Goal: Task Accomplishment & Management: Use online tool/utility

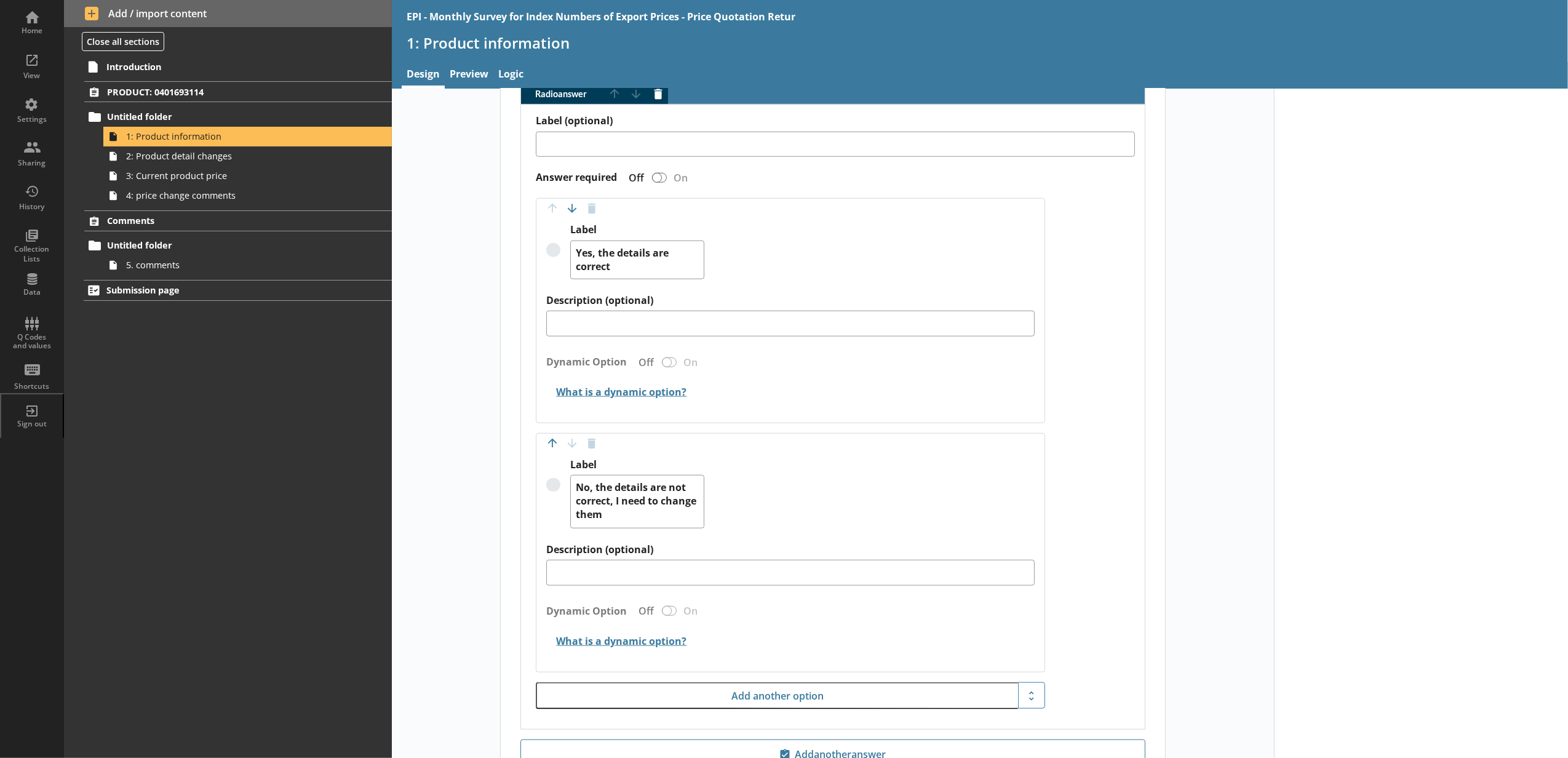
scroll to position [1359, 0]
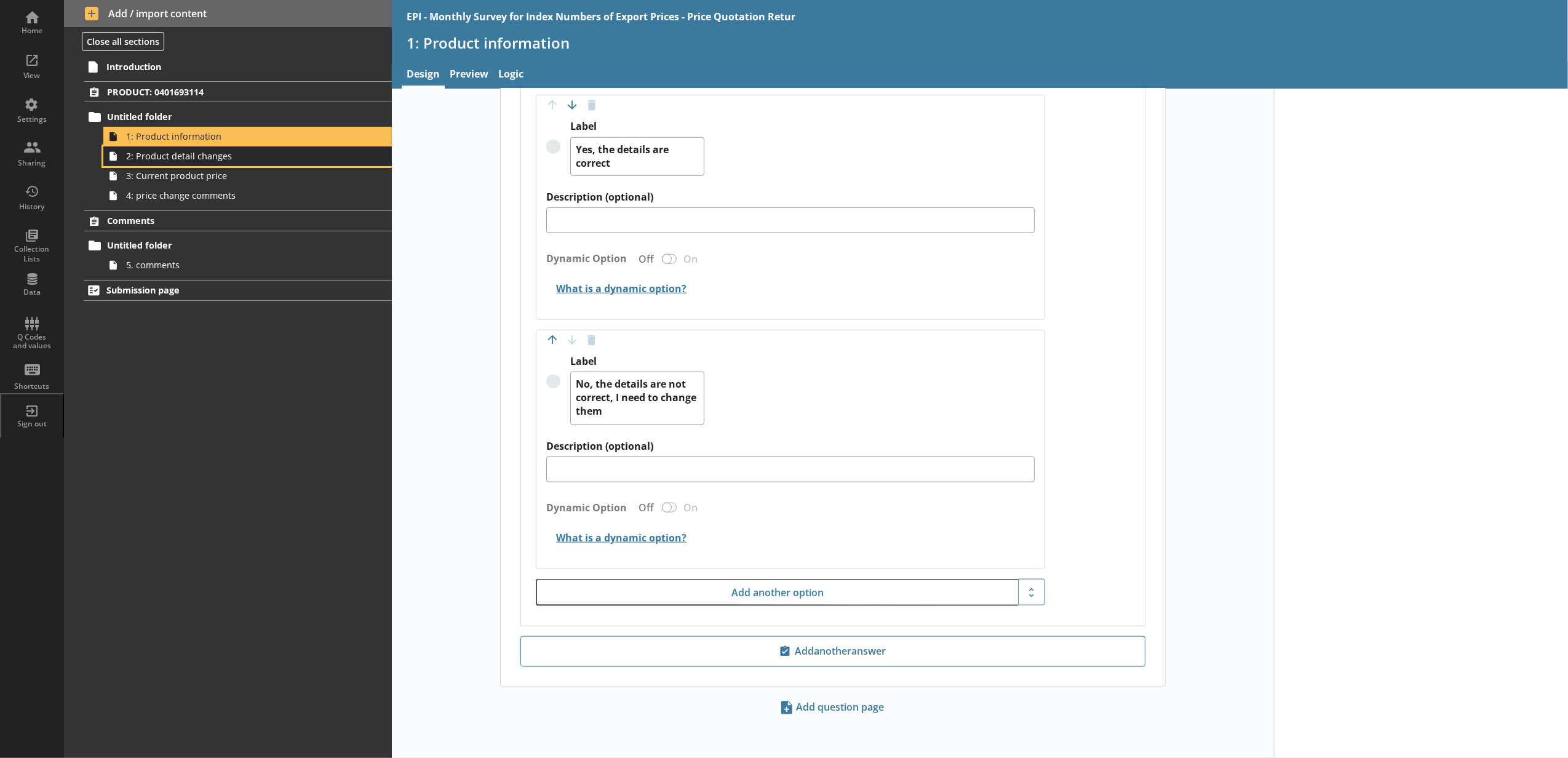
click at [242, 157] on span "2: Product detail changes" at bounding box center [231, 156] width 210 height 12
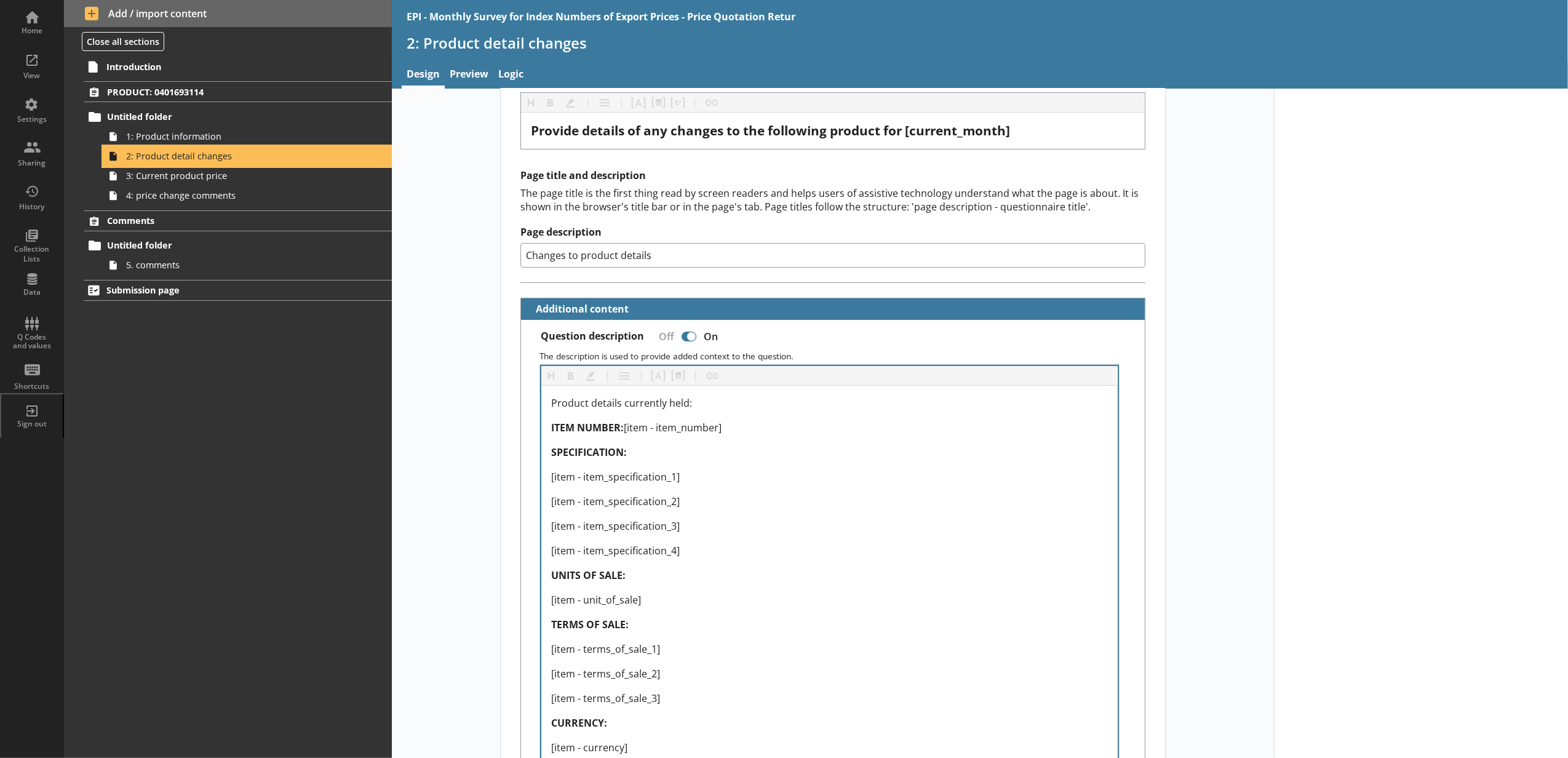
scroll to position [137, 0]
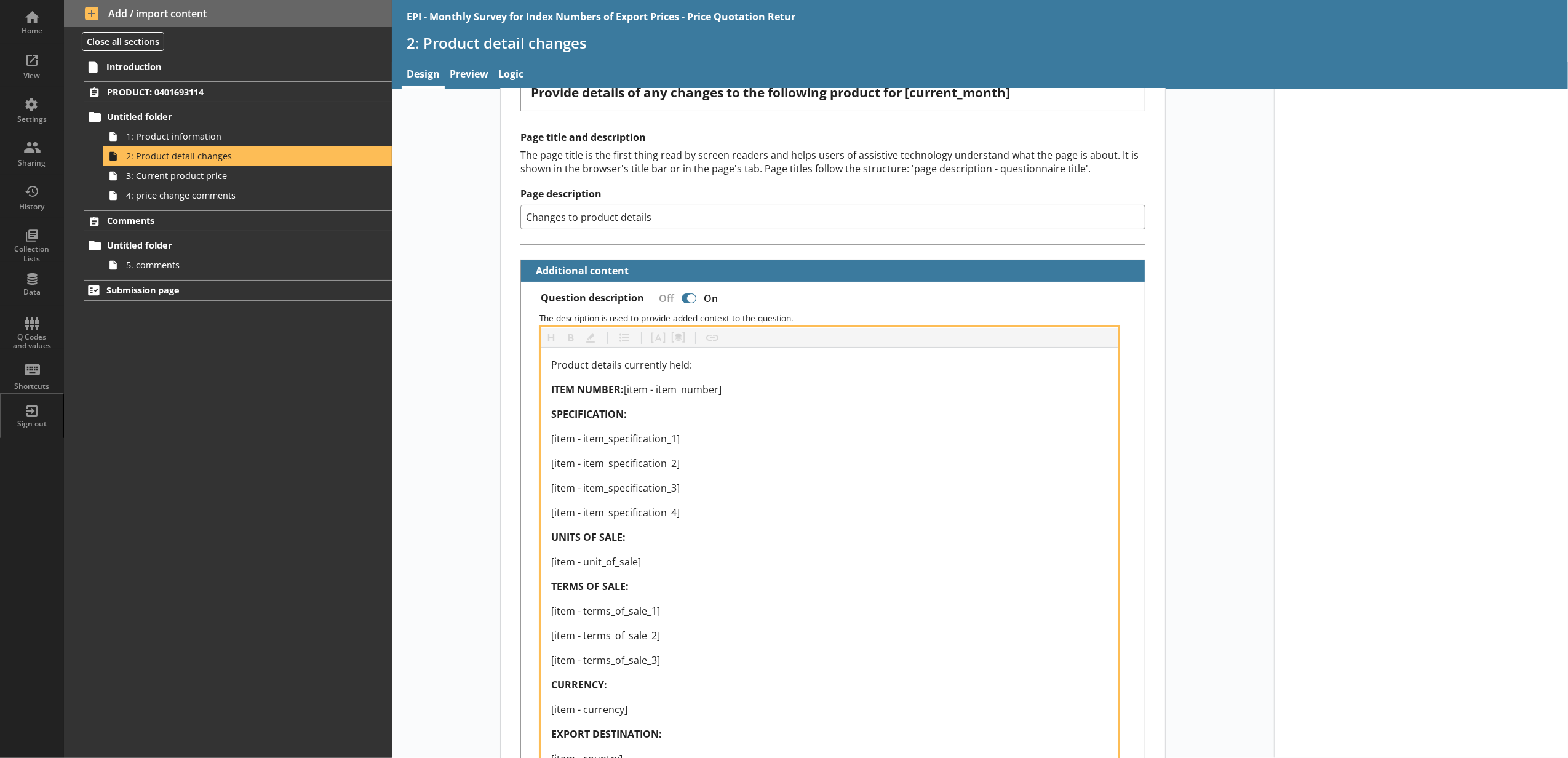
click at [729, 385] on div "ITEM NUMBER: [item - item_number]" at bounding box center [829, 389] width 557 height 15
click at [680, 340] on button "Pipe metadata" at bounding box center [678, 338] width 20 height 20
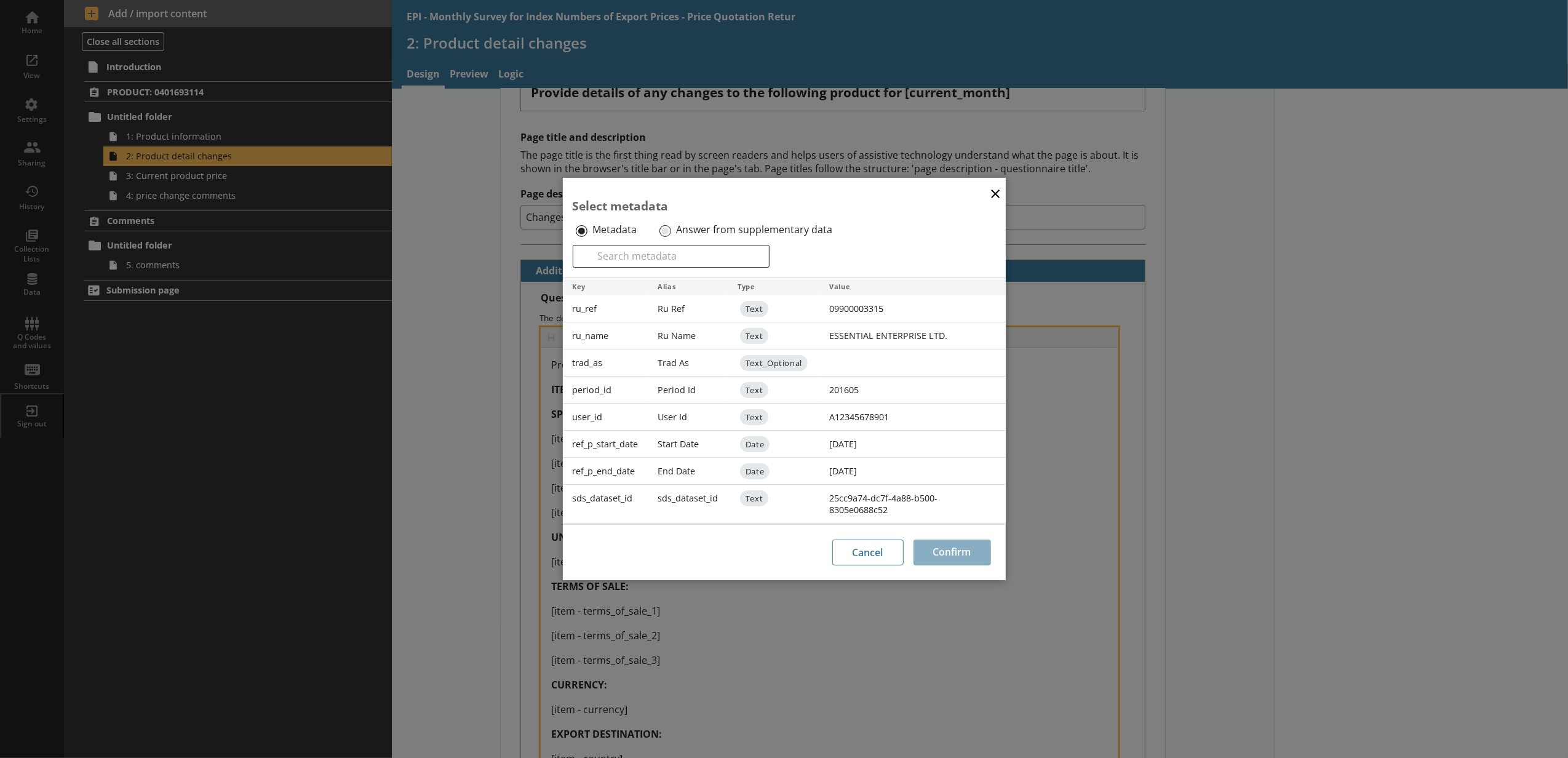
click at [682, 232] on label "Answer from supplementary data" at bounding box center [754, 230] width 156 height 13
click at [671, 232] on input "Answer from supplementary data" at bounding box center [665, 231] width 12 height 12
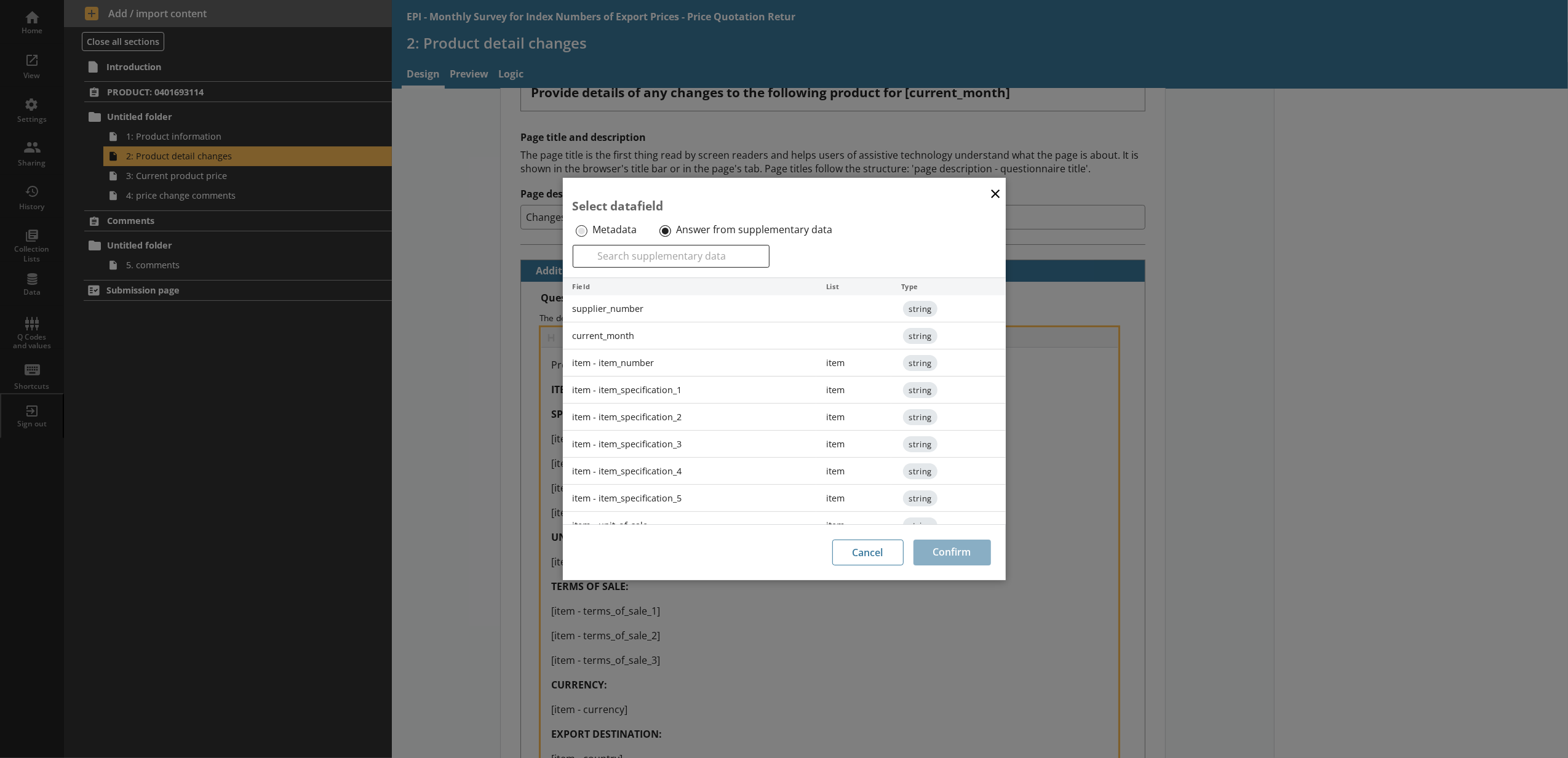
click at [660, 355] on div "item - item_number" at bounding box center [690, 363] width 254 height 27
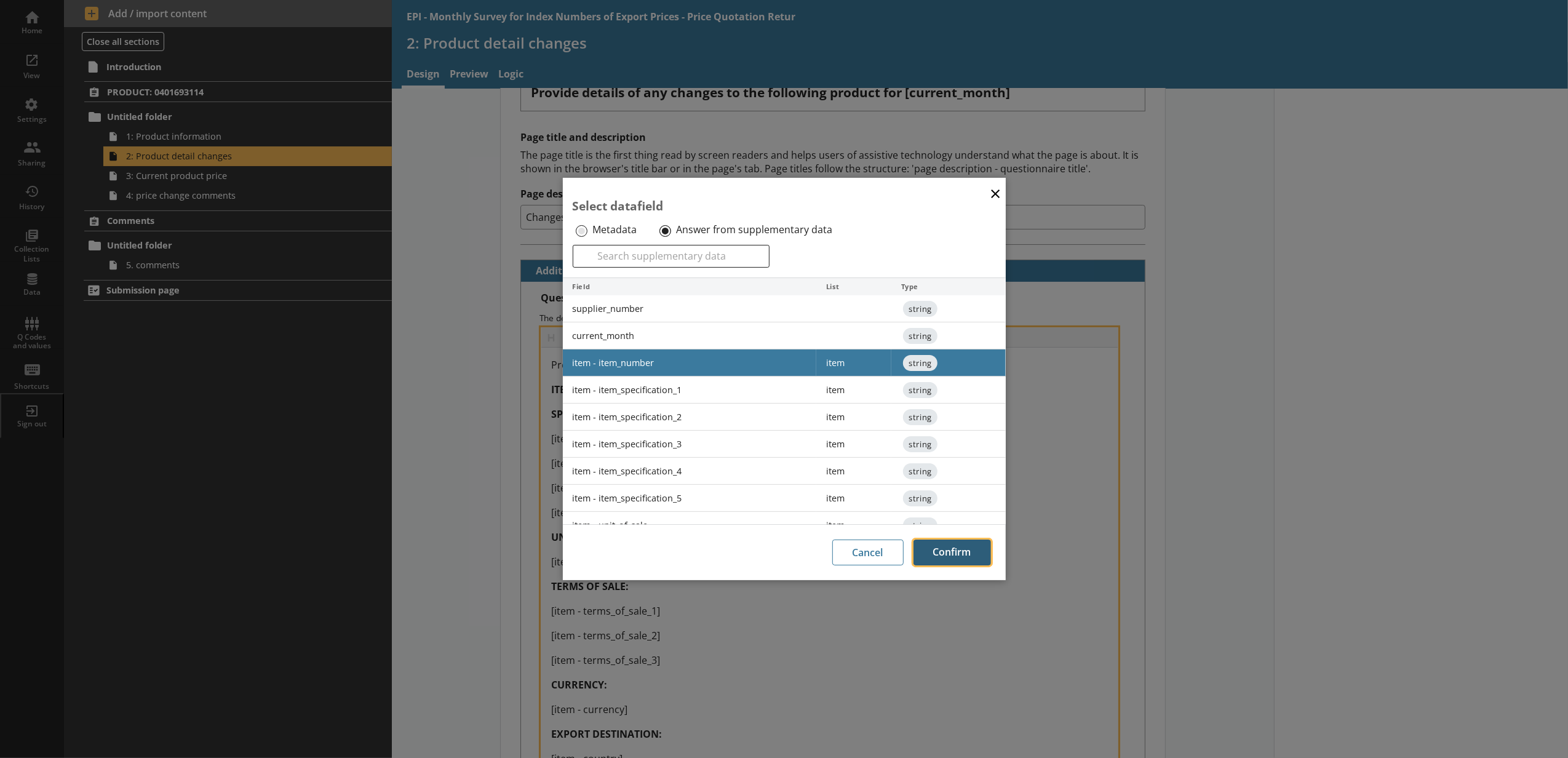
click at [930, 542] on button "Confirm" at bounding box center [952, 552] width 77 height 25
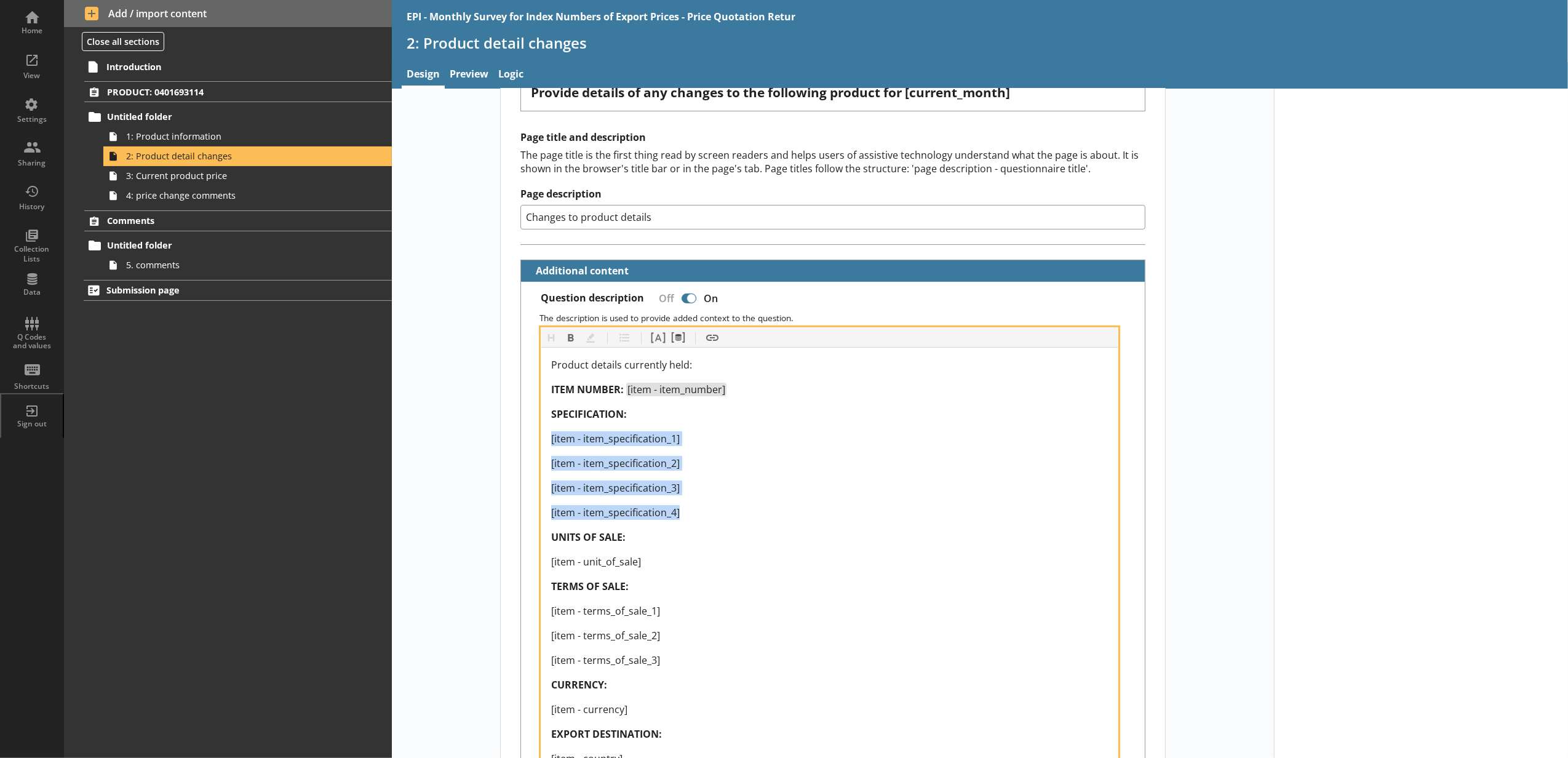
drag, startPoint x: 681, startPoint y: 516, endPoint x: 544, endPoint y: 434, distance: 159.7
click at [544, 434] on div "Product details currently held: ITEM NUMBER: [item - item_number] SPECIFICATION…" at bounding box center [829, 562] width 576 height 428
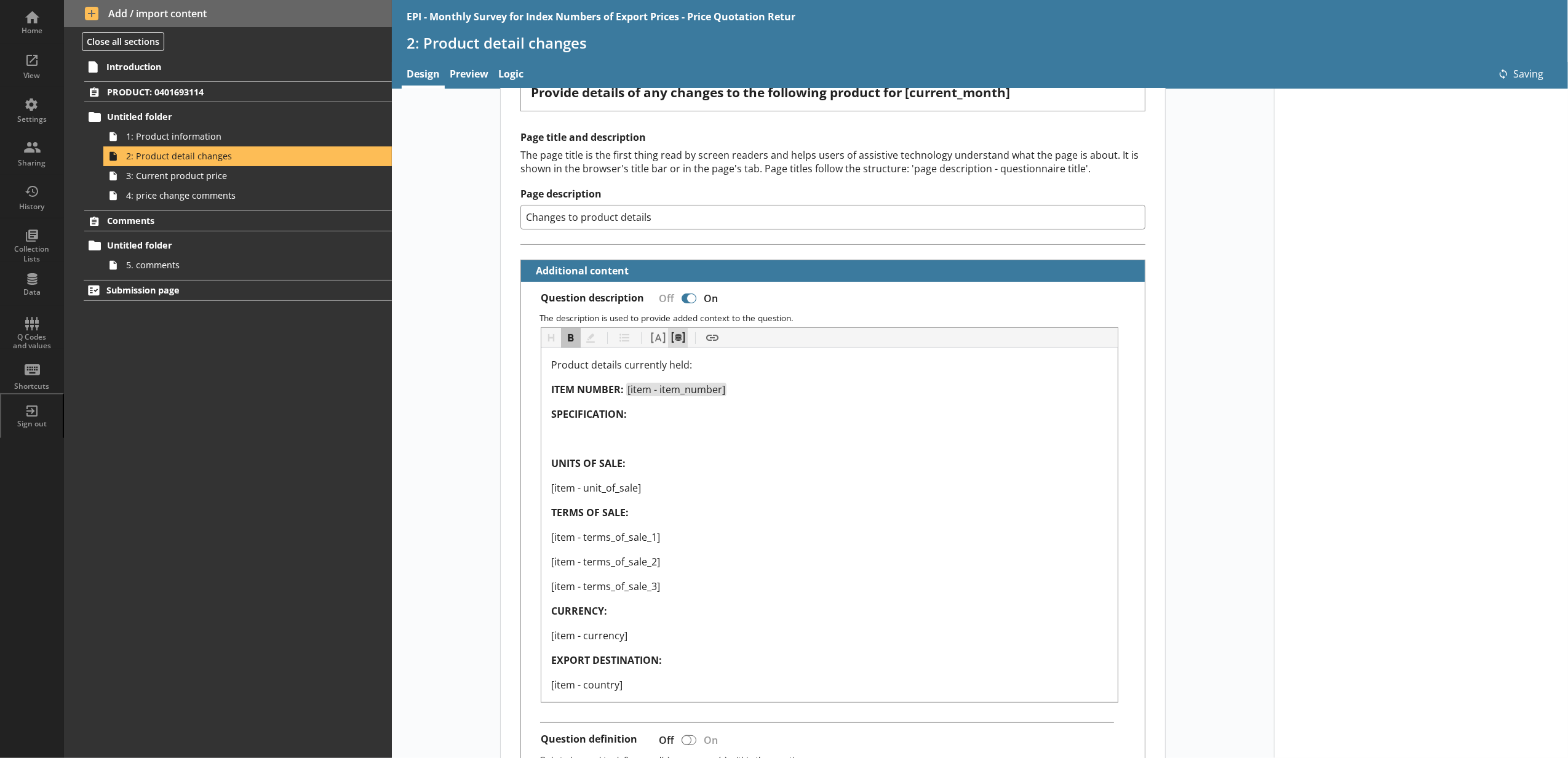
click at [668, 342] on button "Pipe metadata" at bounding box center [678, 338] width 20 height 20
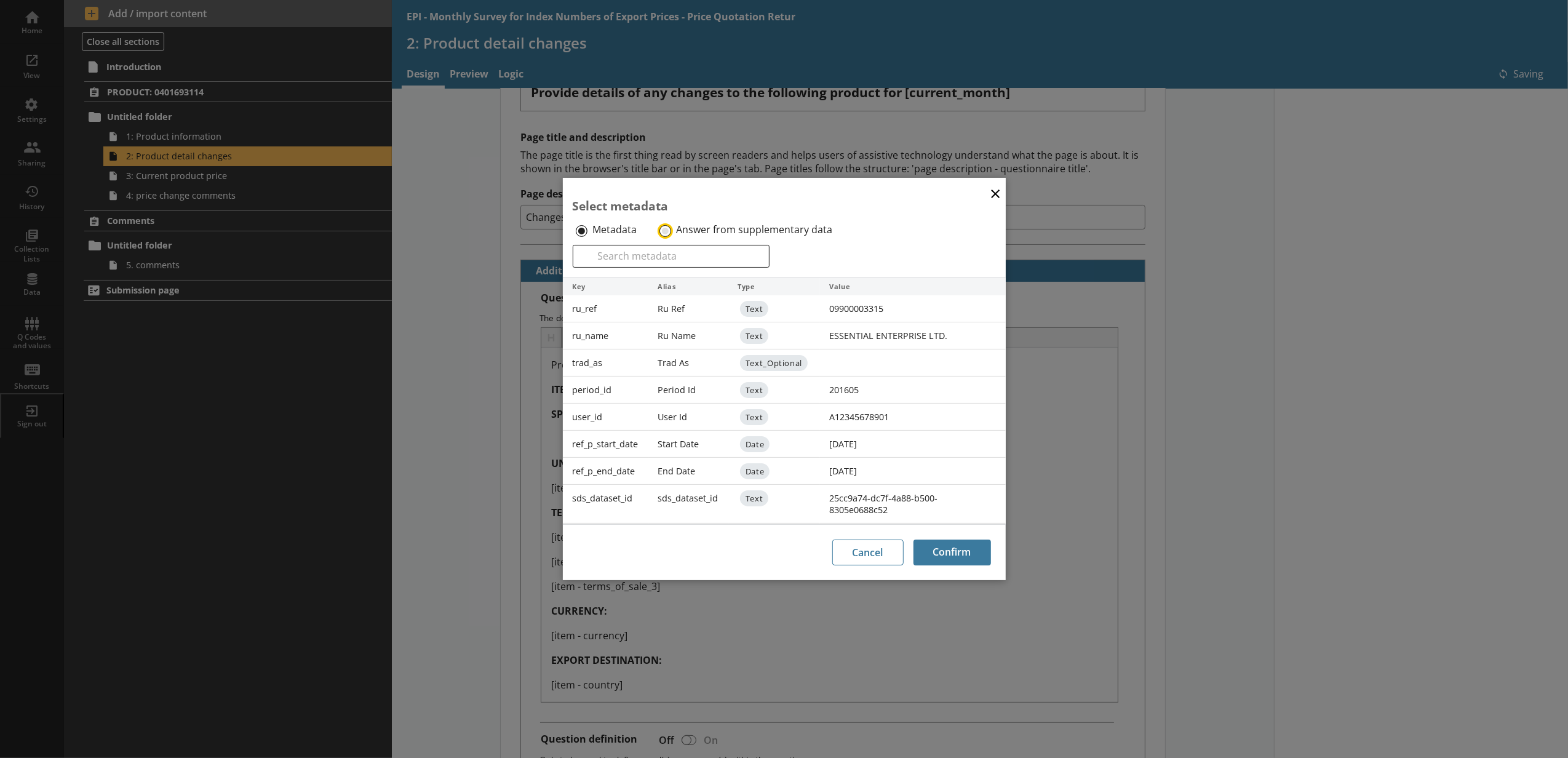
click at [663, 234] on input "Answer from supplementary data" at bounding box center [665, 231] width 12 height 12
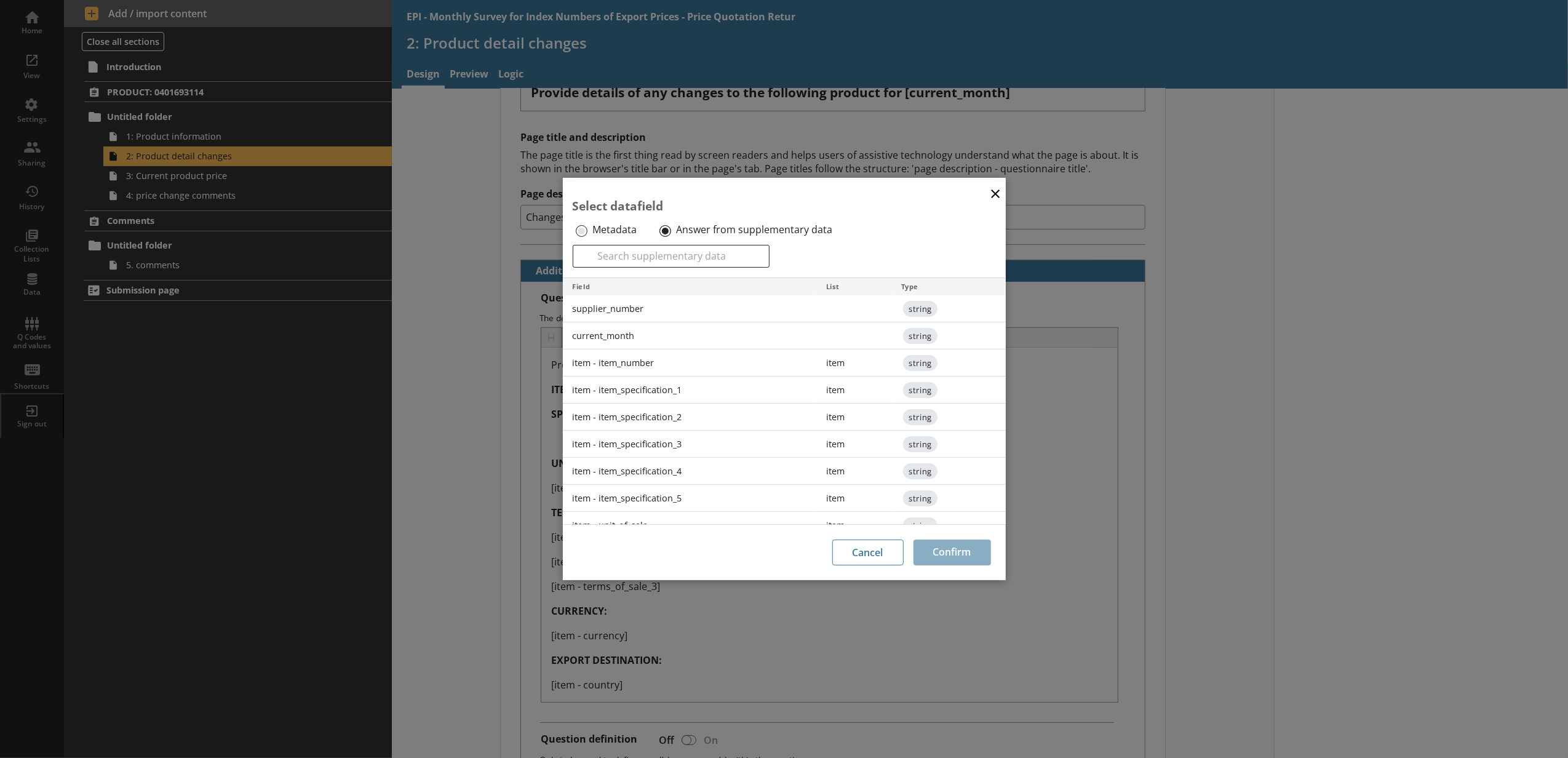
click at [626, 391] on div "item - item_specification_1" at bounding box center [690, 390] width 254 height 27
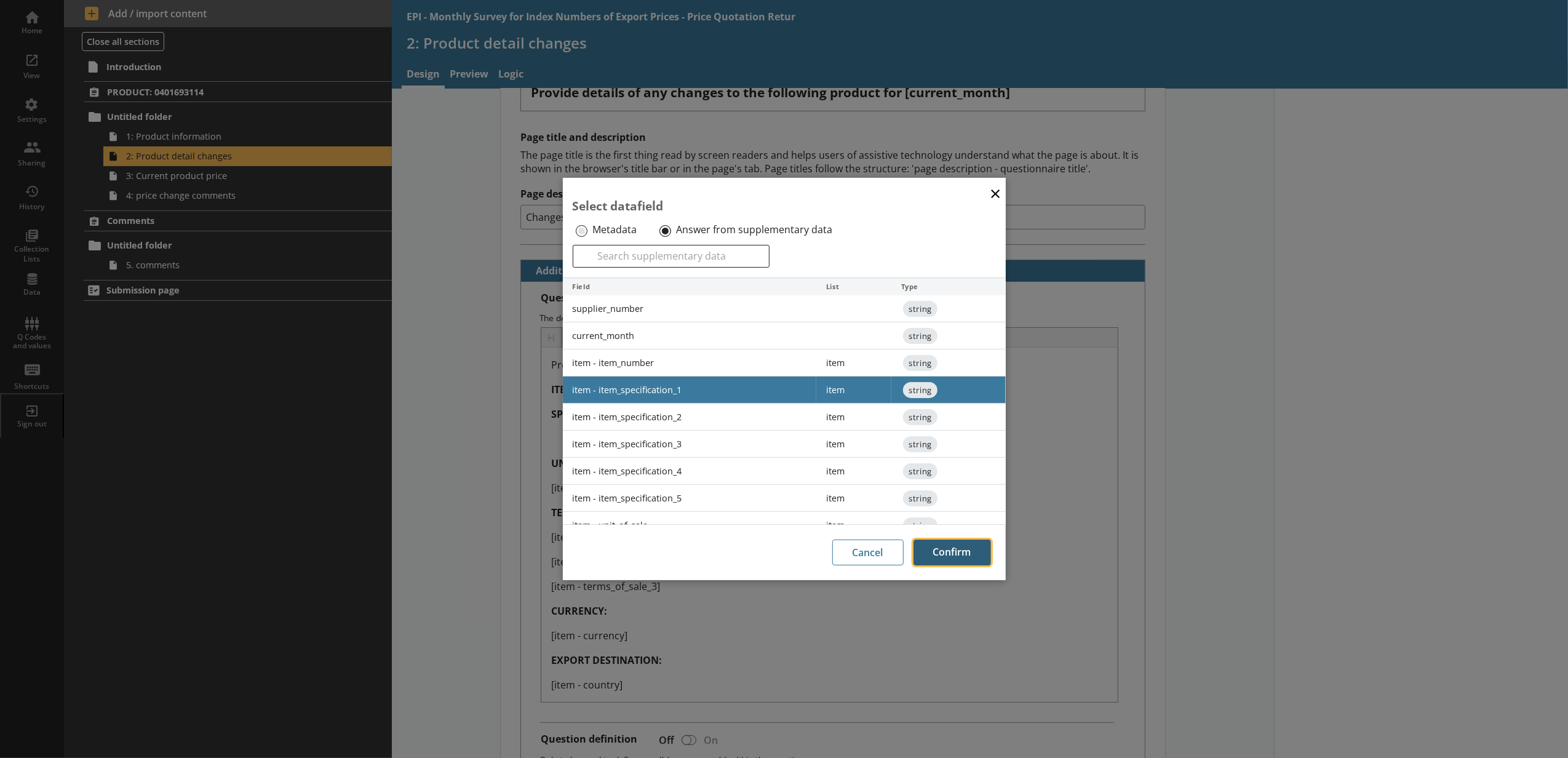
click at [931, 546] on button "Confirm" at bounding box center [952, 552] width 77 height 25
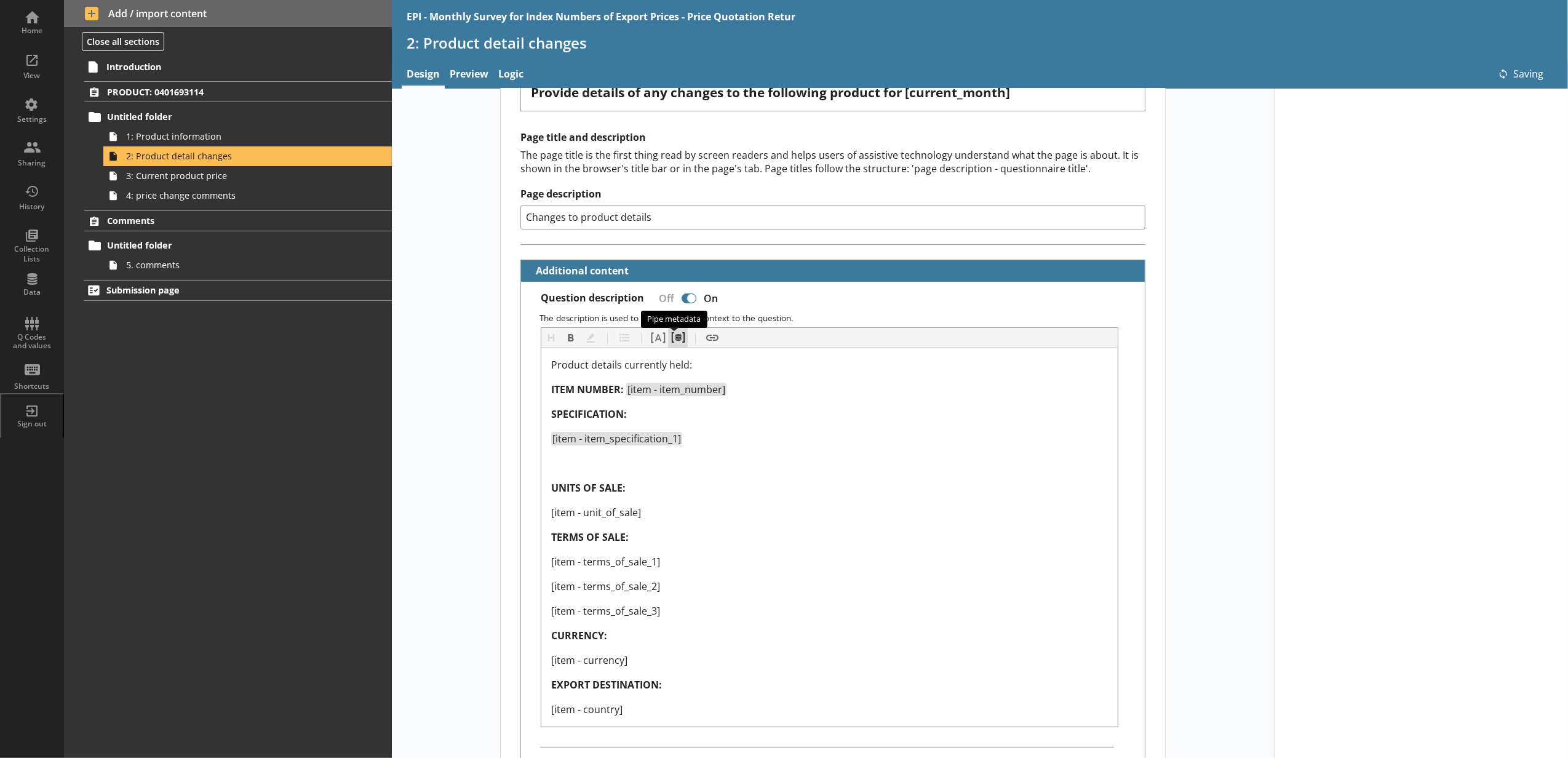
click at [677, 338] on button "Pipe metadata" at bounding box center [678, 338] width 20 height 20
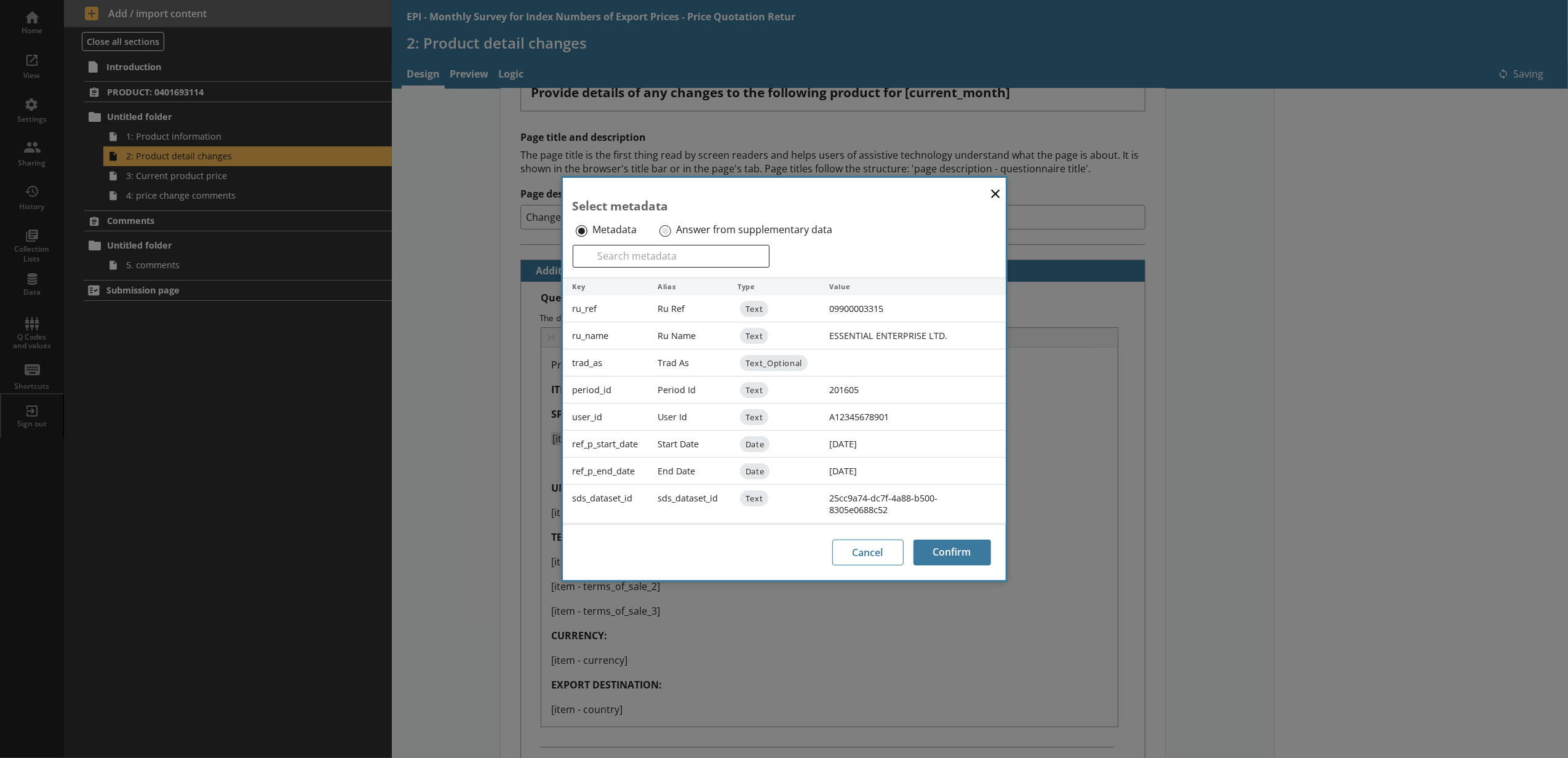
click at [673, 228] on div "Answer from supplementary data" at bounding box center [754, 230] width 195 height 20
click at [665, 232] on input "Answer from supplementary data" at bounding box center [665, 231] width 12 height 12
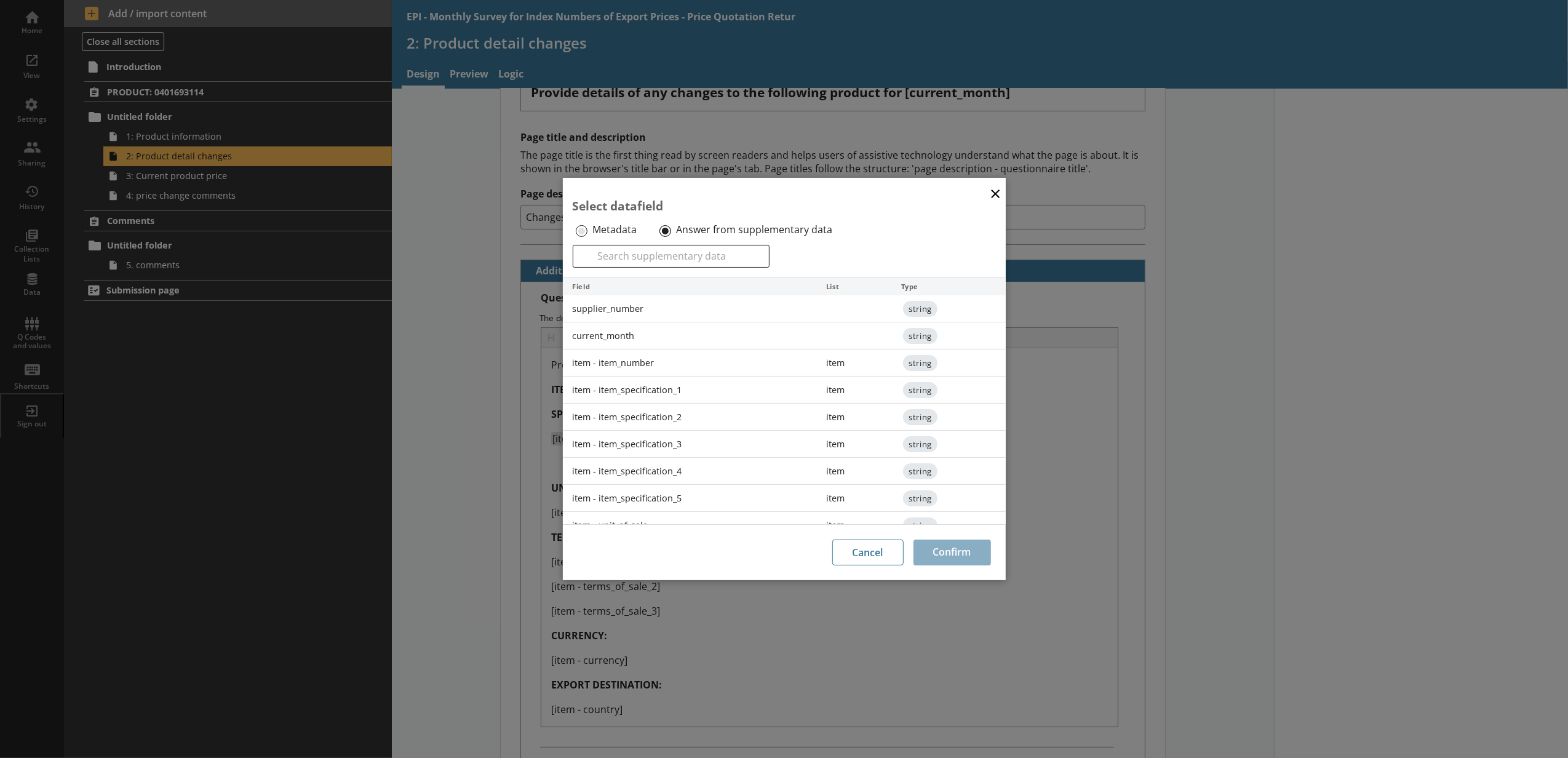
click at [657, 414] on div "item - item_specification_2" at bounding box center [690, 417] width 254 height 27
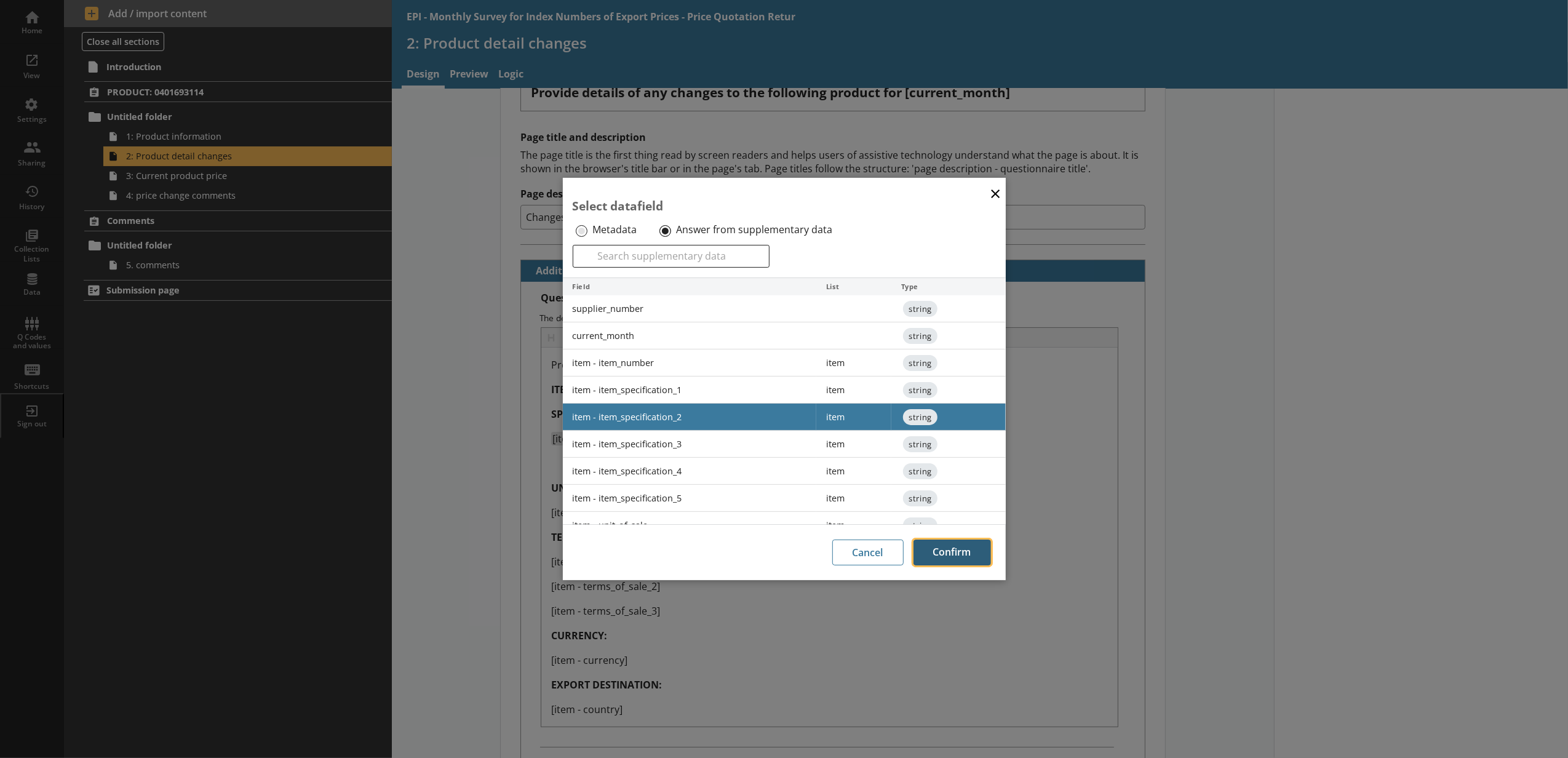
click at [960, 560] on button "Confirm" at bounding box center [952, 552] width 77 height 25
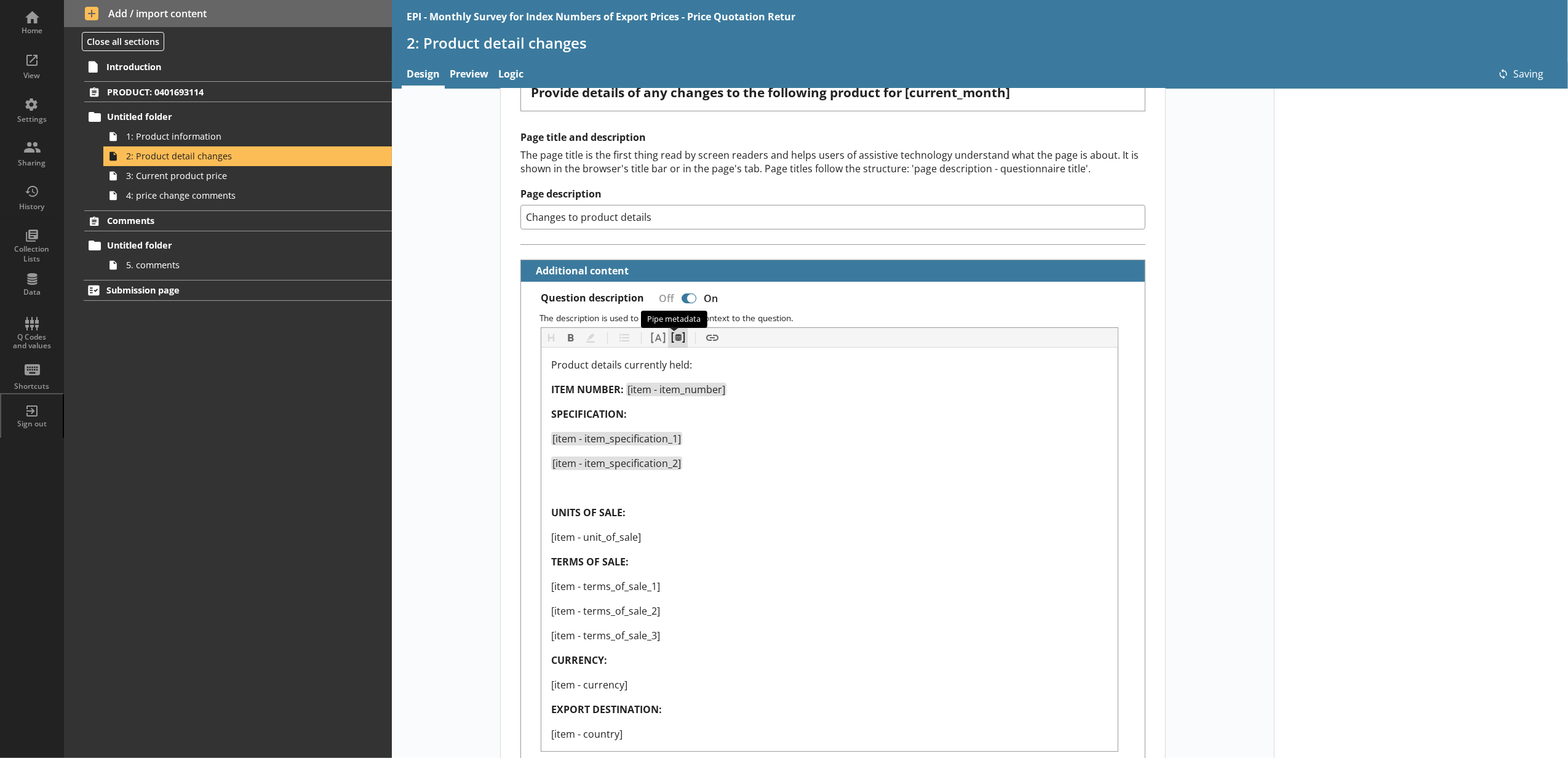
click at [682, 341] on button "Pipe metadata" at bounding box center [678, 338] width 20 height 20
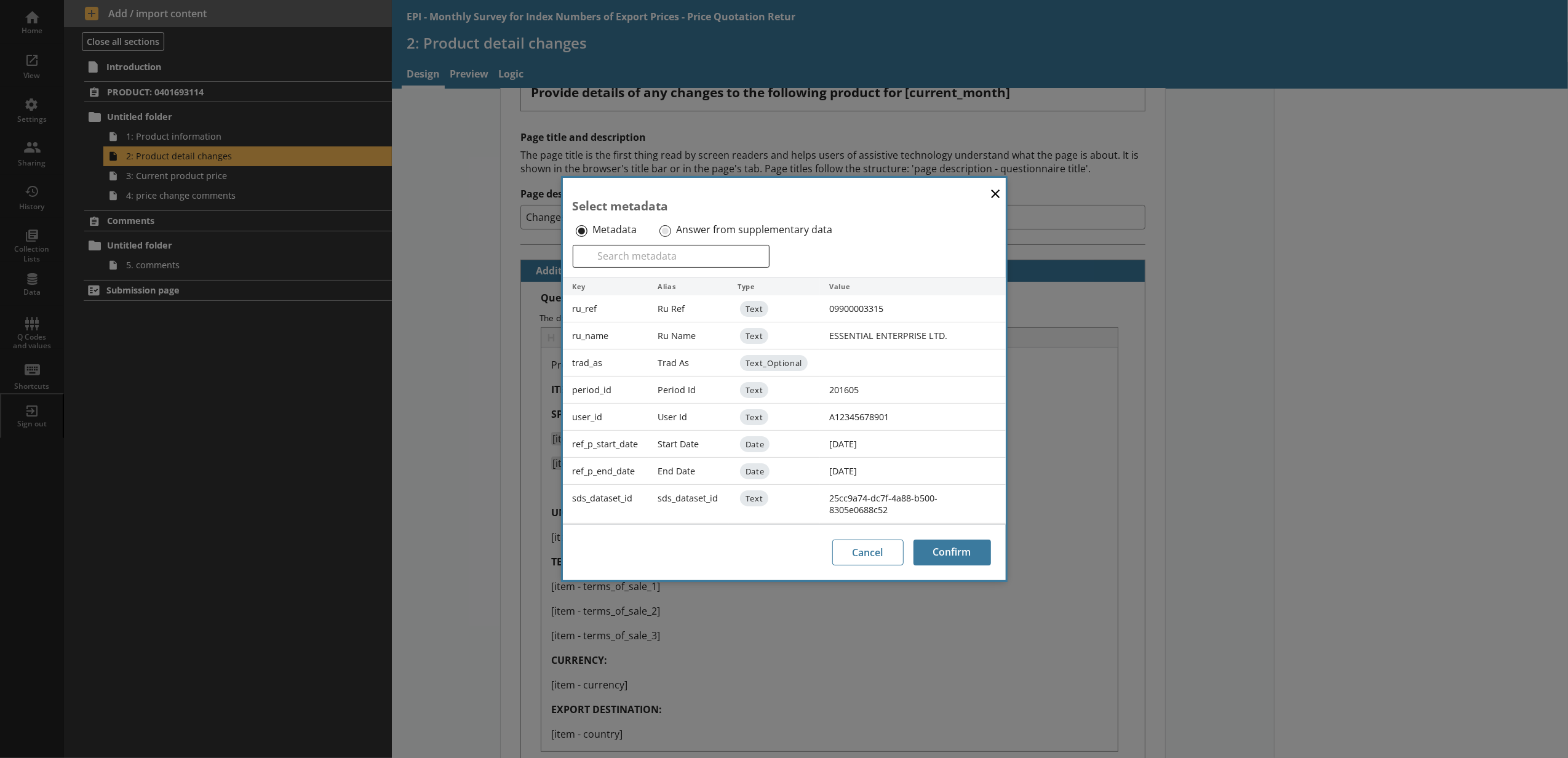
click at [676, 227] on label "Answer from supplementary data" at bounding box center [754, 230] width 156 height 13
click at [671, 227] on input "Answer from supplementary data" at bounding box center [665, 231] width 12 height 12
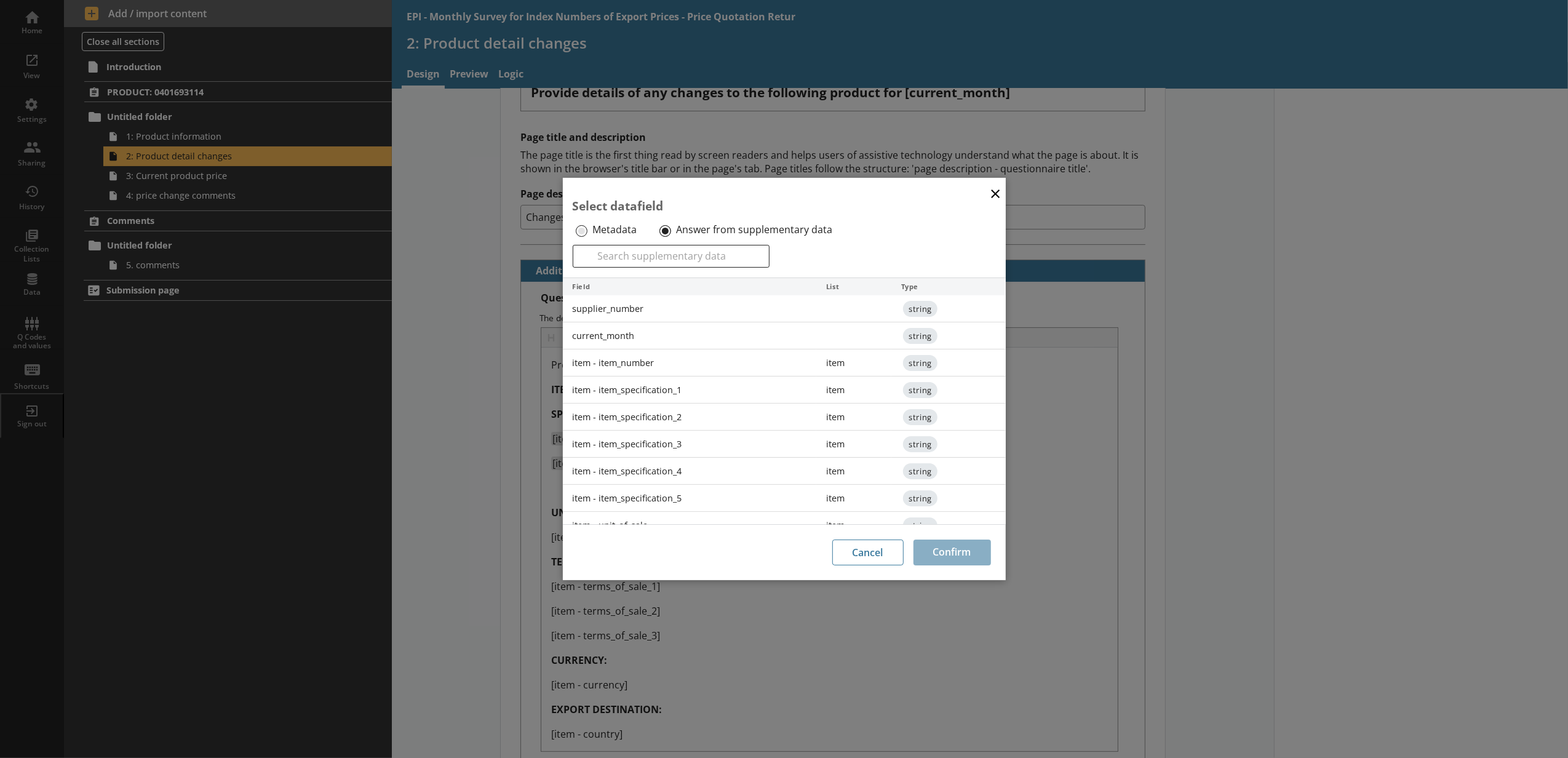
click at [664, 447] on div "item - item_specification_3" at bounding box center [690, 444] width 254 height 27
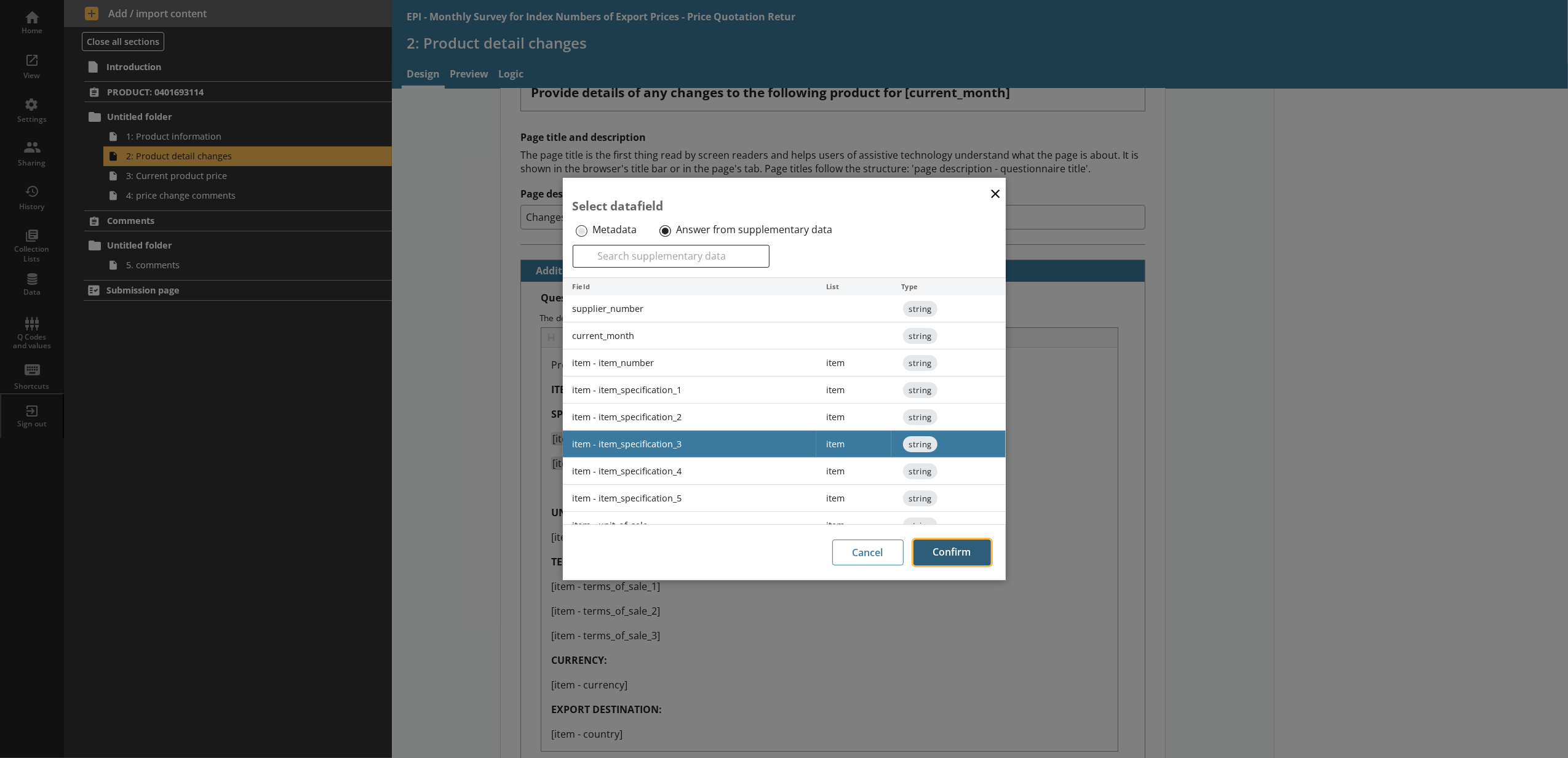
click at [951, 551] on button "Confirm" at bounding box center [952, 552] width 77 height 25
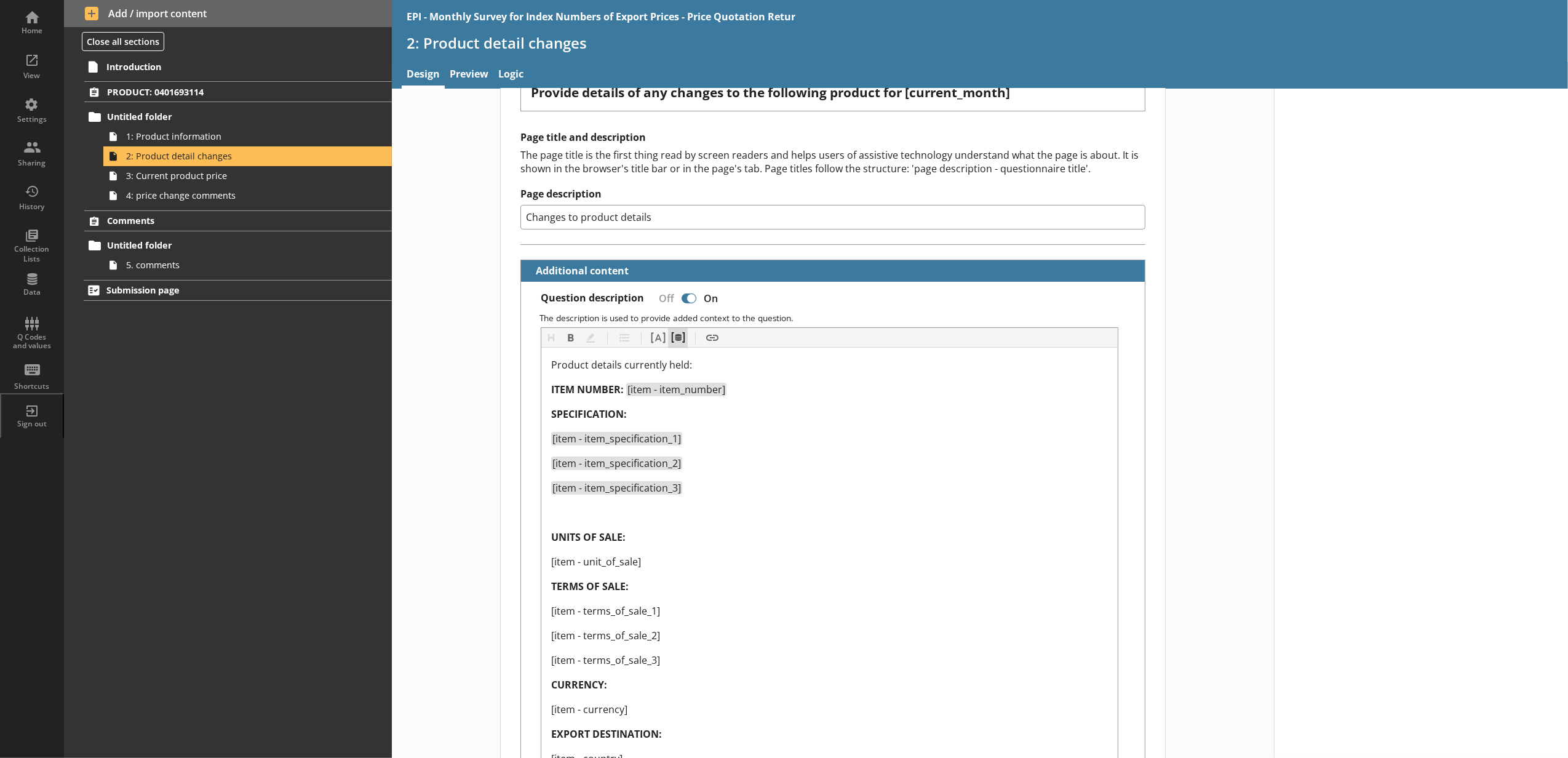
click at [675, 333] on button "Pipe metadata" at bounding box center [678, 338] width 20 height 20
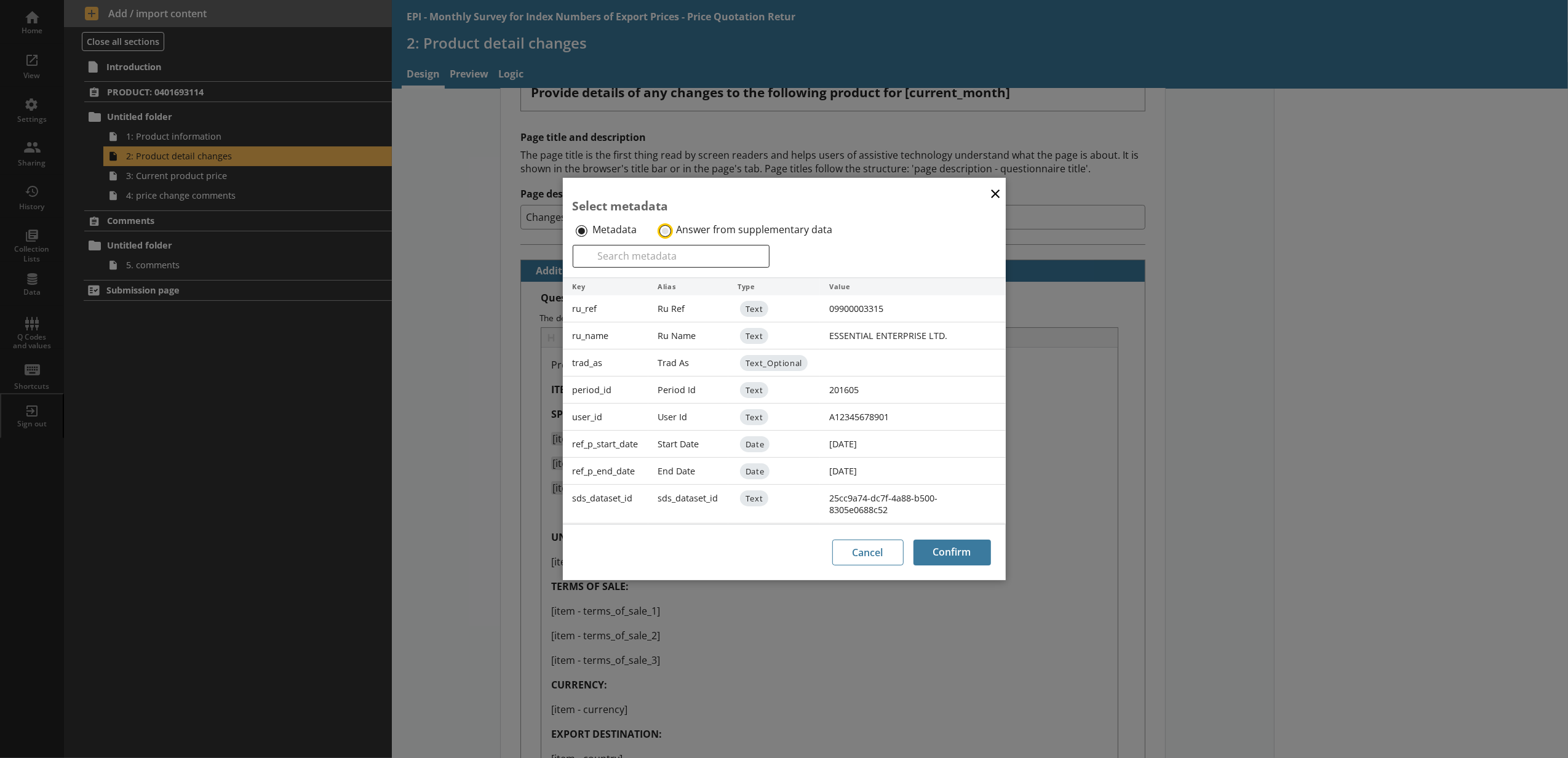
click at [666, 233] on input "Answer from supplementary data" at bounding box center [665, 231] width 12 height 12
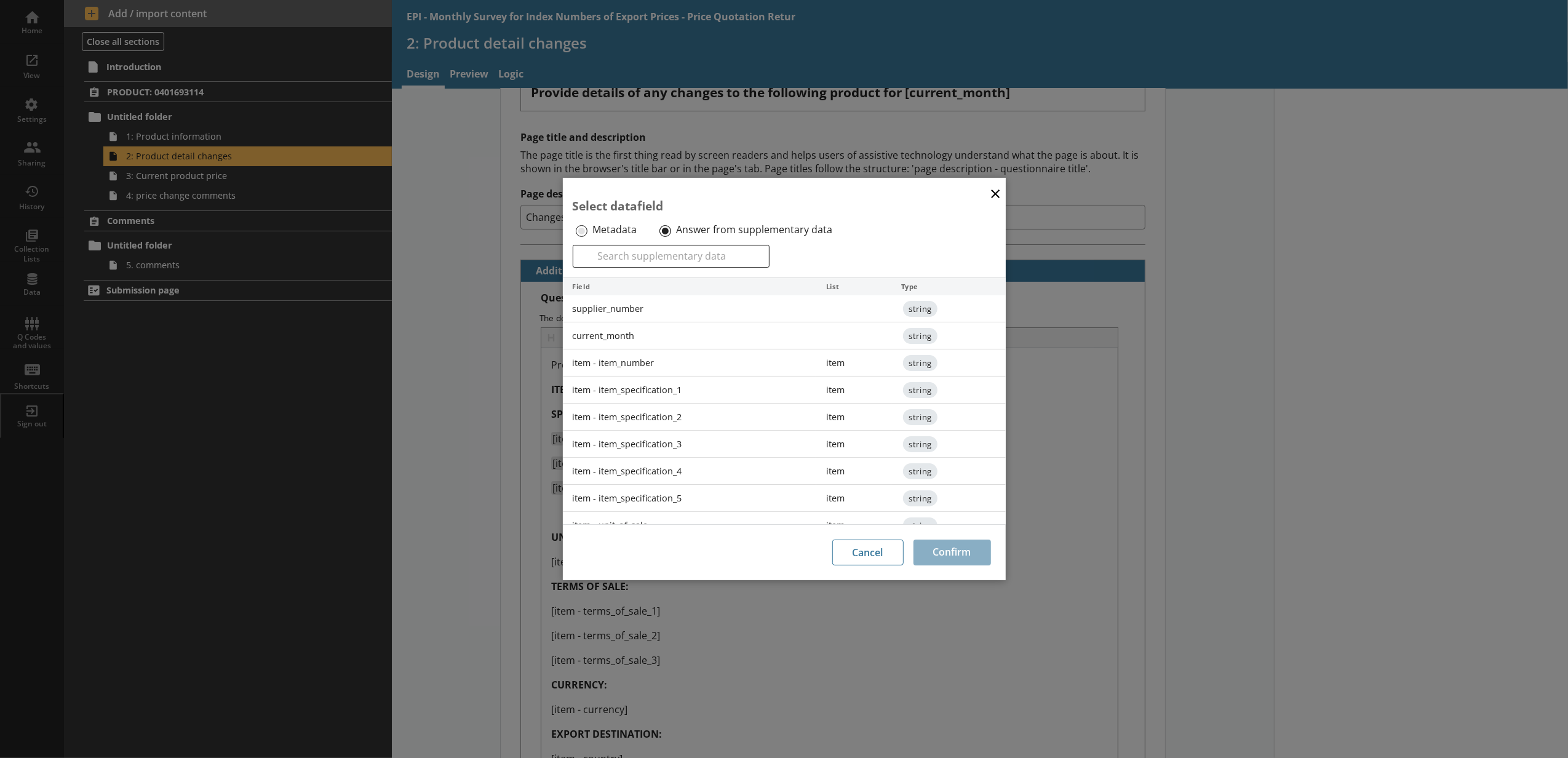
click at [631, 469] on div "item - item_specification_4" at bounding box center [690, 471] width 254 height 27
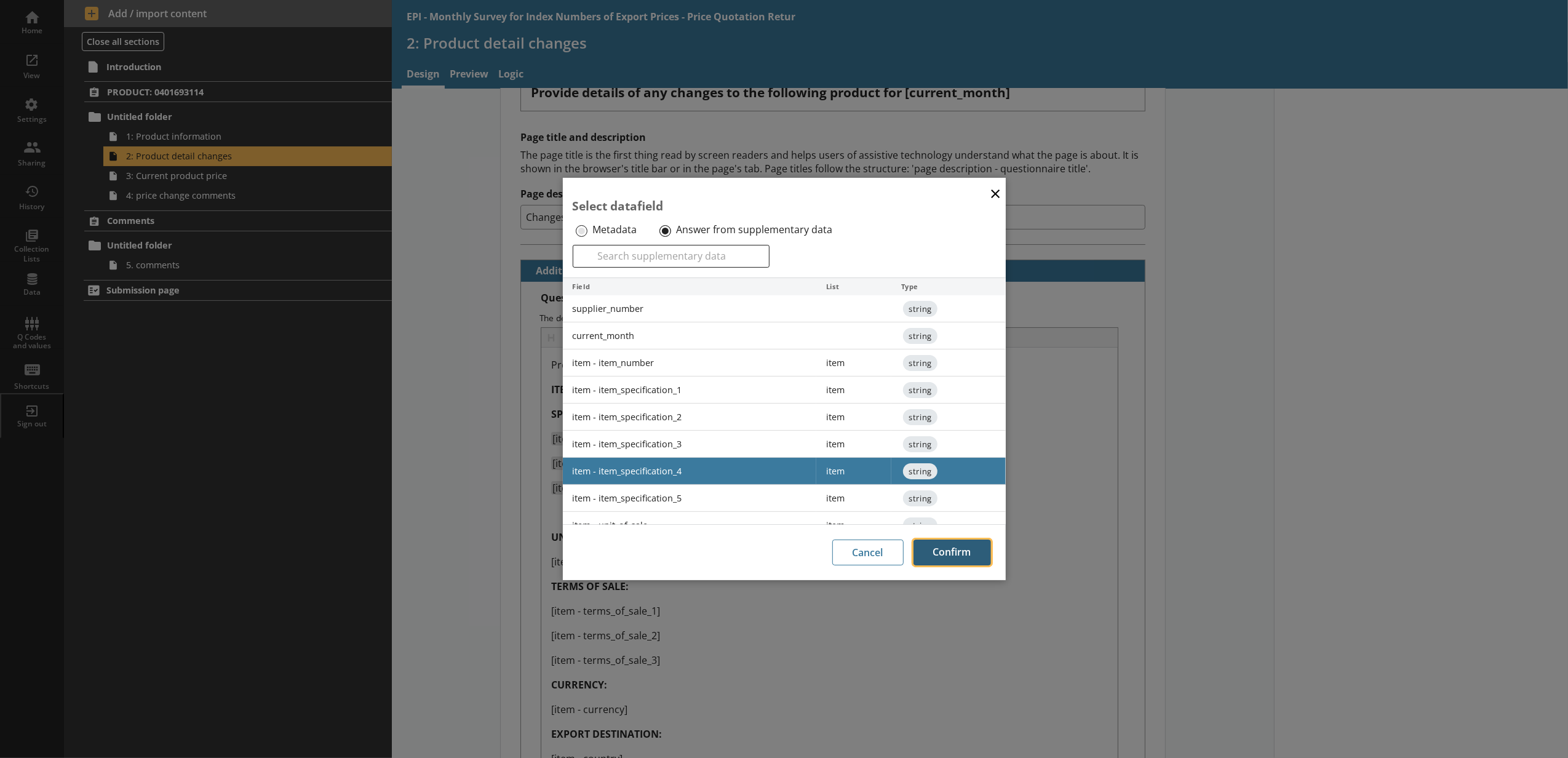
click at [937, 541] on button "Confirm" at bounding box center [952, 552] width 77 height 25
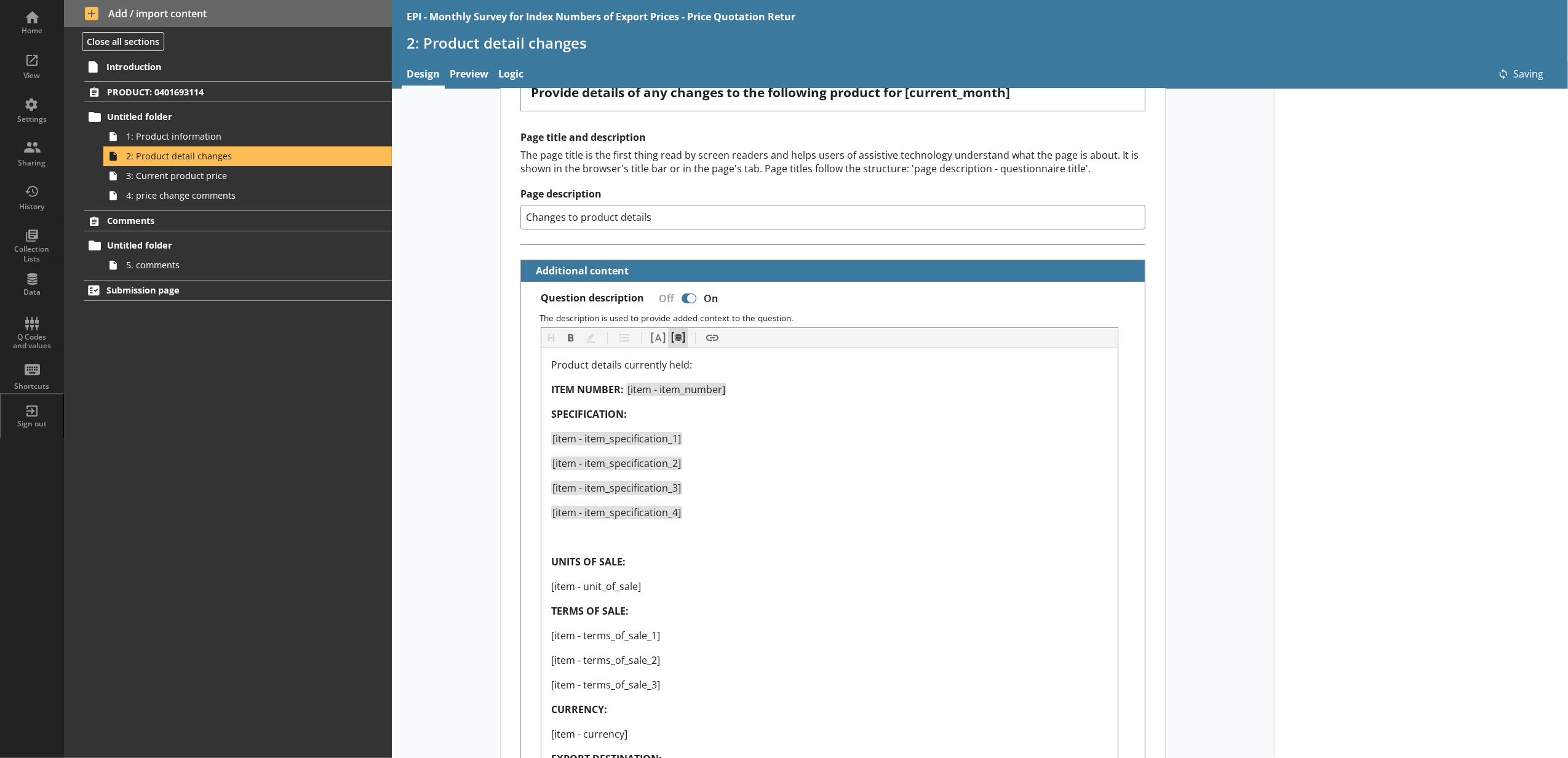
click at [678, 336] on button "Pipe metadata" at bounding box center [678, 338] width 20 height 20
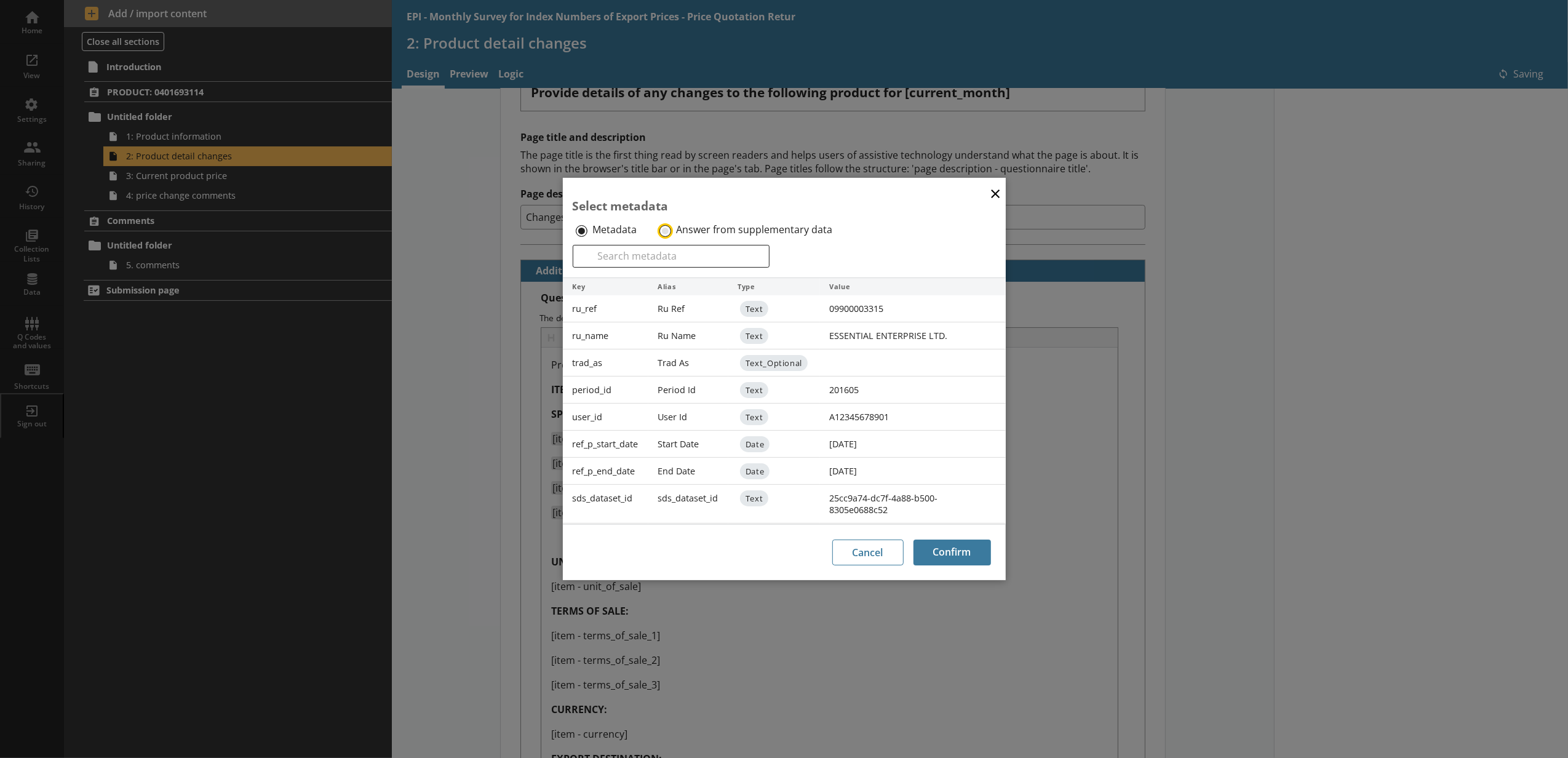
click at [663, 230] on input "Answer from supplementary data" at bounding box center [665, 231] width 12 height 12
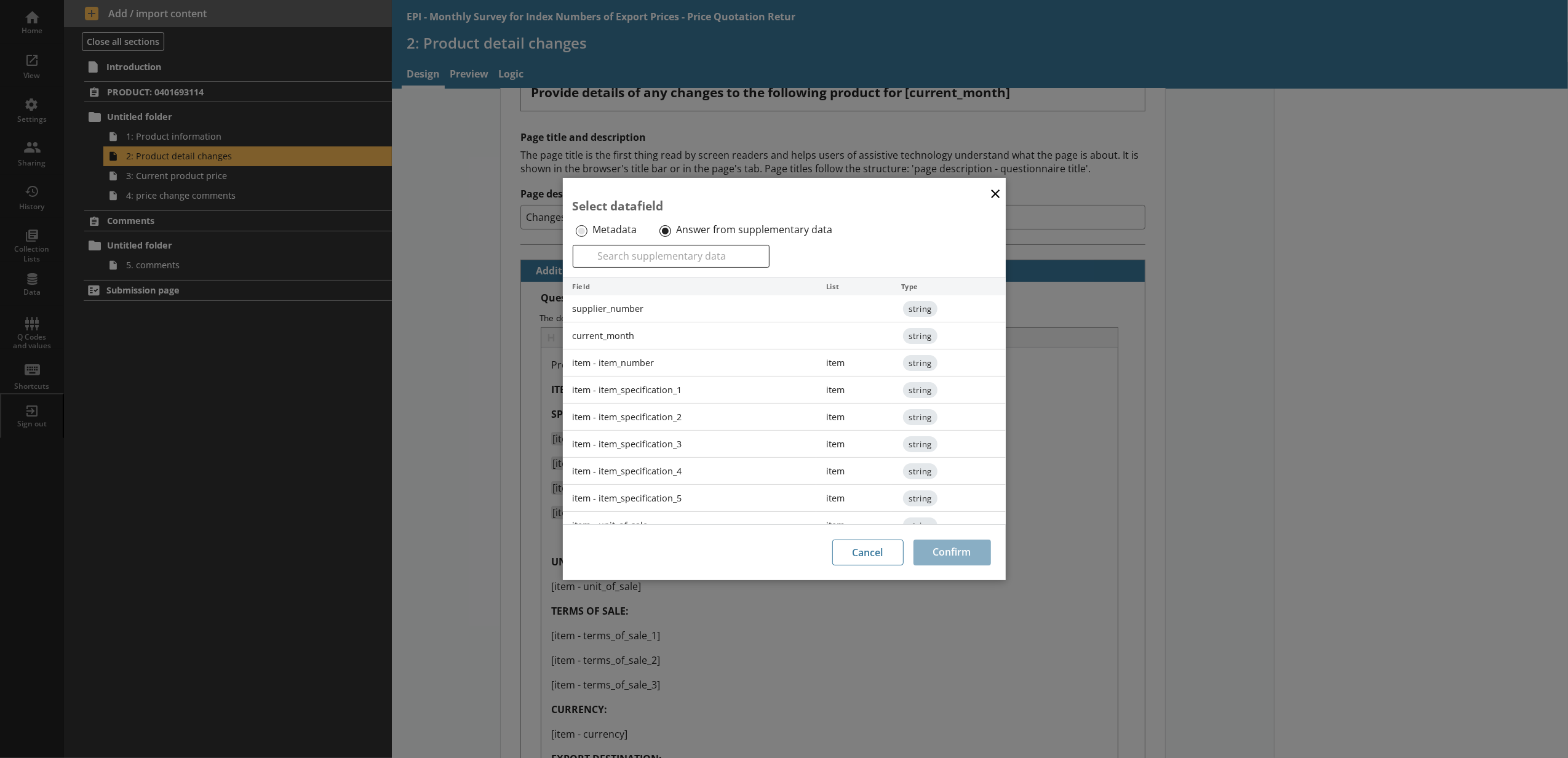
click at [665, 504] on div "item - item_specification_5" at bounding box center [690, 498] width 254 height 27
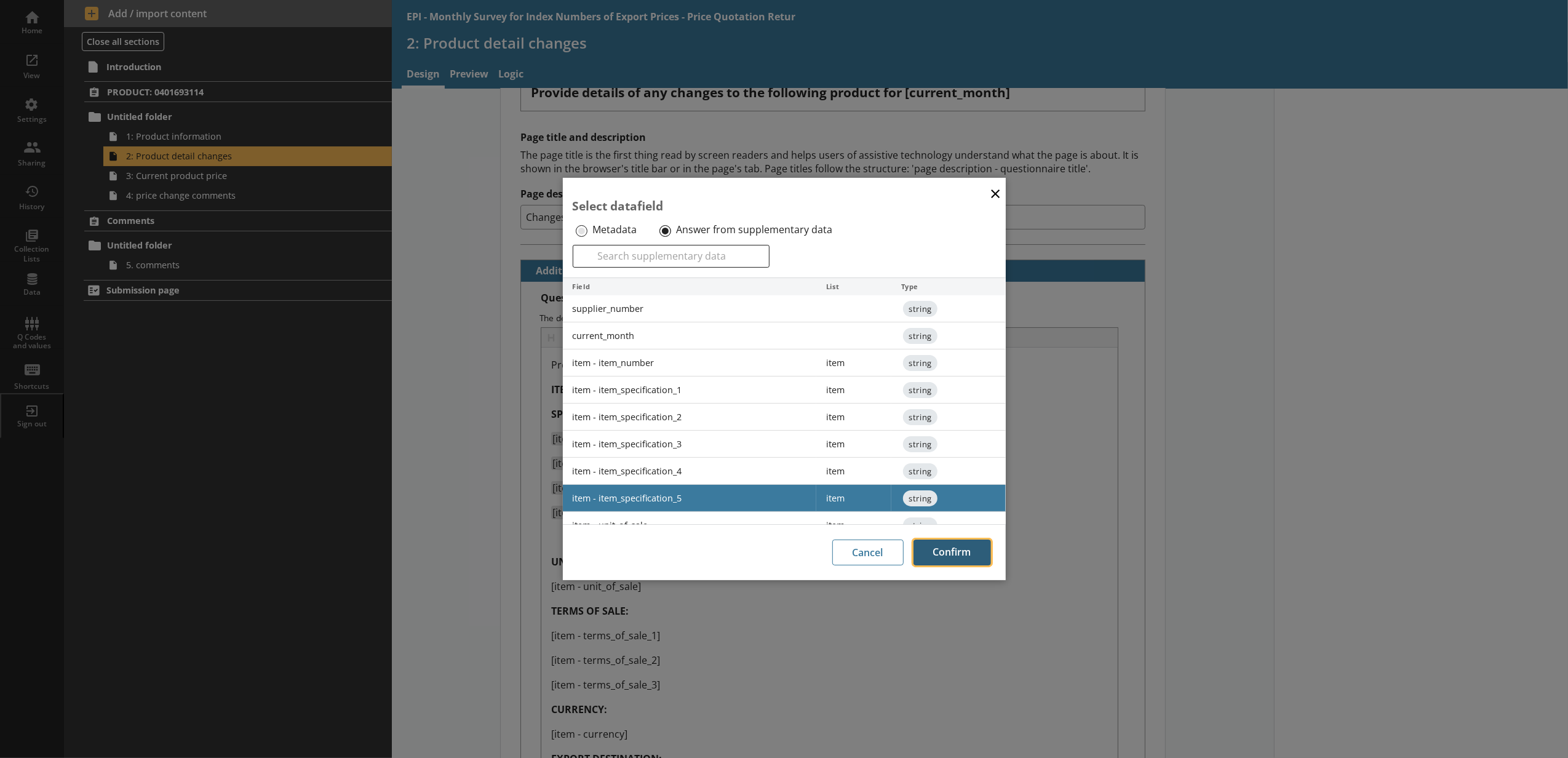
click at [935, 546] on button "Confirm" at bounding box center [952, 552] width 77 height 25
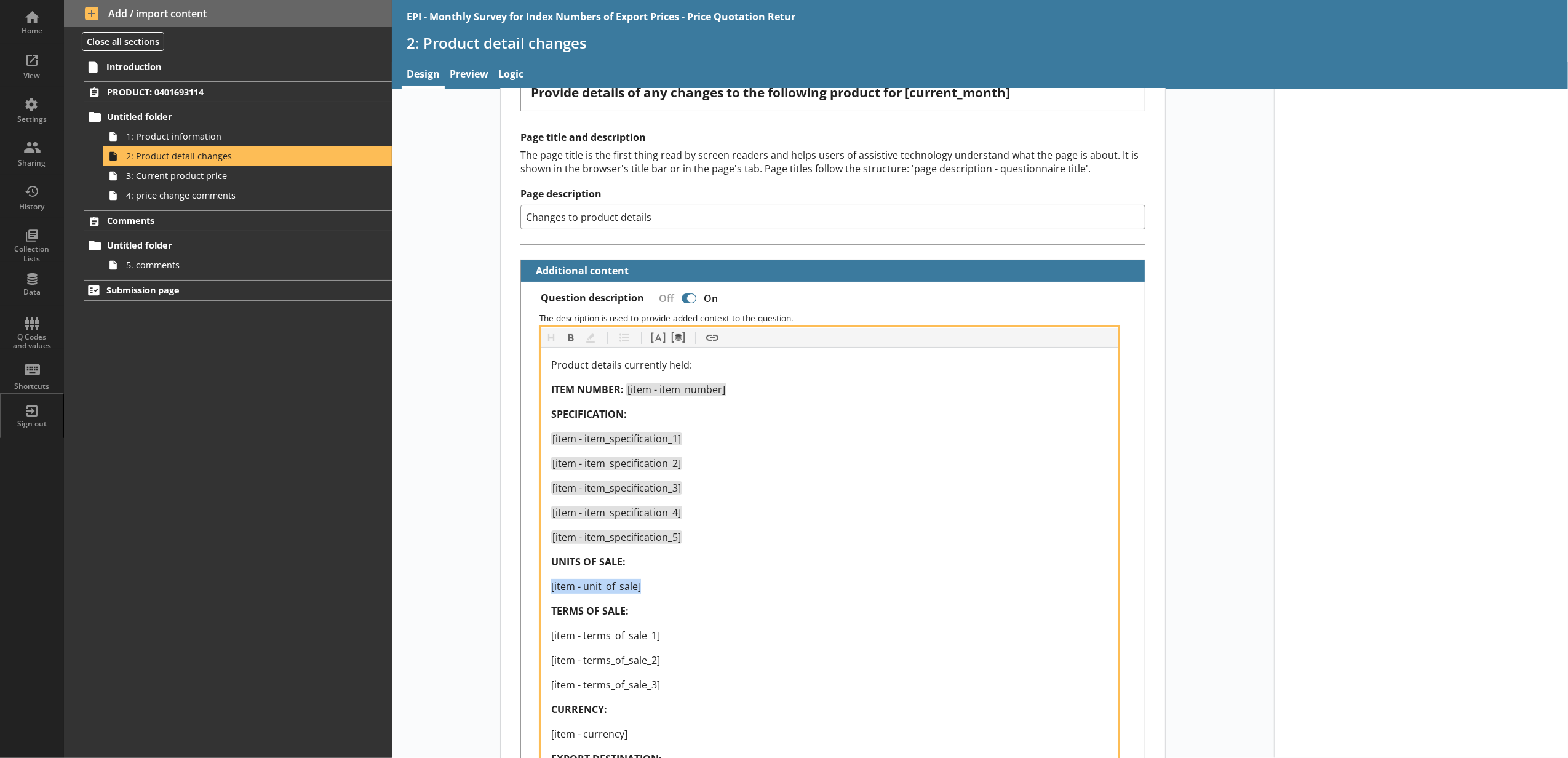
drag, startPoint x: 664, startPoint y: 593, endPoint x: 547, endPoint y: 591, distance: 117.0
click at [551, 591] on div "Product details currently held: ITEM NUMBER: [item - item_number] SPECIFICATION…" at bounding box center [829, 573] width 557 height 433
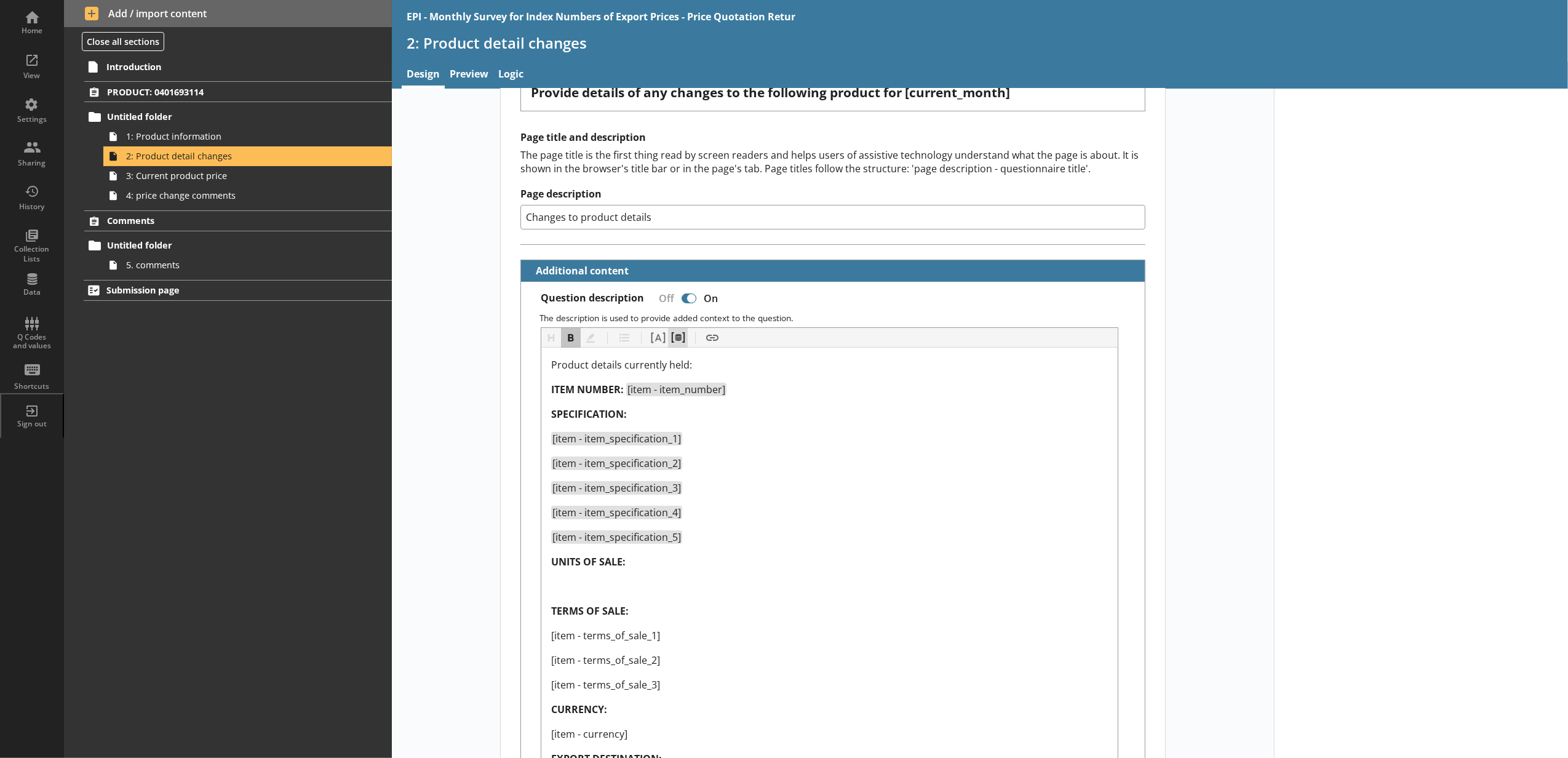
click at [673, 337] on button "Pipe metadata" at bounding box center [678, 338] width 20 height 20
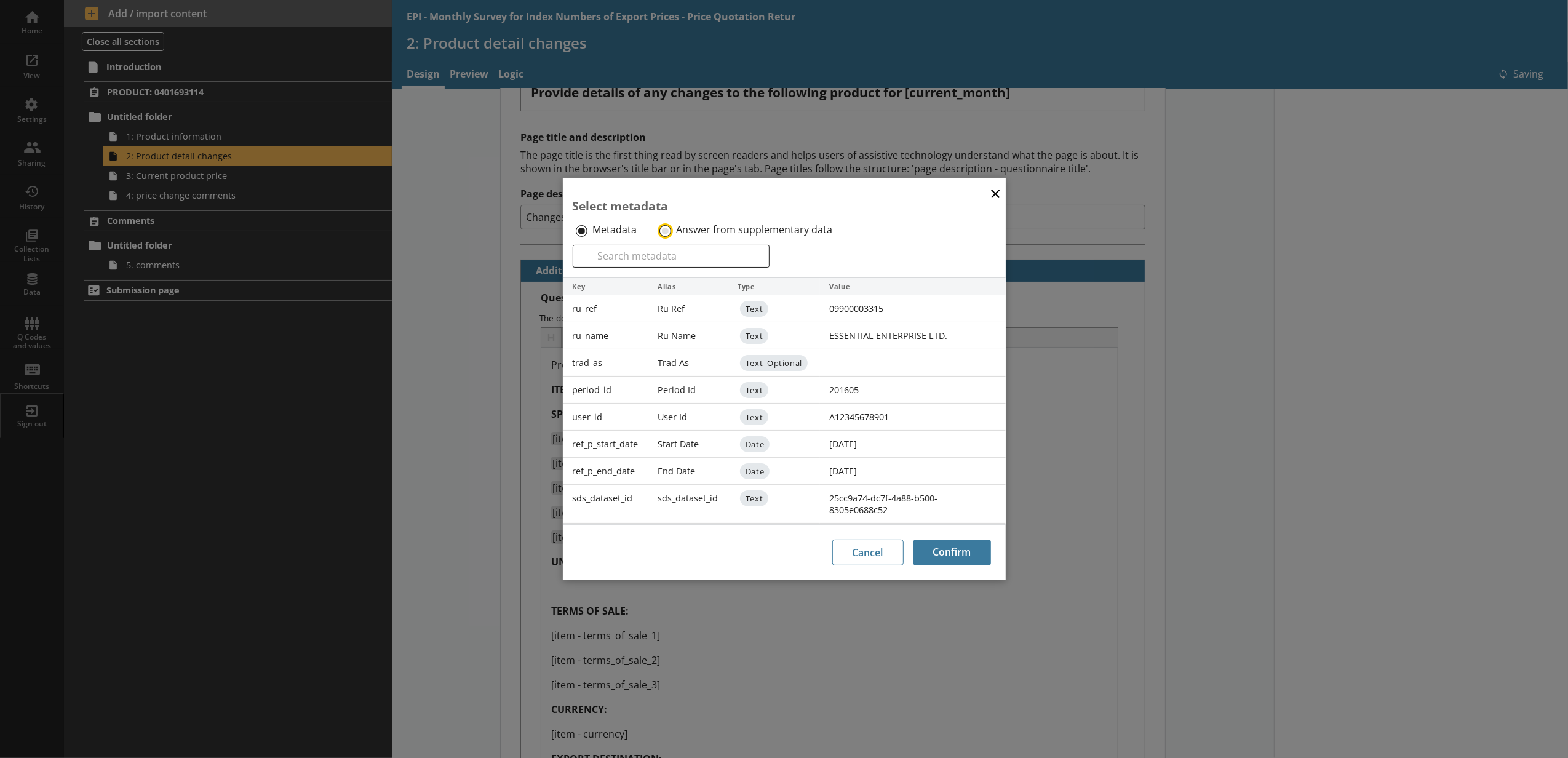
click at [662, 225] on input "Answer from supplementary data" at bounding box center [665, 231] width 12 height 12
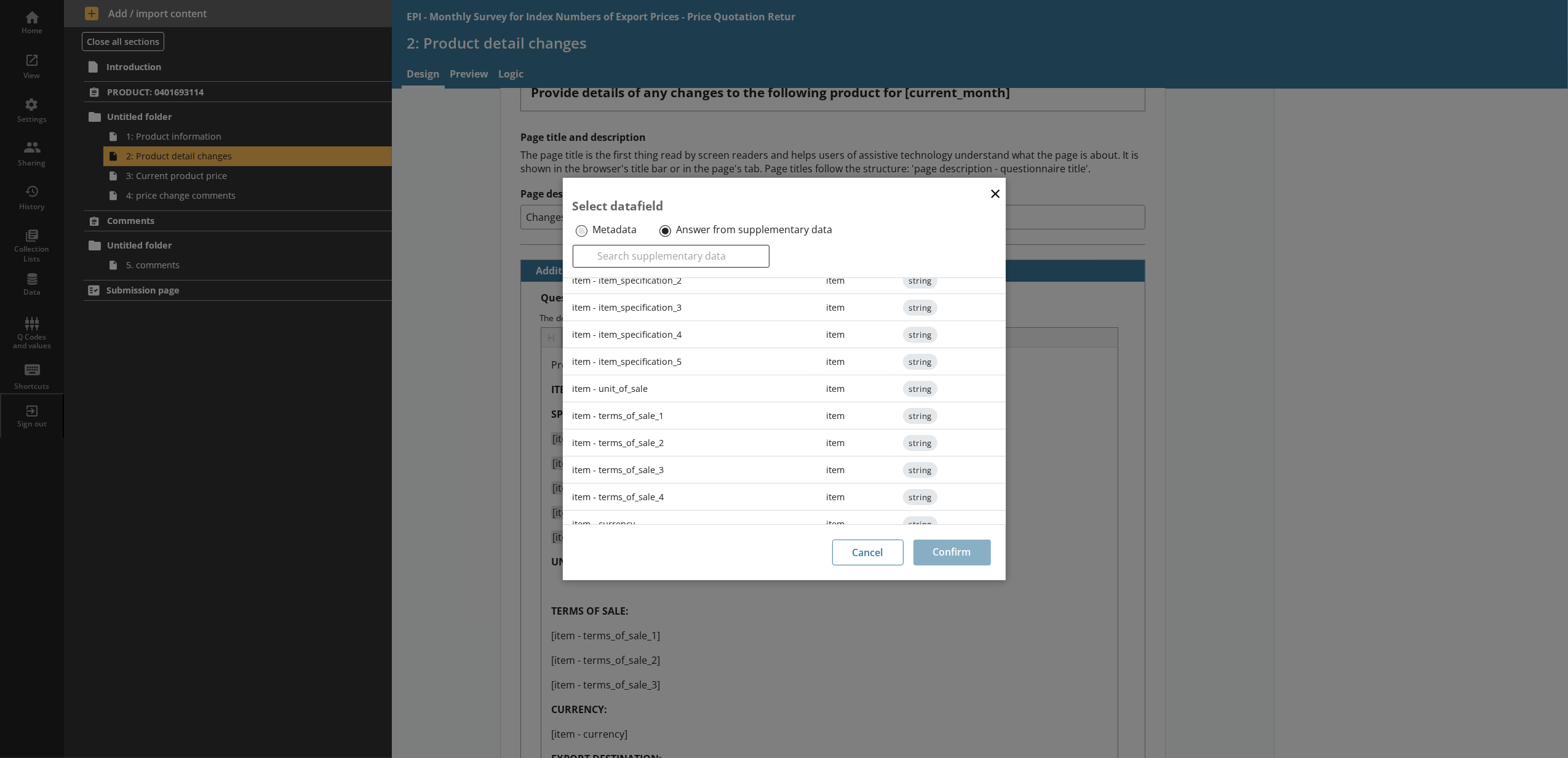
click at [667, 396] on div "item - unit_of_sale" at bounding box center [690, 389] width 254 height 27
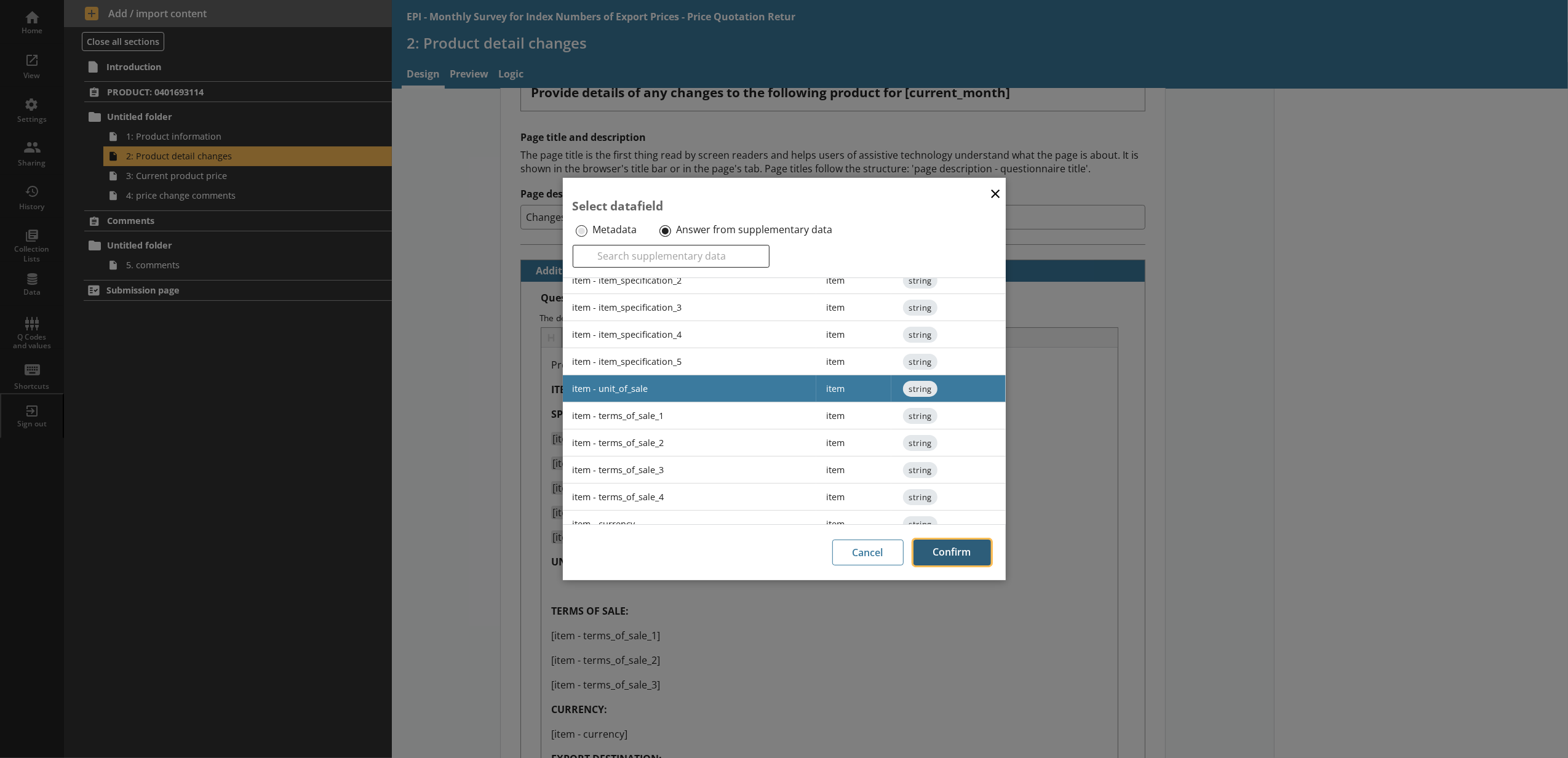
click at [943, 548] on button "Confirm" at bounding box center [952, 552] width 77 height 25
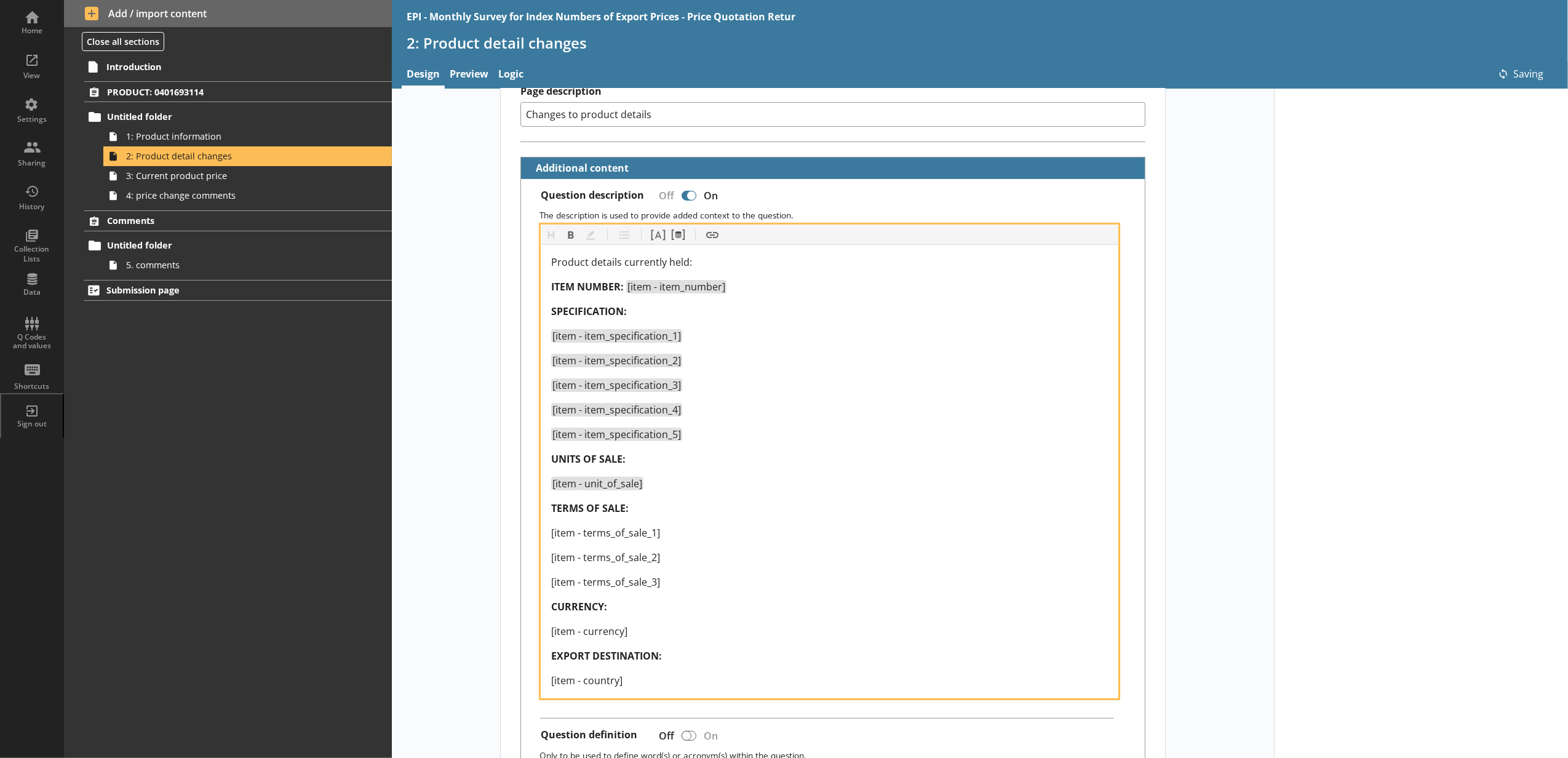
scroll to position [273, 0]
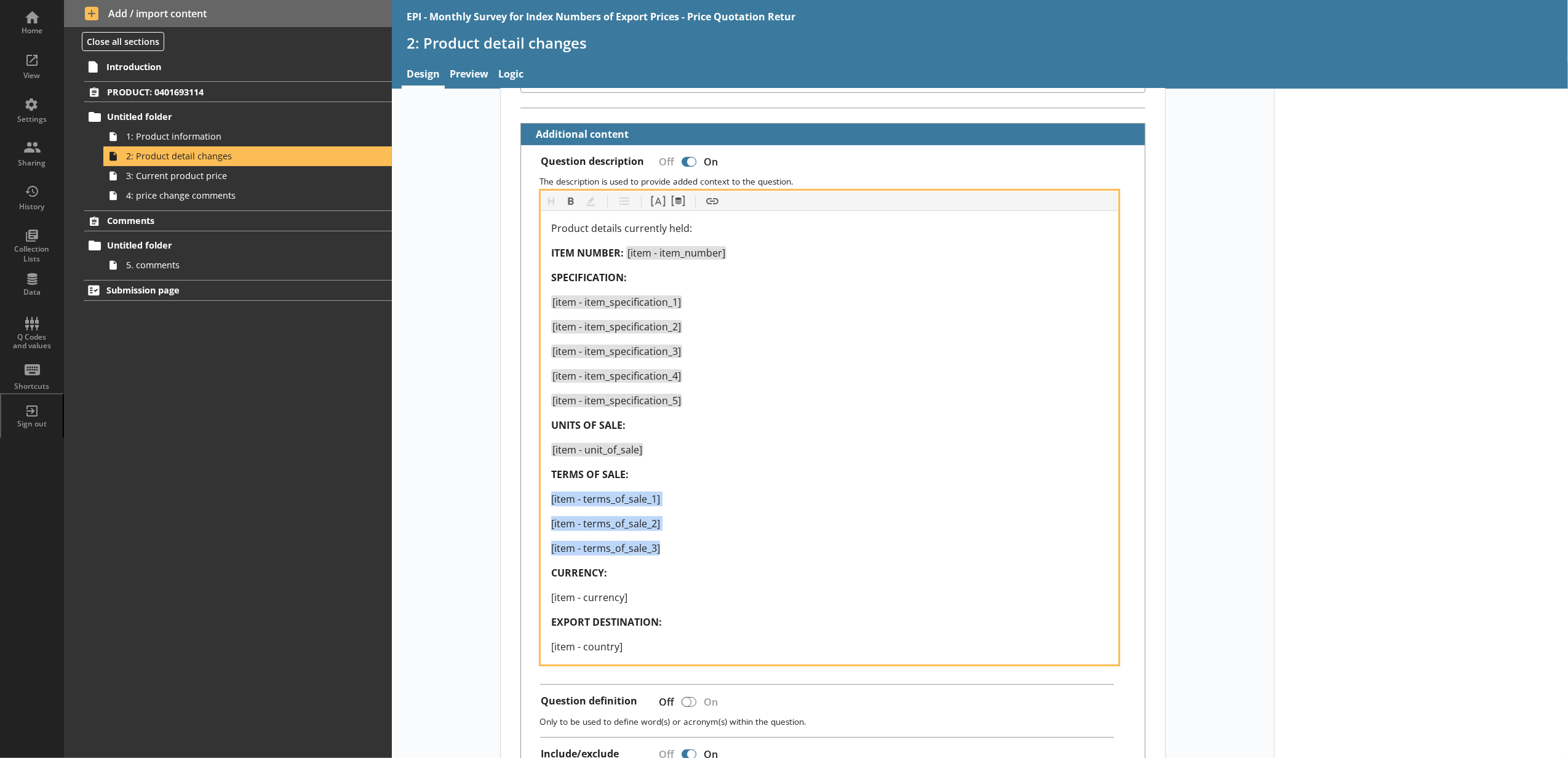
drag, startPoint x: 664, startPoint y: 550, endPoint x: 548, endPoint y: 502, distance: 125.5
click at [551, 502] on div "Product details currently held: ITEM NUMBER: [item - item_number] SPECIFICATION…" at bounding box center [829, 437] width 557 height 433
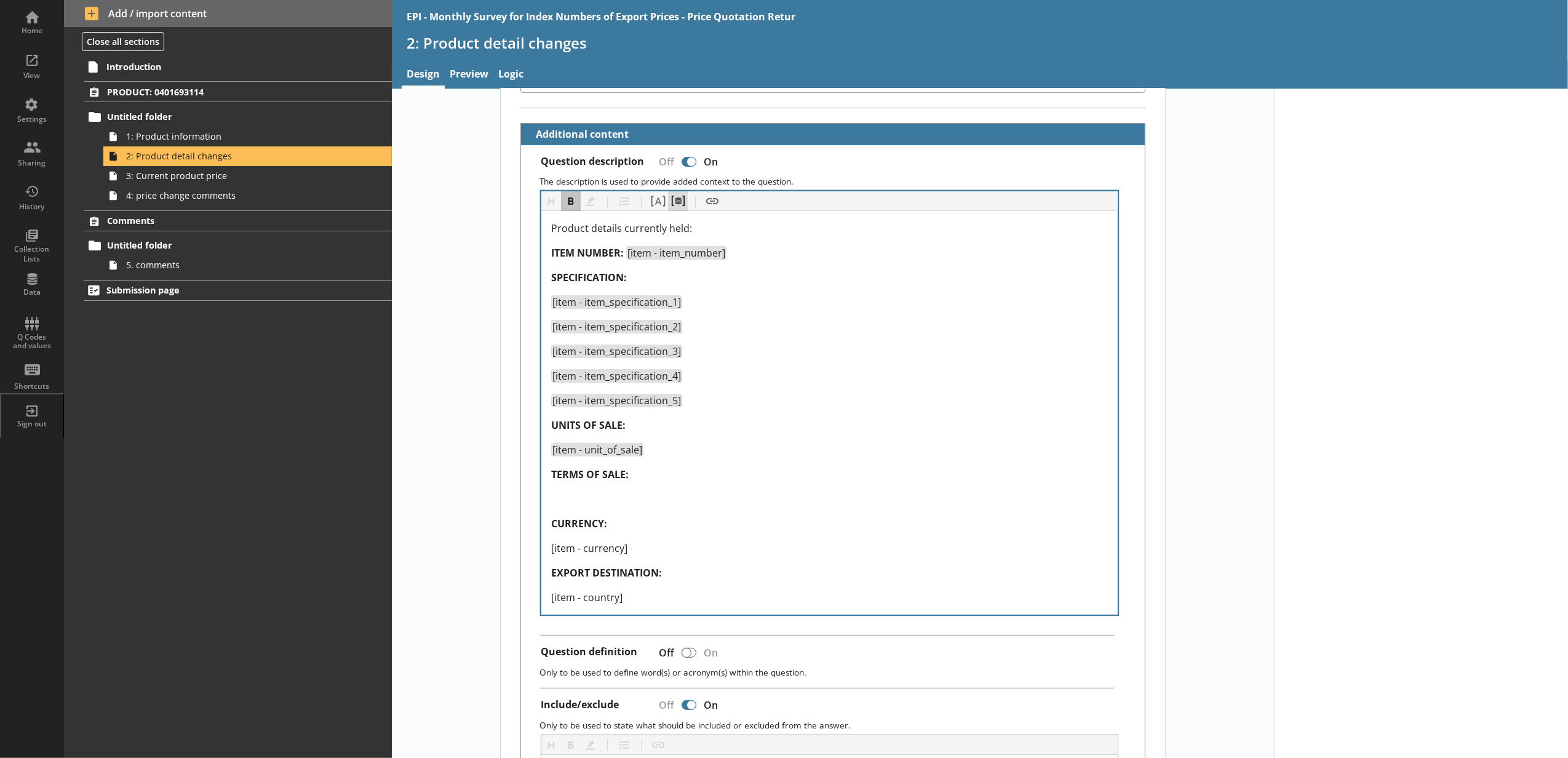
click at [676, 210] on button "Pipe metadata" at bounding box center [678, 201] width 20 height 20
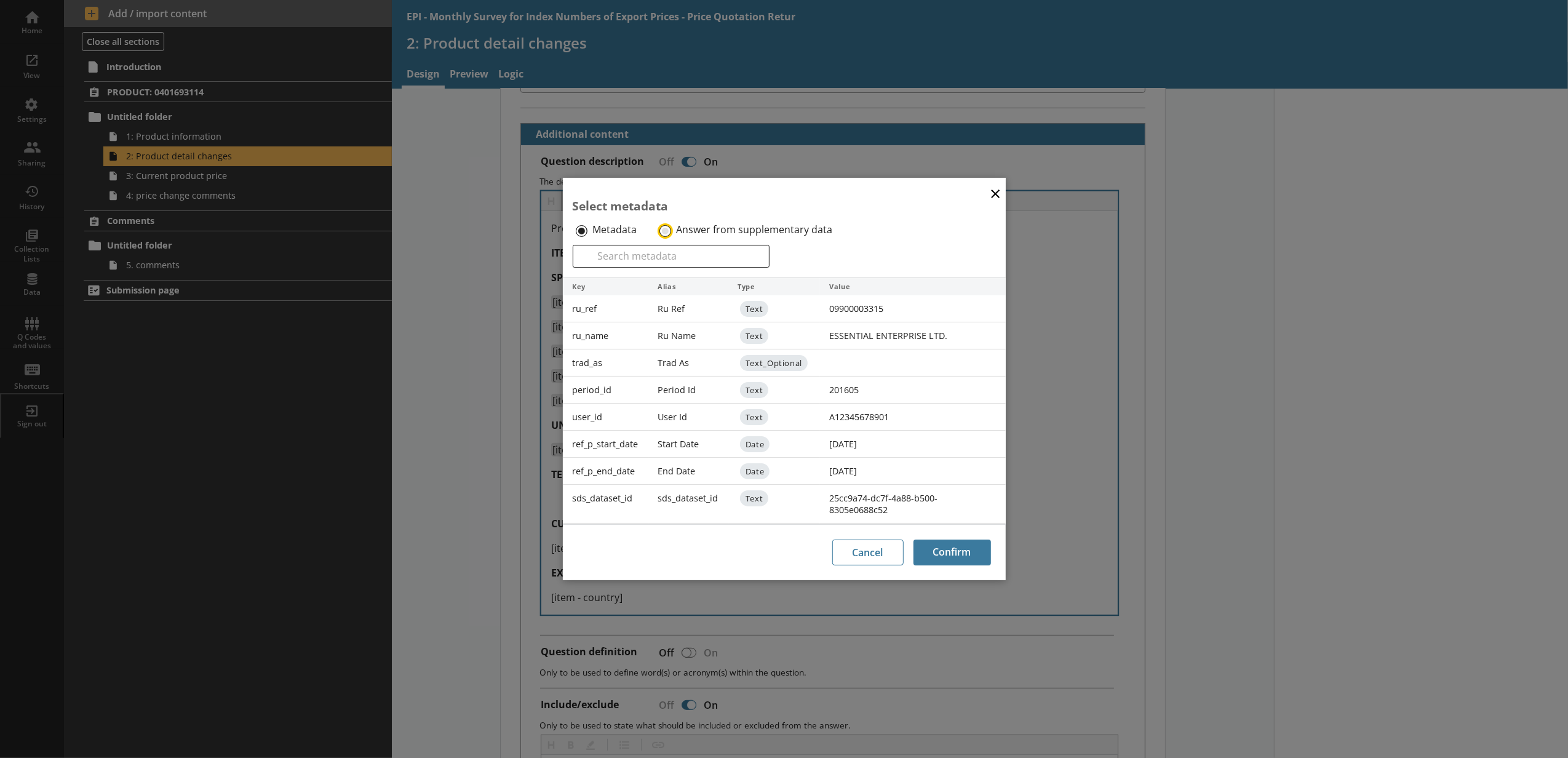
click at [661, 232] on input "Answer from supplementary data" at bounding box center [665, 231] width 12 height 12
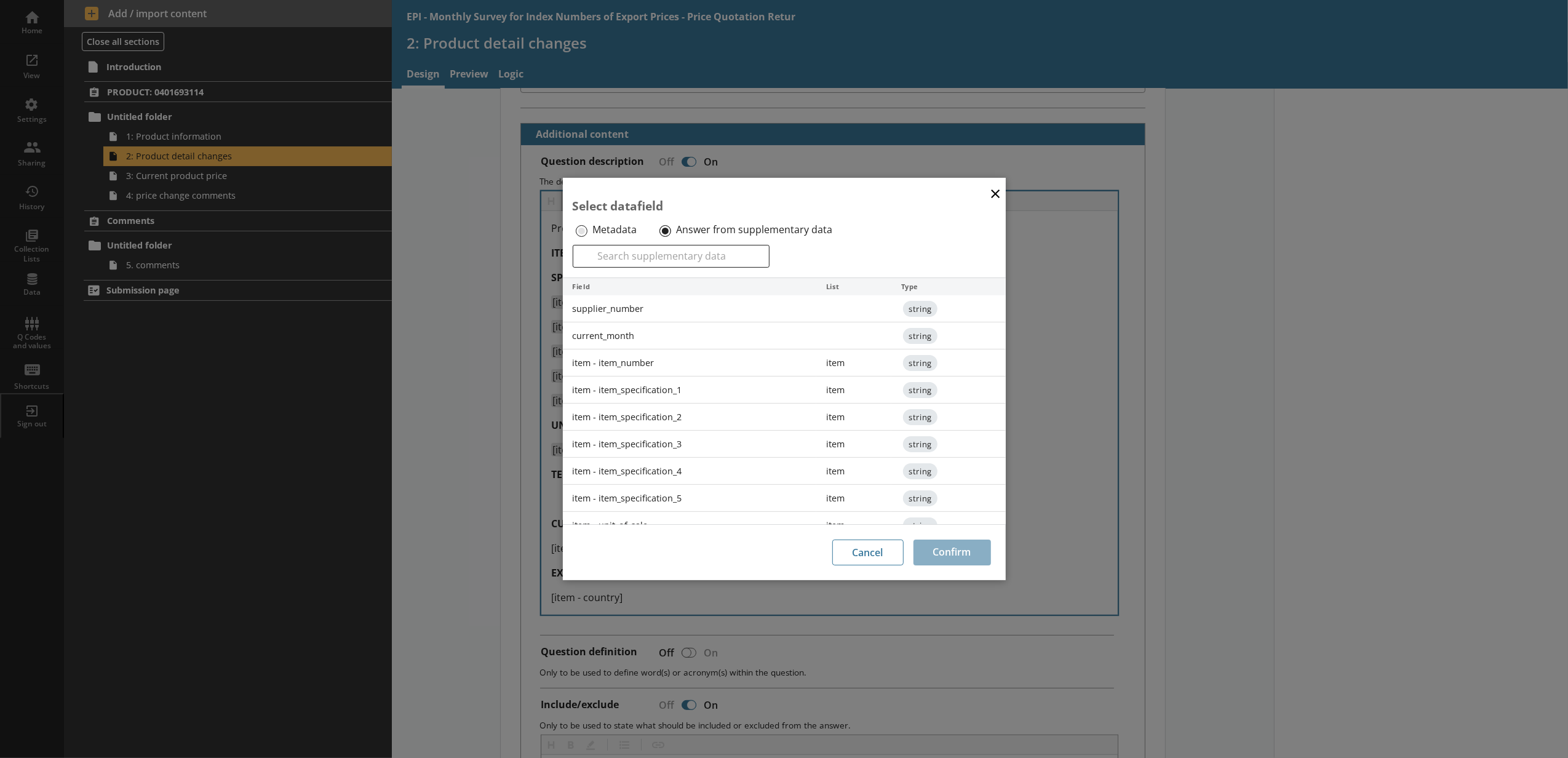
scroll to position [137, 0]
click at [699, 428] on div "item - terms_of_sale_1" at bounding box center [690, 416] width 254 height 27
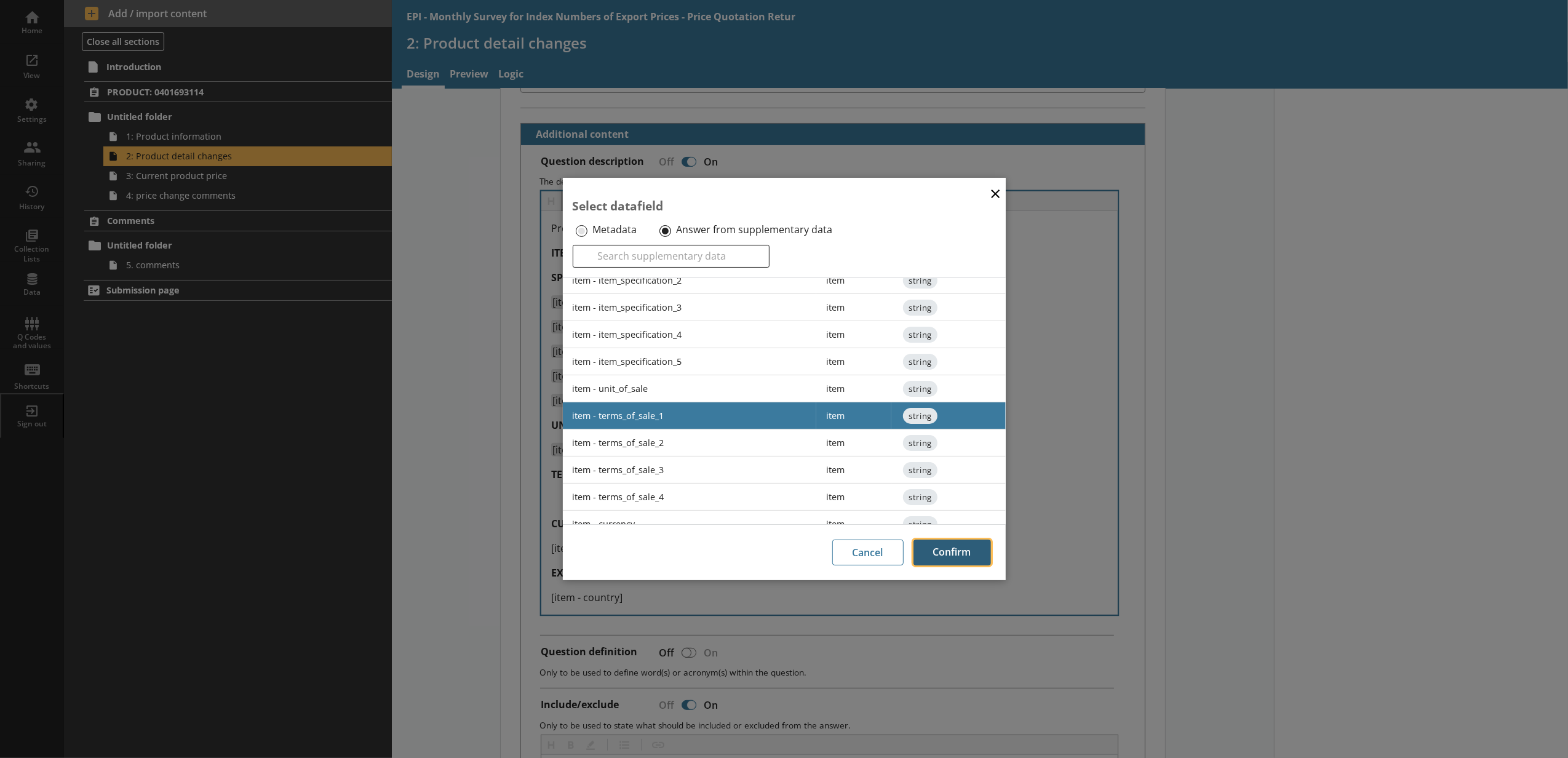
click at [963, 543] on button "Confirm" at bounding box center [952, 552] width 77 height 25
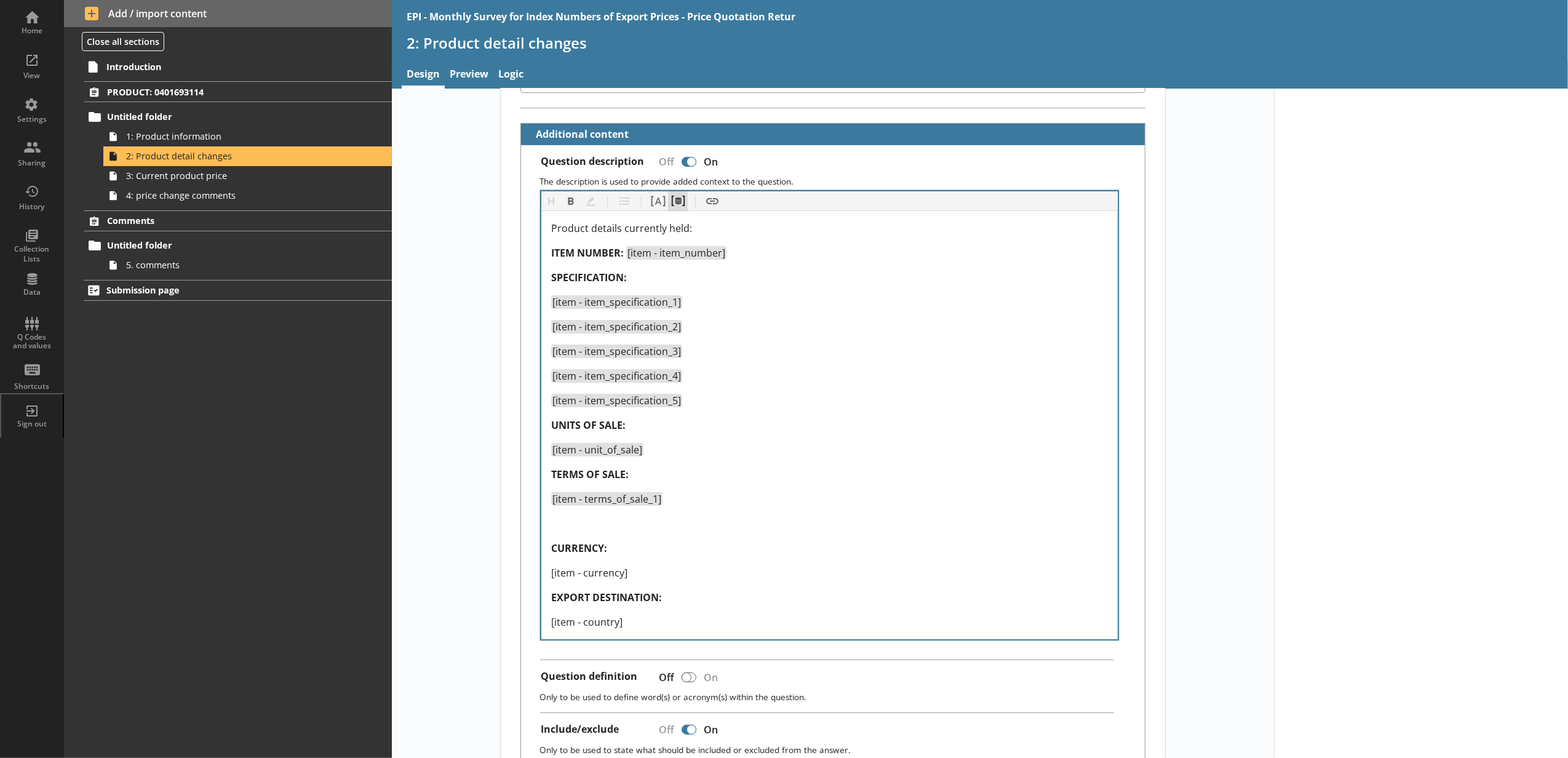
click at [680, 202] on button "Pipe metadata" at bounding box center [678, 201] width 20 height 20
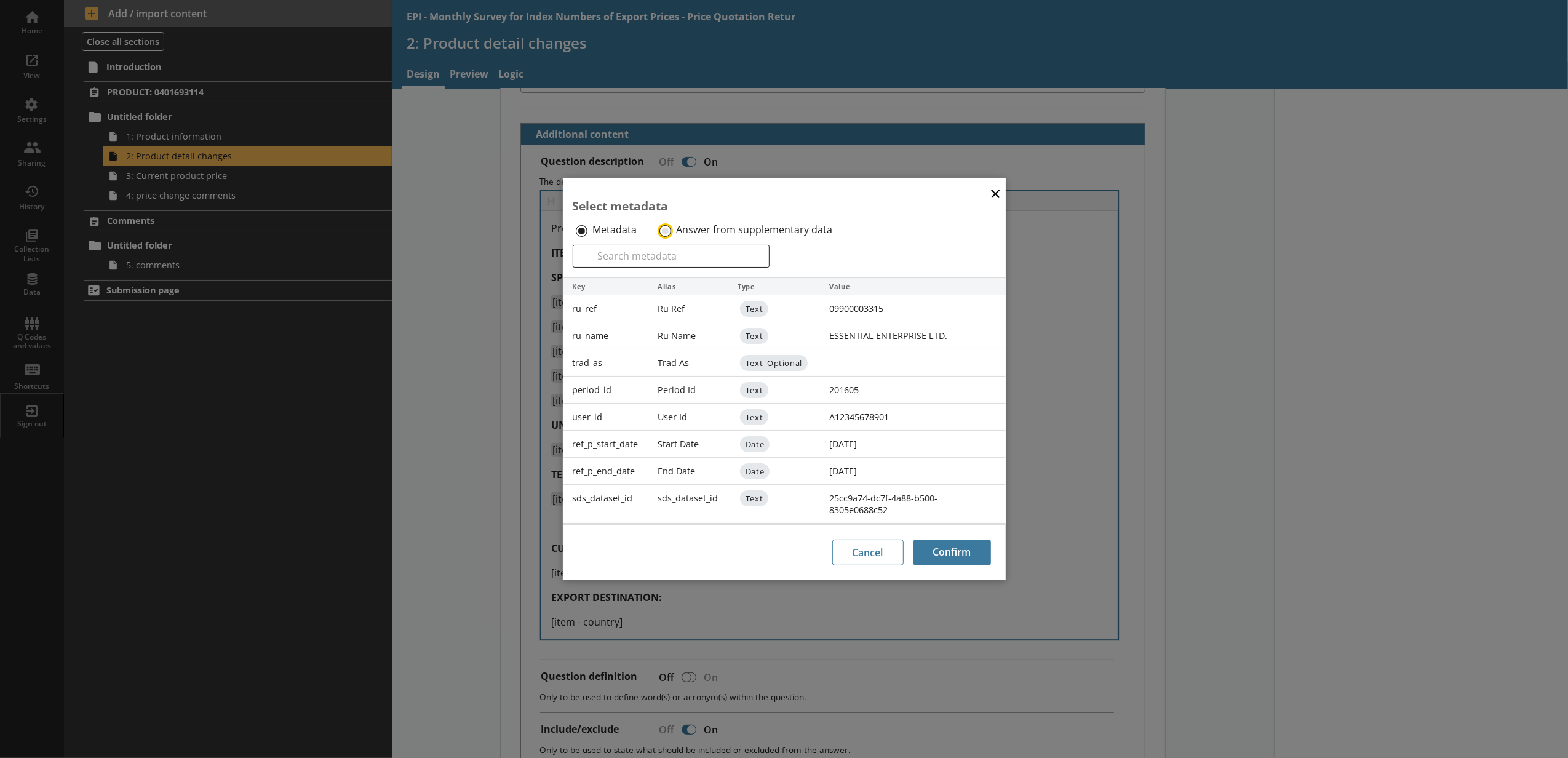
click at [664, 229] on input "Answer from supplementary data" at bounding box center [665, 231] width 12 height 12
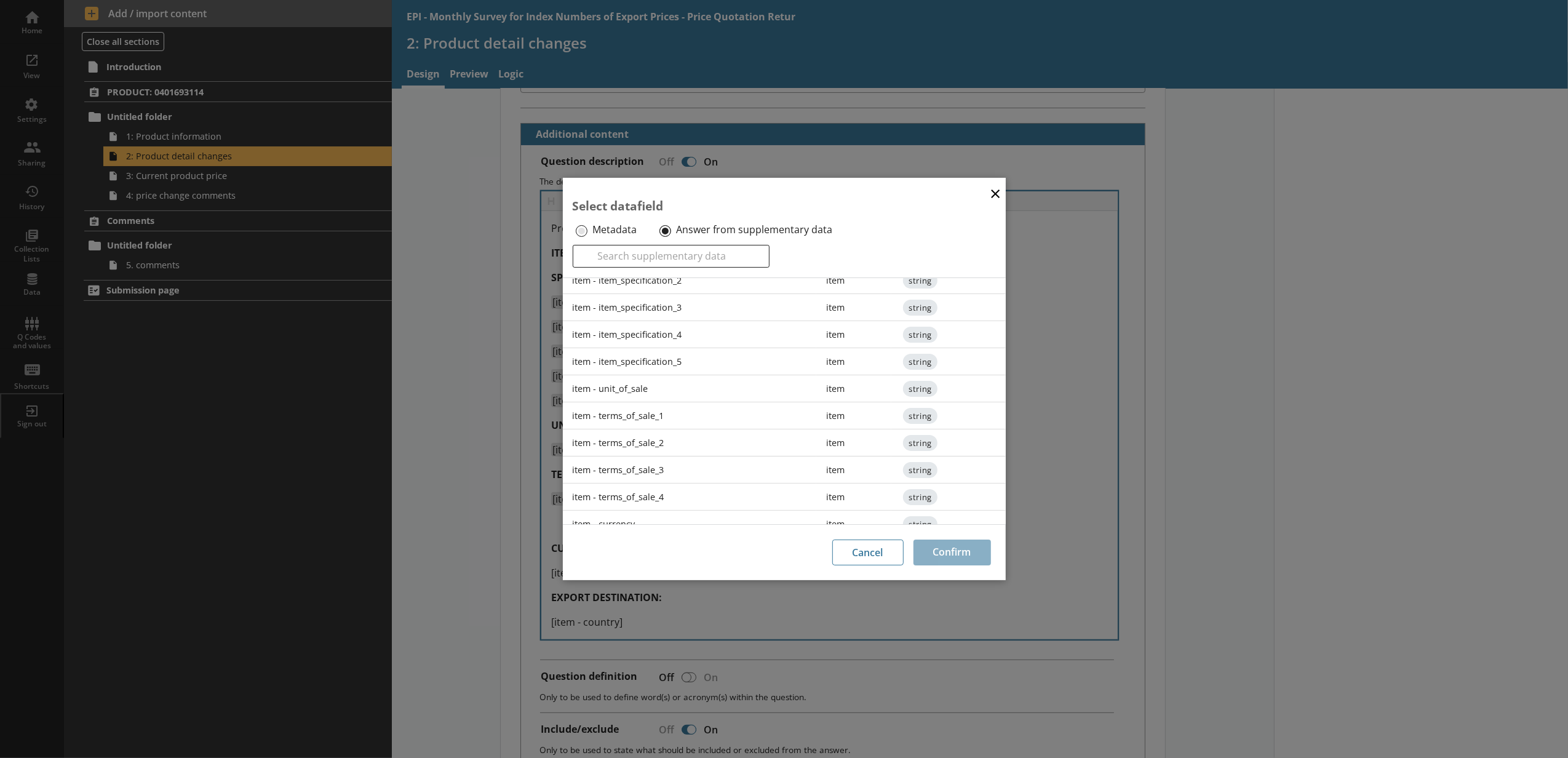
click at [683, 443] on div "item - terms_of_sale_2" at bounding box center [690, 442] width 254 height 27
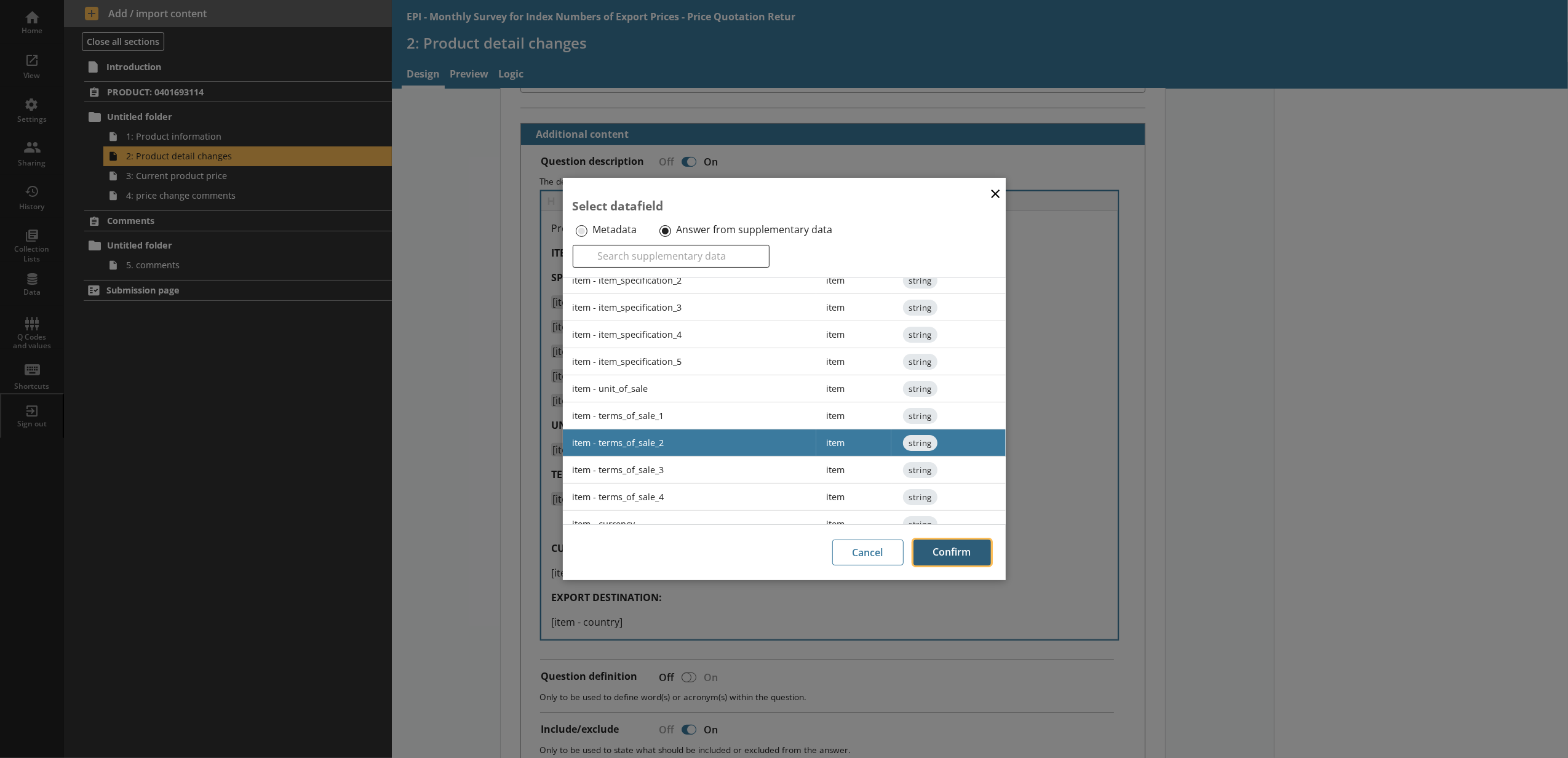
click at [956, 554] on button "Confirm" at bounding box center [952, 552] width 77 height 25
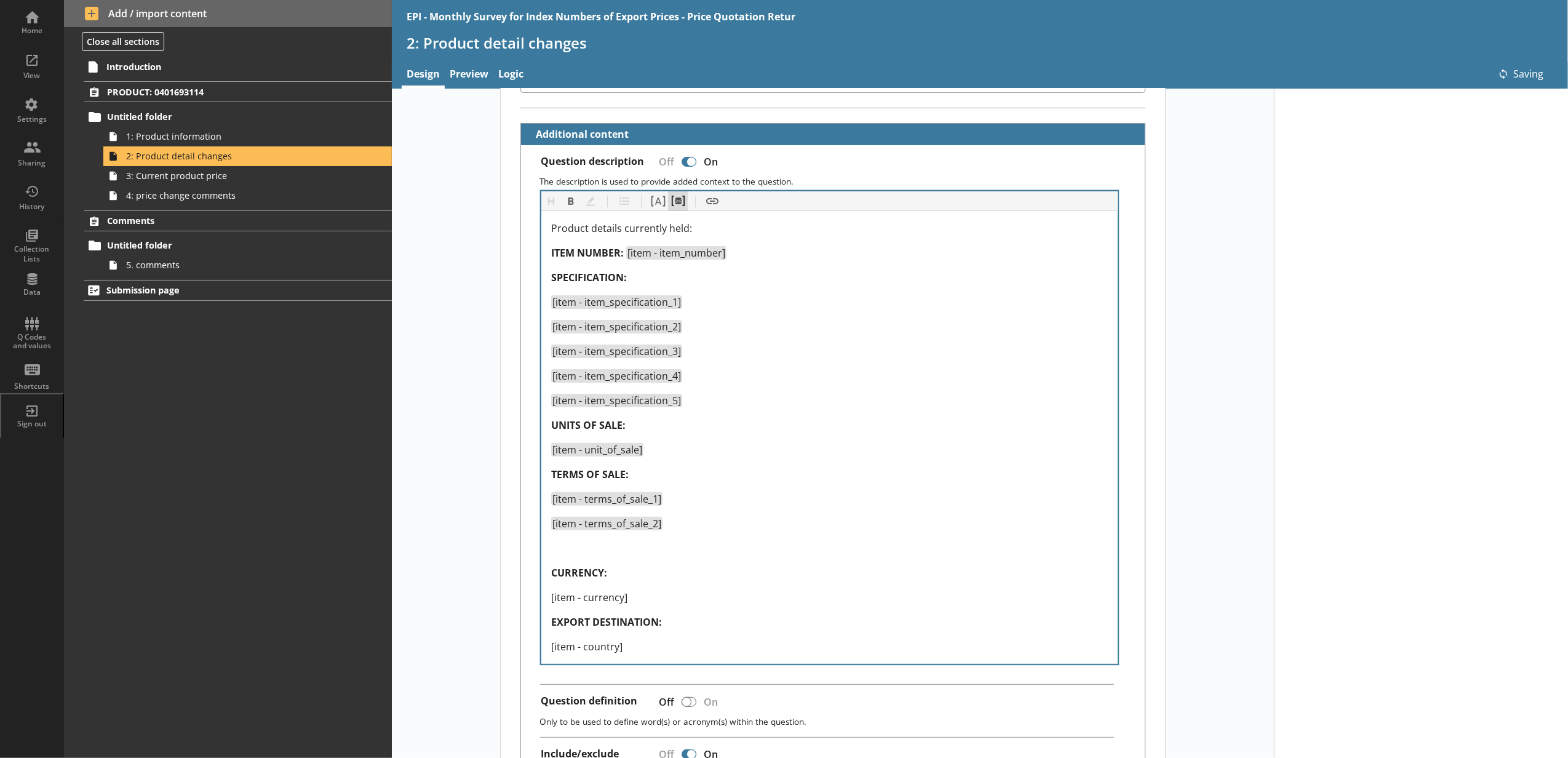
click at [669, 207] on button "Pipe metadata" at bounding box center [678, 201] width 20 height 20
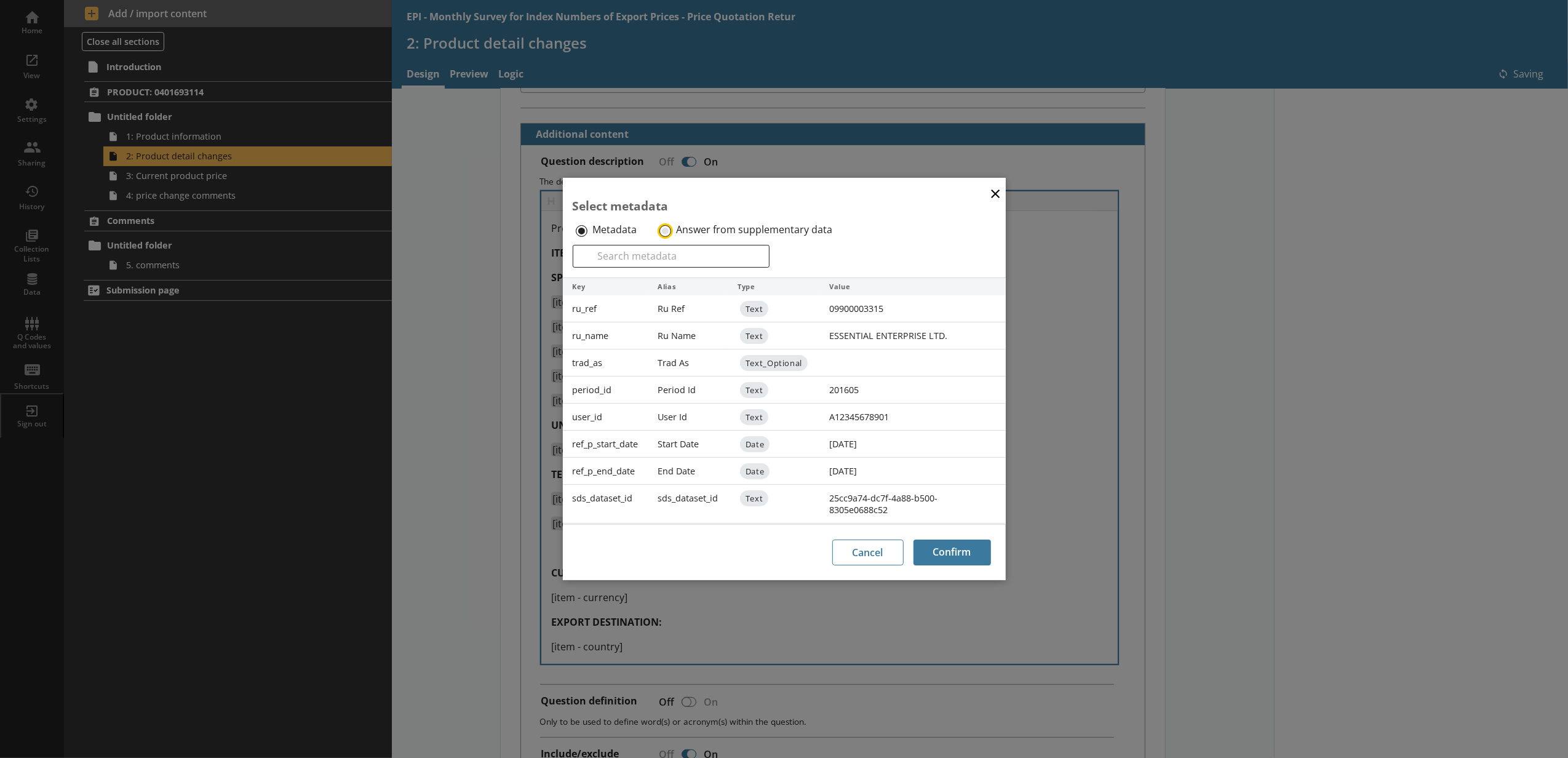
click at [664, 228] on input "Answer from supplementary data" at bounding box center [665, 231] width 12 height 12
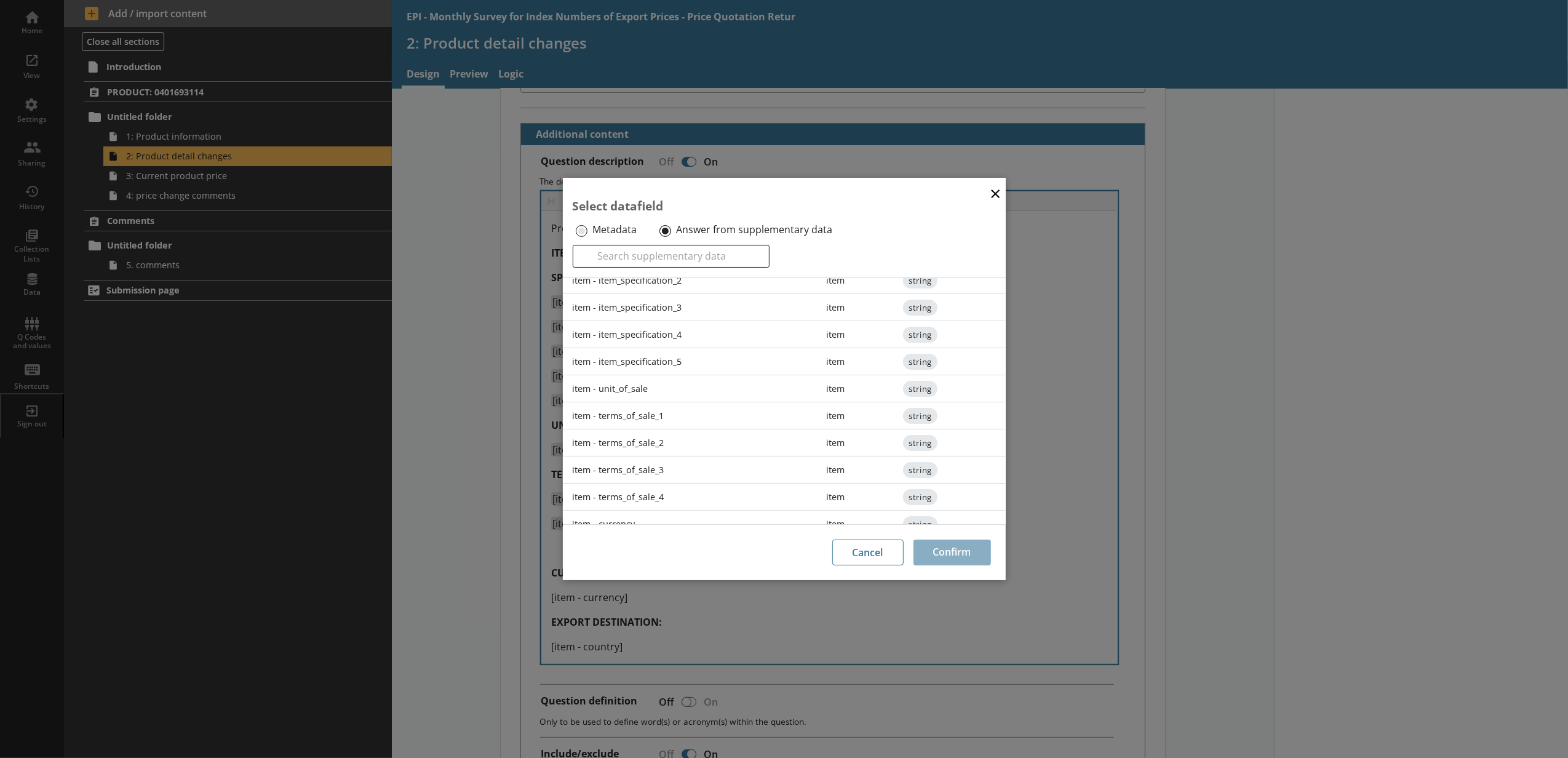
click at [664, 471] on div "item - terms_of_sale_3" at bounding box center [690, 470] width 254 height 27
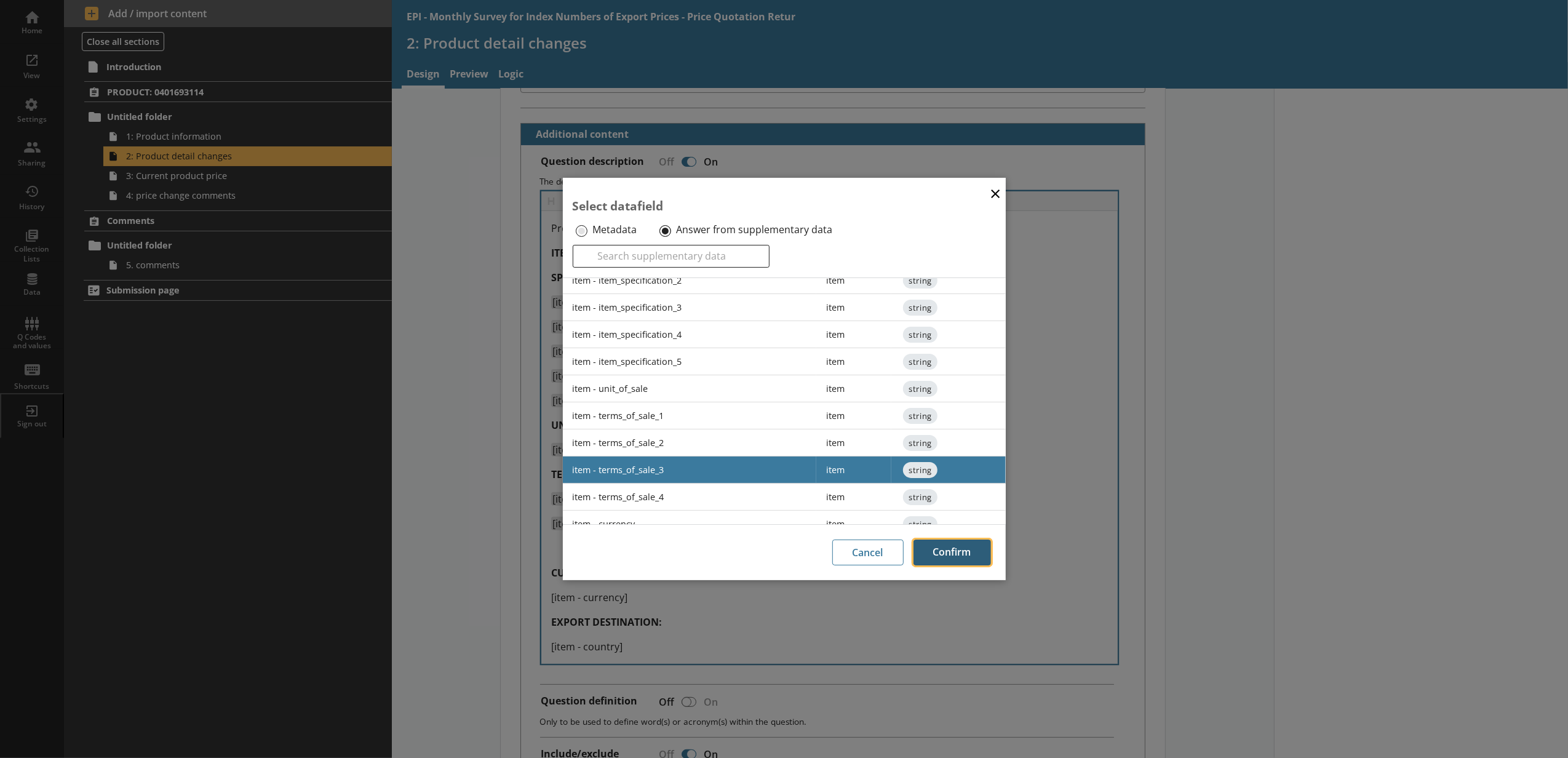
click at [955, 556] on button "Confirm" at bounding box center [952, 552] width 77 height 25
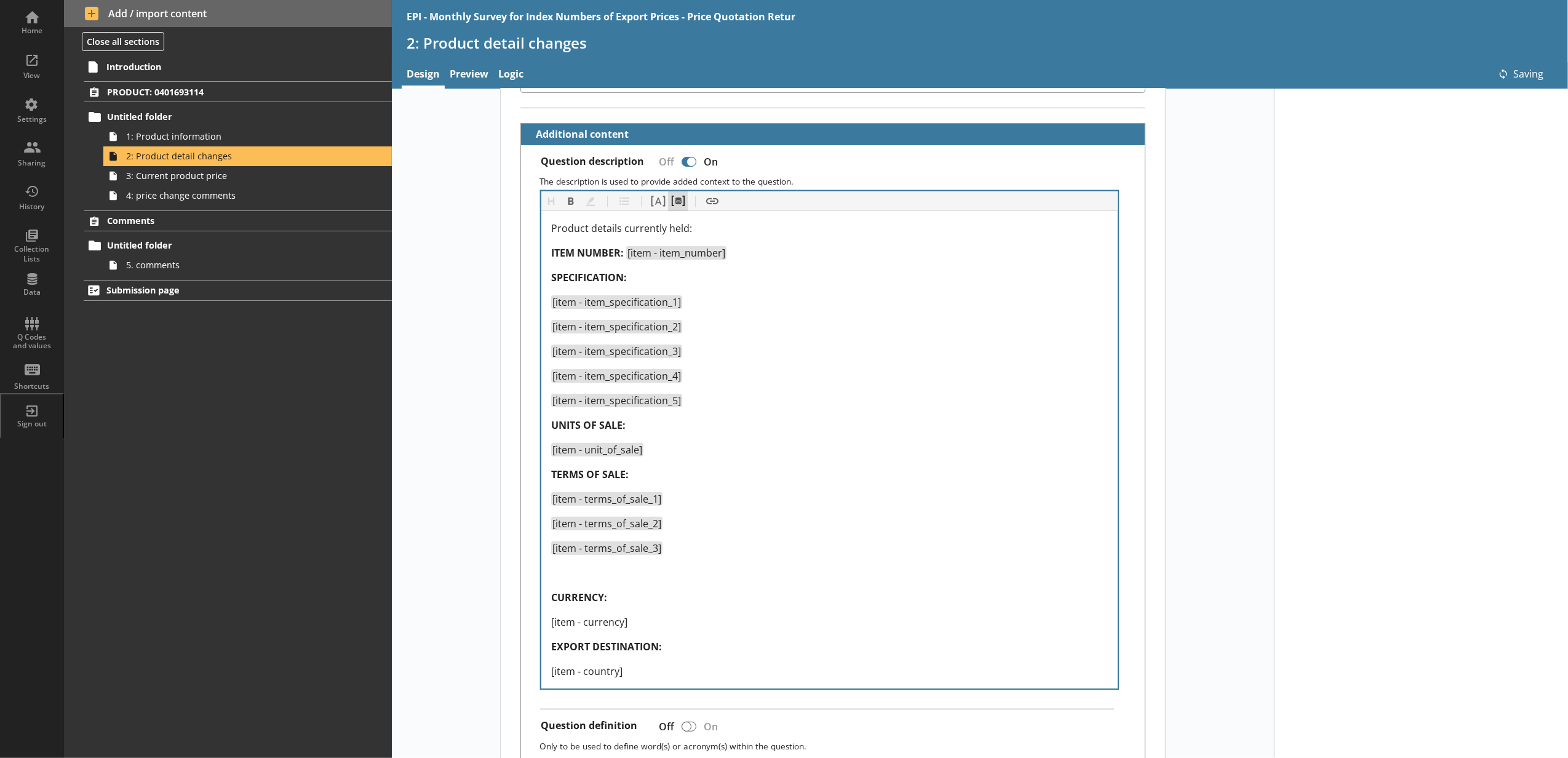
click at [676, 201] on button "Pipe metadata" at bounding box center [678, 201] width 20 height 20
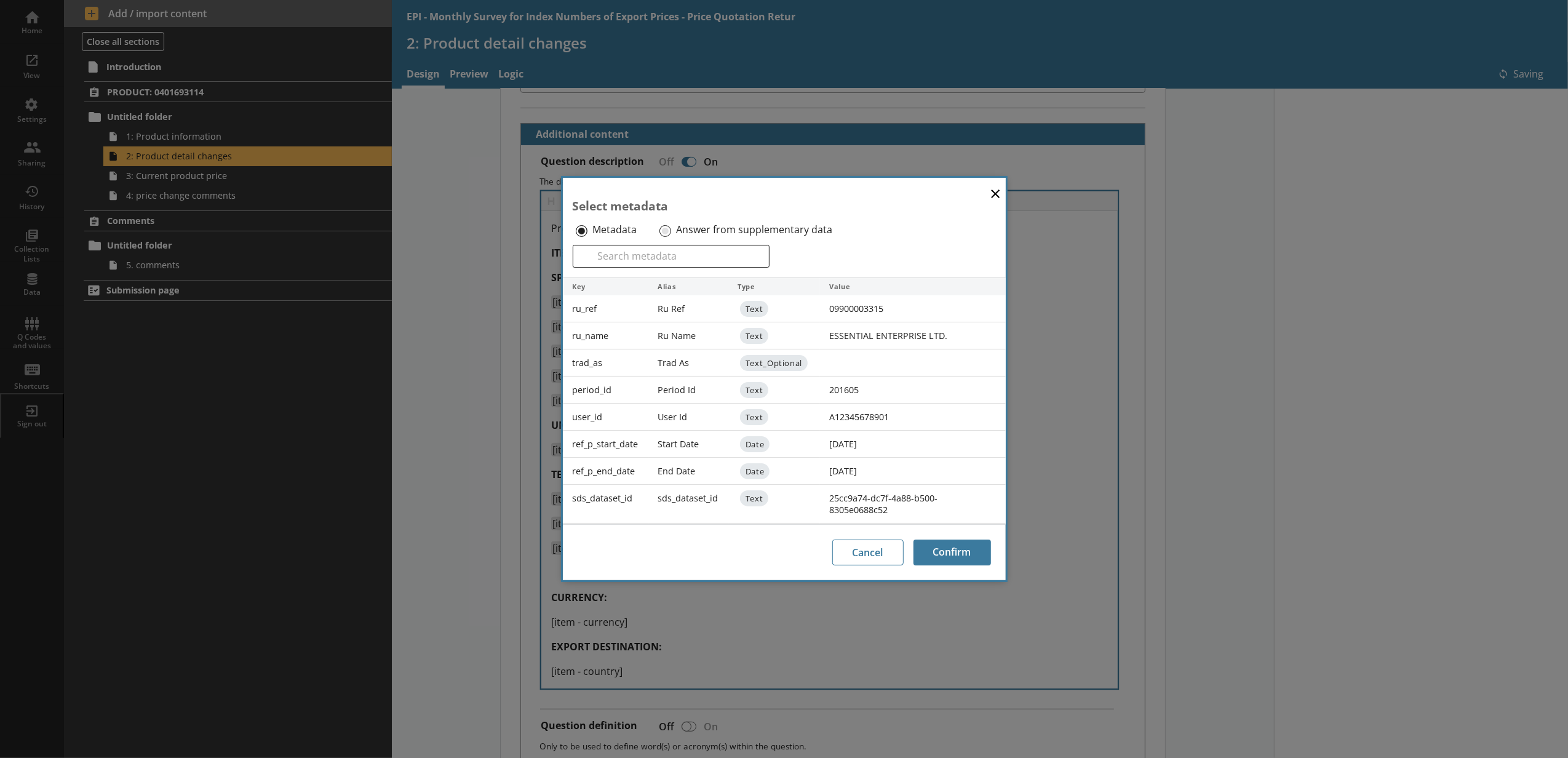
click at [670, 233] on div "Answer from supplementary data" at bounding box center [754, 230] width 195 height 20
click at [667, 228] on input "Answer from supplementary data" at bounding box center [665, 231] width 12 height 12
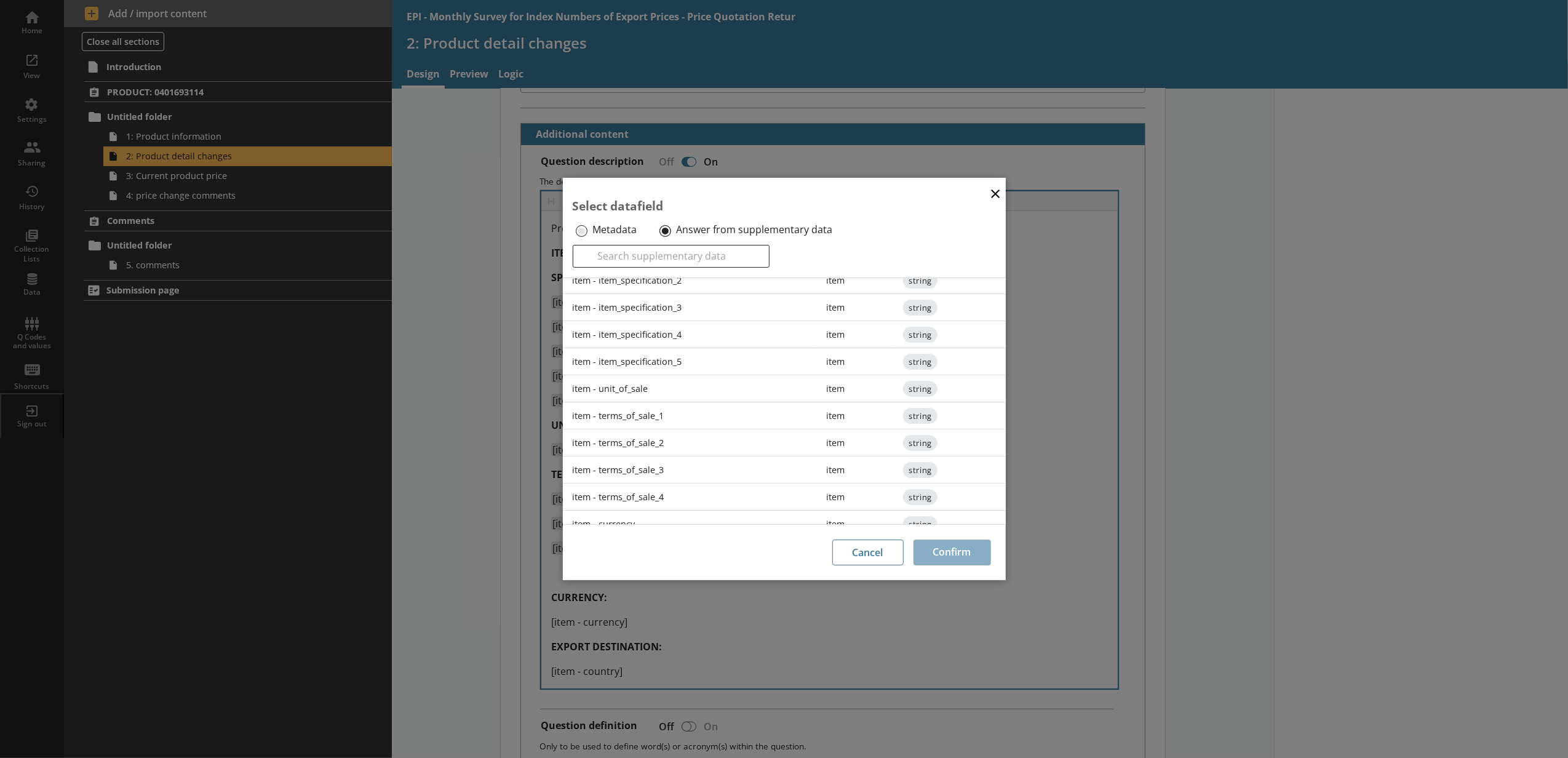
click at [656, 500] on div "item - terms_of_sale_4" at bounding box center [690, 497] width 254 height 27
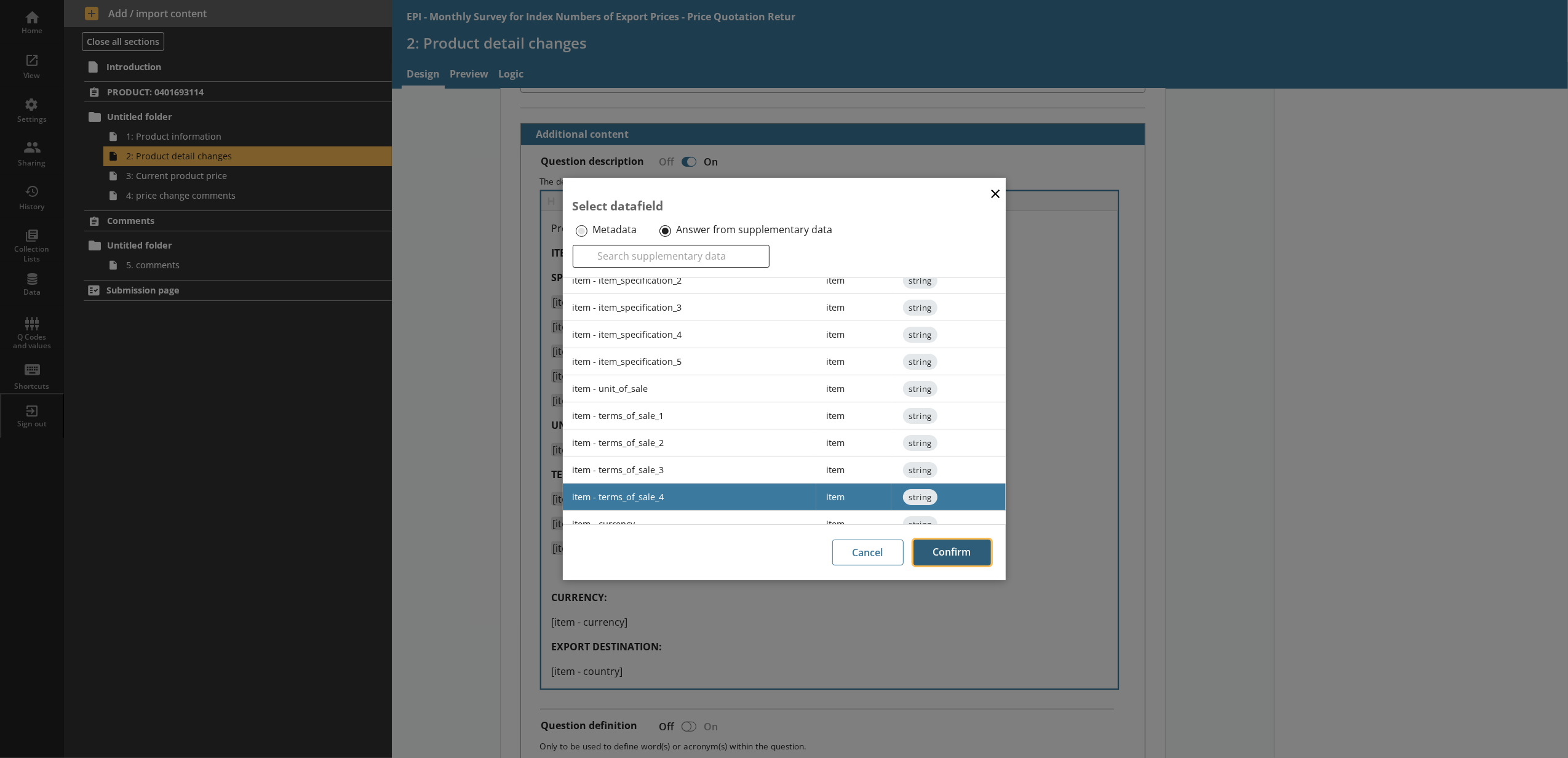
click at [935, 561] on button "Confirm" at bounding box center [952, 552] width 77 height 25
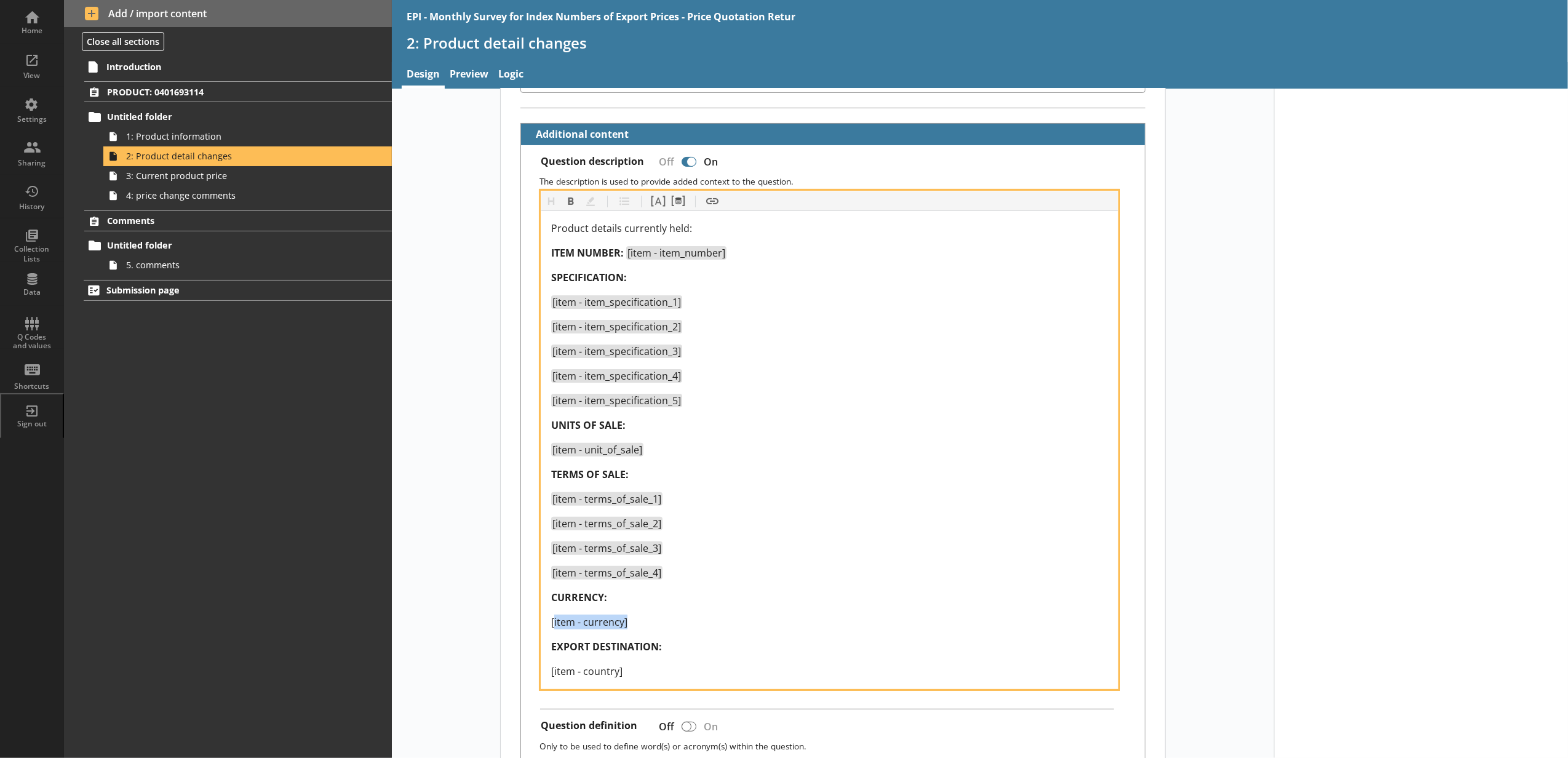
drag, startPoint x: 646, startPoint y: 625, endPoint x: 549, endPoint y: 630, distance: 97.1
click at [551, 629] on div "[item - currency]" at bounding box center [829, 621] width 557 height 15
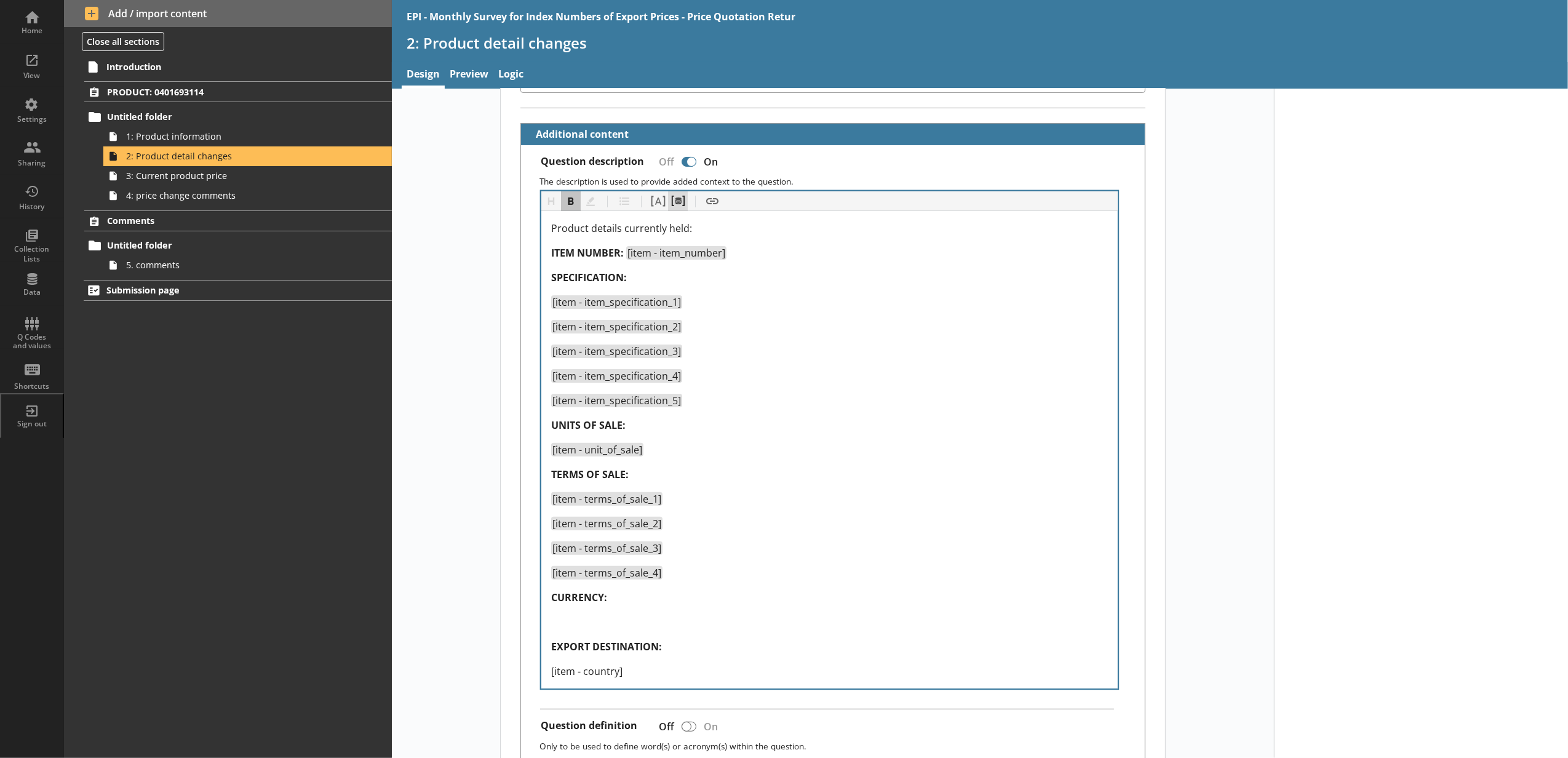
click at [670, 208] on button "Pipe metadata" at bounding box center [678, 201] width 20 height 20
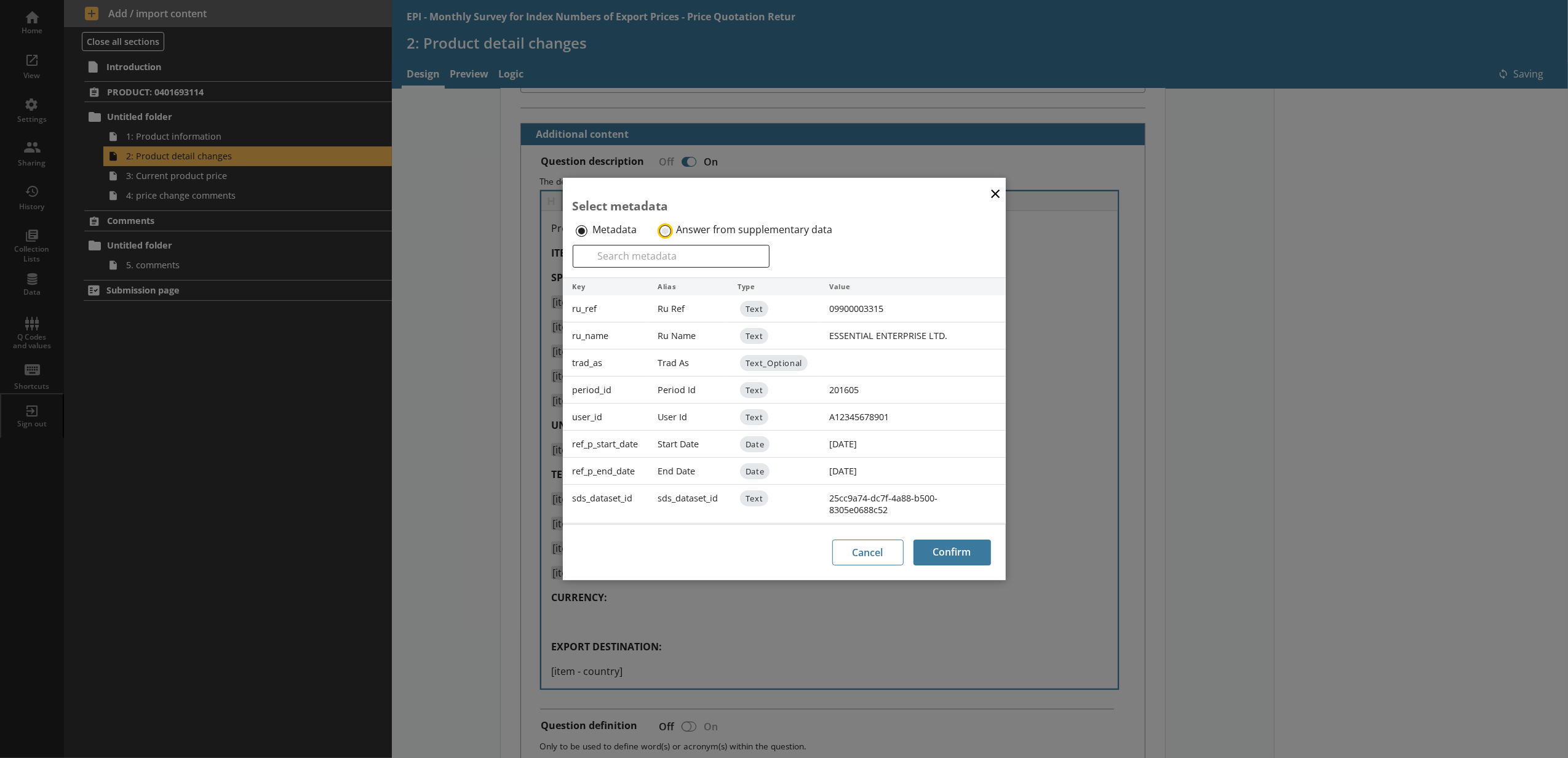
click at [667, 228] on input "Answer from supplementary data" at bounding box center [665, 231] width 12 height 12
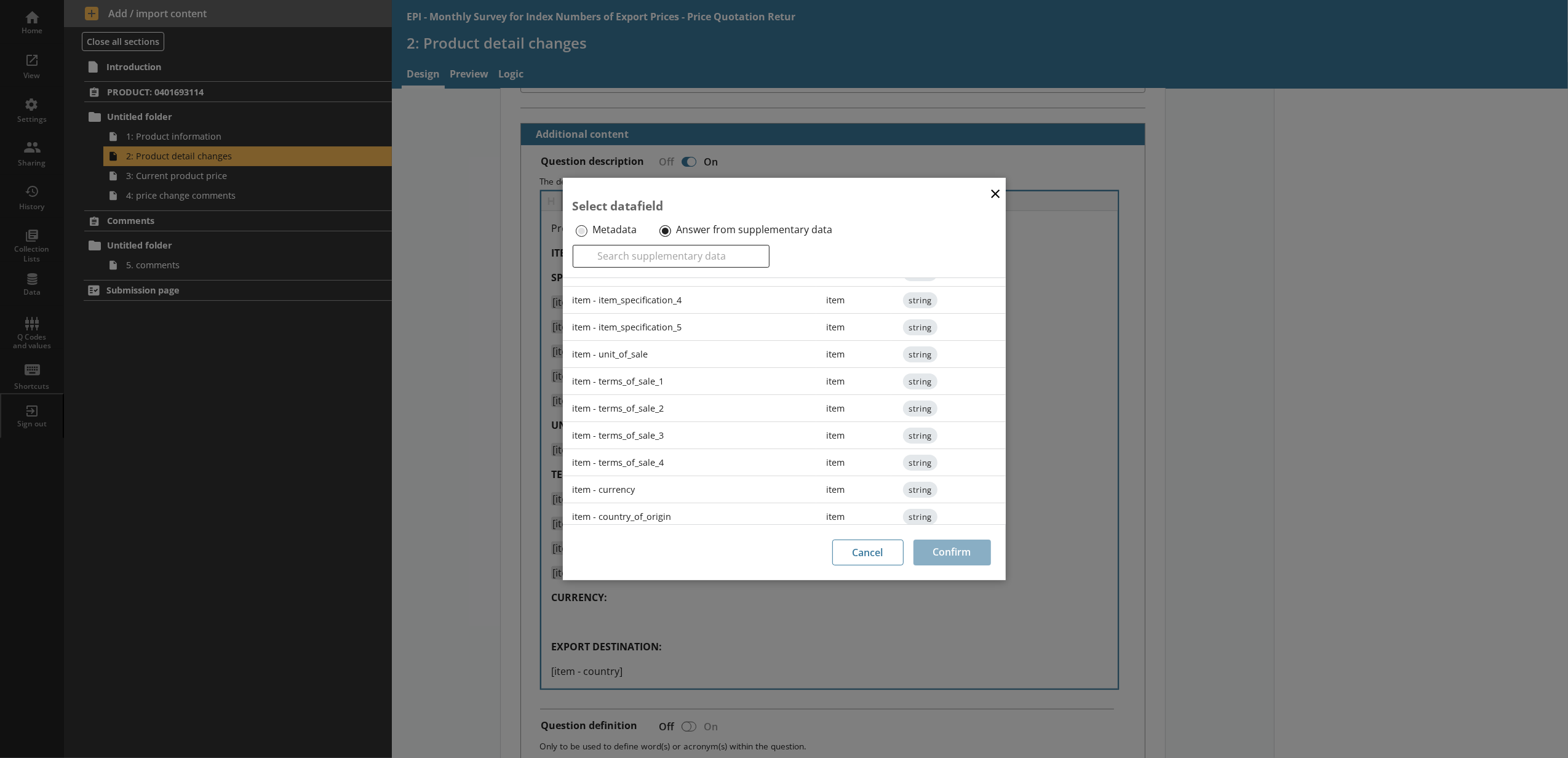
scroll to position [190, 0]
click at [654, 476] on div "item - currency" at bounding box center [690, 484] width 254 height 27
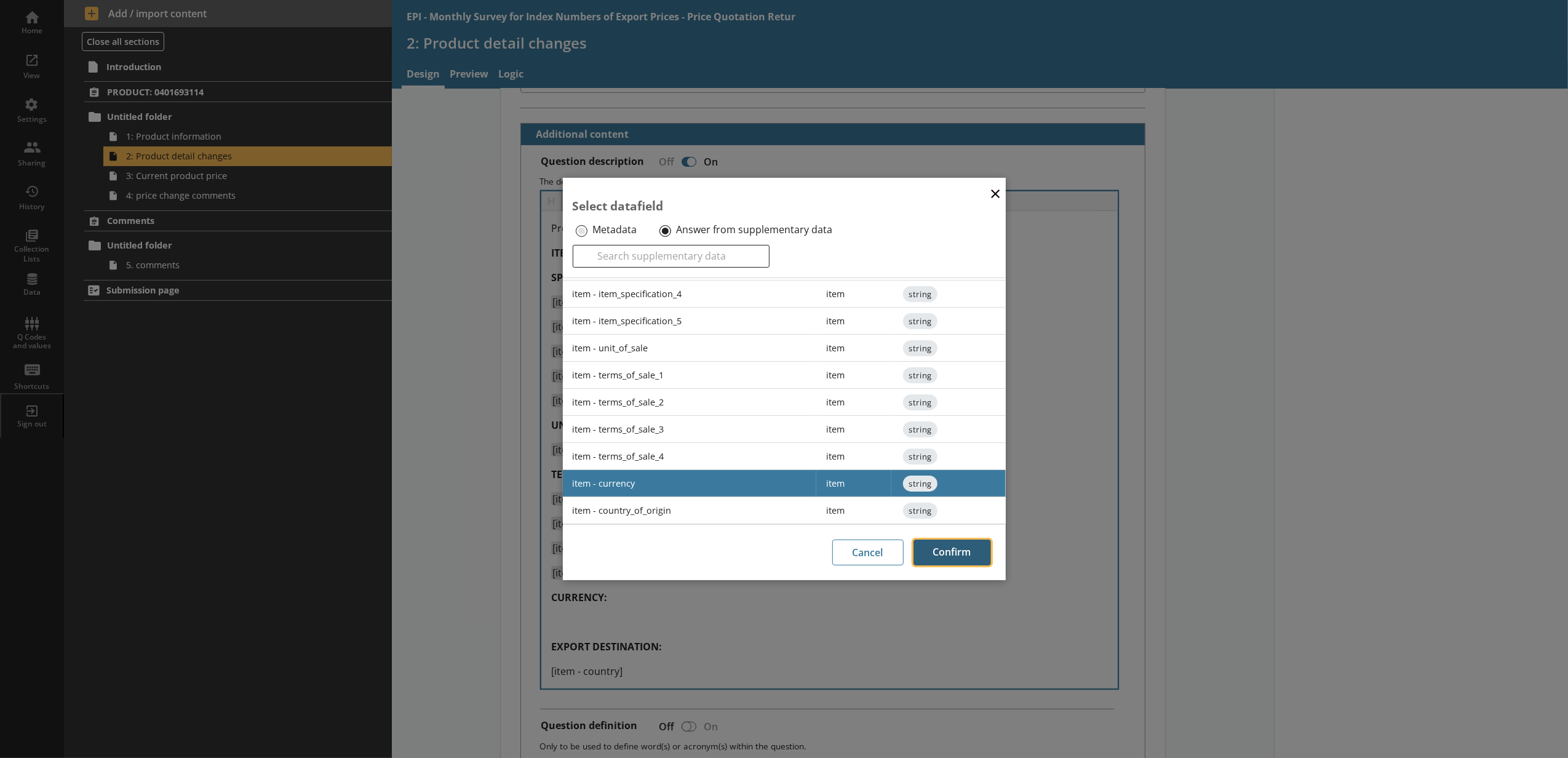
click at [948, 557] on button "Confirm" at bounding box center [952, 552] width 77 height 25
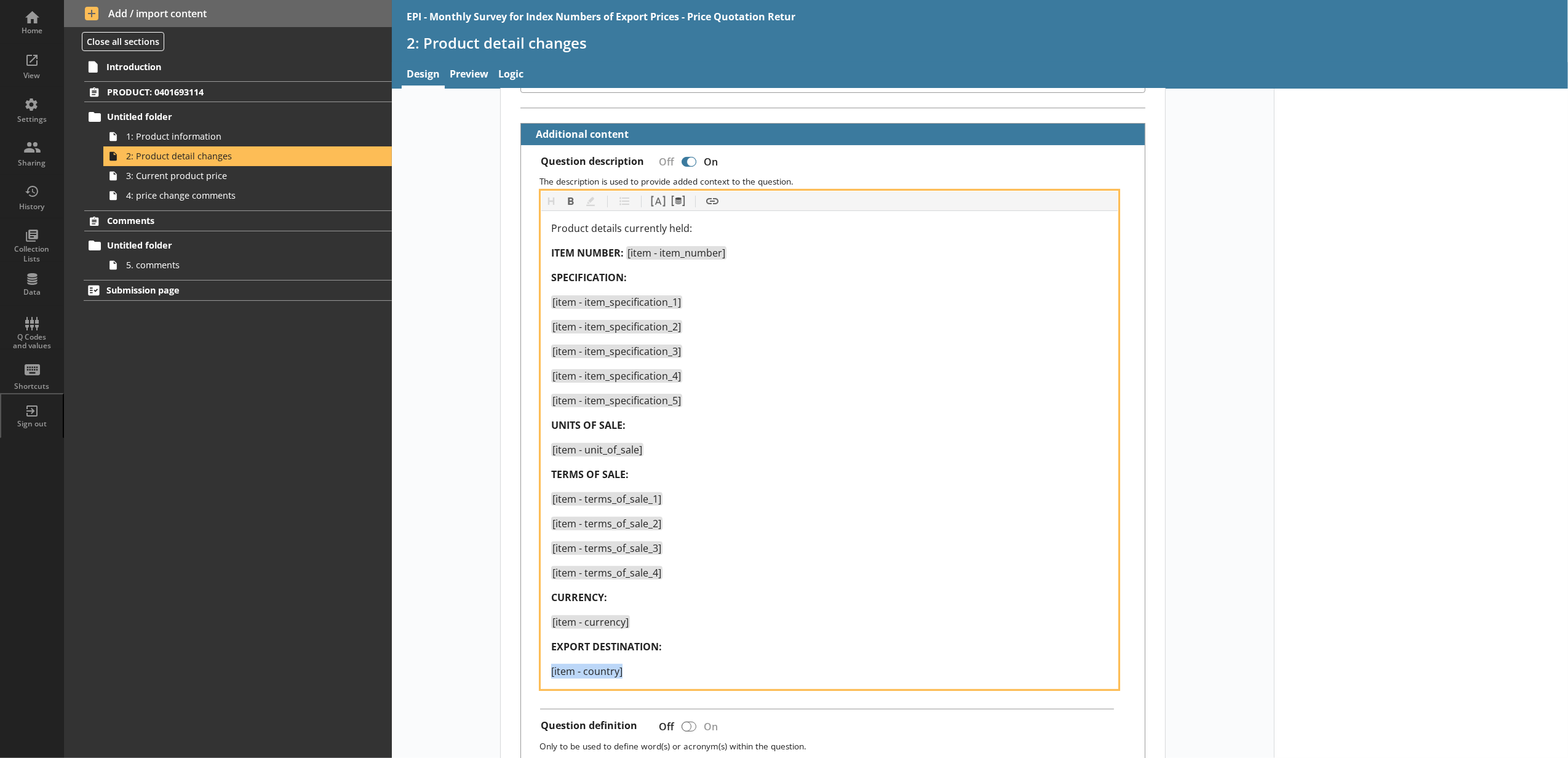
drag, startPoint x: 628, startPoint y: 670, endPoint x: 492, endPoint y: 685, distance: 136.8
click at [492, 658] on main "Short code 2: Product detail changes -1 Move icon-copy Duplicate icon-delete Cr…" at bounding box center [832, 757] width 689 height 1861
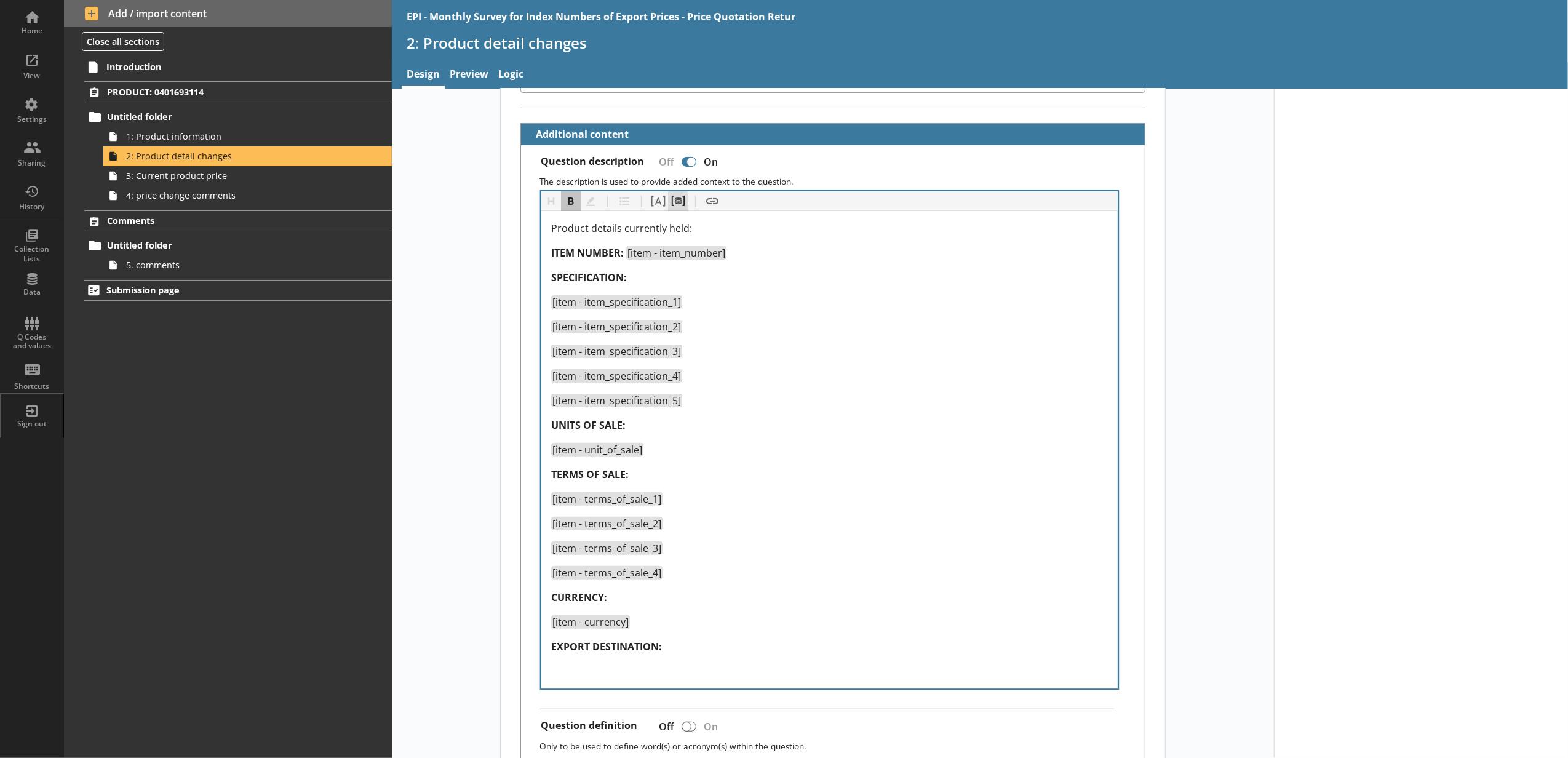
click at [668, 208] on button "Pipe metadata" at bounding box center [678, 201] width 20 height 20
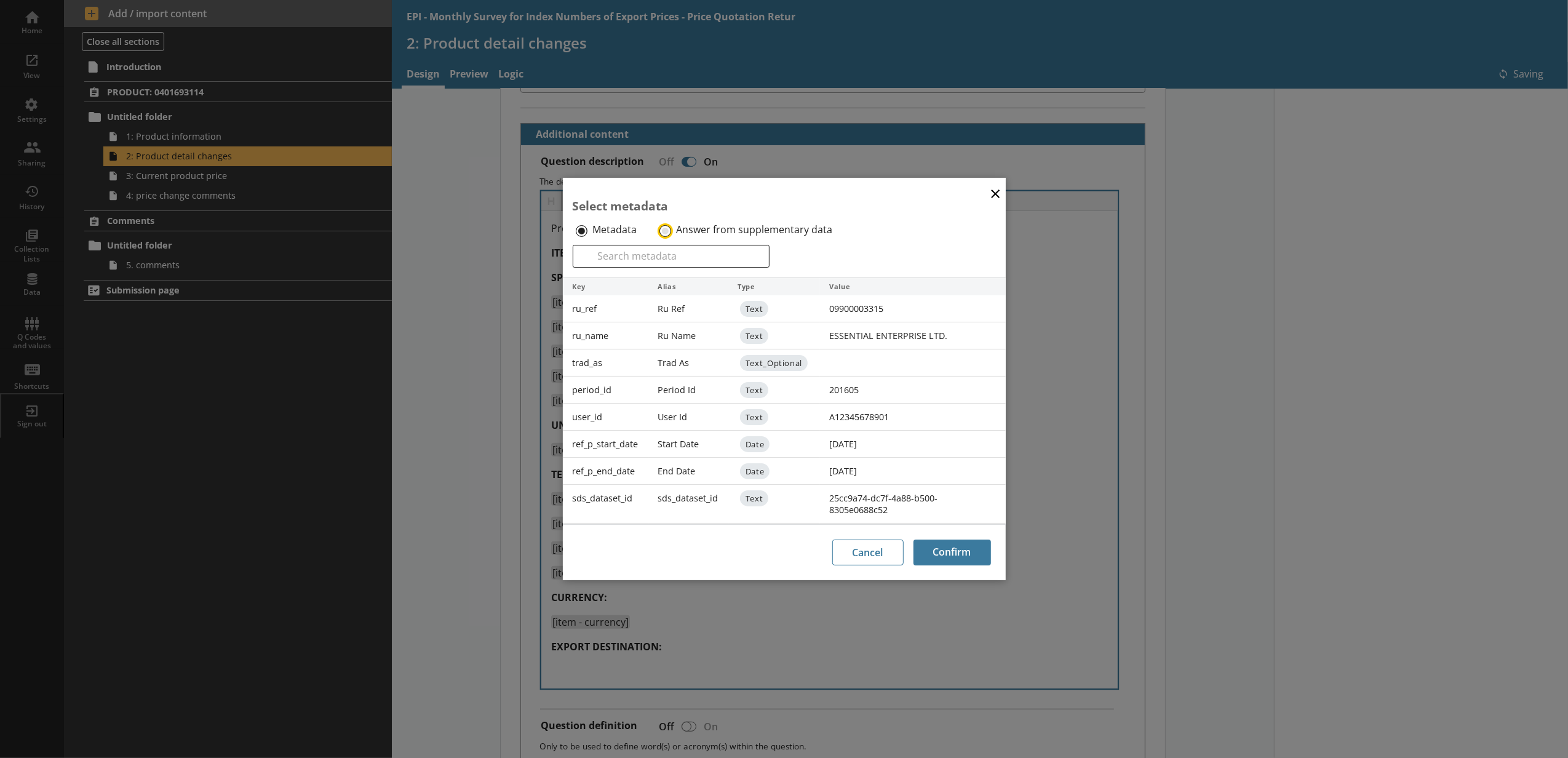
click at [659, 232] on input "Answer from supplementary data" at bounding box center [665, 231] width 12 height 12
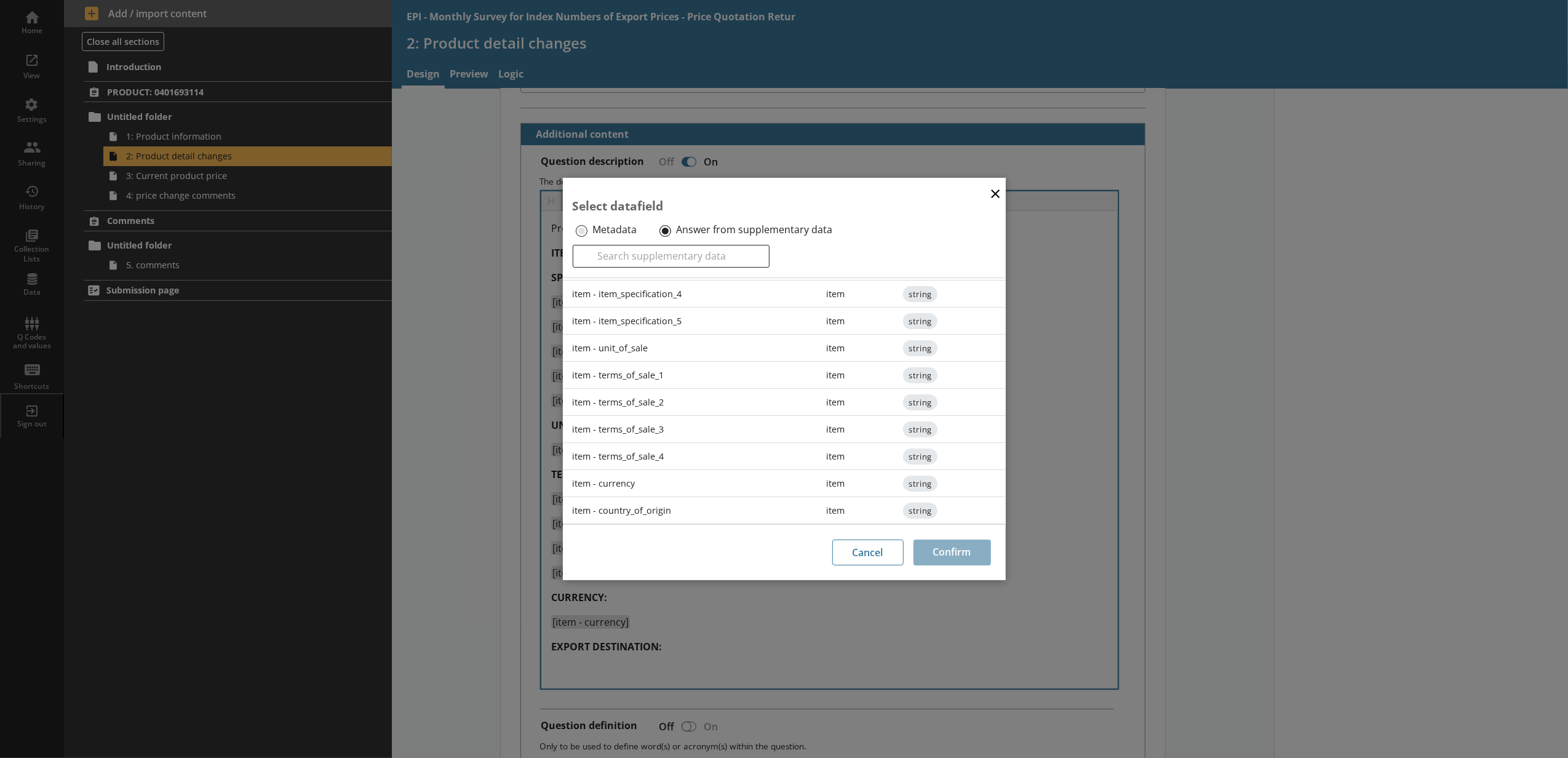
click at [636, 512] on div "item - country_of_origin" at bounding box center [690, 511] width 254 height 27
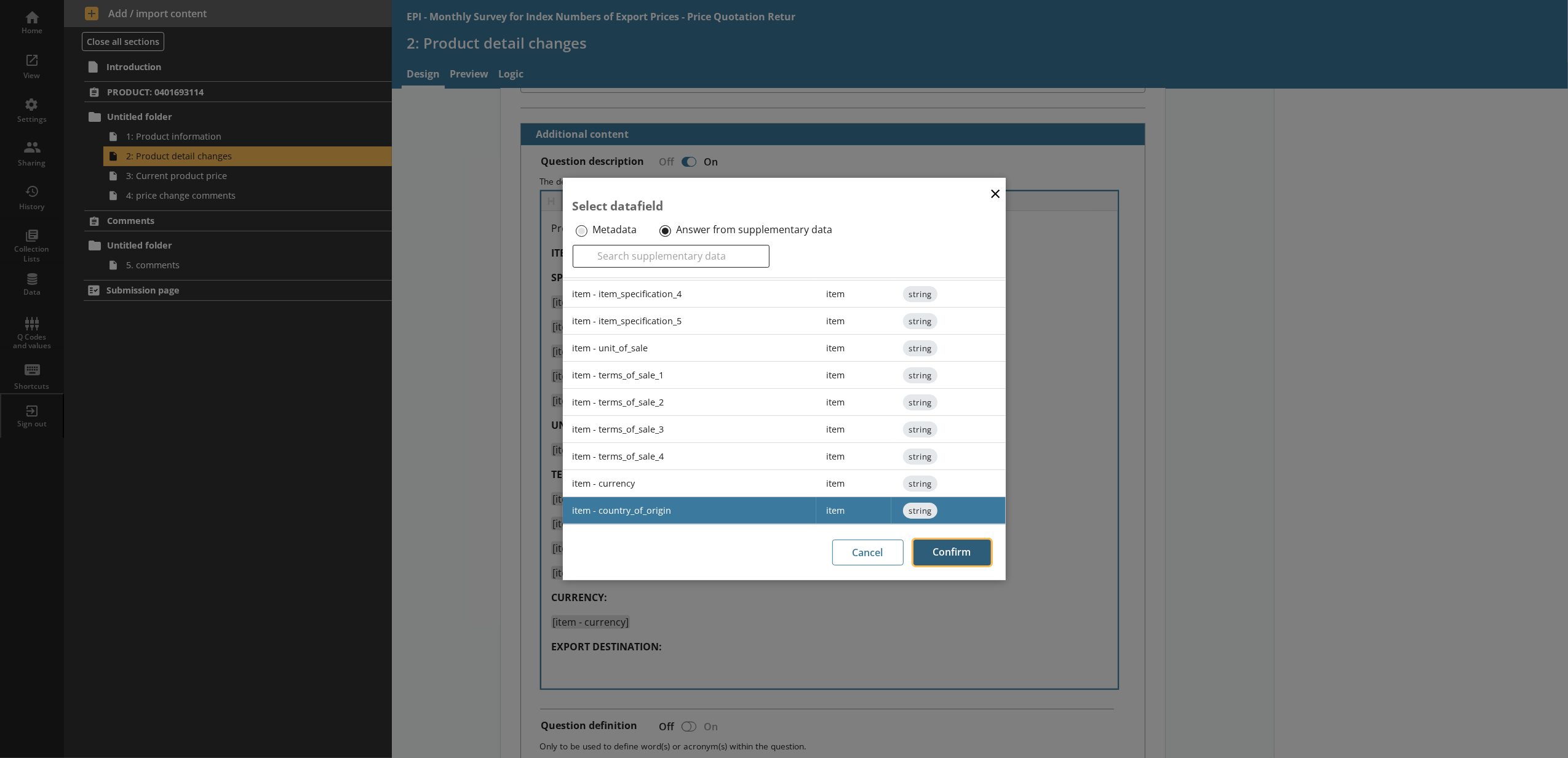
click at [927, 557] on button "Confirm" at bounding box center [952, 552] width 77 height 25
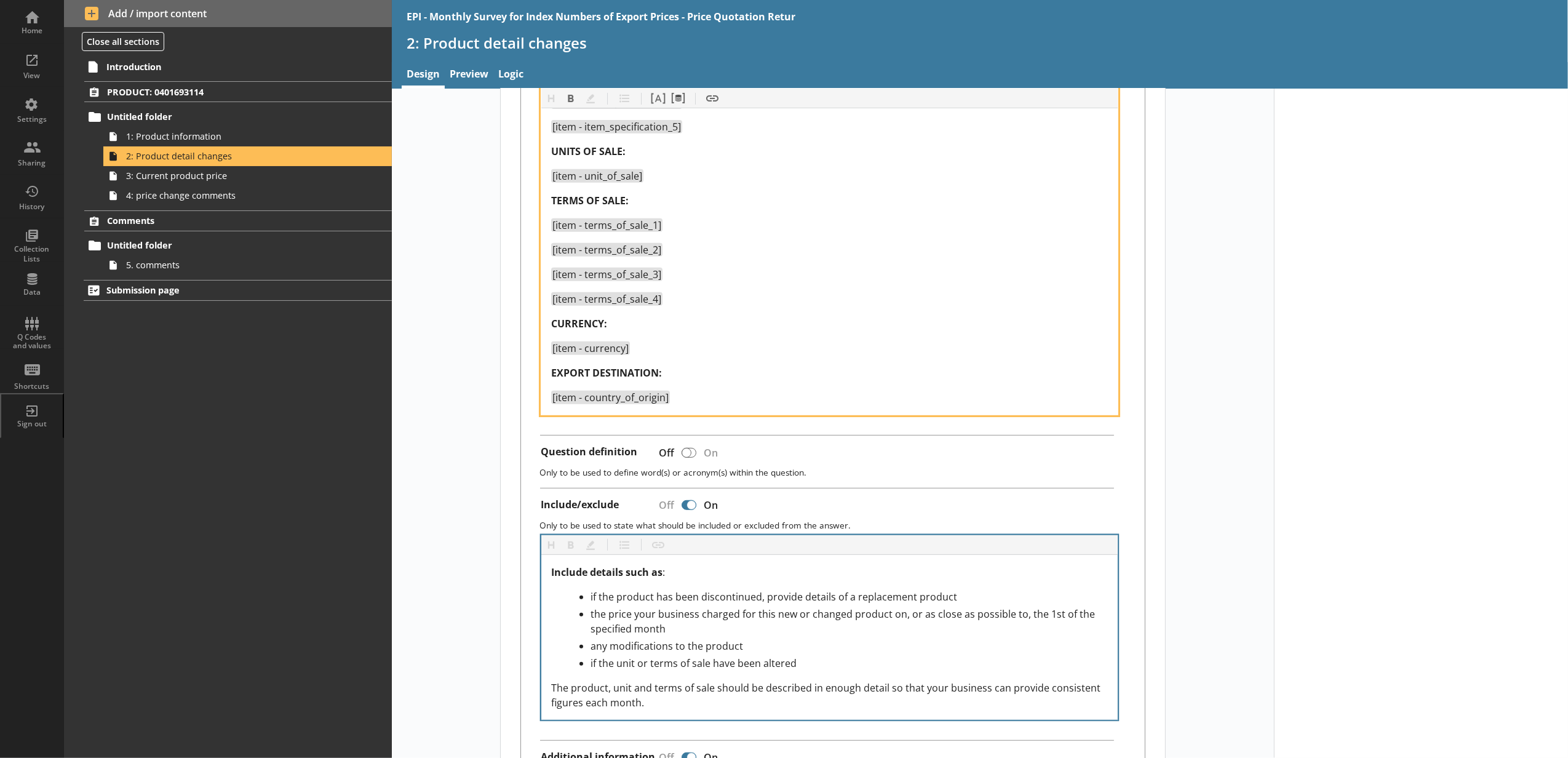
scroll to position [683, 0]
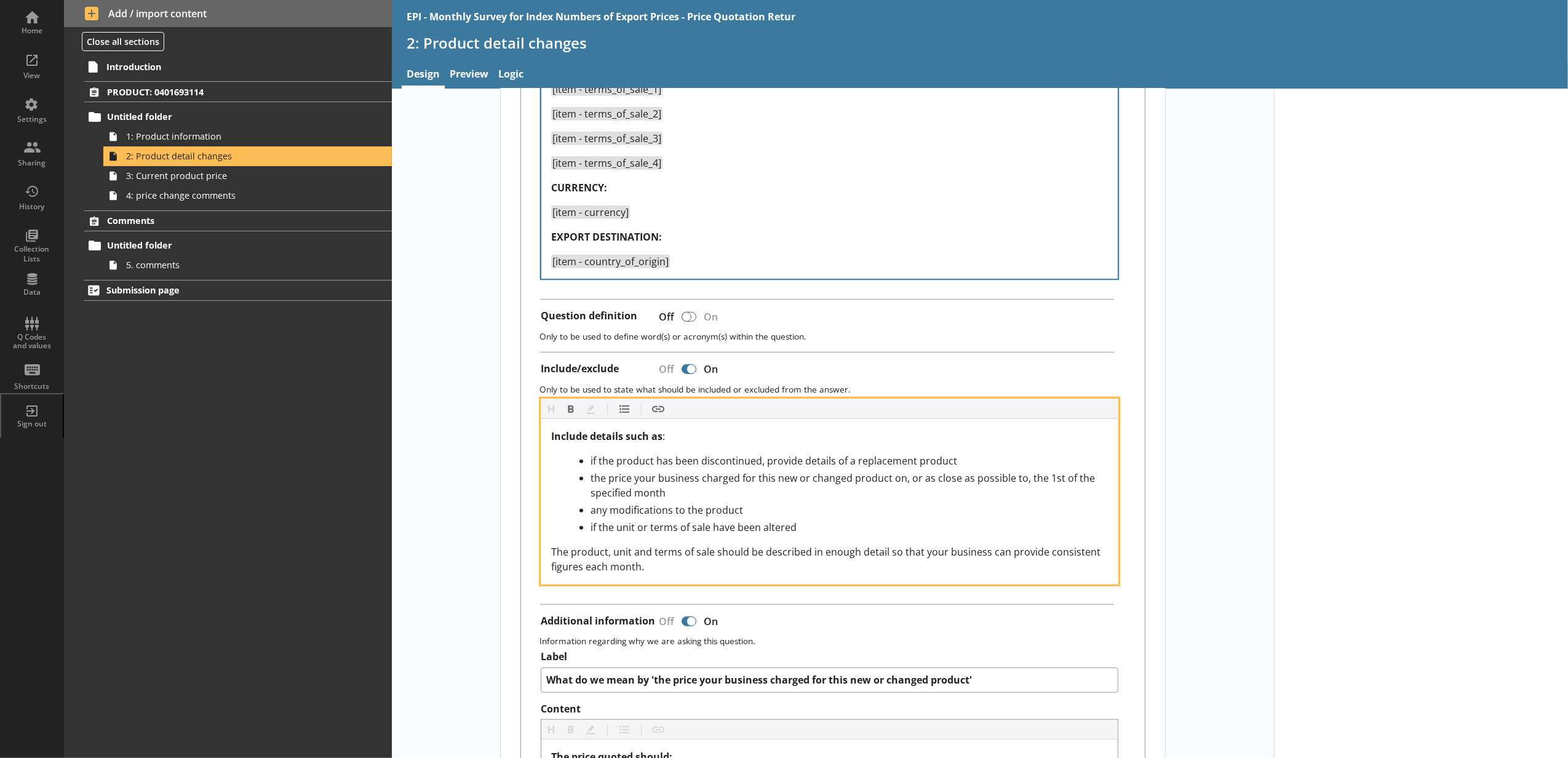
click at [841, 550] on span "The product, unit and terms of sale should be described in enough detail so tha…" at bounding box center [826, 559] width 552 height 28
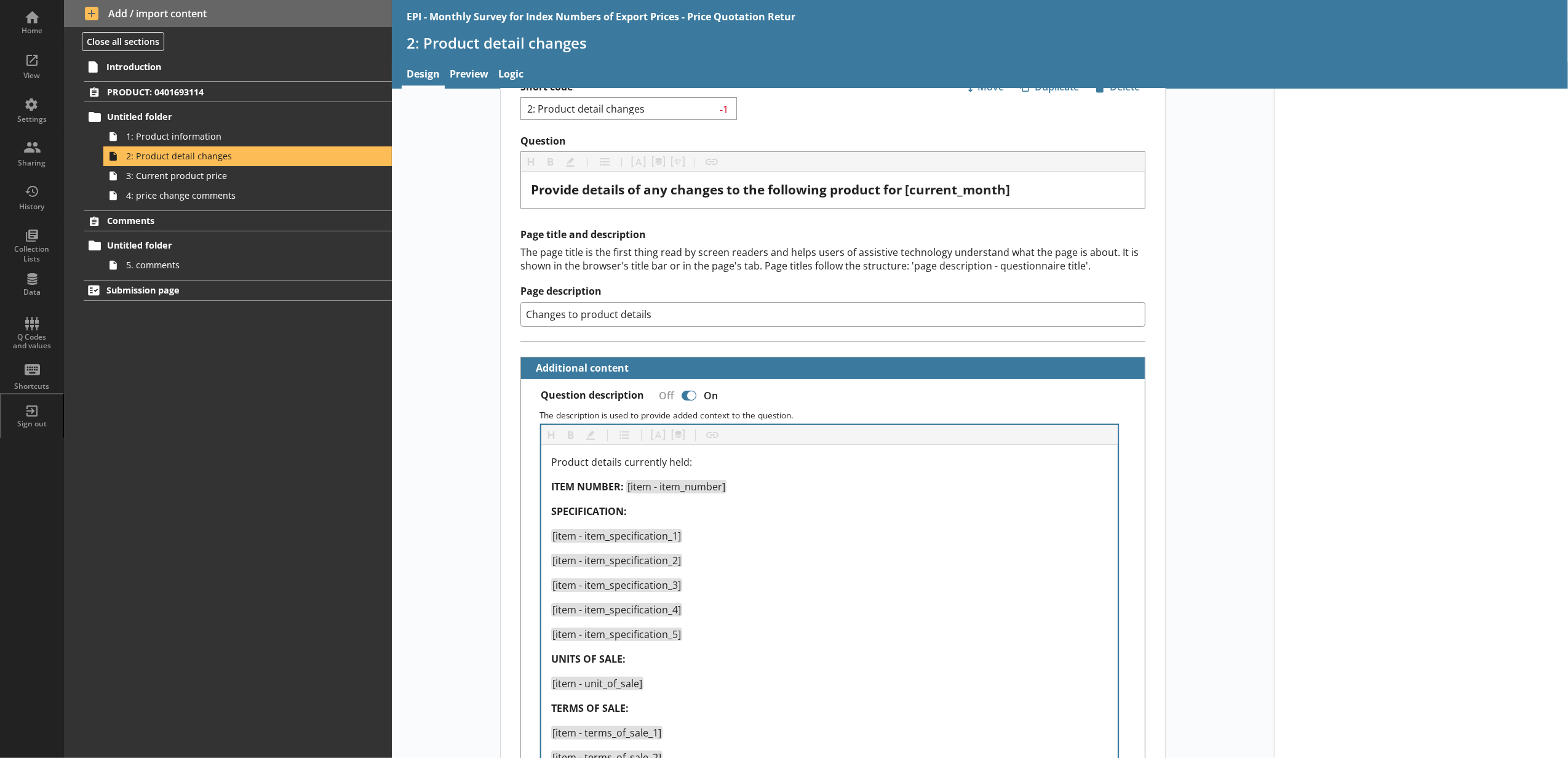
scroll to position [0, 0]
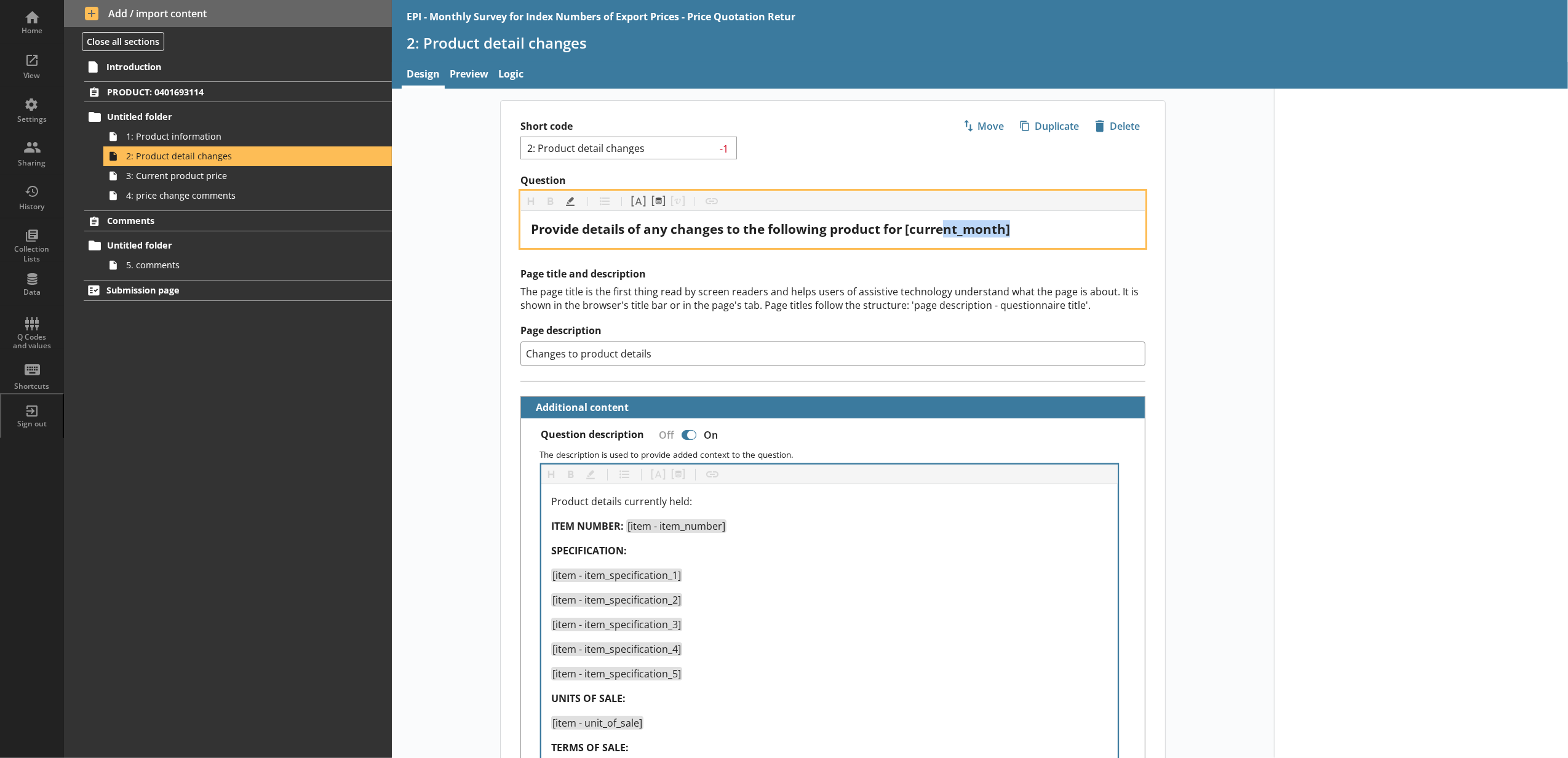
drag, startPoint x: 1026, startPoint y: 236, endPoint x: 940, endPoint y: 232, distance: 86.1
click at [940, 232] on div "Provide details of any changes to the following product for [current_month]" at bounding box center [832, 229] width 604 height 17
click at [654, 200] on button "Pipe metadata" at bounding box center [657, 201] width 20 height 20
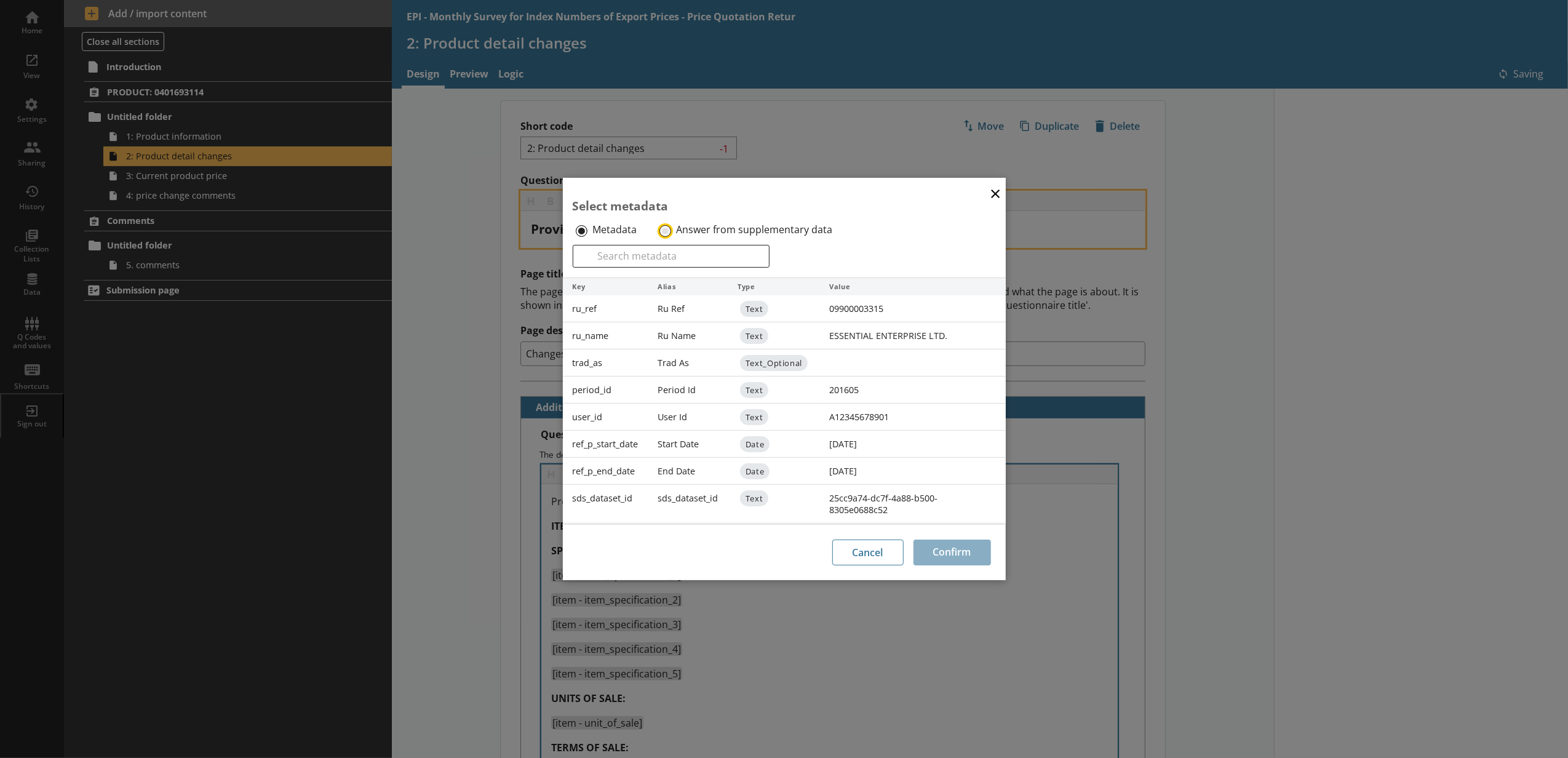
click at [660, 228] on input "Answer from supplementary data" at bounding box center [665, 231] width 12 height 12
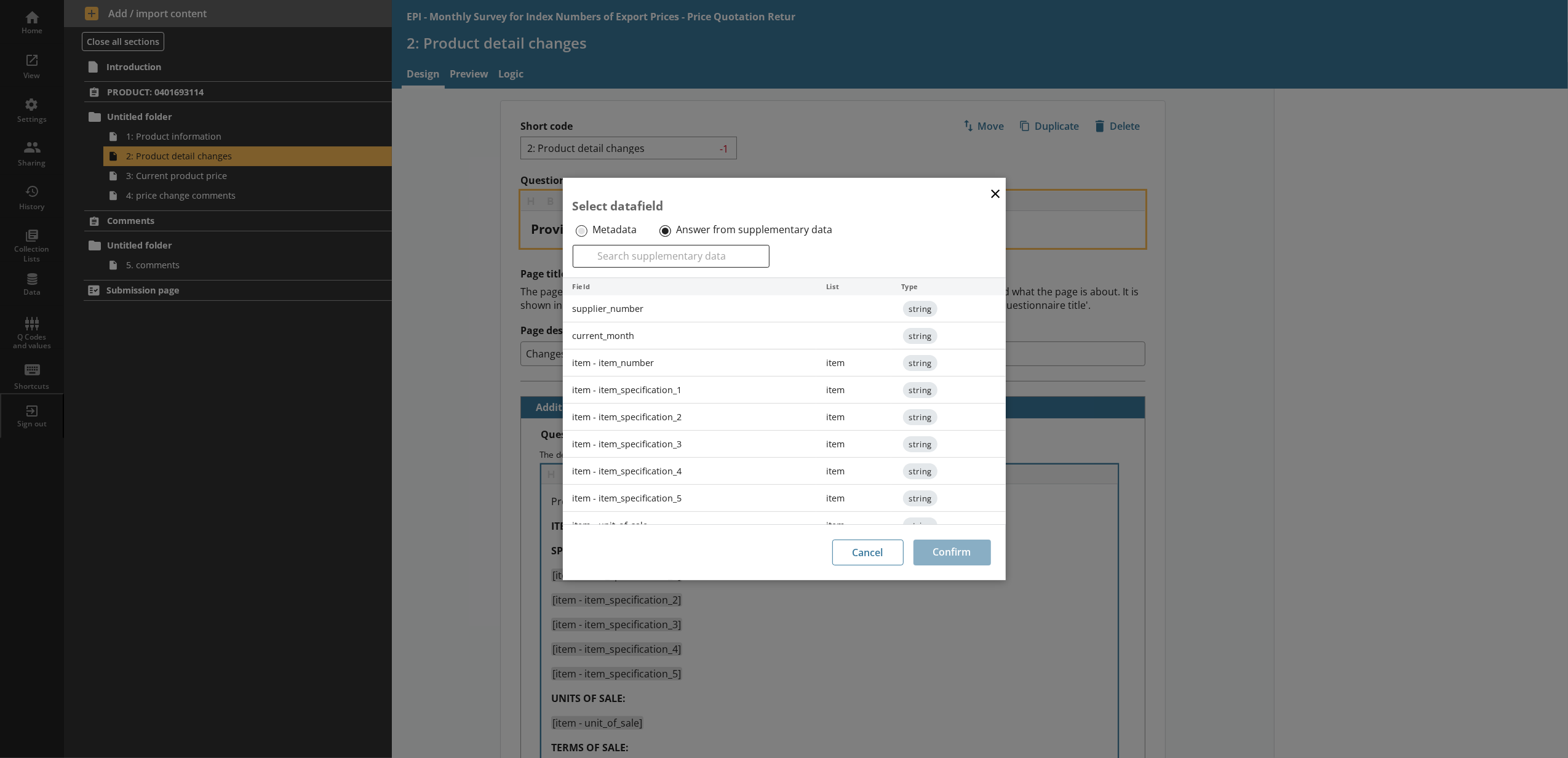
click at [648, 338] on div "current_month" at bounding box center [690, 336] width 254 height 27
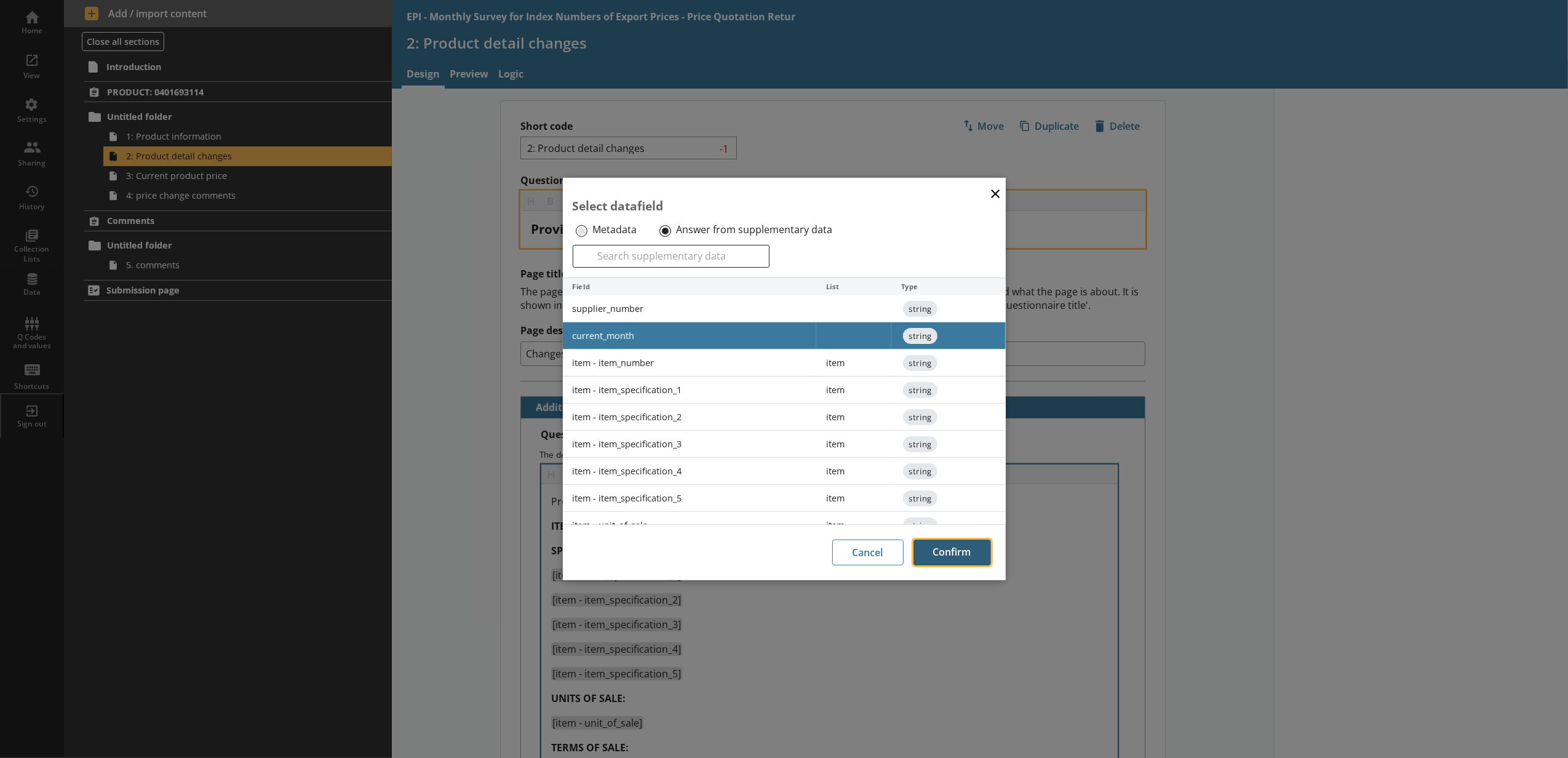
click at [940, 545] on button "Confirm" at bounding box center [952, 552] width 77 height 25
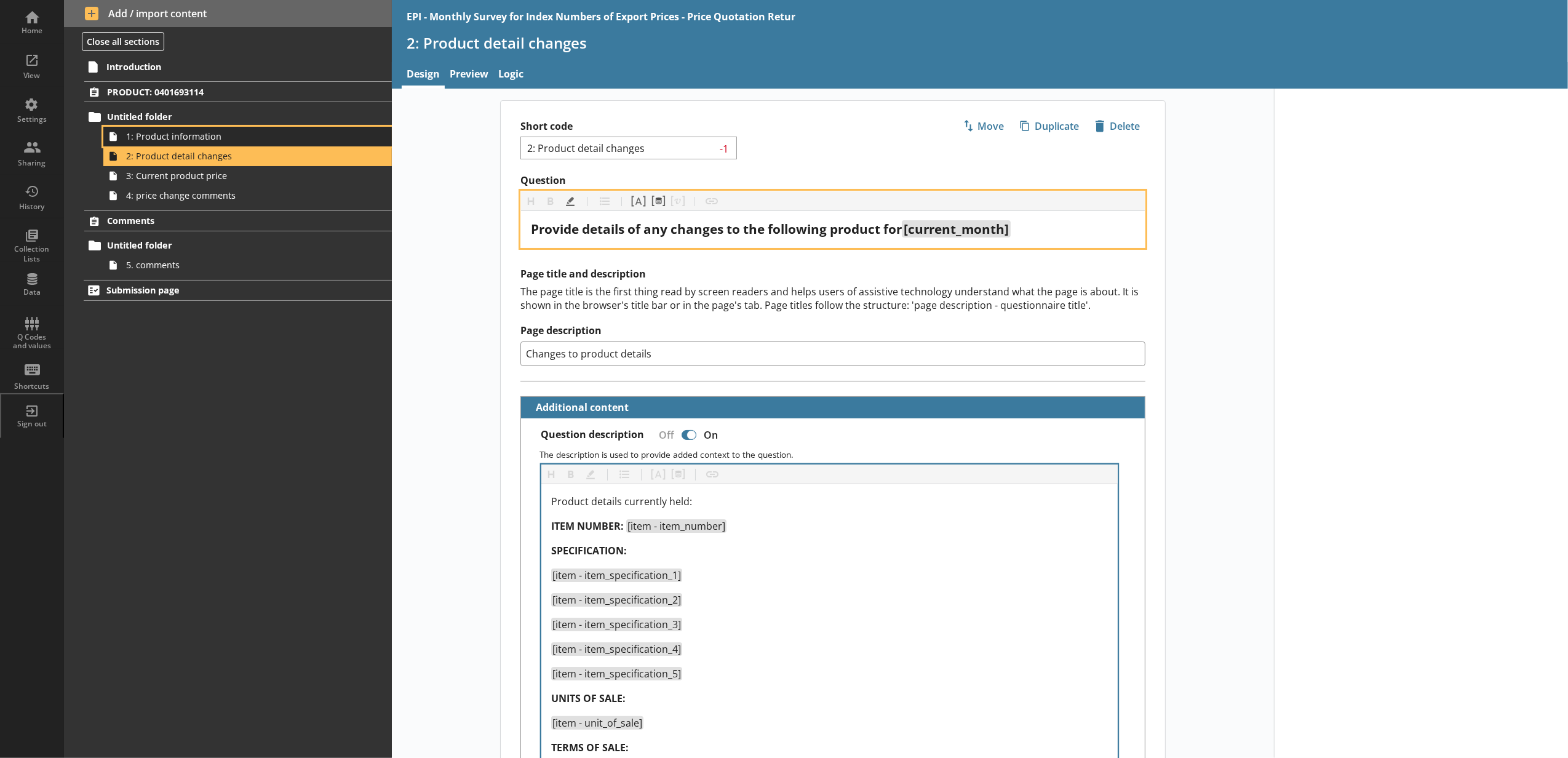
click at [170, 141] on span "1: Product information" at bounding box center [231, 136] width 210 height 12
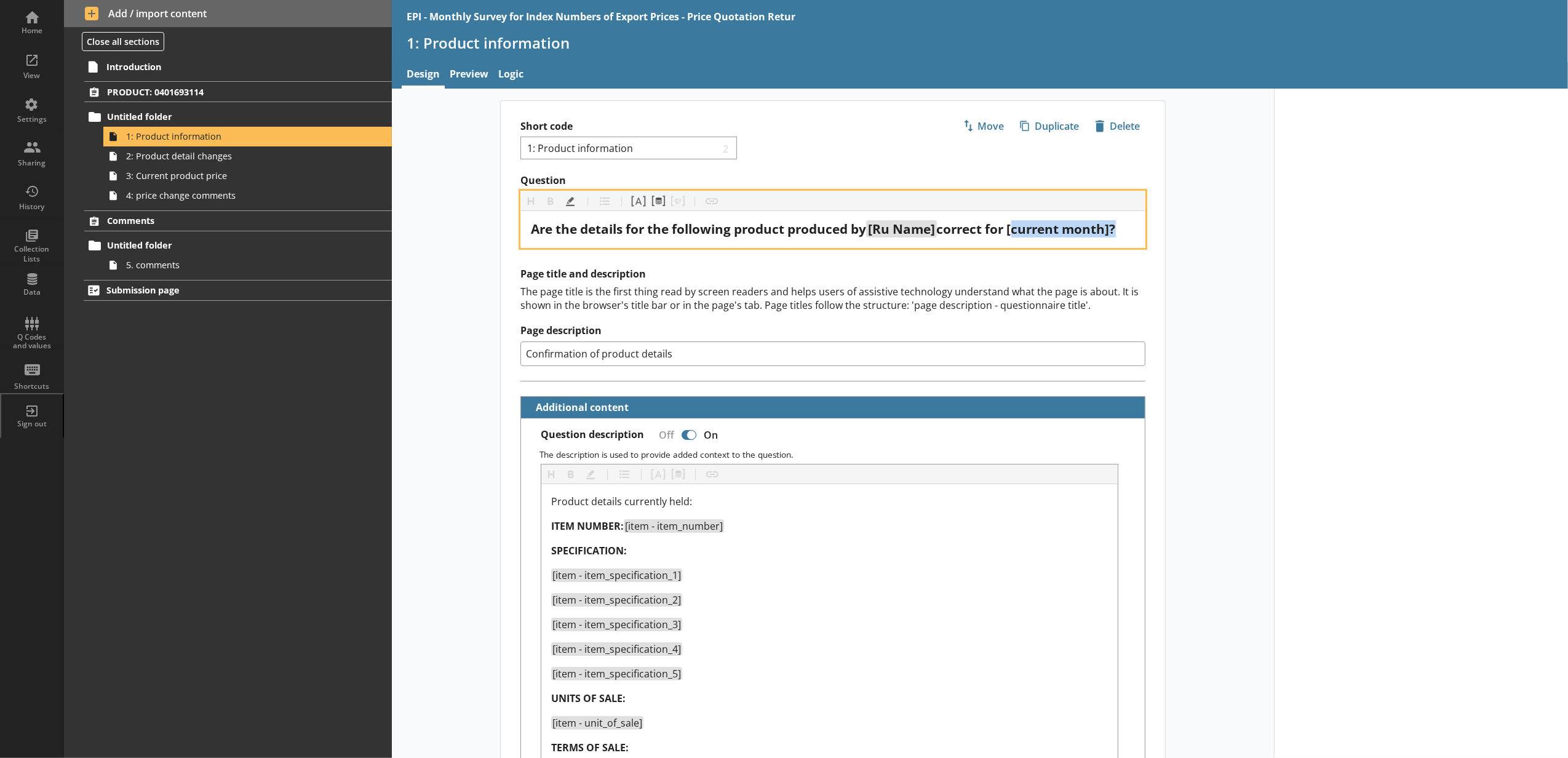
drag, startPoint x: 1118, startPoint y: 227, endPoint x: 1016, endPoint y: 227, distance: 102.0
click at [1016, 227] on span "correct for [current month]?" at bounding box center [1026, 229] width 179 height 18
click at [648, 207] on button "Pipe metadata" at bounding box center [657, 201] width 20 height 20
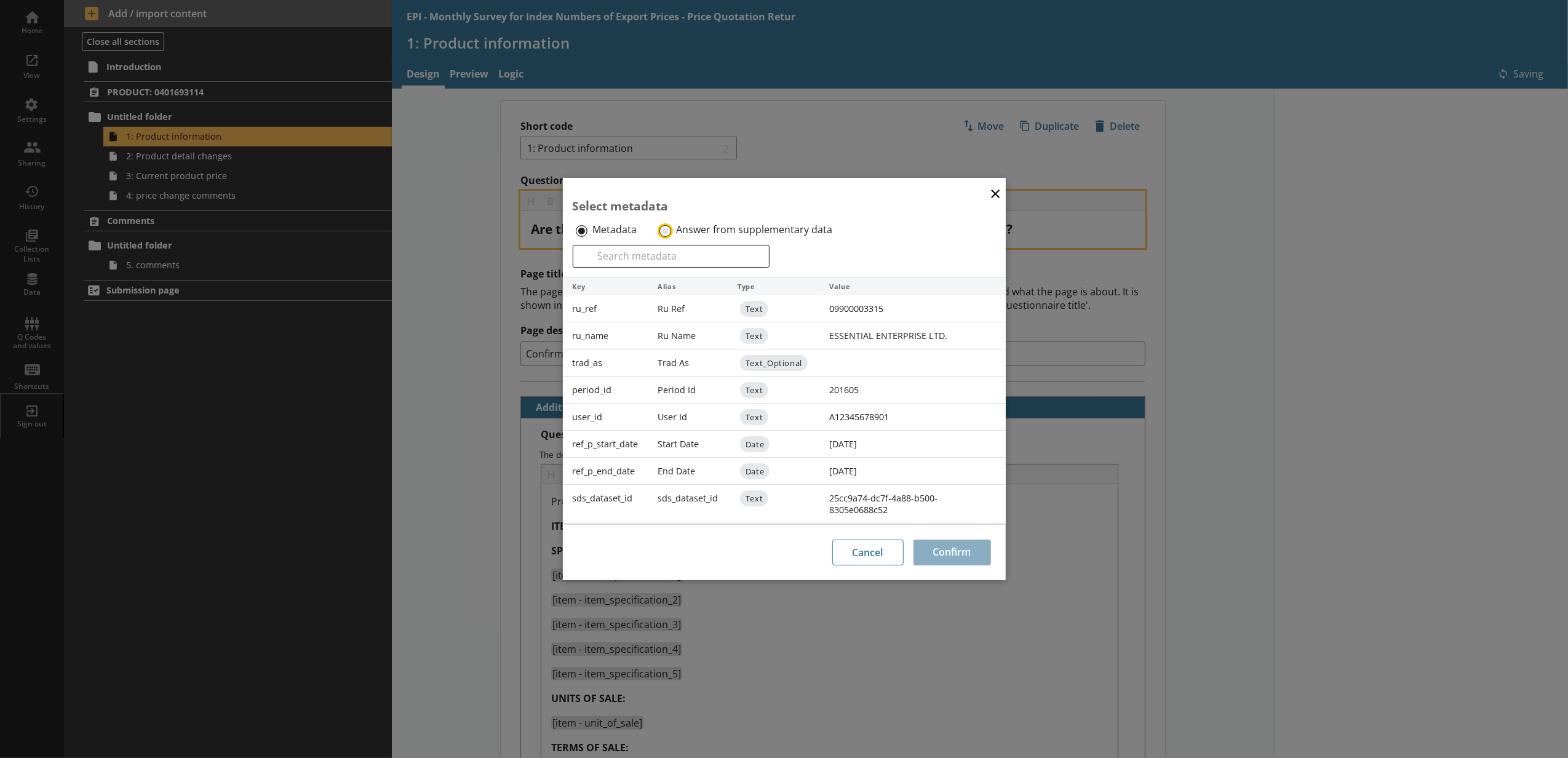
click at [666, 225] on input "Answer from supplementary data" at bounding box center [665, 231] width 12 height 12
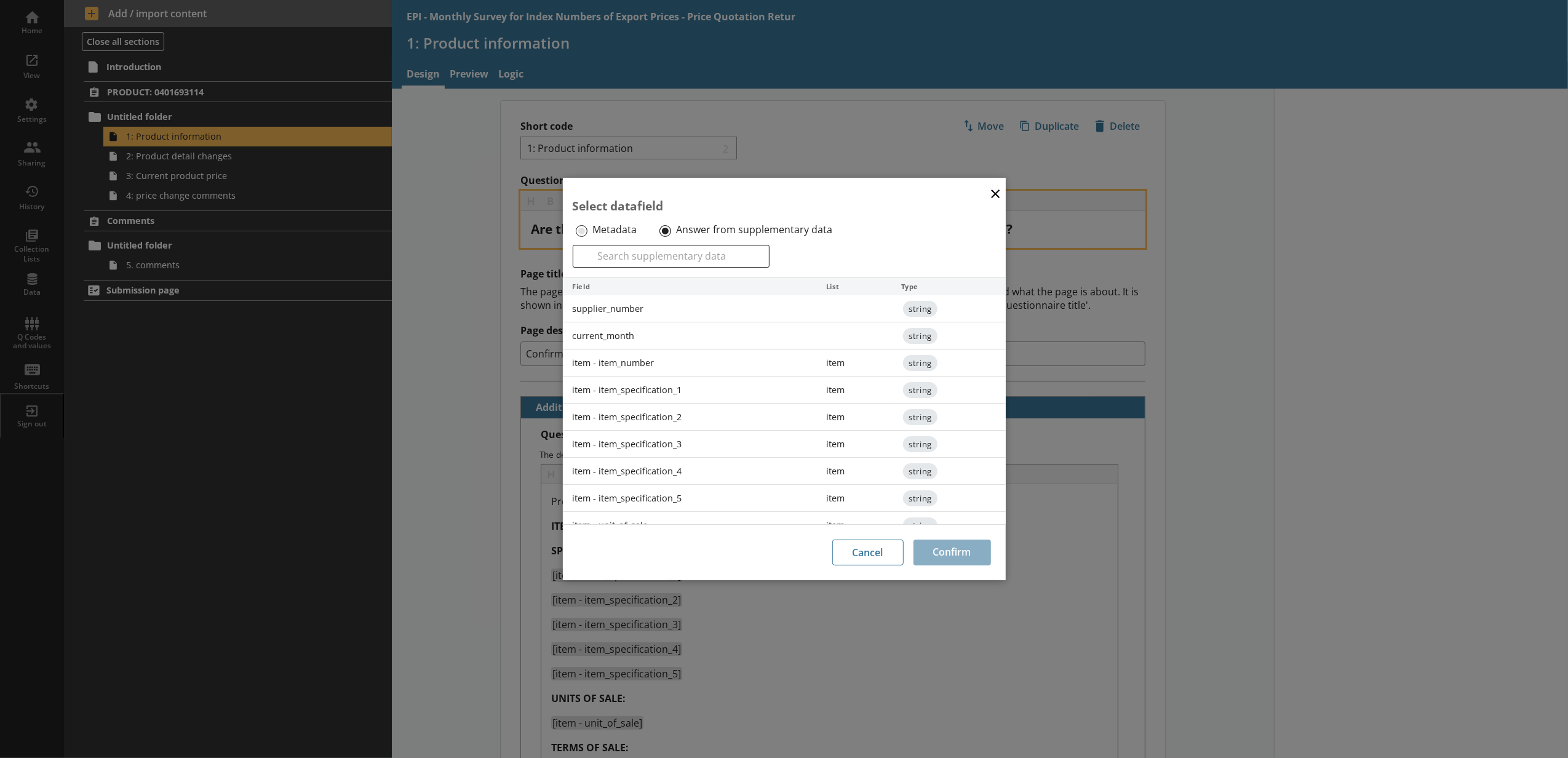
click at [654, 338] on div "current_month" at bounding box center [690, 336] width 254 height 27
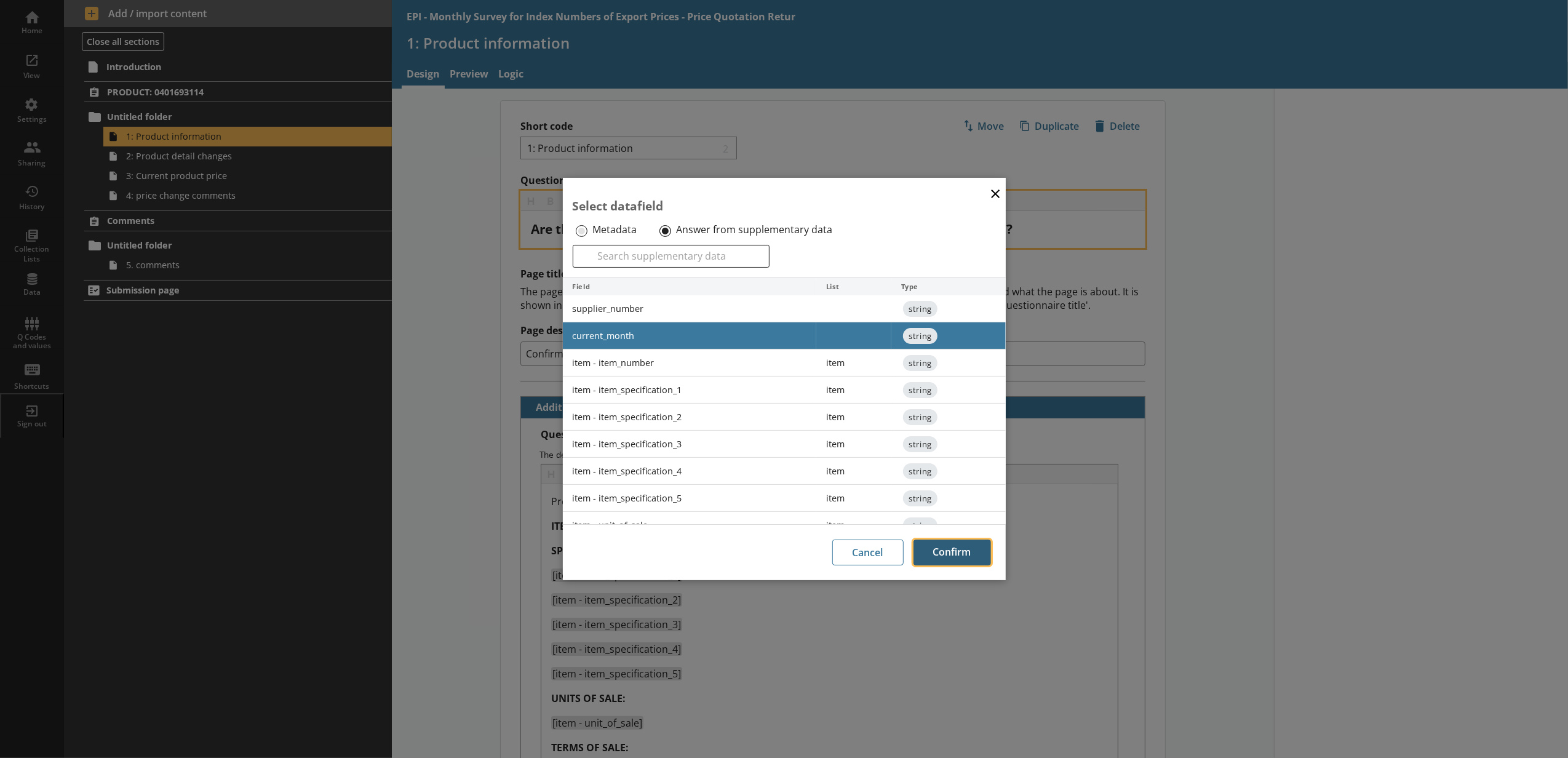
click at [957, 559] on button "Confirm" at bounding box center [952, 552] width 77 height 25
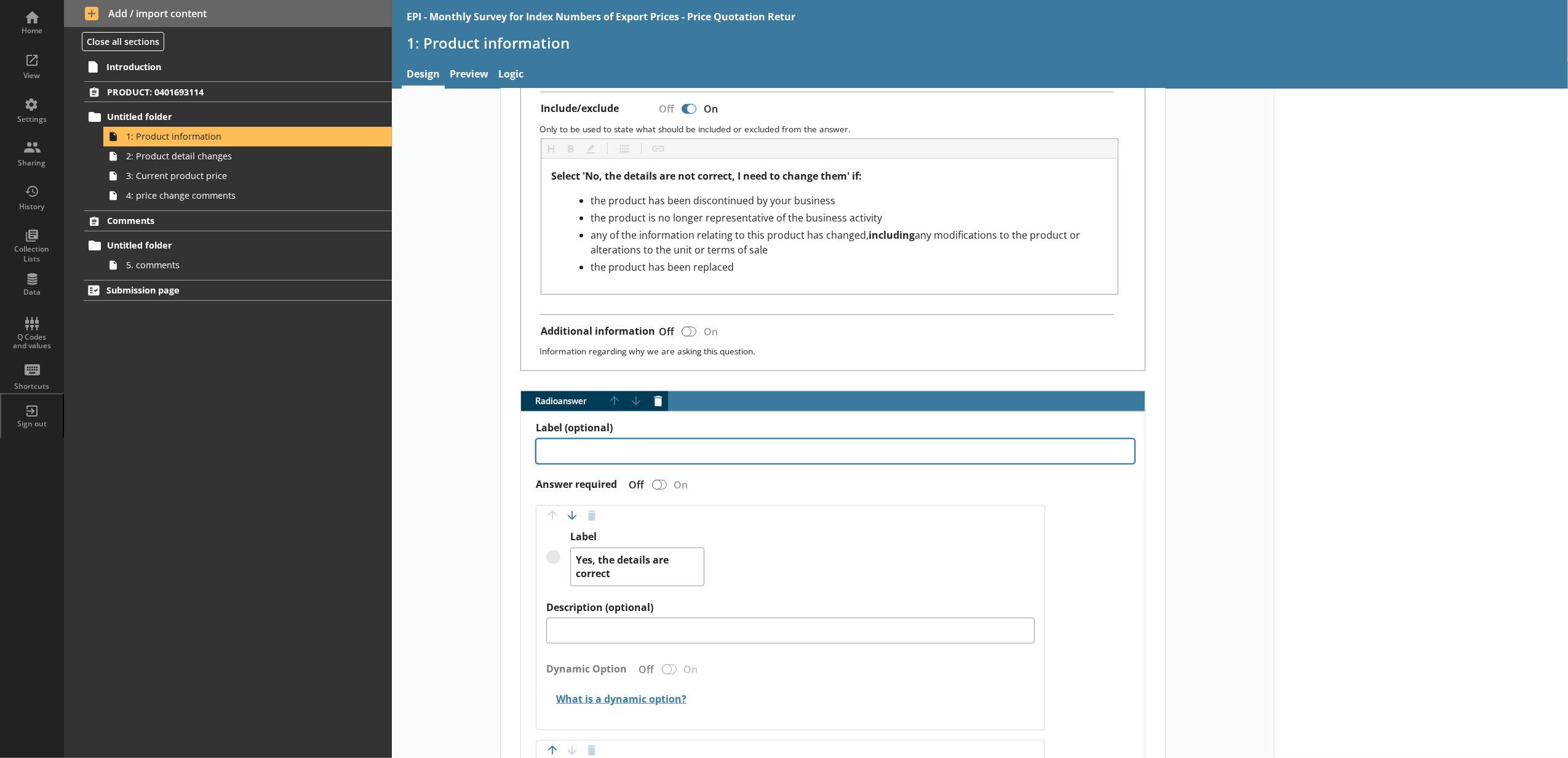
scroll to position [1230, 0]
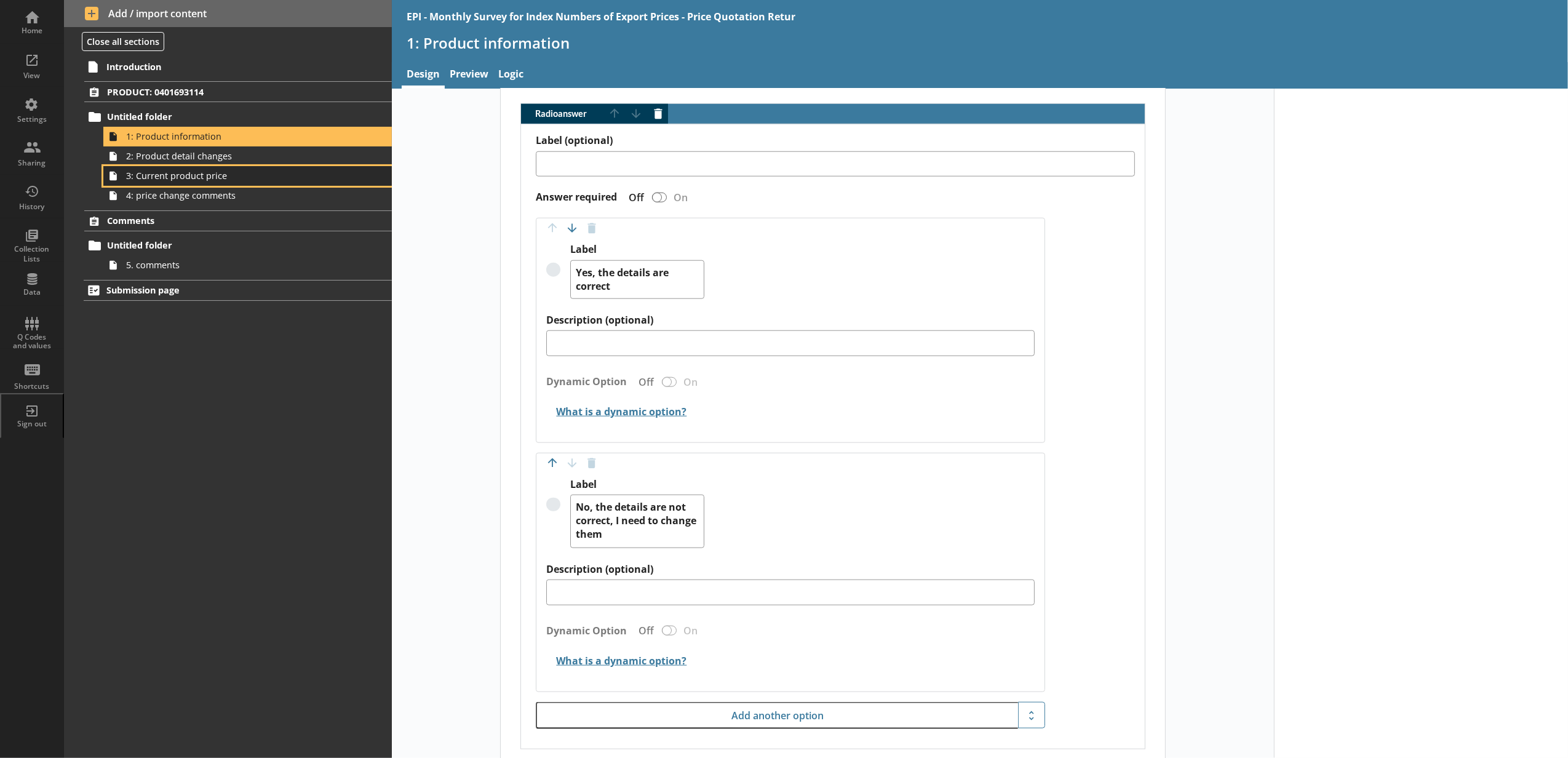
click at [239, 179] on span "3: Current product price" at bounding box center [231, 176] width 210 height 12
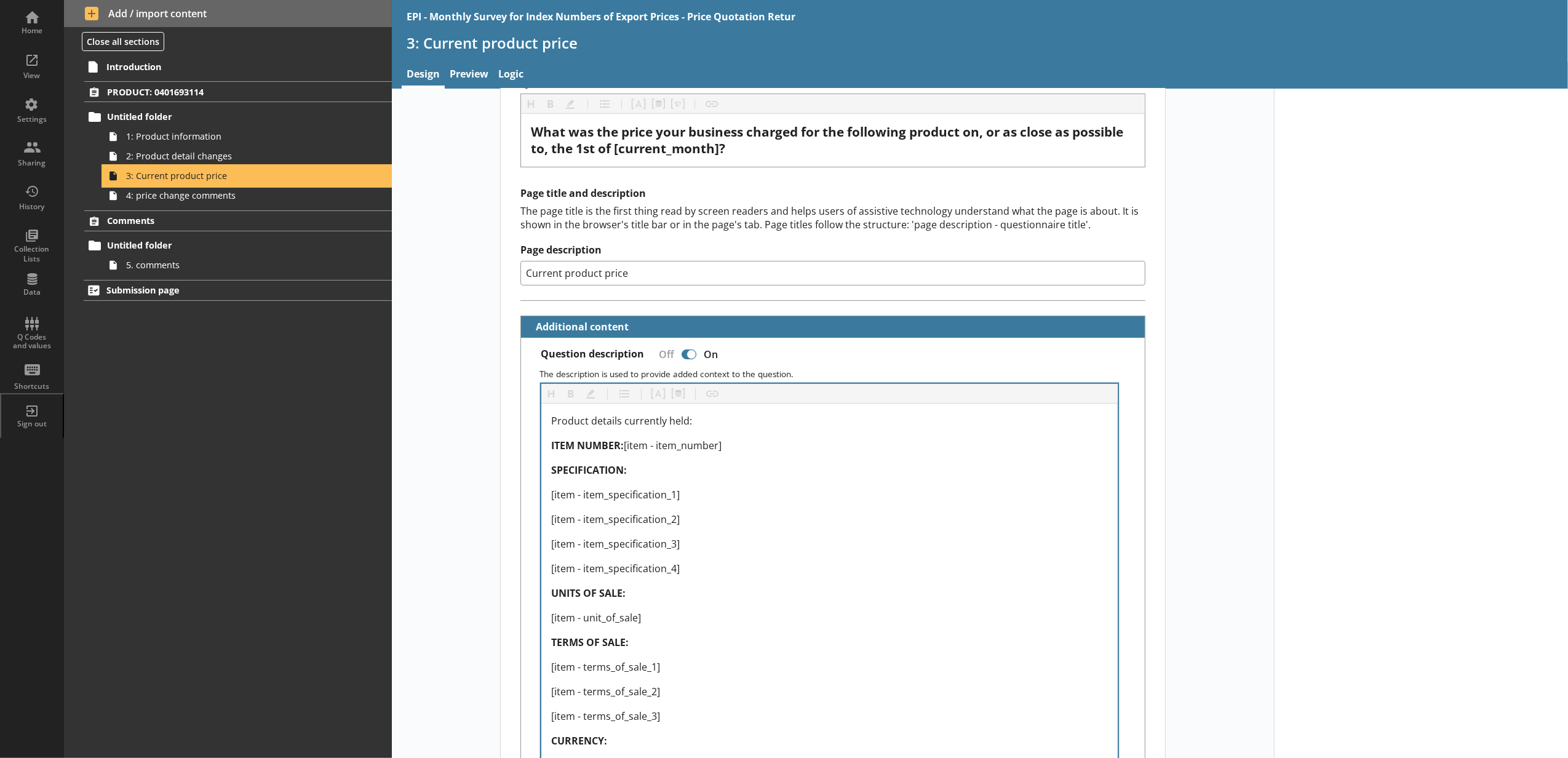
scroll to position [137, 0]
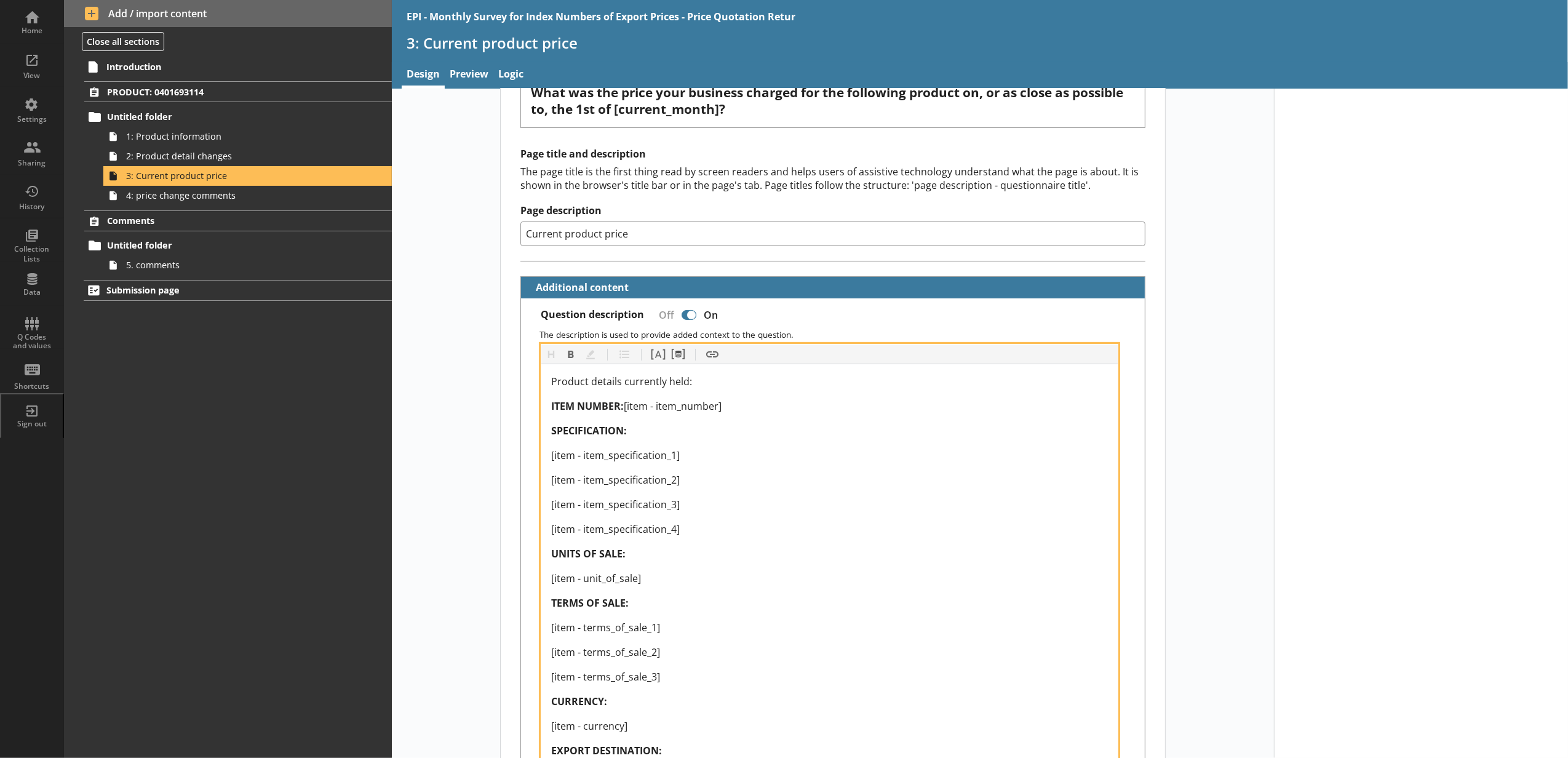
click at [719, 409] on div "ITEM NUMBER: [item - item_number]" at bounding box center [829, 405] width 557 height 15
click at [673, 362] on button "Pipe metadata" at bounding box center [678, 355] width 20 height 20
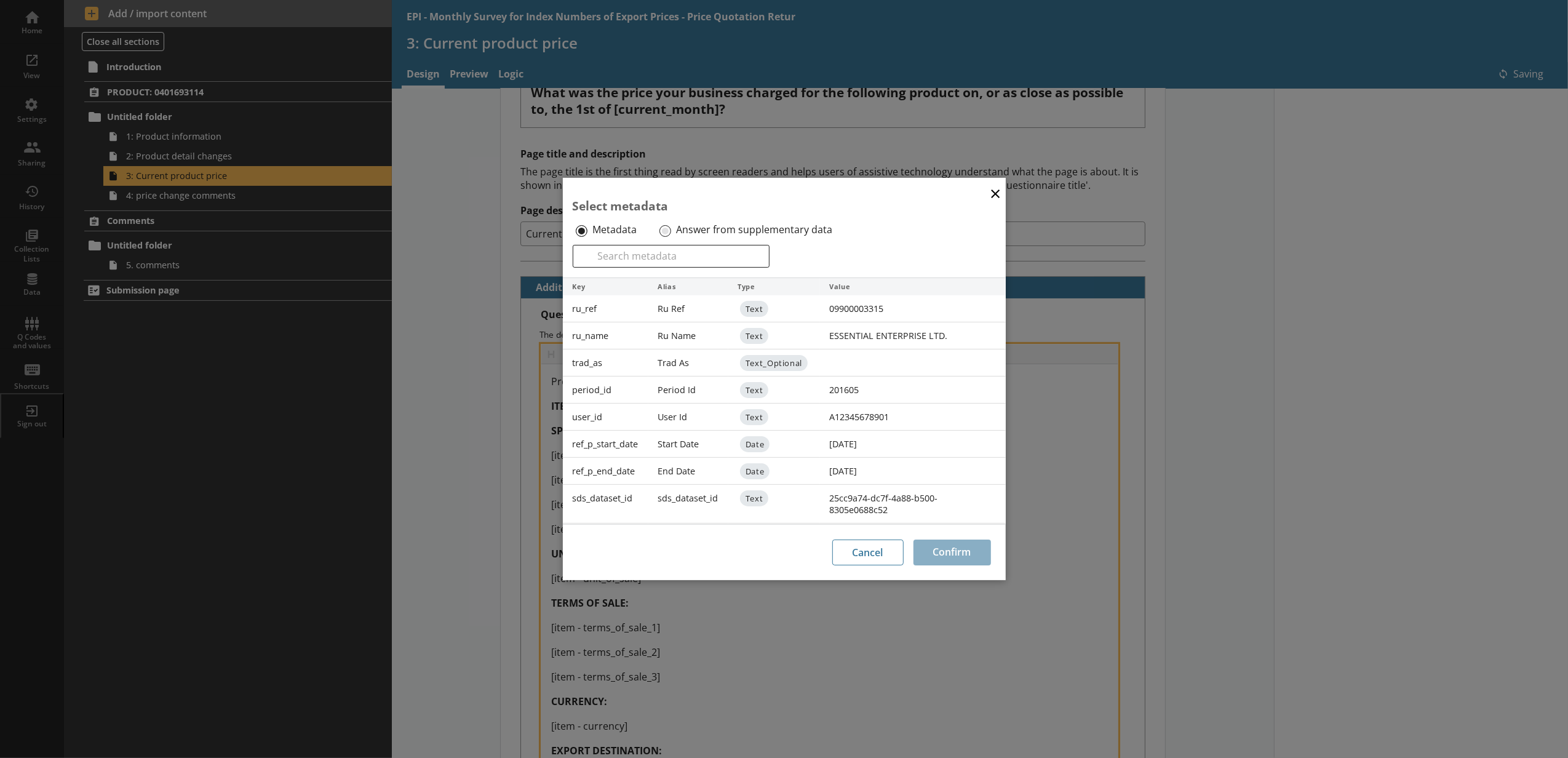
click at [682, 224] on label "Answer from supplementary data" at bounding box center [754, 230] width 156 height 13
click at [671, 225] on input "Answer from supplementary data" at bounding box center [665, 231] width 12 height 12
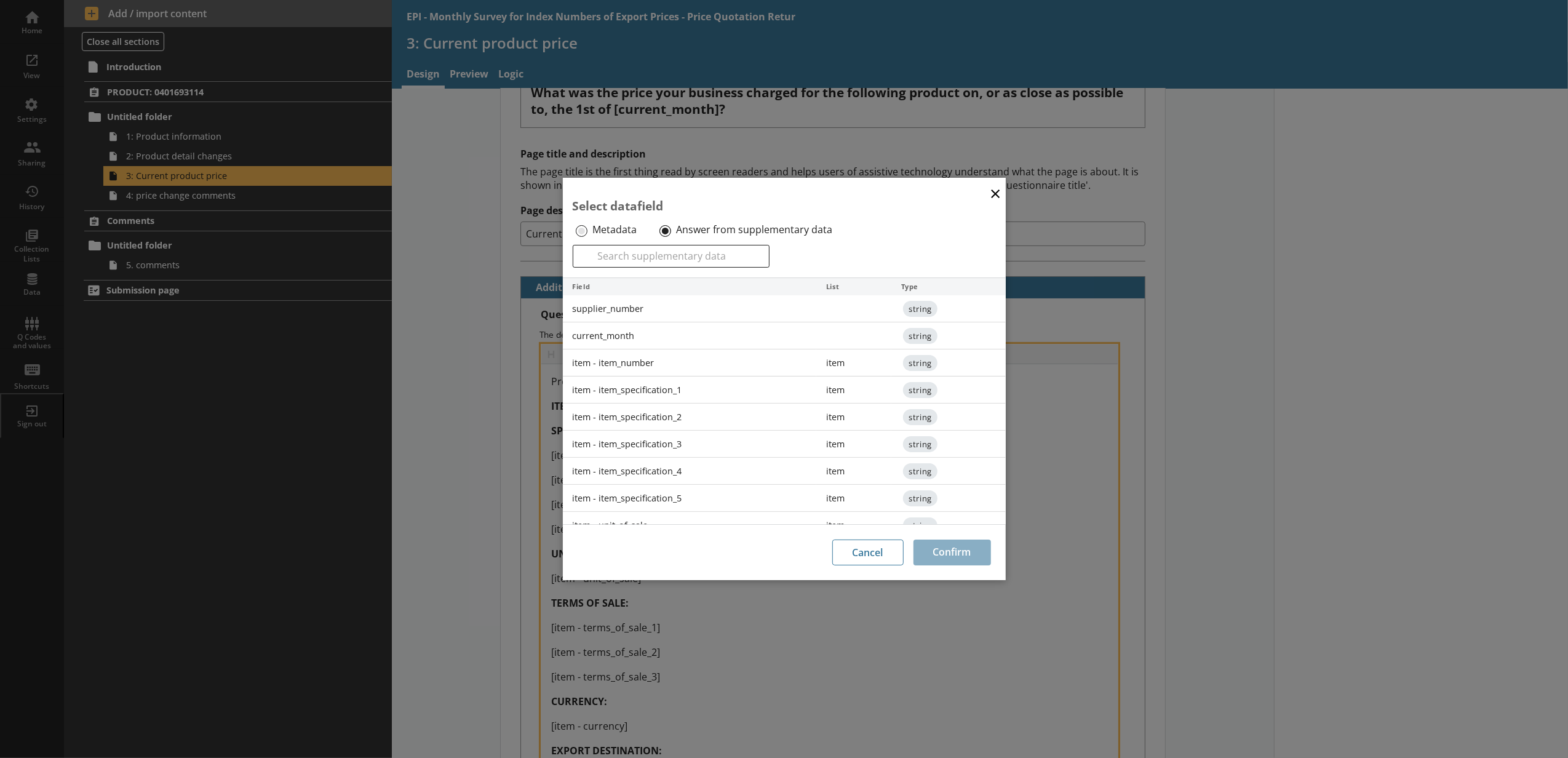
click at [640, 355] on div "item - item_number" at bounding box center [690, 363] width 254 height 27
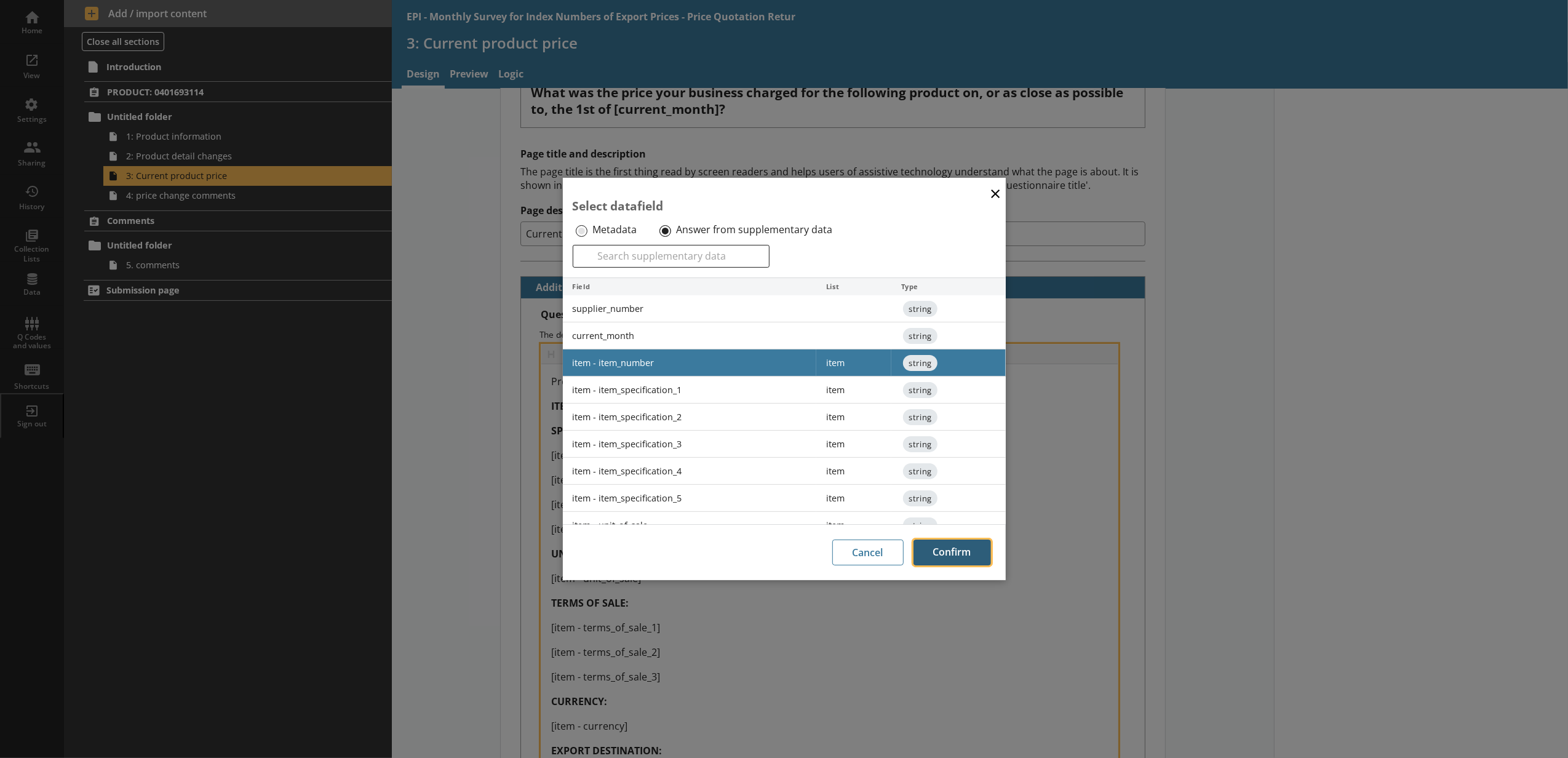
click at [932, 548] on button "Confirm" at bounding box center [952, 552] width 77 height 25
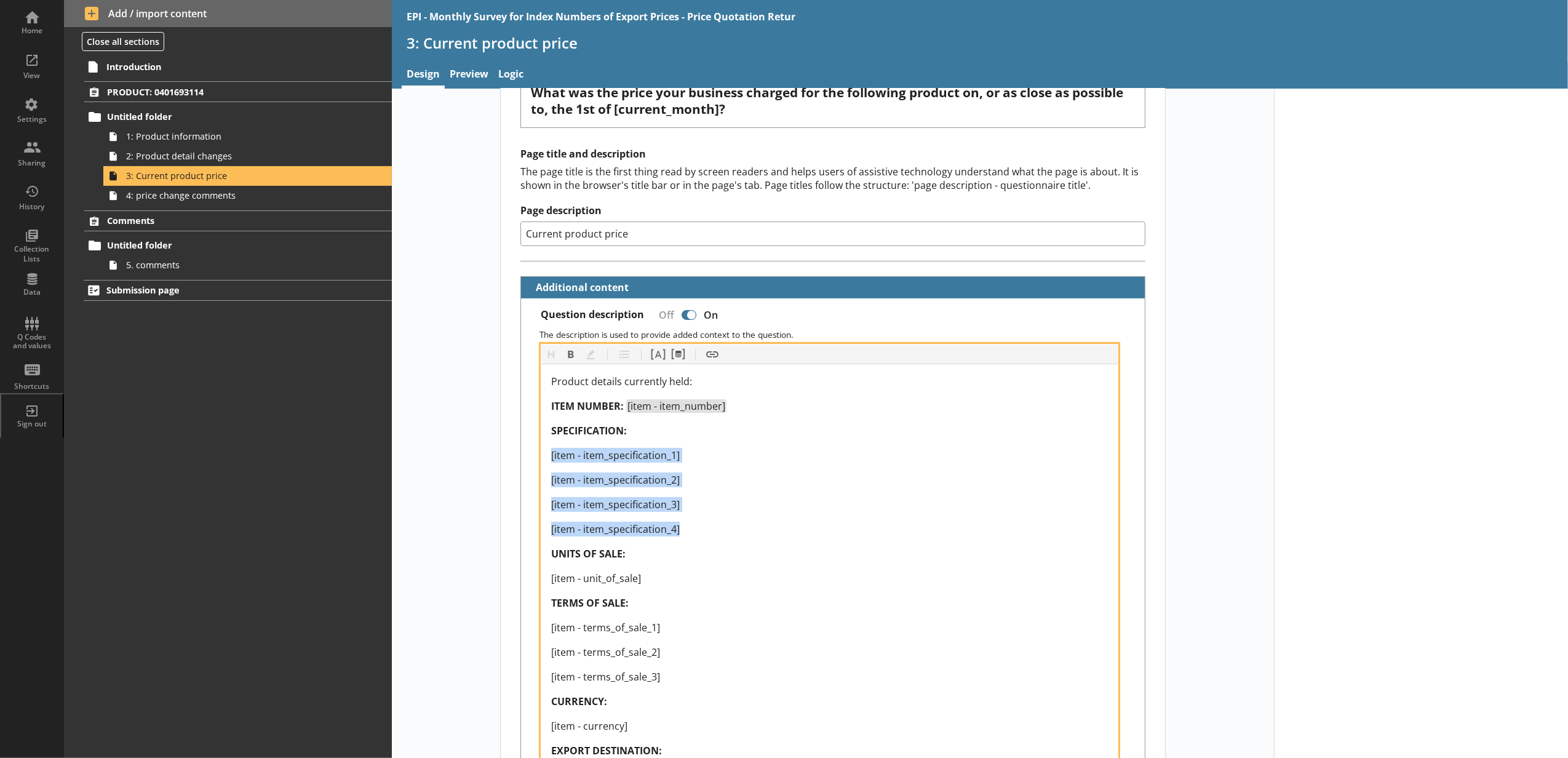
drag, startPoint x: 683, startPoint y: 521, endPoint x: 538, endPoint y: 443, distance: 164.6
click at [541, 443] on div "Product details currently held: ITEM NUMBER: [item - item_number] SPECIFICATION…" at bounding box center [829, 578] width 576 height 428
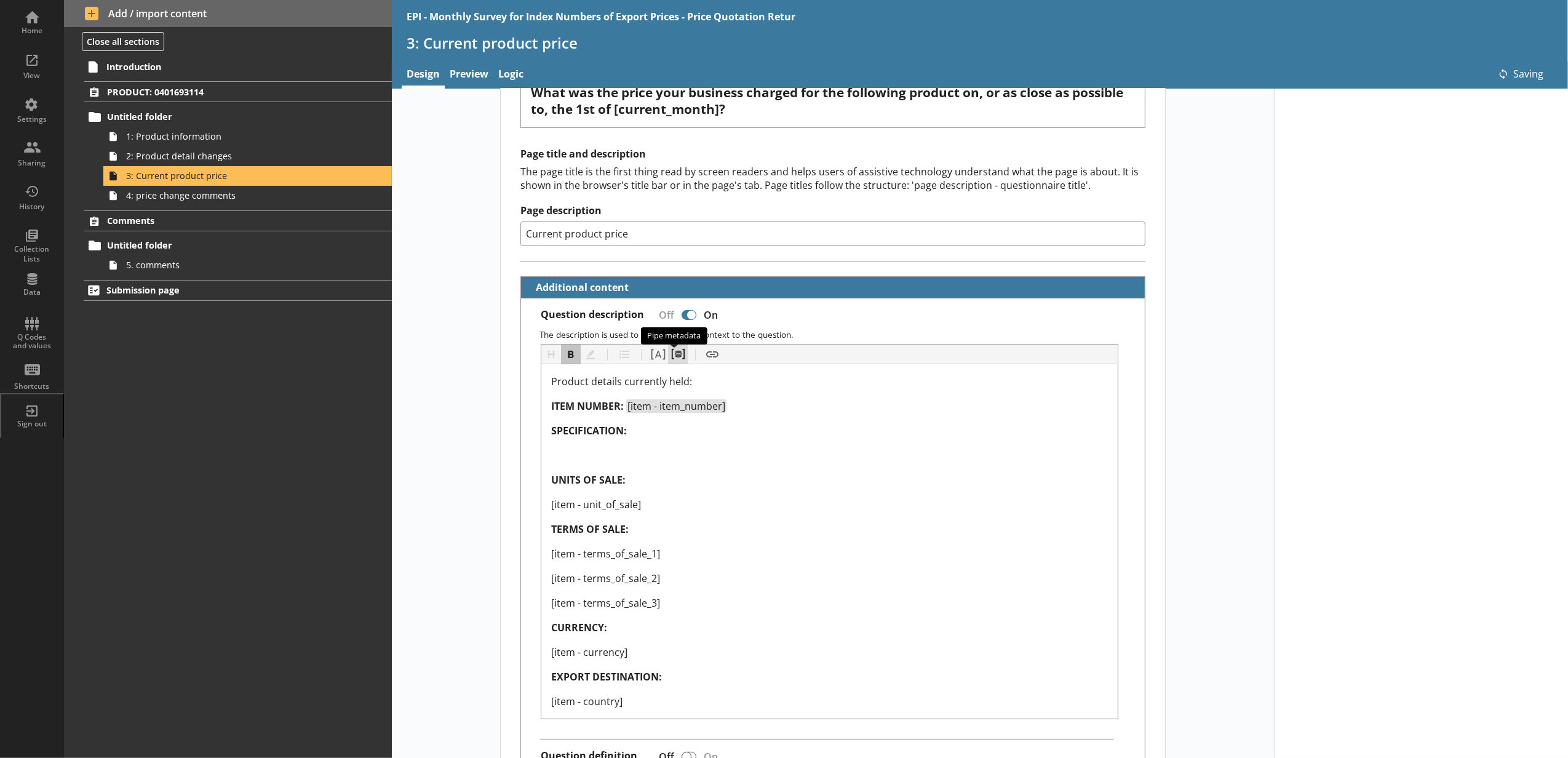
click at [677, 355] on button "Pipe metadata" at bounding box center [678, 355] width 20 height 20
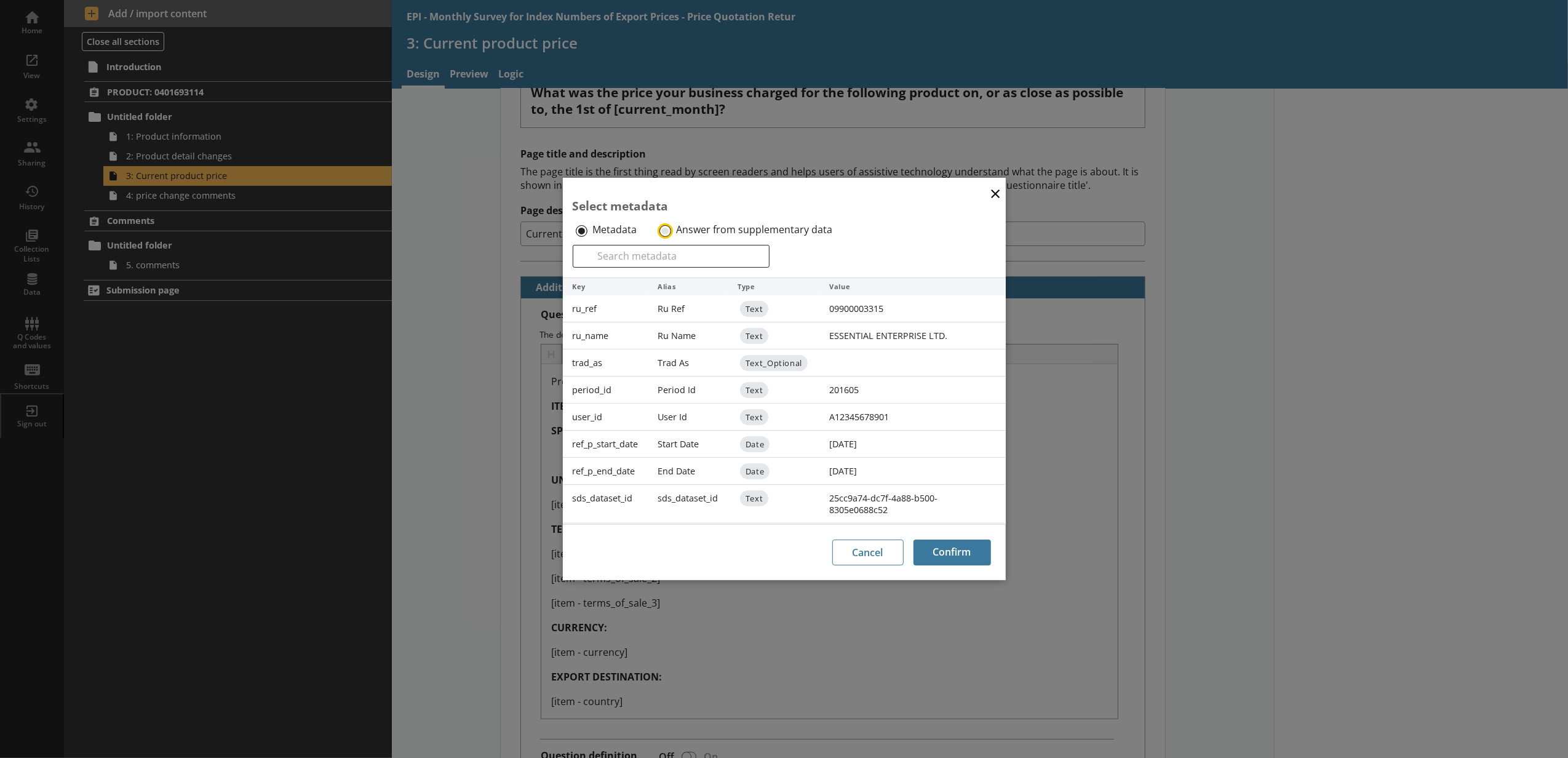
click at [665, 227] on input "Answer from supplementary data" at bounding box center [665, 231] width 12 height 12
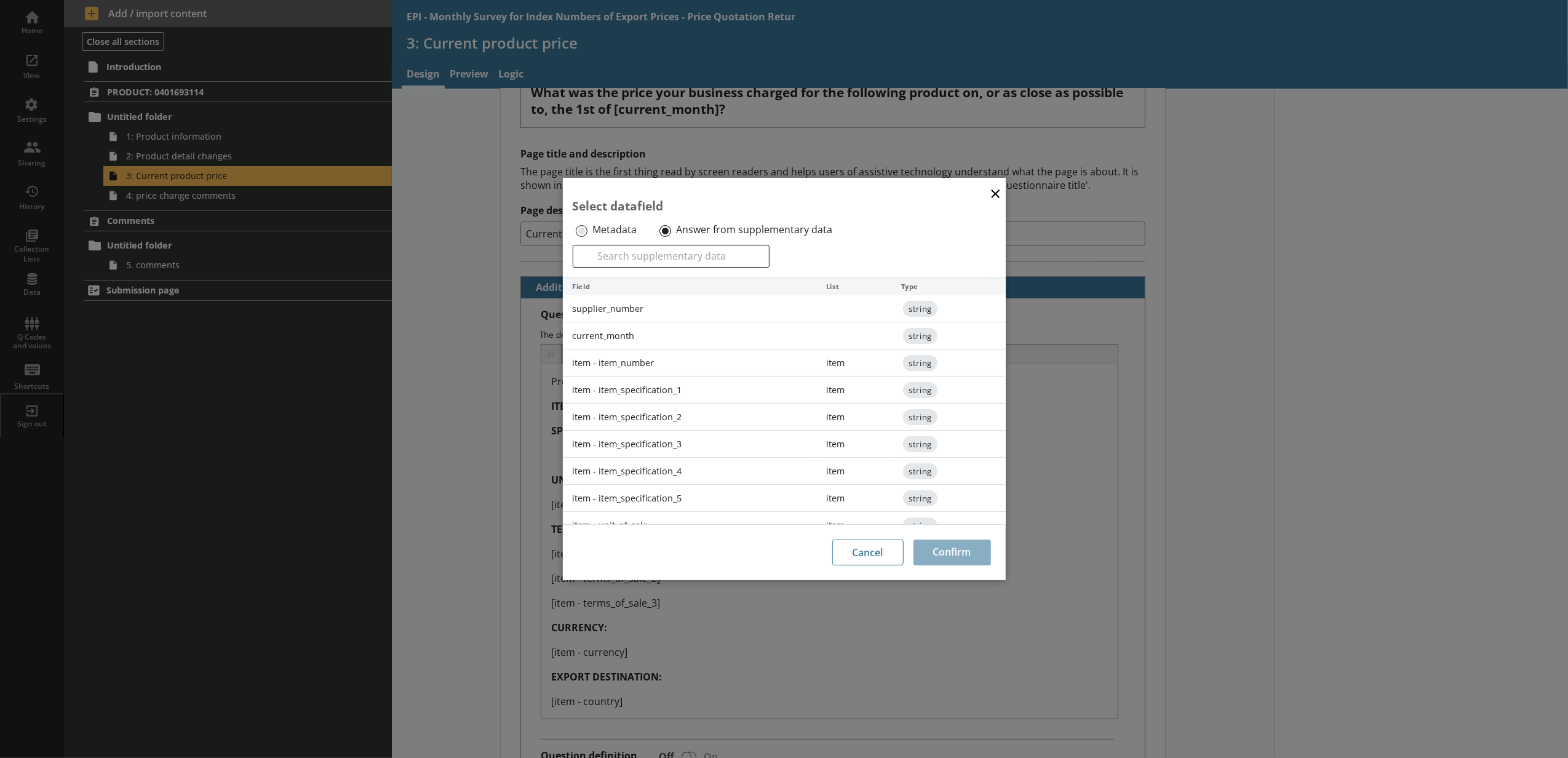
click at [688, 387] on div "item - item_specification_1" at bounding box center [690, 390] width 254 height 27
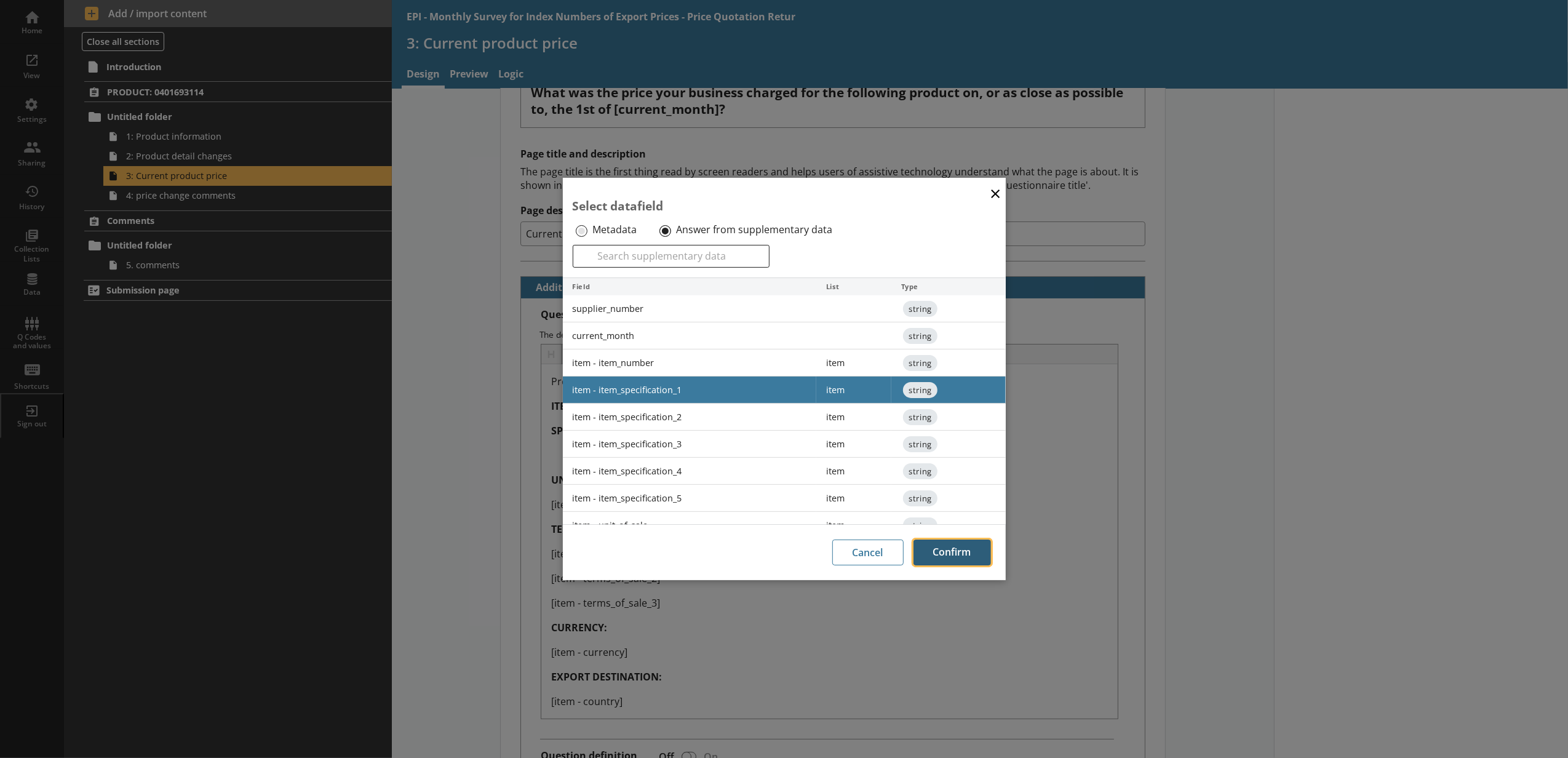
click at [923, 541] on button "Confirm" at bounding box center [952, 552] width 77 height 25
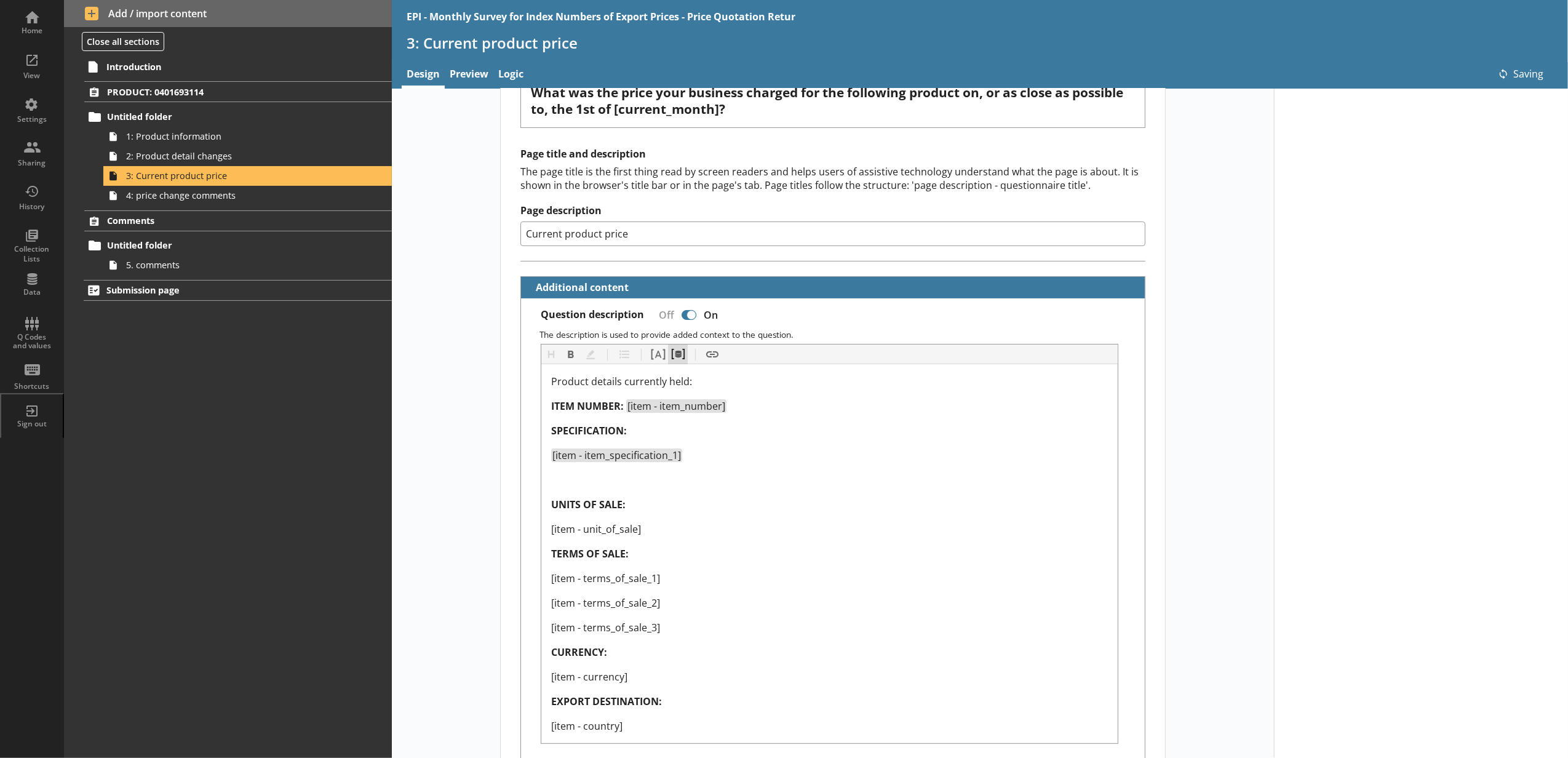
click at [668, 351] on button "Pipe metadata" at bounding box center [678, 355] width 20 height 20
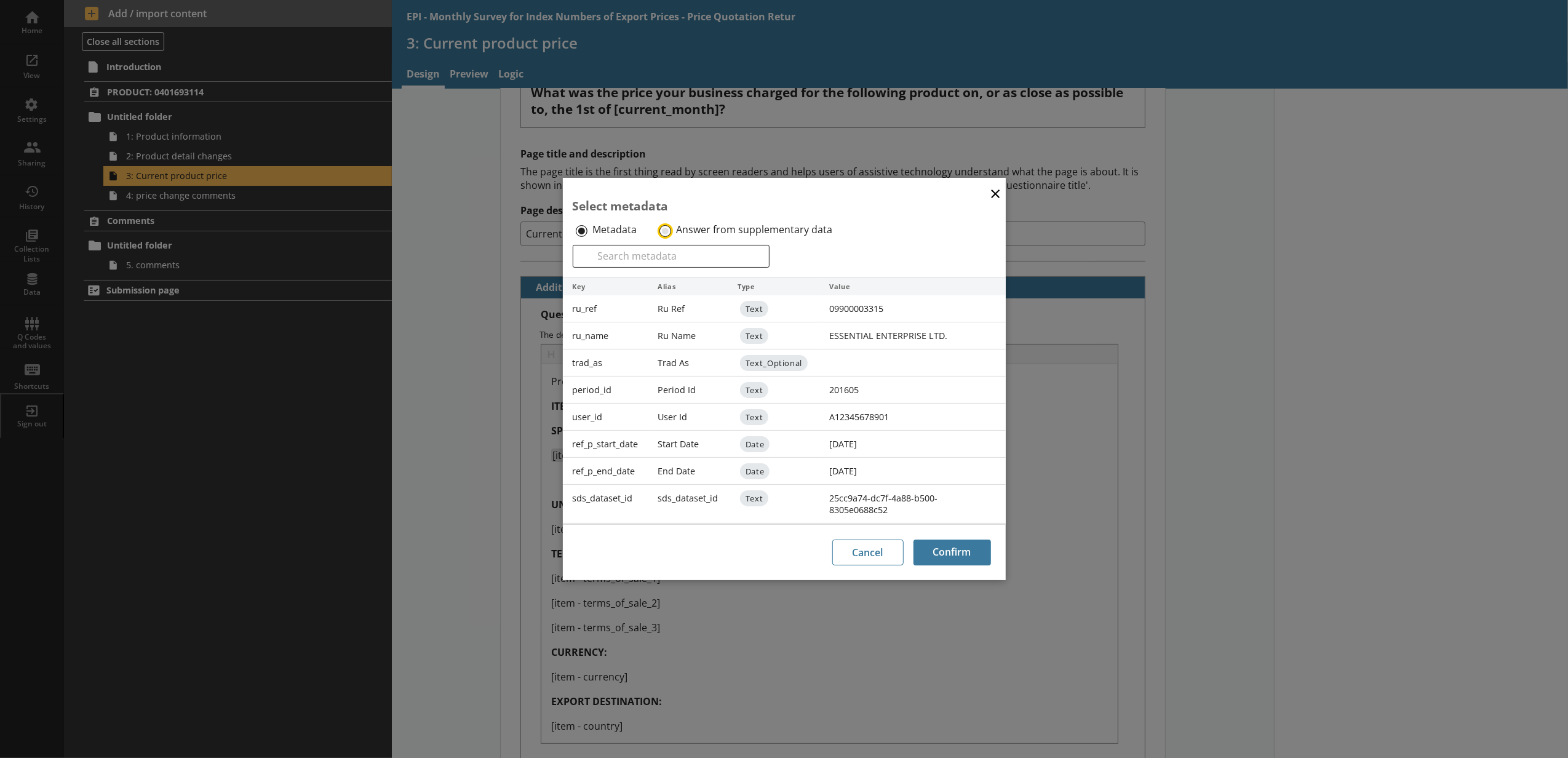
click at [664, 232] on input "Answer from supplementary data" at bounding box center [665, 231] width 12 height 12
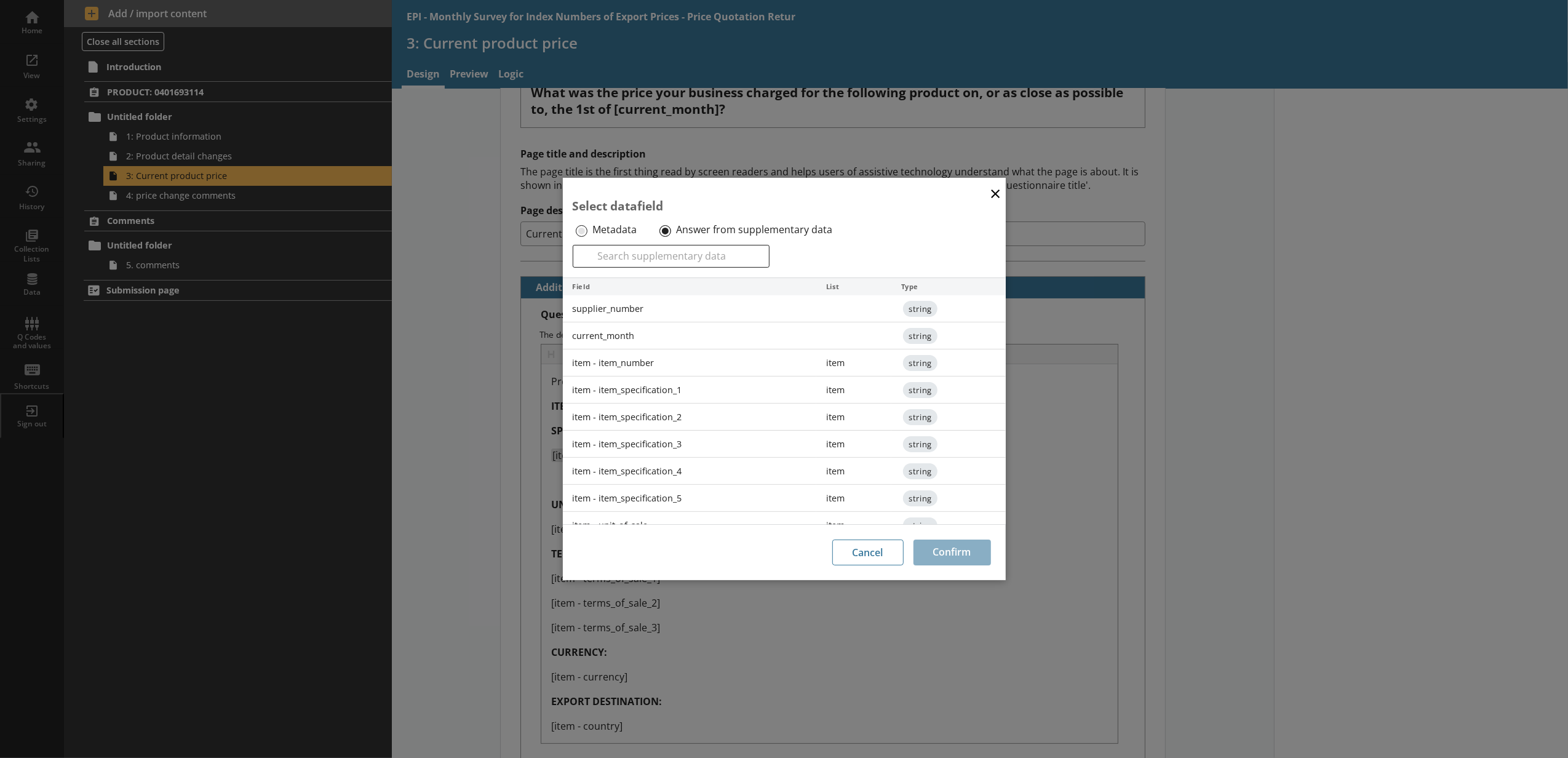
click at [677, 417] on div "item - item_specification_2" at bounding box center [690, 417] width 254 height 27
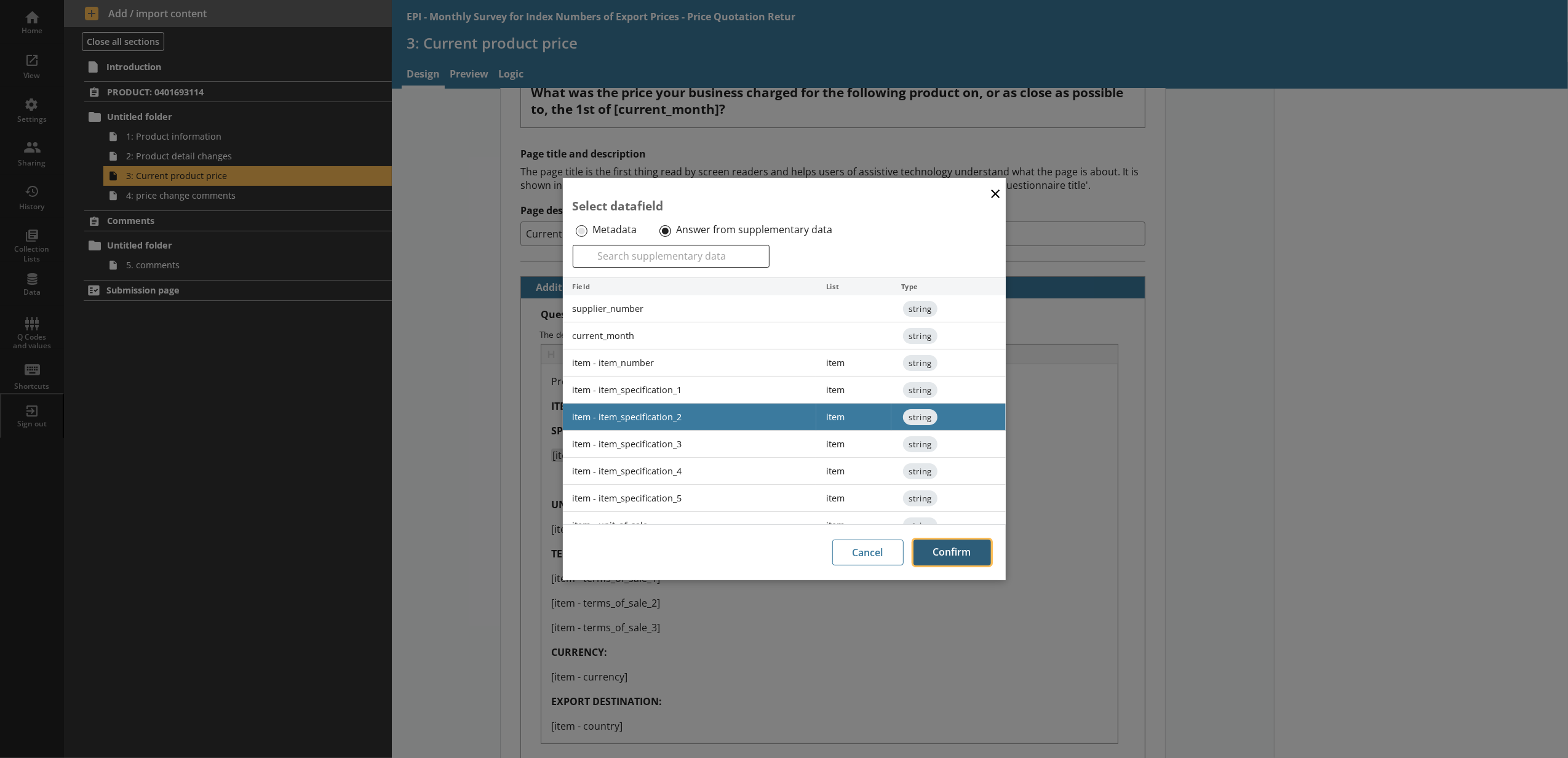
click at [951, 543] on button "Confirm" at bounding box center [952, 552] width 77 height 25
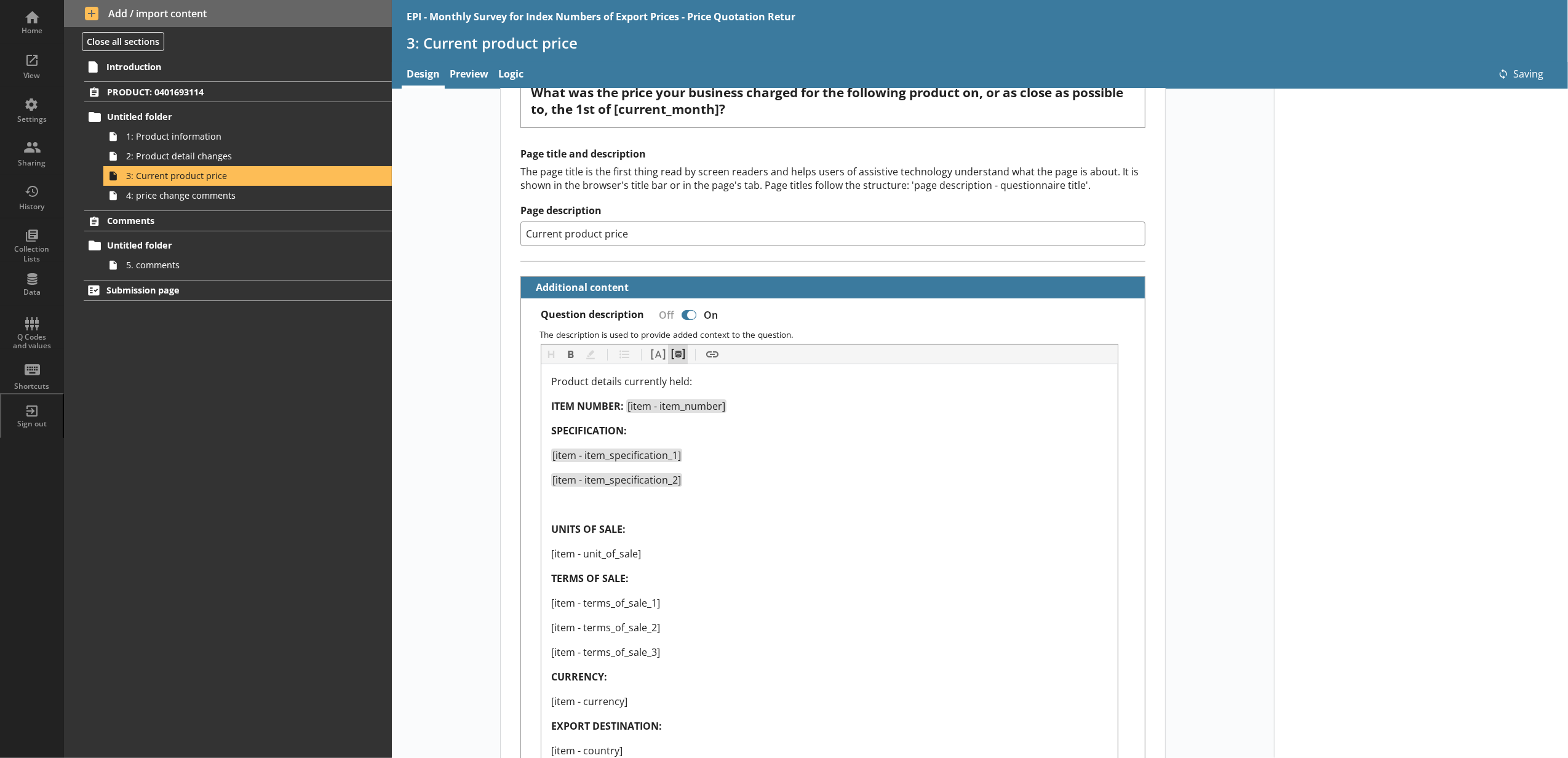
click at [675, 353] on button "Pipe metadata" at bounding box center [678, 355] width 20 height 20
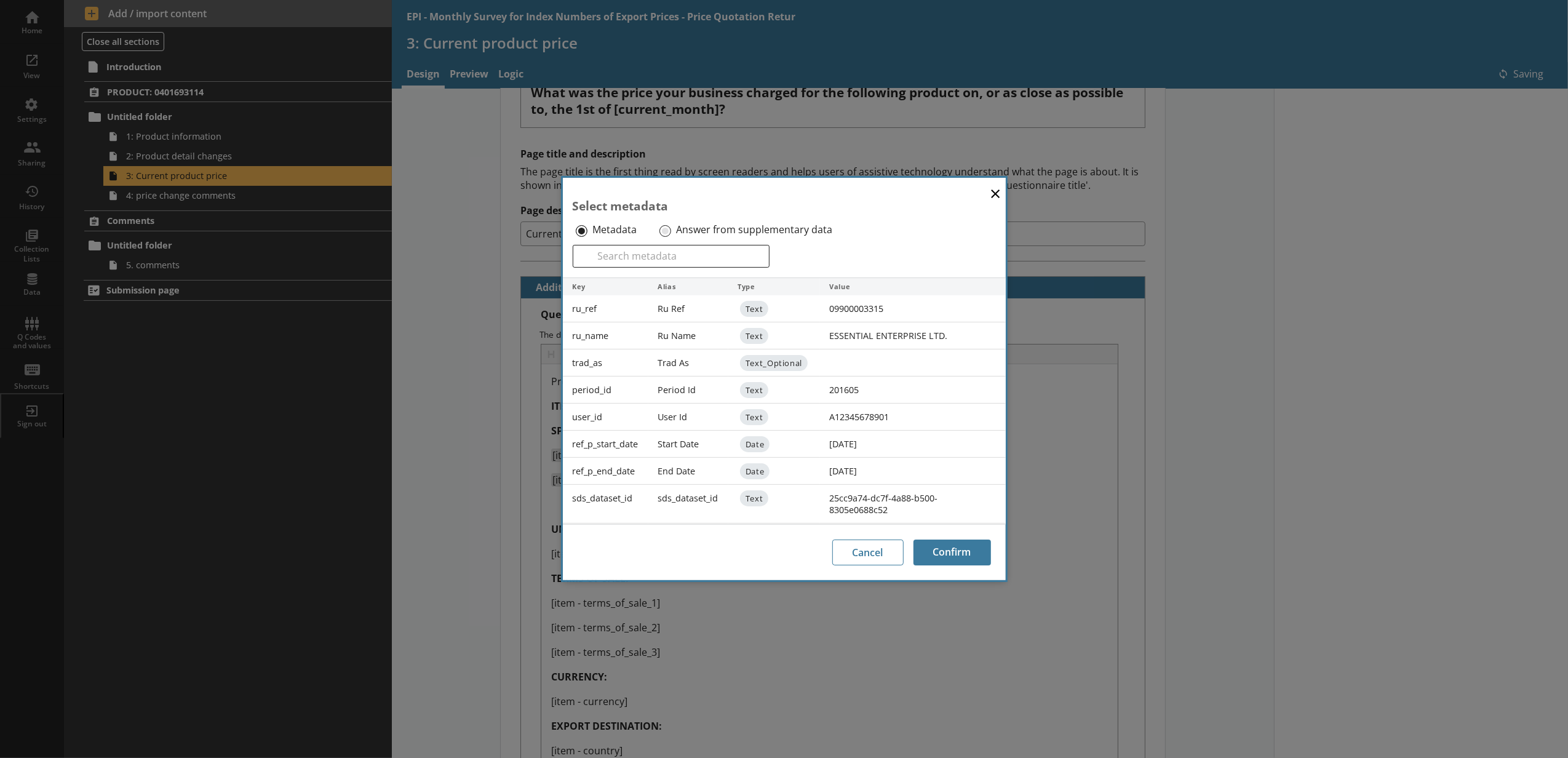
click at [660, 236] on div "Answer from supplementary data" at bounding box center [754, 230] width 195 height 20
click at [661, 232] on input "Answer from supplementary data" at bounding box center [665, 231] width 12 height 12
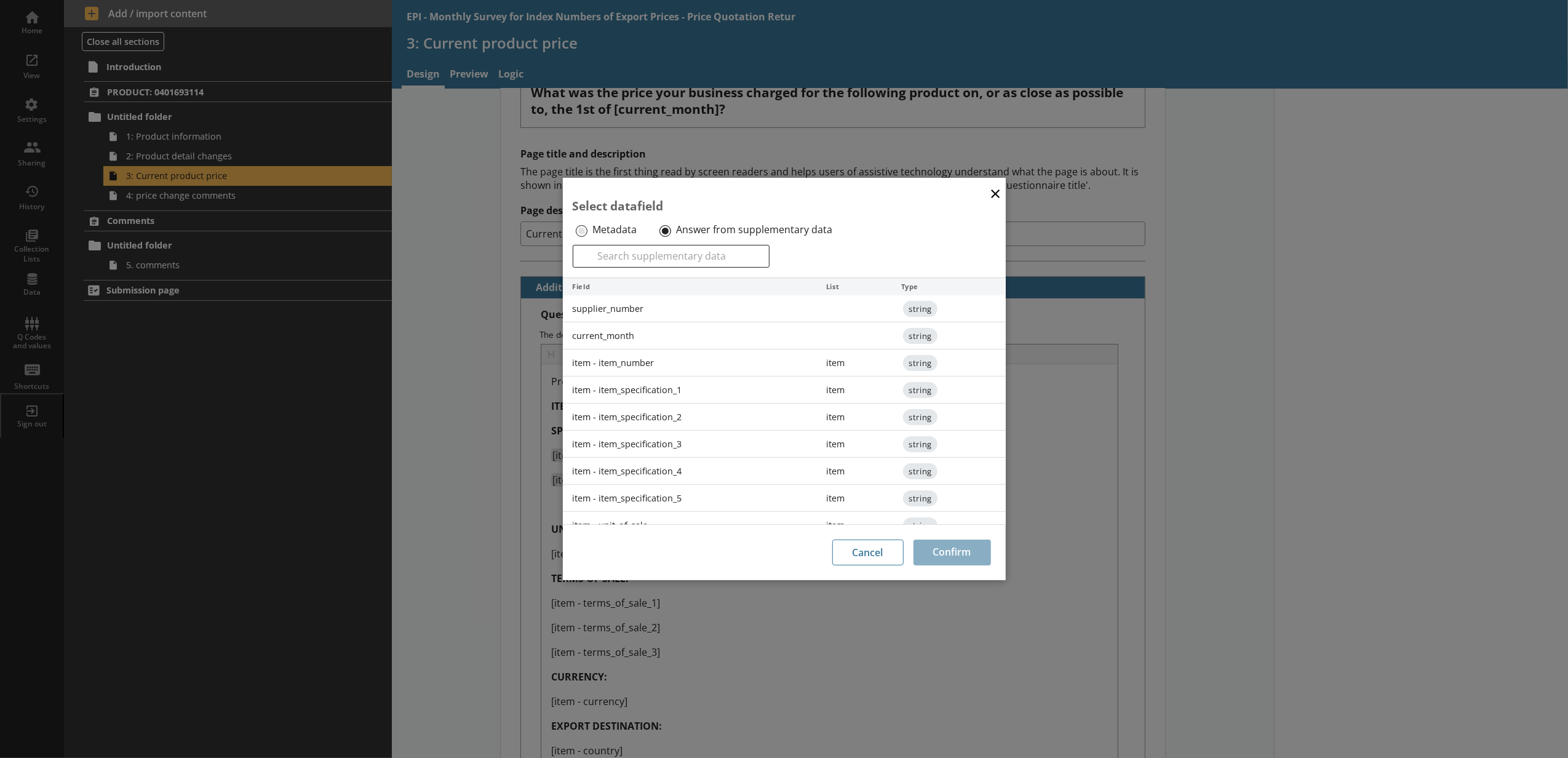
click at [659, 449] on div "item - item_specification_3" at bounding box center [690, 444] width 254 height 27
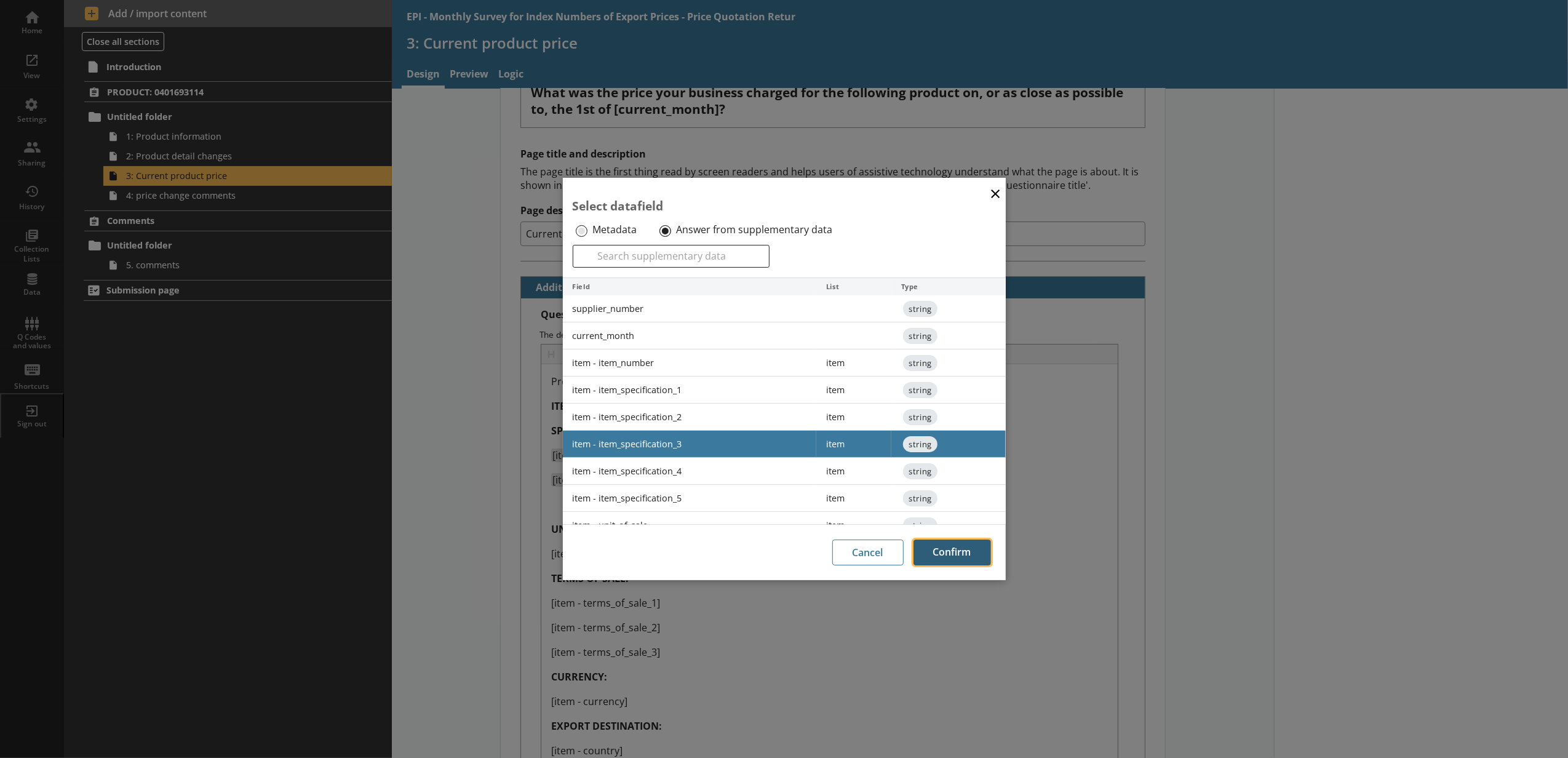
click at [989, 556] on button "Confirm" at bounding box center [952, 552] width 77 height 25
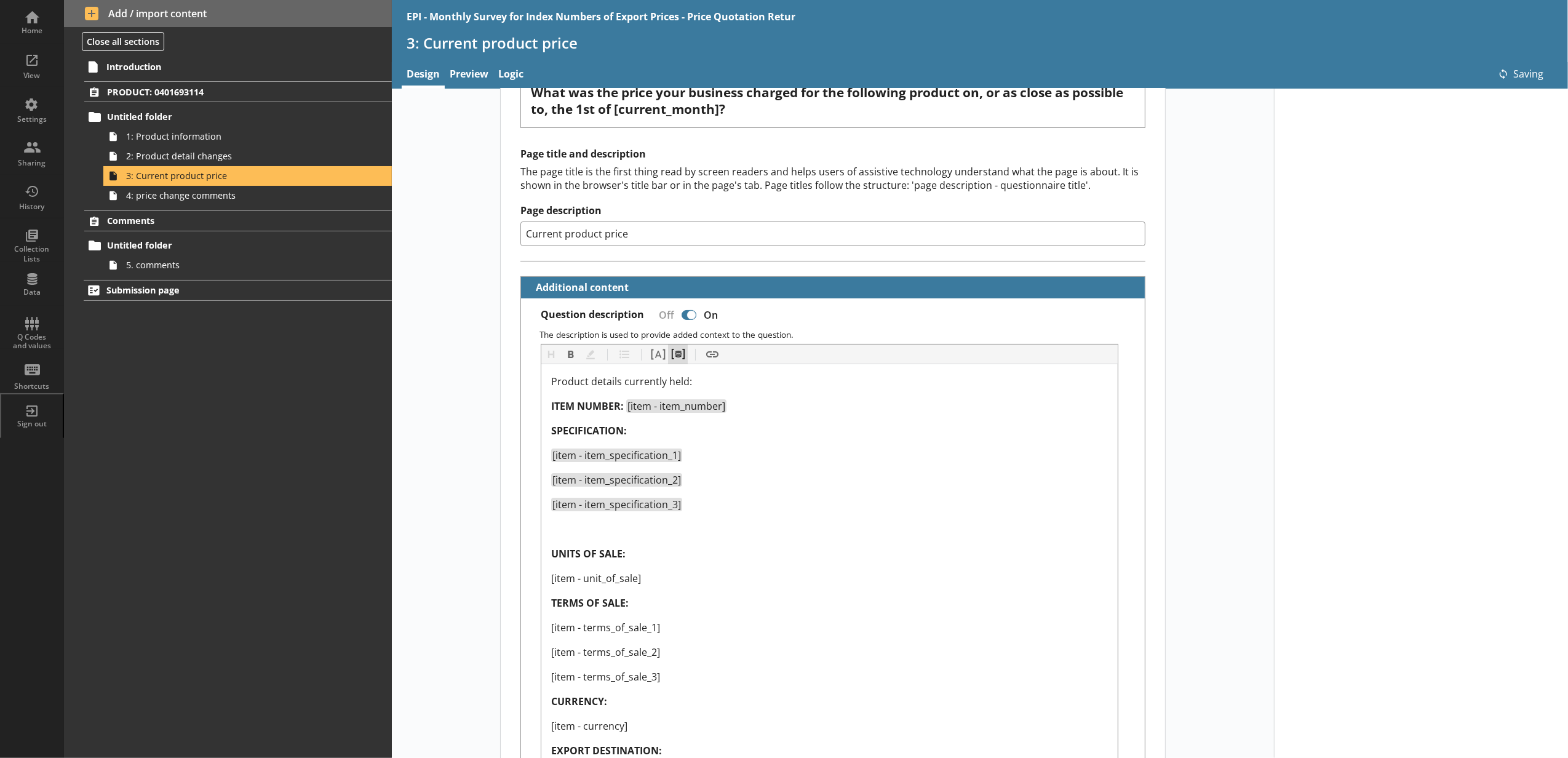
click at [681, 355] on button "Pipe metadata" at bounding box center [678, 355] width 20 height 20
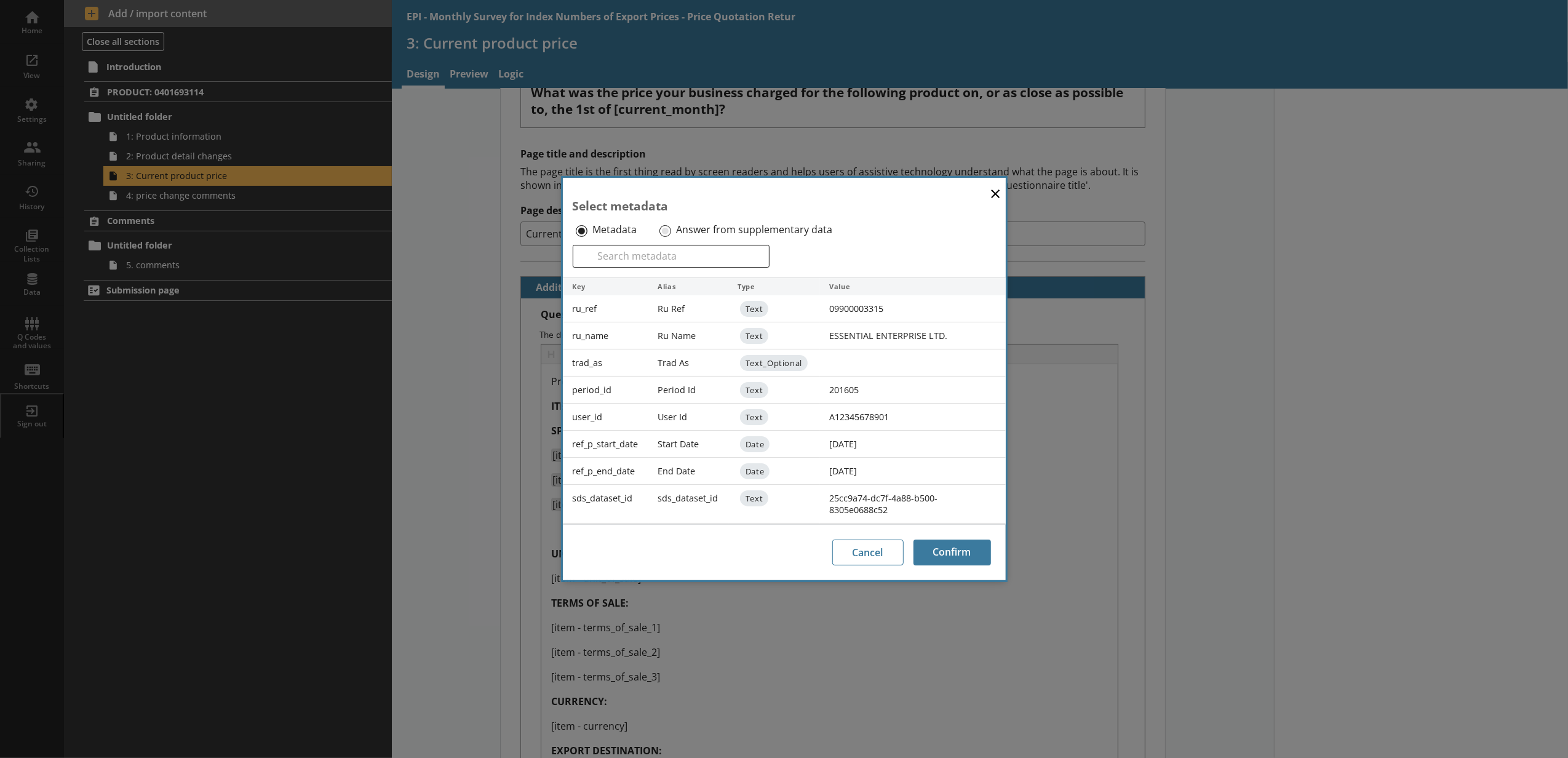
click at [671, 225] on div "Answer from supplementary data" at bounding box center [754, 230] width 195 height 20
click at [667, 227] on input "Answer from supplementary data" at bounding box center [665, 231] width 12 height 12
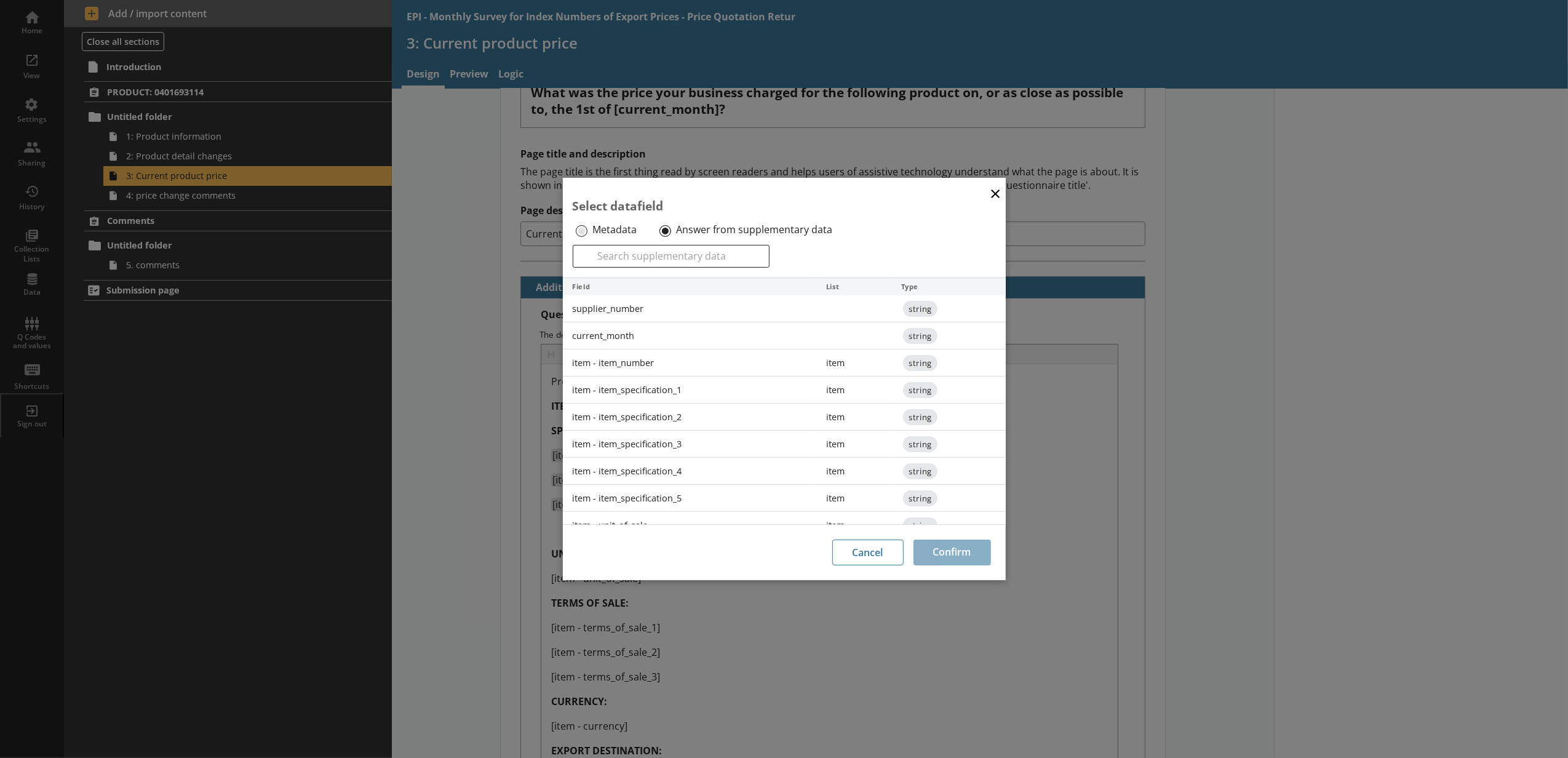
click at [664, 483] on div "item - item_specification_4" at bounding box center [690, 471] width 254 height 27
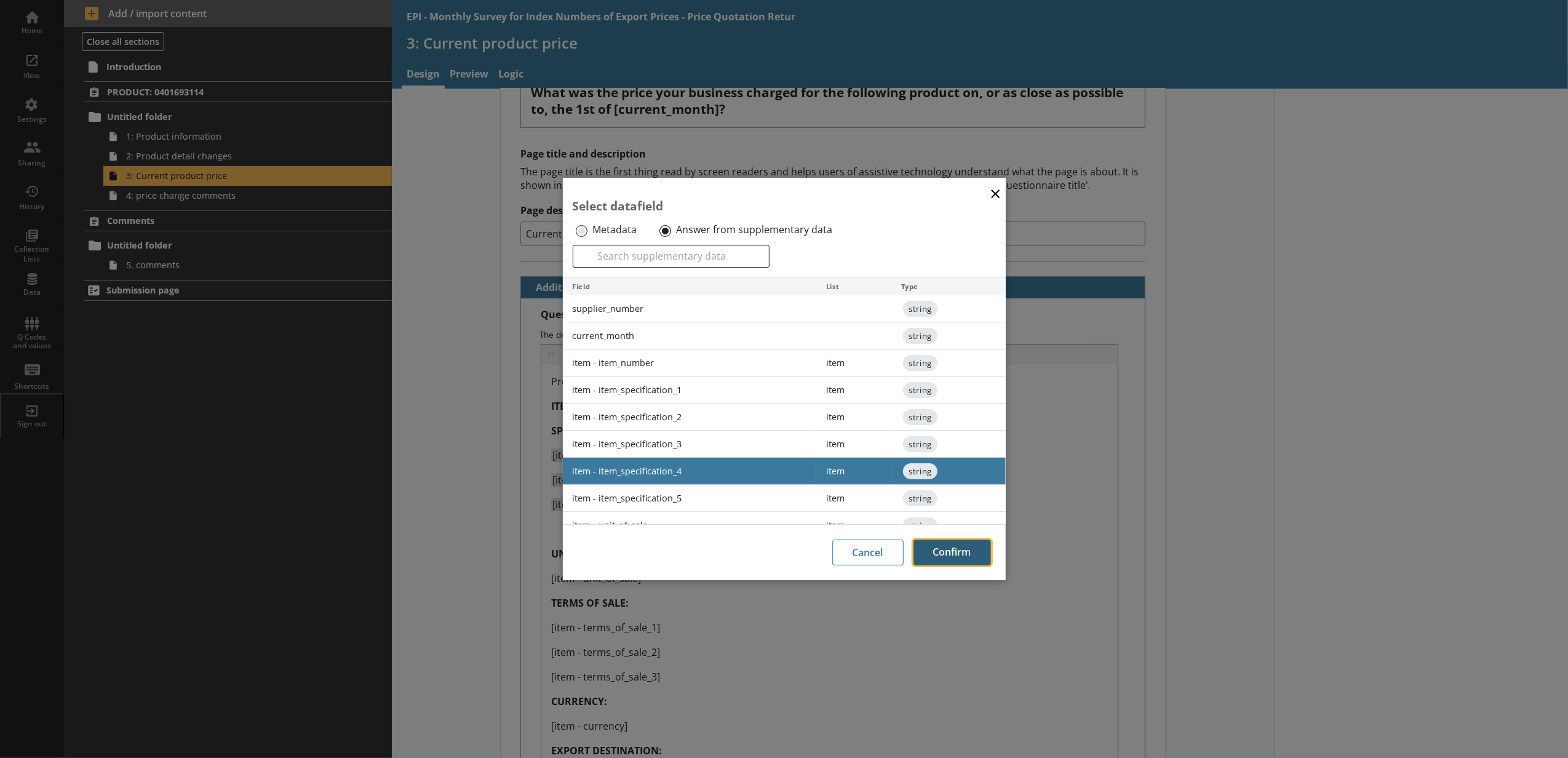
click at [934, 552] on button "Confirm" at bounding box center [952, 552] width 77 height 25
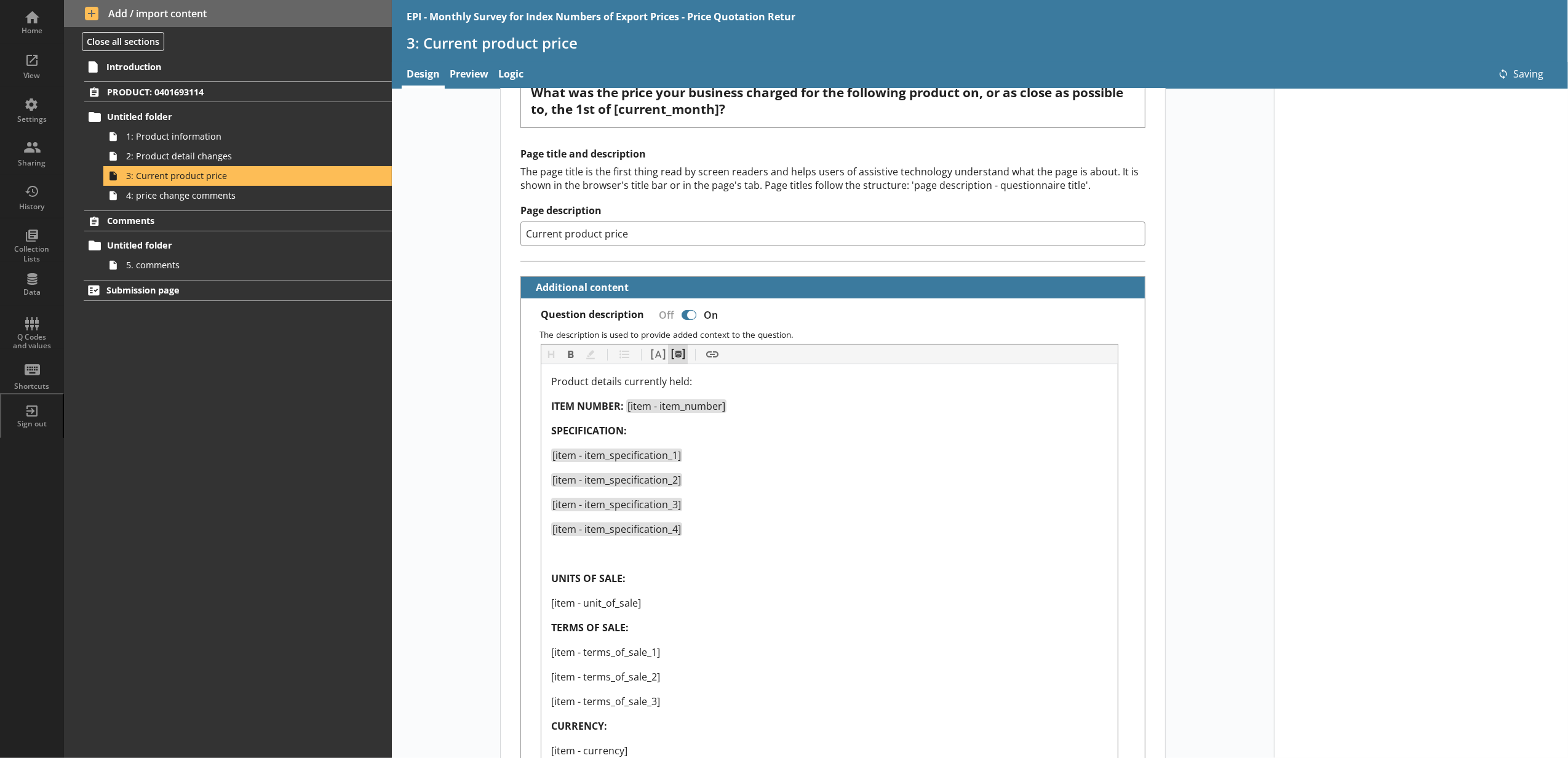
click at [673, 353] on button "Pipe metadata" at bounding box center [678, 355] width 20 height 20
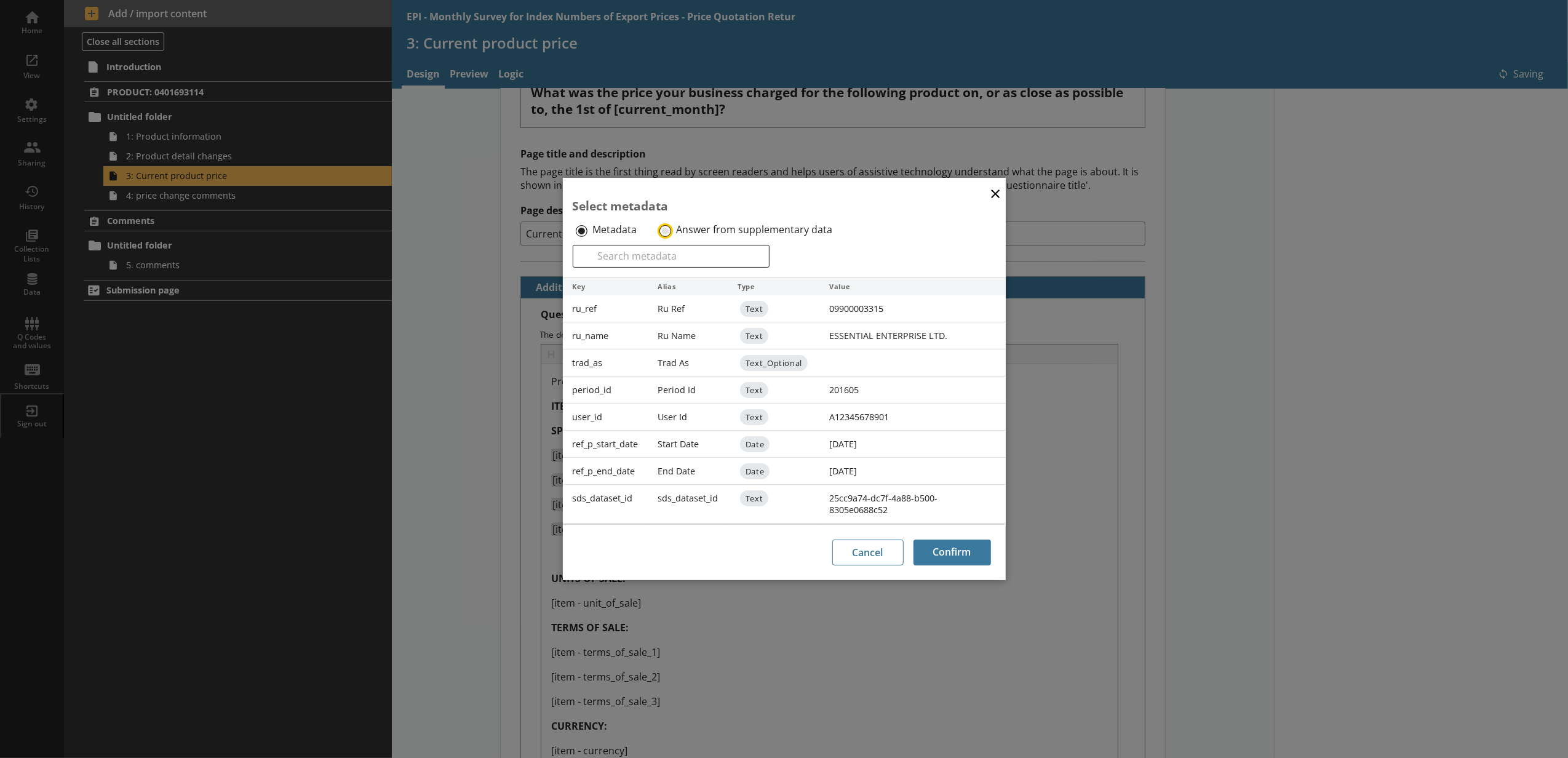
click at [659, 229] on input "Answer from supplementary data" at bounding box center [665, 231] width 12 height 12
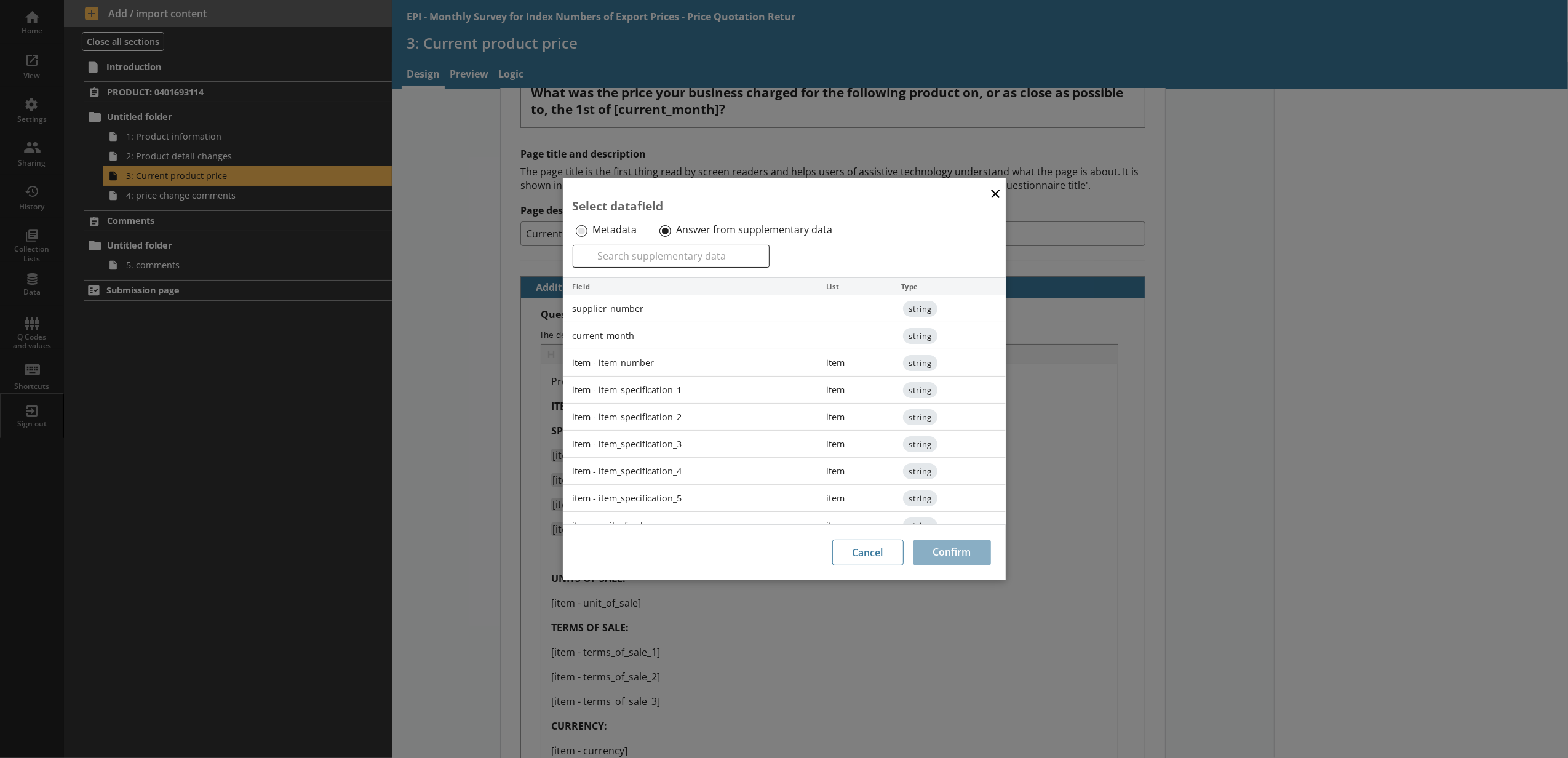
click at [670, 504] on div "item - item_specification_5" at bounding box center [690, 498] width 254 height 27
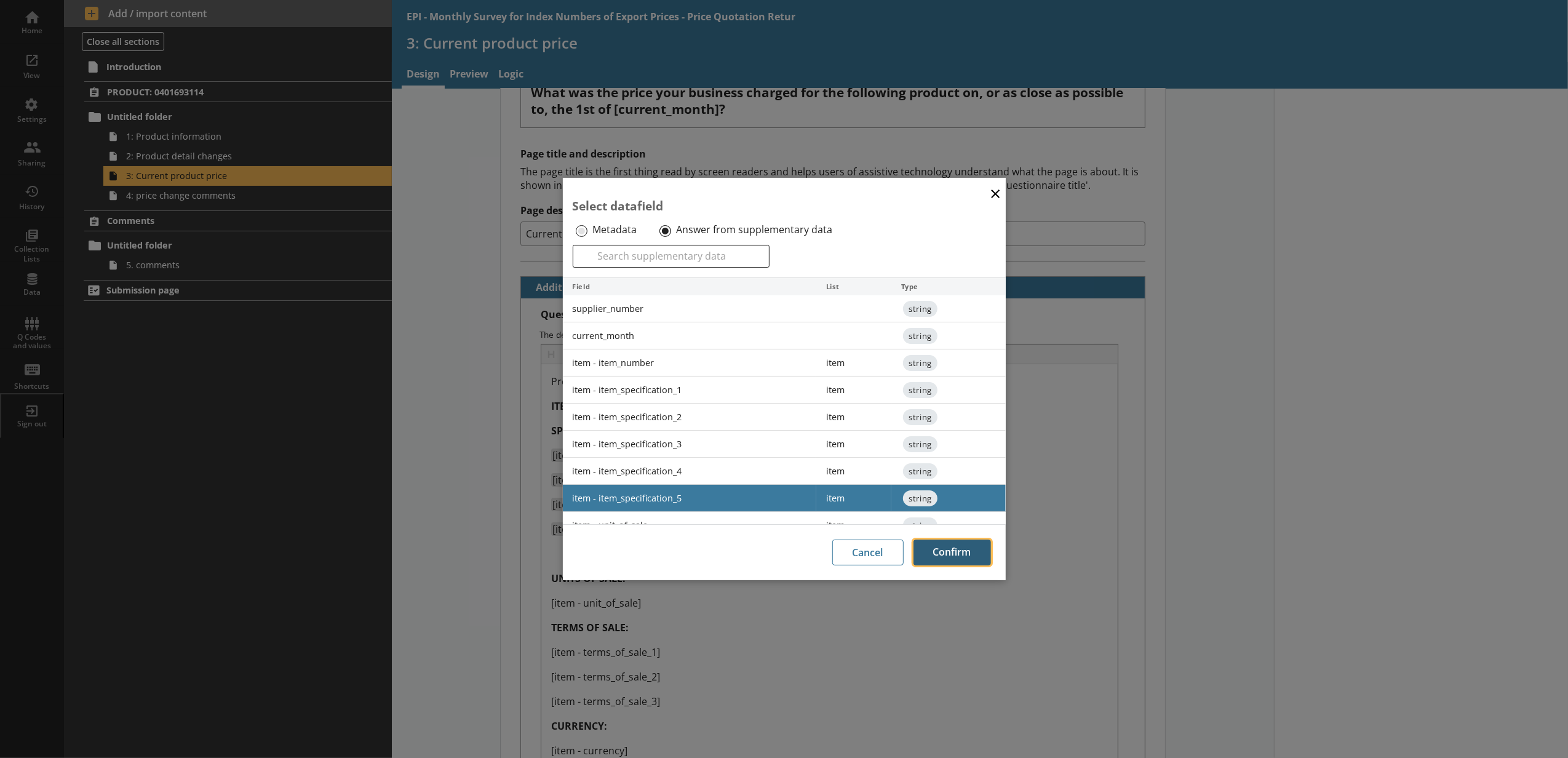
click at [930, 556] on button "Confirm" at bounding box center [952, 552] width 77 height 25
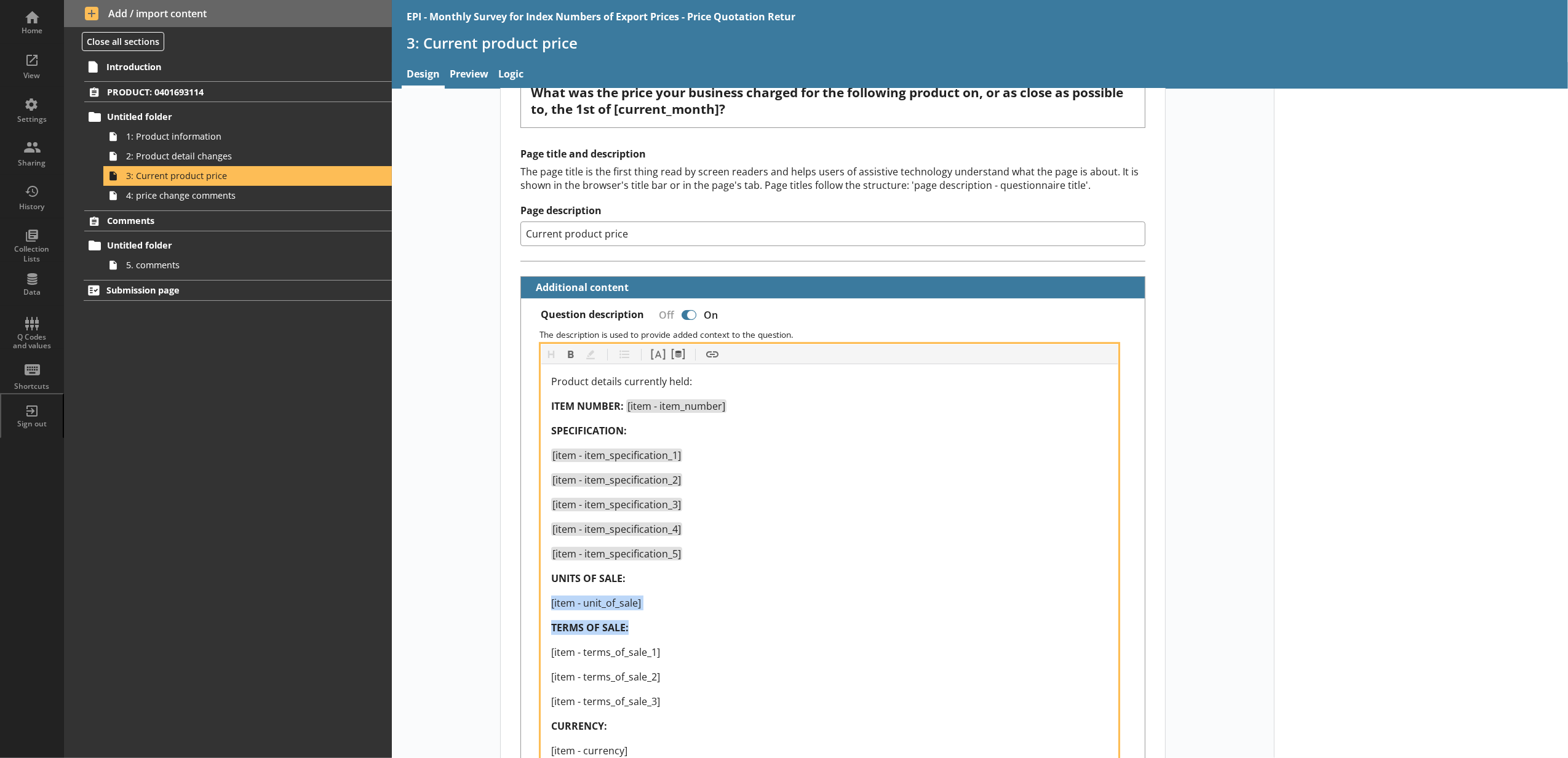
drag, startPoint x: 709, startPoint y: 614, endPoint x: 523, endPoint y: 595, distance: 187.0
click at [523, 595] on div "Question description Off On The description is used to provide added context to…" at bounding box center [832, 741] width 623 height 888
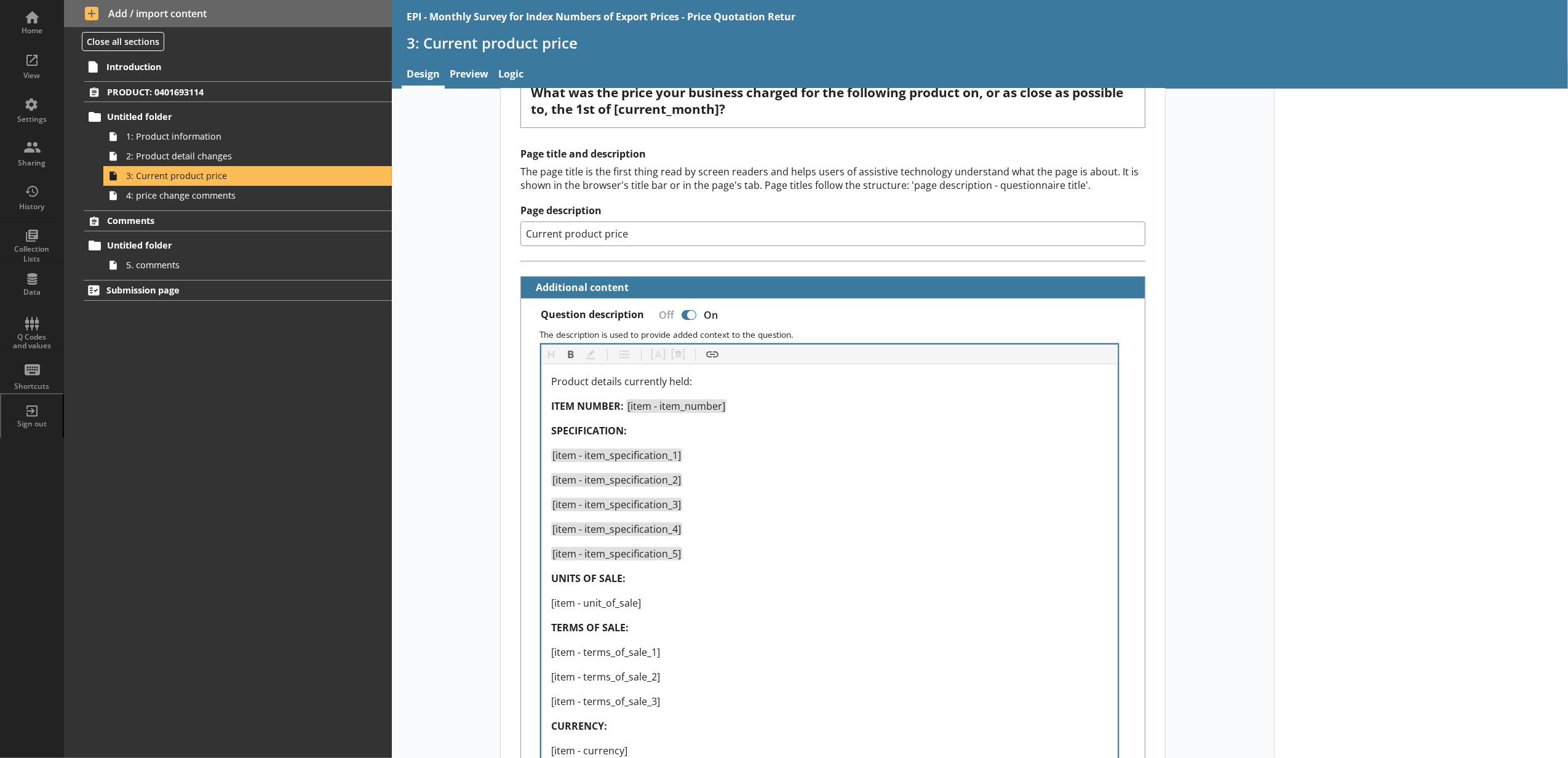
click at [542, 598] on div "Product details currently held: ITEM NUMBER: [item - item_number] SPECIFICATION…" at bounding box center [829, 590] width 576 height 452
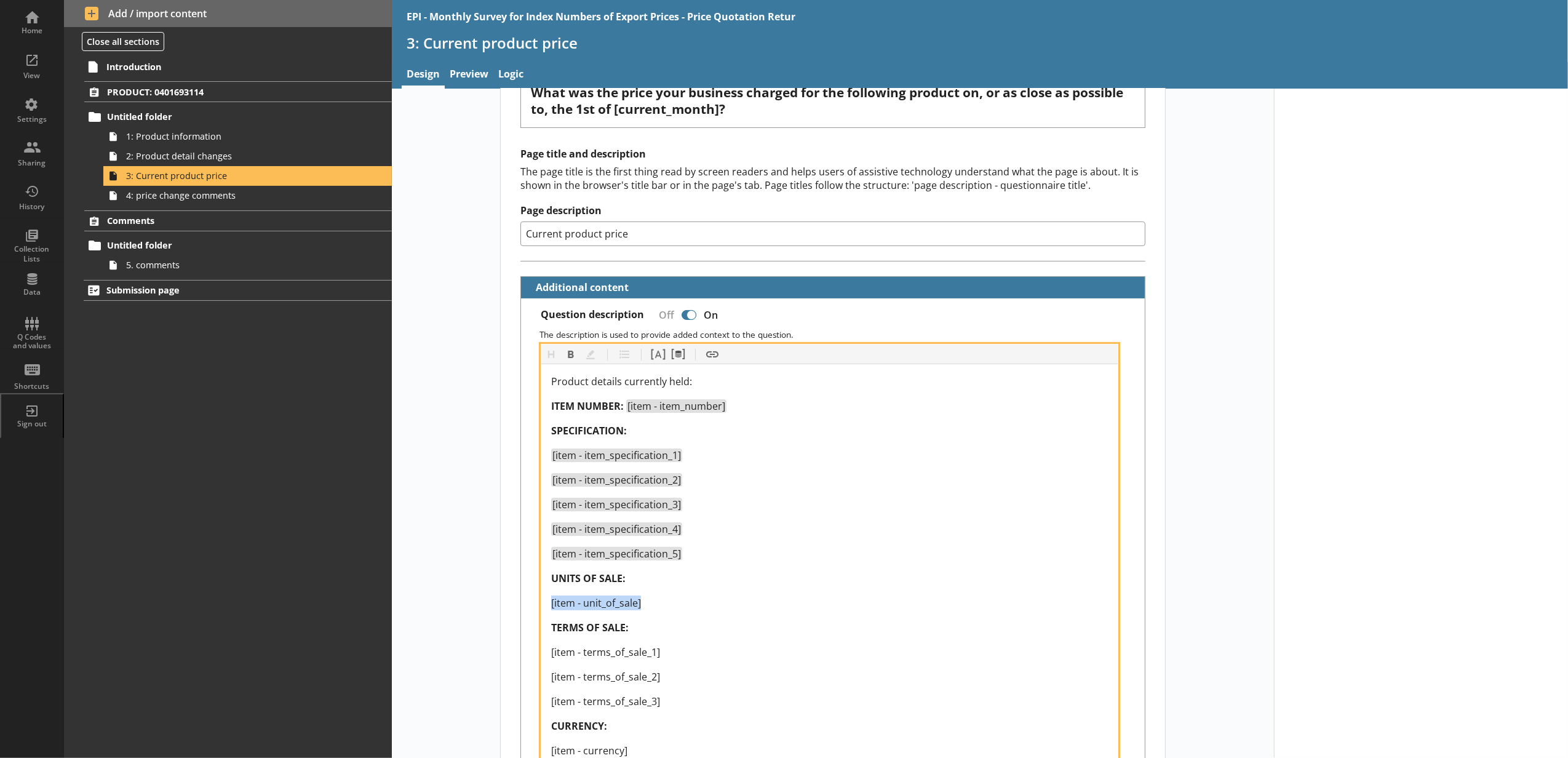
drag, startPoint x: 670, startPoint y: 606, endPoint x: 542, endPoint y: 601, distance: 128.1
click at [542, 601] on div "Product details currently held: ITEM NUMBER: [item - item_number] SPECIFICATION…" at bounding box center [829, 590] width 576 height 452
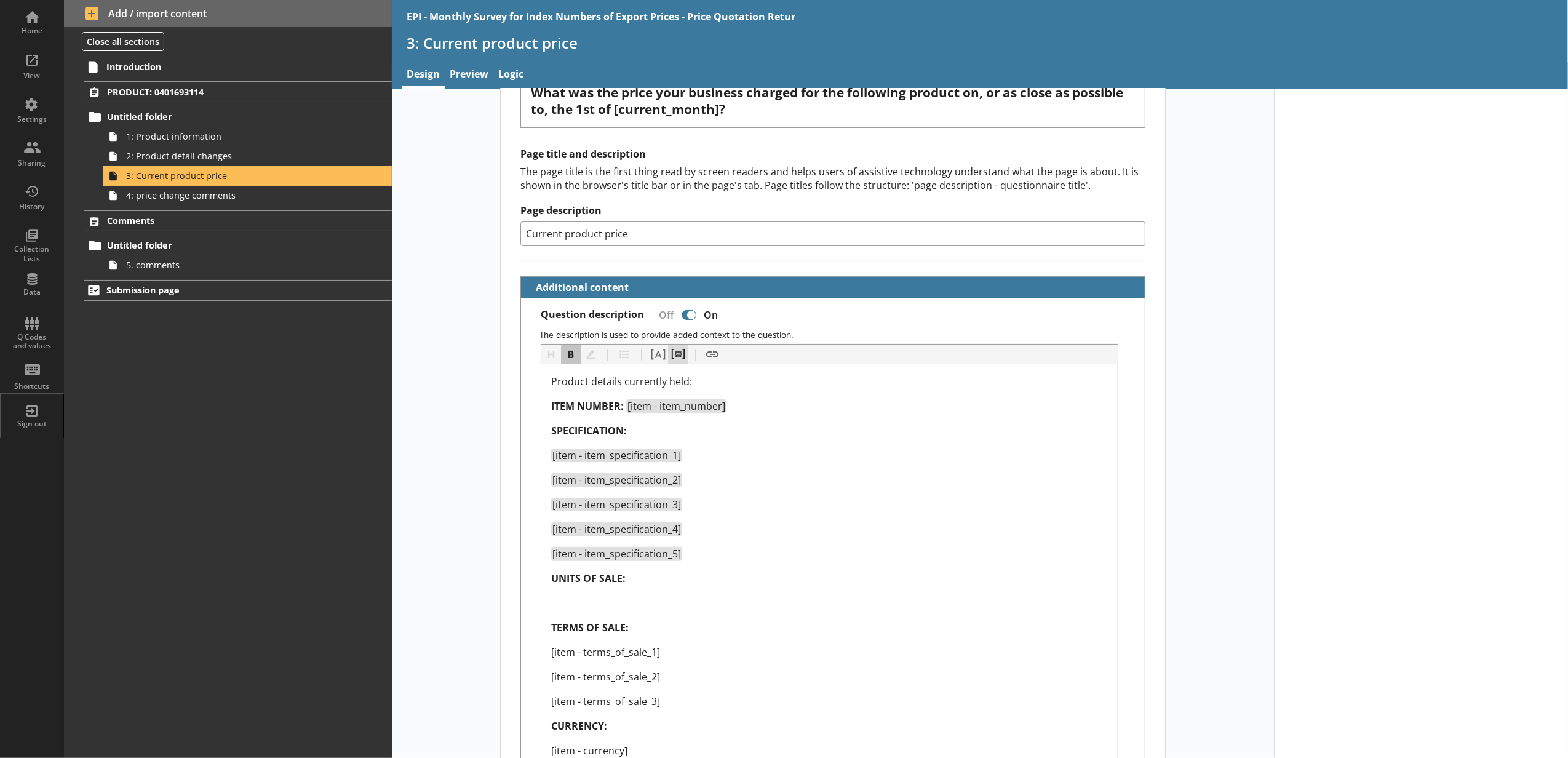
click at [677, 364] on button "Pipe metadata" at bounding box center [678, 355] width 20 height 20
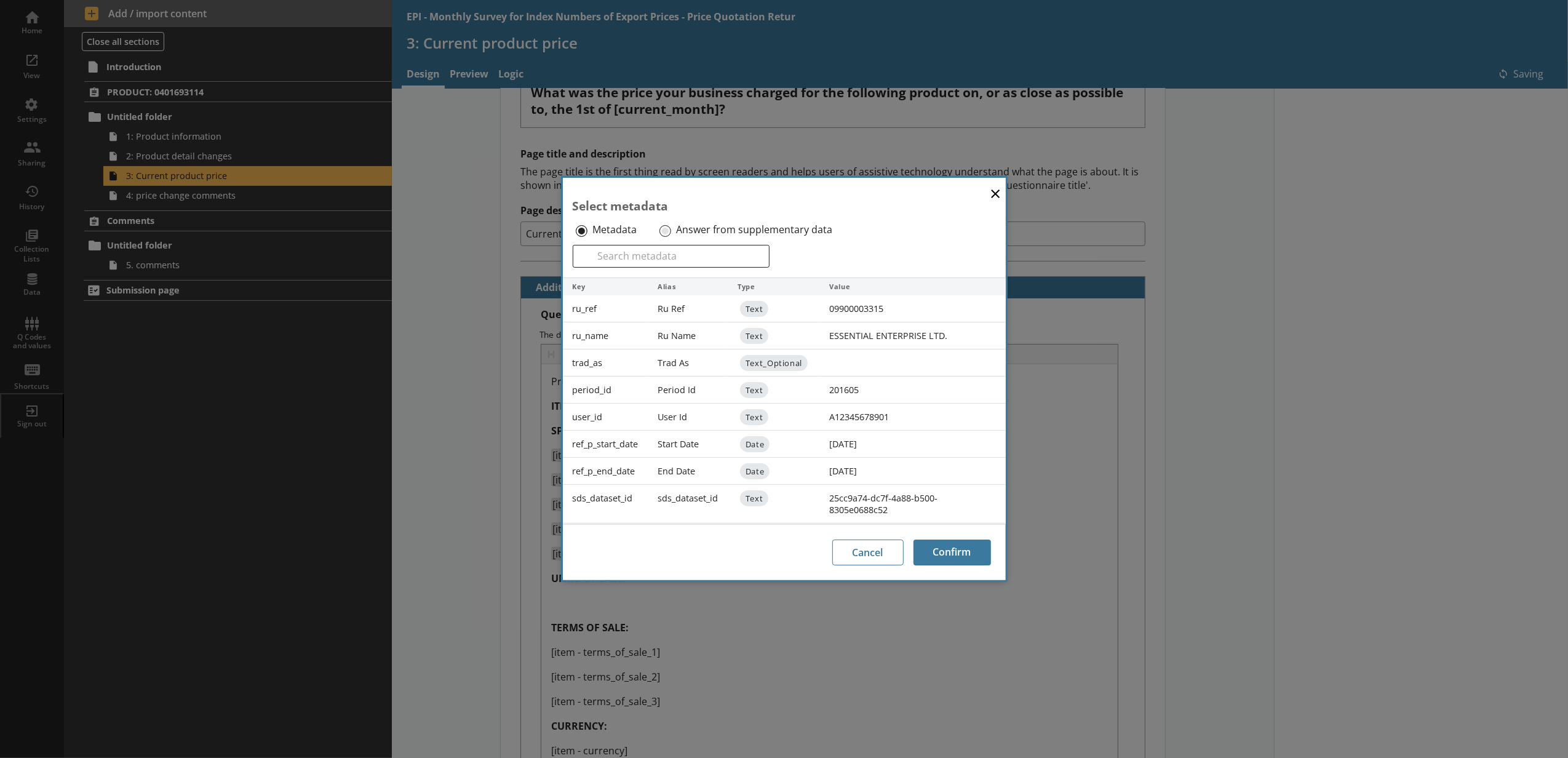
click at [667, 234] on div "Answer from supplementary data" at bounding box center [754, 230] width 195 height 20
click at [664, 228] on input "Answer from supplementary data" at bounding box center [665, 231] width 12 height 12
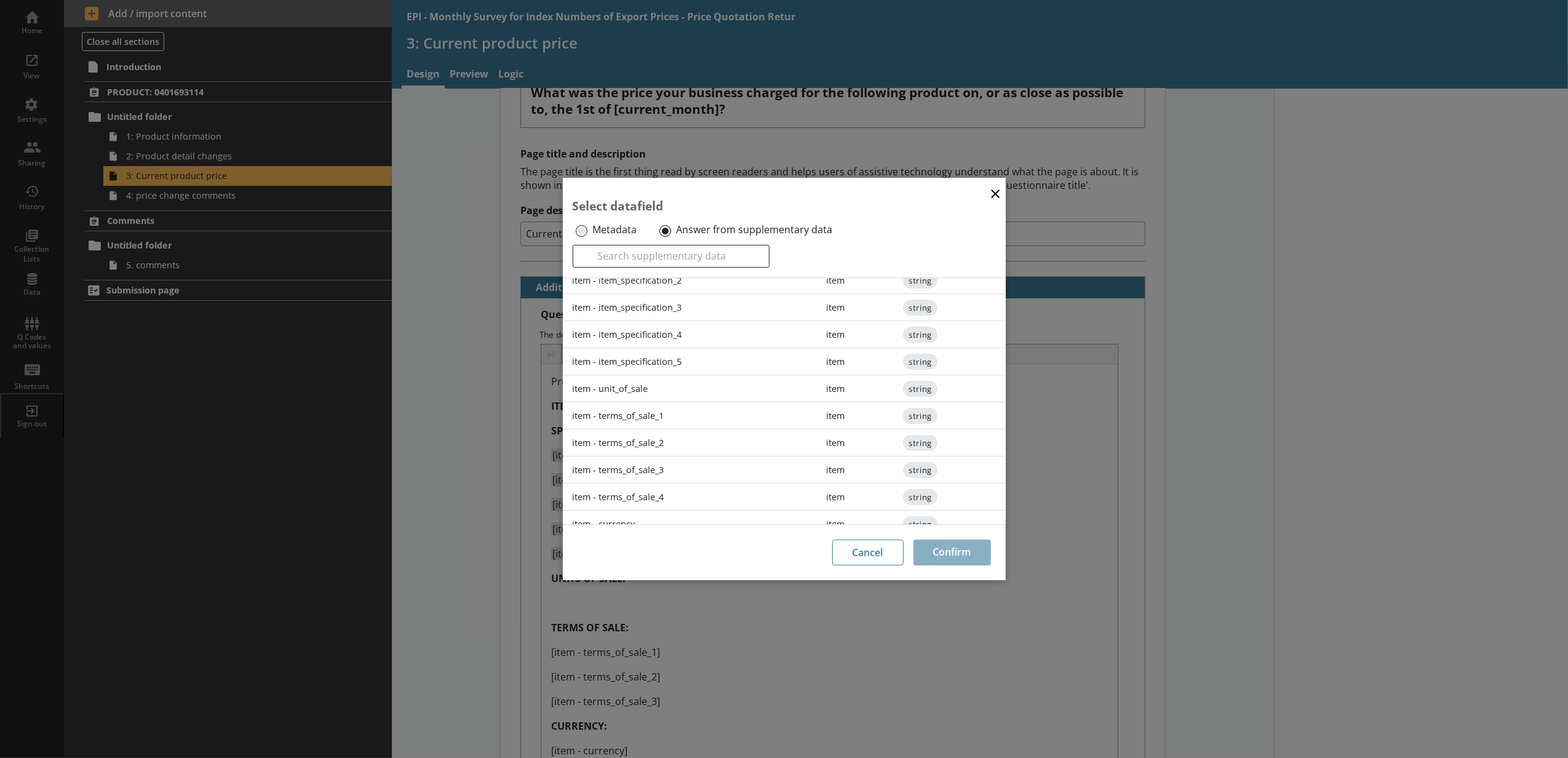
click at [665, 399] on div "item - unit_of_sale" at bounding box center [690, 389] width 254 height 27
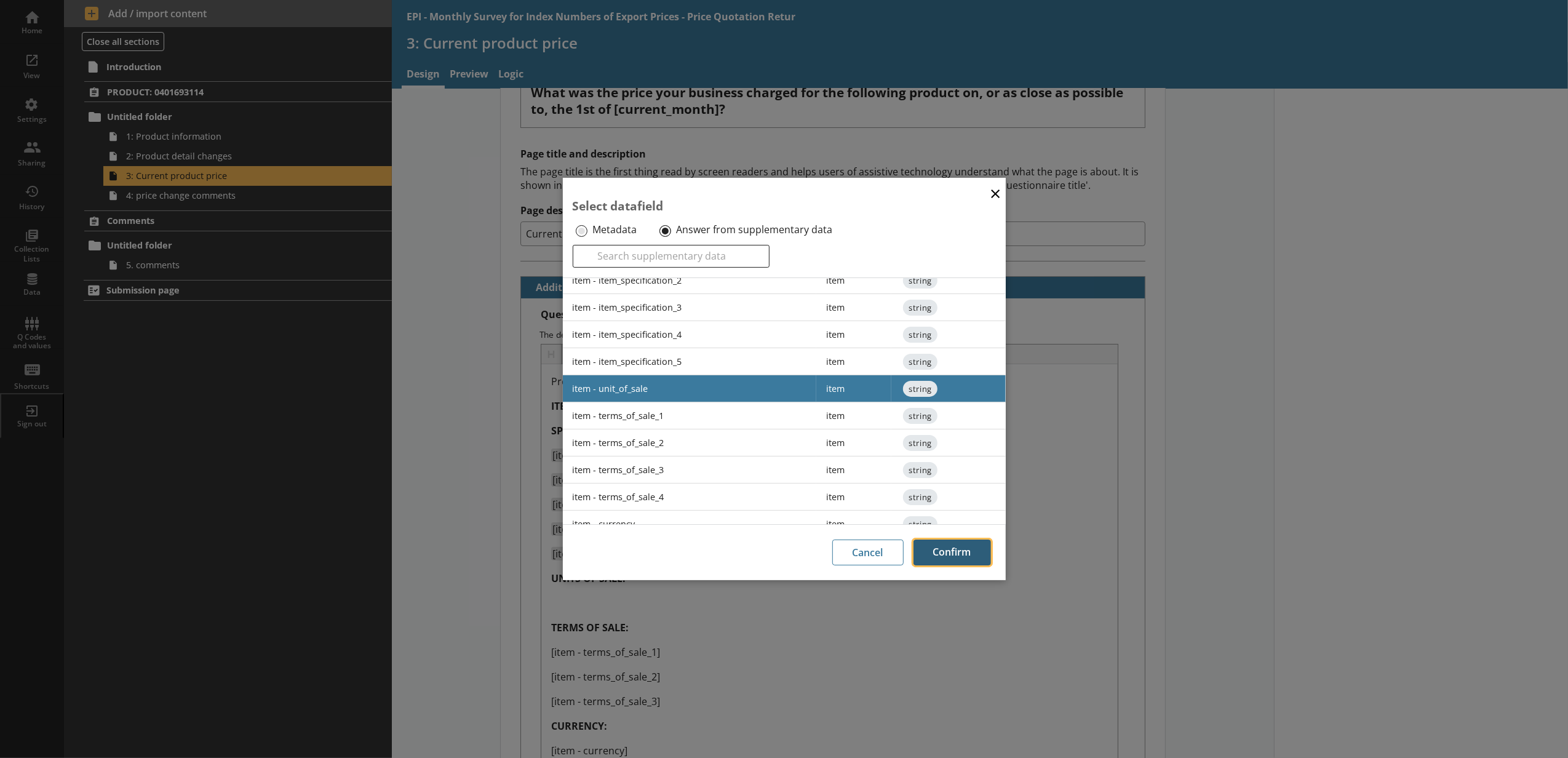
click at [949, 547] on button "Confirm" at bounding box center [952, 552] width 77 height 25
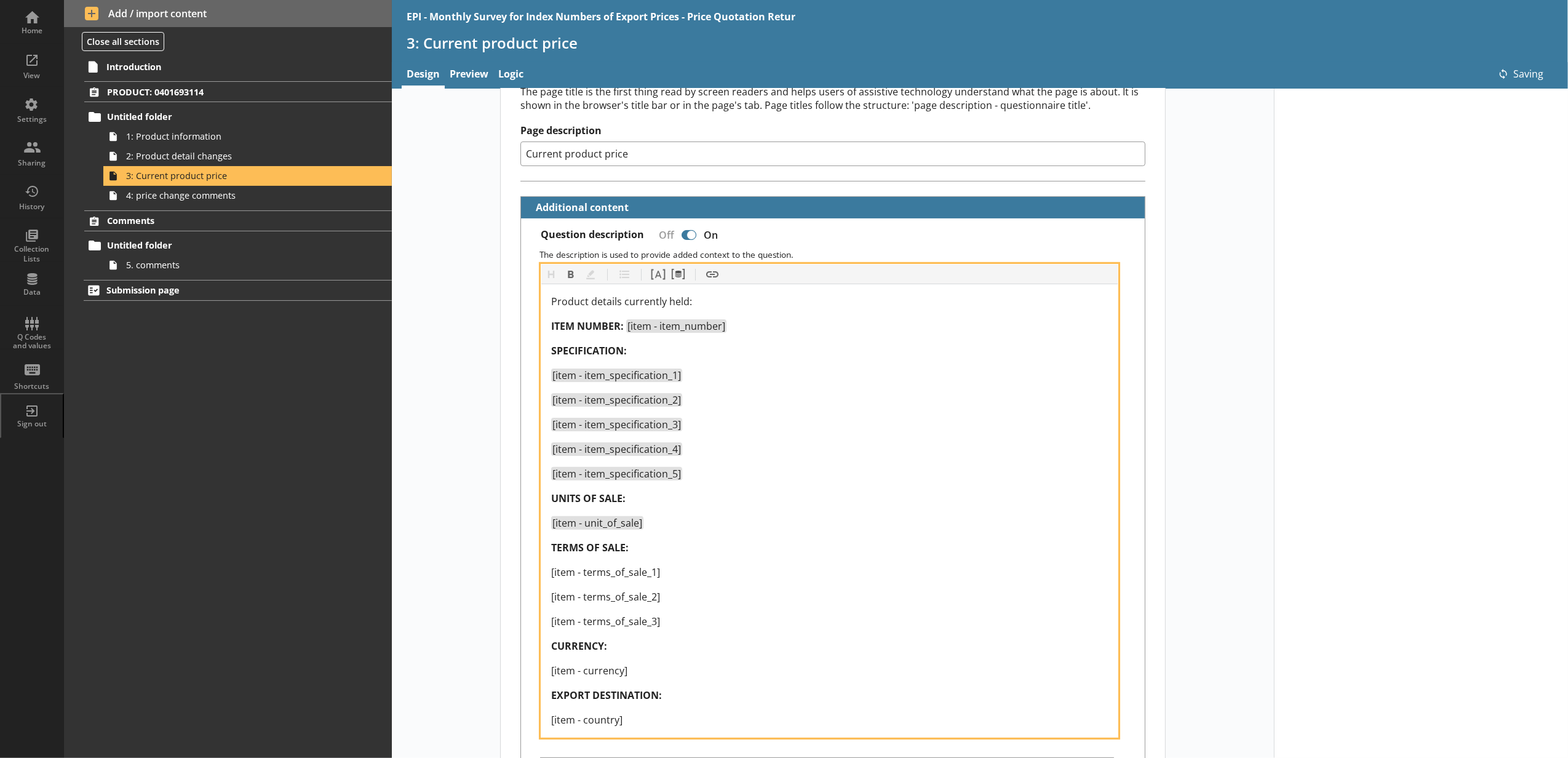
scroll to position [273, 0]
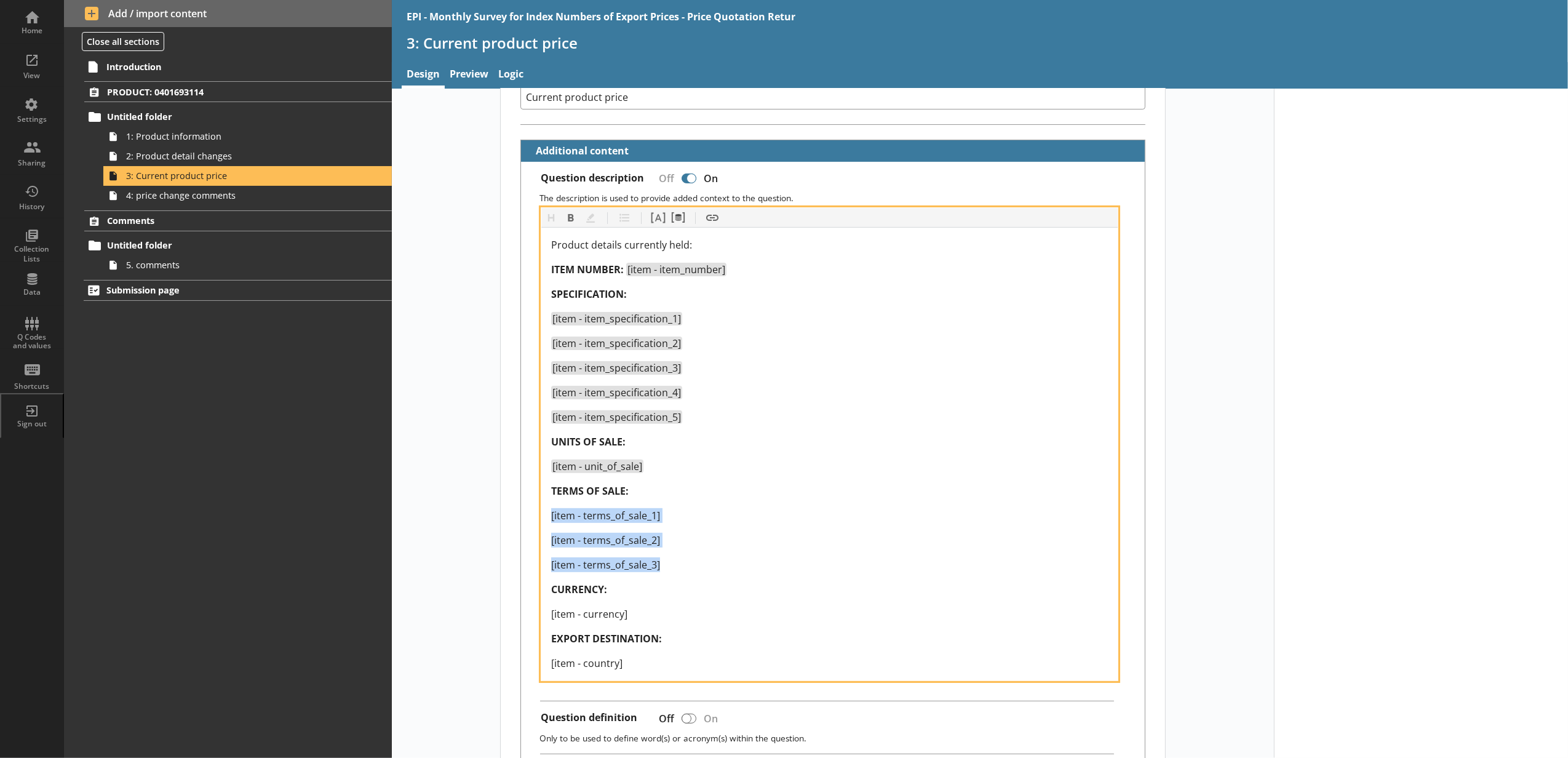
drag, startPoint x: 690, startPoint y: 571, endPoint x: 531, endPoint y: 514, distance: 168.9
click at [531, 514] on div "Heading Heading Bold Bold Highlight Highlight List List Pipe answer Pipe answer…" at bounding box center [832, 443] width 604 height 474
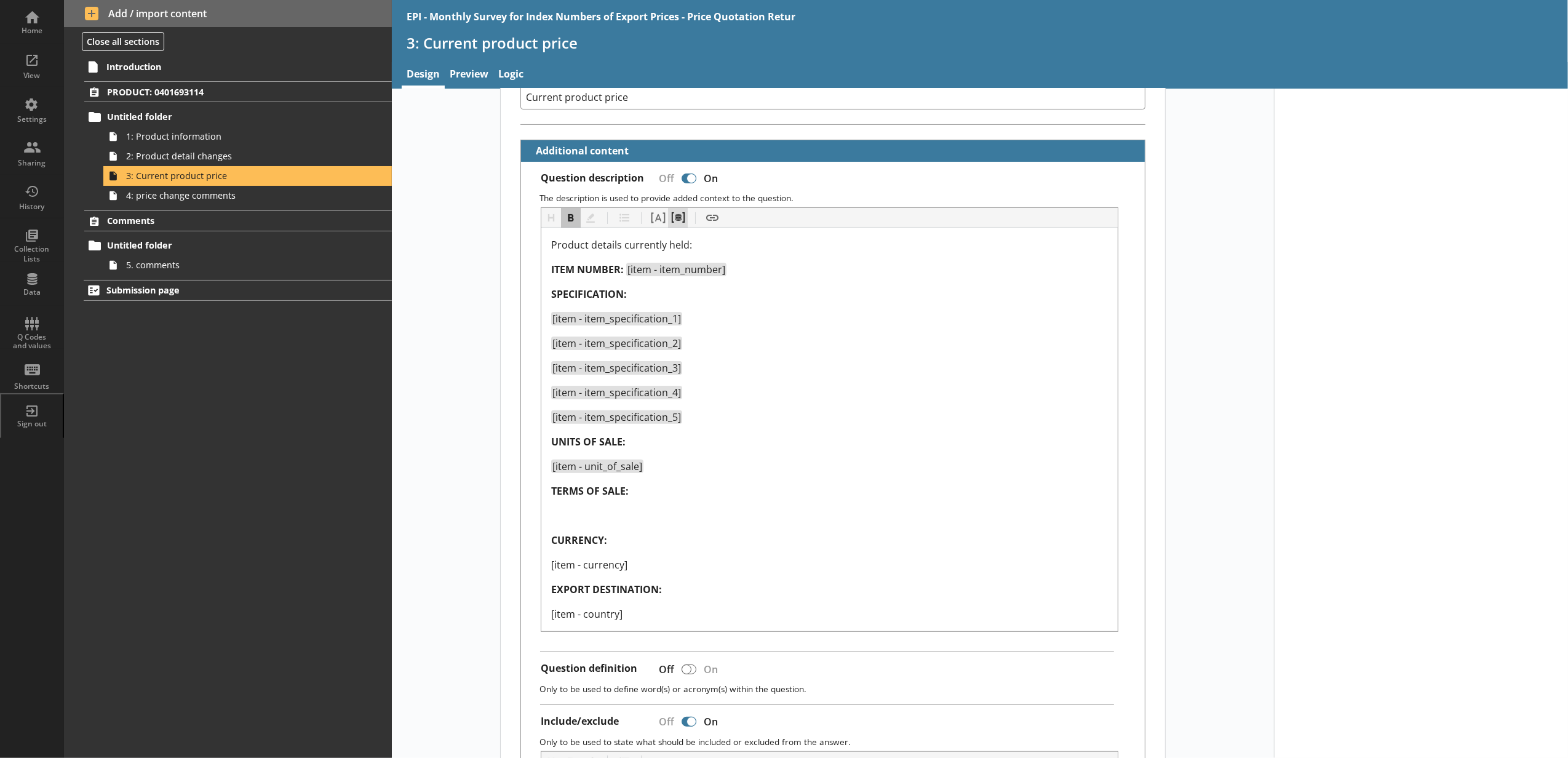
click at [682, 223] on button "Pipe metadata" at bounding box center [678, 218] width 20 height 20
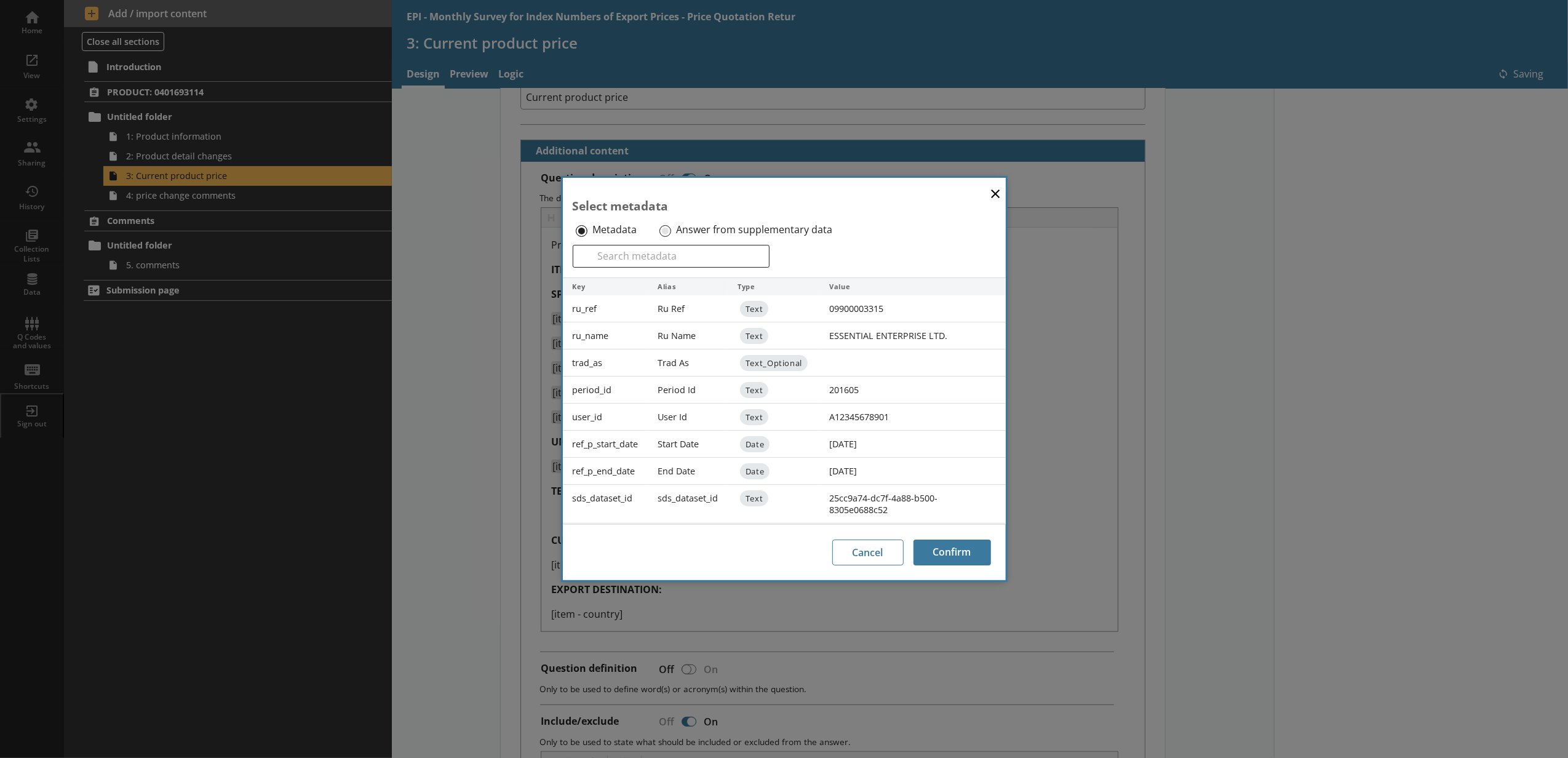
click at [673, 230] on div "Answer from supplementary data" at bounding box center [754, 230] width 195 height 20
click at [668, 230] on input "Answer from supplementary data" at bounding box center [665, 231] width 12 height 12
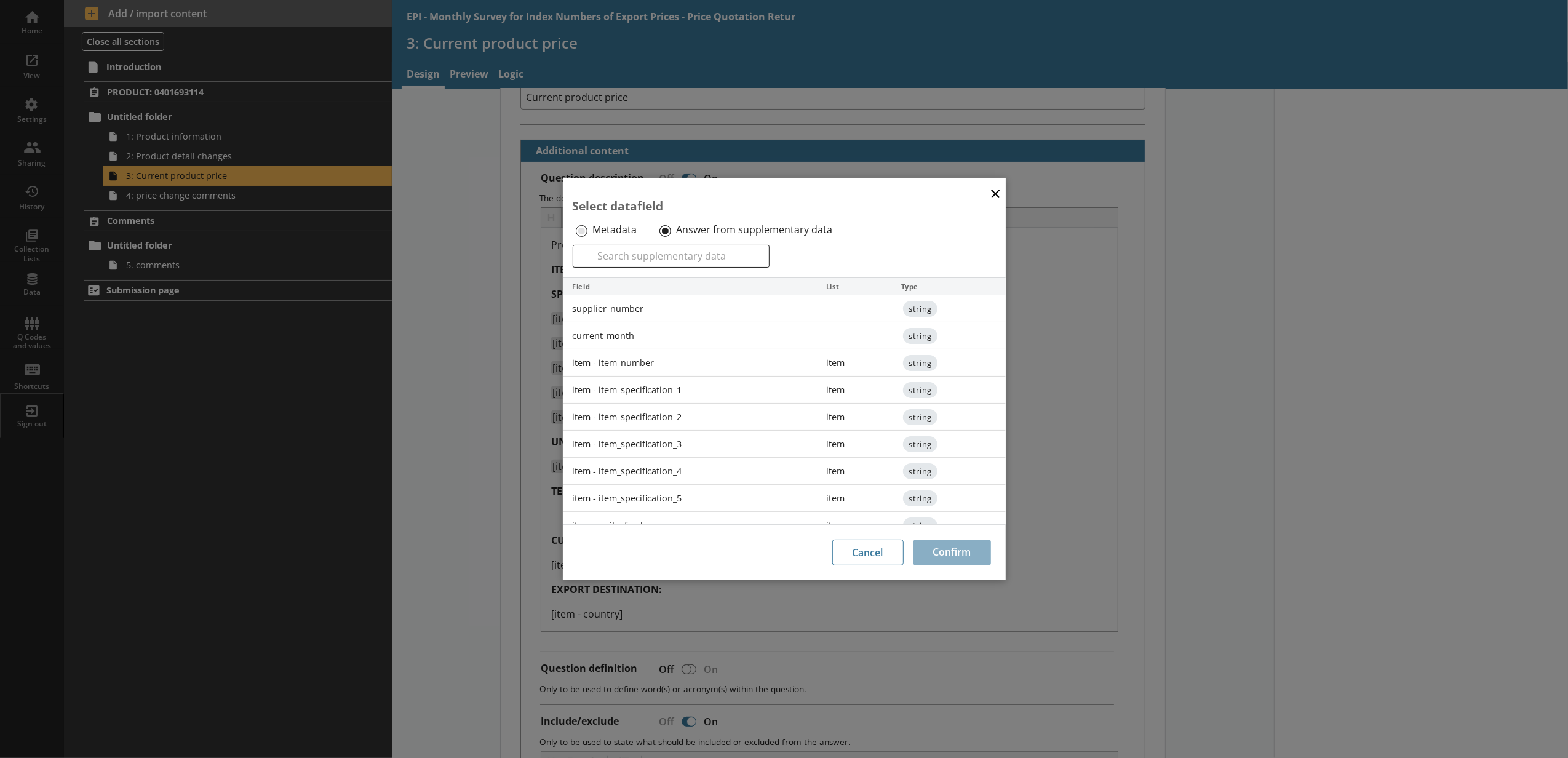
scroll to position [190, 0]
click at [670, 362] on div "item - terms_of_sale_1" at bounding box center [690, 375] width 254 height 27
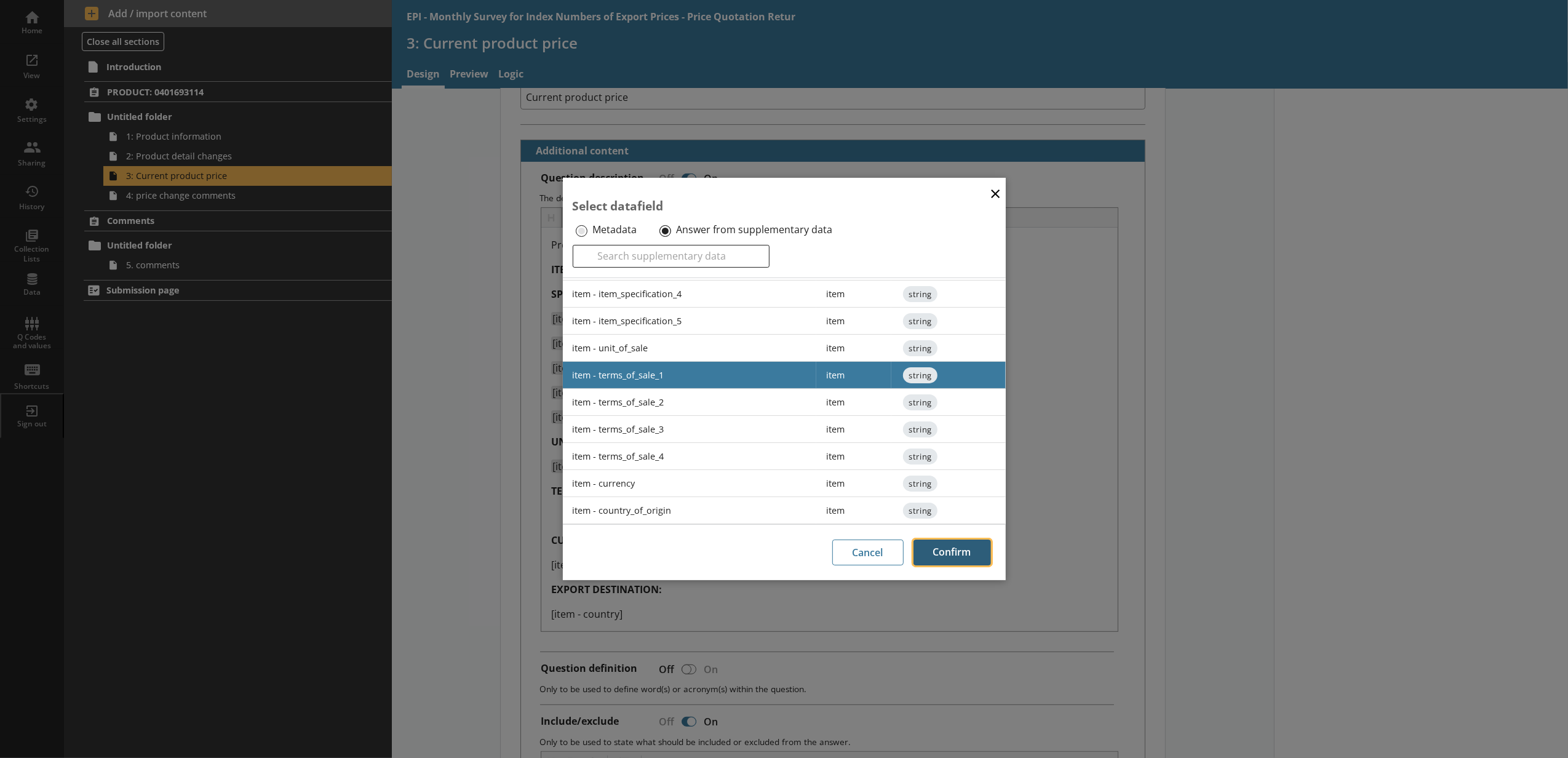
click at [915, 541] on button "Confirm" at bounding box center [952, 552] width 77 height 25
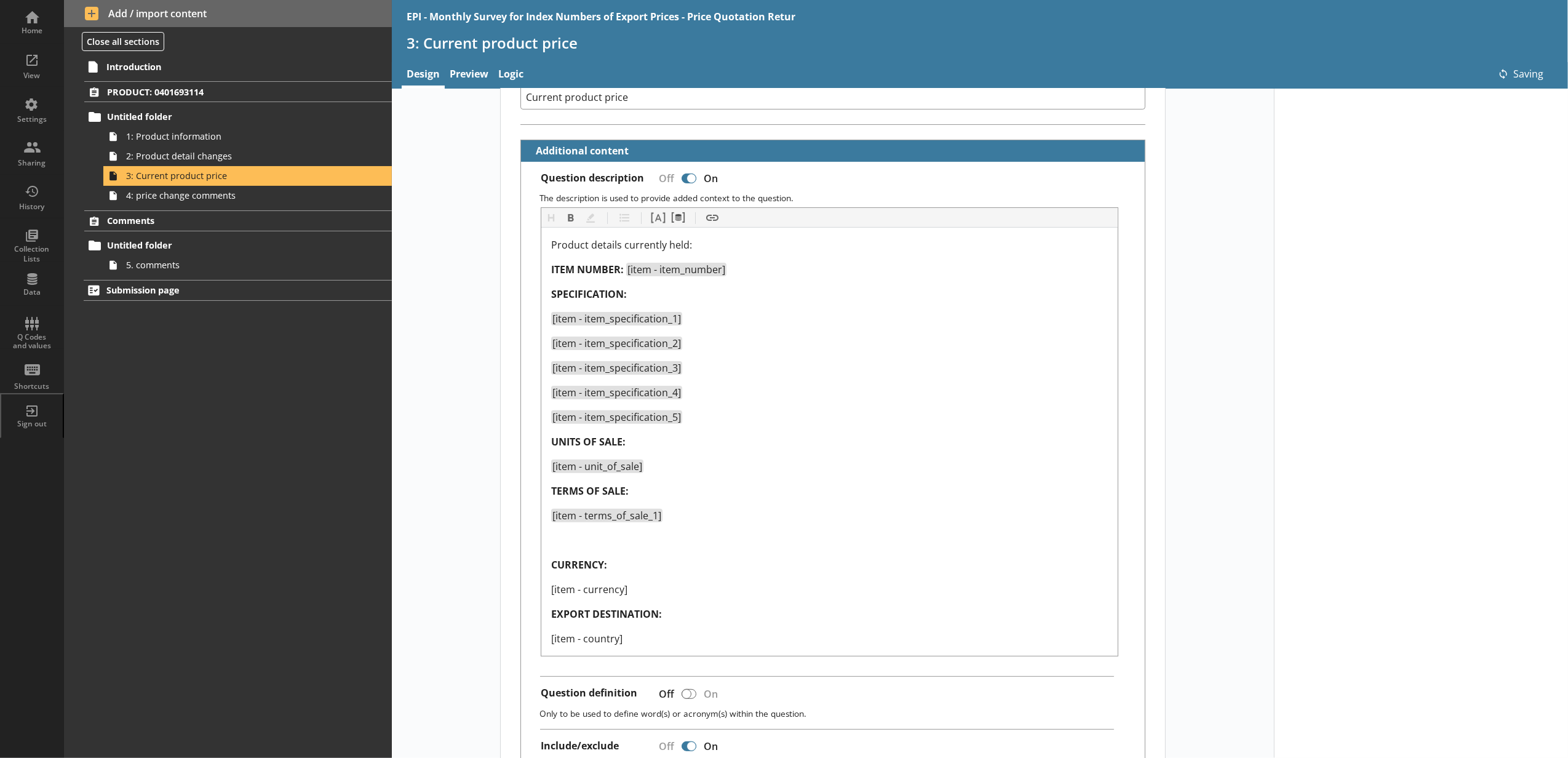
click at [675, 208] on div "Question description Off On The description is used to provide added context to…" at bounding box center [832, 594] width 623 height 863
click at [680, 222] on div "Heading Heading Bold Bold Highlight Highlight List List Pipe answer Pipe answer…" at bounding box center [829, 218] width 576 height 20
click at [680, 222] on button "Pipe metadata" at bounding box center [678, 218] width 20 height 20
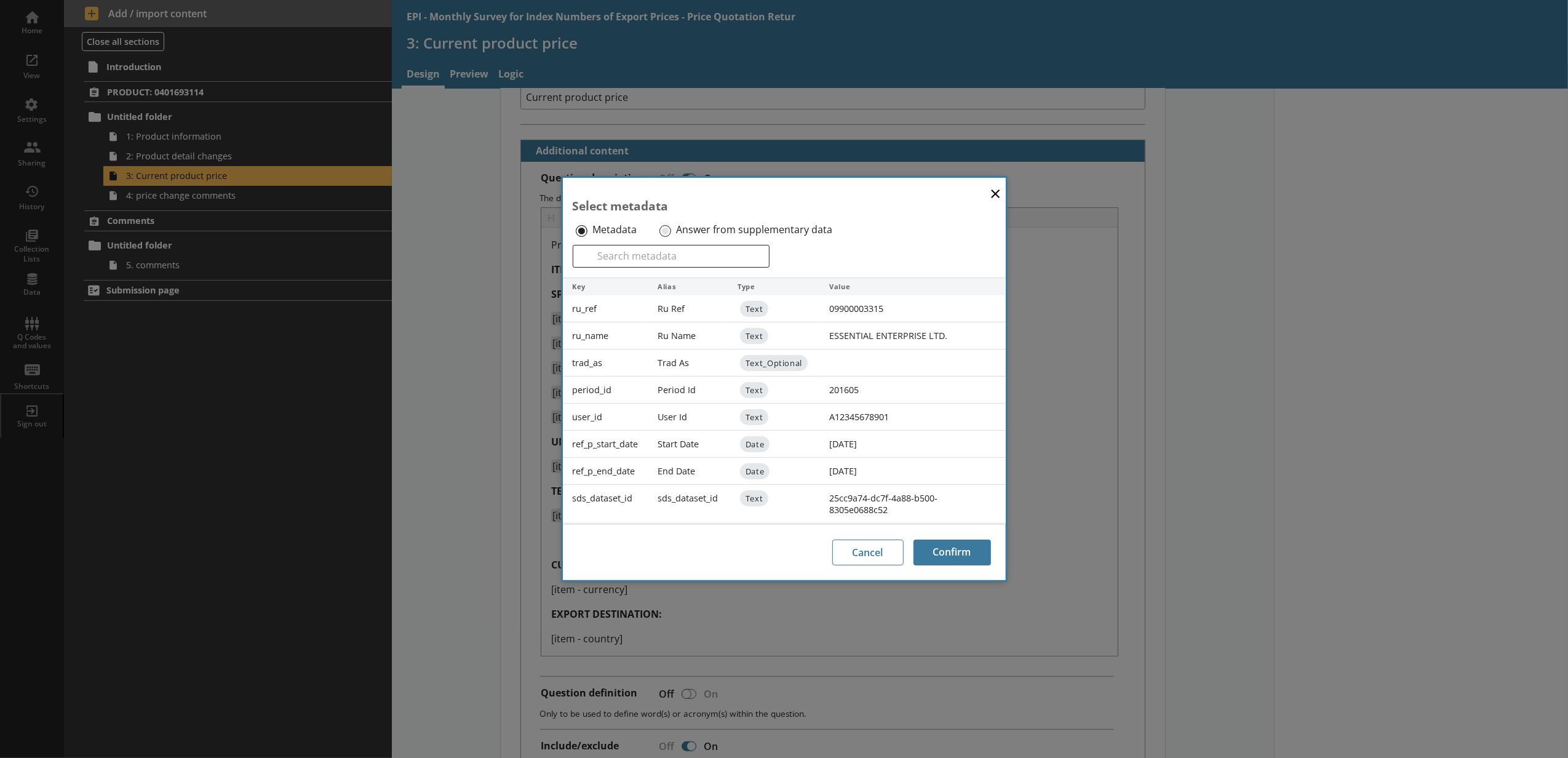
click at [680, 224] on label "Answer from supplementary data" at bounding box center [754, 230] width 156 height 13
click at [671, 225] on input "Answer from supplementary data" at bounding box center [665, 231] width 12 height 12
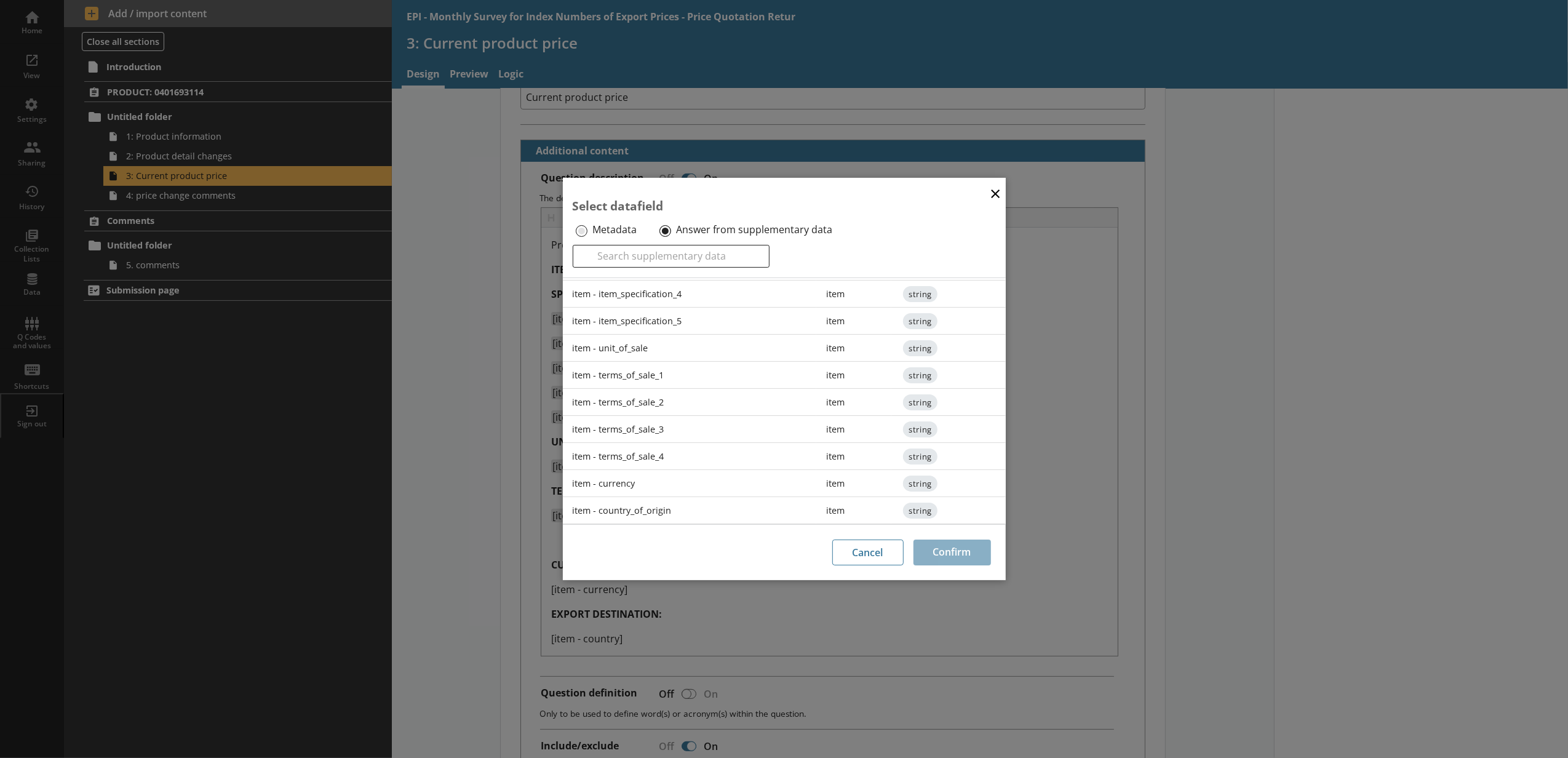
click at [677, 399] on div "item - terms_of_sale_2" at bounding box center [690, 402] width 254 height 27
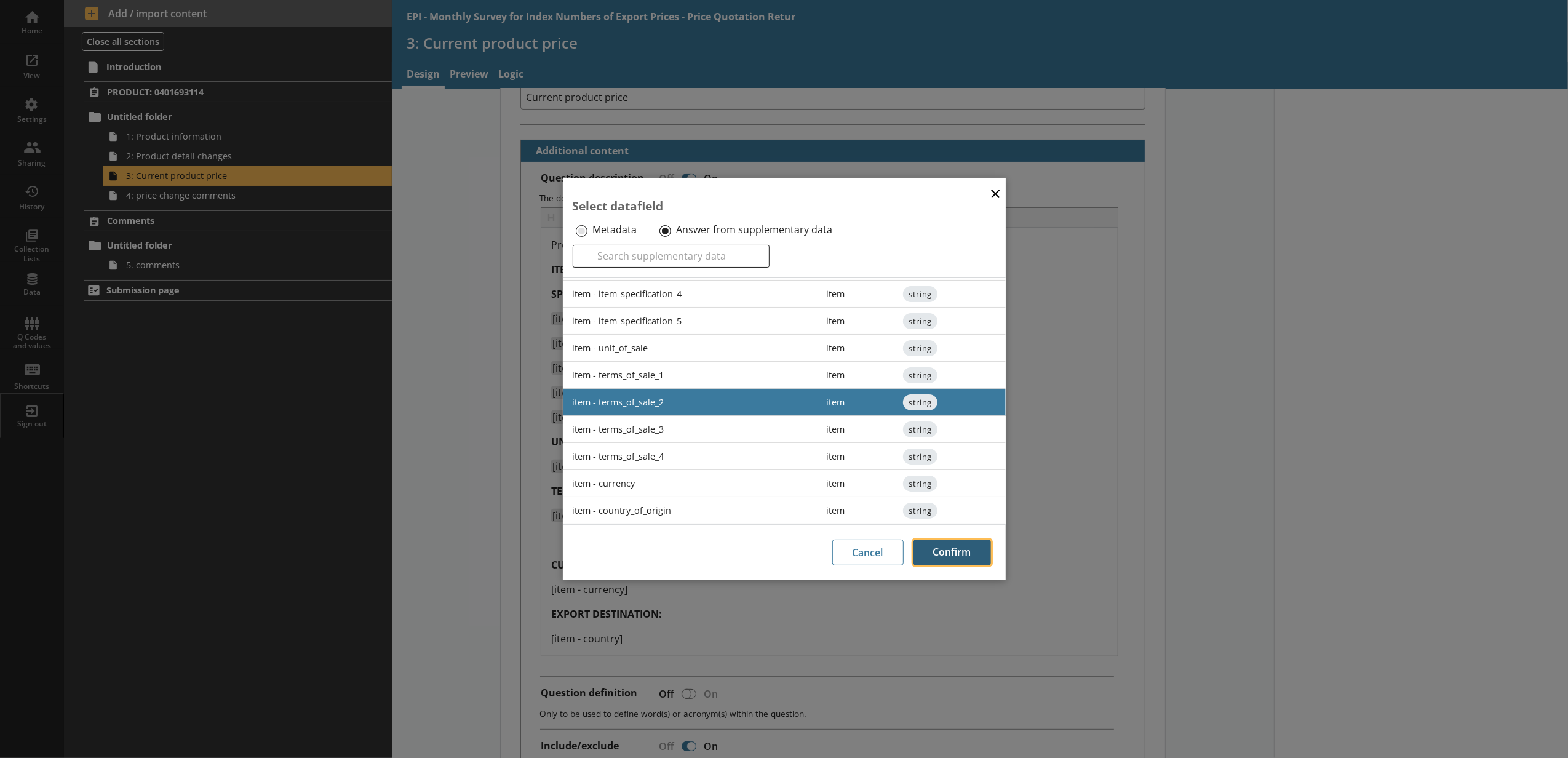
click at [920, 539] on button "Confirm" at bounding box center [952, 552] width 77 height 25
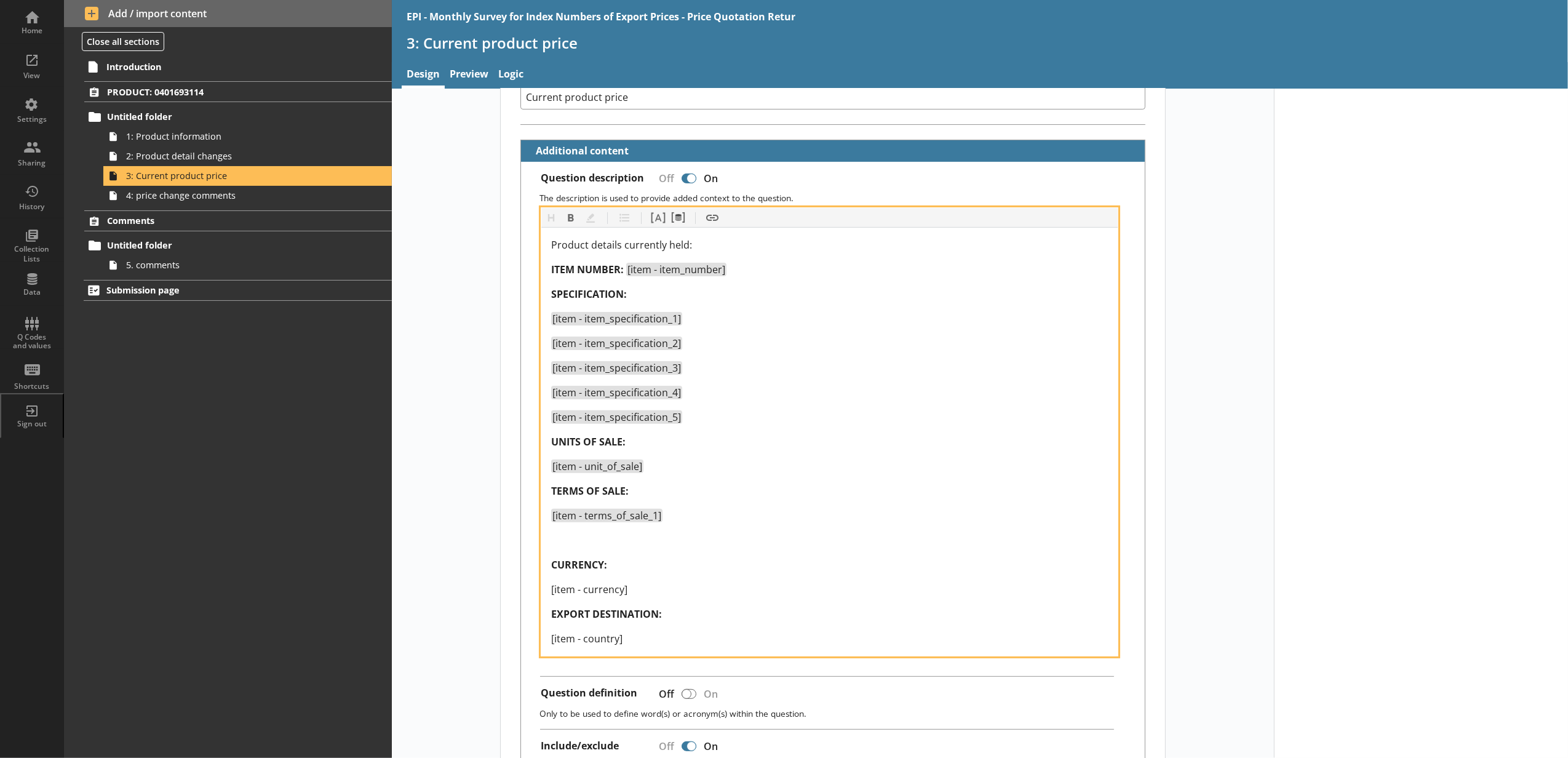
click at [590, 538] on div at bounding box center [829, 539] width 557 height 15
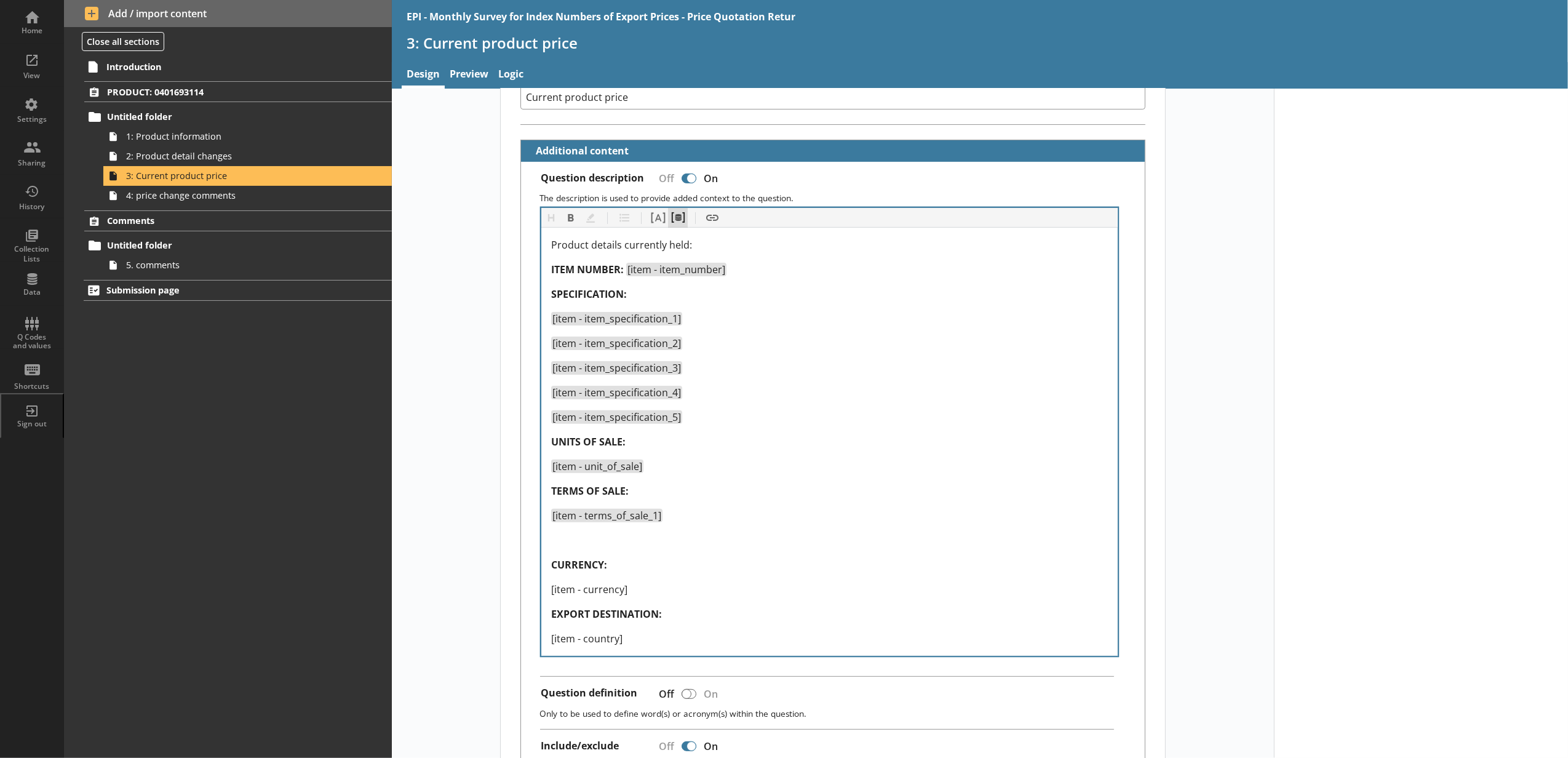
click at [668, 220] on button "Pipe metadata" at bounding box center [678, 218] width 20 height 20
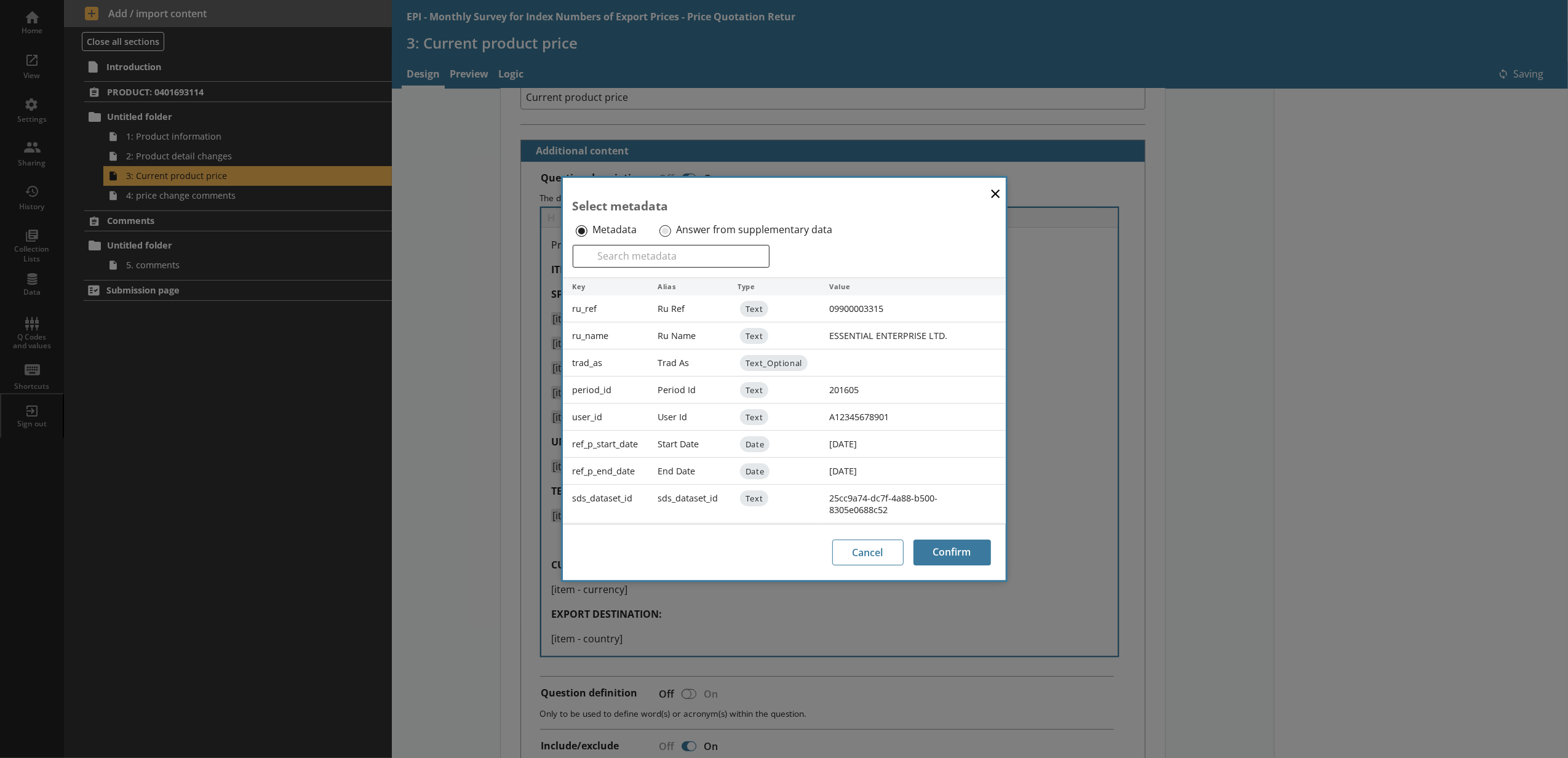
click at [663, 222] on div "Answer from supplementary data" at bounding box center [754, 230] width 195 height 20
click at [671, 236] on div "Answer from supplementary data" at bounding box center [754, 230] width 195 height 20
click at [669, 234] on div "Answer from supplementary data" at bounding box center [754, 230] width 195 height 20
click at [664, 228] on input "Answer from supplementary data" at bounding box center [665, 231] width 12 height 12
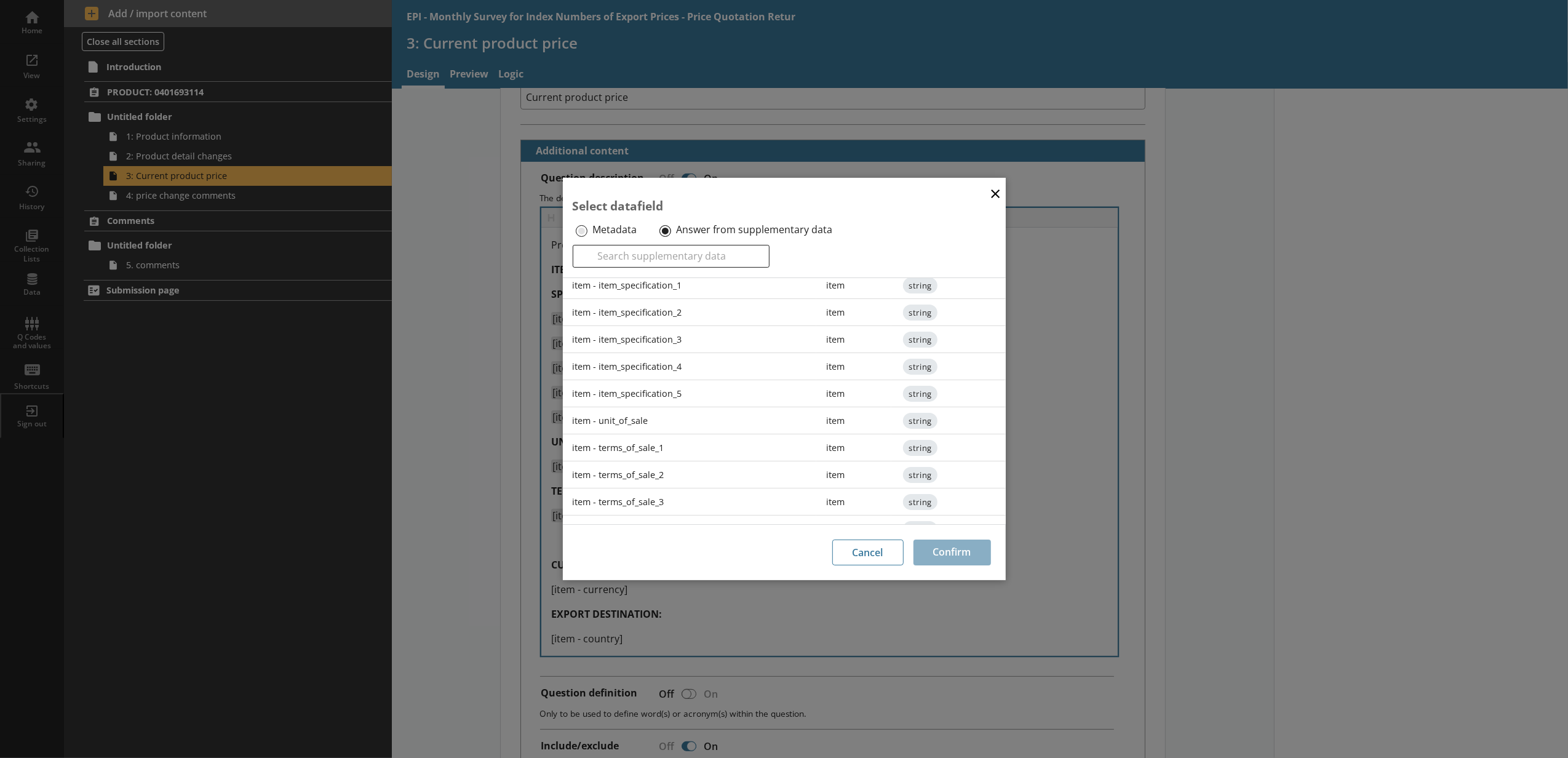
scroll to position [137, 0]
click at [706, 443] on div "item - terms_of_sale_2" at bounding box center [690, 442] width 254 height 27
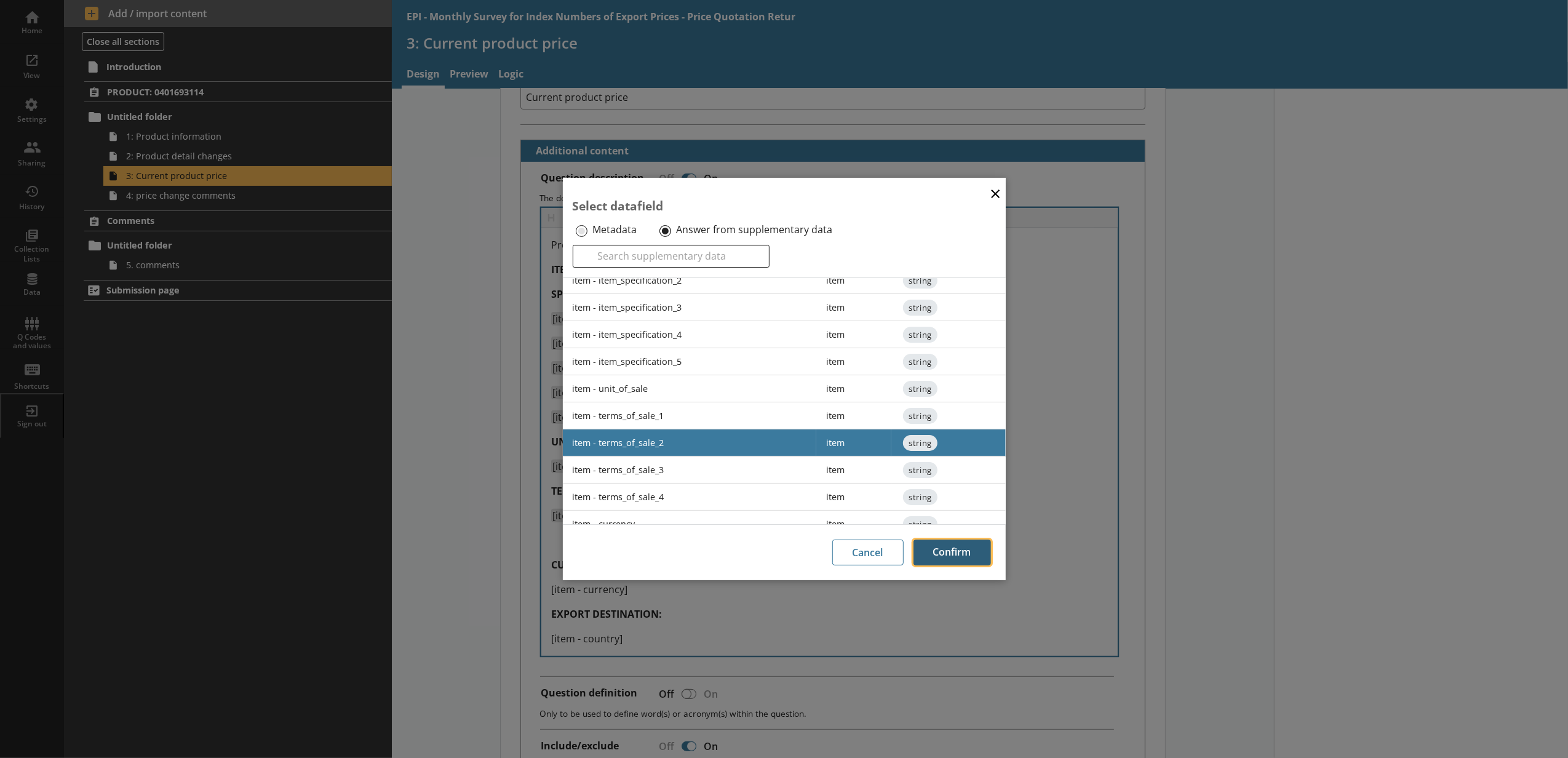
click at [952, 561] on button "Confirm" at bounding box center [952, 552] width 77 height 25
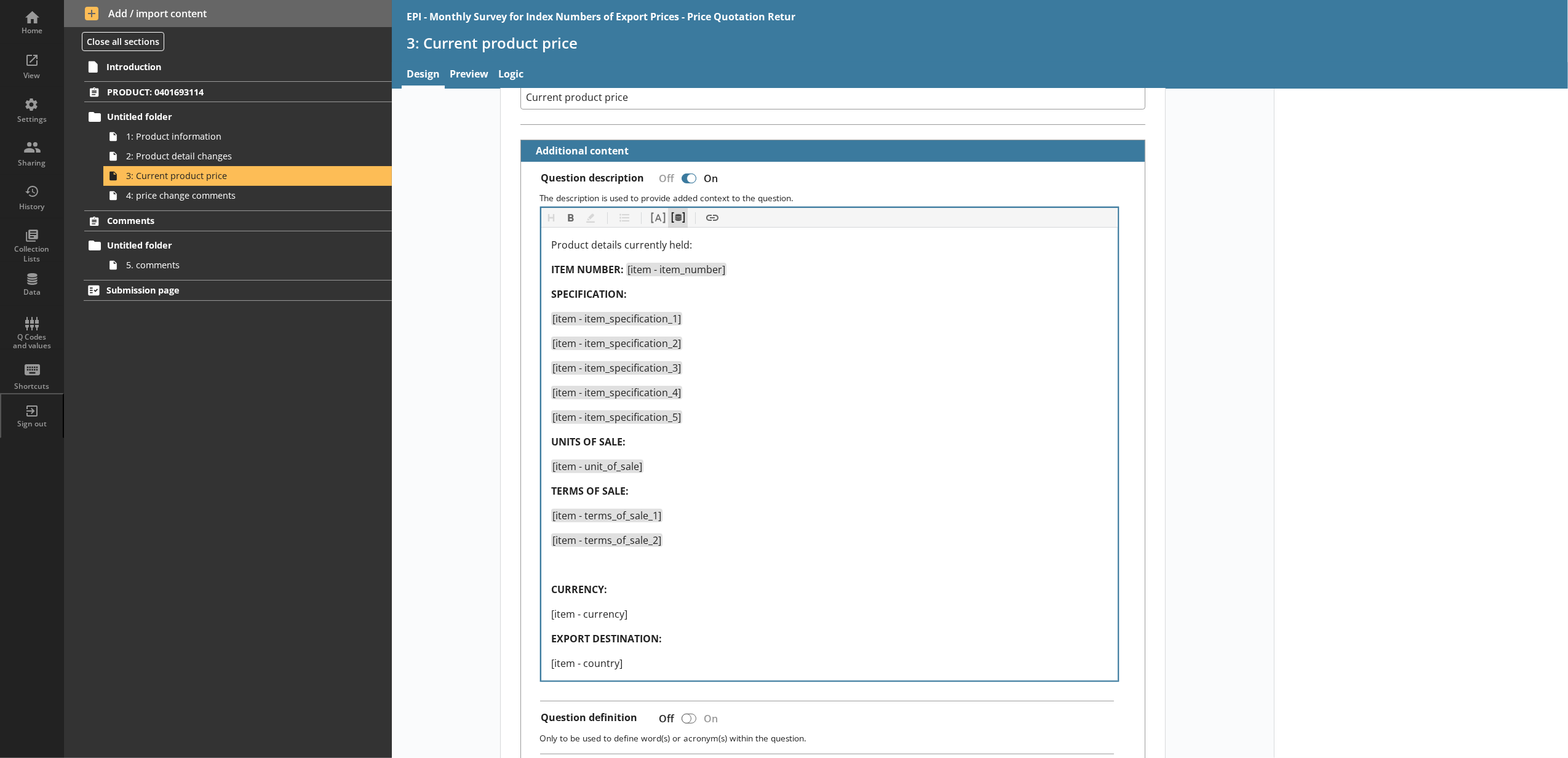
click at [676, 217] on button "Pipe metadata" at bounding box center [678, 218] width 20 height 20
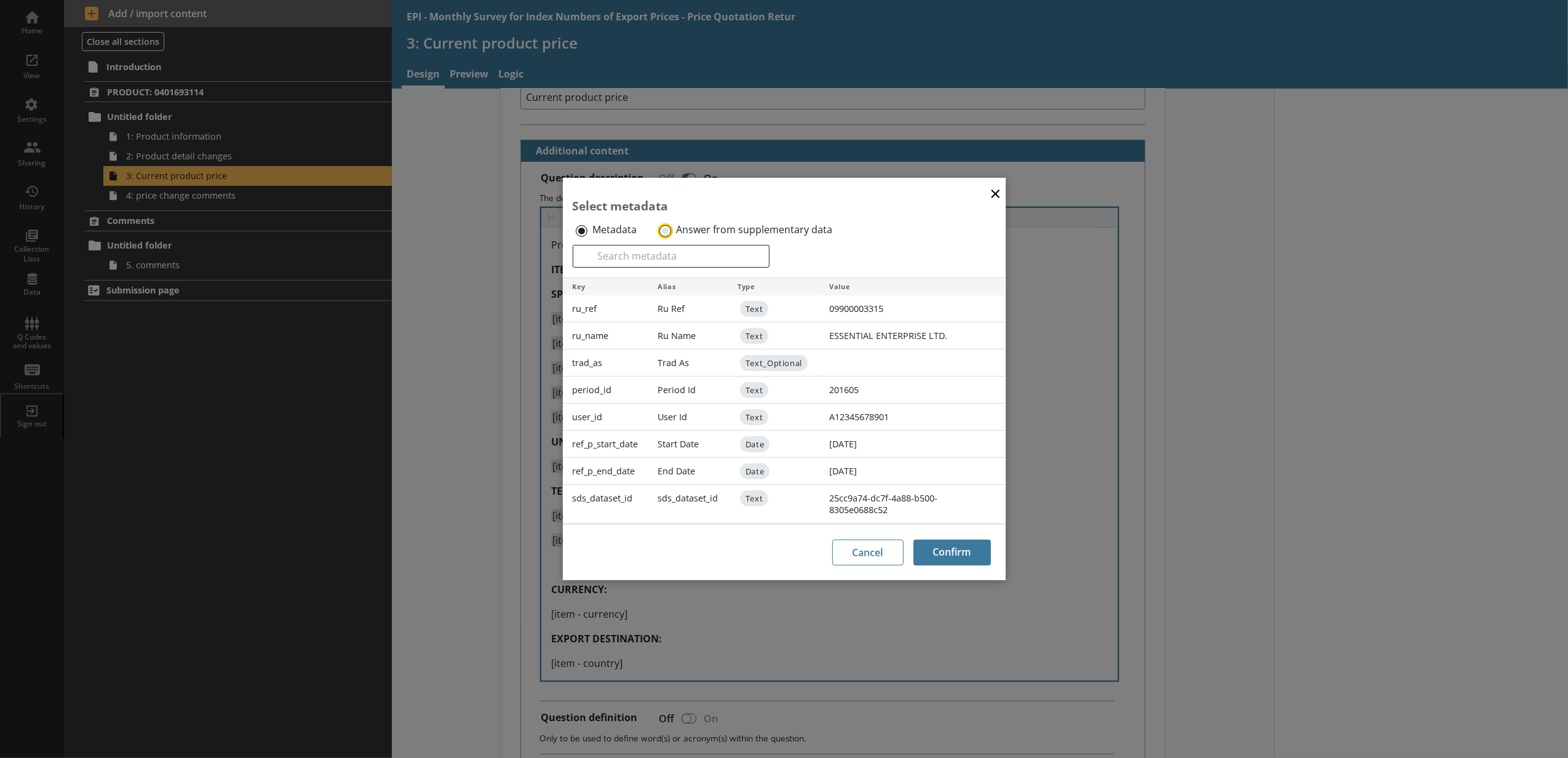
click at [663, 232] on input "Answer from supplementary data" at bounding box center [665, 231] width 12 height 12
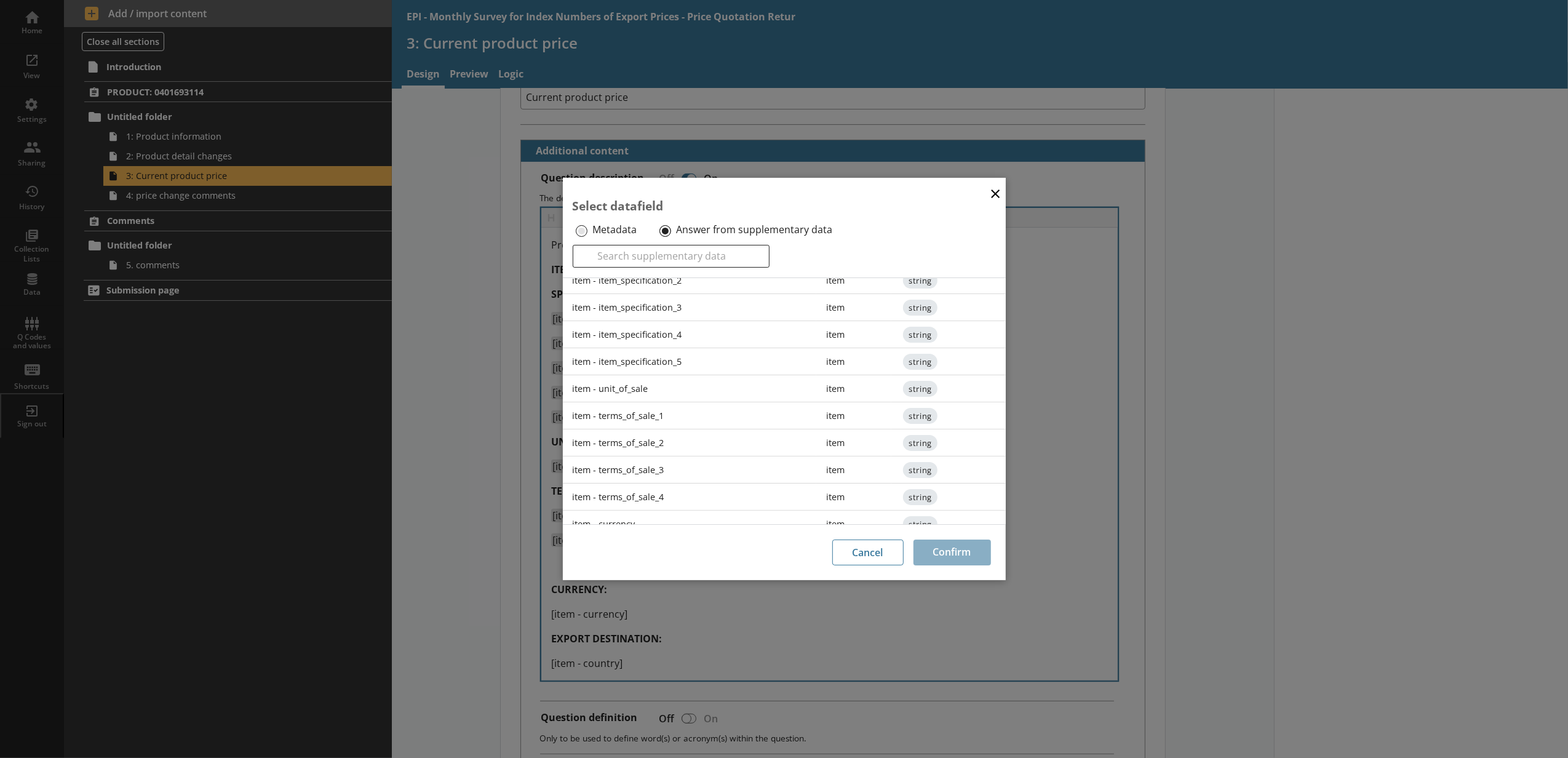
click at [670, 471] on div "item - terms_of_sale_3" at bounding box center [690, 470] width 254 height 27
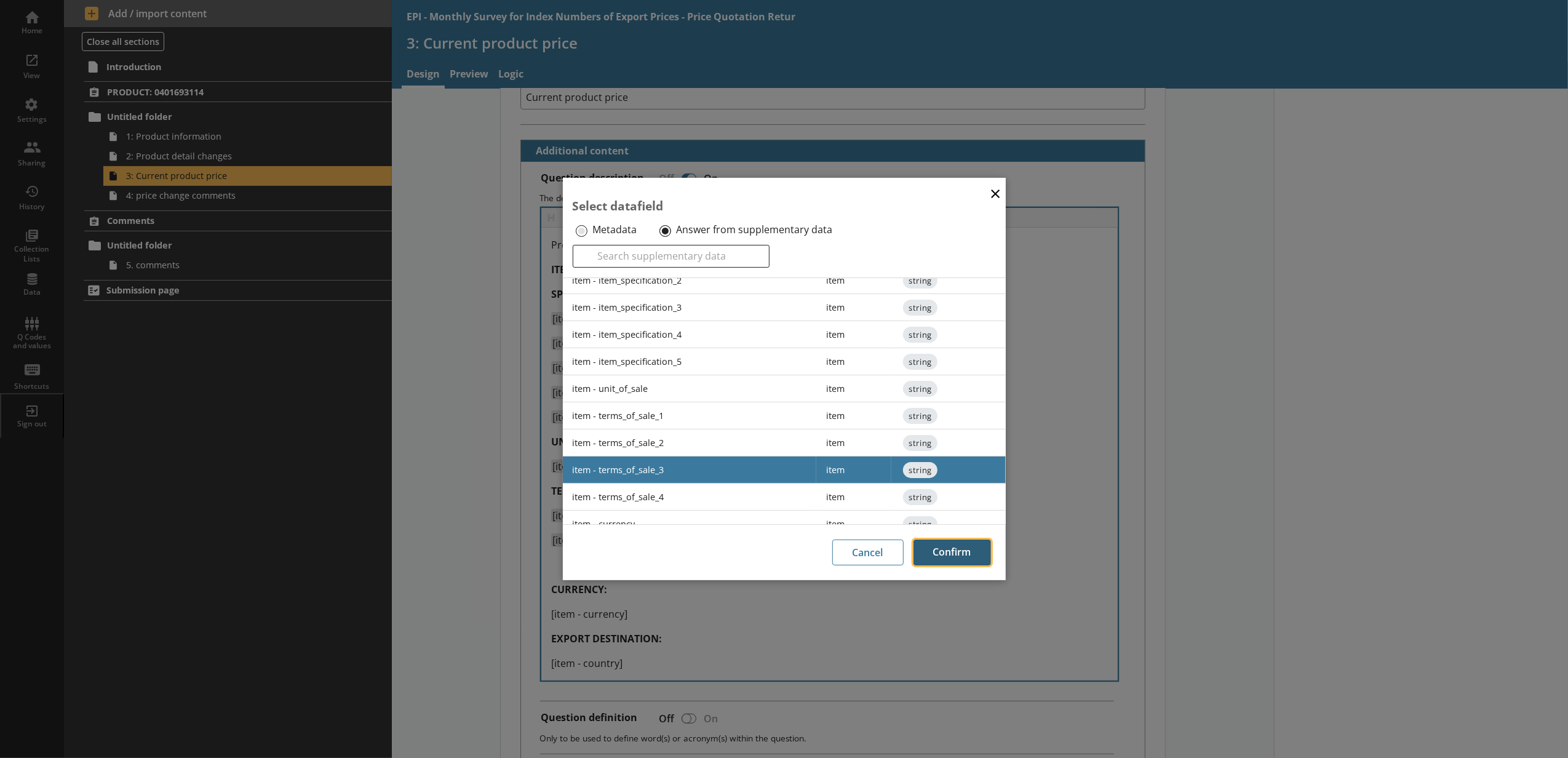
click at [935, 550] on button "Confirm" at bounding box center [952, 552] width 77 height 25
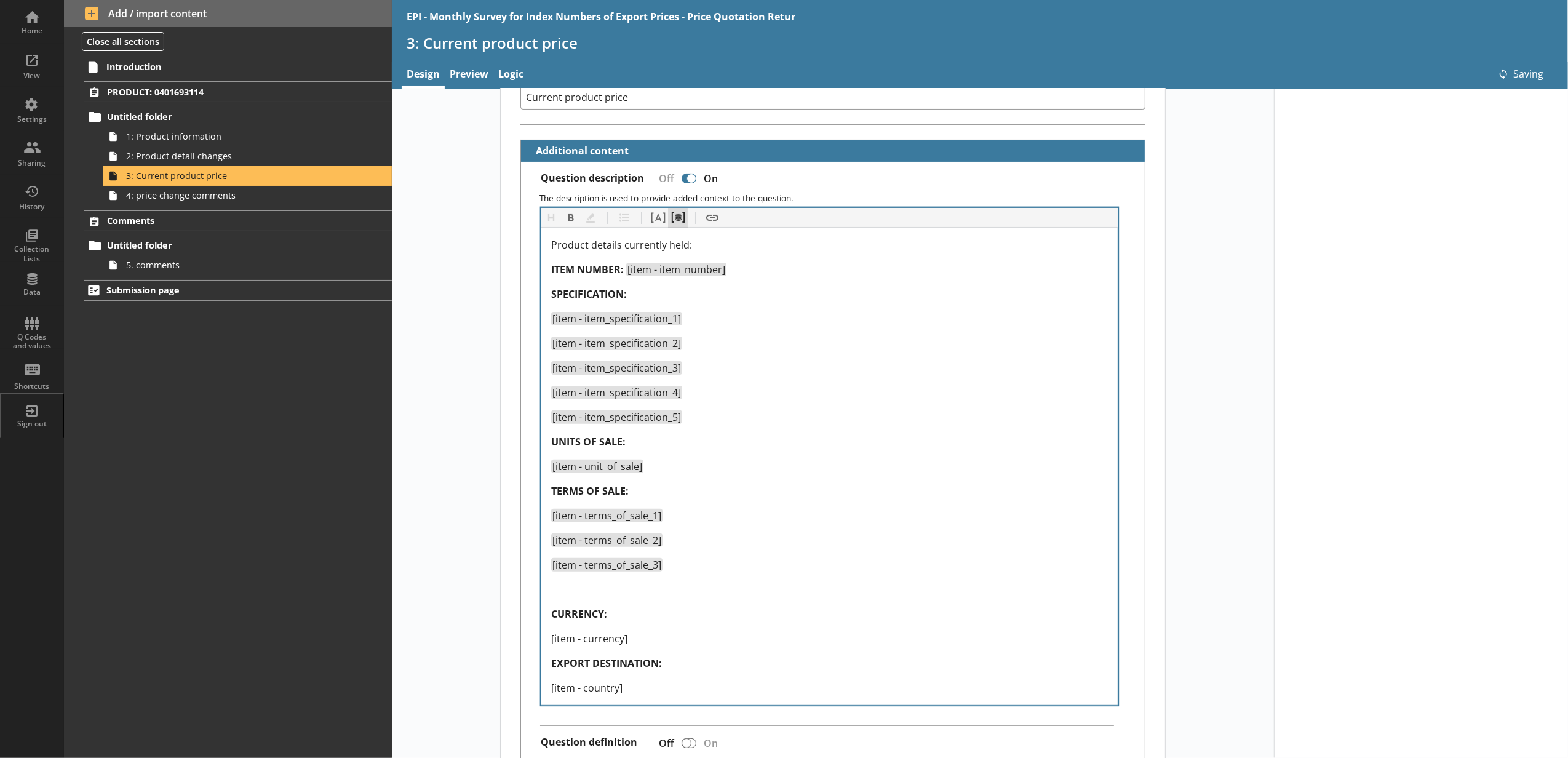
click at [671, 225] on button "Pipe metadata" at bounding box center [678, 218] width 20 height 20
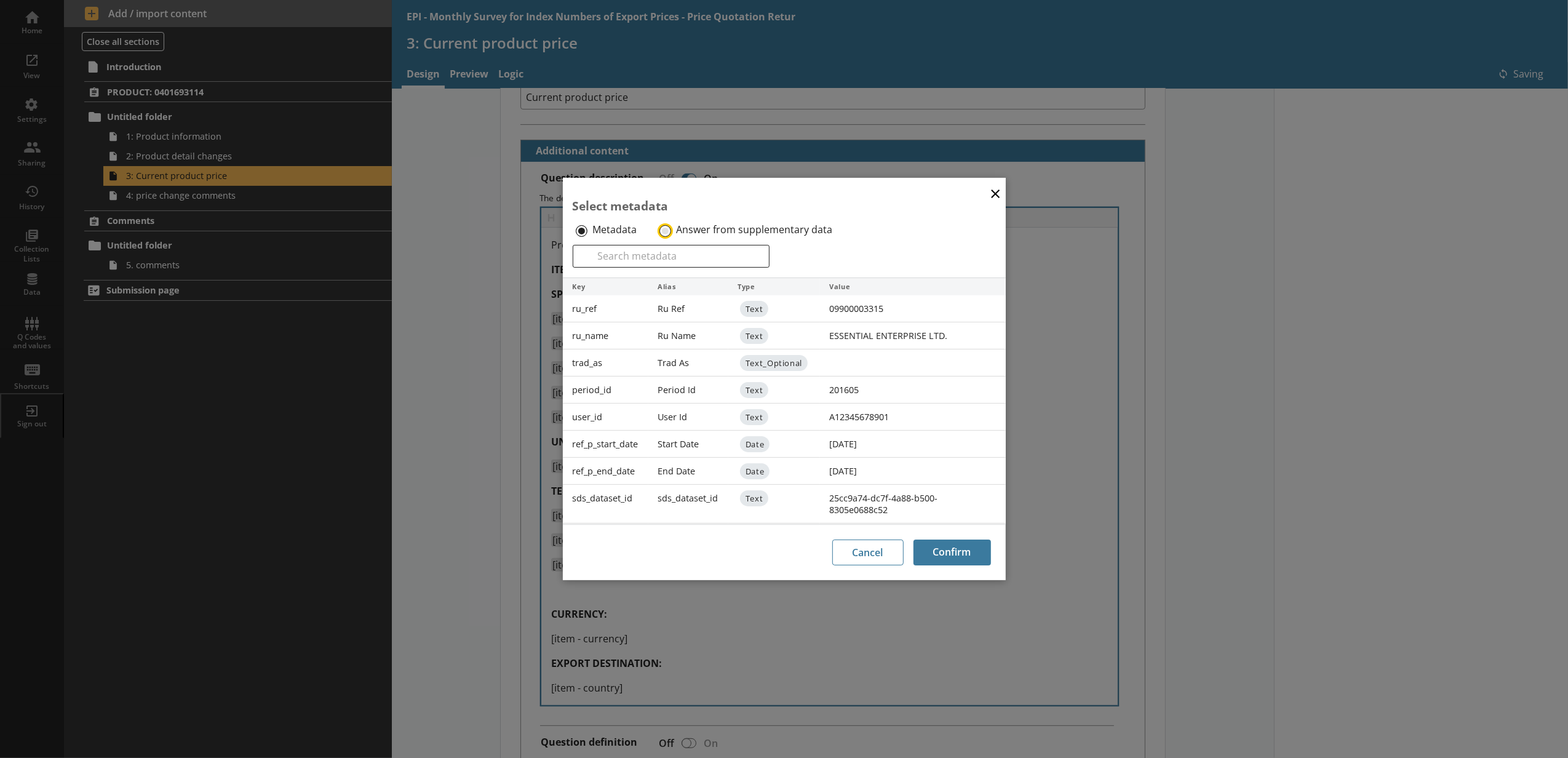
click at [664, 234] on input "Answer from supplementary data" at bounding box center [665, 231] width 12 height 12
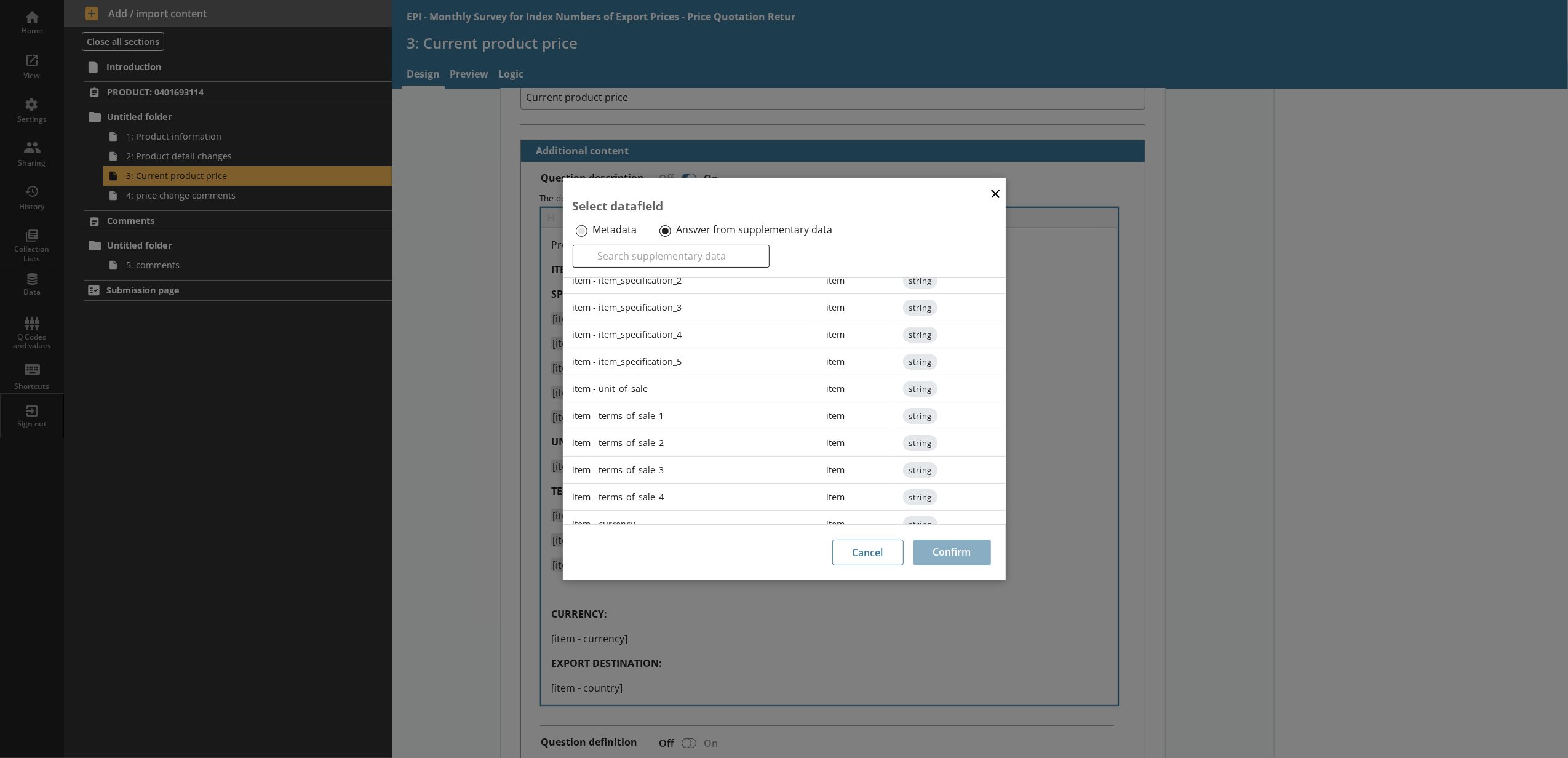
scroll to position [190, 0]
click at [633, 464] on div "item - terms_of_sale_4" at bounding box center [690, 456] width 254 height 27
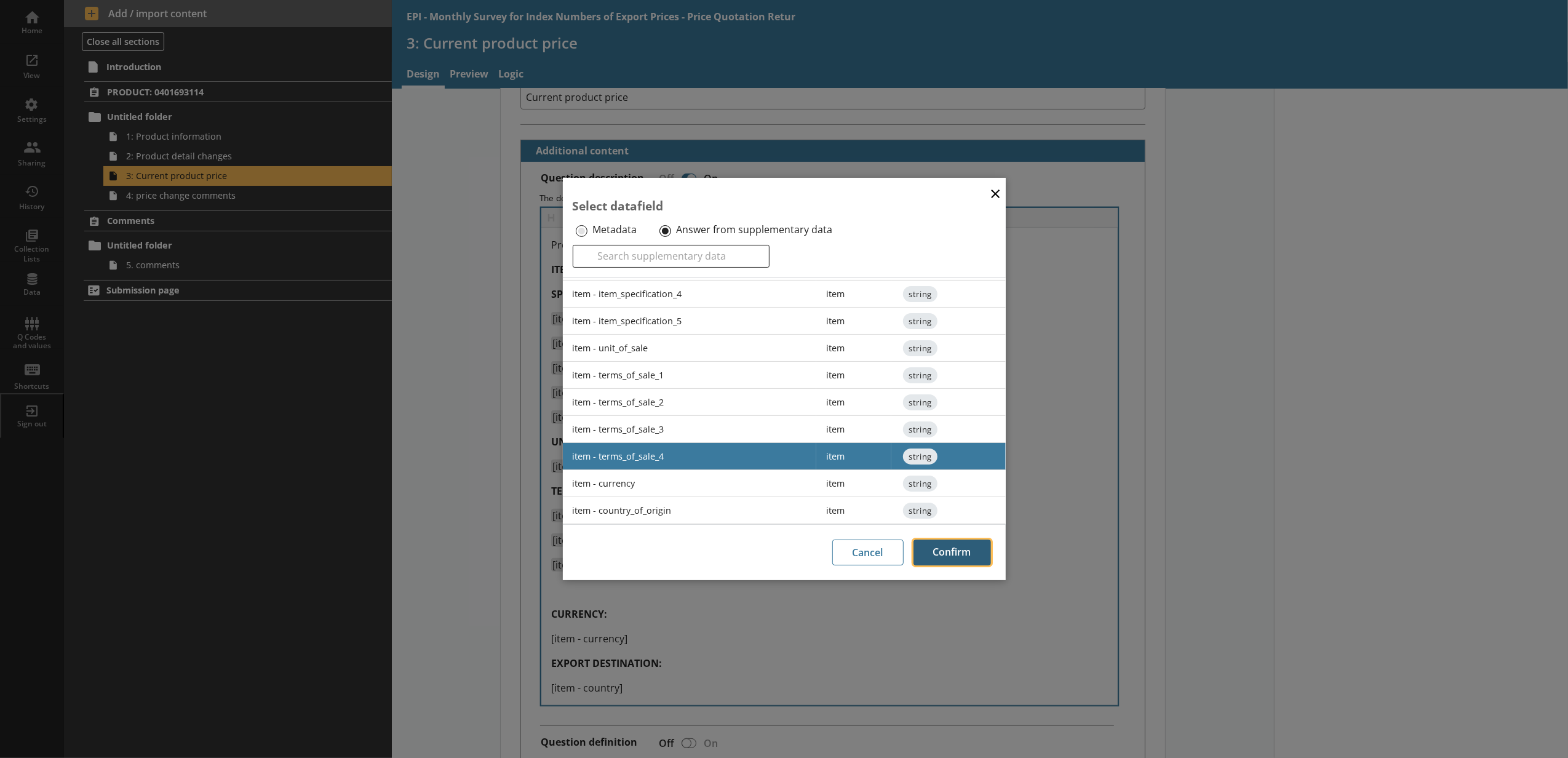
click at [941, 552] on button "Confirm" at bounding box center [952, 552] width 77 height 25
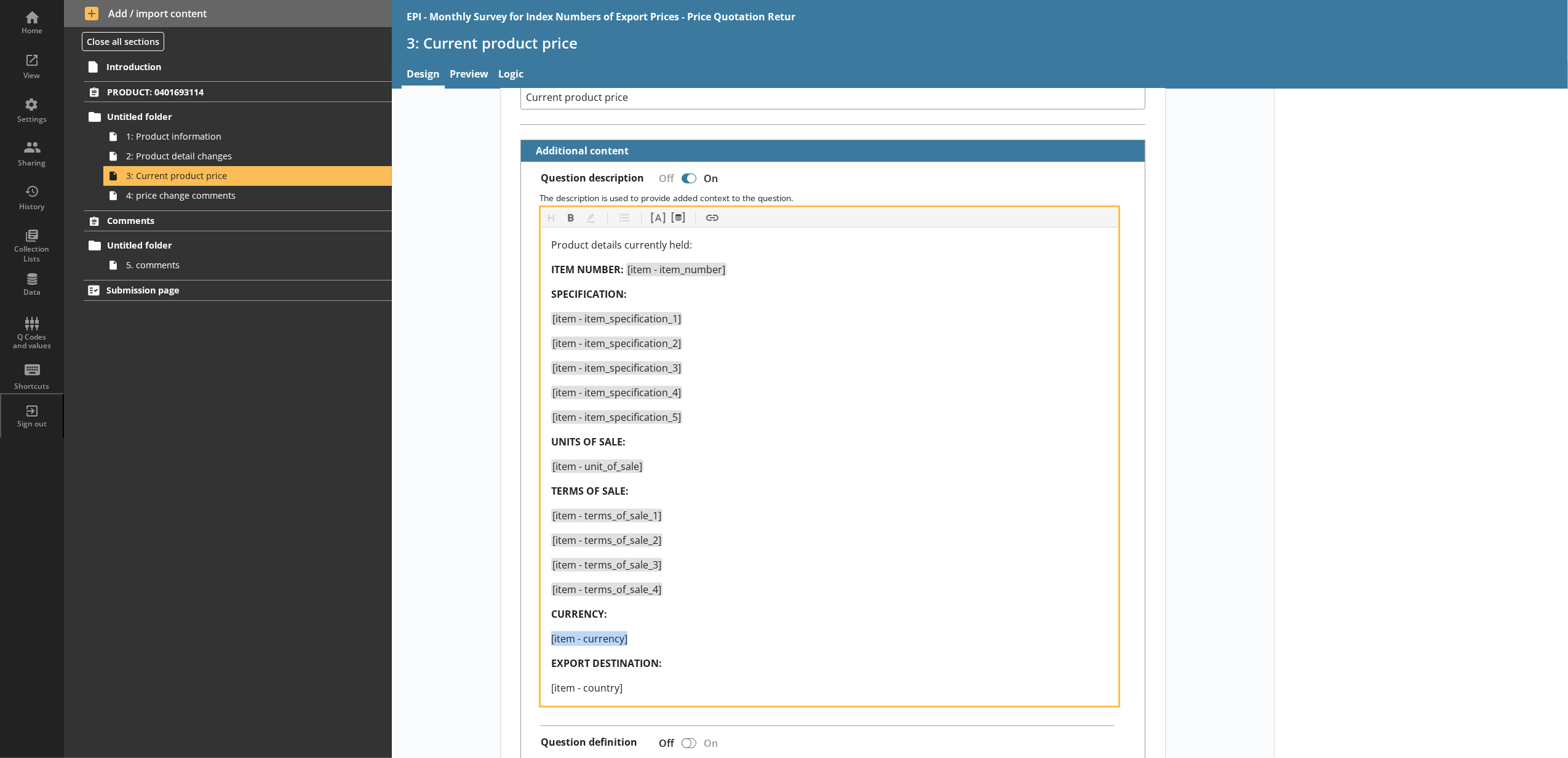
drag, startPoint x: 638, startPoint y: 640, endPoint x: 524, endPoint y: 623, distance: 115.3
click at [530, 641] on div "Heading Heading Bold Bold Highlight Highlight List List Pipe answer Pipe answer…" at bounding box center [832, 456] width 604 height 498
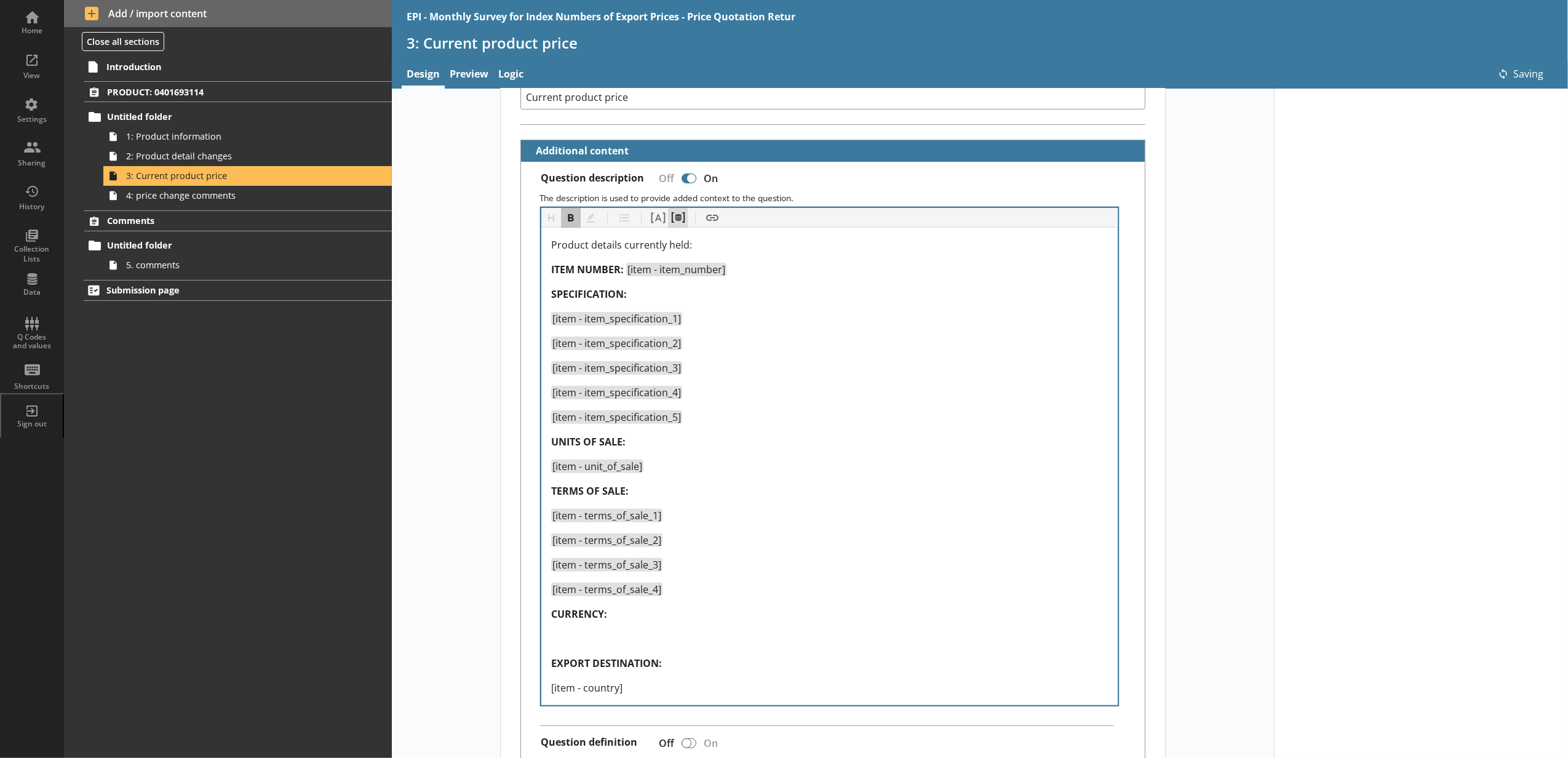
click at [670, 222] on button "Pipe metadata" at bounding box center [678, 218] width 20 height 20
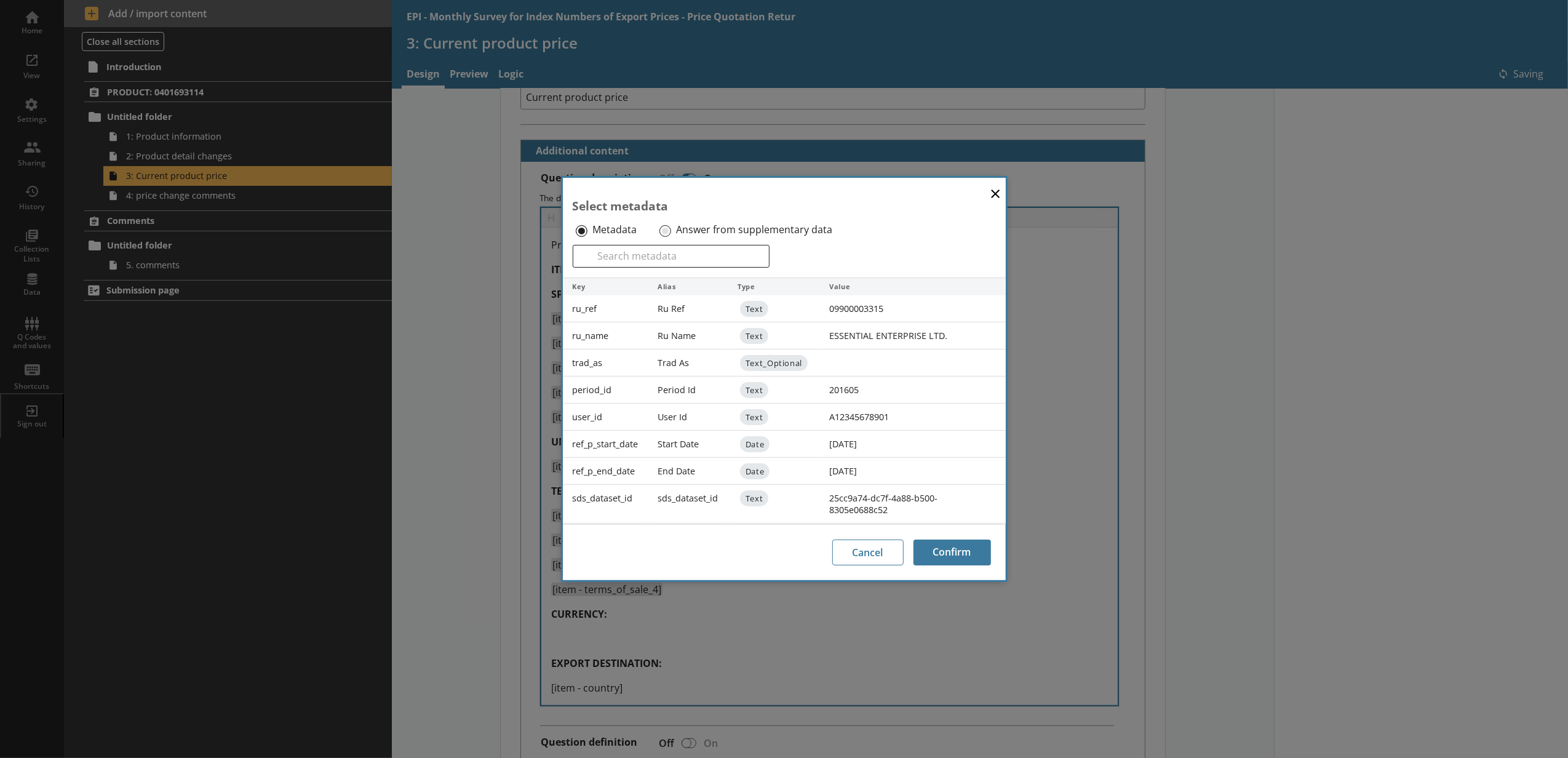
click at [659, 224] on div "Answer from supplementary data" at bounding box center [754, 230] width 195 height 20
click at [665, 229] on input "Answer from supplementary data" at bounding box center [665, 231] width 12 height 12
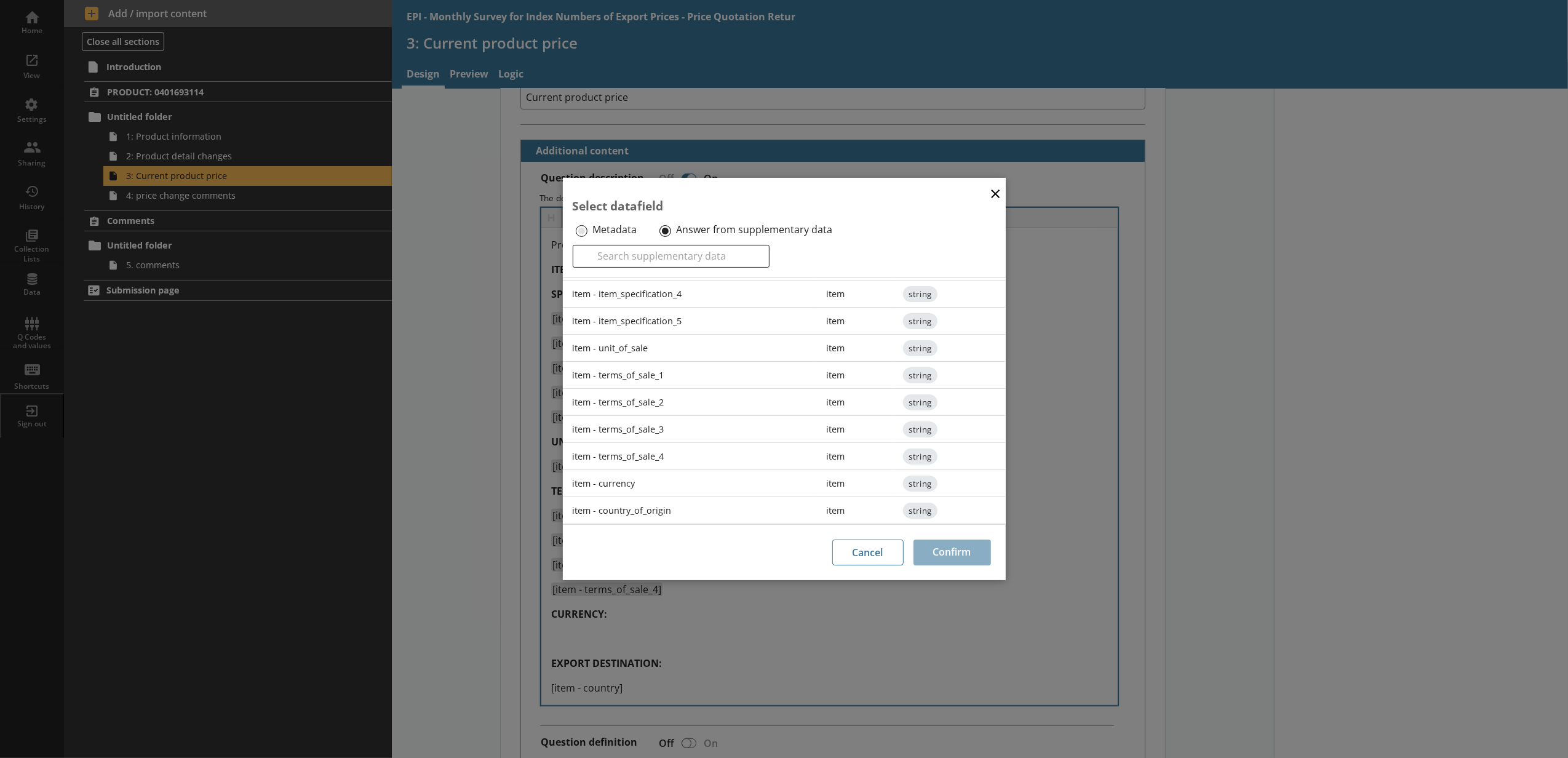
click at [667, 483] on div "item - currency" at bounding box center [690, 484] width 254 height 27
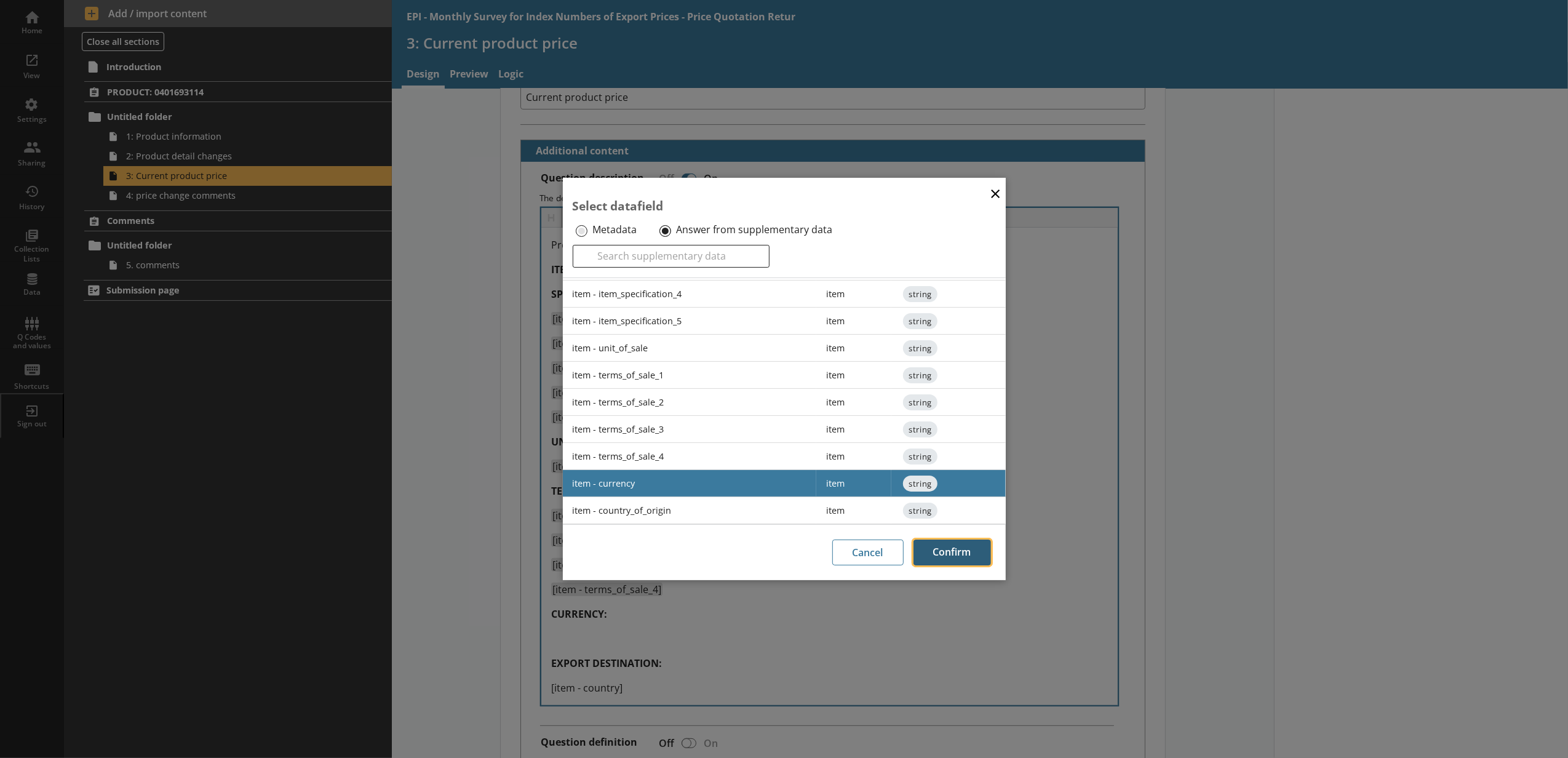
click at [937, 549] on button "Confirm" at bounding box center [952, 552] width 77 height 25
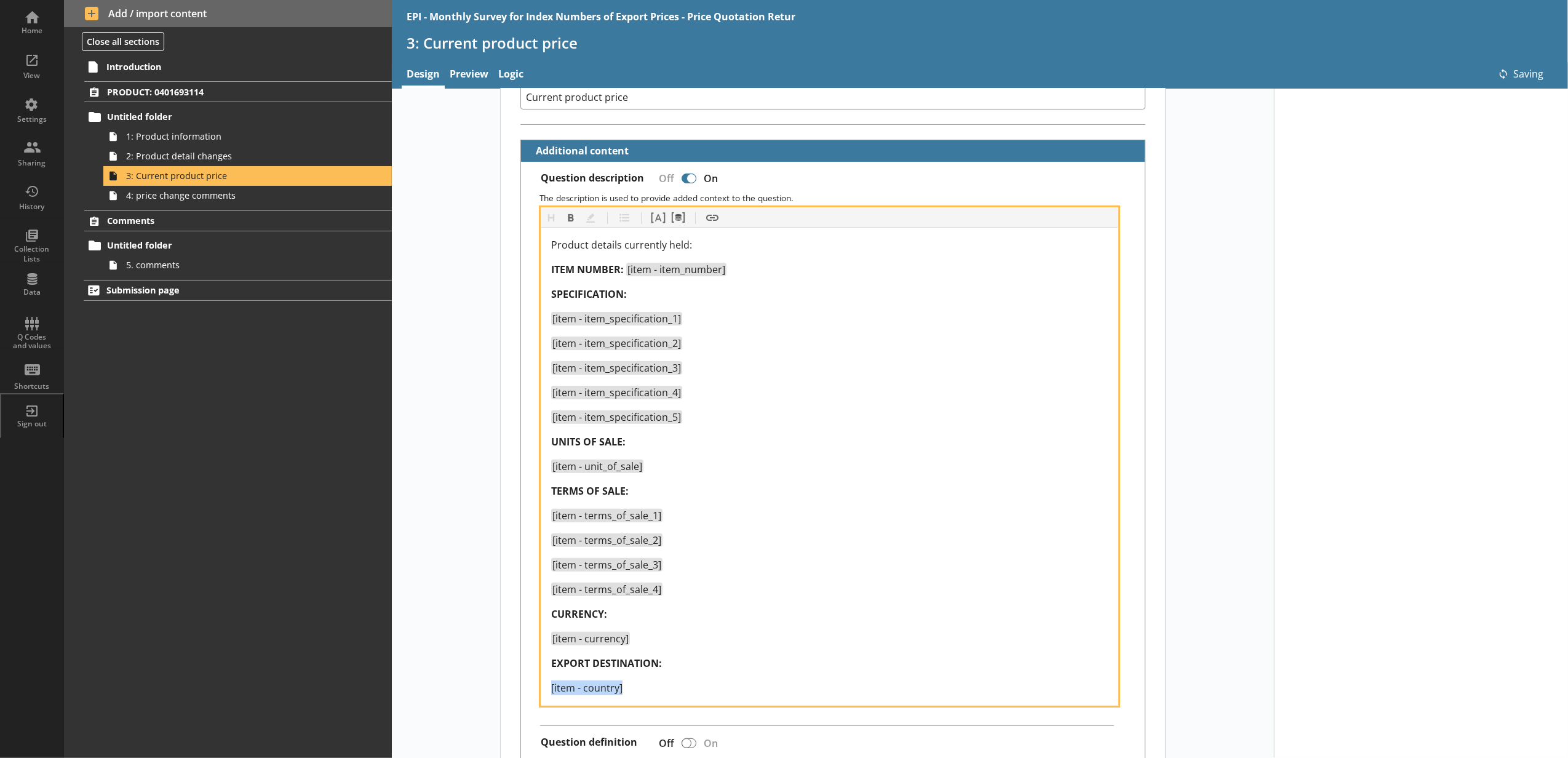
drag, startPoint x: 694, startPoint y: 695, endPoint x: 530, endPoint y: 697, distance: 164.0
click at [530, 658] on div "Heading Heading Bold Bold Highlight Highlight List List Pipe answer Pipe answer…" at bounding box center [832, 456] width 604 height 498
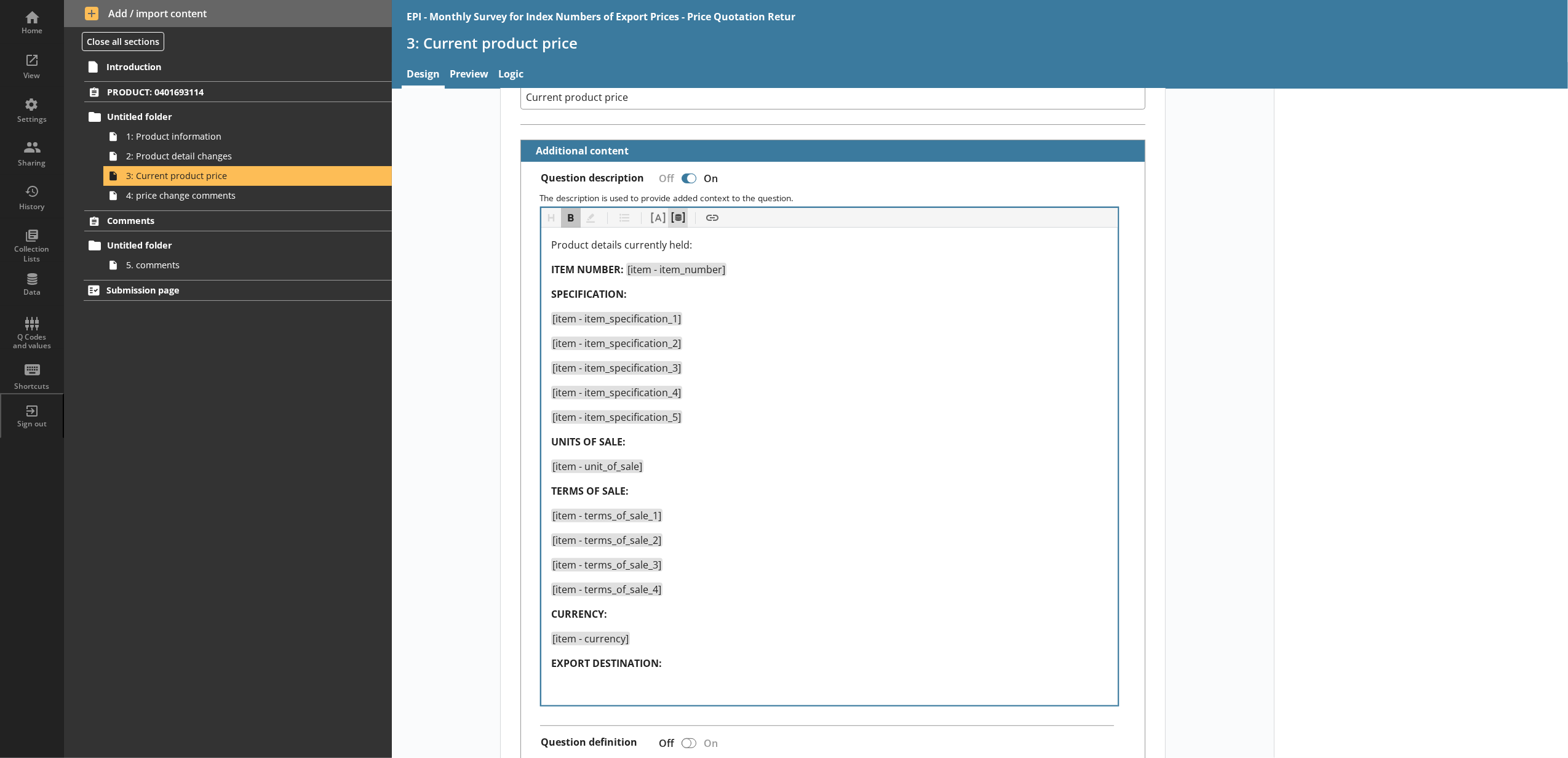
click at [676, 222] on button "Pipe metadata" at bounding box center [678, 218] width 20 height 20
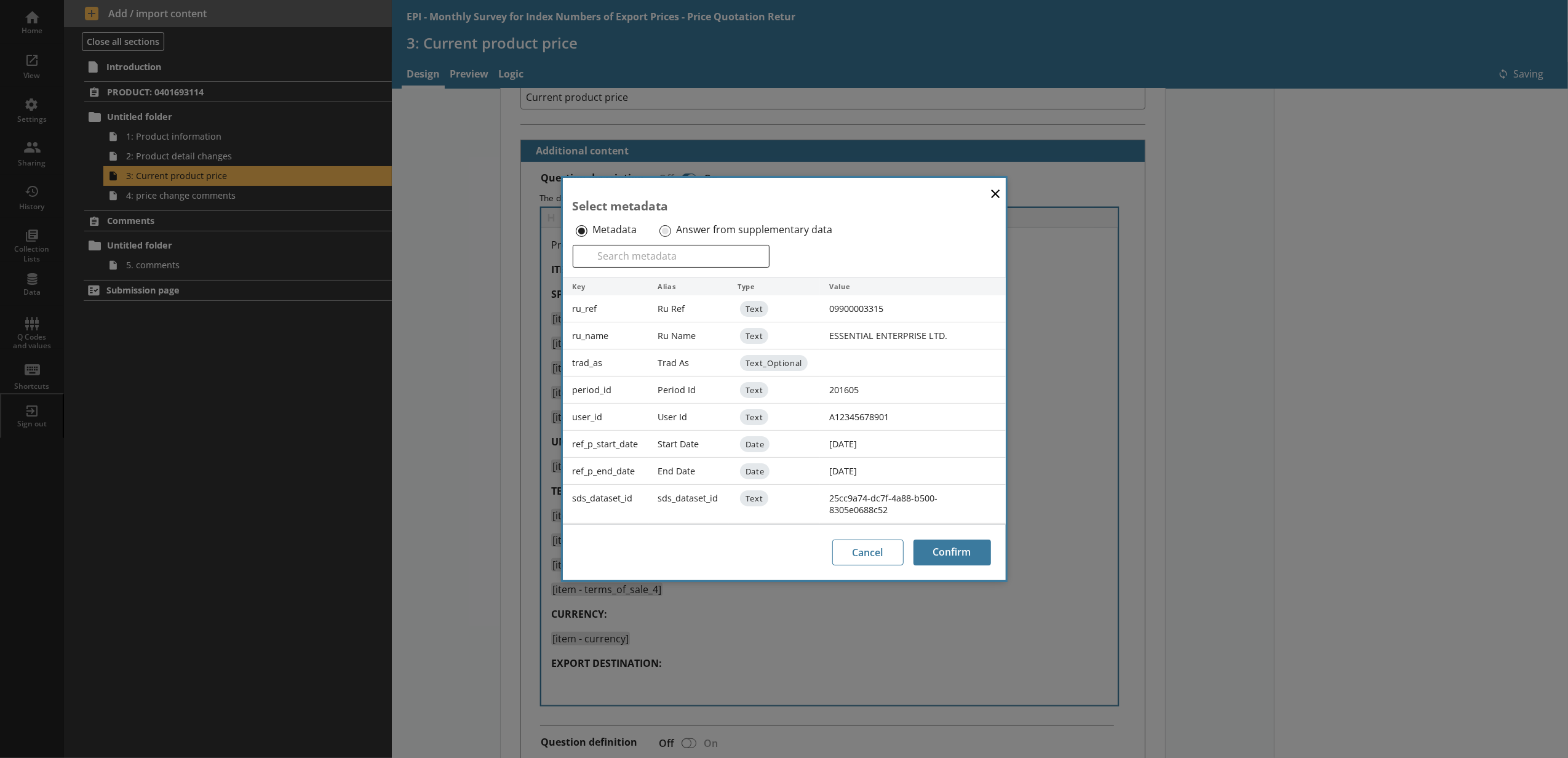
click at [673, 228] on div "Answer from supplementary data" at bounding box center [754, 230] width 195 height 20
click at [665, 228] on input "Answer from supplementary data" at bounding box center [665, 231] width 12 height 12
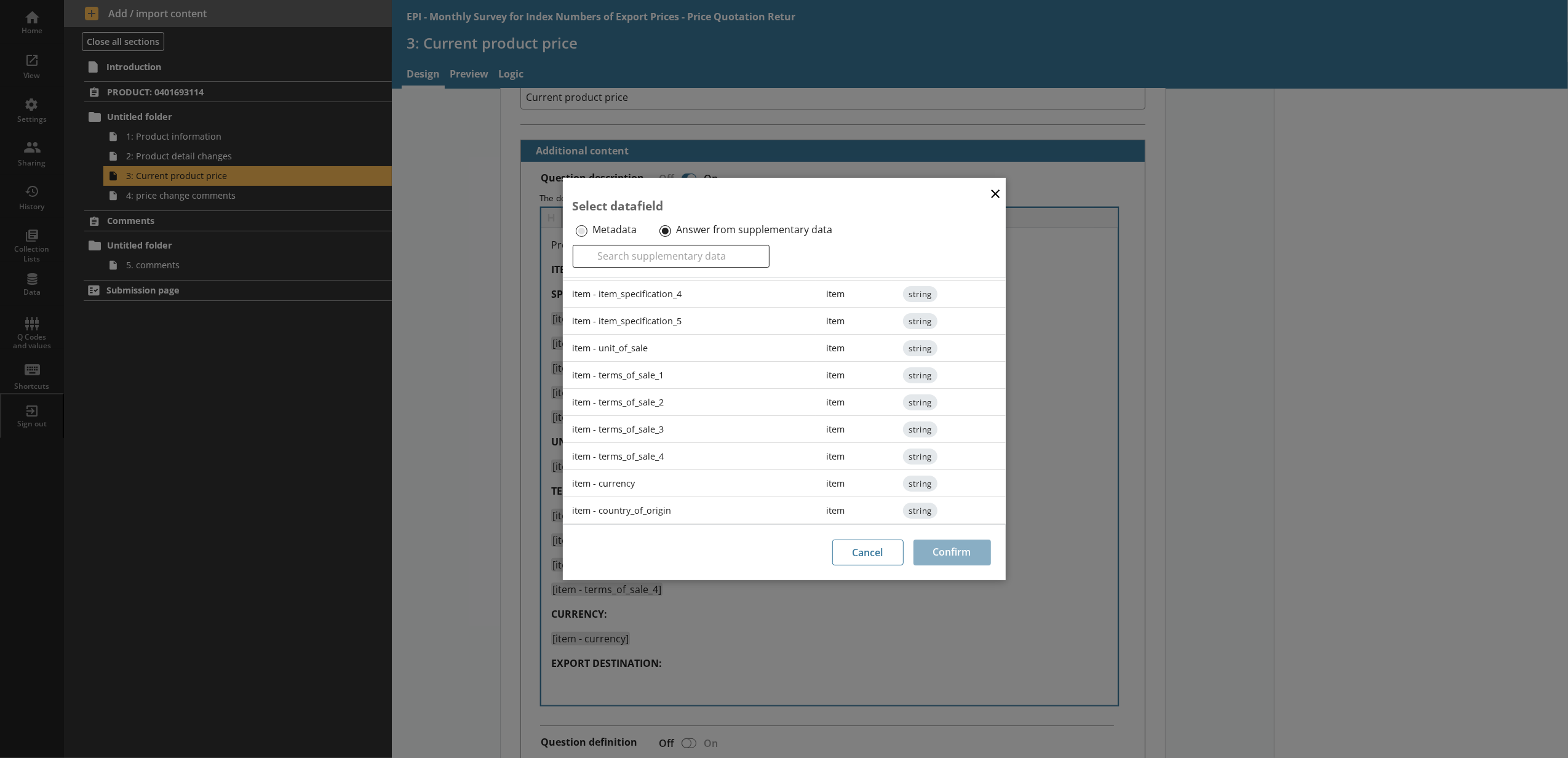
click at [662, 502] on div "item - country_of_origin" at bounding box center [690, 511] width 254 height 27
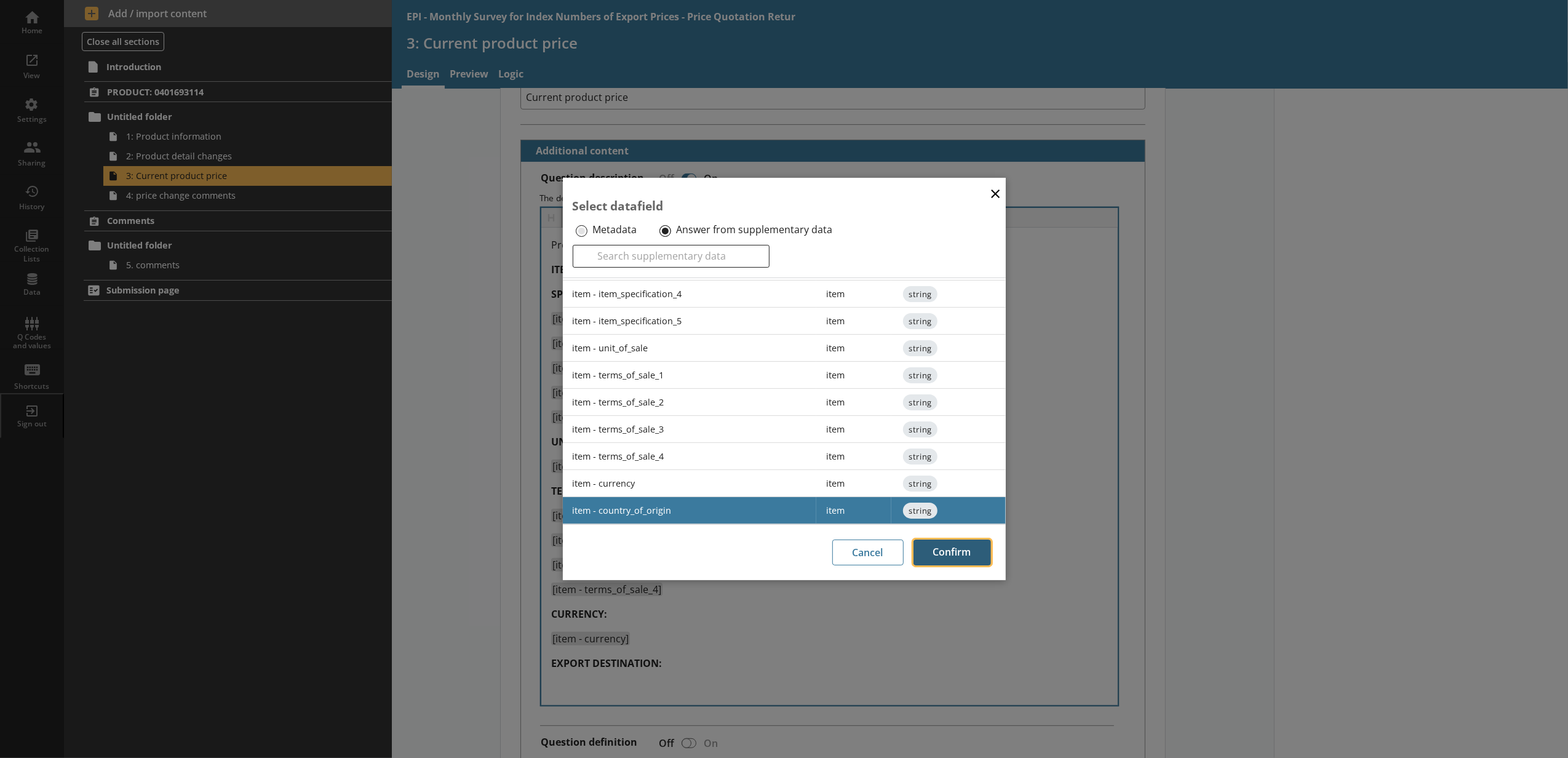
click at [921, 549] on button "Confirm" at bounding box center [952, 552] width 77 height 25
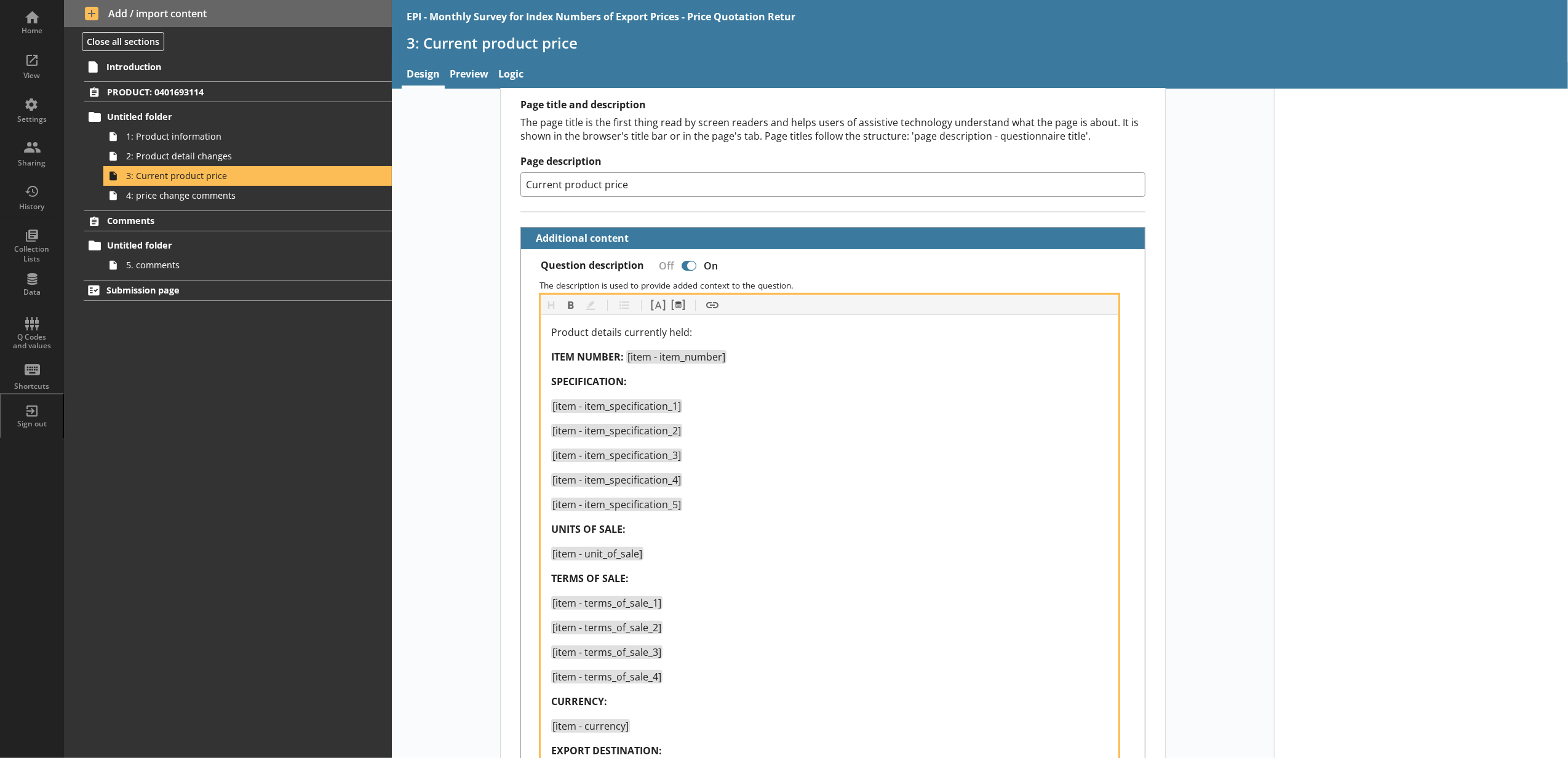
scroll to position [0, 0]
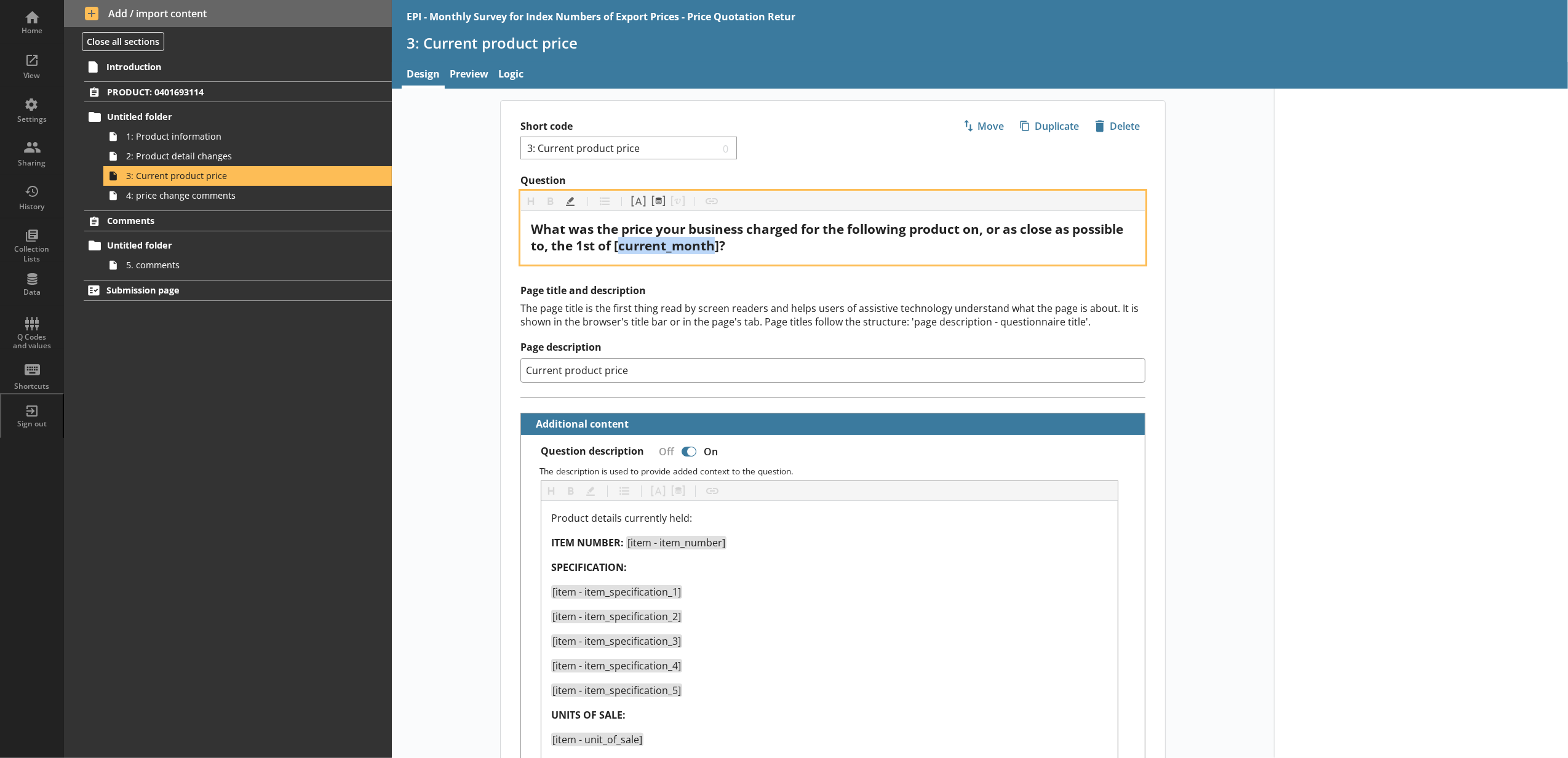
drag, startPoint x: 711, startPoint y: 246, endPoint x: 616, endPoint y: 242, distance: 95.1
click at [616, 242] on span "What was the price your business charged for the following product on, or as cl…" at bounding box center [827, 236] width 595 height 34
click at [655, 207] on button "Pipe metadata" at bounding box center [657, 201] width 20 height 20
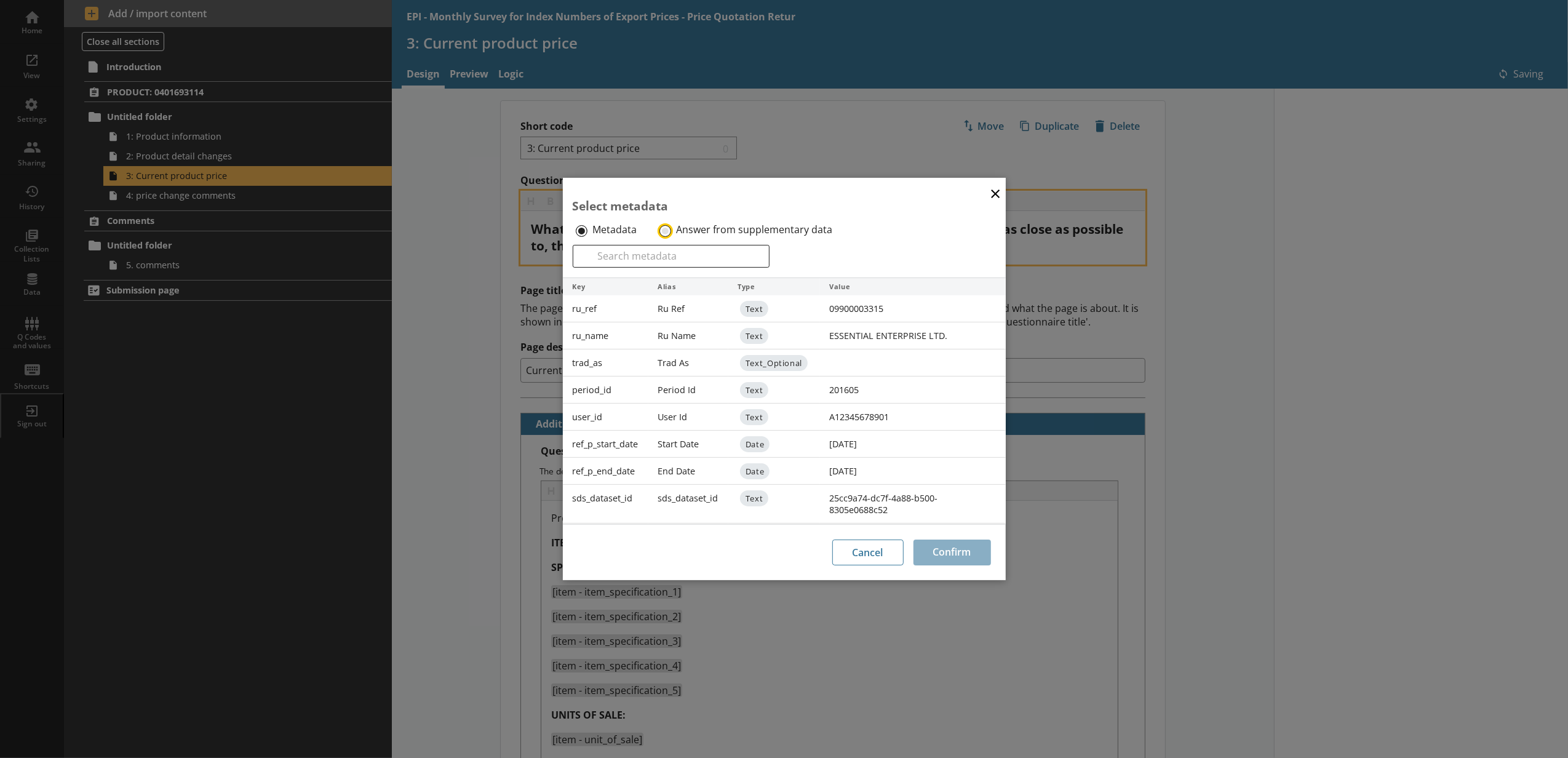
click at [659, 232] on input "Answer from supplementary data" at bounding box center [665, 231] width 12 height 12
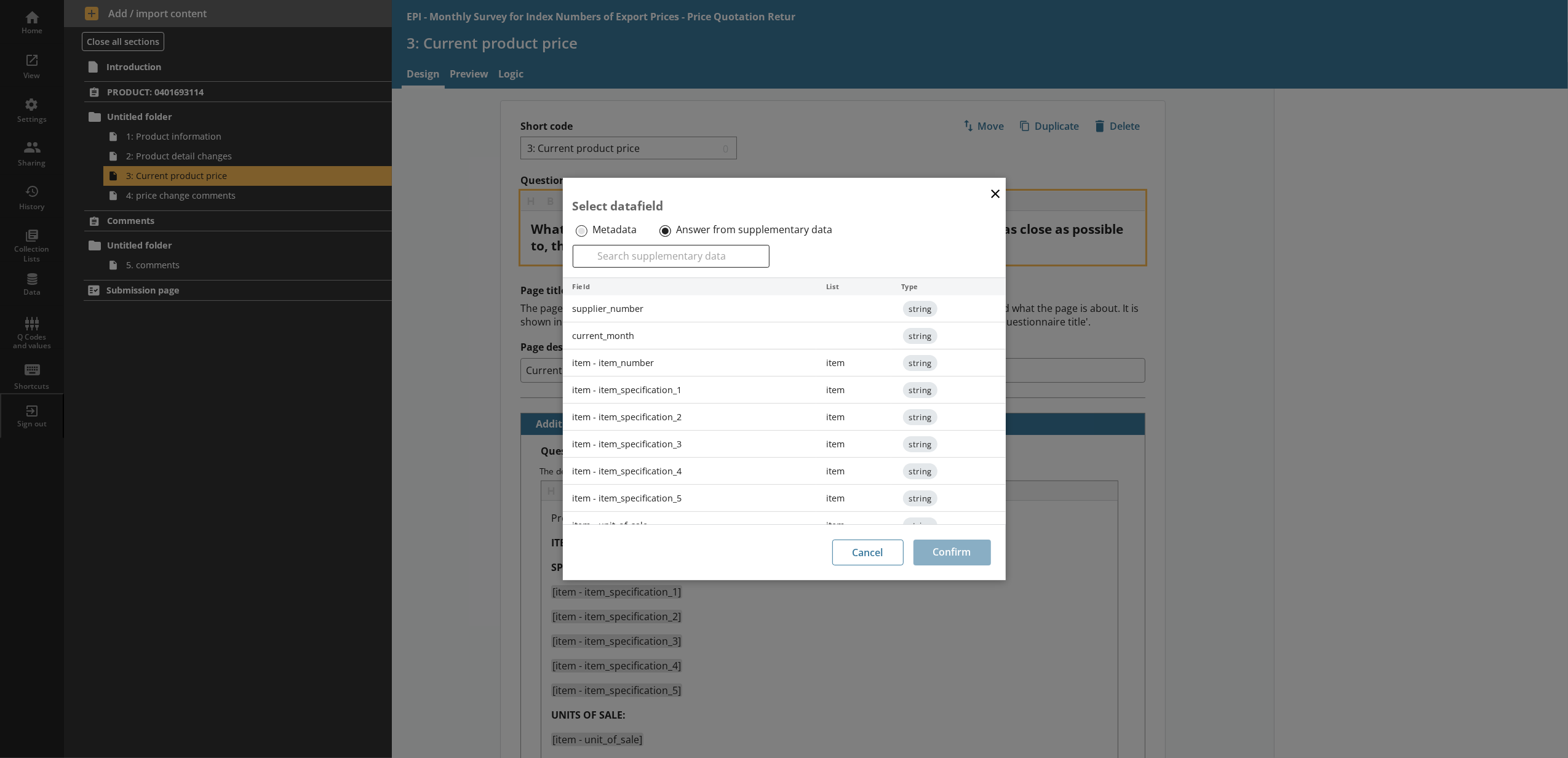
click at [641, 324] on div "current_month" at bounding box center [690, 336] width 254 height 27
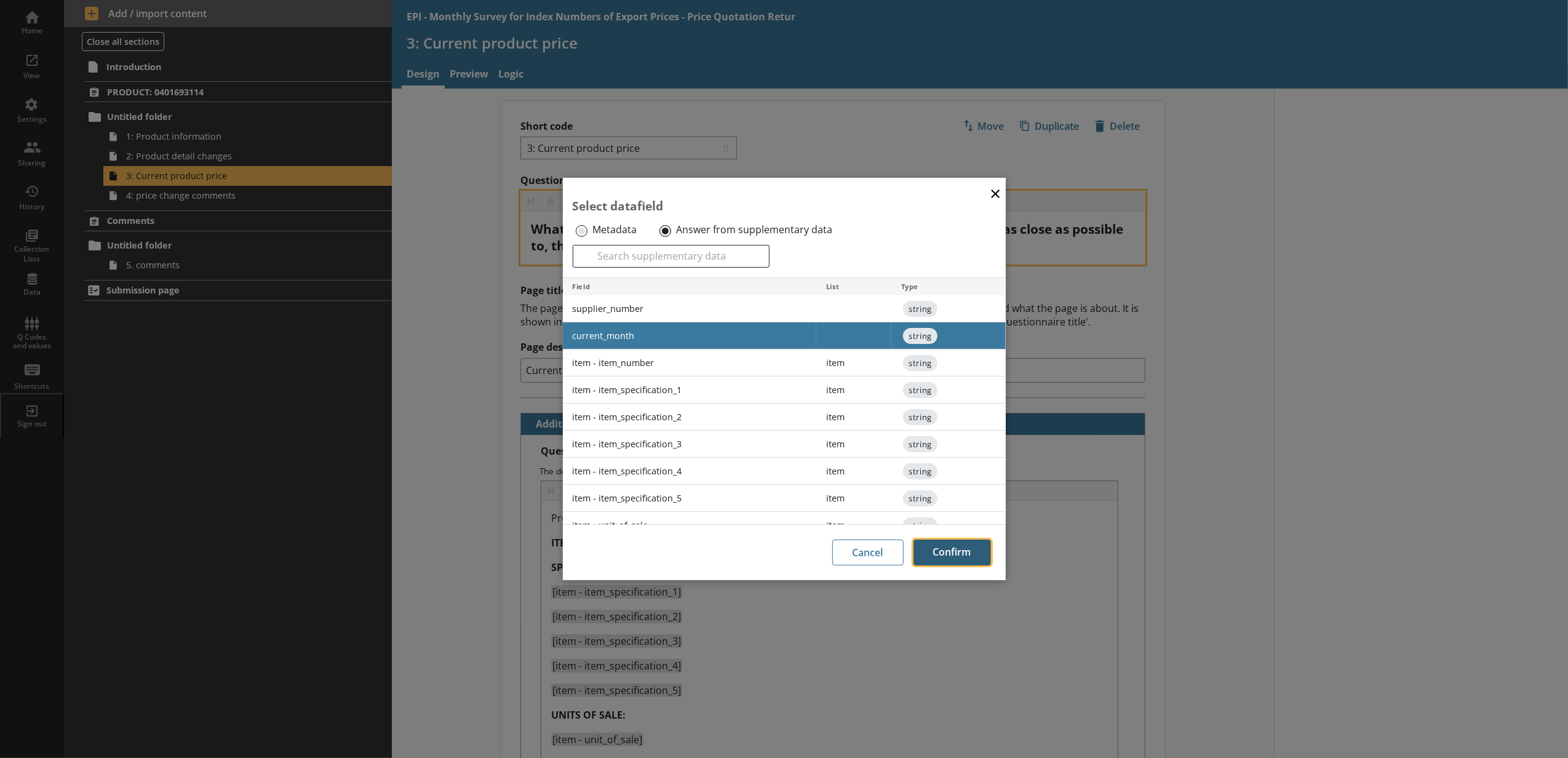
click at [934, 543] on button "Confirm" at bounding box center [952, 552] width 77 height 25
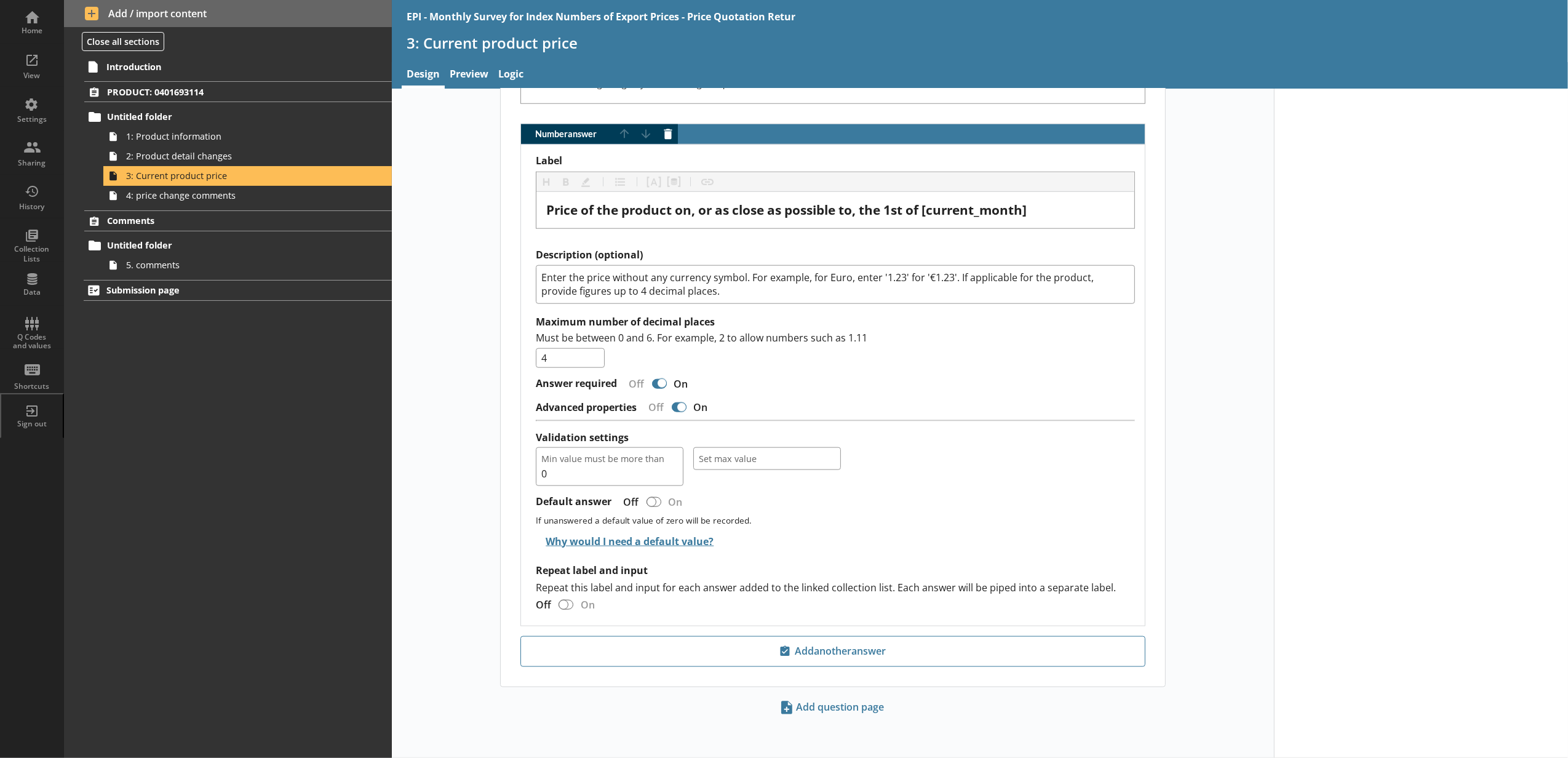
scroll to position [1252, 0]
click at [271, 201] on span "4: price change comments" at bounding box center [231, 195] width 210 height 12
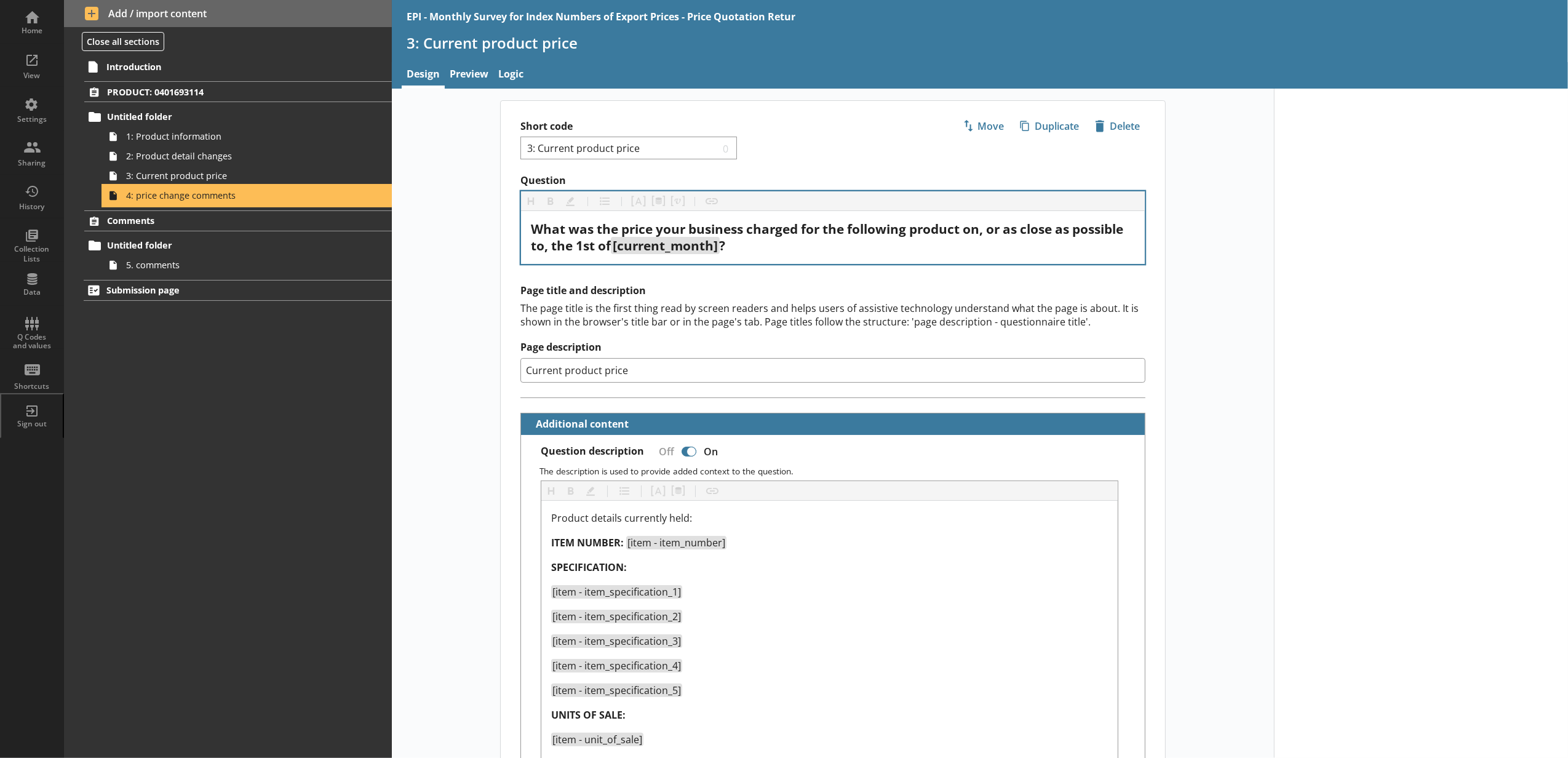
type textarea "x"
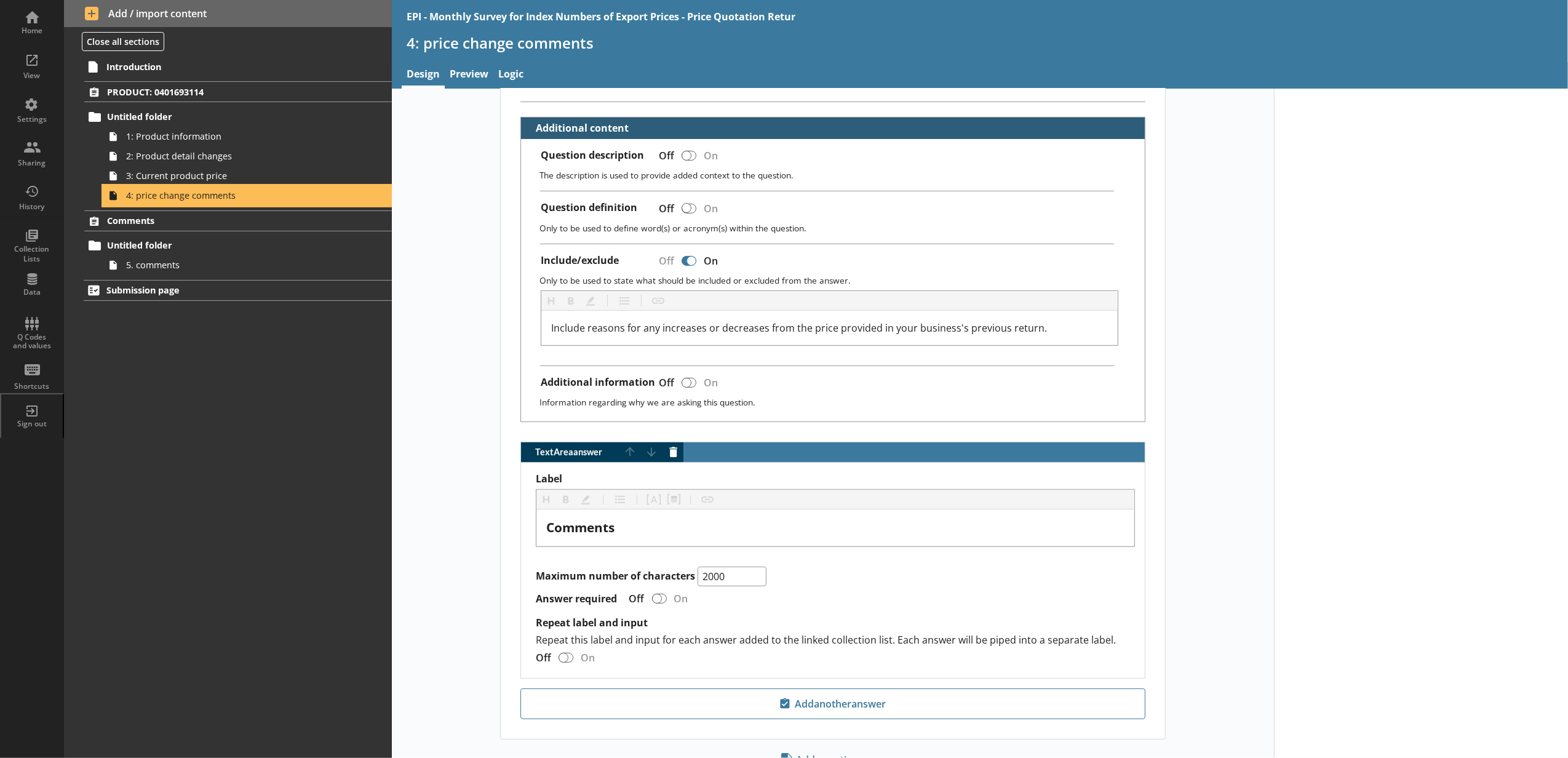
scroll to position [338, 0]
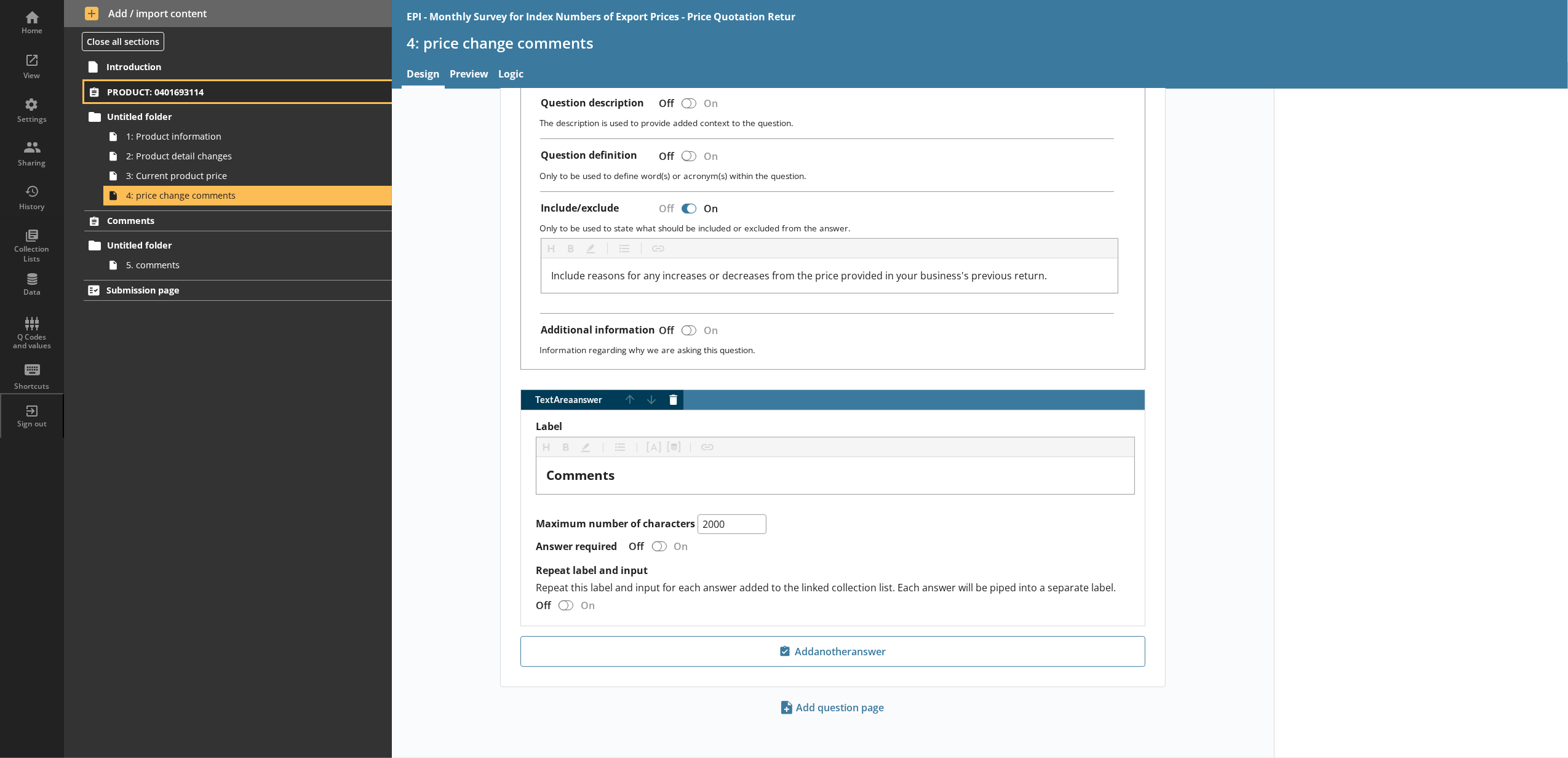
click at [215, 96] on span "PRODUCT: 0401693114" at bounding box center [219, 92] width 224 height 12
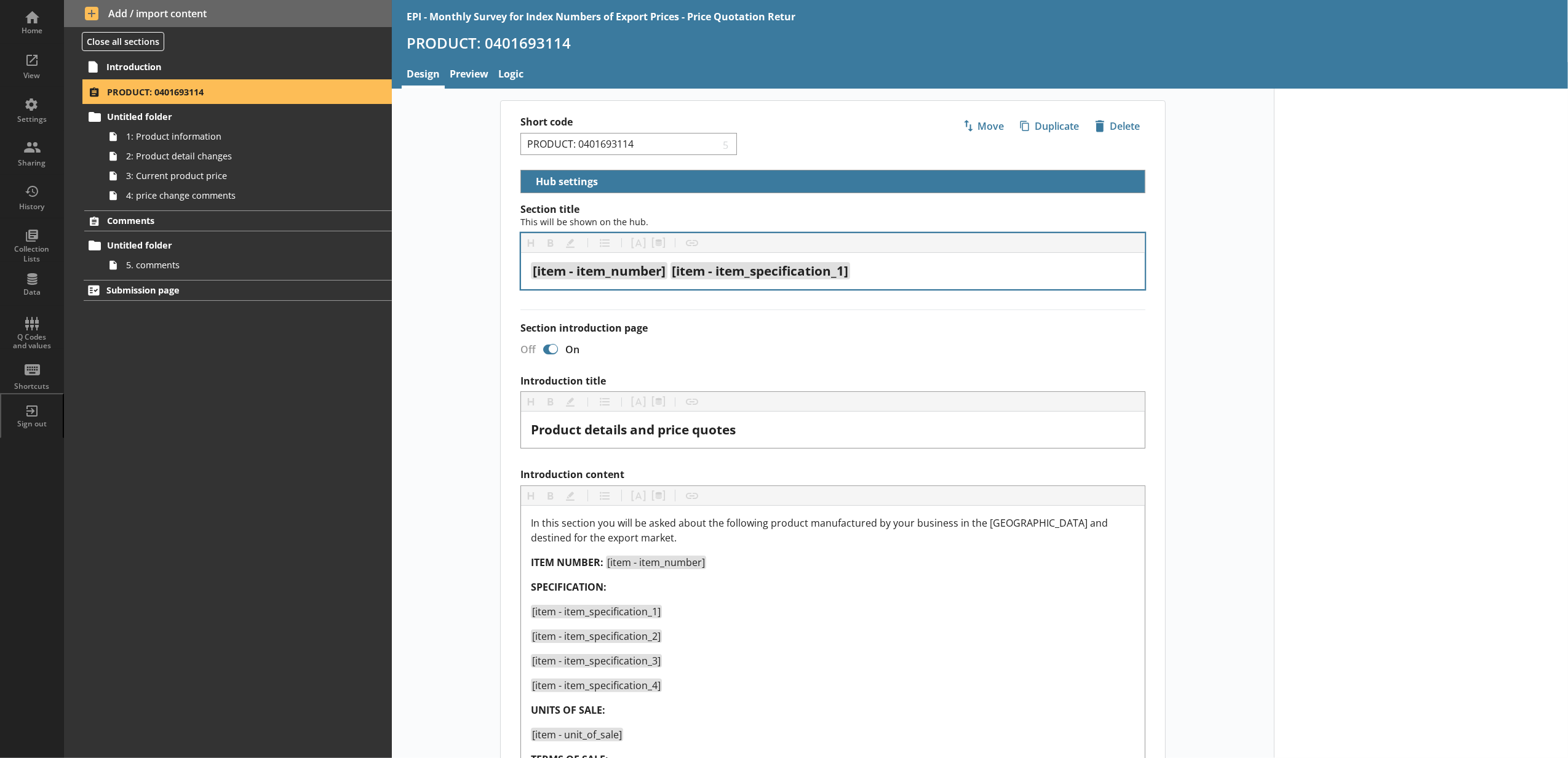
select select "5d514584-2e6d-4149-86df-4889fd375b9d"
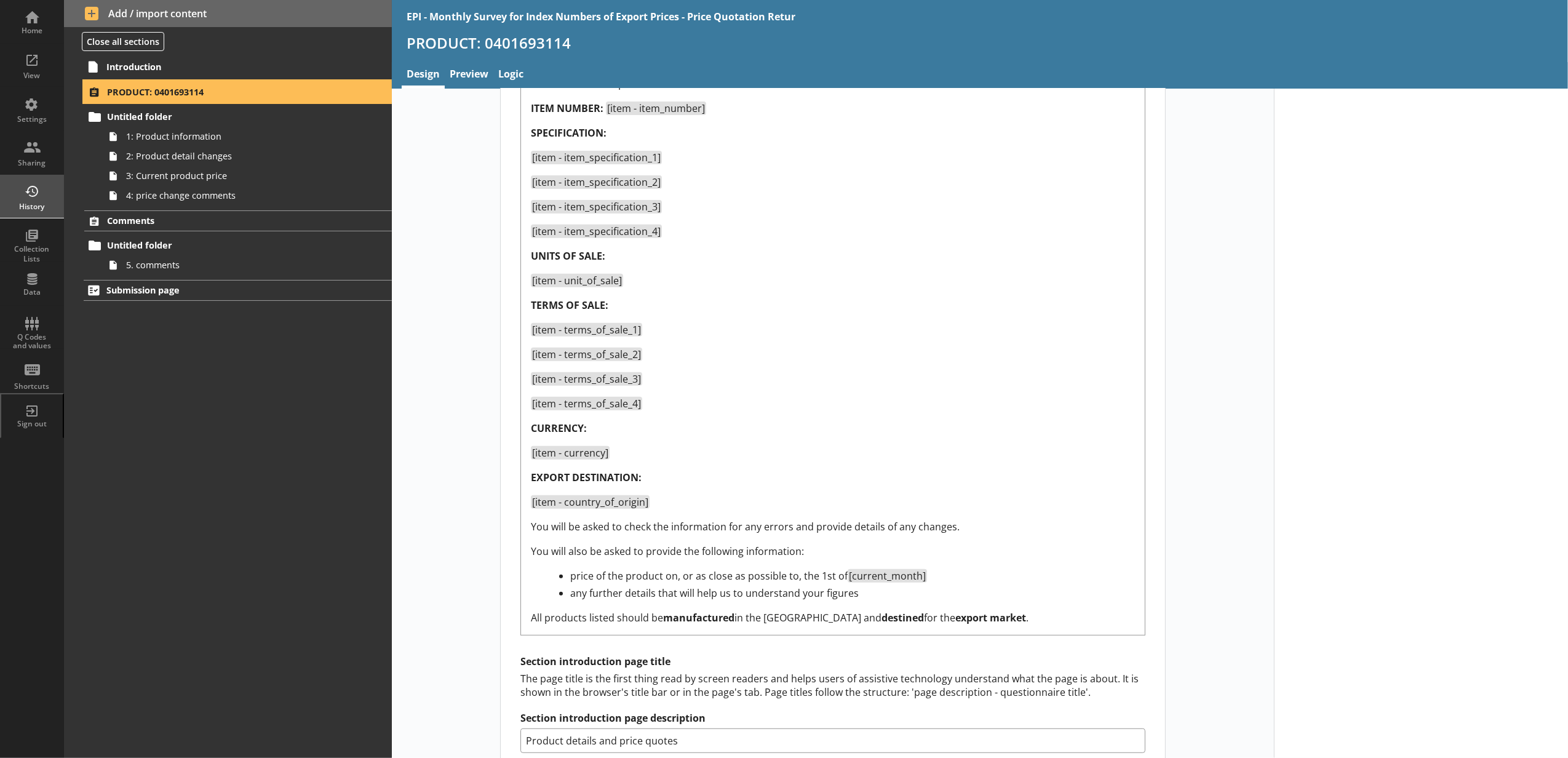
scroll to position [512, 0]
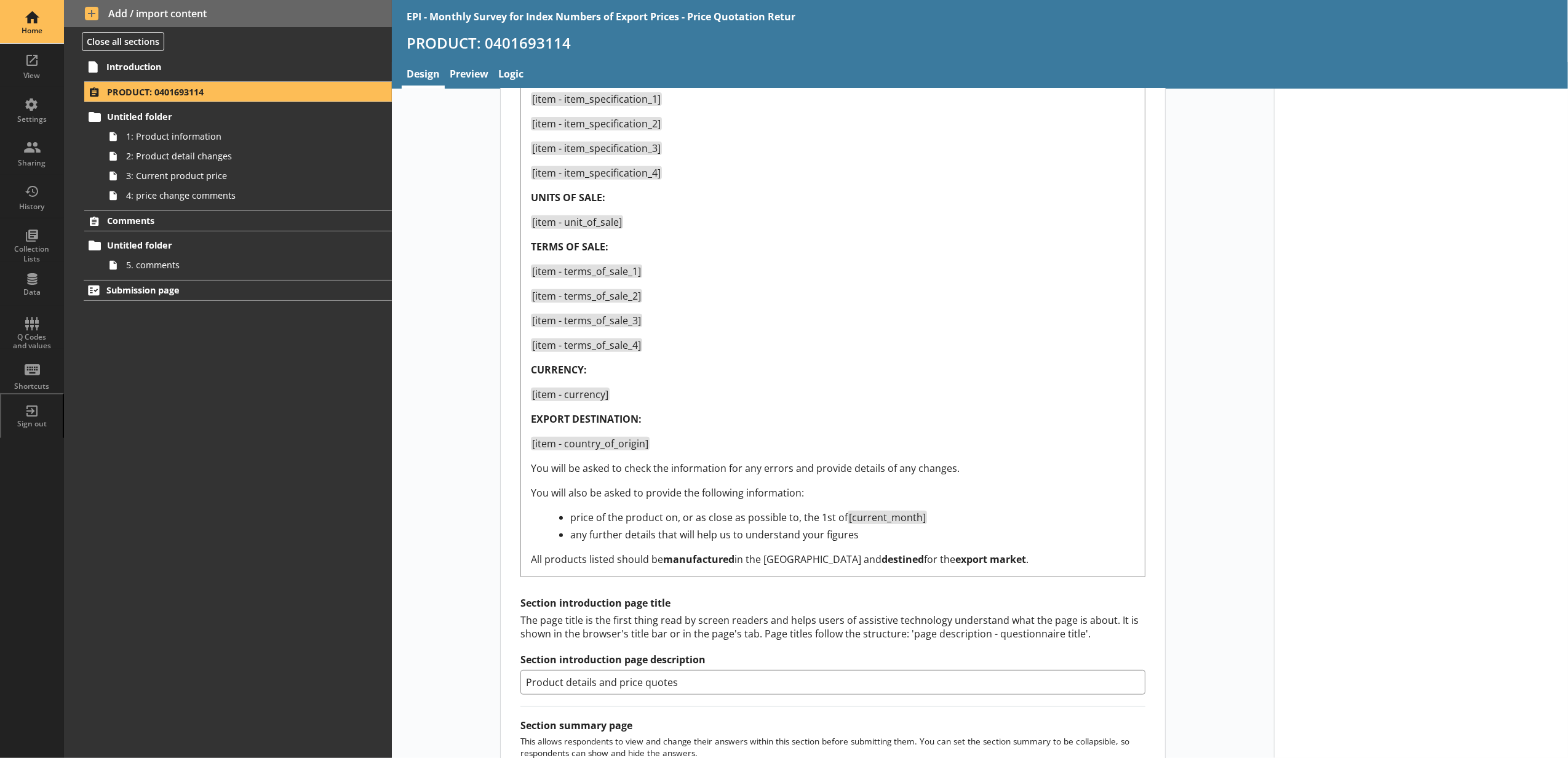
click at [37, 32] on div "Home" at bounding box center [32, 30] width 43 height 10
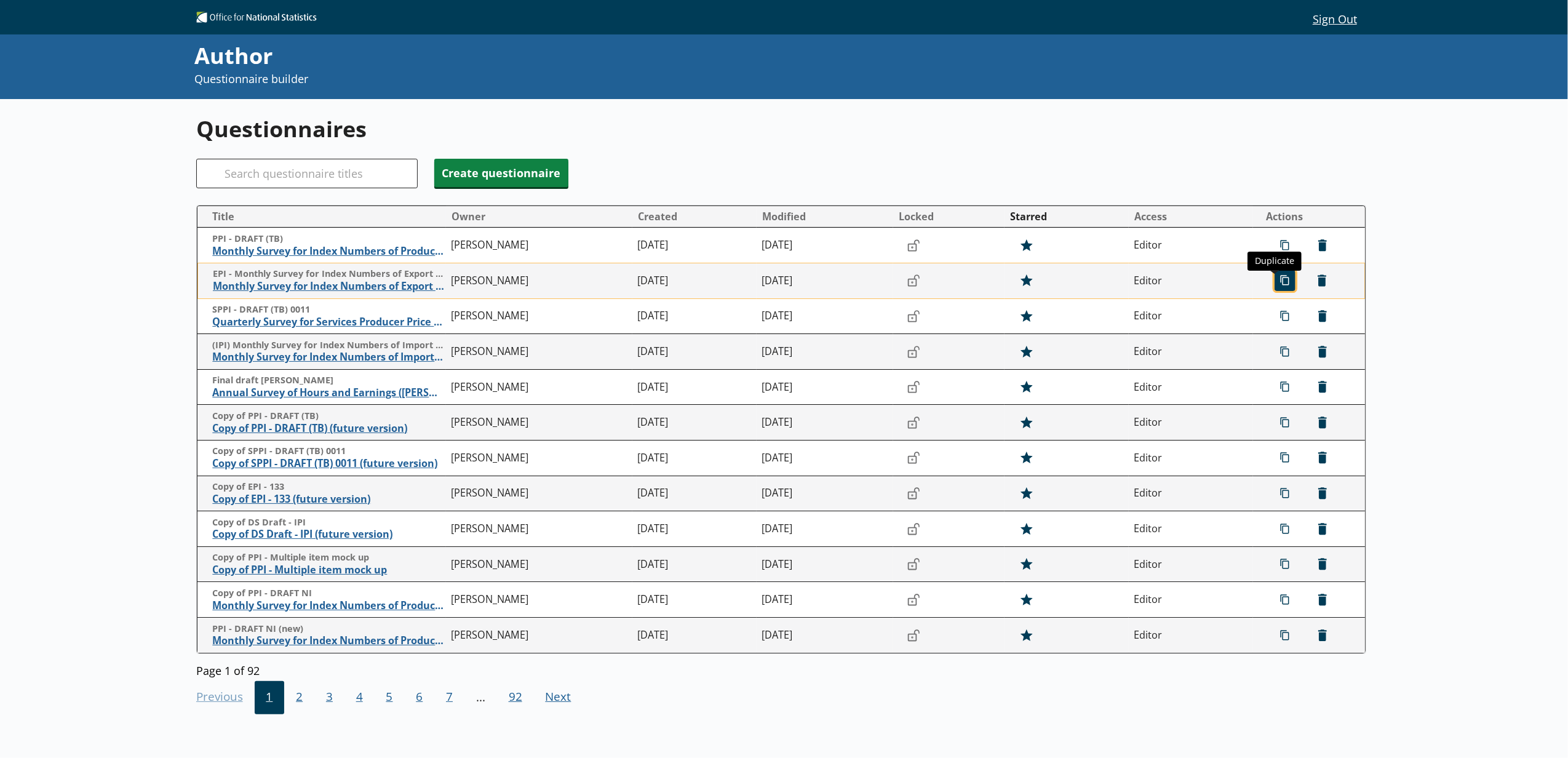
click at [1252, 283] on span "icon-copy Duplicate" at bounding box center [1285, 280] width 20 height 20
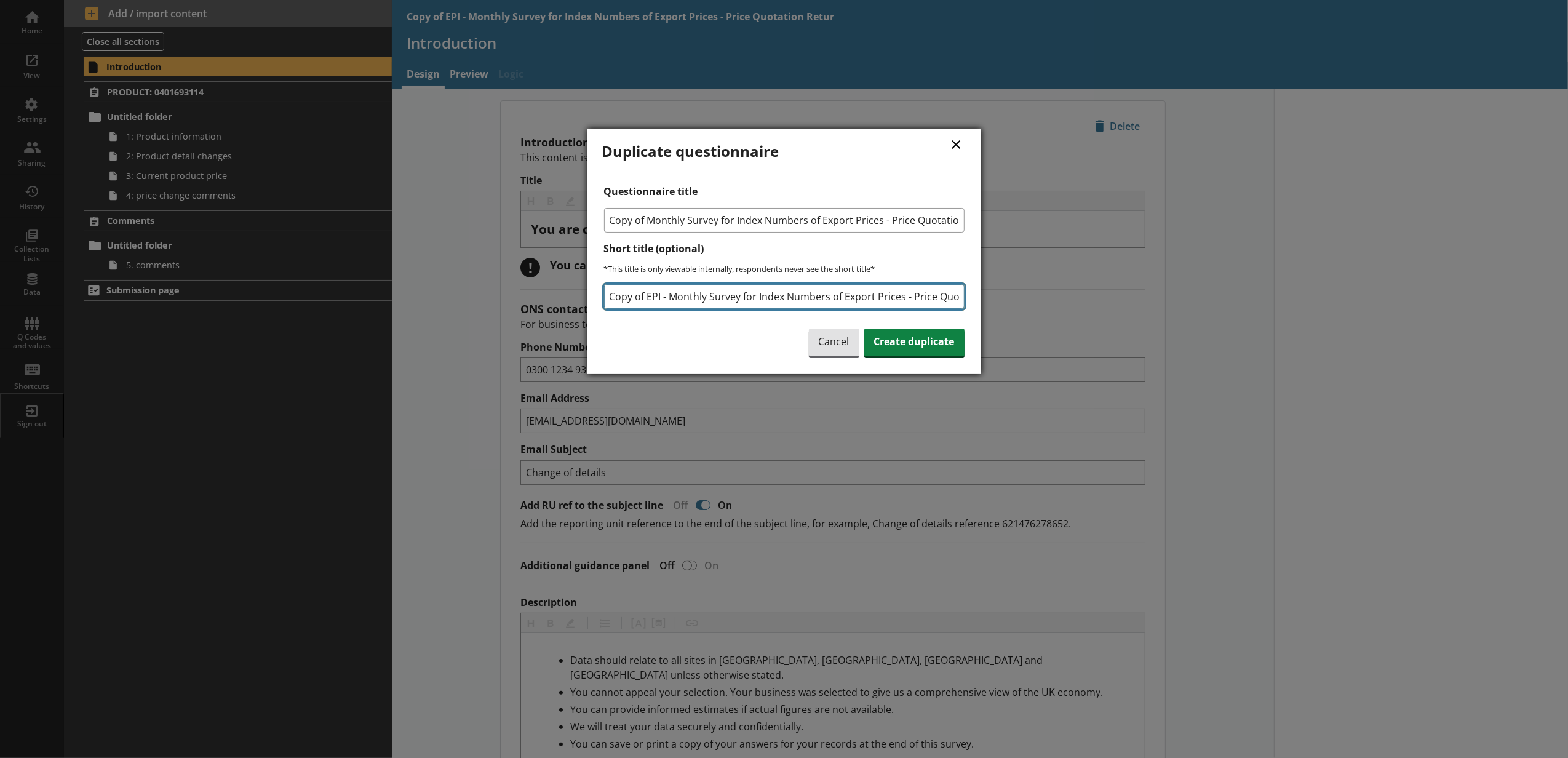
scroll to position [0, 53]
drag, startPoint x: 611, startPoint y: 298, endPoint x: 1026, endPoint y: 295, distance: 415.0
click at [1026, 296] on div "× Duplicate questionnaire Questionnaire title Copy of Monthly Survey for Index …" at bounding box center [784, 379] width 1568 height 758
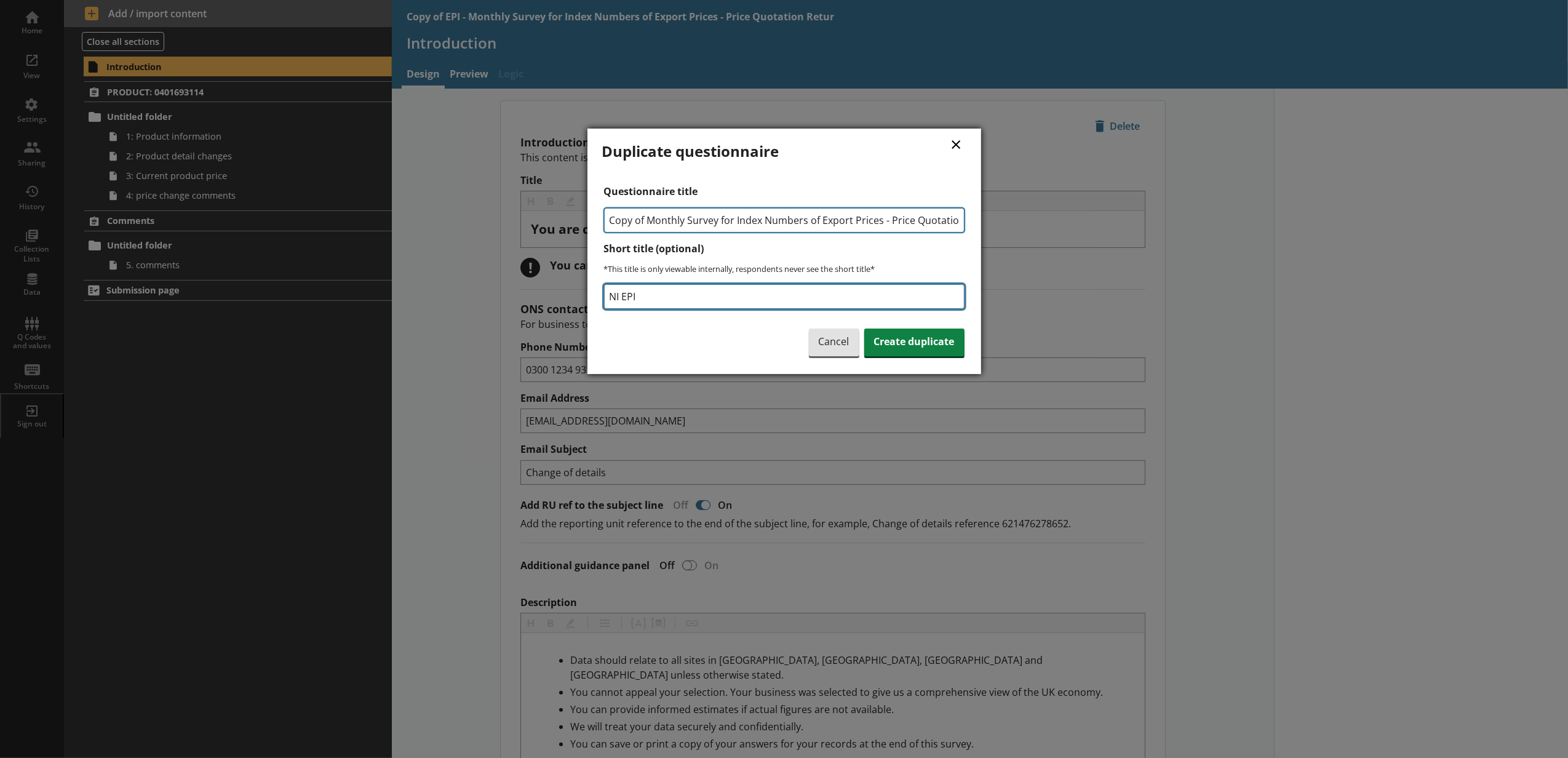
type input "NI EPI"
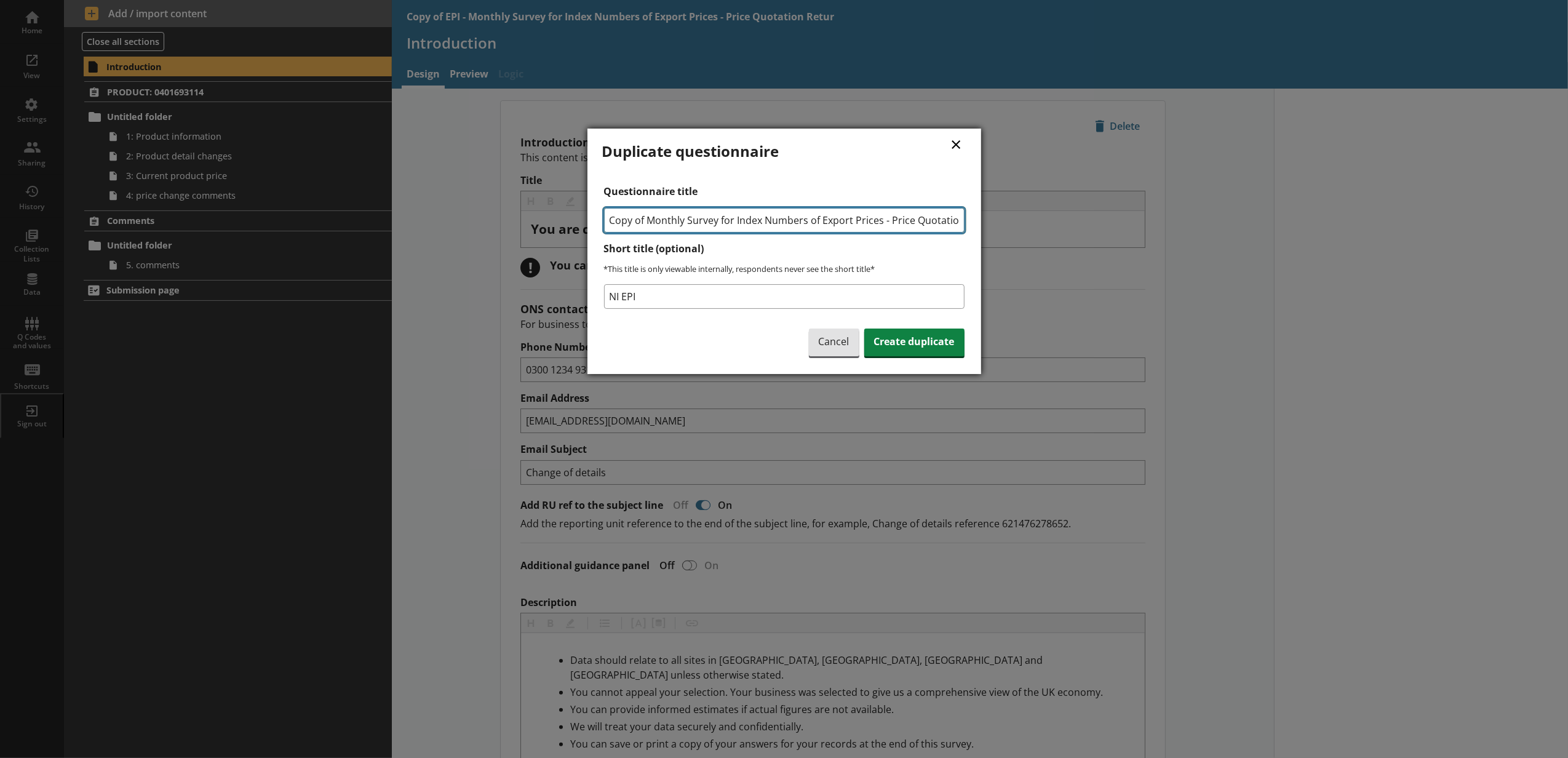
drag, startPoint x: 648, startPoint y: 220, endPoint x: 579, endPoint y: 208, distance: 70.0
click at [579, 208] on div "× Duplicate questionnaire Questionnaire title Copy of Monthly Survey for Index …" at bounding box center [784, 379] width 1568 height 758
type input "Monthly Survey for Index Numbers of Export Prices - Price Quotation Return"
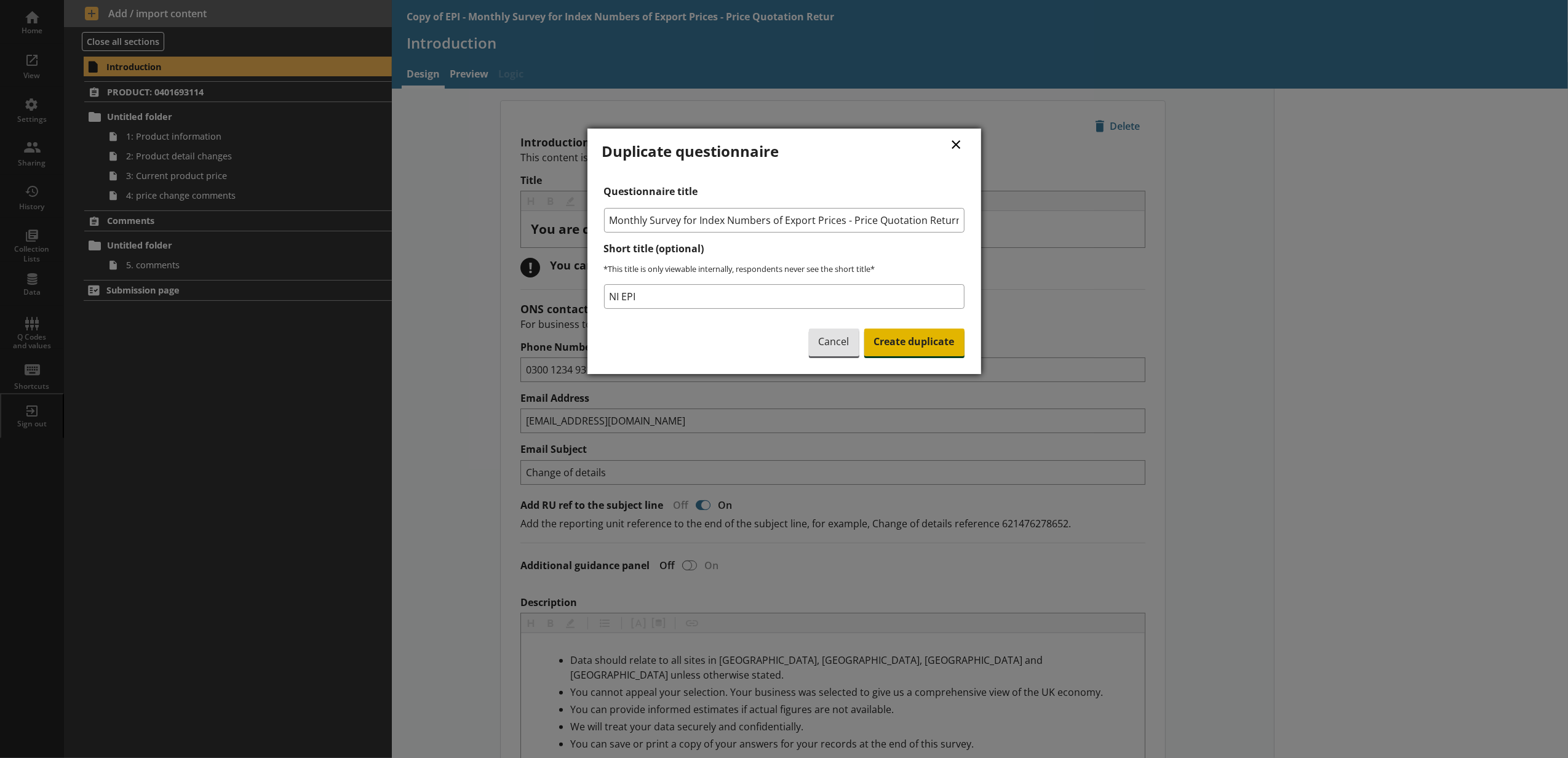
click at [913, 336] on span "Create duplicate" at bounding box center [913, 342] width 101 height 28
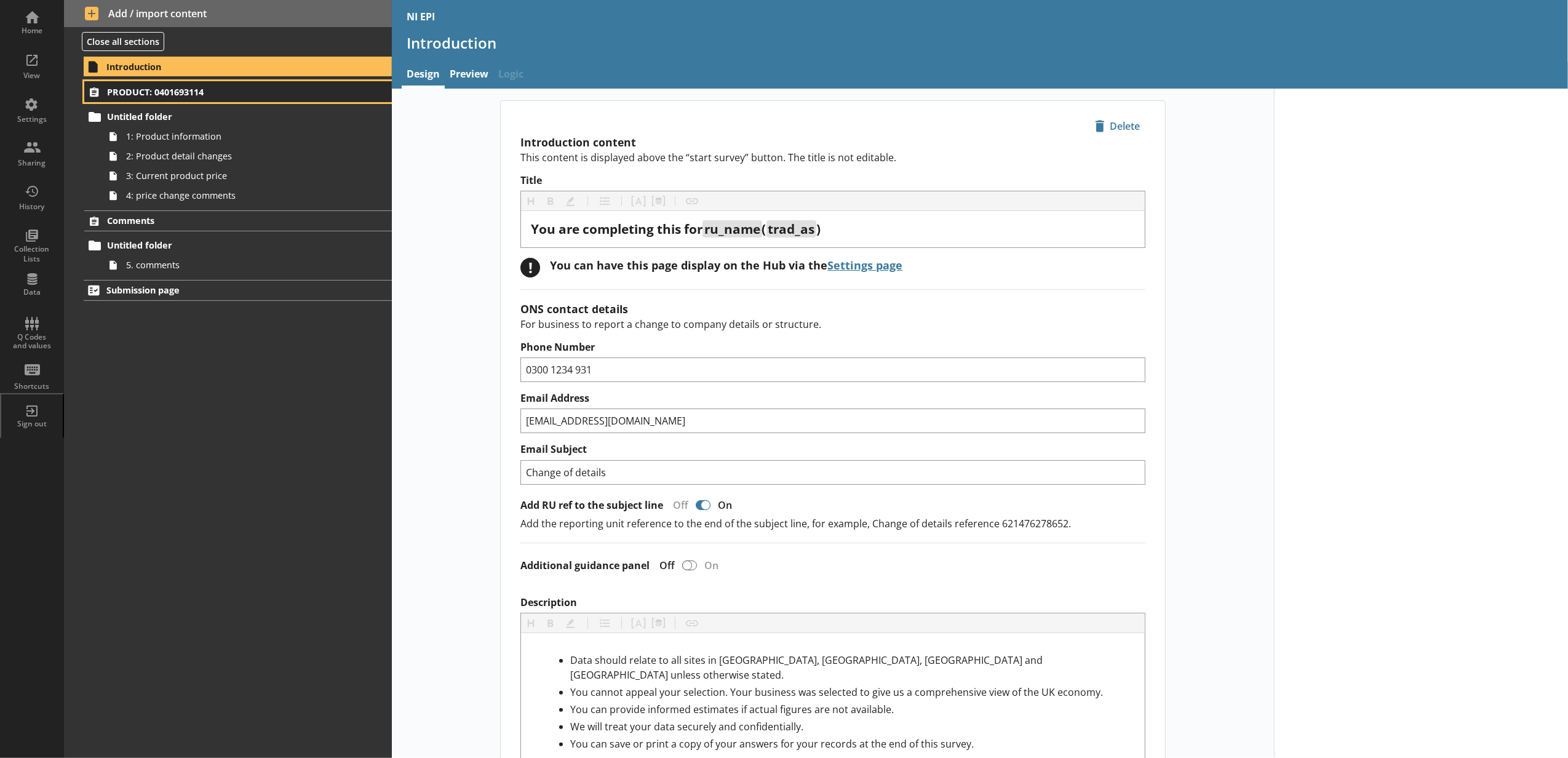
click at [262, 95] on span "PRODUCT: 0401693114" at bounding box center [219, 92] width 224 height 12
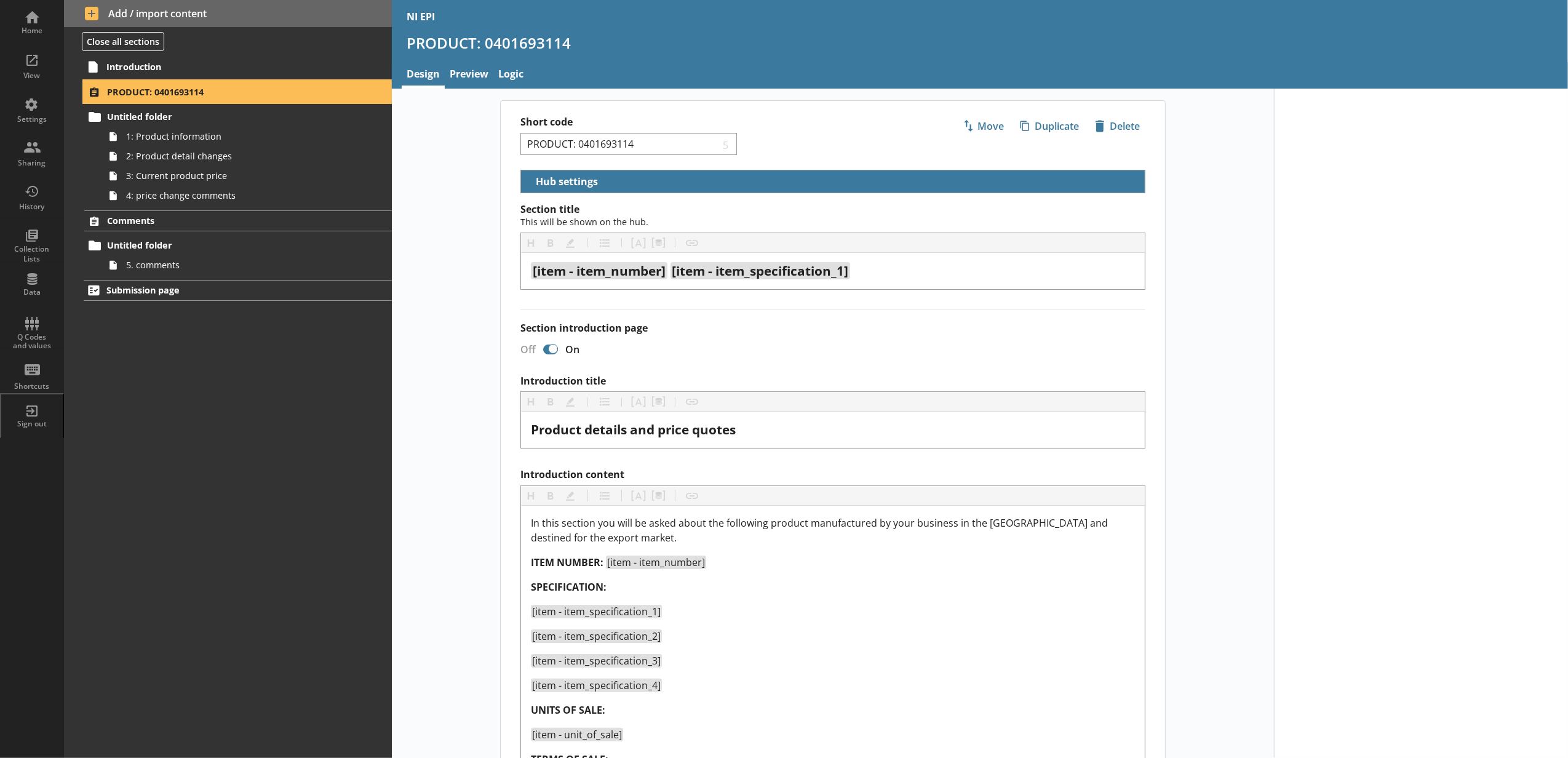
select select "5d514584-2e6d-4149-86df-4889fd375b9d"
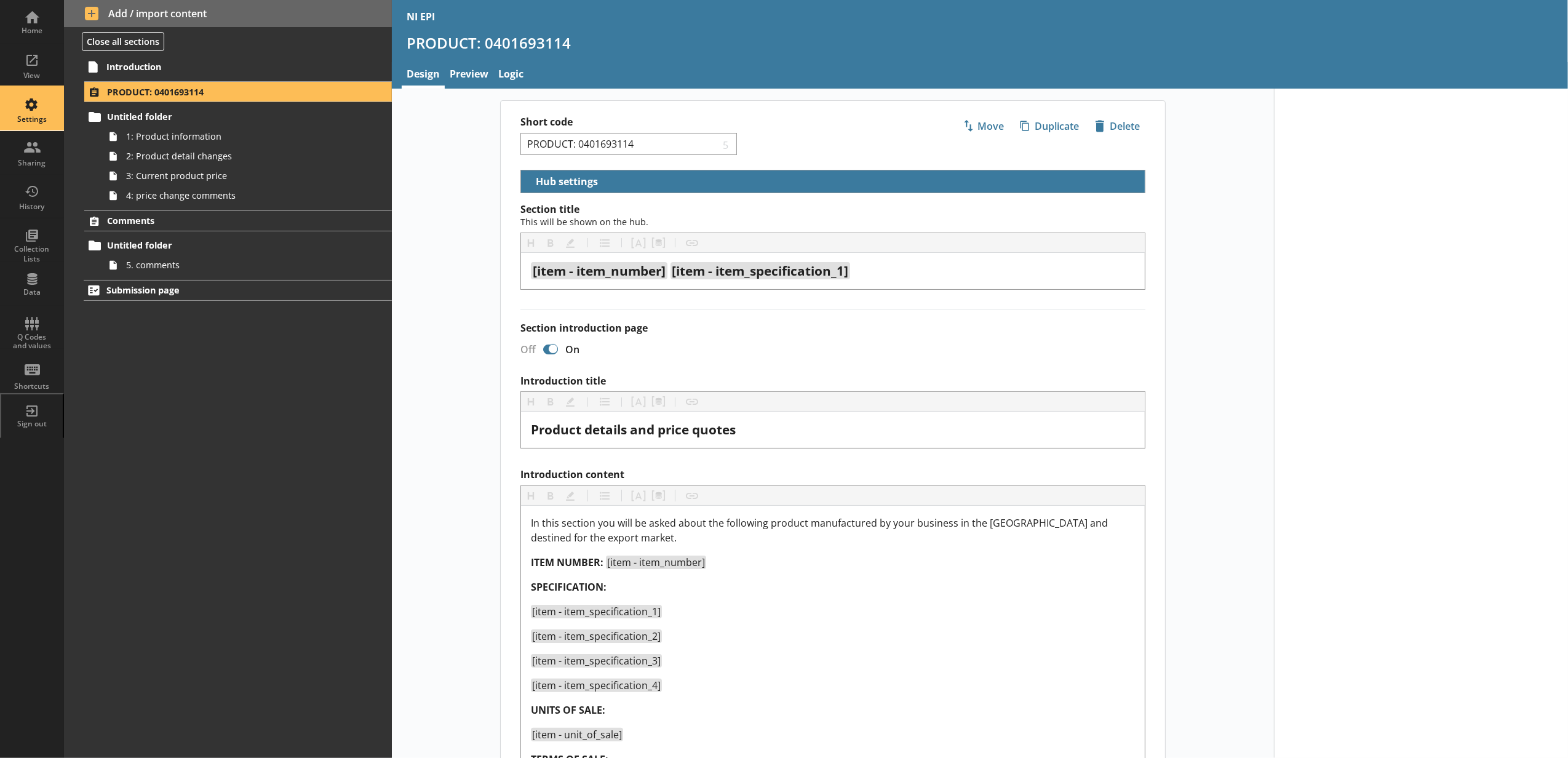
click at [50, 113] on div "Settings" at bounding box center [32, 108] width 43 height 43
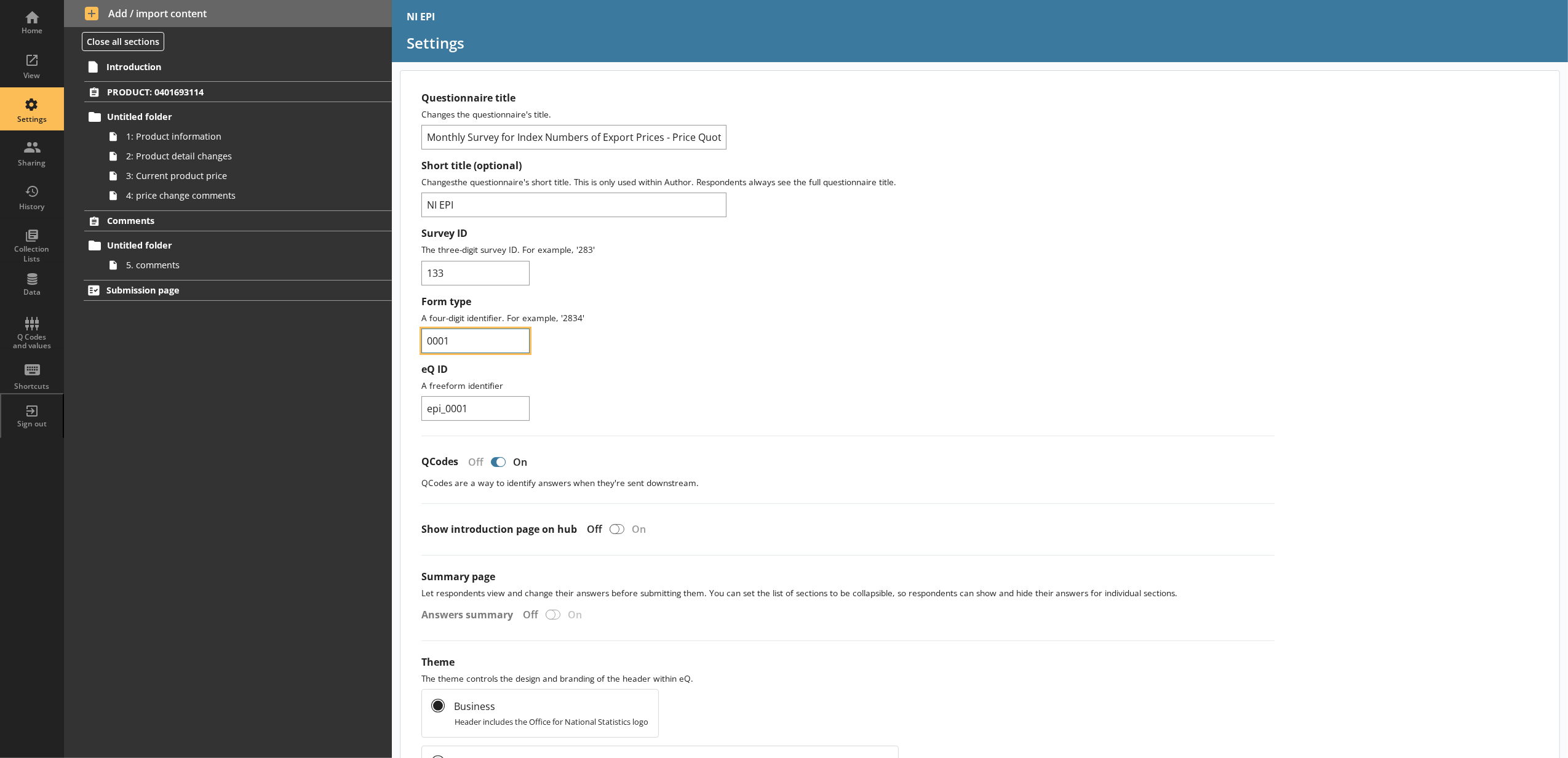
click at [497, 348] on input "0001" at bounding box center [475, 340] width 108 height 24
type input "0002"
click at [500, 405] on input "epi_0001" at bounding box center [475, 407] width 108 height 24
type input "epi_0002"
click at [716, 403] on div "eQ ID A freeform identifier epi_0002" at bounding box center [848, 391] width 854 height 58
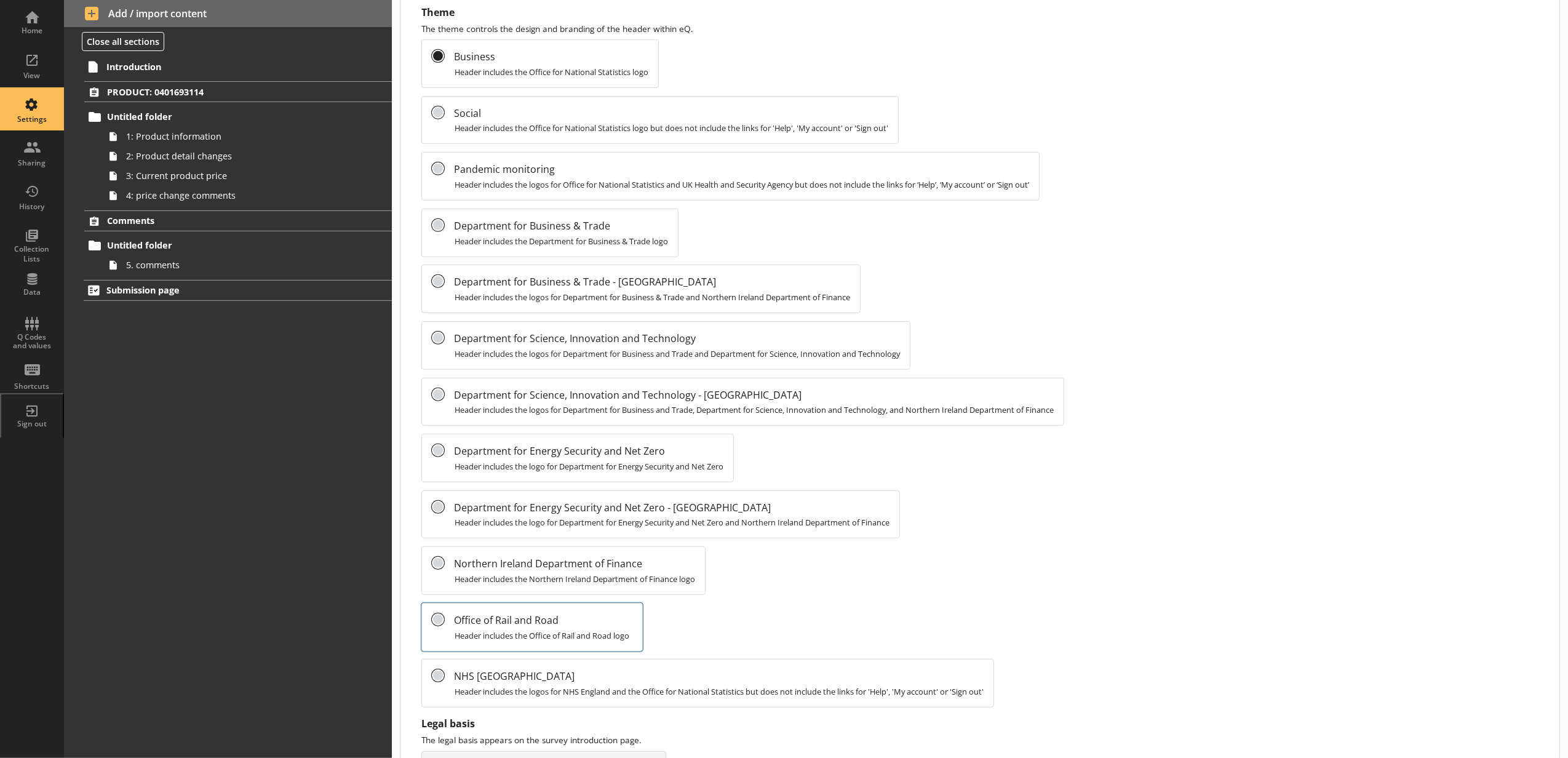
scroll to position [683, 0]
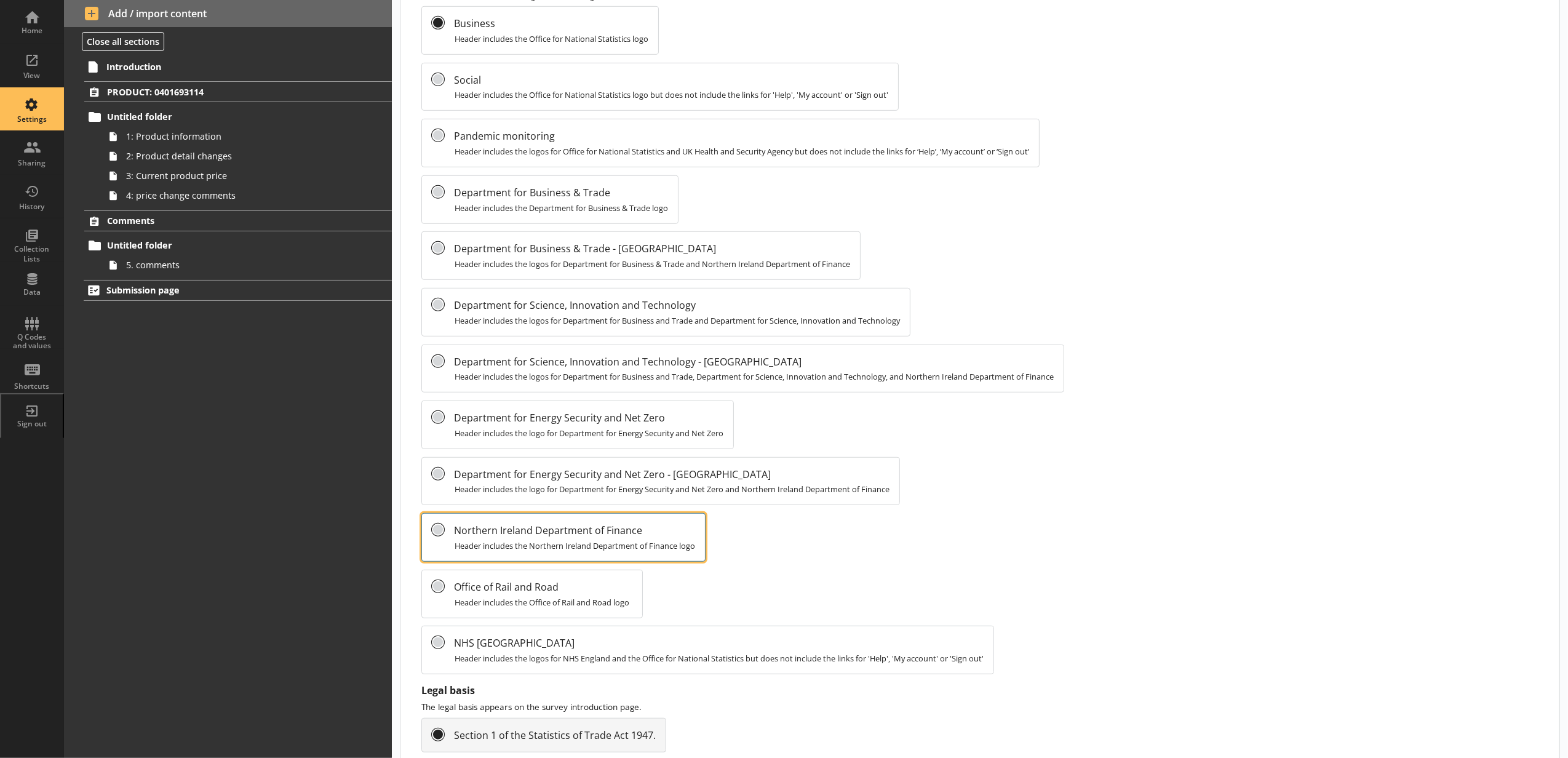
click at [439, 535] on input "Northern Ireland Department of Finance Header includes the Northern Ireland Dep…" at bounding box center [438, 529] width 13 height 13
radio input "false"
radio input "true"
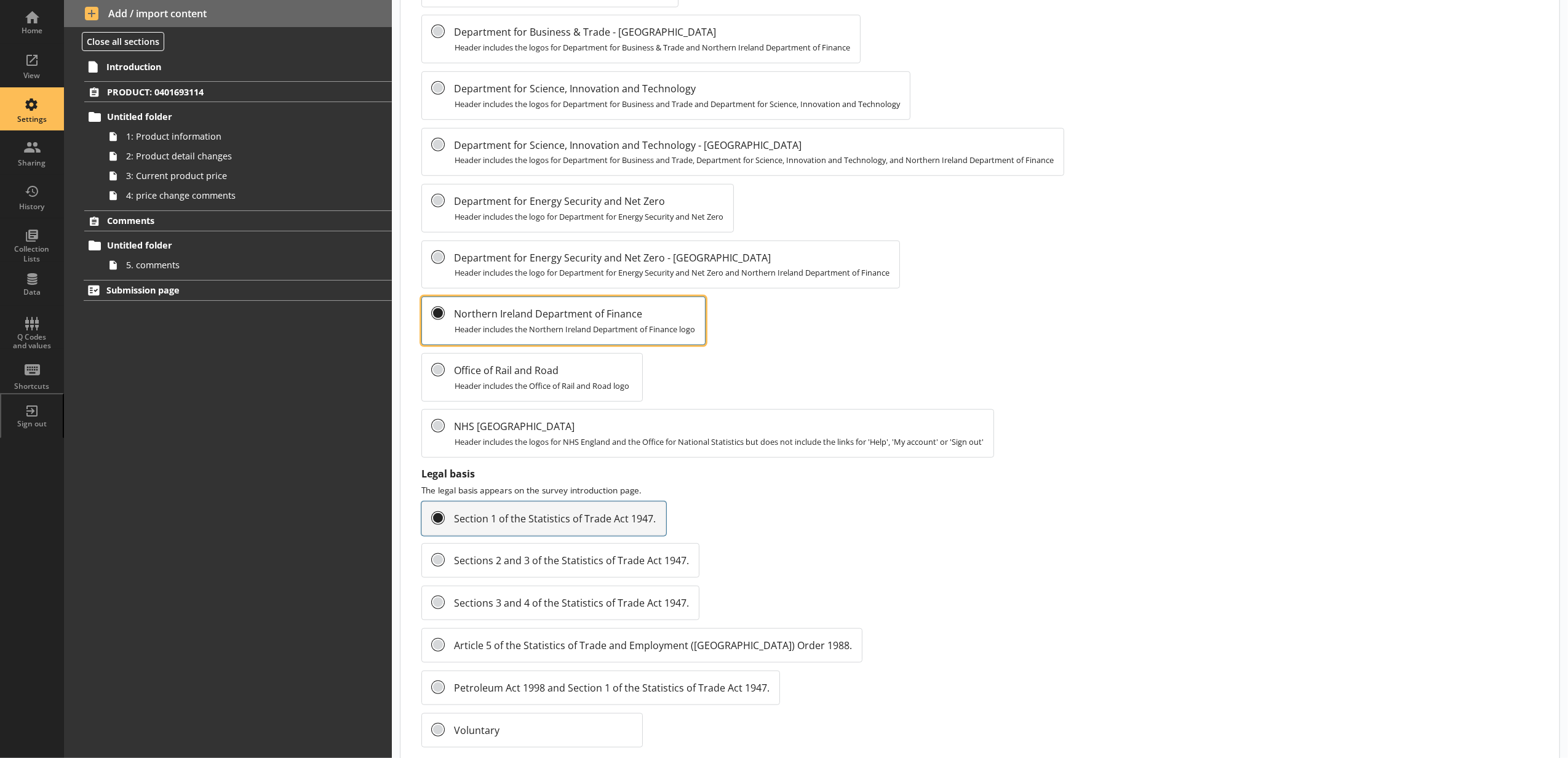
scroll to position [956, 0]
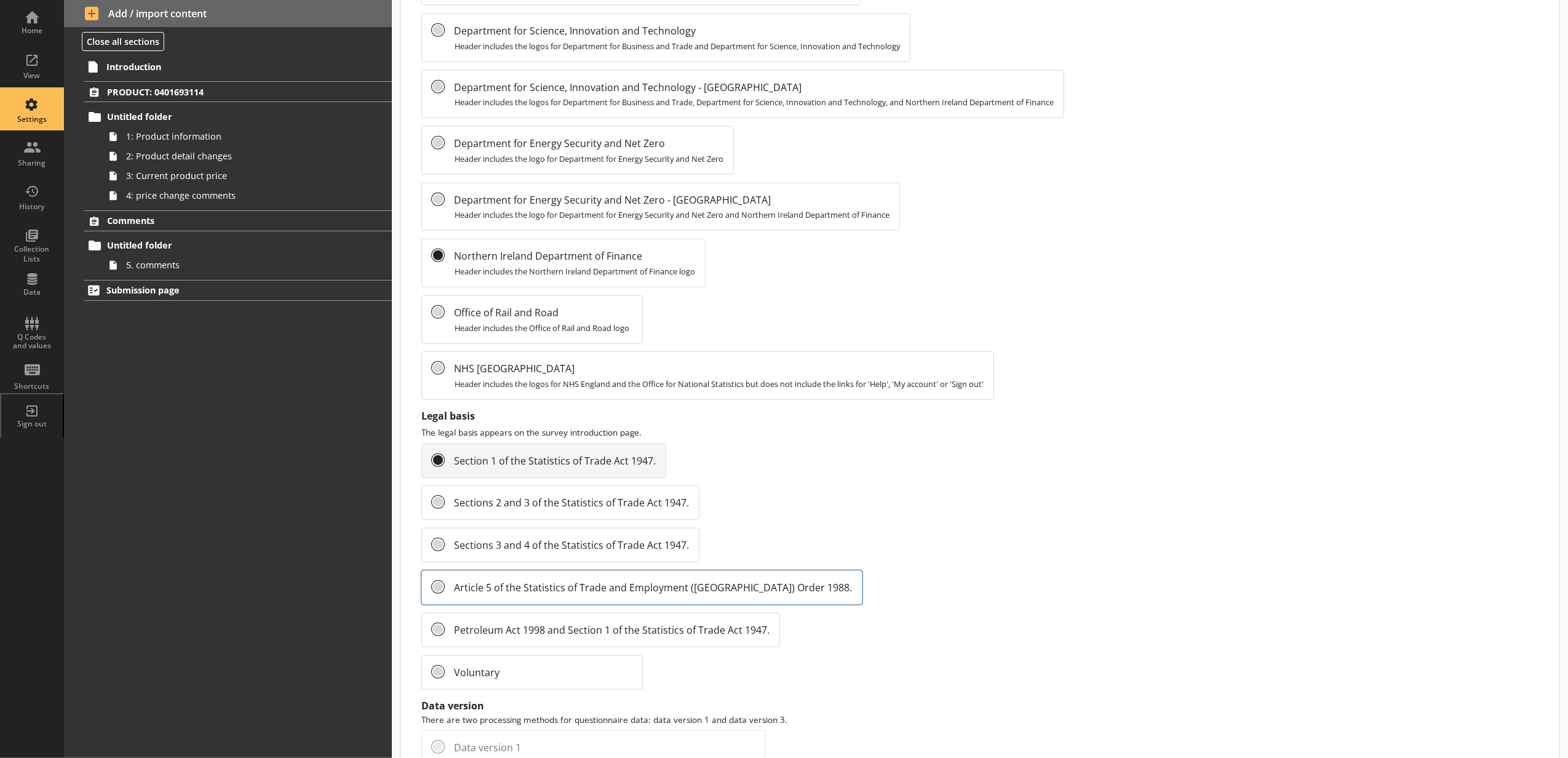
click at [541, 594] on span "Article 5 of the Statistics of Trade and Employment (Northern Ireland) Order 19…" at bounding box center [653, 587] width 398 height 14
click at [444, 593] on input "Article 5 of the Statistics of Trade and Employment (Northern Ireland) Order 19…" at bounding box center [438, 586] width 13 height 13
radio input "false"
radio input "true"
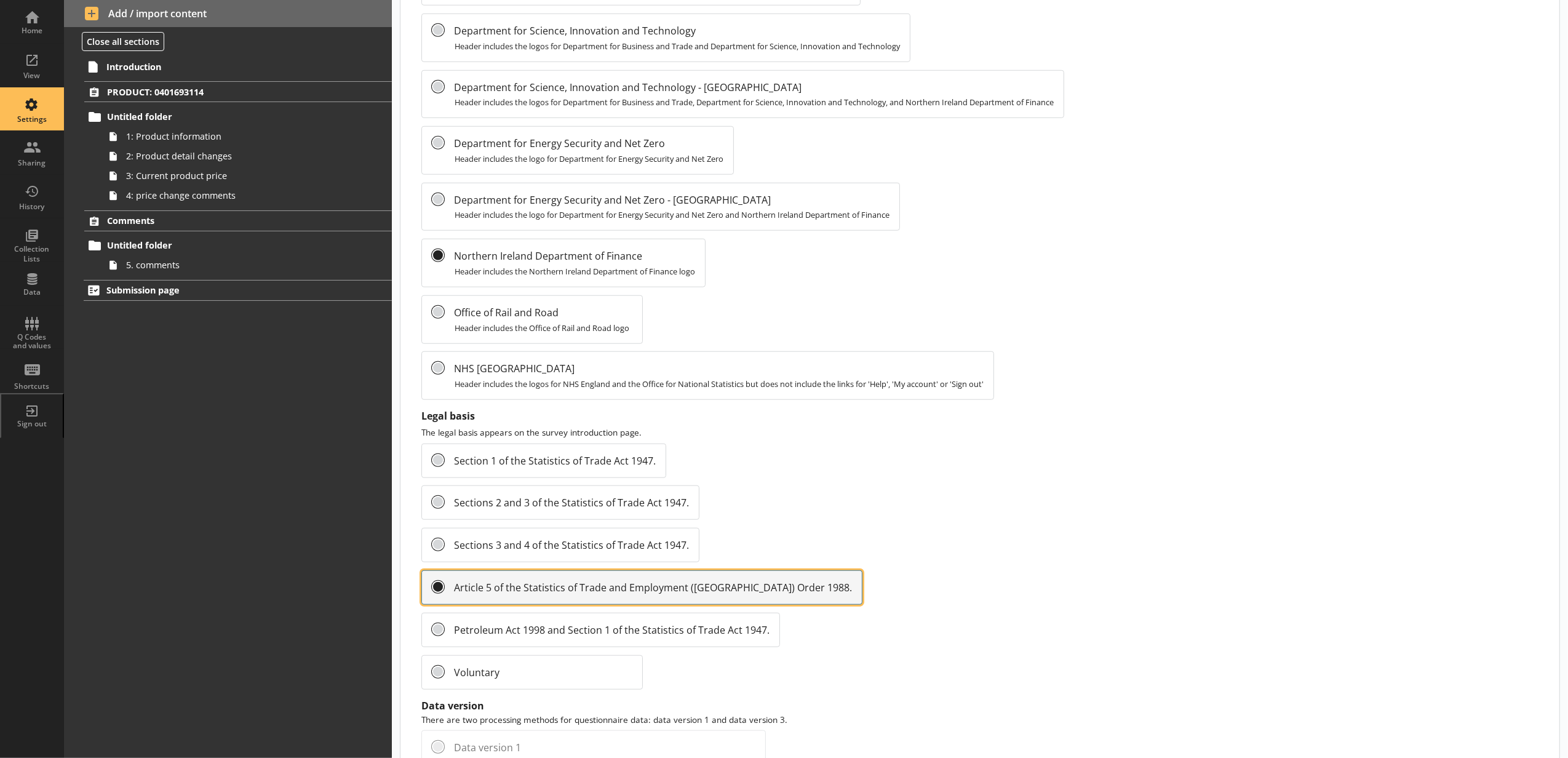
scroll to position [1087, 0]
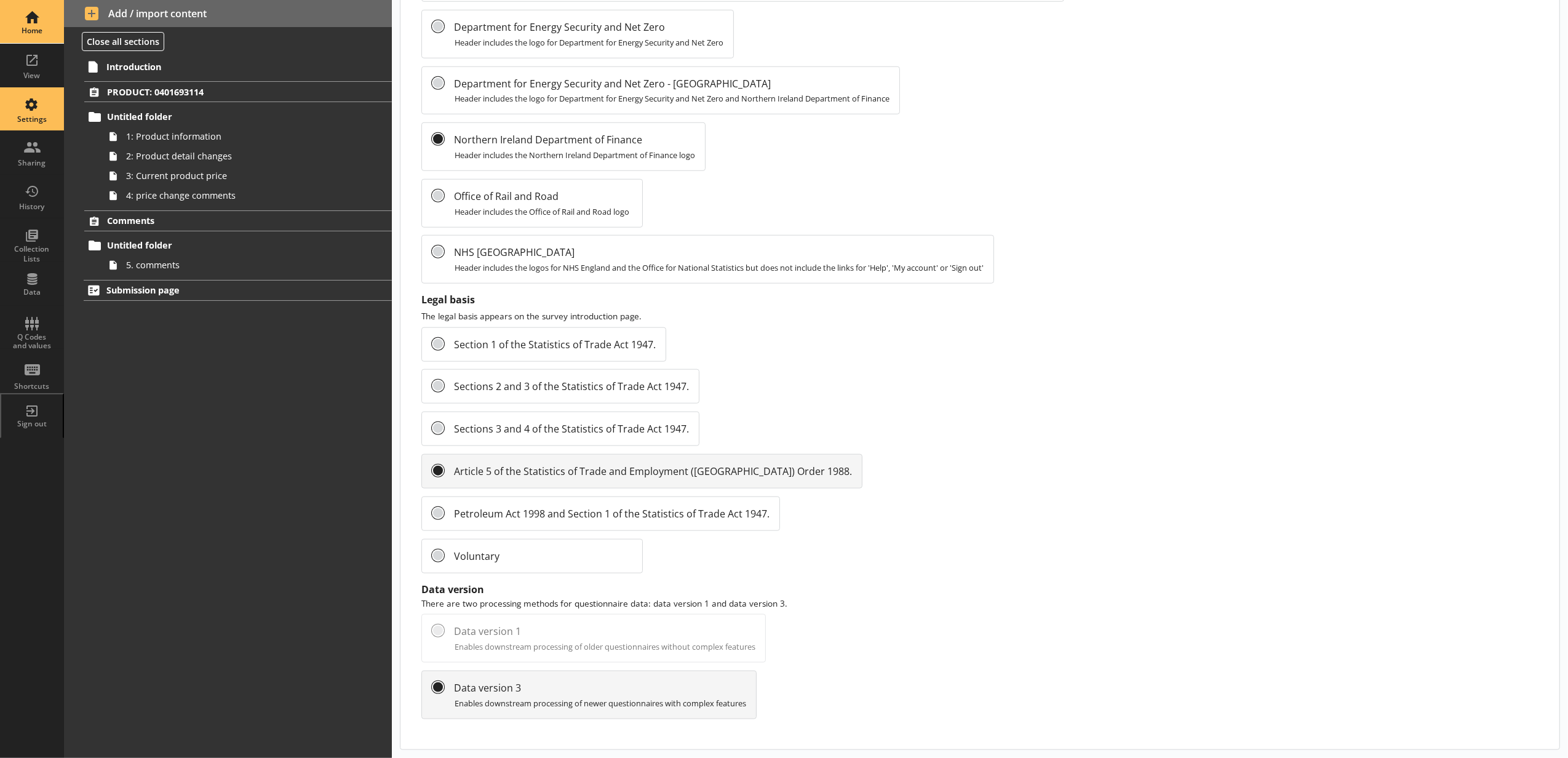
click at [59, 27] on link "Home" at bounding box center [31, 21] width 64 height 44
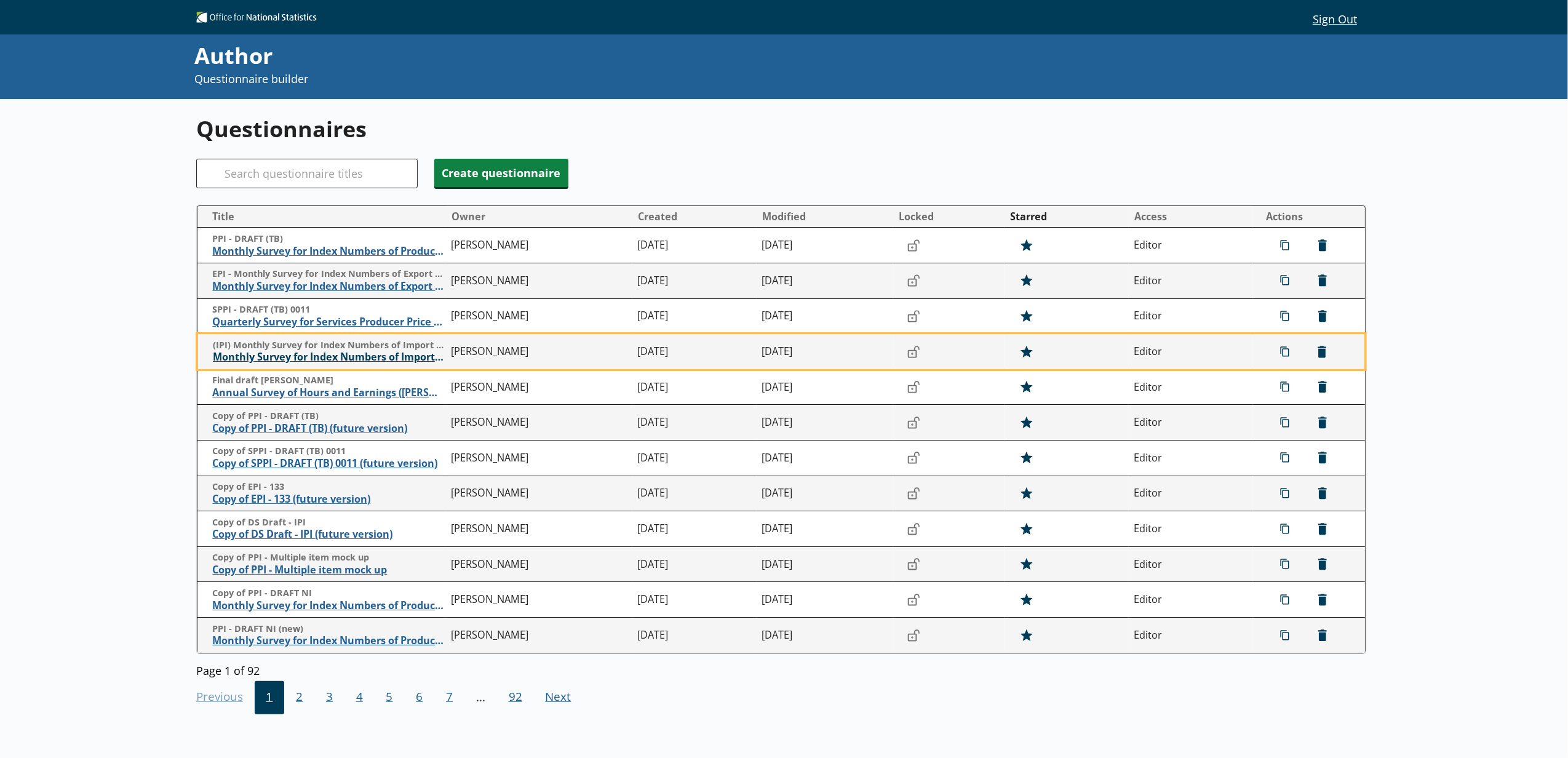
click at [343, 363] on span "Monthly Survey for Index Numbers of Import Prices - Price Quotation Return" at bounding box center [329, 357] width 233 height 13
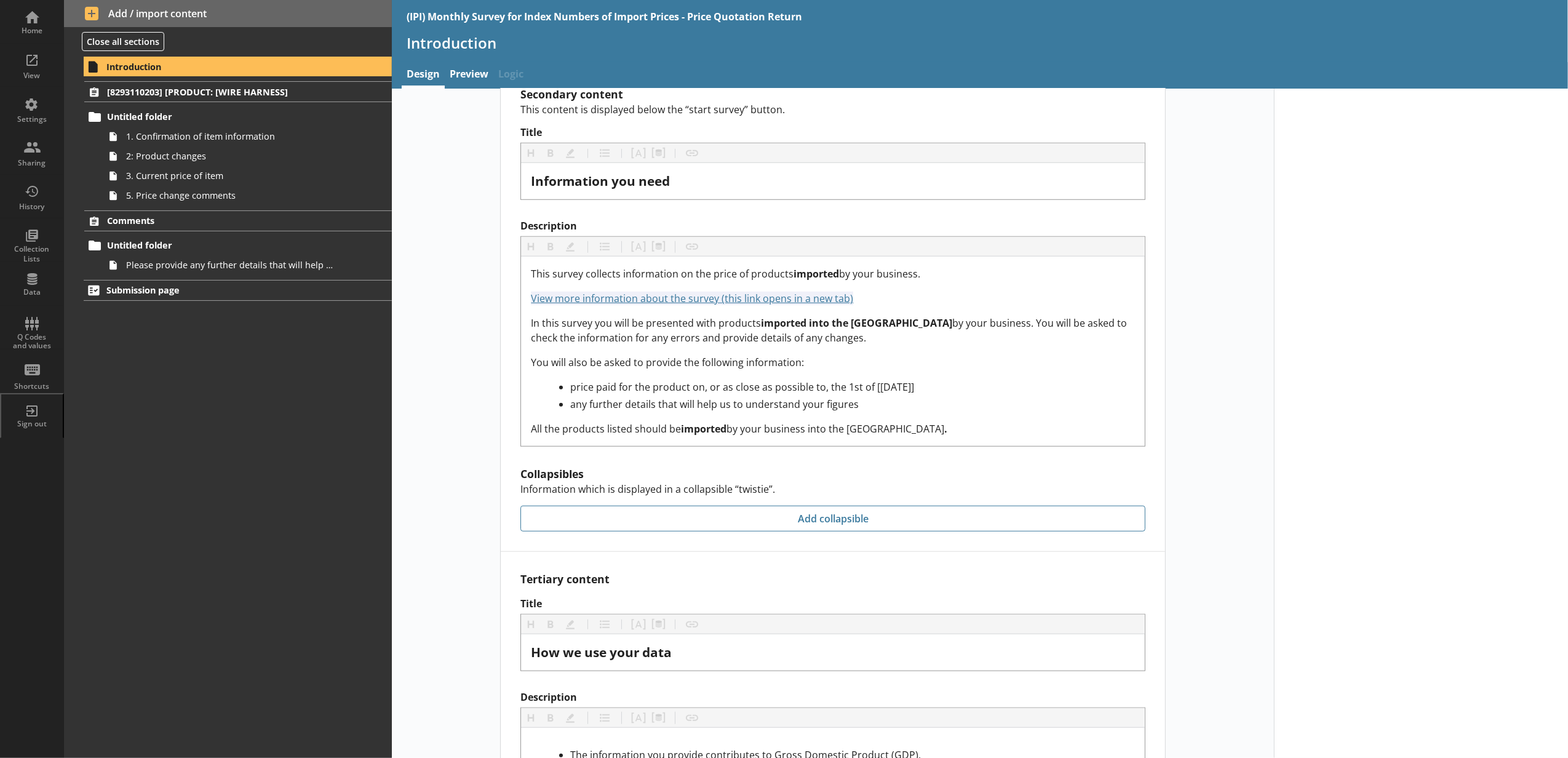
scroll to position [1014, 0]
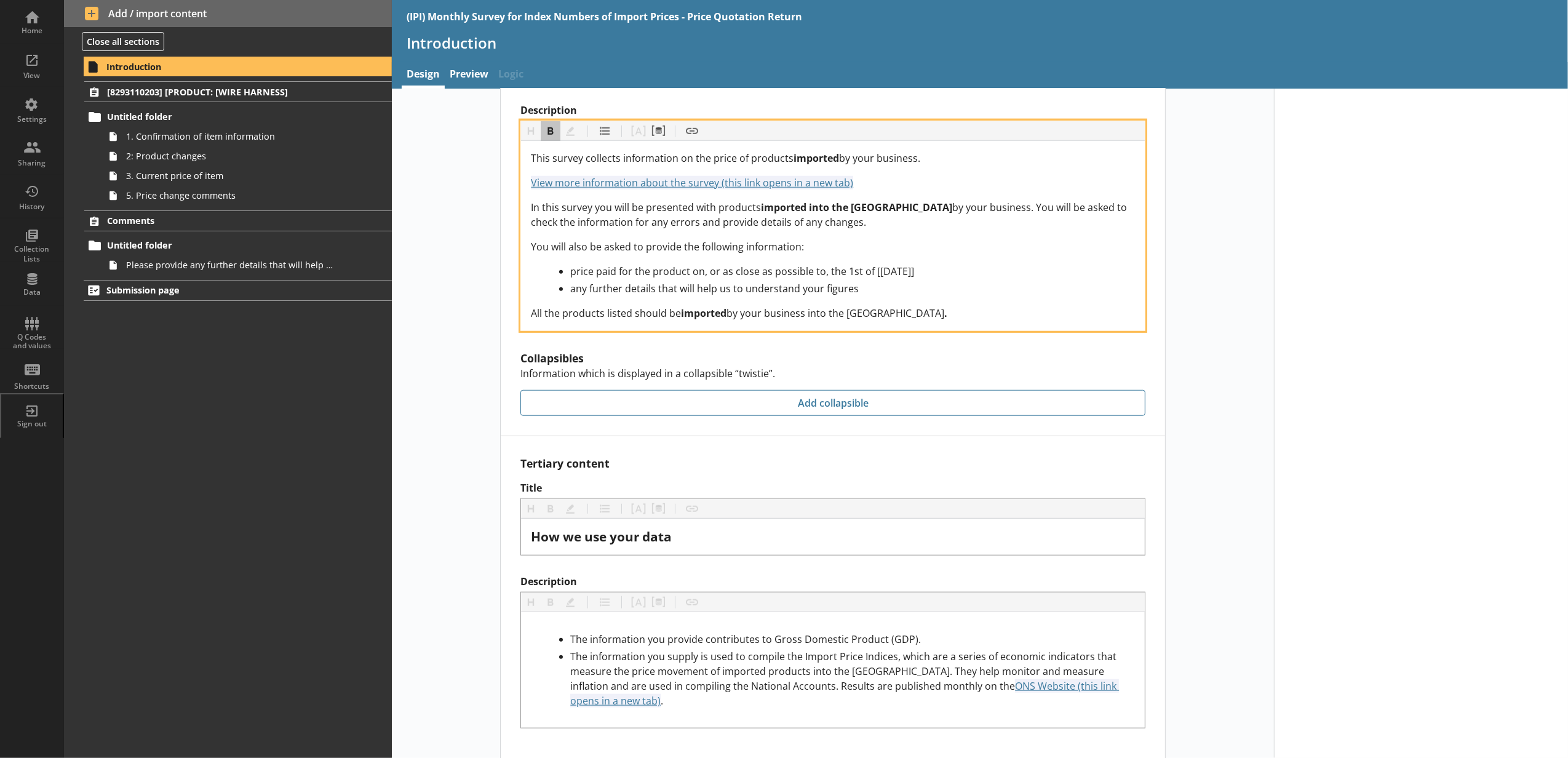
click at [909, 272] on ul "price paid for the product on, or as close as possible to, the 1st of [July 202…" at bounding box center [832, 279] width 604 height 32
click at [901, 264] on div "price paid for the product on, or as close as possible to, the 1st of [July 202…" at bounding box center [853, 271] width 565 height 15
click at [656, 121] on button "Pipe metadata" at bounding box center [657, 131] width 20 height 20
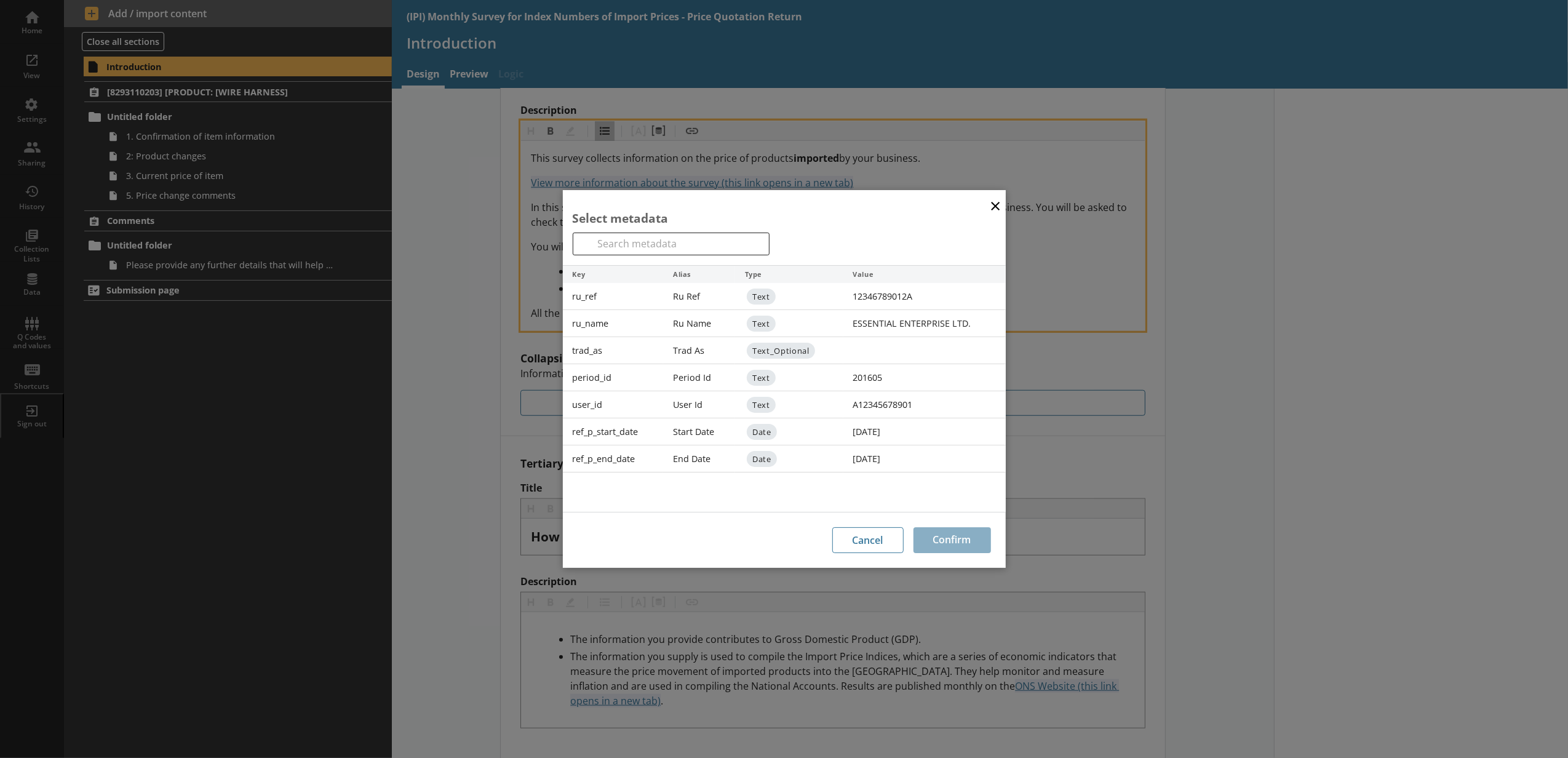
click at [990, 204] on button "×" at bounding box center [995, 205] width 19 height 27
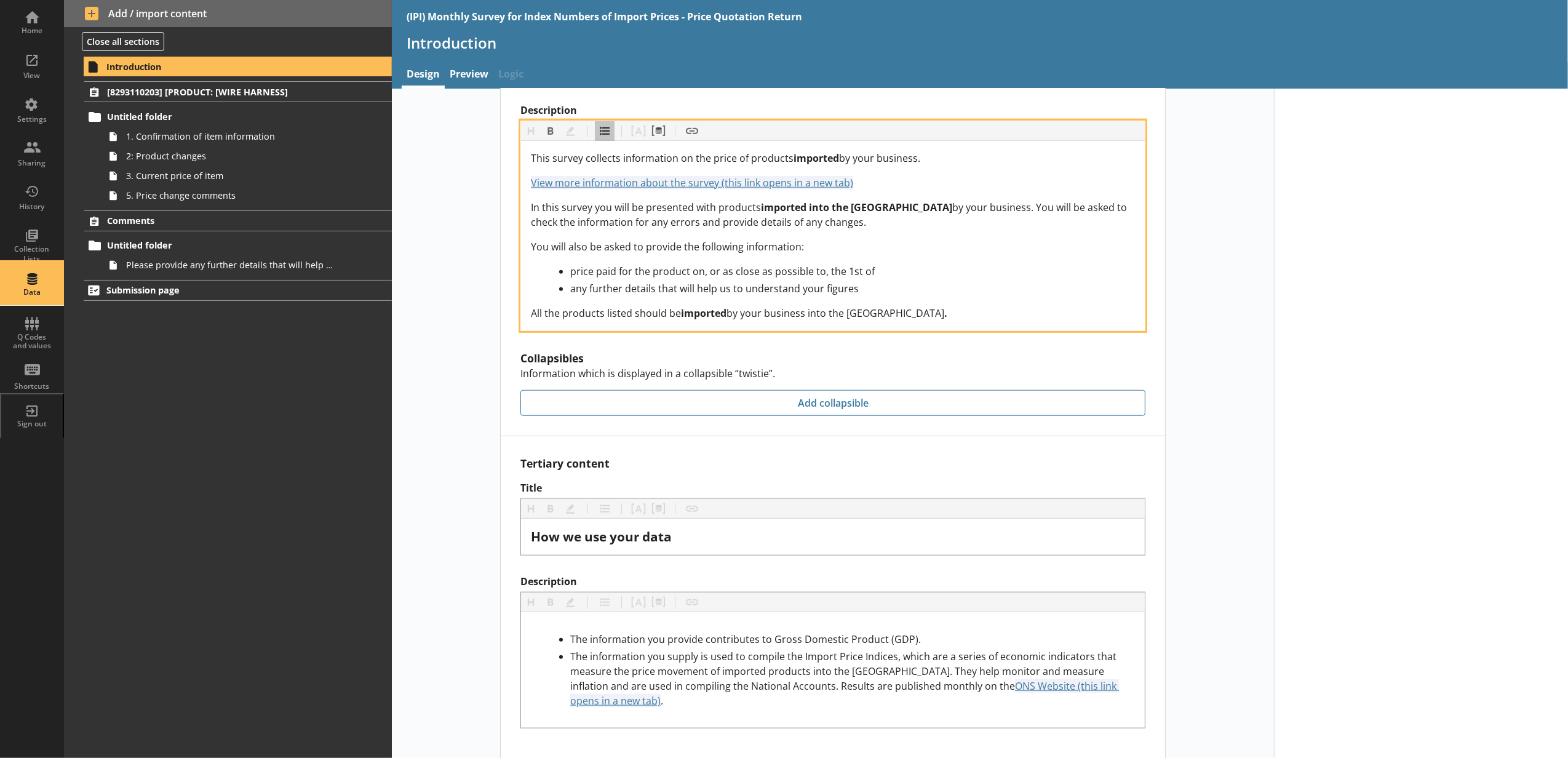
click at [39, 297] on div "Data" at bounding box center [32, 292] width 43 height 10
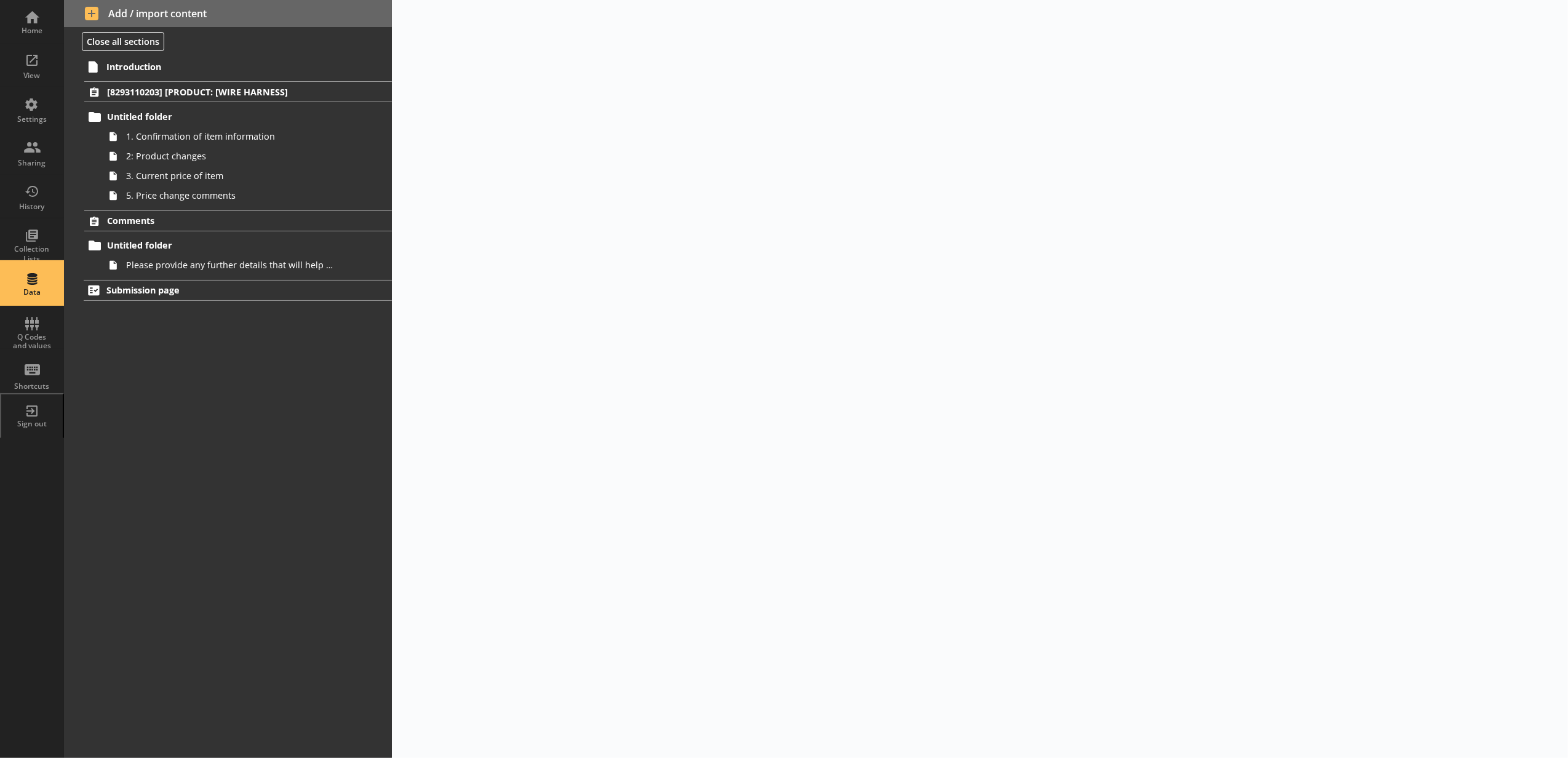
select select "Text_Optional"
select select "Date"
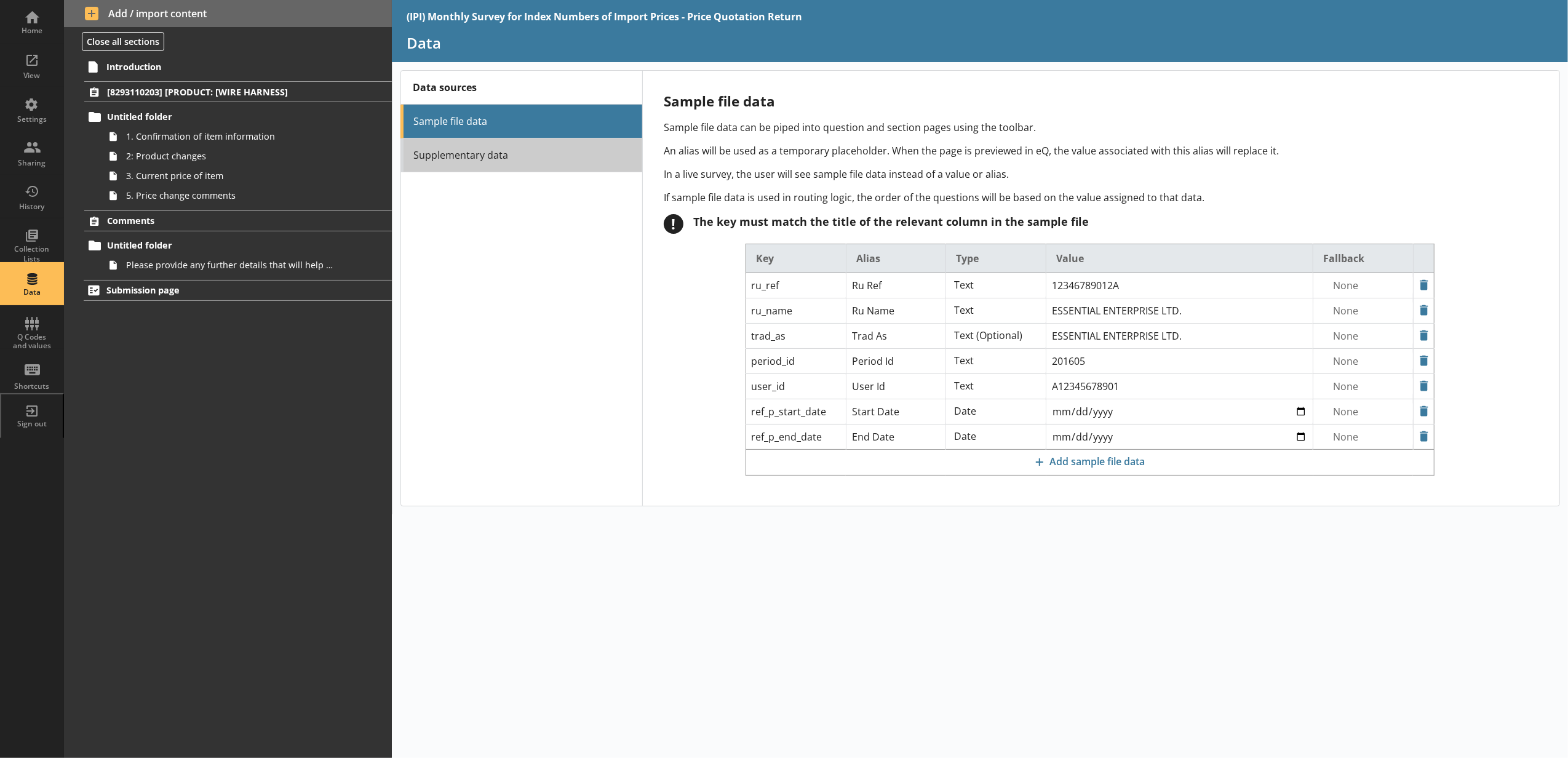
click at [569, 168] on link "Supplementary data" at bounding box center [521, 155] width 241 height 34
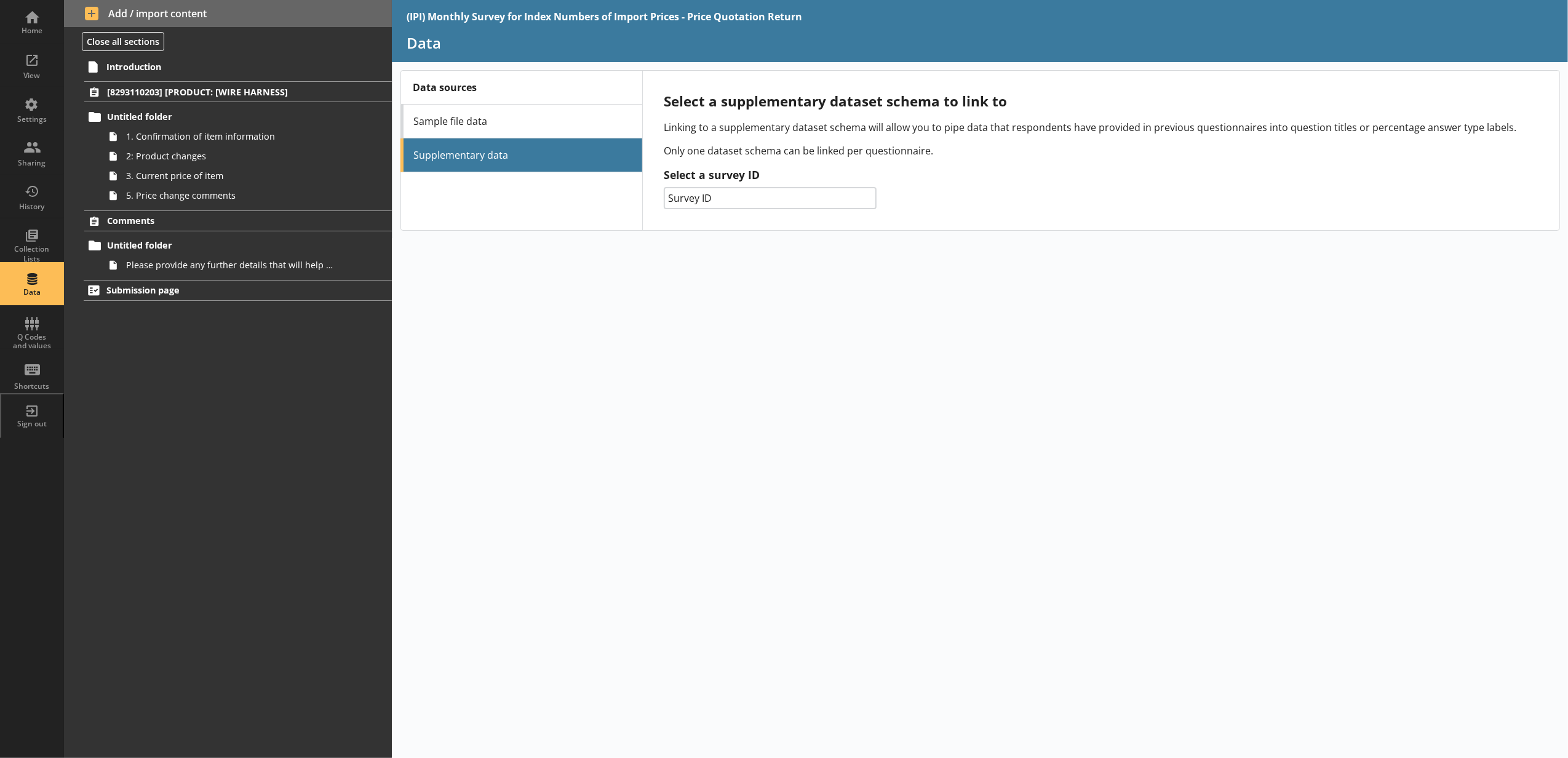
click at [839, 198] on select "Survey ID 014 - Prodcom 132 - PPI 061 - SPPI 133 - EPI 156 - IPI 141 - ASHE 221…" at bounding box center [770, 197] width 213 height 22
select select "156"
click at [663, 189] on select "Survey ID 014 - Prodcom 132 - PPI 061 - SPPI 133 - EPI 156 - IPI 141 - ASHE 221…" at bounding box center [770, 197] width 213 height 22
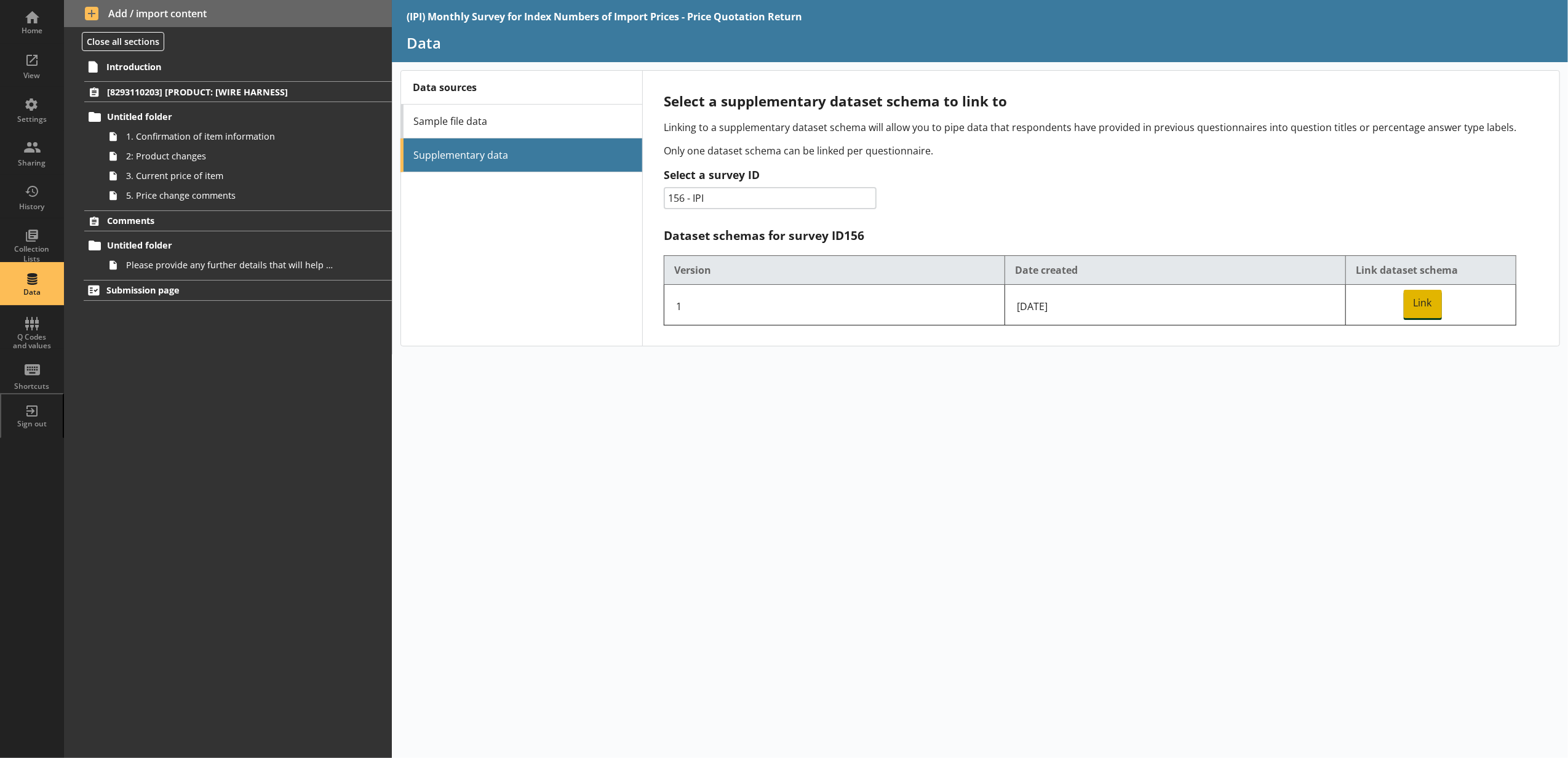
click at [1252, 303] on span "Link" at bounding box center [1421, 303] width 38 height 28
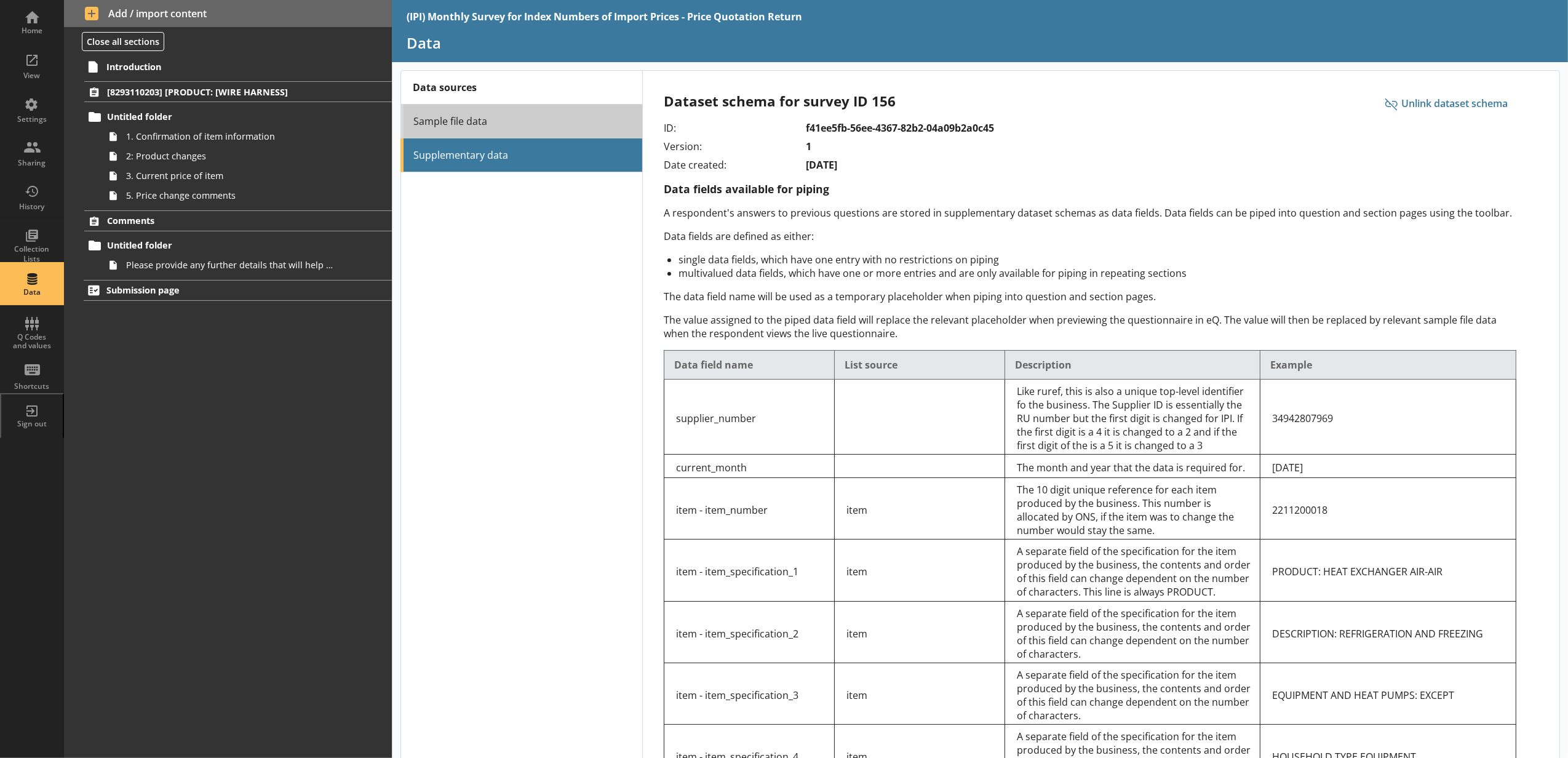
click at [559, 127] on link "Sample file data" at bounding box center [521, 121] width 241 height 34
select select "Text_Optional"
select select "Date"
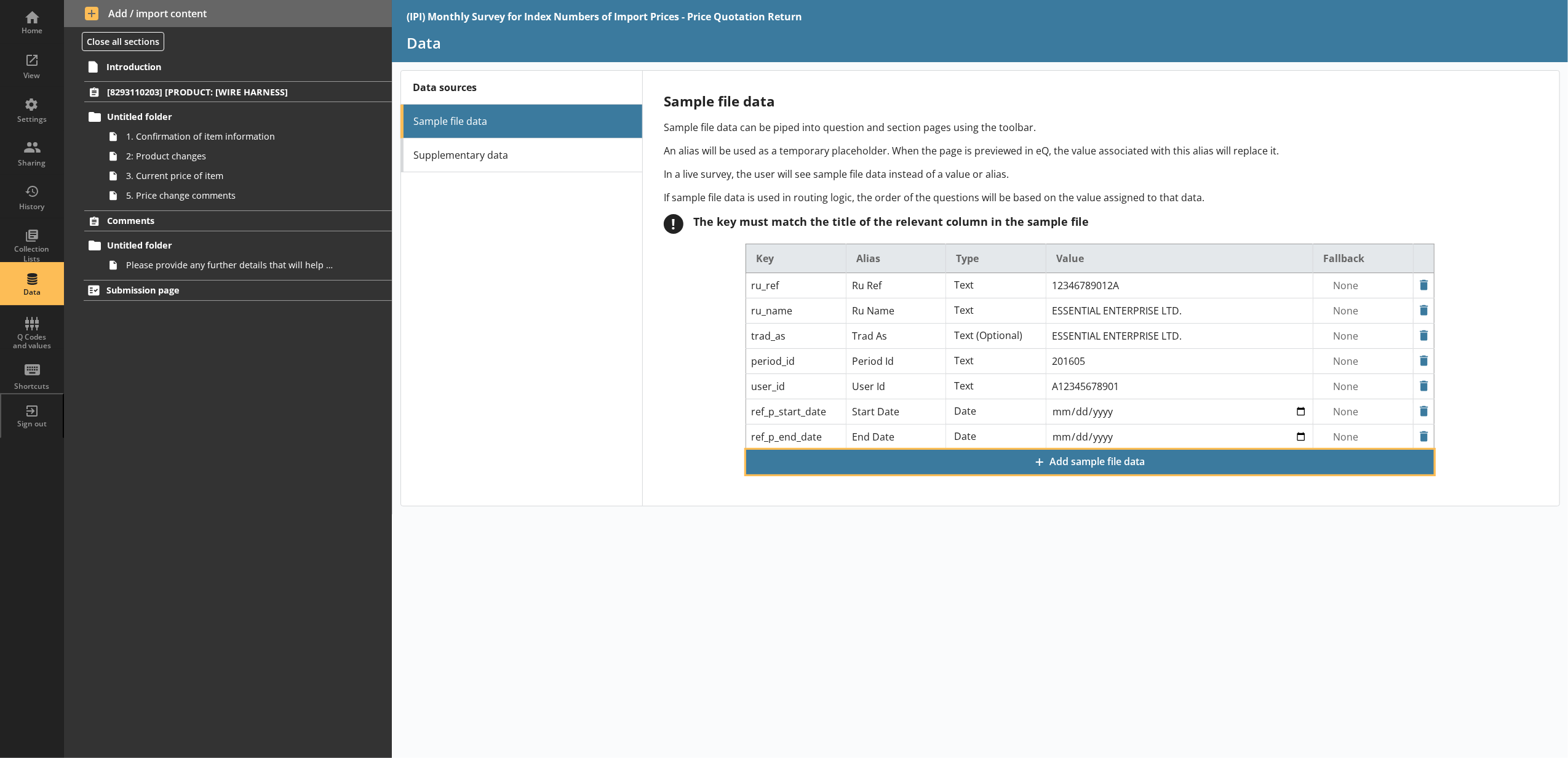
click at [980, 466] on span "Add sample file data" at bounding box center [1089, 462] width 686 height 23
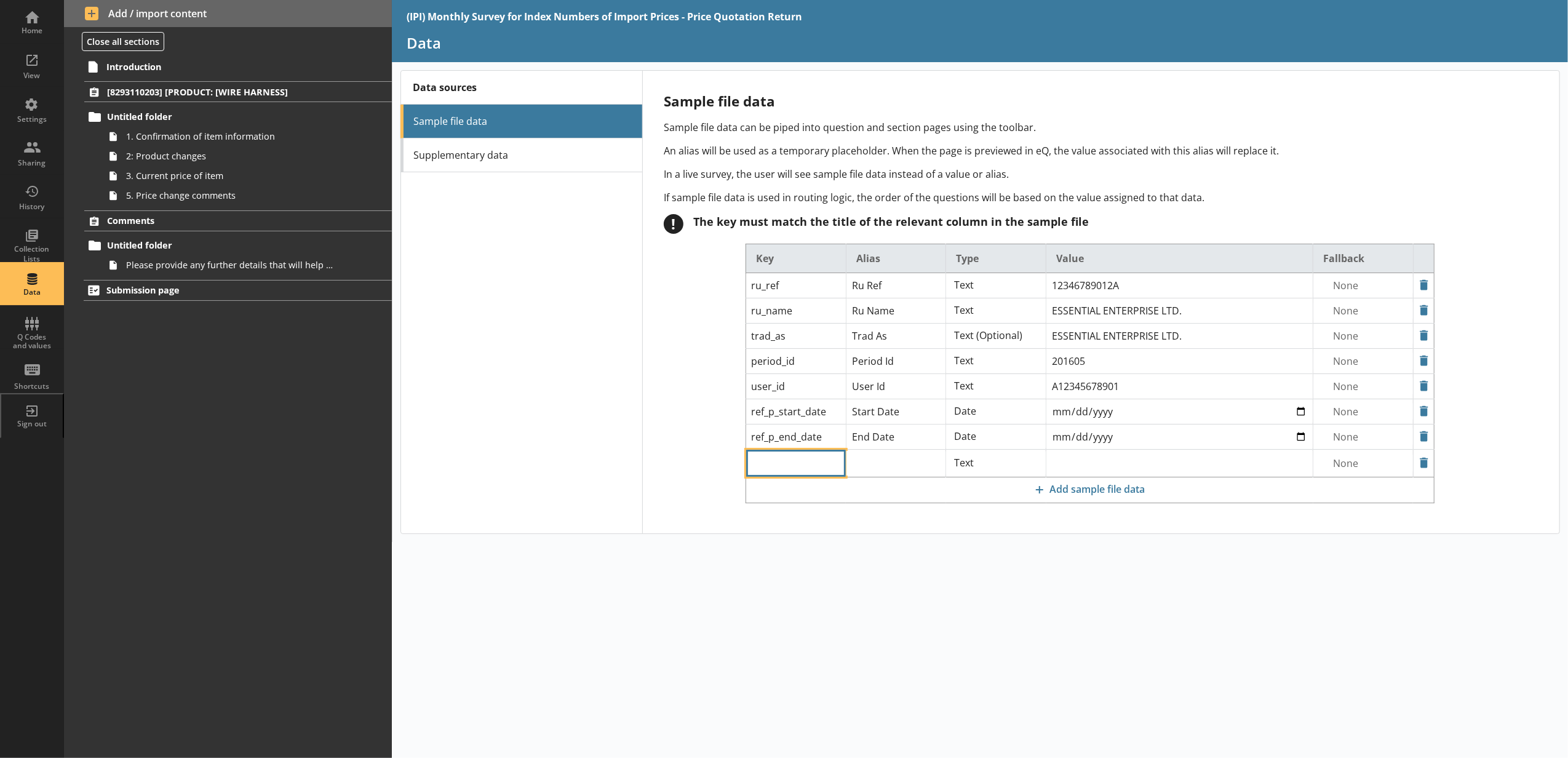
click at [818, 474] on input "text" at bounding box center [796, 463] width 100 height 27
paste input "sds_dataset_id"
type input "sds_dataset_id"
paste input "sds_dataset_id"
type input "sds_dataset_id"
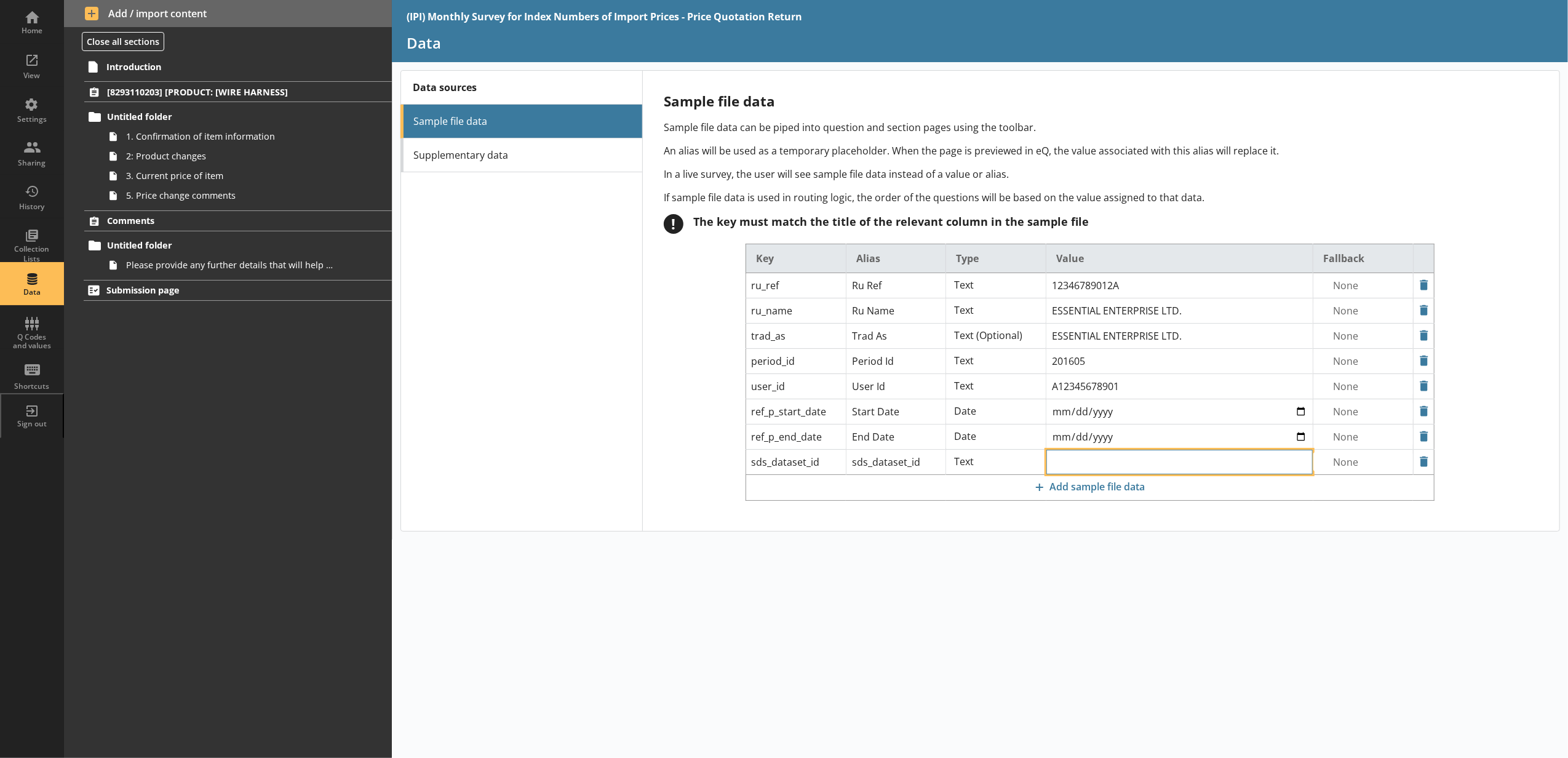
click at [1083, 298] on input "text" at bounding box center [1179, 284] width 267 height 24
paste input "480c55e3-26f6-45a8-986c-b13f16059e9e"
type input "480c55e3-26f6-45a8-986c-b13f16059e9e"
drag, startPoint x: 1145, startPoint y: 286, endPoint x: 1043, endPoint y: 286, distance: 102.0
click at [1043, 286] on tr "ru_ref Ru Ref Text Text (Optional) Date Language Region 12346789012A 4 results …" at bounding box center [1089, 285] width 688 height 25
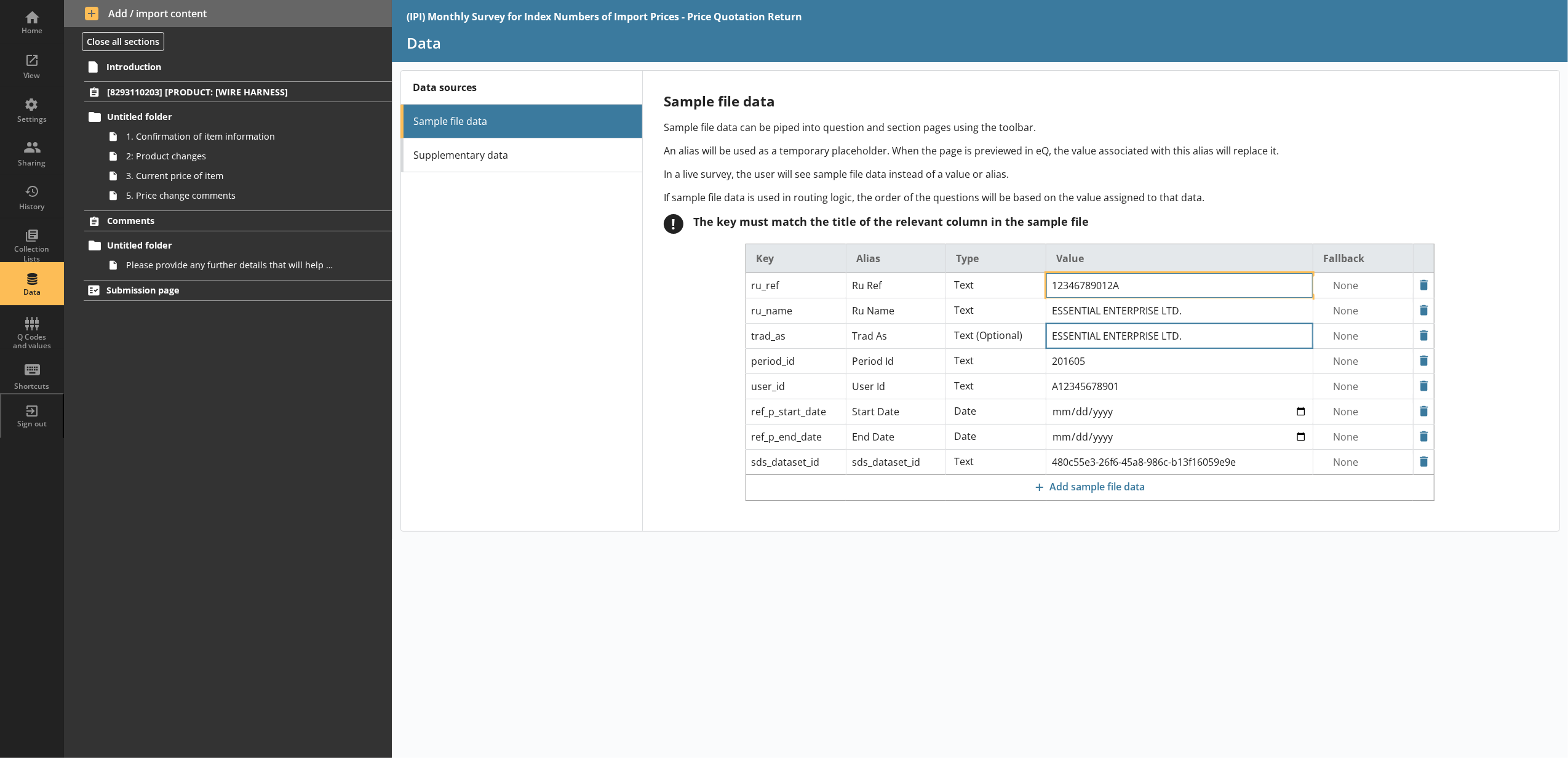
paste input "29900000576"
type input "29900000576"
click at [947, 608] on div "(IPI) Monthly Survey for Index Numbers of Import Prices - Price Quotation Retur…" at bounding box center [980, 379] width 1176 height 758
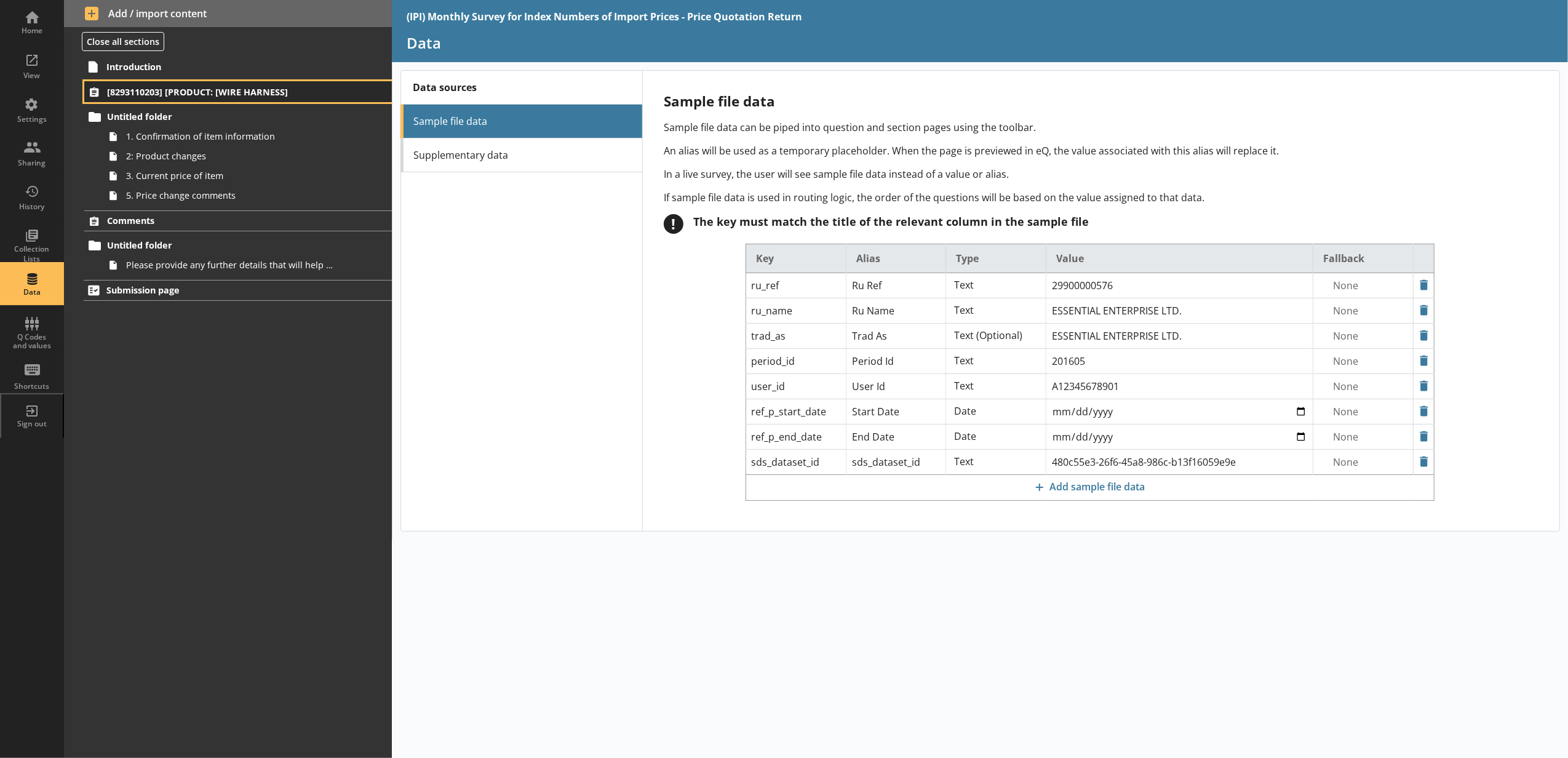
click at [232, 96] on span "[8293110203] [PRODUCT: [WIRE HARNESS]" at bounding box center [219, 92] width 224 height 12
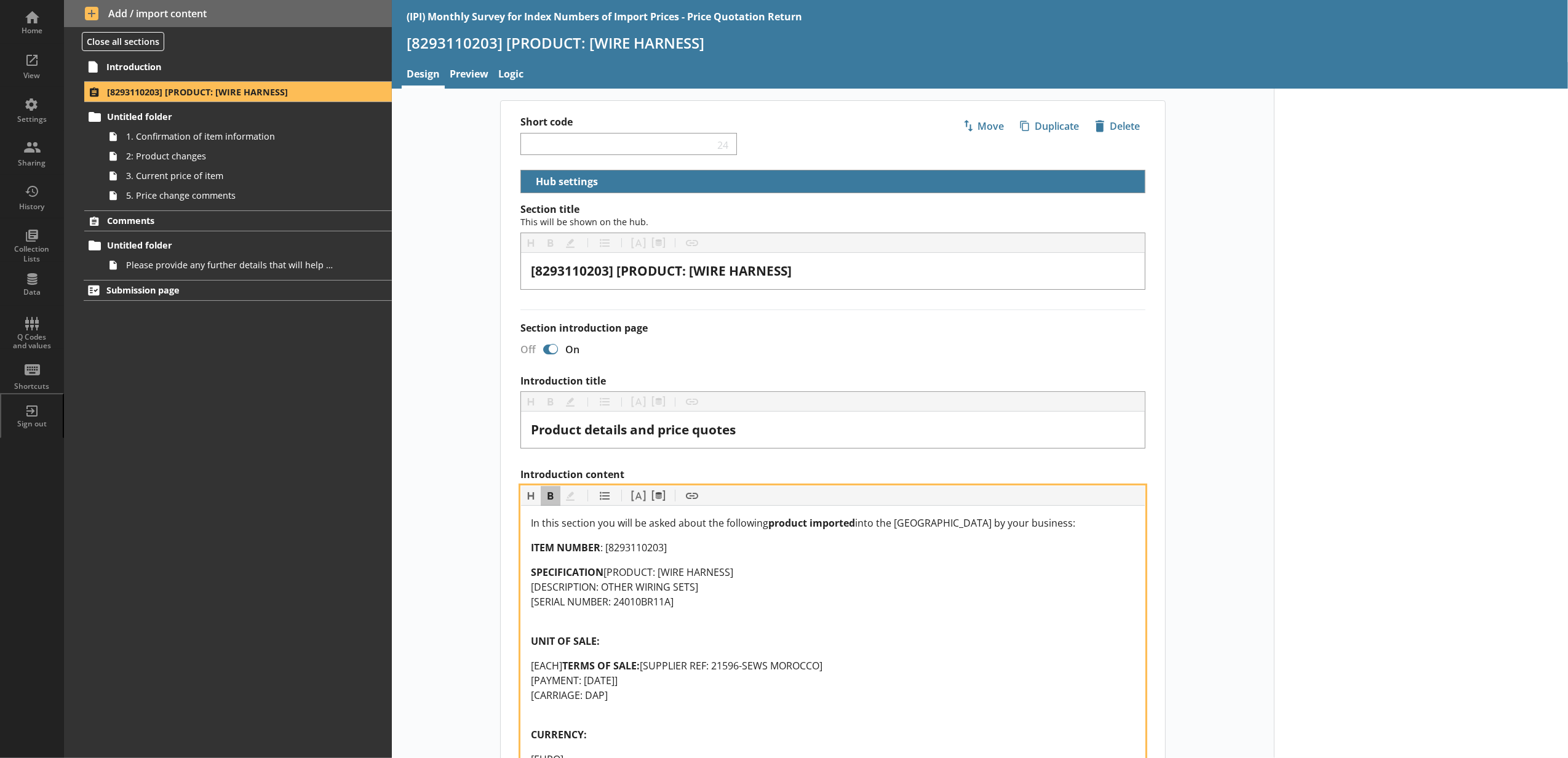
drag, startPoint x: 682, startPoint y: 550, endPoint x: 668, endPoint y: 550, distance: 14.0
click at [668, 550] on div "ITEM NUMBER : [8293110203]" at bounding box center [832, 547] width 604 height 15
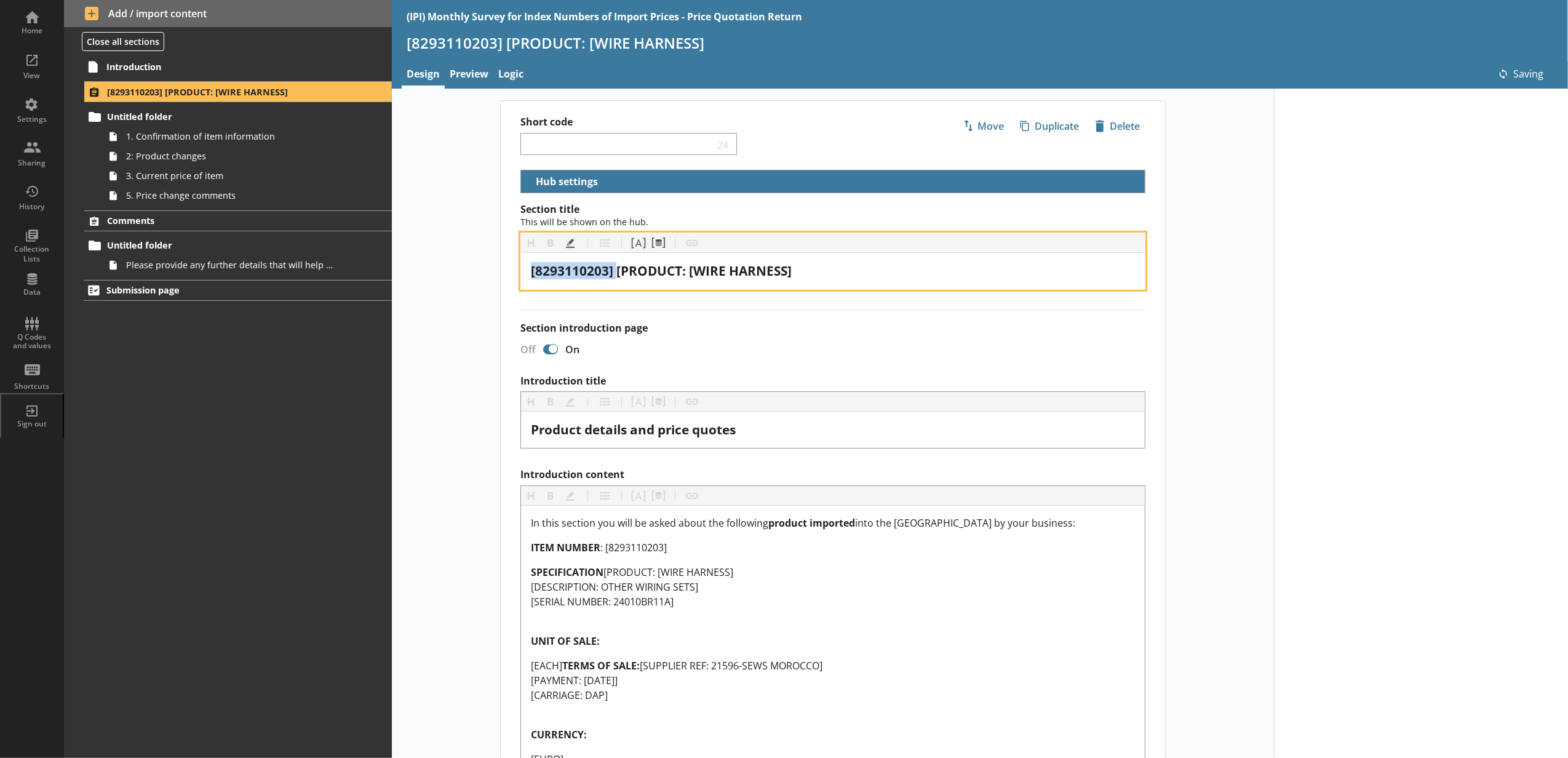
drag, startPoint x: 612, startPoint y: 268, endPoint x: 470, endPoint y: 271, distance: 142.0
click at [471, 271] on div "Short code 24 Move icon-copy Duplicate icon-delete Created with Sketch. Delete …" at bounding box center [832, 686] width 882 height 1171
click at [648, 241] on button "Pipe metadata" at bounding box center [657, 243] width 20 height 20
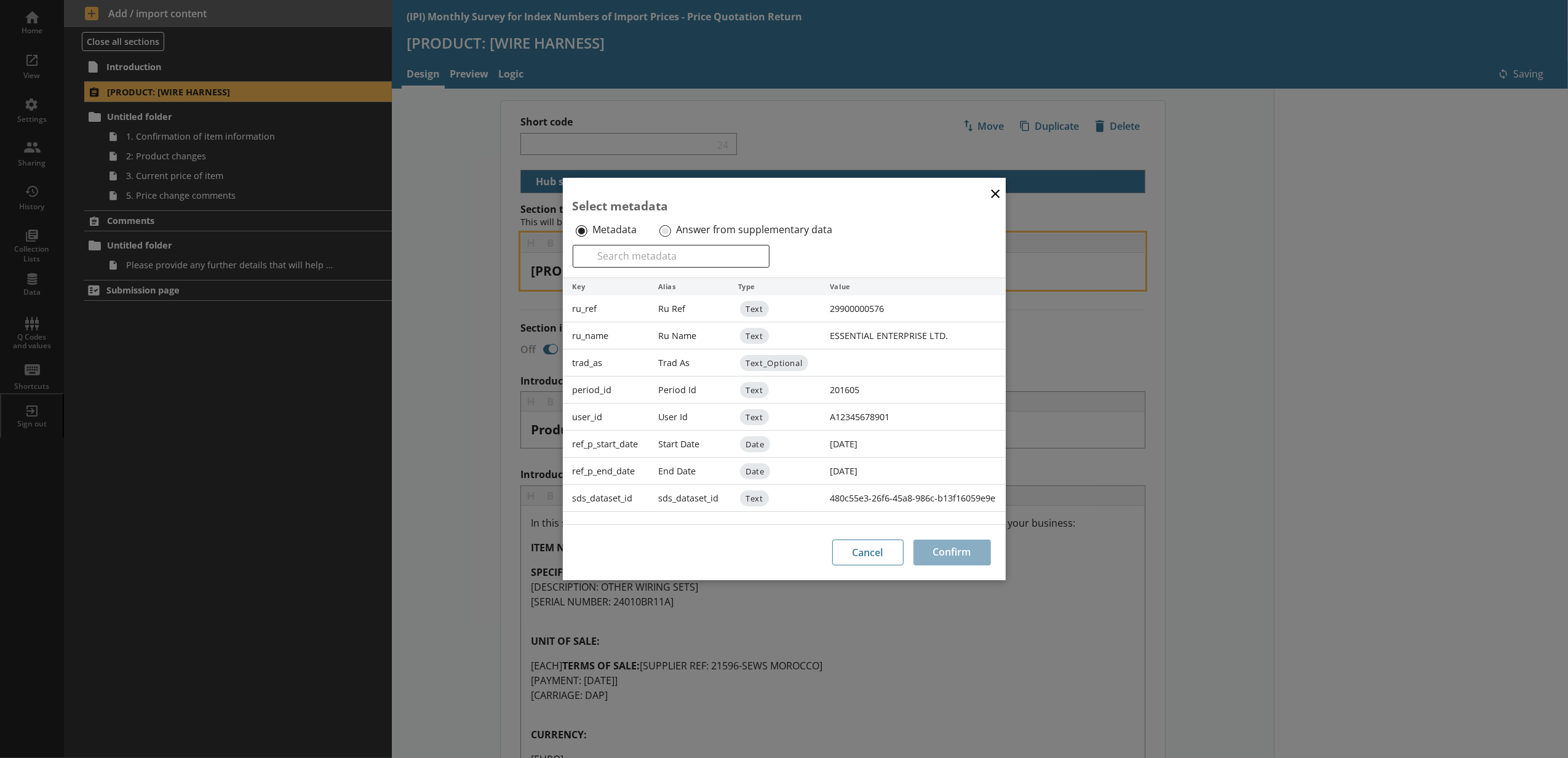
click at [677, 229] on label "Answer from supplementary data" at bounding box center [754, 230] width 156 height 13
click at [671, 229] on input "Answer from supplementary data" at bounding box center [665, 231] width 12 height 12
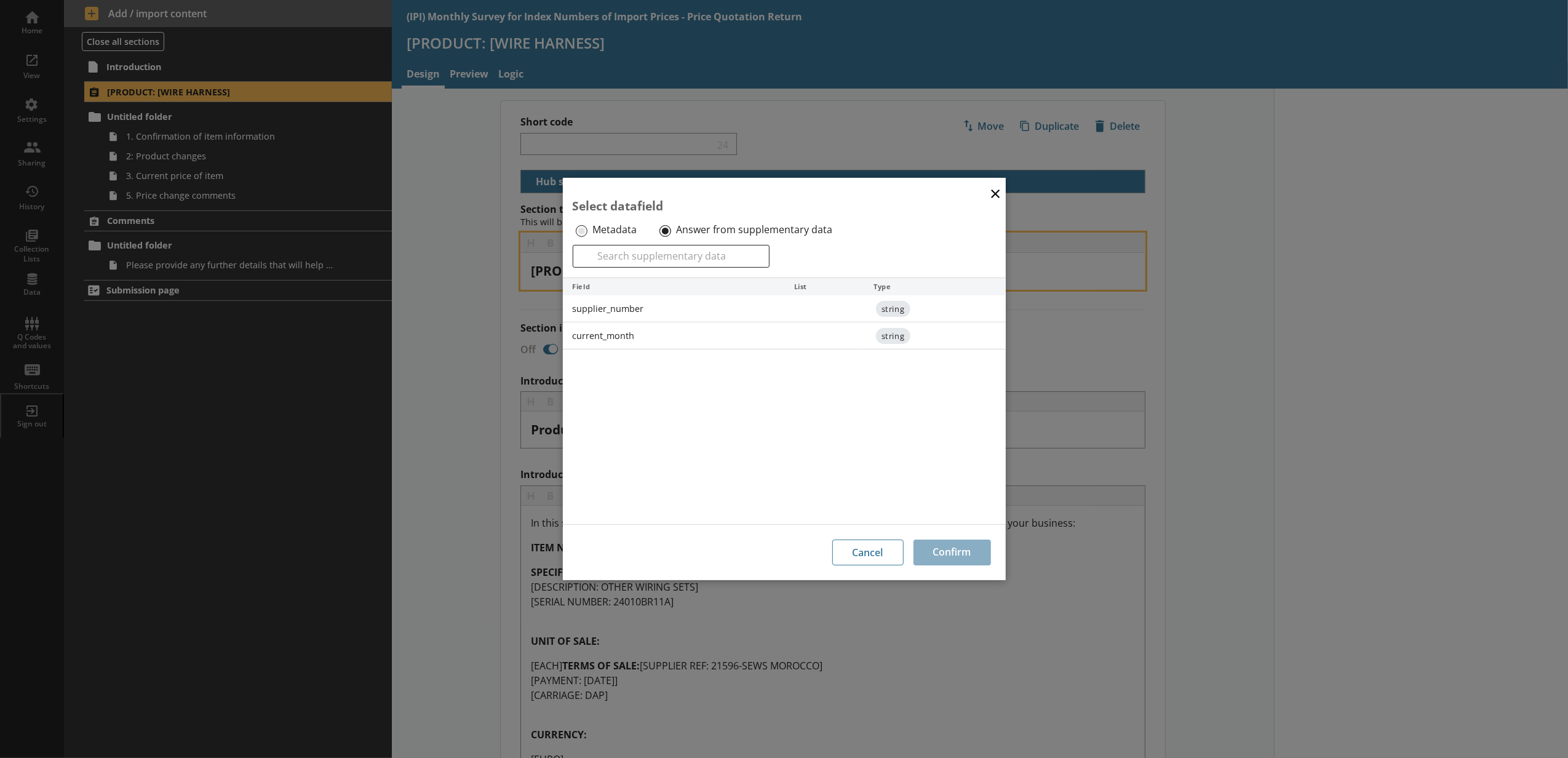
click at [992, 190] on button "×" at bounding box center [995, 192] width 19 height 27
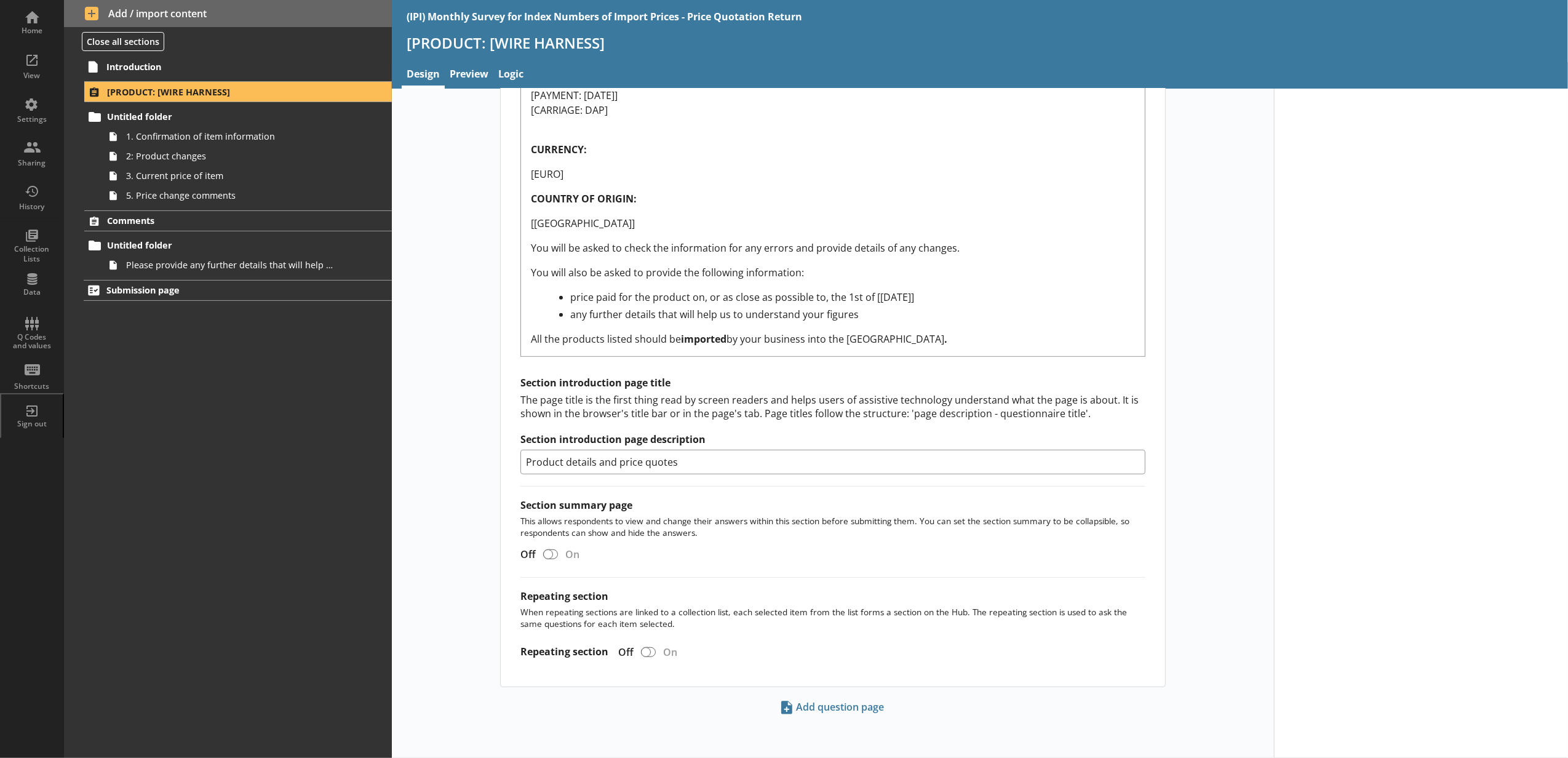
scroll to position [663, 0]
click at [641, 651] on div at bounding box center [646, 652] width 10 height 10
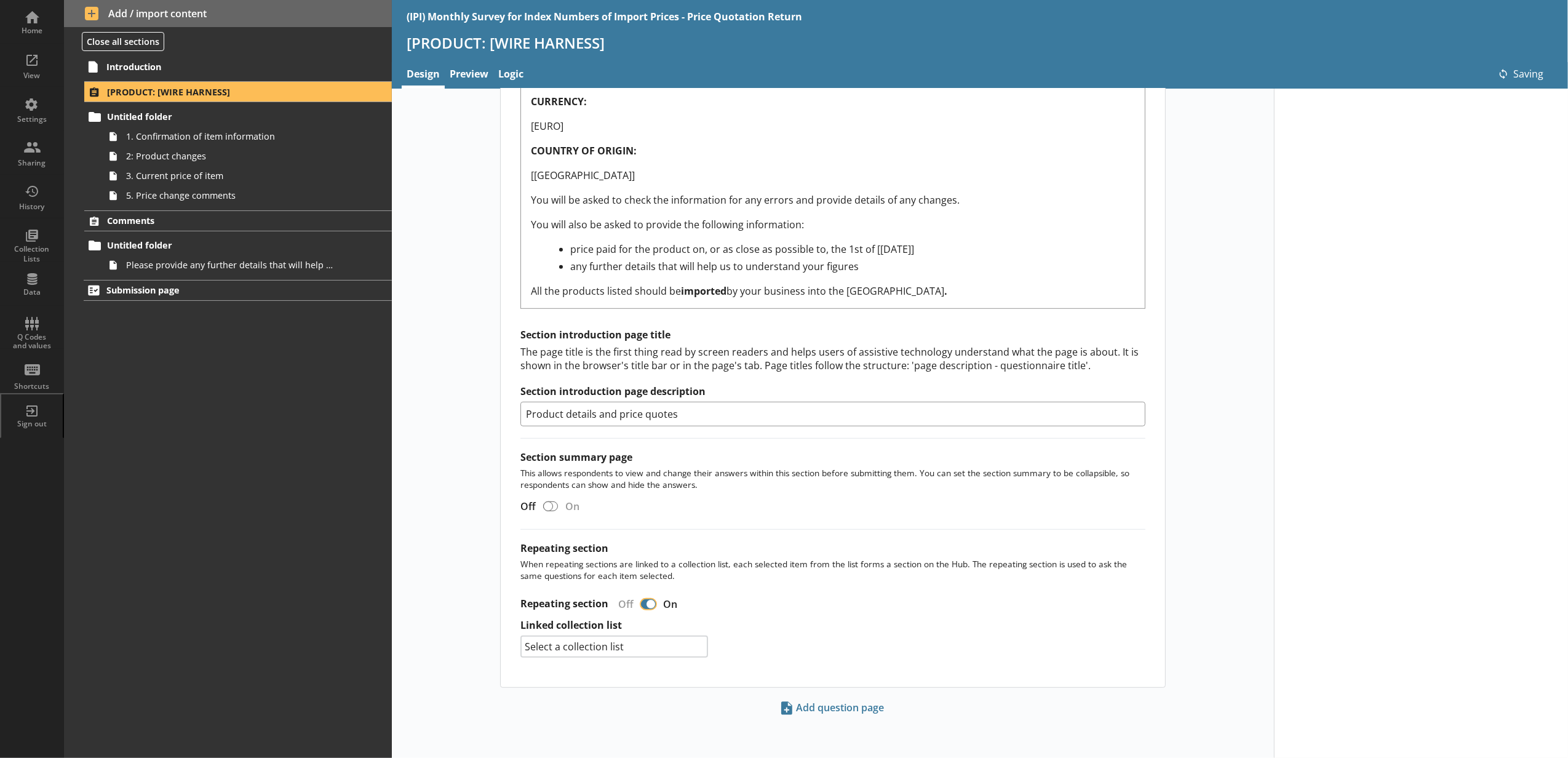
checkbox input "true"
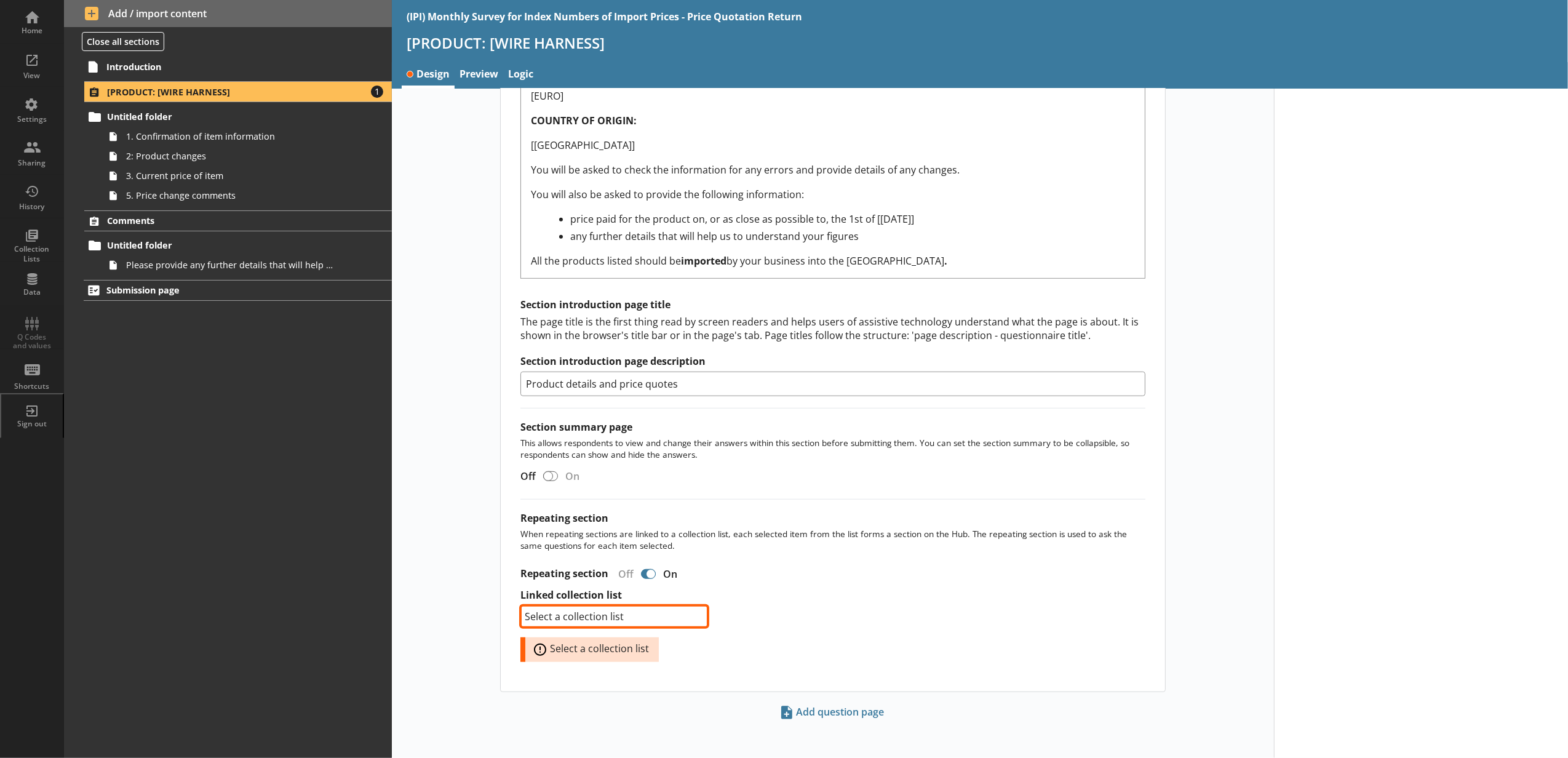
click at [600, 627] on select "Select a collection list item" at bounding box center [614, 615] width 188 height 22
select select "18c8d37d-0af8-4842-925b-360f30585748"
click at [521, 627] on select "Select a collection list item" at bounding box center [614, 615] width 188 height 22
select select "18c8d37d-0af8-4842-925b-360f30585748"
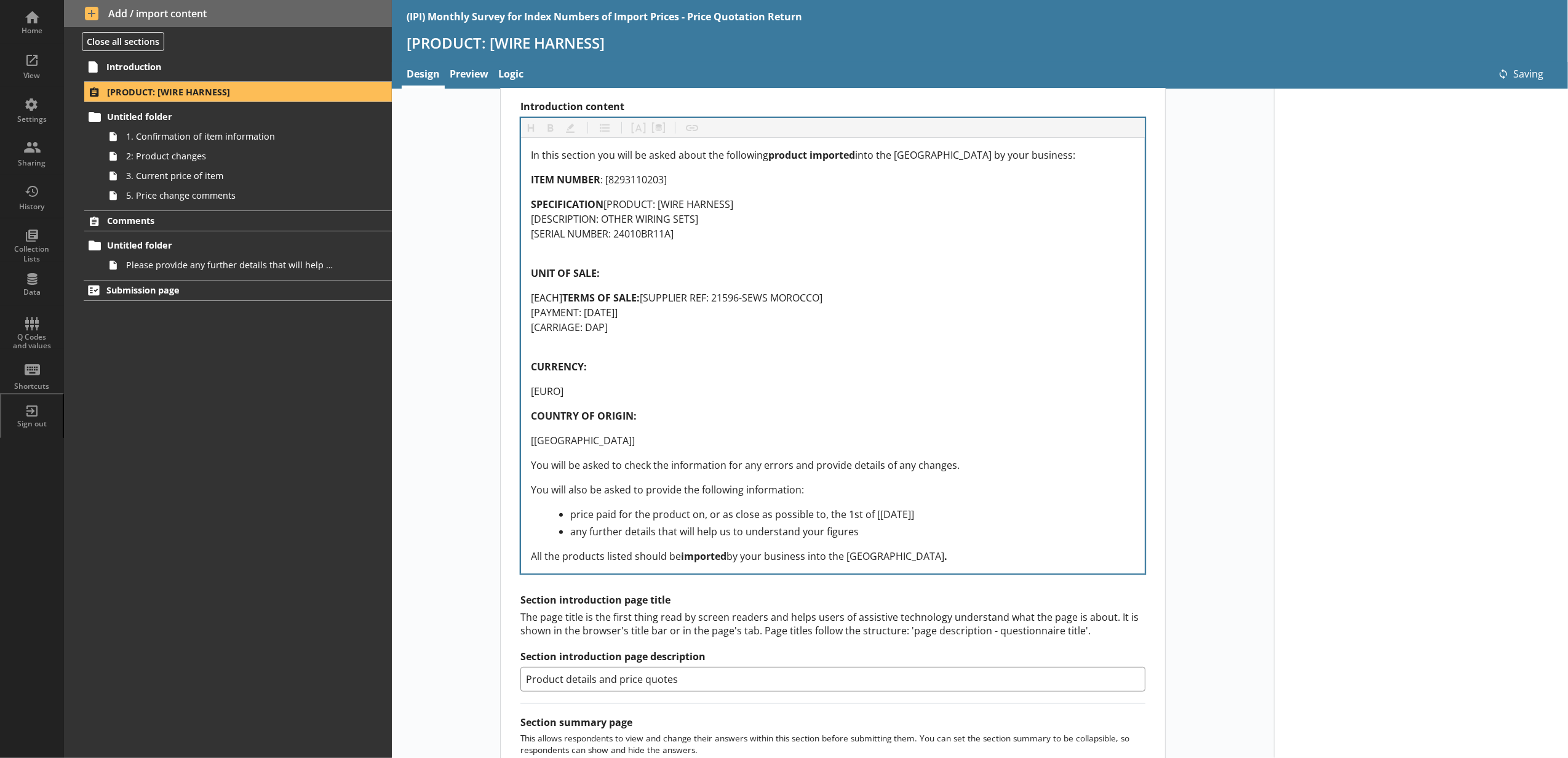
scroll to position [0, 0]
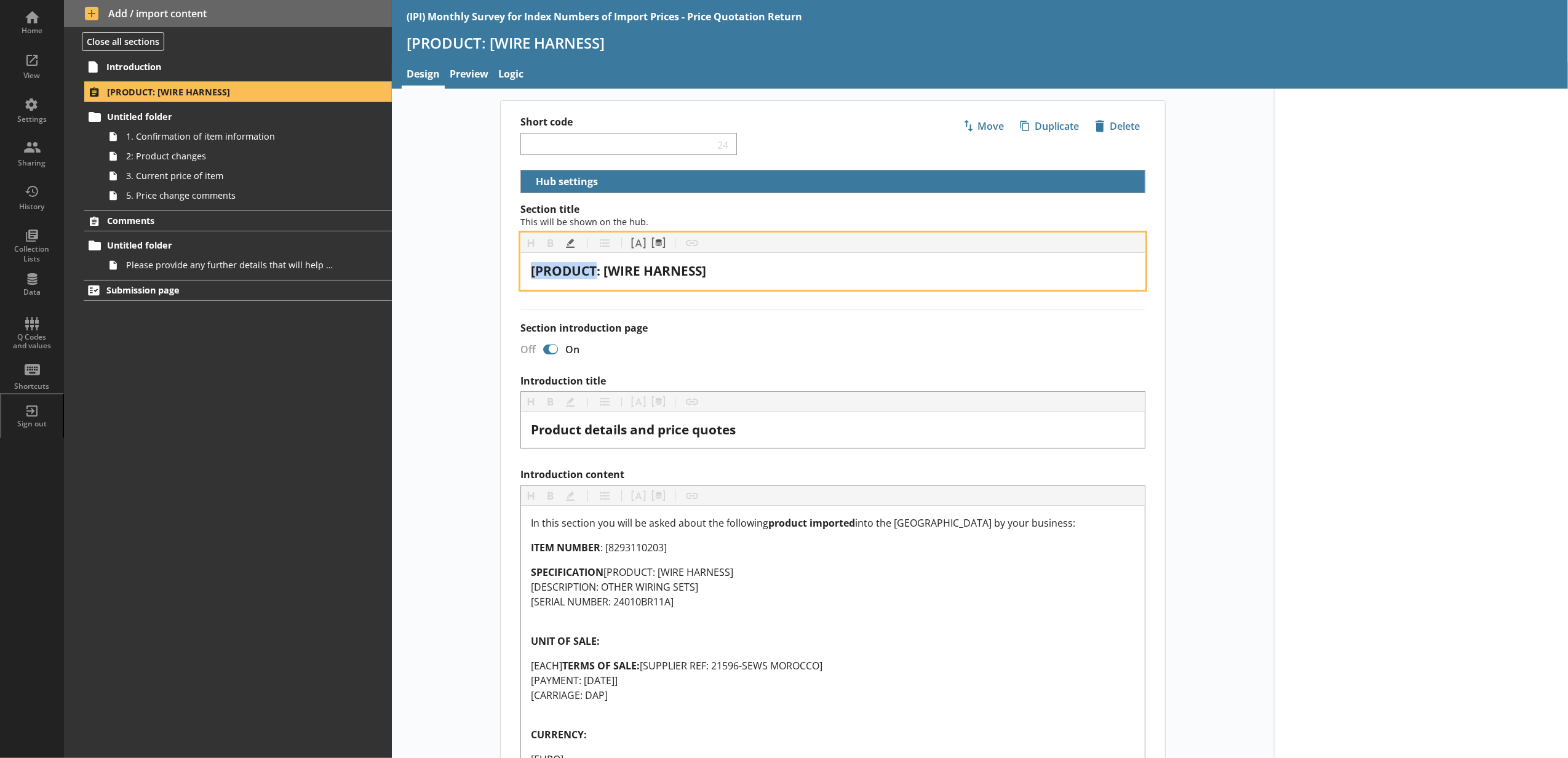
drag, startPoint x: 594, startPoint y: 272, endPoint x: 512, endPoint y: 272, distance: 82.0
click at [512, 272] on div "Section title This will be shown on the hub. Heading Heading Bold Bold Highligh…" at bounding box center [832, 761] width 664 height 1116
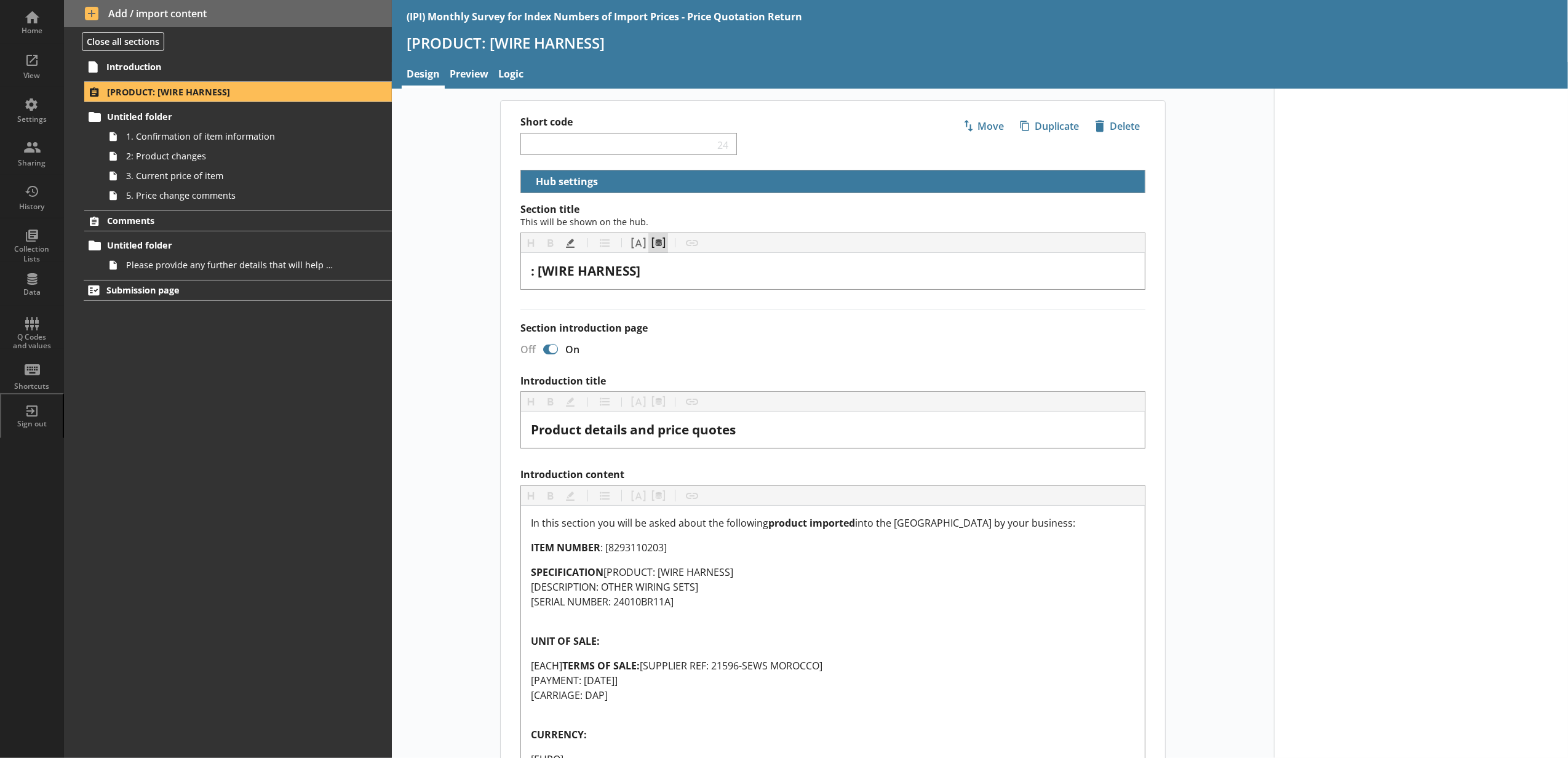
click at [654, 247] on button "Pipe metadata" at bounding box center [657, 243] width 20 height 20
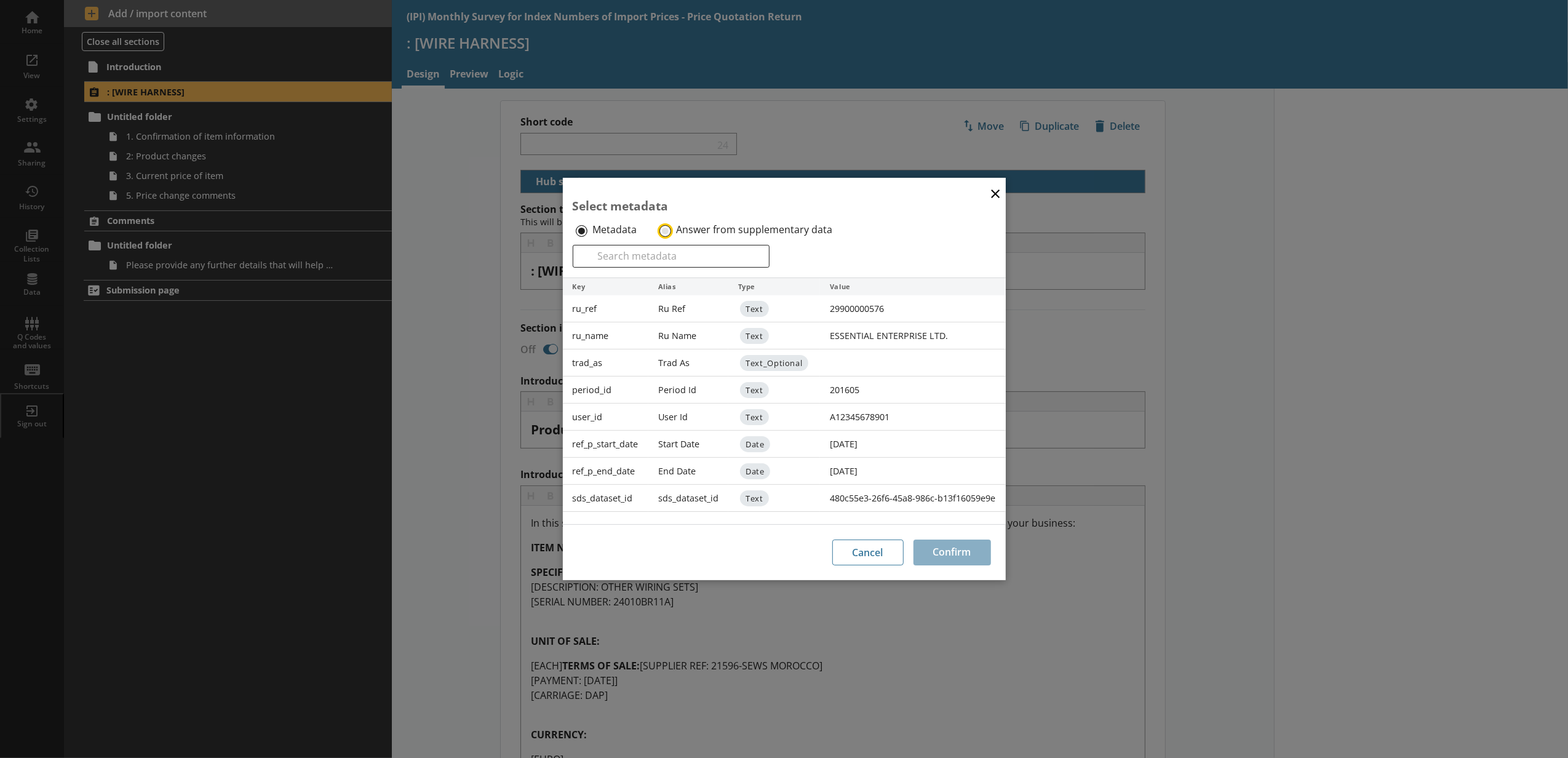
click at [664, 234] on input "Answer from supplementary data" at bounding box center [665, 231] width 12 height 12
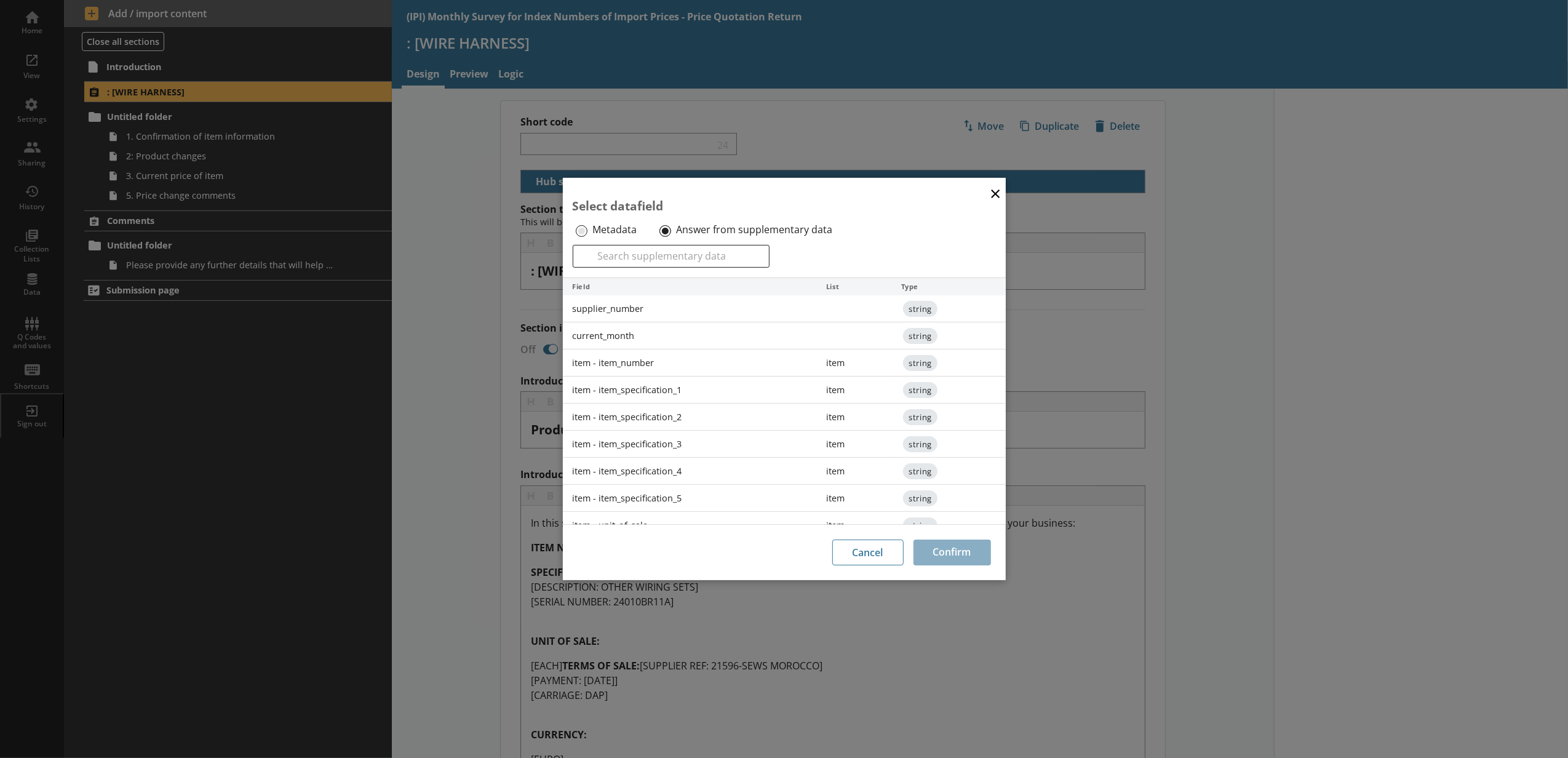
click at [640, 359] on div "item - item_number" at bounding box center [690, 363] width 254 height 27
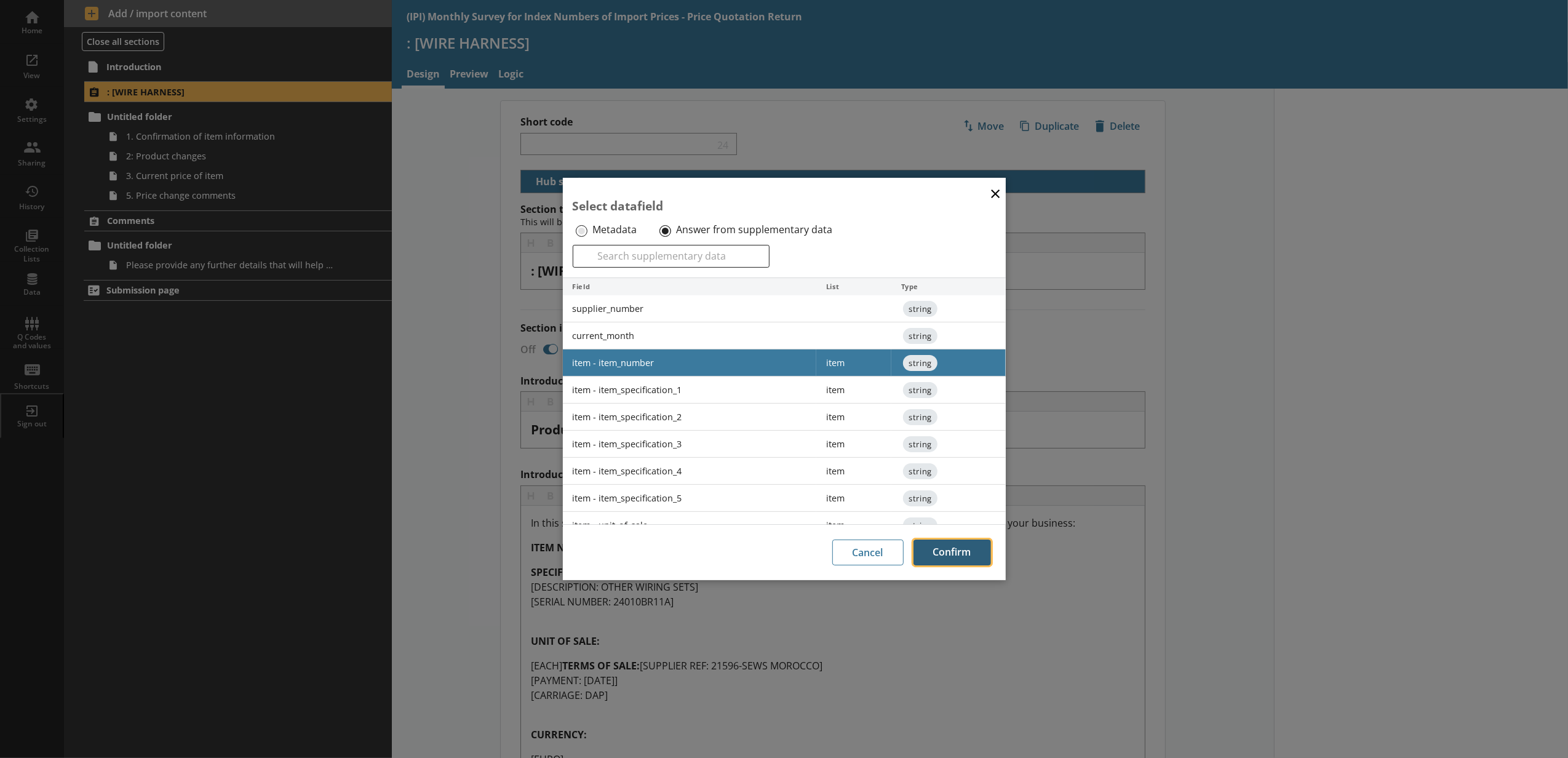
click at [955, 562] on button "Confirm" at bounding box center [952, 552] width 77 height 25
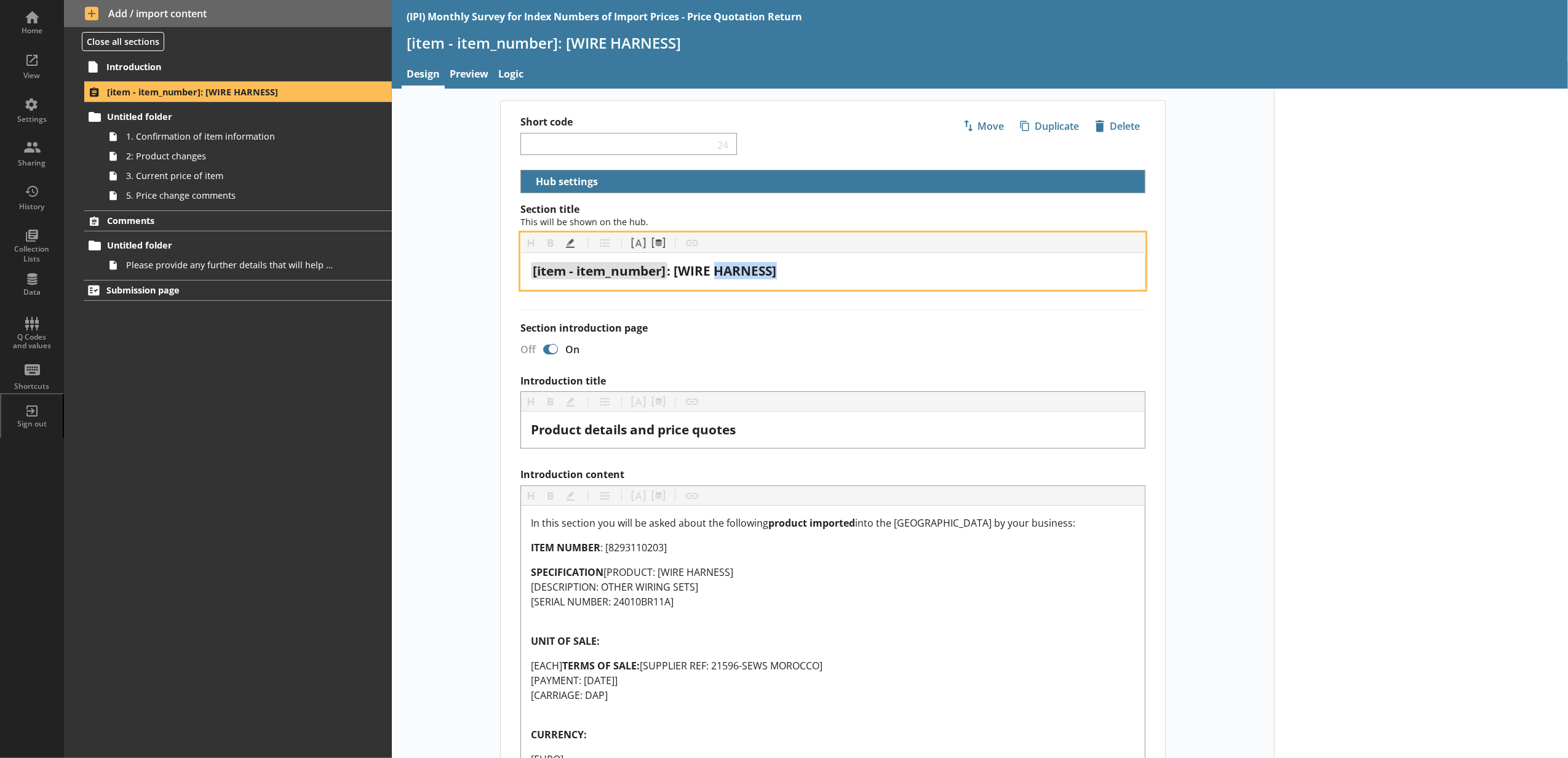
drag, startPoint x: 766, startPoint y: 272, endPoint x: 707, endPoint y: 272, distance: 59.0
click at [711, 272] on div "[item - item_number] : [WIRE HARNESS]" at bounding box center [832, 271] width 604 height 17
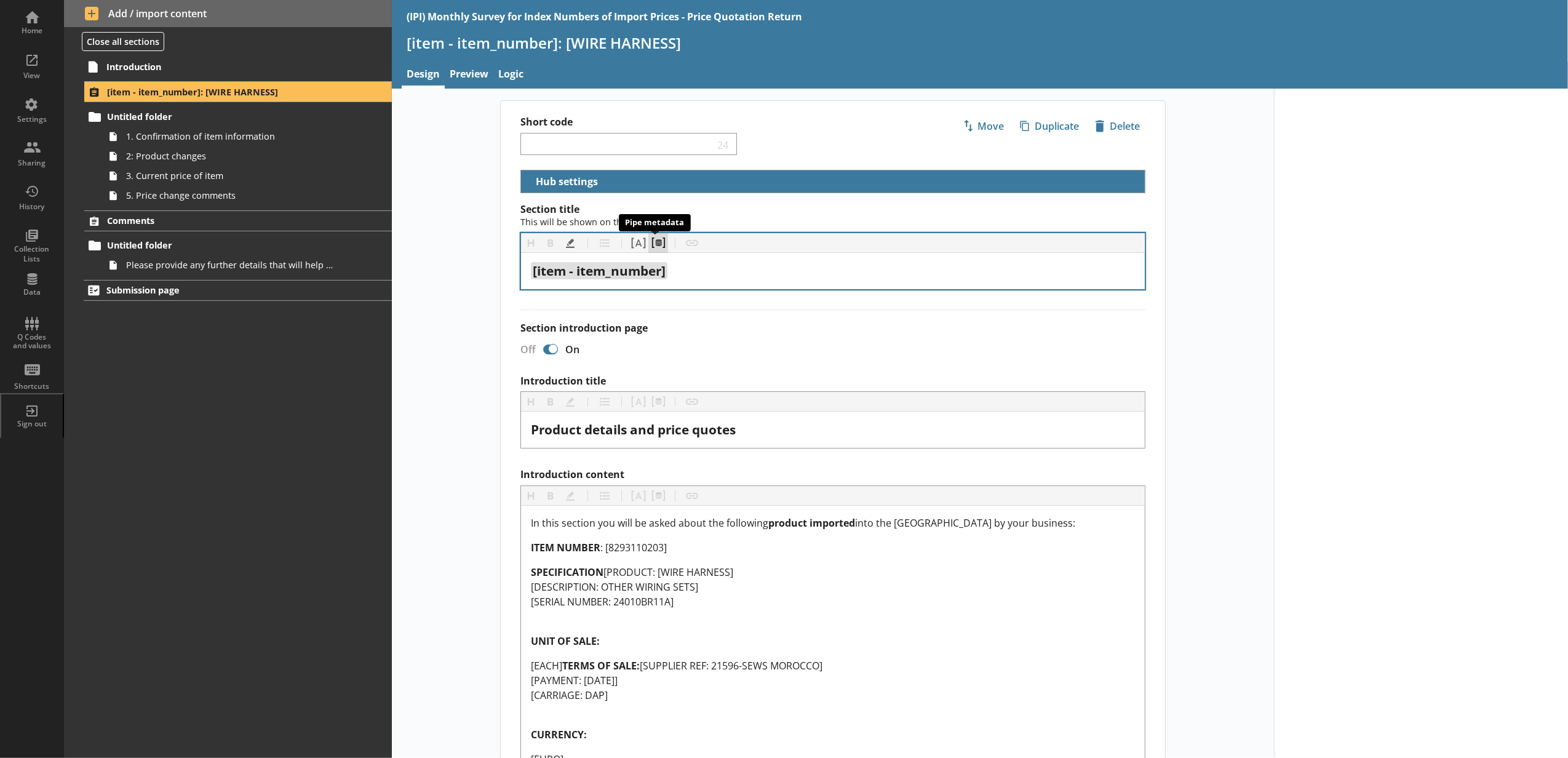
click at [655, 238] on button "Pipe metadata" at bounding box center [657, 243] width 20 height 20
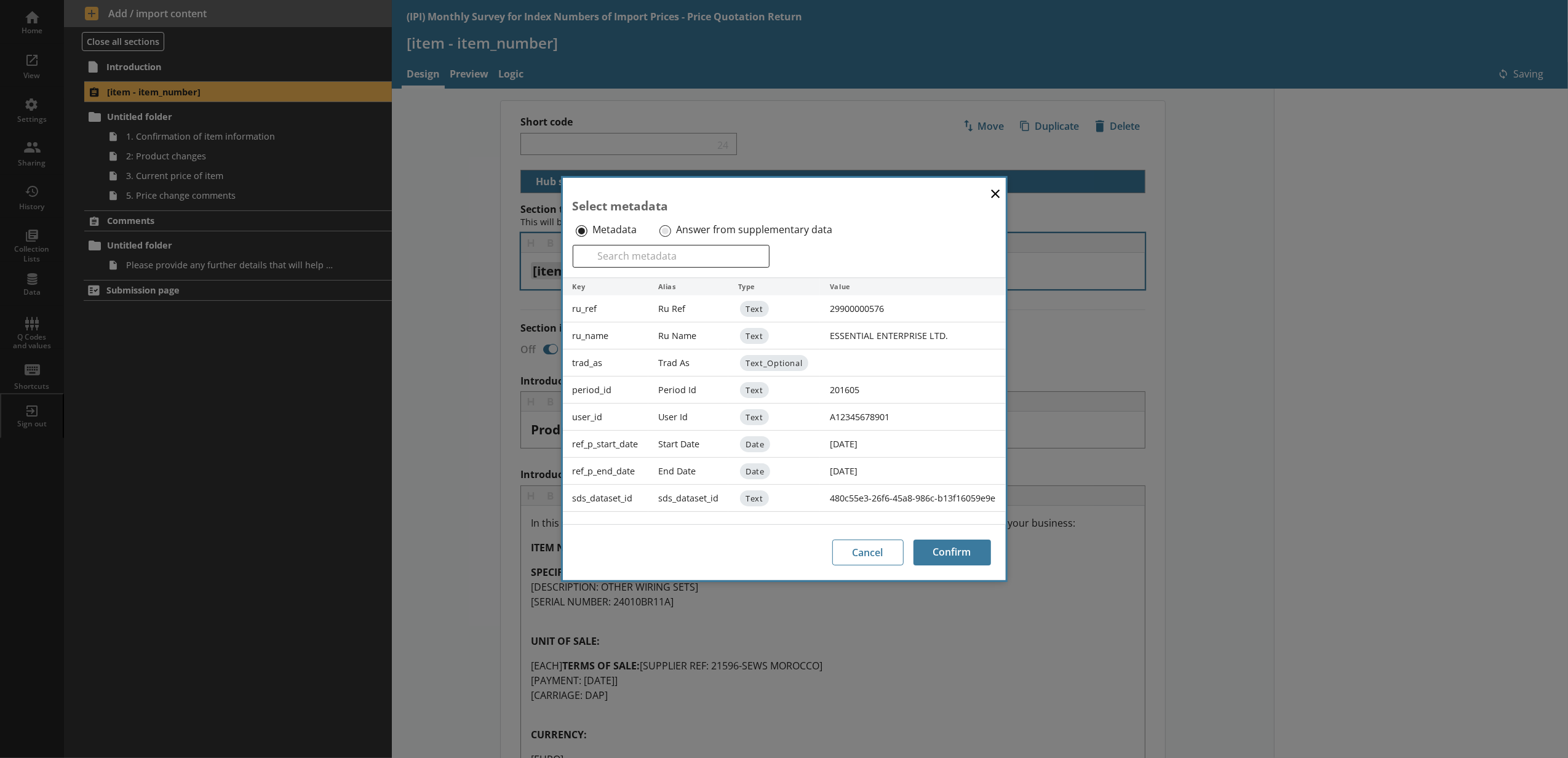
click at [676, 229] on label "Answer from supplementary data" at bounding box center [754, 230] width 156 height 13
click at [671, 229] on input "Answer from supplementary data" at bounding box center [665, 231] width 12 height 12
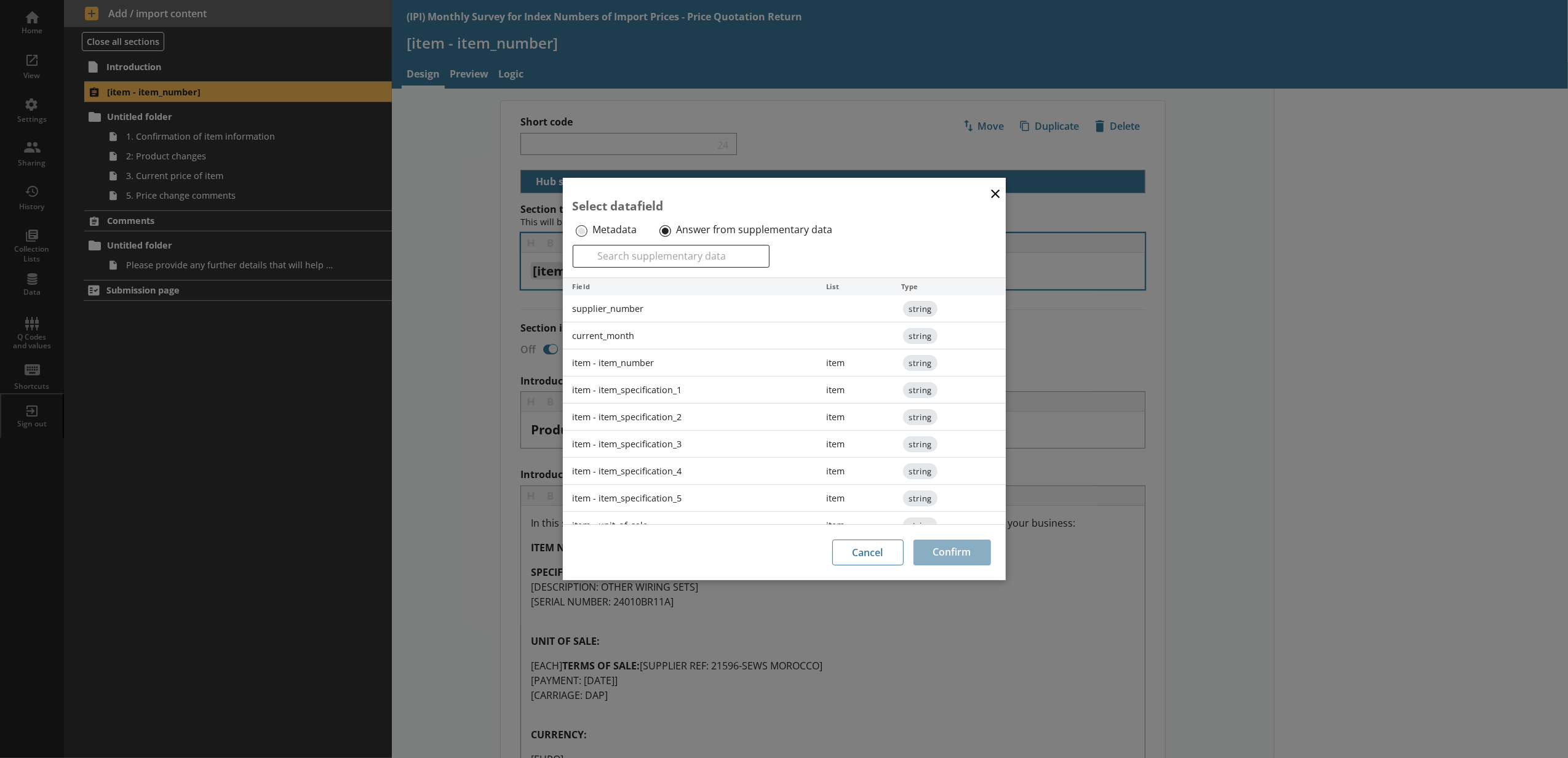
click at [651, 389] on div "item - item_specification_1" at bounding box center [690, 390] width 254 height 27
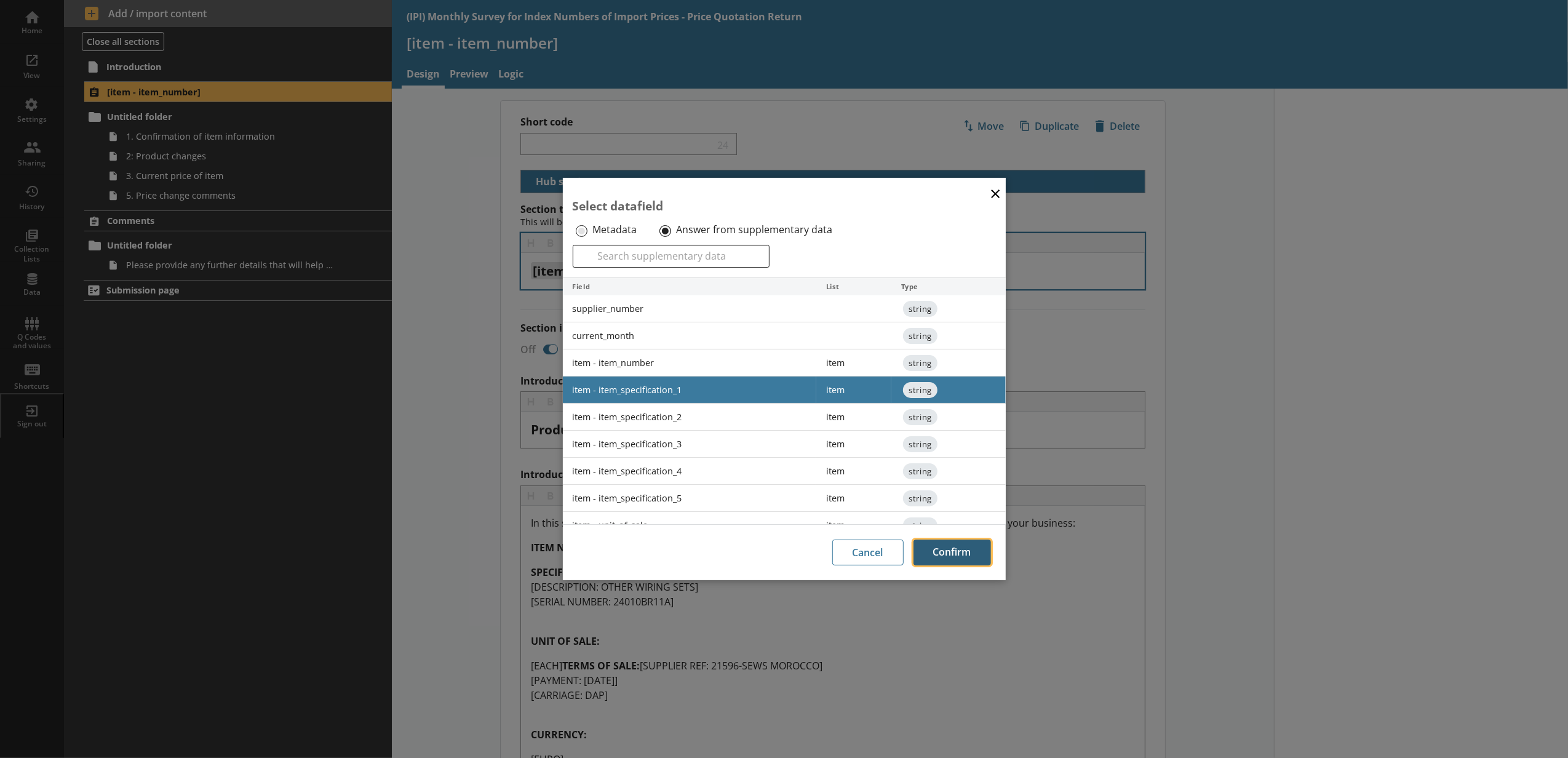
click at [958, 544] on button "Confirm" at bounding box center [952, 552] width 77 height 25
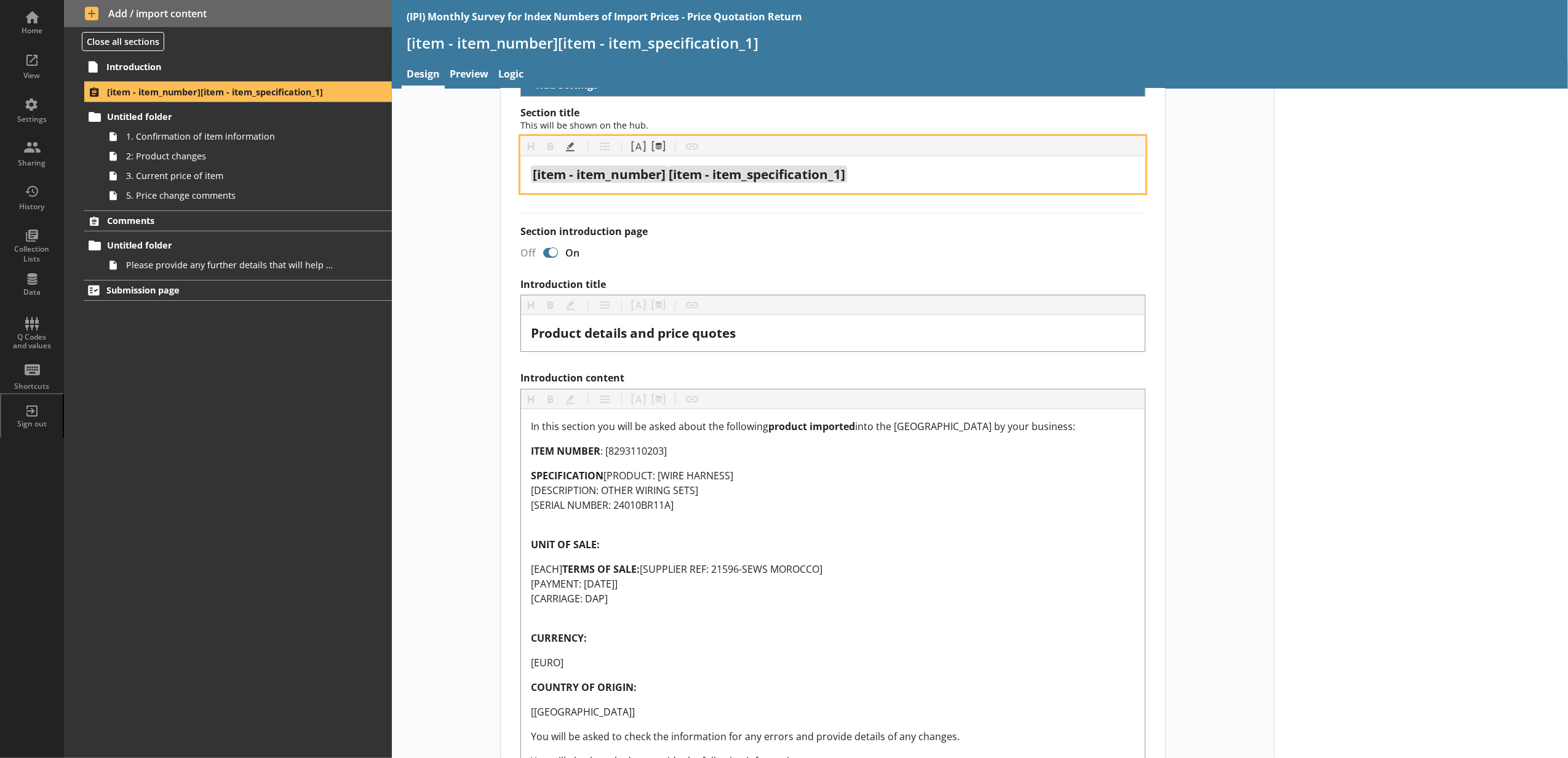
scroll to position [137, 0]
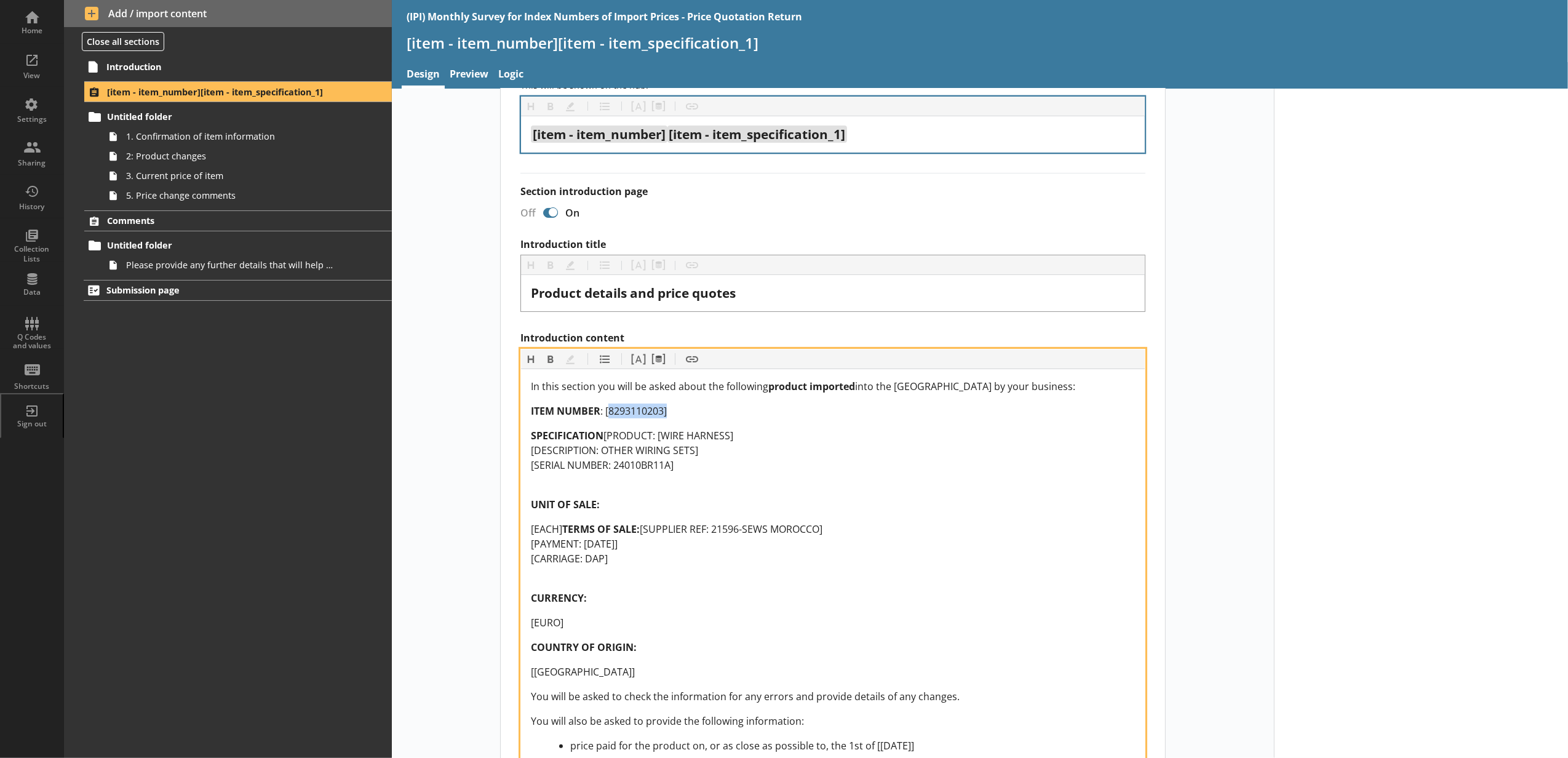
drag, startPoint x: 697, startPoint y: 414, endPoint x: 606, endPoint y: 413, distance: 91.0
click at [606, 413] on div "ITEM NUMBER : [8293110203]" at bounding box center [832, 410] width 604 height 15
click at [648, 367] on button "Pipe metadata" at bounding box center [657, 359] width 20 height 20
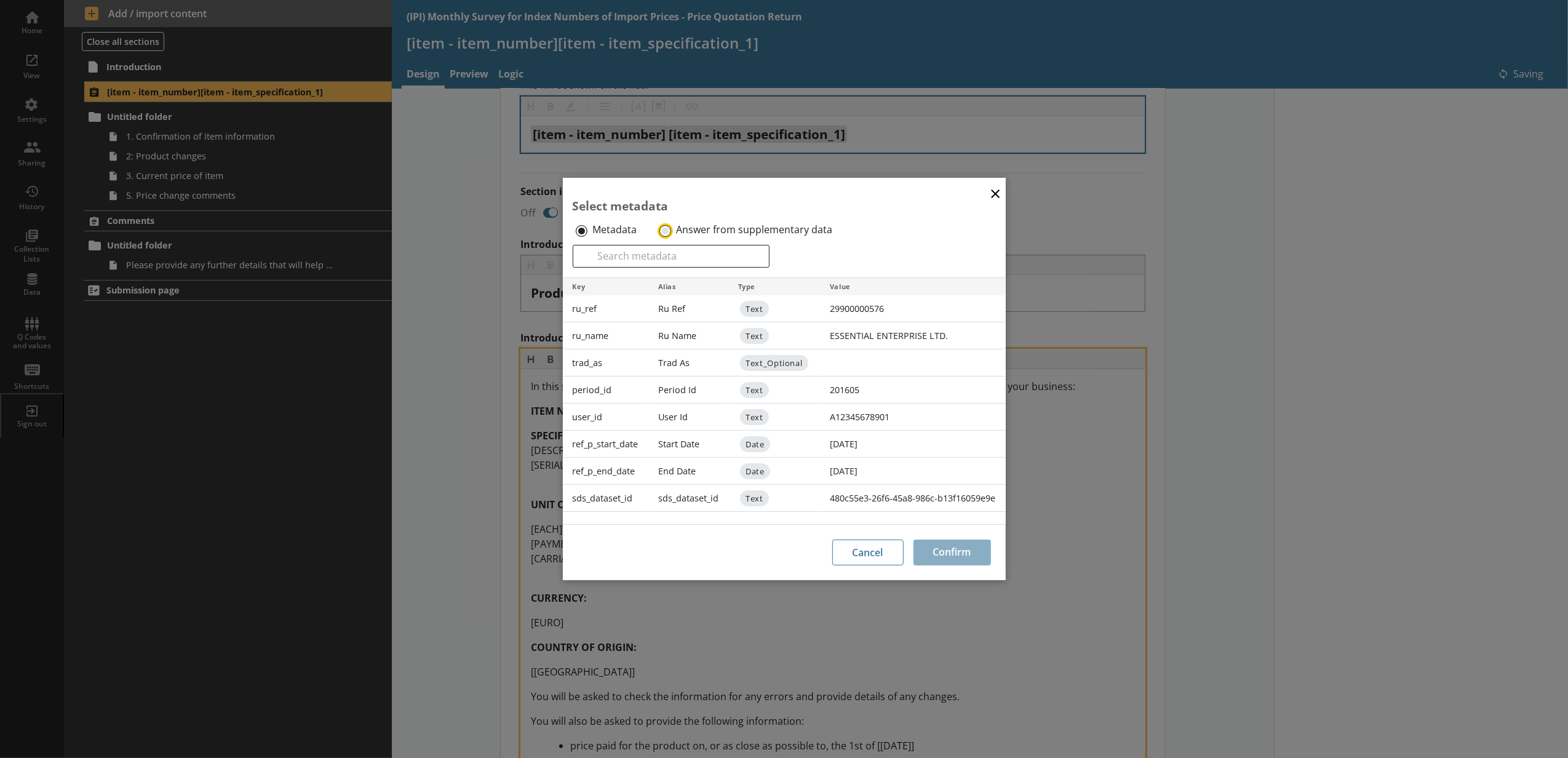
click at [662, 230] on input "Answer from supplementary data" at bounding box center [665, 231] width 12 height 12
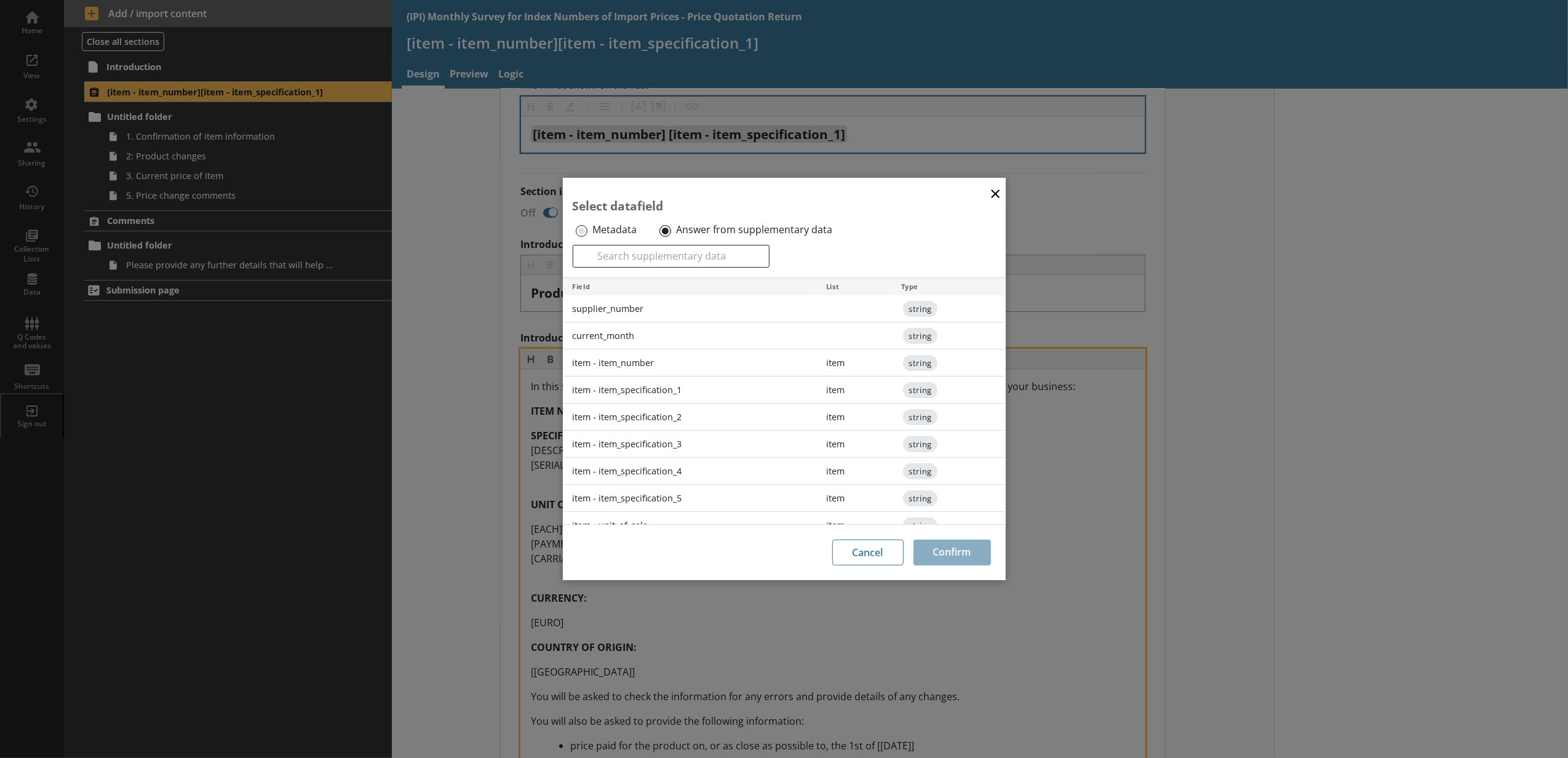
click at [640, 360] on div "item - item_number" at bounding box center [690, 363] width 254 height 27
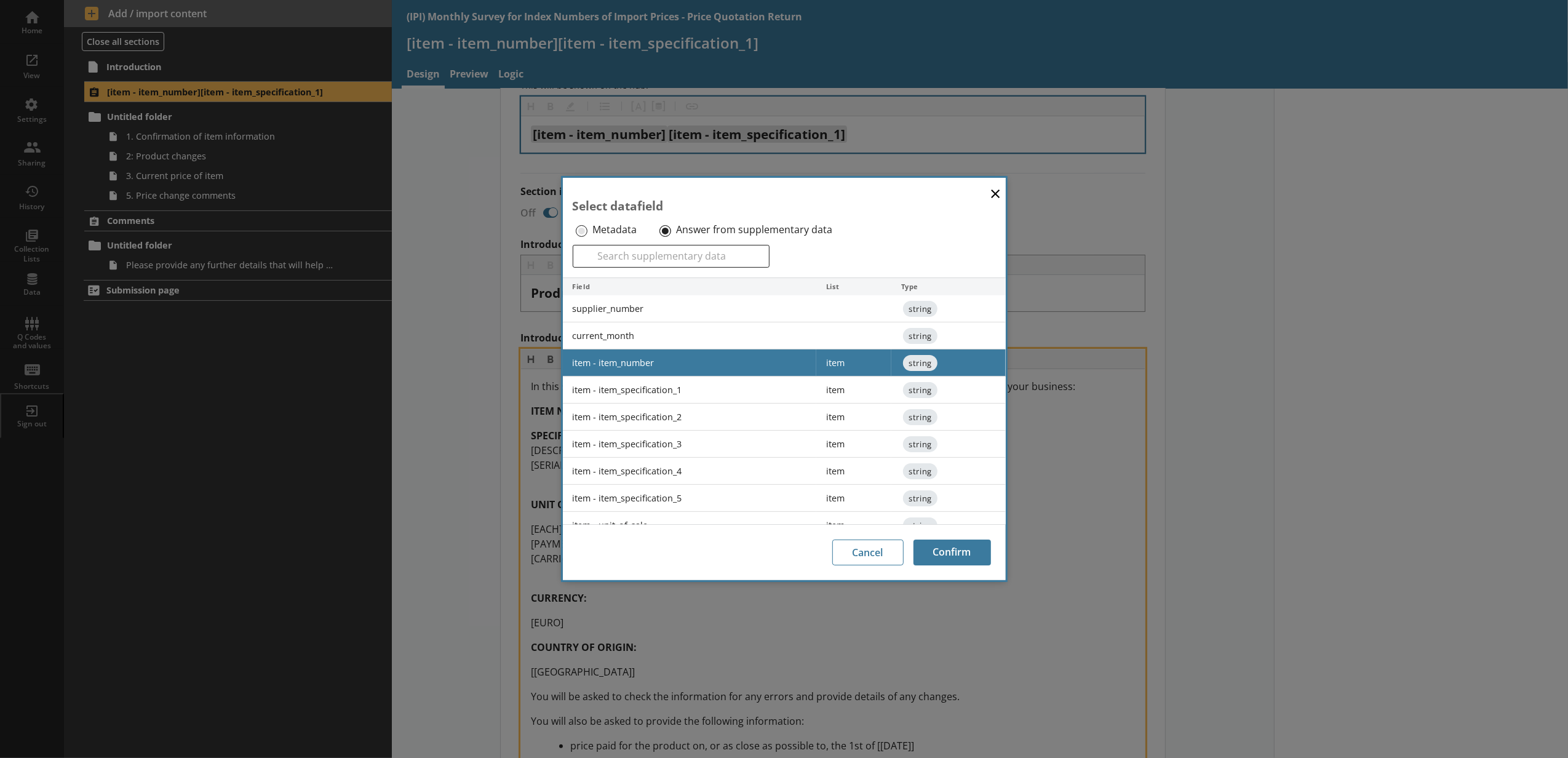
click at [935, 529] on div "Cancel Confirm" at bounding box center [784, 551] width 443 height 56
click at [936, 536] on div "Cancel Confirm" at bounding box center [784, 551] width 443 height 56
click at [917, 552] on button "Confirm" at bounding box center [952, 552] width 77 height 25
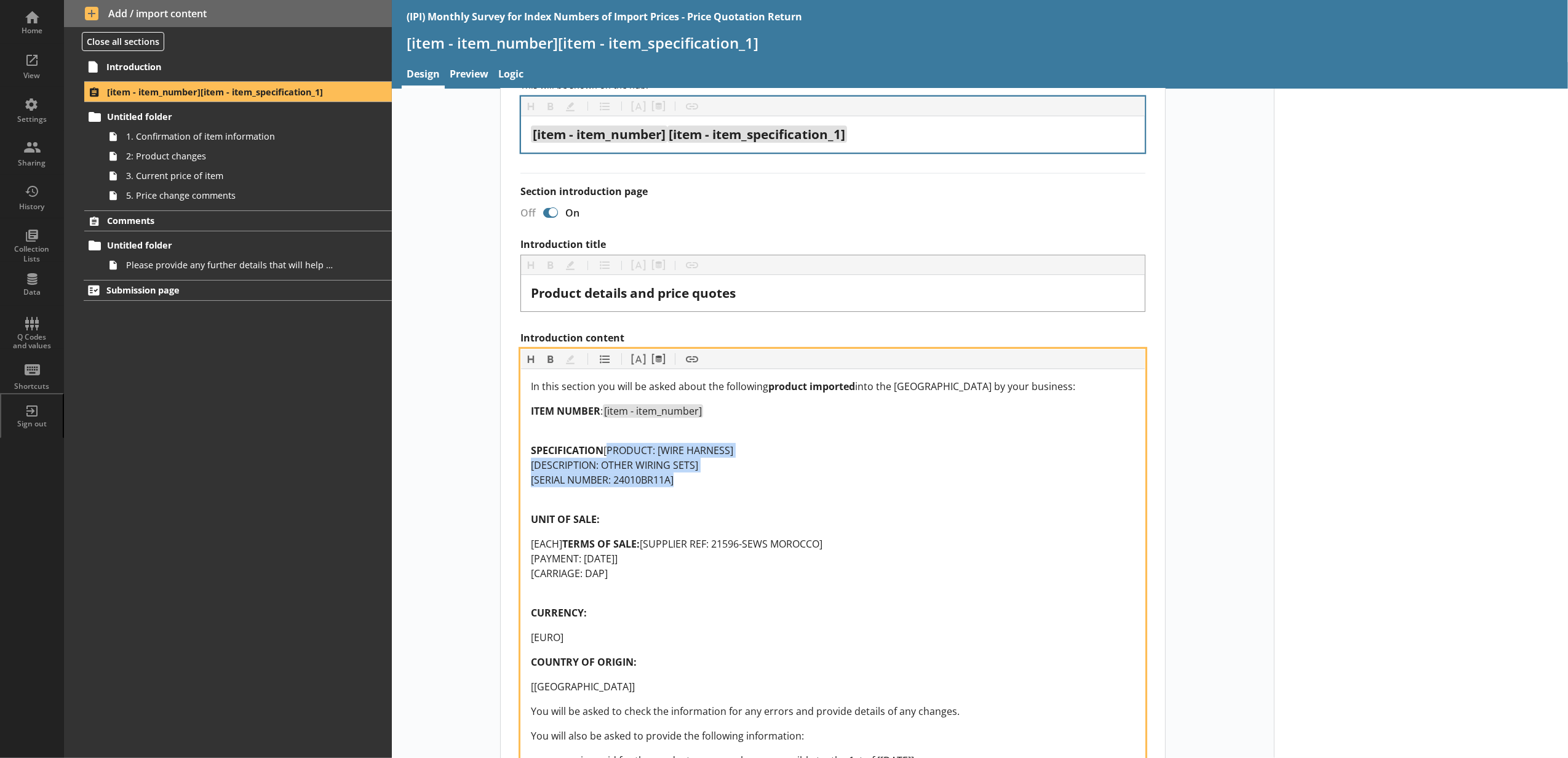
drag, startPoint x: 686, startPoint y: 505, endPoint x: 520, endPoint y: 469, distance: 169.9
click at [521, 469] on div "In this section you will be asked about the following product imported into the…" at bounding box center [832, 594] width 623 height 450
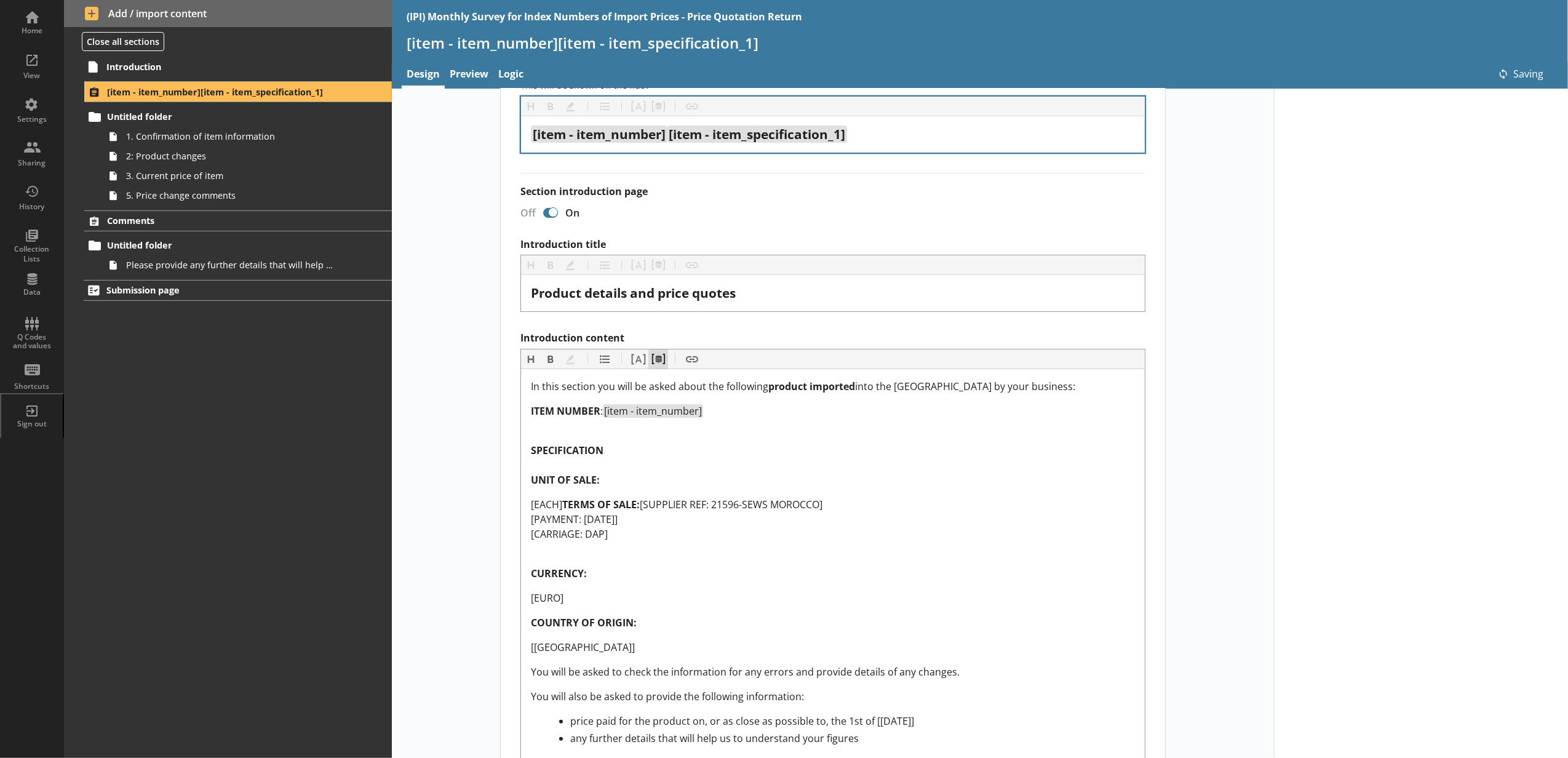
click at [658, 364] on button "Pipe metadata" at bounding box center [657, 359] width 20 height 20
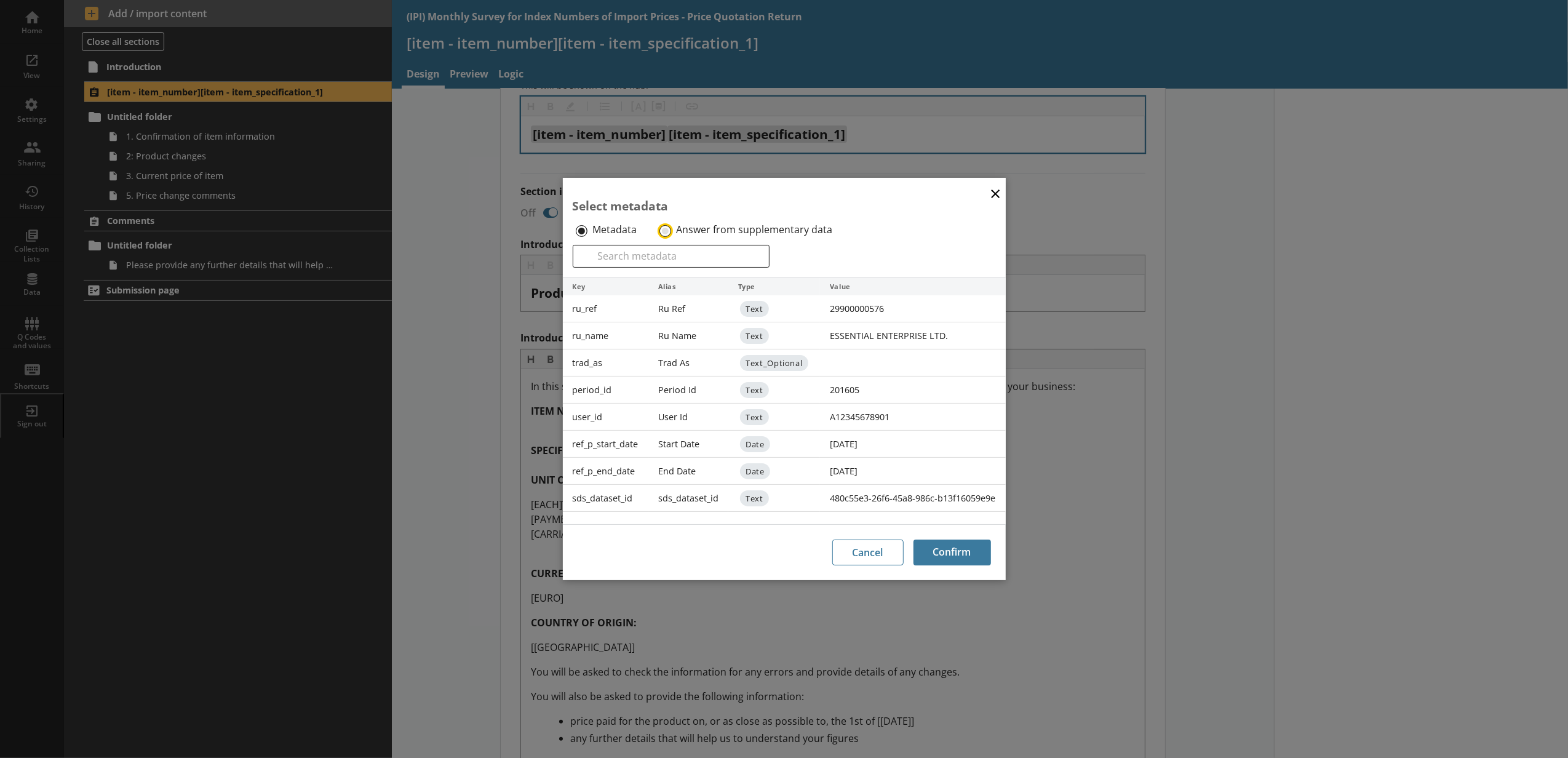
click at [663, 230] on input "Answer from supplementary data" at bounding box center [665, 231] width 12 height 12
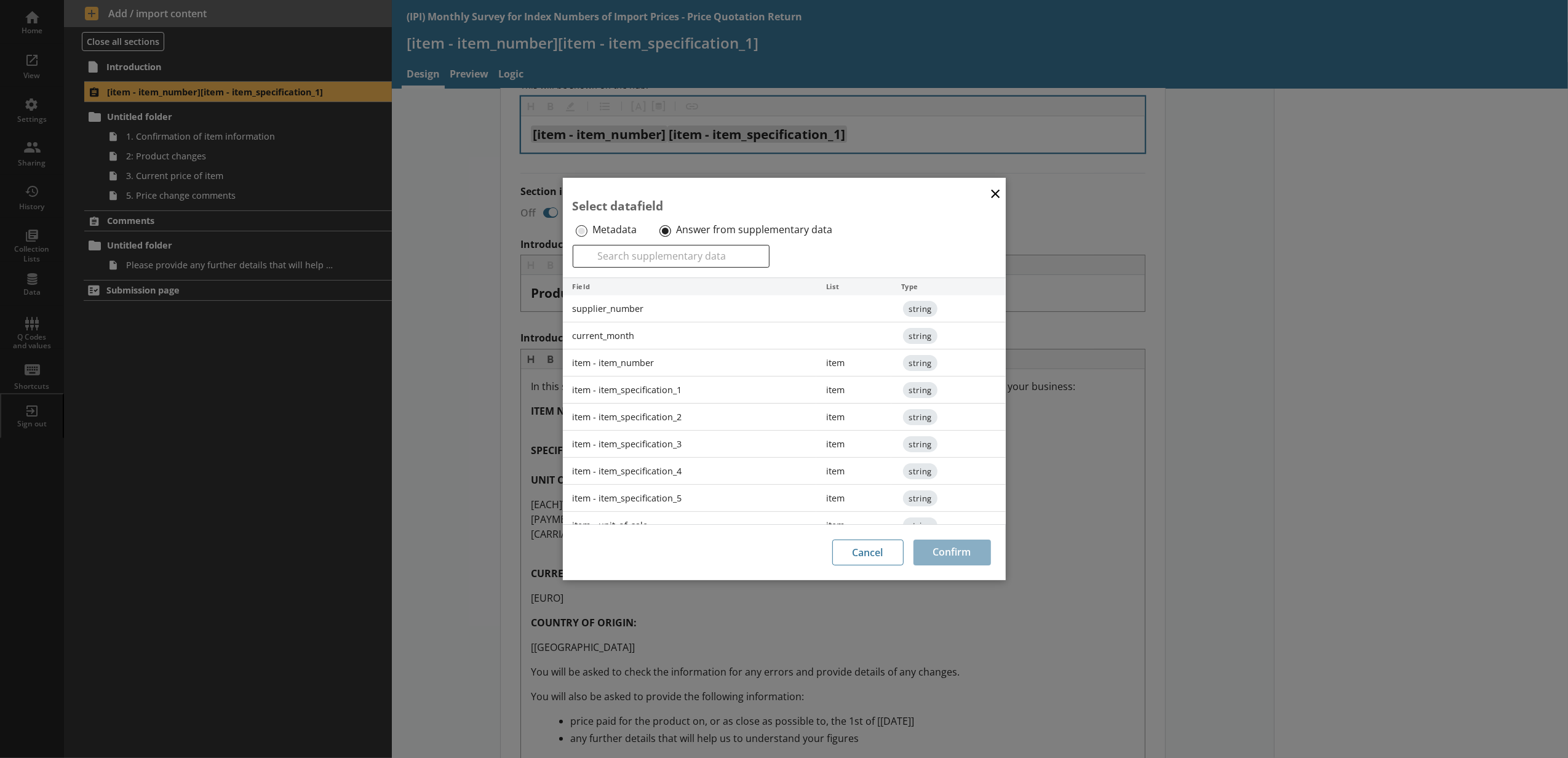
drag, startPoint x: 626, startPoint y: 382, endPoint x: 682, endPoint y: 408, distance: 61.7
click at [626, 382] on div "item - item_specification_1" at bounding box center [690, 390] width 254 height 27
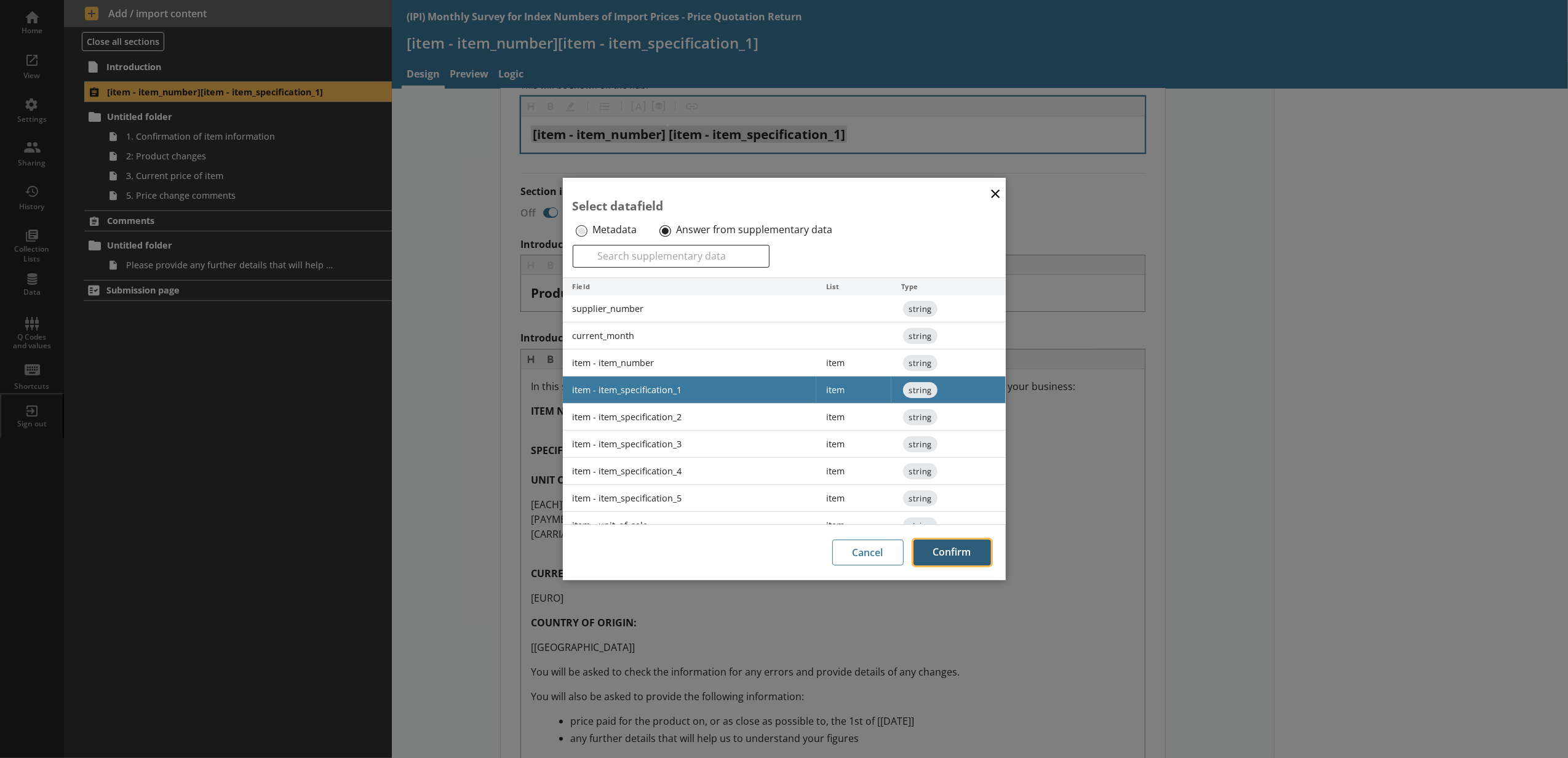
click at [920, 547] on button "Confirm" at bounding box center [952, 552] width 77 height 25
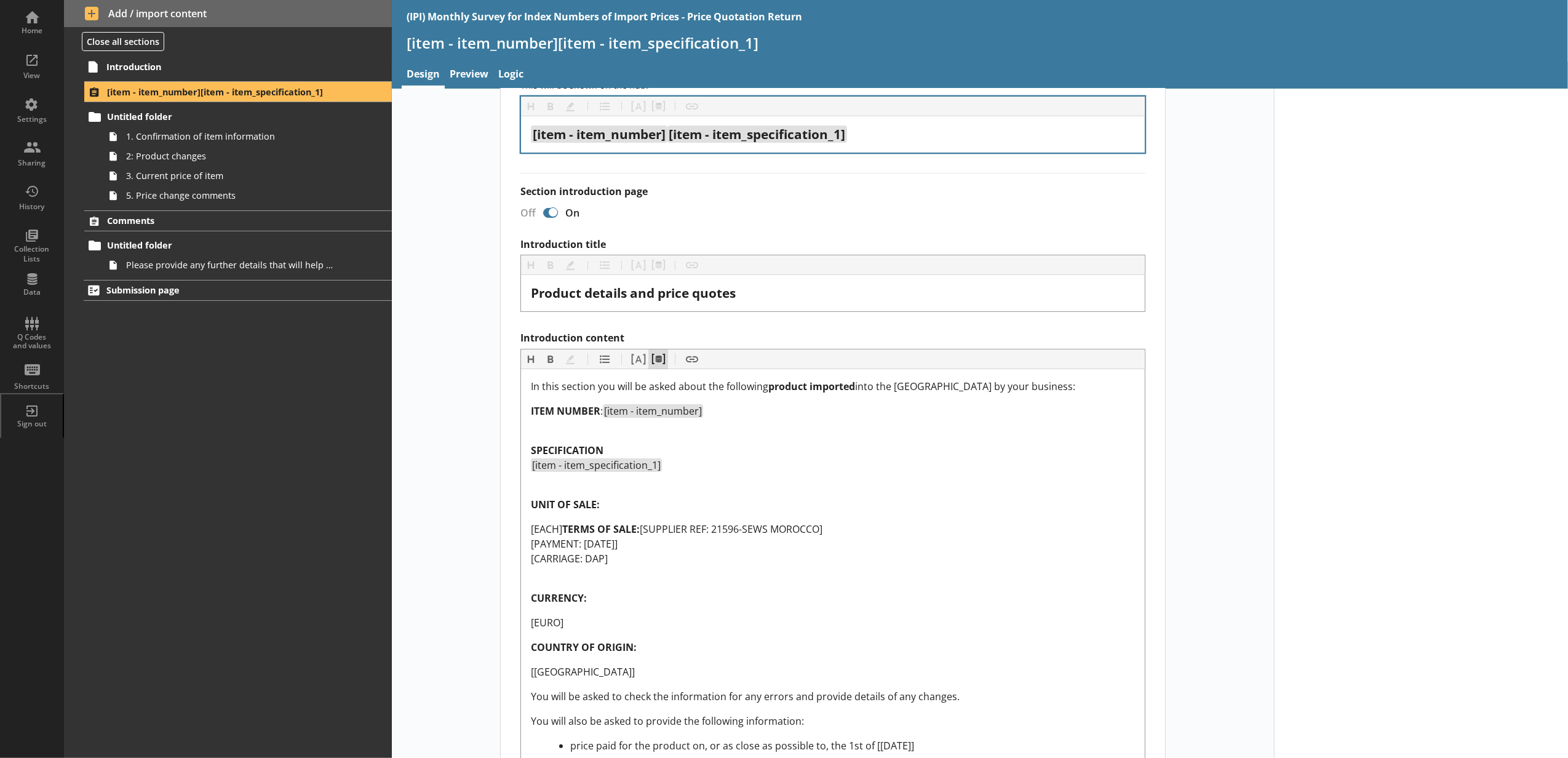
click at [656, 355] on button "Pipe metadata" at bounding box center [657, 359] width 20 height 20
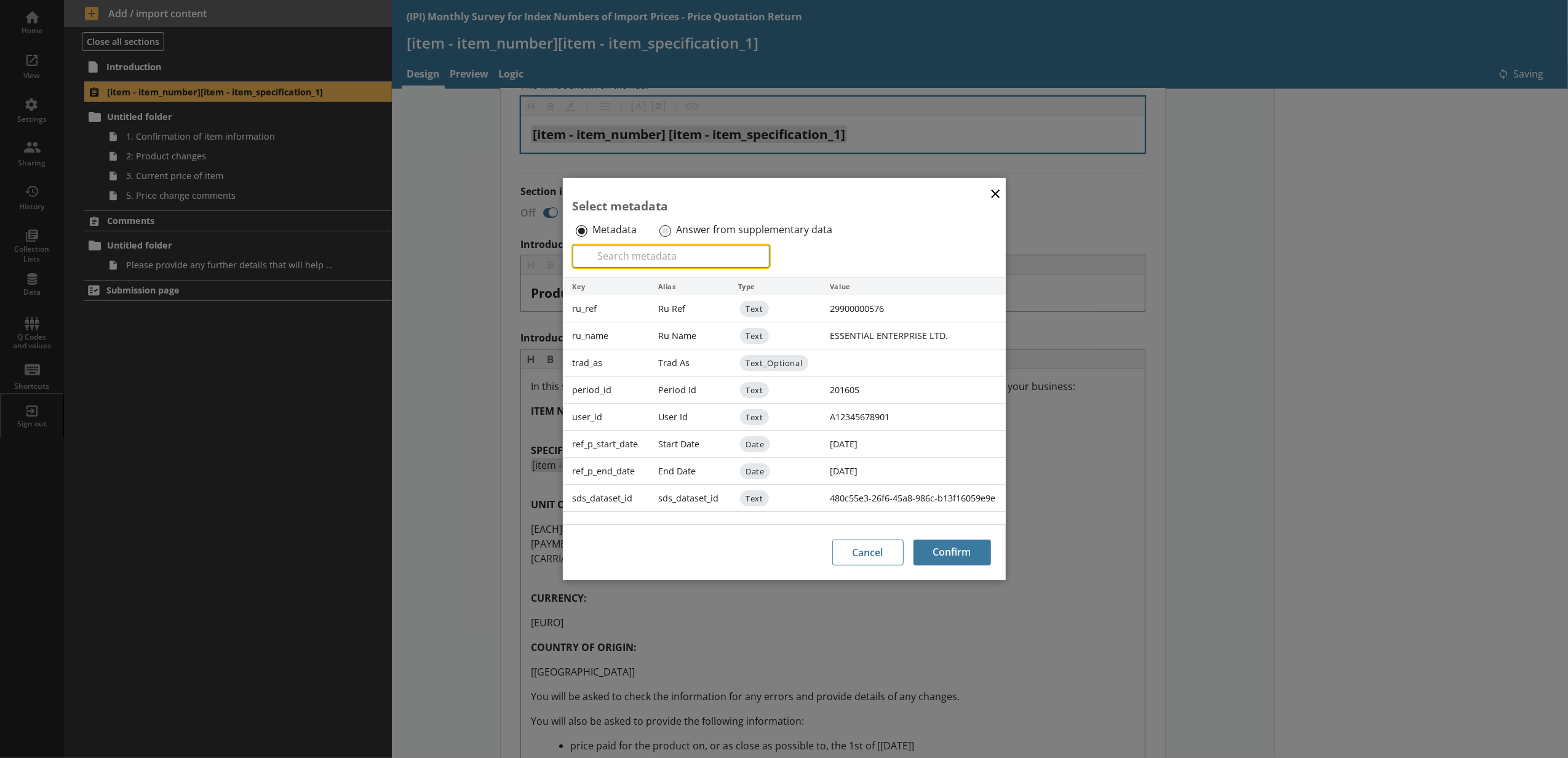
click at [666, 245] on input "Search" at bounding box center [670, 256] width 196 height 22
click at [666, 234] on input "Answer from supplementary data" at bounding box center [665, 231] width 12 height 12
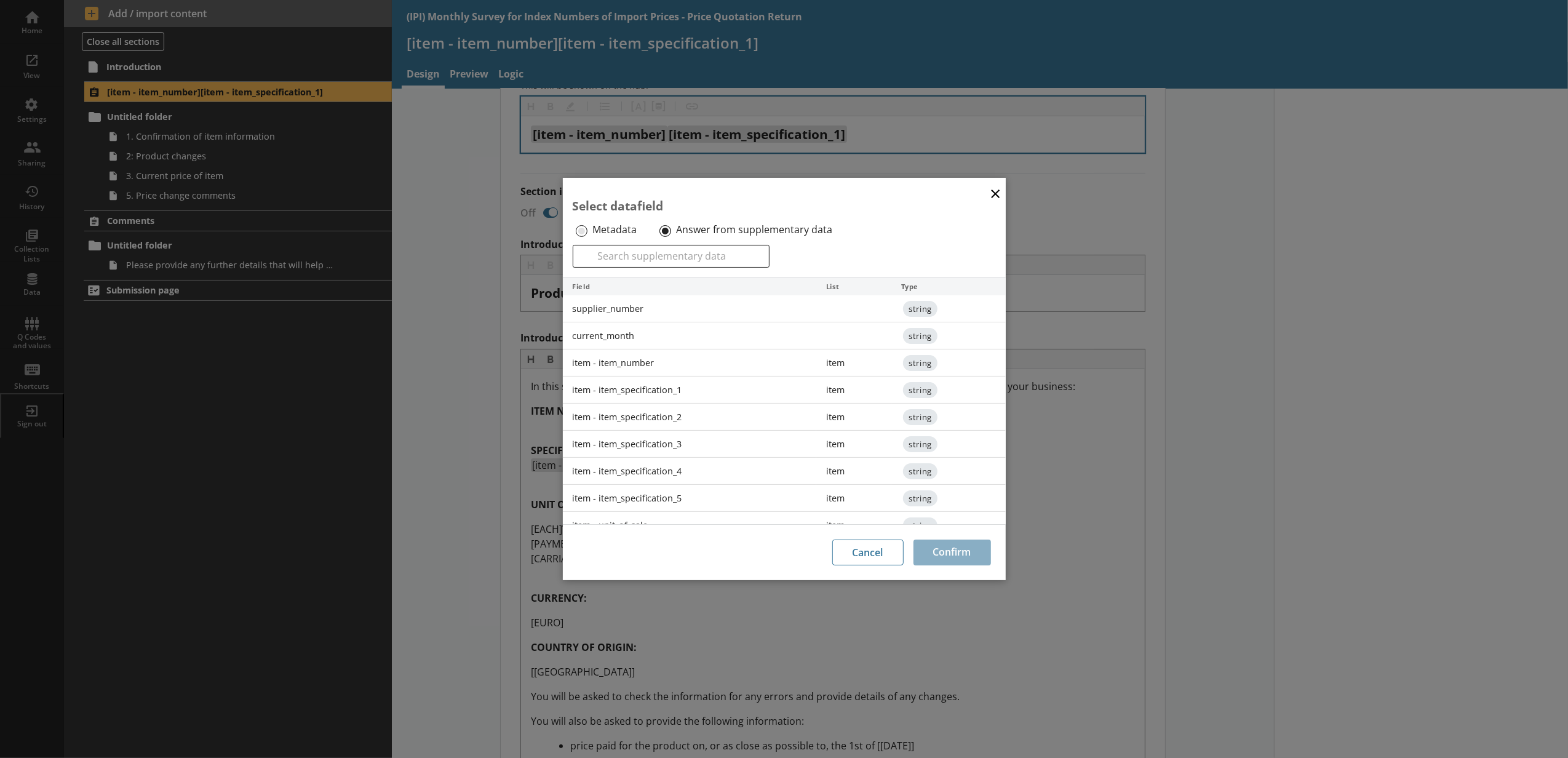
click at [640, 413] on div "item - item_specification_2" at bounding box center [690, 417] width 254 height 27
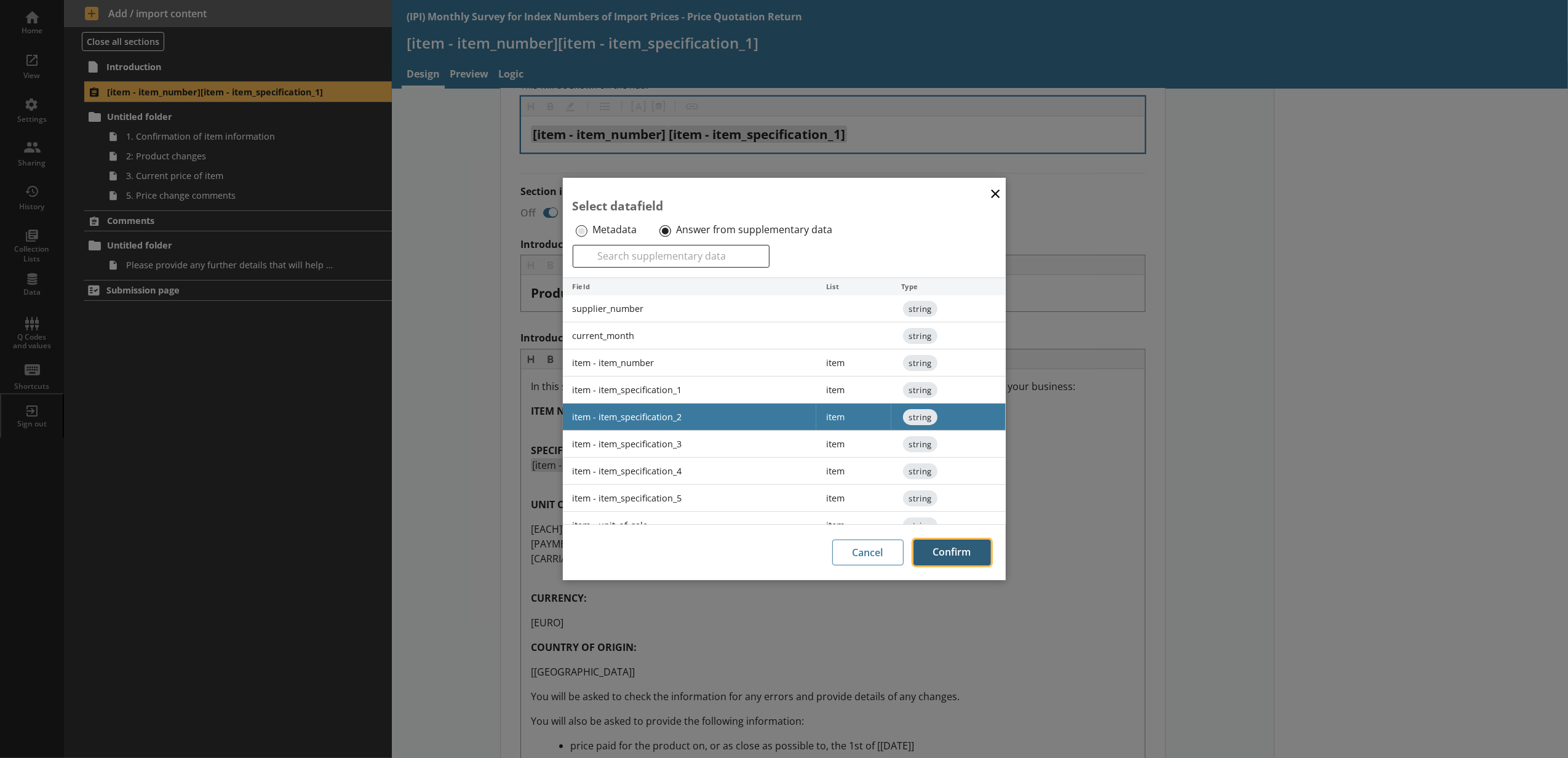
click at [934, 544] on button "Confirm" at bounding box center [952, 552] width 77 height 25
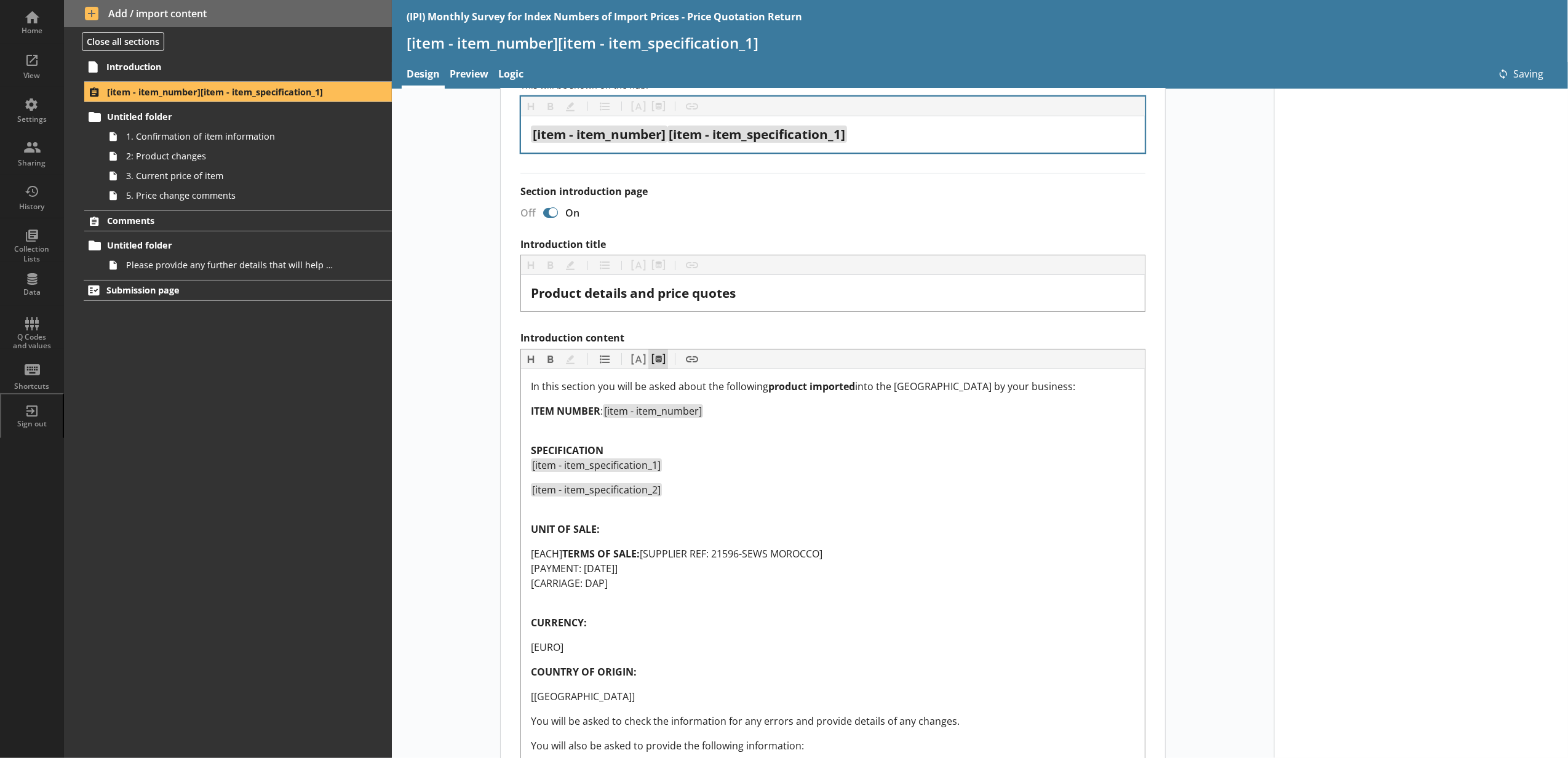
click at [655, 353] on button "Pipe metadata" at bounding box center [657, 359] width 20 height 20
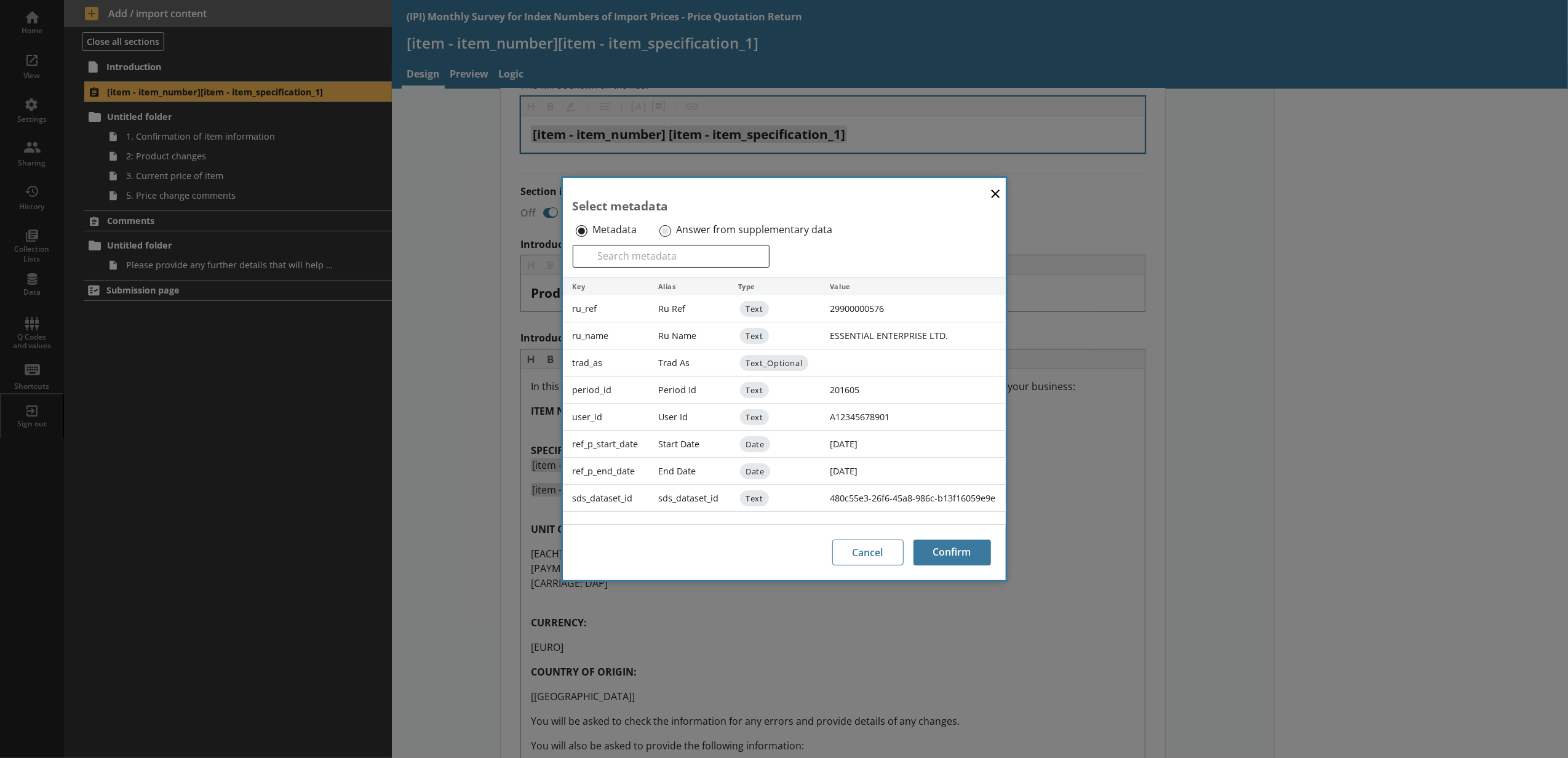
click at [689, 224] on label "Answer from supplementary data" at bounding box center [754, 230] width 156 height 13
click at [671, 225] on input "Answer from supplementary data" at bounding box center [665, 231] width 12 height 12
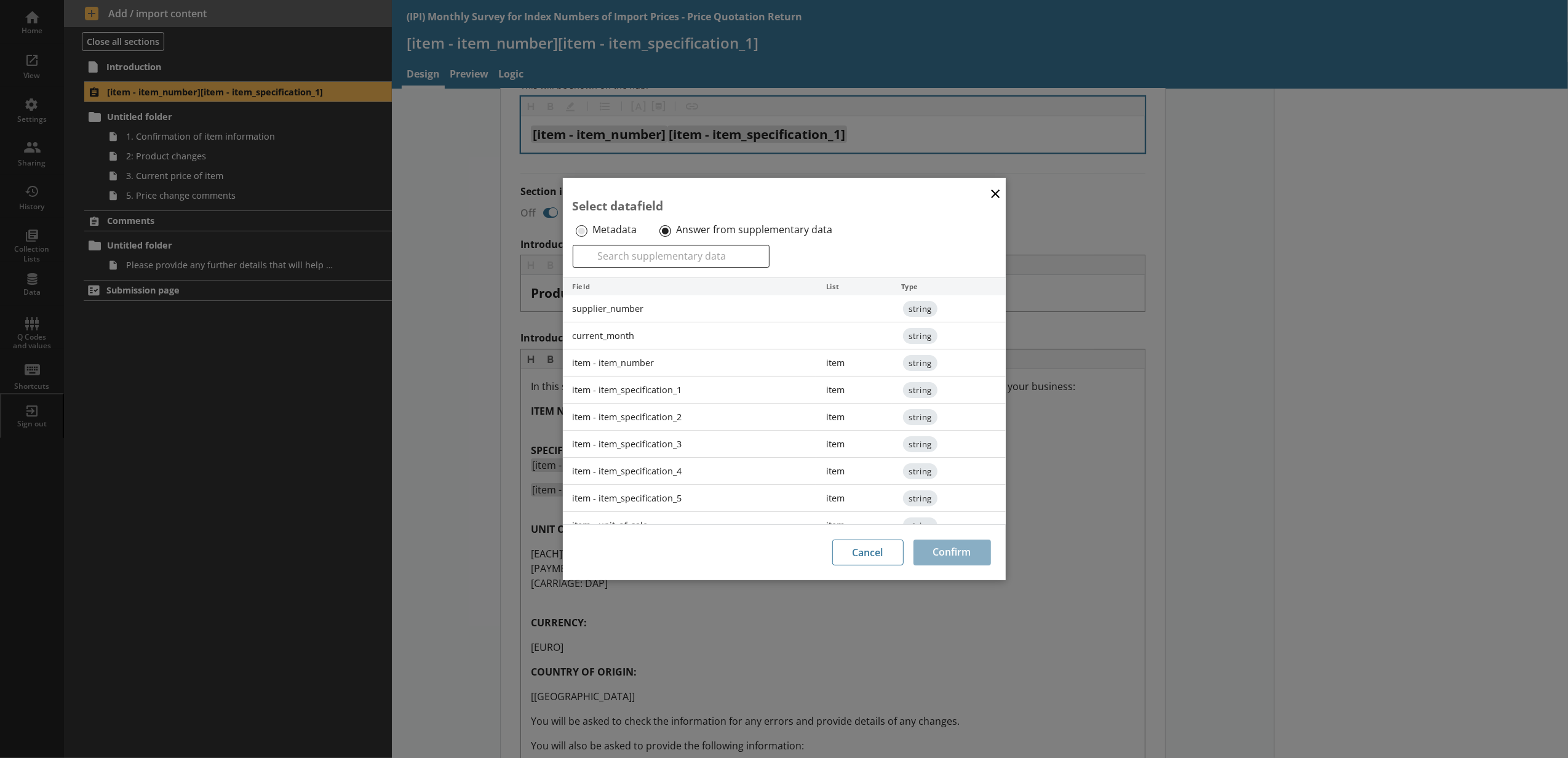
drag, startPoint x: 657, startPoint y: 442, endPoint x: 677, endPoint y: 464, distance: 29.7
click at [657, 447] on div "item - item_specification_3" at bounding box center [690, 444] width 254 height 27
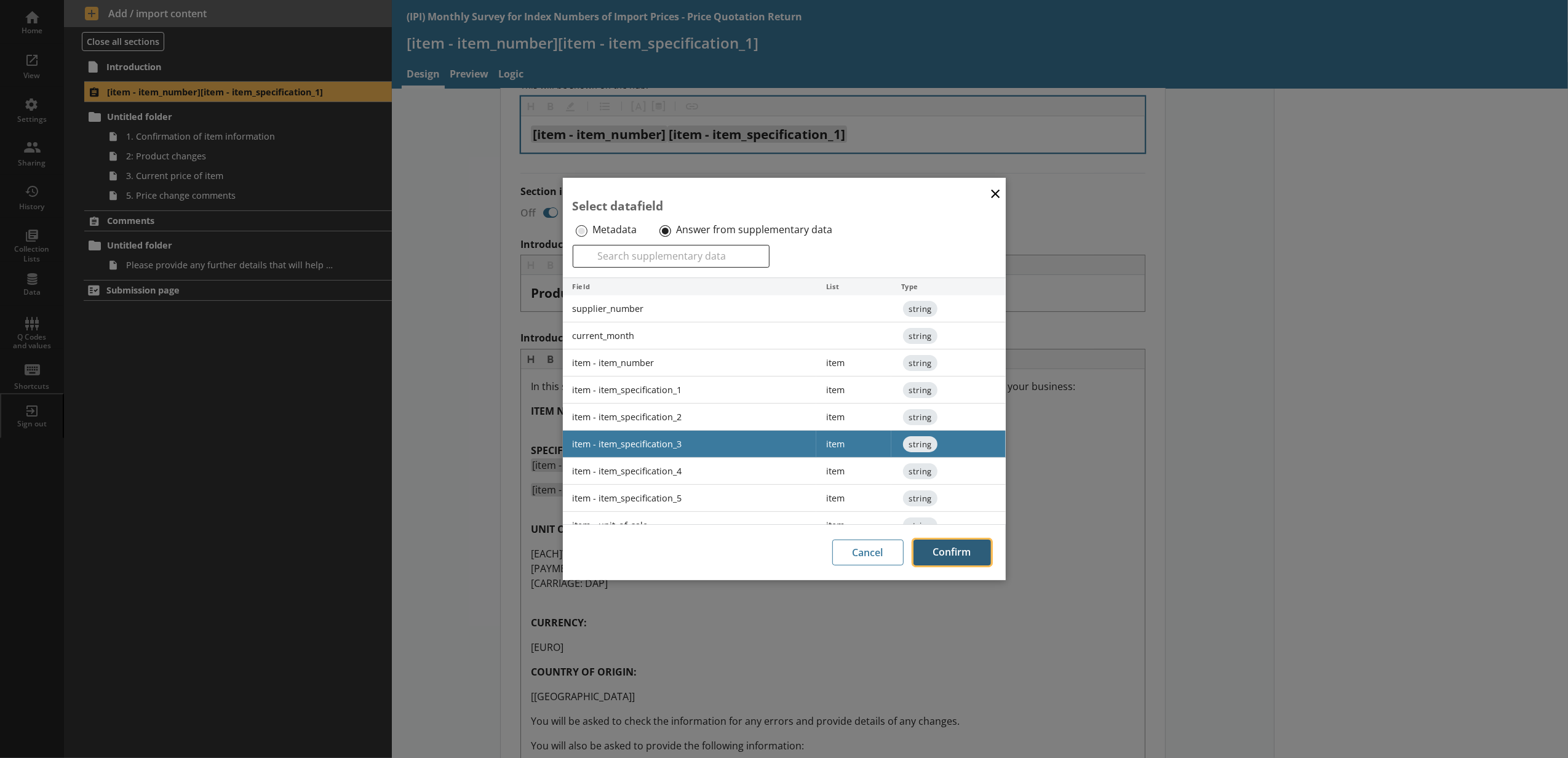
click at [954, 554] on button "Confirm" at bounding box center [952, 552] width 77 height 25
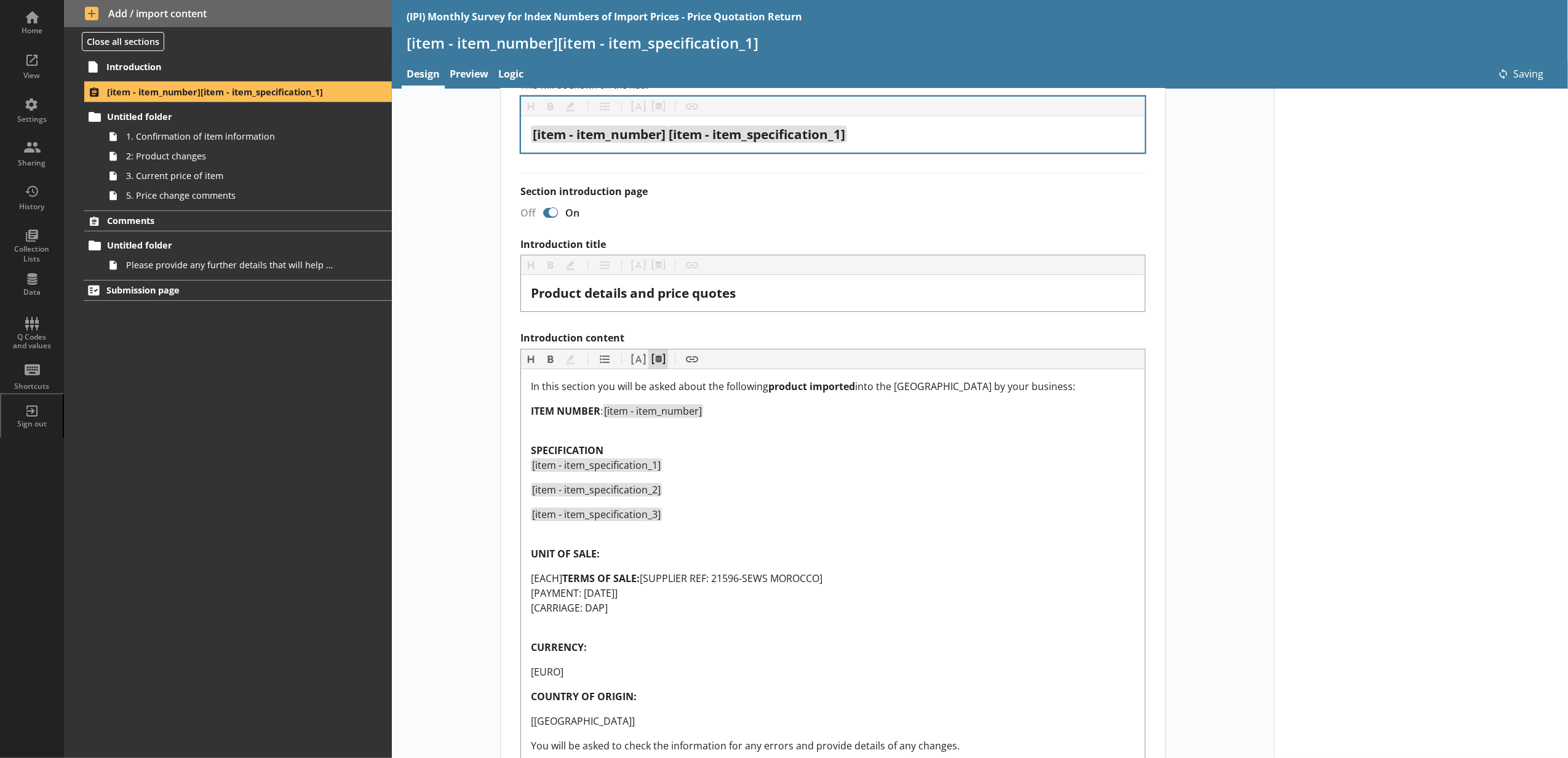
click at [648, 350] on button "Pipe metadata" at bounding box center [657, 359] width 20 height 20
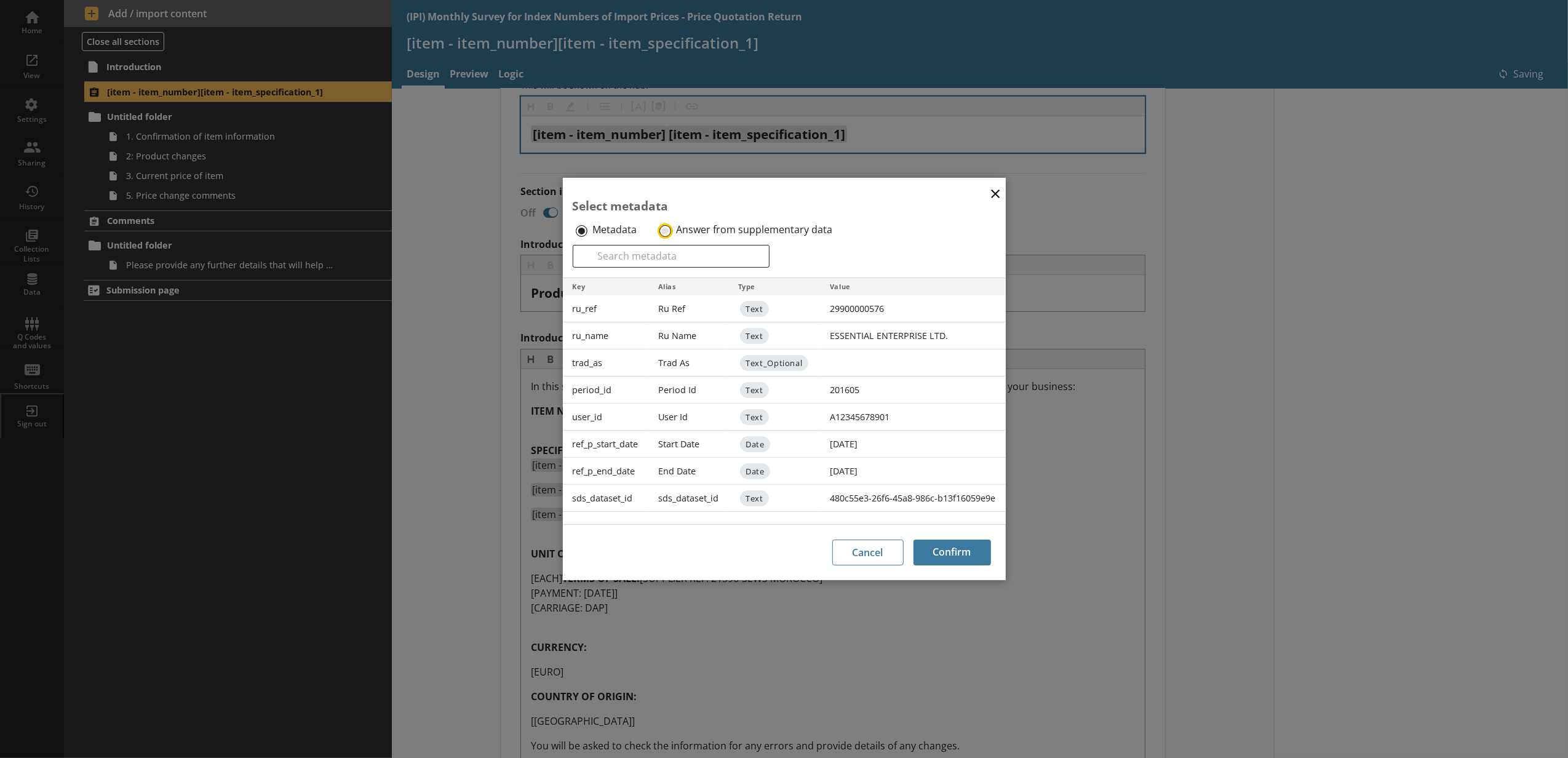
click at [664, 234] on input "Answer from supplementary data" at bounding box center [665, 231] width 12 height 12
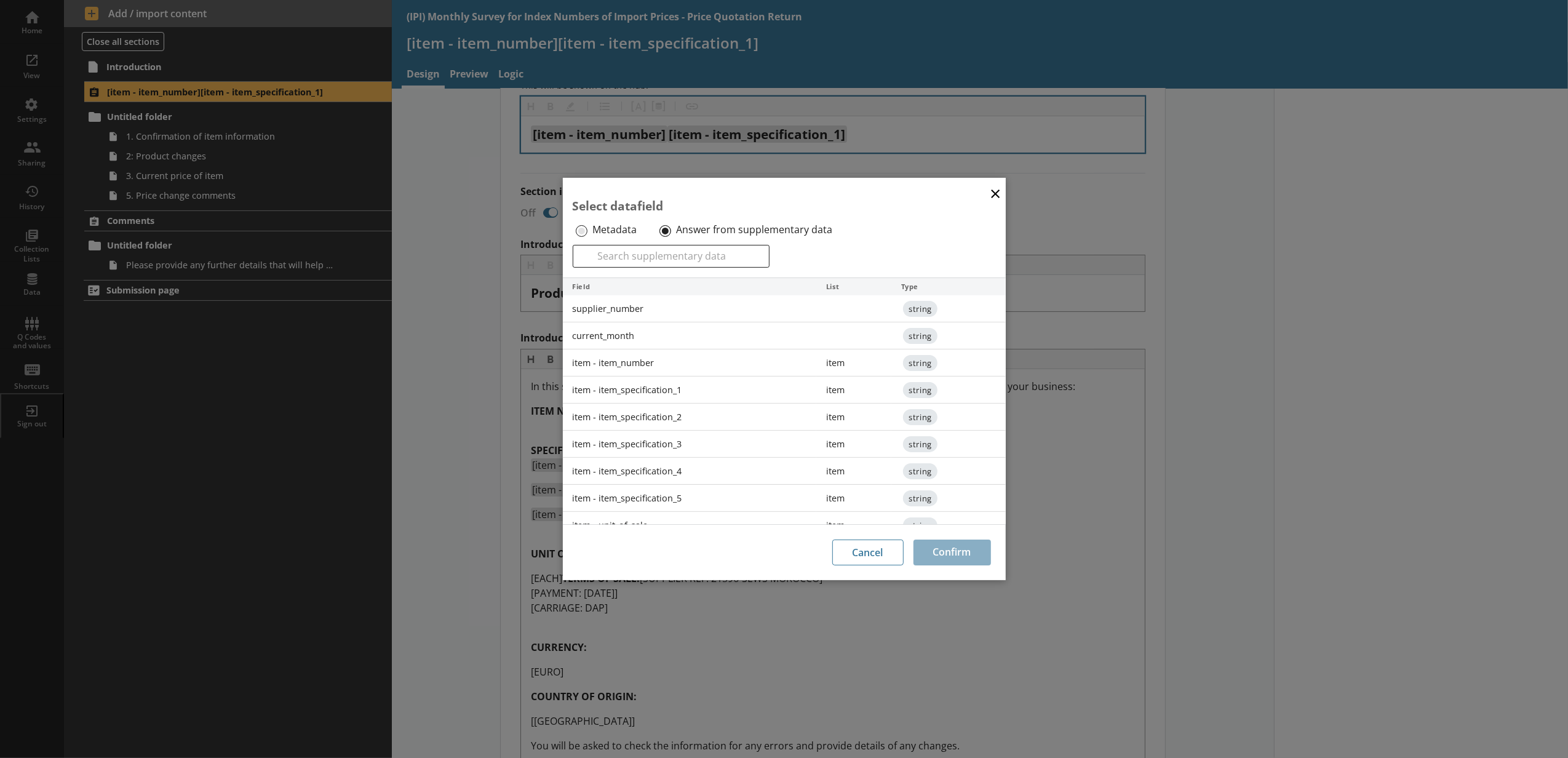
click at [689, 469] on div "item - item_specification_4" at bounding box center [690, 471] width 254 height 27
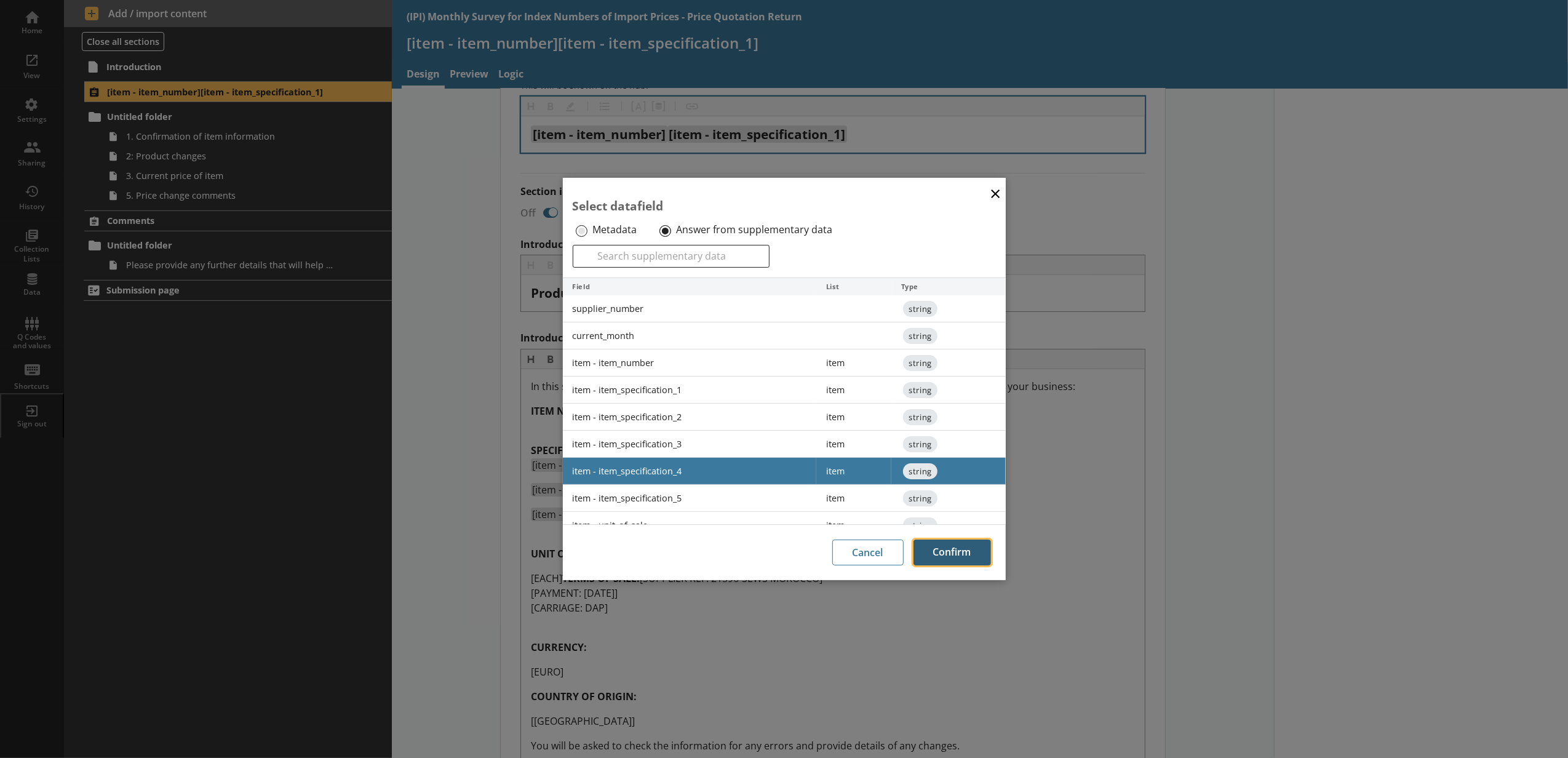
click at [977, 560] on button "Confirm" at bounding box center [952, 552] width 77 height 25
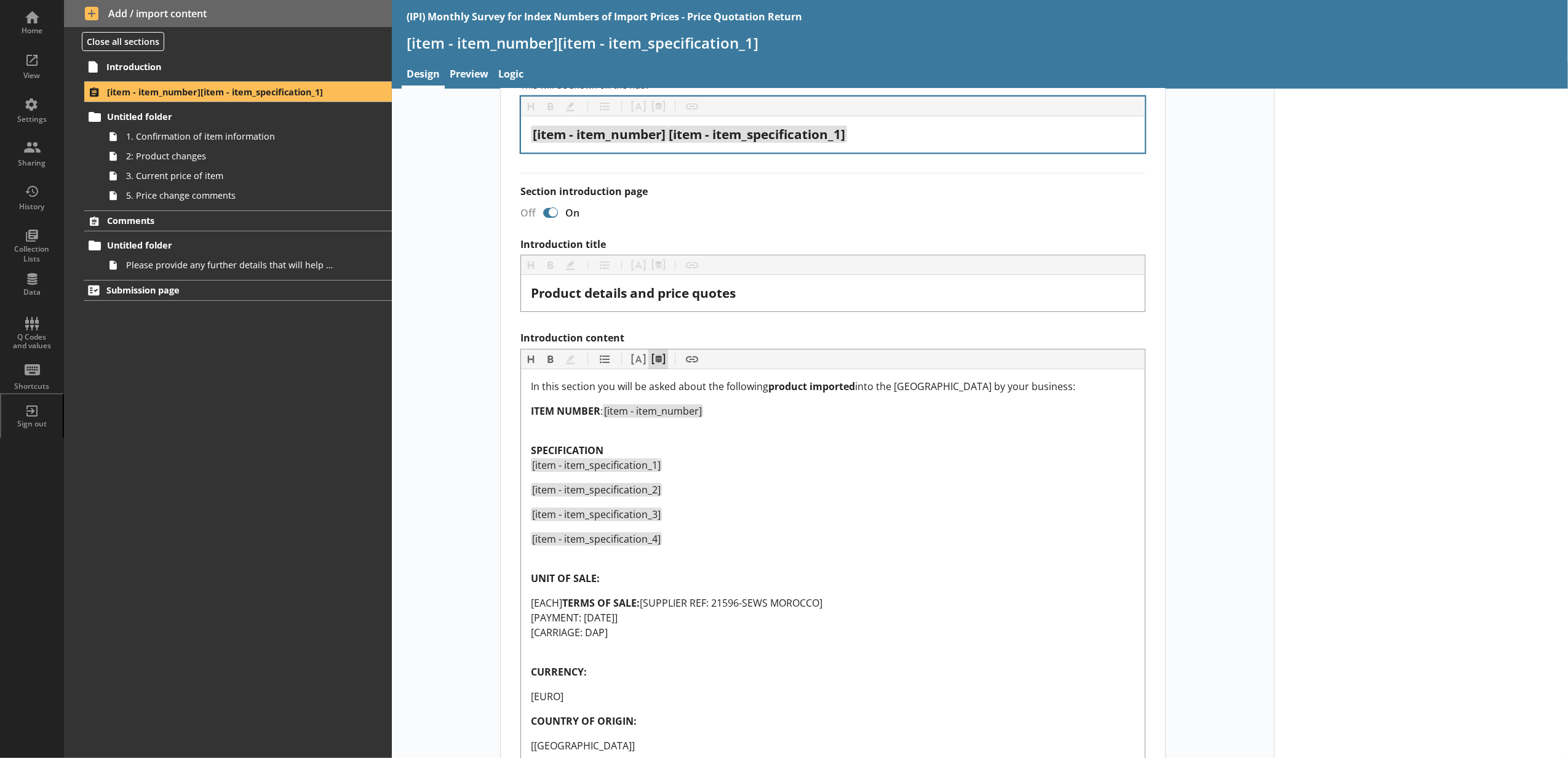
click at [659, 353] on button "Pipe metadata" at bounding box center [657, 359] width 20 height 20
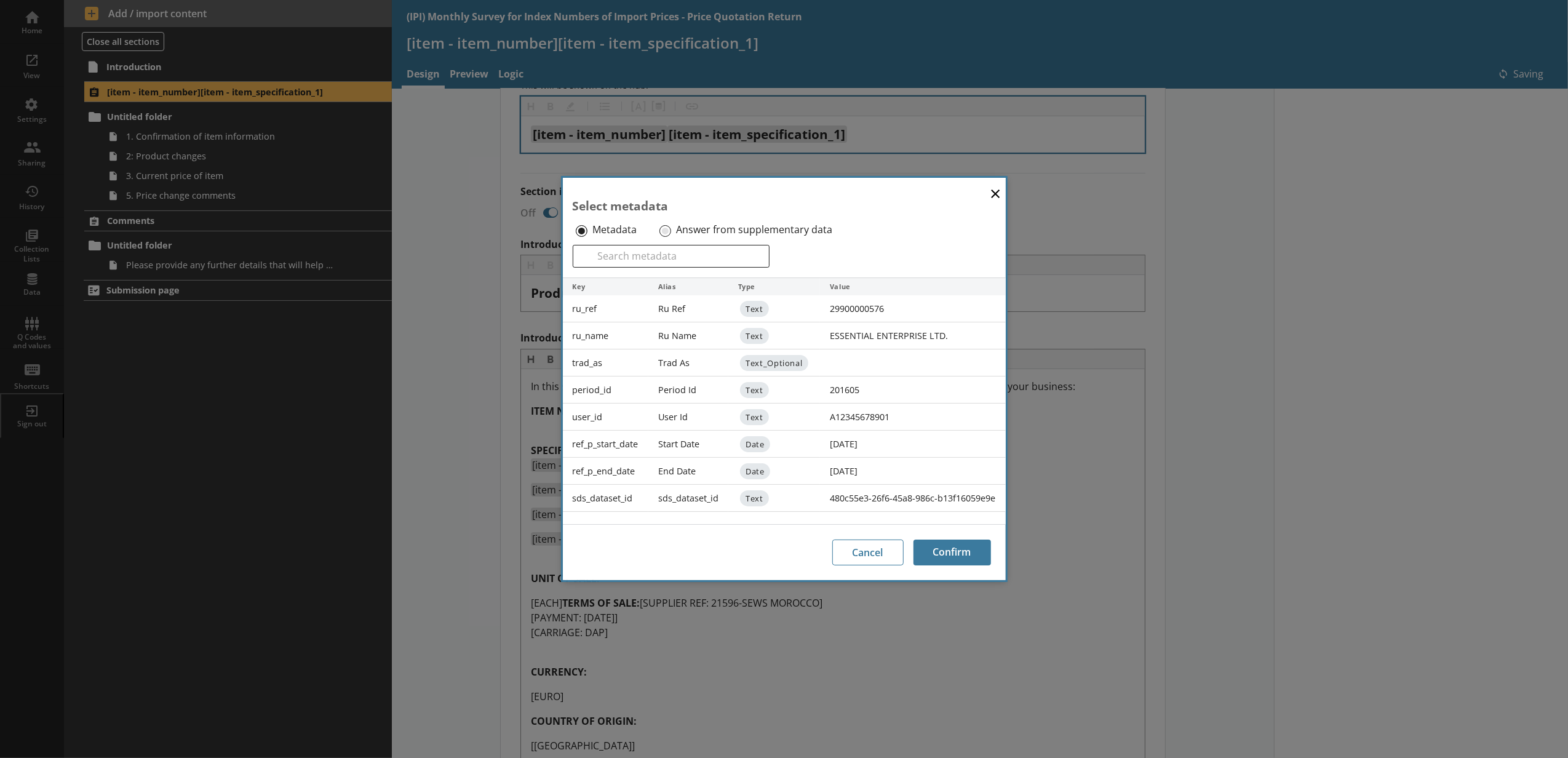
click at [670, 230] on div "Answer from supplementary data" at bounding box center [754, 230] width 195 height 20
click at [664, 229] on input "Answer from supplementary data" at bounding box center [665, 231] width 12 height 12
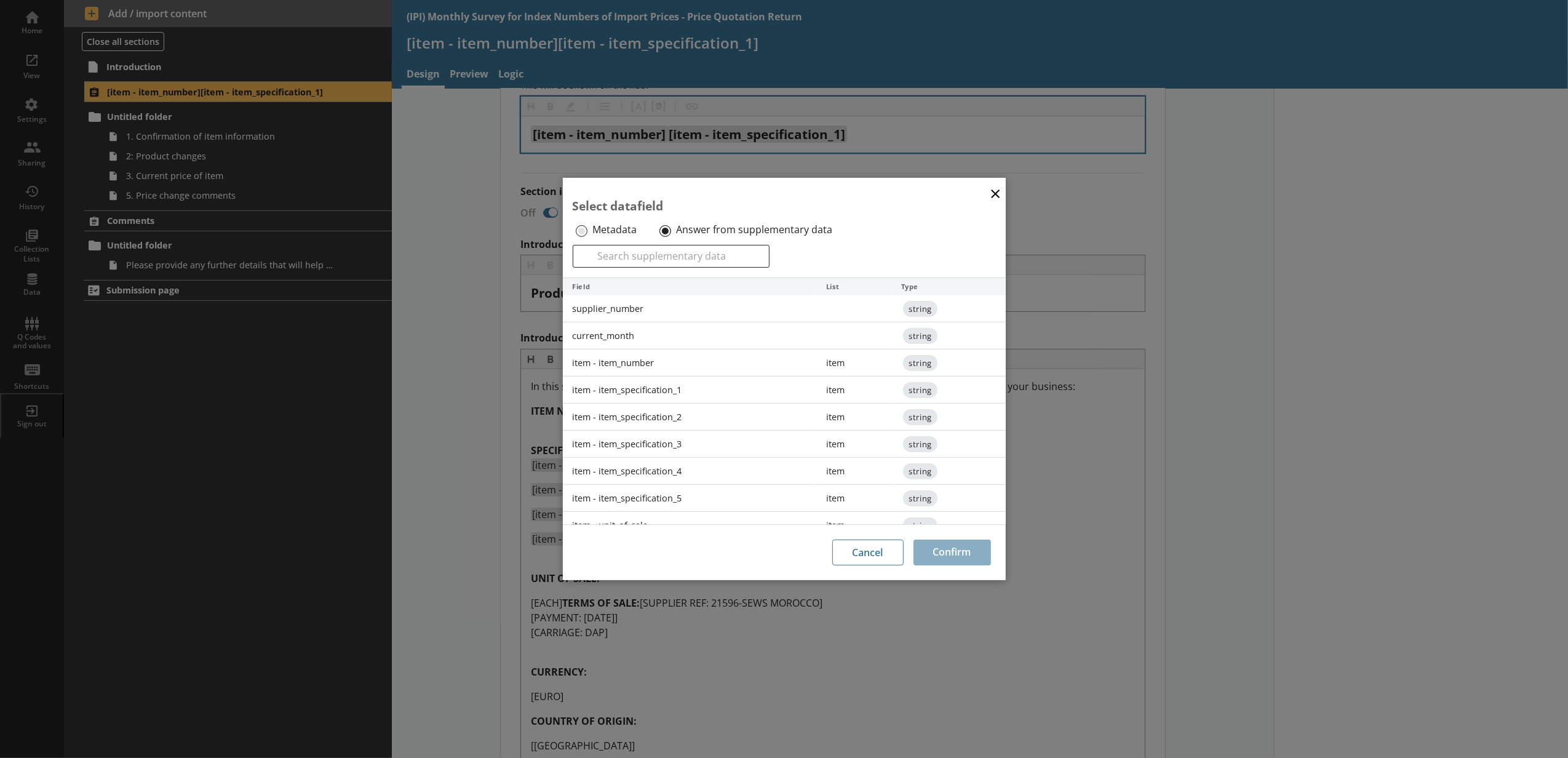
click at [684, 498] on div "item - item_specification_5" at bounding box center [690, 498] width 254 height 27
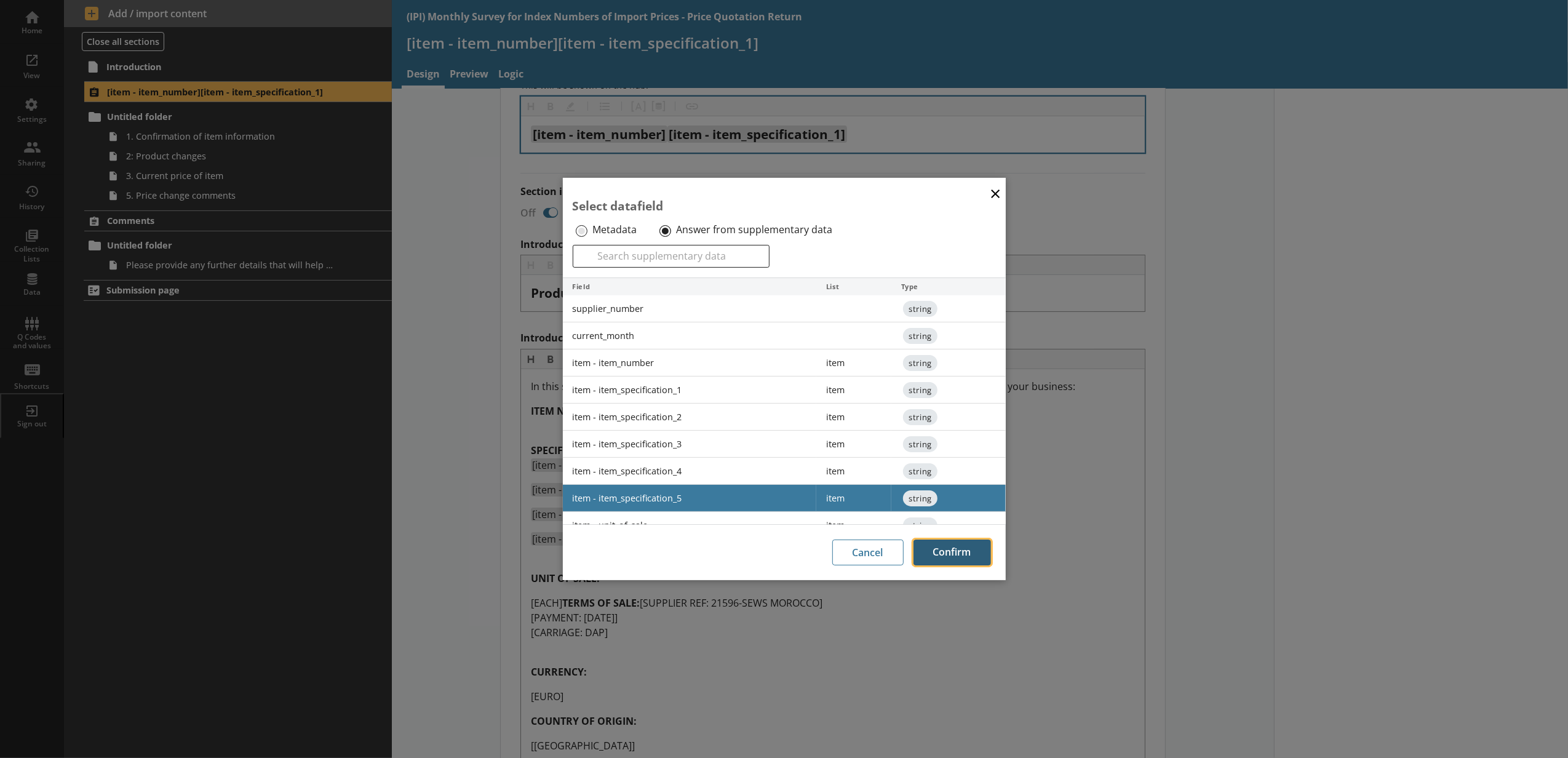
click at [934, 557] on button "Confirm" at bounding box center [952, 552] width 77 height 25
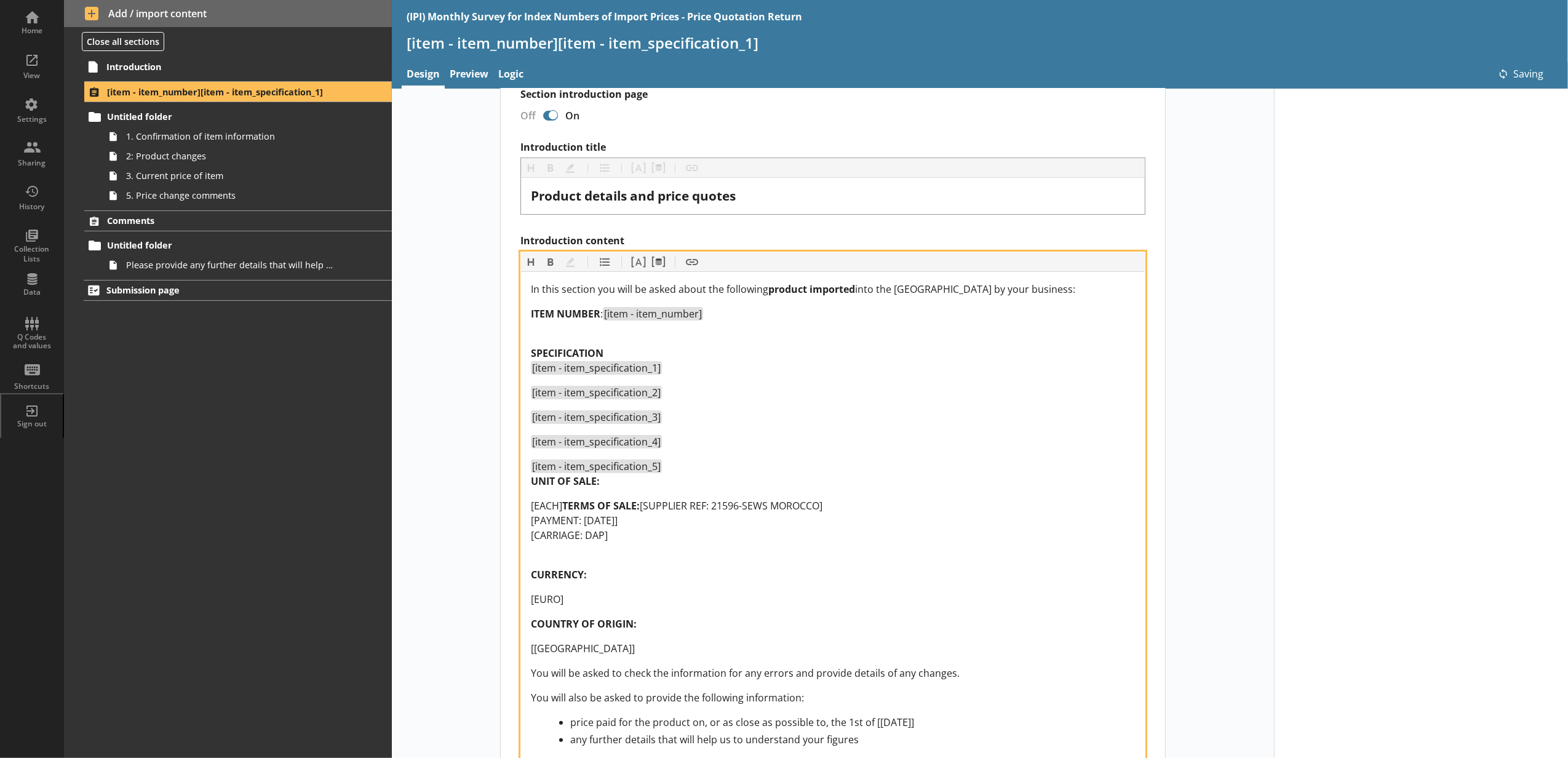
scroll to position [273, 0]
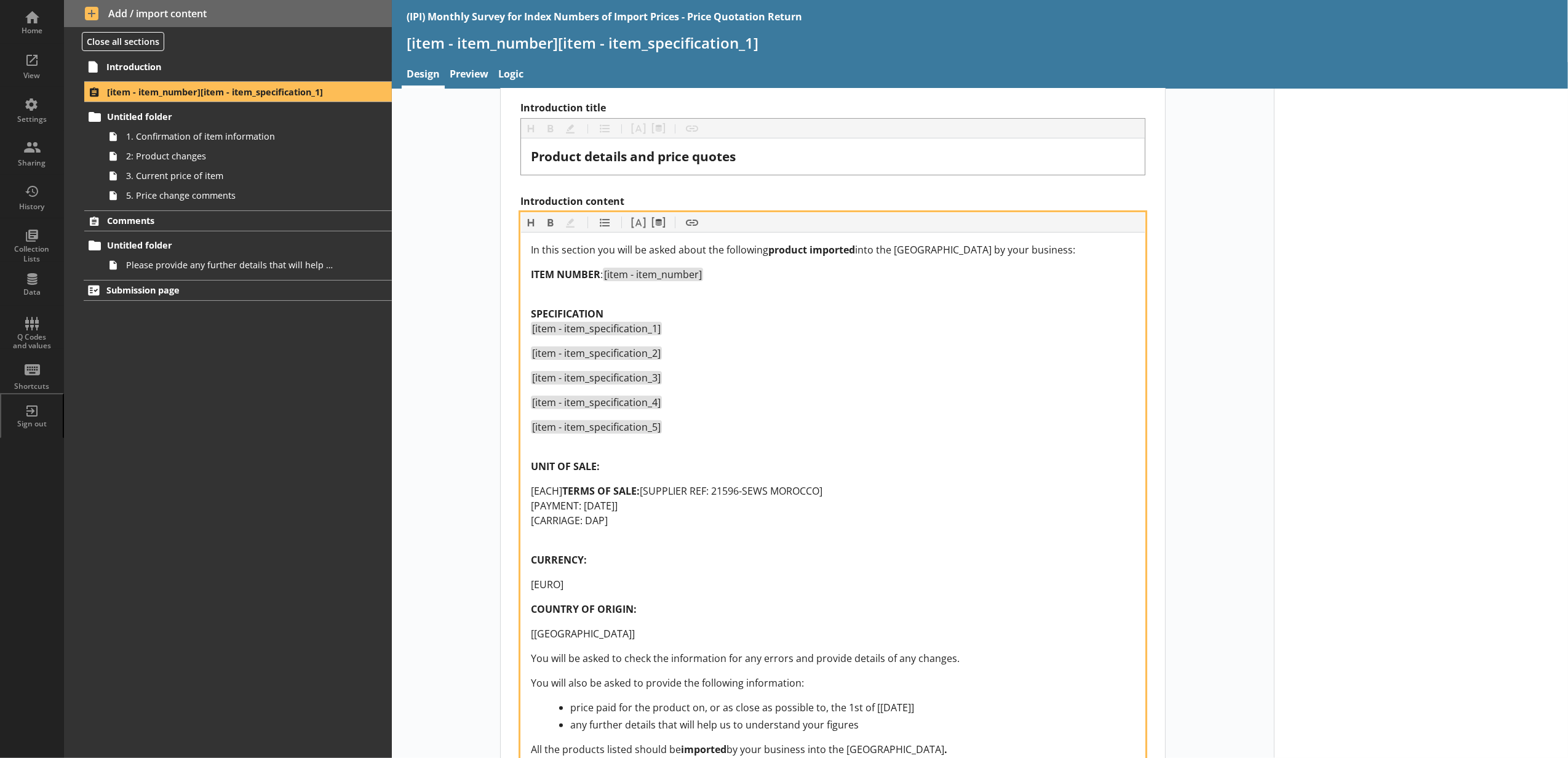
drag, startPoint x: 615, startPoint y: 502, endPoint x: 517, endPoint y: 492, distance: 98.5
click at [521, 492] on div "In this section you will be asked about the following product imported into the…" at bounding box center [832, 499] width 623 height 533
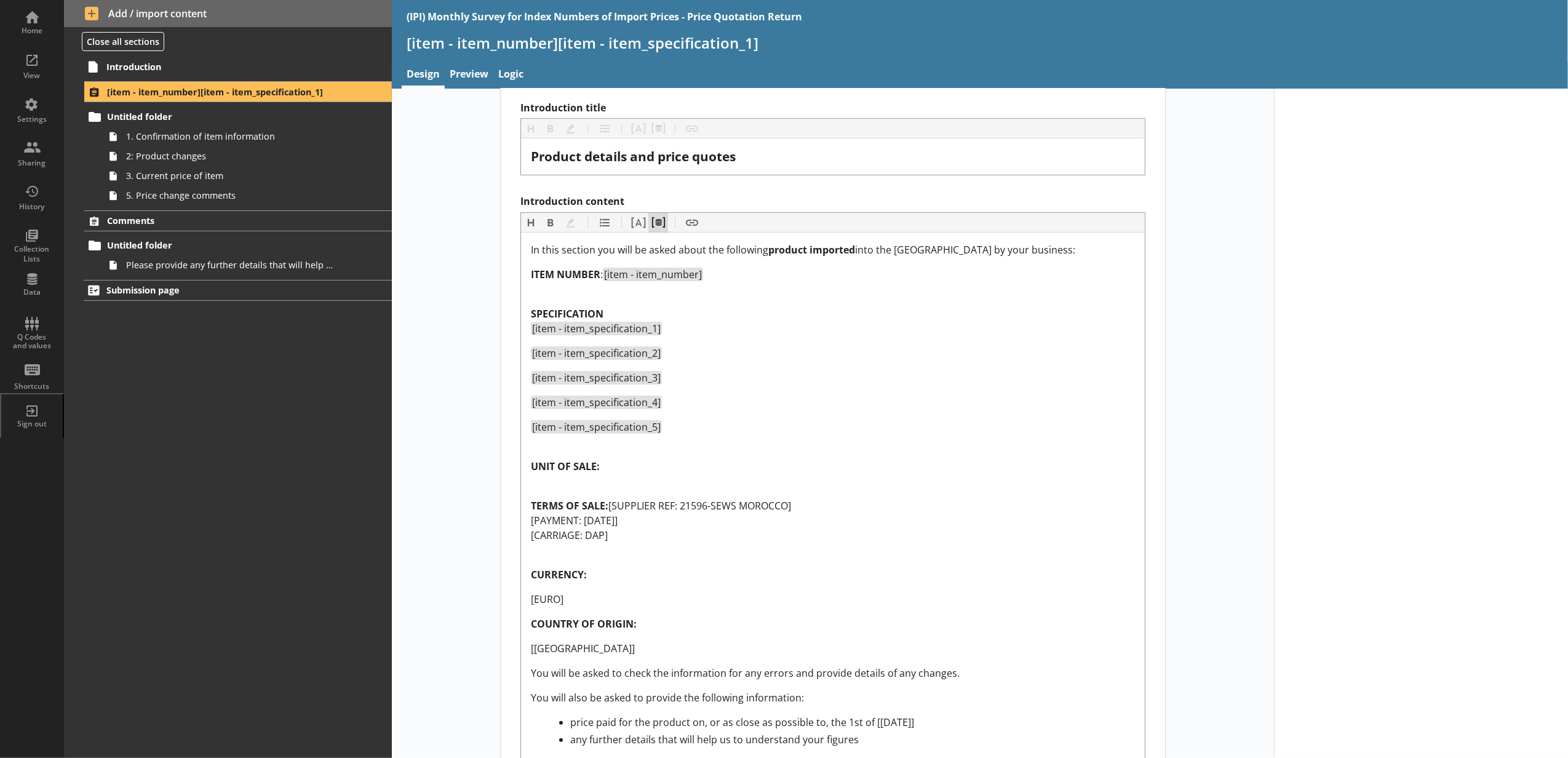
click at [662, 225] on button "Pipe metadata" at bounding box center [657, 223] width 20 height 20
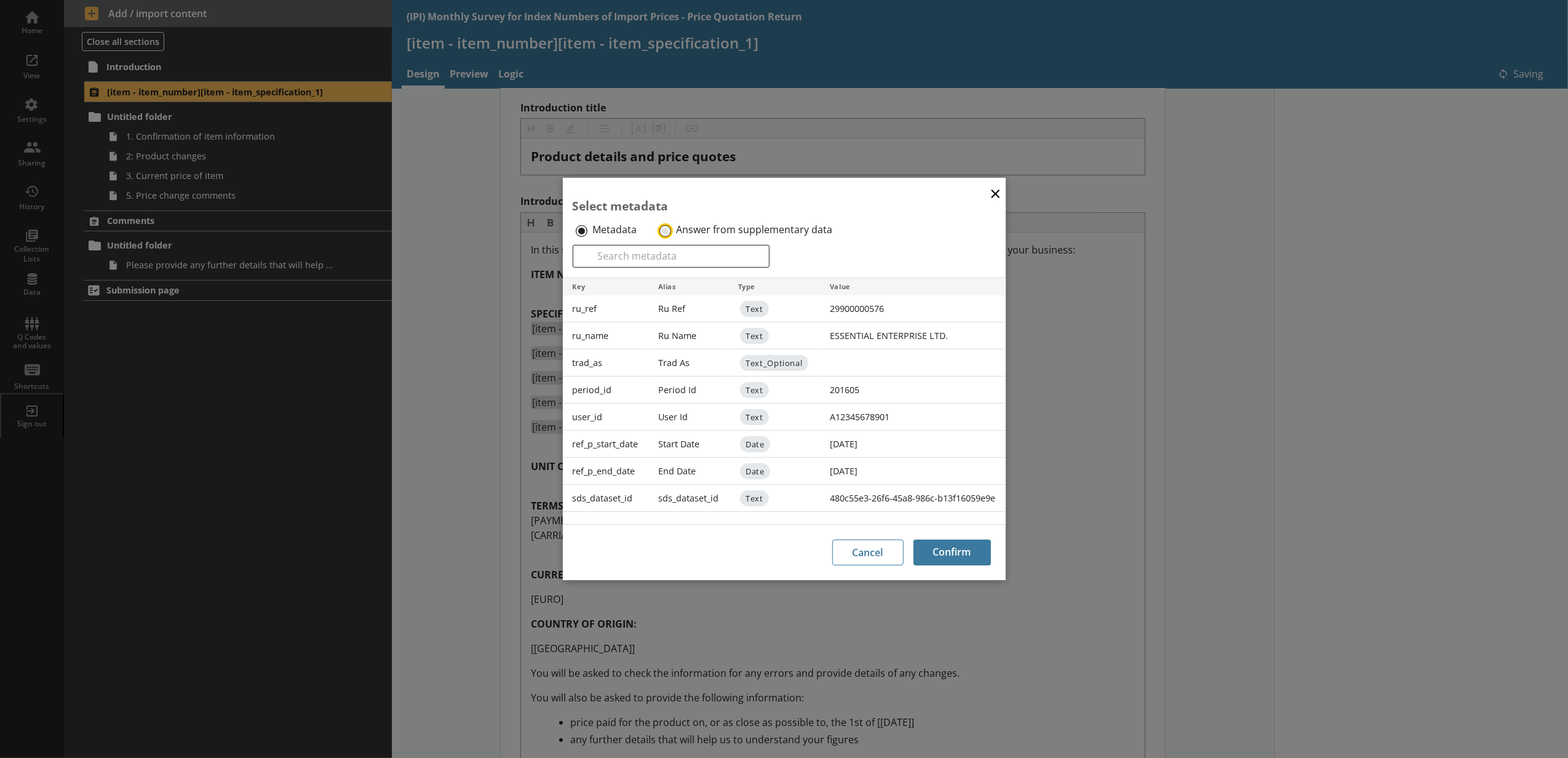
click at [670, 229] on input "Answer from supplementary data" at bounding box center [665, 231] width 12 height 12
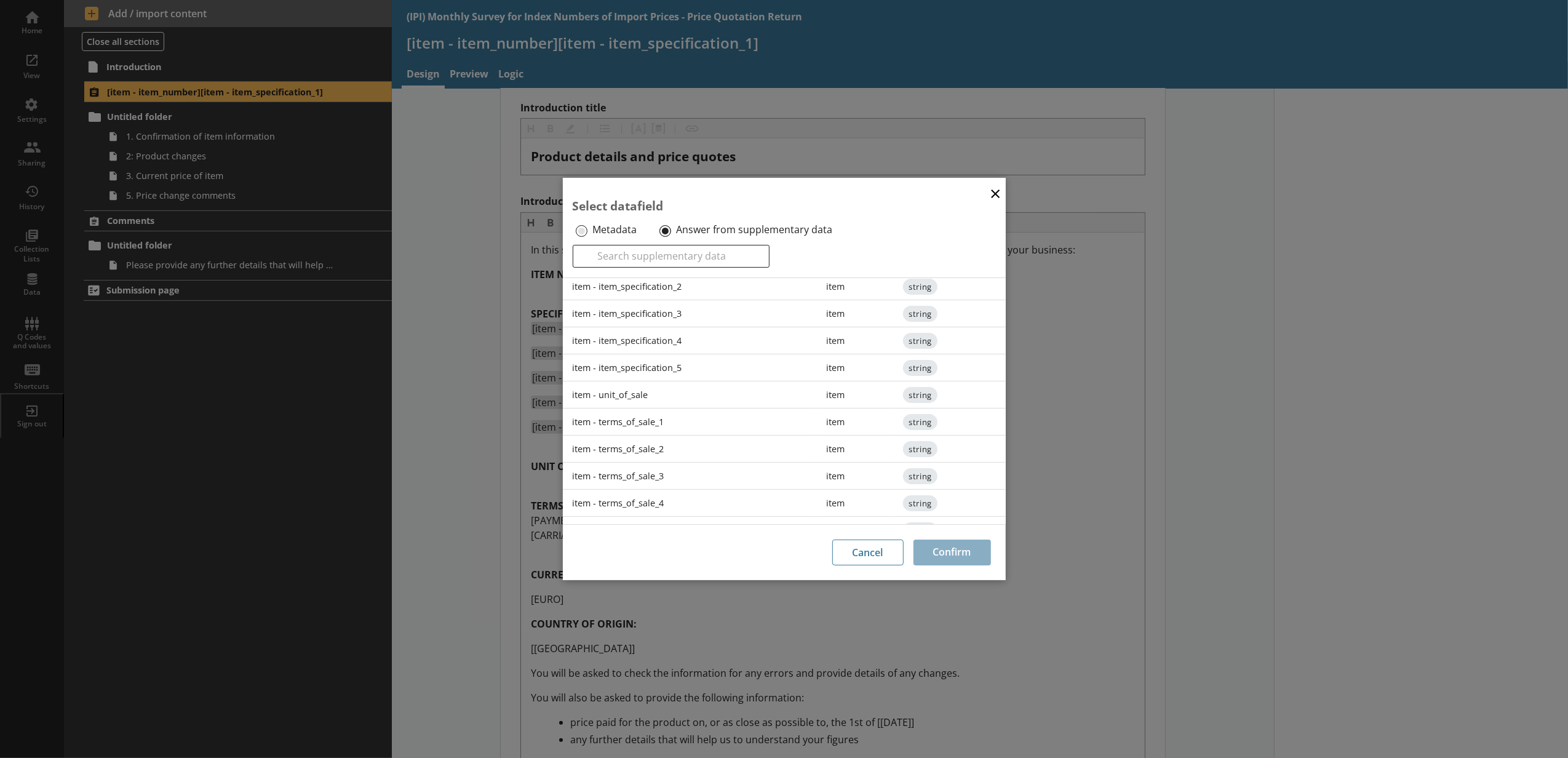
scroll to position [190, 0]
click at [657, 346] on div "item - unit_of_sale" at bounding box center [690, 348] width 254 height 27
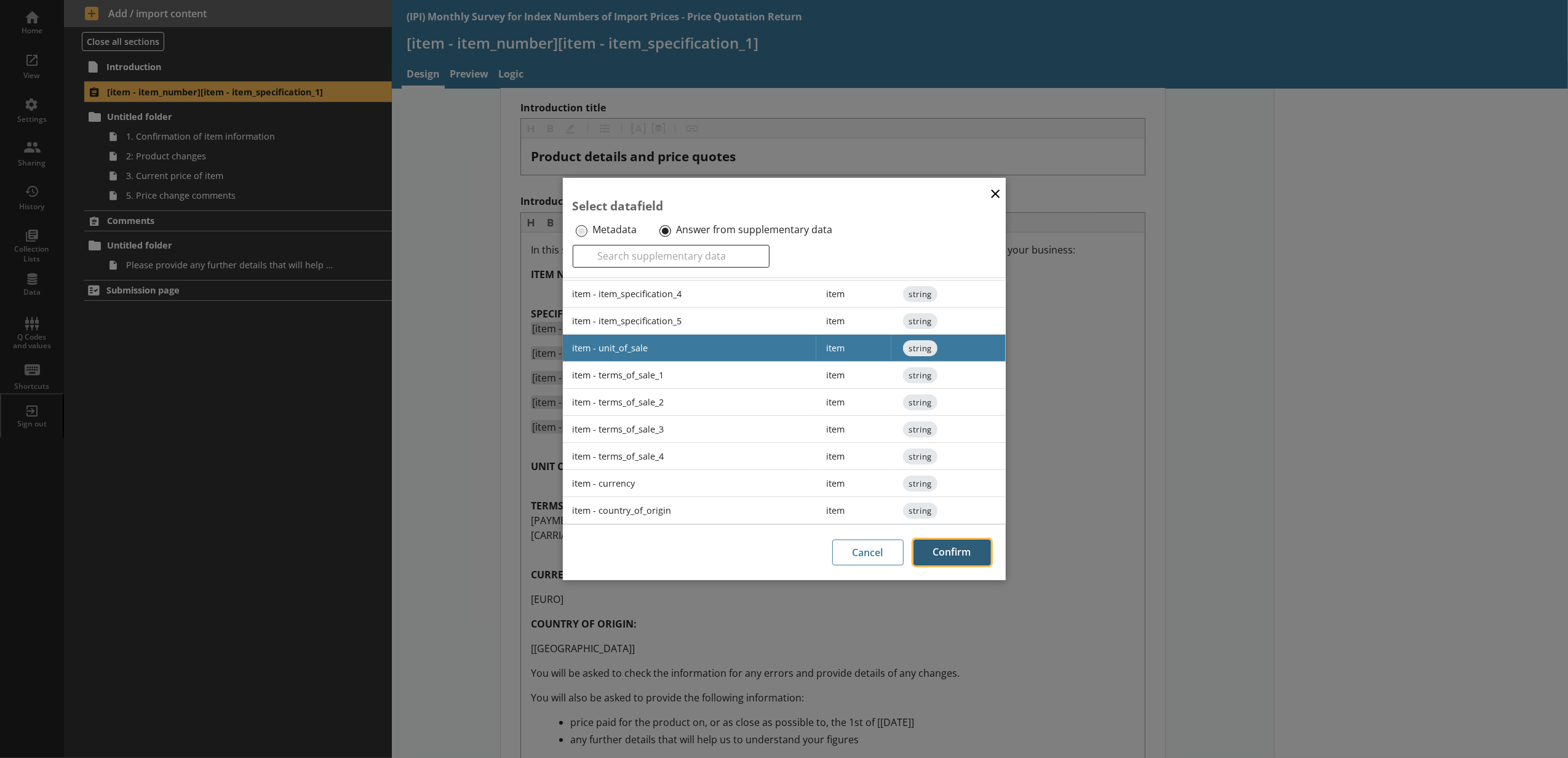
click at [958, 540] on button "Confirm" at bounding box center [952, 552] width 77 height 25
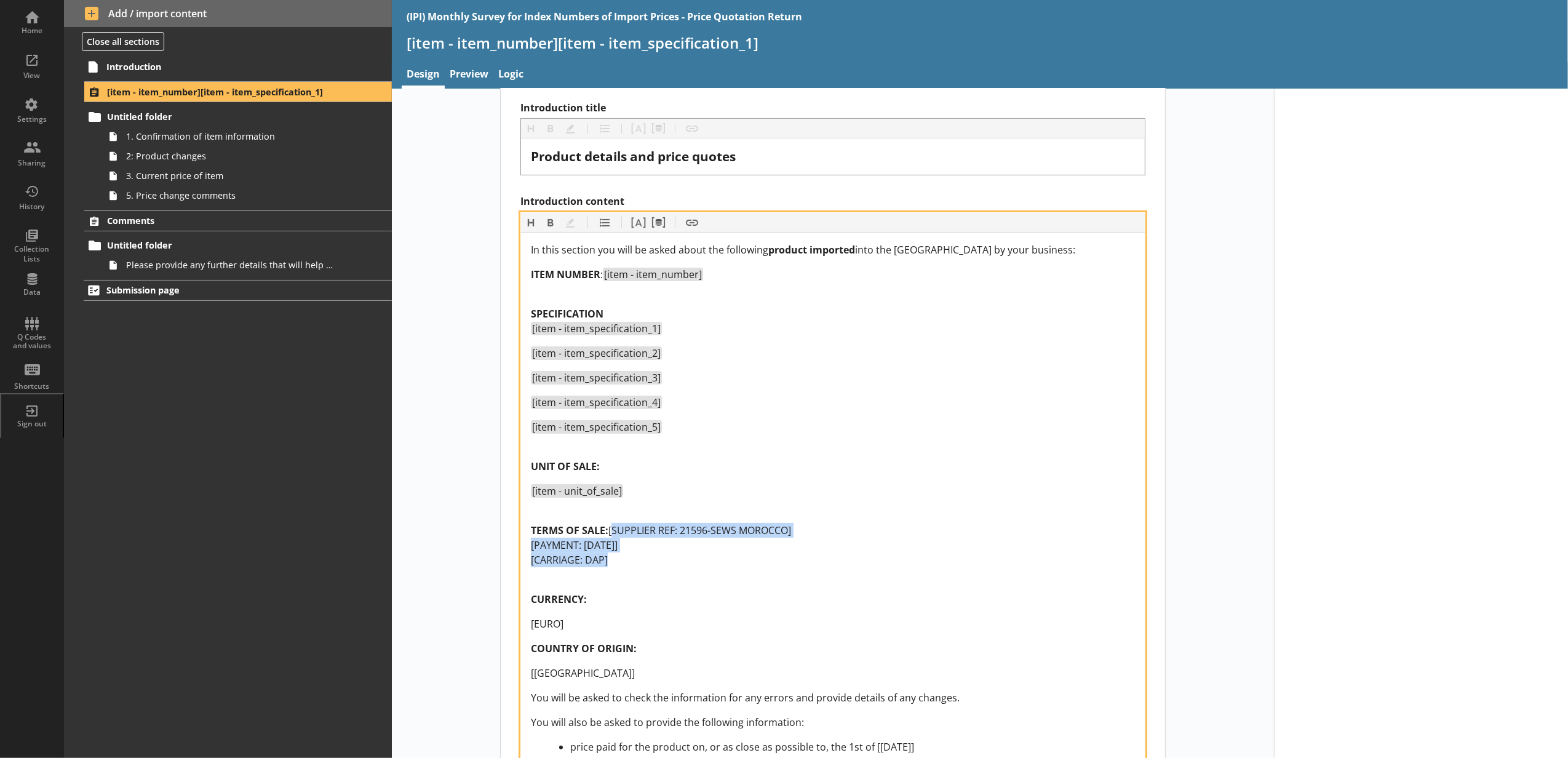
drag, startPoint x: 675, startPoint y: 585, endPoint x: 526, endPoint y: 543, distance: 154.8
click at [526, 543] on div "In this section you will be asked about the following product imported into the…" at bounding box center [832, 519] width 623 height 573
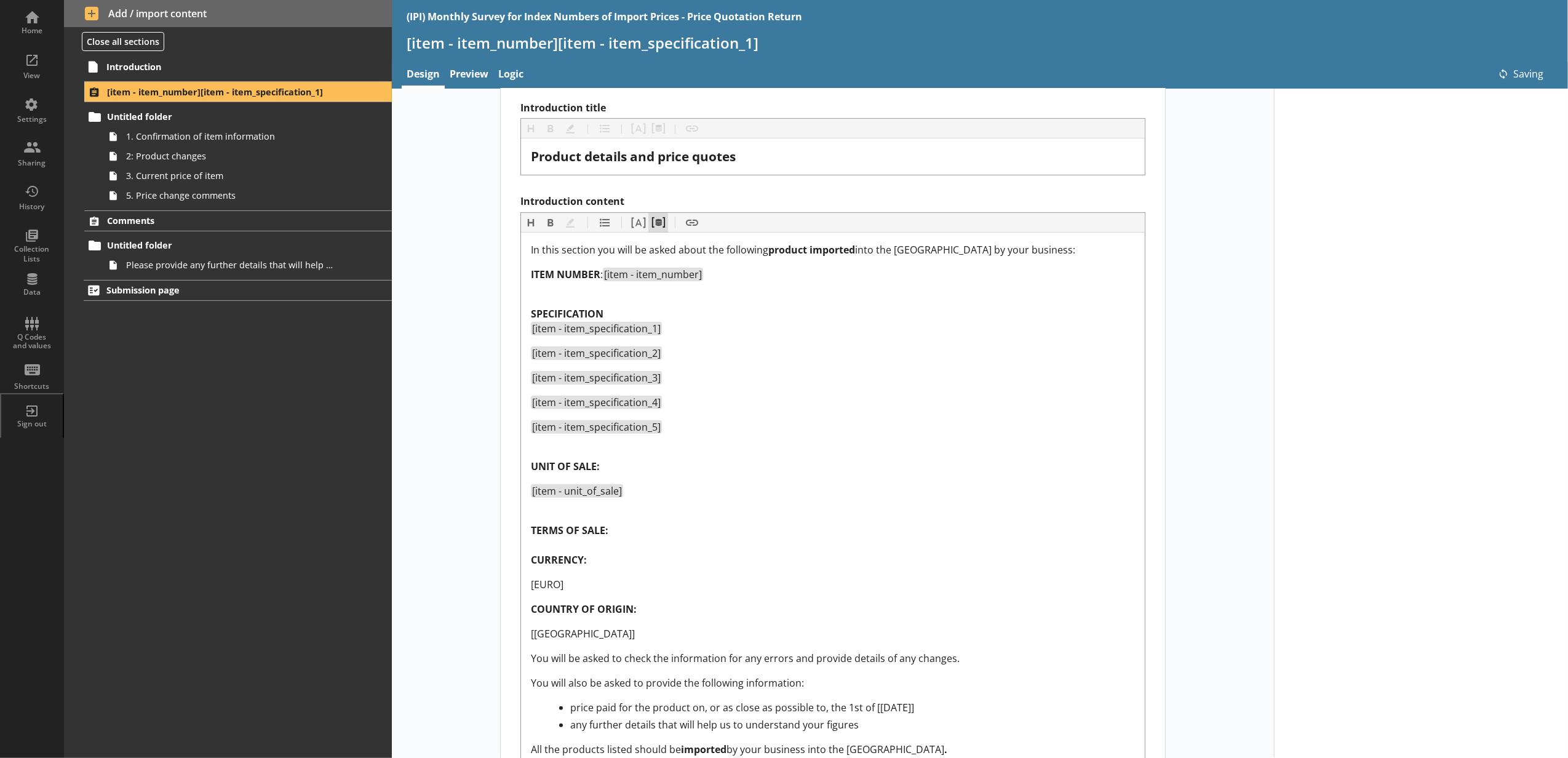
click at [648, 218] on button "Pipe metadata" at bounding box center [657, 223] width 20 height 20
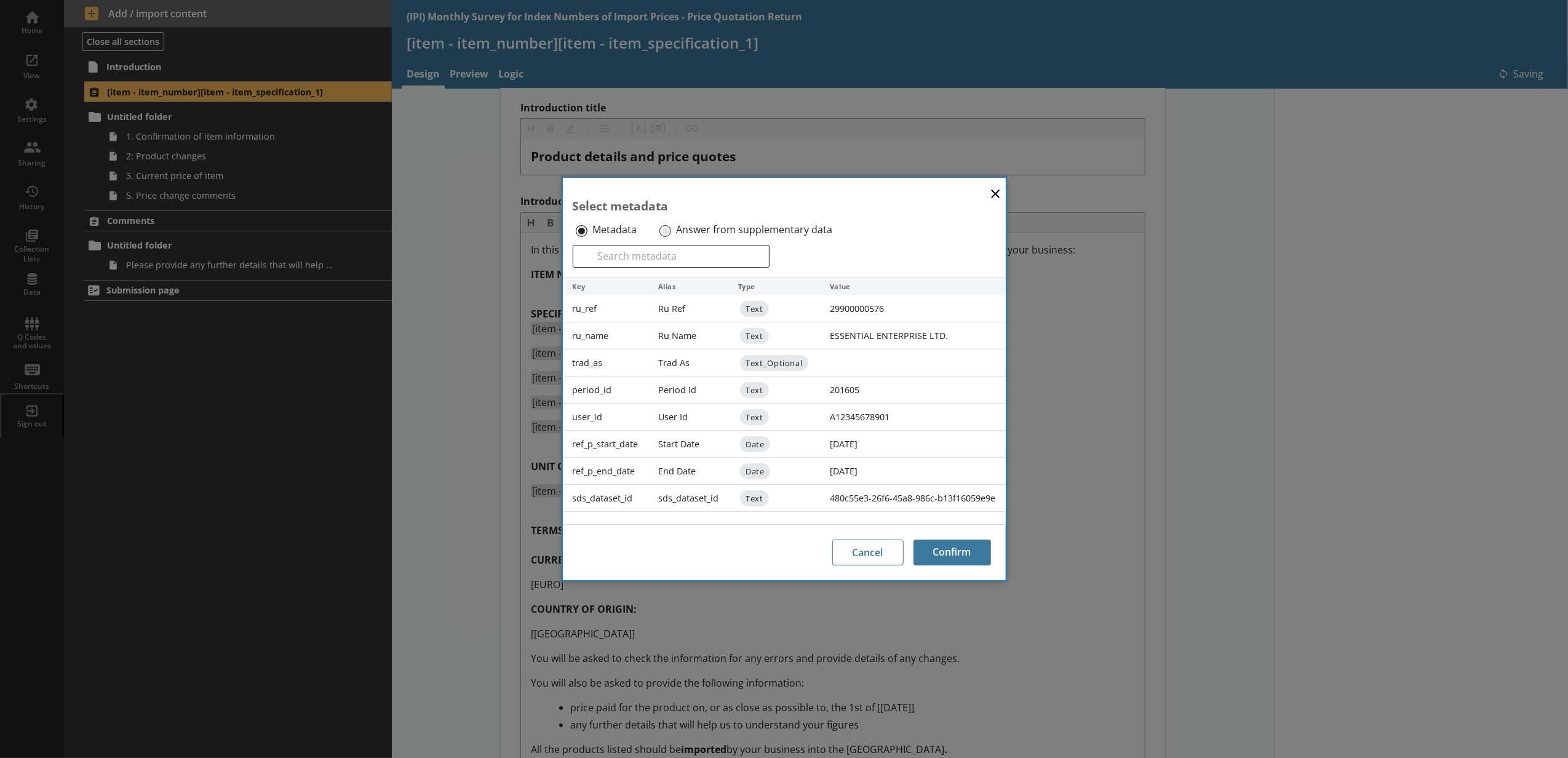
click at [664, 220] on div "Answer from supplementary data" at bounding box center [754, 230] width 195 height 20
click at [667, 222] on div "Answer from supplementary data" at bounding box center [754, 230] width 195 height 20
click at [668, 228] on input "Answer from supplementary data" at bounding box center [665, 231] width 12 height 12
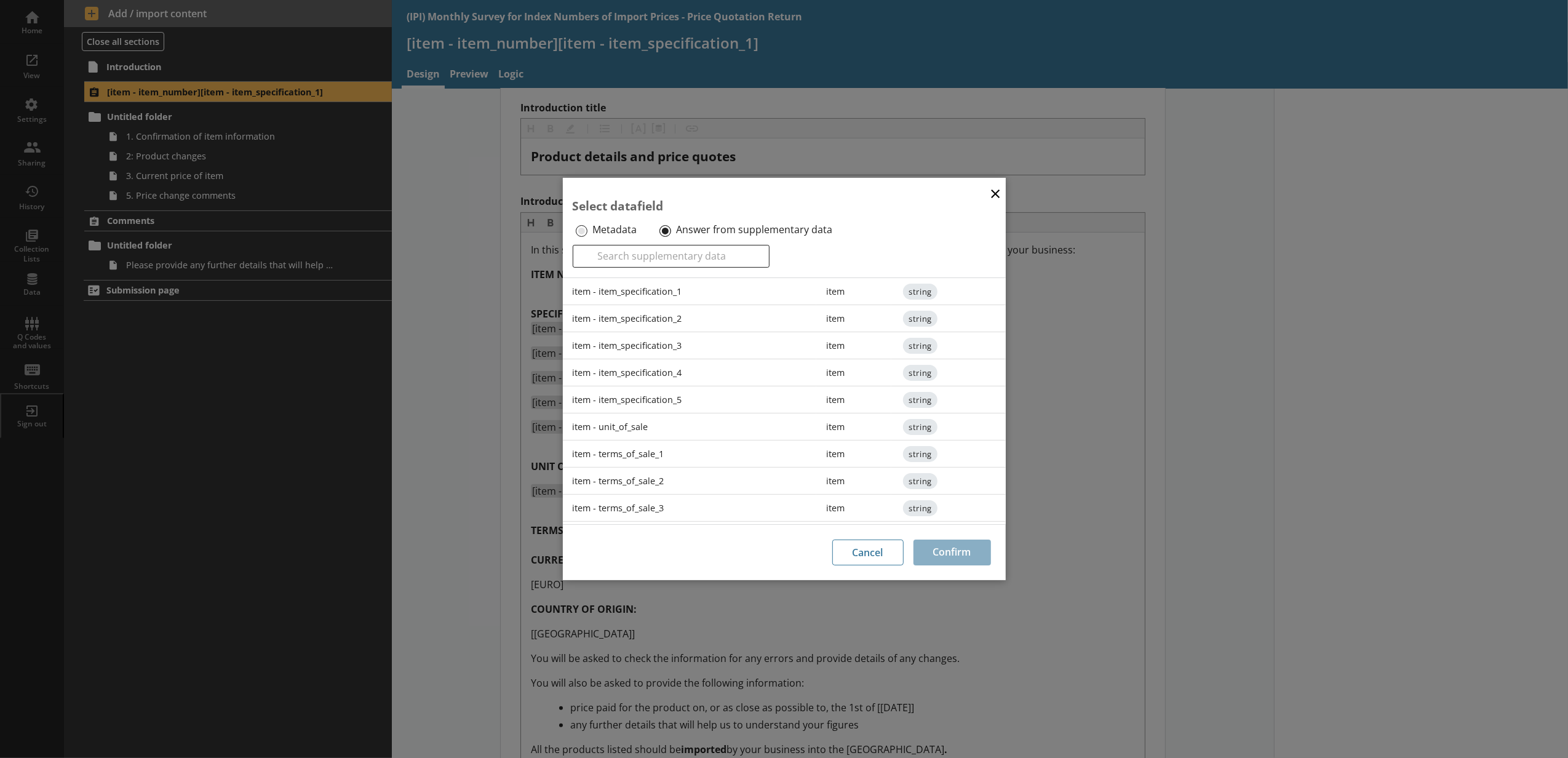
scroll to position [137, 0]
click at [682, 416] on div "item - terms_of_sale_1" at bounding box center [690, 416] width 254 height 27
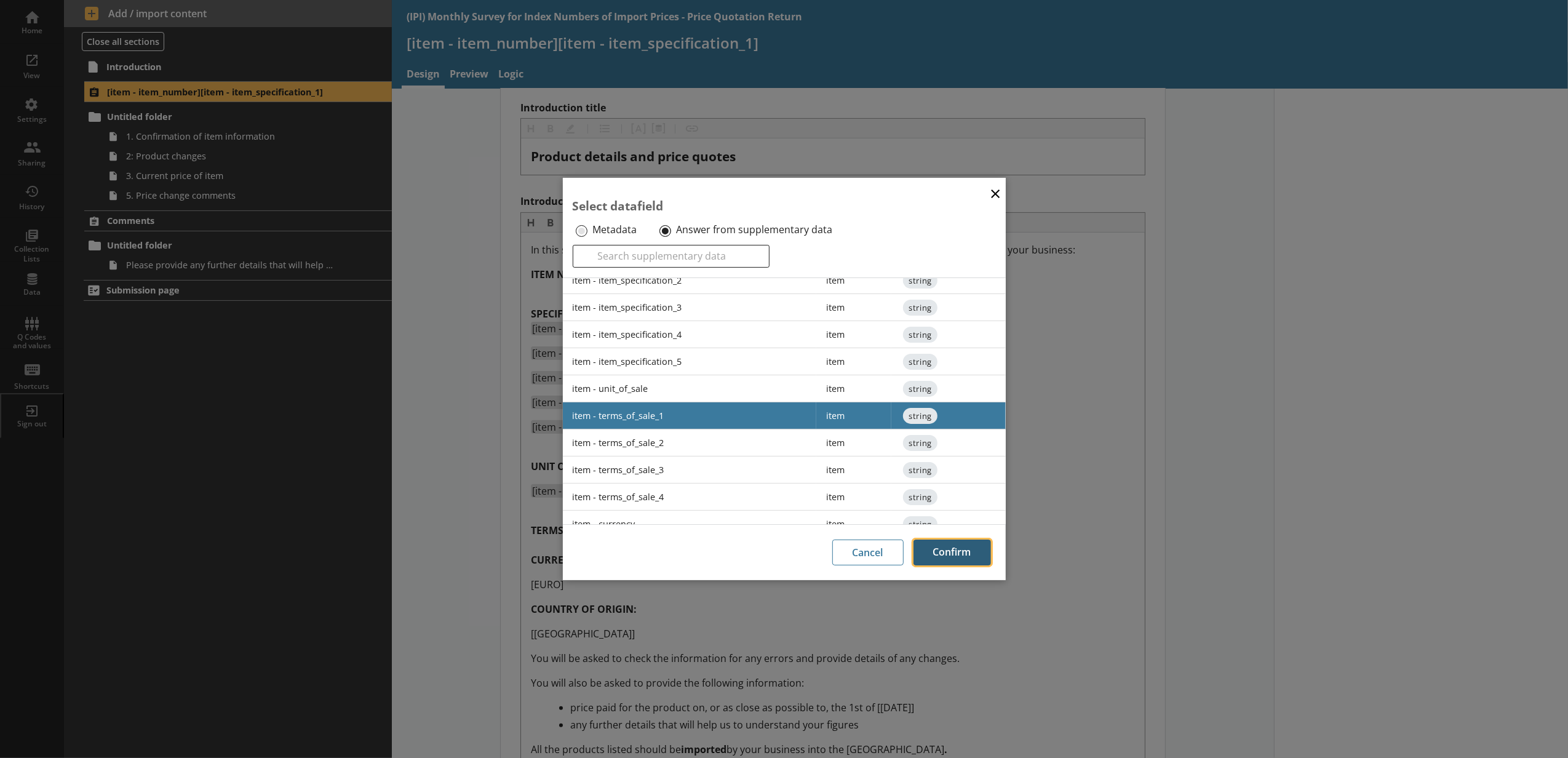
click at [937, 542] on button "Confirm" at bounding box center [952, 552] width 77 height 25
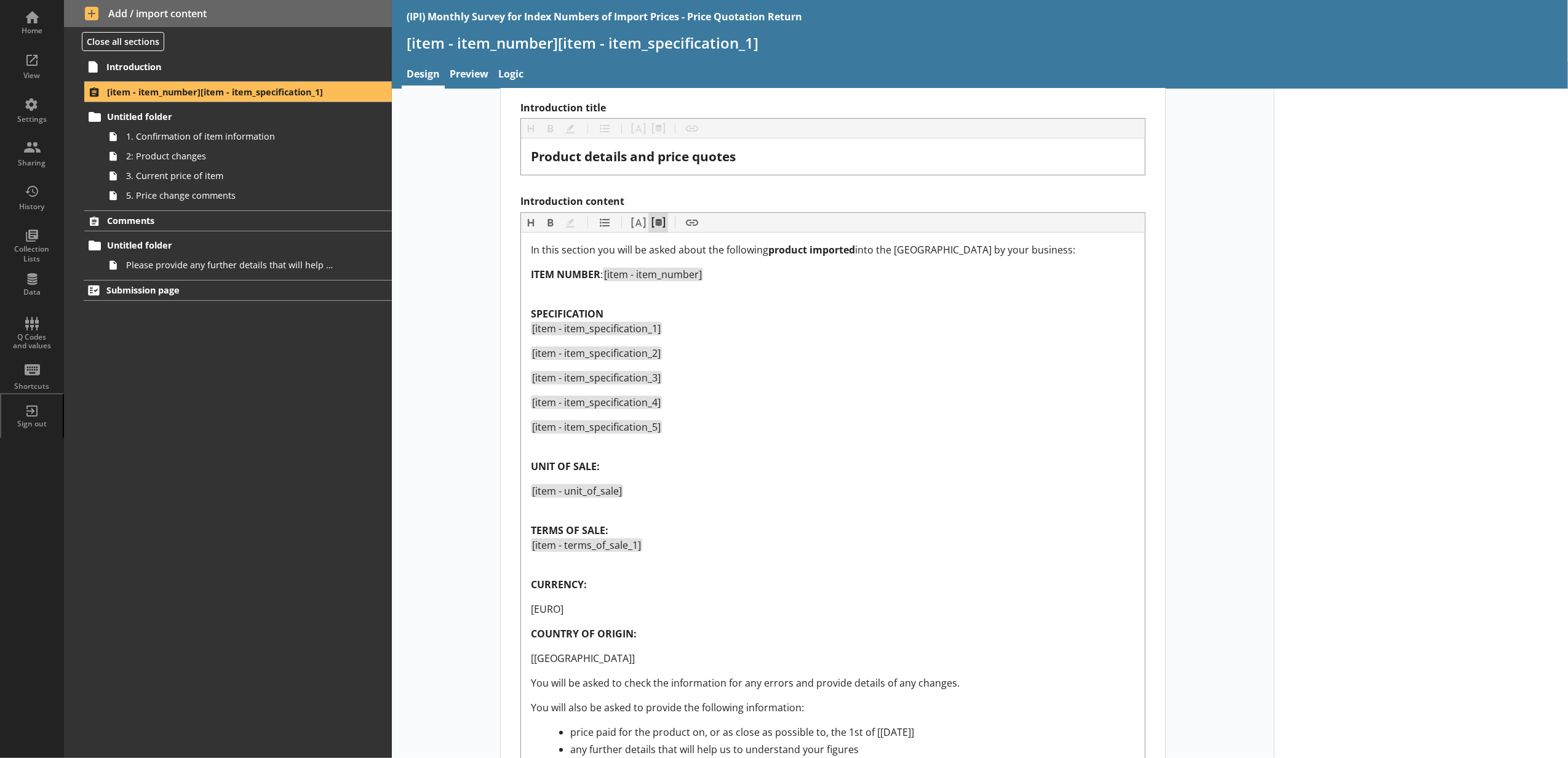
click at [648, 229] on button "Pipe metadata" at bounding box center [657, 223] width 20 height 20
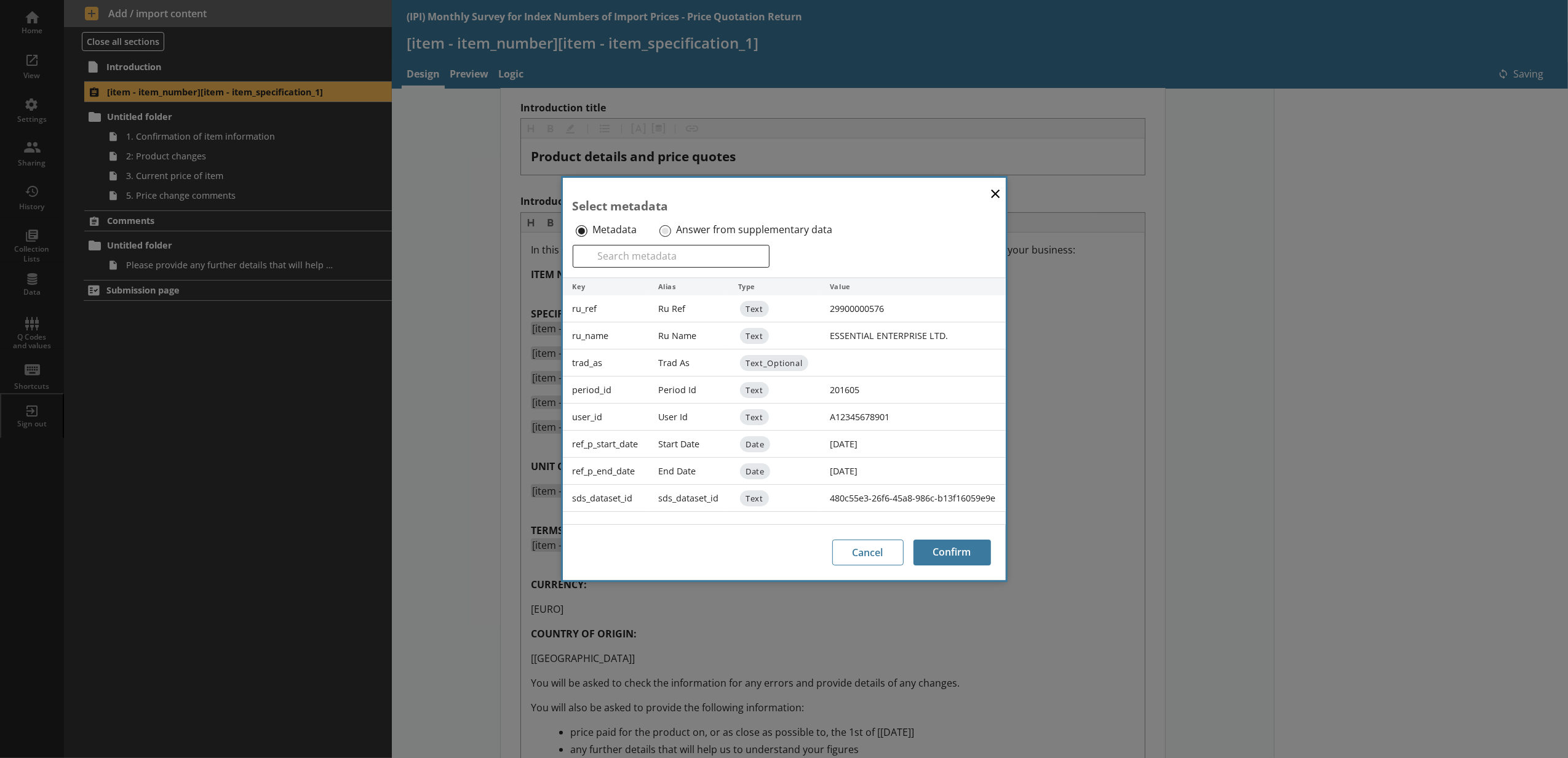
click at [660, 236] on div "Answer from supplementary data" at bounding box center [754, 230] width 195 height 20
click at [666, 230] on input "Answer from supplementary data" at bounding box center [665, 231] width 12 height 12
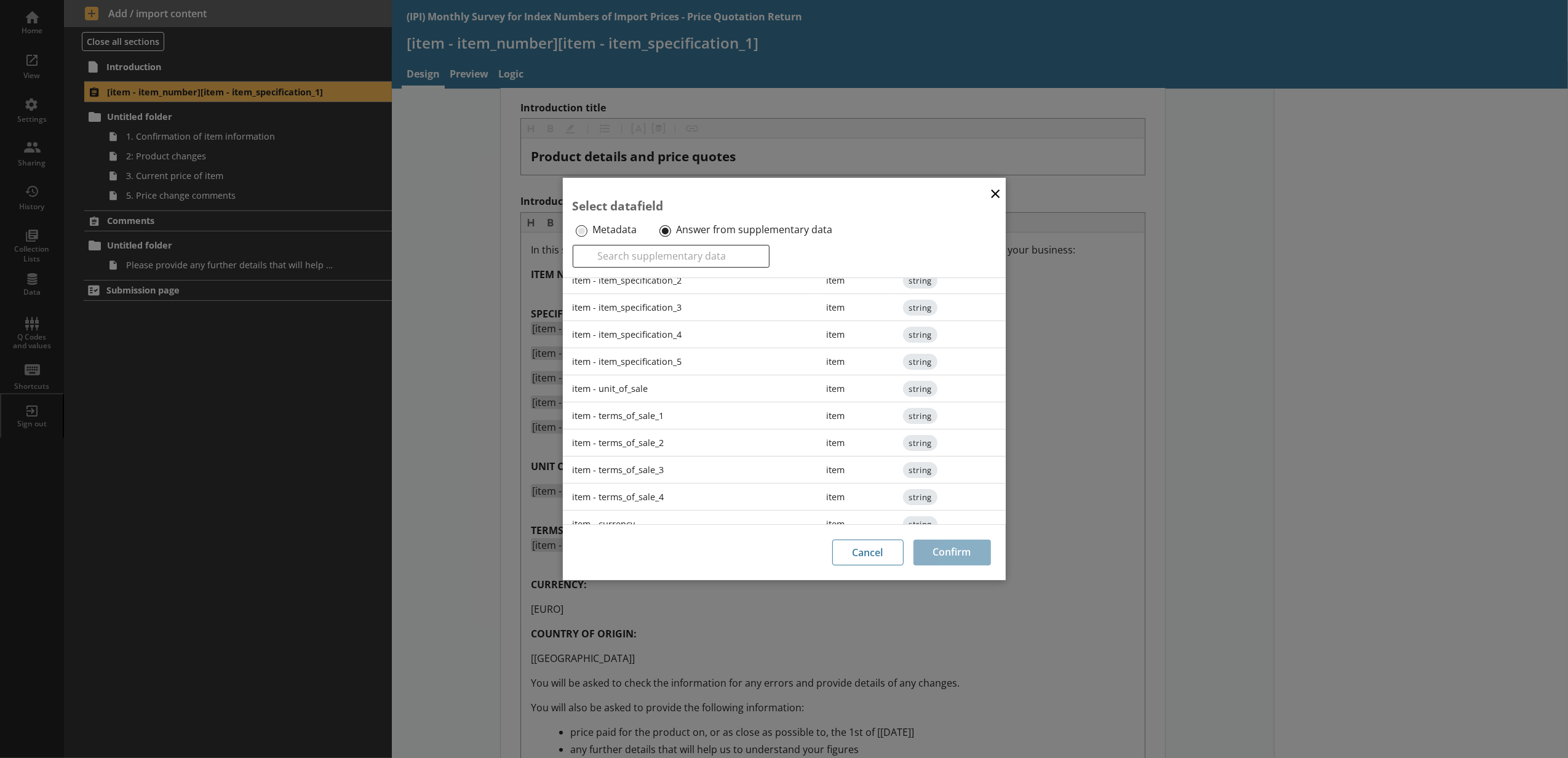
click at [704, 445] on div "item - terms_of_sale_2" at bounding box center [690, 442] width 254 height 27
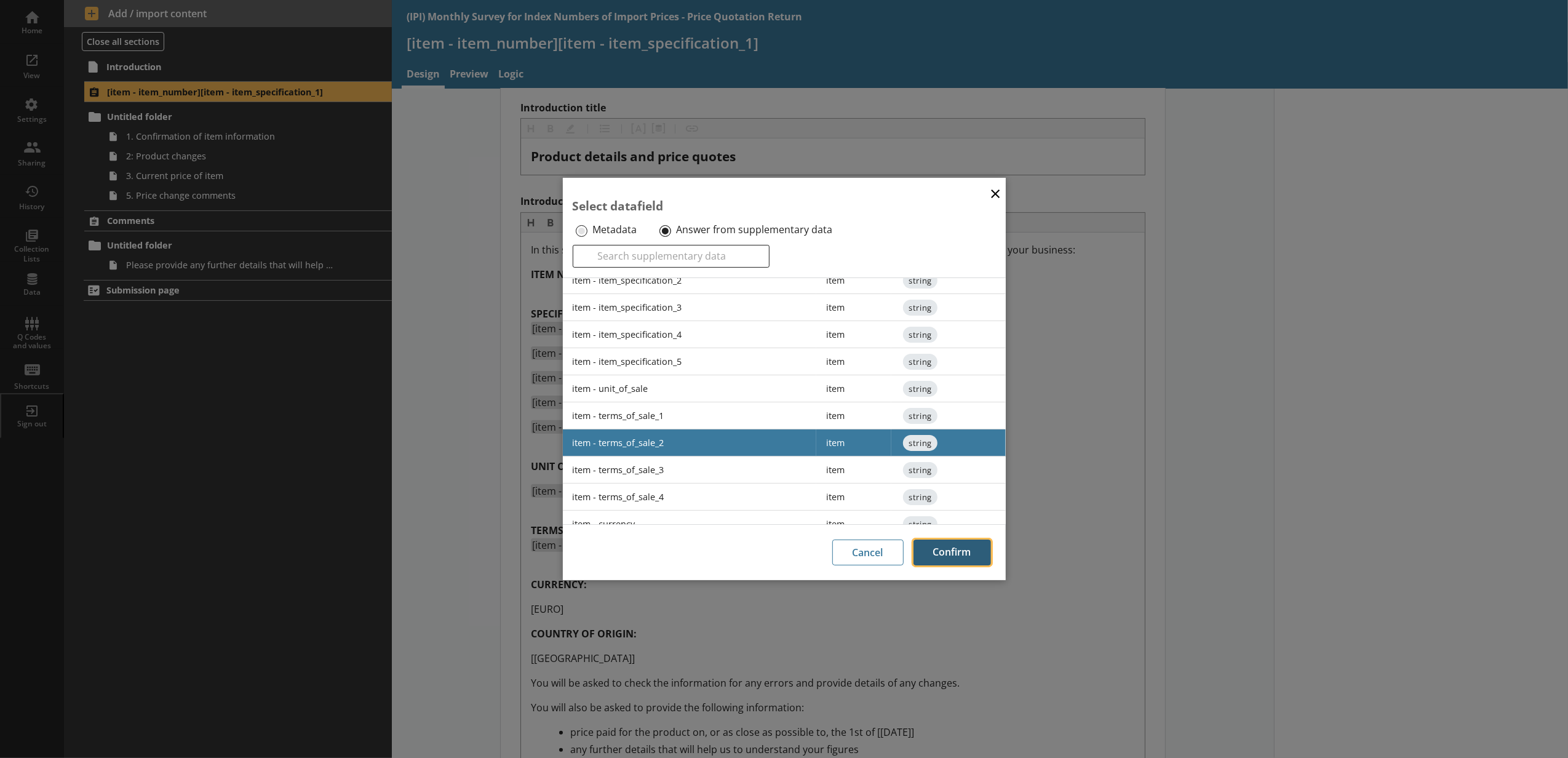
click at [939, 547] on button "Confirm" at bounding box center [952, 552] width 77 height 25
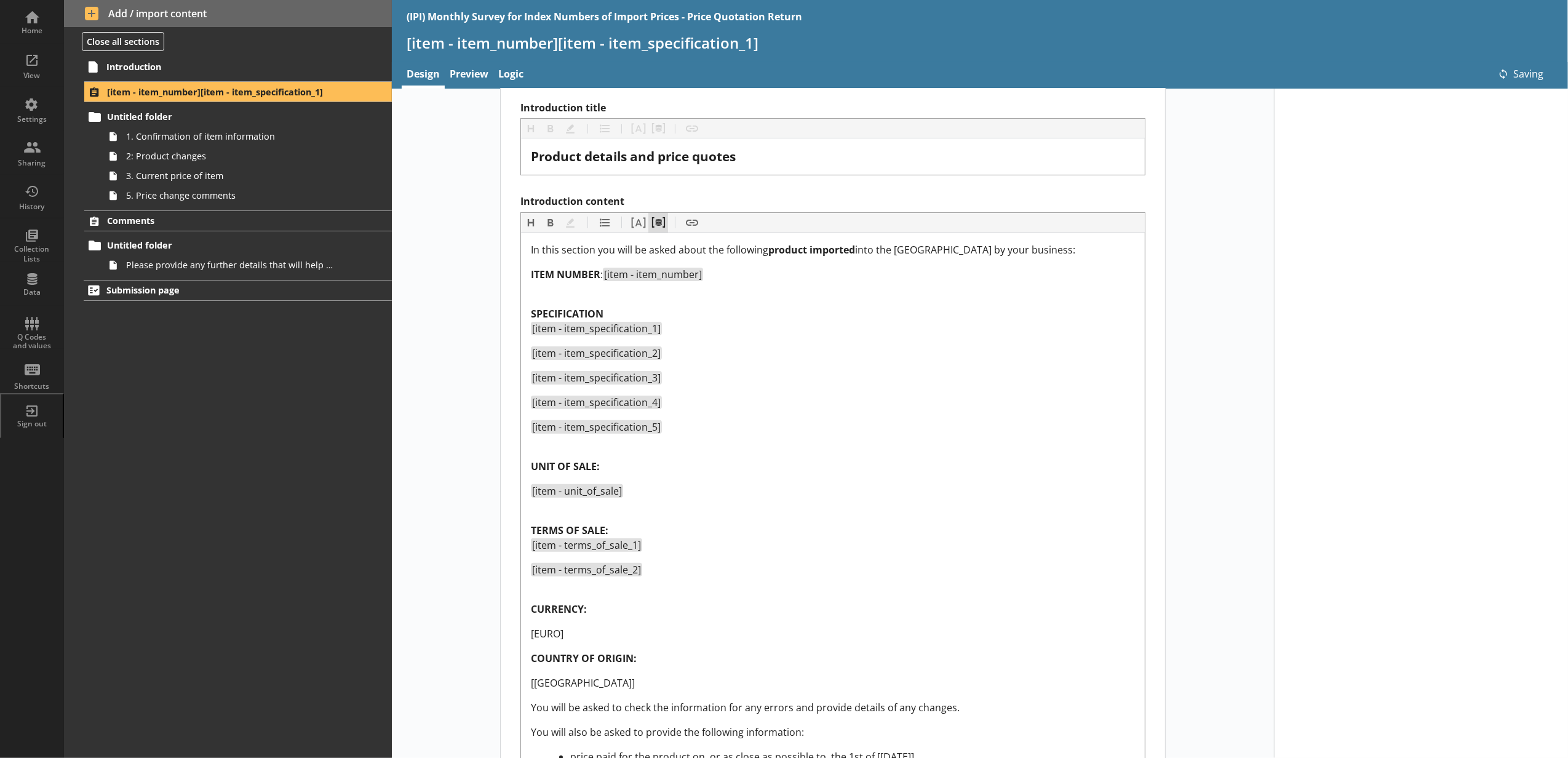
click at [651, 223] on button "Pipe metadata" at bounding box center [657, 223] width 20 height 20
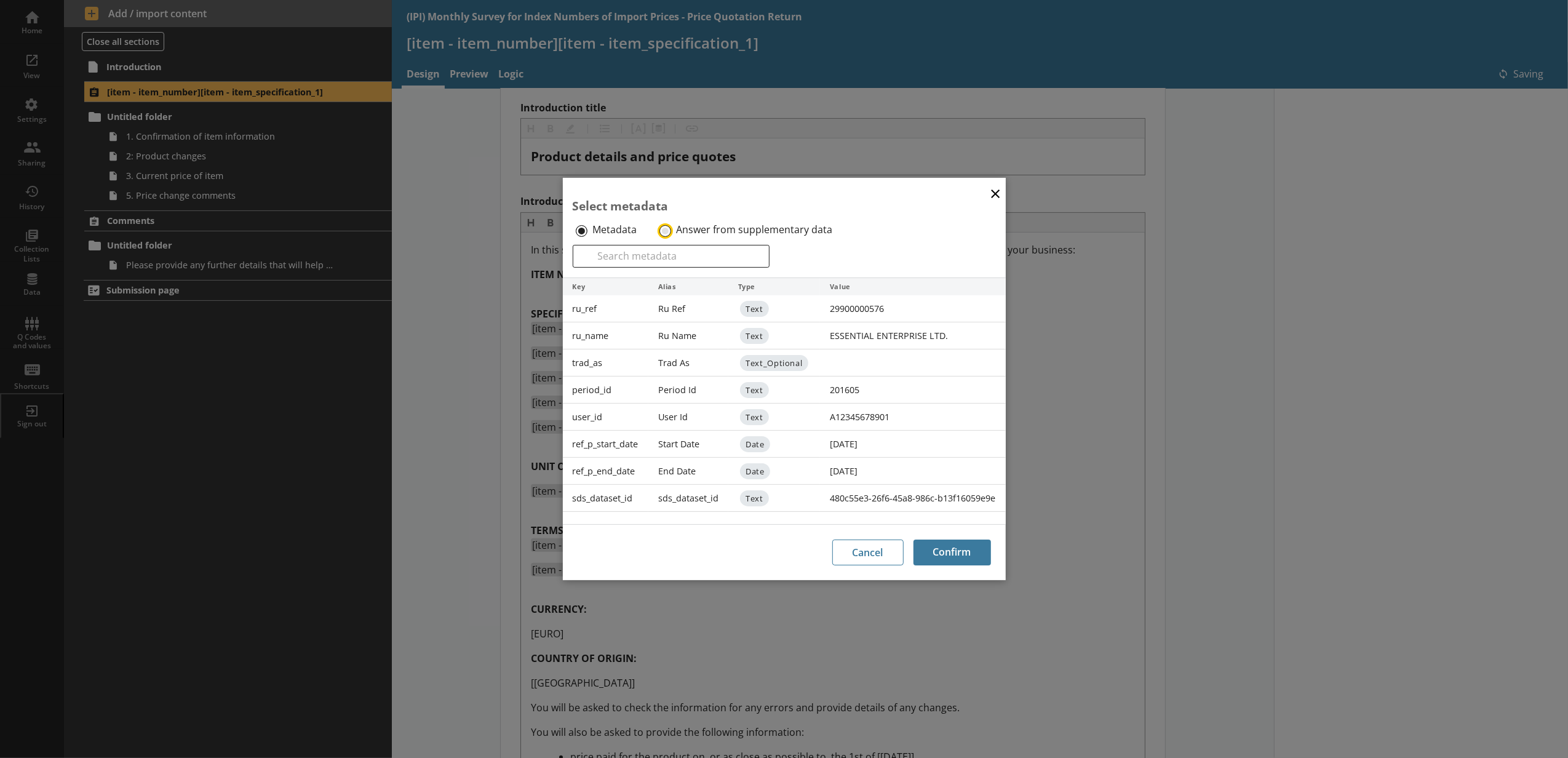
click at [661, 229] on input "Answer from supplementary data" at bounding box center [665, 231] width 12 height 12
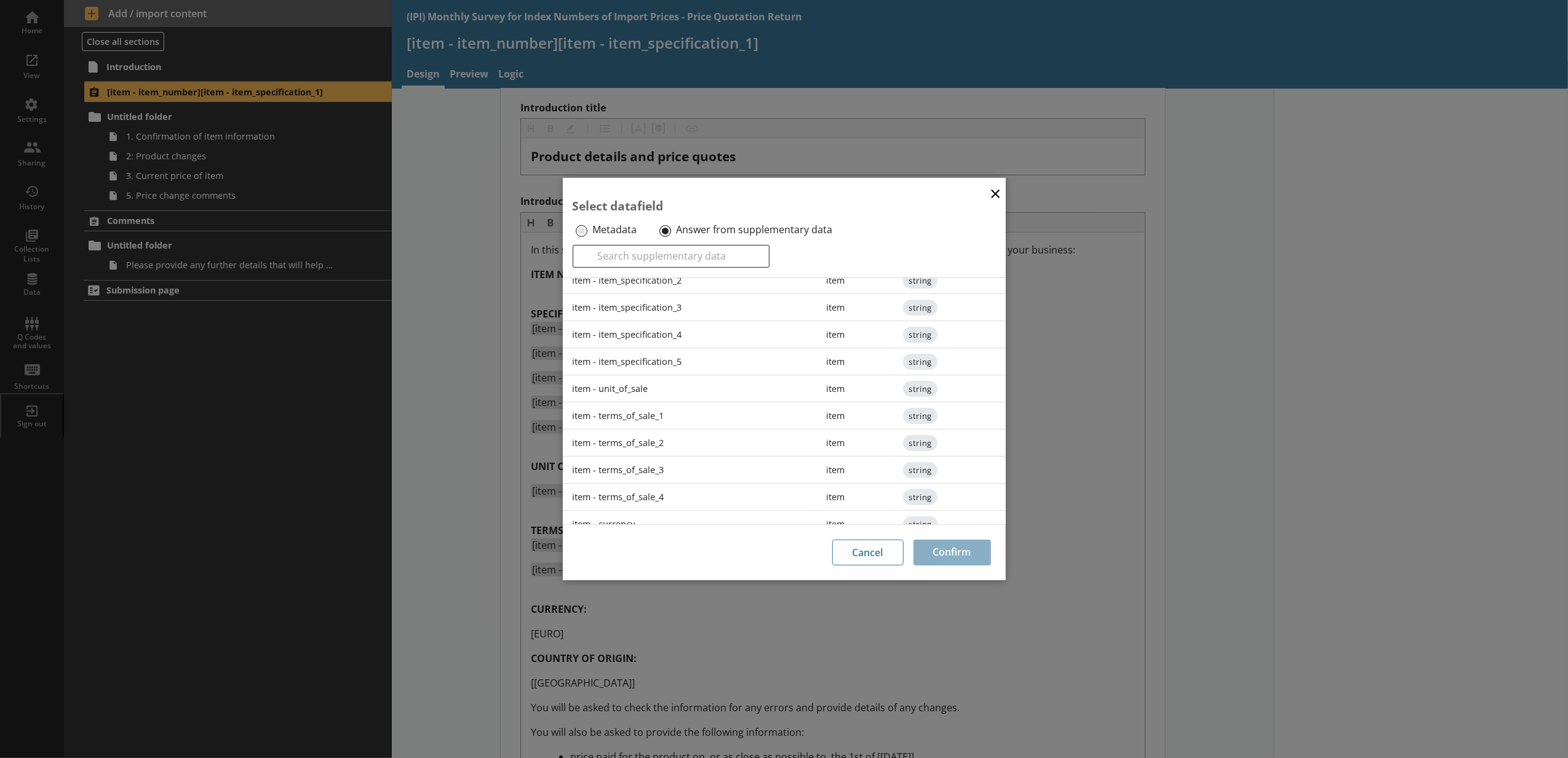
click at [674, 475] on div "item - terms_of_sale_3" at bounding box center [690, 470] width 254 height 27
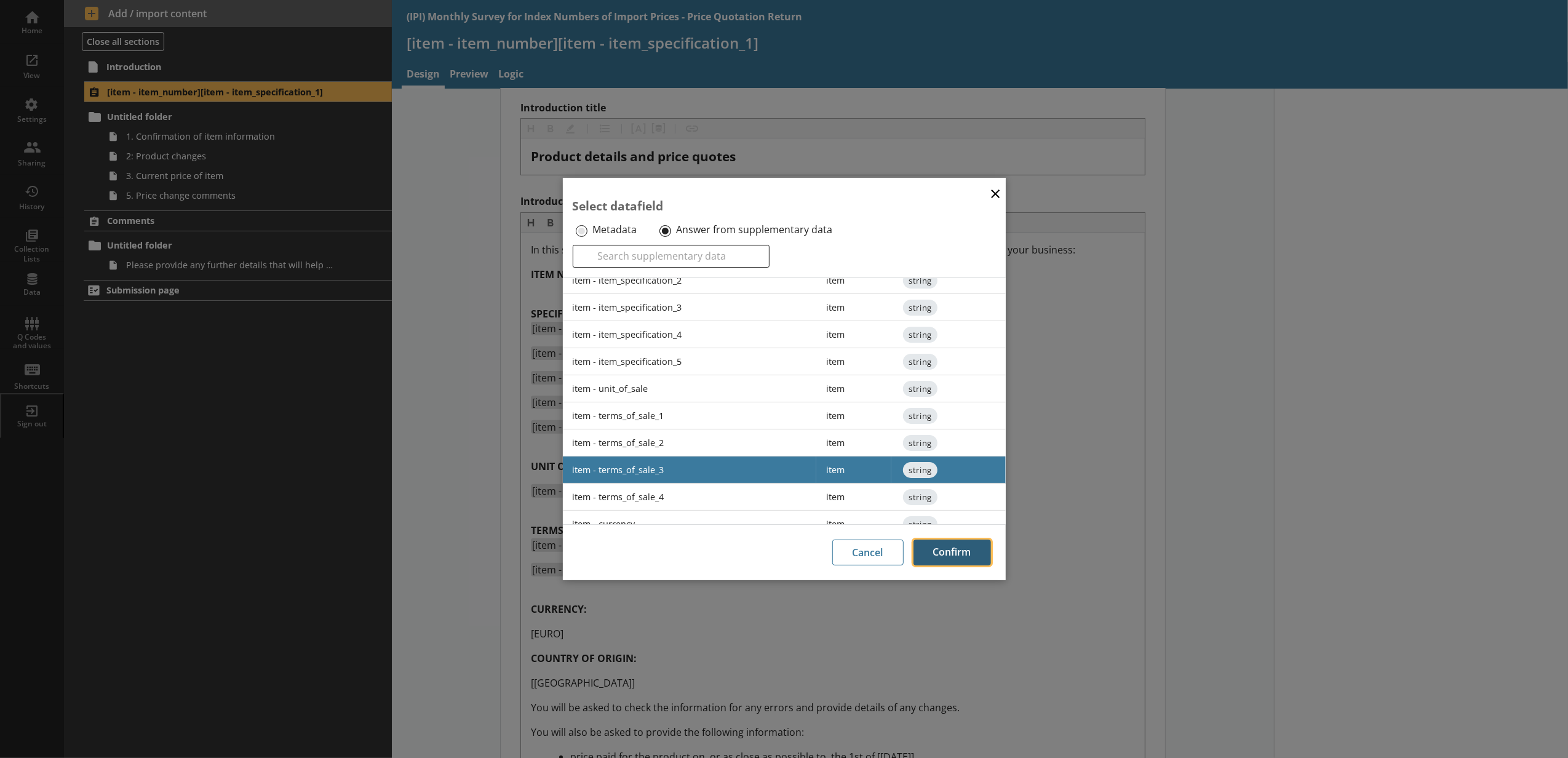
click at [939, 562] on button "Confirm" at bounding box center [952, 552] width 77 height 25
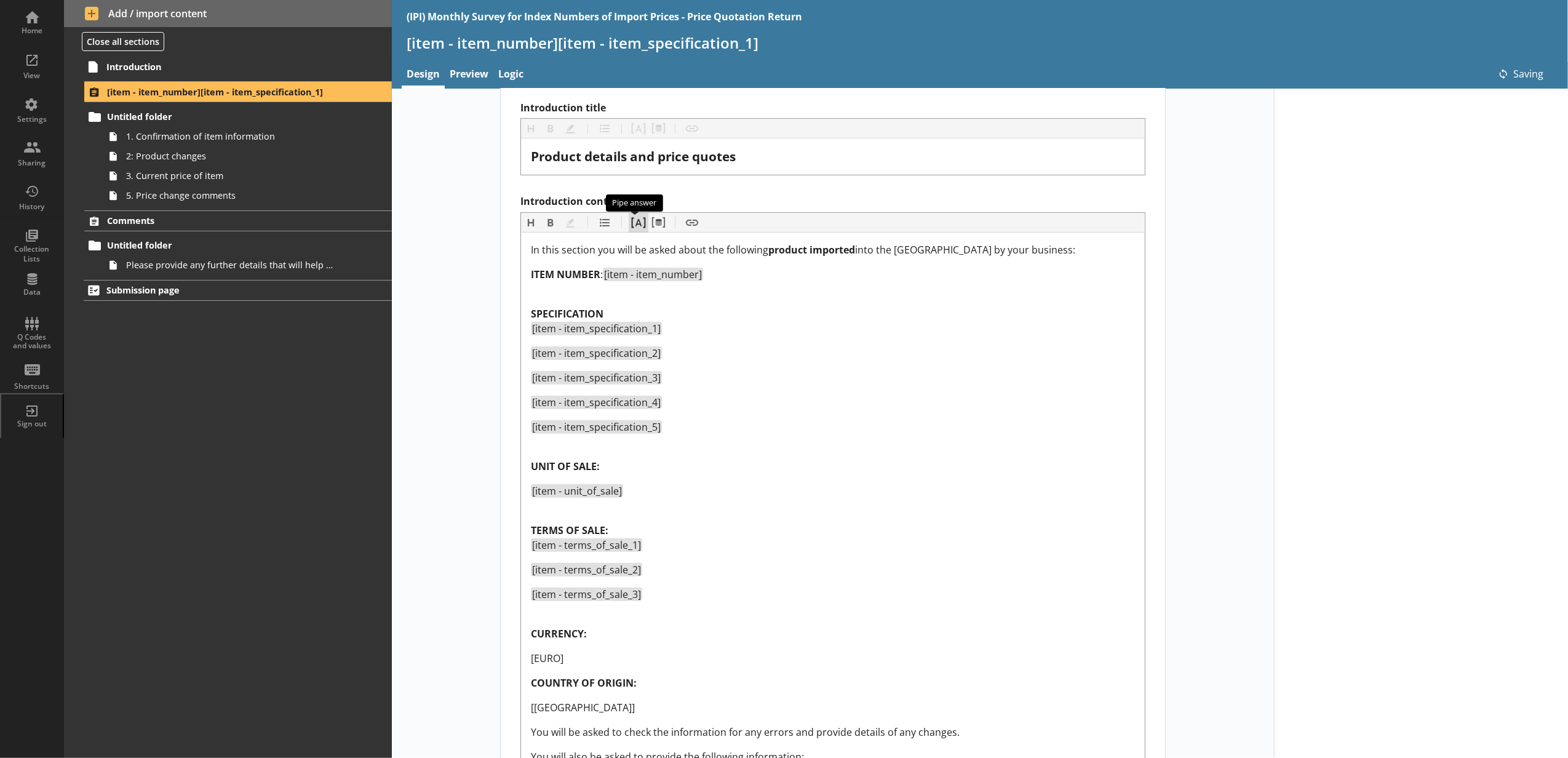
click at [643, 225] on button "Pipe answer" at bounding box center [638, 223] width 20 height 20
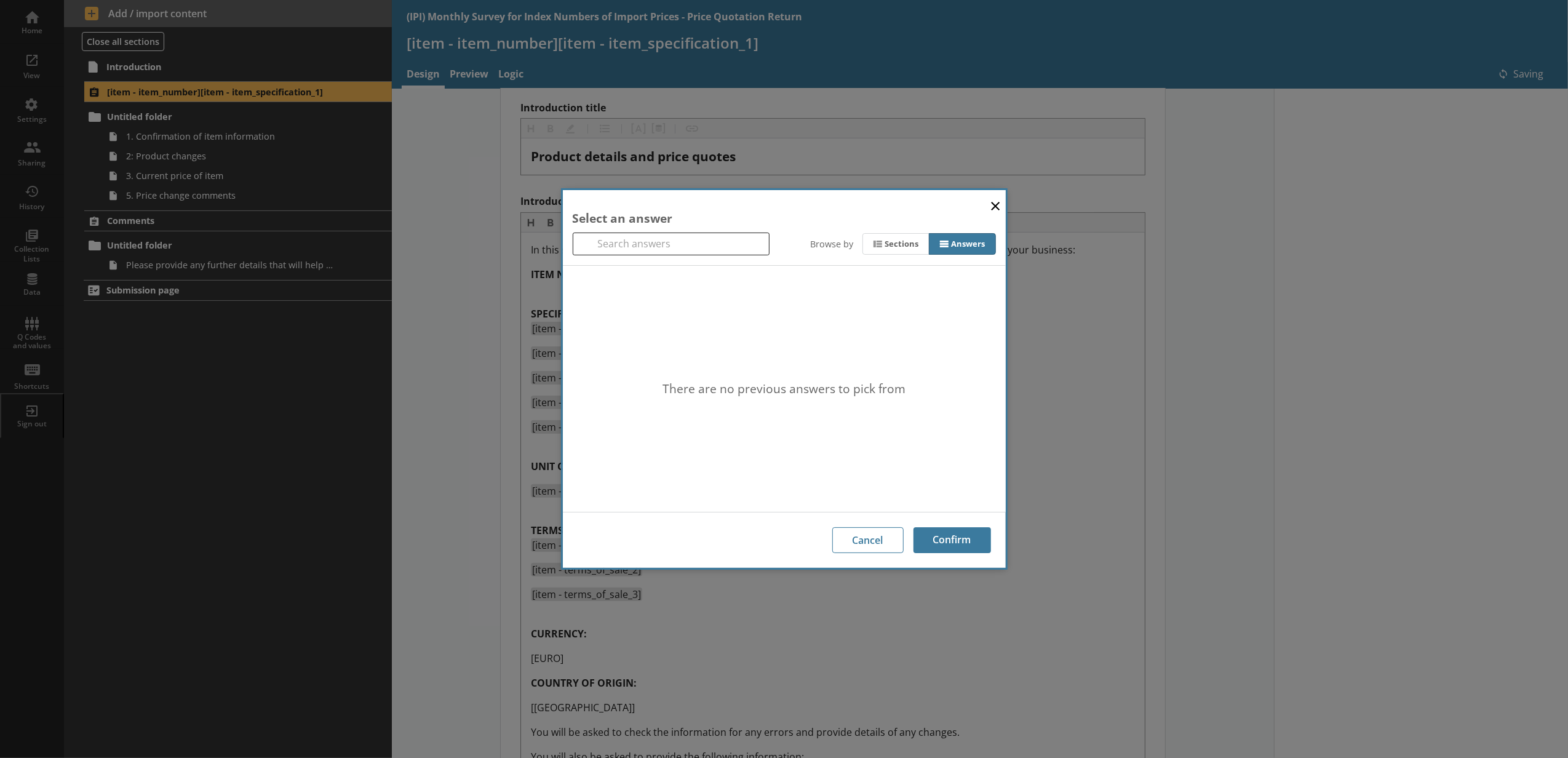
click at [982, 212] on div "Select an answer" at bounding box center [784, 218] width 423 height 17
click at [992, 210] on button "×" at bounding box center [995, 205] width 19 height 27
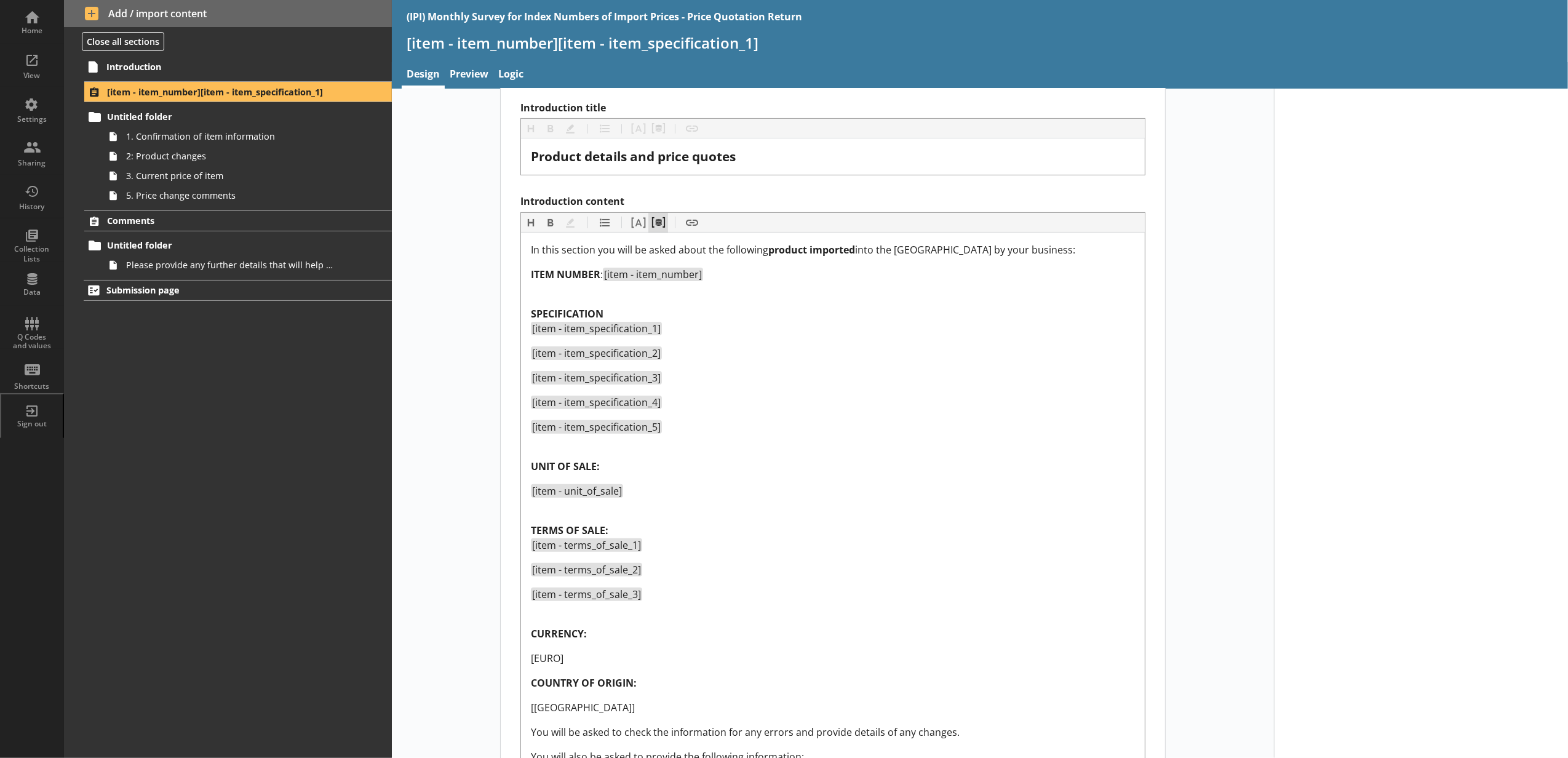
click at [657, 225] on button "Pipe metadata" at bounding box center [657, 223] width 20 height 20
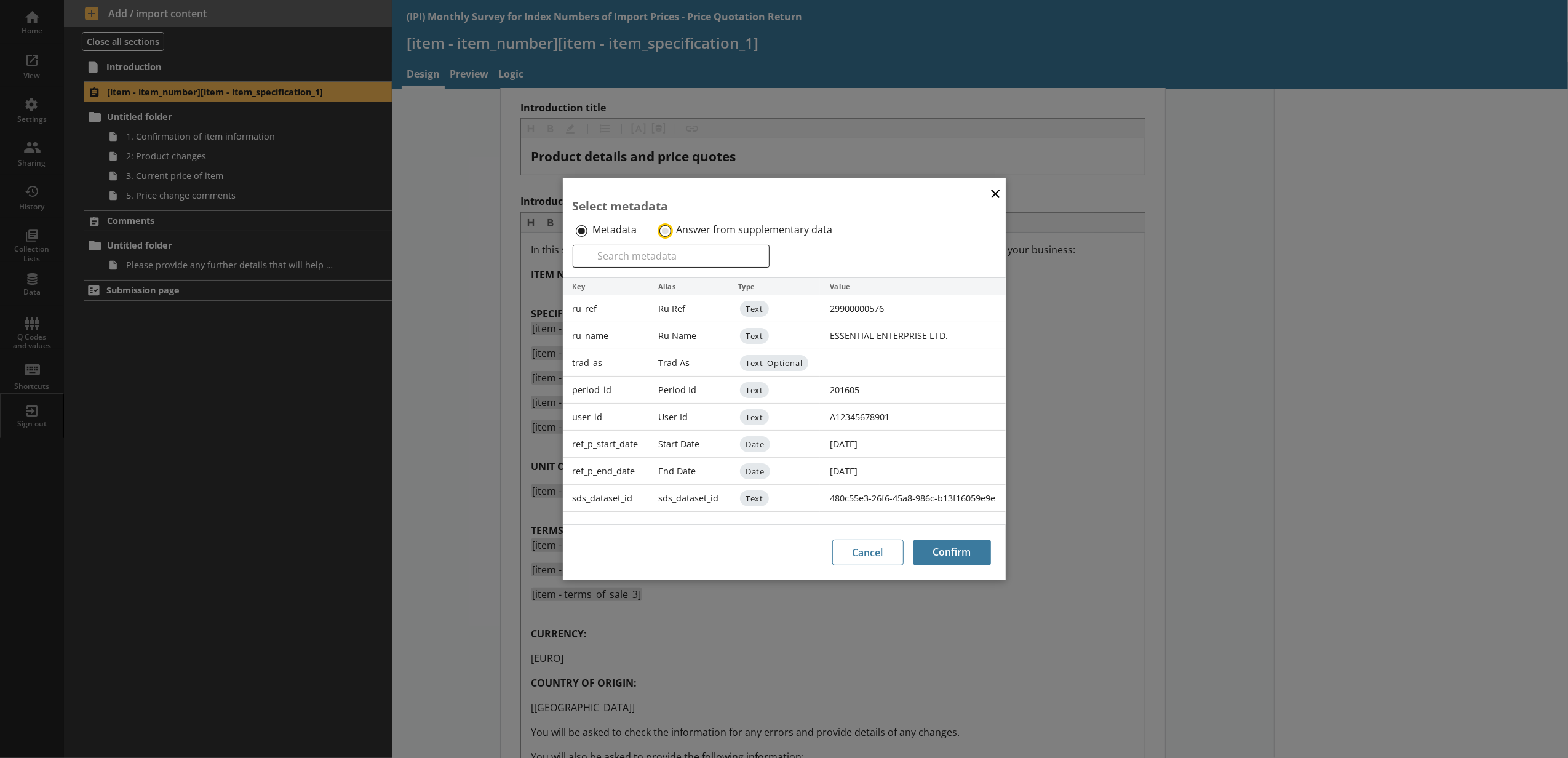
click at [664, 225] on input "Answer from supplementary data" at bounding box center [665, 231] width 12 height 12
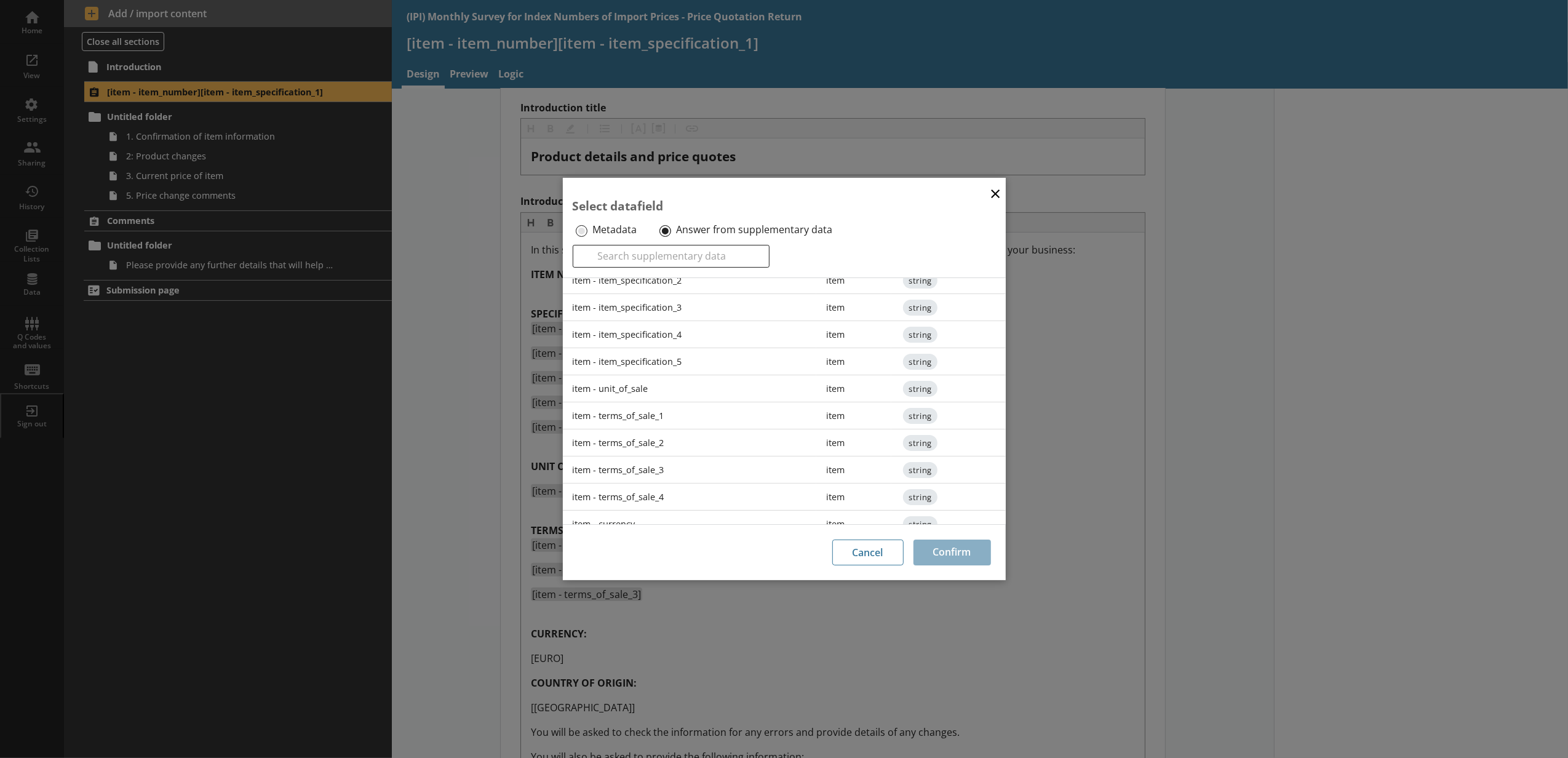
click at [675, 497] on div "item - terms_of_sale_4" at bounding box center [690, 497] width 254 height 27
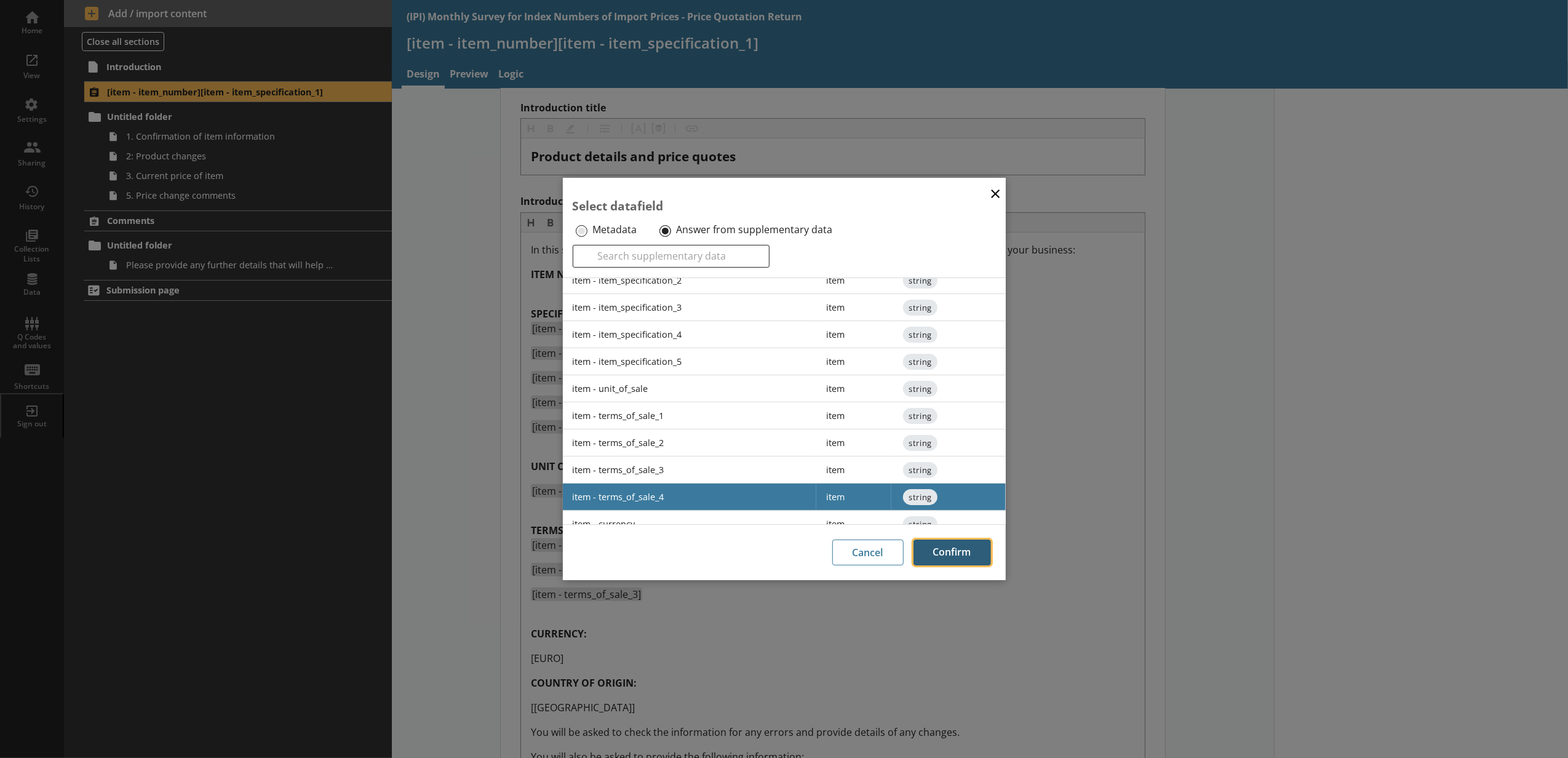
click at [940, 555] on button "Confirm" at bounding box center [952, 552] width 77 height 25
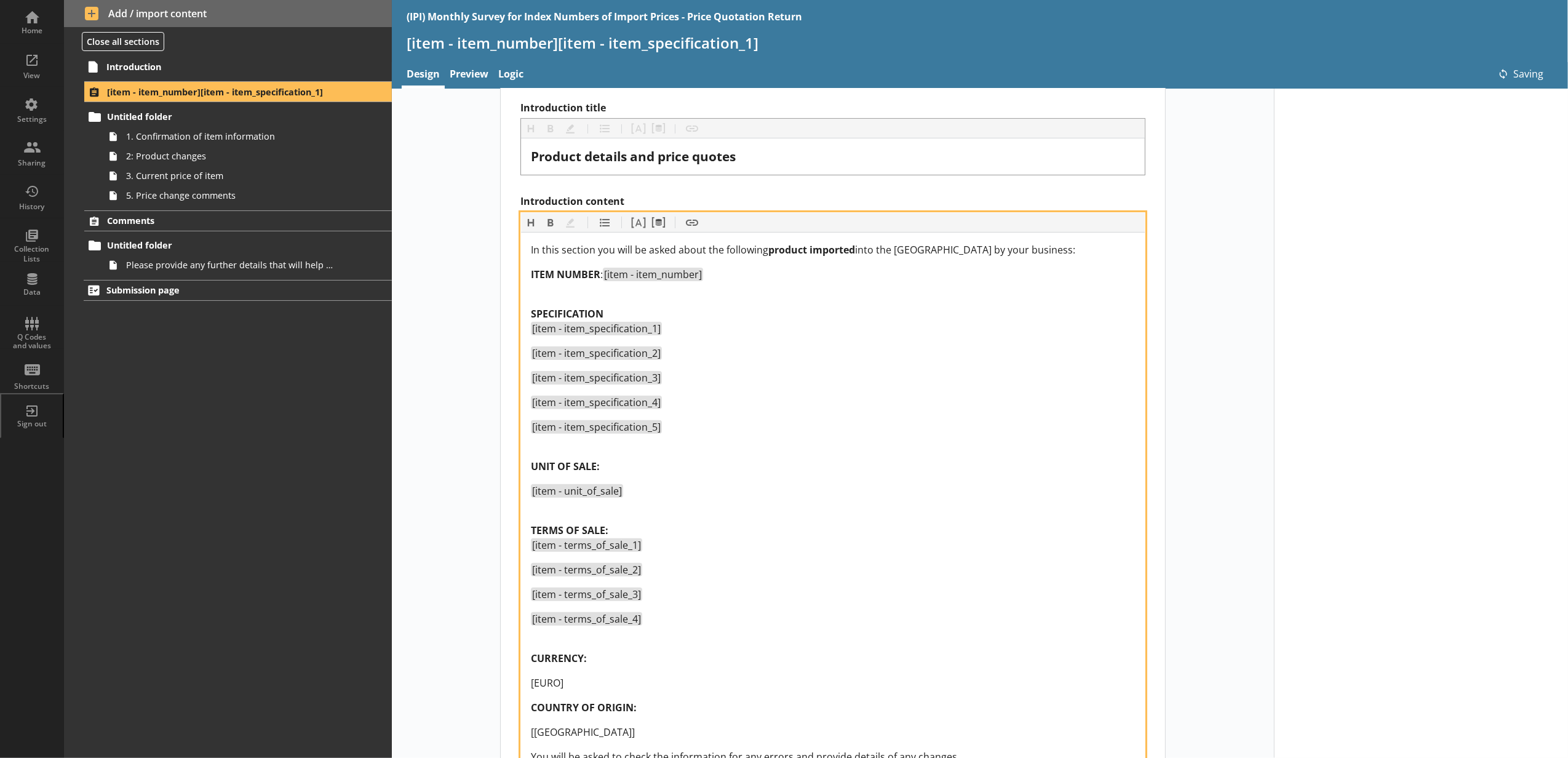
scroll to position [409, 0]
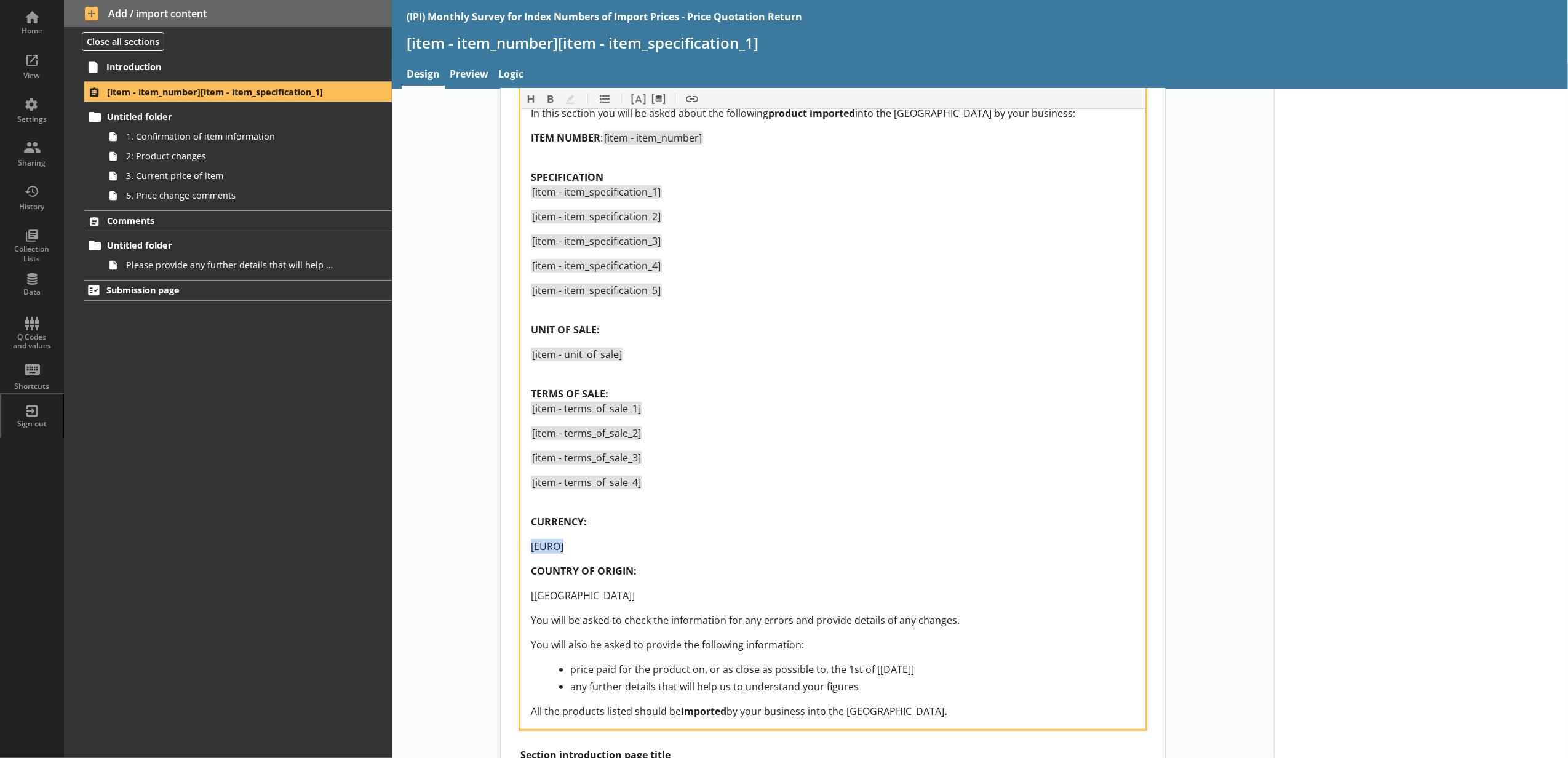
drag, startPoint x: 569, startPoint y: 550, endPoint x: 476, endPoint y: 540, distance: 93.5
click at [476, 540] on div "Short code 24 Move icon-copy Duplicate icon-delete Created with Sketch. Delete …" at bounding box center [832, 399] width 882 height 1416
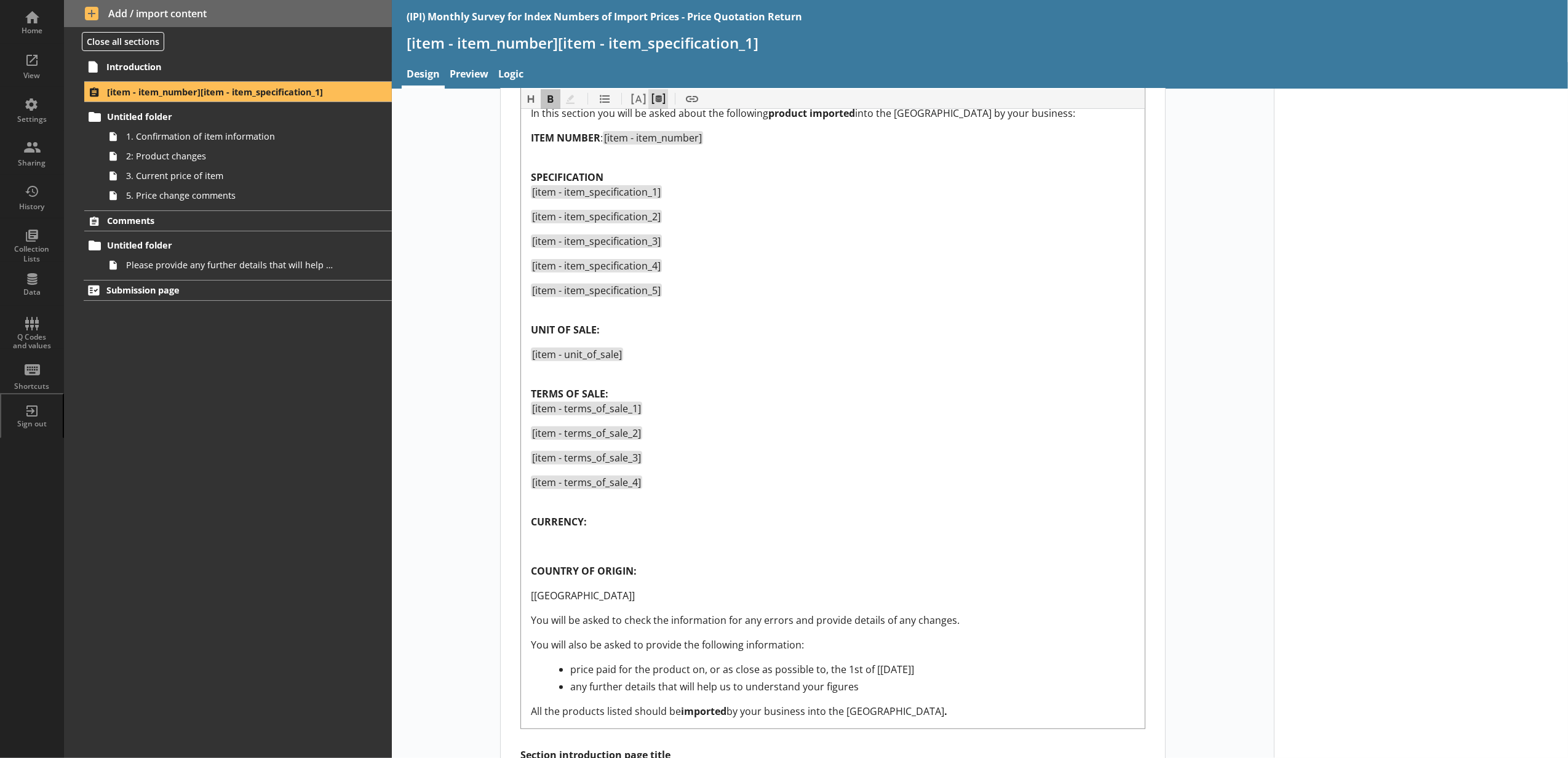
click at [656, 102] on button "Pipe metadata" at bounding box center [657, 99] width 20 height 20
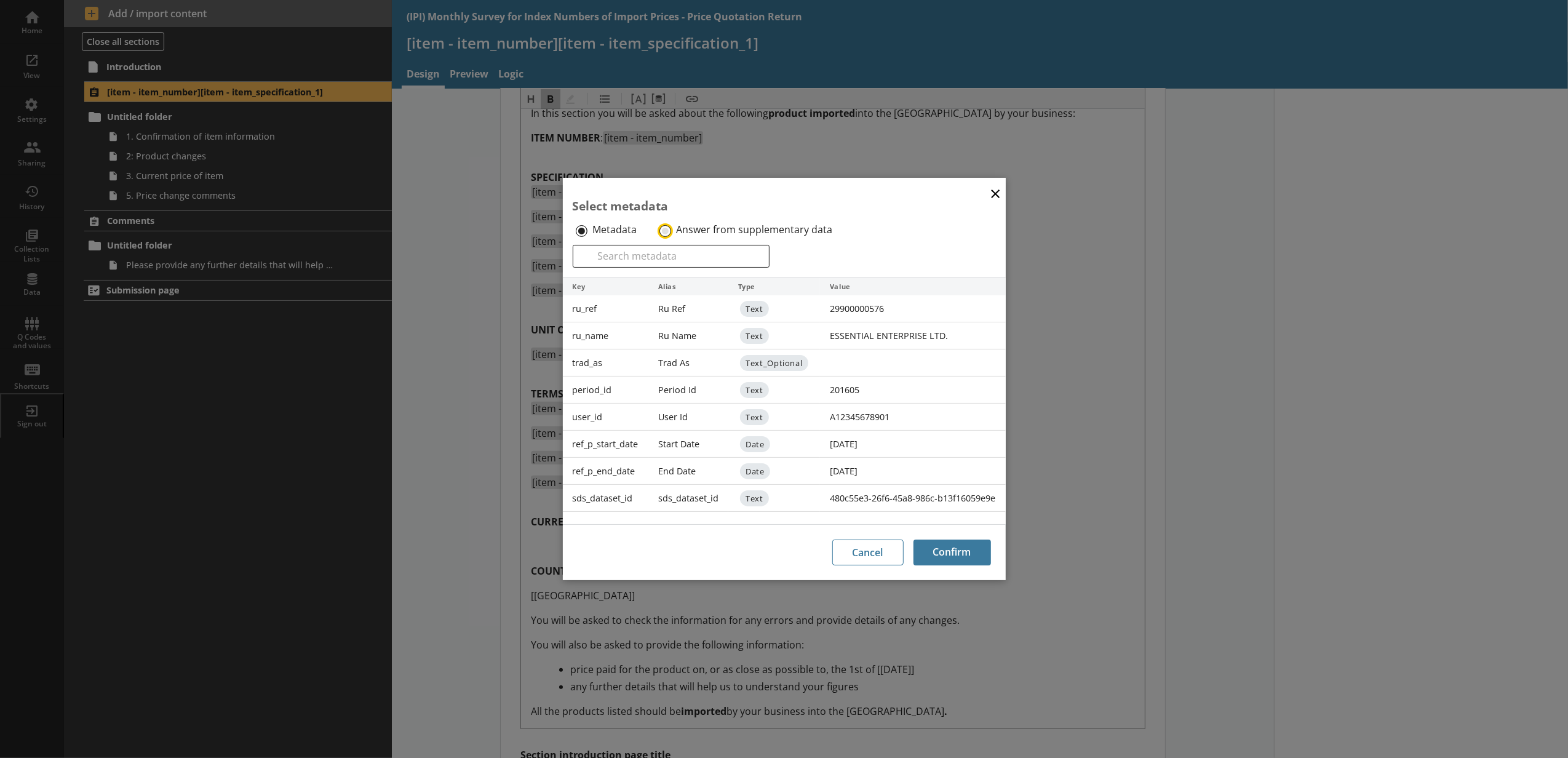
click at [662, 233] on input "Answer from supplementary data" at bounding box center [665, 231] width 12 height 12
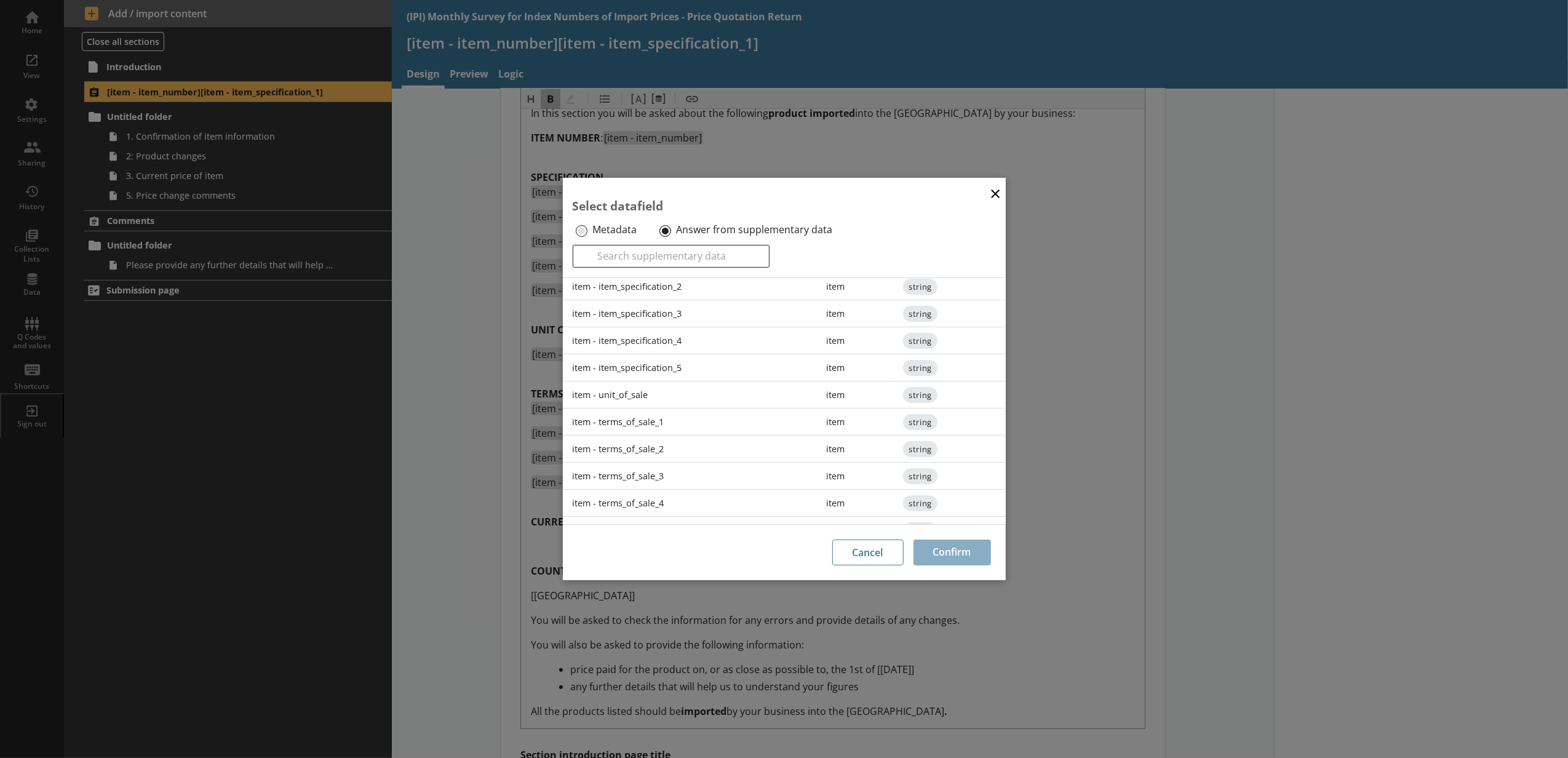
scroll to position [190, 0]
click at [643, 470] on div "item - currency" at bounding box center [690, 484] width 254 height 27
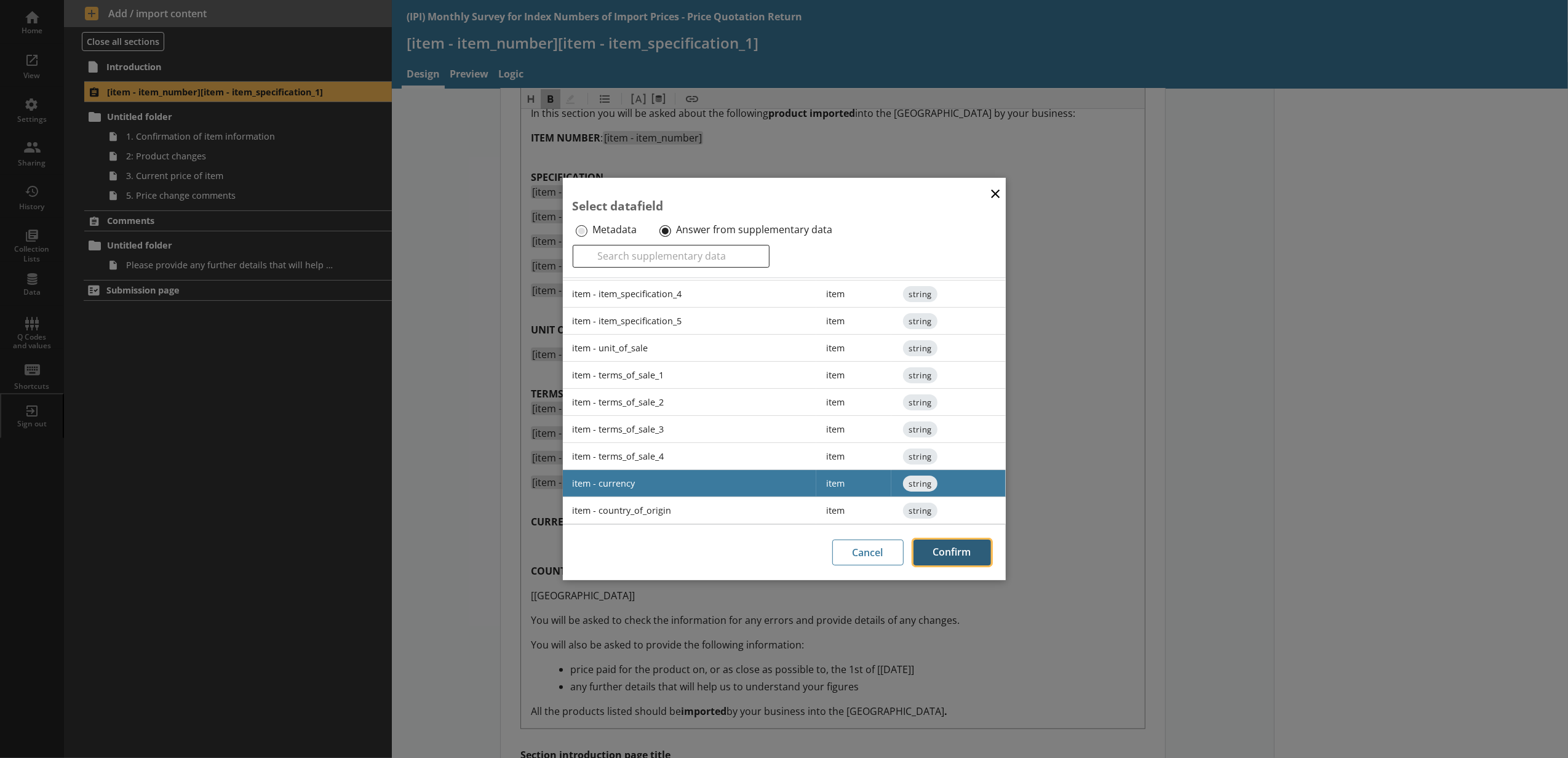
click at [918, 549] on button "Confirm" at bounding box center [952, 552] width 77 height 25
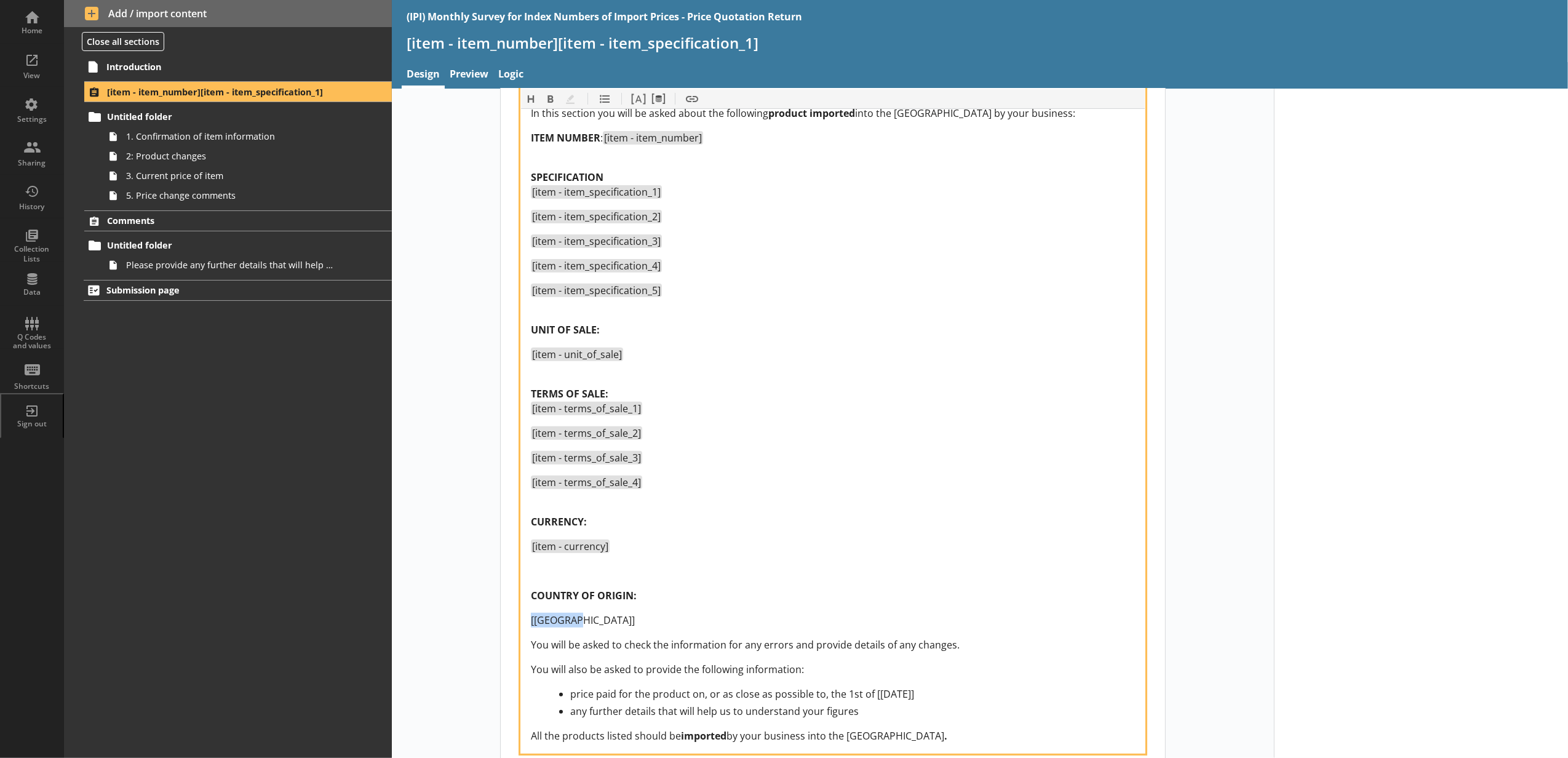
drag, startPoint x: 643, startPoint y: 618, endPoint x: 507, endPoint y: 620, distance: 136.0
click at [507, 620] on div "Section title This will be shown on the hub. Heading Heading Bold Bold Highligh…" at bounding box center [832, 462] width 664 height 1338
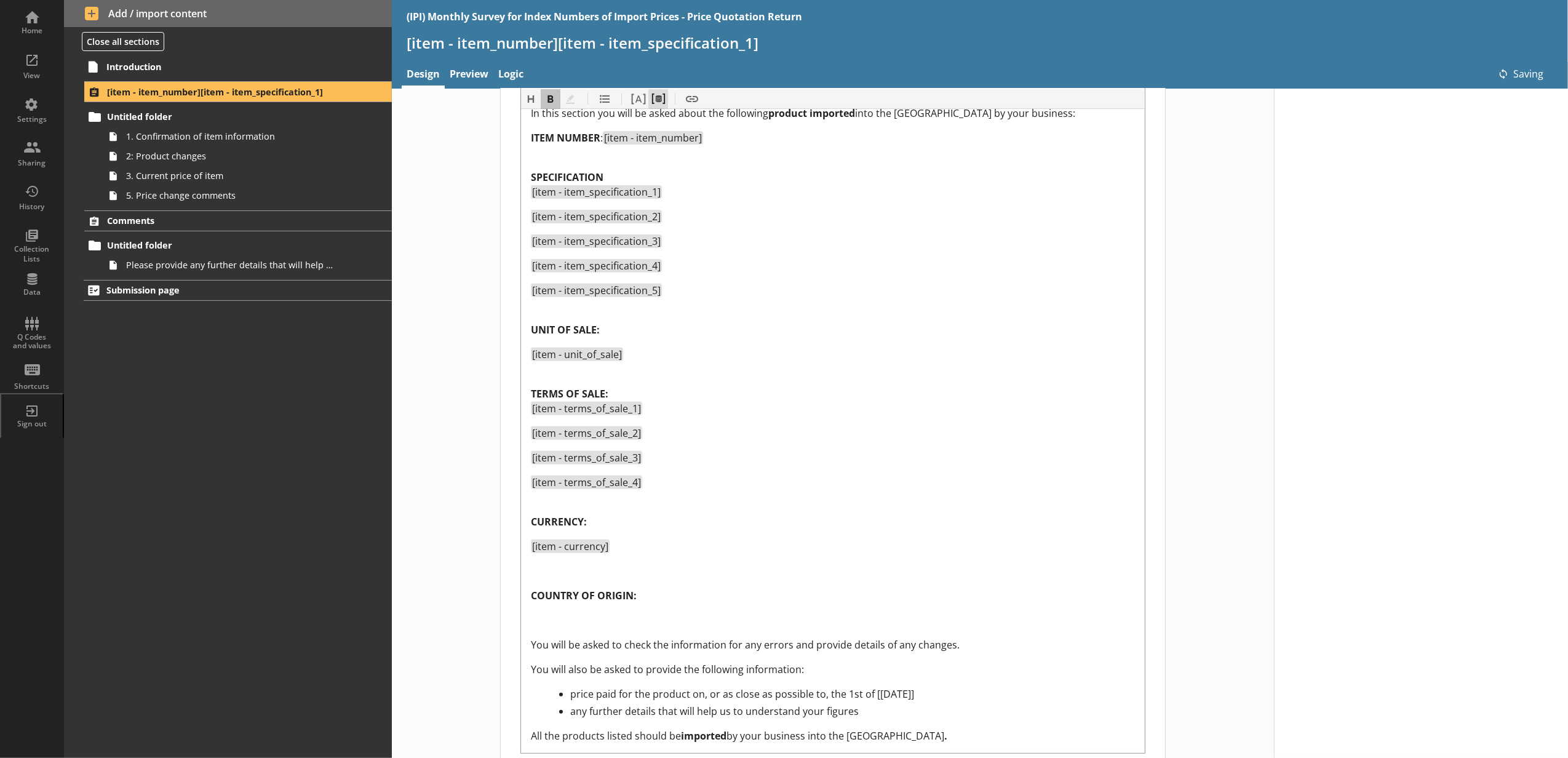
click at [657, 95] on button "Pipe metadata" at bounding box center [657, 99] width 20 height 20
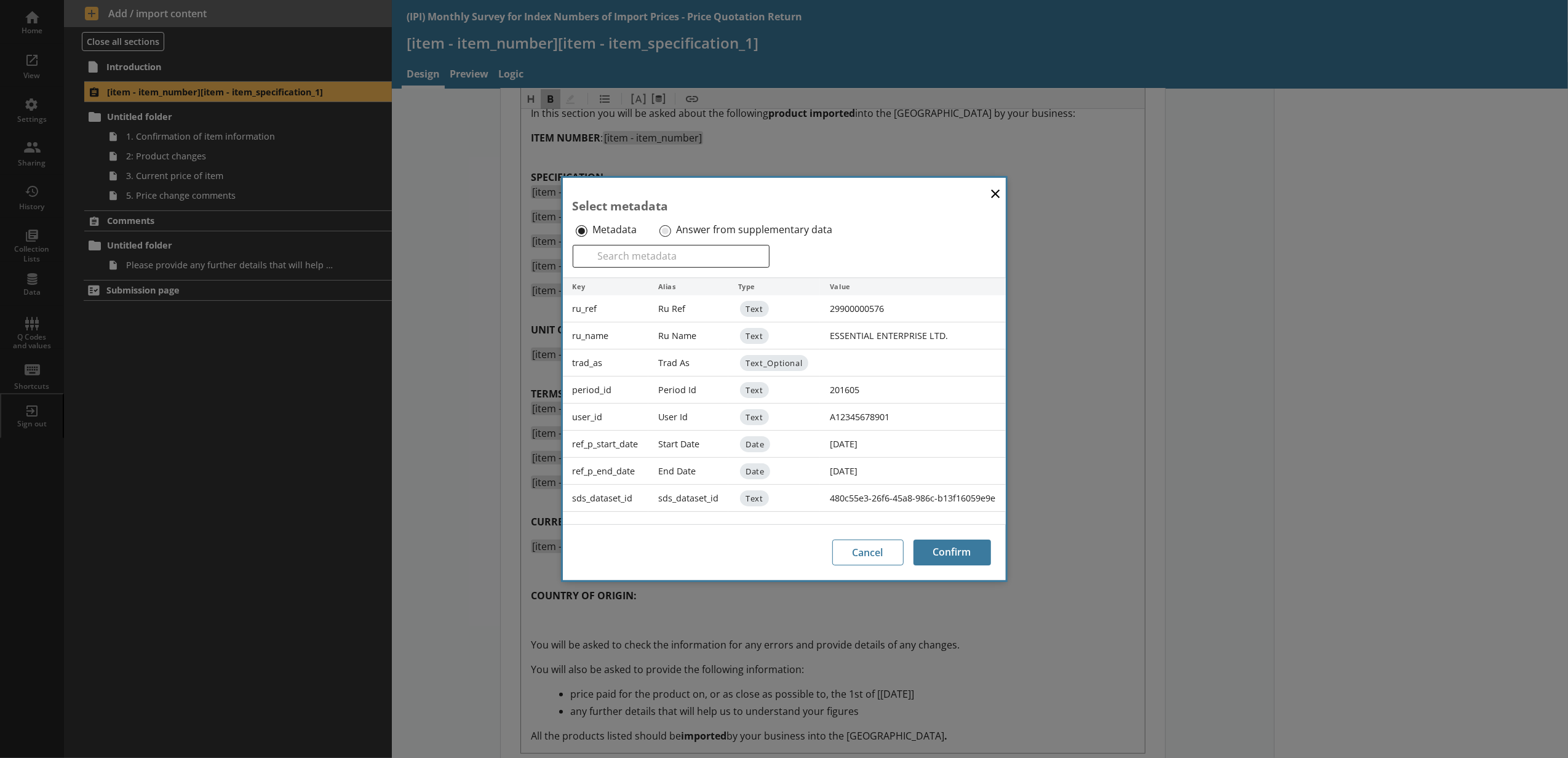
click at [670, 232] on div "Answer from supplementary data" at bounding box center [754, 230] width 195 height 20
click at [659, 227] on input "Answer from supplementary data" at bounding box center [665, 231] width 12 height 12
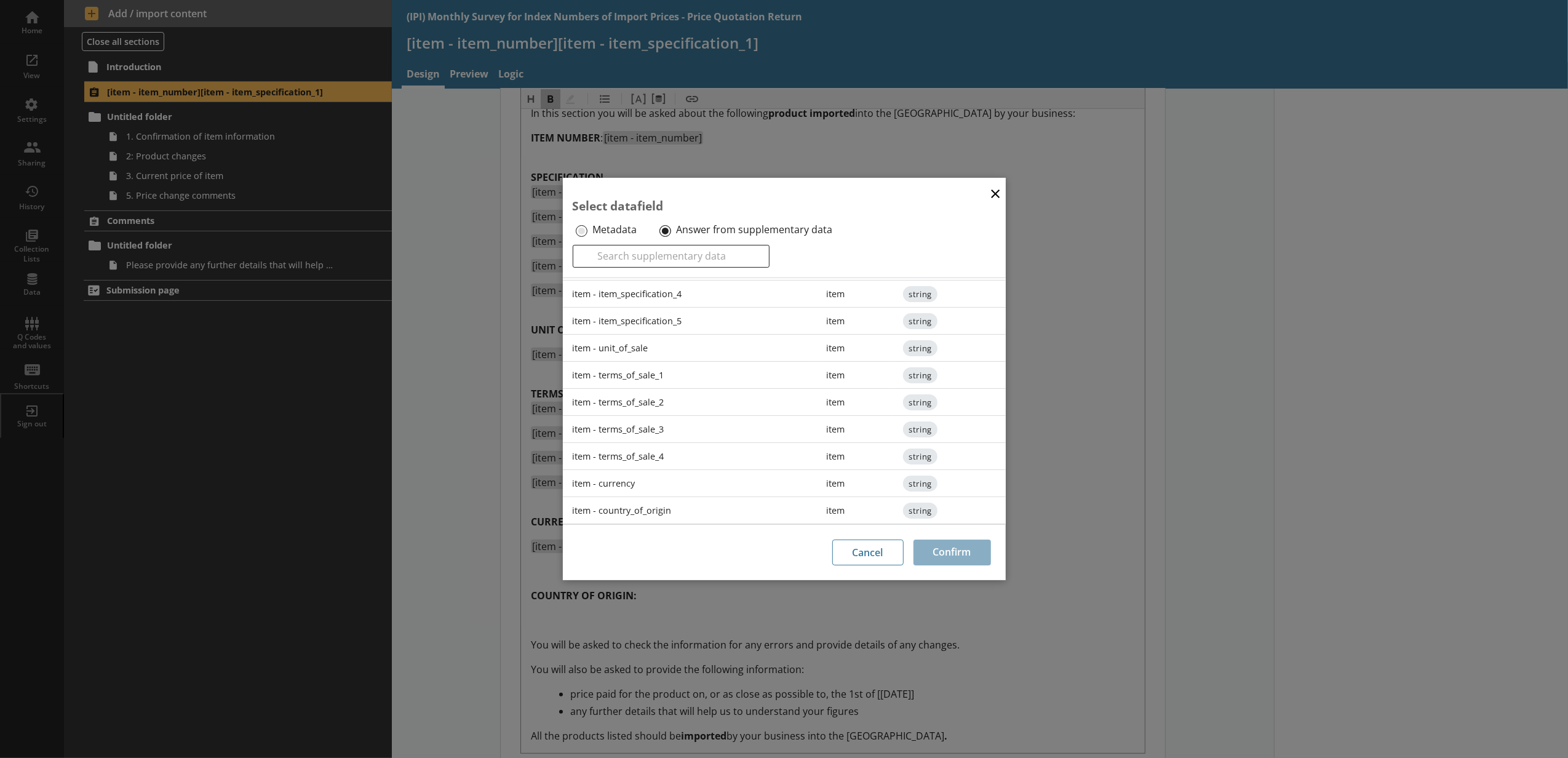
click at [684, 497] on div "item - country_of_origin" at bounding box center [690, 511] width 254 height 27
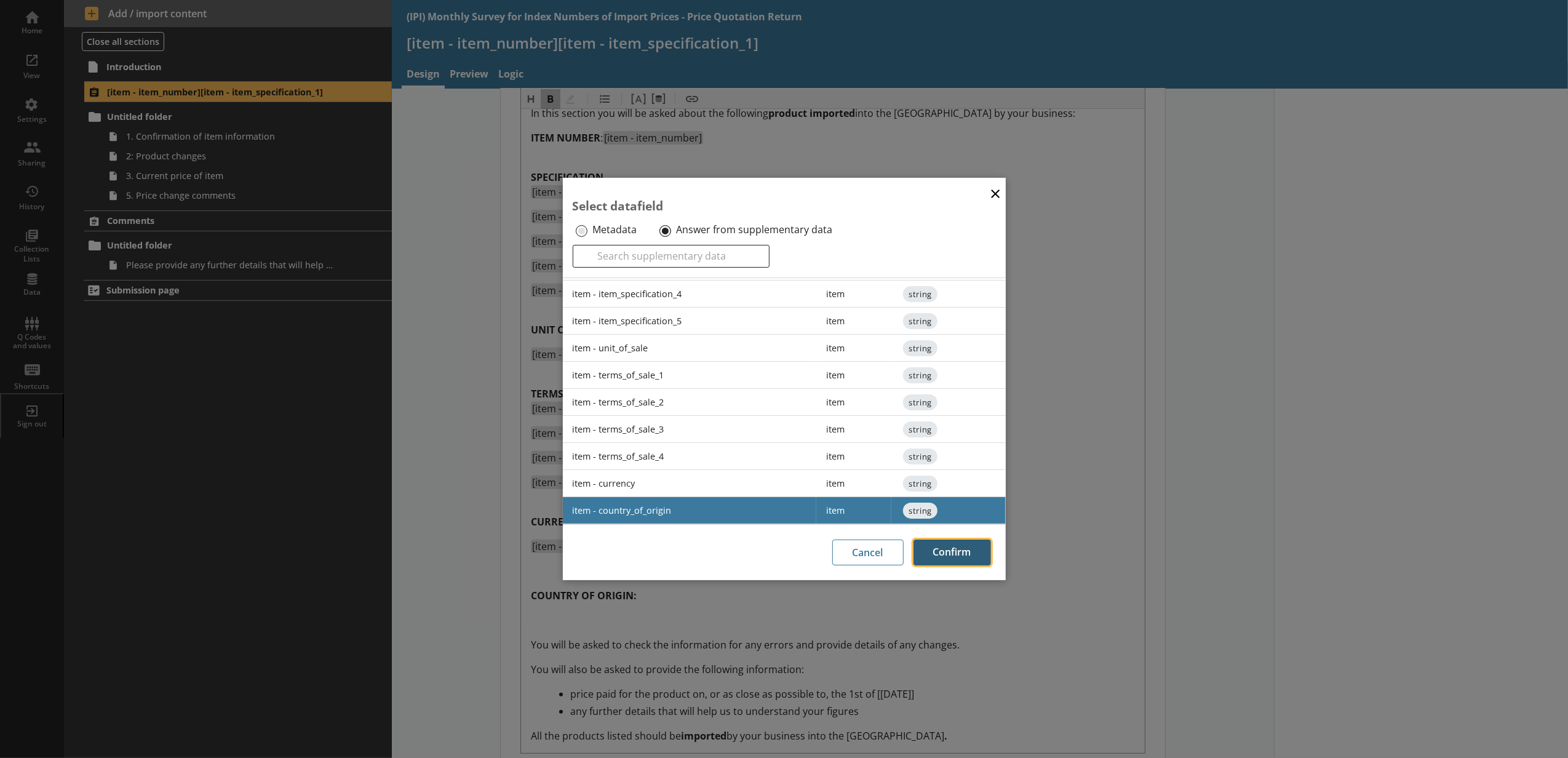
click at [927, 554] on button "Confirm" at bounding box center [952, 552] width 77 height 25
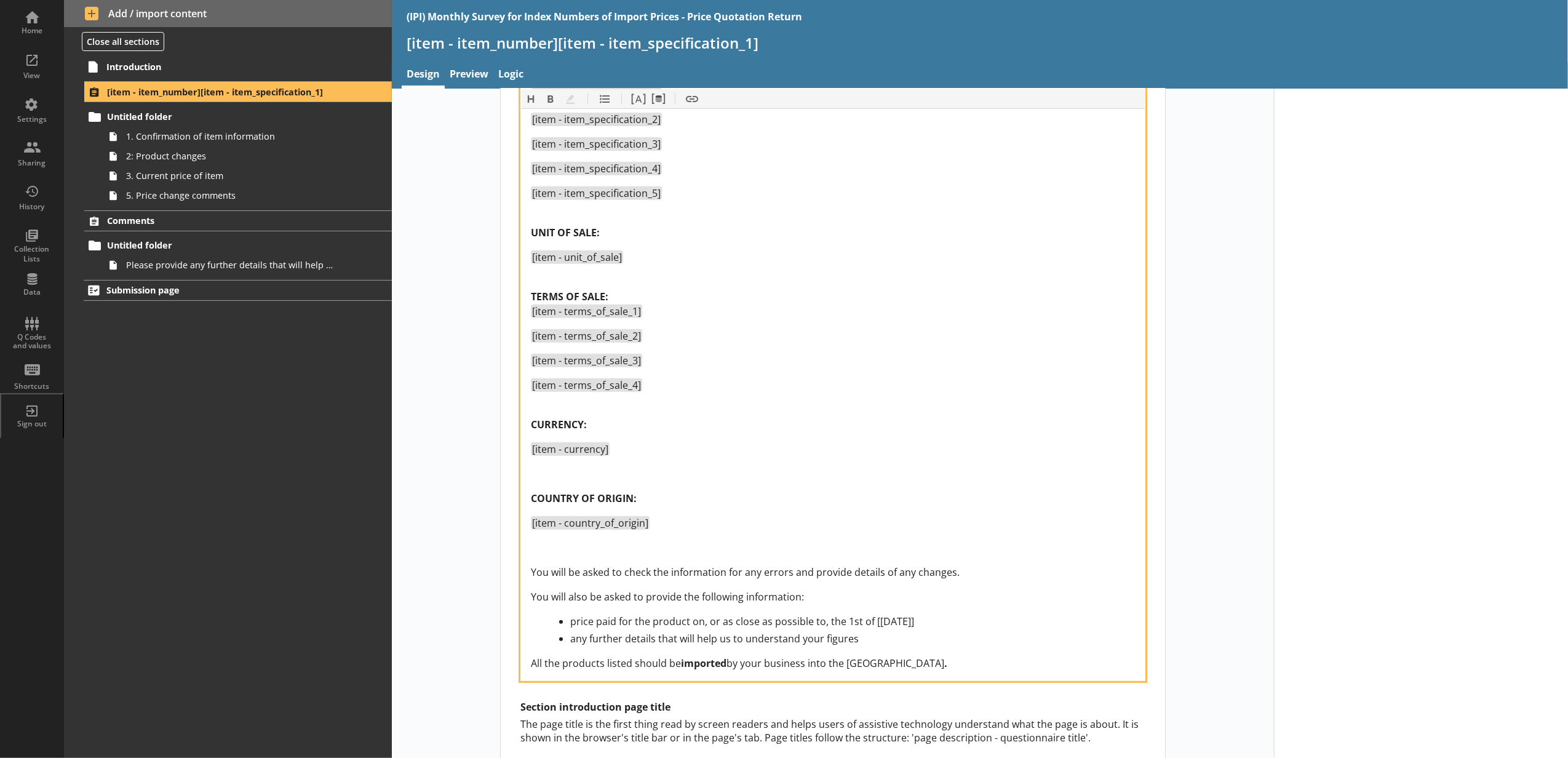
scroll to position [547, 0]
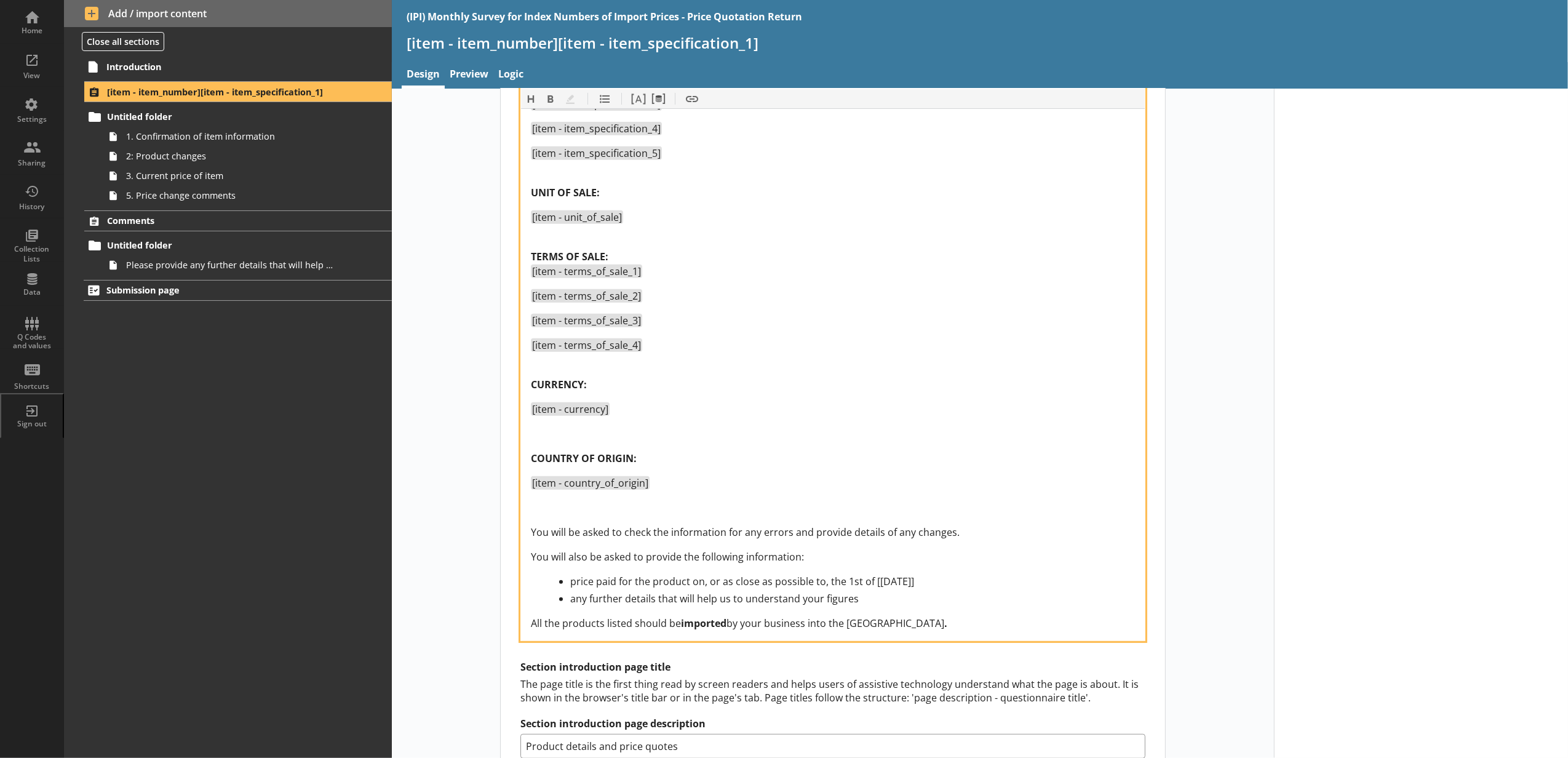
drag, startPoint x: 899, startPoint y: 579, endPoint x: 867, endPoint y: 579, distance: 32.0
click at [867, 579] on div "price paid for the product on, or as close as possible to, the 1st of [July 202…" at bounding box center [853, 580] width 565 height 15
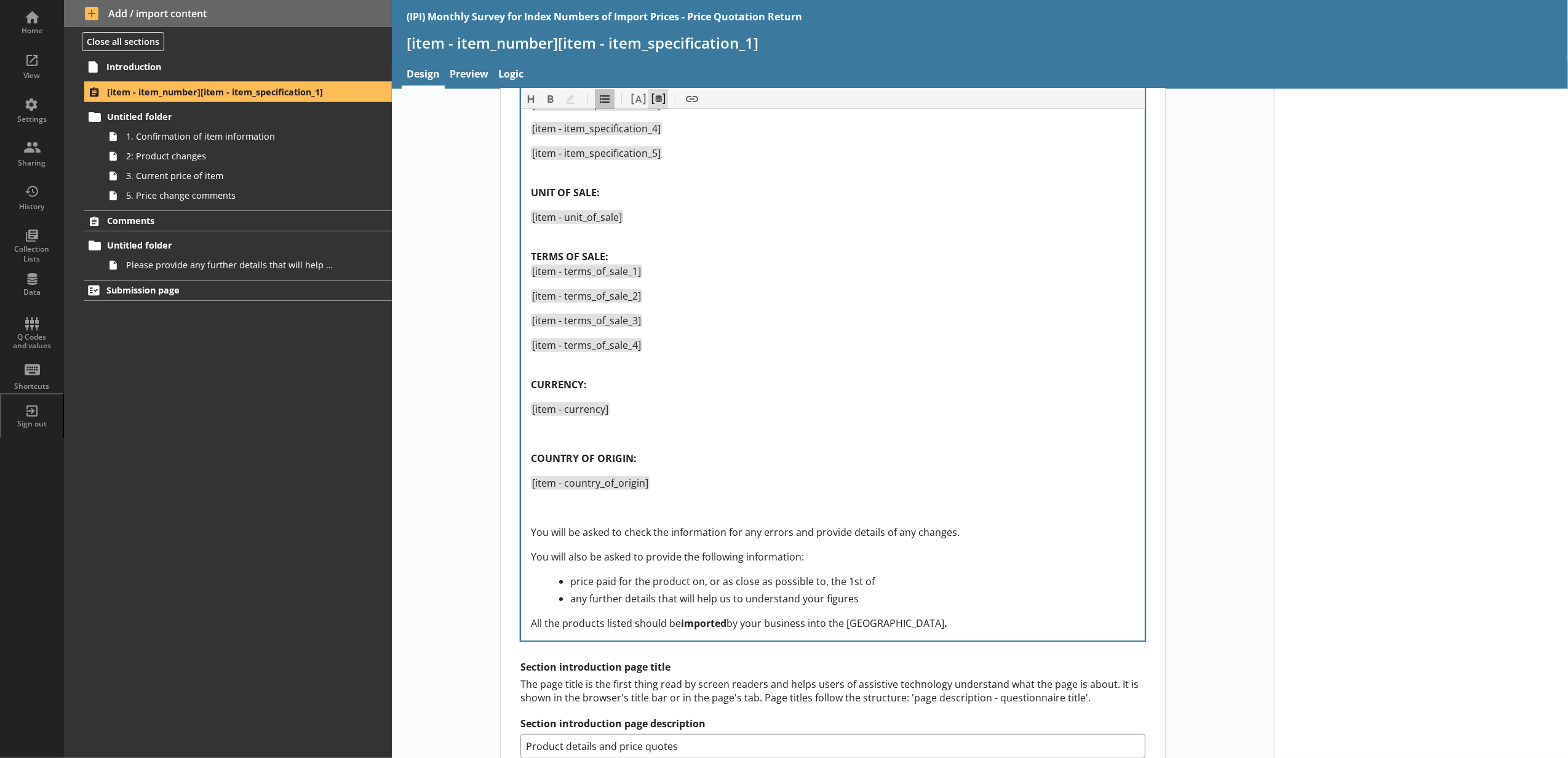
click at [648, 102] on button "Pipe metadata" at bounding box center [657, 99] width 20 height 20
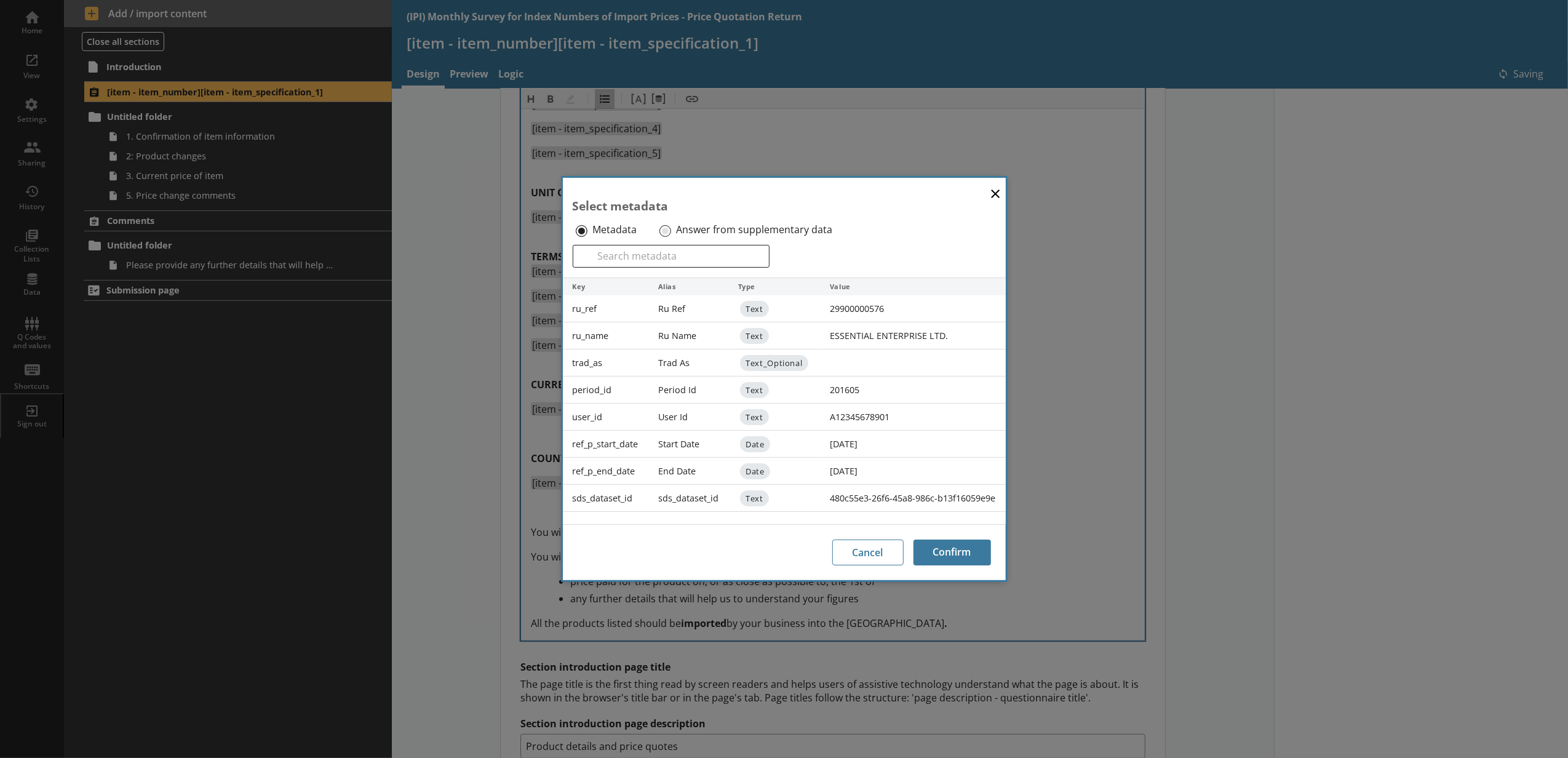
click at [672, 232] on div "Answer from supplementary data" at bounding box center [754, 230] width 195 height 20
click at [666, 230] on input "Answer from supplementary data" at bounding box center [665, 231] width 12 height 12
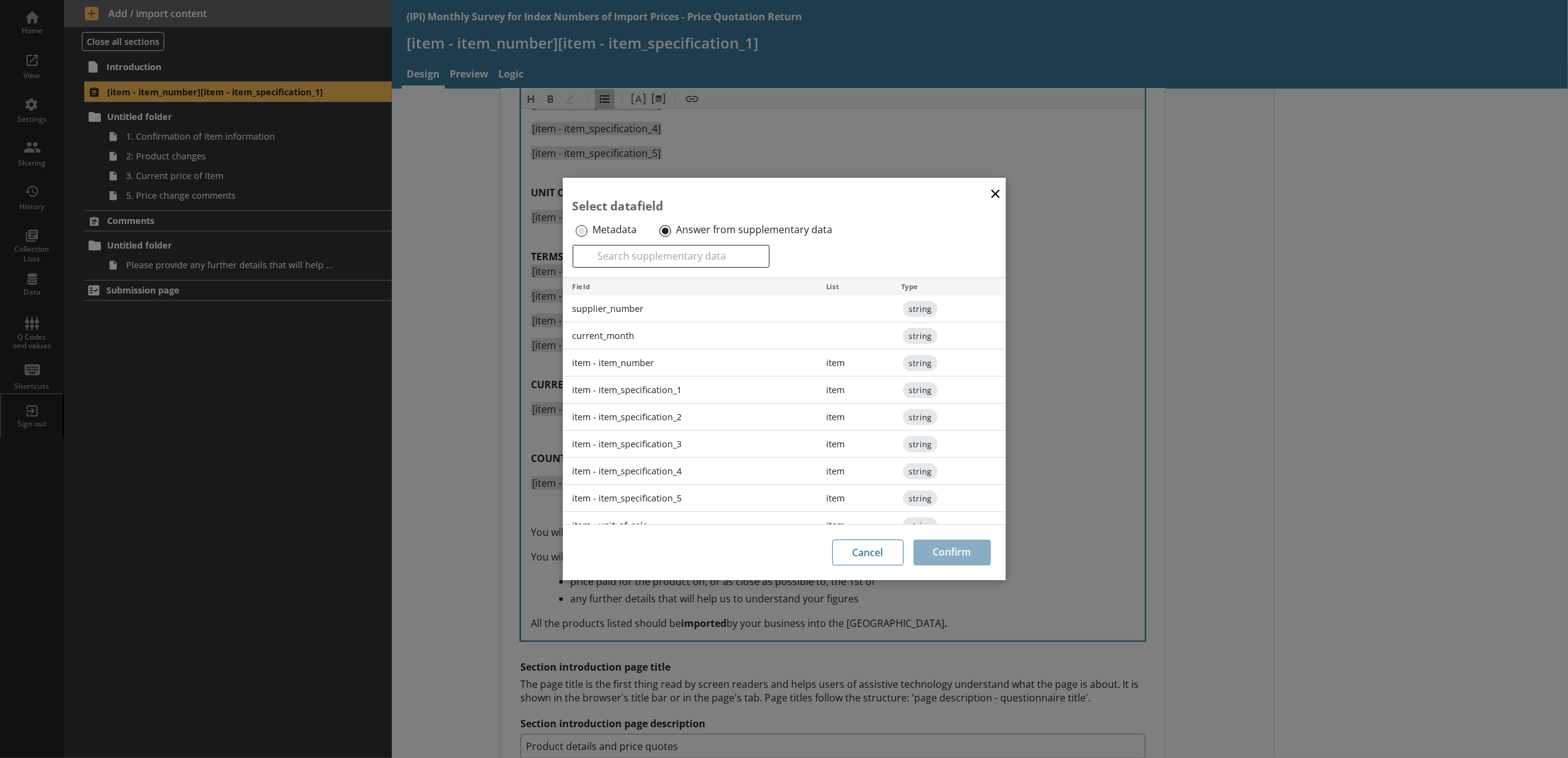
click at [668, 329] on div "current_month" at bounding box center [690, 336] width 254 height 27
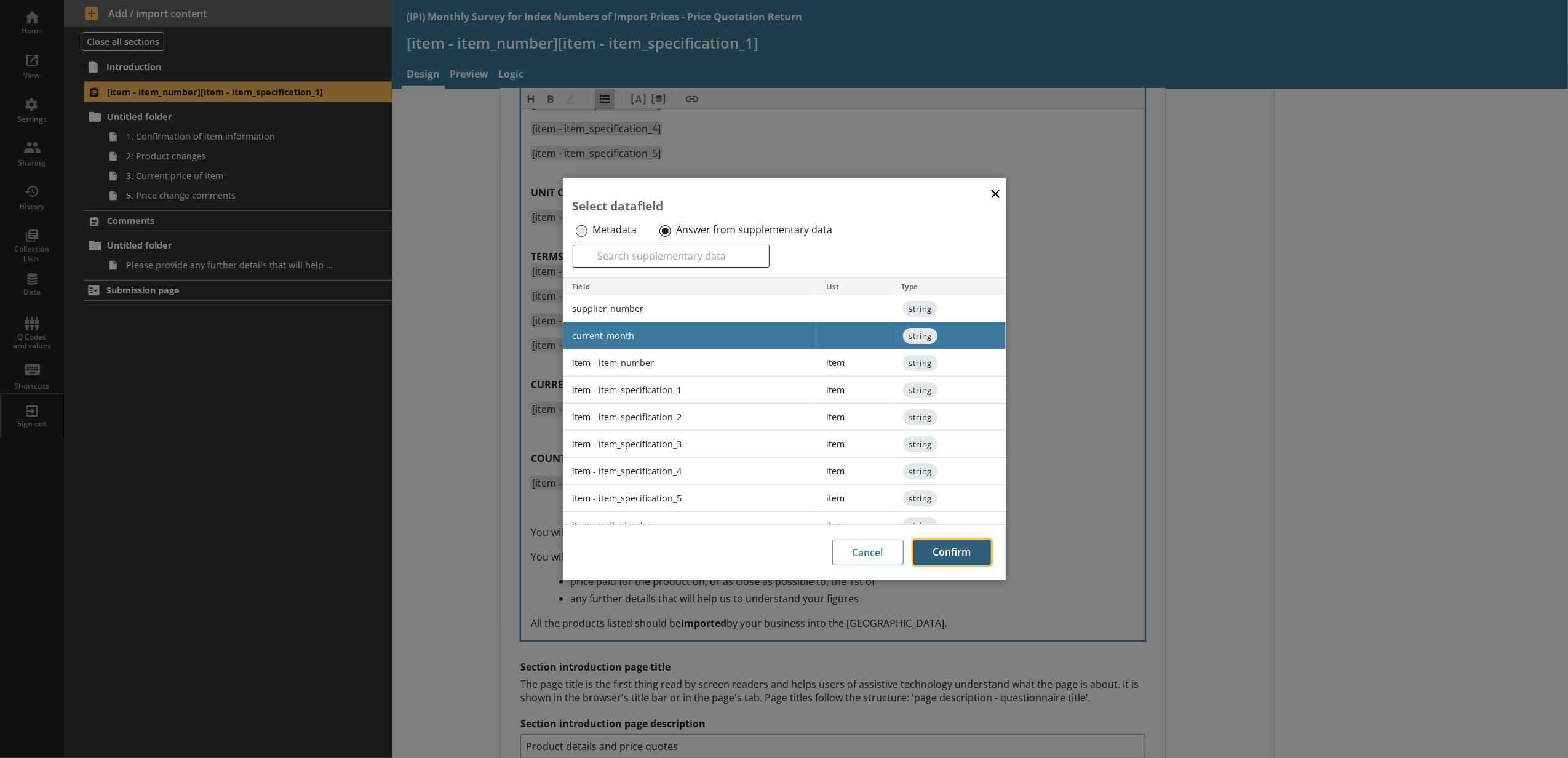
click at [972, 542] on button "Confirm" at bounding box center [952, 552] width 77 height 25
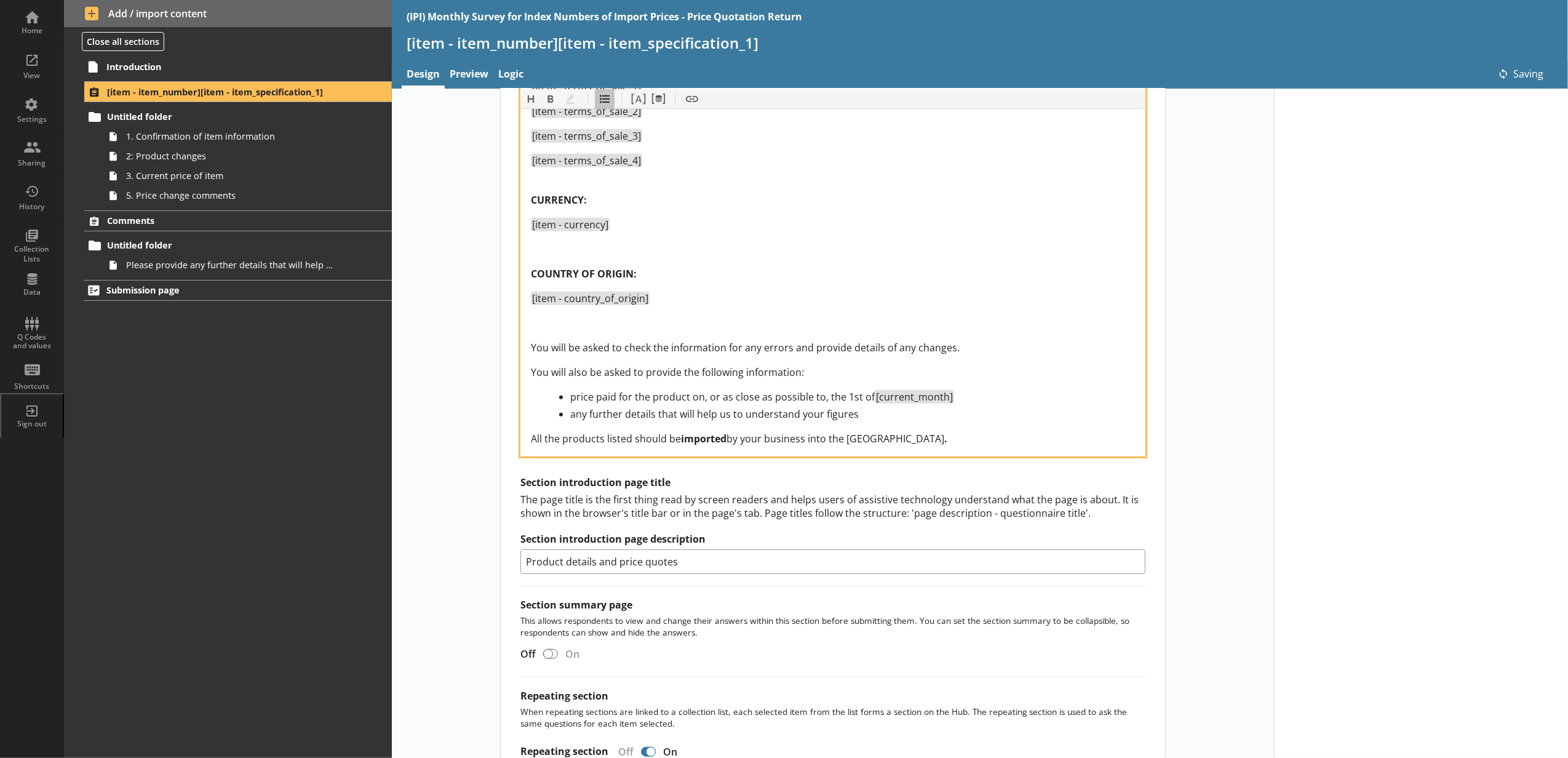
scroll to position [884, 0]
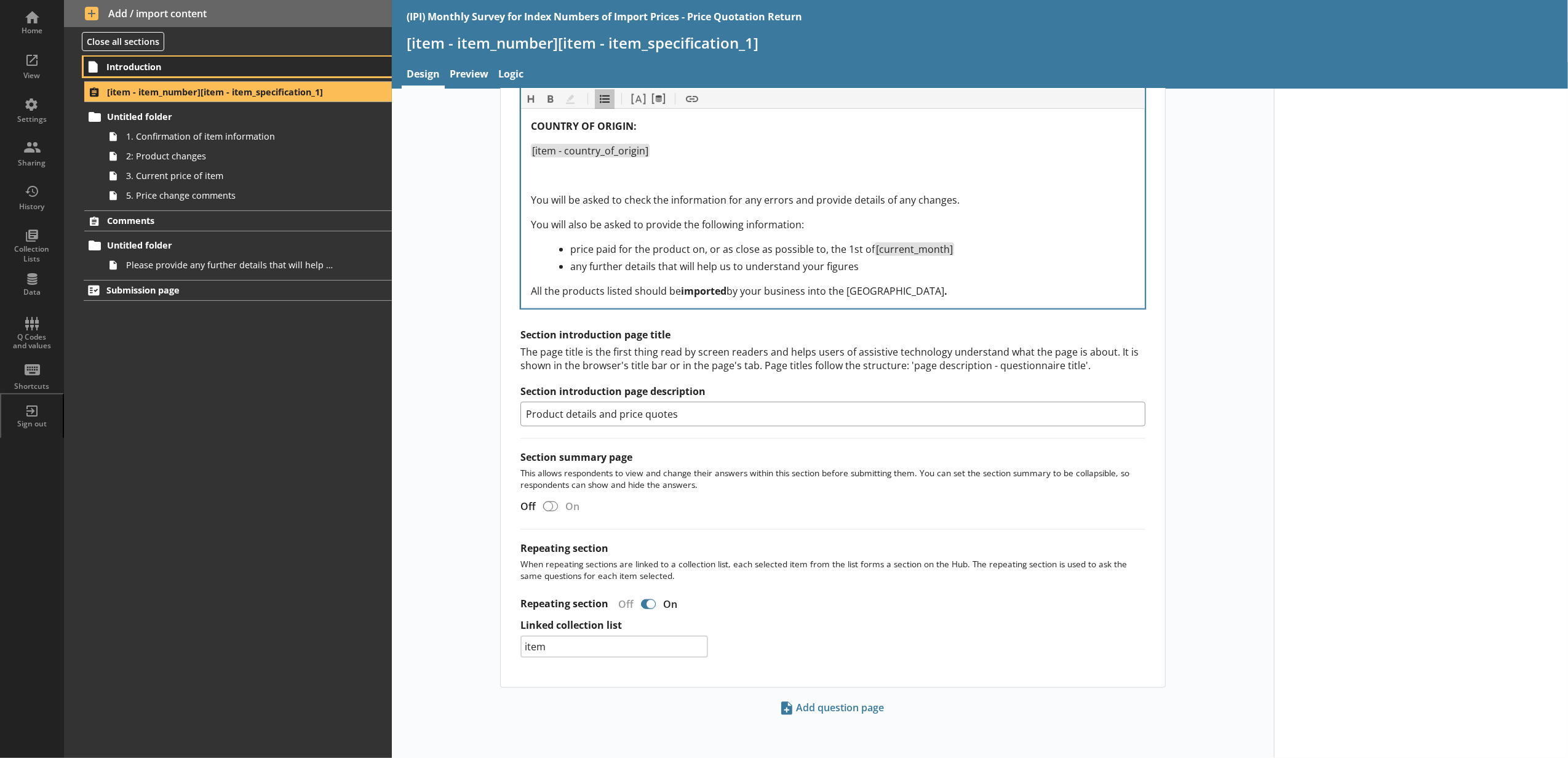
click at [245, 57] on link "Introduction" at bounding box center [237, 66] width 308 height 20
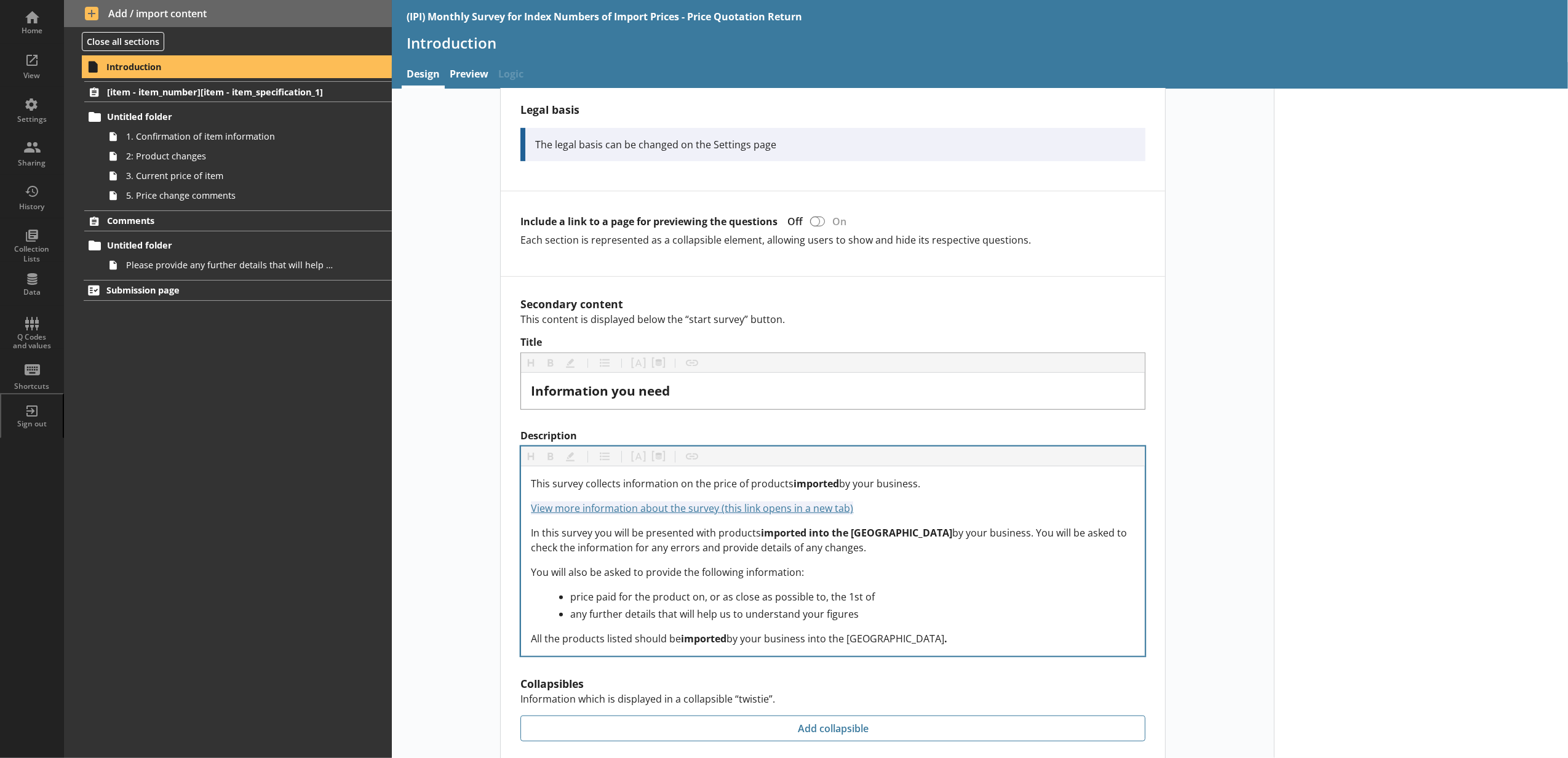
scroll to position [820, 0]
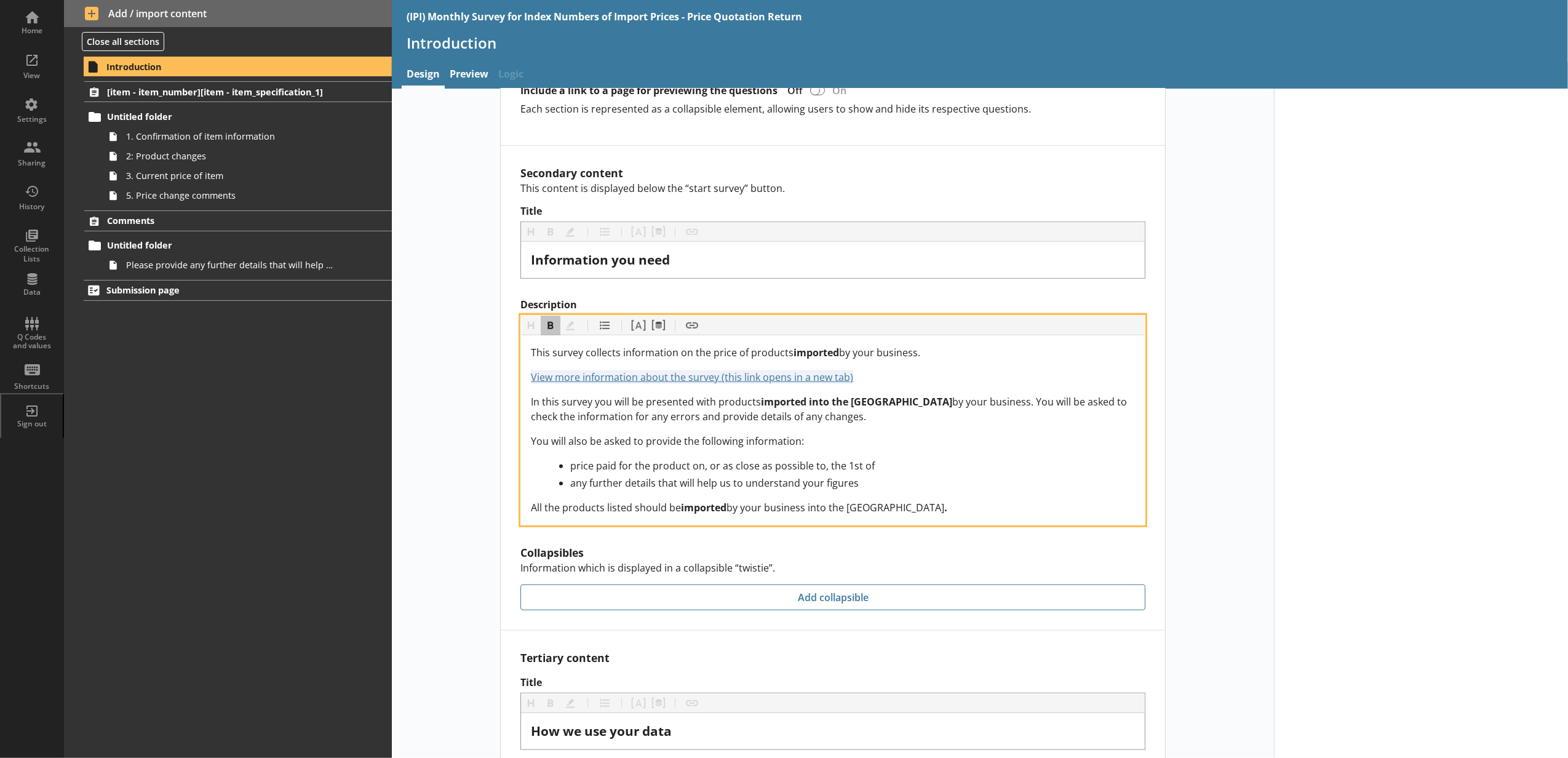
click at [849, 458] on div "price paid for the product on, or as close as possible to, the 1st of" at bounding box center [853, 465] width 565 height 15
click at [655, 316] on button "Pipe metadata" at bounding box center [657, 325] width 20 height 20
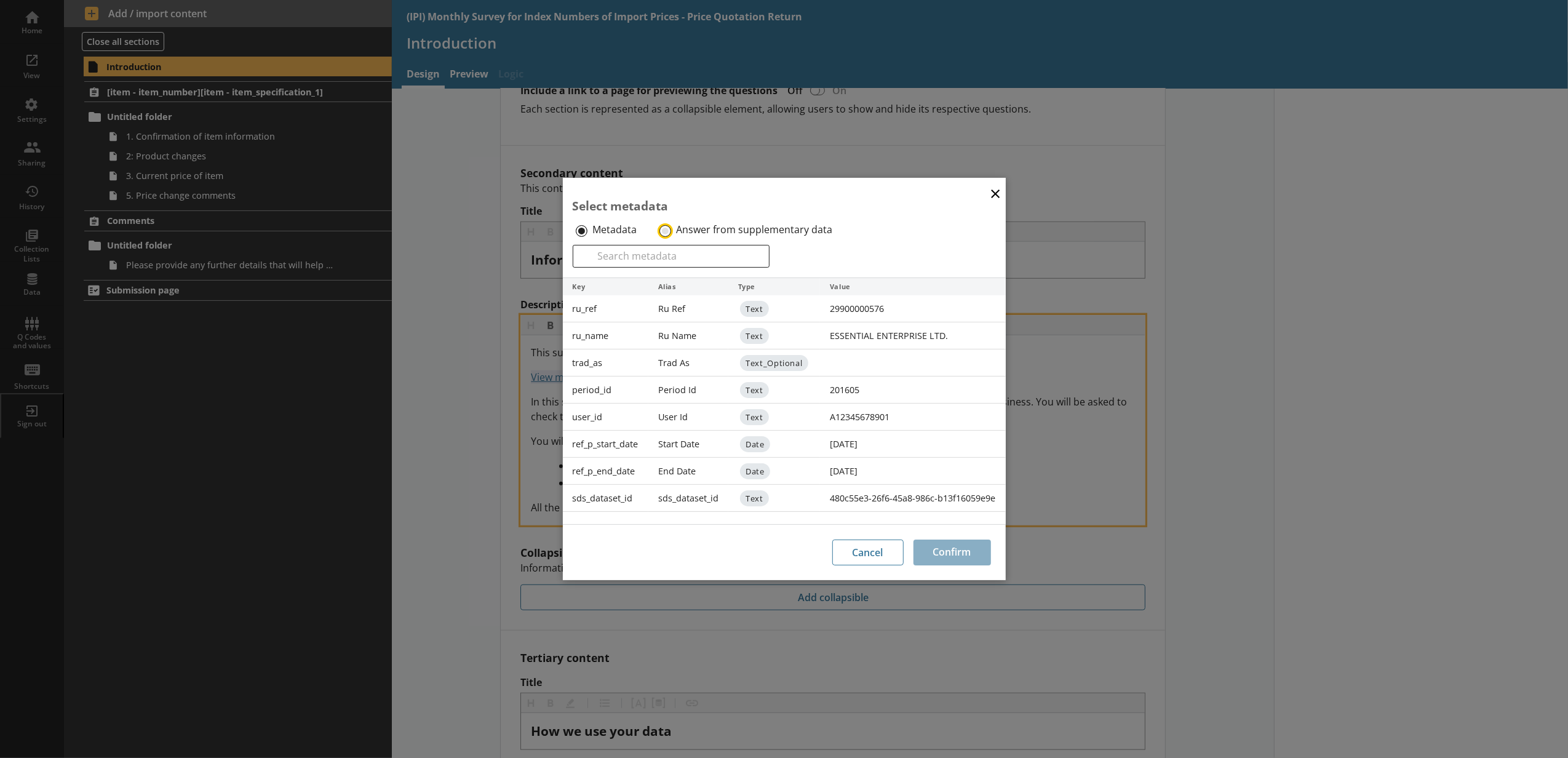
click at [663, 227] on input "Answer from supplementary data" at bounding box center [665, 231] width 12 height 12
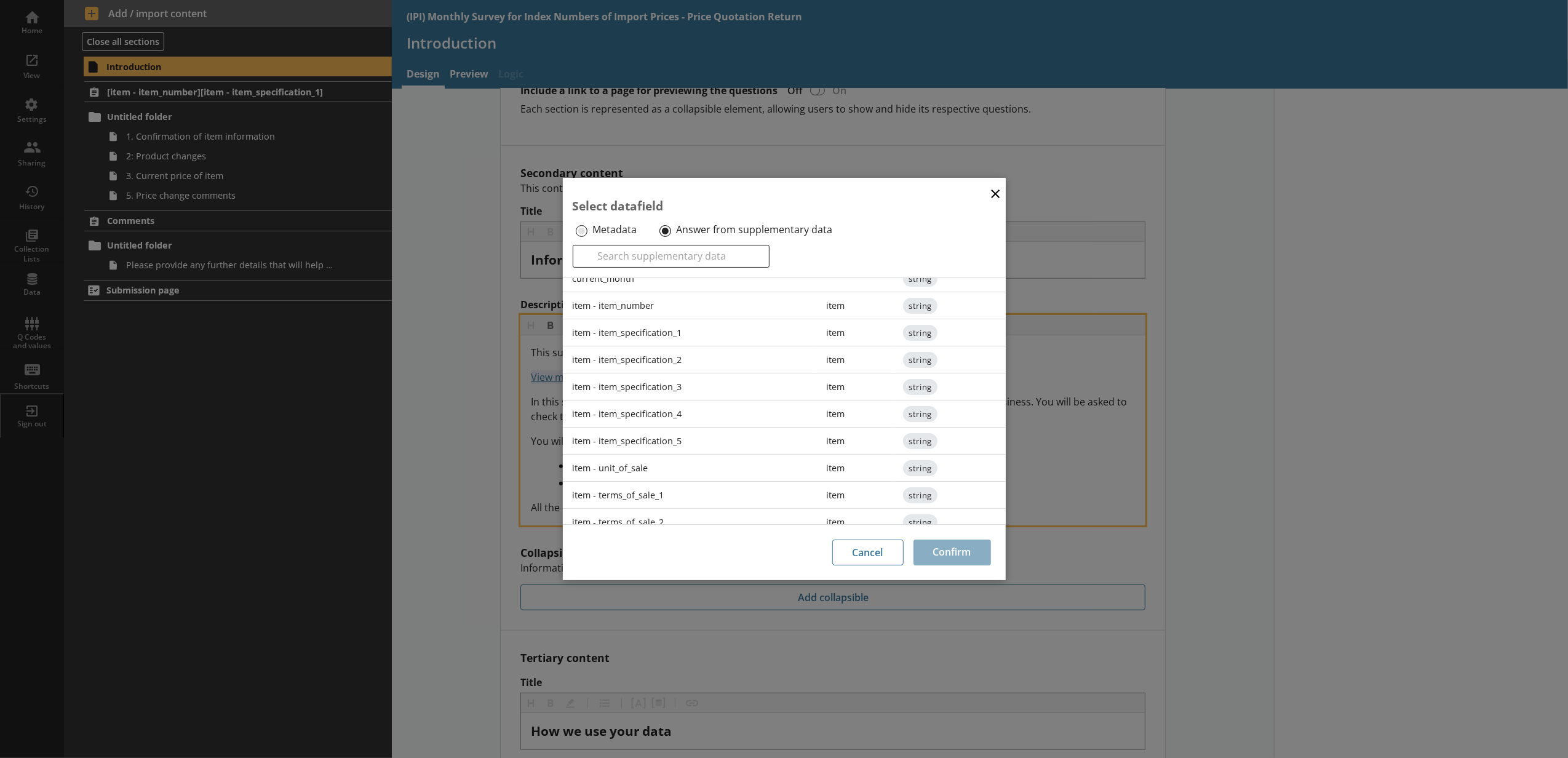
scroll to position [0, 0]
click at [631, 324] on div "current_month" at bounding box center [690, 336] width 254 height 27
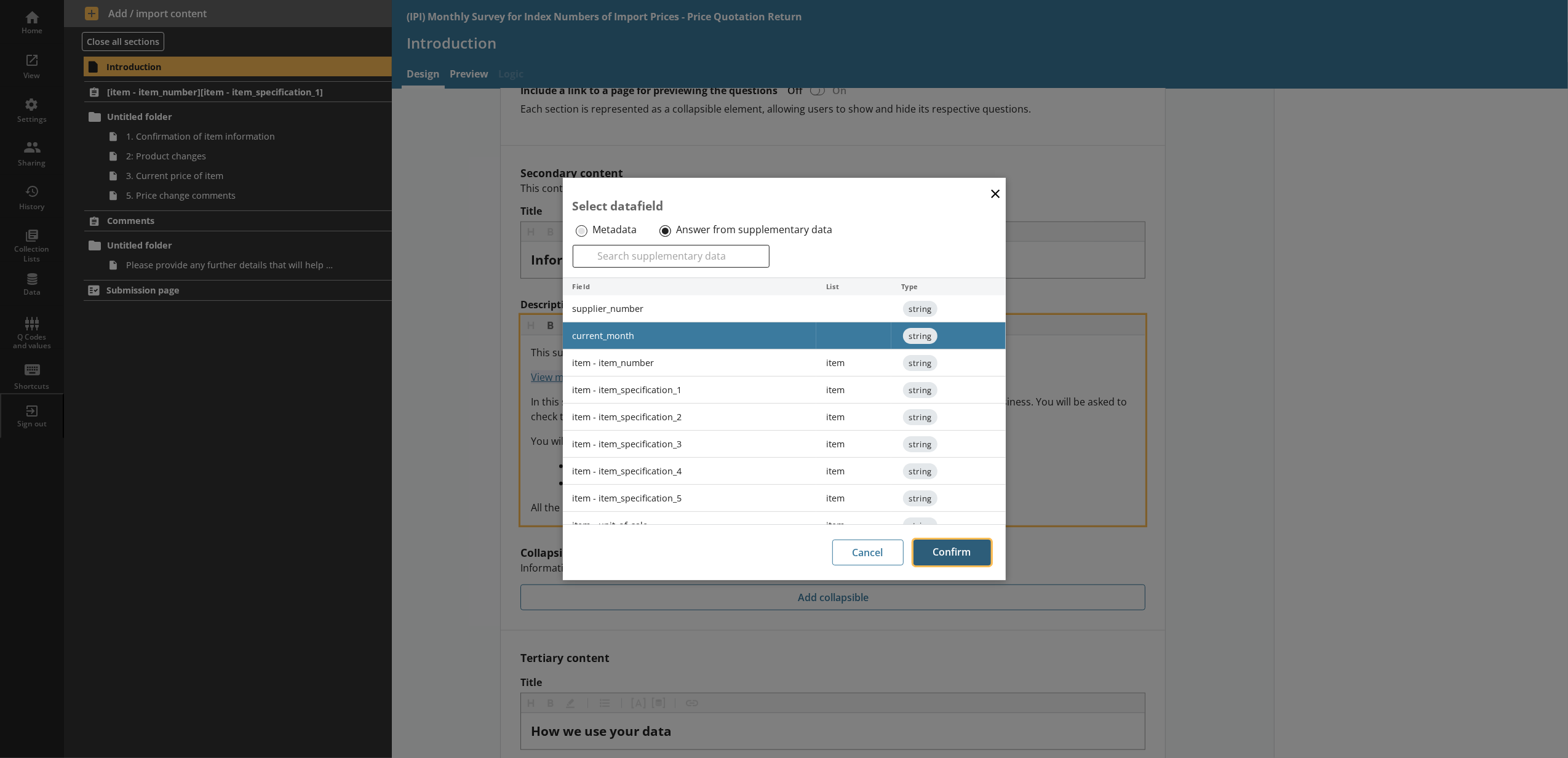
click at [956, 550] on button "Confirm" at bounding box center [952, 552] width 77 height 25
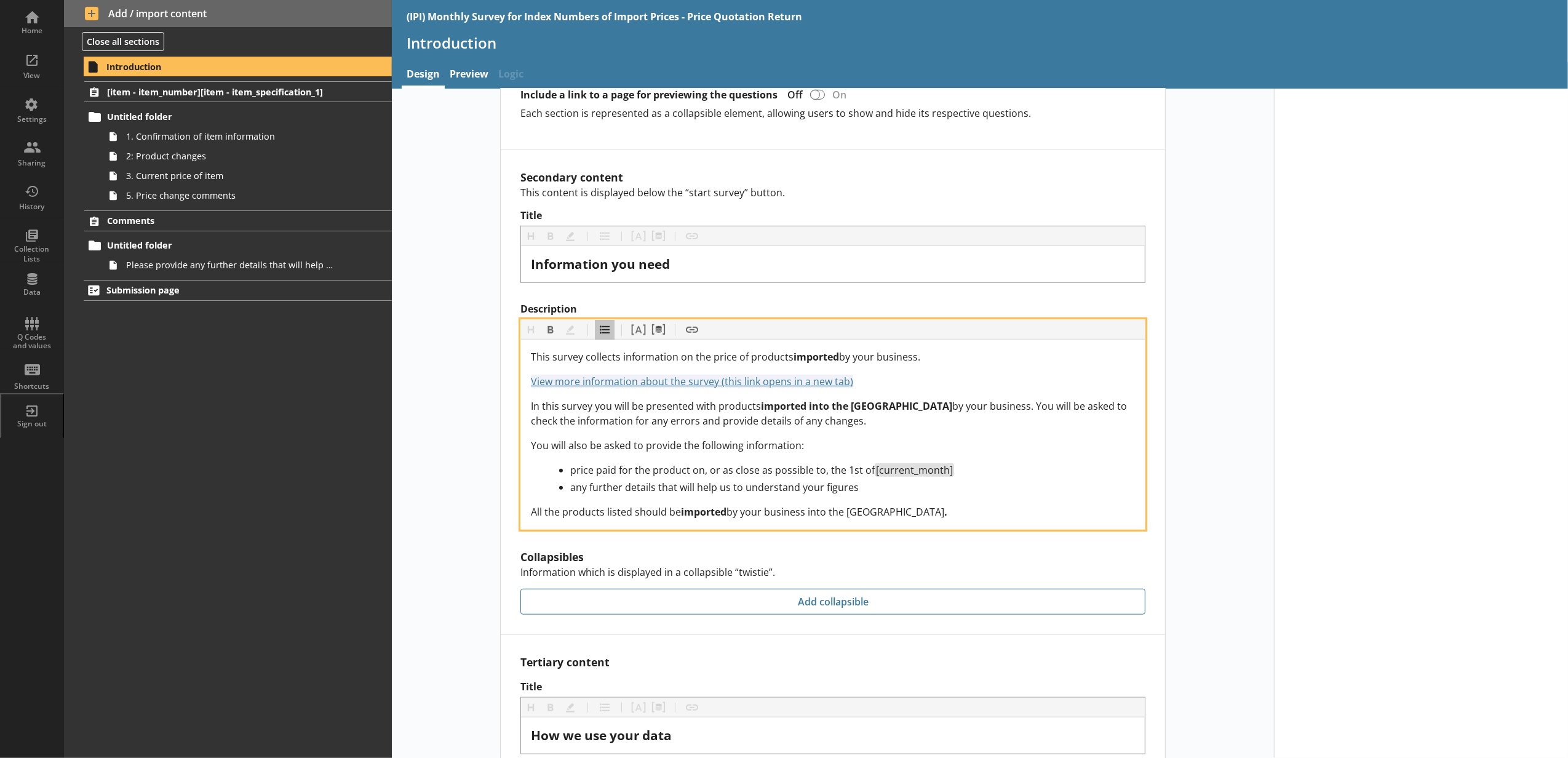
scroll to position [604, 0]
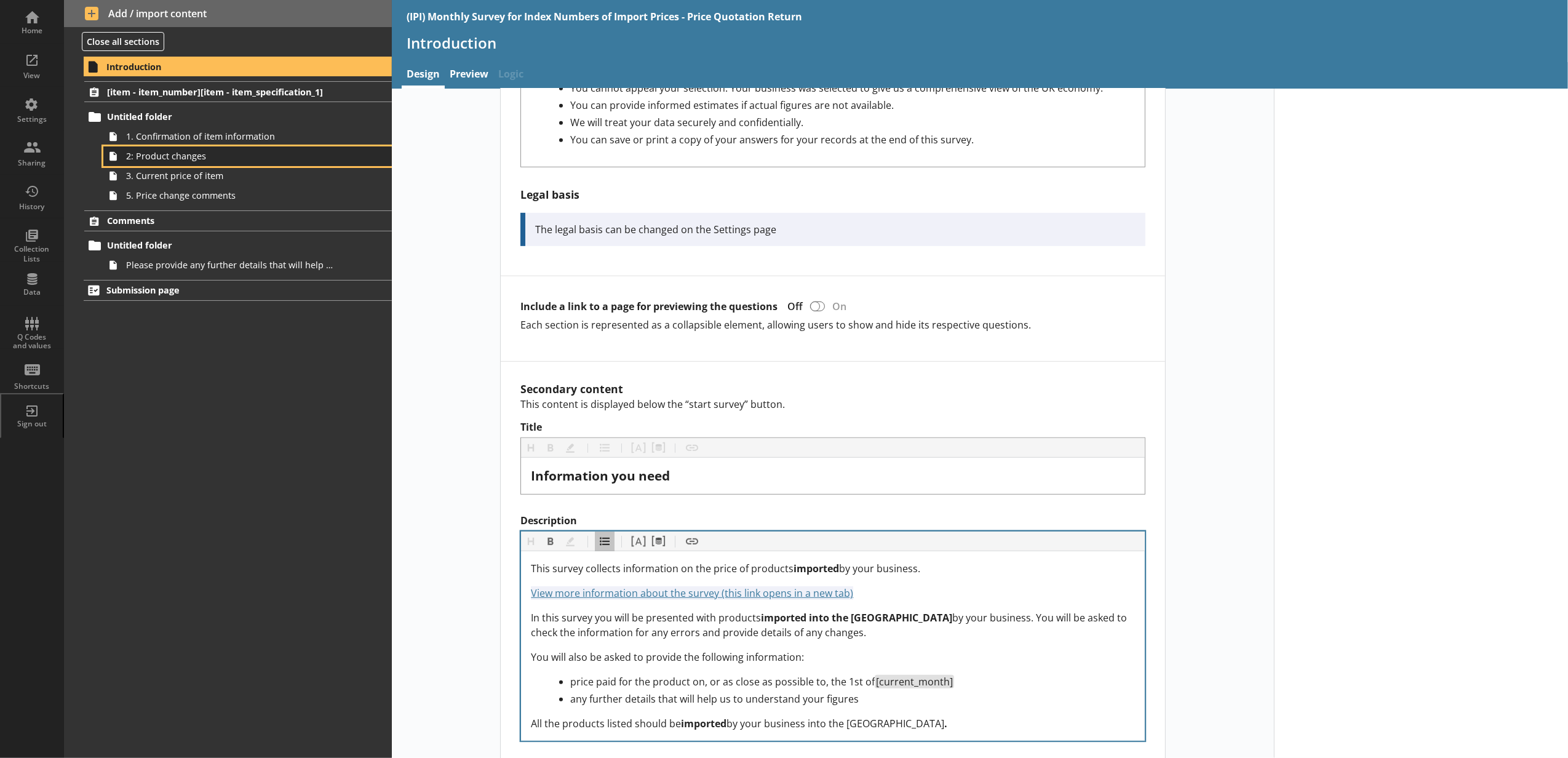
click at [244, 165] on link "2: Product changes" at bounding box center [247, 156] width 288 height 20
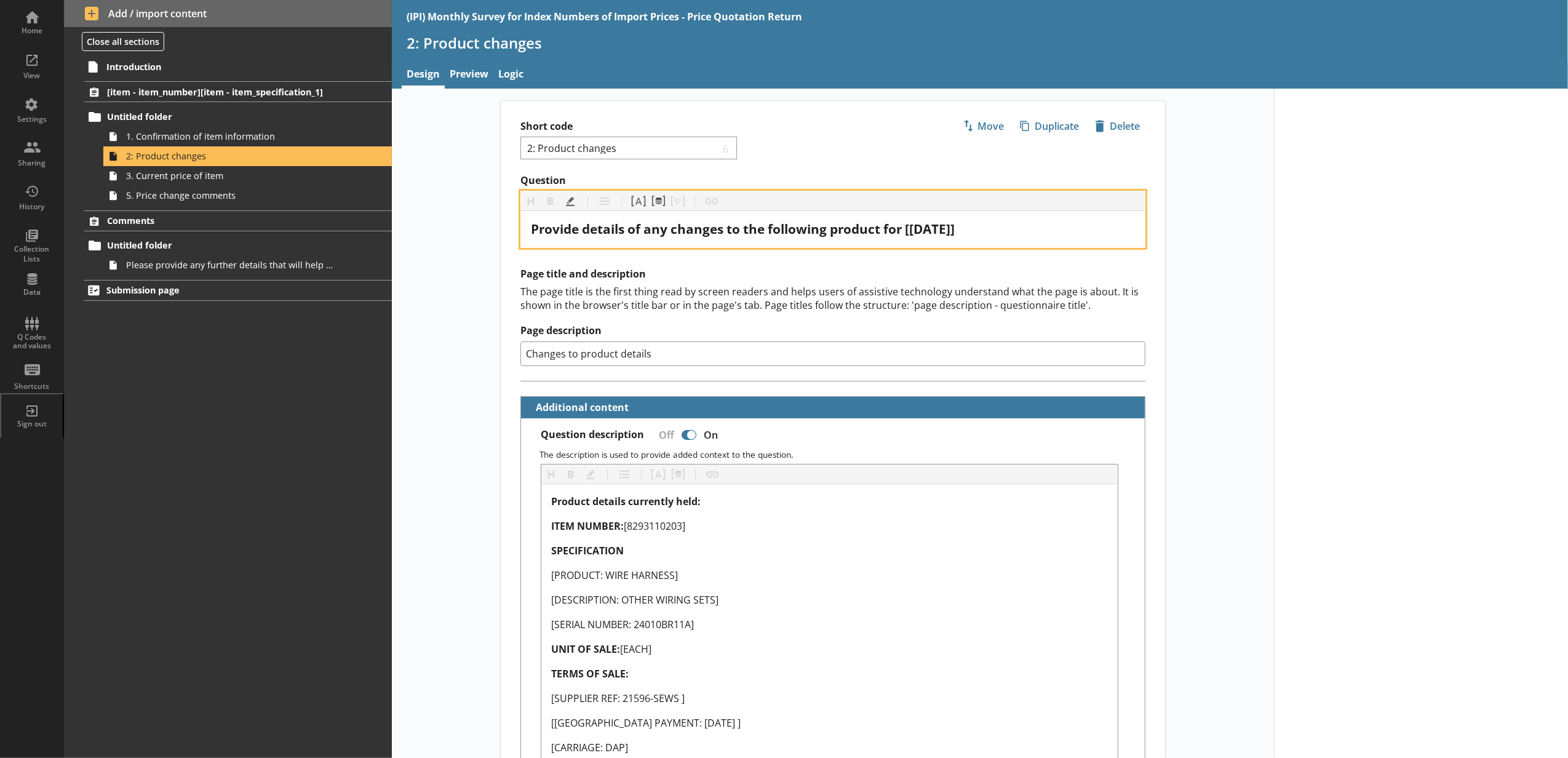
click at [970, 229] on div "Provide details of any changes to the following product for [July 2026]" at bounding box center [832, 229] width 604 height 17
click at [658, 200] on button "Pipe metadata" at bounding box center [657, 201] width 20 height 20
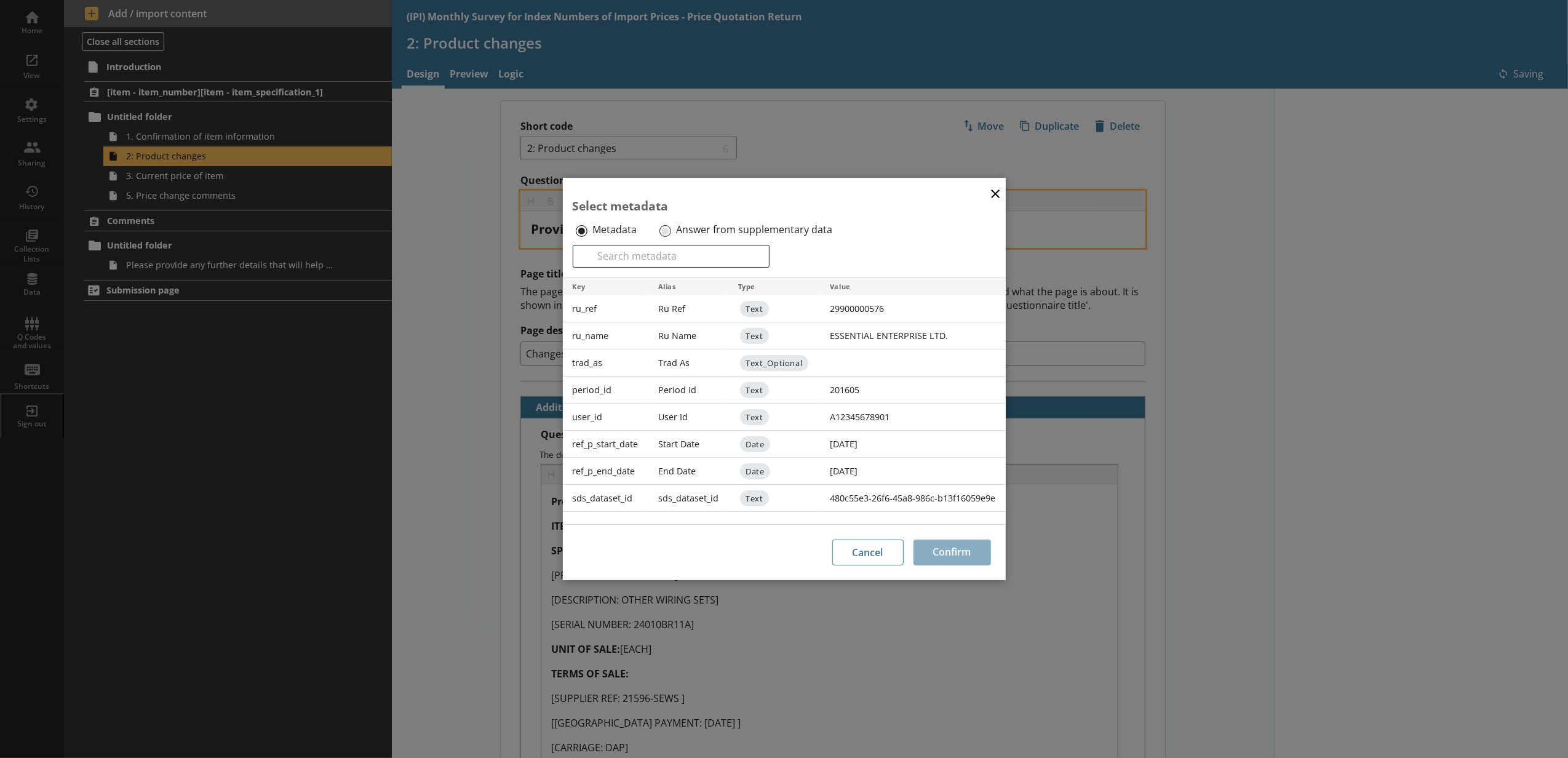
click at [670, 236] on div "Answer from supplementary data" at bounding box center [754, 230] width 195 height 20
click at [665, 234] on input "Answer from supplementary data" at bounding box center [665, 231] width 12 height 12
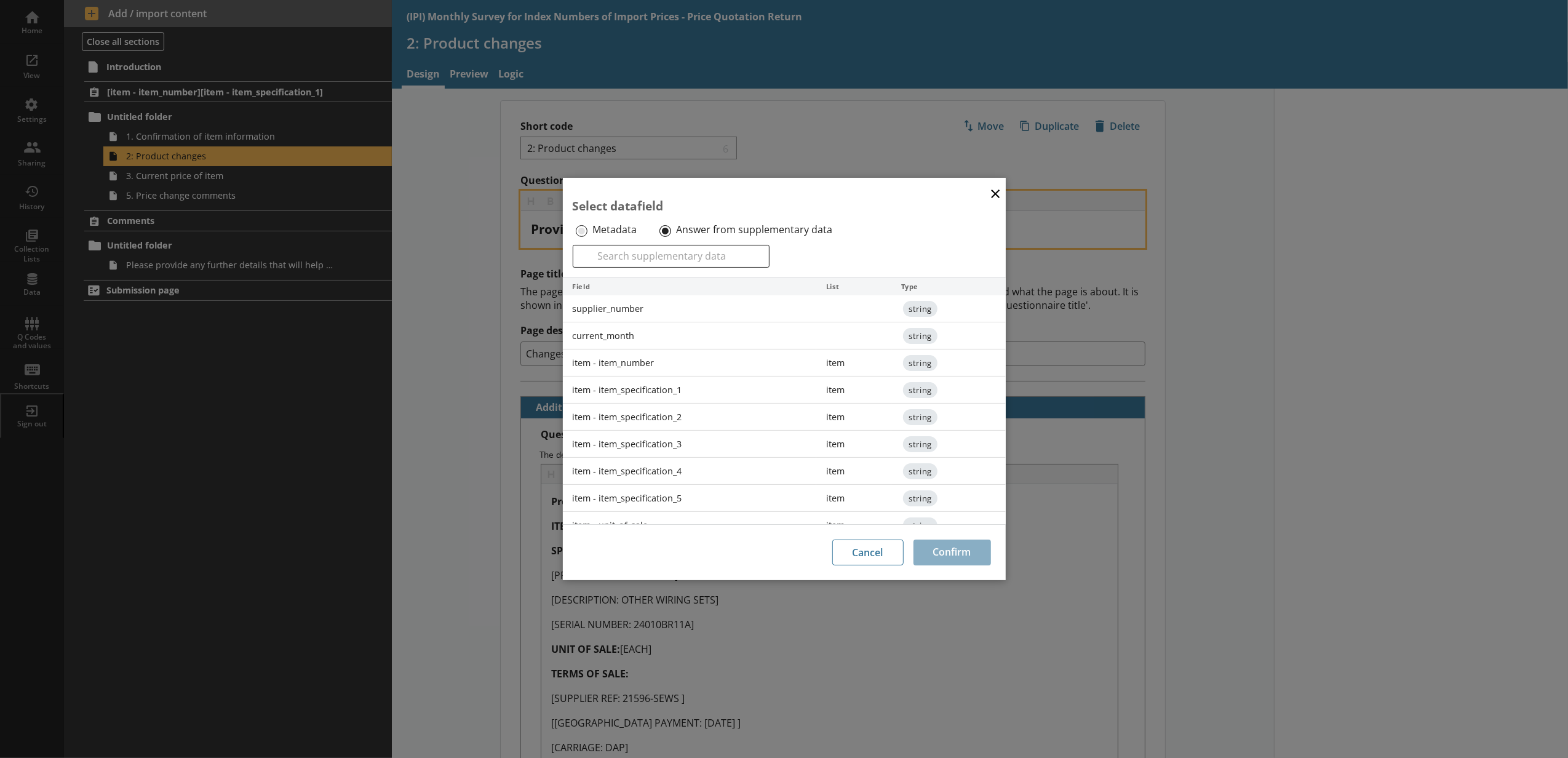
click at [648, 340] on div "current_month" at bounding box center [690, 336] width 254 height 27
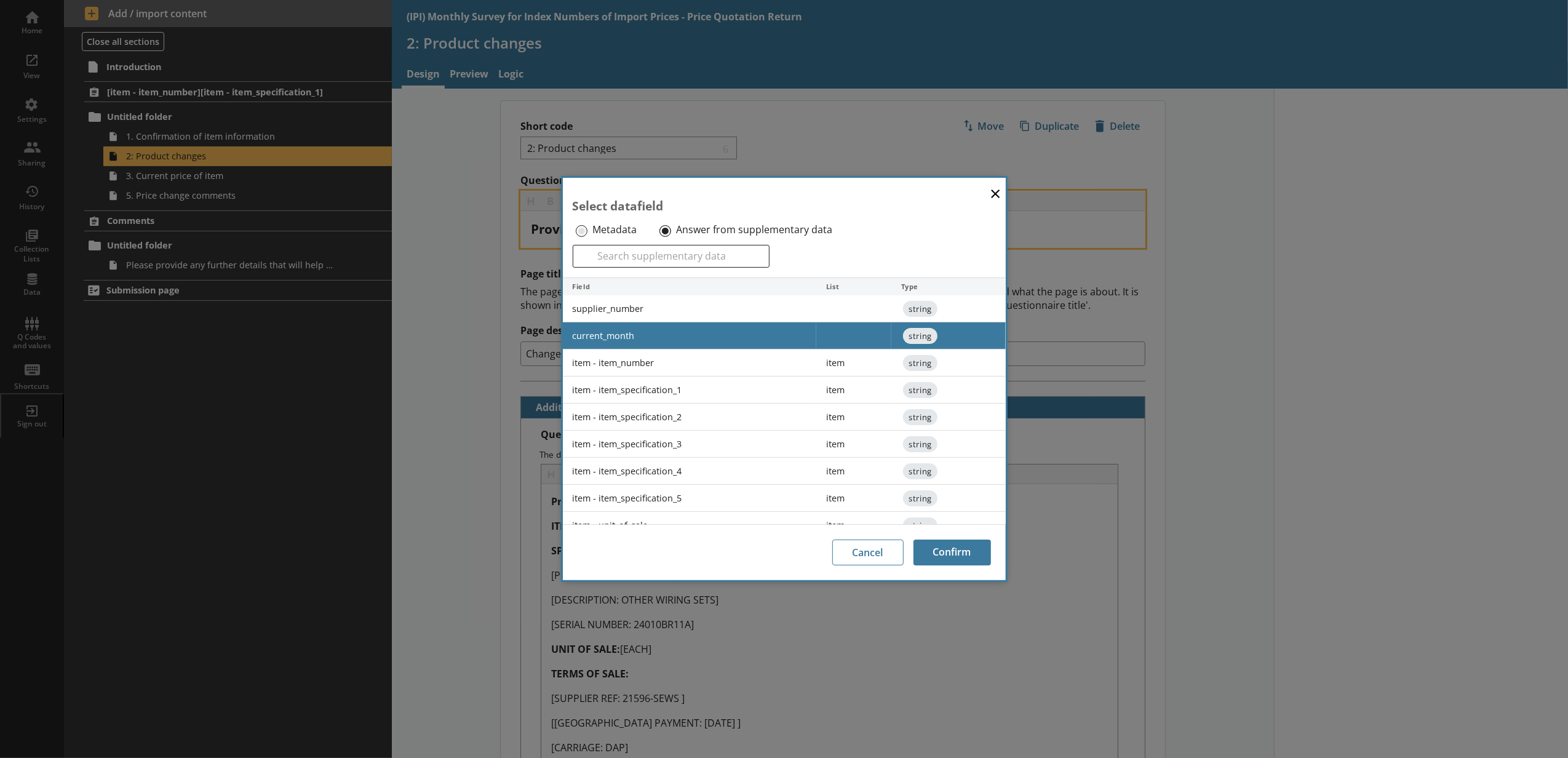
click at [992, 547] on div "Cancel Confirm" at bounding box center [784, 551] width 443 height 56
click at [967, 552] on button "Confirm" at bounding box center [952, 552] width 77 height 25
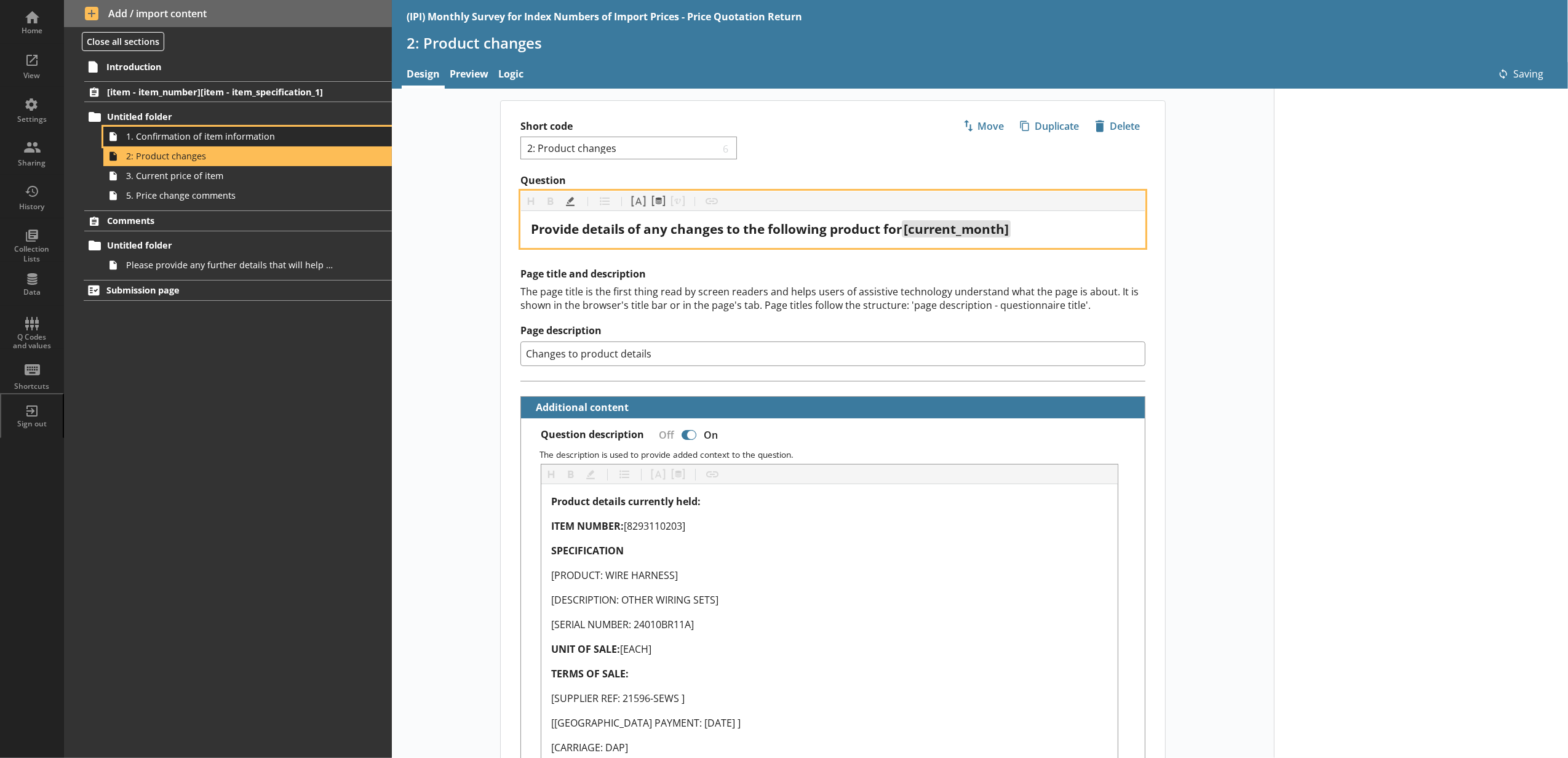
click at [301, 146] on link "1. Confirmation of item information" at bounding box center [247, 137] width 288 height 20
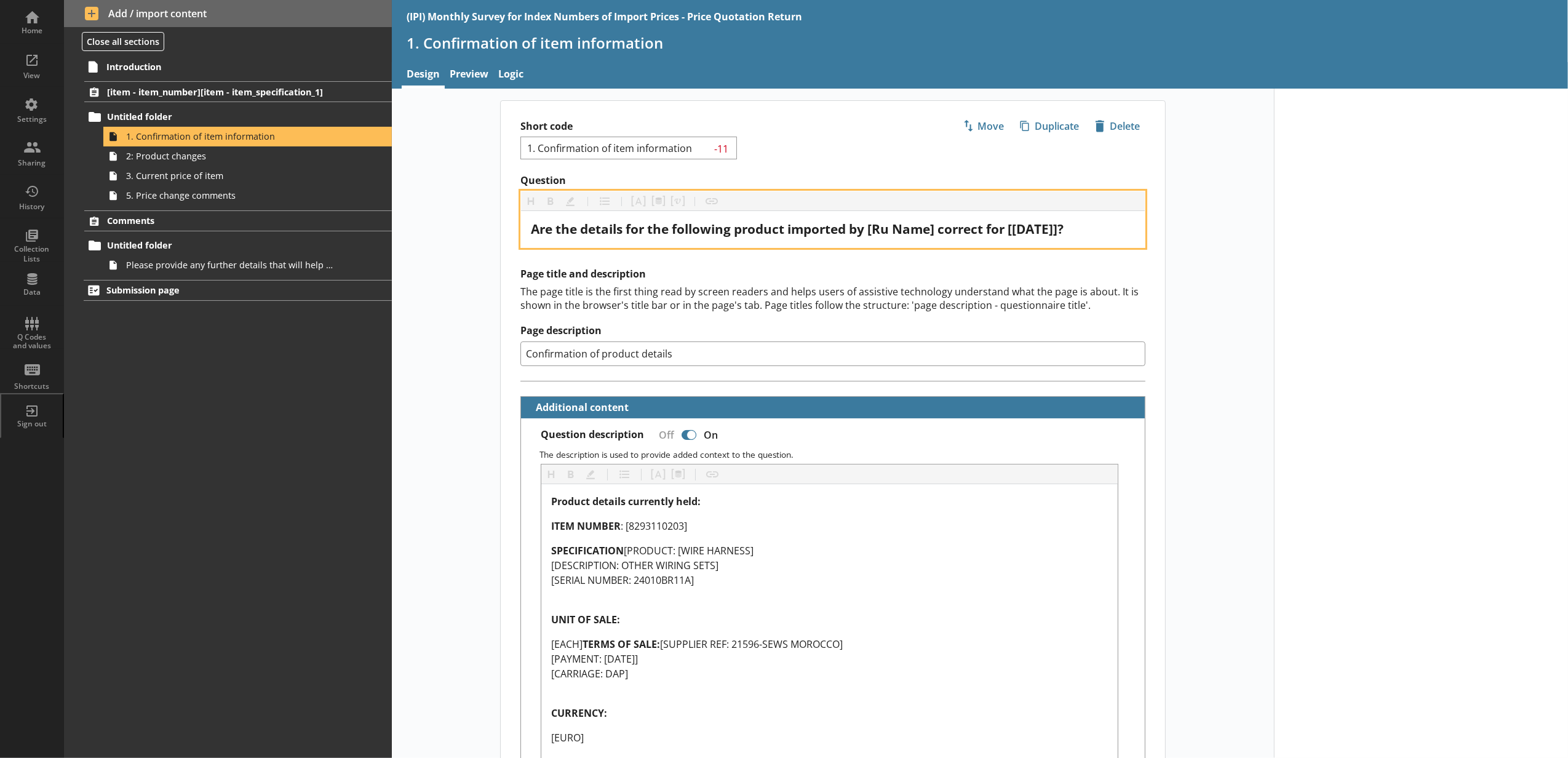
click at [1063, 237] on span "Are the details for the following product imported by [Ru Name] correct for [Ju…" at bounding box center [796, 229] width 532 height 18
click at [655, 200] on button "Pipe metadata" at bounding box center [657, 201] width 20 height 20
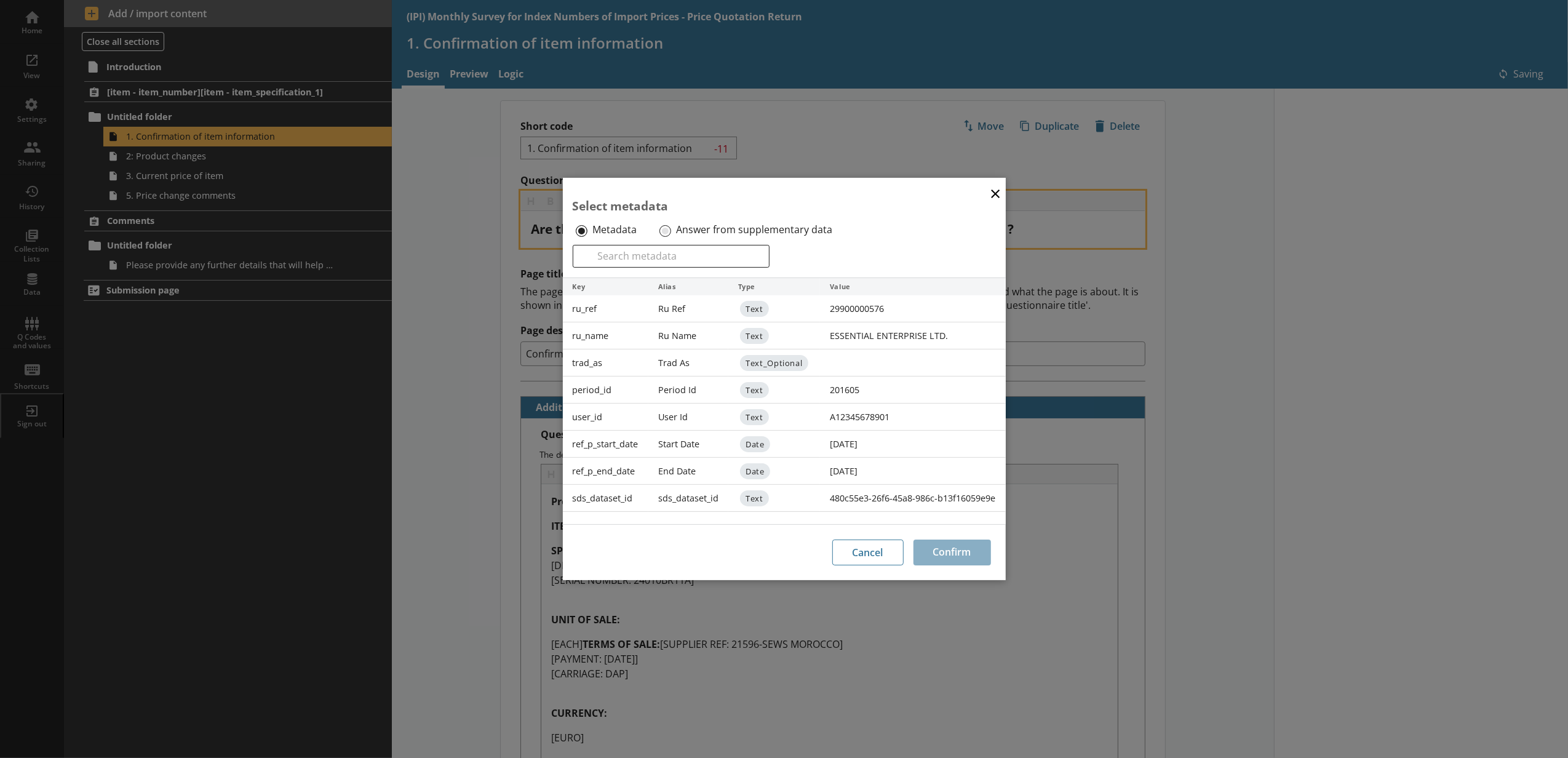
click at [677, 229] on label "Answer from supplementary data" at bounding box center [754, 230] width 156 height 13
click at [671, 229] on input "Answer from supplementary data" at bounding box center [665, 231] width 12 height 12
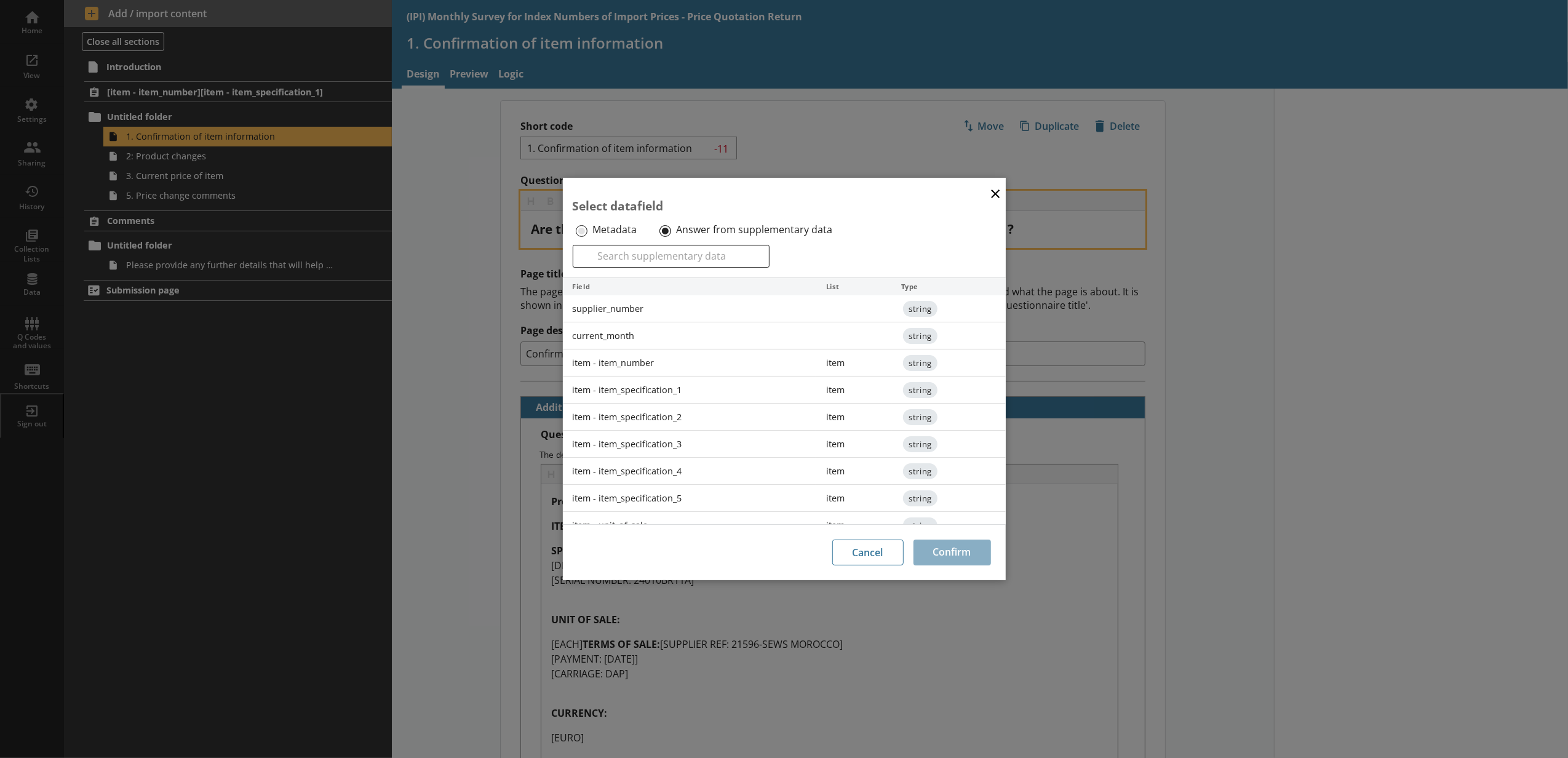
click at [683, 343] on div "current_month" at bounding box center [690, 336] width 254 height 27
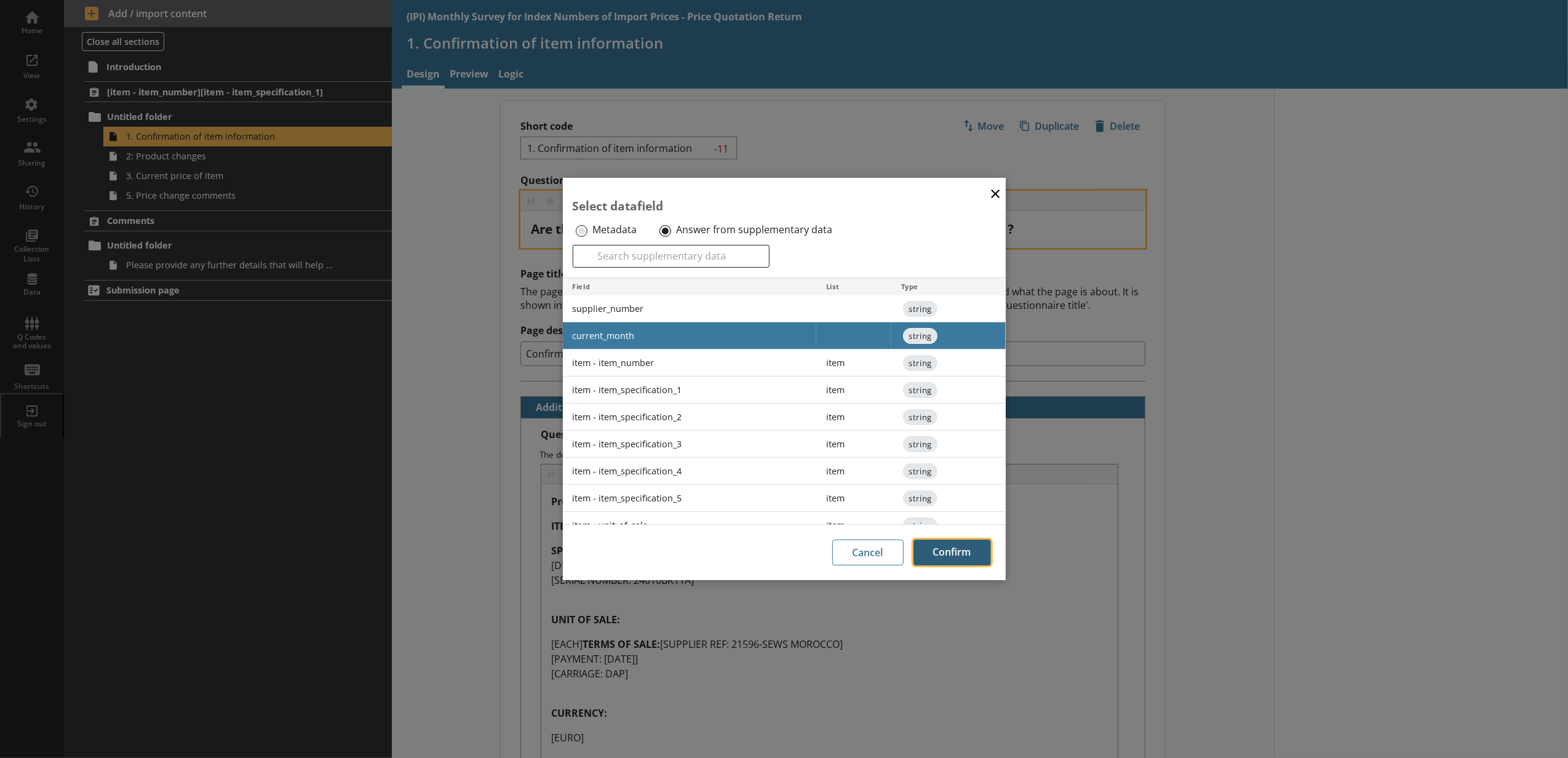
click at [970, 544] on button "Confirm" at bounding box center [952, 552] width 77 height 25
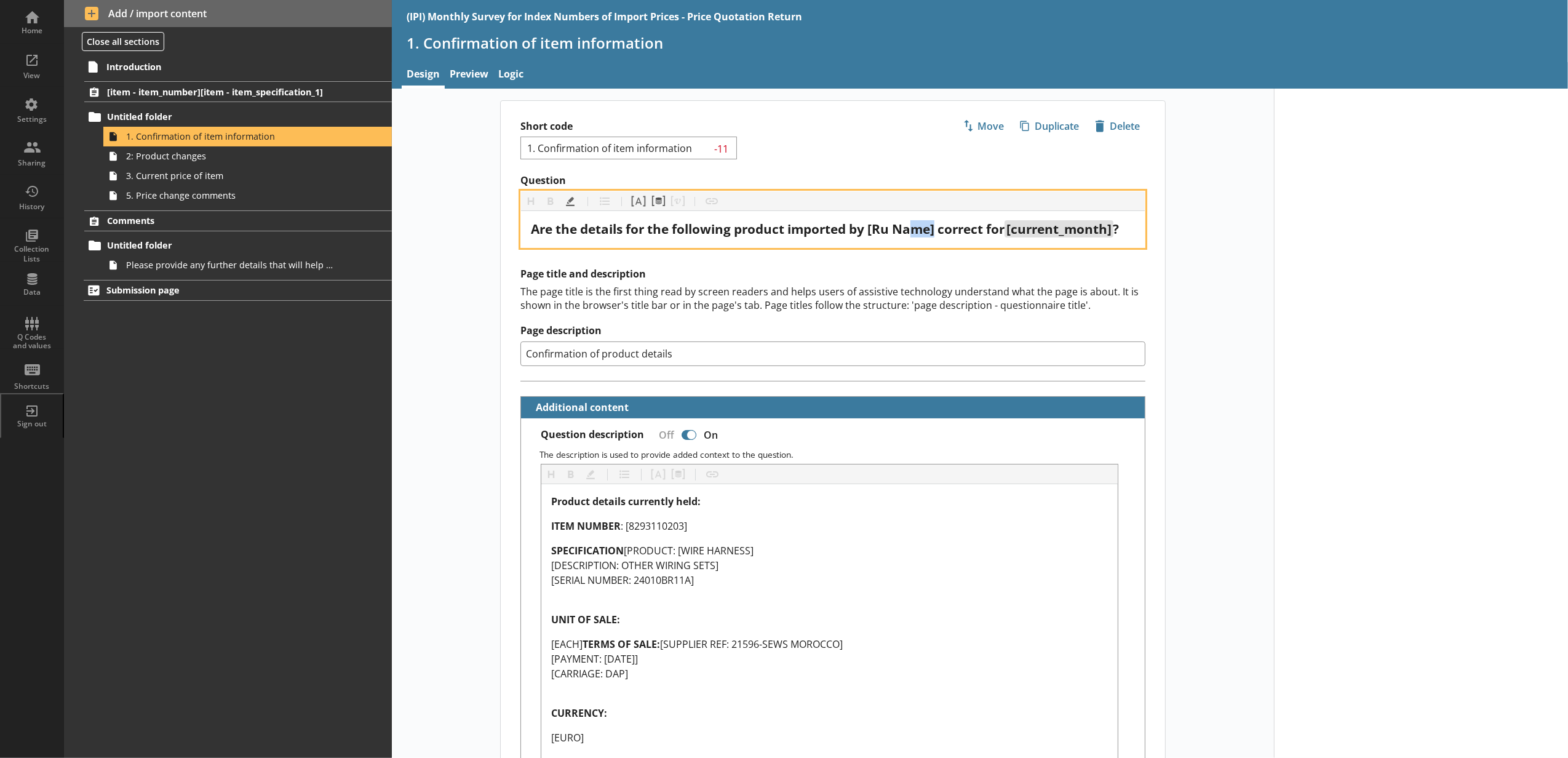
drag, startPoint x: 925, startPoint y: 230, endPoint x: 915, endPoint y: 230, distance: 10.0
click at [915, 230] on span "Are the details for the following product imported by [Ru Name] correct for" at bounding box center [767, 229] width 474 height 18
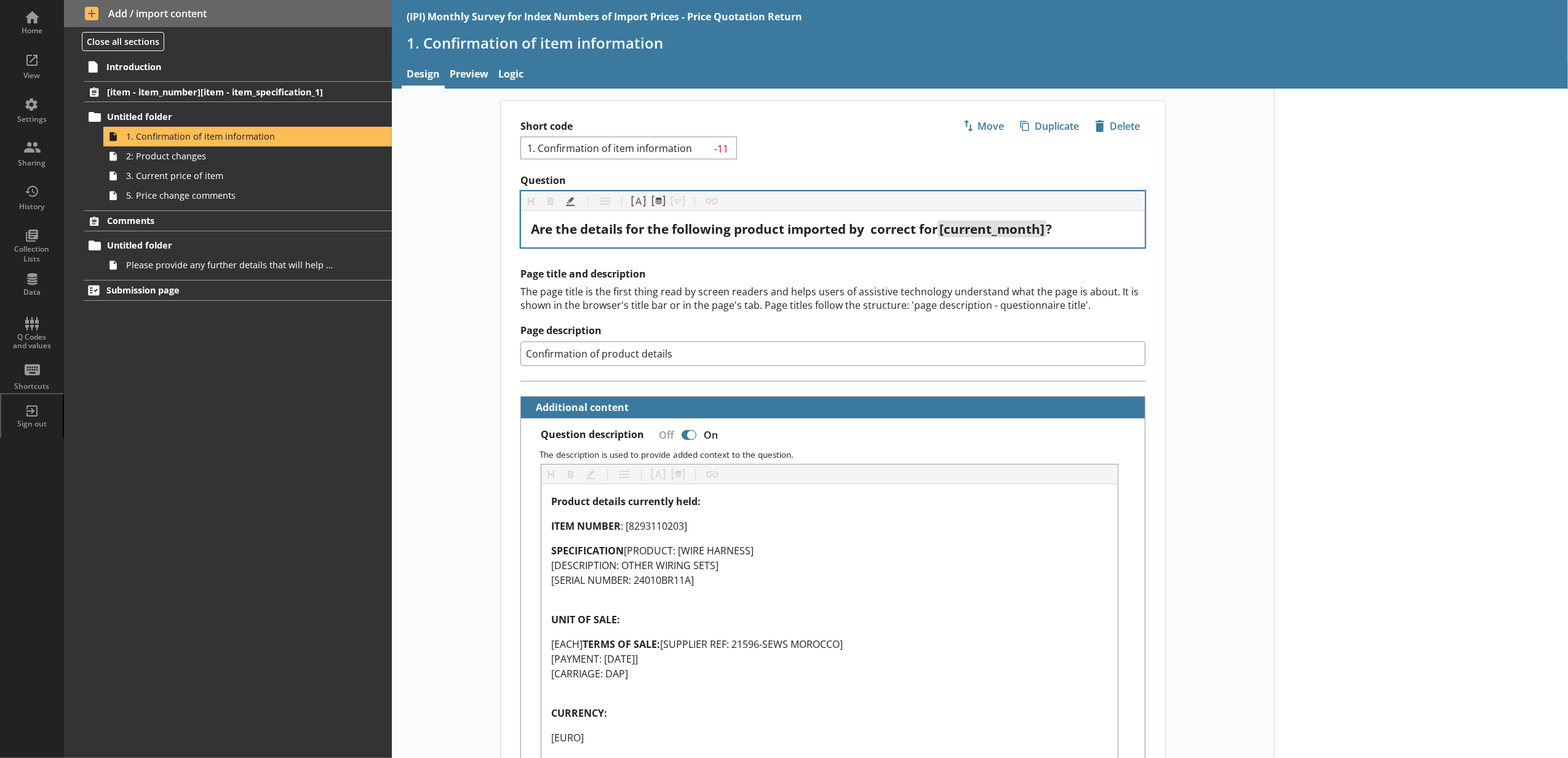
click at [664, 200] on div "Heading Heading Bold Bold Highlight Highlight List List Pipe answer Pipe answer…" at bounding box center [832, 201] width 623 height 20
click at [660, 200] on button "Pipe metadata" at bounding box center [657, 201] width 20 height 20
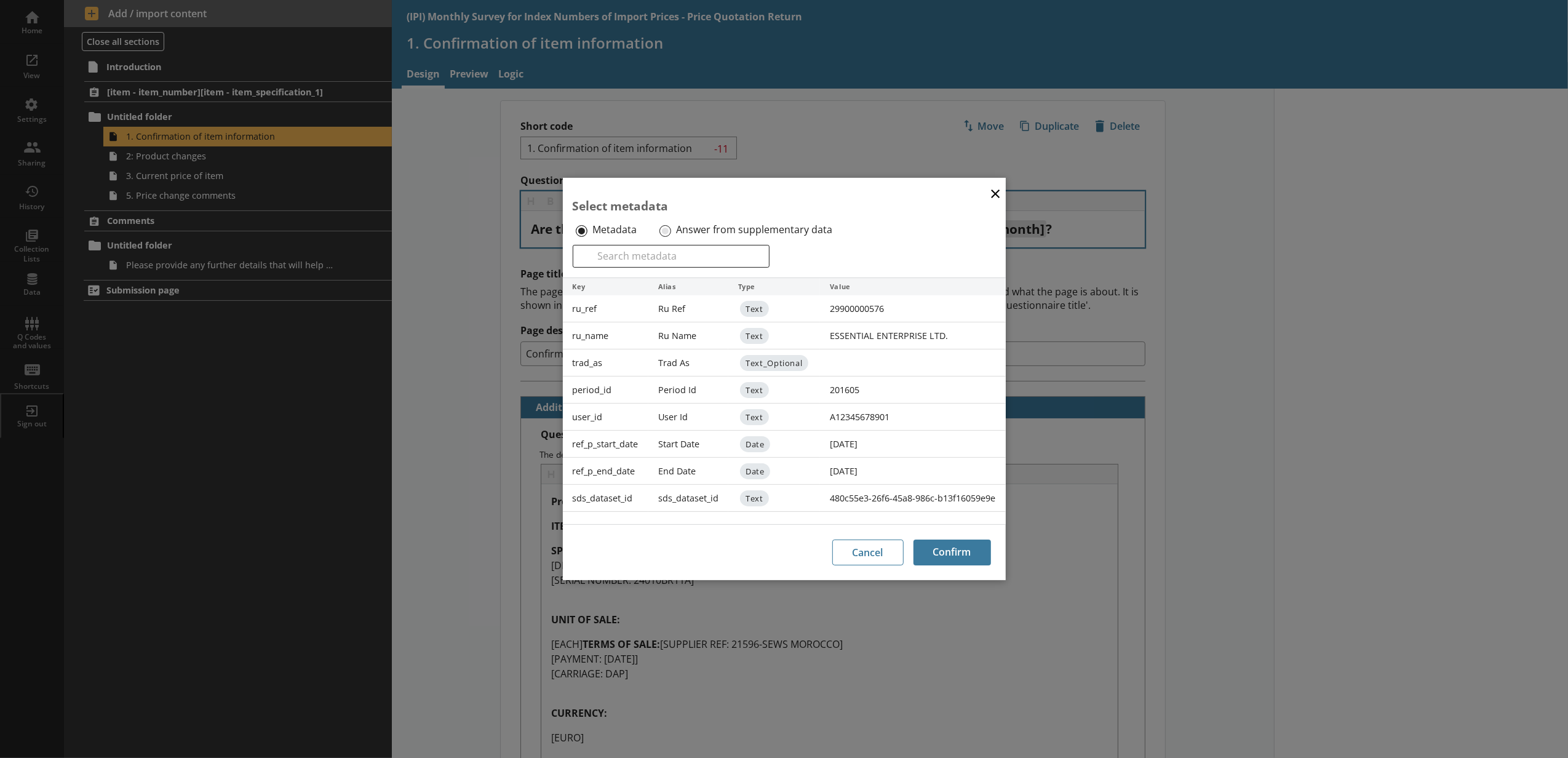
click at [998, 192] on button "×" at bounding box center [995, 192] width 19 height 27
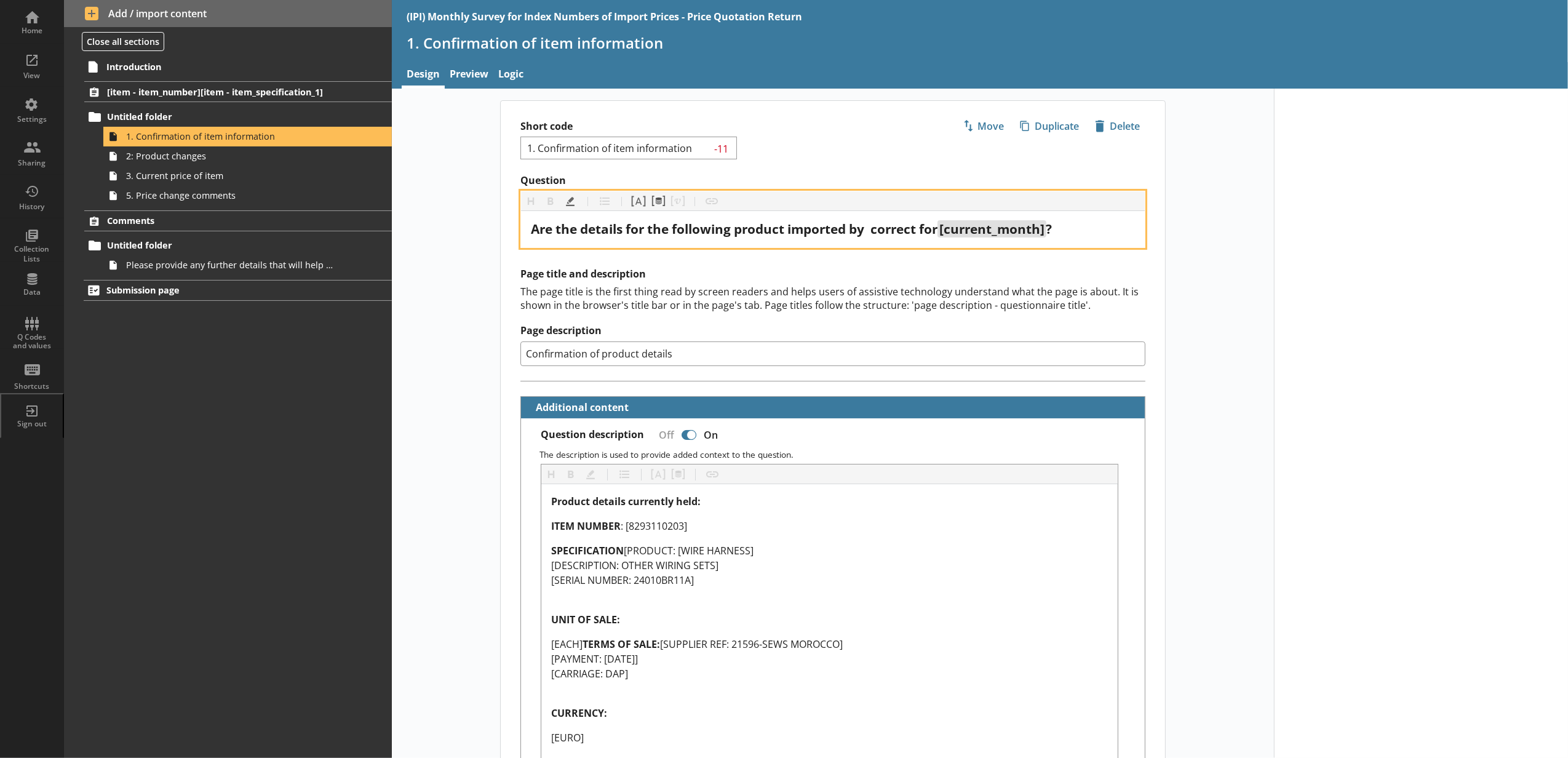
click at [873, 230] on span "Are the details for the following product imported by correct for" at bounding box center [734, 229] width 406 height 18
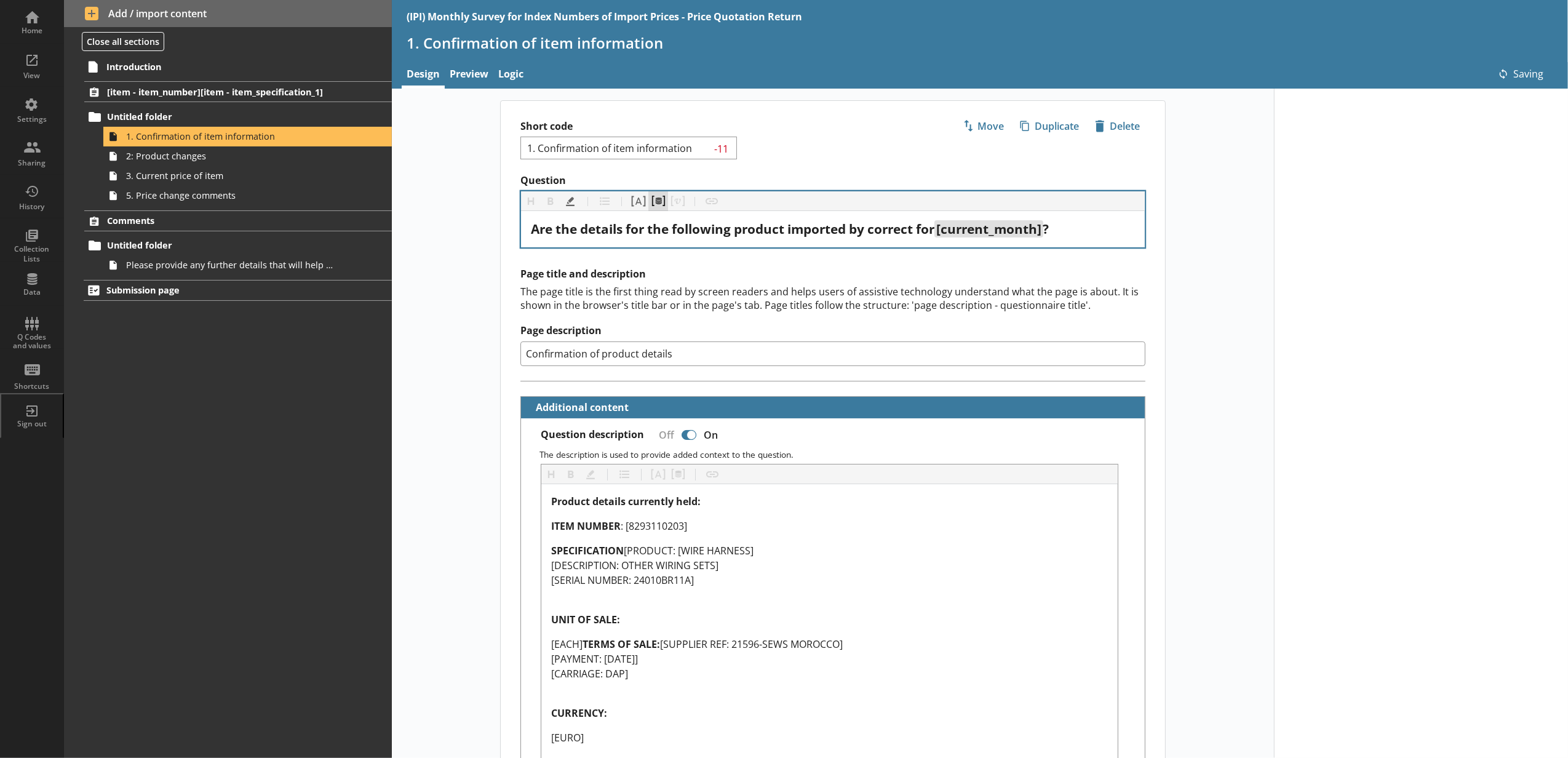
click at [657, 196] on button "Pipe metadata" at bounding box center [657, 201] width 20 height 20
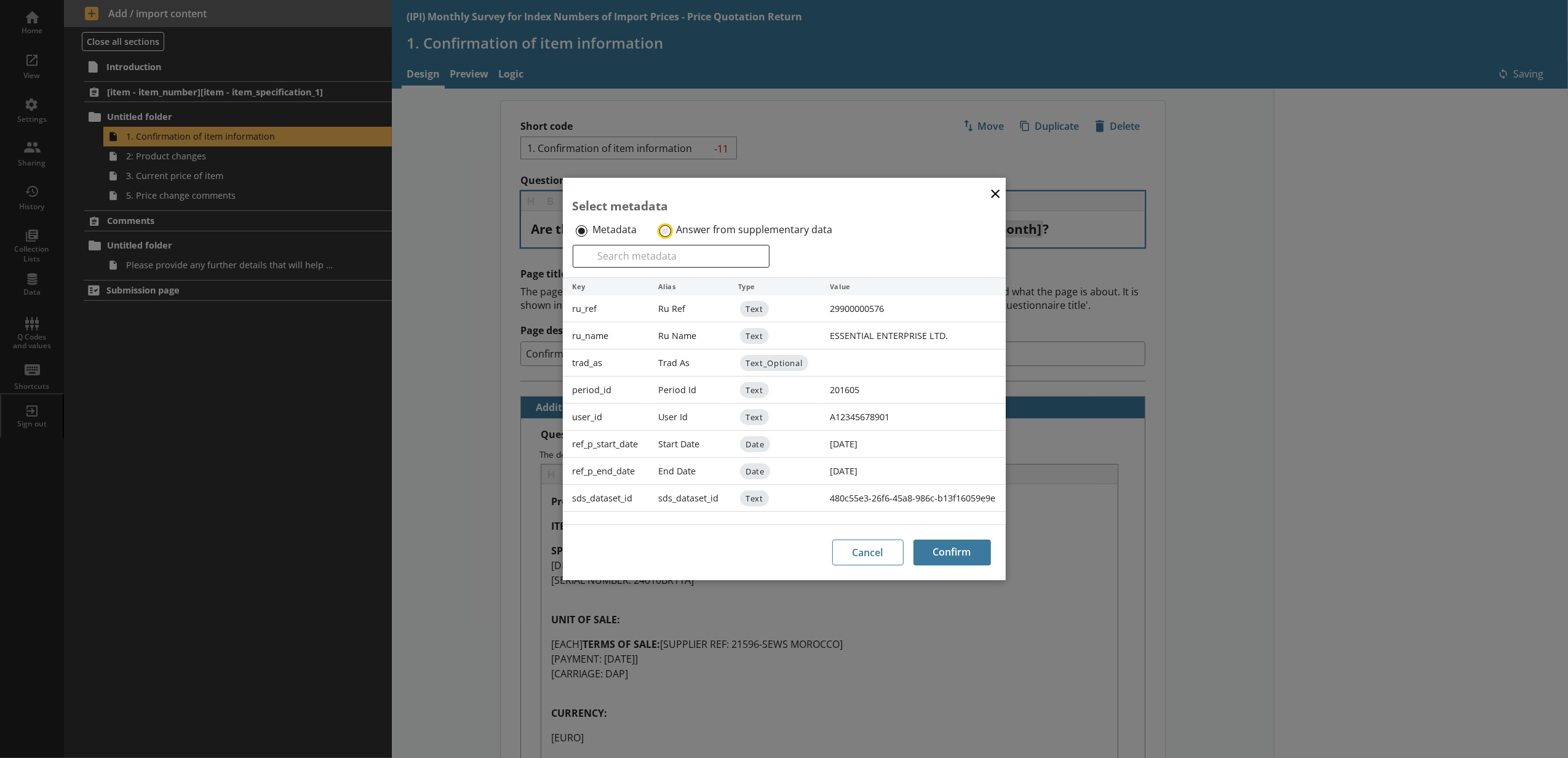
click at [659, 225] on input "Answer from supplementary data" at bounding box center [665, 231] width 12 height 12
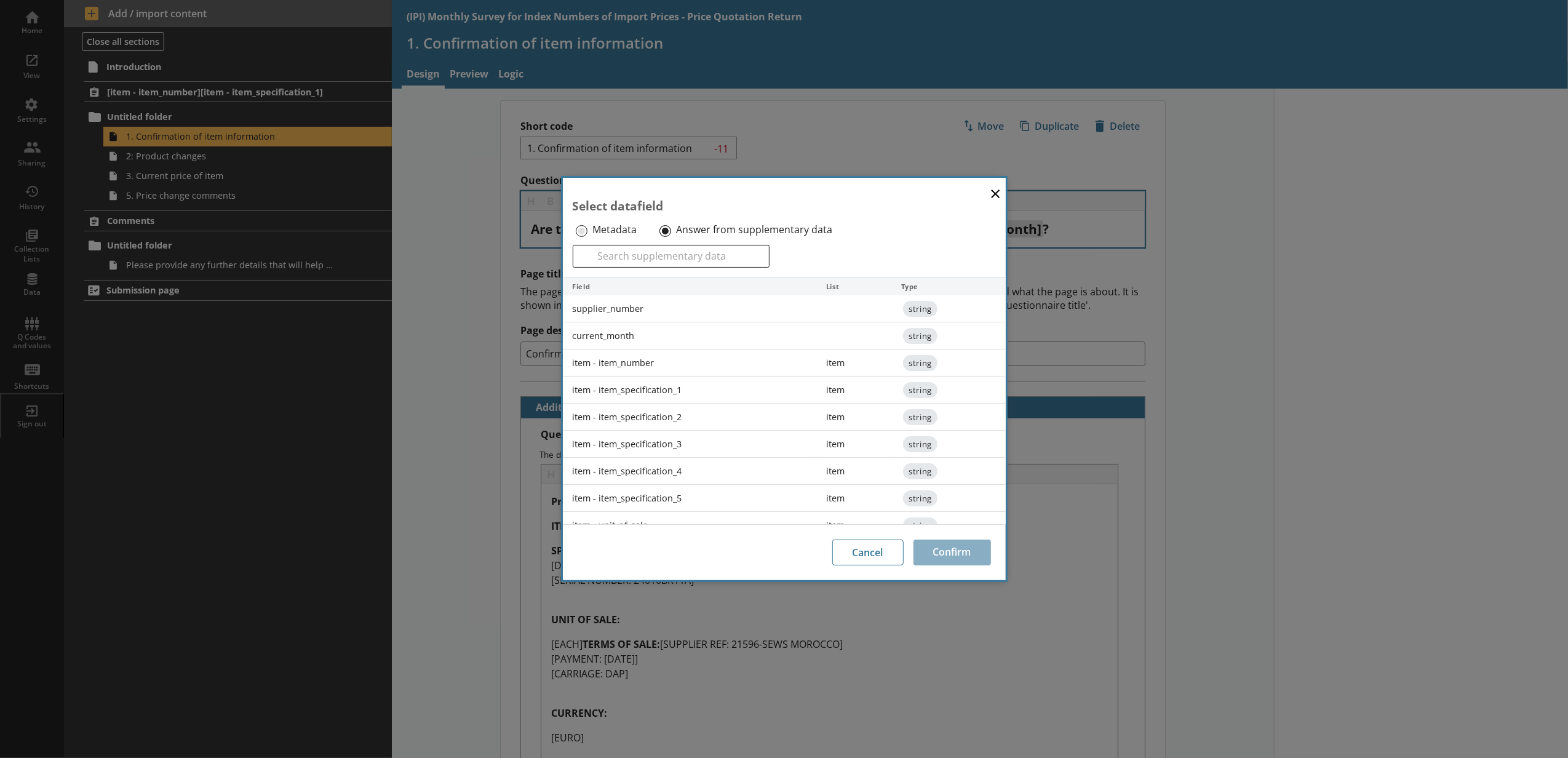
click at [608, 227] on label "Metadata" at bounding box center [614, 230] width 44 height 13
click at [587, 227] on input "Metadata" at bounding box center [581, 231] width 12 height 12
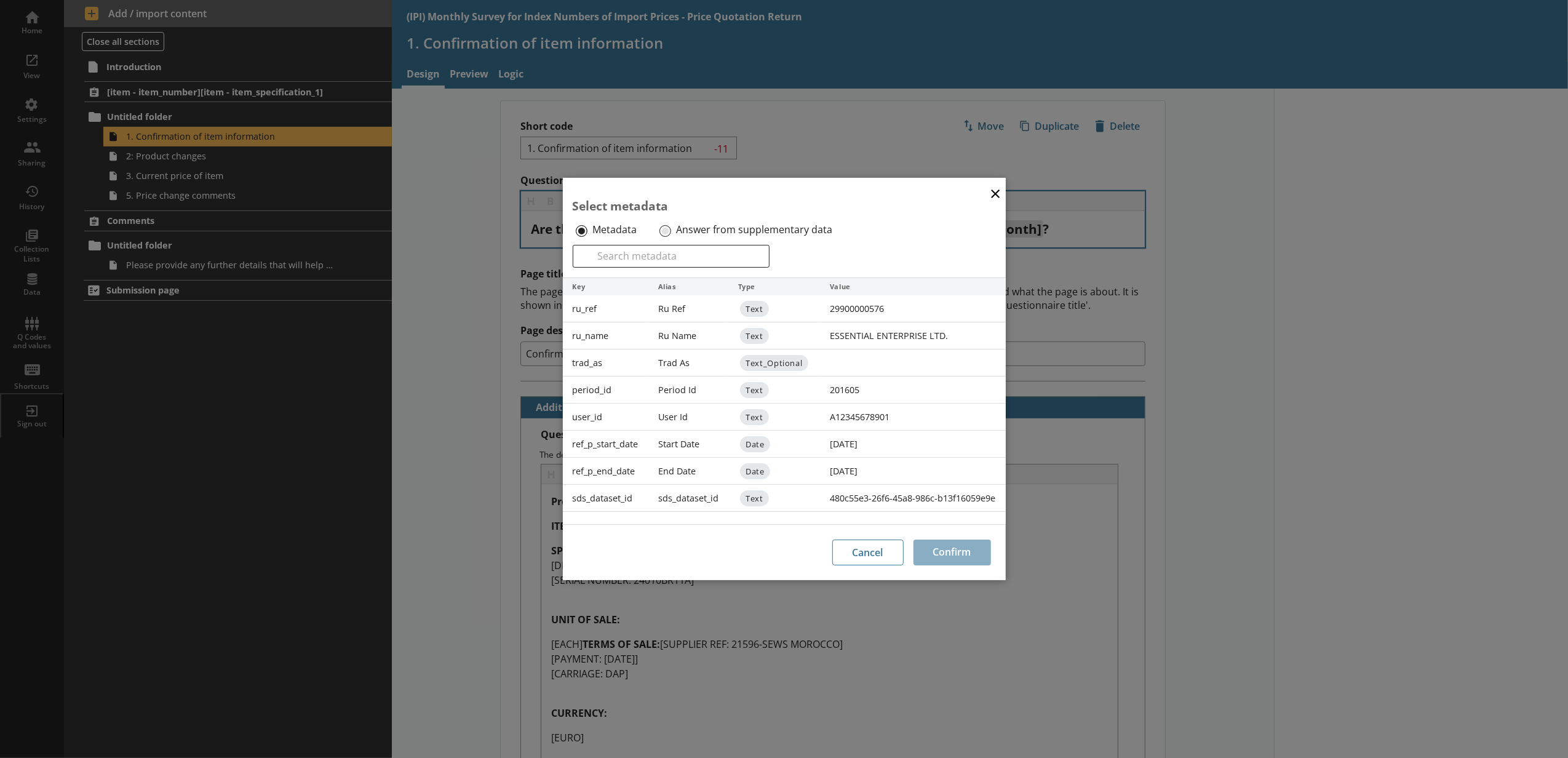
click at [626, 322] on div "ru_name" at bounding box center [605, 336] width 85 height 27
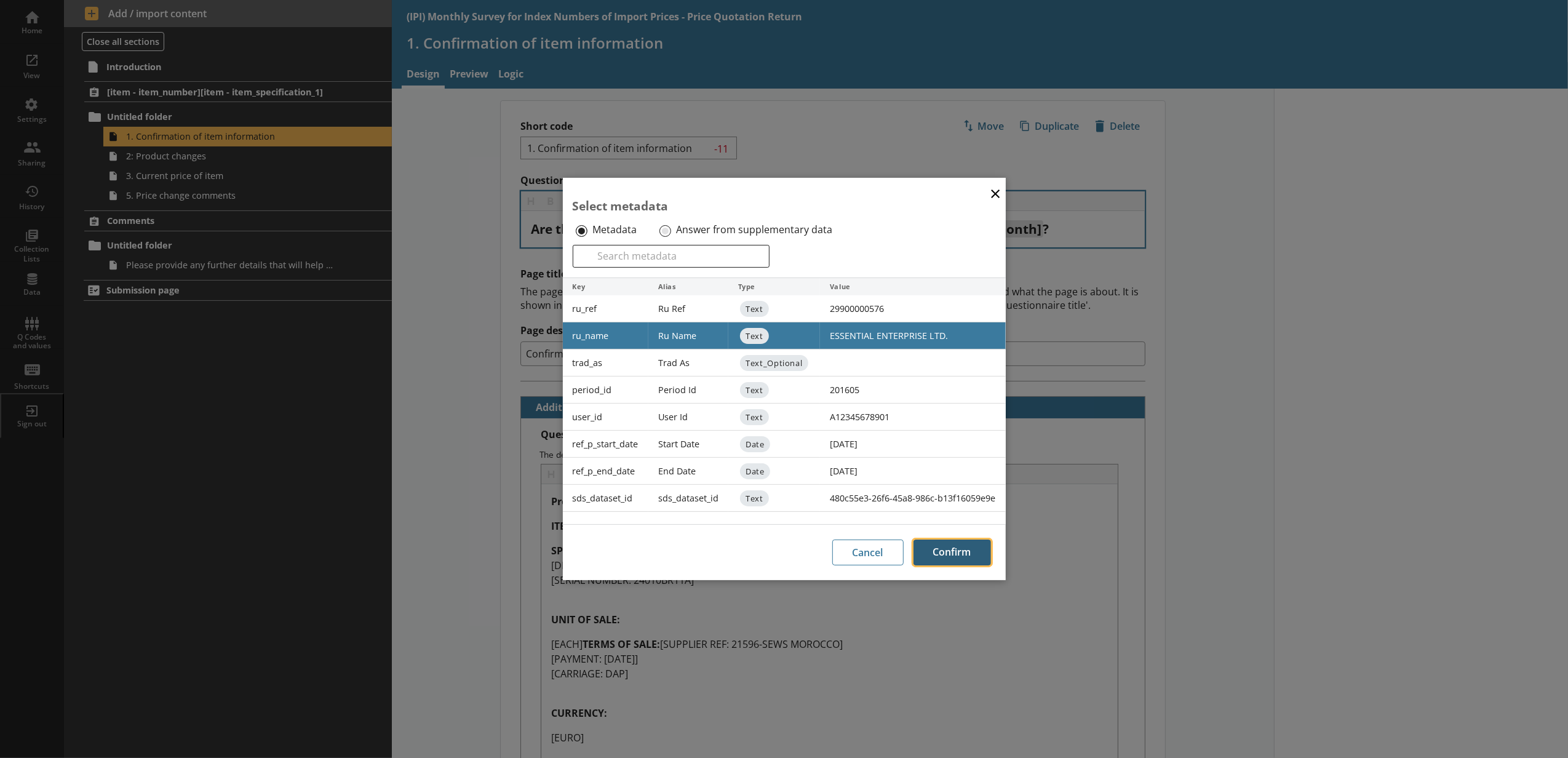
click at [962, 547] on button "Confirm" at bounding box center [952, 552] width 77 height 25
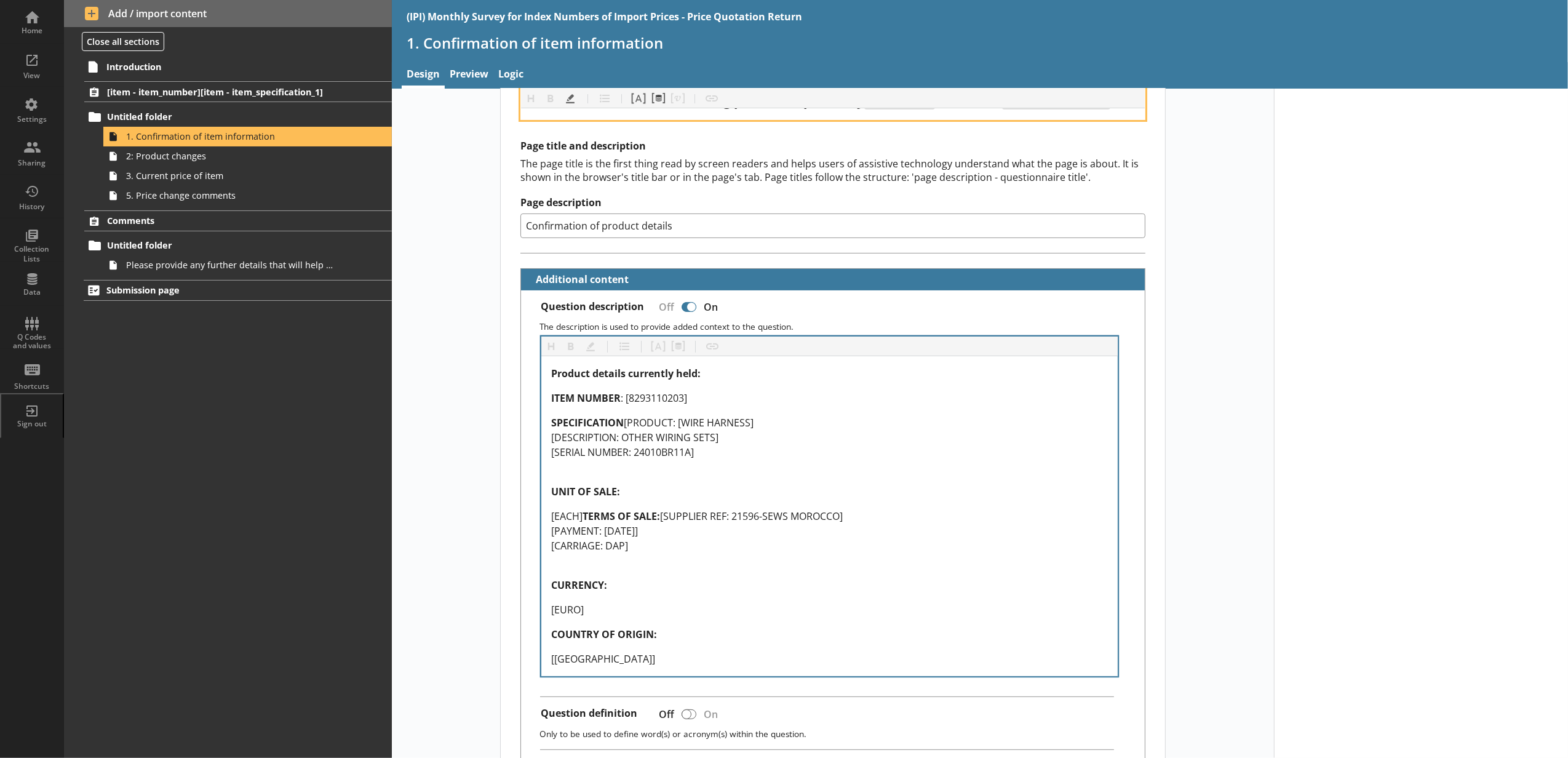
scroll to position [273, 0]
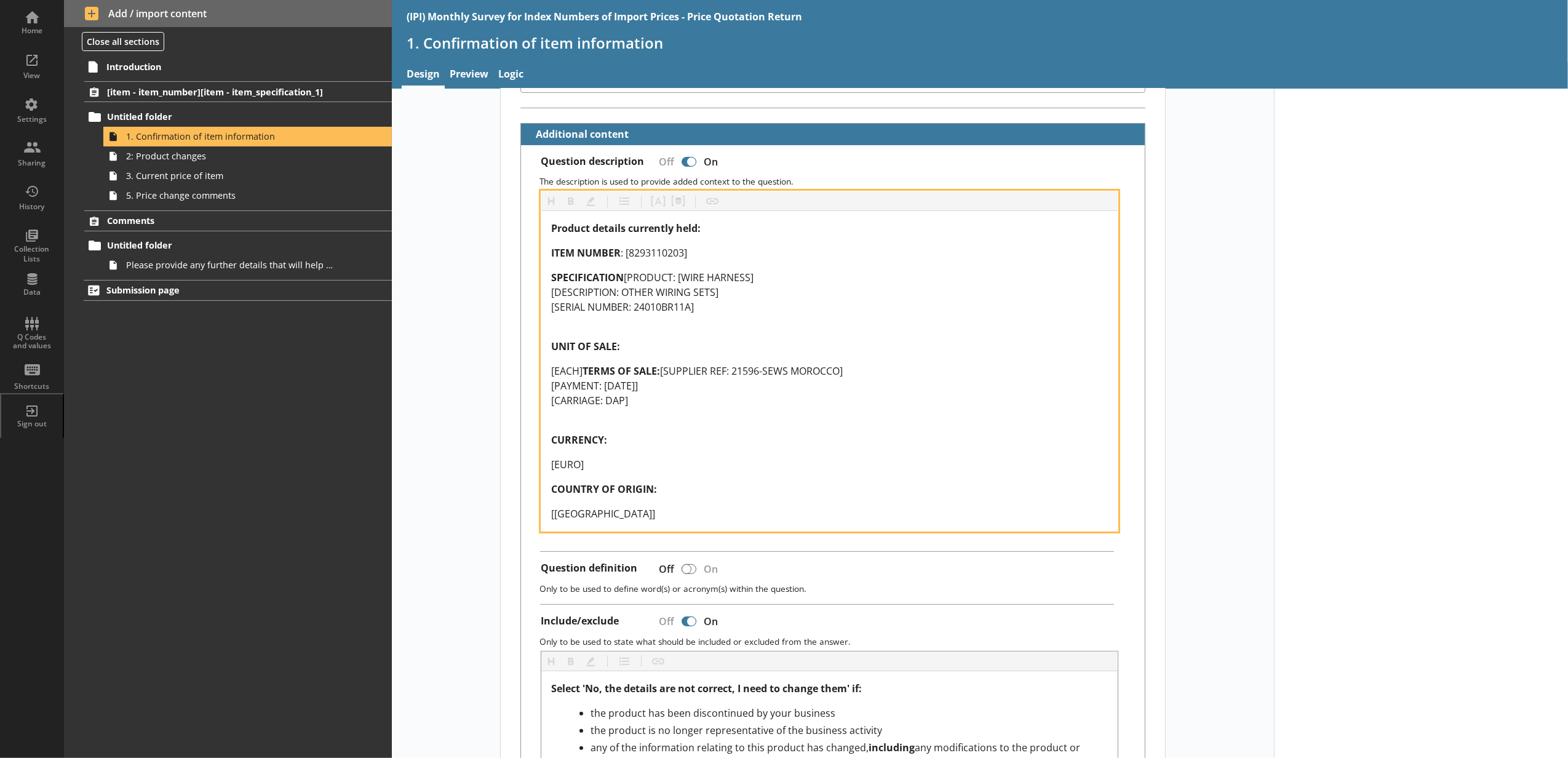
click at [692, 253] on div "ITEM NUMBER : [8293110203]" at bounding box center [829, 252] width 557 height 15
type textarea "x"
click at [677, 197] on button "Pipe metadata" at bounding box center [678, 201] width 20 height 20
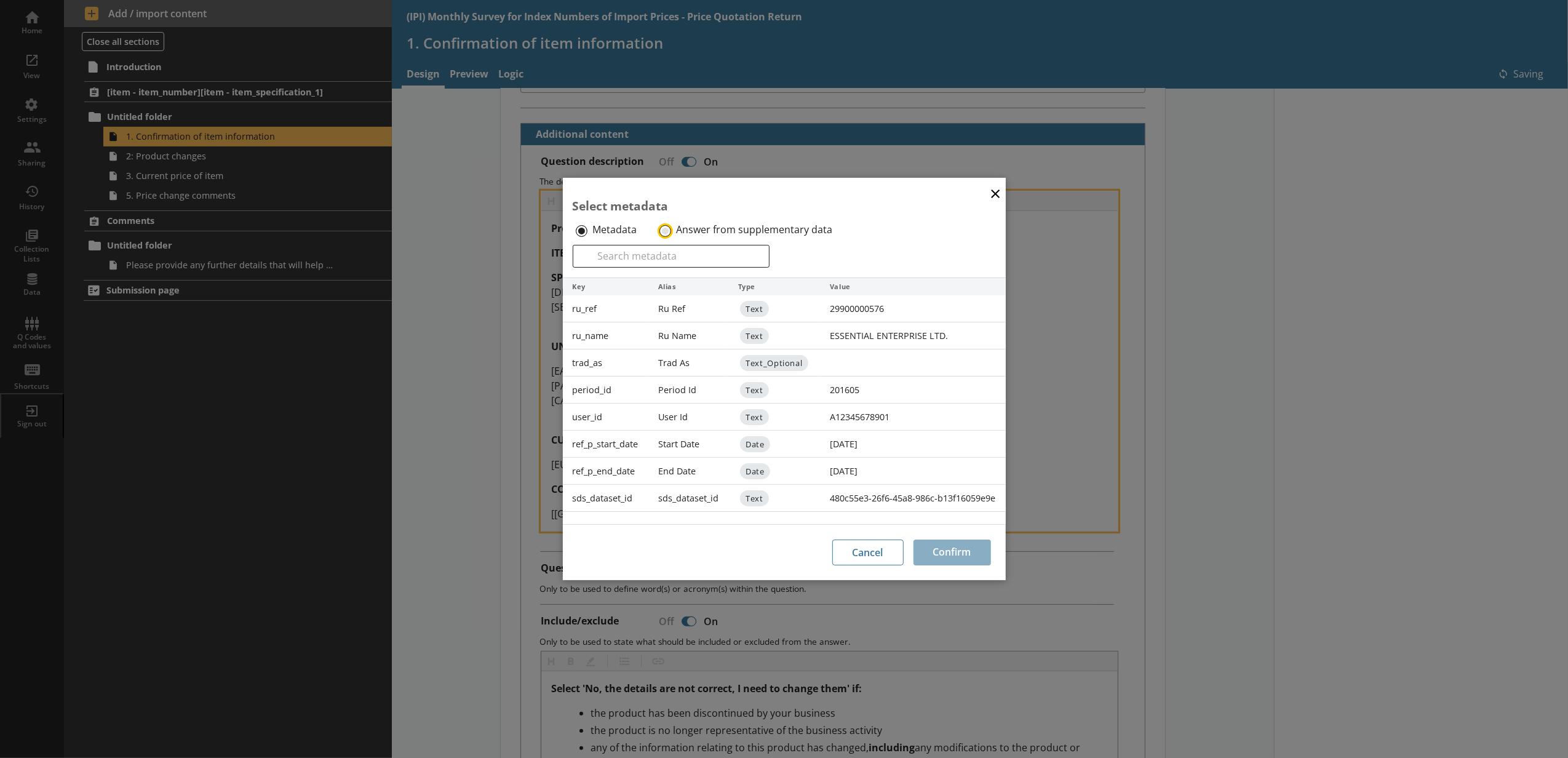
click at [662, 232] on input "Answer from supplementary data" at bounding box center [665, 231] width 12 height 12
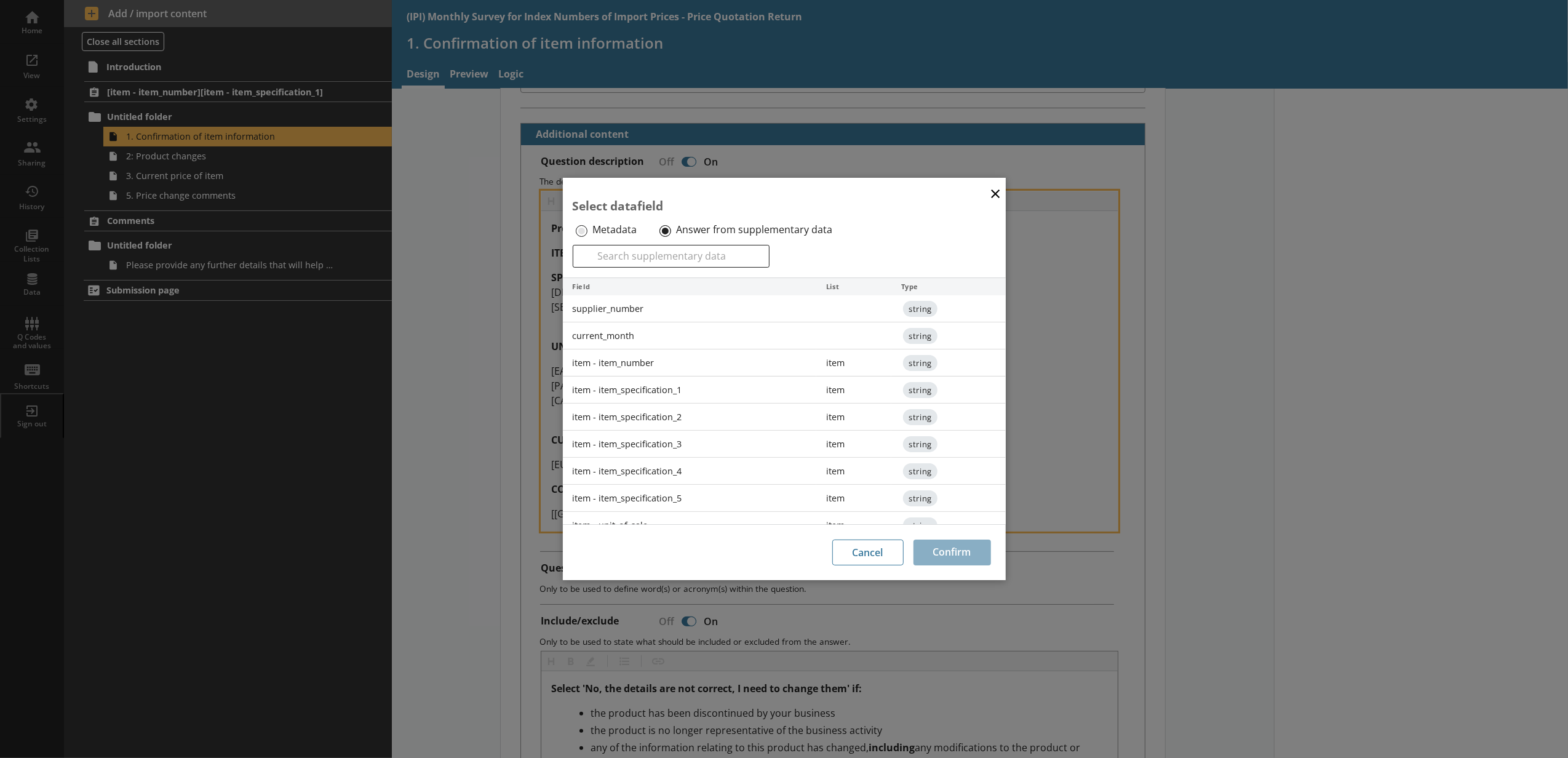
click at [692, 369] on div "item - item_number" at bounding box center [690, 363] width 254 height 27
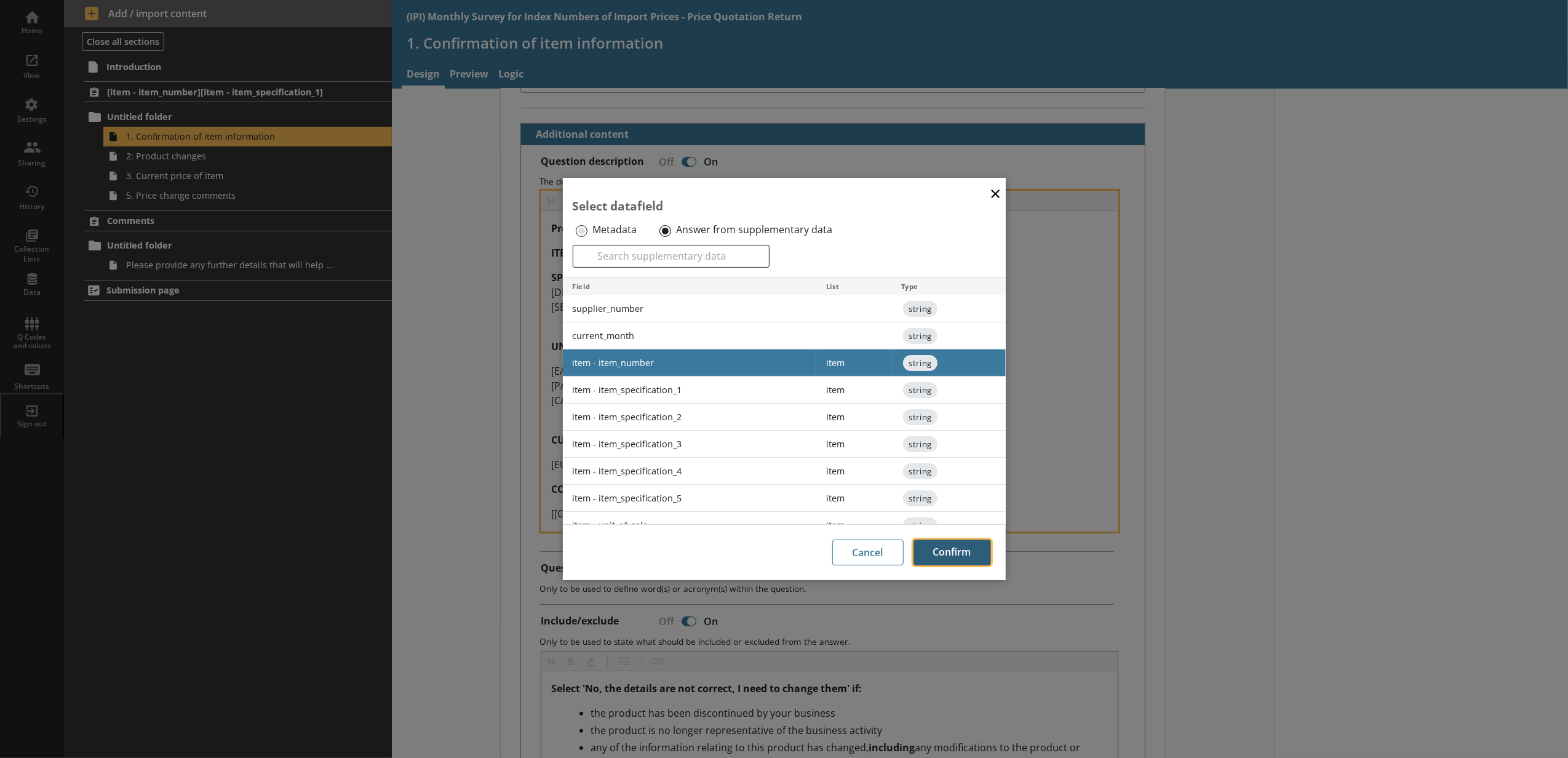
click at [968, 554] on button "Confirm" at bounding box center [952, 552] width 77 height 25
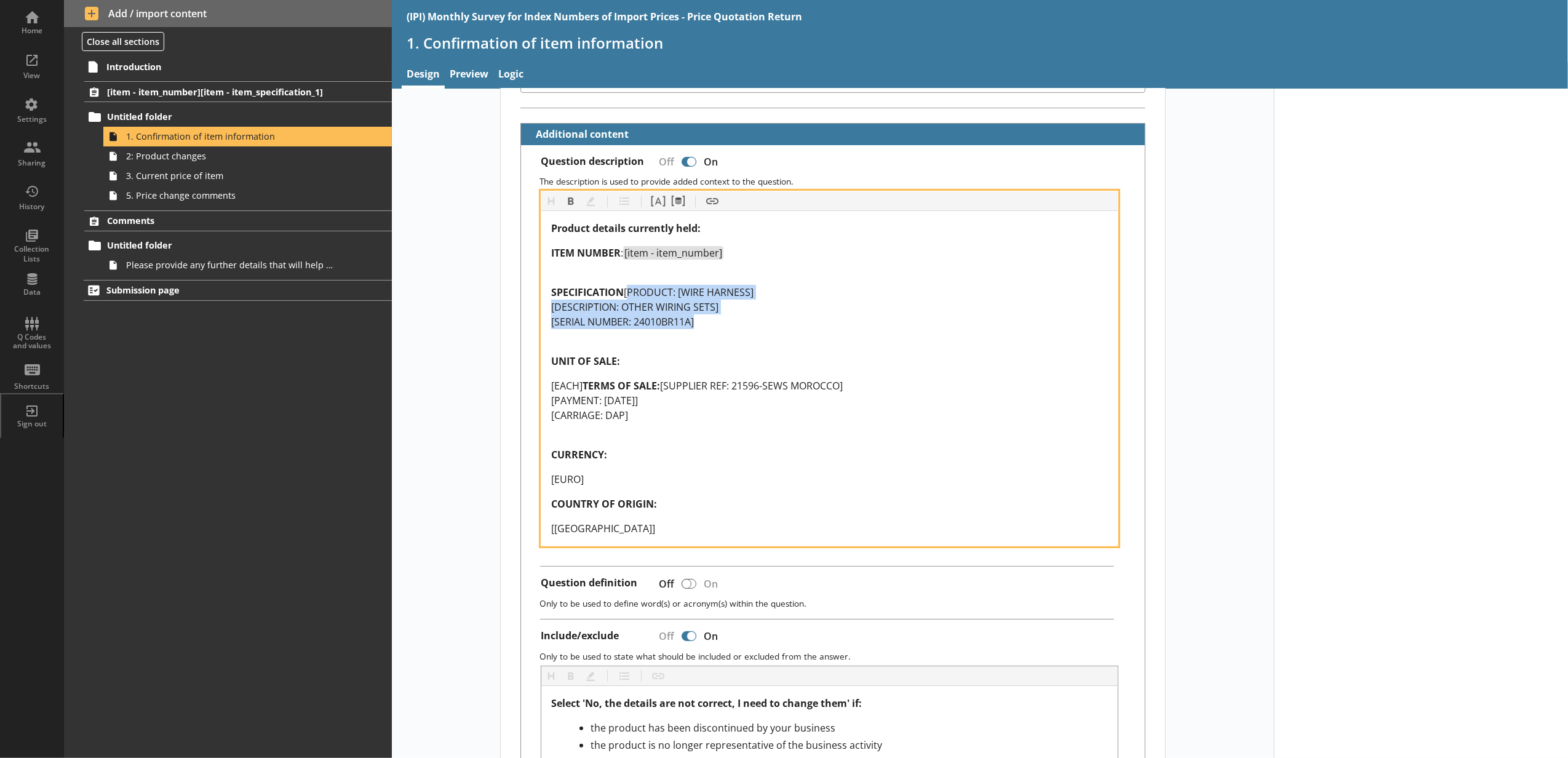
drag, startPoint x: 724, startPoint y: 357, endPoint x: 546, endPoint y: 315, distance: 182.9
click at [546, 315] on div "Product details currently held: ITEM NUMBER : [item - item_number] SPECIFICATIO…" at bounding box center [829, 378] width 576 height 334
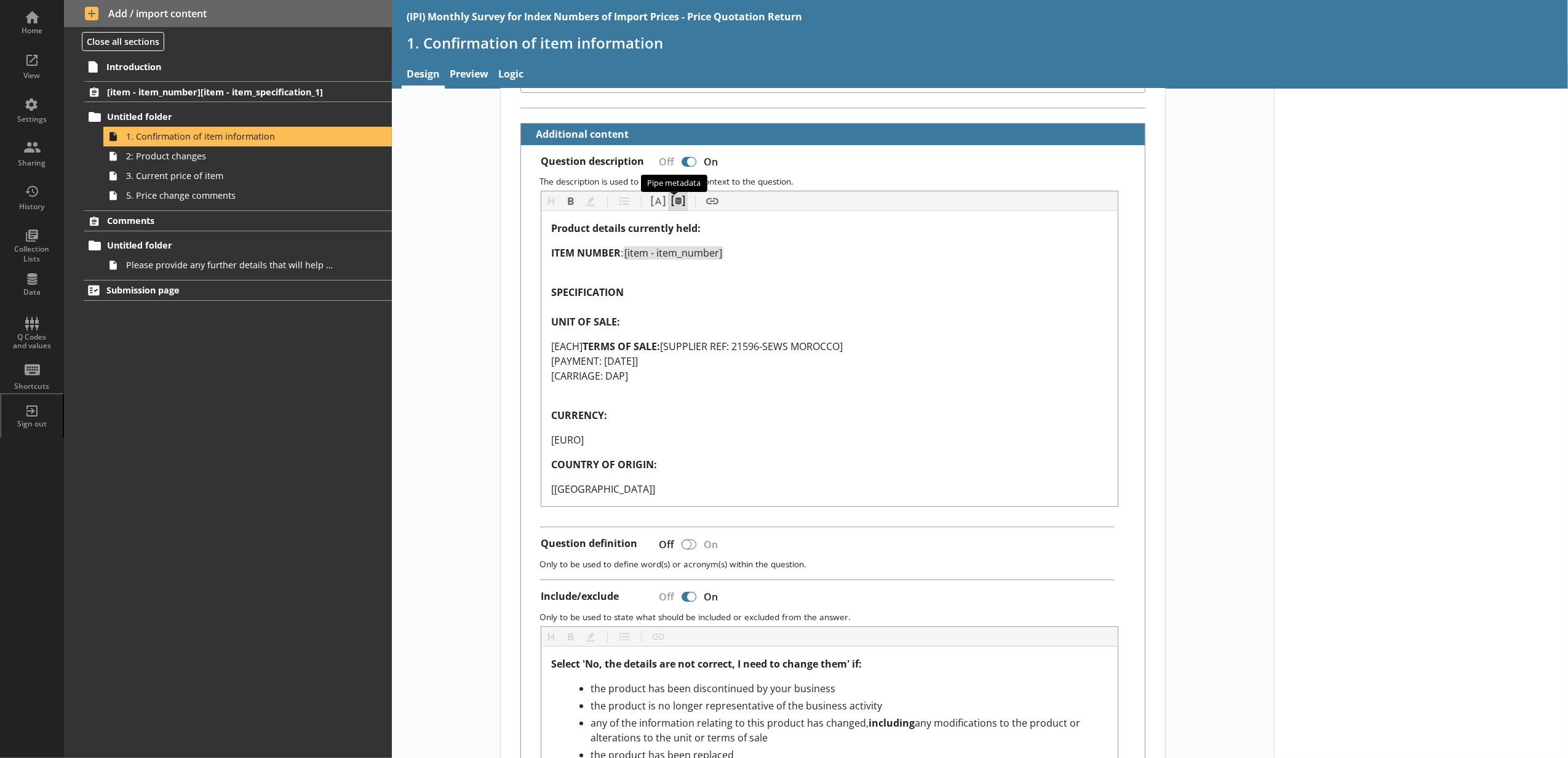
click at [673, 211] on button "Pipe metadata" at bounding box center [678, 201] width 20 height 20
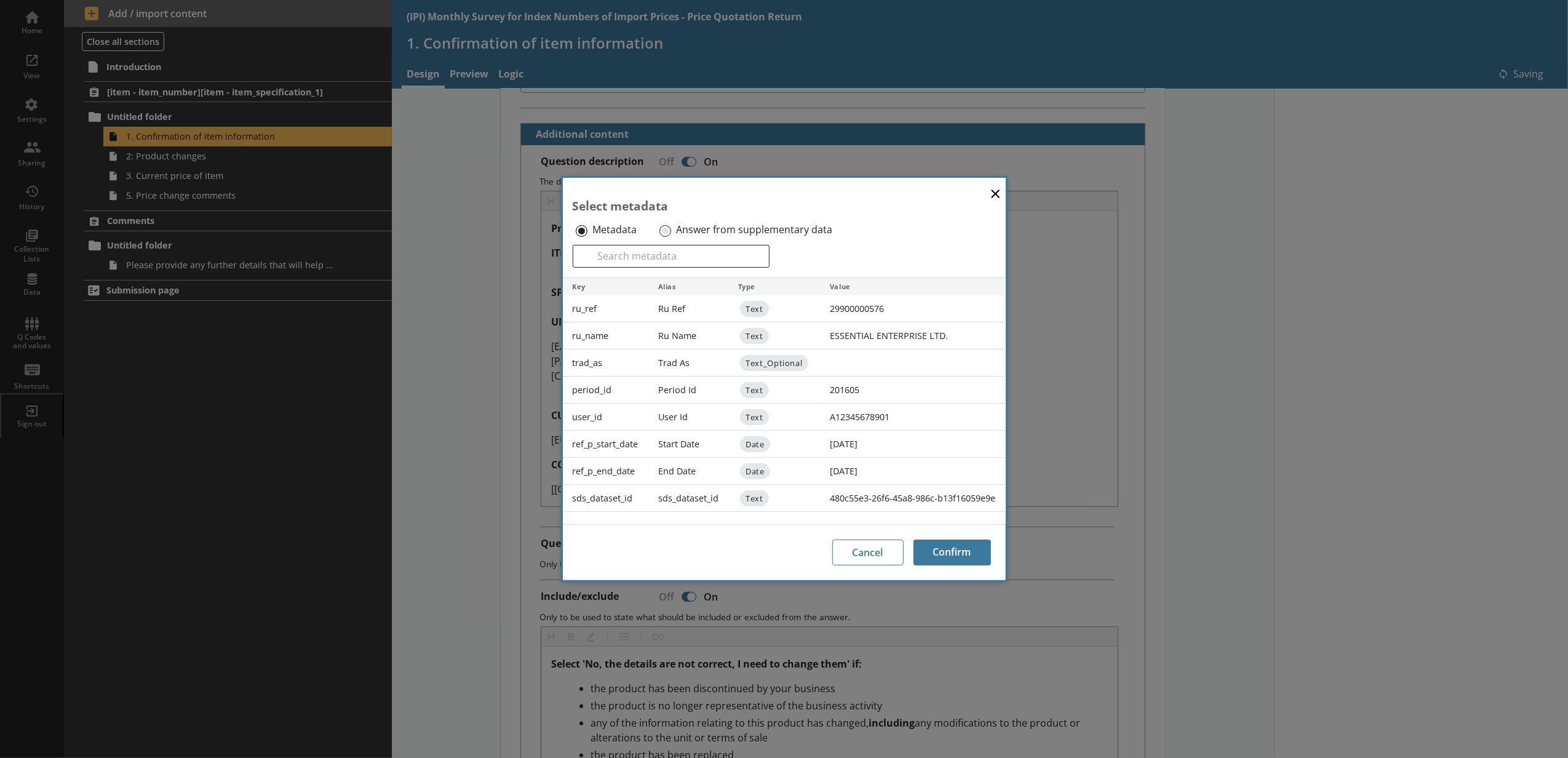
click at [676, 232] on label "Answer from supplementary data" at bounding box center [754, 230] width 156 height 13
click at [671, 232] on input "Answer from supplementary data" at bounding box center [665, 231] width 12 height 12
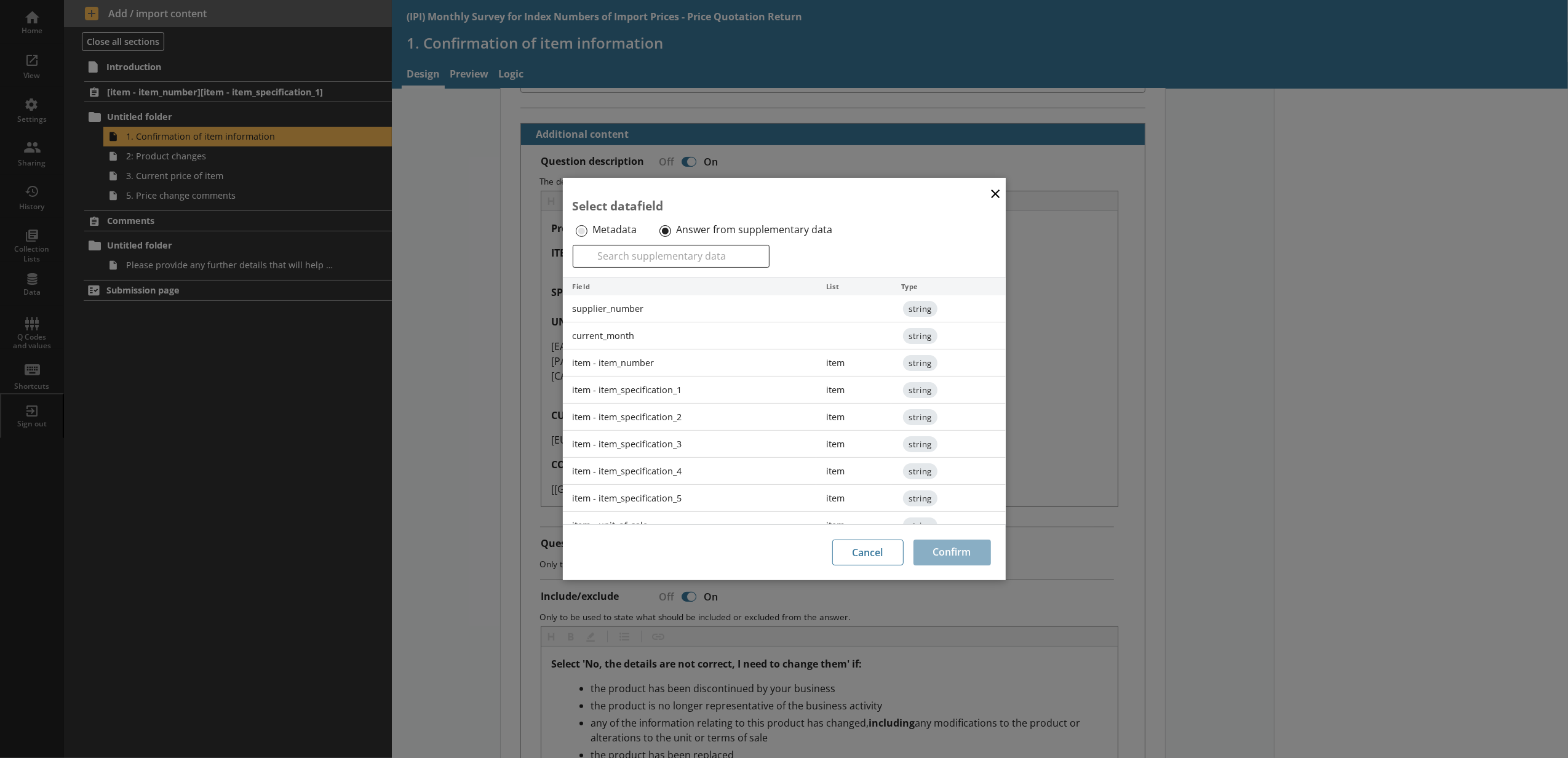
click at [659, 403] on div "item - item_specification_1" at bounding box center [690, 390] width 254 height 27
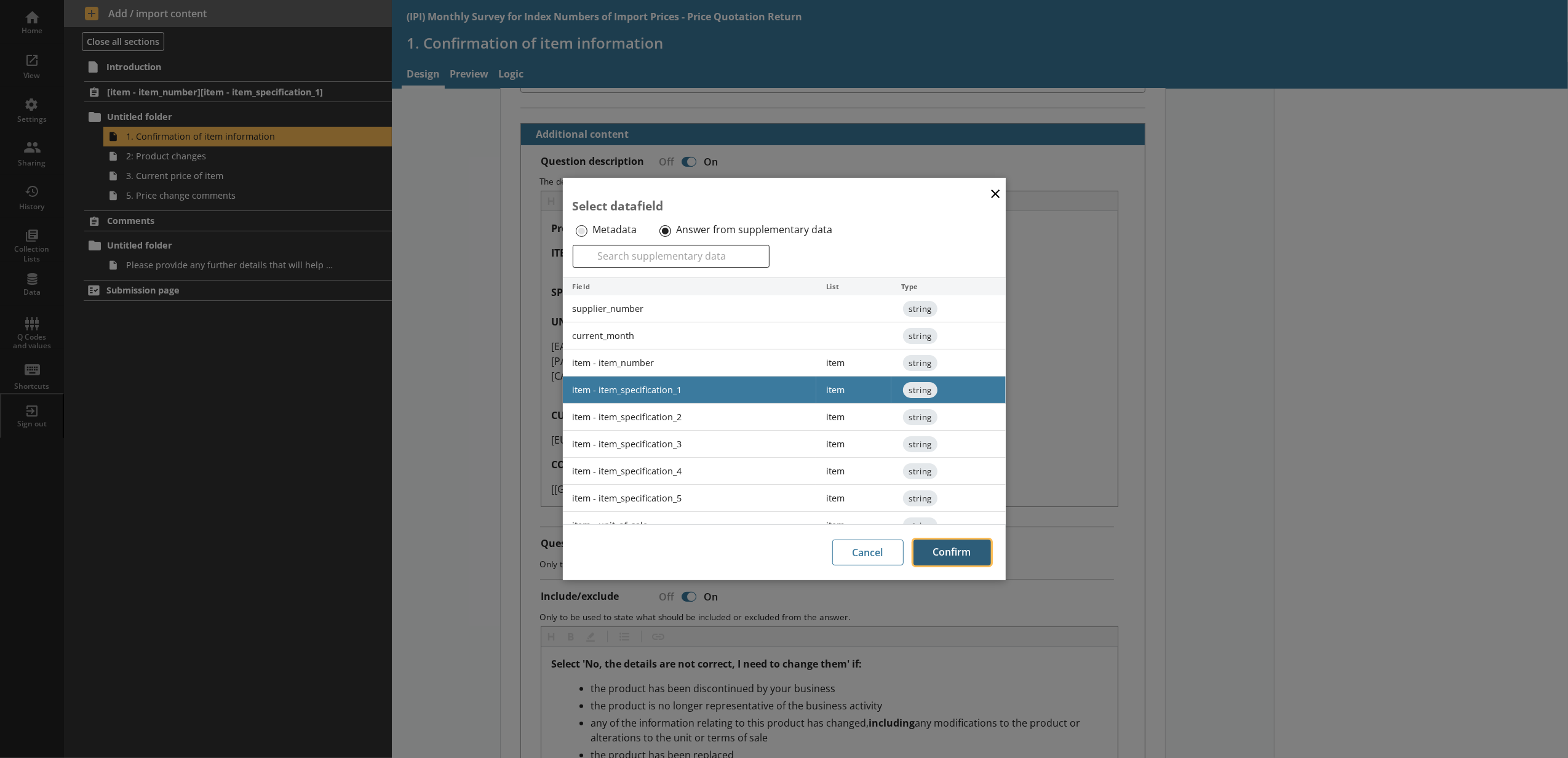
click at [930, 545] on button "Confirm" at bounding box center [952, 552] width 77 height 25
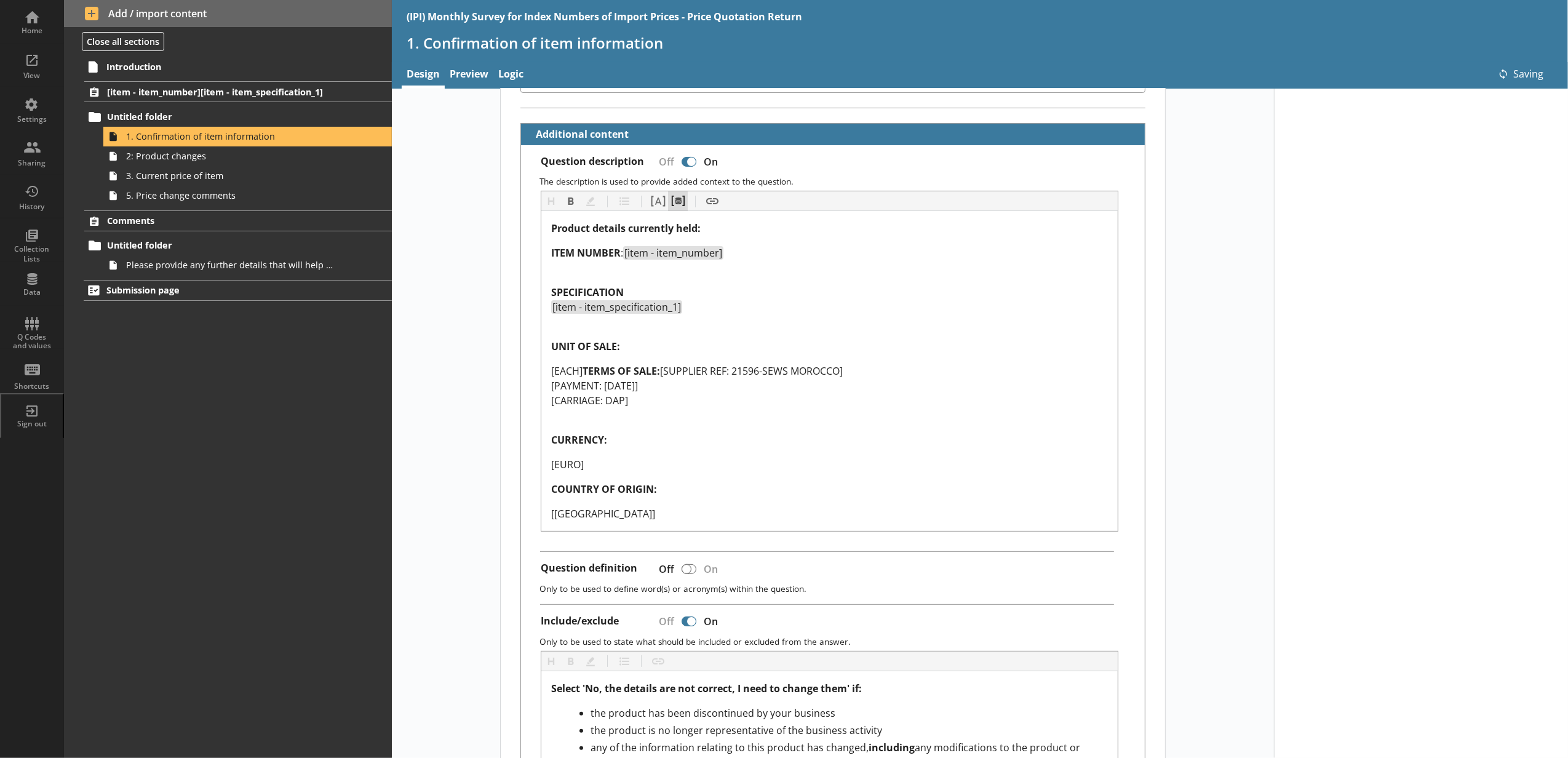
click at [674, 210] on button "Pipe metadata" at bounding box center [678, 201] width 20 height 20
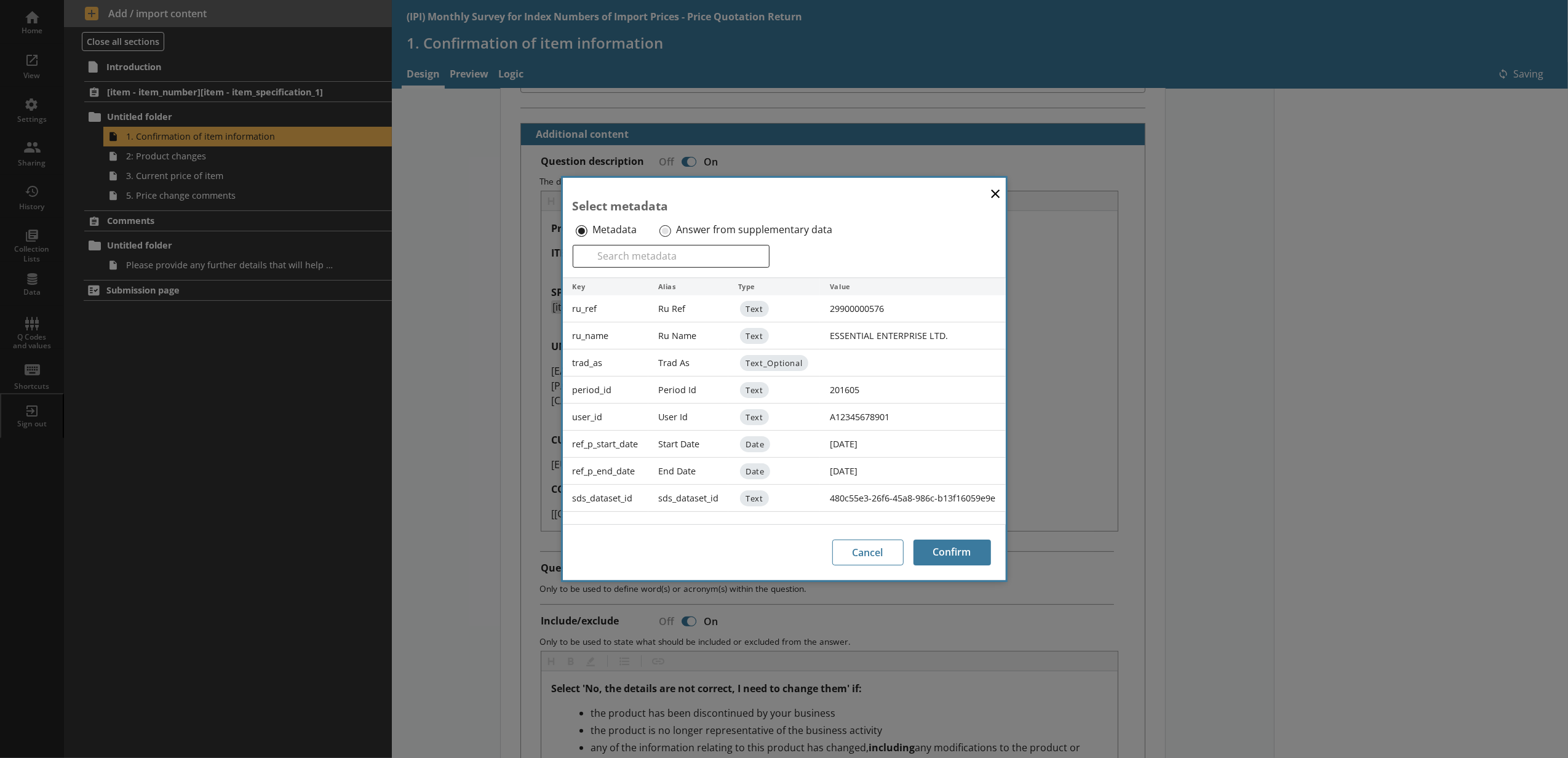
click at [676, 232] on label "Answer from supplementary data" at bounding box center [754, 230] width 156 height 13
click at [671, 232] on input "Answer from supplementary data" at bounding box center [665, 231] width 12 height 12
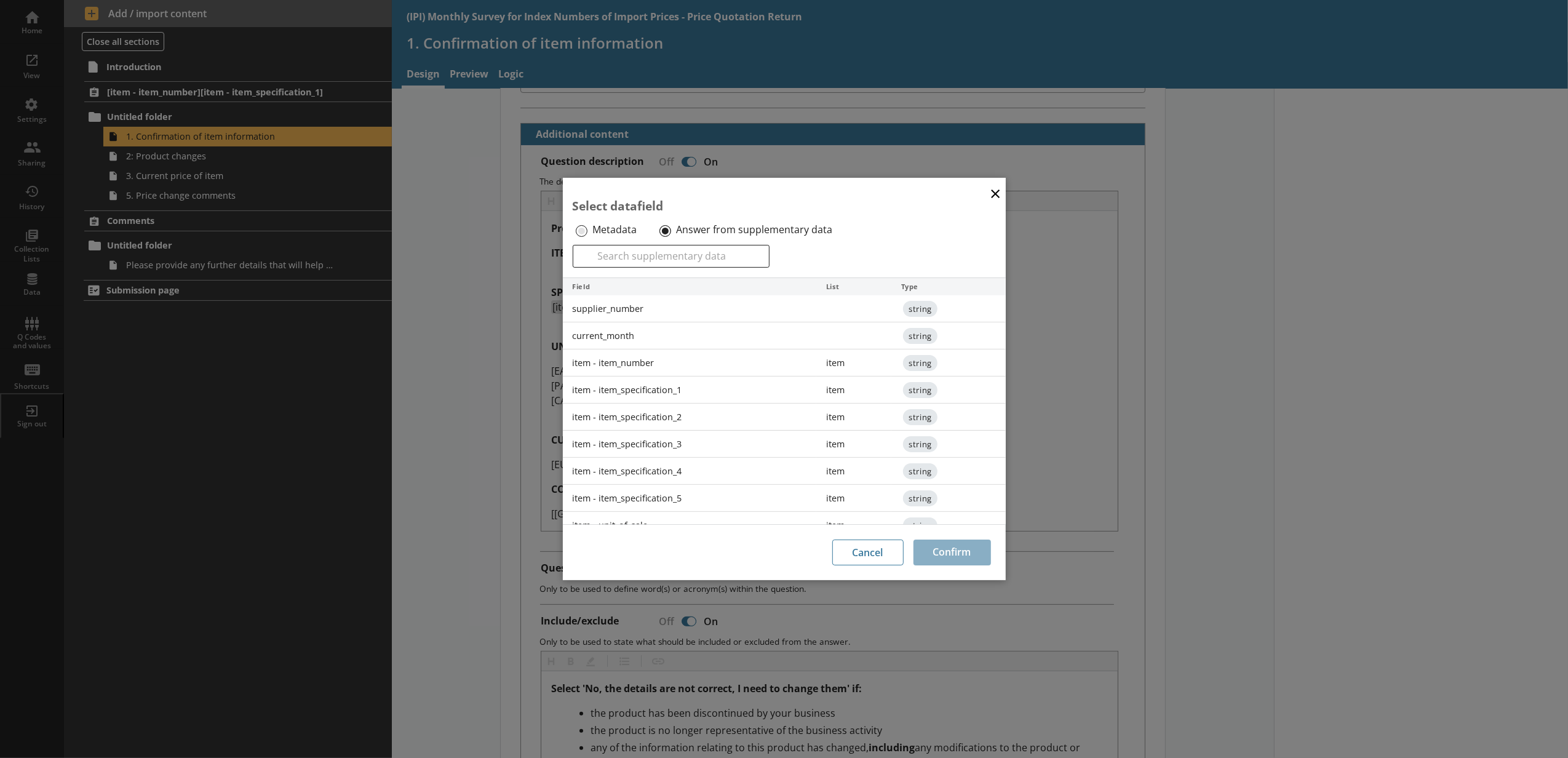
click at [689, 405] on div "item - item_specification_2" at bounding box center [690, 417] width 254 height 27
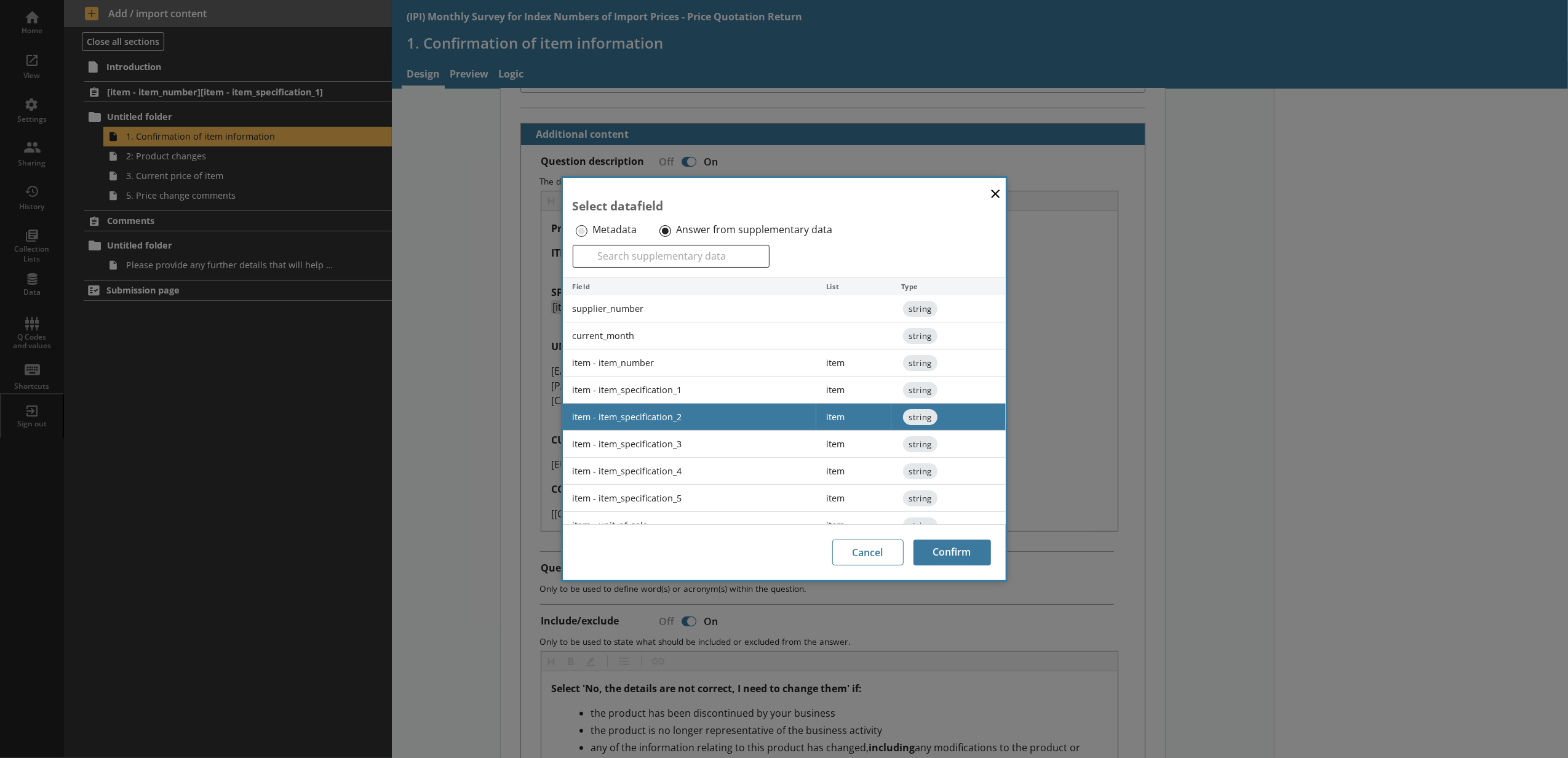
click at [944, 537] on div "Cancel Confirm" at bounding box center [784, 551] width 443 height 56
click at [946, 541] on button "Confirm" at bounding box center [952, 552] width 77 height 25
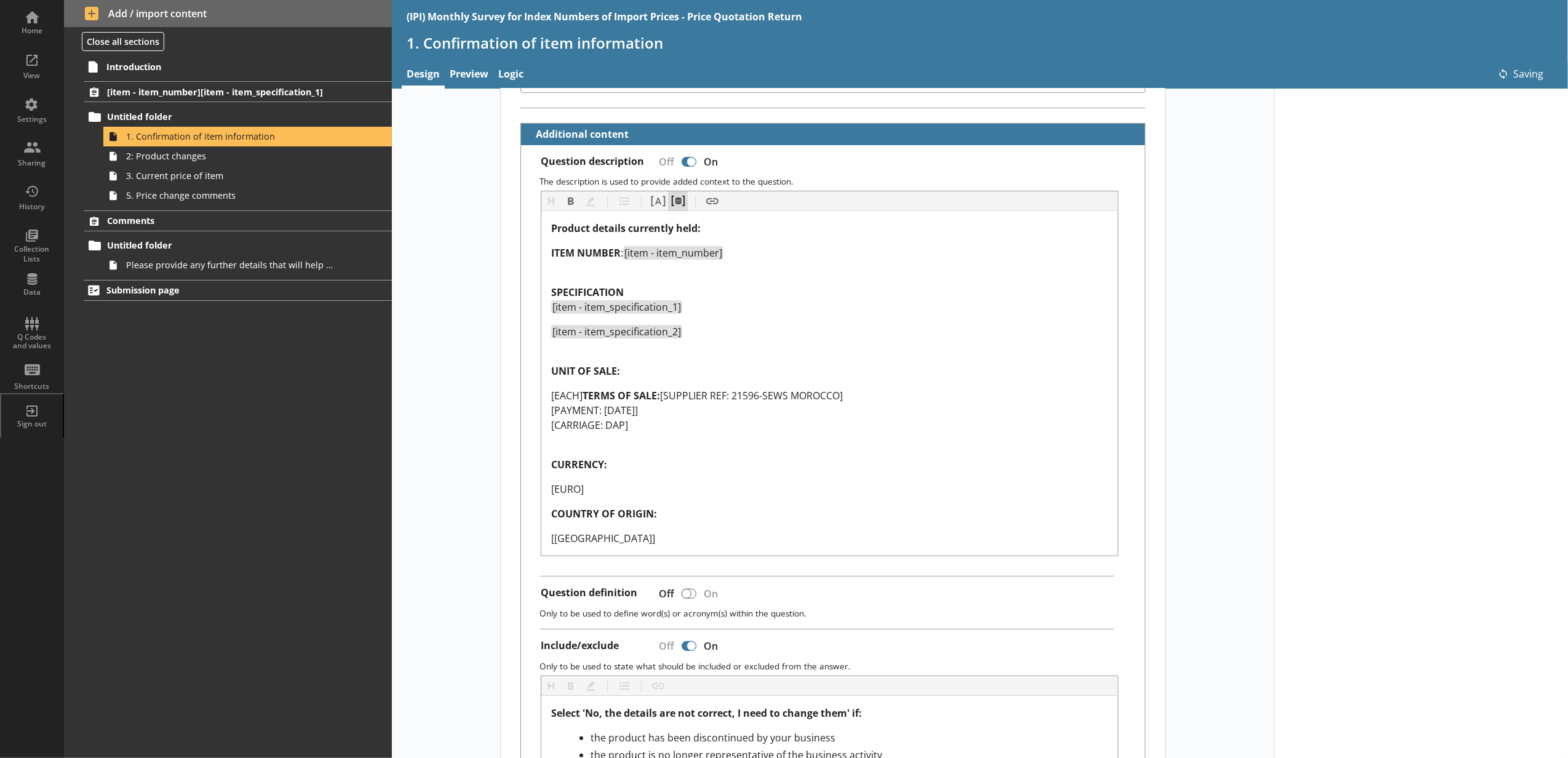
click at [678, 208] on button "Pipe metadata" at bounding box center [678, 201] width 20 height 20
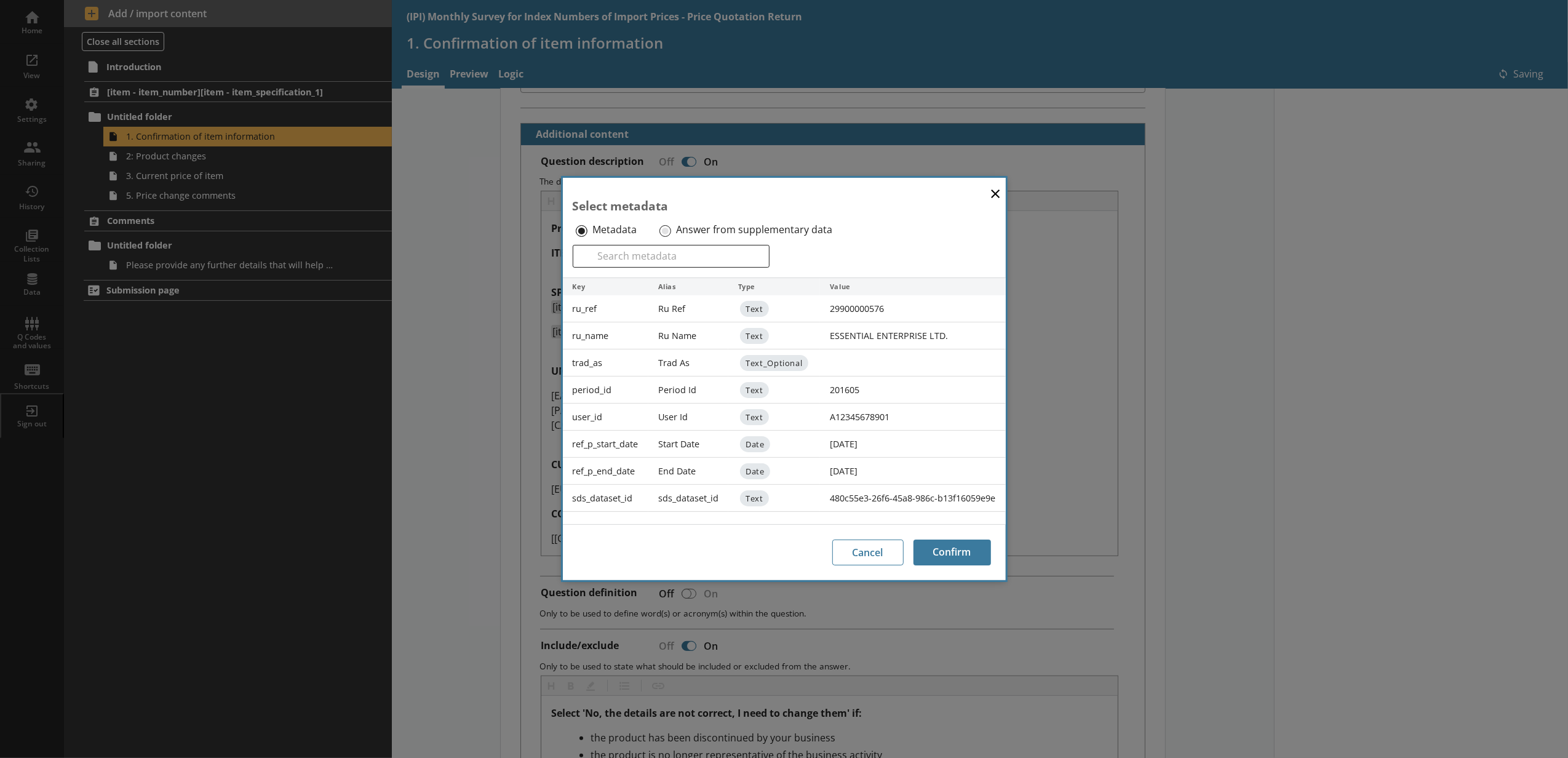
click at [678, 224] on label "Answer from supplementary data" at bounding box center [754, 230] width 156 height 13
click at [671, 225] on input "Answer from supplementary data" at bounding box center [665, 231] width 12 height 12
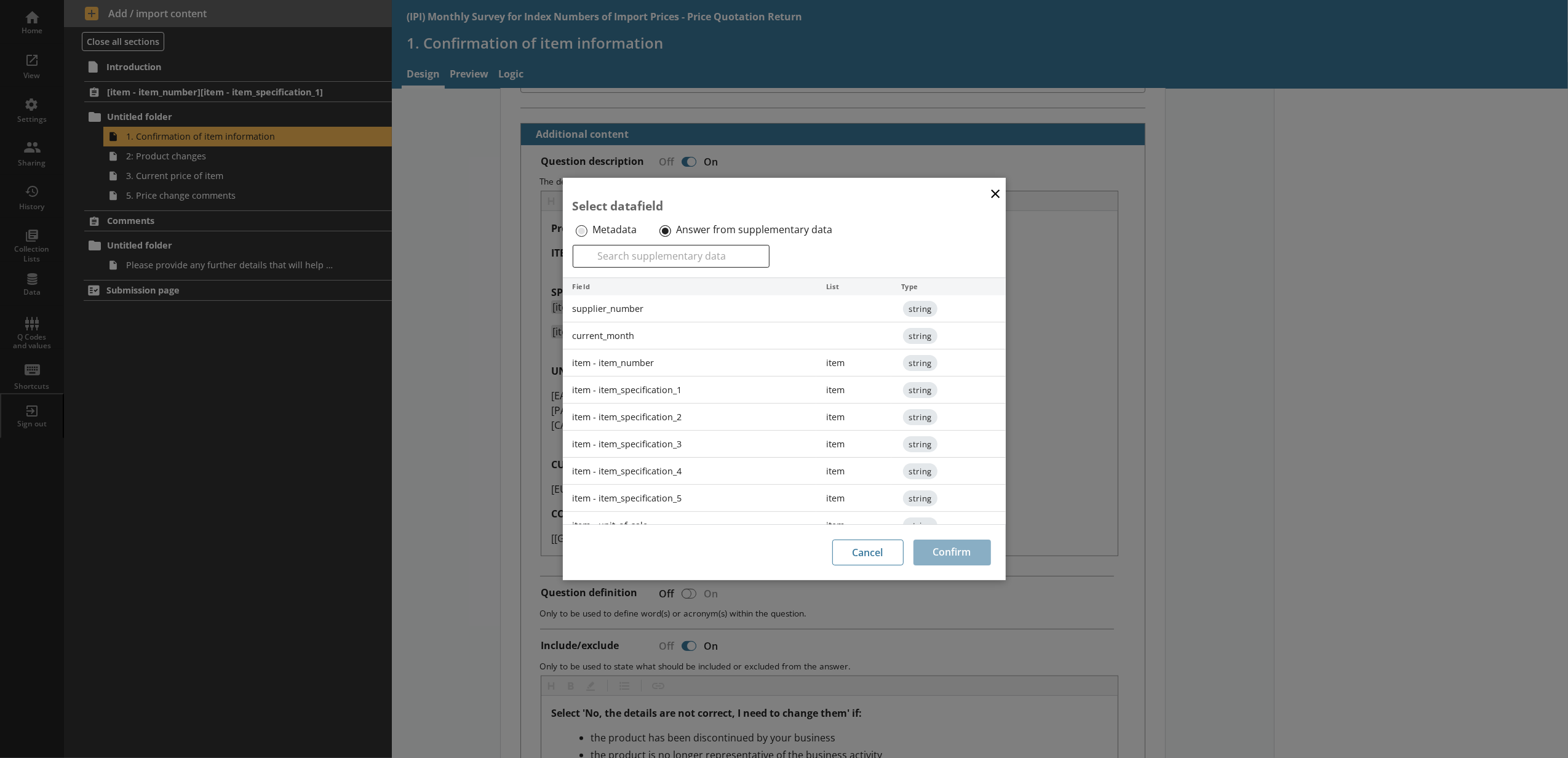
drag, startPoint x: 690, startPoint y: 453, endPoint x: 904, endPoint y: 533, distance: 228.5
click at [692, 454] on div "item - item_specification_3" at bounding box center [690, 444] width 254 height 27
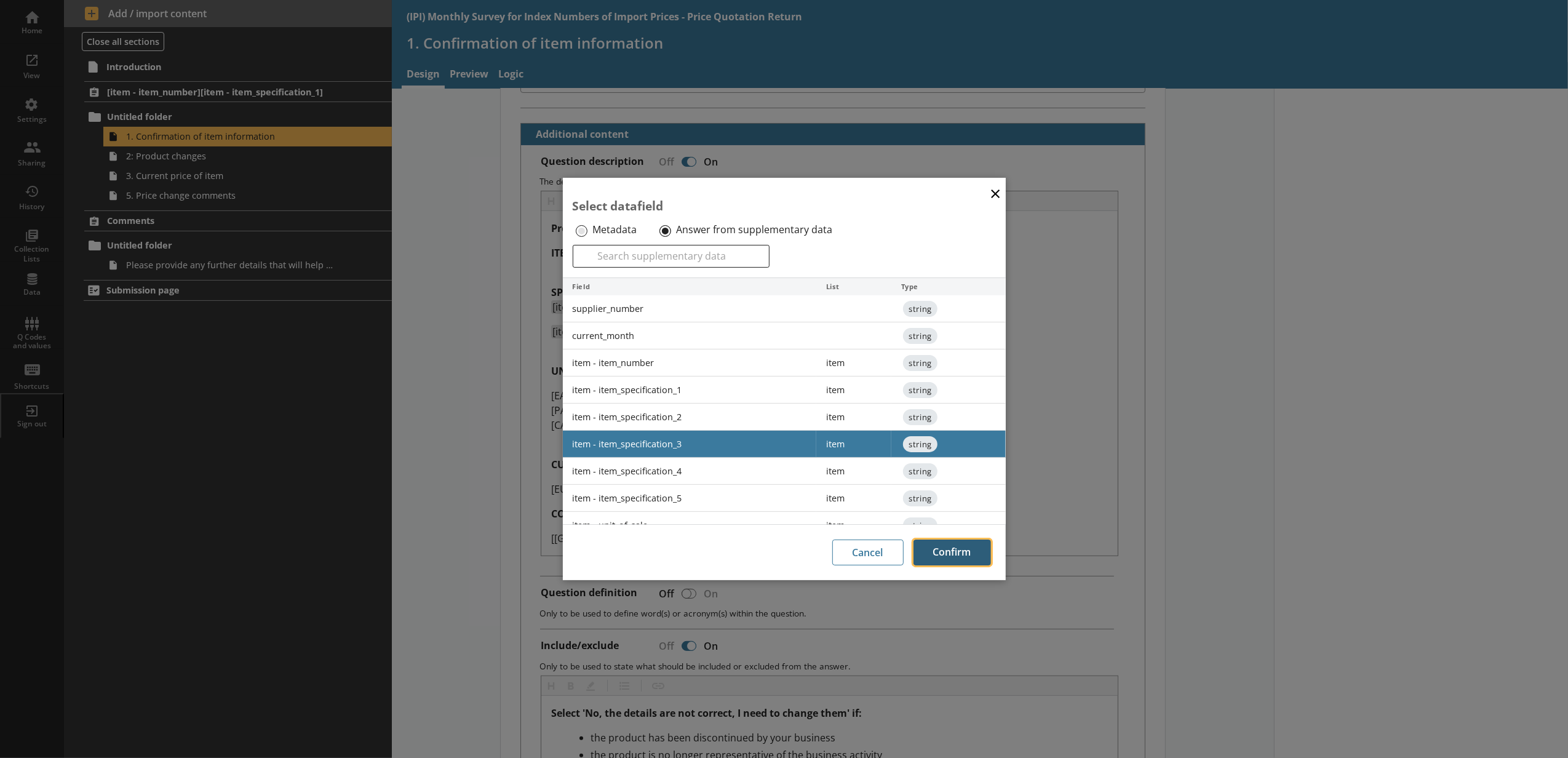
click at [955, 552] on button "Confirm" at bounding box center [952, 552] width 77 height 25
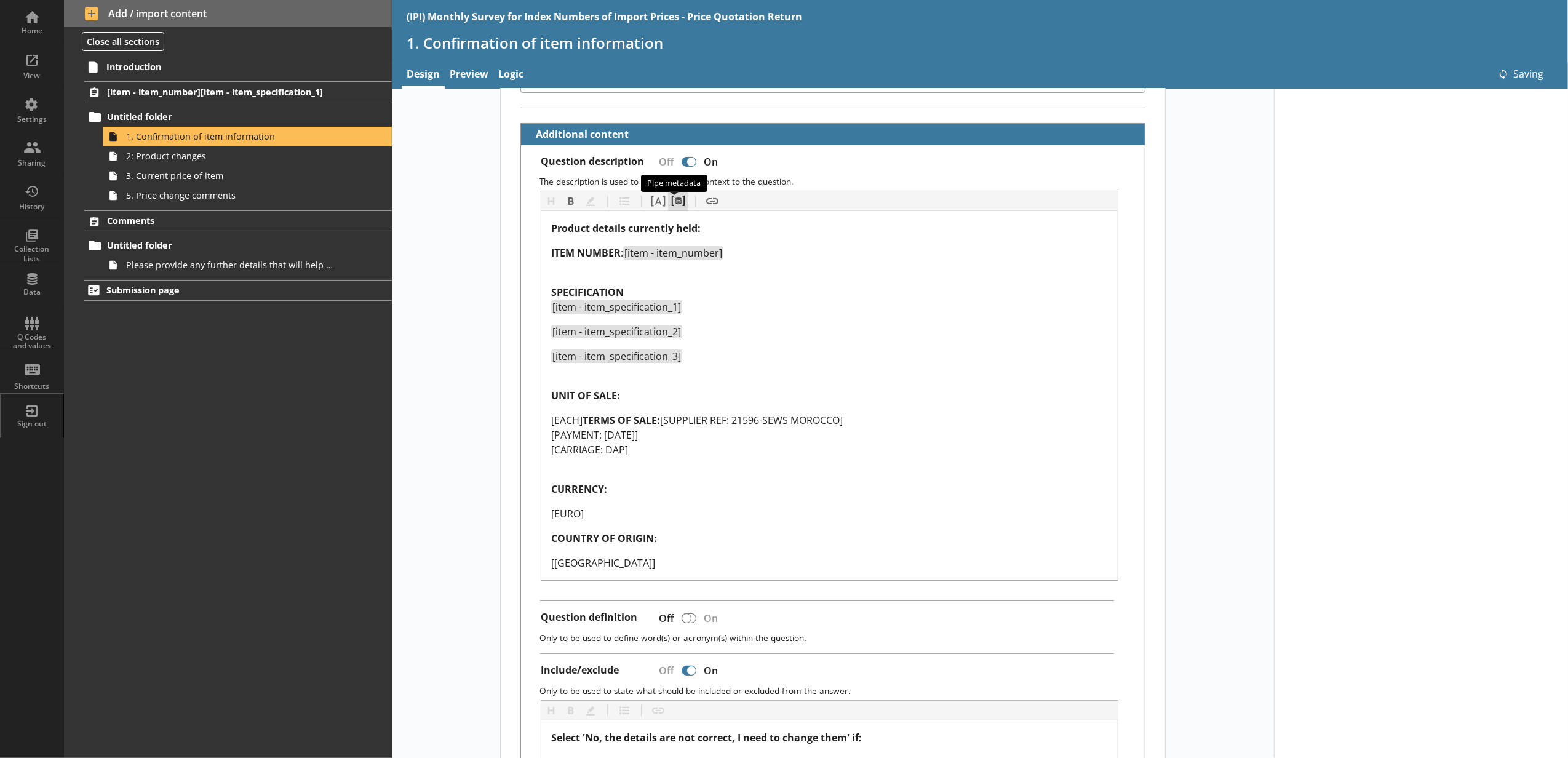
click at [668, 208] on button "Pipe metadata" at bounding box center [678, 201] width 20 height 20
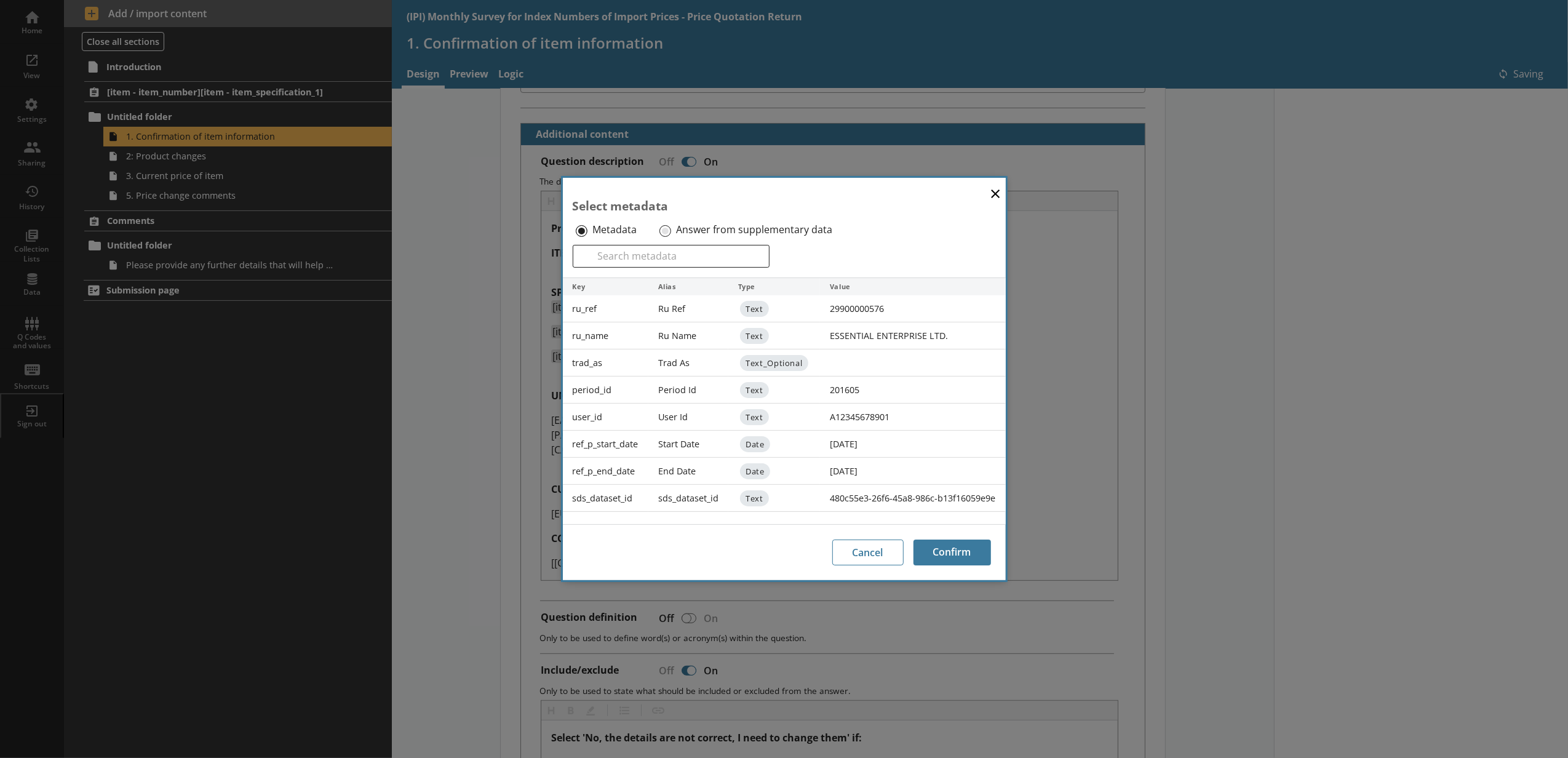
click at [671, 230] on div "Answer from supplementary data" at bounding box center [754, 230] width 195 height 20
click at [659, 236] on div "Answer from supplementary data" at bounding box center [754, 230] width 195 height 20
click at [659, 232] on input "Answer from supplementary data" at bounding box center [665, 231] width 12 height 12
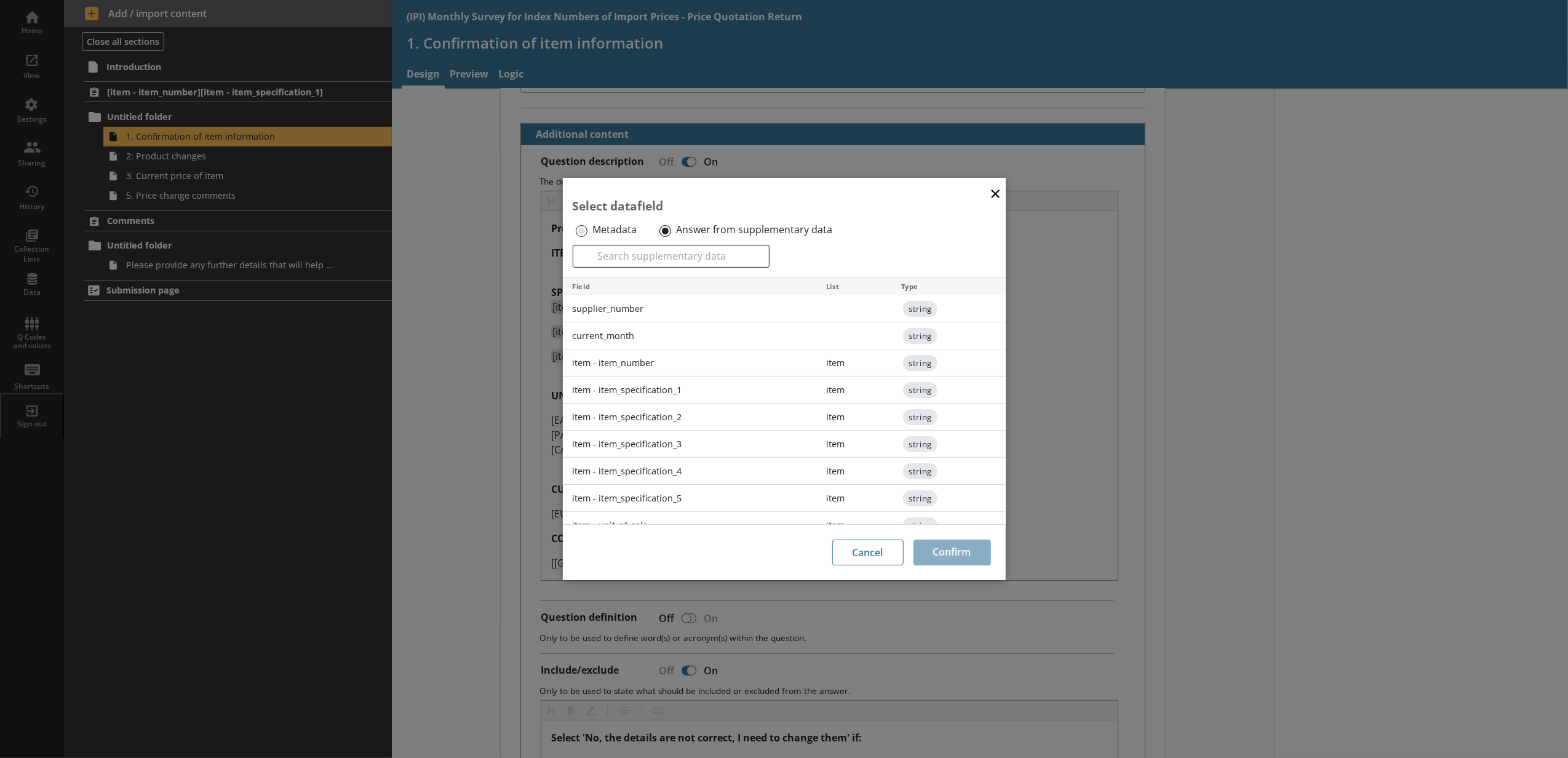
click at [688, 471] on div "item - item_specification_4" at bounding box center [690, 471] width 254 height 27
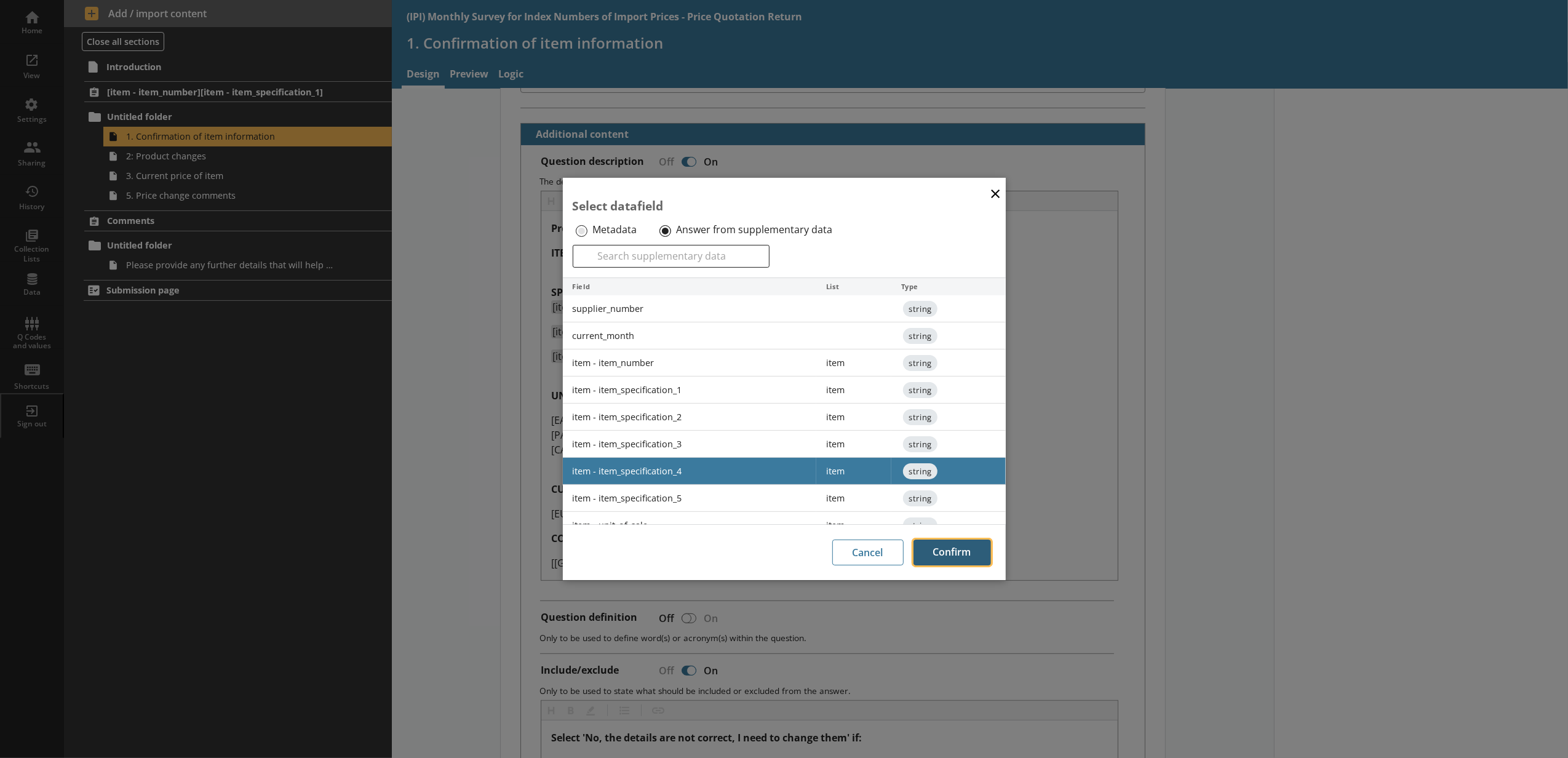
click at [935, 552] on button "Confirm" at bounding box center [952, 552] width 77 height 25
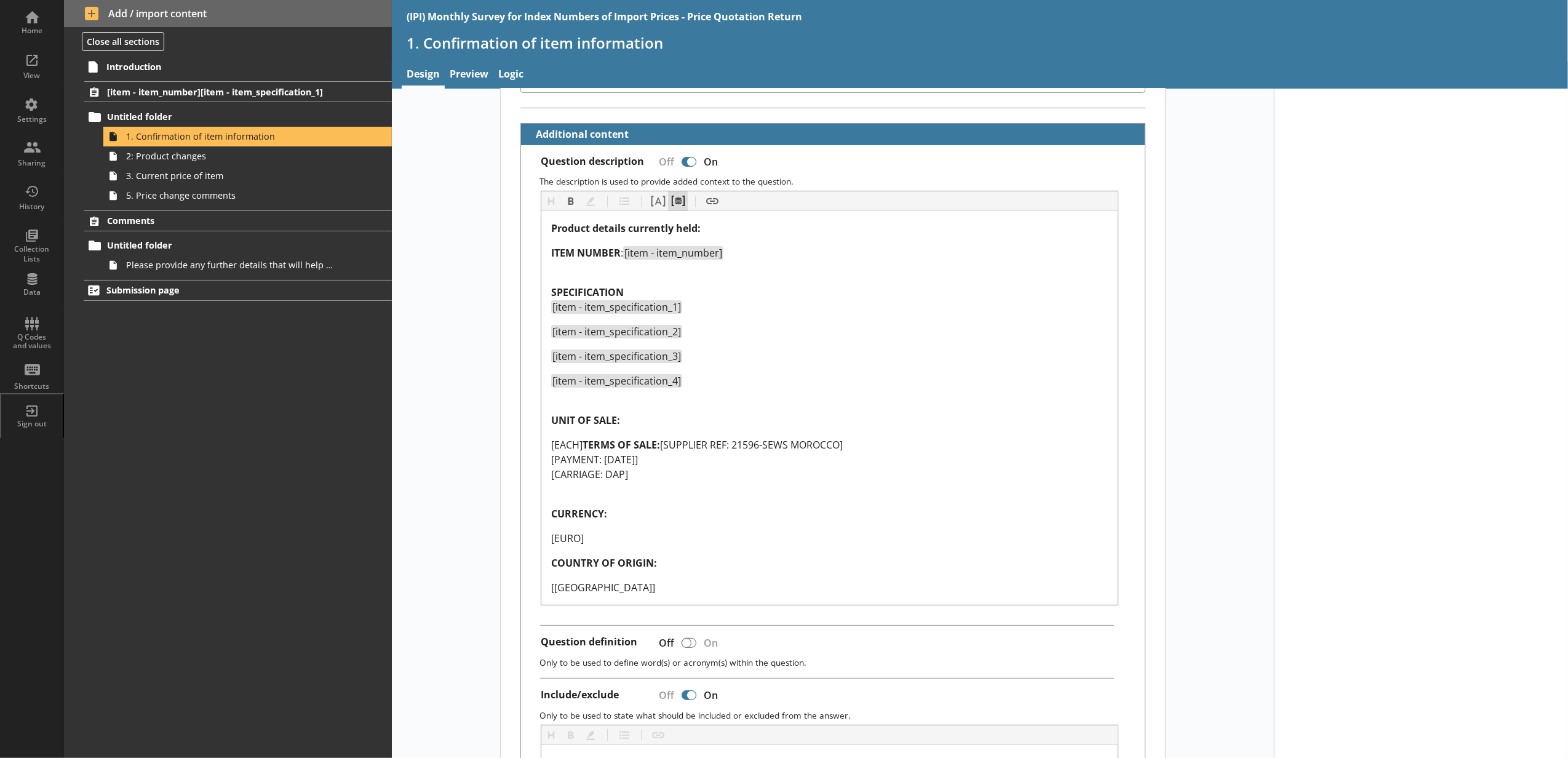
click at [678, 200] on button "Pipe metadata" at bounding box center [678, 201] width 20 height 20
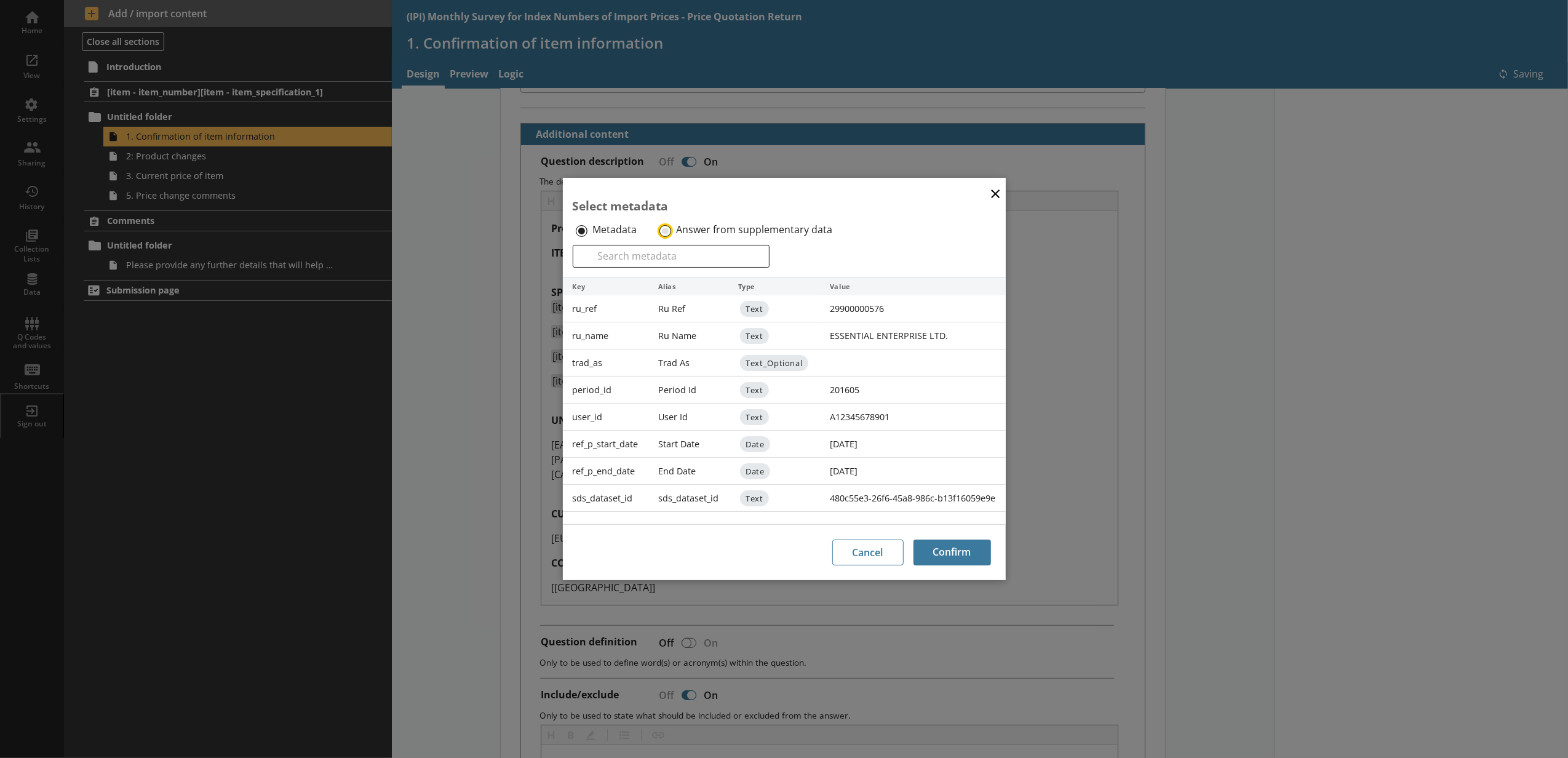
click at [667, 228] on input "Answer from supplementary data" at bounding box center [665, 231] width 12 height 12
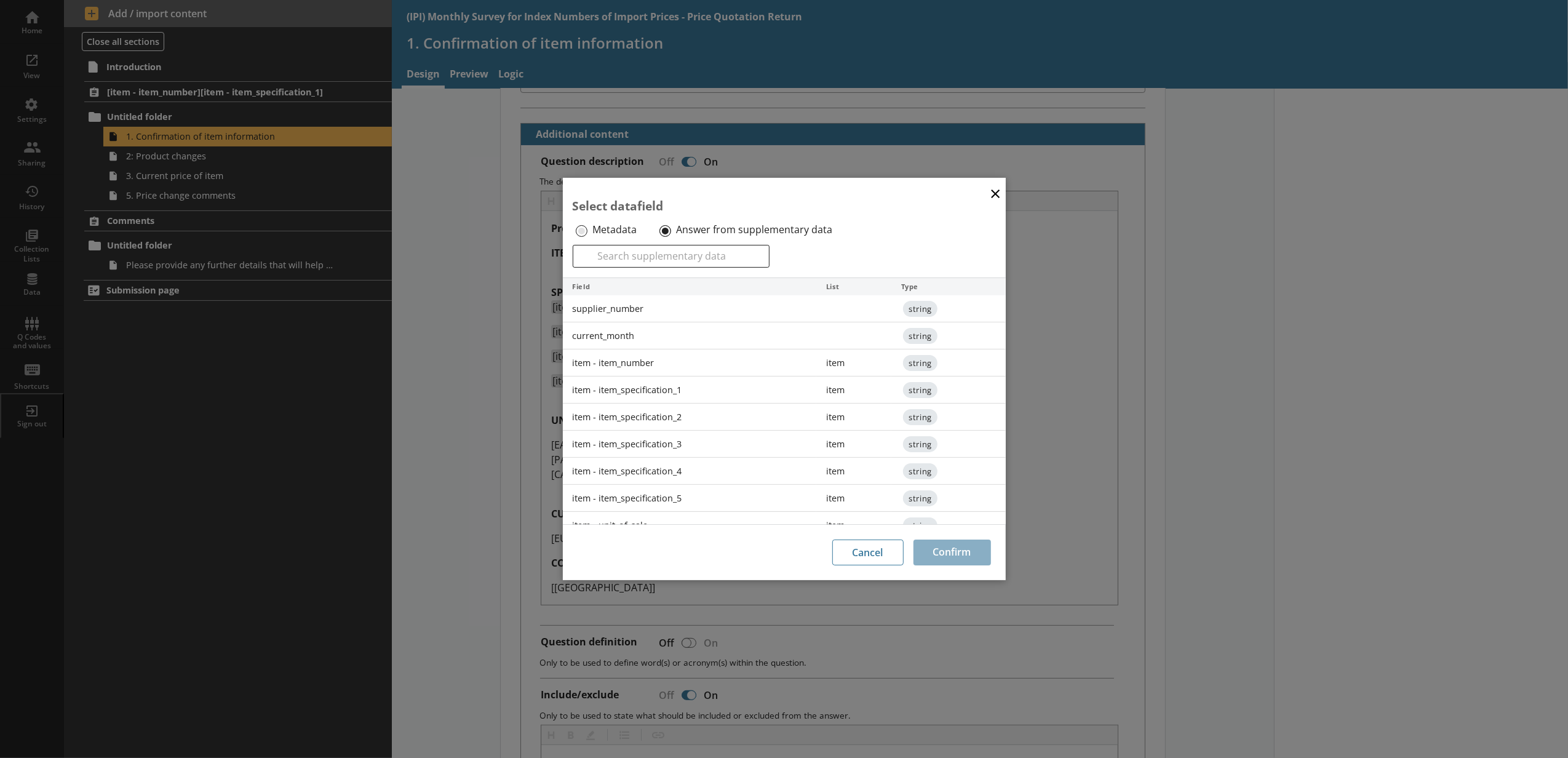
click at [714, 509] on div "item - item_specification_5" at bounding box center [690, 498] width 254 height 27
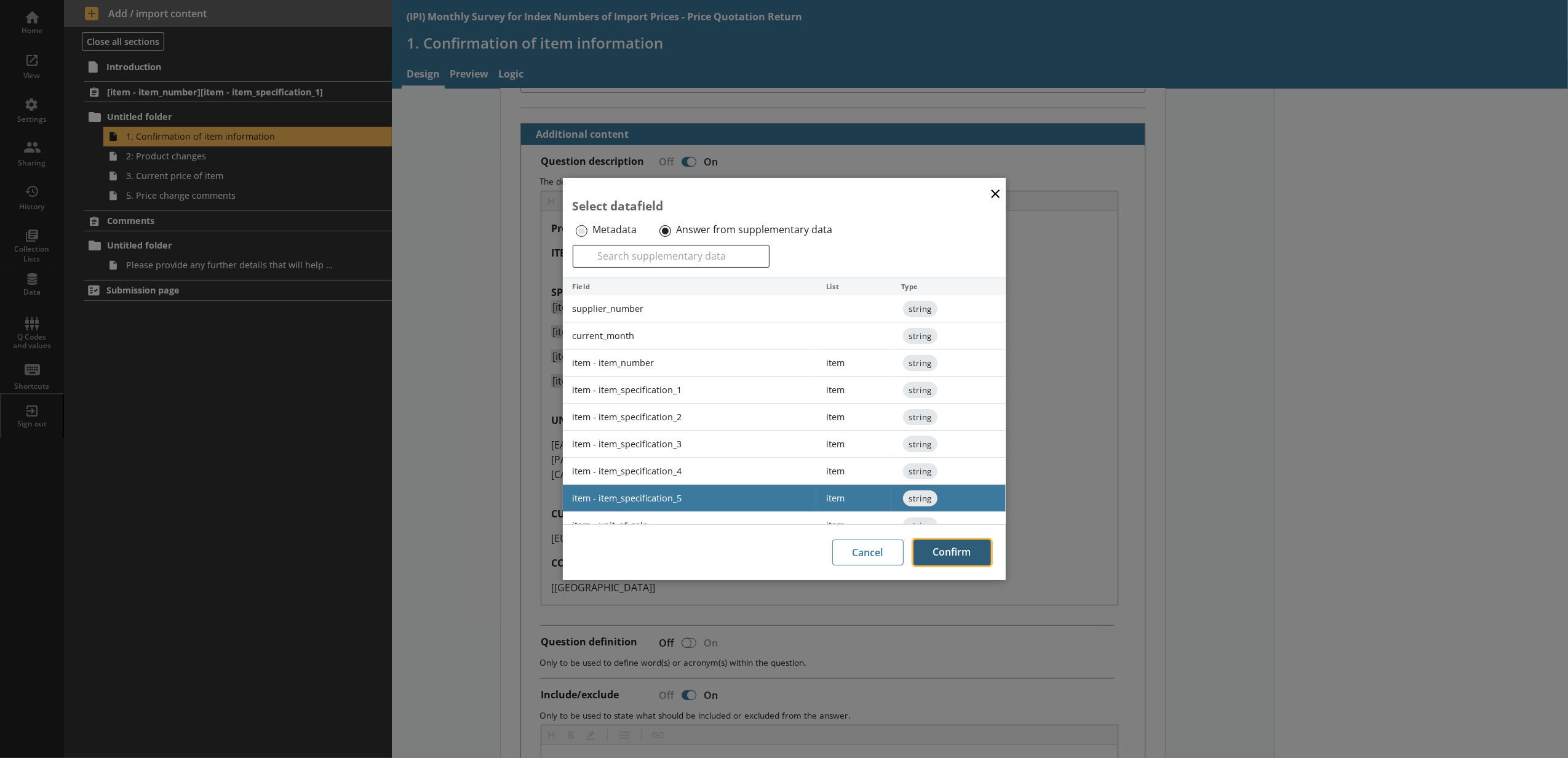
click at [929, 561] on button "Confirm" at bounding box center [952, 552] width 77 height 25
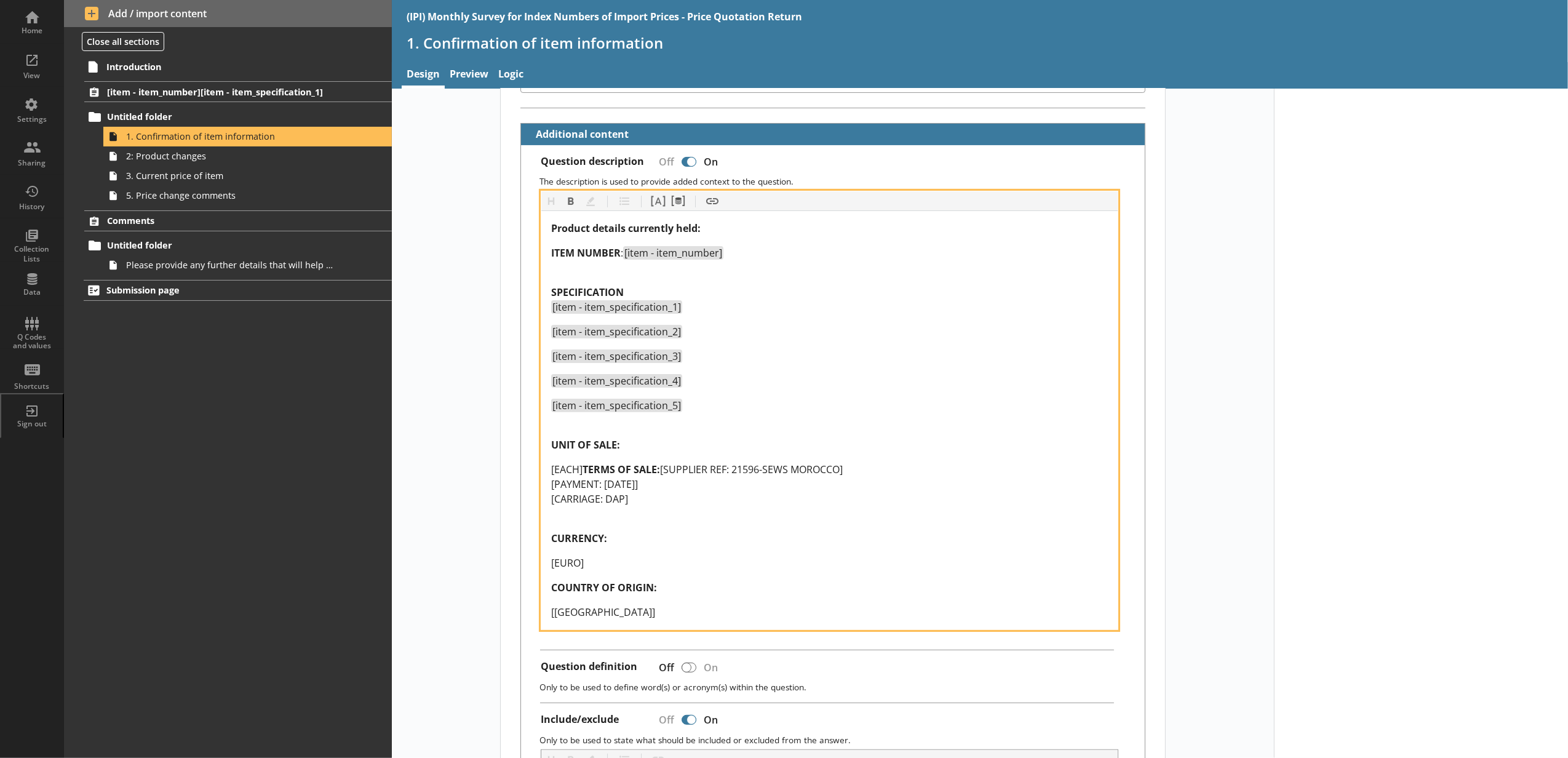
drag, startPoint x: 654, startPoint y: 481, endPoint x: 515, endPoint y: 481, distance: 139.0
drag, startPoint x: 580, startPoint y: 475, endPoint x: 539, endPoint y: 470, distance: 41.3
click at [541, 470] on div "Product details currently held: ITEM NUMBER : [item - item_number] SPECIFICATIO…" at bounding box center [829, 420] width 576 height 418
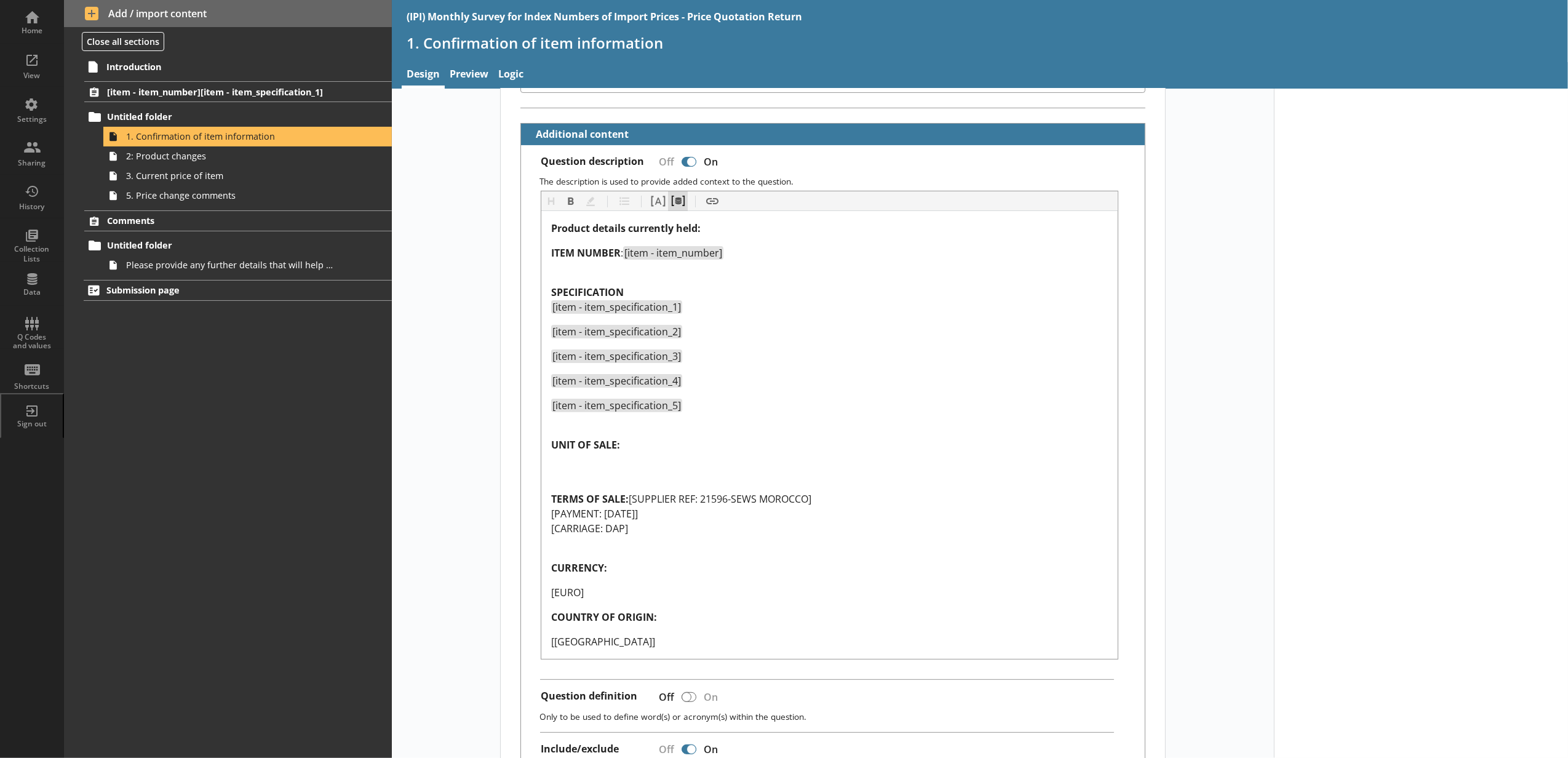
click at [677, 204] on button "Pipe metadata" at bounding box center [678, 201] width 20 height 20
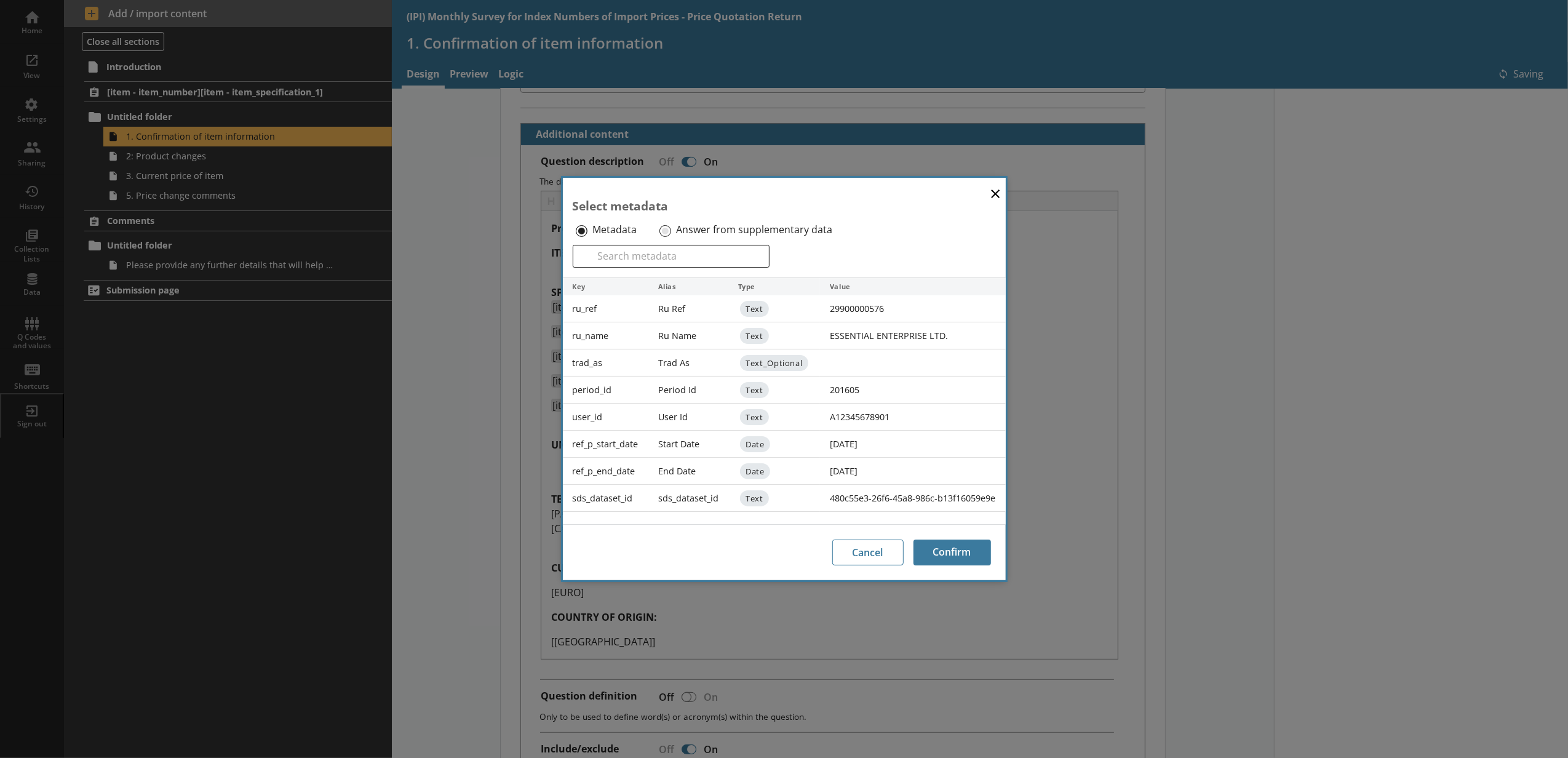
click at [676, 227] on label "Answer from supplementary data" at bounding box center [754, 230] width 156 height 13
click at [671, 227] on input "Answer from supplementary data" at bounding box center [665, 231] width 12 height 12
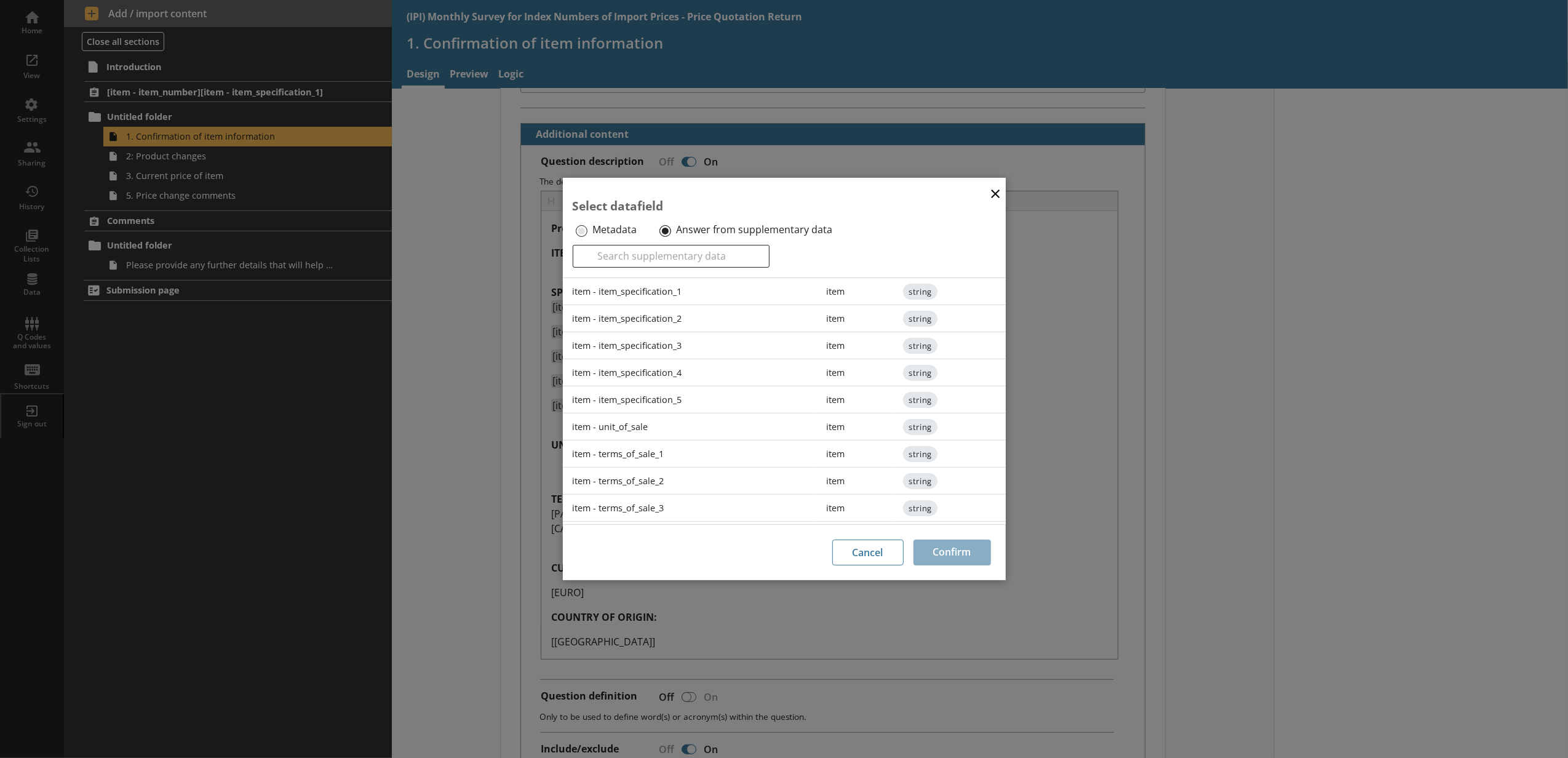
scroll to position [137, 0]
drag, startPoint x: 670, startPoint y: 388, endPoint x: 681, endPoint y: 404, distance: 19.4
click at [670, 388] on div "item - unit_of_sale" at bounding box center [690, 389] width 254 height 27
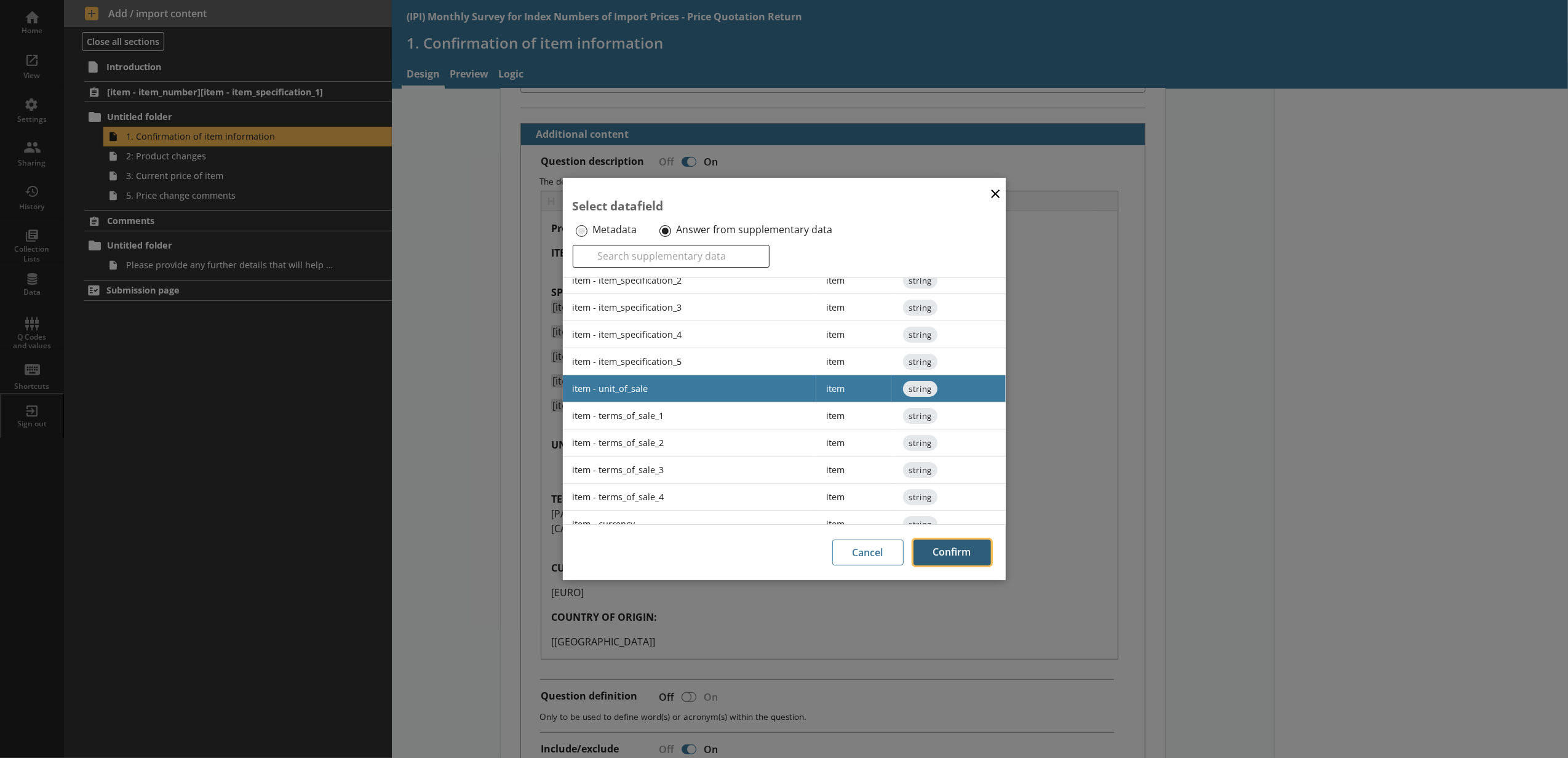
click at [947, 557] on button "Confirm" at bounding box center [952, 552] width 77 height 25
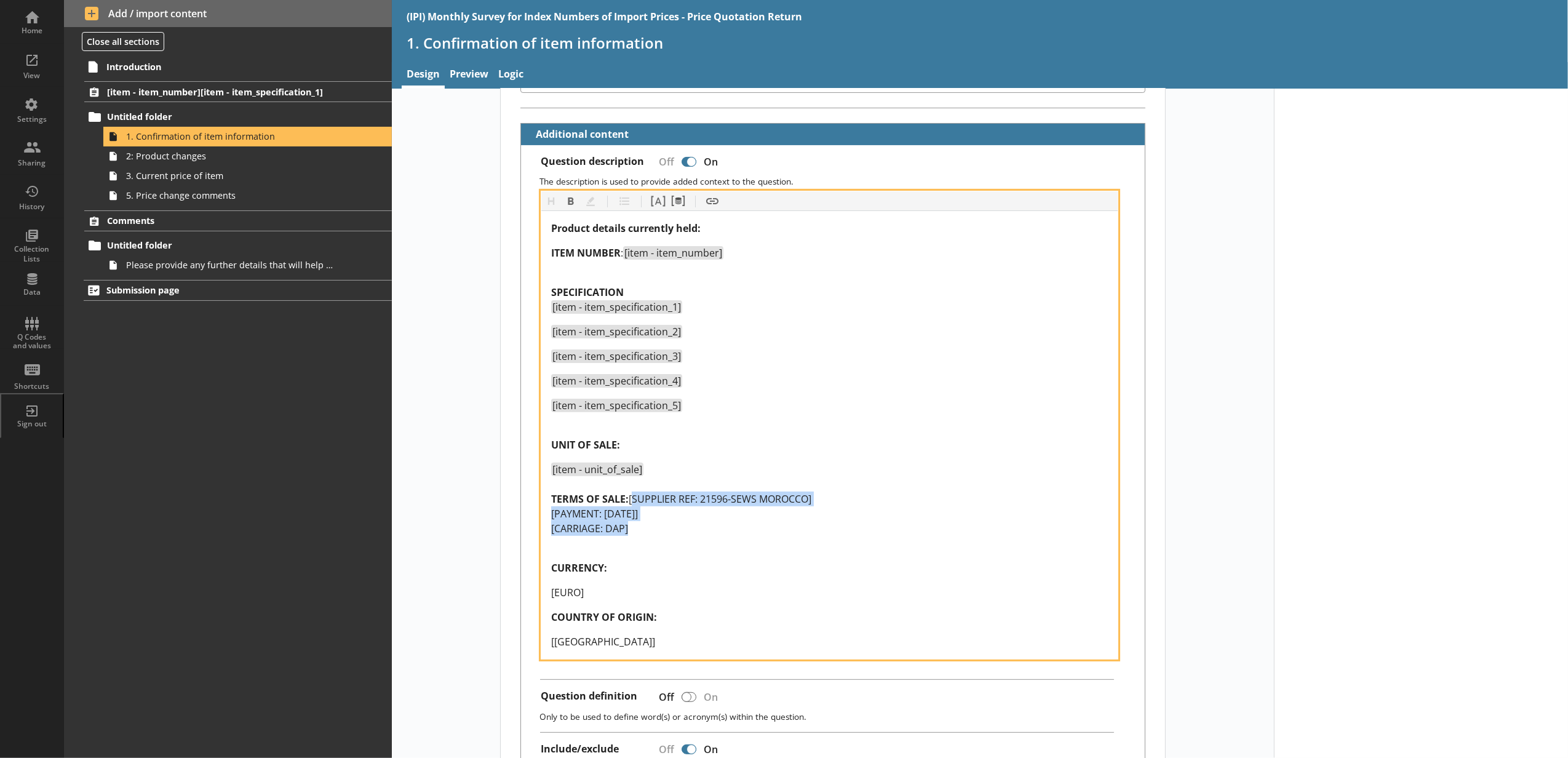
drag, startPoint x: 665, startPoint y: 557, endPoint x: 540, endPoint y: 522, distance: 129.8
click at [541, 522] on div "Product details currently held: ITEM NUMBER : [item - item_number] SPECIFICATIO…" at bounding box center [829, 435] width 576 height 447
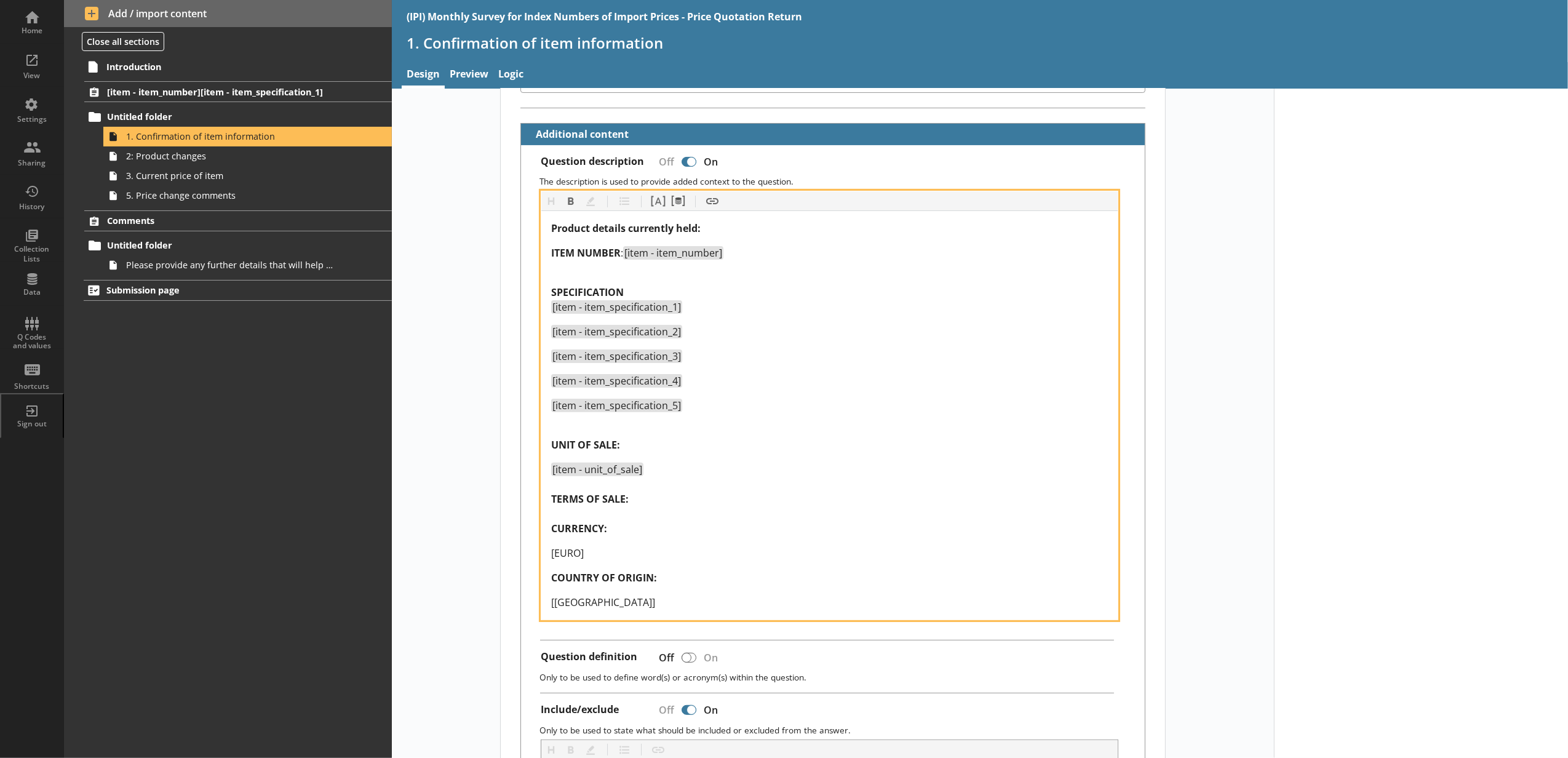
click at [654, 483] on div "[item - unit_of_sale] TERMS OF SALE: CURRENCY:" at bounding box center [829, 499] width 557 height 74
click at [623, 505] on span "TERMS OF SALE:" at bounding box center [589, 499] width 77 height 14
click at [614, 514] on div "[item - unit_of_sale] TERMS OF SALE: CURRENCY:" at bounding box center [829, 499] width 557 height 74
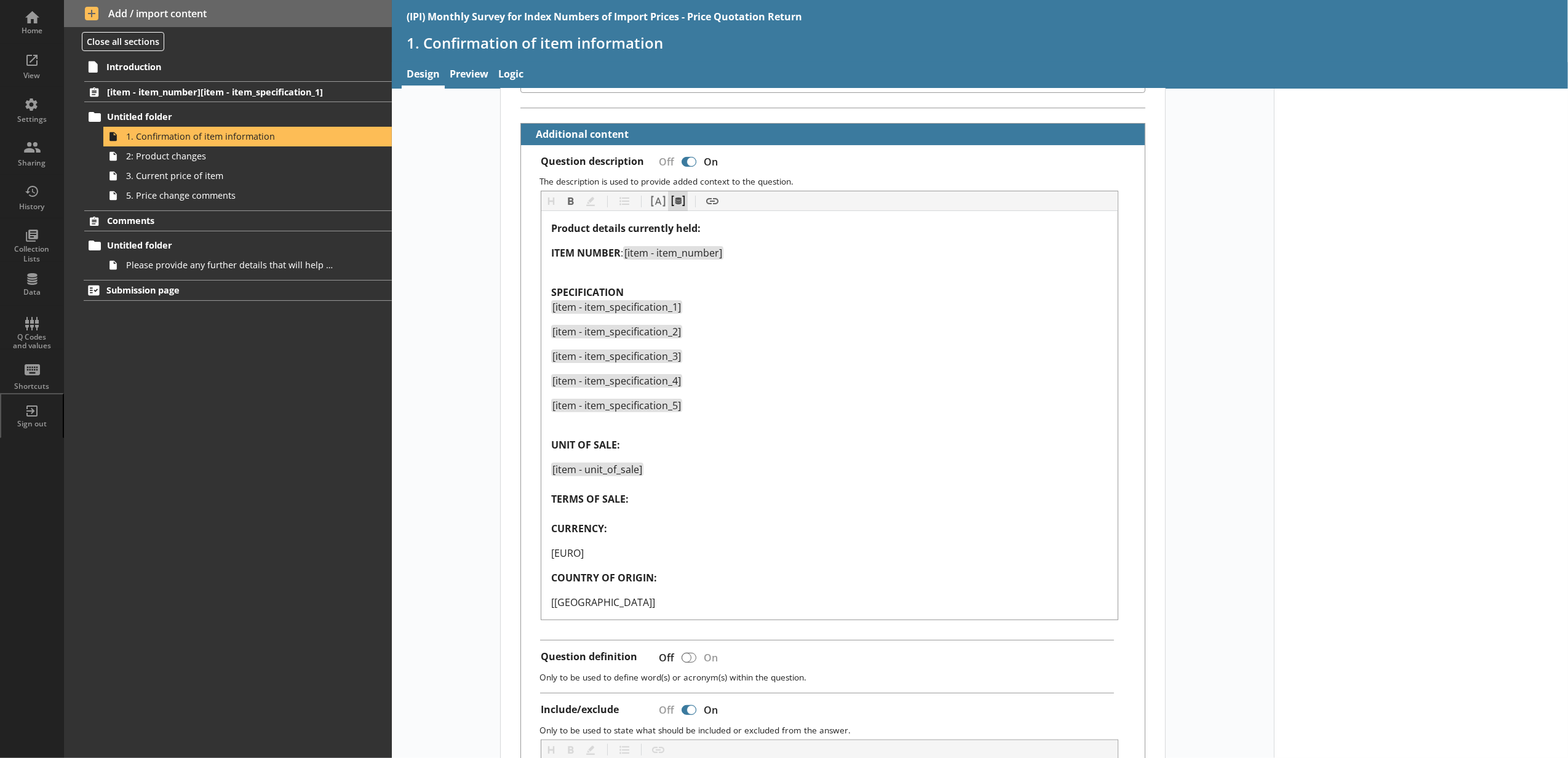
click at [671, 211] on button "Pipe metadata" at bounding box center [678, 201] width 20 height 20
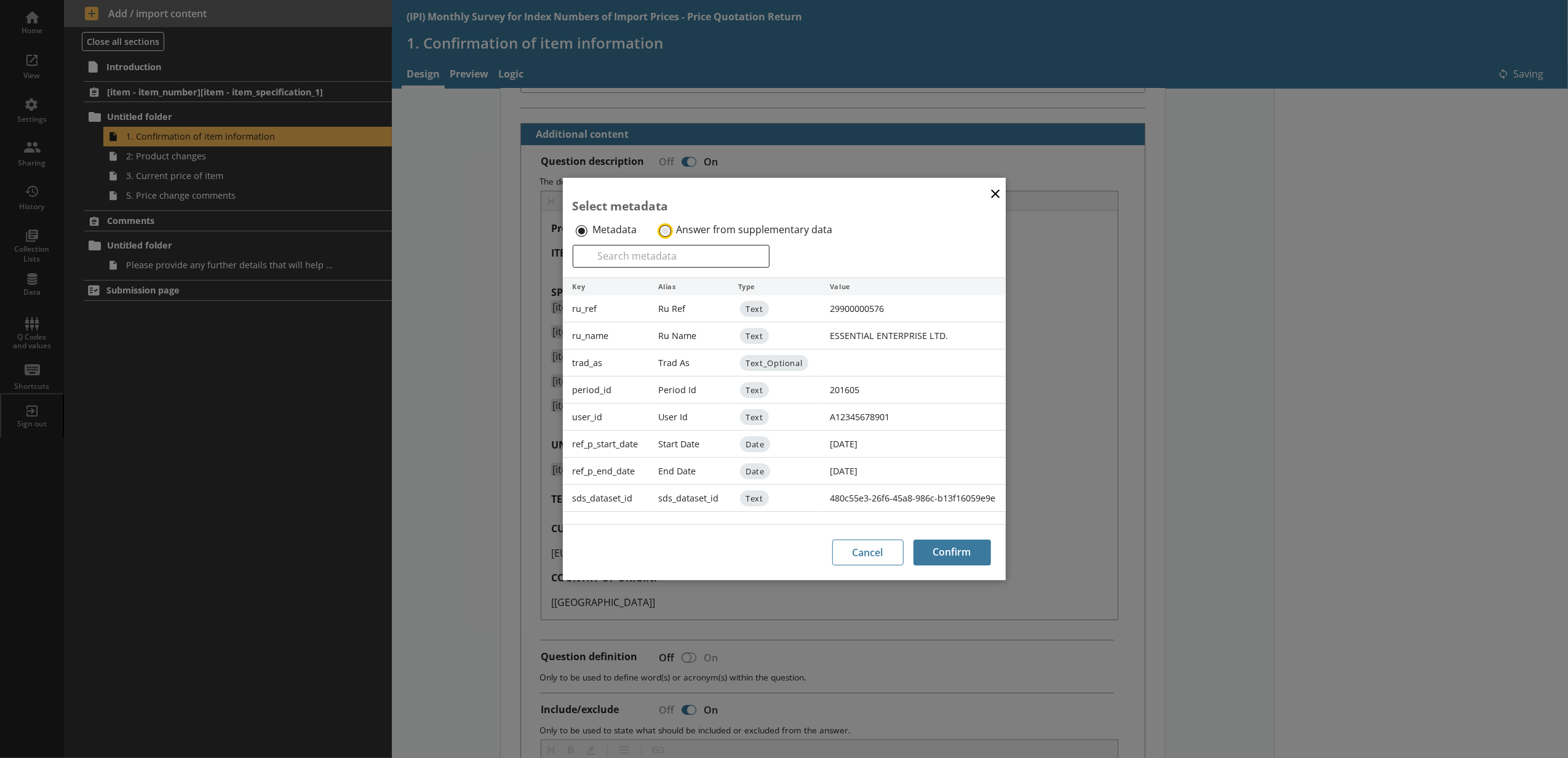
click at [663, 228] on input "Answer from supplementary data" at bounding box center [665, 231] width 12 height 12
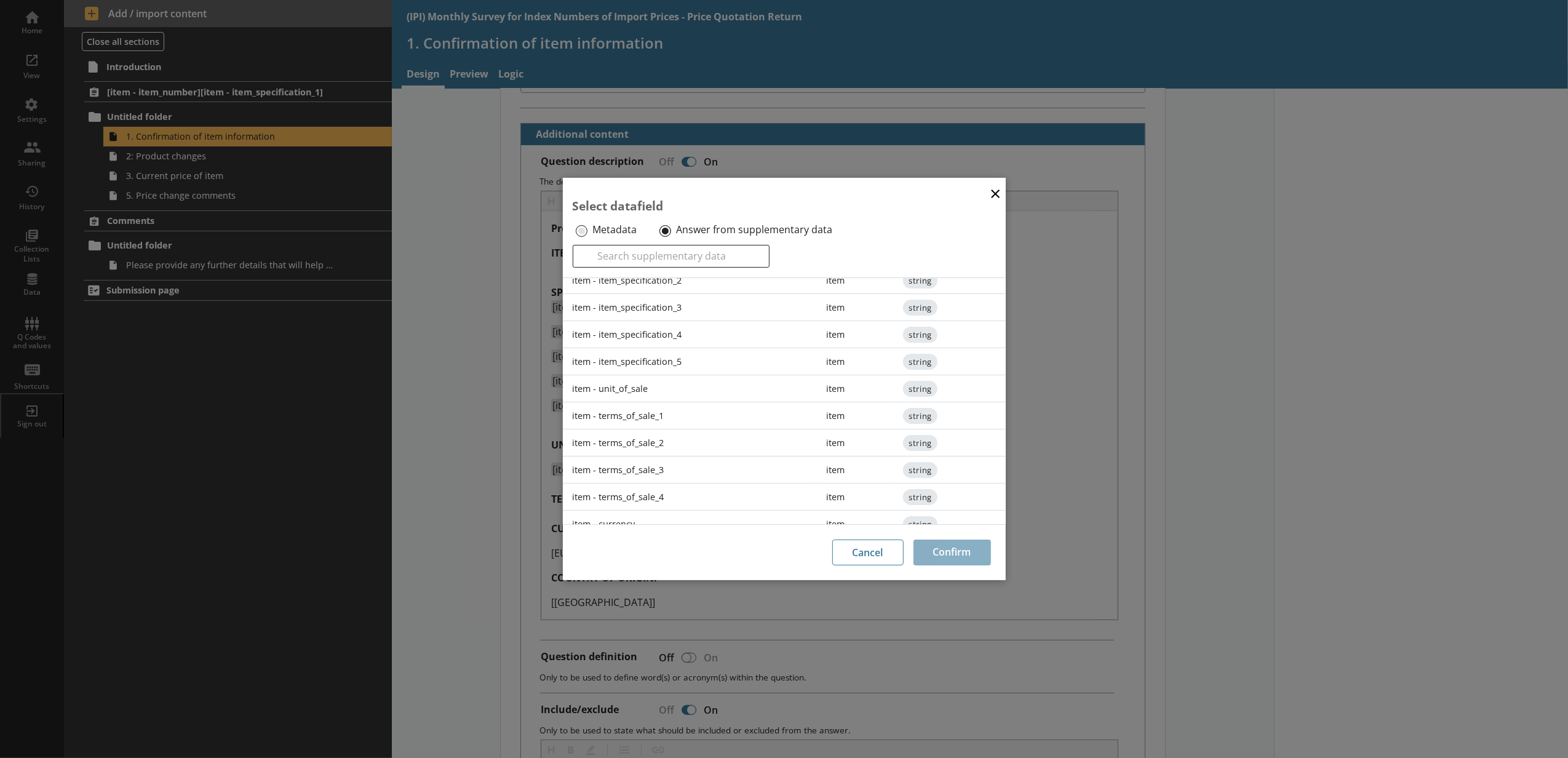
click at [669, 448] on div "item - terms_of_sale_2" at bounding box center [690, 442] width 254 height 27
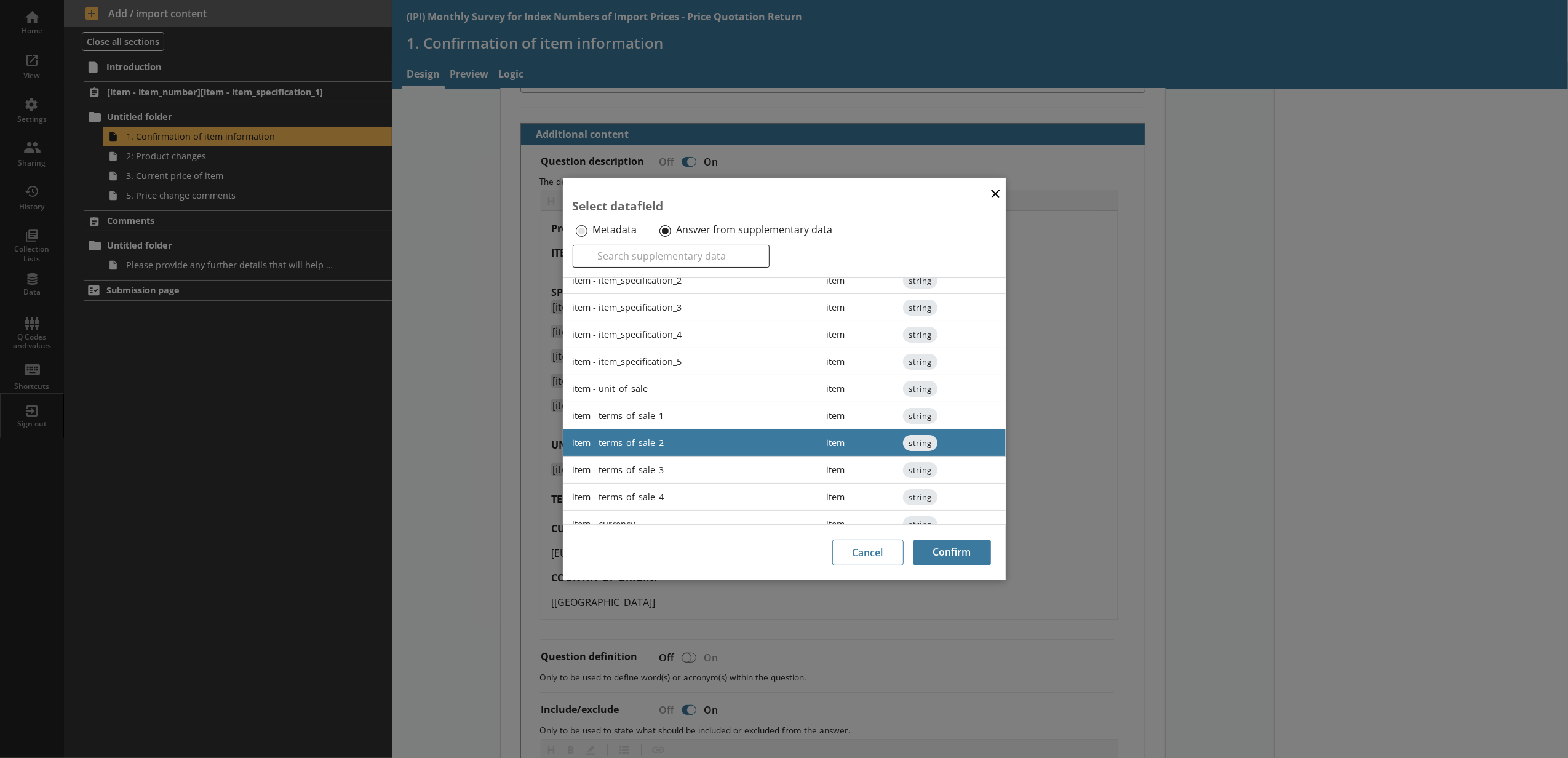
drag, startPoint x: 669, startPoint y: 412, endPoint x: 701, endPoint y: 433, distance: 38.3
click at [669, 411] on div "item - terms_of_sale_1" at bounding box center [690, 416] width 254 height 27
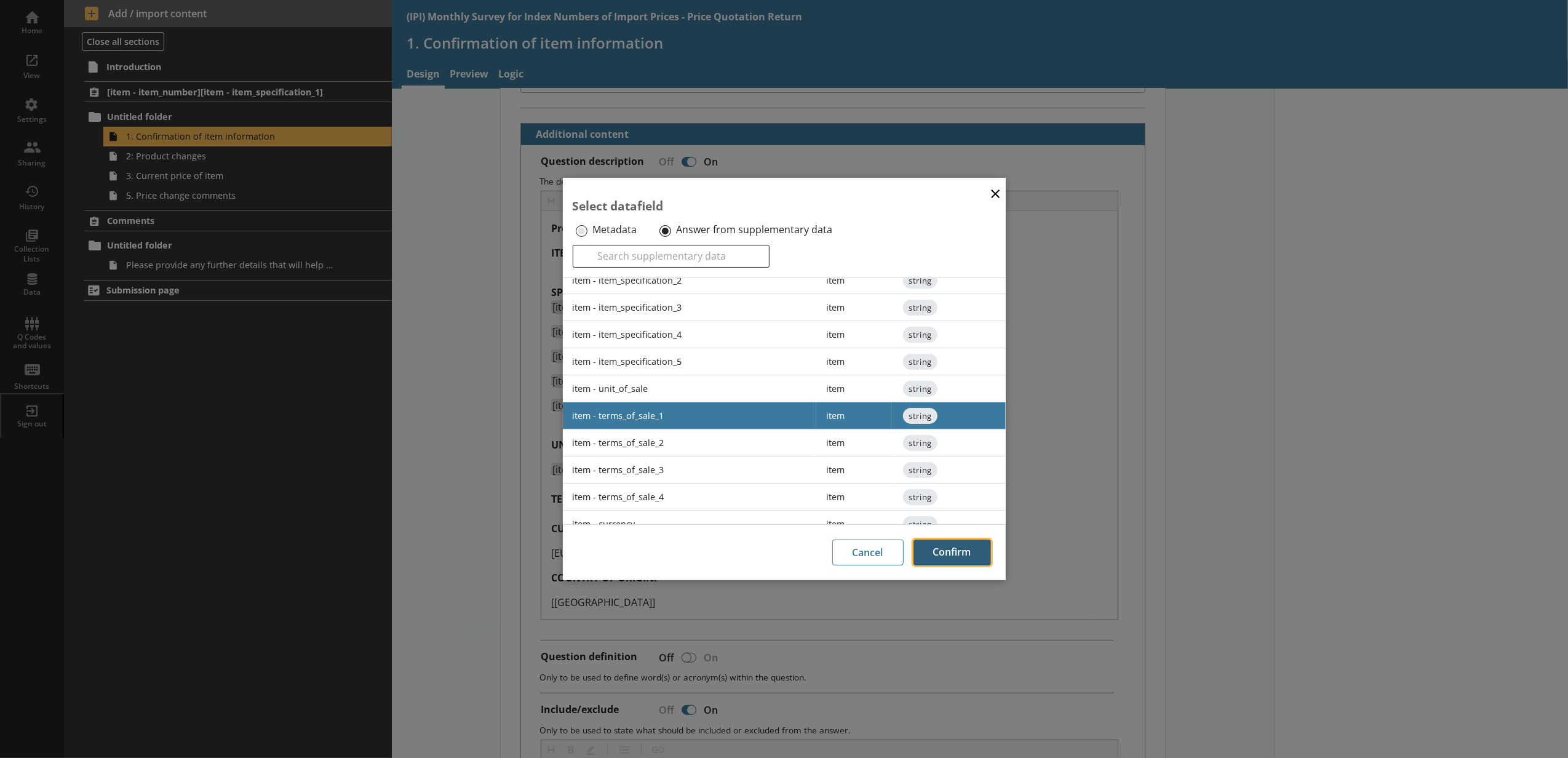
click at [938, 557] on button "Confirm" at bounding box center [952, 552] width 77 height 25
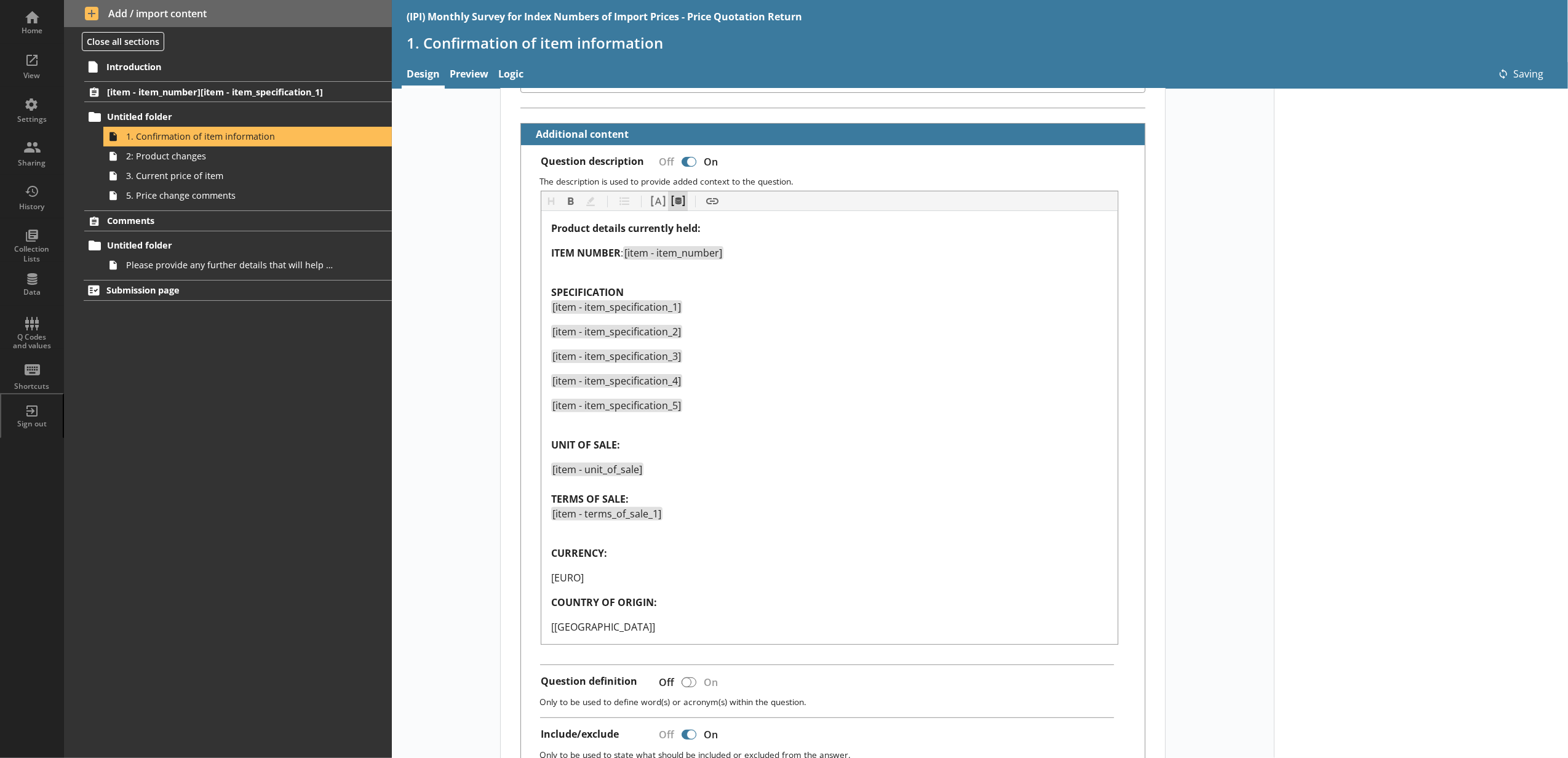
click at [680, 210] on button "Pipe metadata" at bounding box center [678, 201] width 20 height 20
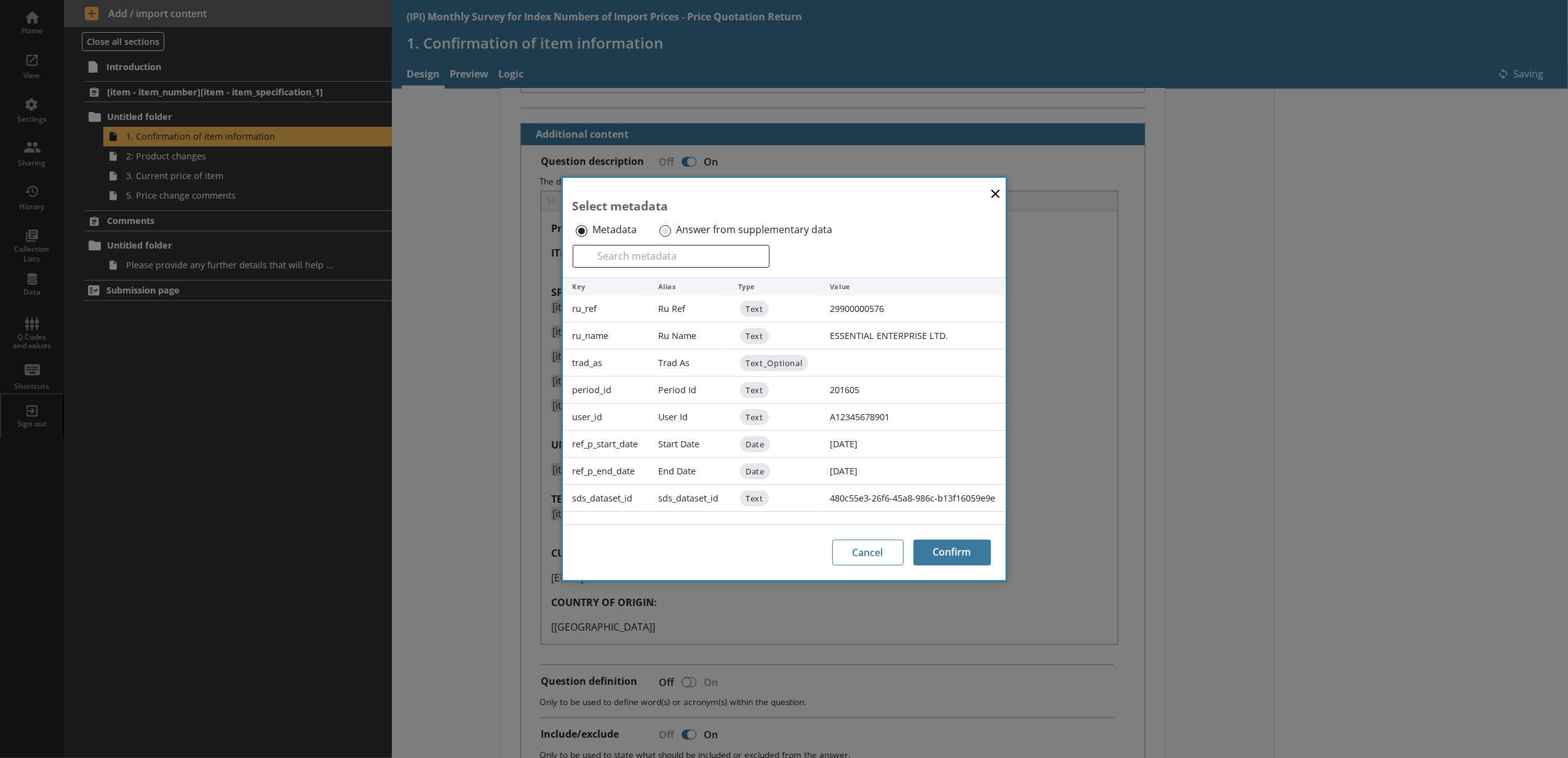
click at [678, 227] on label "Answer from supplementary data" at bounding box center [754, 230] width 156 height 13
click at [671, 227] on input "Answer from supplementary data" at bounding box center [665, 231] width 12 height 12
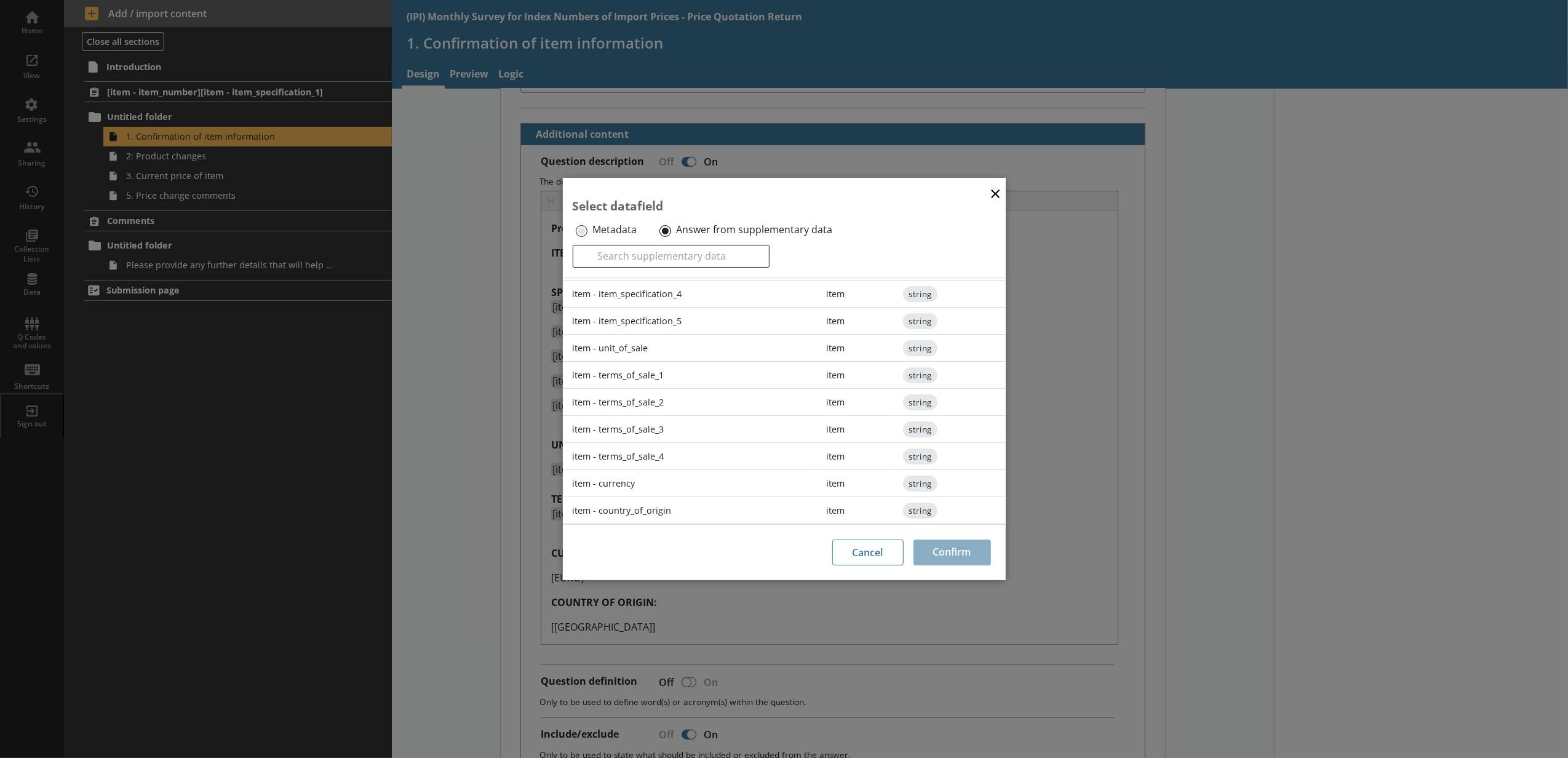
scroll to position [190, 0]
click at [663, 392] on div "item - terms_of_sale_2" at bounding box center [690, 402] width 254 height 27
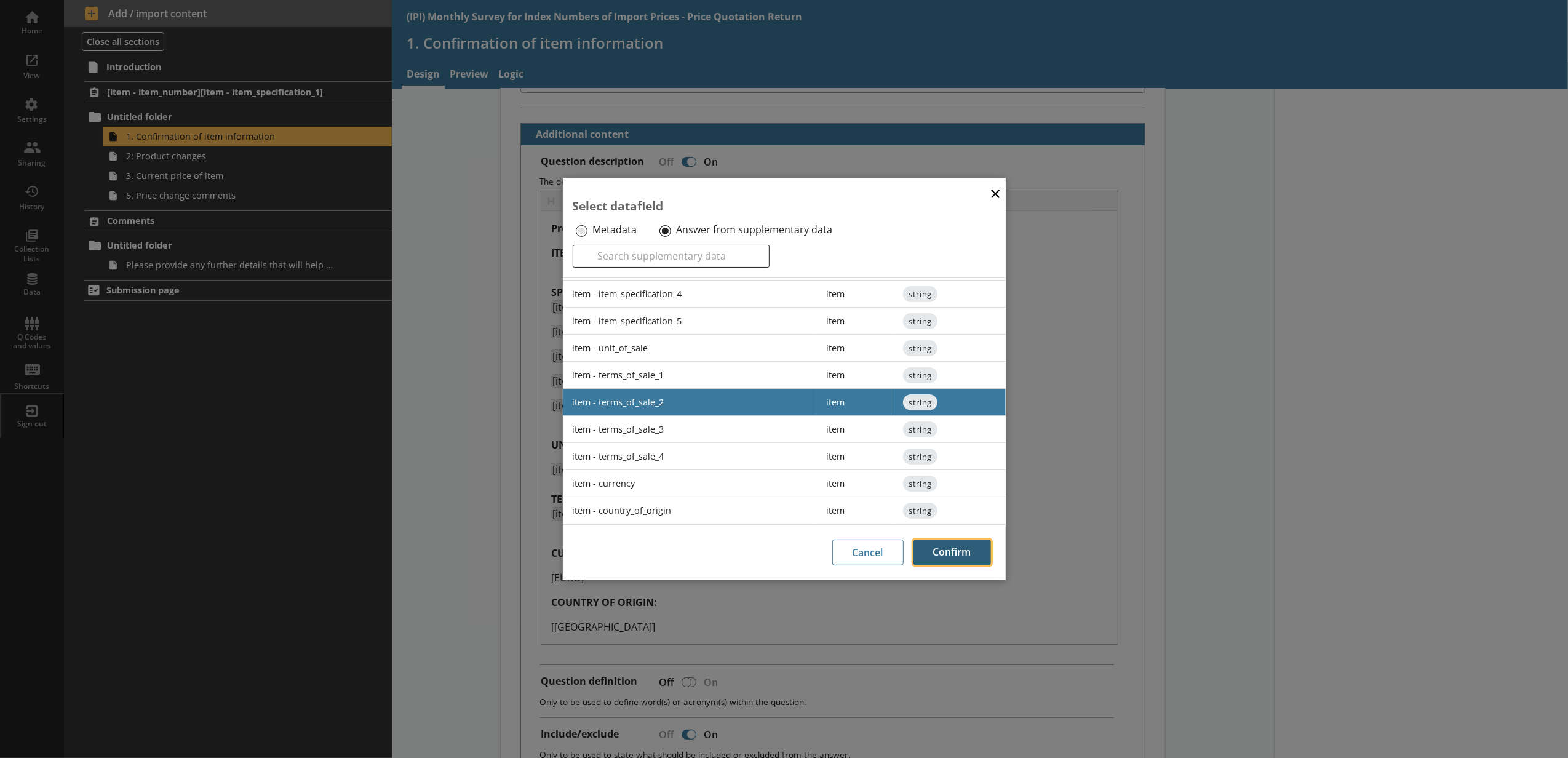
click at [925, 542] on button "Confirm" at bounding box center [952, 552] width 77 height 25
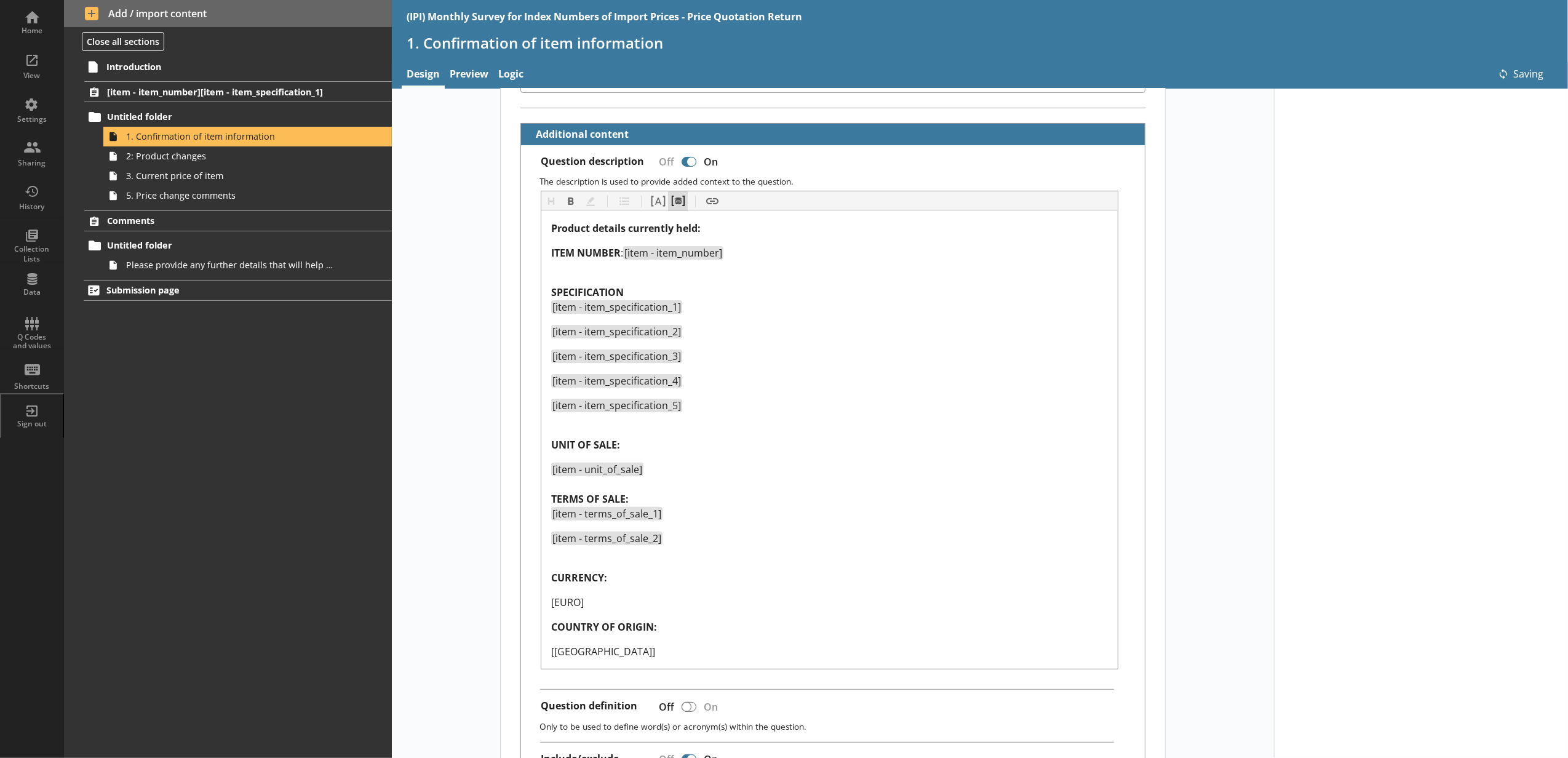
click at [684, 199] on button "Pipe metadata" at bounding box center [678, 201] width 20 height 20
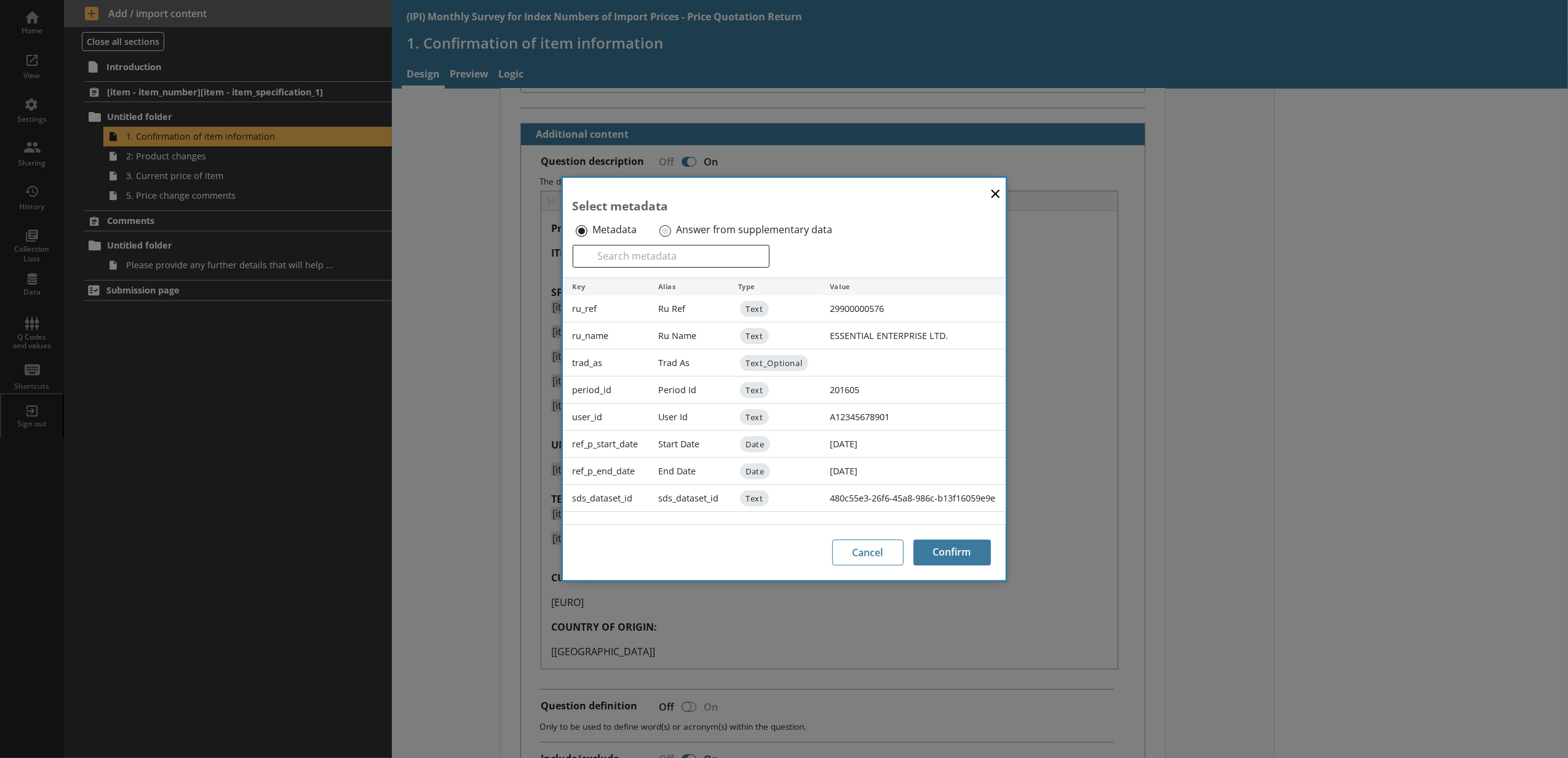
click at [689, 230] on label "Answer from supplementary data" at bounding box center [754, 230] width 156 height 13
click at [671, 230] on input "Answer from supplementary data" at bounding box center [665, 231] width 12 height 12
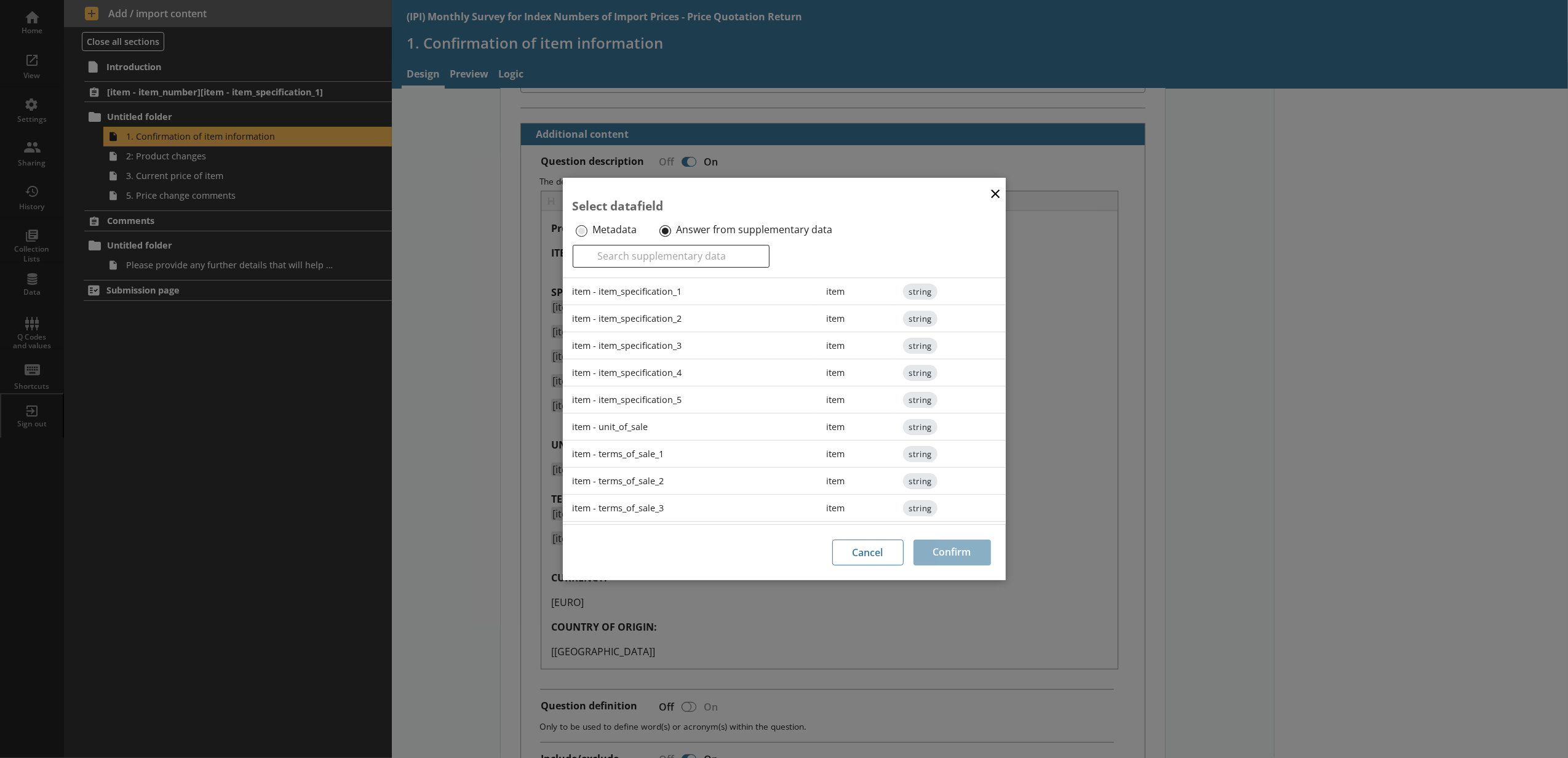
scroll to position [137, 0]
drag, startPoint x: 713, startPoint y: 483, endPoint x: 724, endPoint y: 487, distance: 11.7
click at [714, 484] on div "item - terms_of_sale_3" at bounding box center [690, 470] width 254 height 27
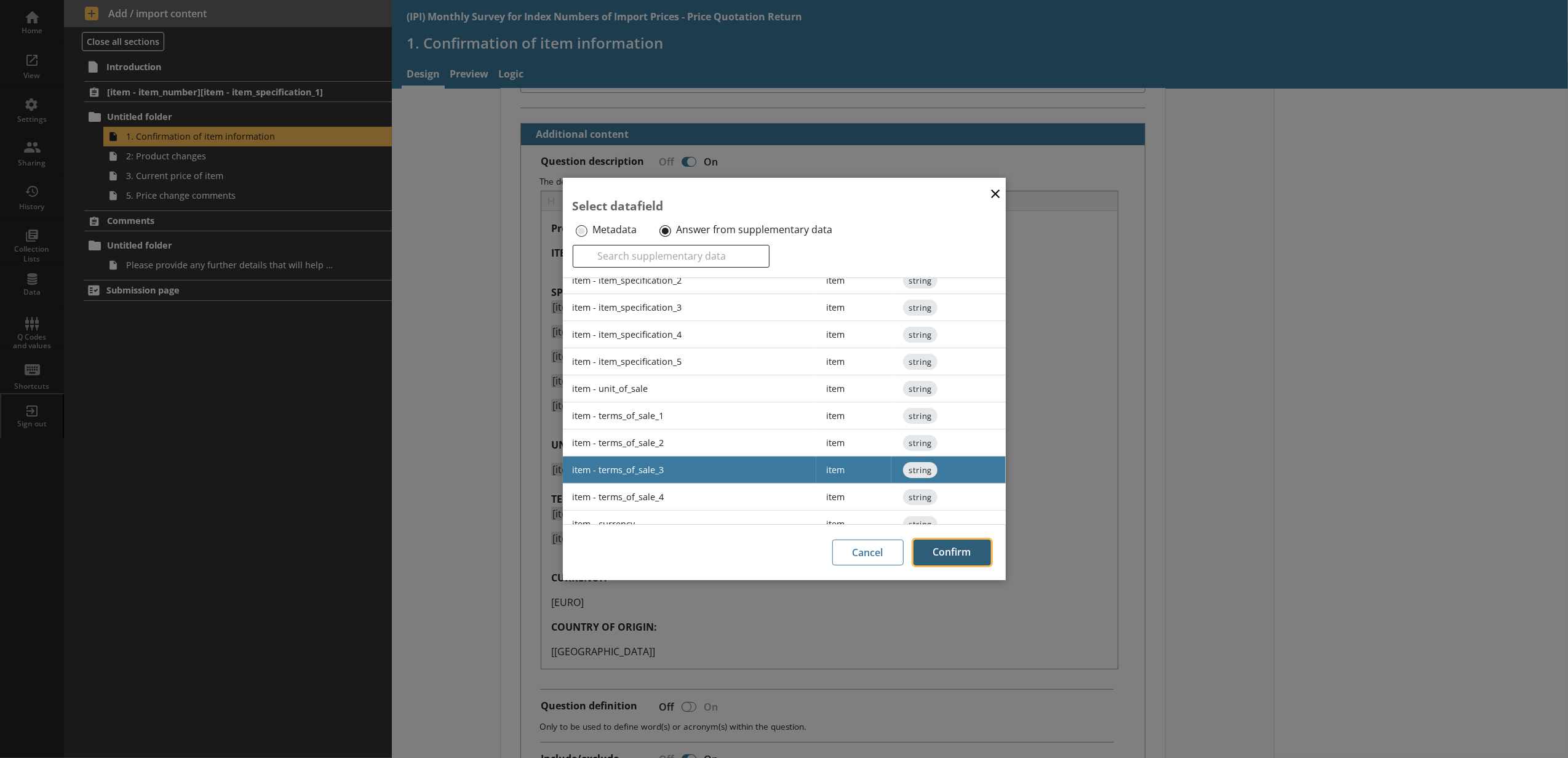
click at [938, 545] on button "Confirm" at bounding box center [952, 552] width 77 height 25
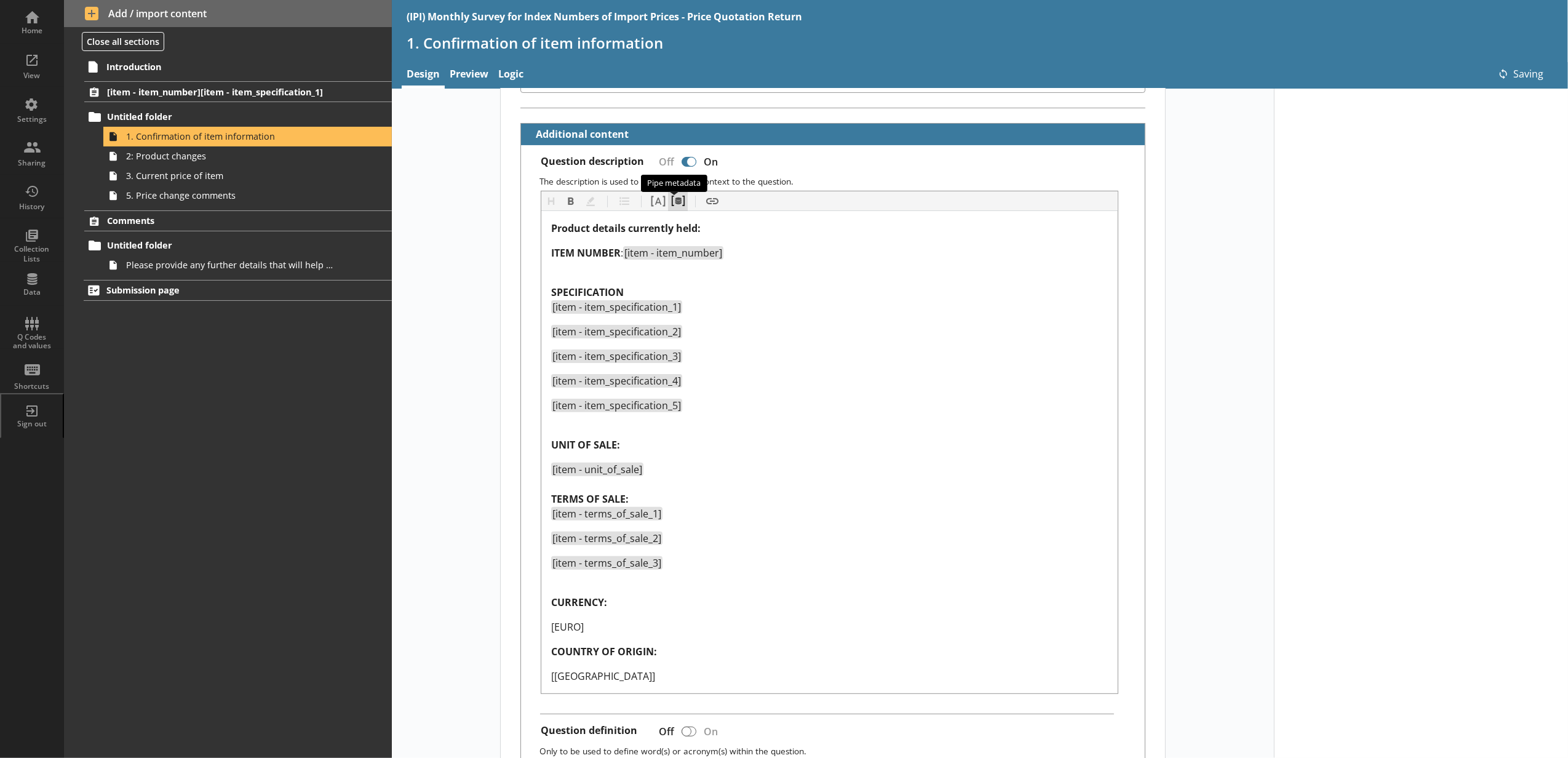
click at [672, 211] on button "Pipe metadata" at bounding box center [678, 201] width 20 height 20
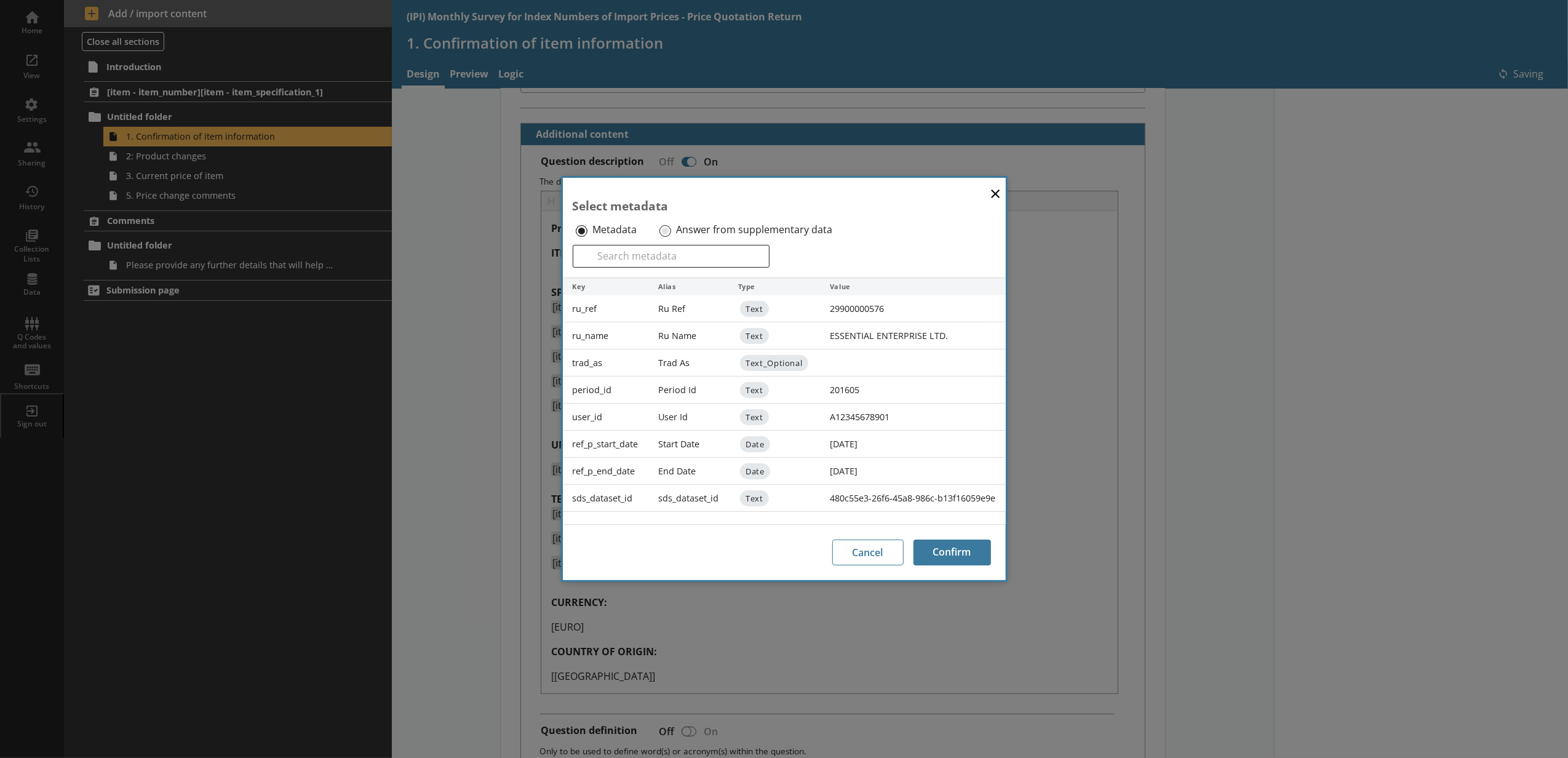
click at [680, 229] on label "Answer from supplementary data" at bounding box center [754, 230] width 156 height 13
click at [671, 229] on input "Answer from supplementary data" at bounding box center [665, 231] width 12 height 12
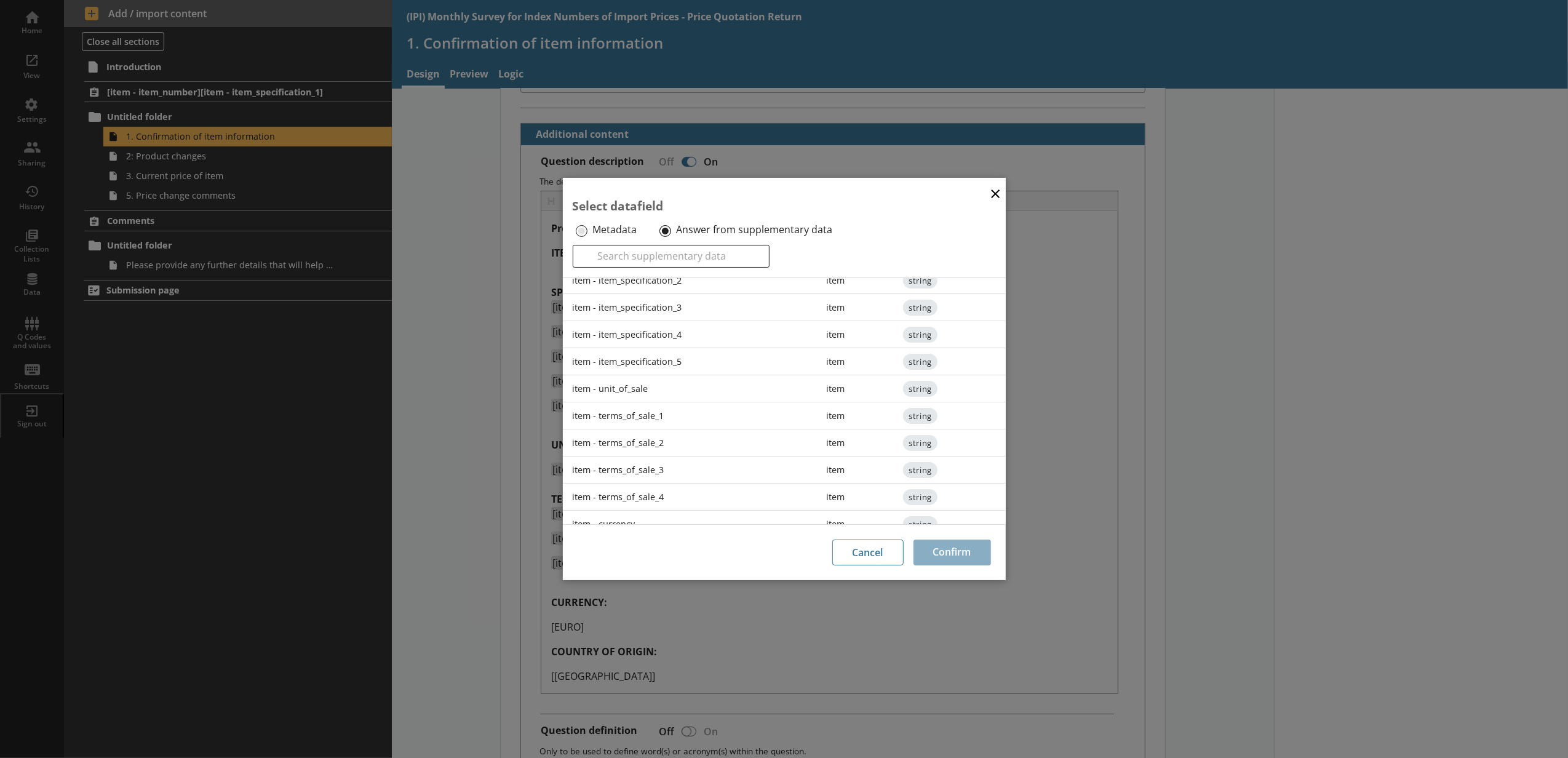
click at [667, 492] on div "item - terms_of_sale_4" at bounding box center [690, 497] width 254 height 27
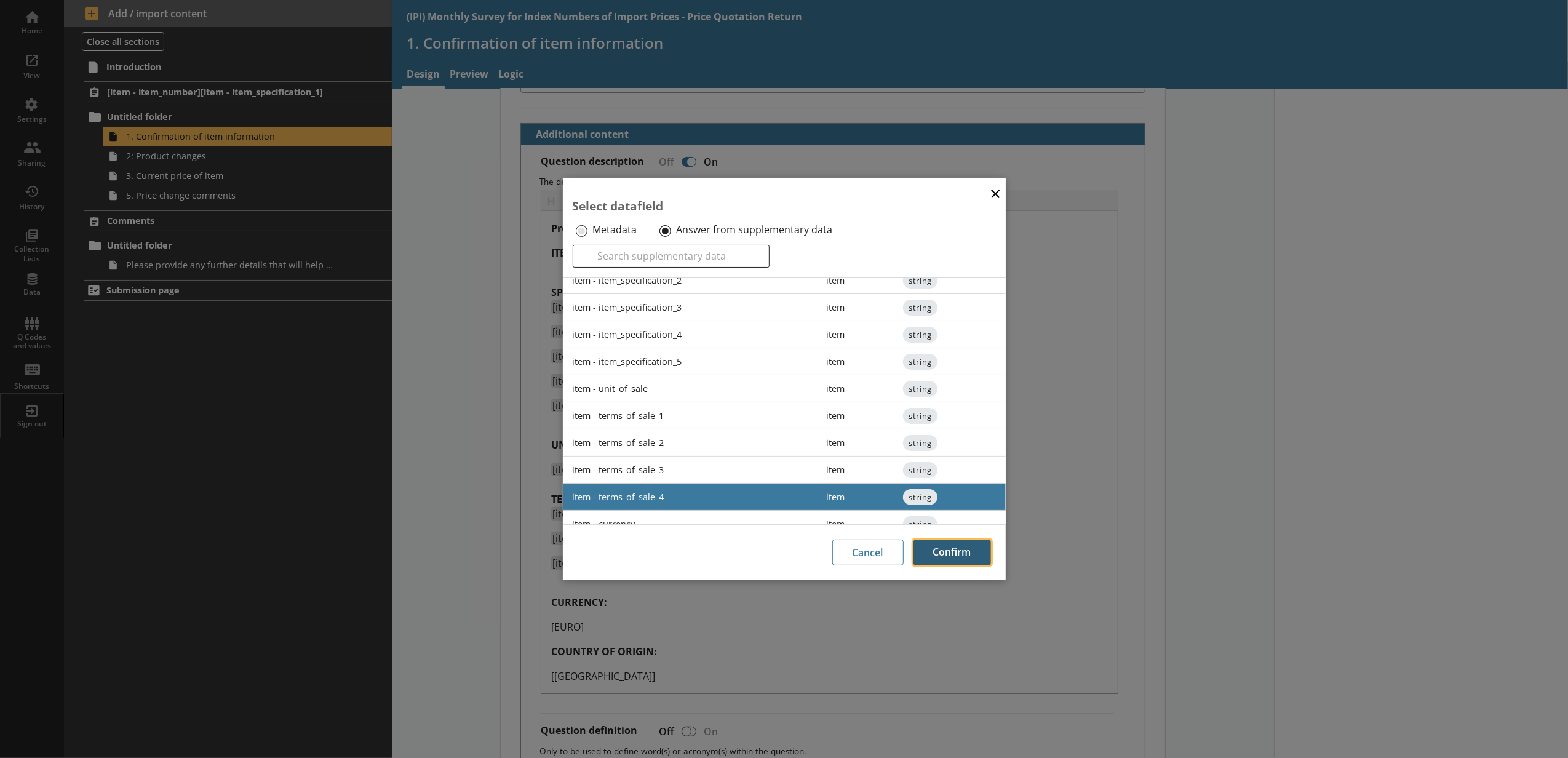
click at [937, 561] on button "Confirm" at bounding box center [952, 552] width 77 height 25
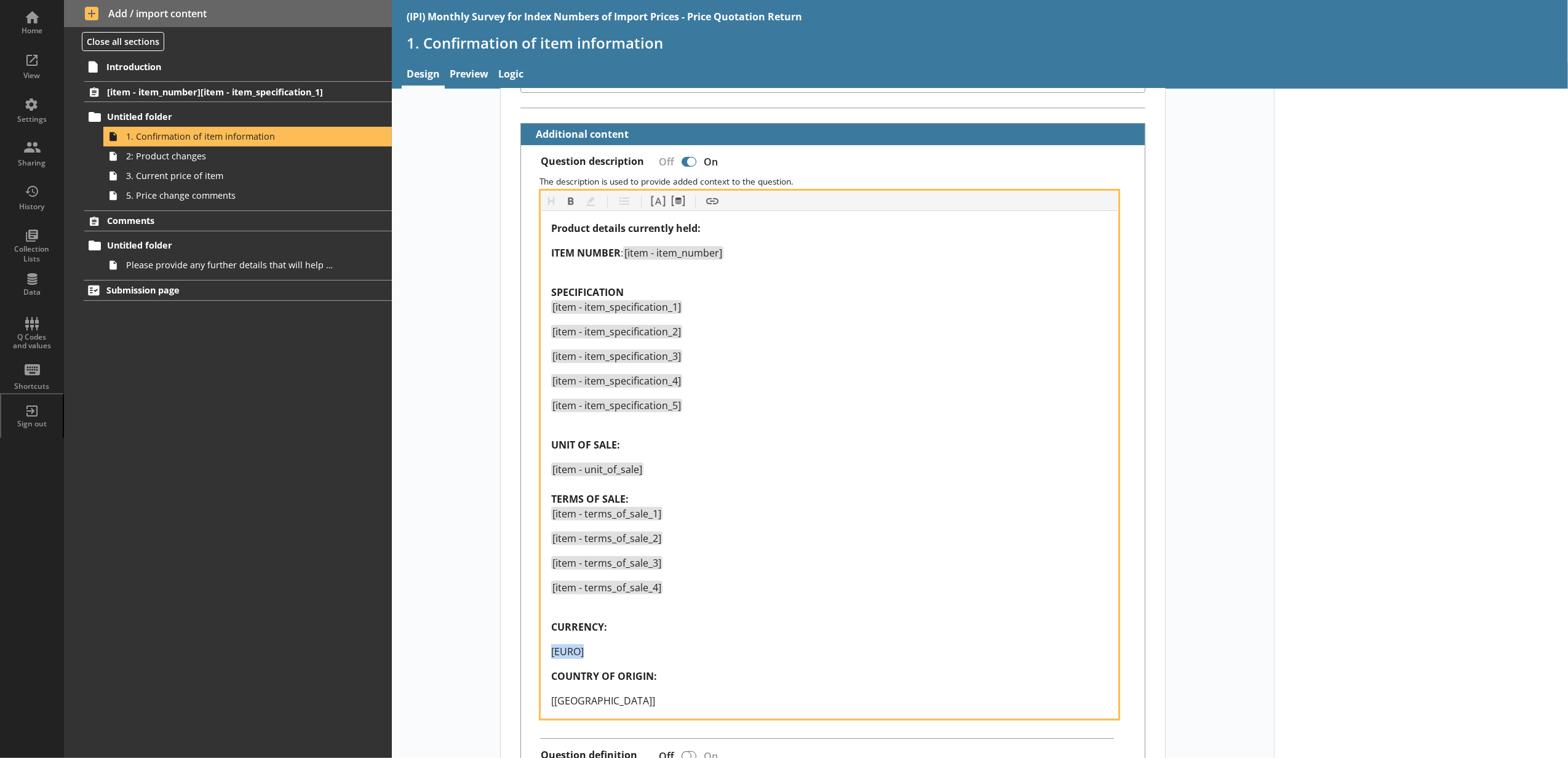
drag, startPoint x: 613, startPoint y: 646, endPoint x: 537, endPoint y: 648, distance: 76.0
click at [541, 648] on div "Product details currently held: ITEM NUMBER : [item - item_number] SPECIFICATIO…" at bounding box center [829, 464] width 576 height 507
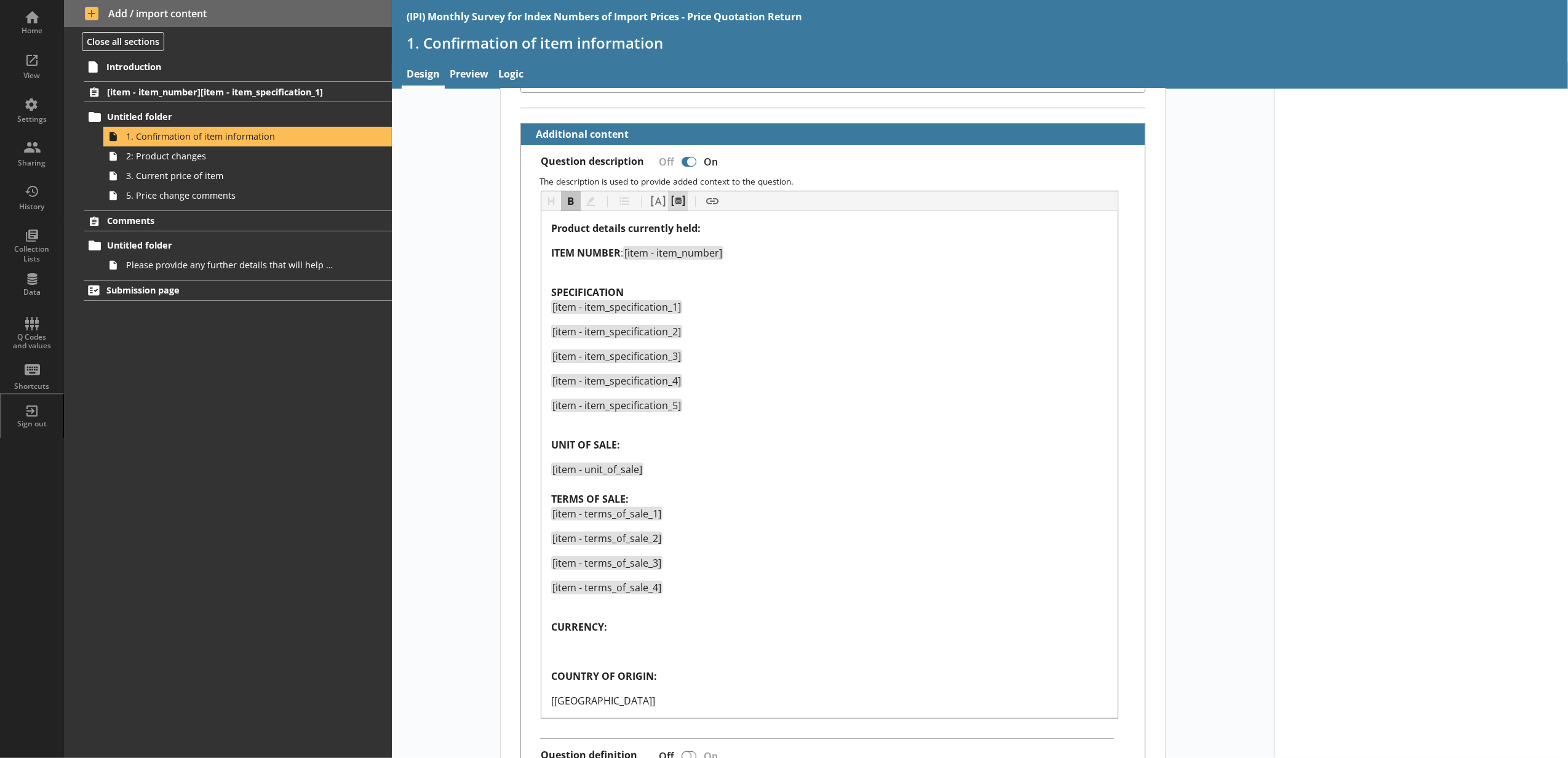
click at [668, 202] on button "Pipe metadata" at bounding box center [678, 201] width 20 height 20
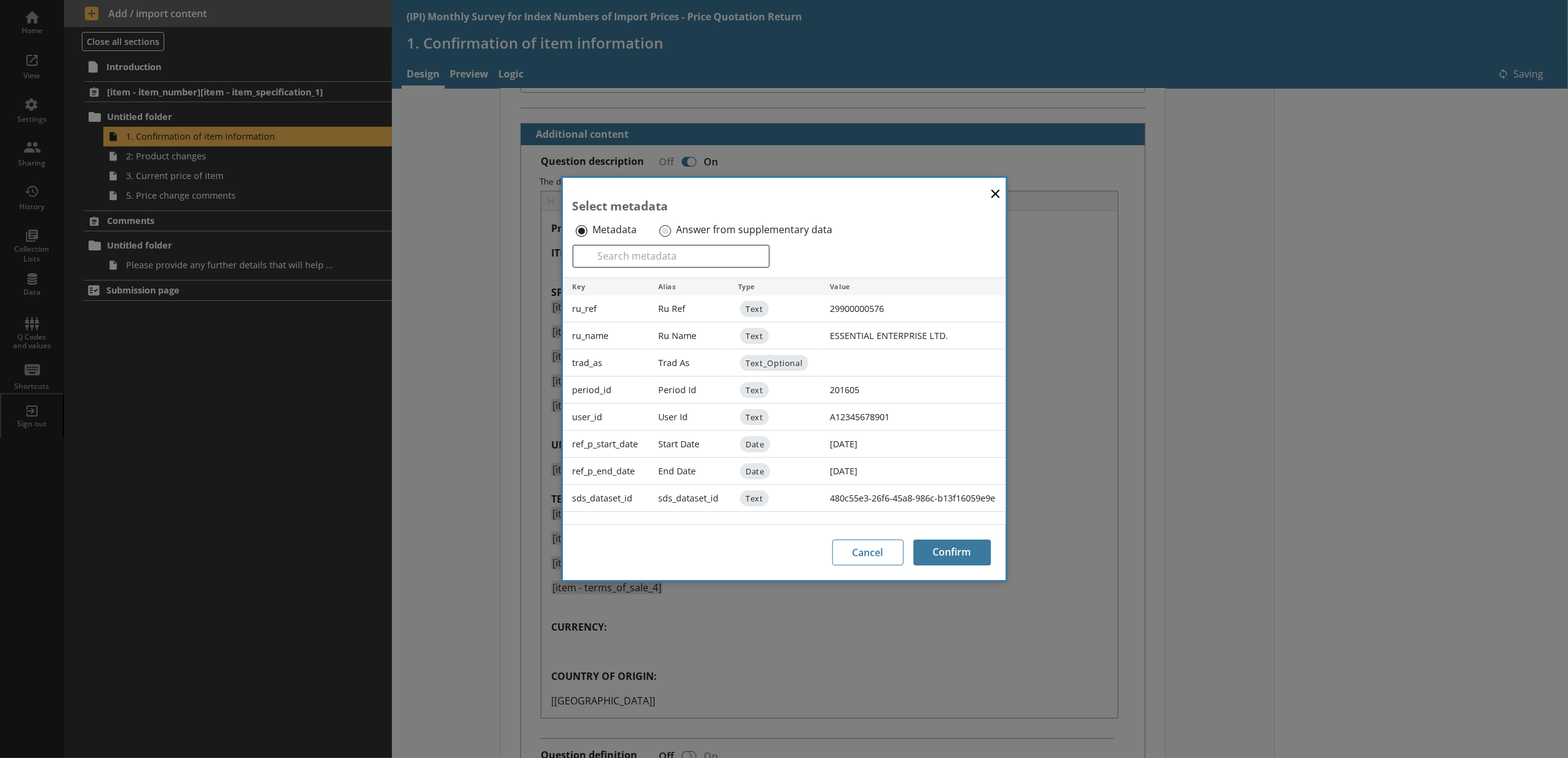
click at [678, 220] on div "Answer from supplementary data" at bounding box center [754, 230] width 195 height 20
click at [676, 230] on label "Answer from supplementary data" at bounding box center [754, 230] width 156 height 13
click at [671, 230] on input "Answer from supplementary data" at bounding box center [665, 231] width 12 height 12
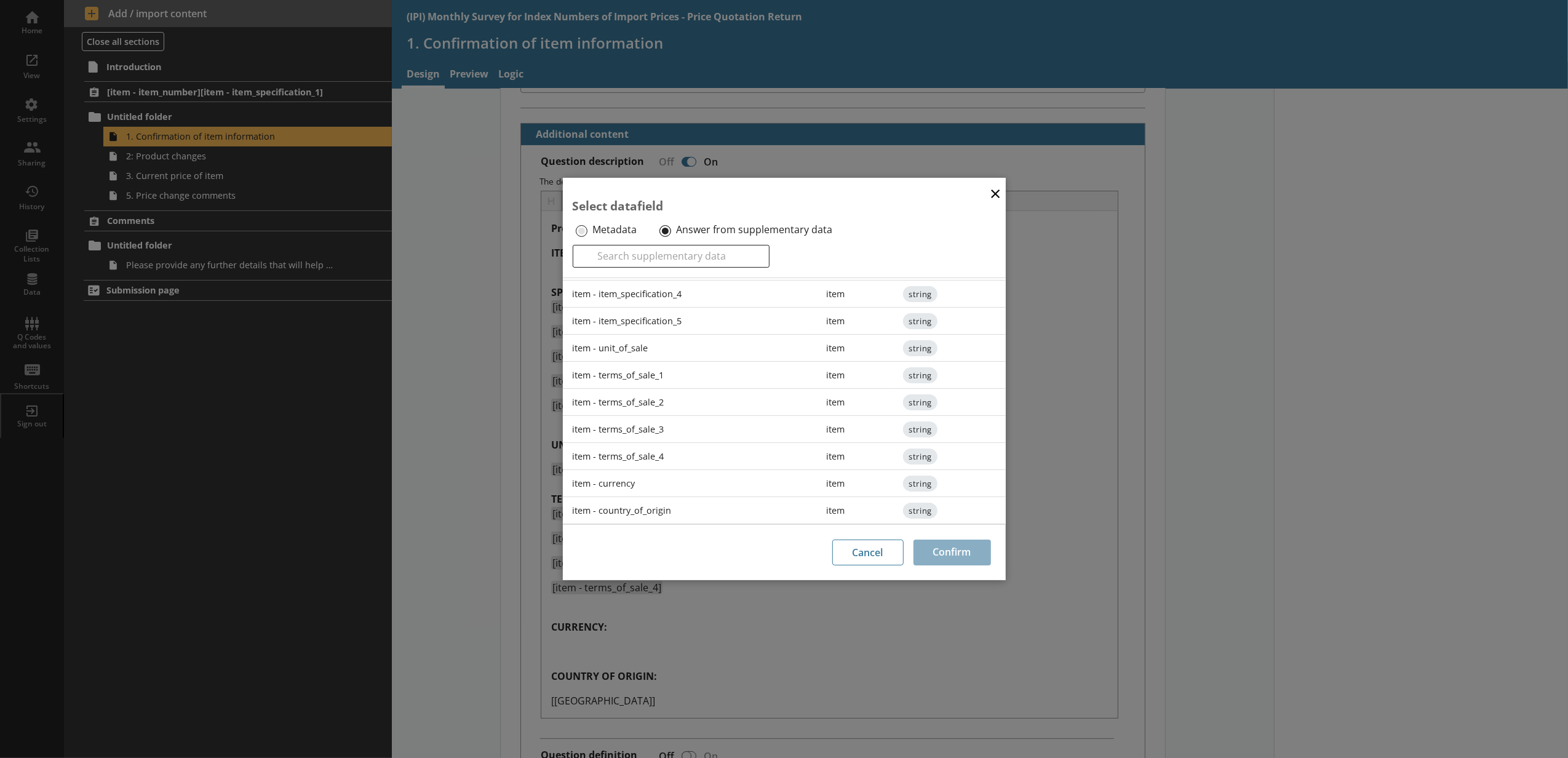
scroll to position [190, 0]
click at [699, 484] on div "item - currency" at bounding box center [690, 484] width 254 height 27
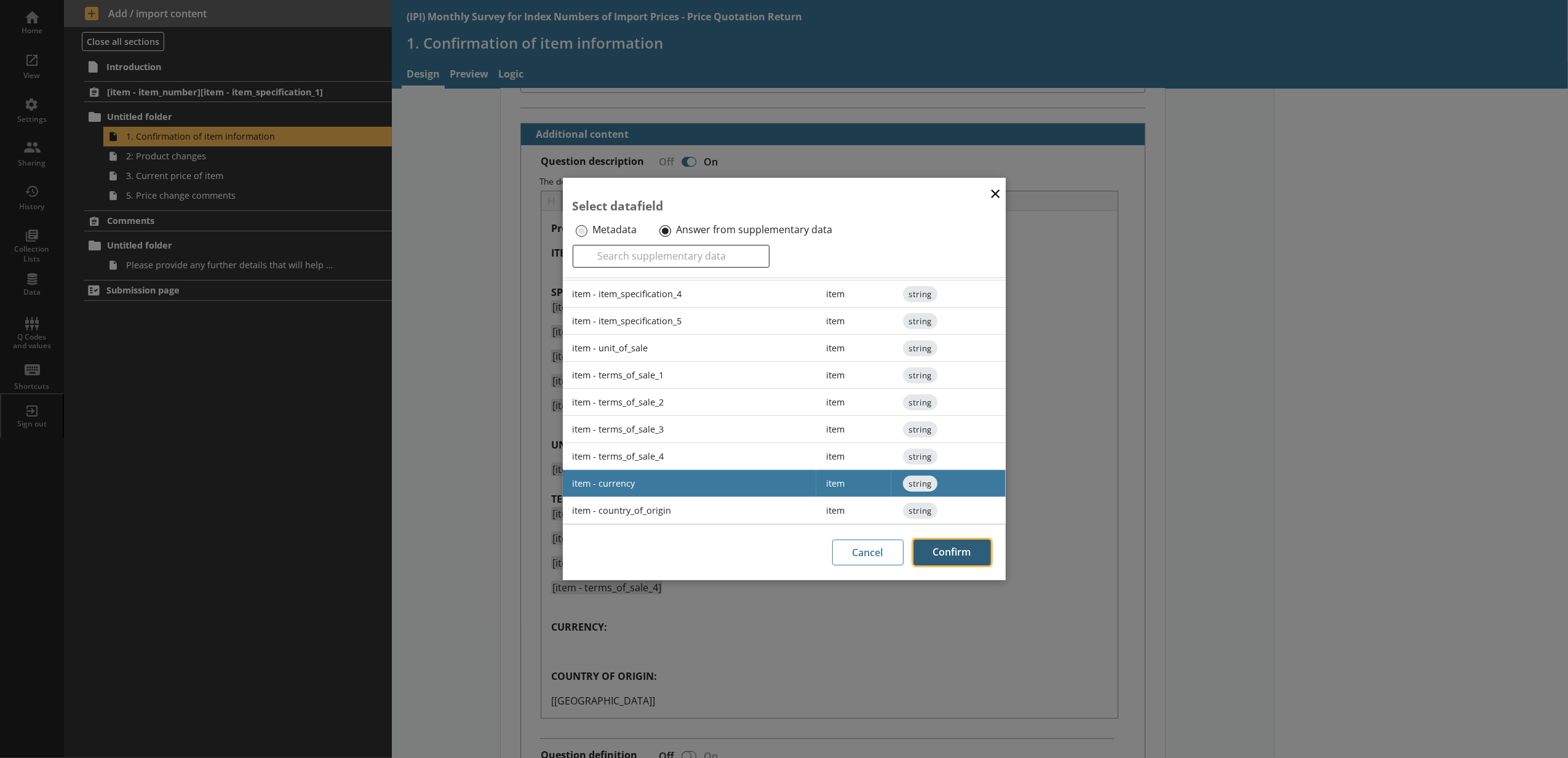
click at [923, 550] on button "Confirm" at bounding box center [952, 552] width 77 height 25
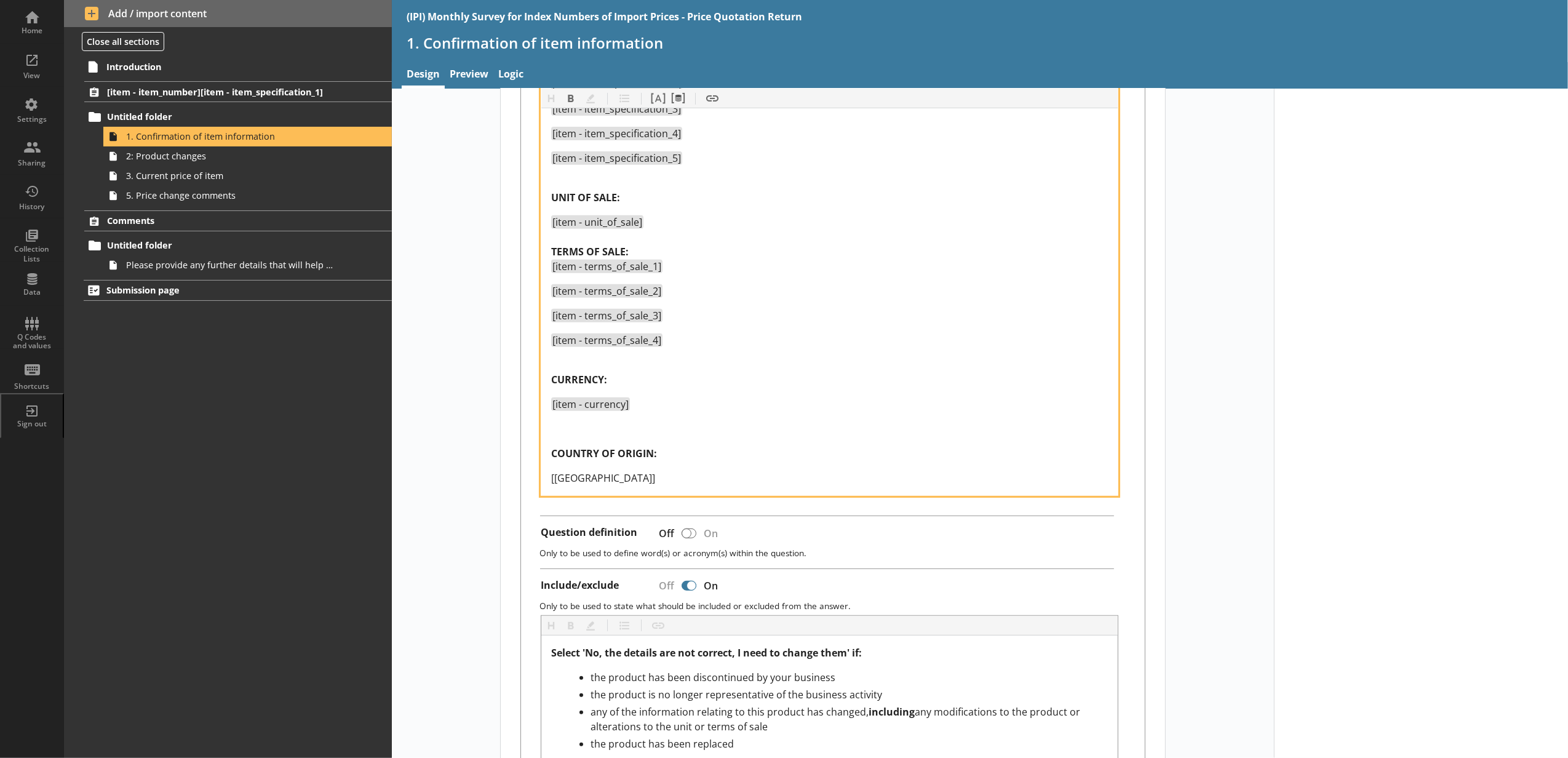
scroll to position [683, 0]
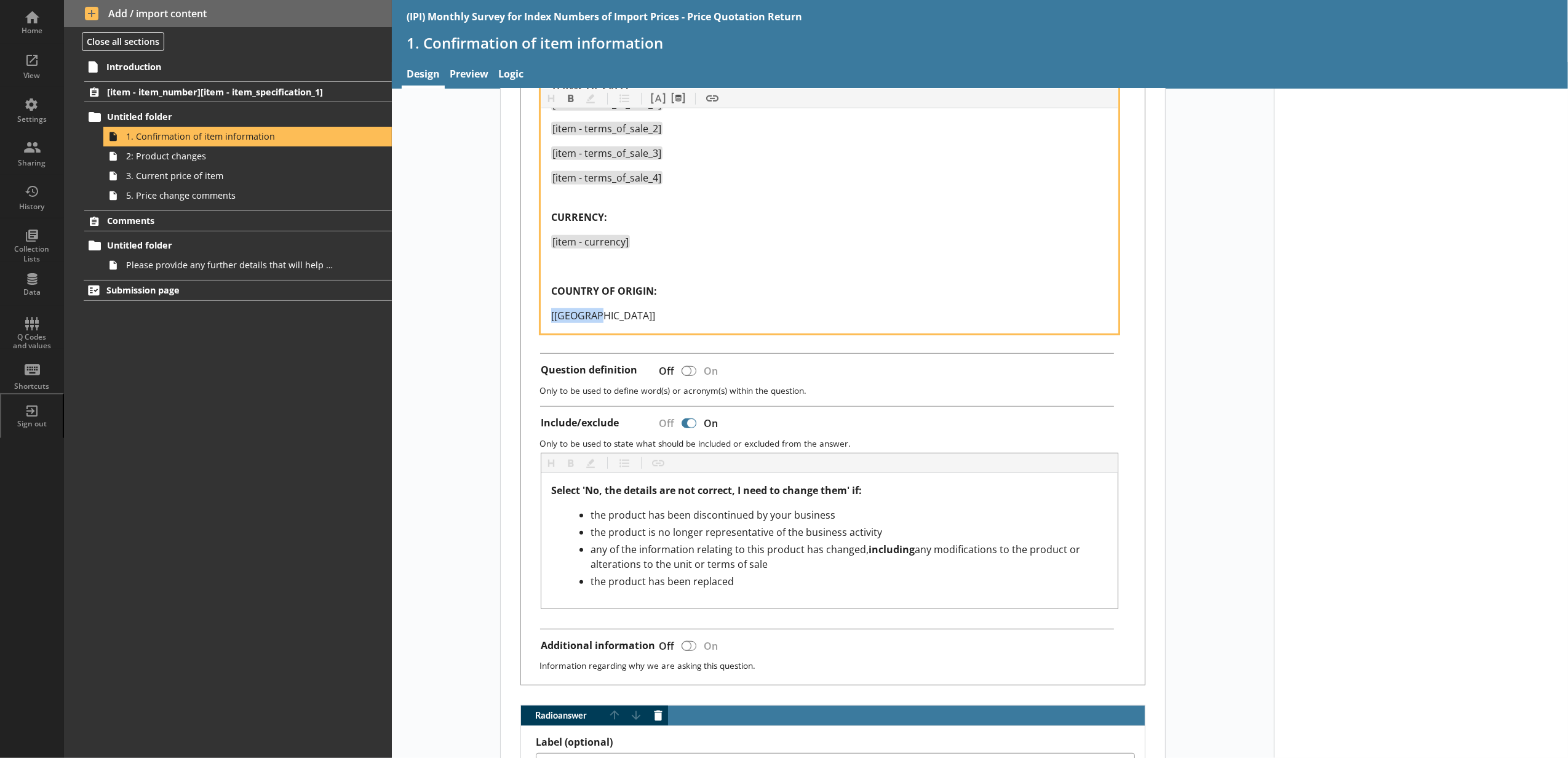
drag, startPoint x: 621, startPoint y: 318, endPoint x: 497, endPoint y: 317, distance: 124.0
click at [500, 317] on div "Question Heading Heading Bold Bold Highlight Highlight List List Pipe answer Pi…" at bounding box center [832, 420] width 664 height 1859
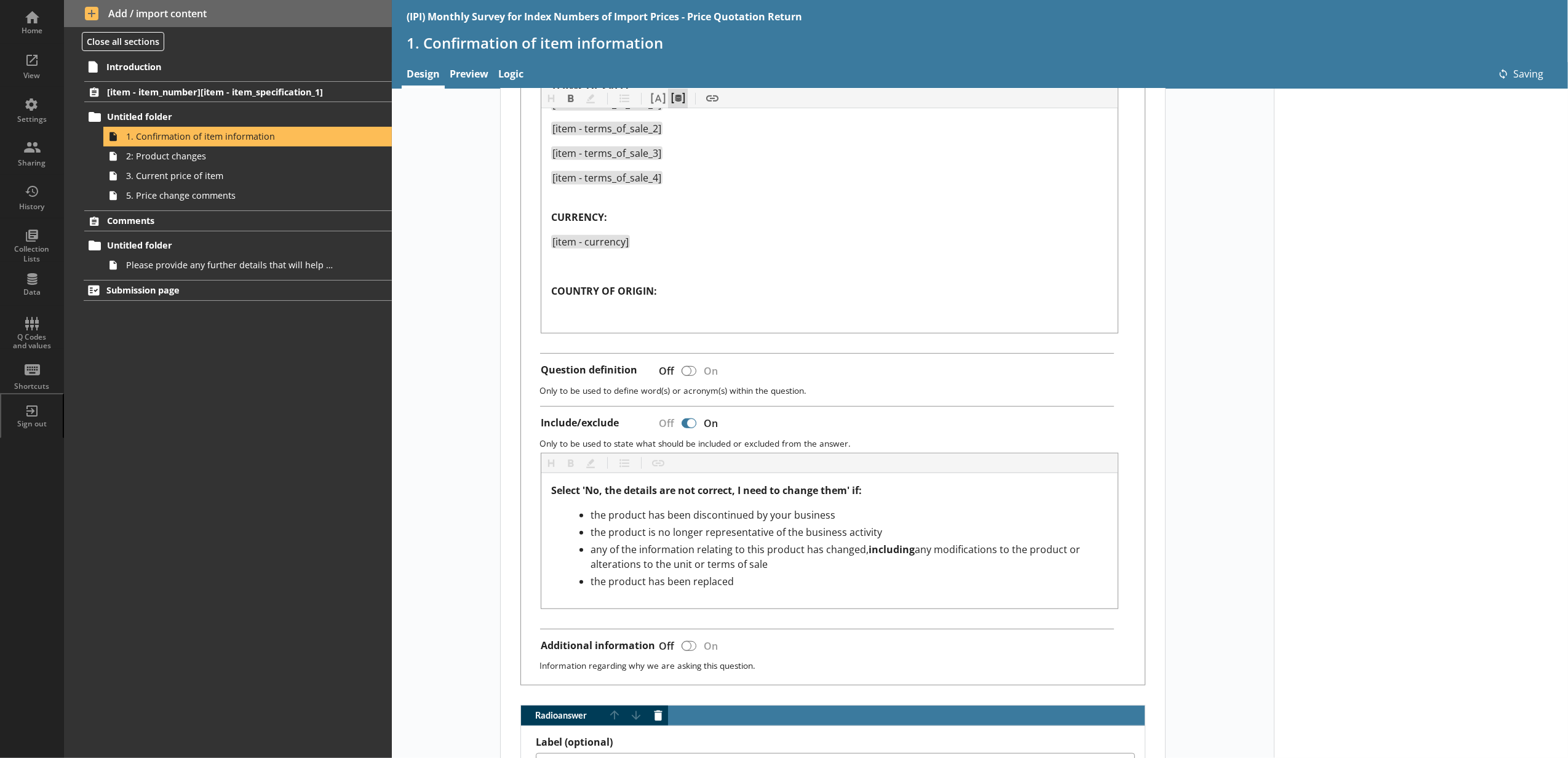
click at [678, 96] on button "Pipe metadata" at bounding box center [678, 99] width 20 height 20
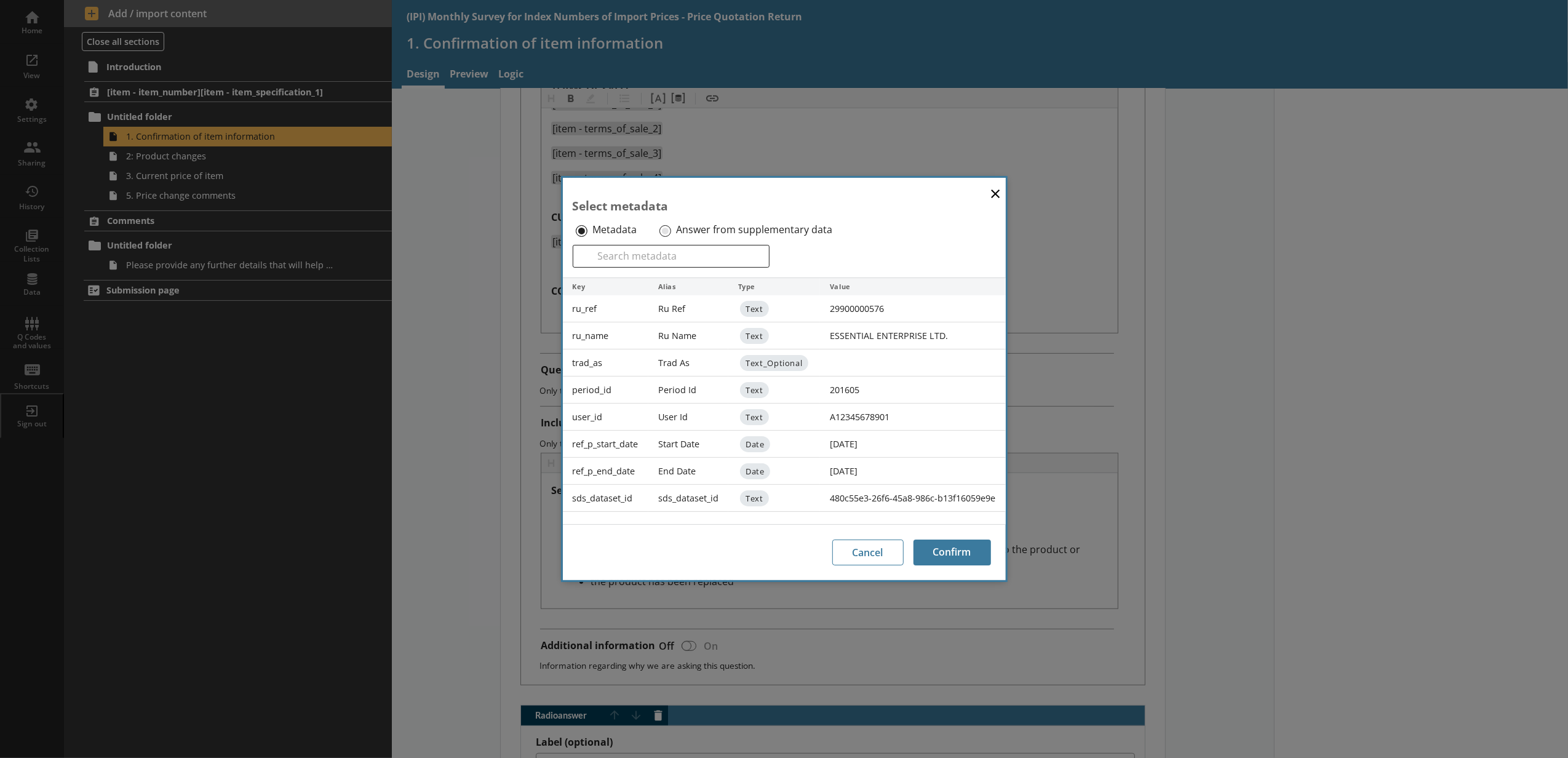
click at [670, 225] on div "Answer from supplementary data" at bounding box center [754, 230] width 195 height 20
click at [679, 224] on label "Answer from supplementary data" at bounding box center [754, 230] width 156 height 13
click at [671, 225] on input "Answer from supplementary data" at bounding box center [665, 231] width 12 height 12
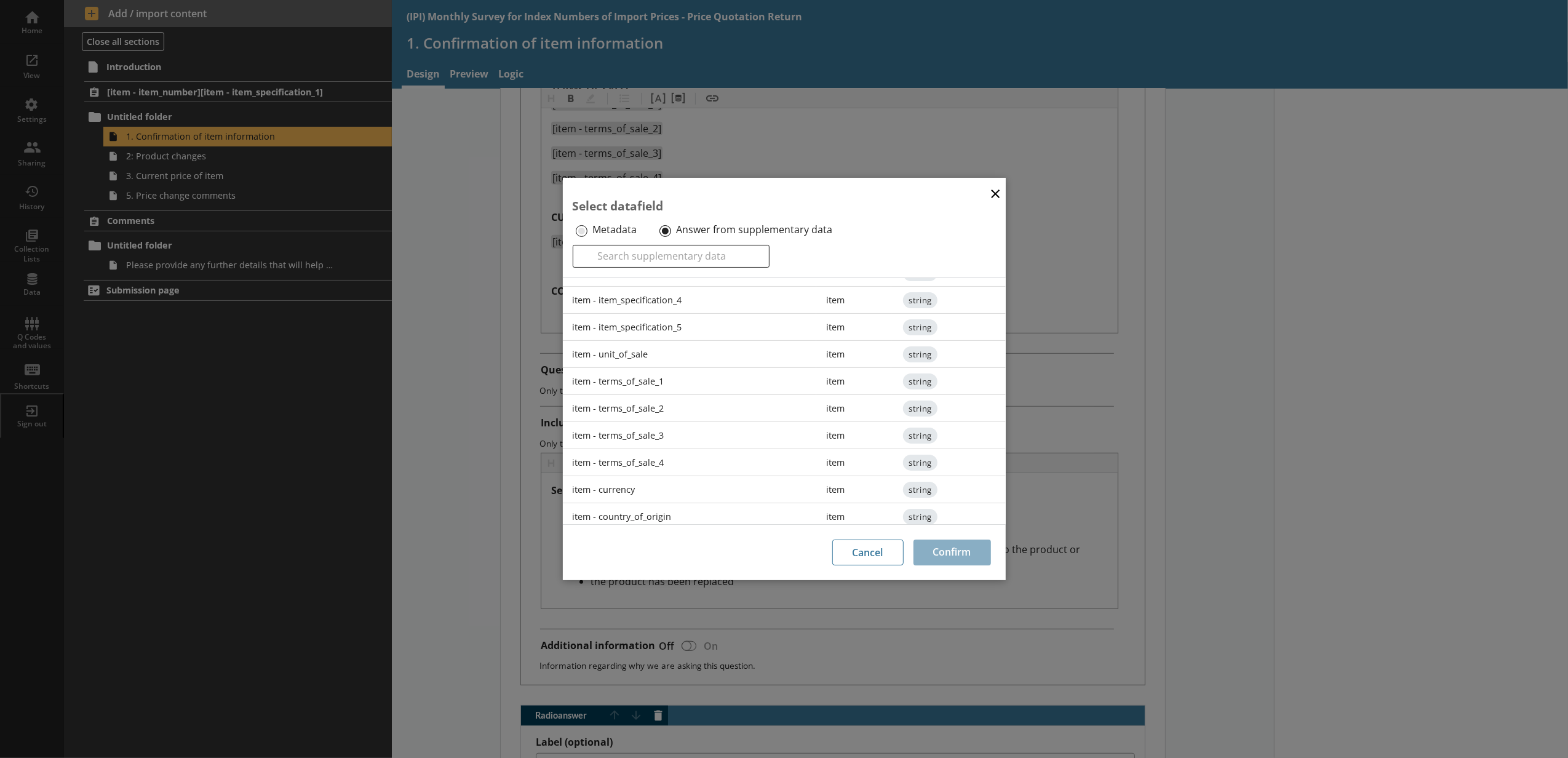
scroll to position [190, 0]
click at [701, 512] on div "item - country_of_origin" at bounding box center [690, 511] width 254 height 27
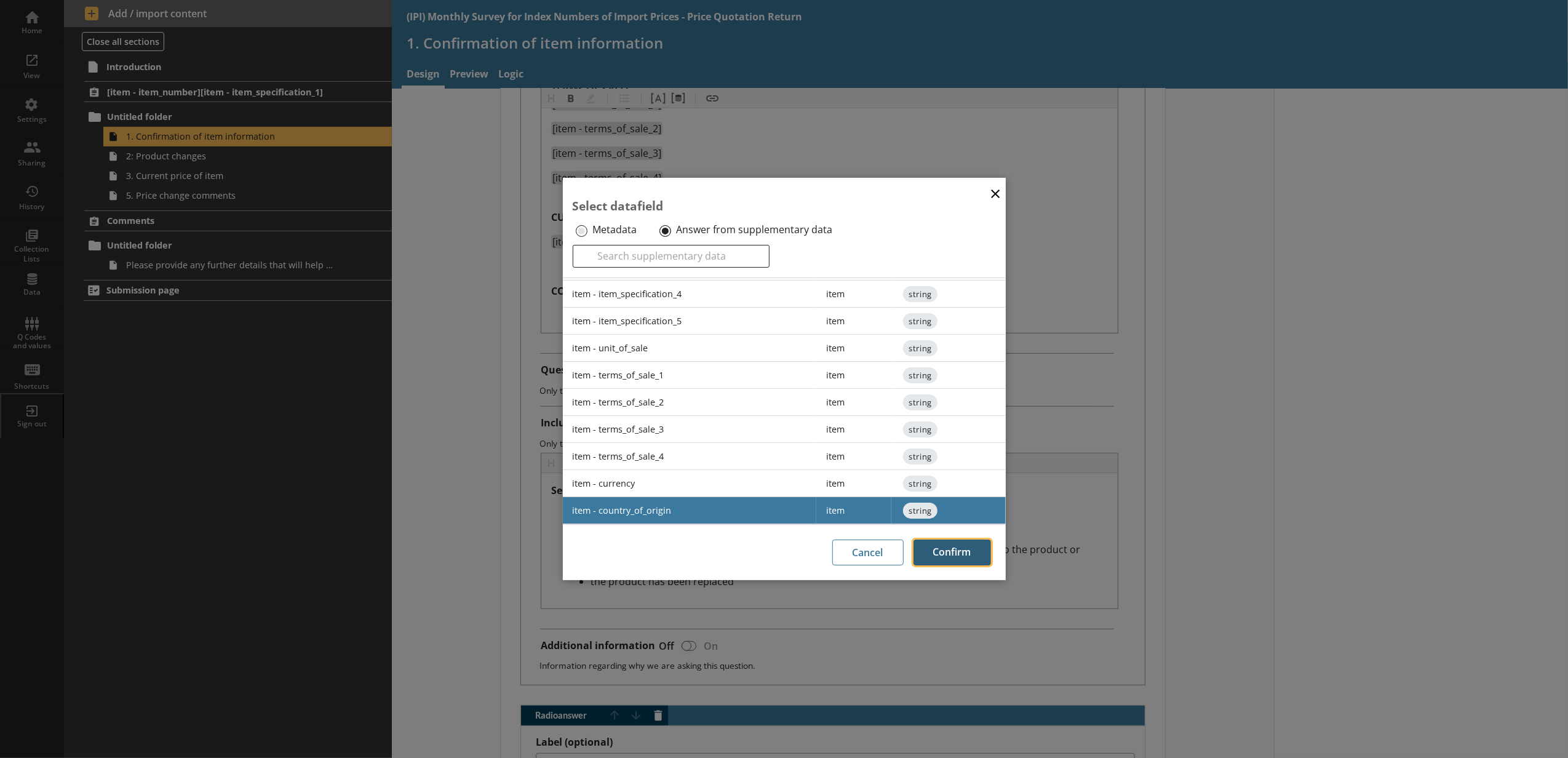
click at [923, 555] on button "Confirm" at bounding box center [952, 552] width 77 height 25
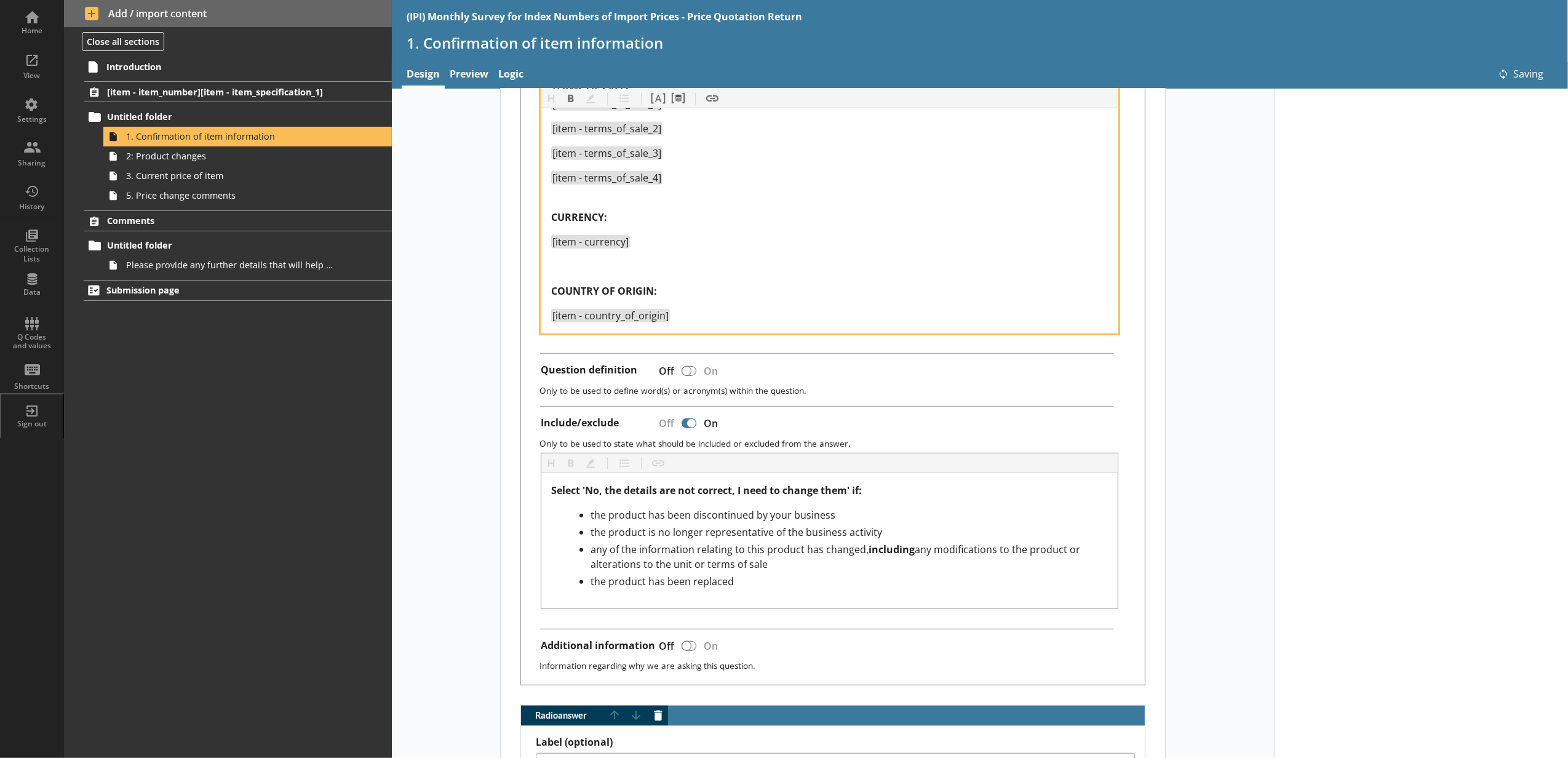
click at [566, 278] on div "Product details currently held: ITEM NUMBER : [item - item_number] SPECIFICATIO…" at bounding box center [829, 67] width 557 height 512
click at [609, 274] on div at bounding box center [829, 266] width 557 height 15
click at [569, 291] on span "COuNTRY OF ORIGIN:" at bounding box center [604, 291] width 106 height 14
click at [572, 266] on div at bounding box center [829, 266] width 557 height 15
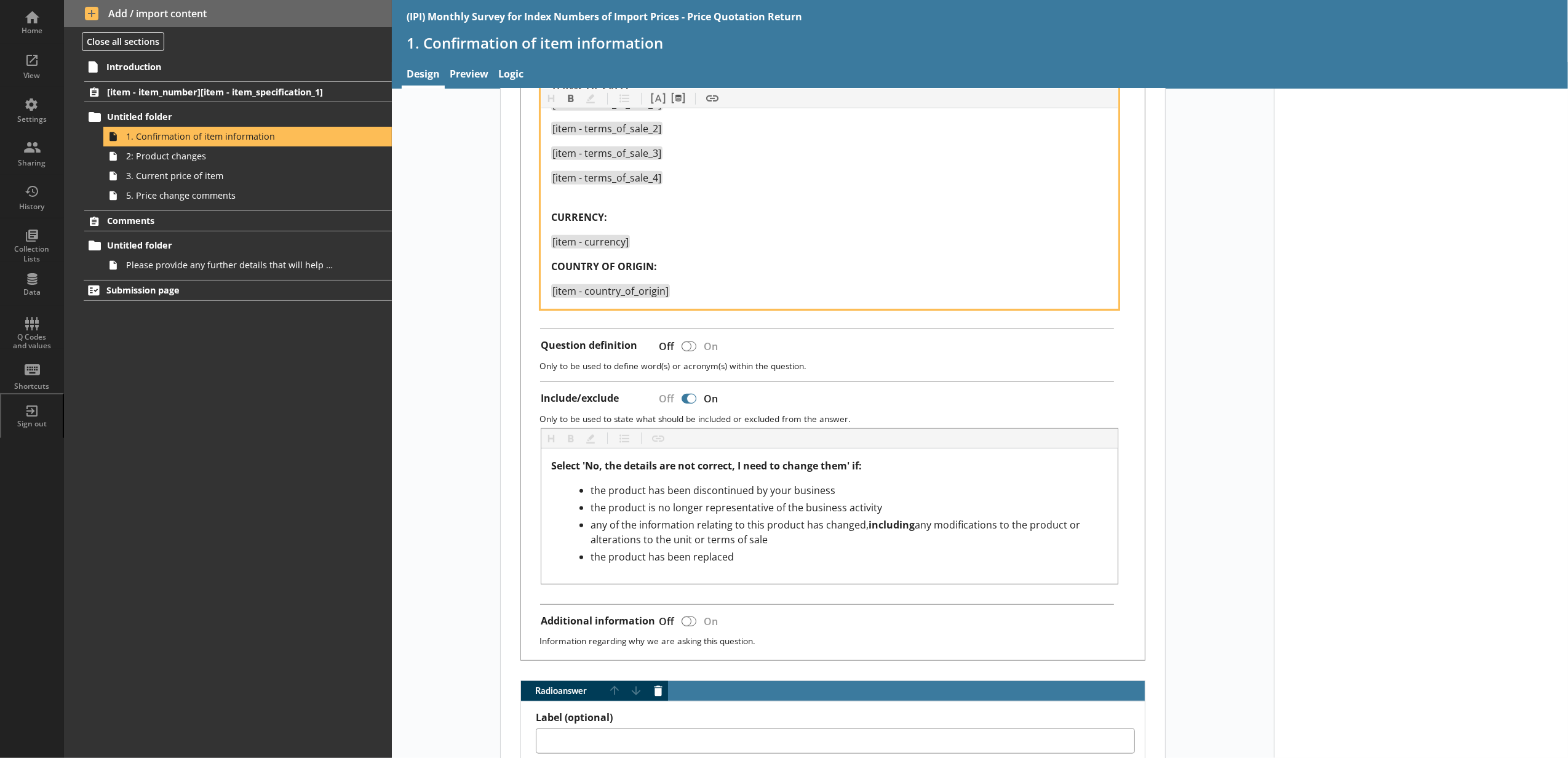
click at [586, 201] on div "CURRENCY:" at bounding box center [829, 210] width 557 height 29
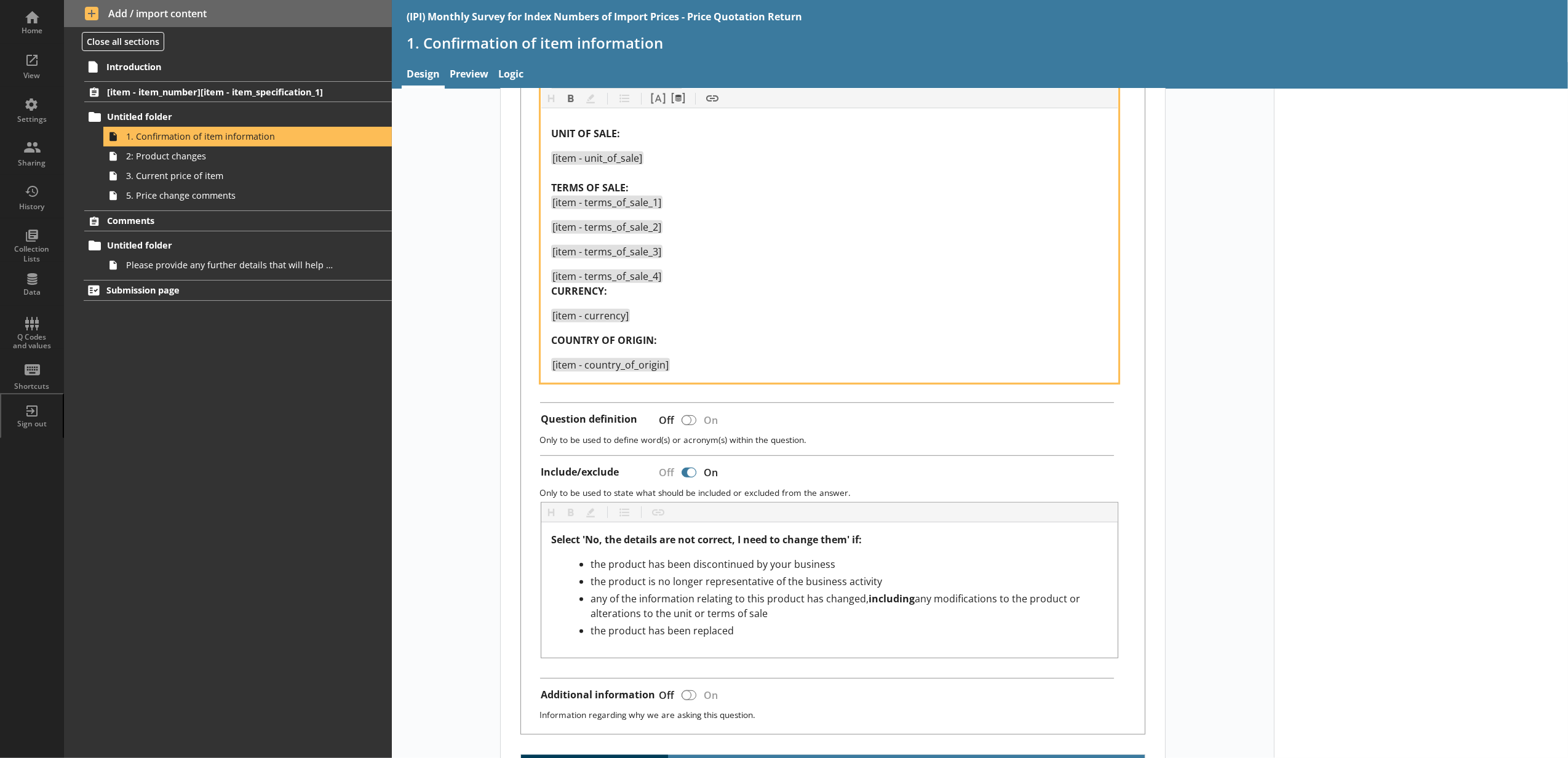
scroll to position [547, 0]
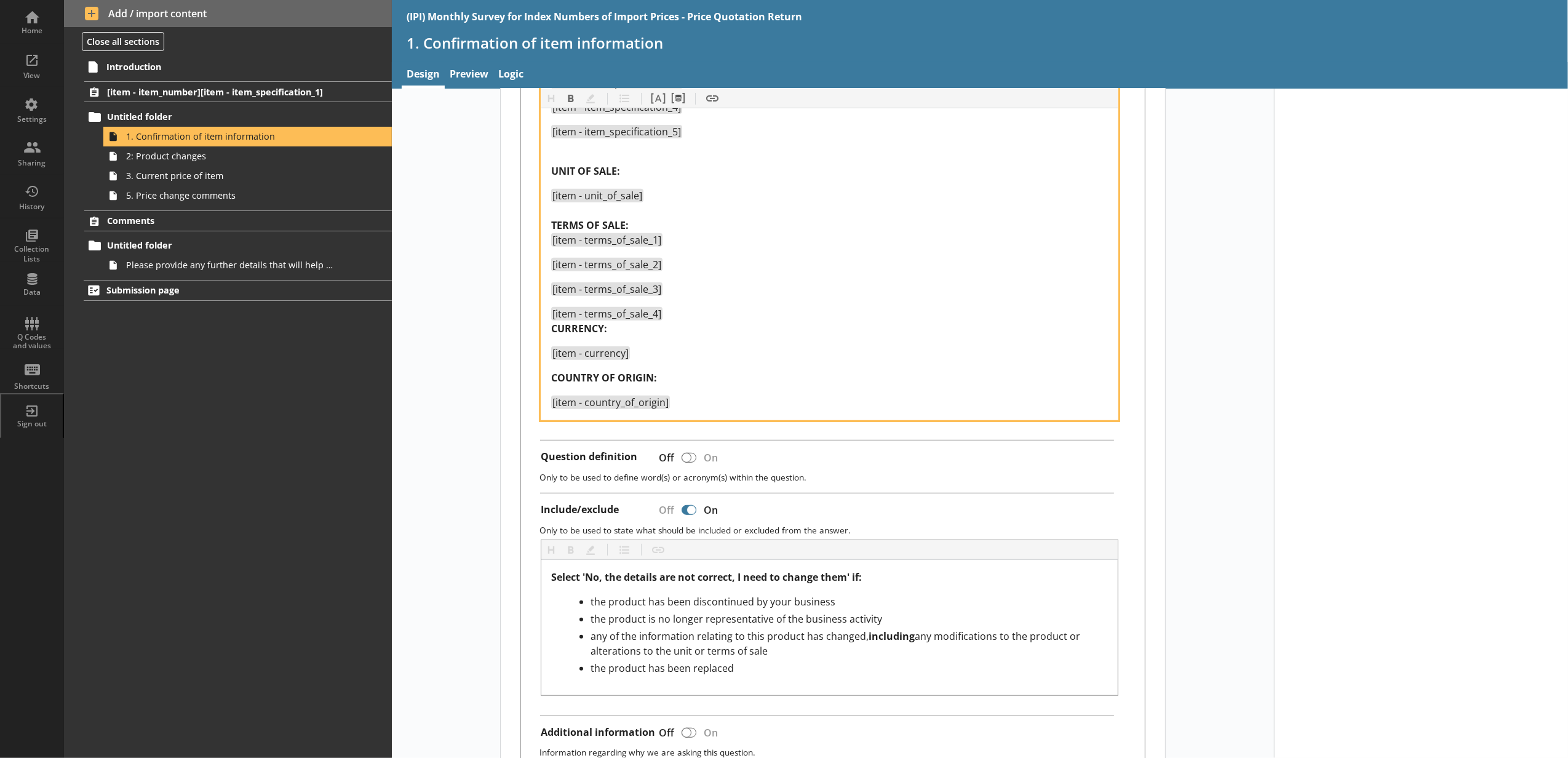
click at [584, 153] on div "UNIT OF SALE:" at bounding box center [829, 163] width 557 height 29
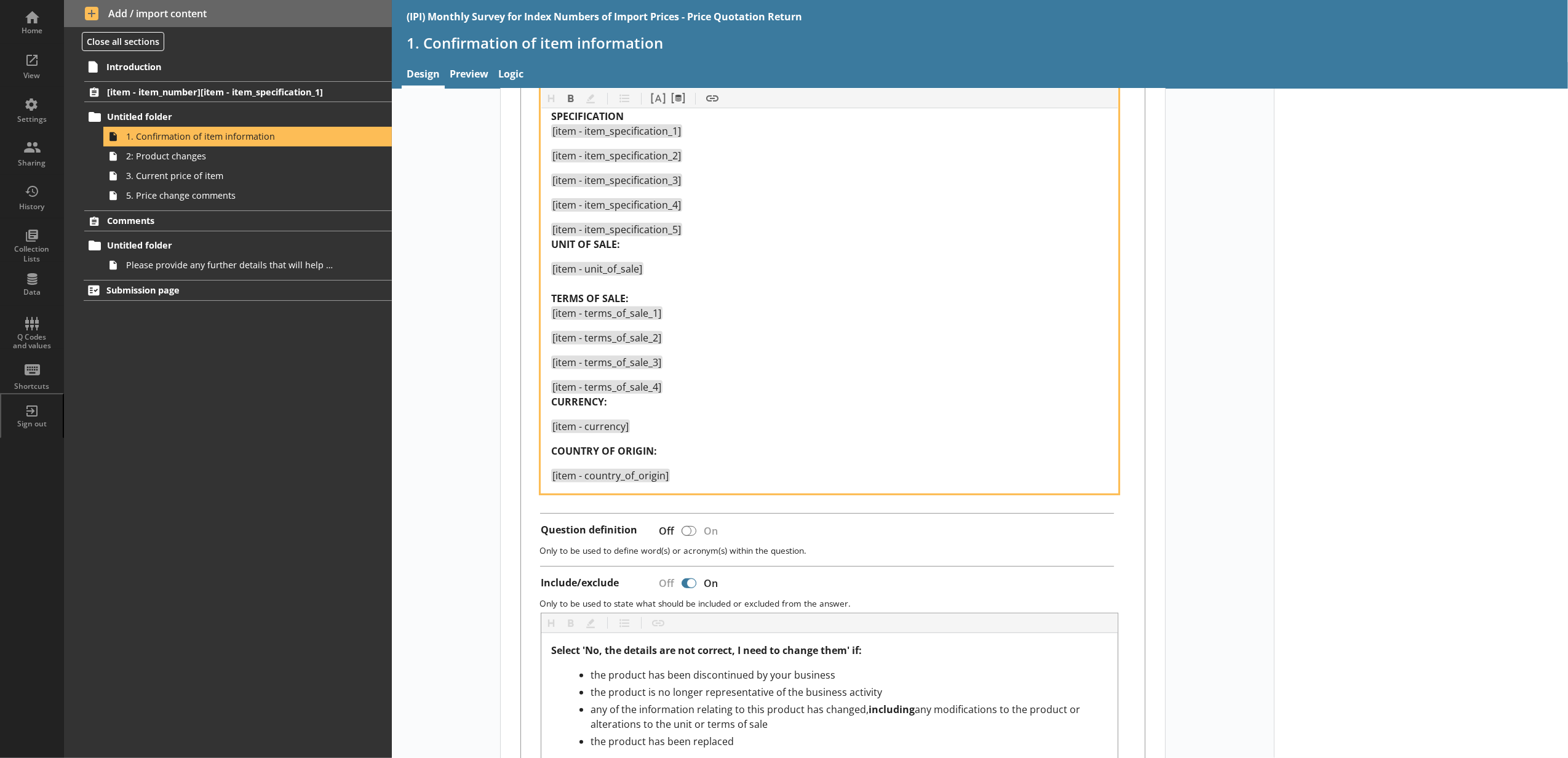
scroll to position [409, 0]
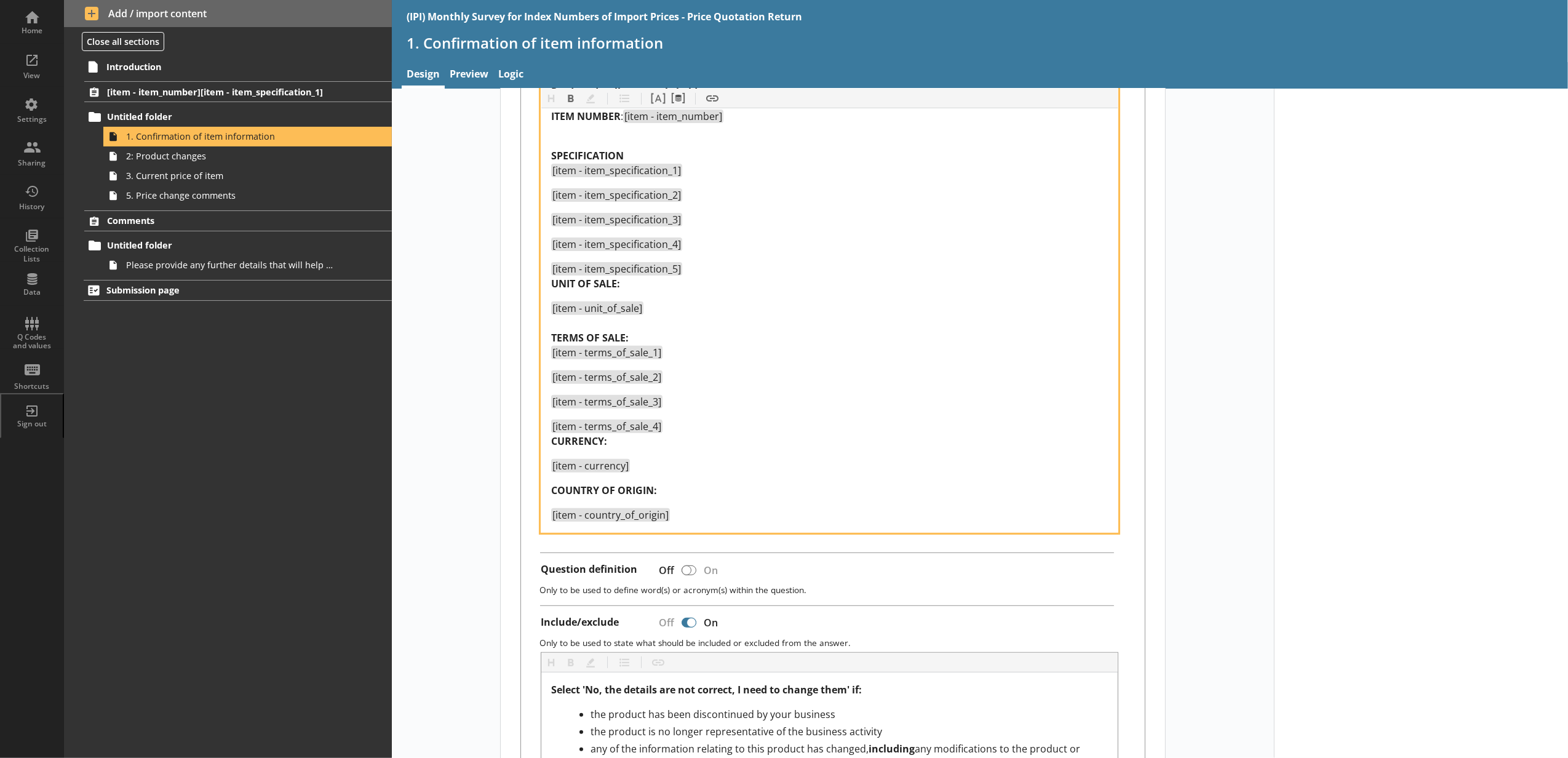
click at [628, 325] on div "[item - unit_of_sale] TERMS OF SALE: [item - terms_of_sale_1]" at bounding box center [829, 330] width 557 height 59
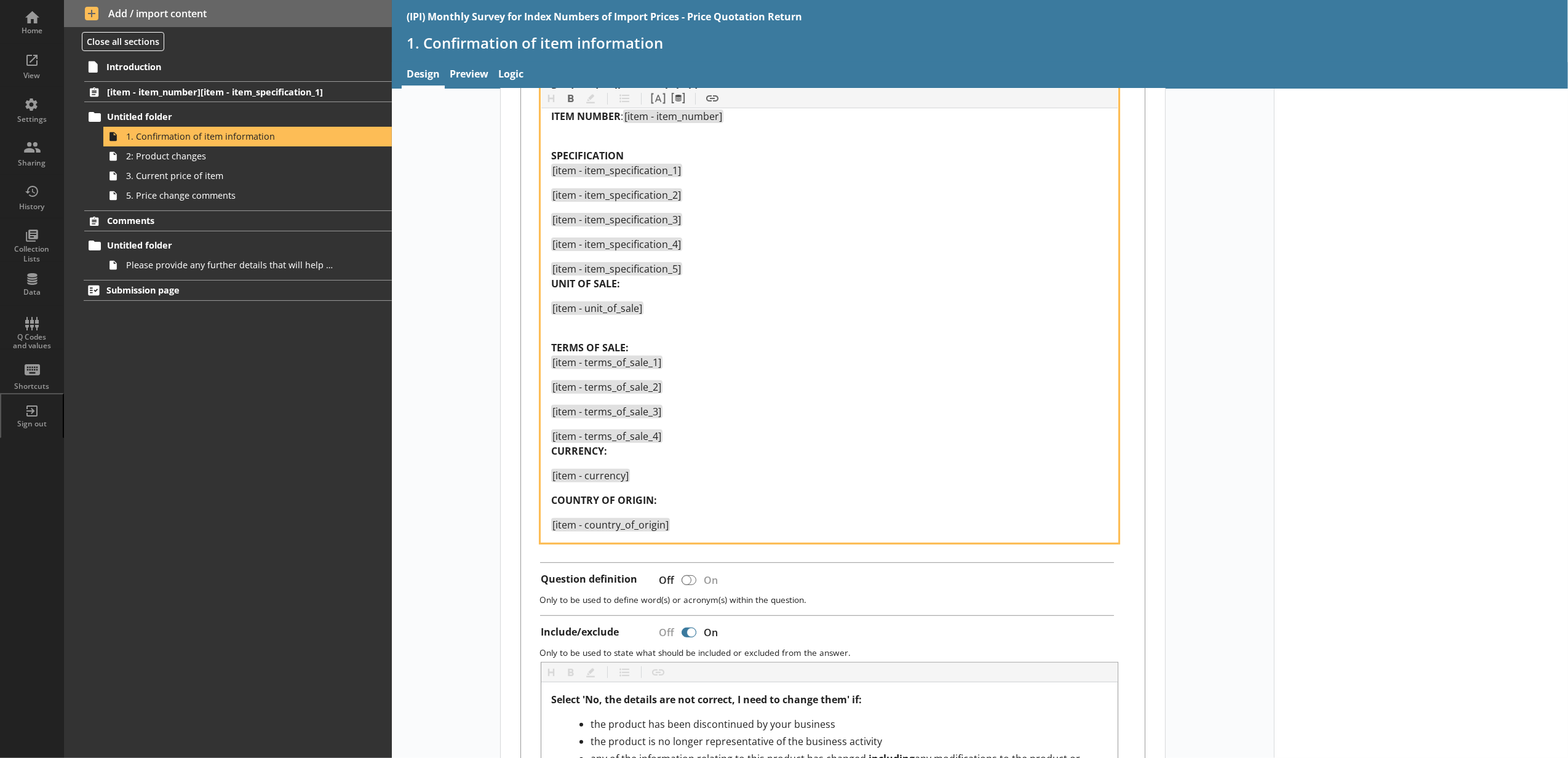
click at [706, 268] on div "[item - item_specification_5] UNIT OF SALE:" at bounding box center [829, 276] width 557 height 29
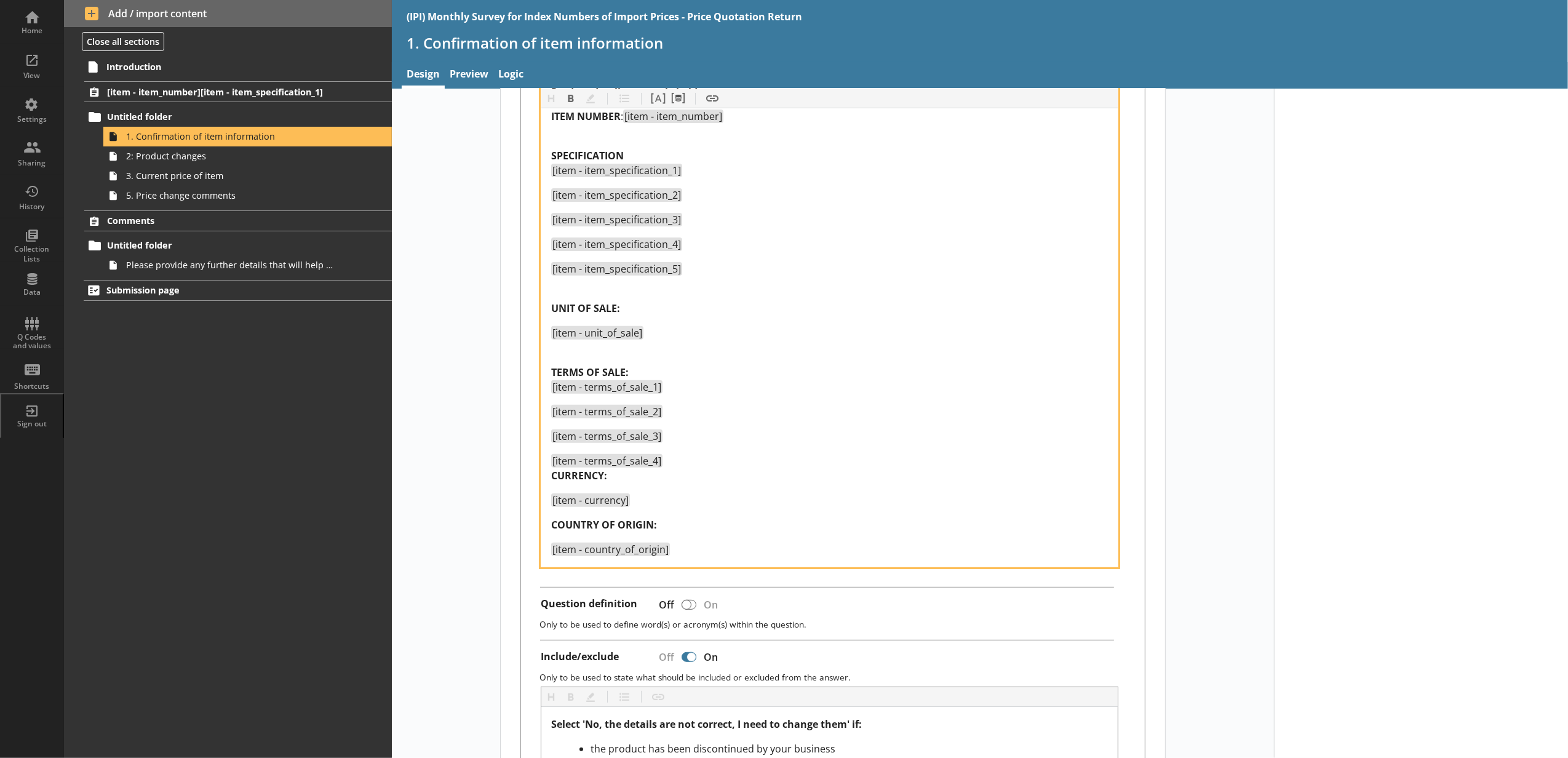
click at [670, 460] on div "[item - terms_of_sale_4] CURRENCY:" at bounding box center [829, 468] width 557 height 29
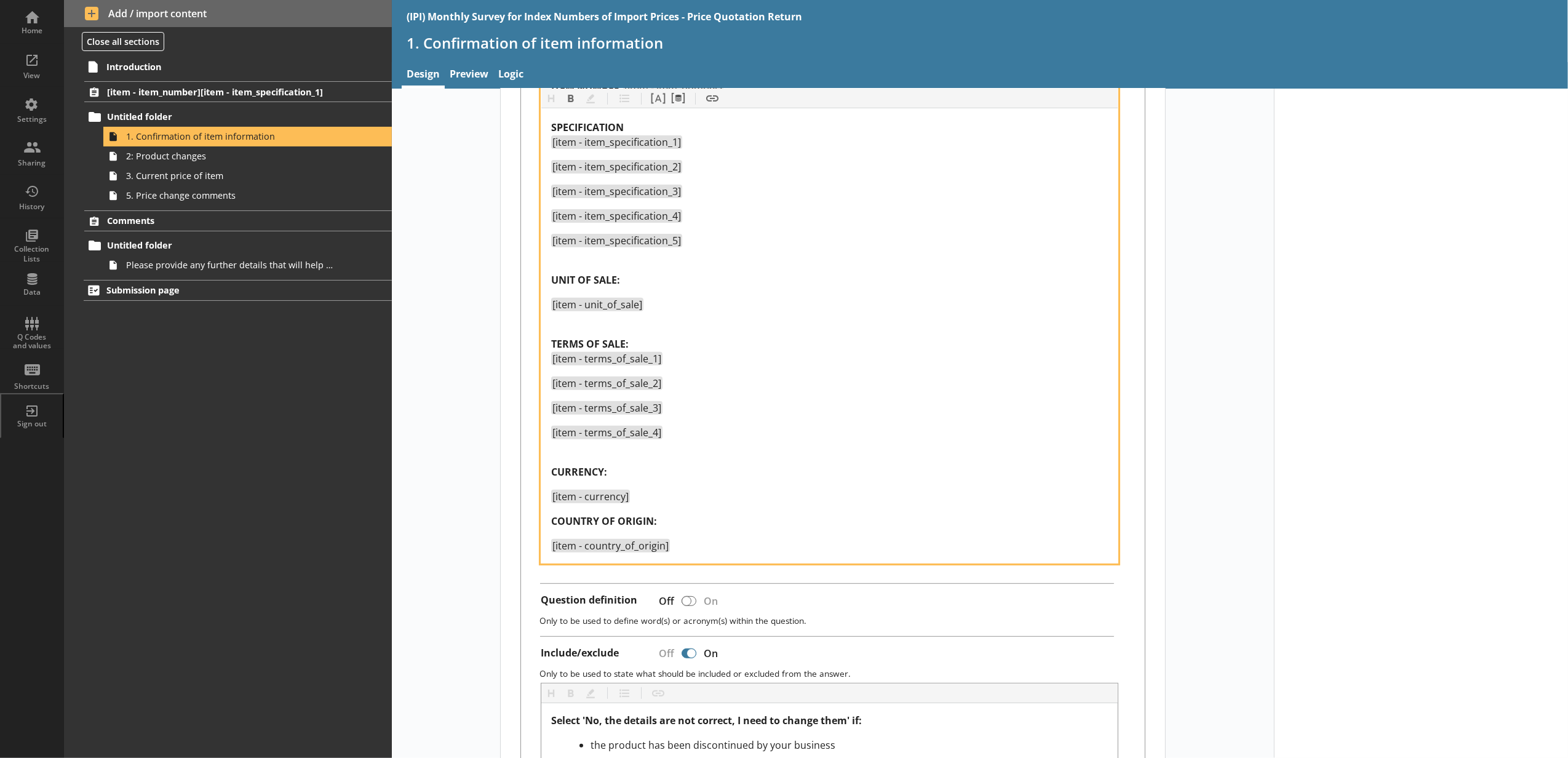
scroll to position [547, 0]
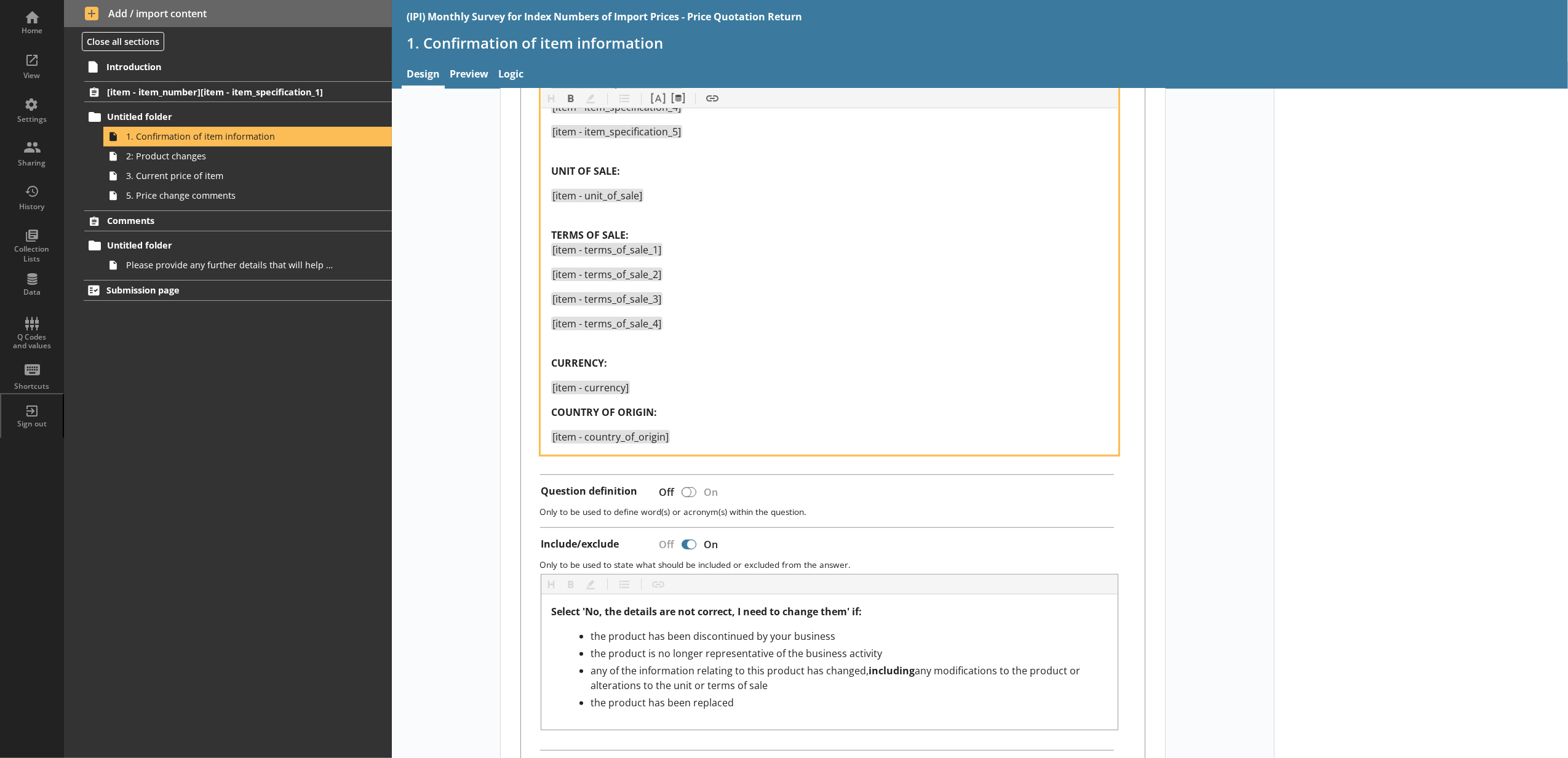
click at [637, 382] on div "Product details currently held: ITEM NUMBER : [item - item_number] SPECIFICATIO…" at bounding box center [829, 195] width 557 height 497
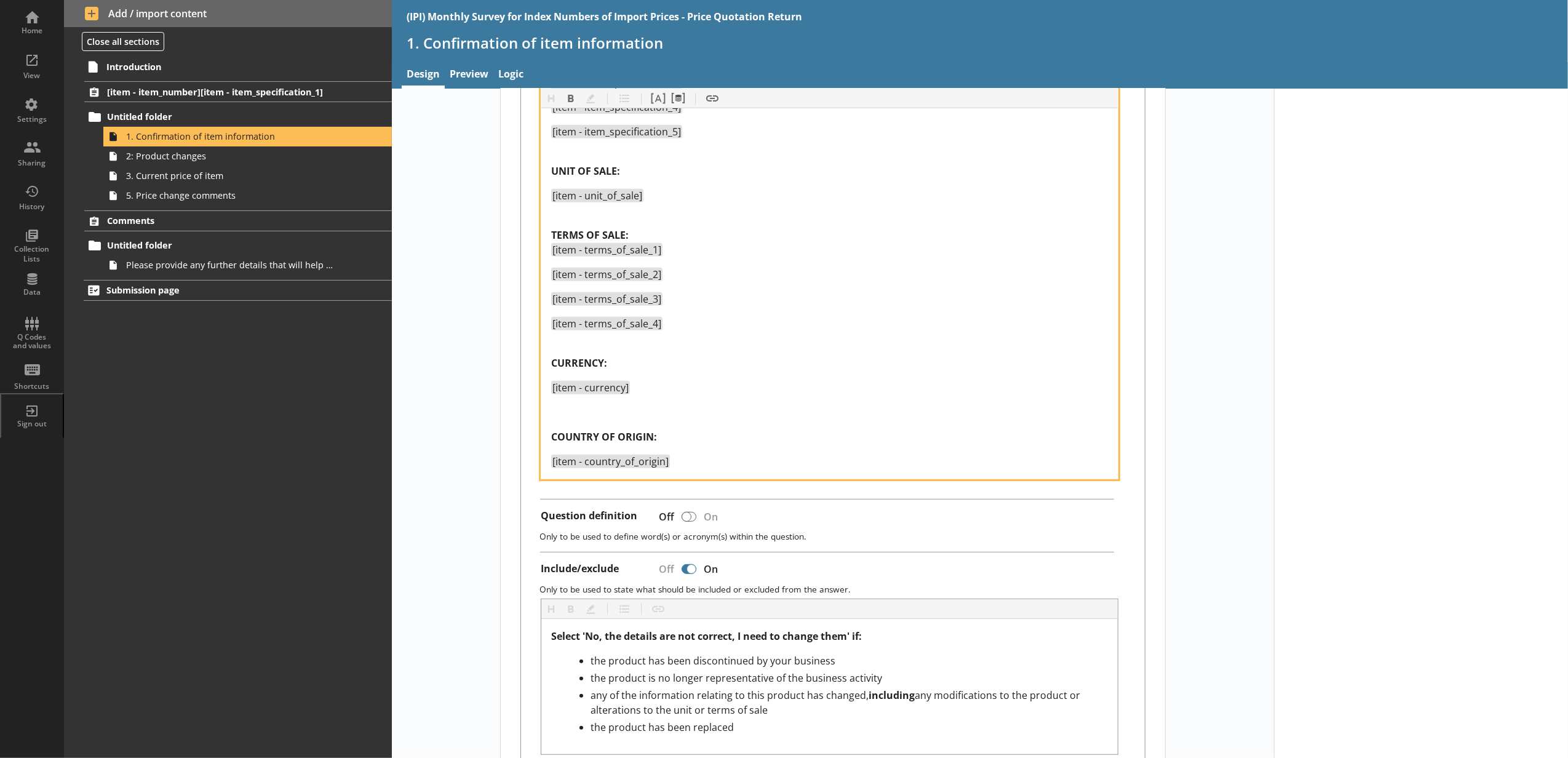
click at [699, 428] on div "Product details currently held: ITEM NUMBER : [item - item_number] SPECIFICATIO…" at bounding box center [829, 208] width 557 height 522
click at [583, 359] on span "CURRENCY:" at bounding box center [578, 362] width 56 height 14
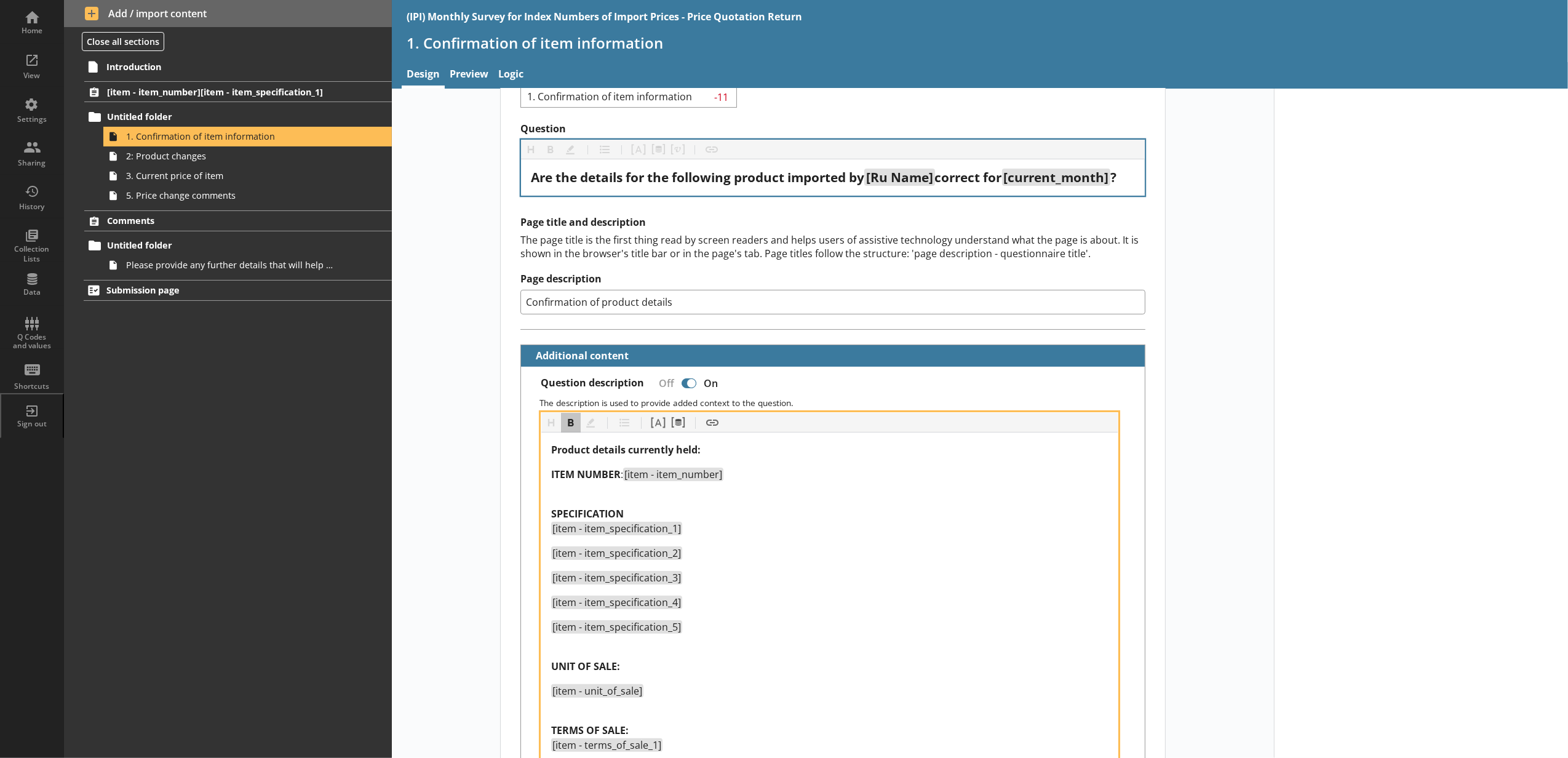
scroll to position [0, 0]
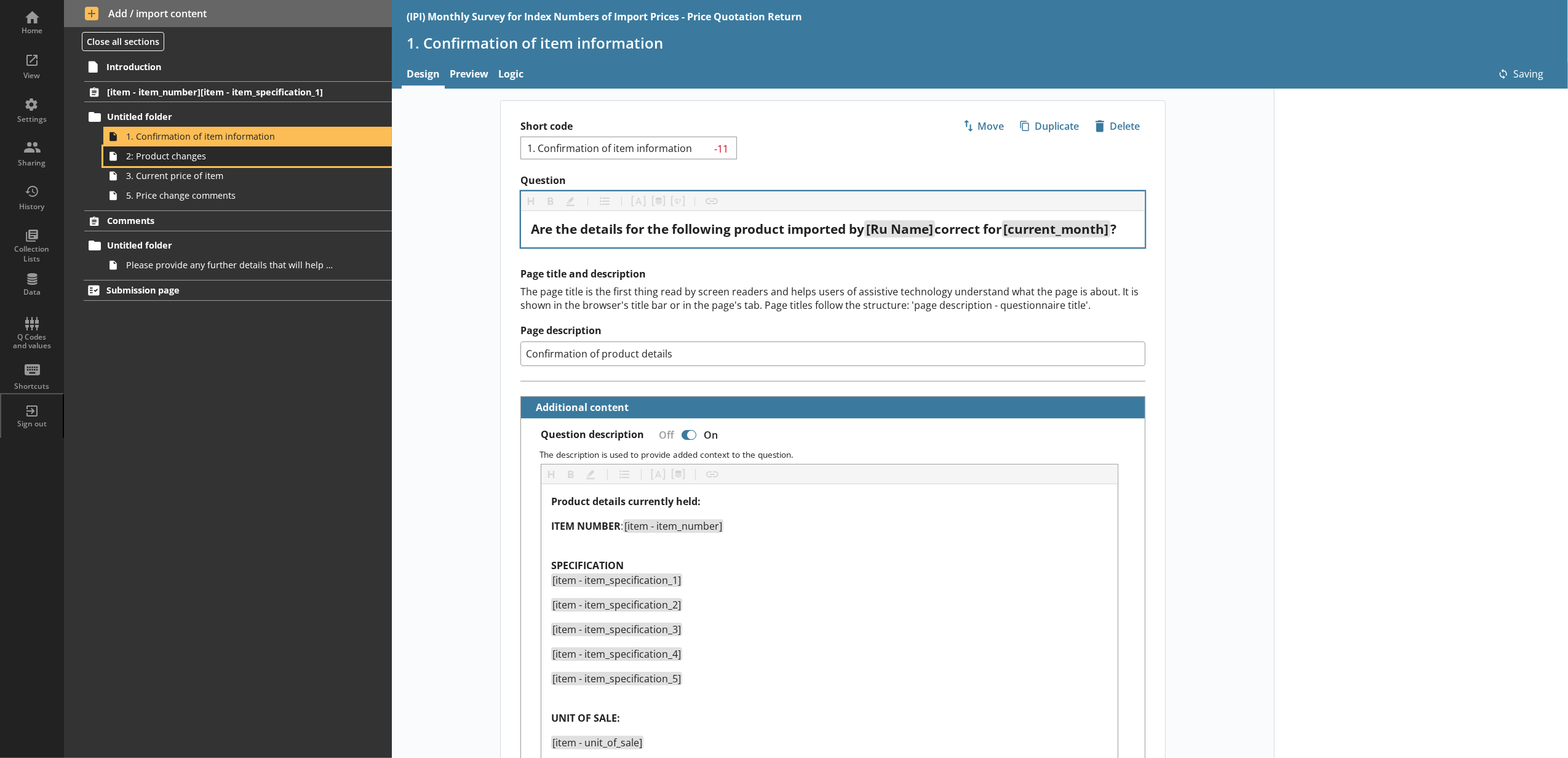
click at [242, 163] on link "2: Product changes" at bounding box center [247, 156] width 288 height 20
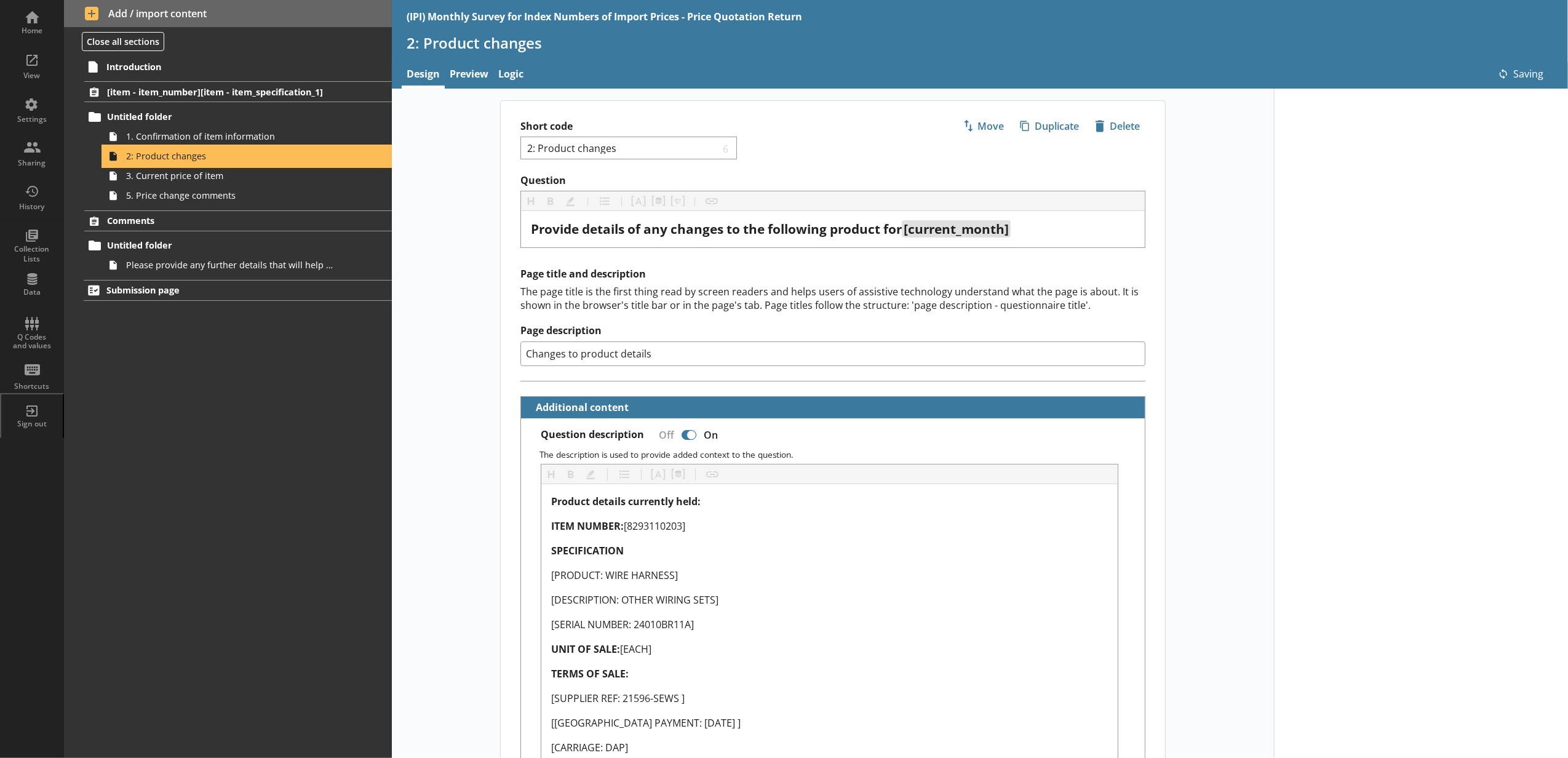
type textarea "x"
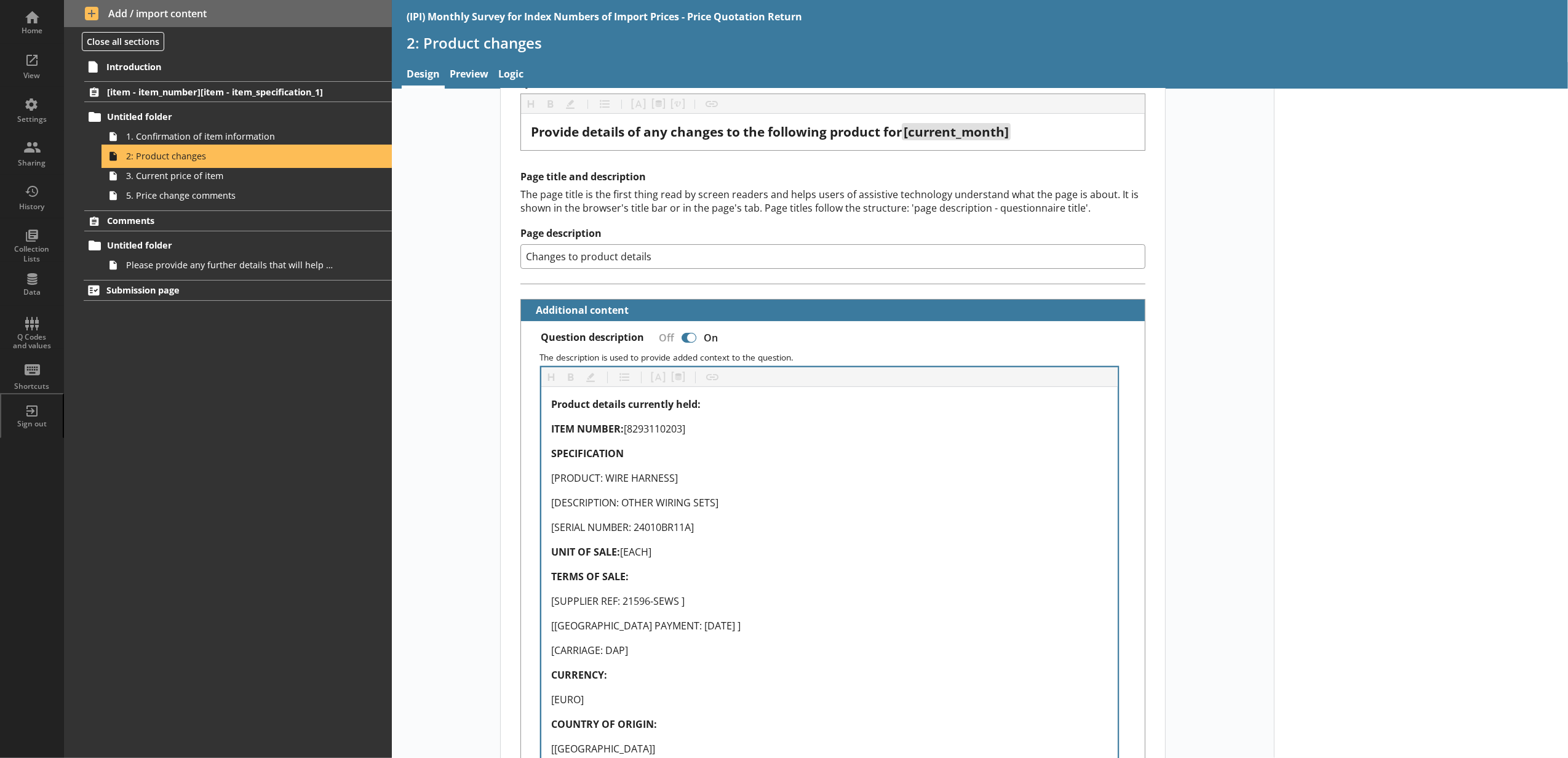
scroll to position [137, 0]
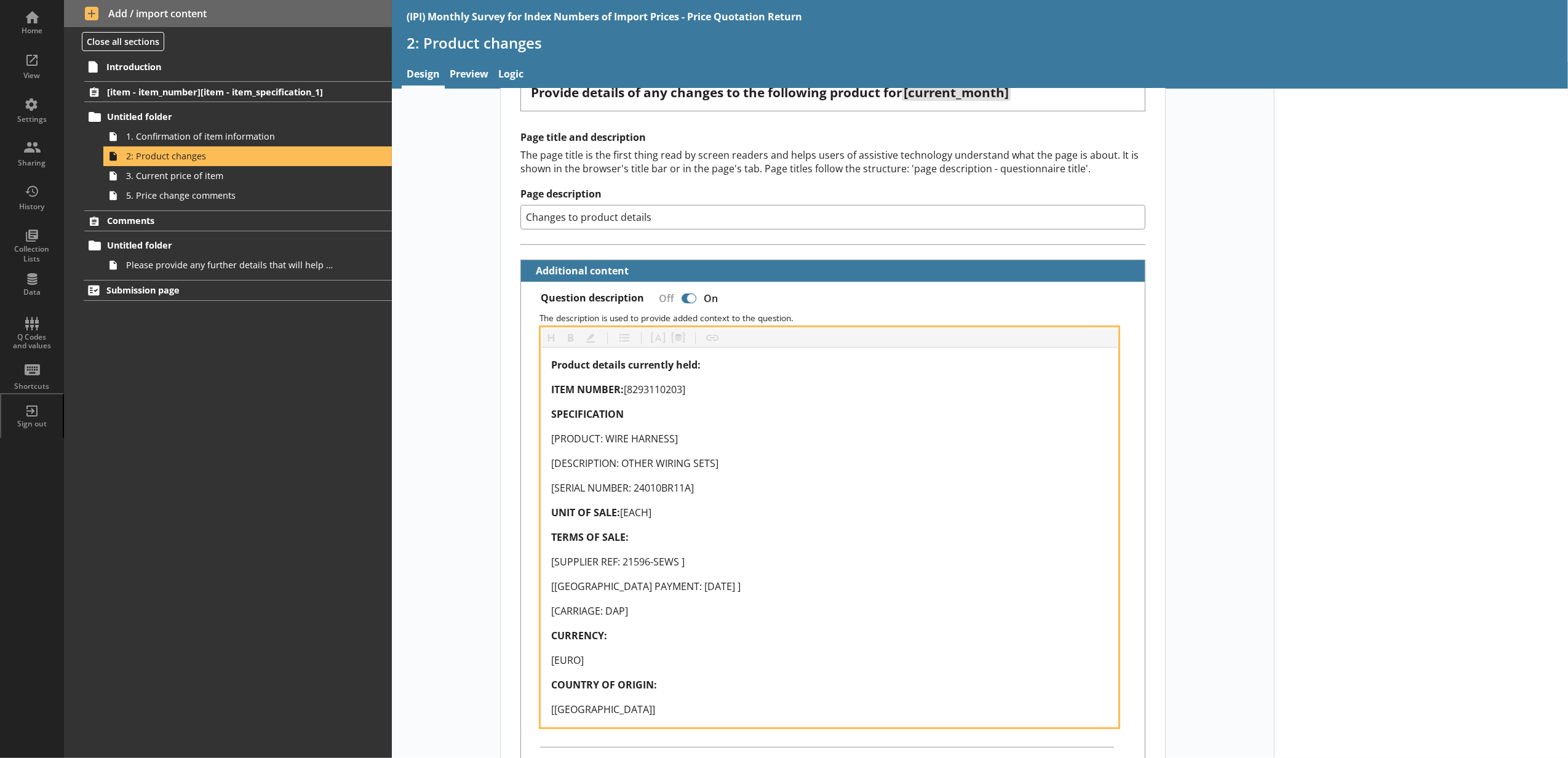
click at [701, 400] on div "Product details currently held: ITEM NUMBER: [8293110203] SPECIFICATION [PRODUC…" at bounding box center [829, 537] width 557 height 359
click at [695, 390] on div "ITEM NUMBER: [8293110203]" at bounding box center [829, 389] width 557 height 15
click at [676, 348] on button "Pipe metadata" at bounding box center [678, 338] width 20 height 20
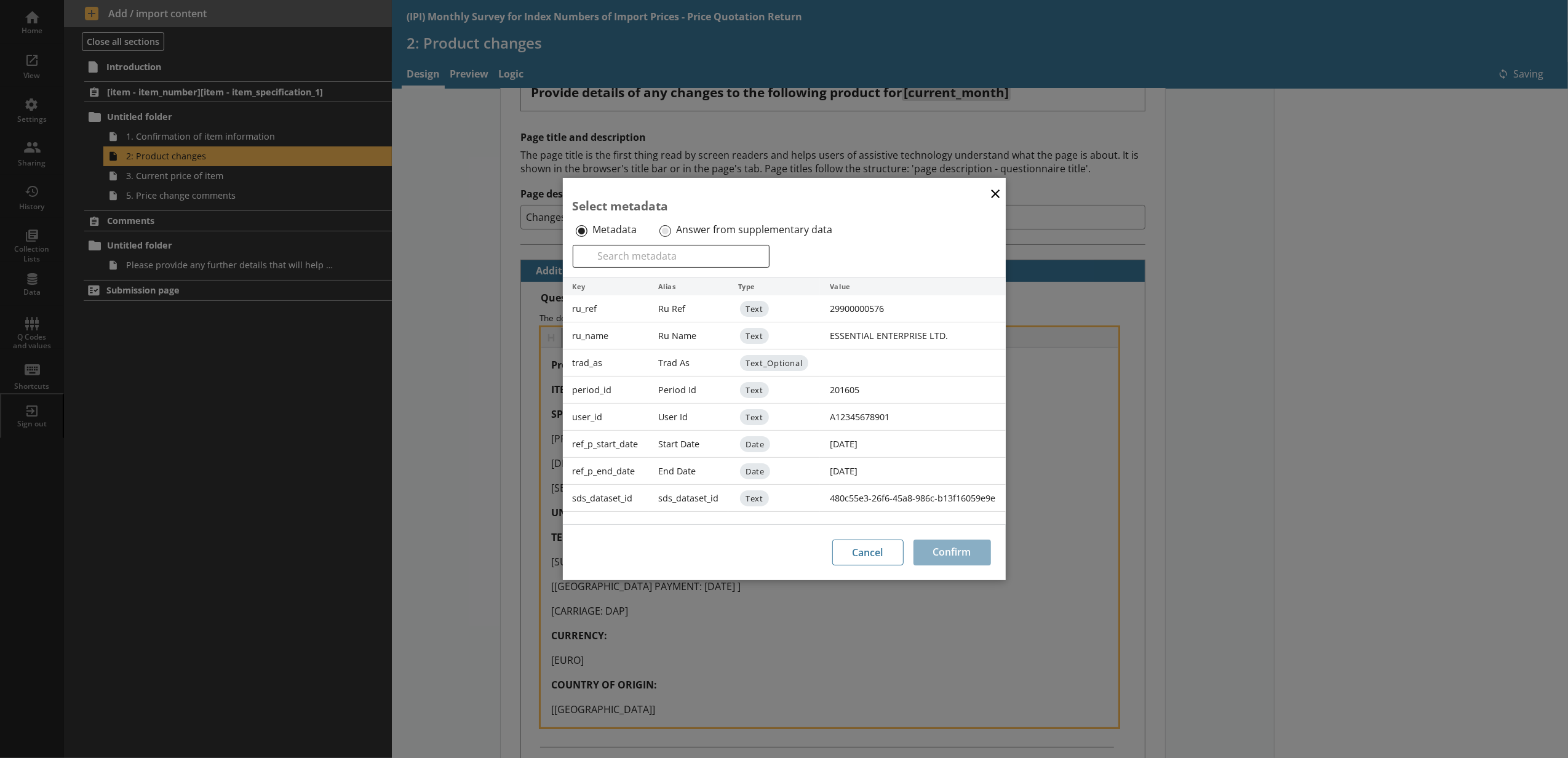
click at [695, 227] on label "Answer from supplementary data" at bounding box center [754, 230] width 156 height 13
click at [671, 227] on input "Answer from supplementary data" at bounding box center [665, 231] width 12 height 12
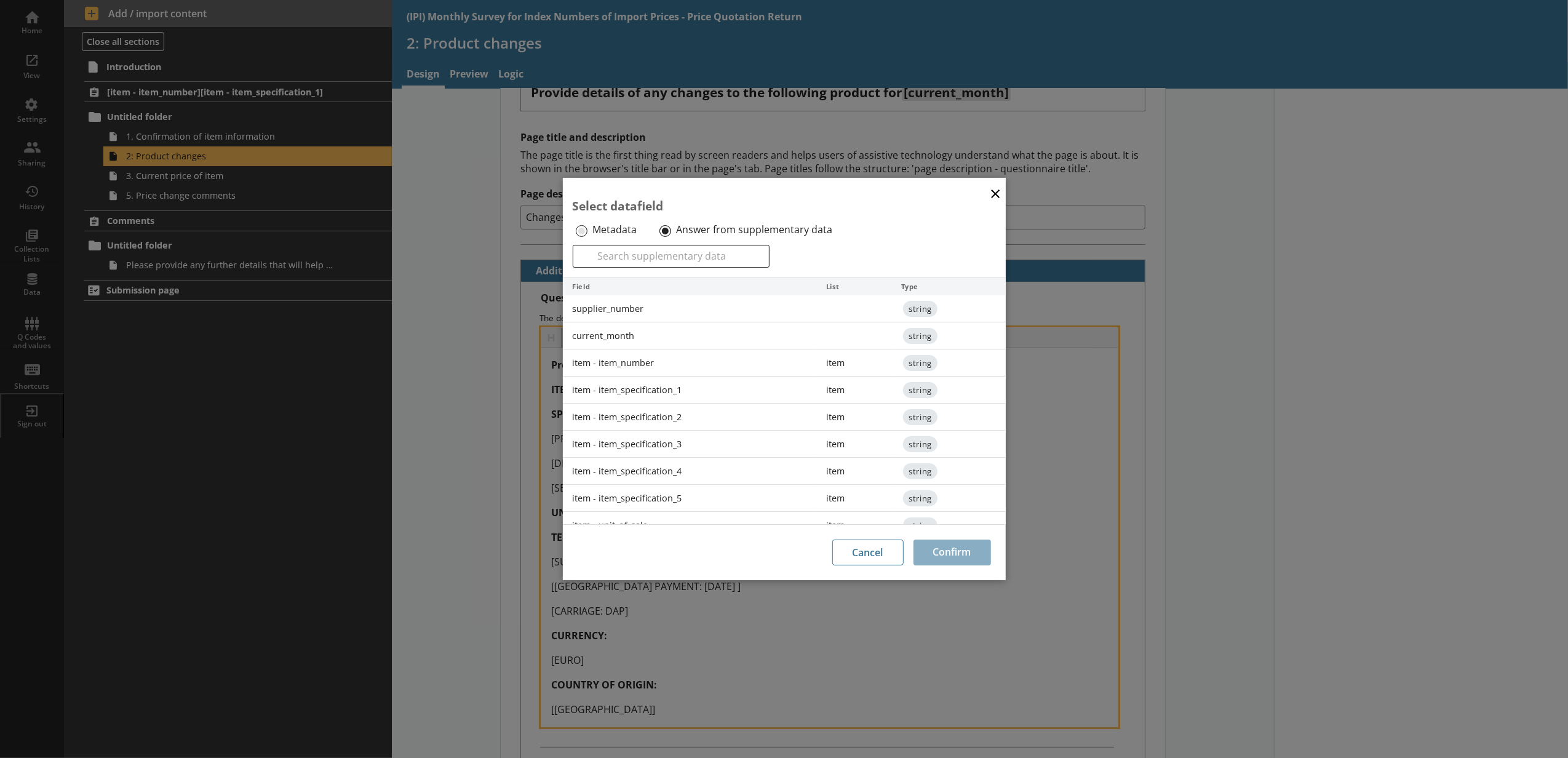
click at [661, 369] on div "item - item_number" at bounding box center [690, 363] width 254 height 27
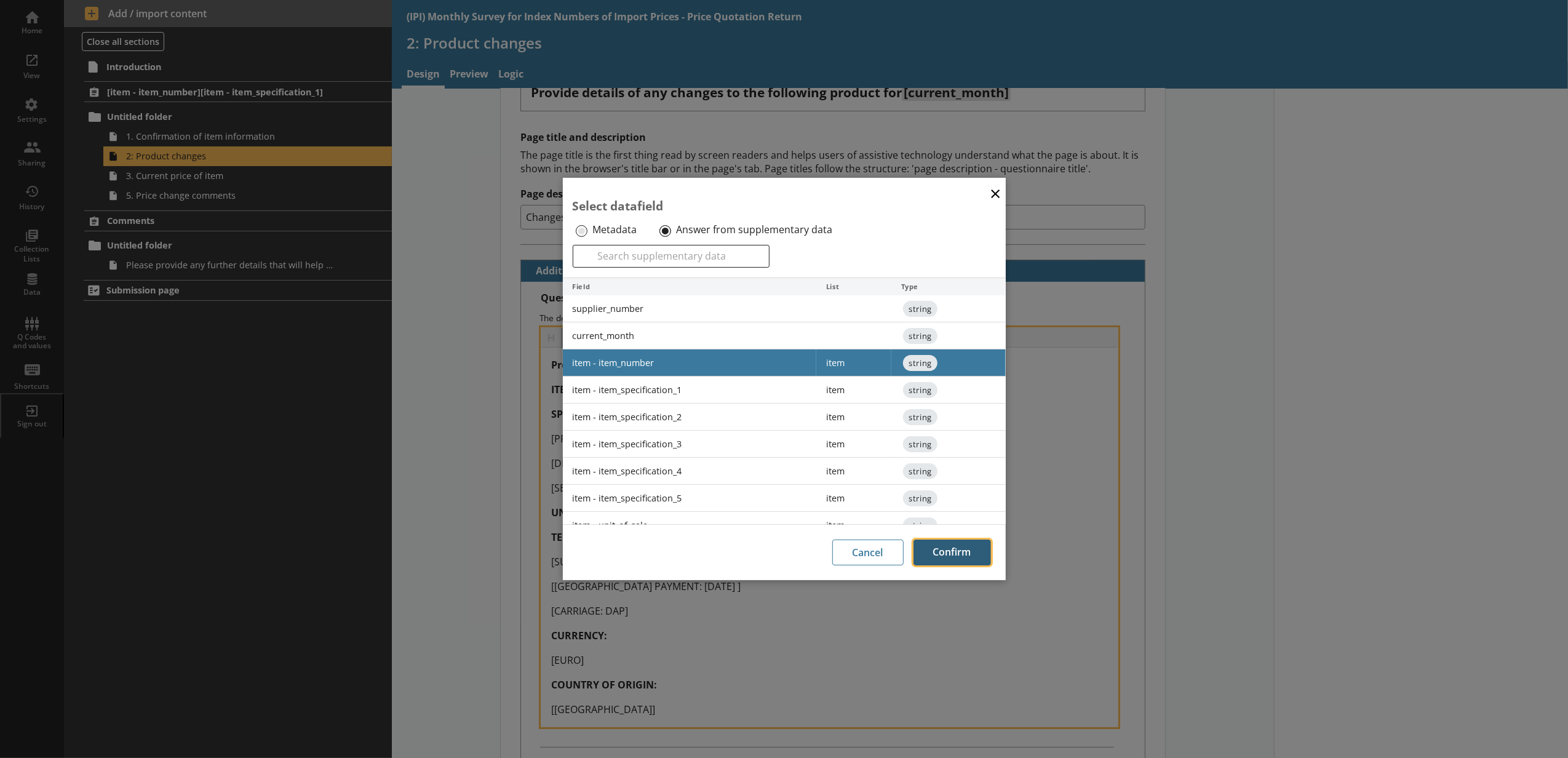
click at [929, 546] on button "Confirm" at bounding box center [952, 552] width 77 height 25
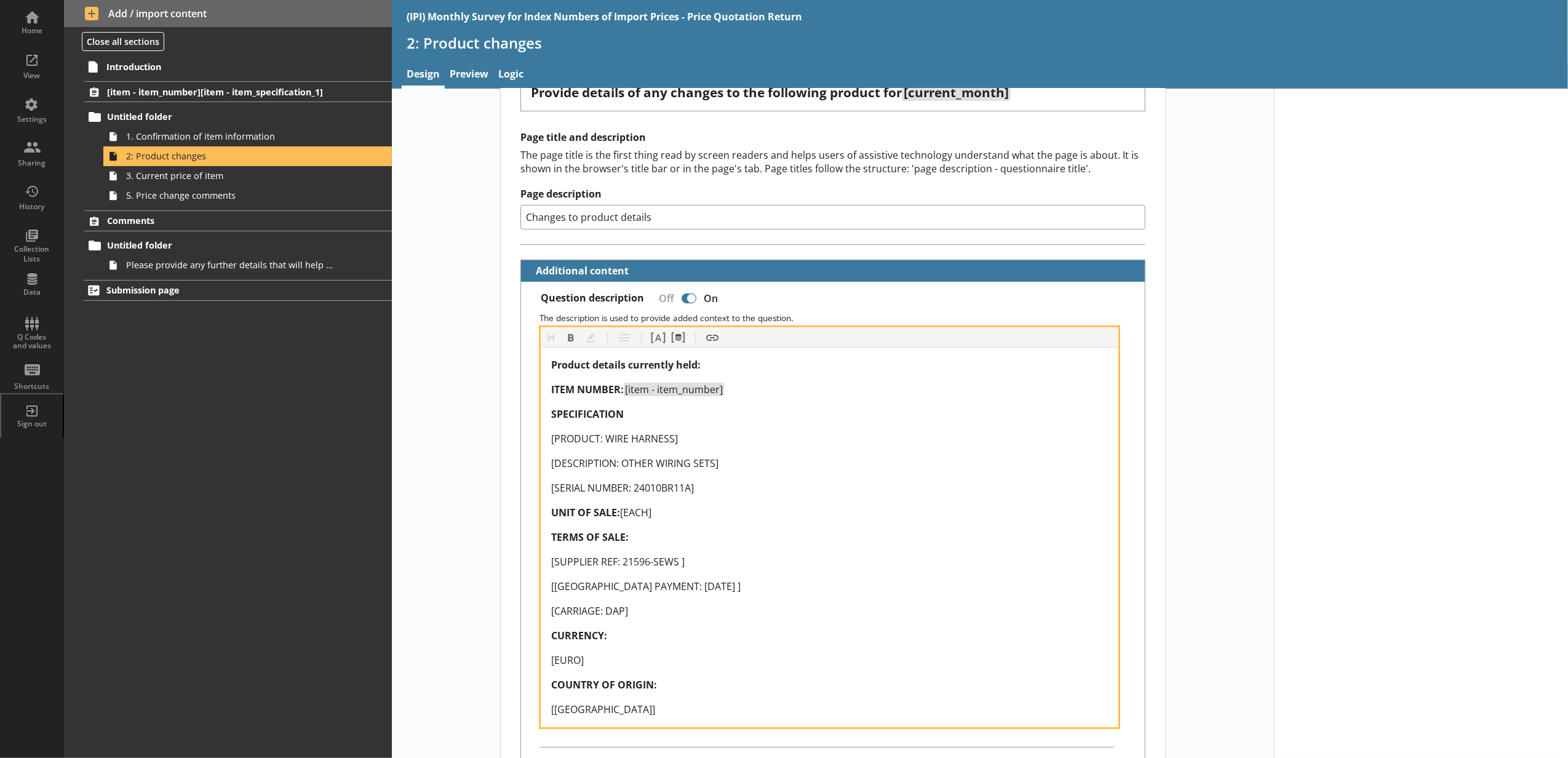
click at [808, 658] on html "Home View Settings Sharing History Collection Lists Data Q Codes and values Sho…" at bounding box center [784, 379] width 1568 height 758
drag, startPoint x: 695, startPoint y: 490, endPoint x: 544, endPoint y: 436, distance: 160.4
click at [544, 436] on div "Product details currently held: ITEM NUMBER: [item - item_number] SPECIFICATION…" at bounding box center [829, 537] width 576 height 379
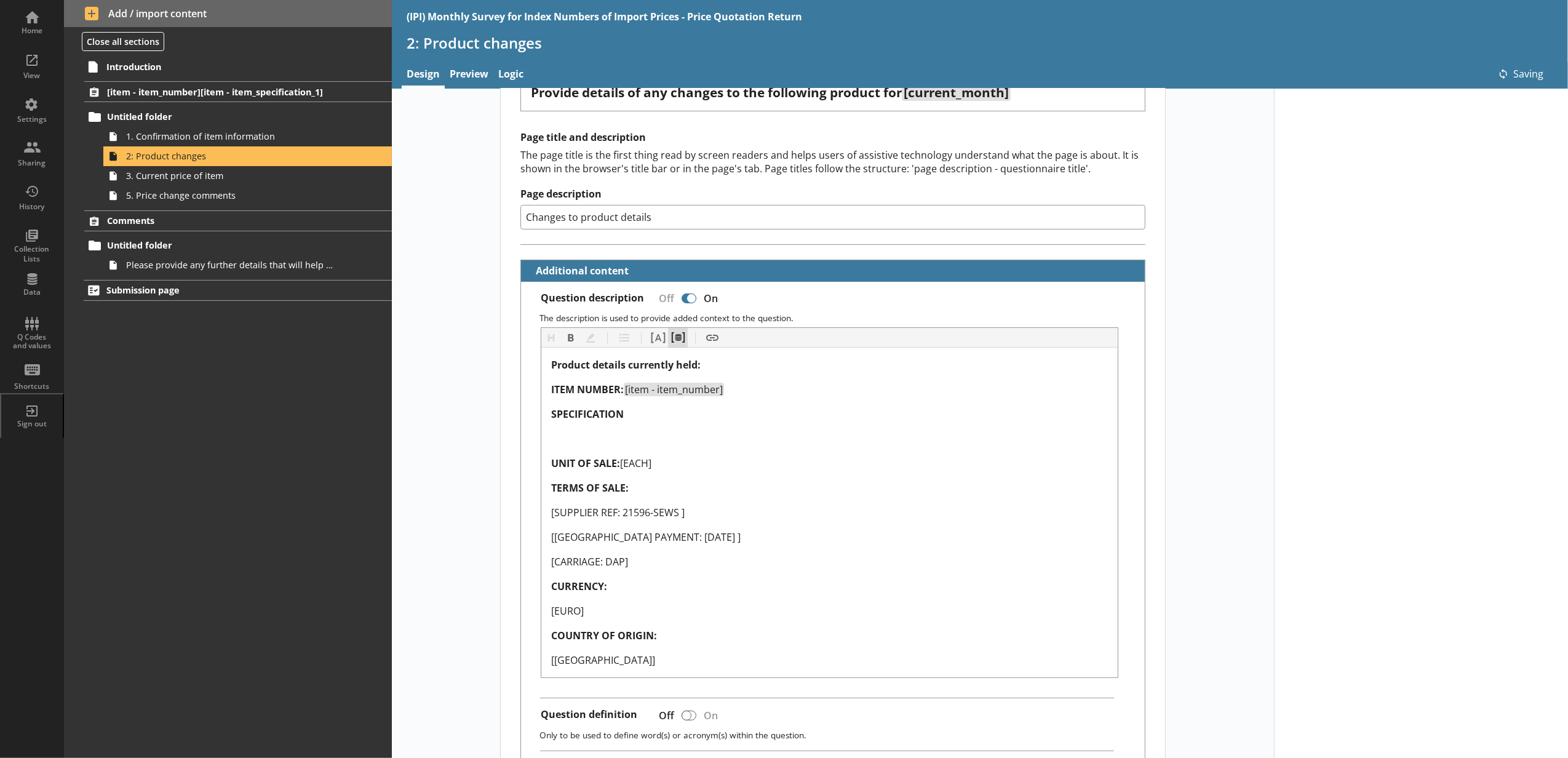
click at [675, 348] on button "Pipe metadata" at bounding box center [678, 338] width 20 height 20
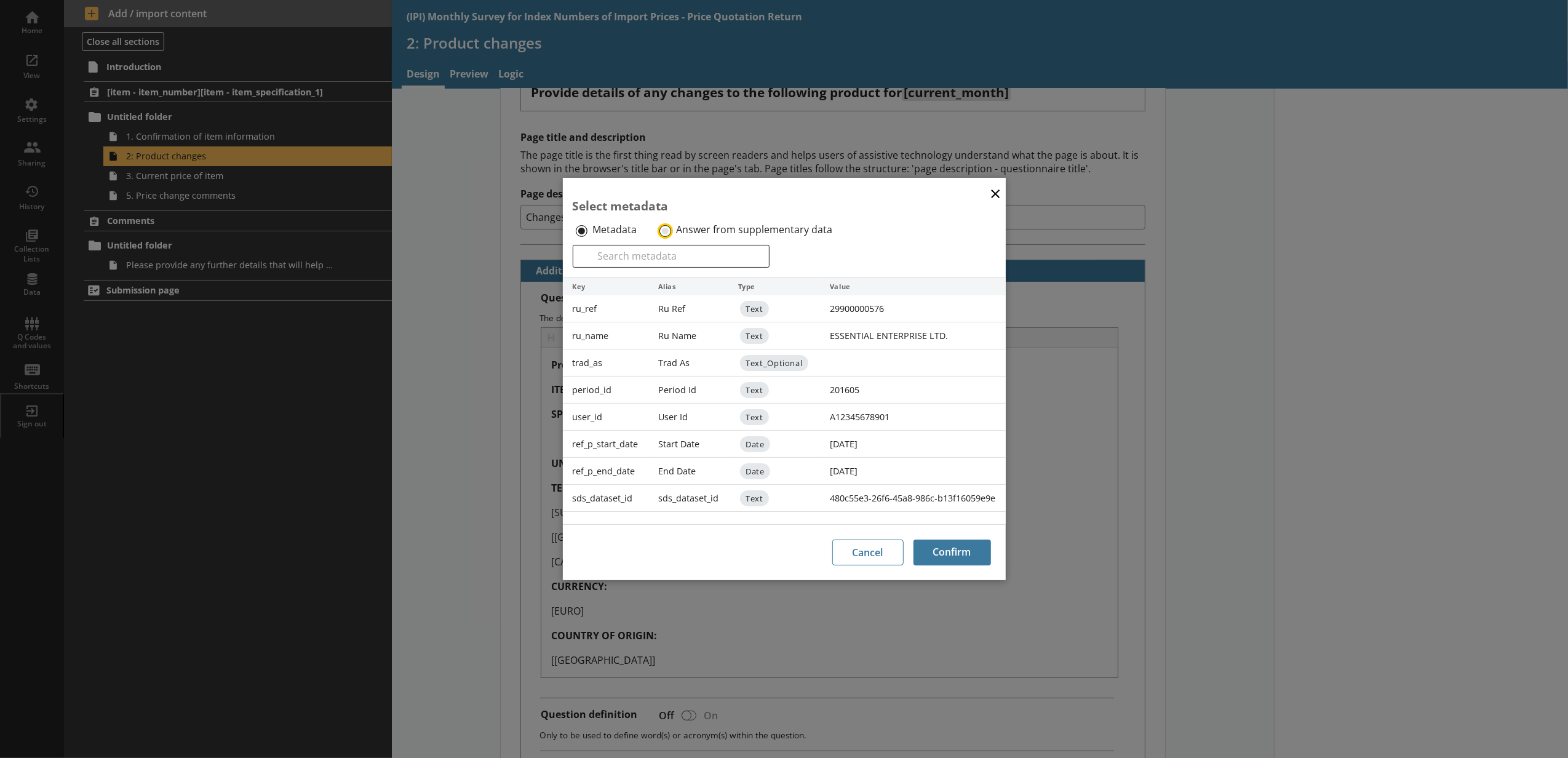
click at [665, 227] on input "Answer from supplementary data" at bounding box center [665, 231] width 12 height 12
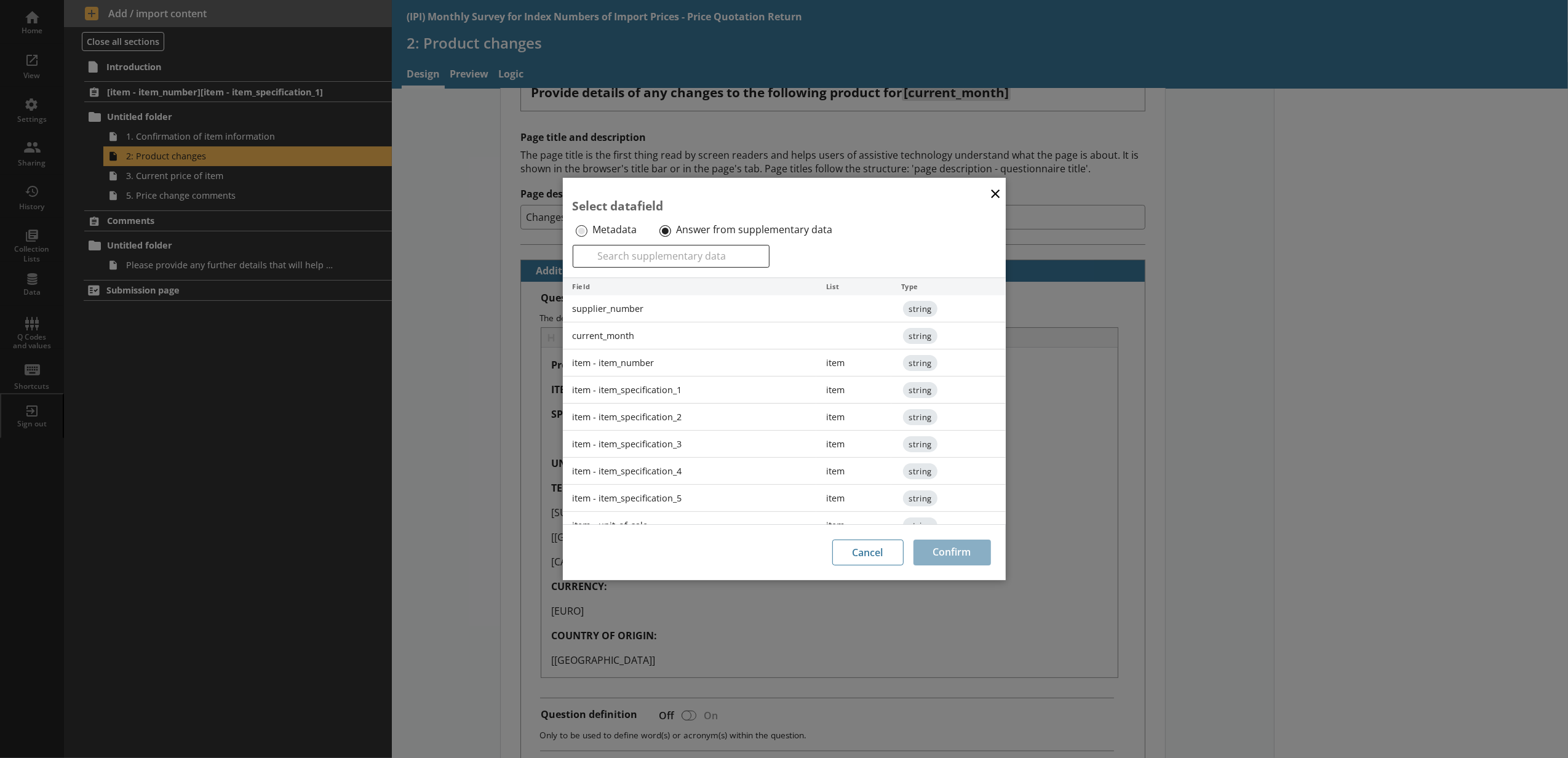
click at [640, 389] on div "item - item_specification_1" at bounding box center [690, 390] width 254 height 27
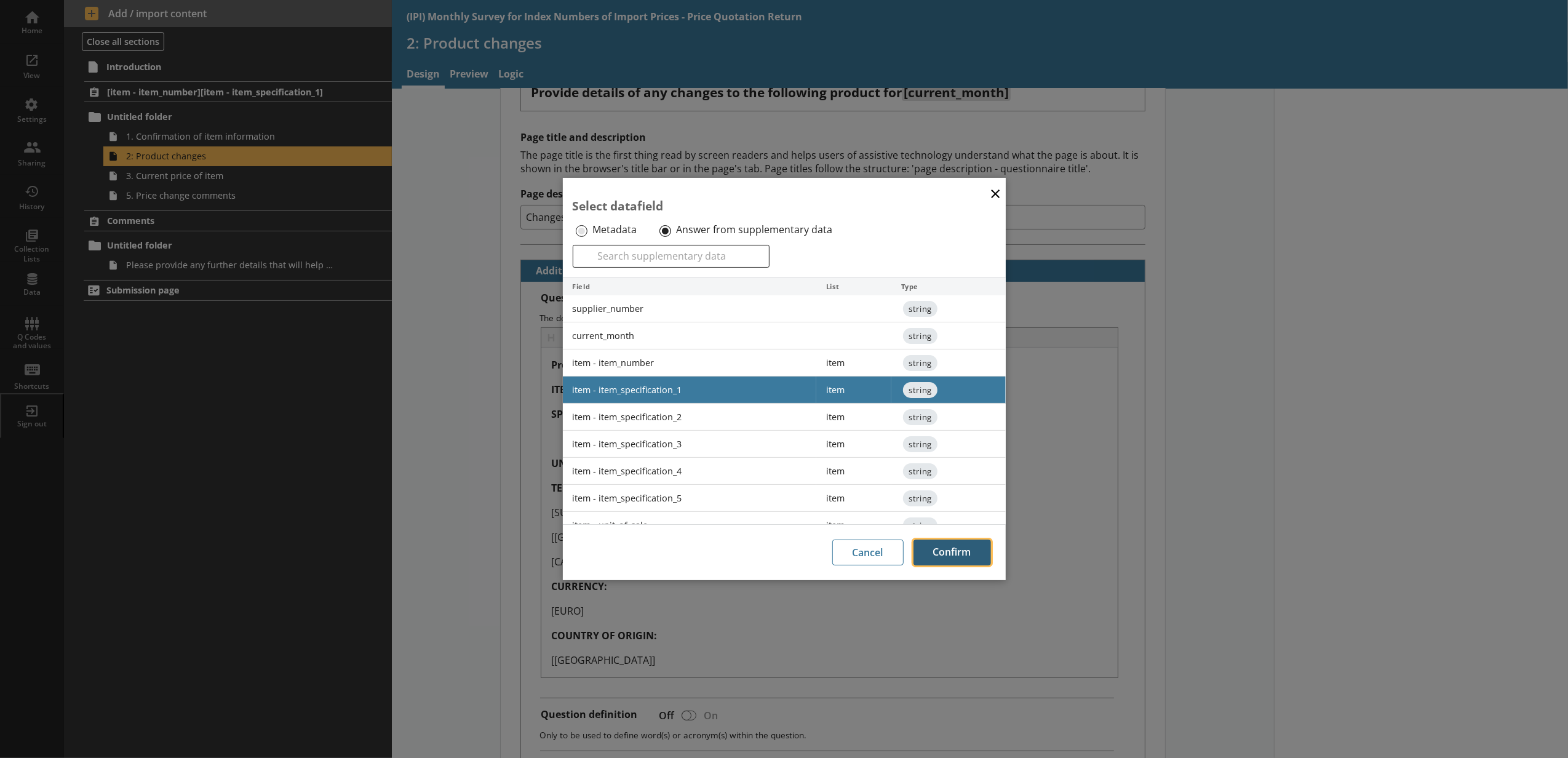
click at [951, 543] on button "Confirm" at bounding box center [952, 552] width 77 height 25
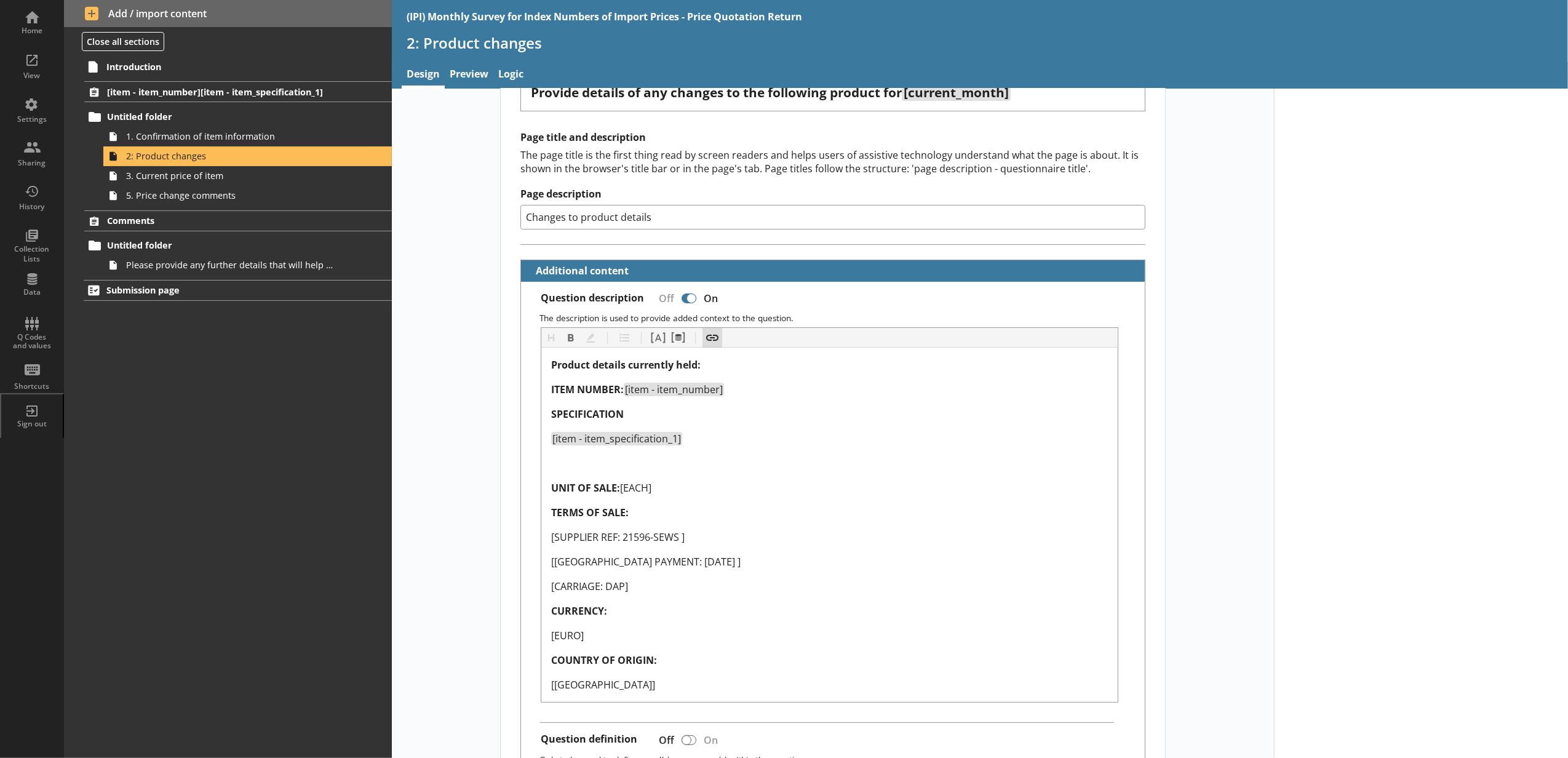
click at [702, 346] on button "Insert link" at bounding box center [712, 338] width 20 height 20
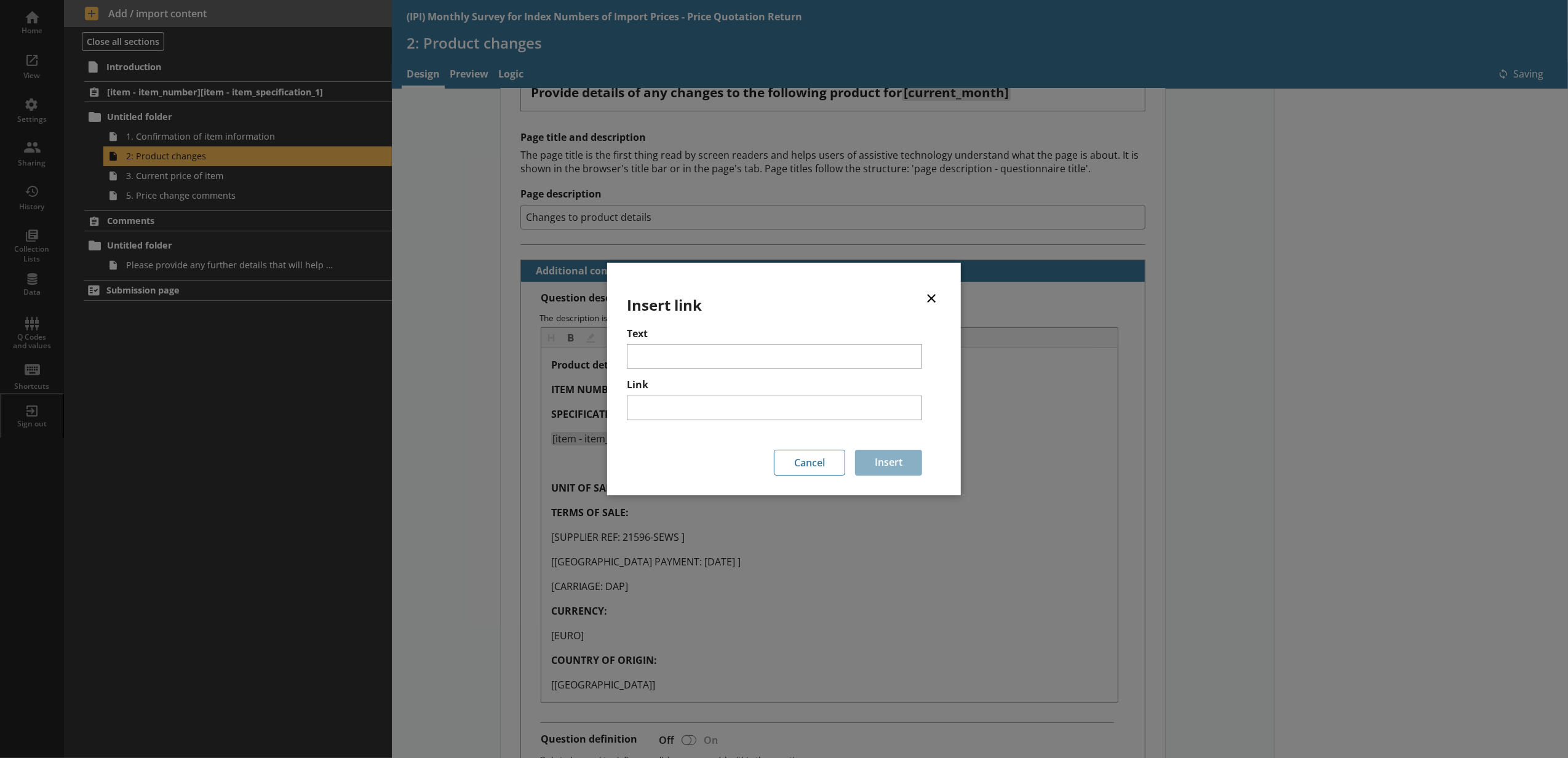
click at [939, 299] on button "×" at bounding box center [931, 297] width 19 height 27
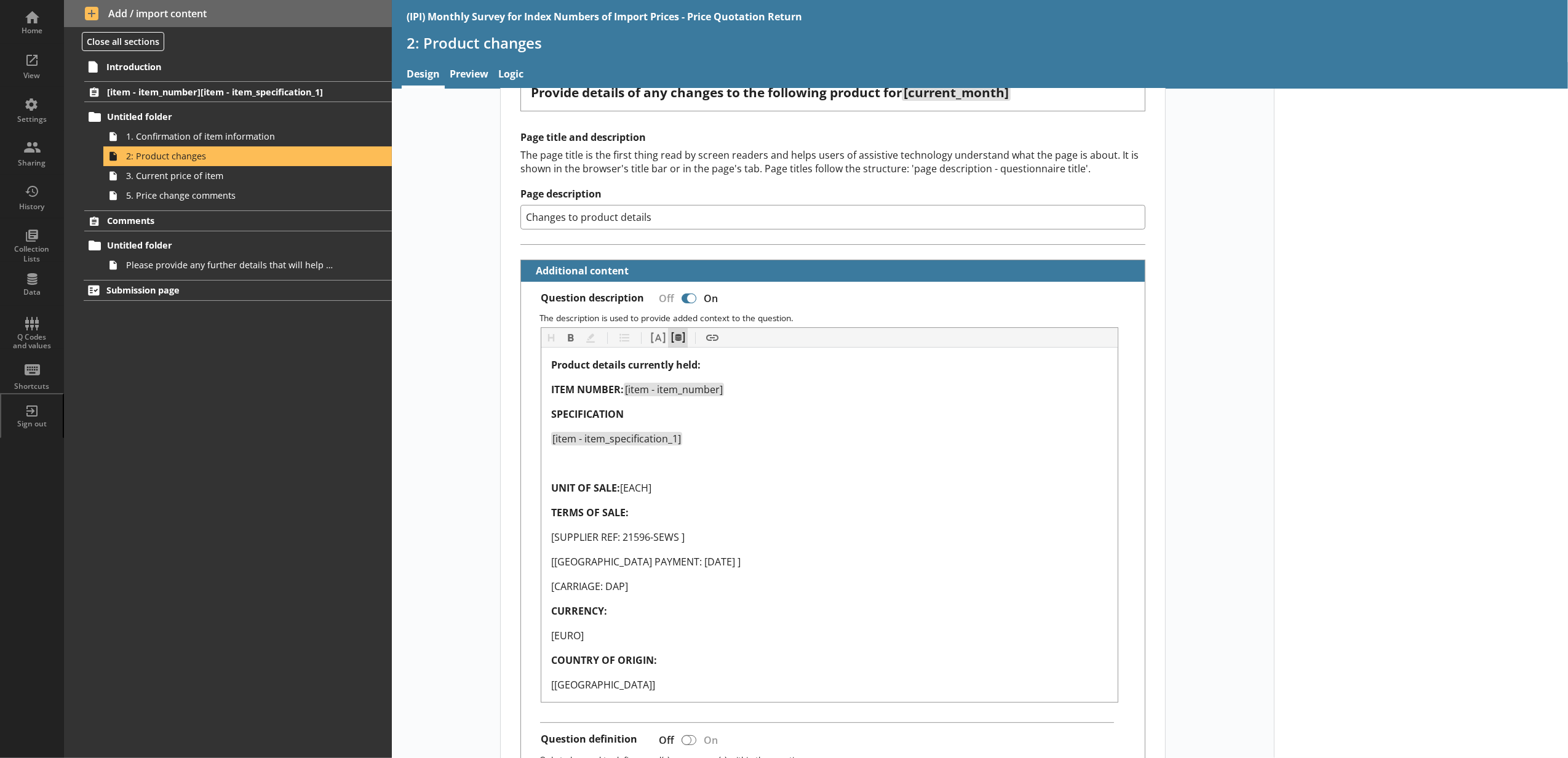
click at [675, 334] on button "Pipe metadata" at bounding box center [678, 338] width 20 height 20
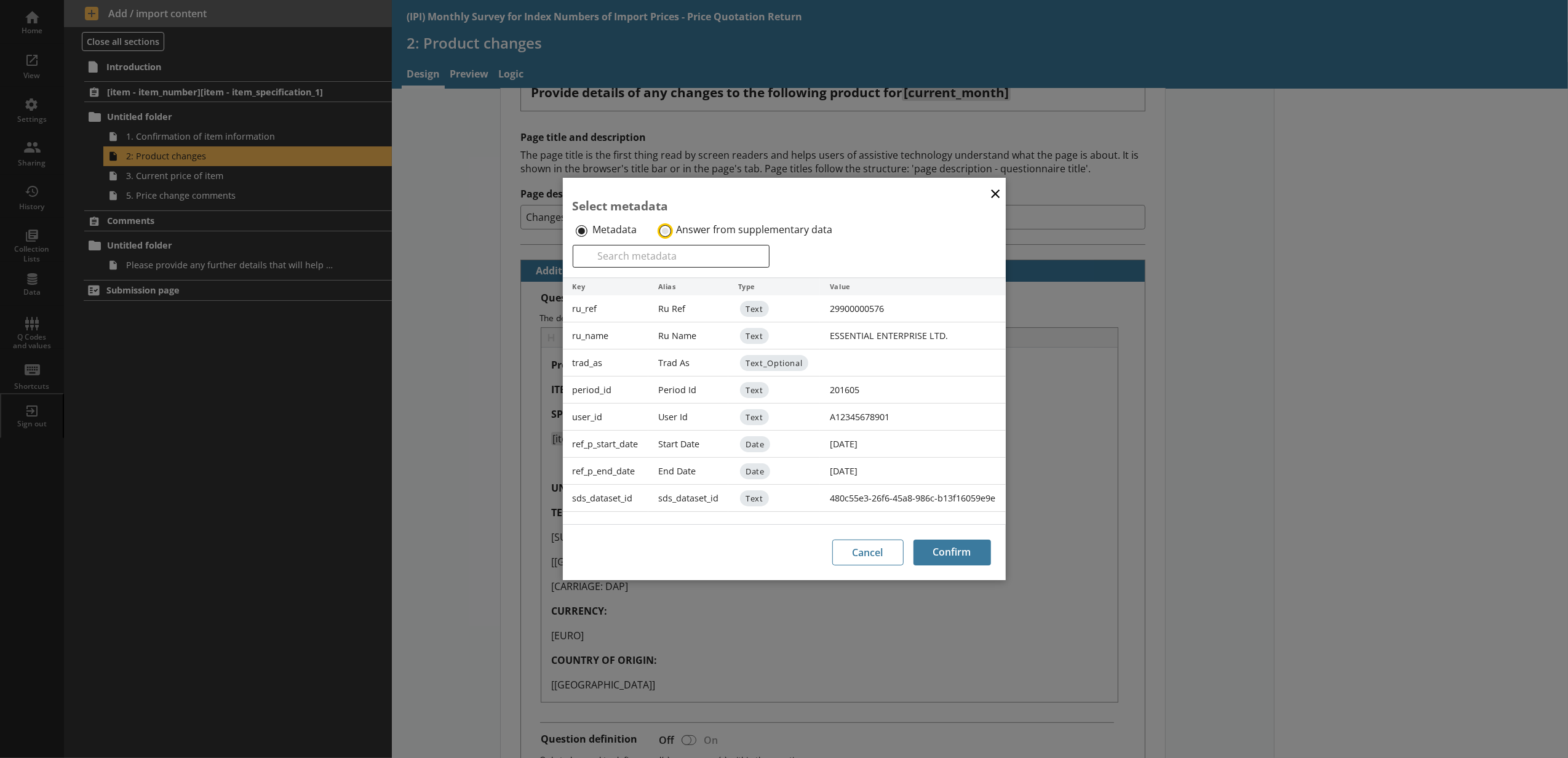
click at [662, 232] on input "Answer from supplementary data" at bounding box center [665, 231] width 12 height 12
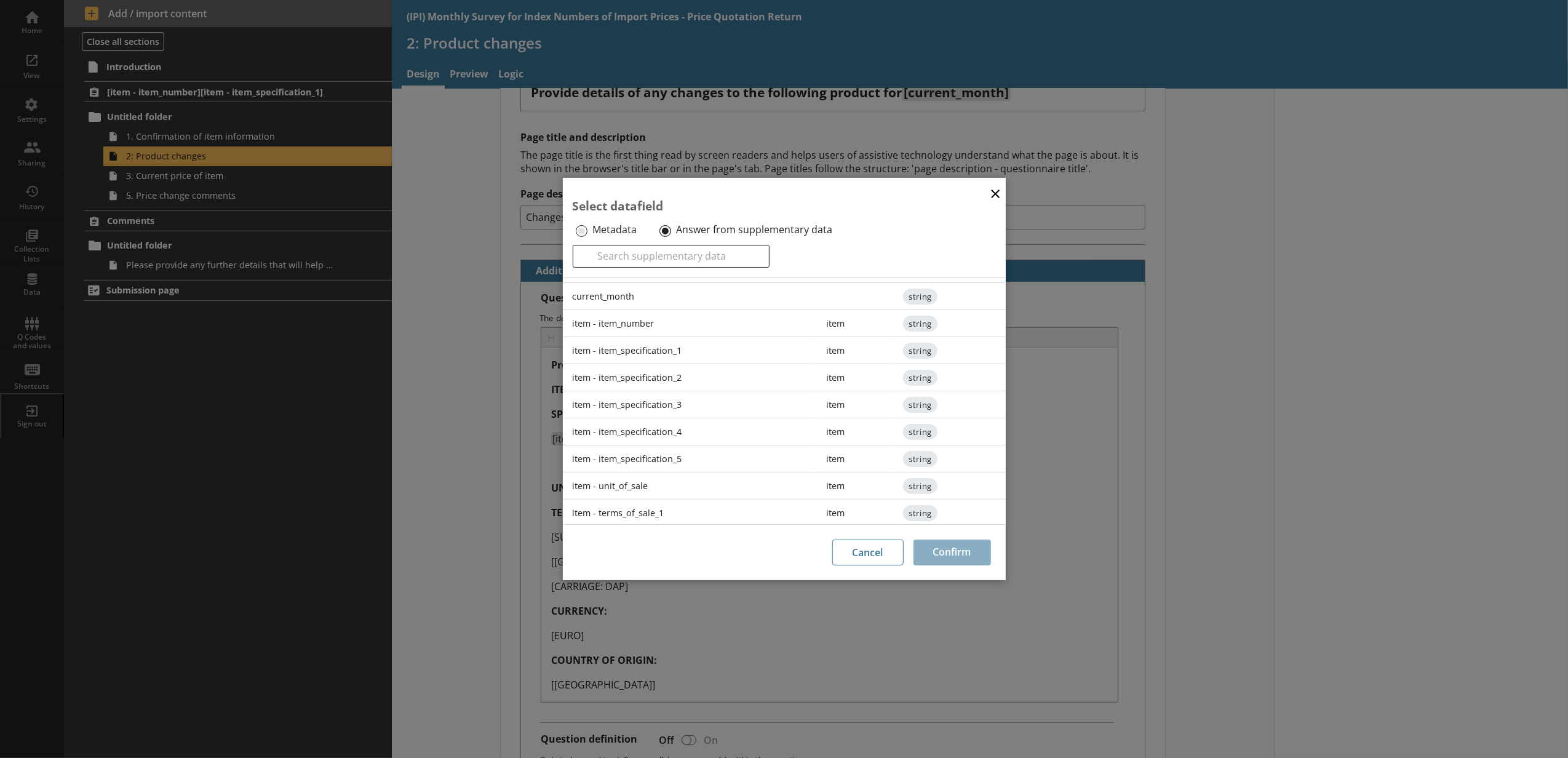
scroll to position [0, 0]
click at [675, 648] on div "× Select datafield Metadata Answer from supplementary data Search Field List Ty…" at bounding box center [784, 379] width 1568 height 758
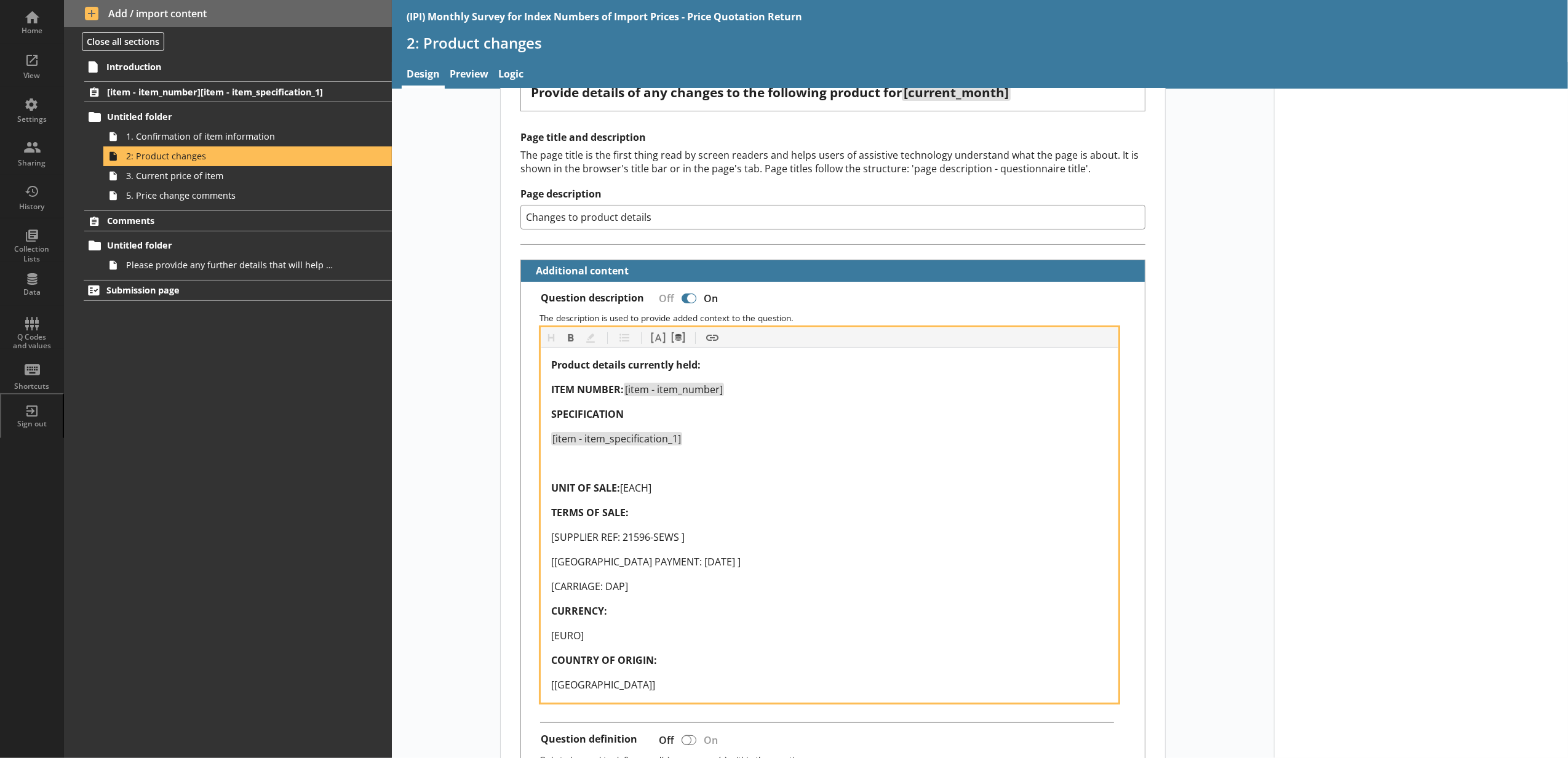
click at [621, 460] on div at bounding box center [829, 462] width 557 height 15
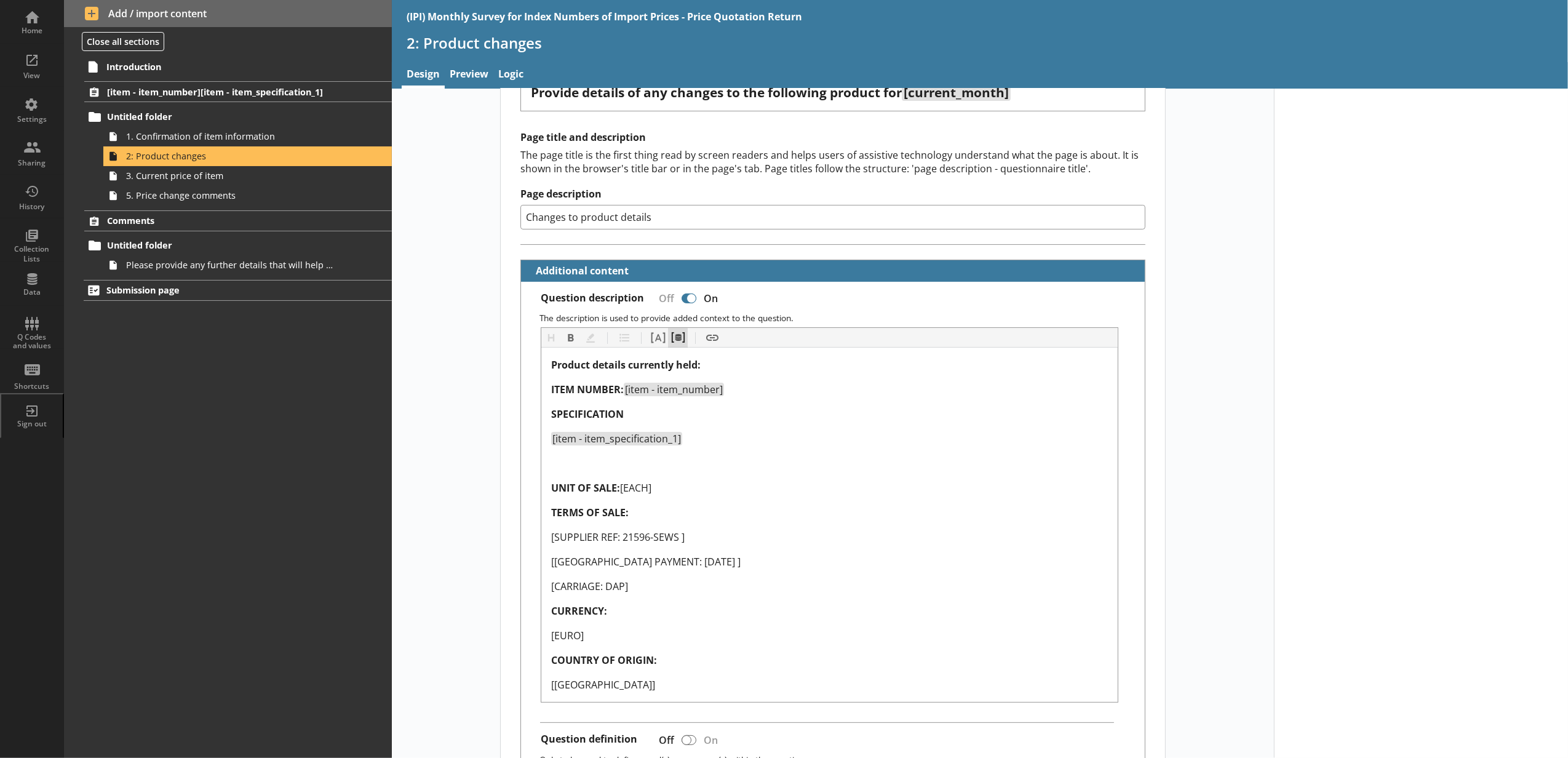
click at [678, 336] on button "Pipe metadata" at bounding box center [678, 338] width 20 height 20
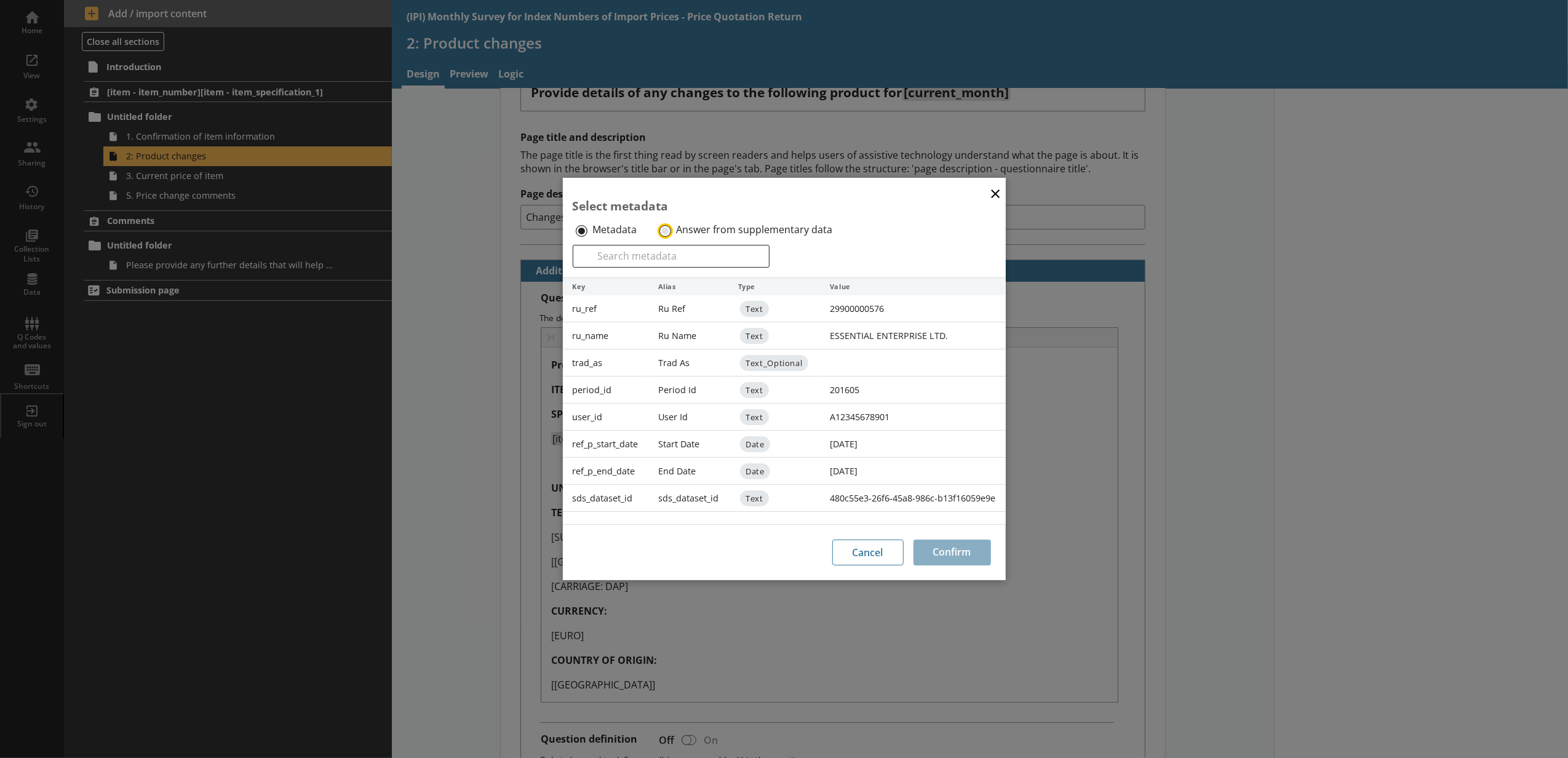
click at [666, 233] on input "Answer from supplementary data" at bounding box center [665, 231] width 12 height 12
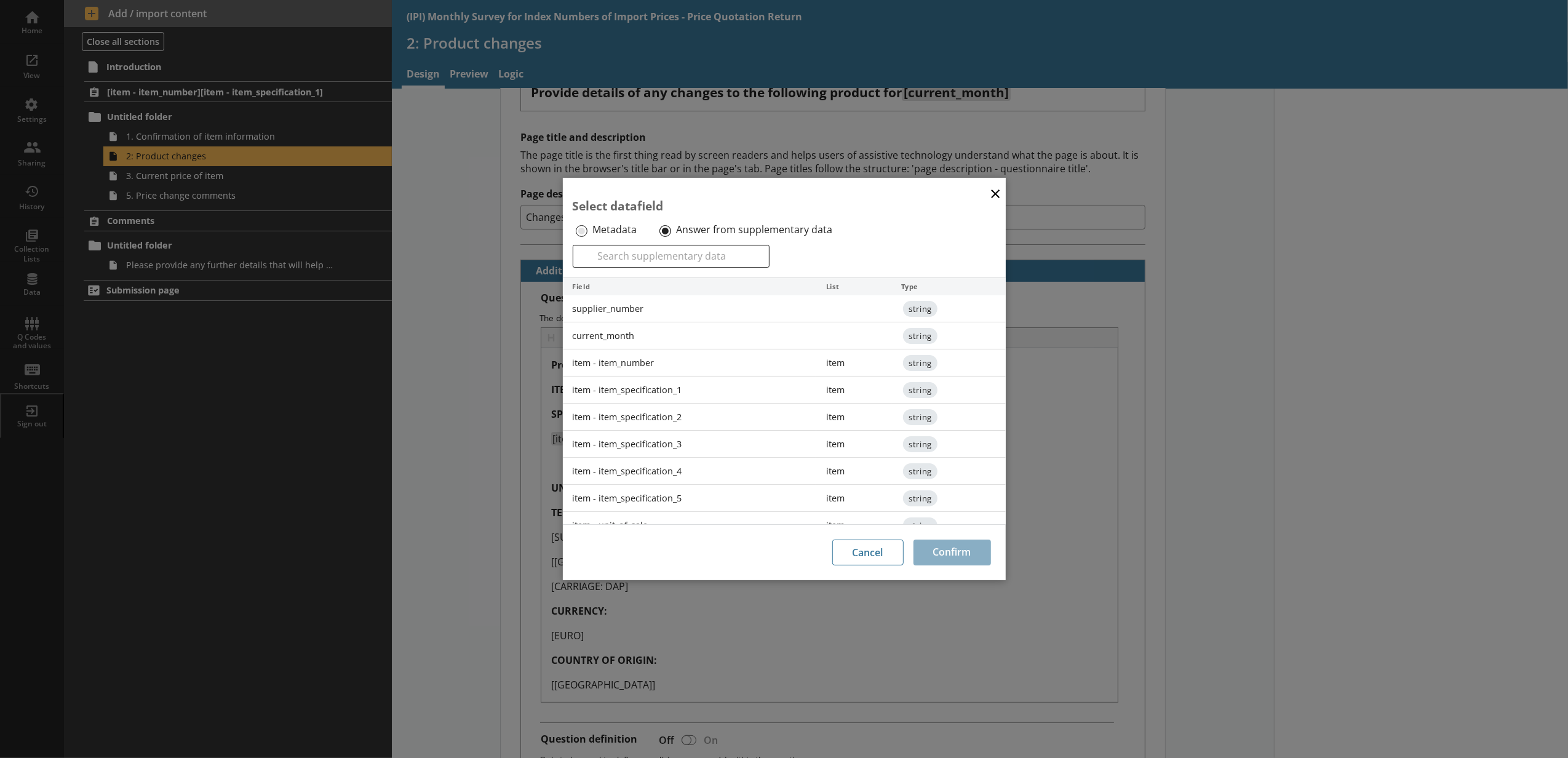
click at [690, 419] on div "item - item_specification_2" at bounding box center [690, 417] width 254 height 27
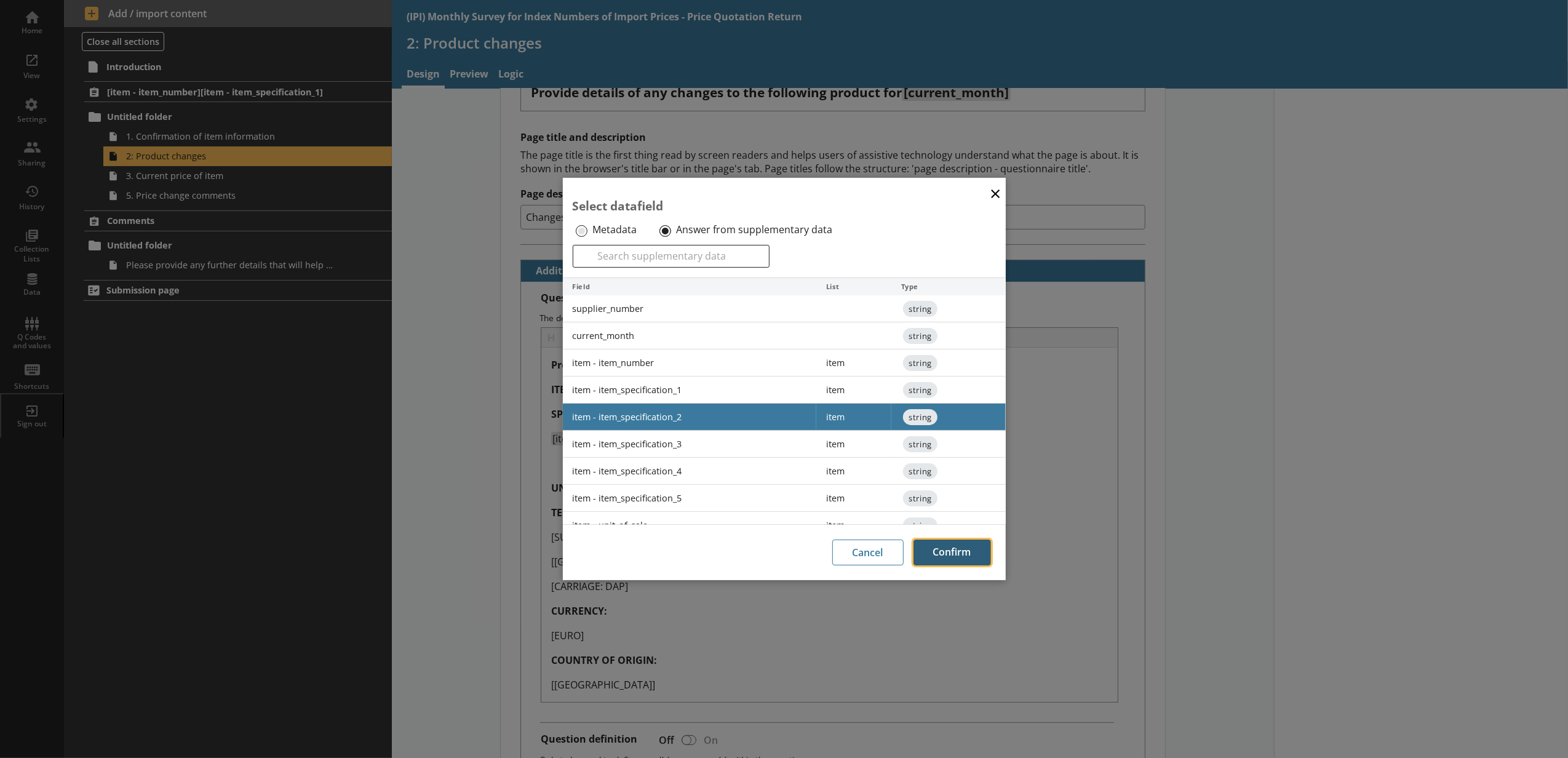
click at [951, 549] on button "Confirm" at bounding box center [952, 552] width 77 height 25
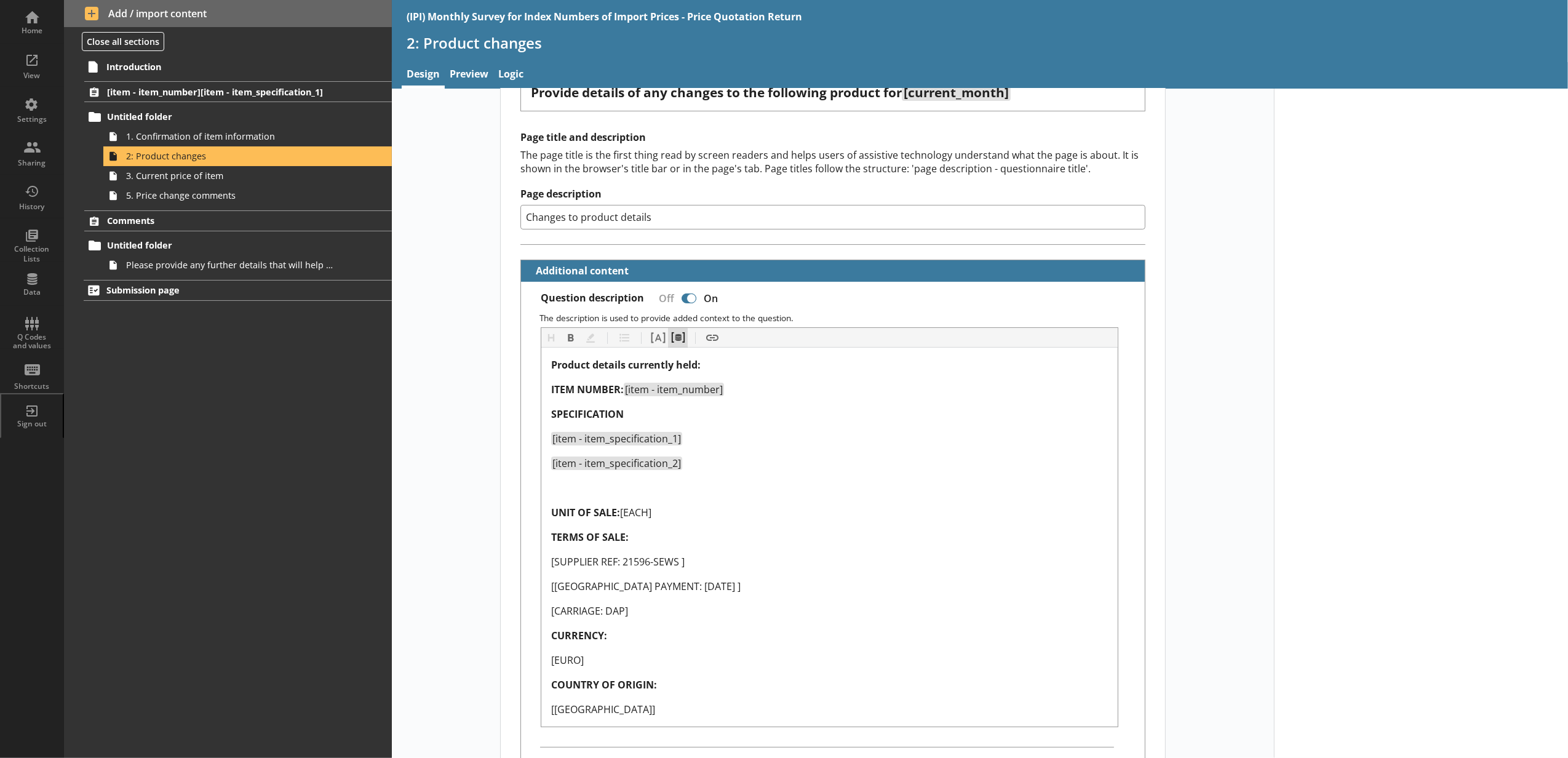
click at [682, 330] on button "Pipe metadata" at bounding box center [678, 338] width 20 height 20
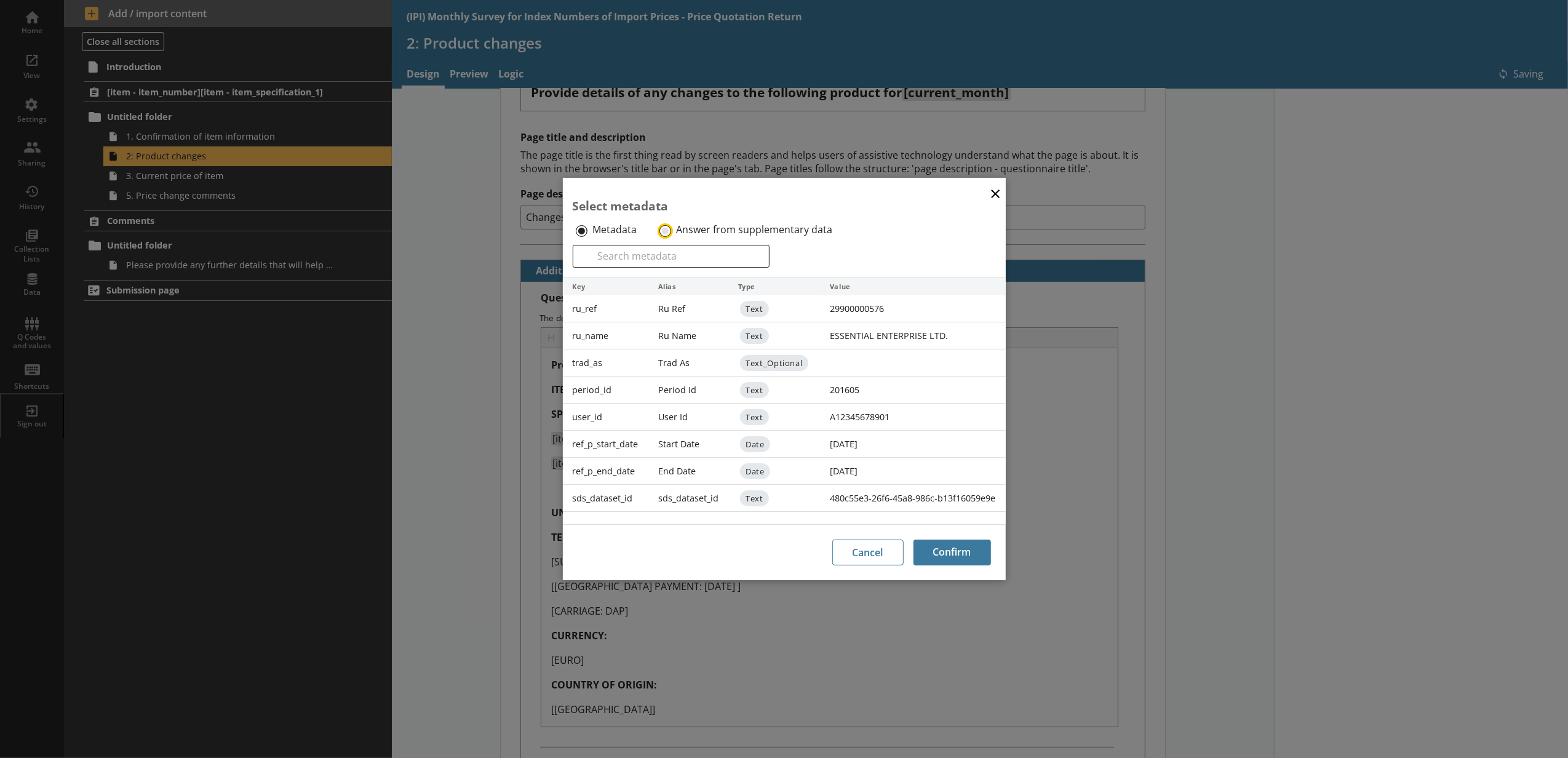
click at [664, 230] on input "Answer from supplementary data" at bounding box center [665, 231] width 12 height 12
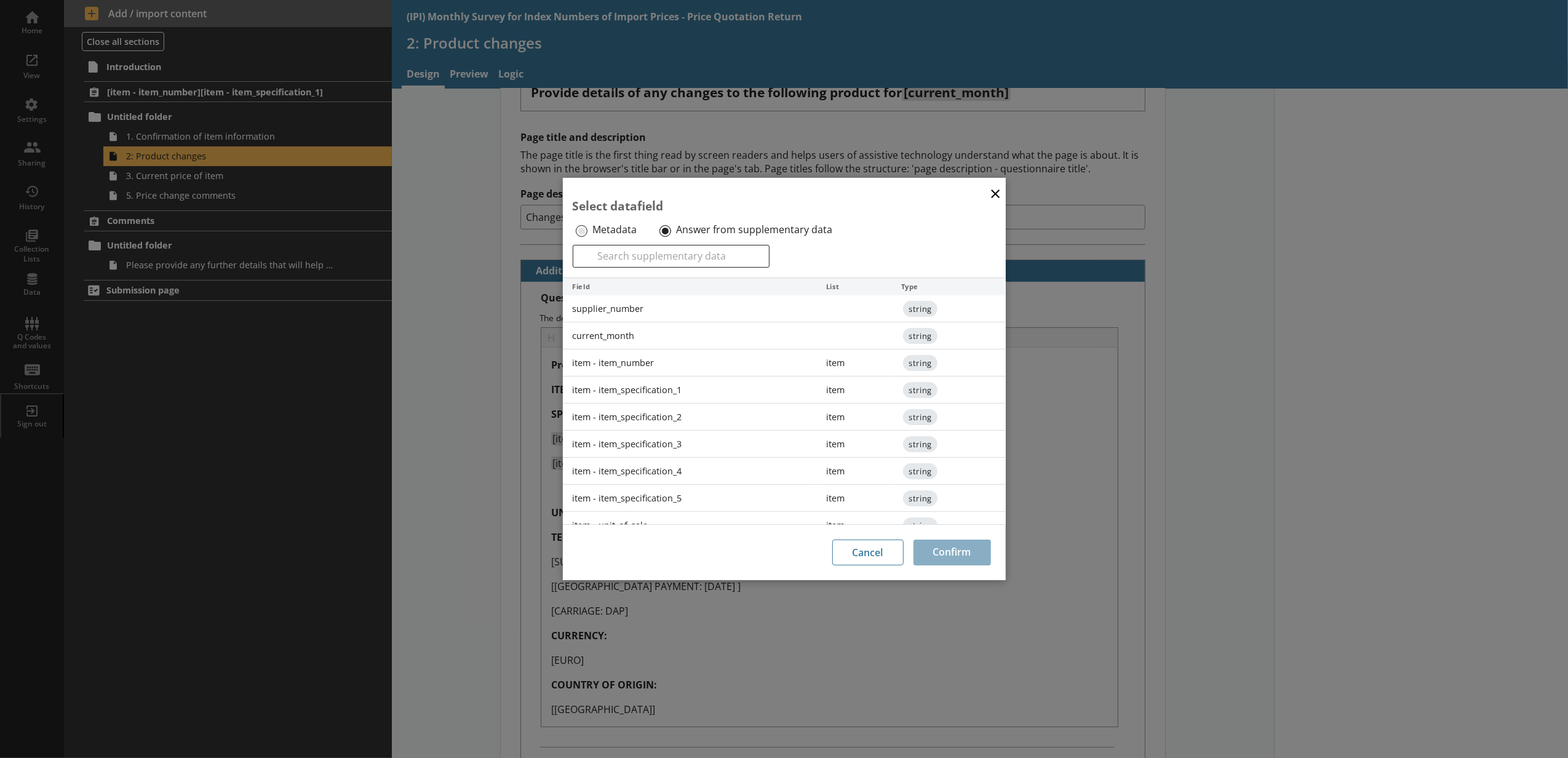
click at [647, 447] on div "item - item_specification_3" at bounding box center [690, 444] width 254 height 27
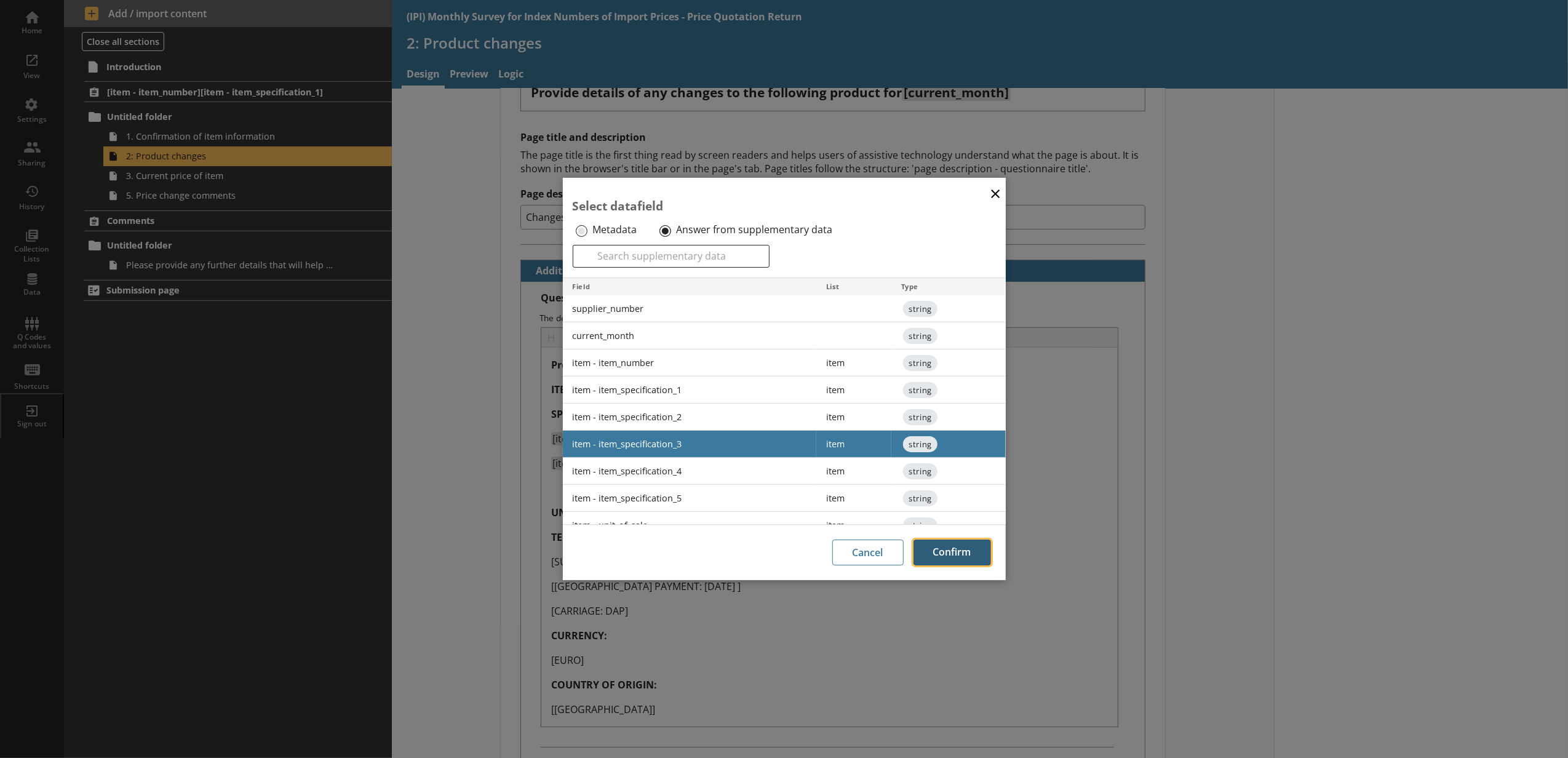
click at [948, 550] on button "Confirm" at bounding box center [952, 552] width 77 height 25
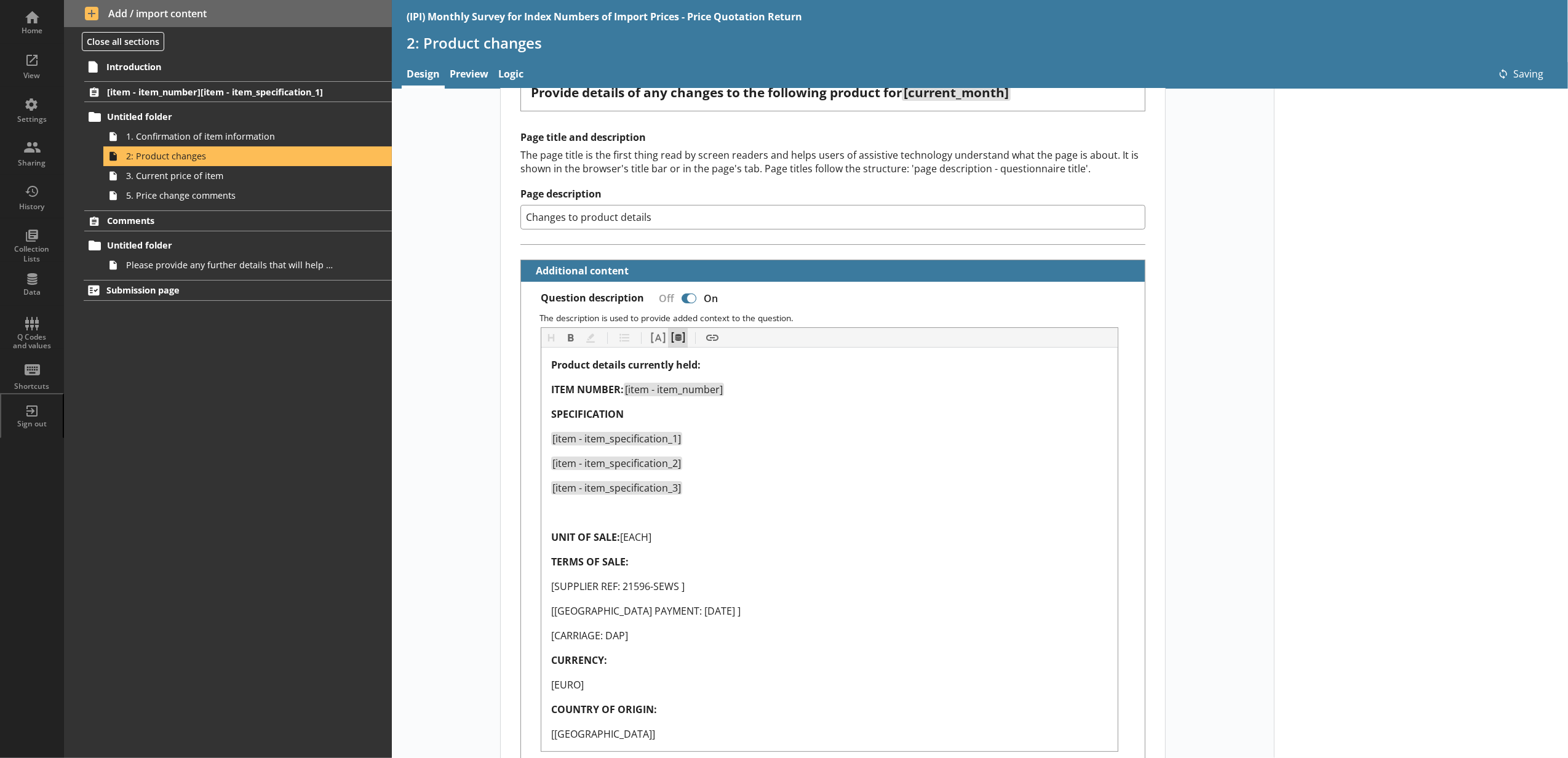
click at [668, 334] on button "Pipe metadata" at bounding box center [678, 338] width 20 height 20
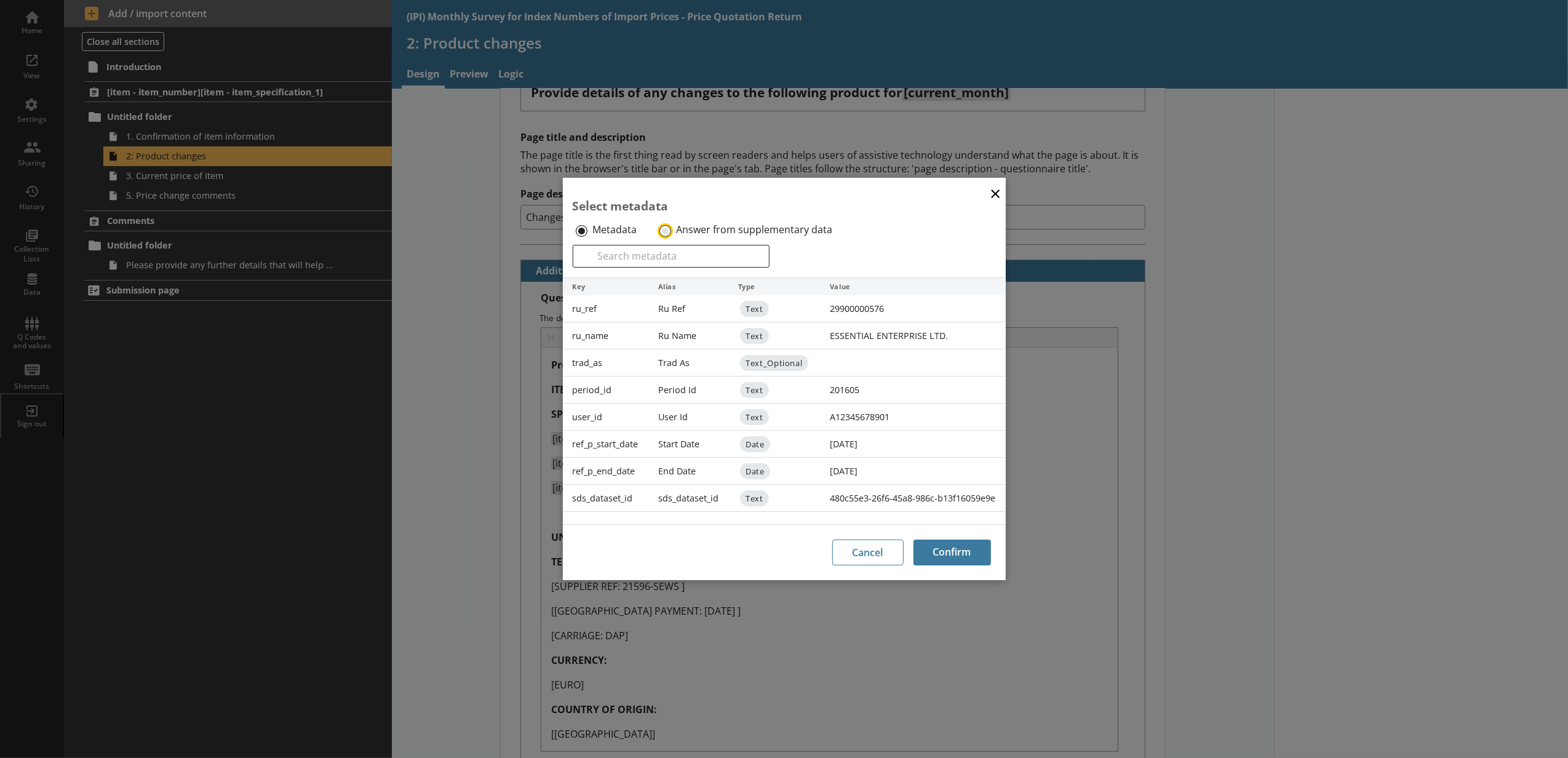
click at [666, 225] on input "Answer from supplementary data" at bounding box center [665, 231] width 12 height 12
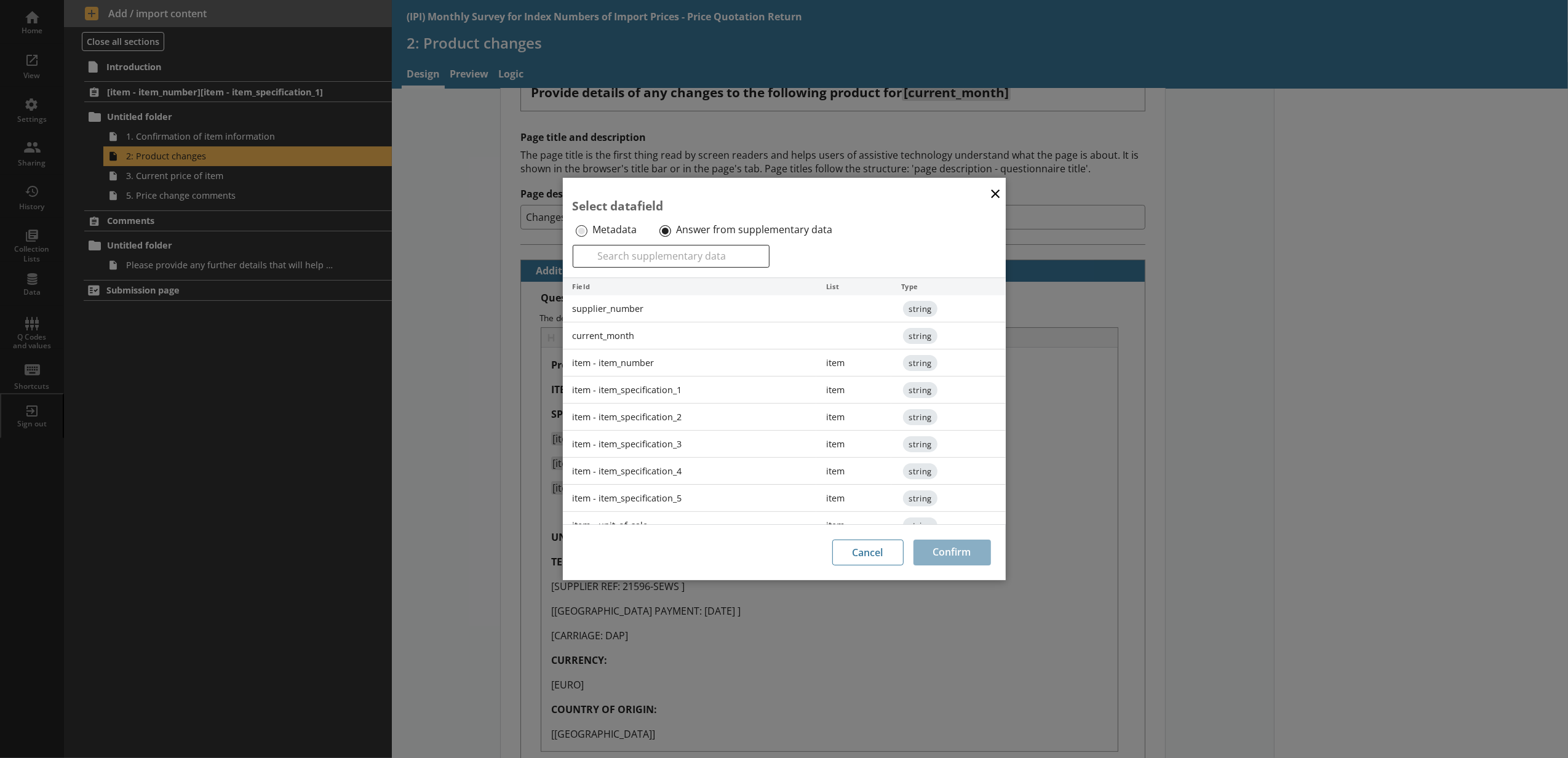
drag, startPoint x: 663, startPoint y: 471, endPoint x: 674, endPoint y: 484, distance: 17.0
click at [671, 484] on div "item - item_specification_4" at bounding box center [690, 471] width 254 height 27
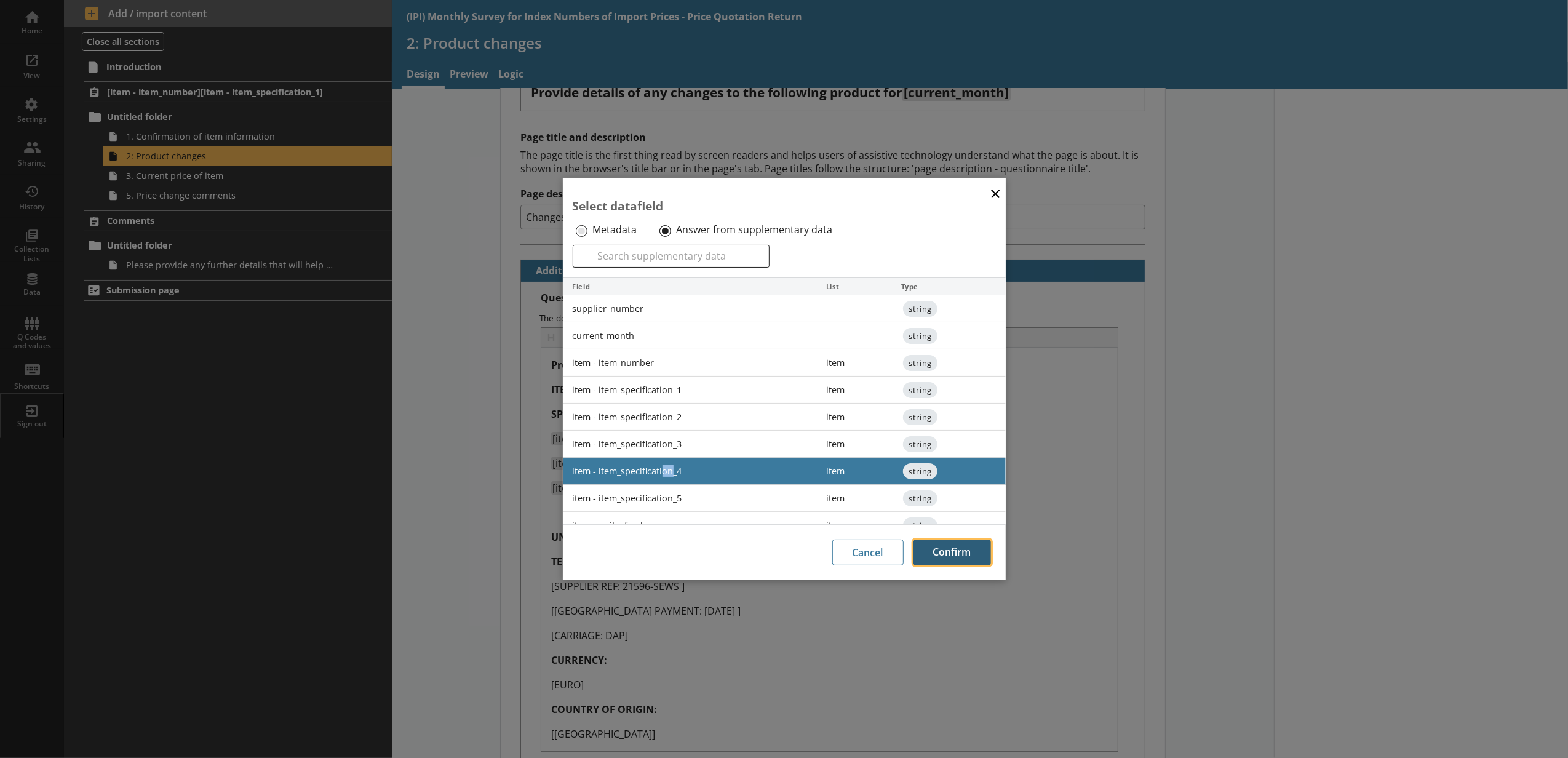
click at [962, 549] on button "Confirm" at bounding box center [952, 552] width 77 height 25
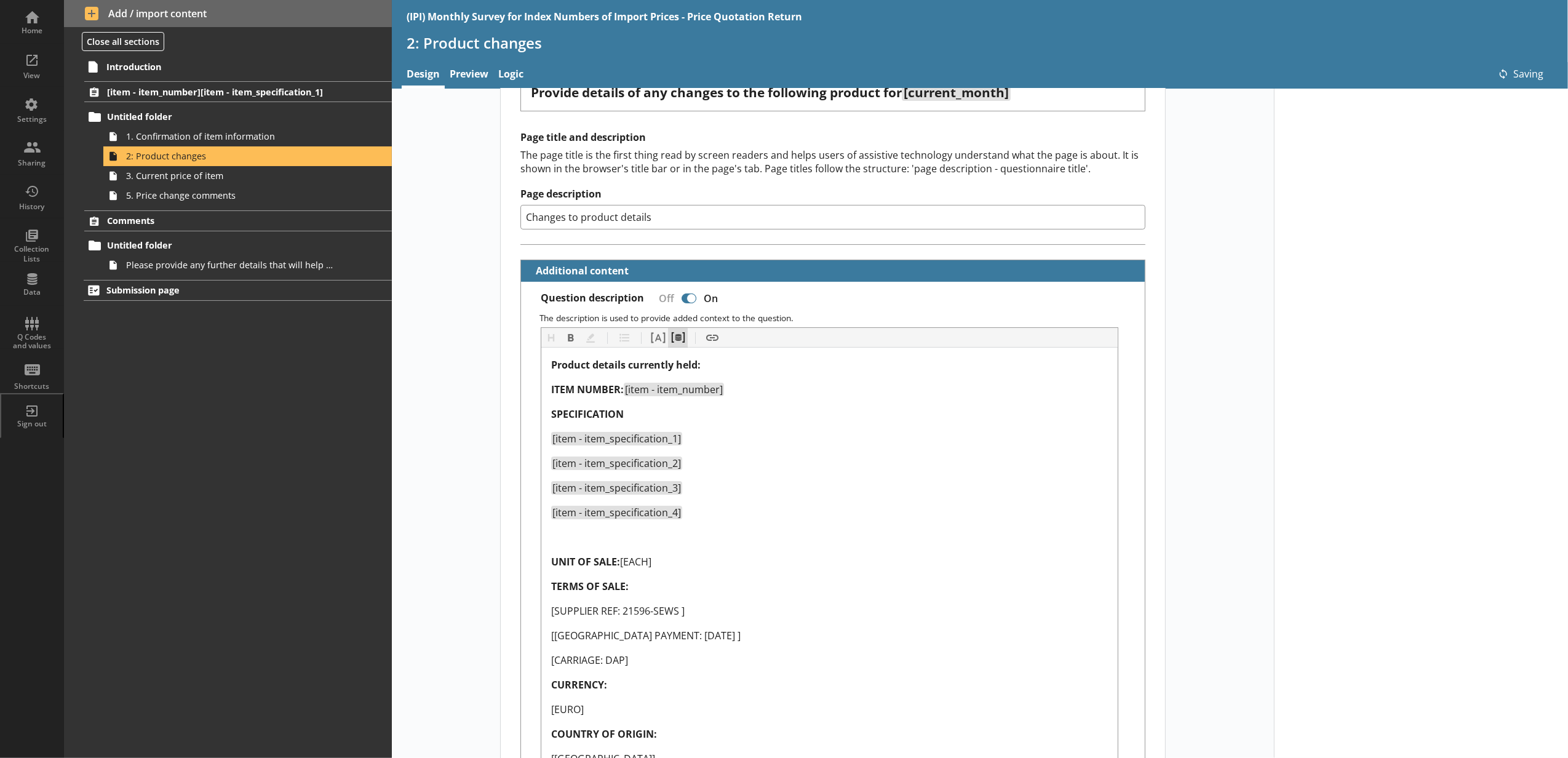
click at [676, 333] on button "Pipe metadata" at bounding box center [678, 338] width 20 height 20
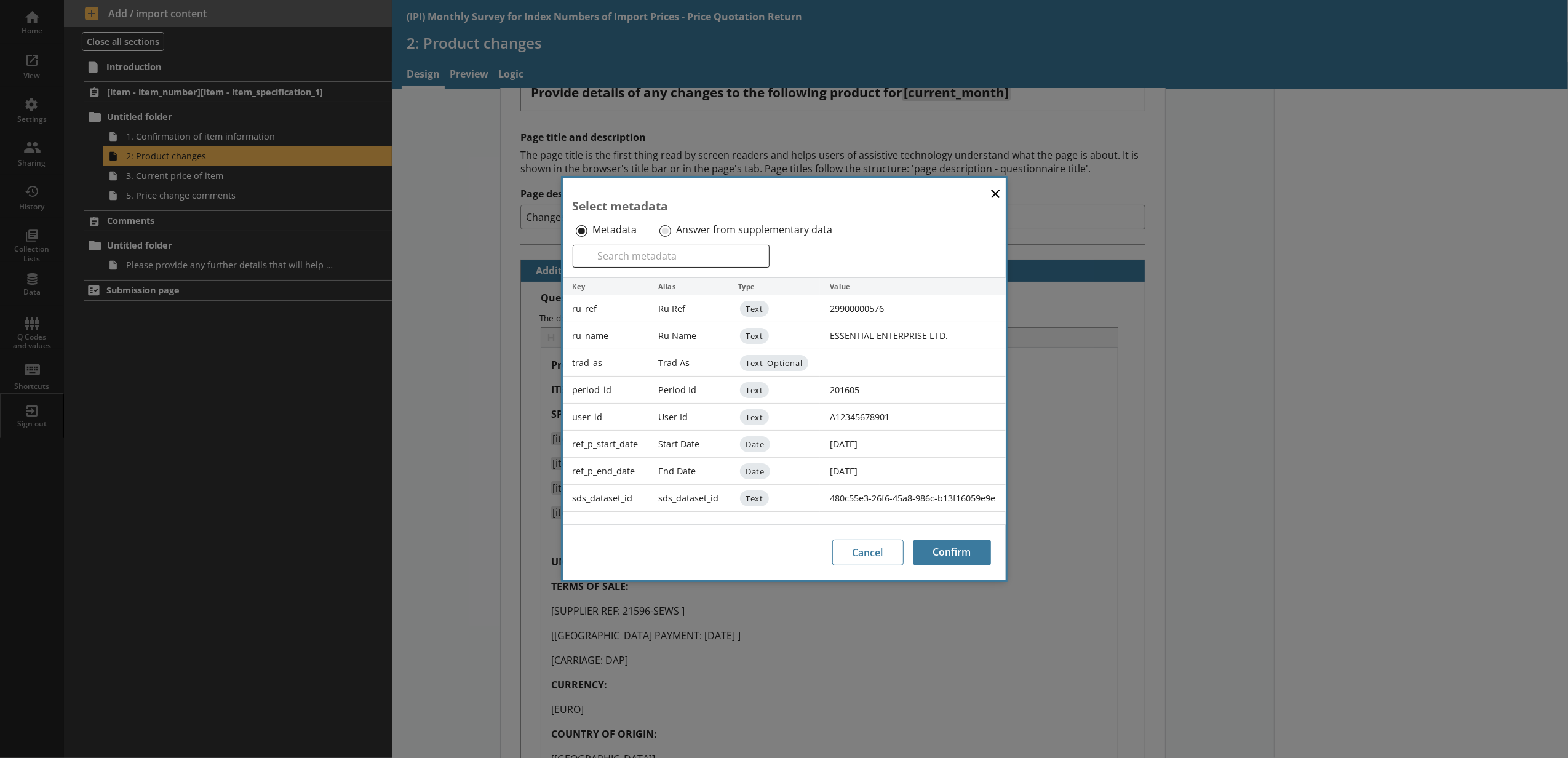
click at [669, 234] on div "Answer from supplementary data" at bounding box center [754, 230] width 195 height 20
click at [664, 230] on input "Answer from supplementary data" at bounding box center [665, 231] width 12 height 12
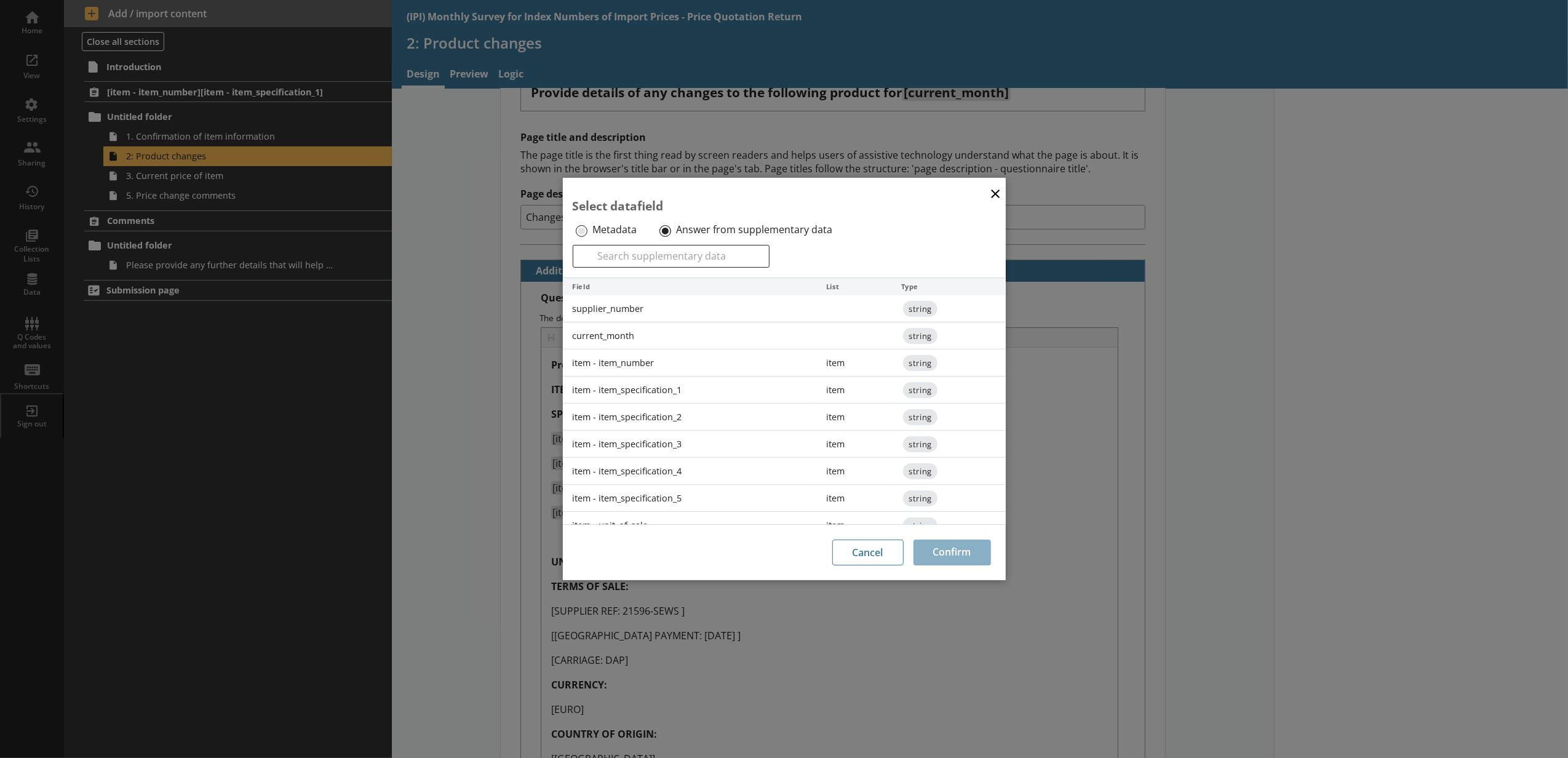
click at [672, 497] on div "item - item_specification_5" at bounding box center [690, 498] width 254 height 27
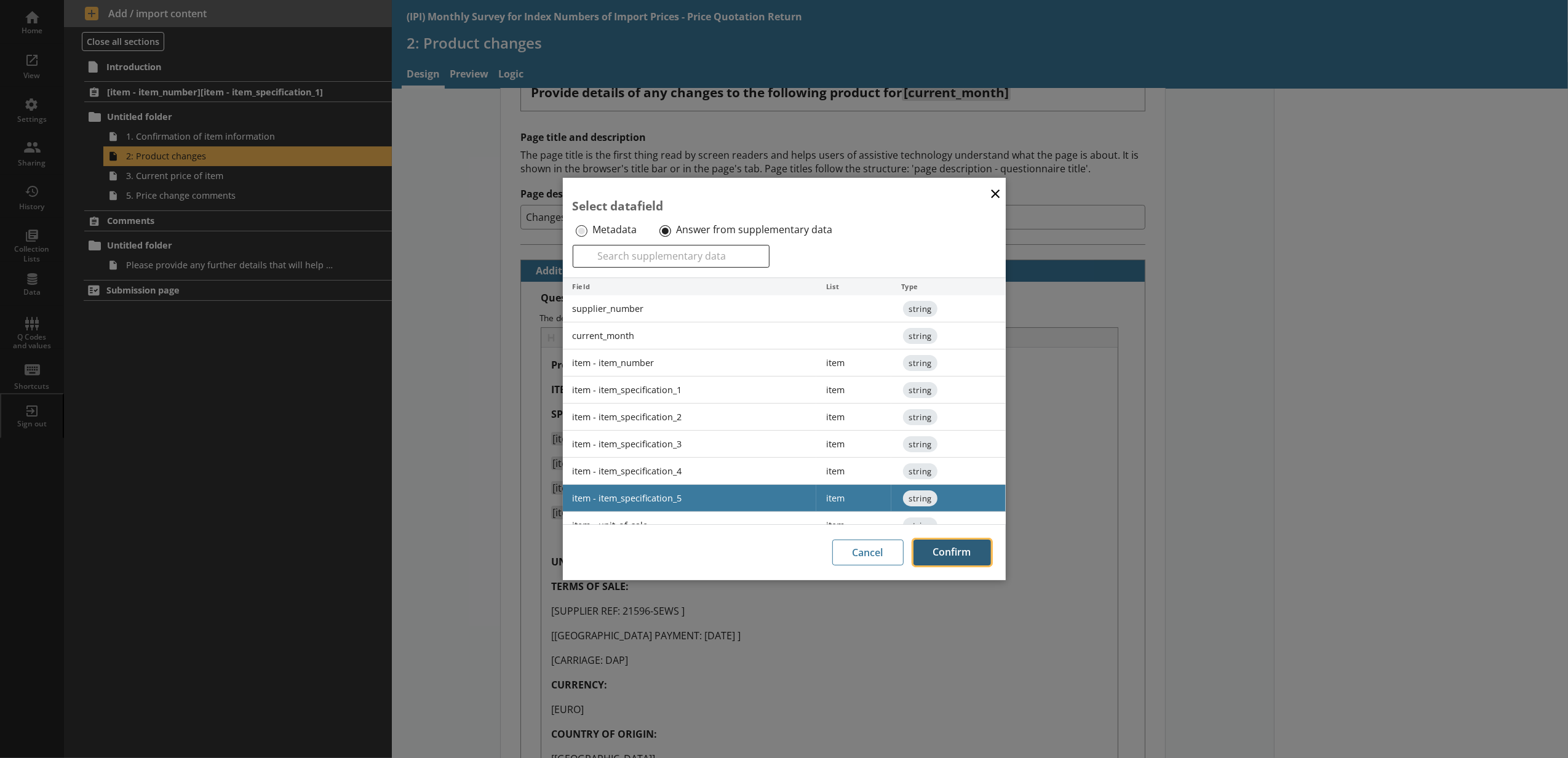
click at [937, 562] on button "Confirm" at bounding box center [952, 552] width 77 height 25
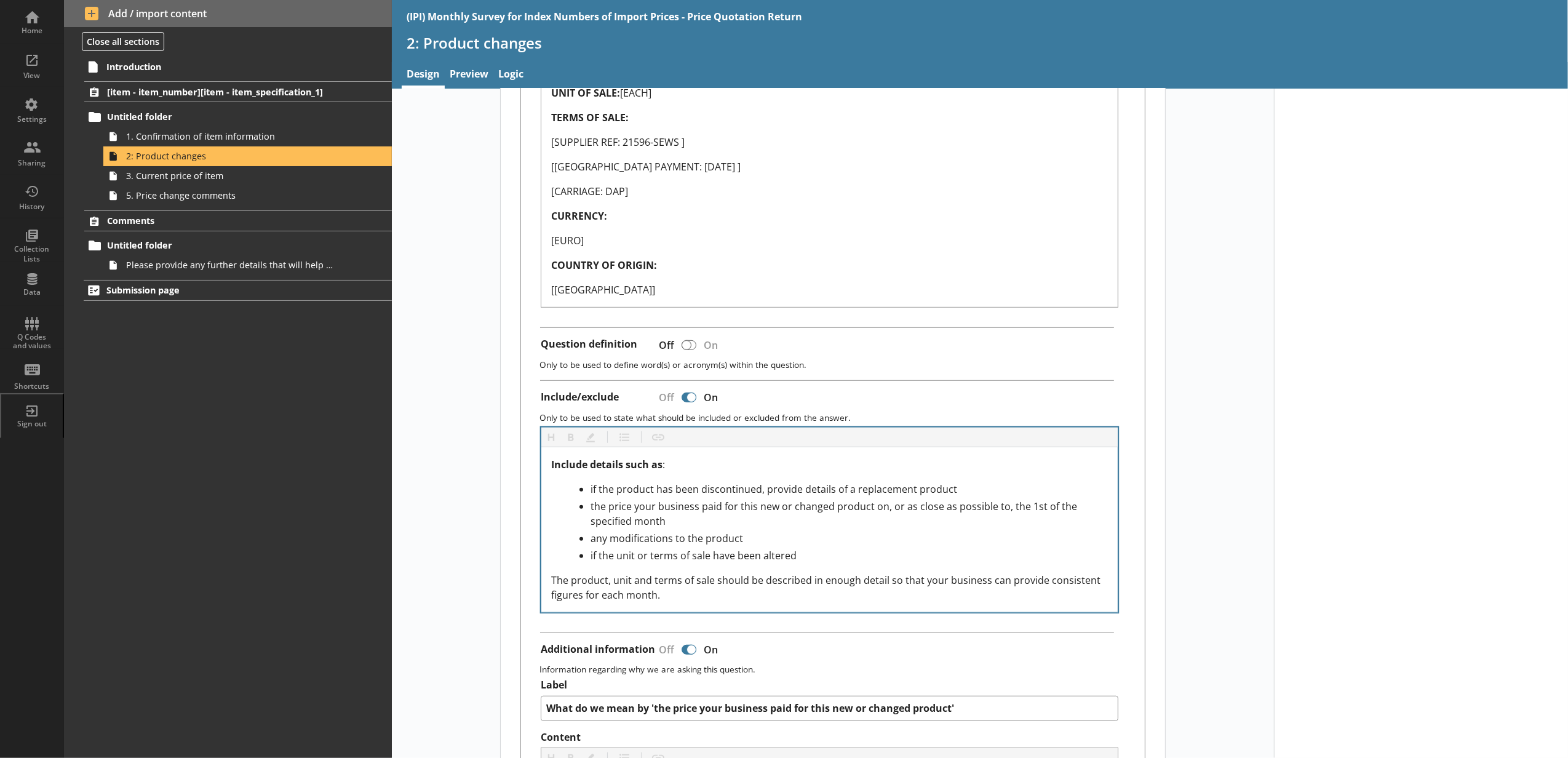
scroll to position [683, 0]
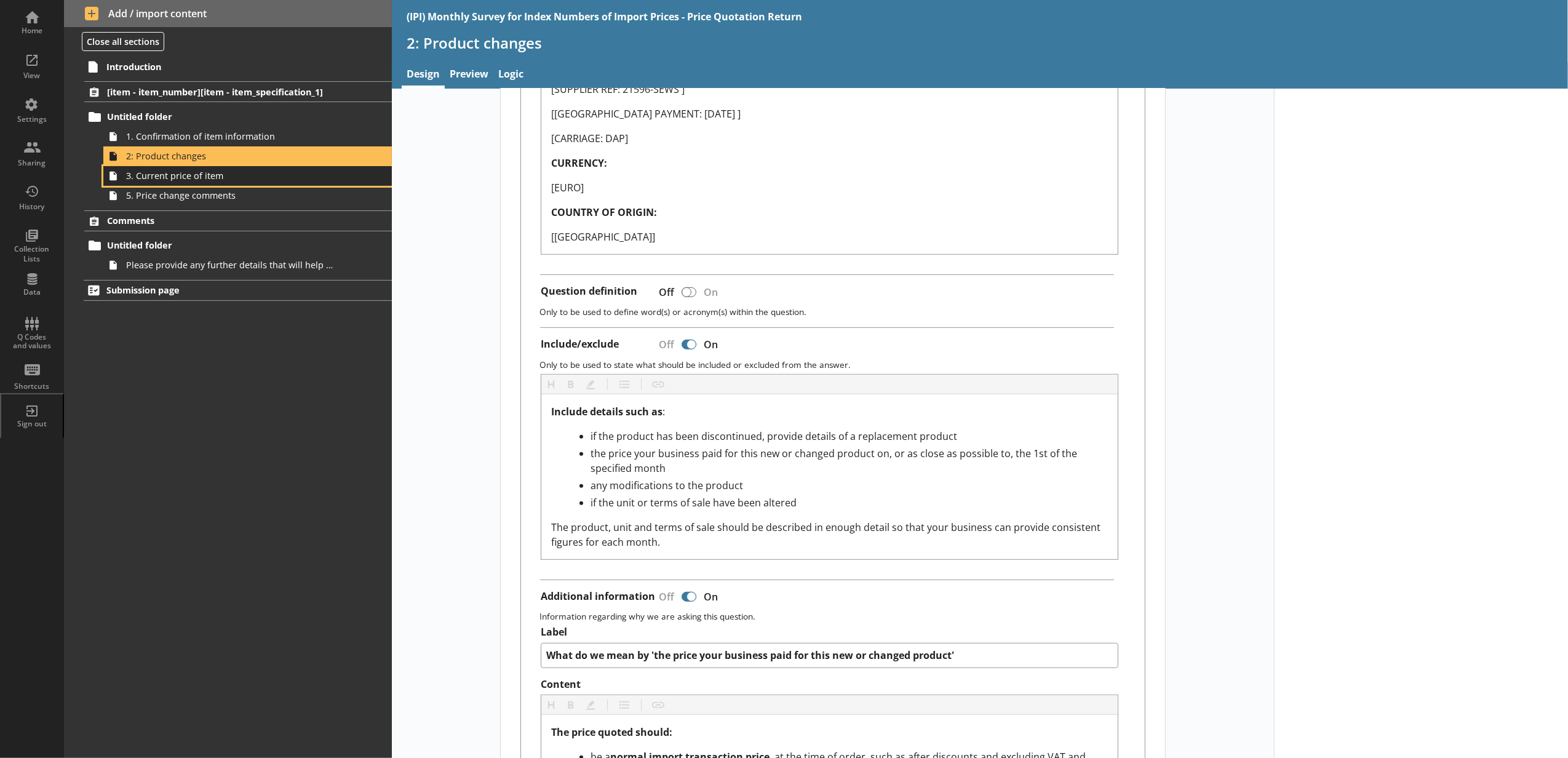
click at [262, 176] on span "3. Current price of item" at bounding box center [231, 176] width 210 height 12
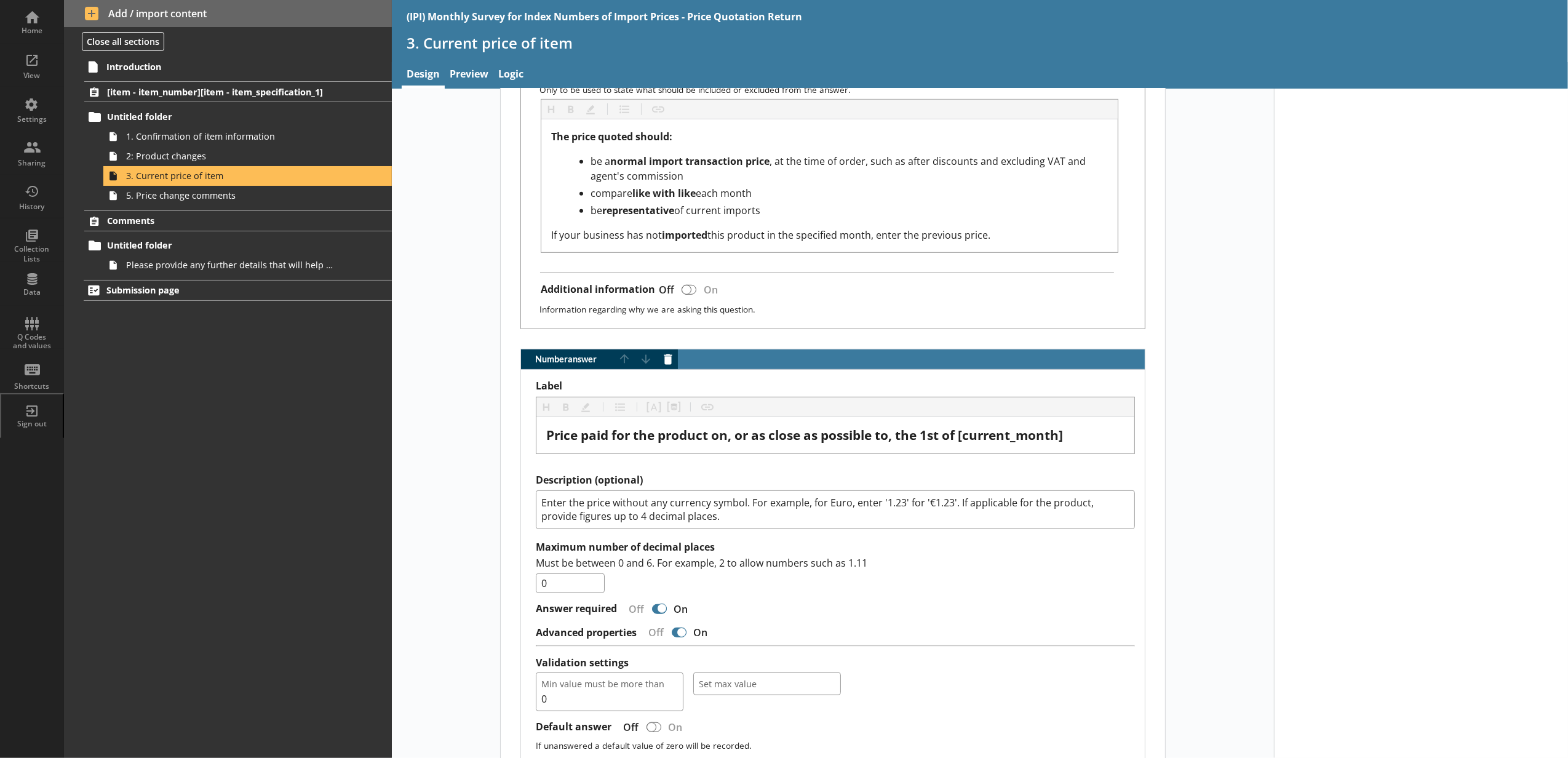
scroll to position [684, 0]
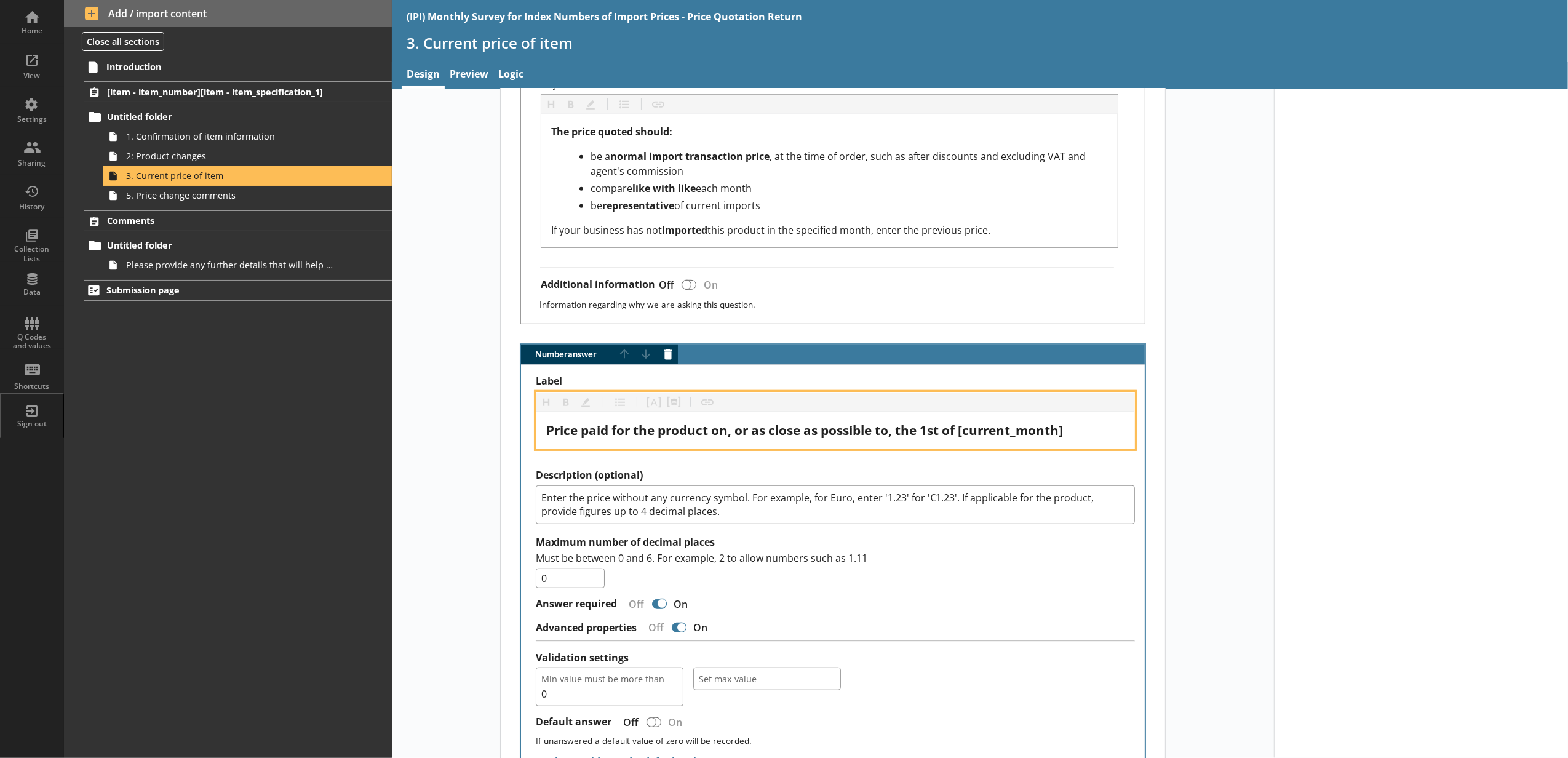
click at [1069, 439] on div "Price paid for the product on, or as close as possible to, the 1st of [current_…" at bounding box center [835, 430] width 578 height 17
click at [664, 412] on button "Pipe metadata" at bounding box center [673, 402] width 20 height 20
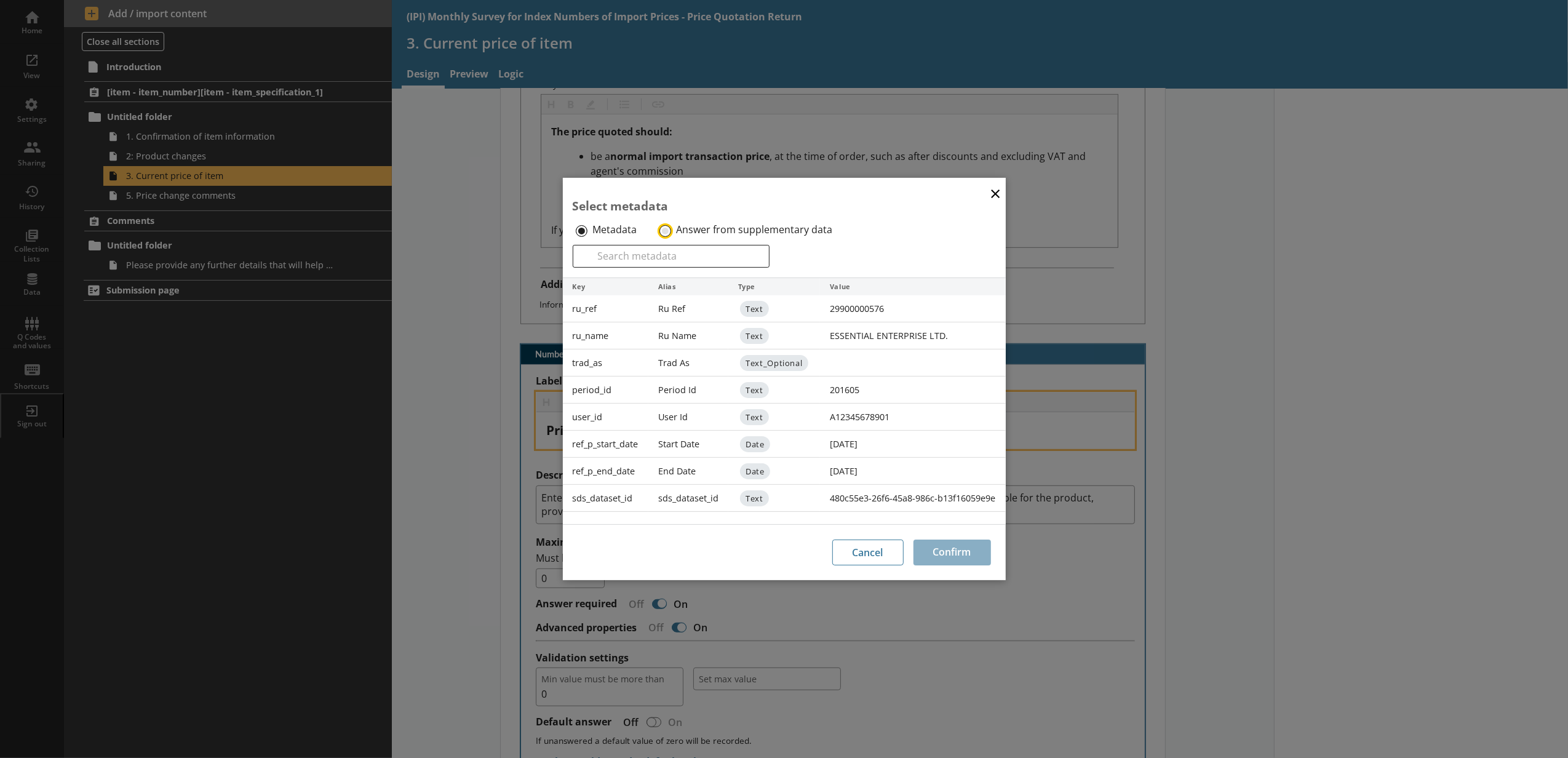
click at [669, 232] on input "Answer from supplementary data" at bounding box center [665, 231] width 12 height 12
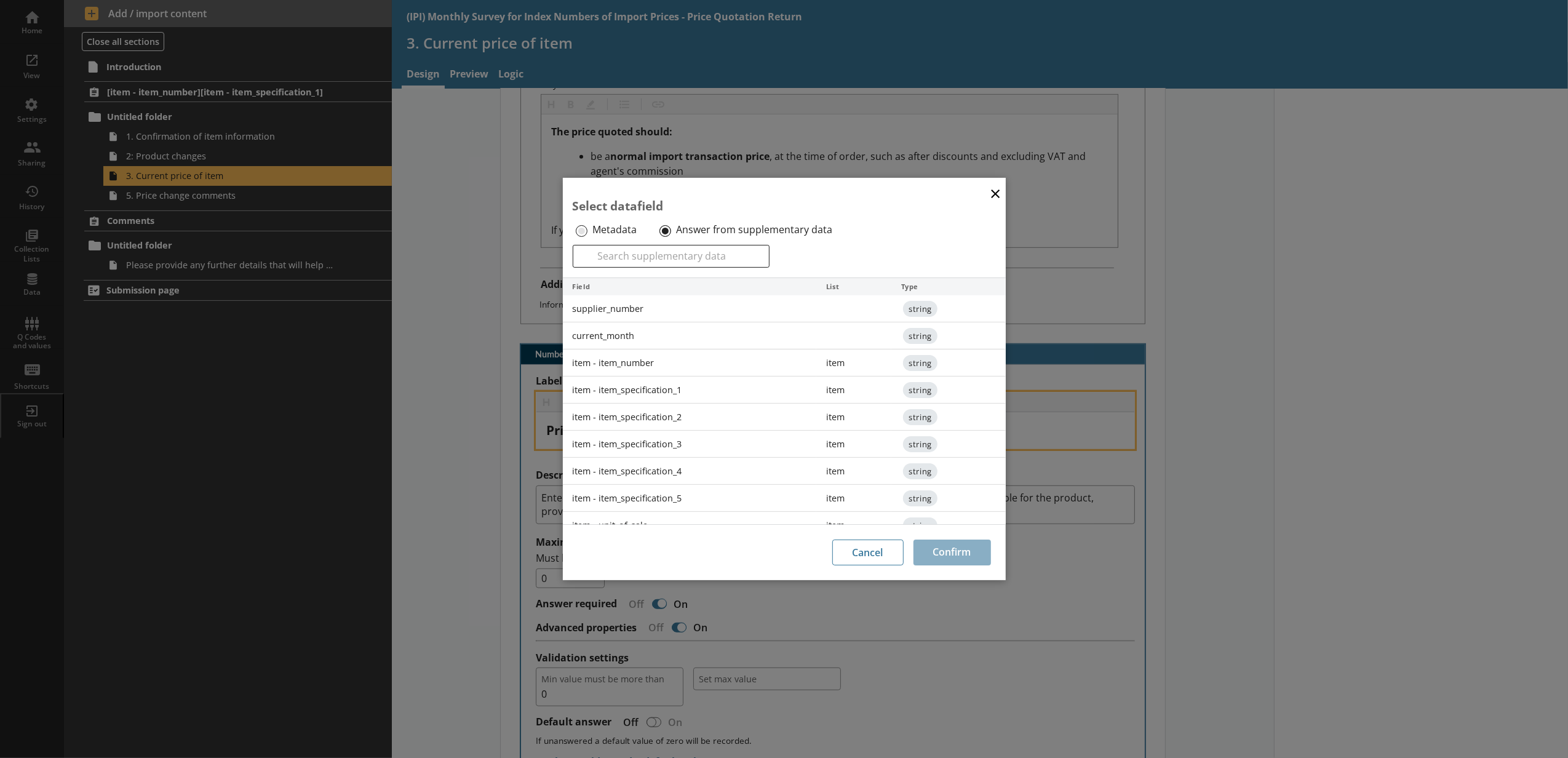
click at [645, 336] on div "current_month" at bounding box center [690, 336] width 254 height 27
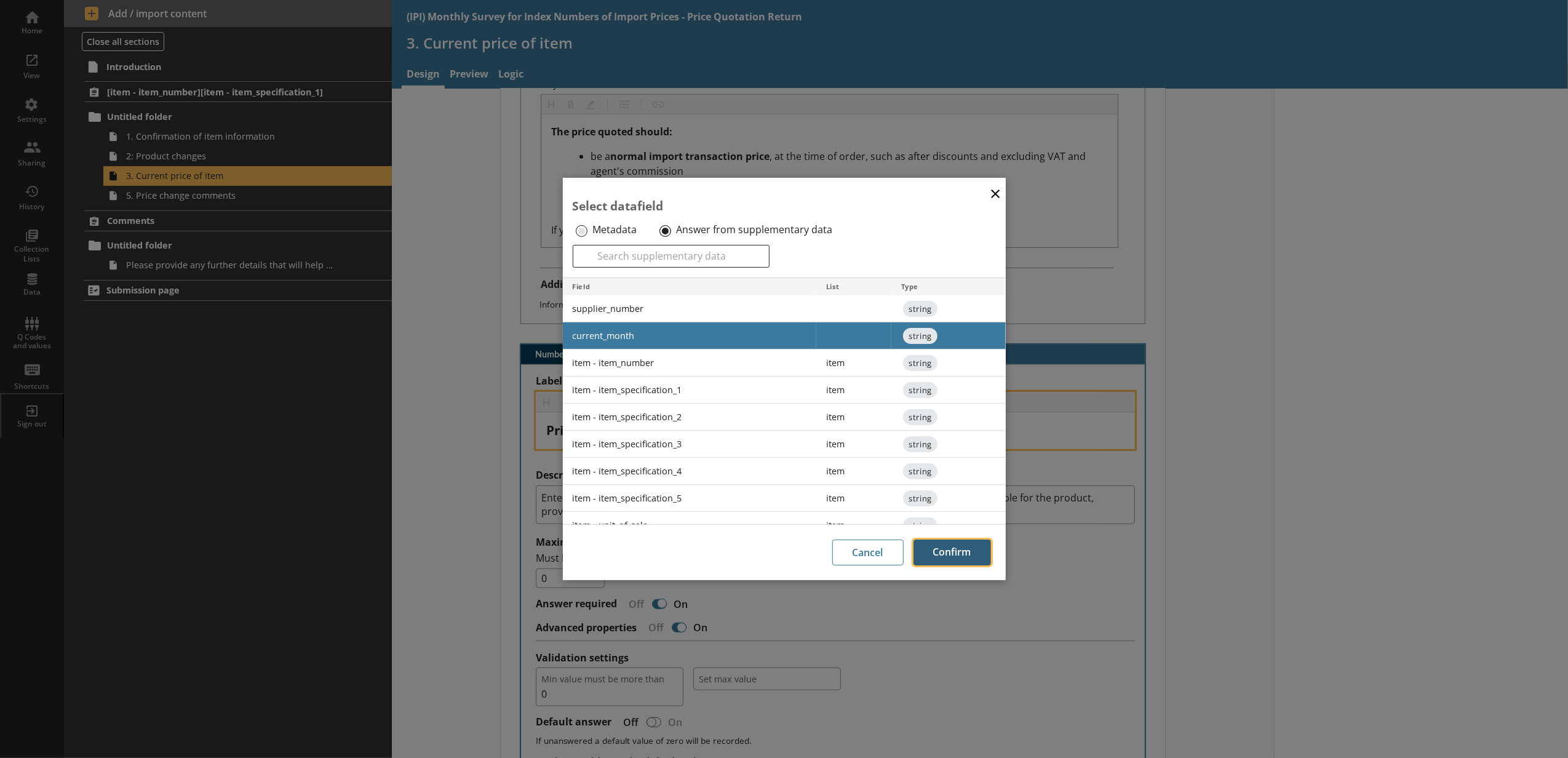
click at [946, 559] on button "Confirm" at bounding box center [952, 552] width 77 height 25
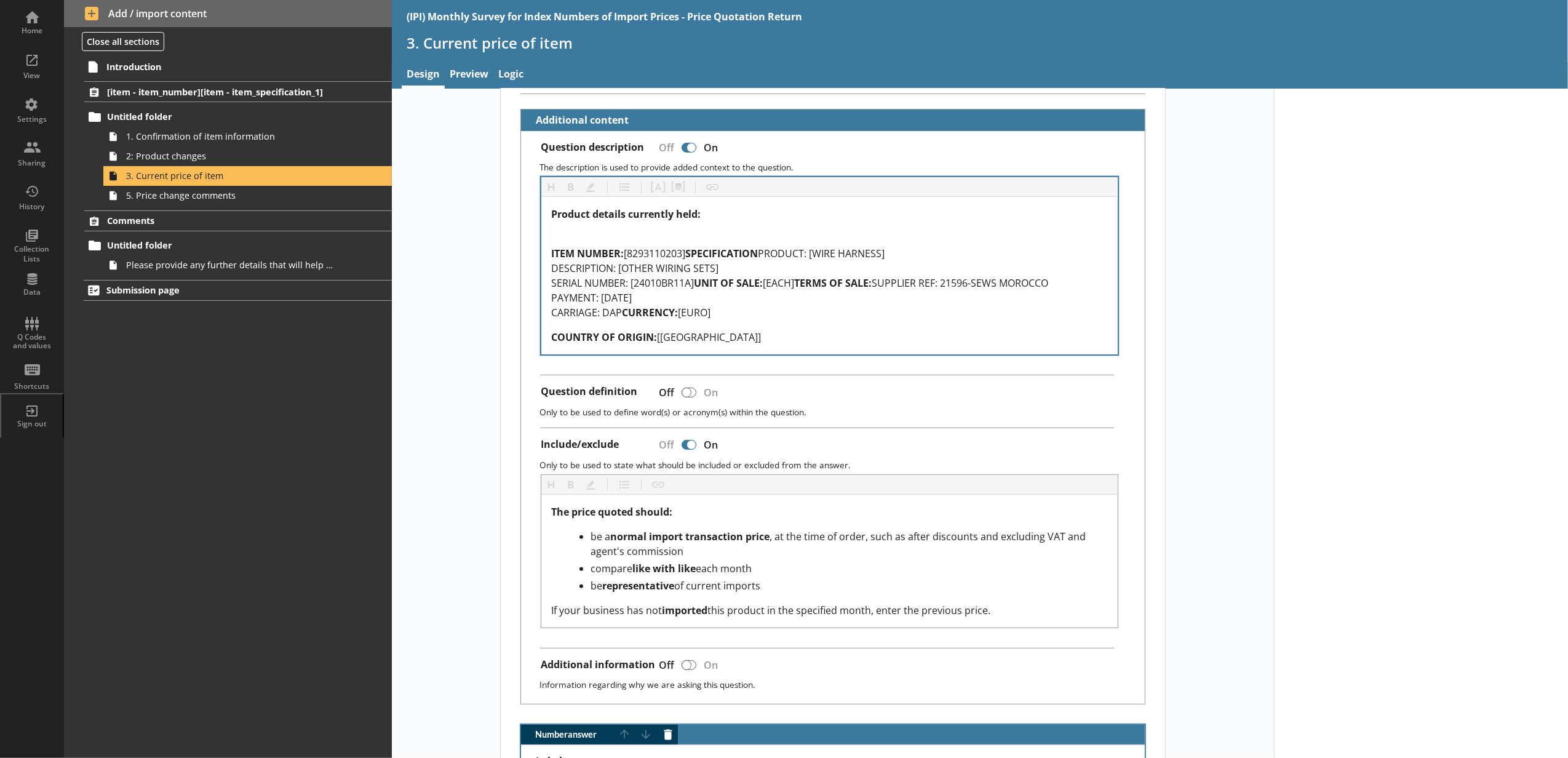
scroll to position [274, 0]
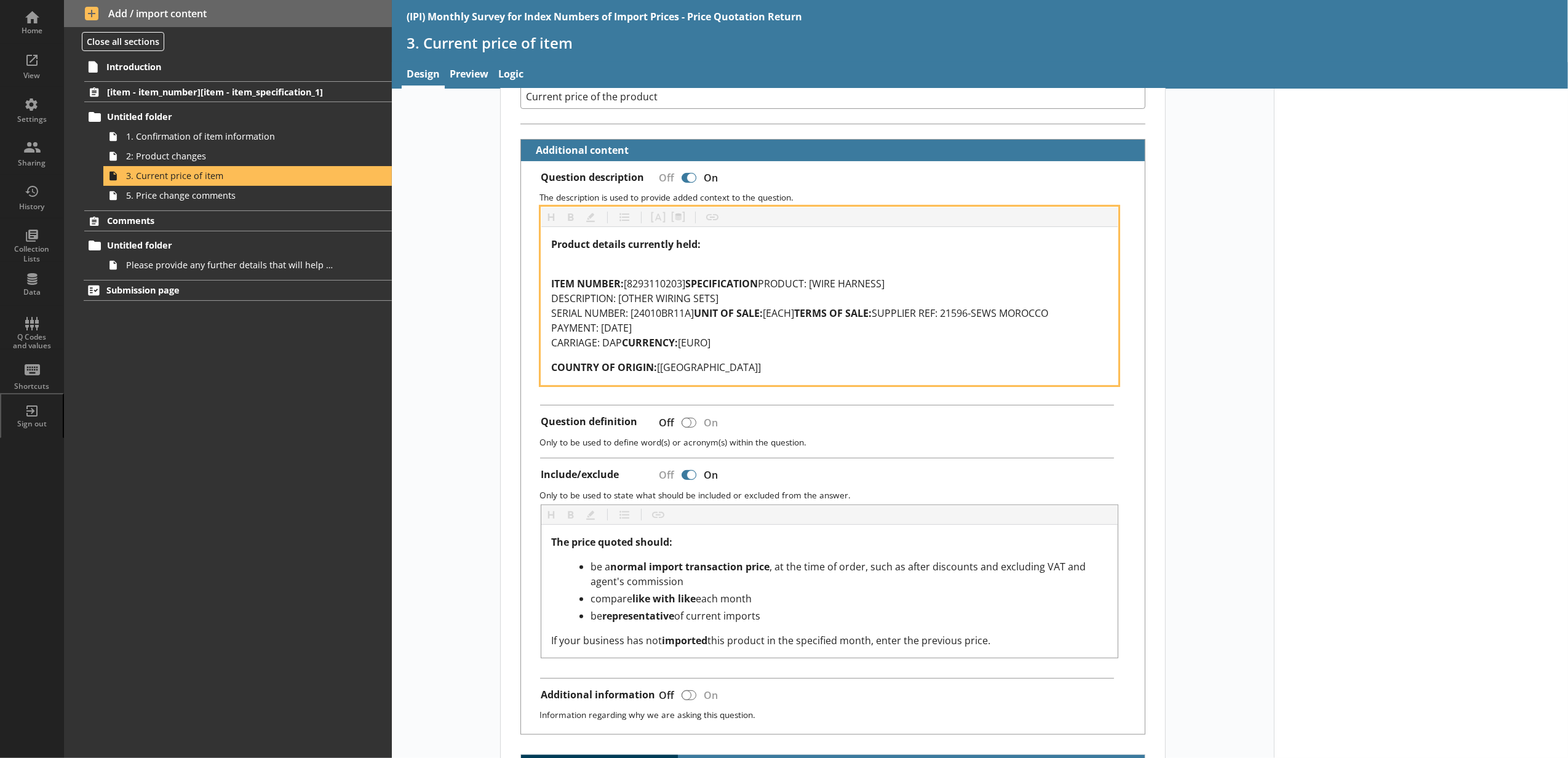
click at [699, 263] on div "Product details currently held: ITEM NUMBER: [8293110203] SPECIFICATION PRODUCT…" at bounding box center [829, 305] width 557 height 138
click at [699, 272] on div "ITEM NUMBER: [8293110203] SPECIFICATION PRODUCT: [WIRE HARNESS] DESCRIPTION: [O…" at bounding box center [829, 306] width 557 height 89
click at [699, 290] on div "ITEM NUMBER: [8293110203] SPECIFICATION PRODUCT: [WIRE HARNESS] DESCRIPTION: [O…" at bounding box center [829, 306] width 557 height 89
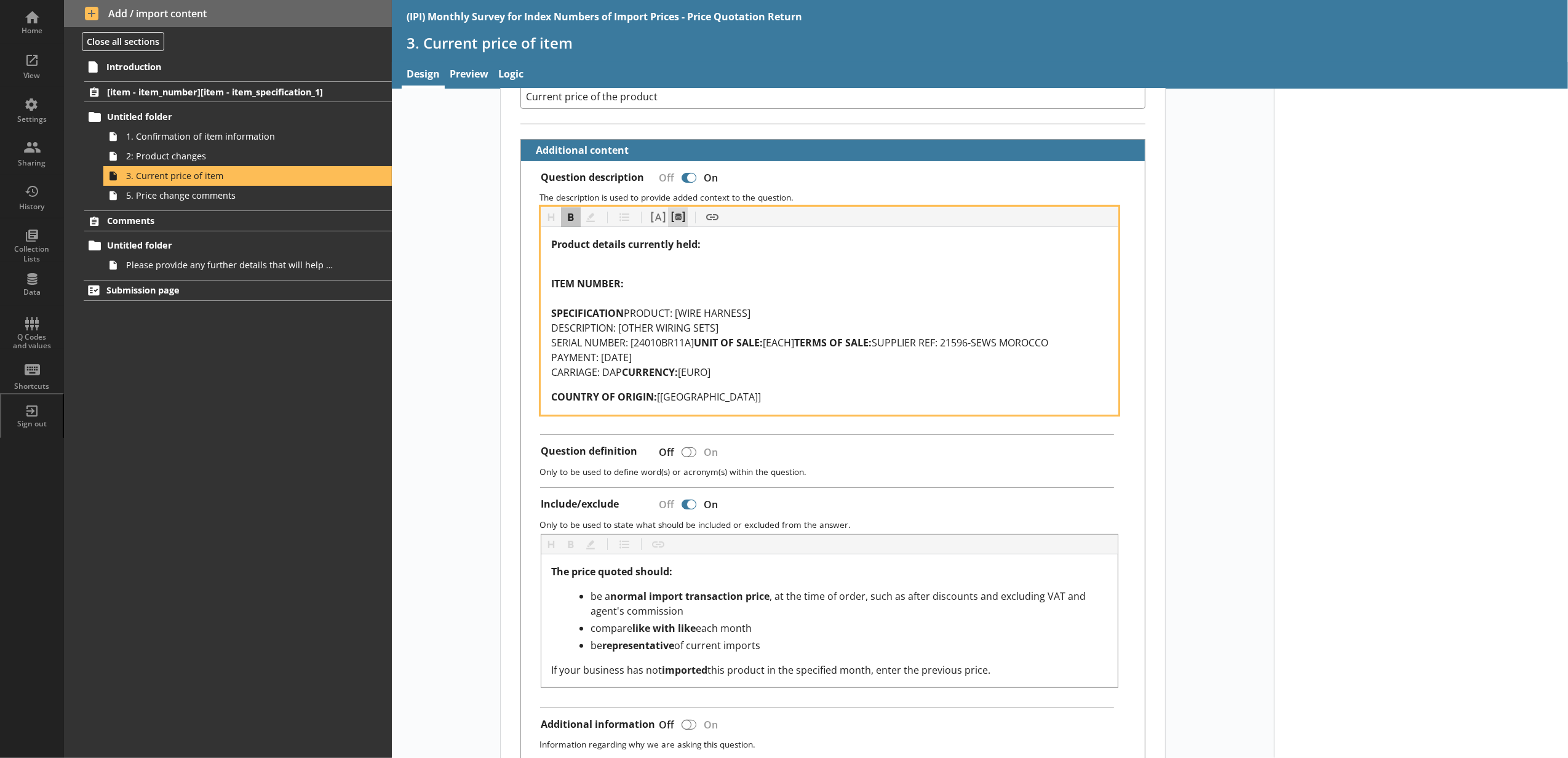
click at [677, 225] on button "Pipe metadata" at bounding box center [678, 217] width 20 height 20
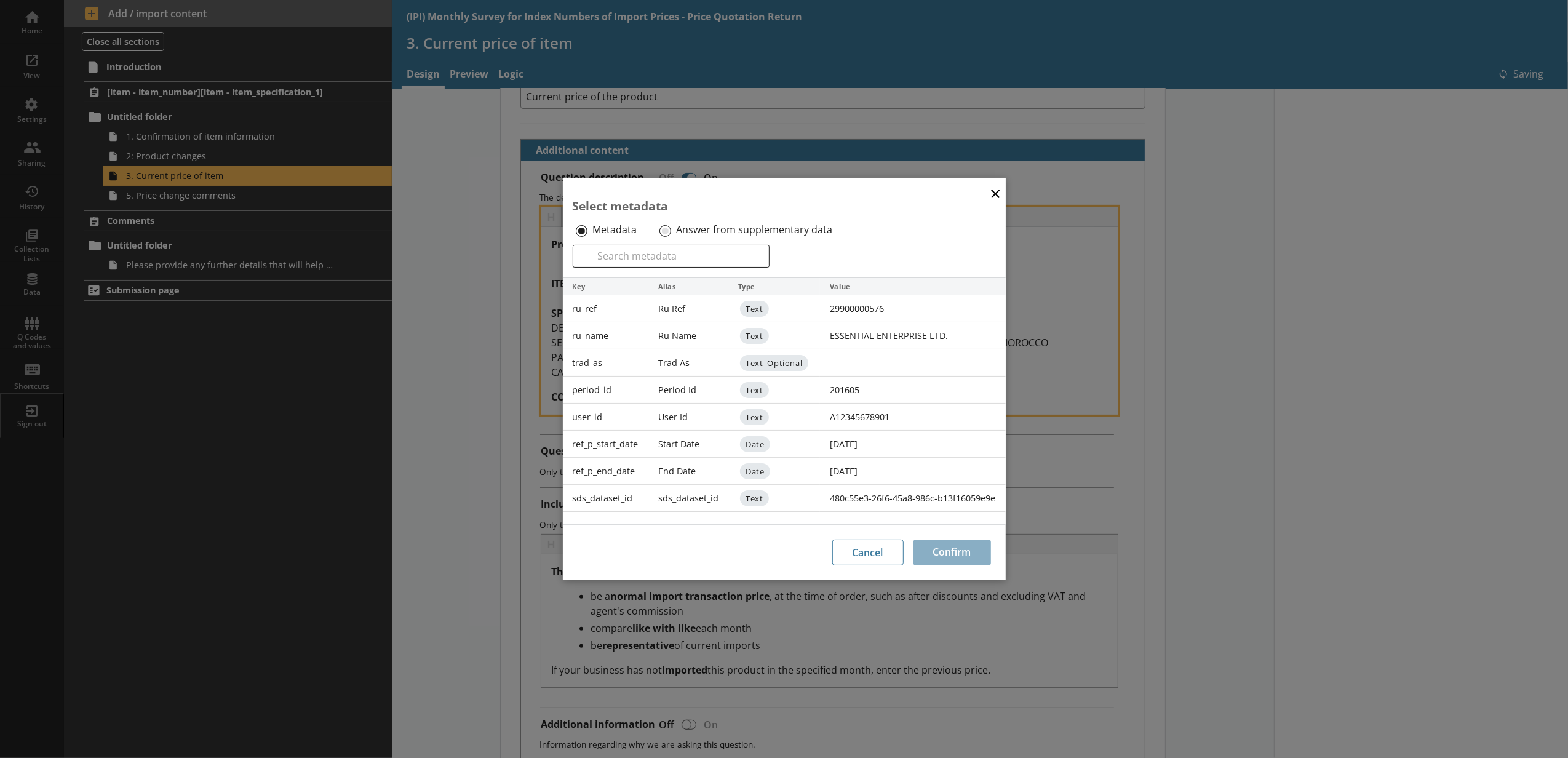
click at [676, 232] on label "Answer from supplementary data" at bounding box center [754, 230] width 156 height 13
click at [671, 232] on input "Answer from supplementary data" at bounding box center [665, 231] width 12 height 12
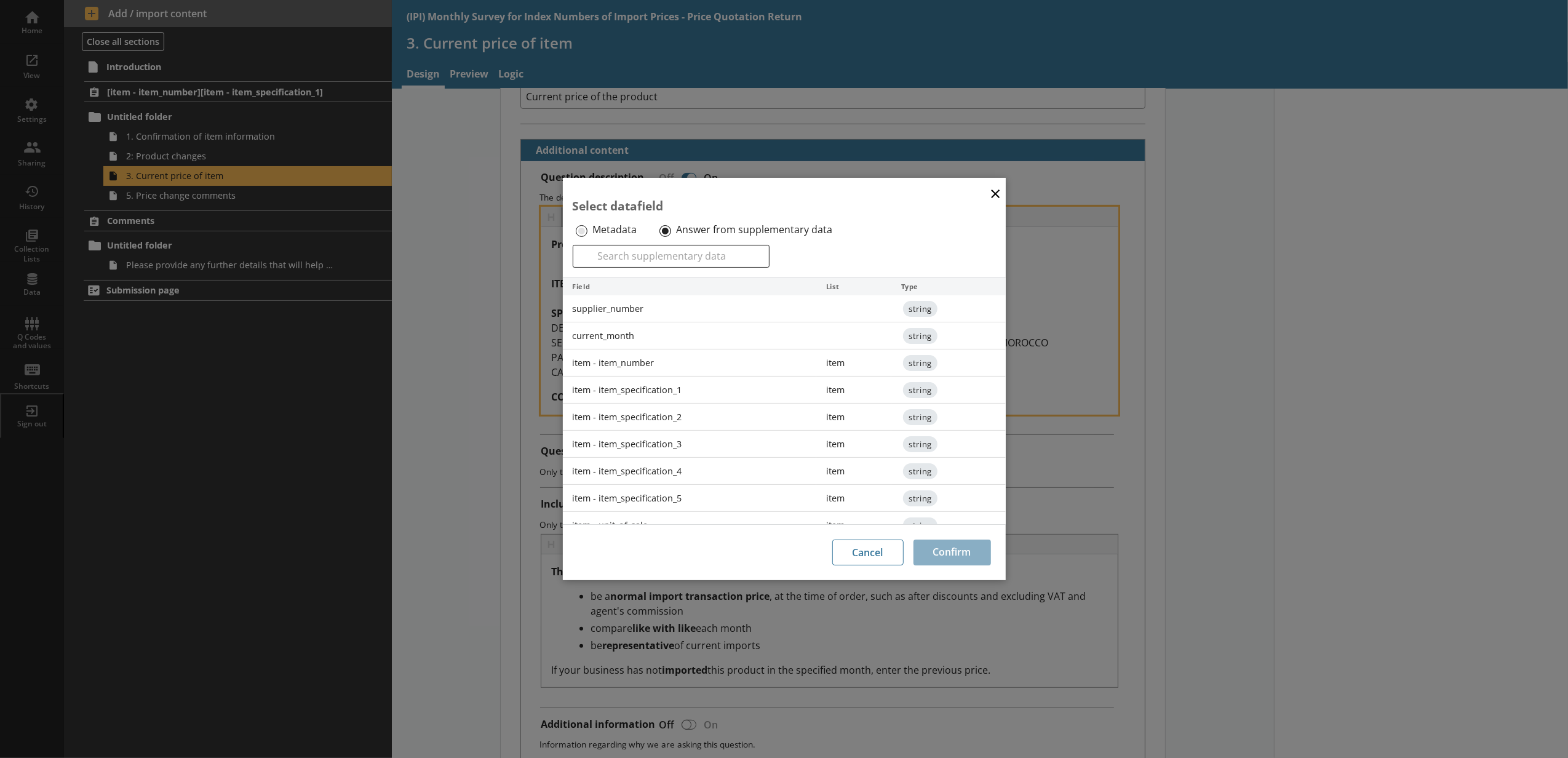
click at [662, 365] on div "item - item_number" at bounding box center [690, 363] width 254 height 27
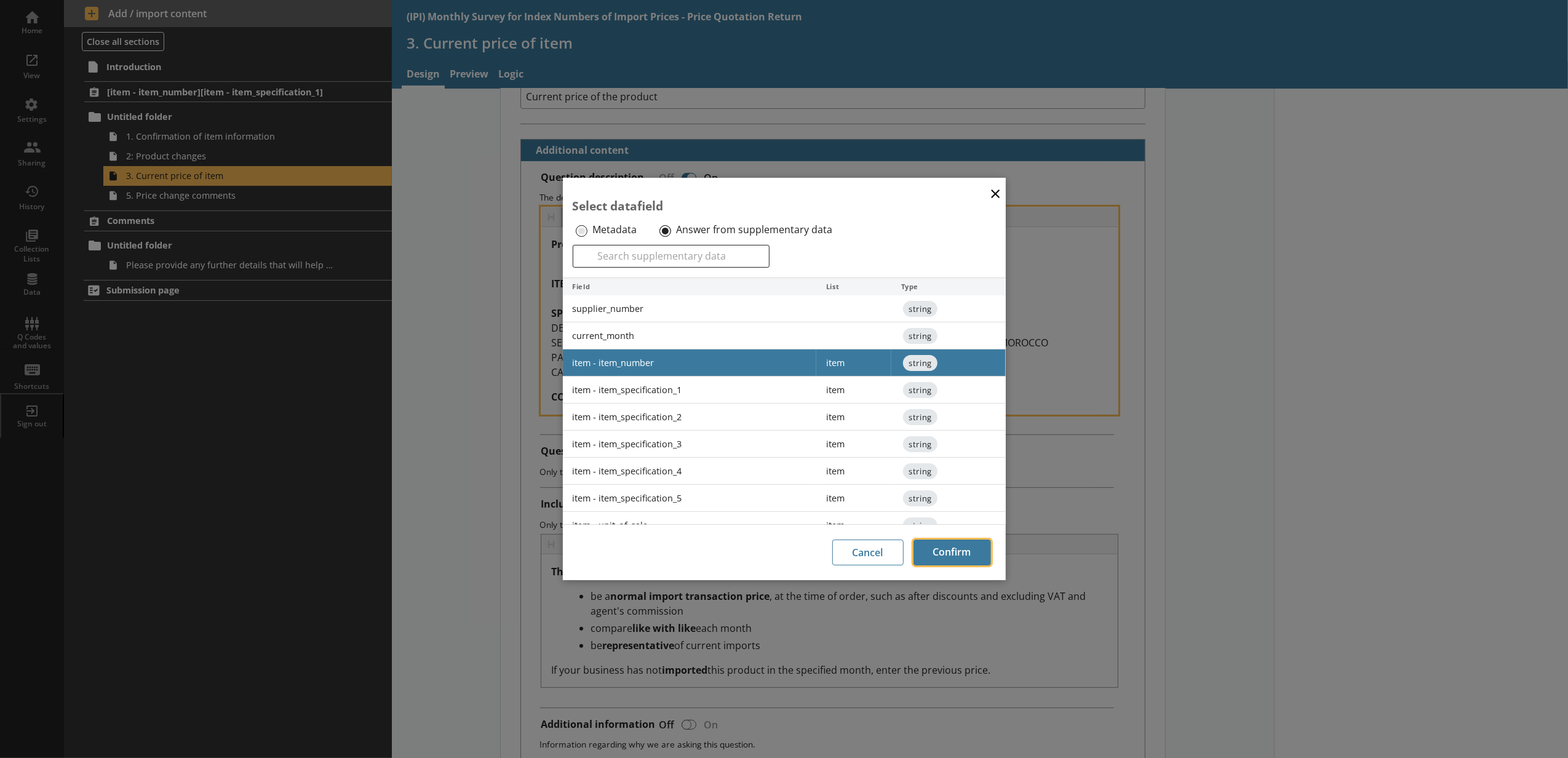
drag, startPoint x: 941, startPoint y: 550, endPoint x: 864, endPoint y: 510, distance: 86.8
click at [942, 550] on button "Confirm" at bounding box center [952, 552] width 77 height 25
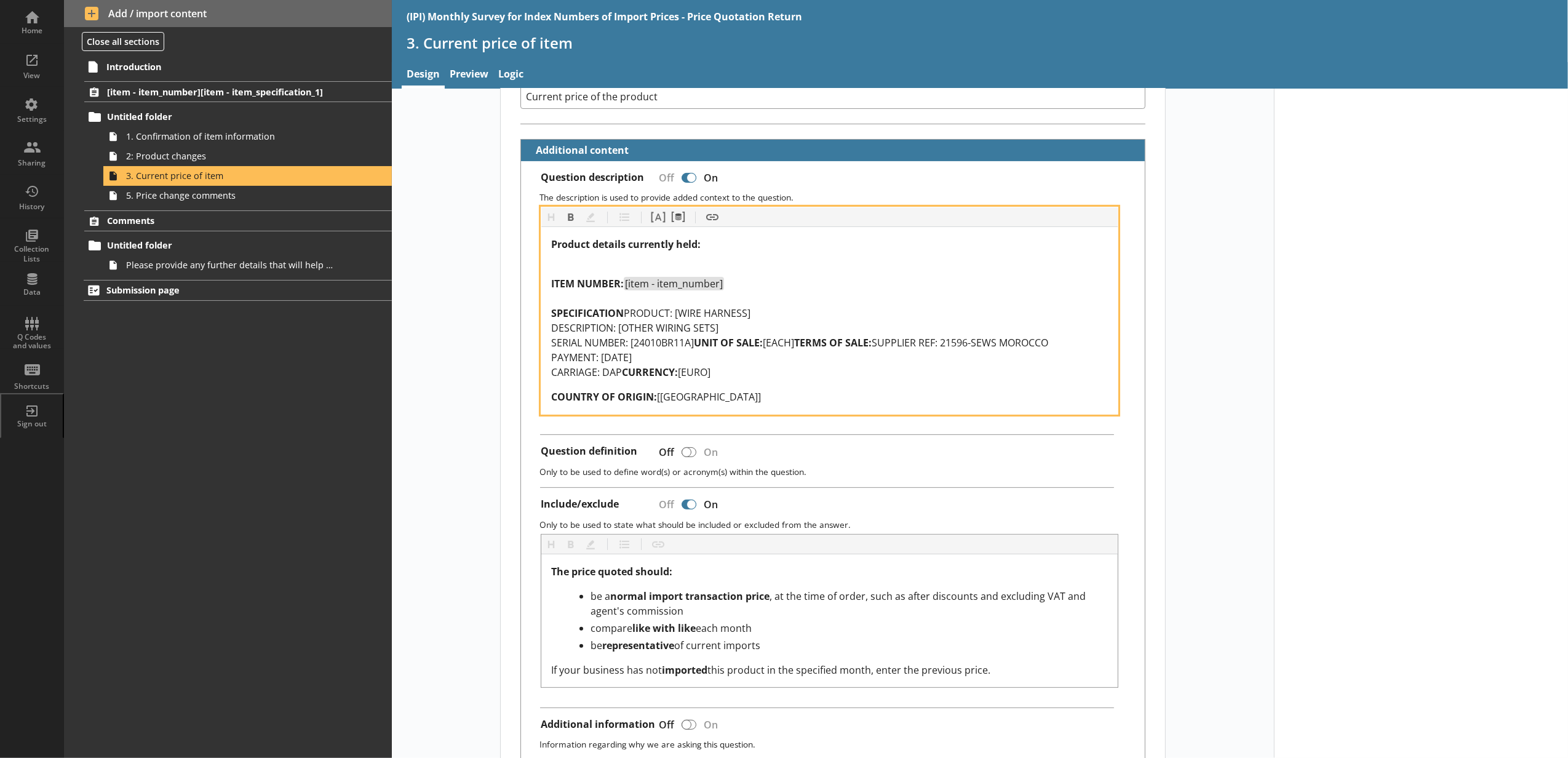
drag, startPoint x: 697, startPoint y: 367, endPoint x: 546, endPoint y: 328, distance: 156.0
click at [551, 330] on div "ITEM NUMBER: [item - item_number] SPECIFICATION PRODUCT: [WIRE HARNESS] DESCRIP…" at bounding box center [829, 320] width 557 height 118
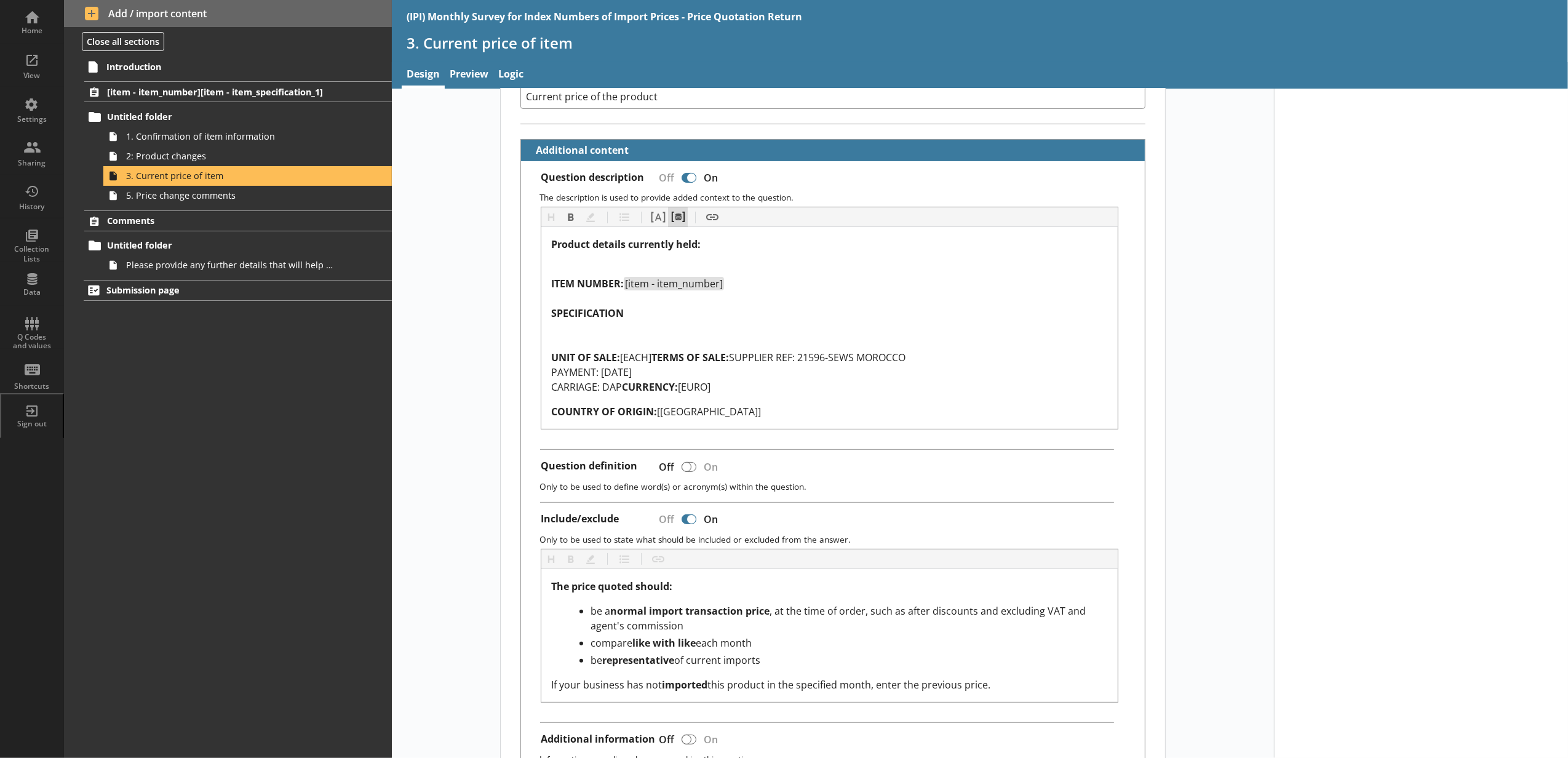
click at [675, 222] on button "Pipe metadata" at bounding box center [678, 217] width 20 height 20
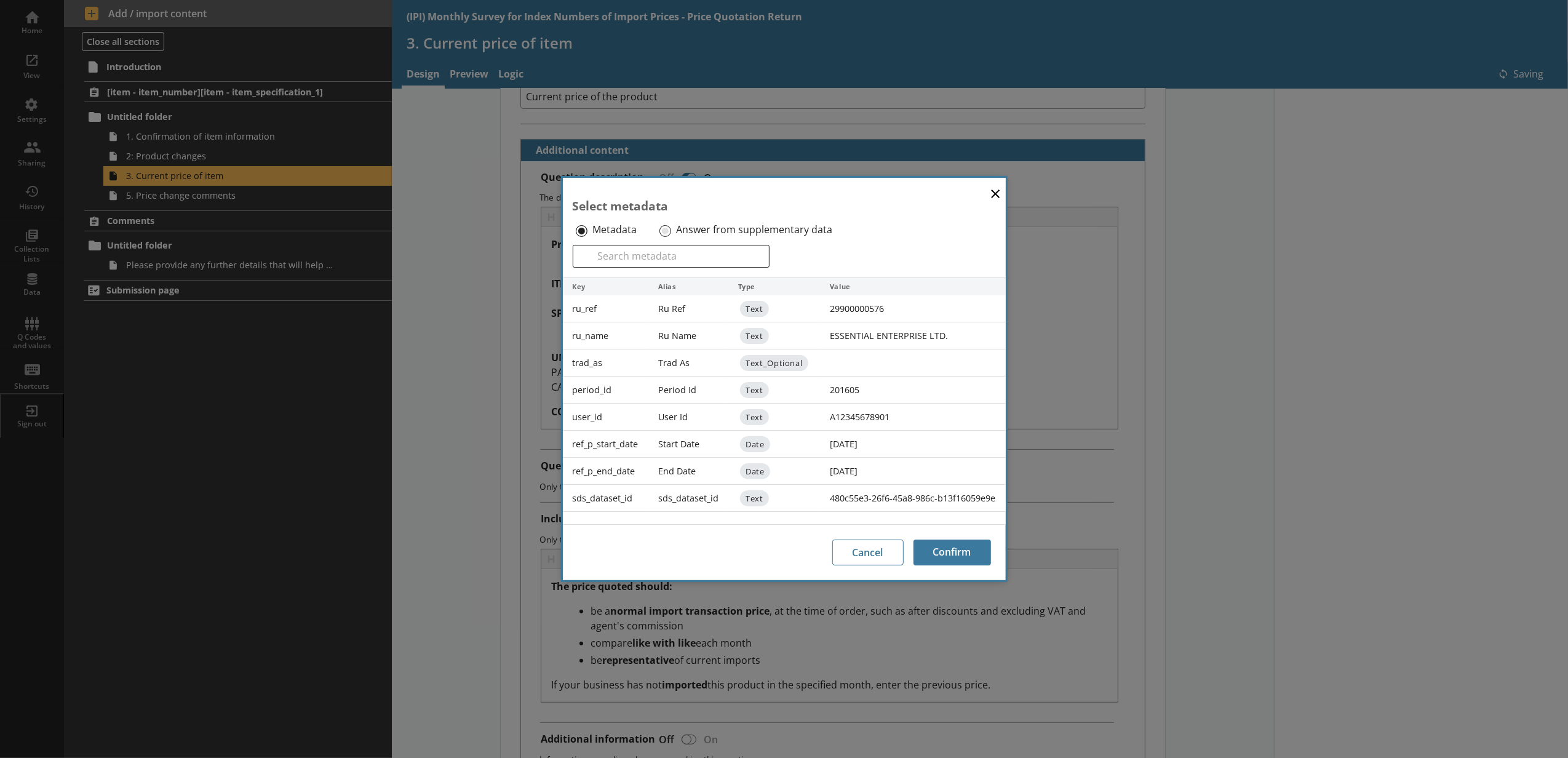
click at [673, 227] on div "Answer from supplementary data" at bounding box center [754, 230] width 195 height 20
click at [664, 225] on input "Answer from supplementary data" at bounding box center [665, 231] width 12 height 12
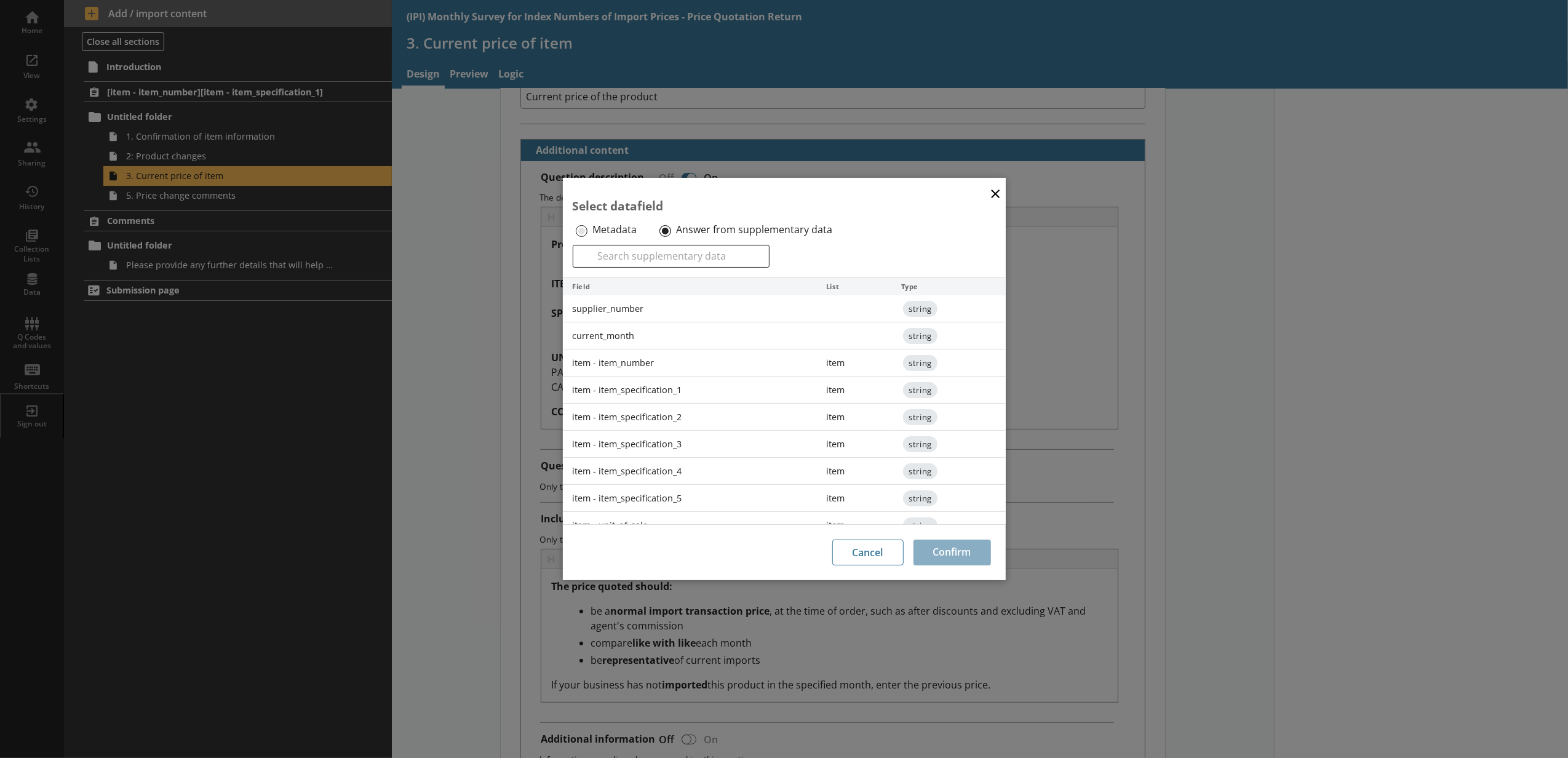
click at [662, 399] on div "item - item_specification_1" at bounding box center [690, 390] width 254 height 27
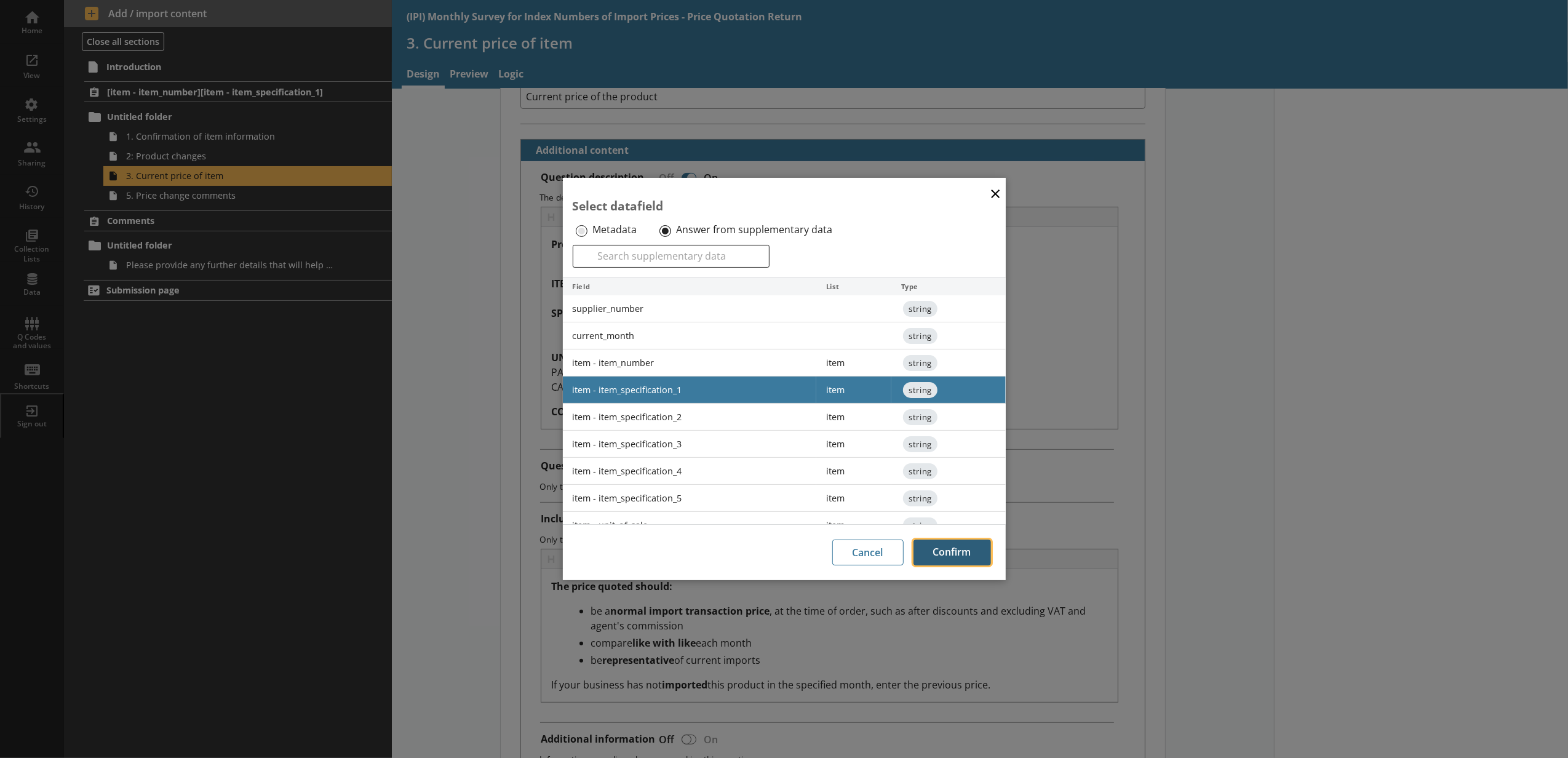
click at [932, 540] on button "Confirm" at bounding box center [952, 552] width 77 height 25
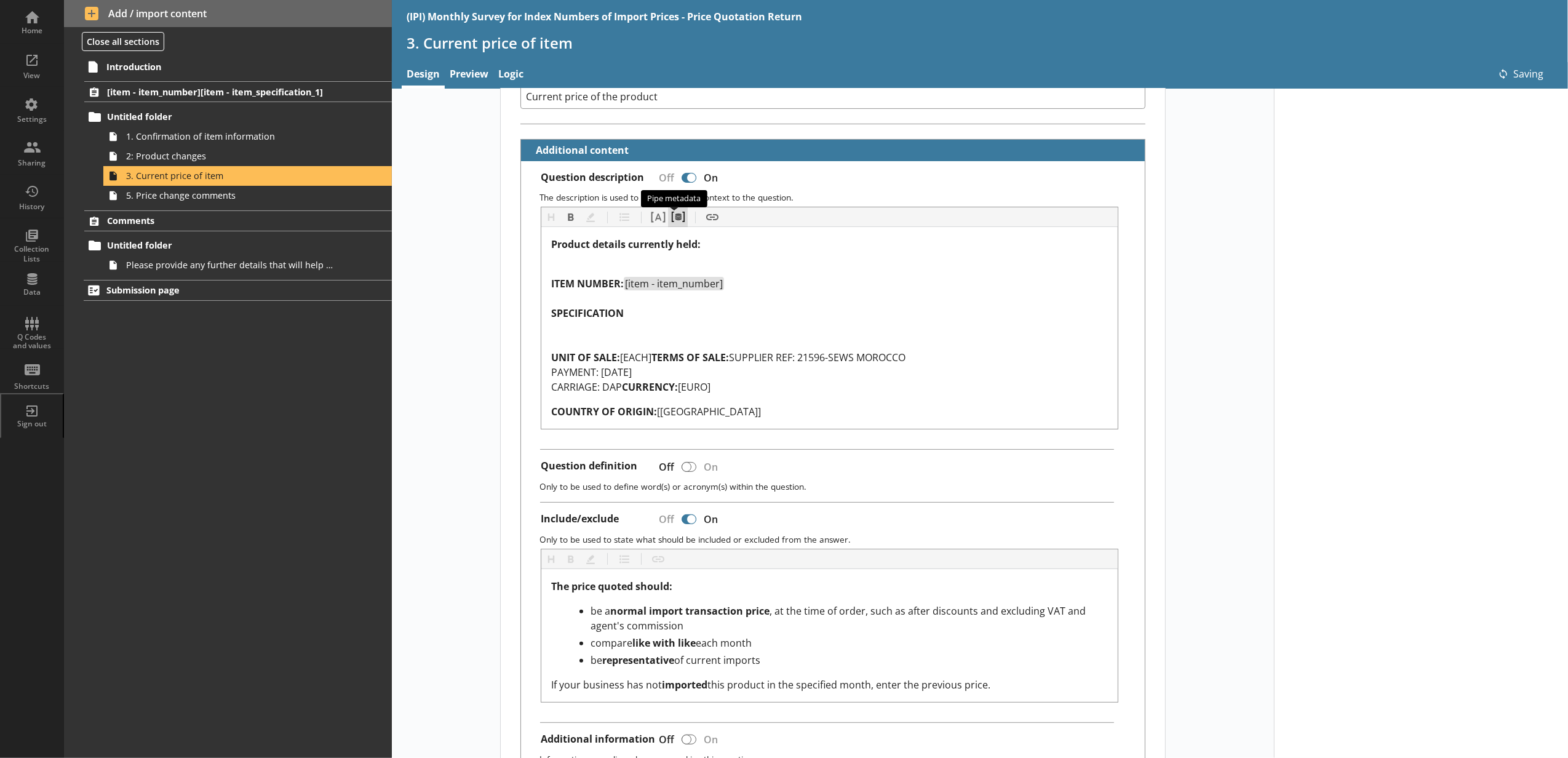
click at [671, 223] on button "Pipe metadata" at bounding box center [678, 217] width 20 height 20
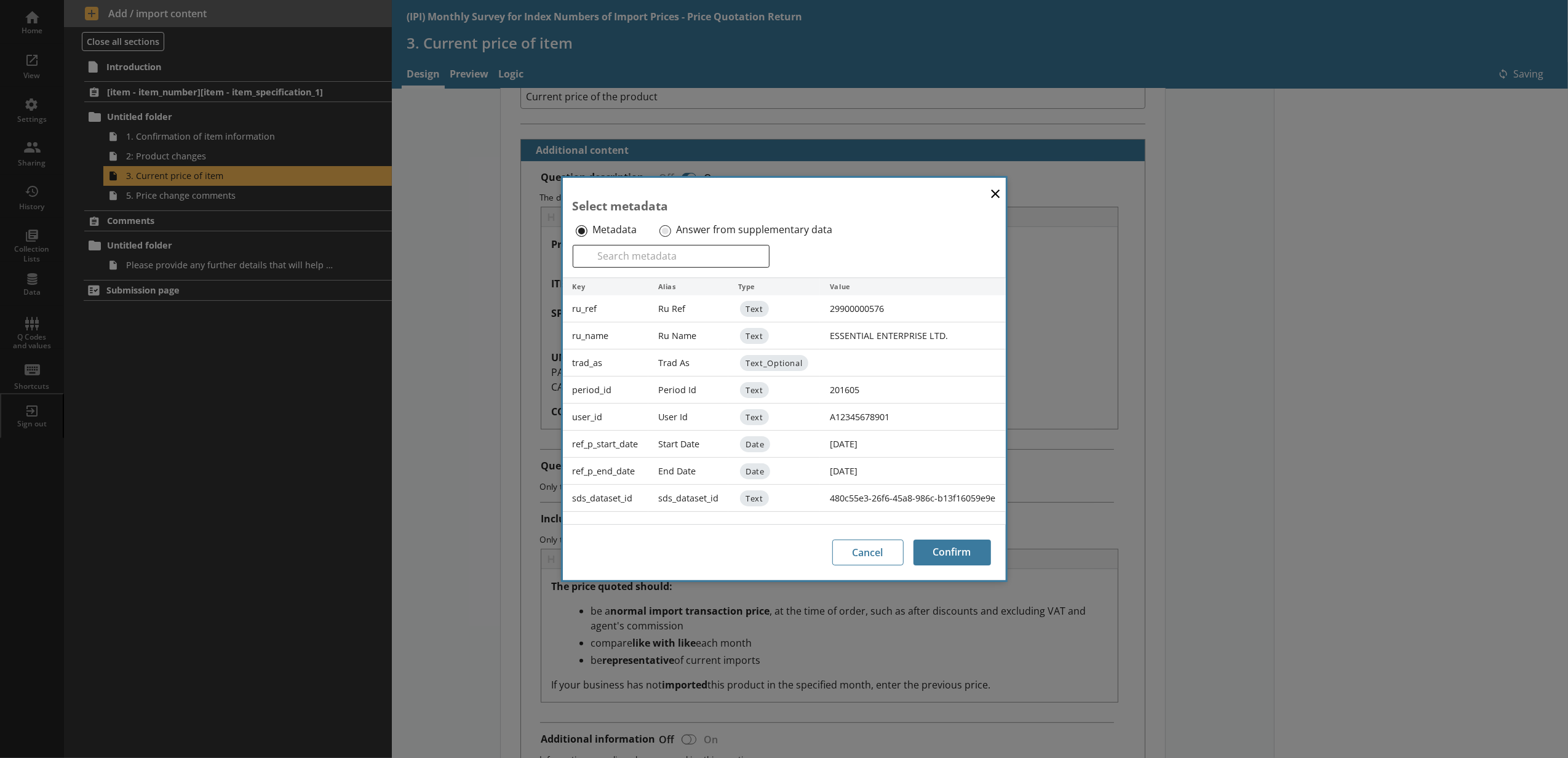
click at [672, 232] on div "Answer from supplementary data" at bounding box center [754, 230] width 195 height 20
click at [659, 227] on input "Answer from supplementary data" at bounding box center [665, 231] width 12 height 12
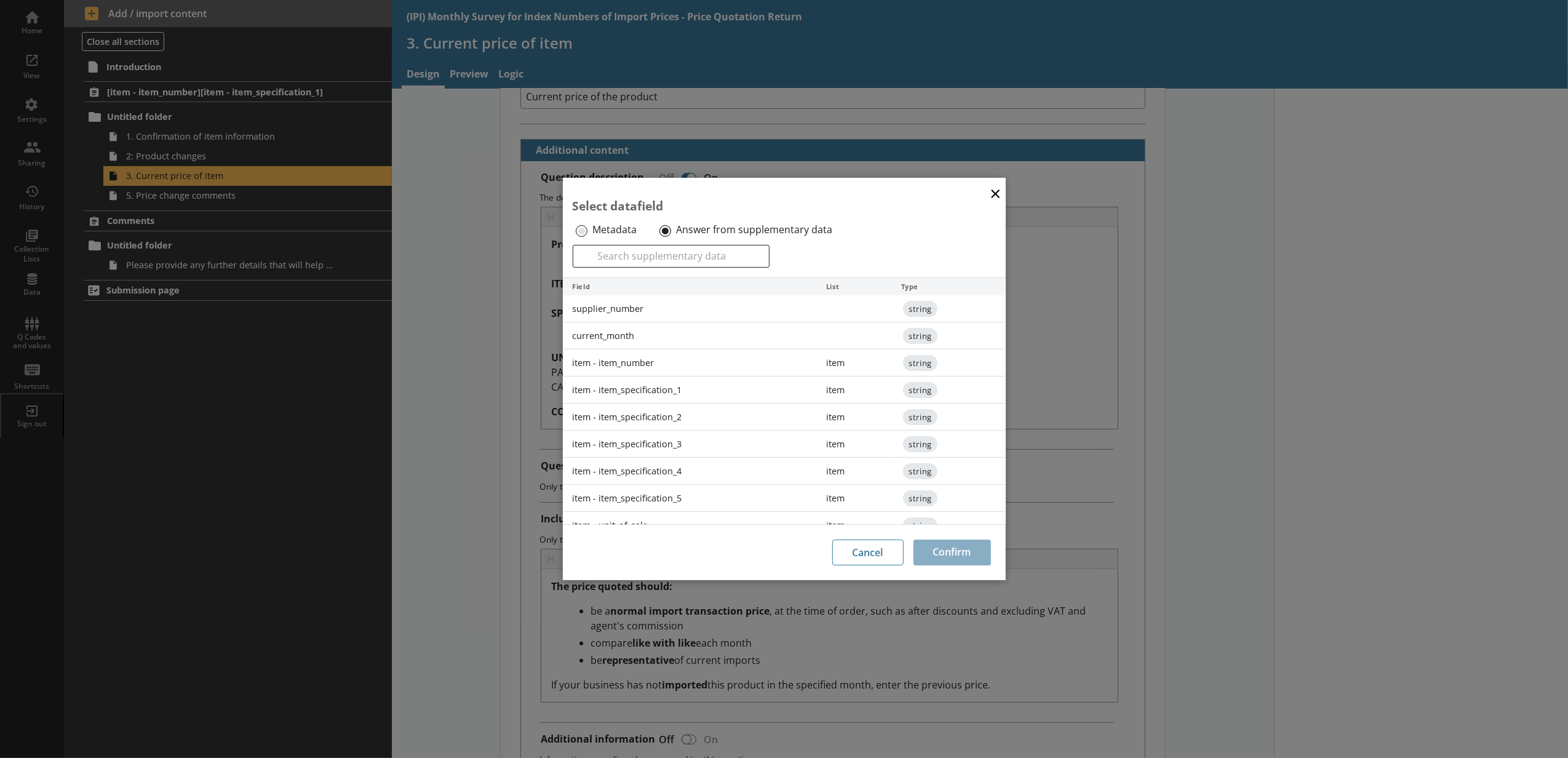
click at [665, 393] on div "item - item_specification_1" at bounding box center [690, 390] width 254 height 27
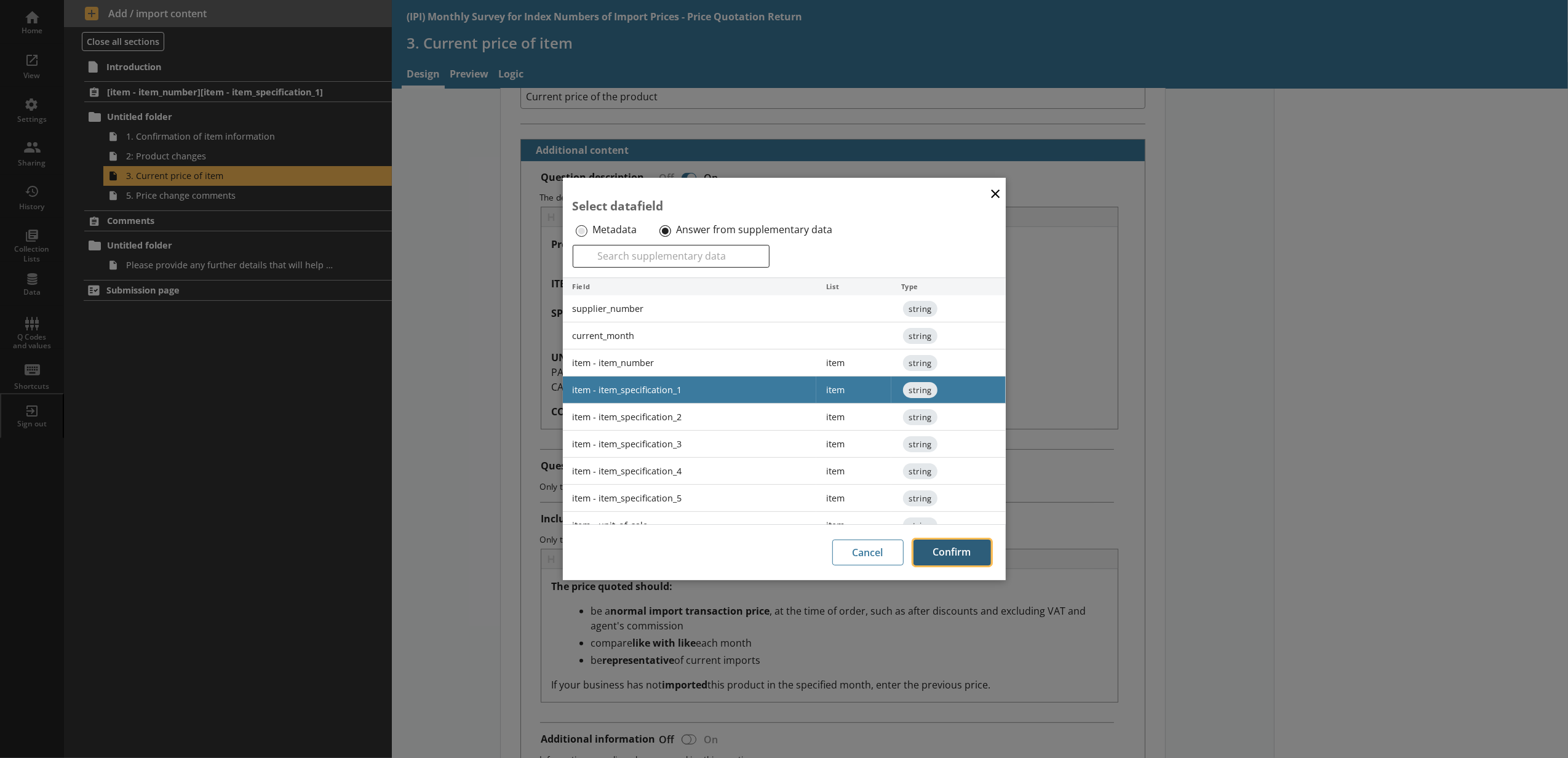
click at [946, 557] on button "Confirm" at bounding box center [952, 552] width 77 height 25
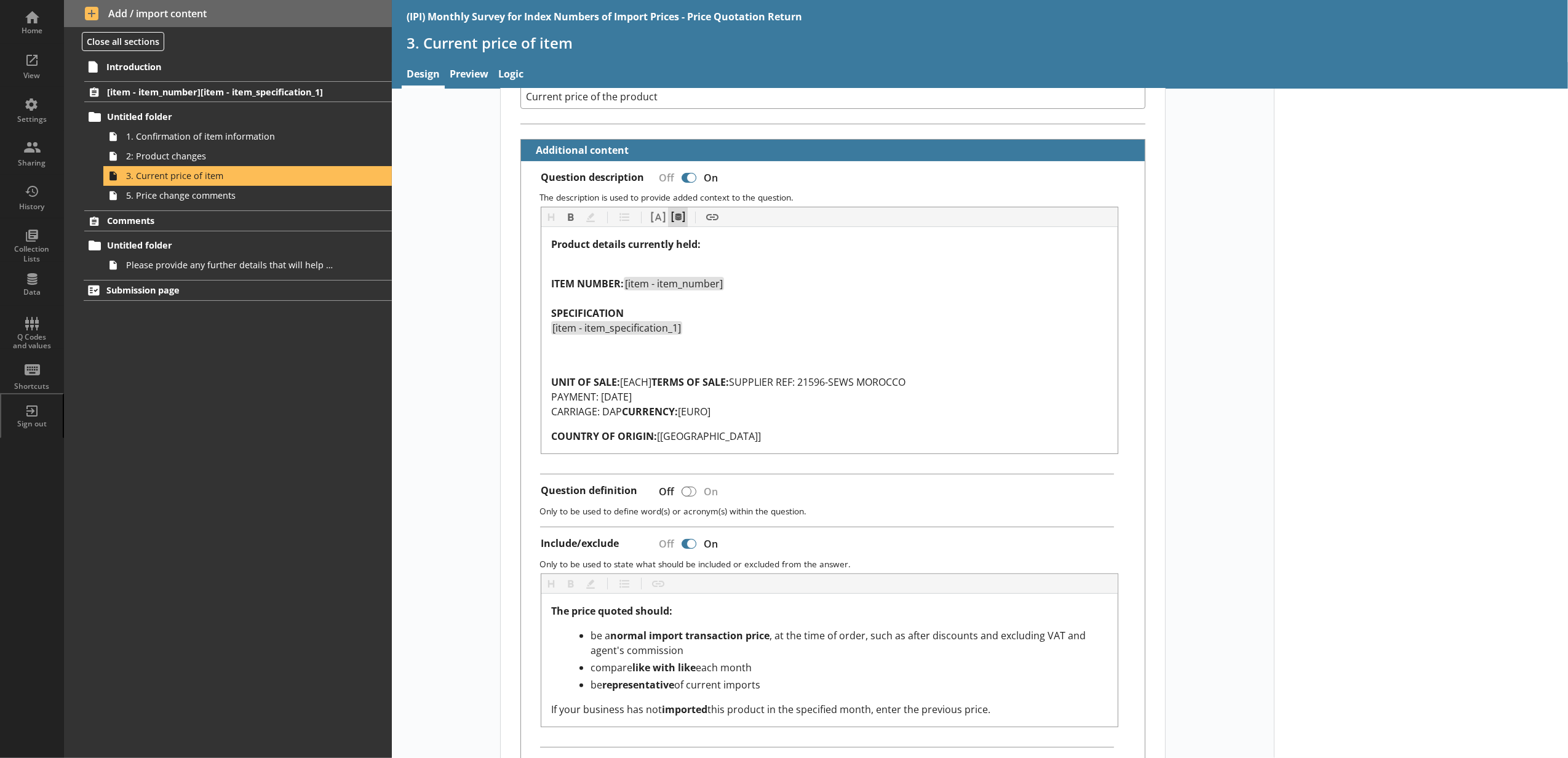
click at [674, 227] on button "Pipe metadata" at bounding box center [678, 217] width 20 height 20
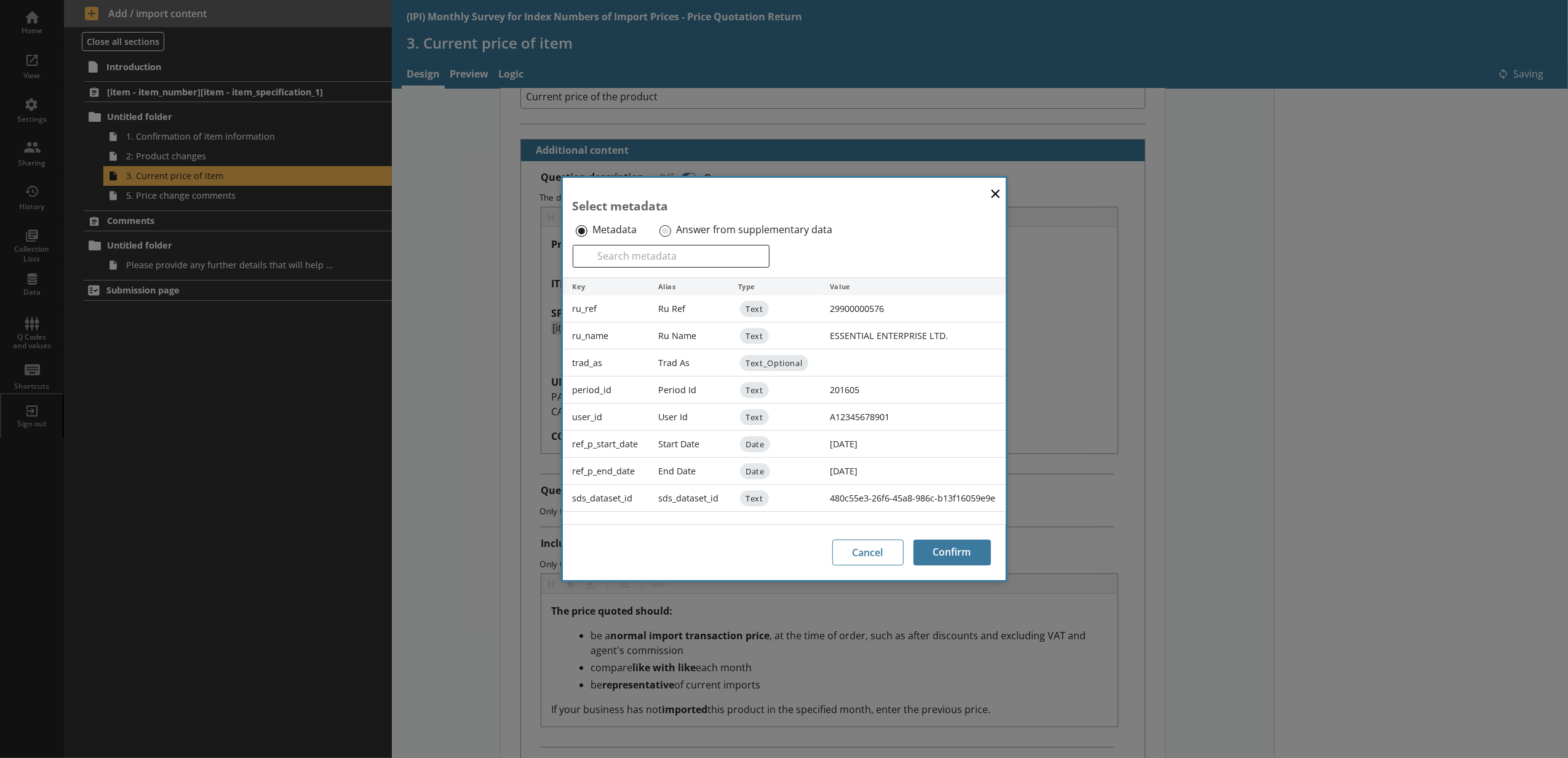
click at [673, 225] on div "Answer from supplementary data" at bounding box center [754, 230] width 195 height 20
click at [660, 227] on input "Answer from supplementary data" at bounding box center [665, 231] width 12 height 12
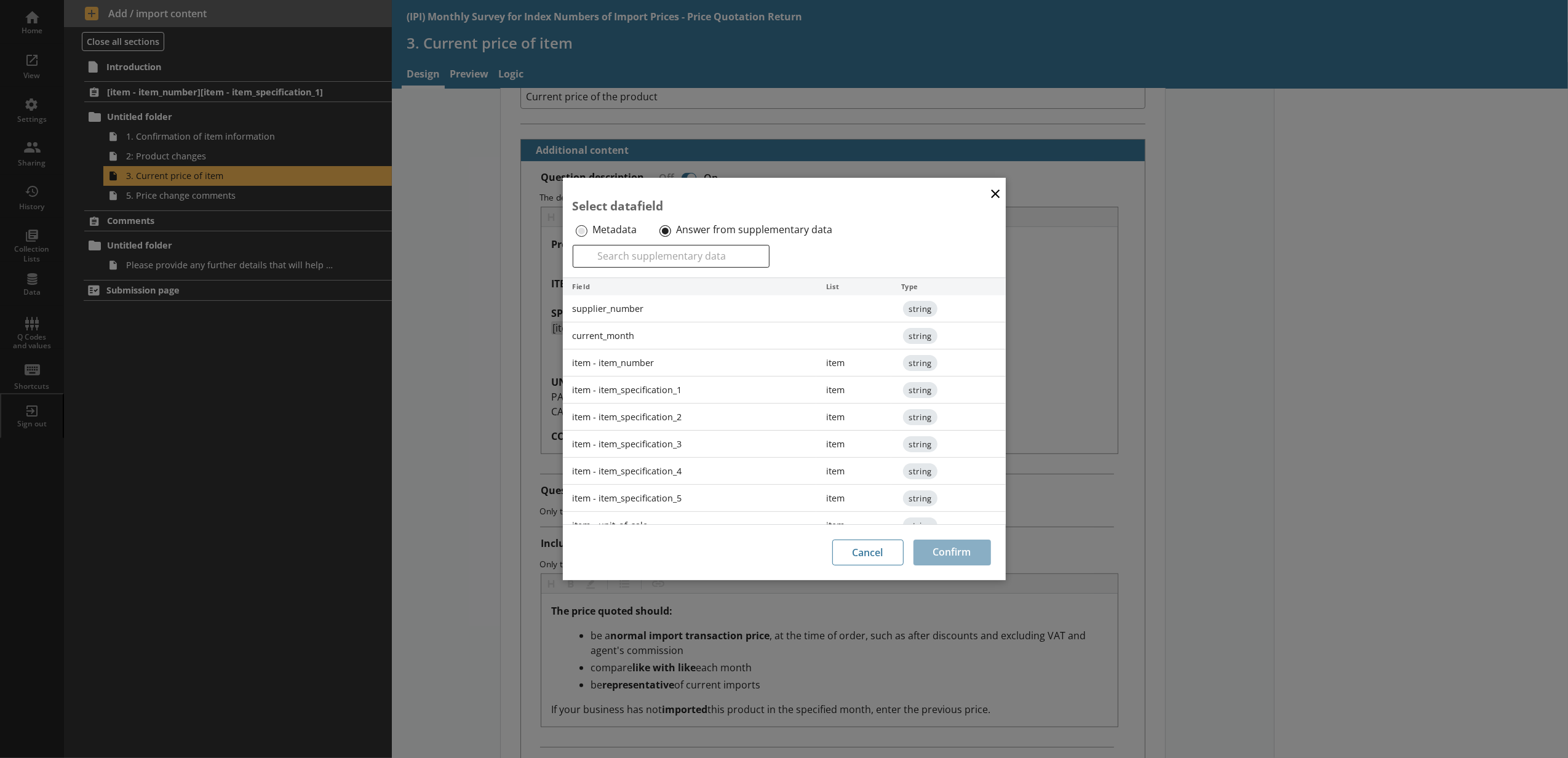
click at [682, 407] on div "item - item_specification_2" at bounding box center [690, 417] width 254 height 27
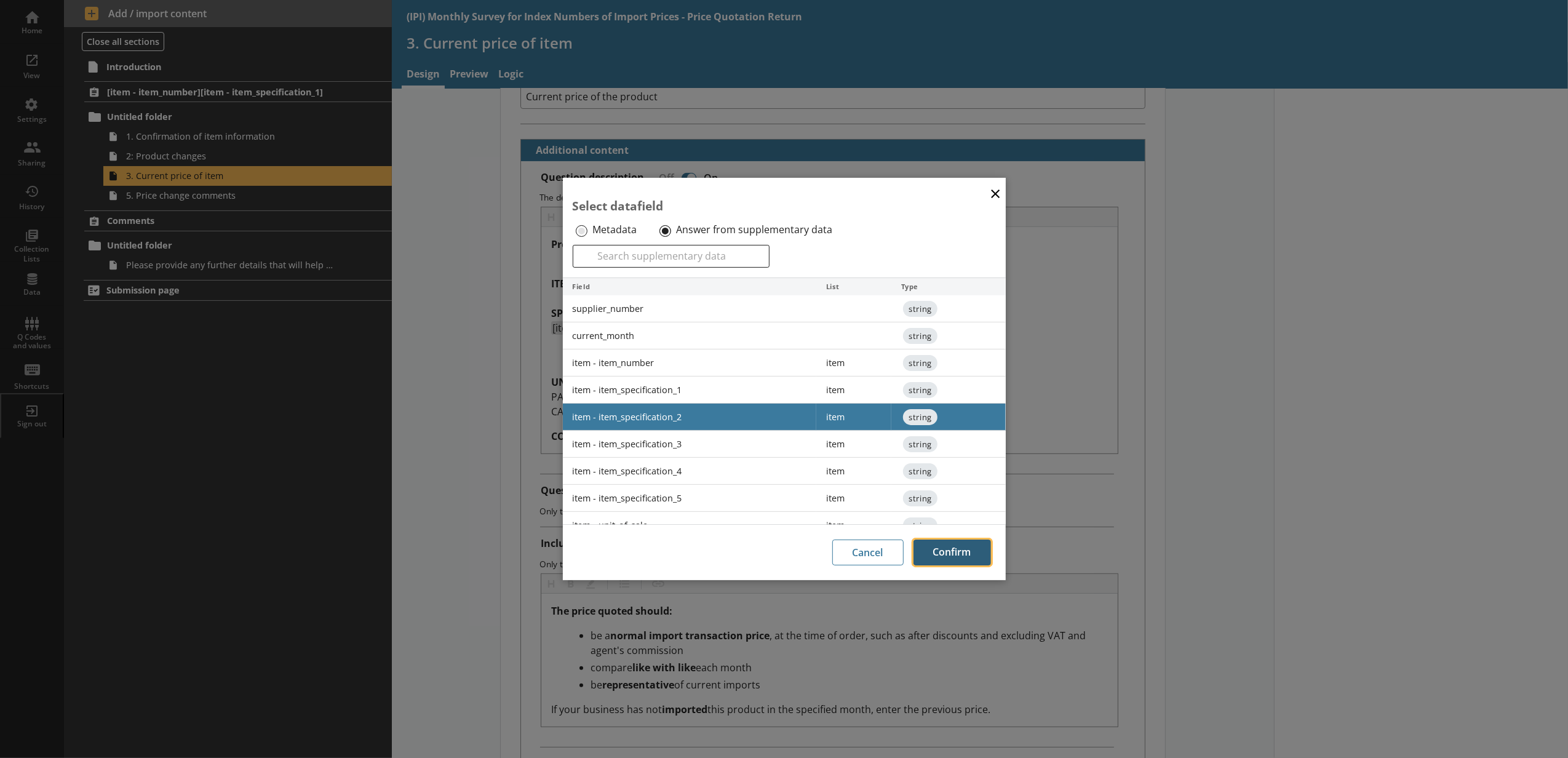
click at [942, 540] on button "Confirm" at bounding box center [952, 552] width 77 height 25
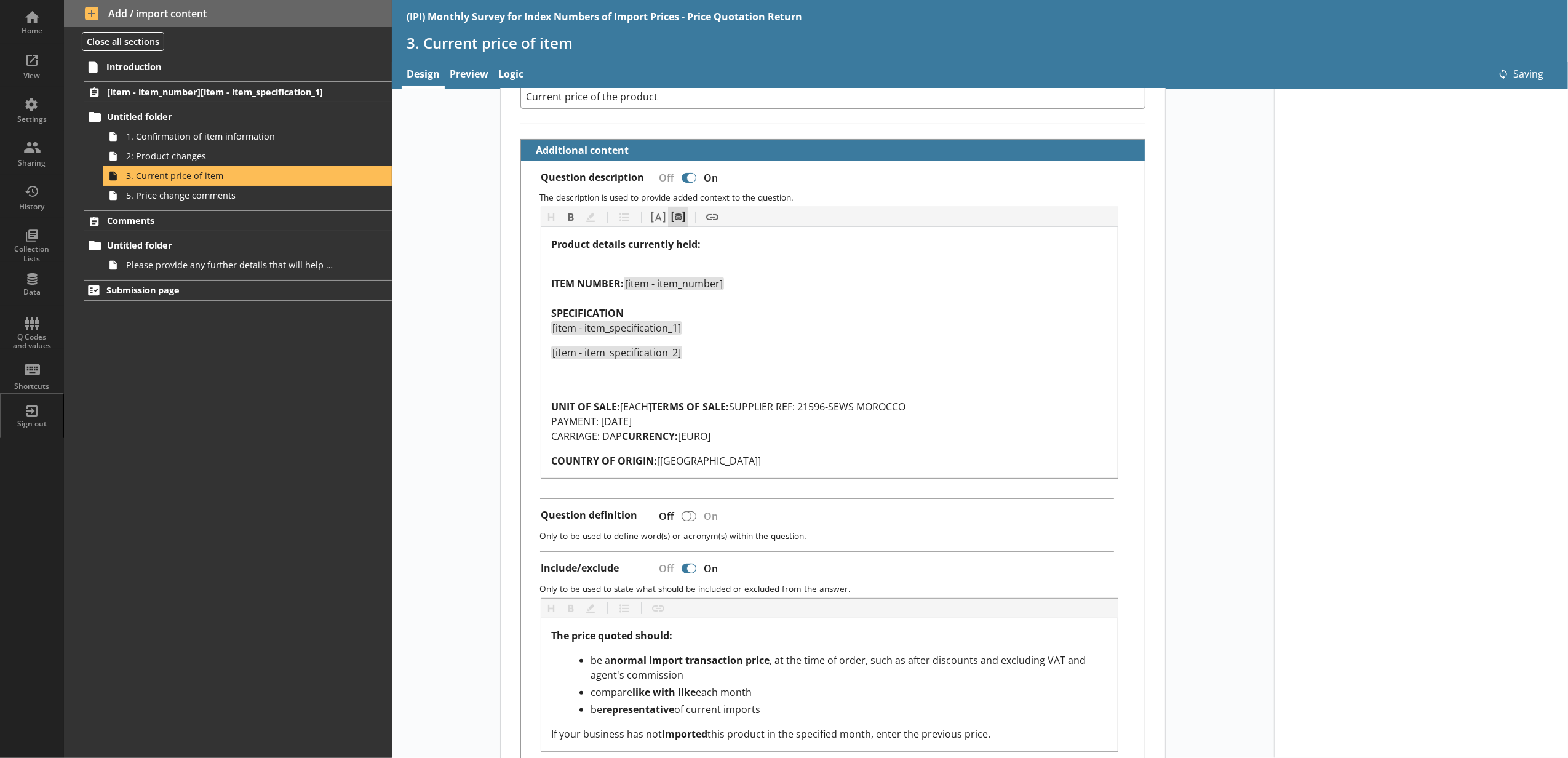
click at [679, 224] on button "Pipe metadata" at bounding box center [678, 217] width 20 height 20
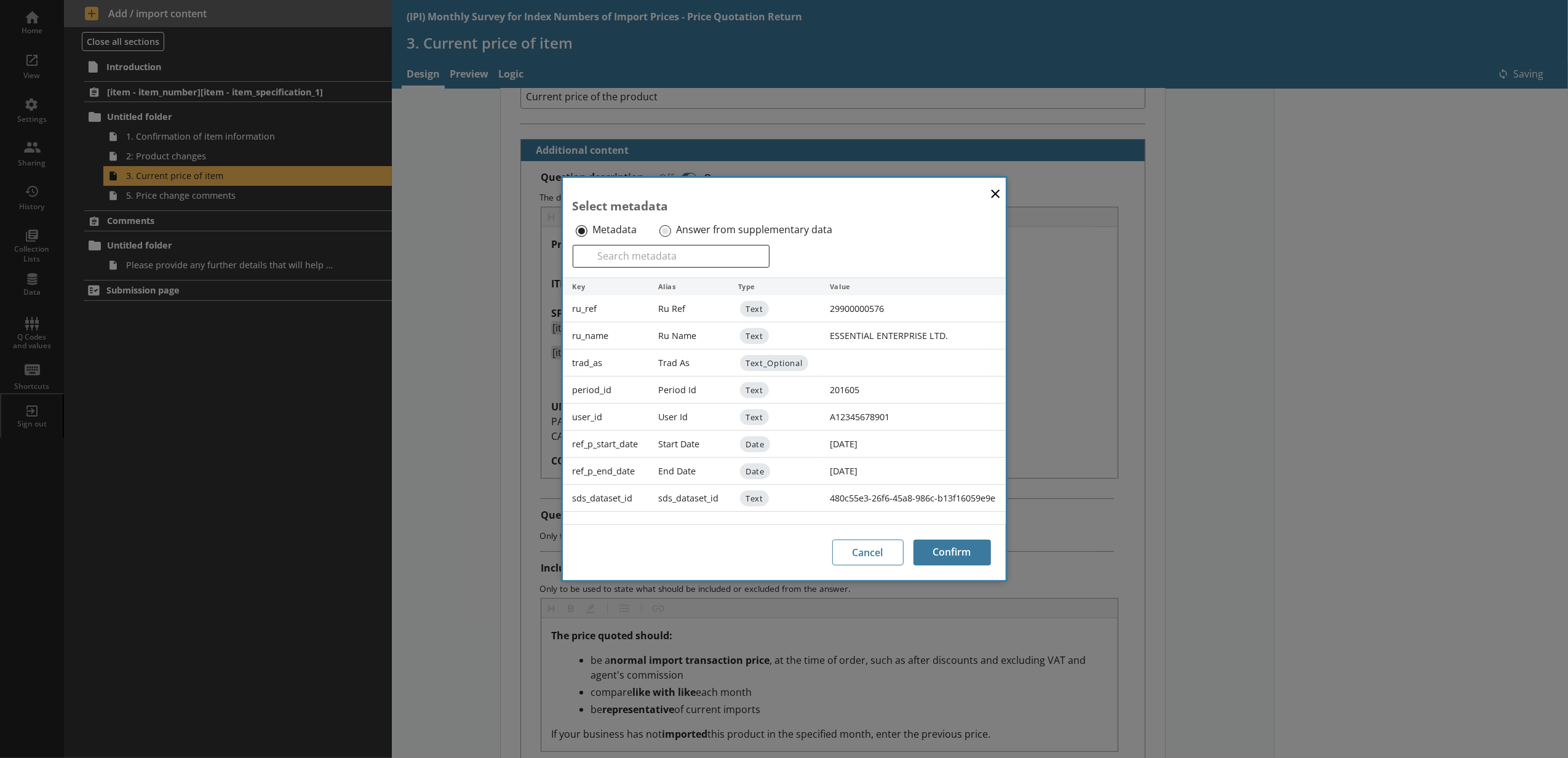
click at [670, 229] on div "Answer from supplementary data" at bounding box center [754, 230] width 195 height 20
click at [660, 232] on input "Answer from supplementary data" at bounding box center [665, 231] width 12 height 12
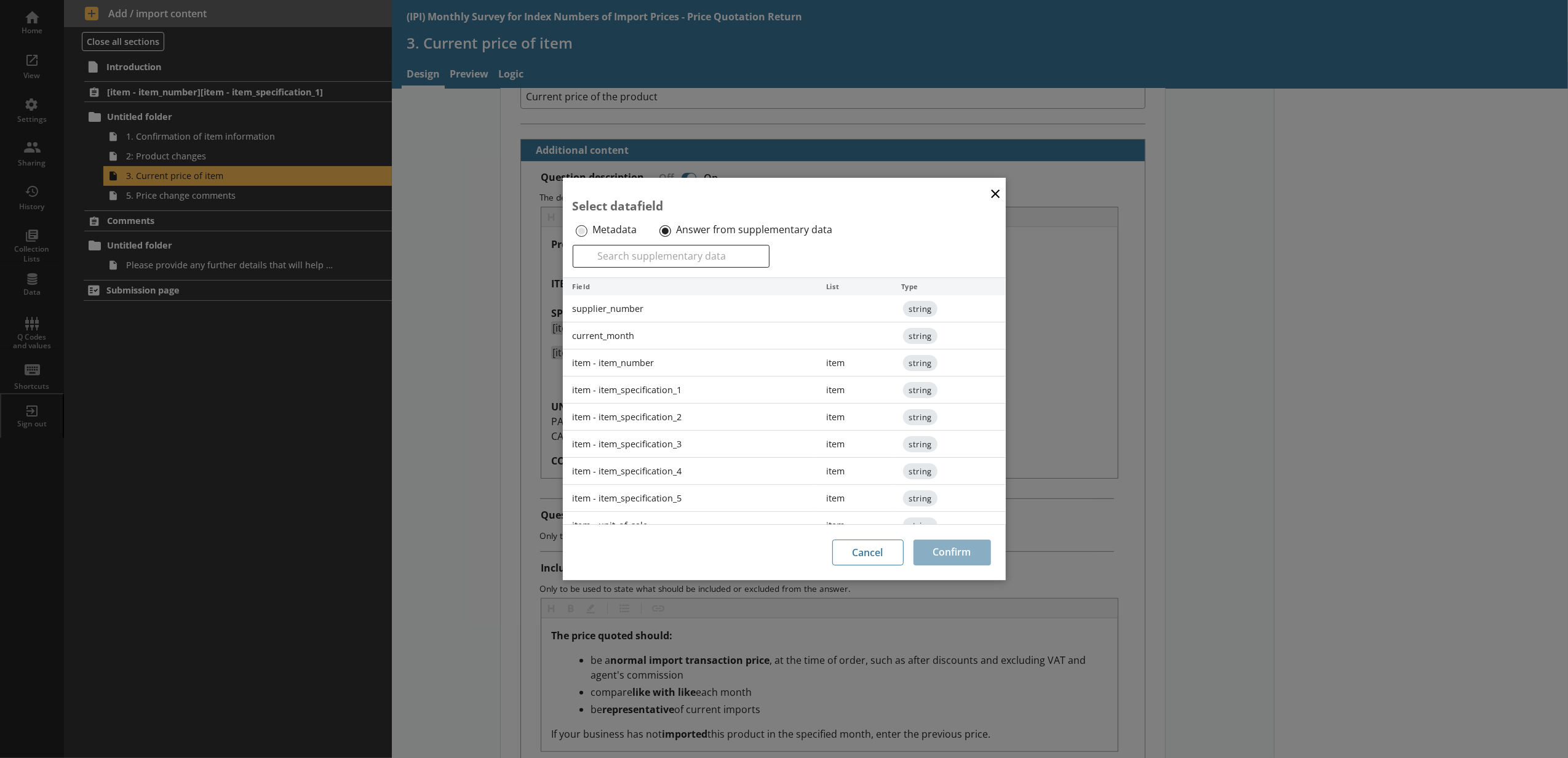
click at [685, 443] on div "item - item_specification_3" at bounding box center [690, 444] width 254 height 27
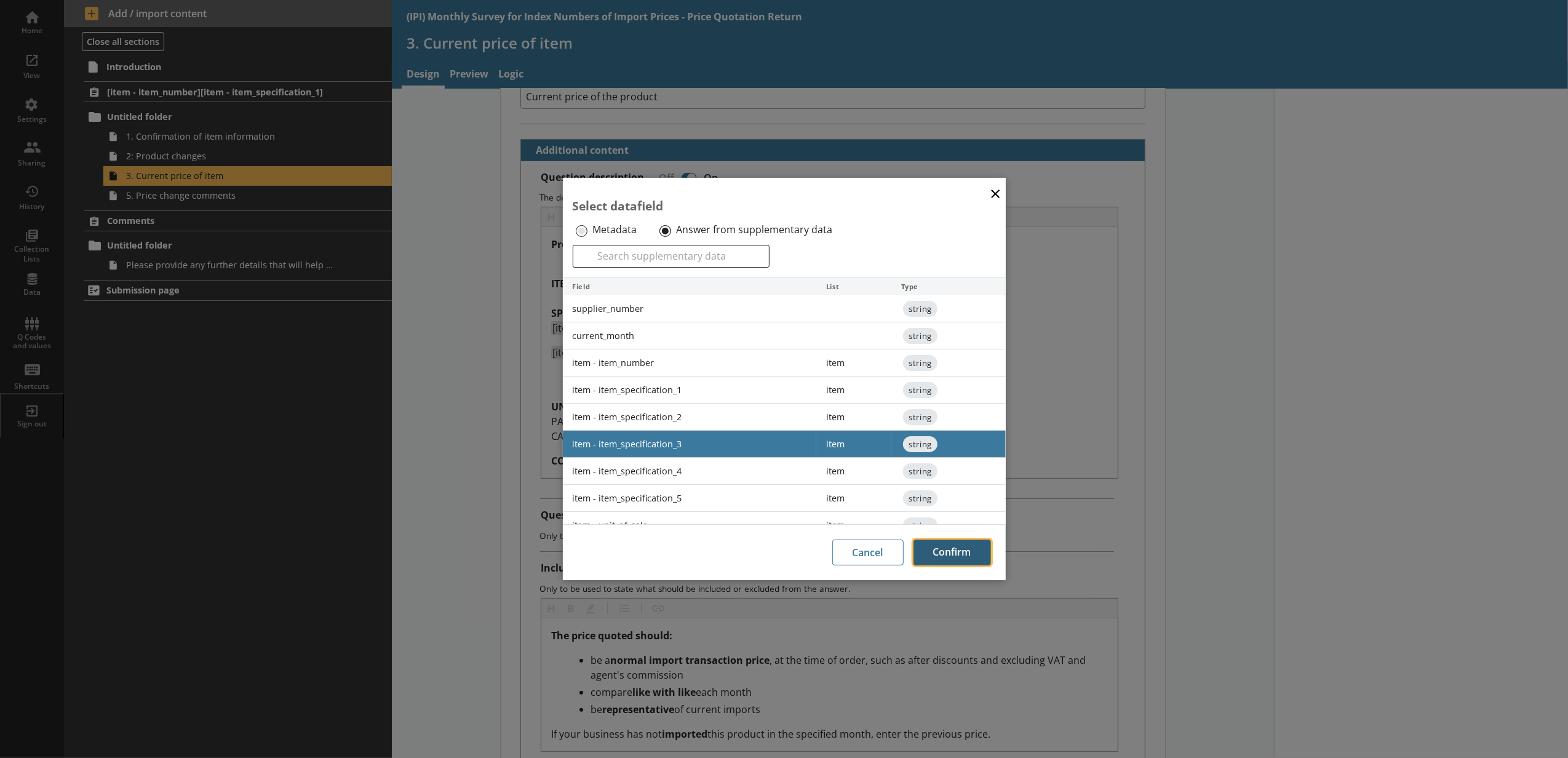
click at [963, 549] on button "Confirm" at bounding box center [952, 552] width 77 height 25
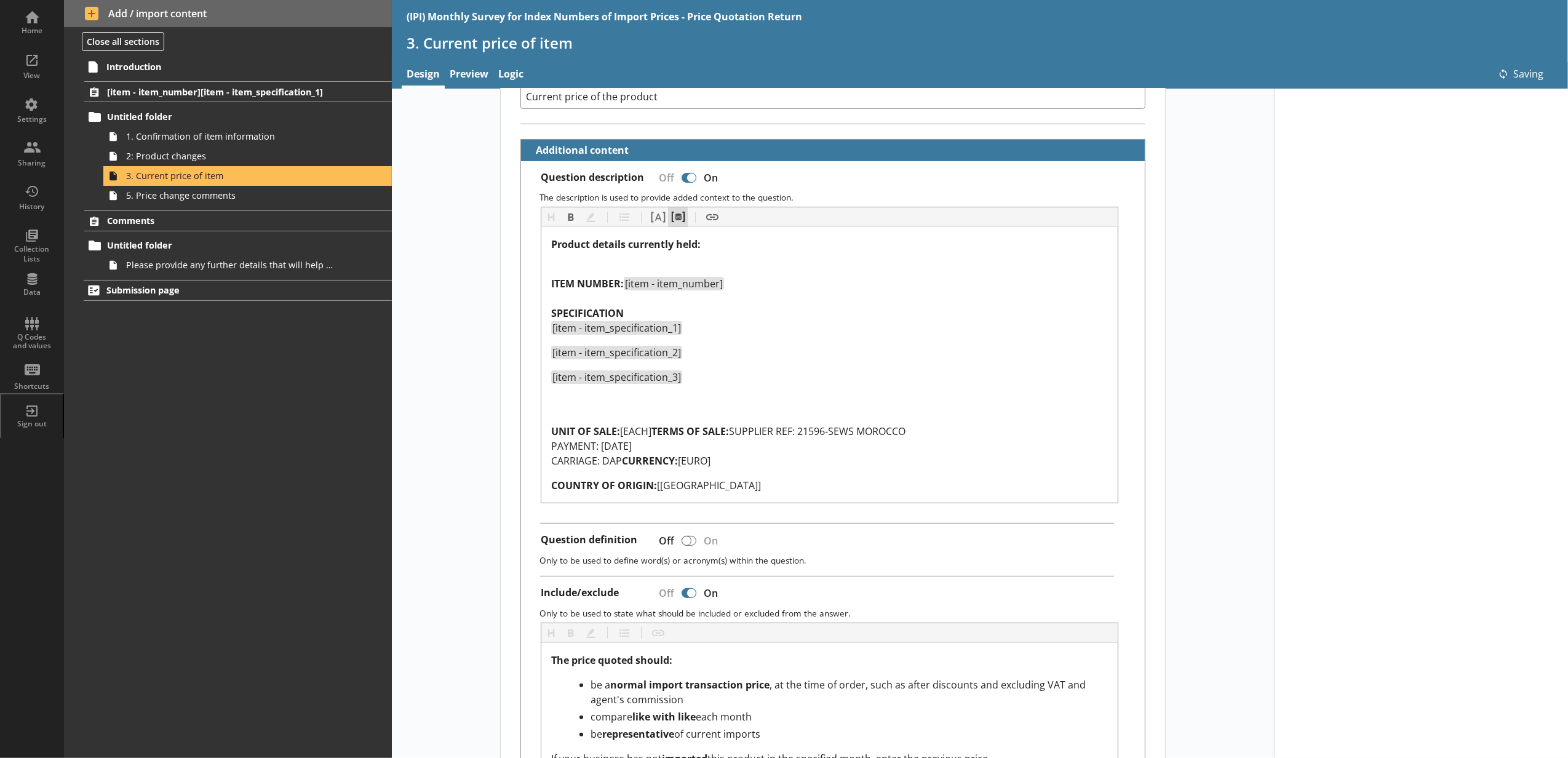
click at [675, 218] on button "Pipe metadata" at bounding box center [678, 217] width 20 height 20
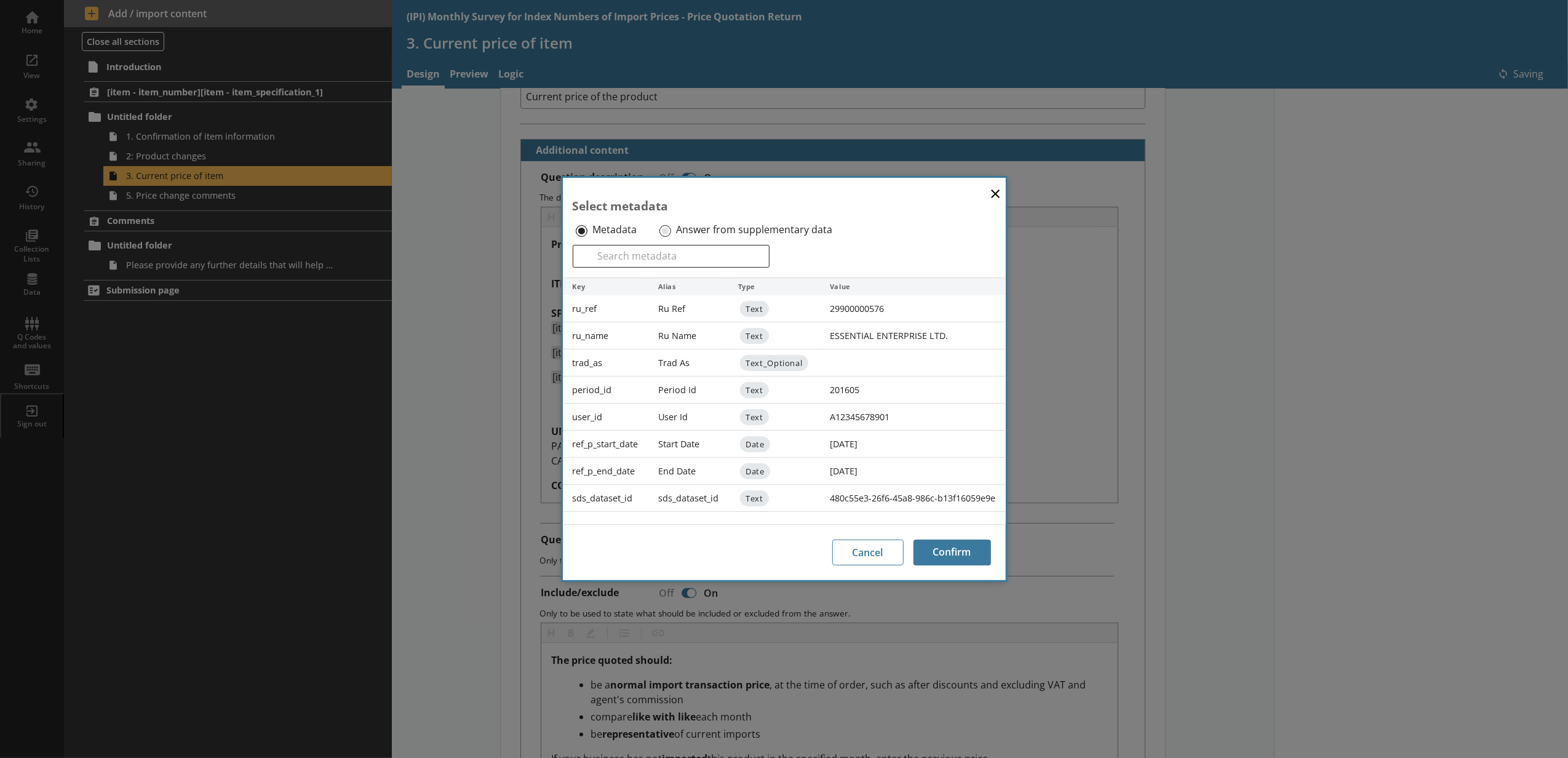
click at [670, 232] on div "Answer from supplementary data" at bounding box center [754, 230] width 195 height 20
click at [666, 234] on input "Answer from supplementary data" at bounding box center [665, 231] width 12 height 12
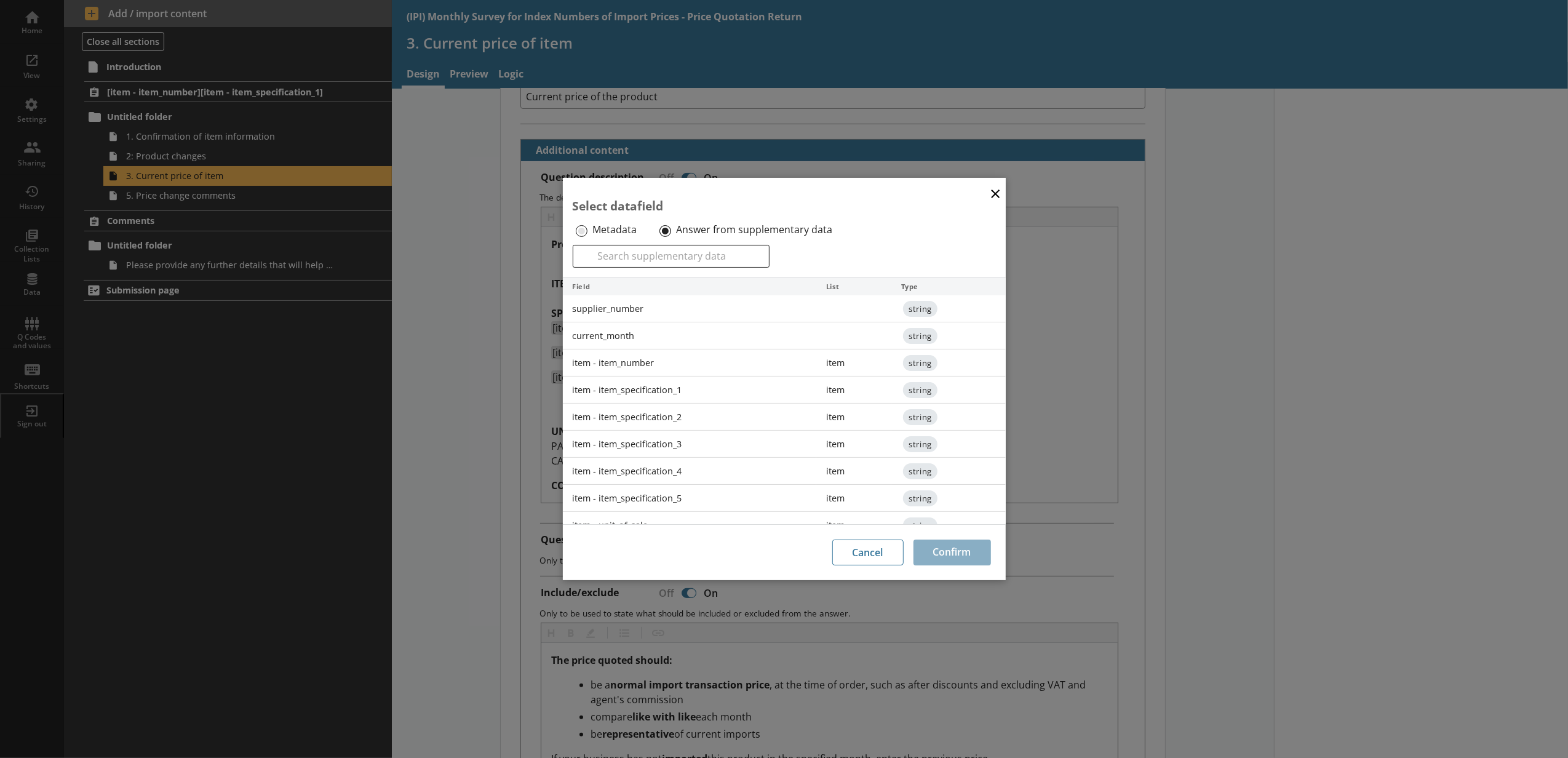
click at [653, 467] on div "item - item_specification_4" at bounding box center [690, 471] width 254 height 27
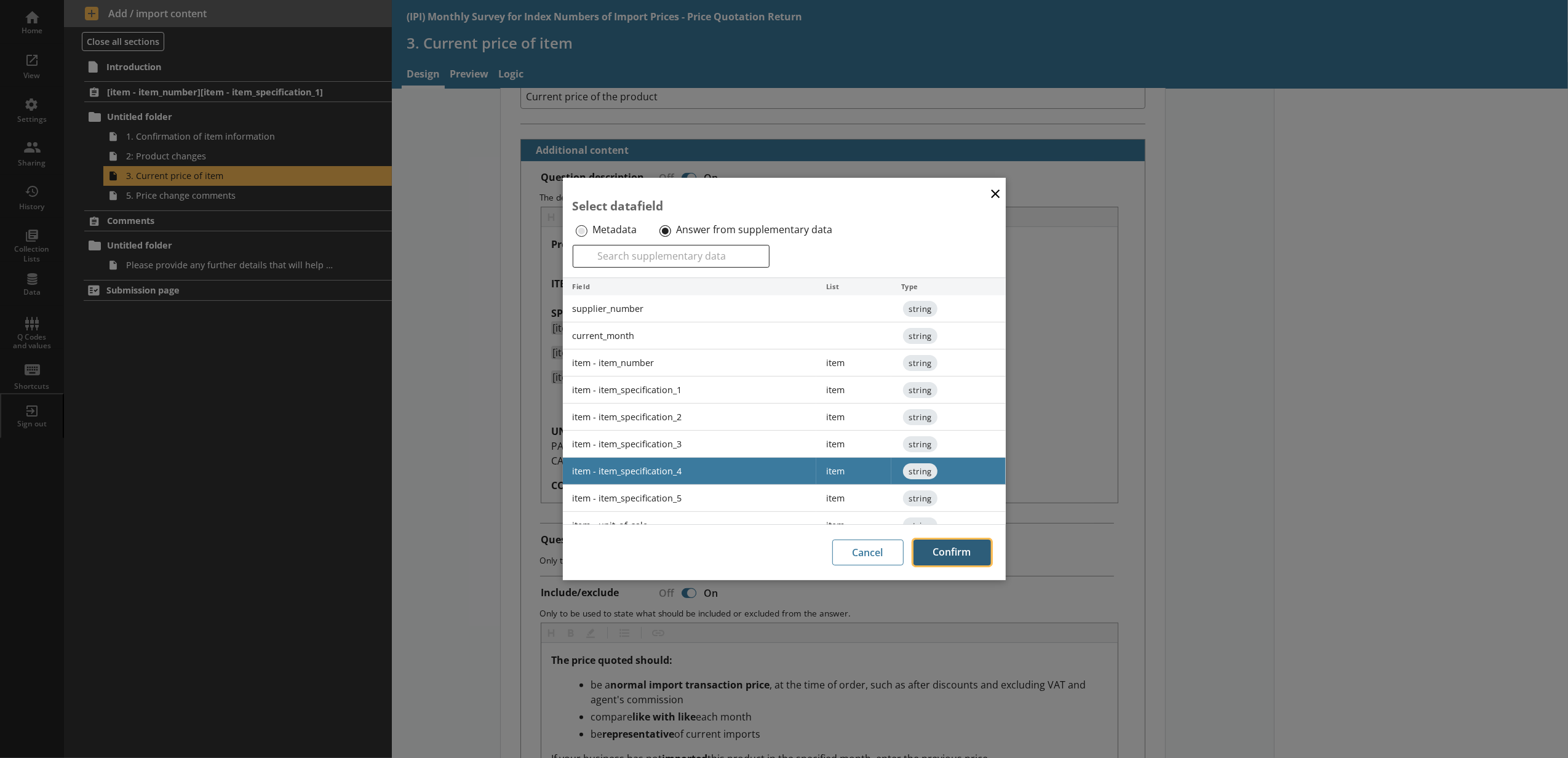
click at [930, 547] on button "Confirm" at bounding box center [952, 552] width 77 height 25
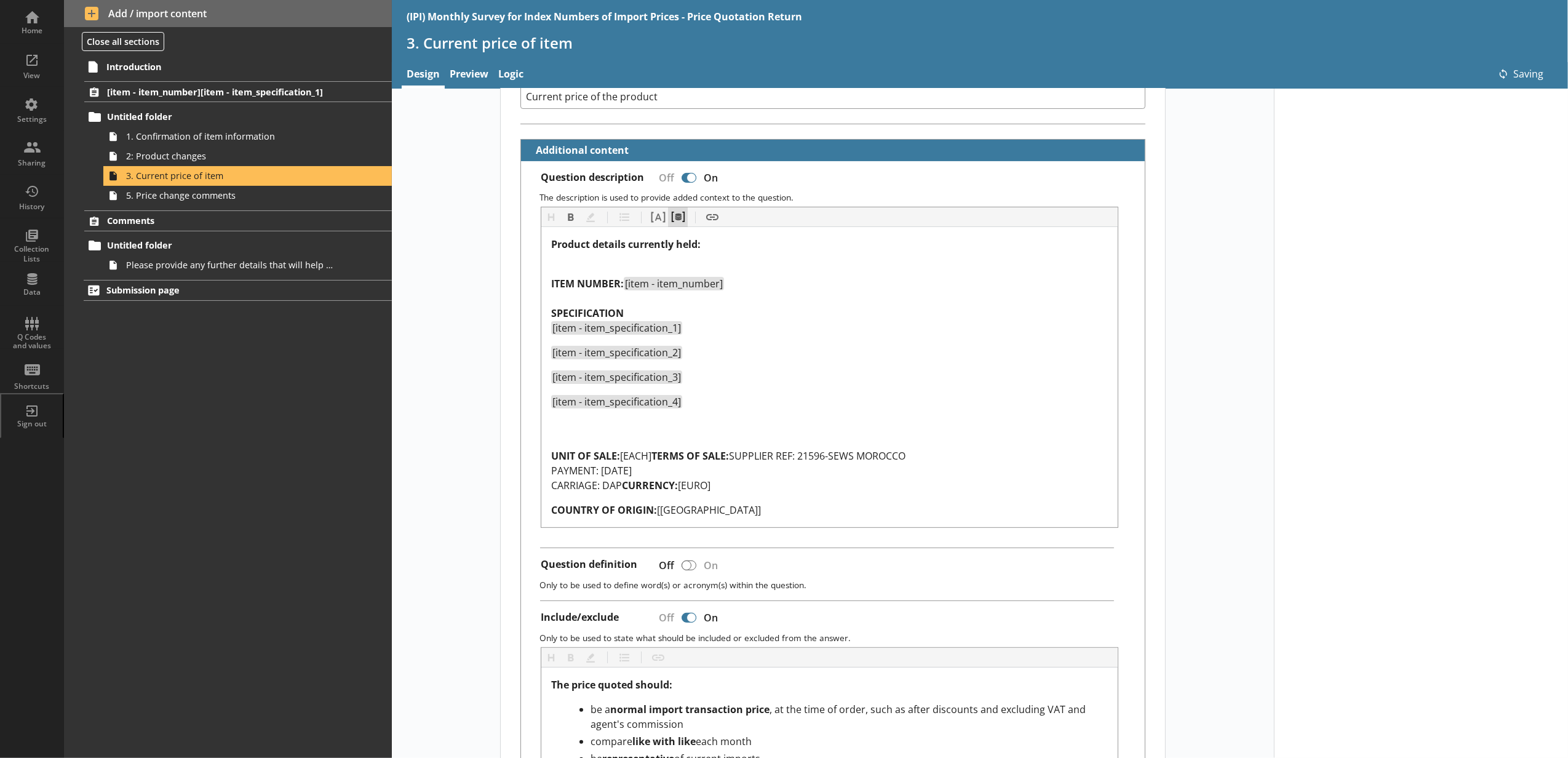
click at [672, 227] on button "Pipe metadata" at bounding box center [678, 217] width 20 height 20
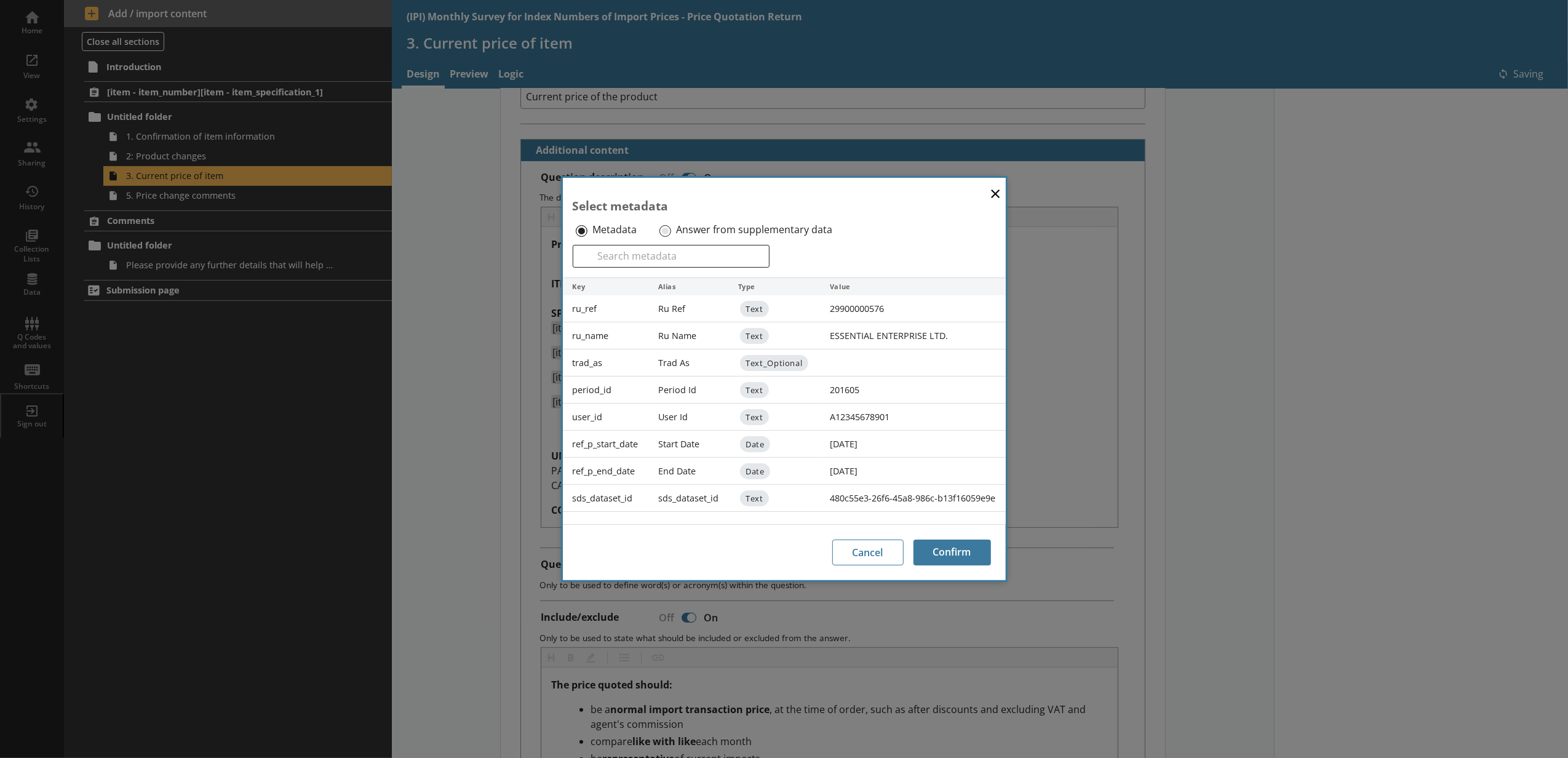
click at [670, 233] on div "Answer from supplementary data" at bounding box center [754, 230] width 195 height 20
click at [663, 232] on input "Answer from supplementary data" at bounding box center [665, 231] width 12 height 12
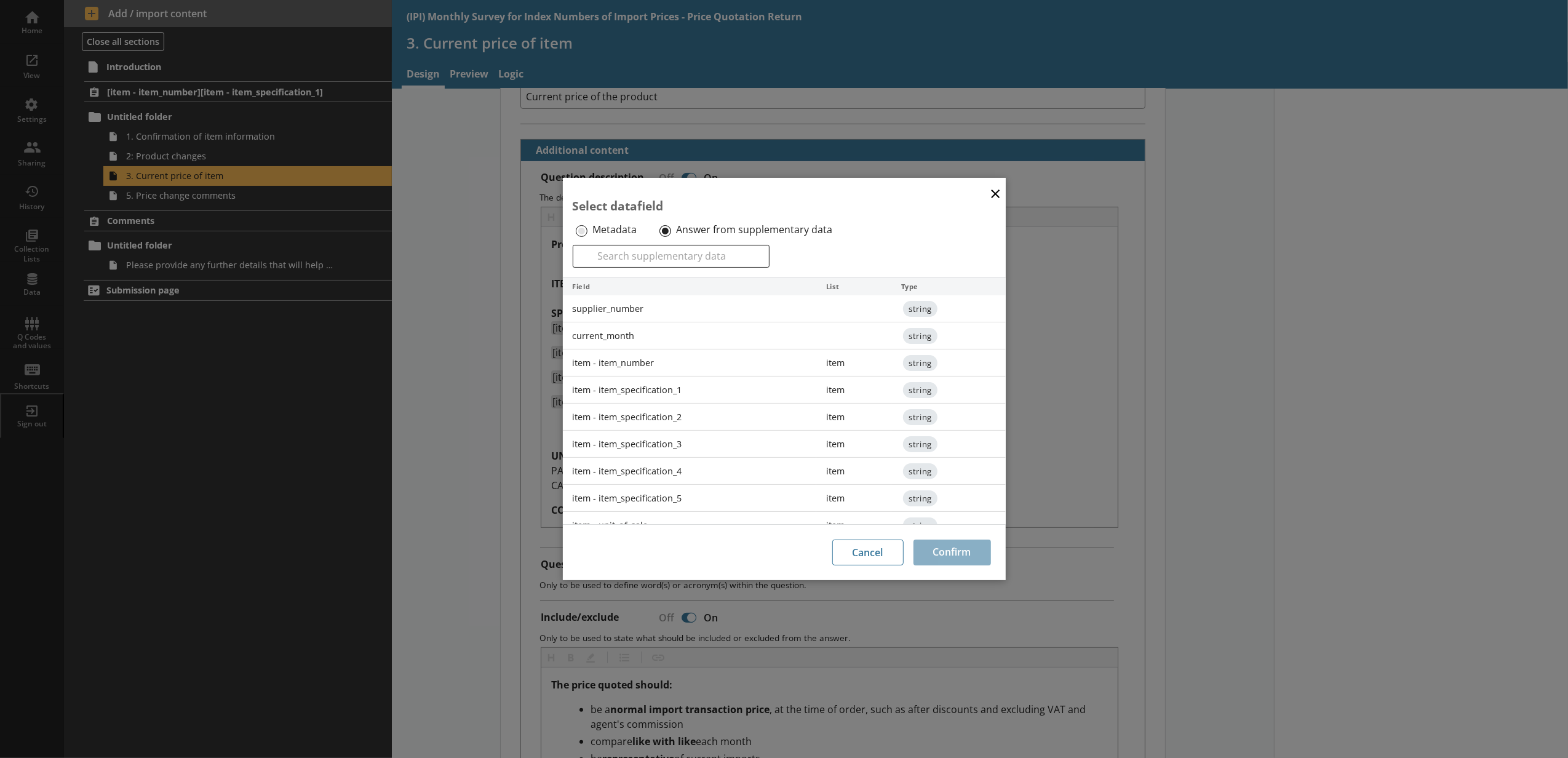
click at [622, 497] on div "item - item_specification_5" at bounding box center [690, 498] width 254 height 27
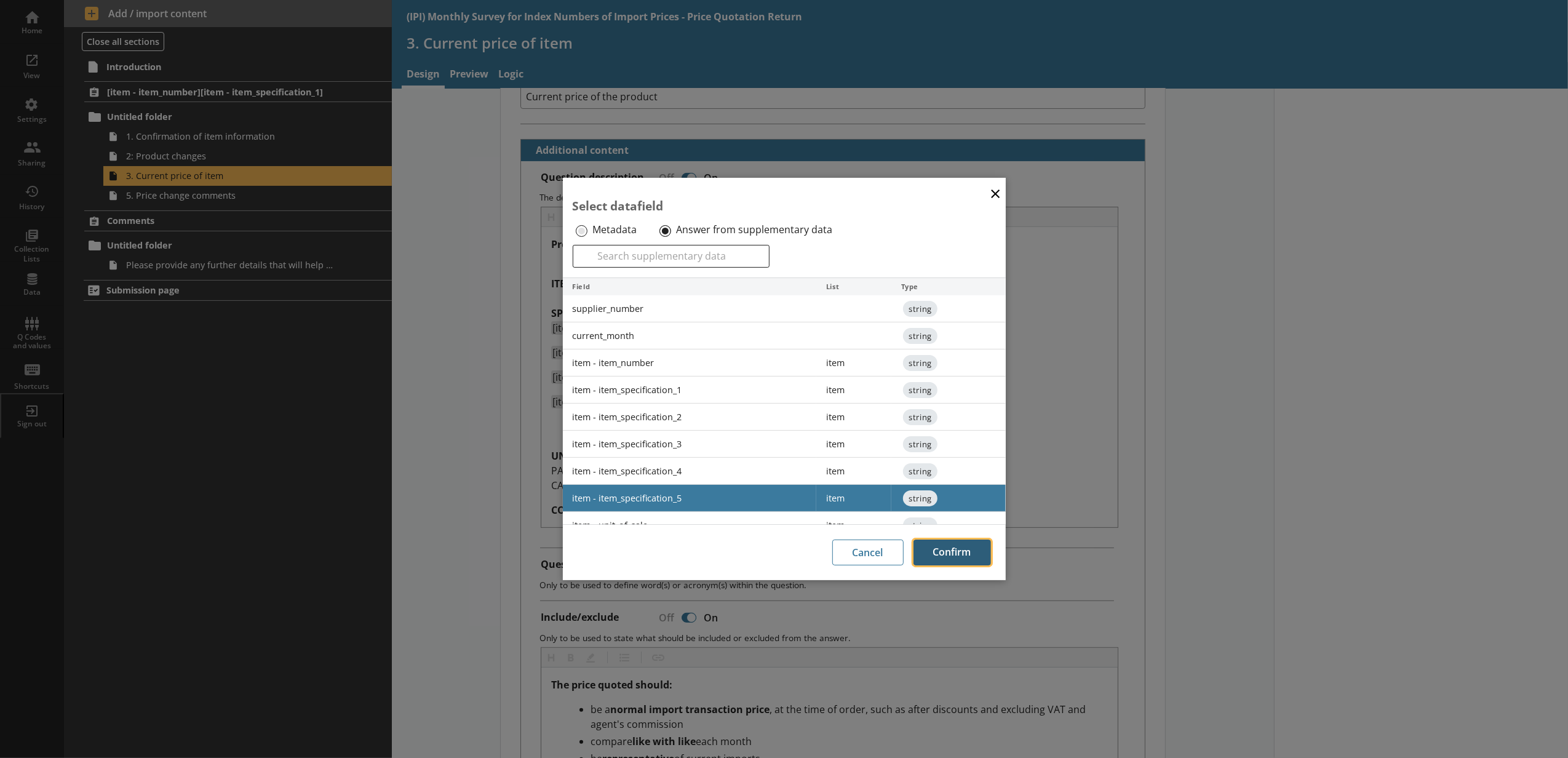
click at [956, 554] on button "Confirm" at bounding box center [952, 552] width 77 height 25
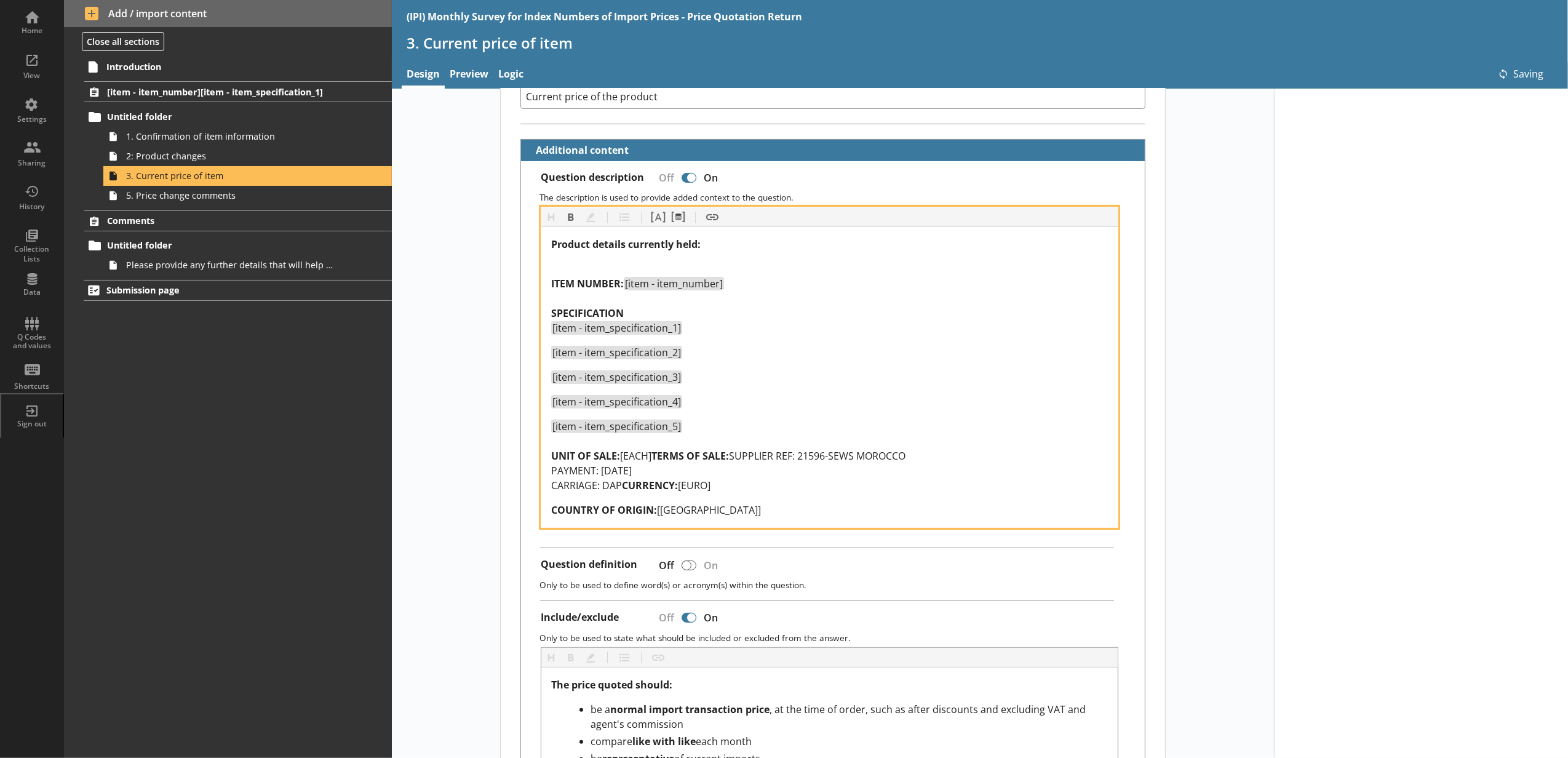
click at [682, 443] on div "[item - item_specification_5] UNIT OF SALE: [EACH] TERMS OF SALE: SUPPLIER REF:…" at bounding box center [829, 456] width 557 height 74
click at [670, 462] on div "[item - item_specification_5] UNIT OF SALE: [EACH] TERMS OF SALE: SUPPLIER REF:…" at bounding box center [829, 456] width 557 height 74
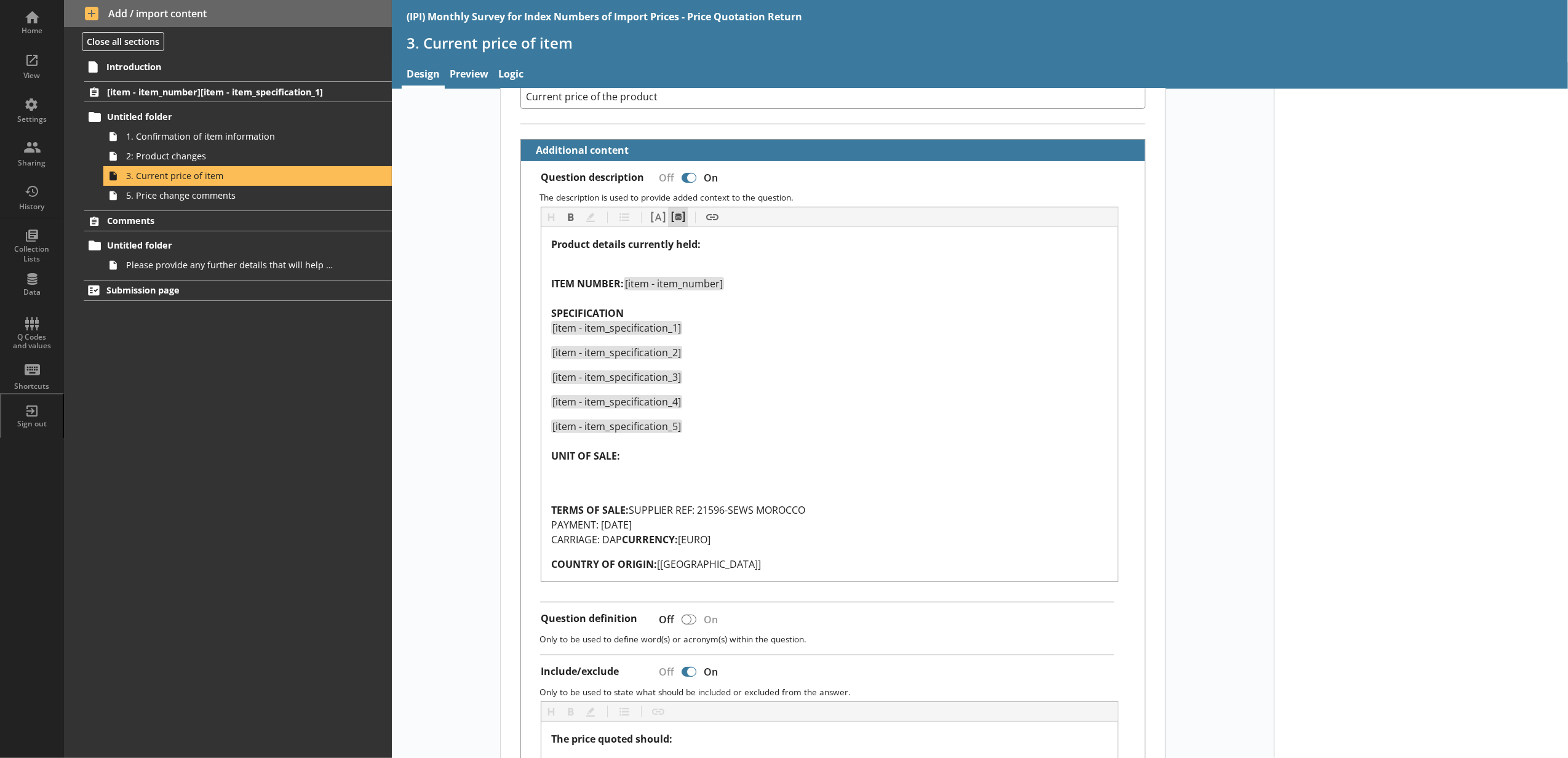
click at [679, 212] on button "Pipe metadata" at bounding box center [678, 217] width 20 height 20
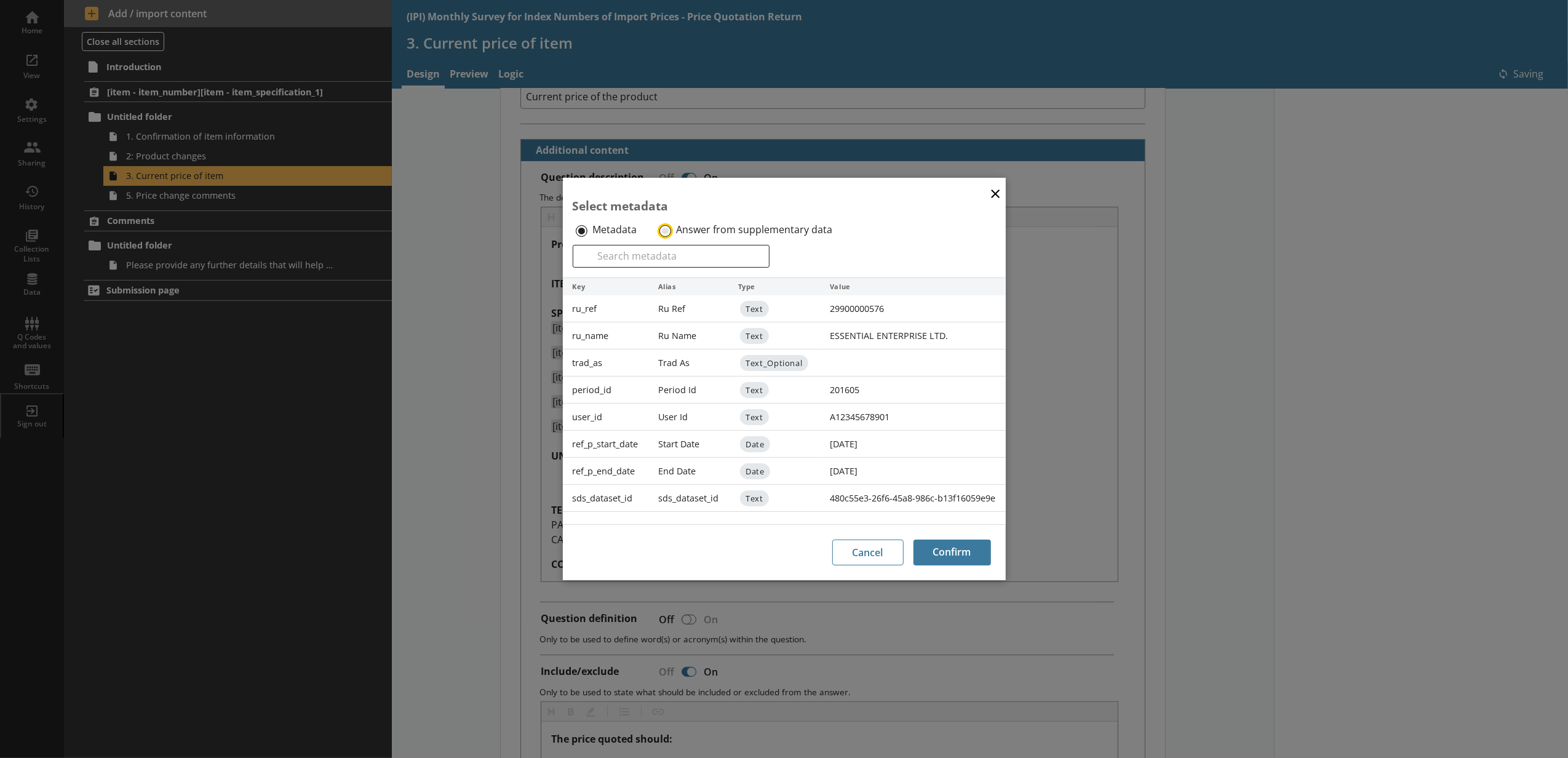
click at [667, 225] on input "Answer from supplementary data" at bounding box center [665, 231] width 12 height 12
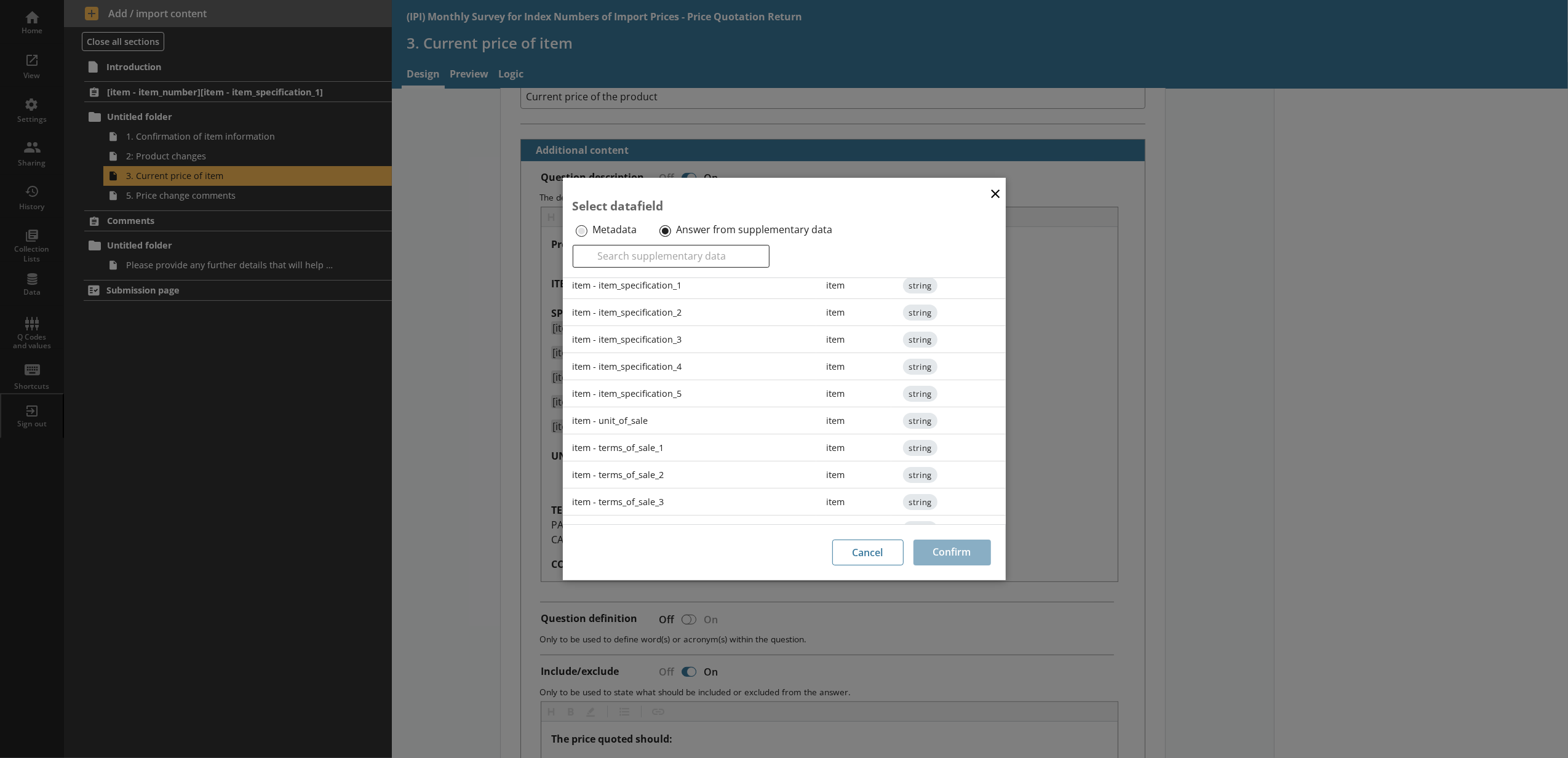
scroll to position [137, 0]
click at [663, 384] on div "item - unit_of_sale" at bounding box center [690, 389] width 254 height 27
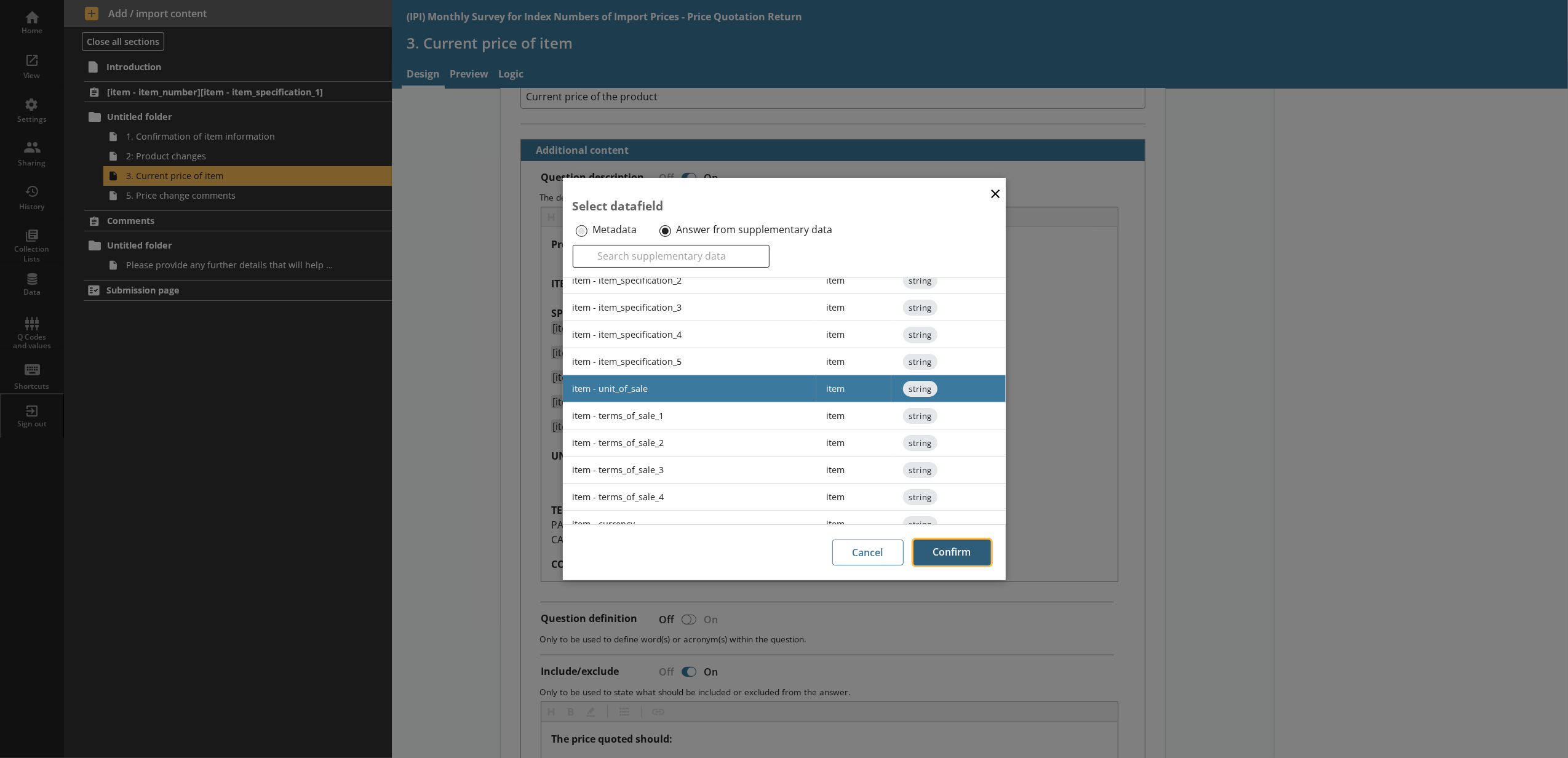
click at [954, 544] on button "Confirm" at bounding box center [952, 552] width 77 height 25
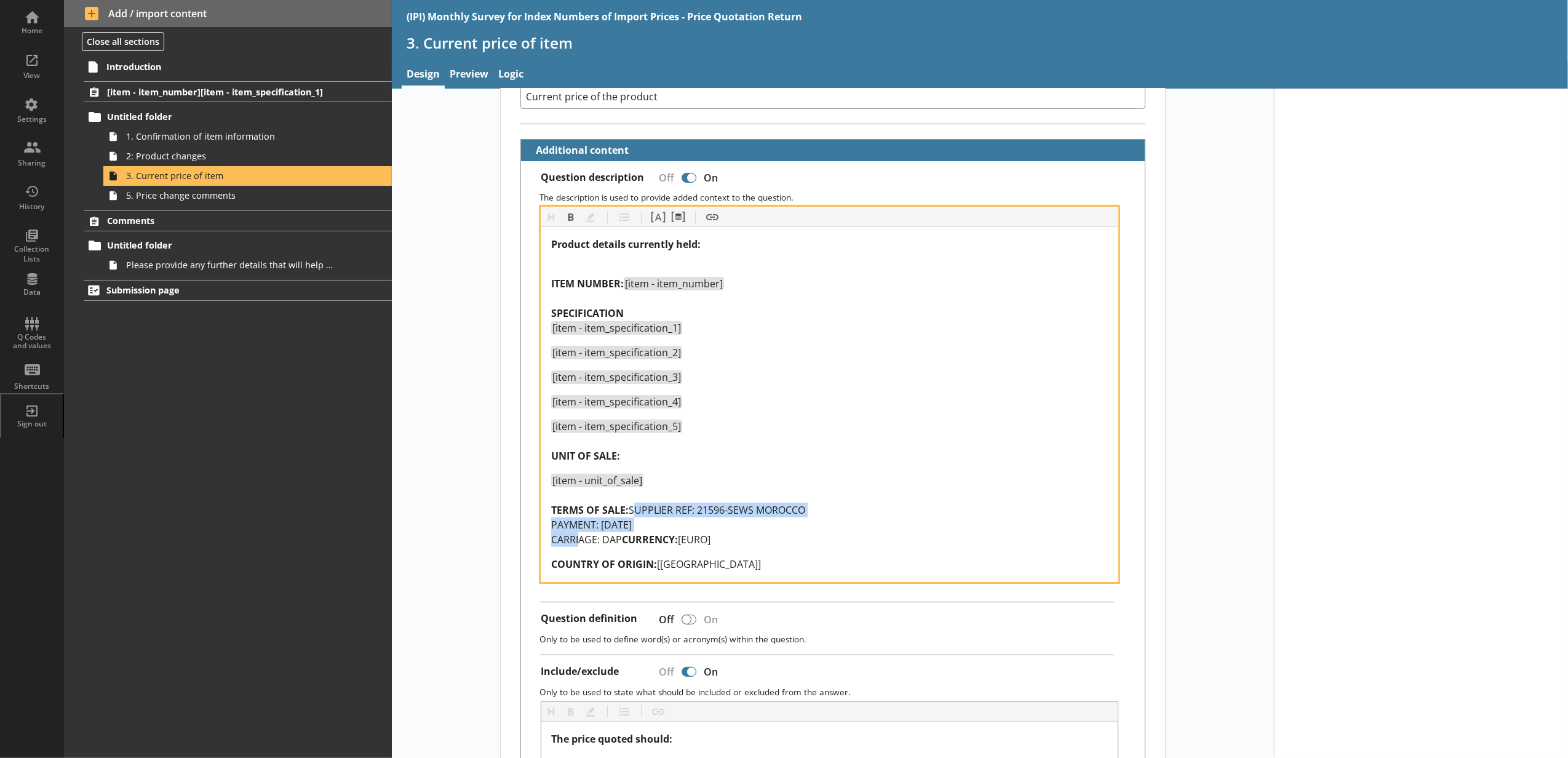
drag, startPoint x: 656, startPoint y: 547, endPoint x: 550, endPoint y: 526, distance: 108.1
click at [551, 526] on span "SUPPLIER REF: 21596-SEWS MOROCCO PAYMENT: WITHIN 30 DAYS CARRIAGE: DAP" at bounding box center [678, 525] width 254 height 43
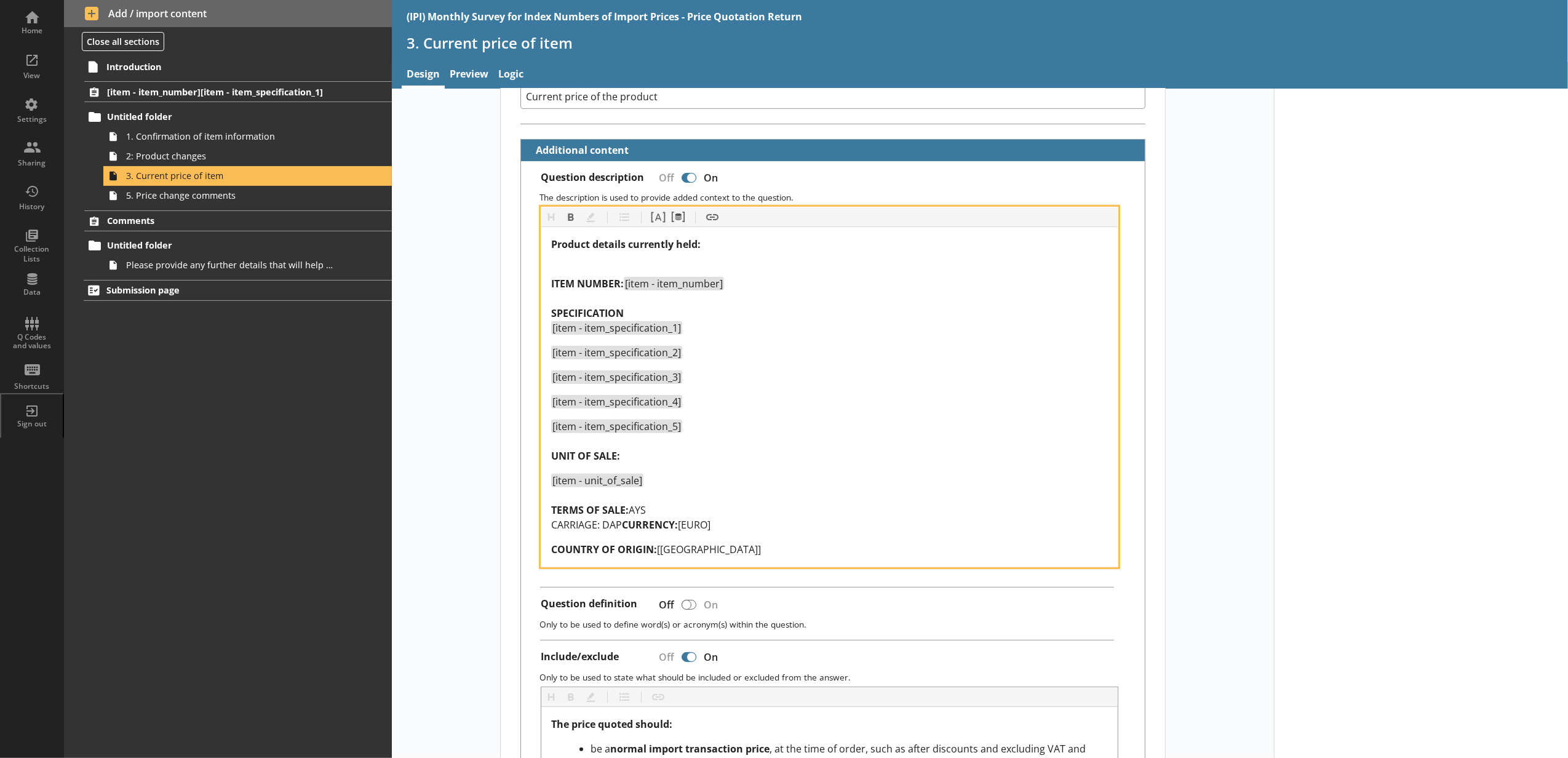
drag, startPoint x: 628, startPoint y: 557, endPoint x: 547, endPoint y: 526, distance: 86.7
click at [551, 526] on div "Product details currently held: ITEM NUMBER: [item - item_number] SPECIFICATION…" at bounding box center [829, 396] width 557 height 319
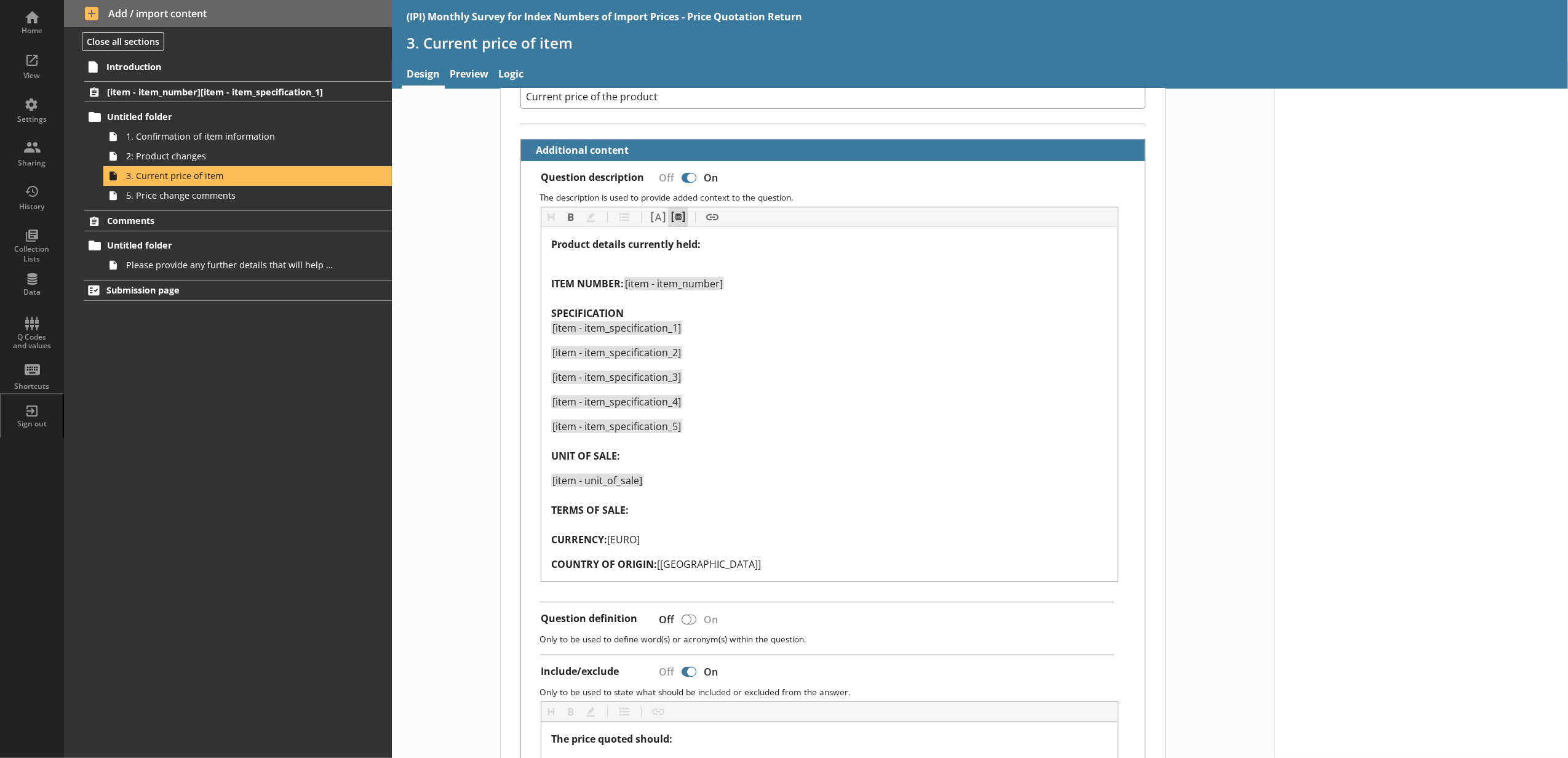
click at [675, 222] on button "Pipe metadata" at bounding box center [678, 217] width 20 height 20
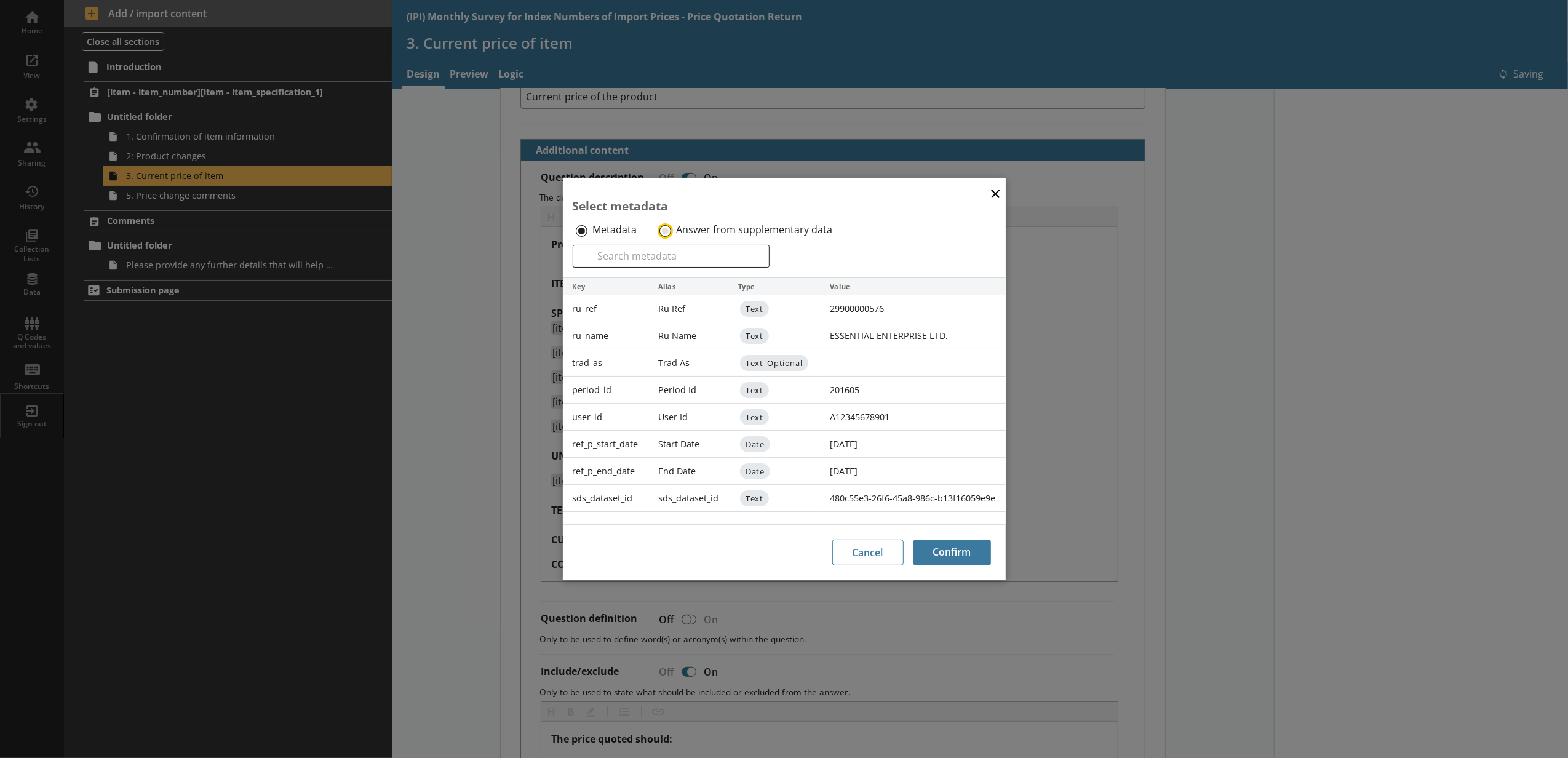
click at [664, 227] on input "Answer from supplementary data" at bounding box center [665, 231] width 12 height 12
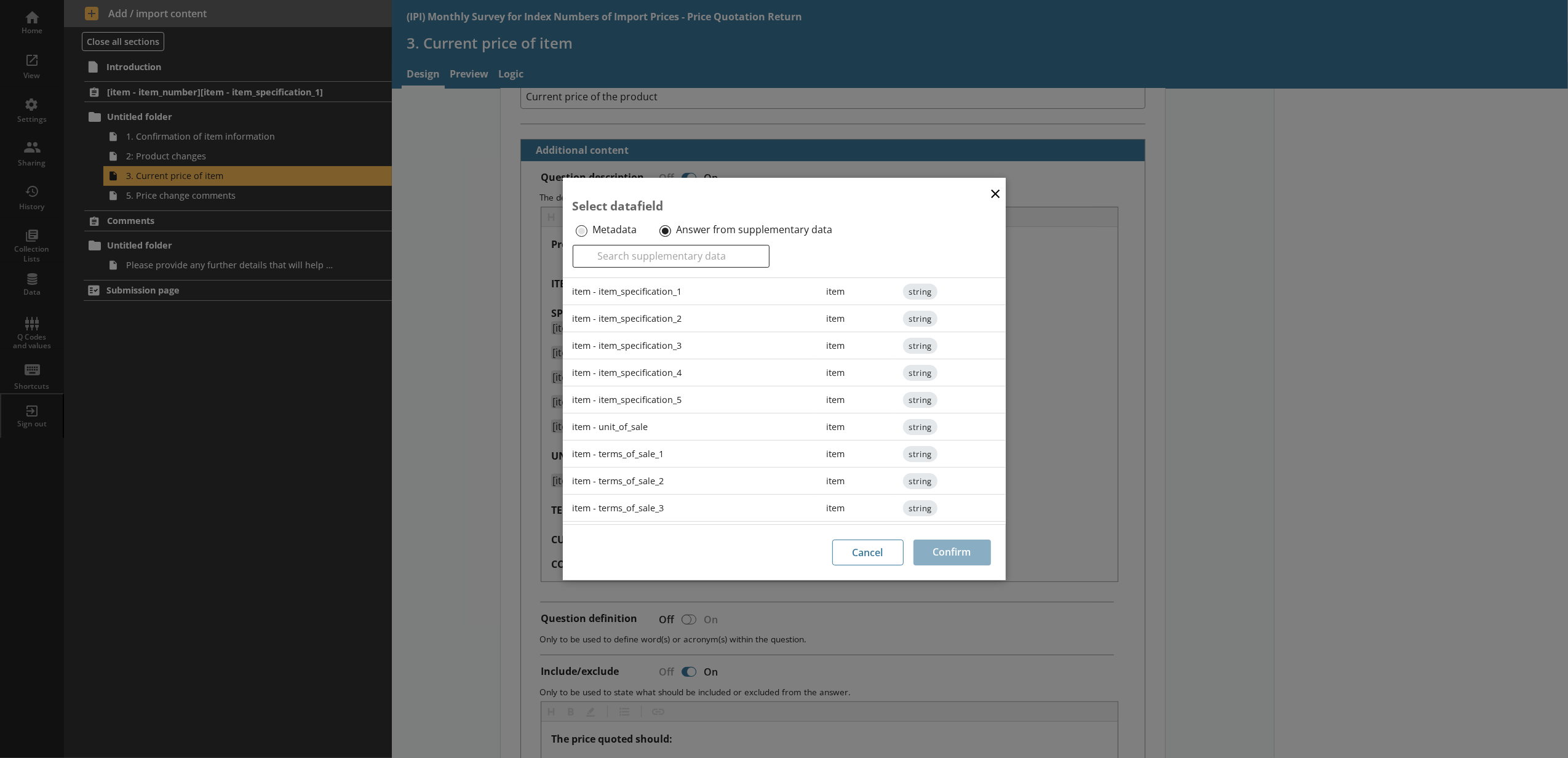
scroll to position [190, 0]
click at [677, 369] on div "item - terms_of_sale_1" at bounding box center [690, 375] width 254 height 27
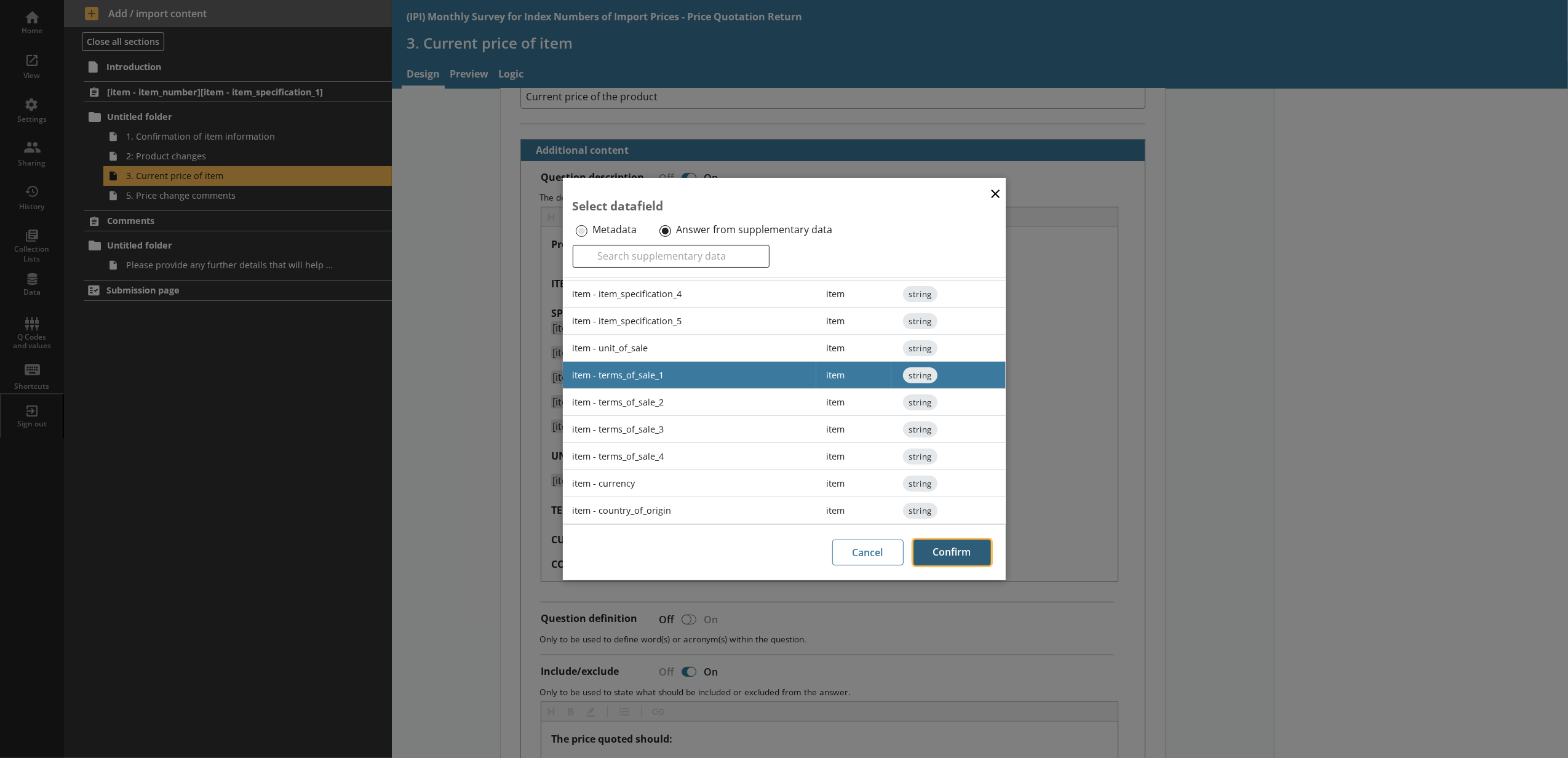
click at [954, 555] on button "Confirm" at bounding box center [952, 552] width 77 height 25
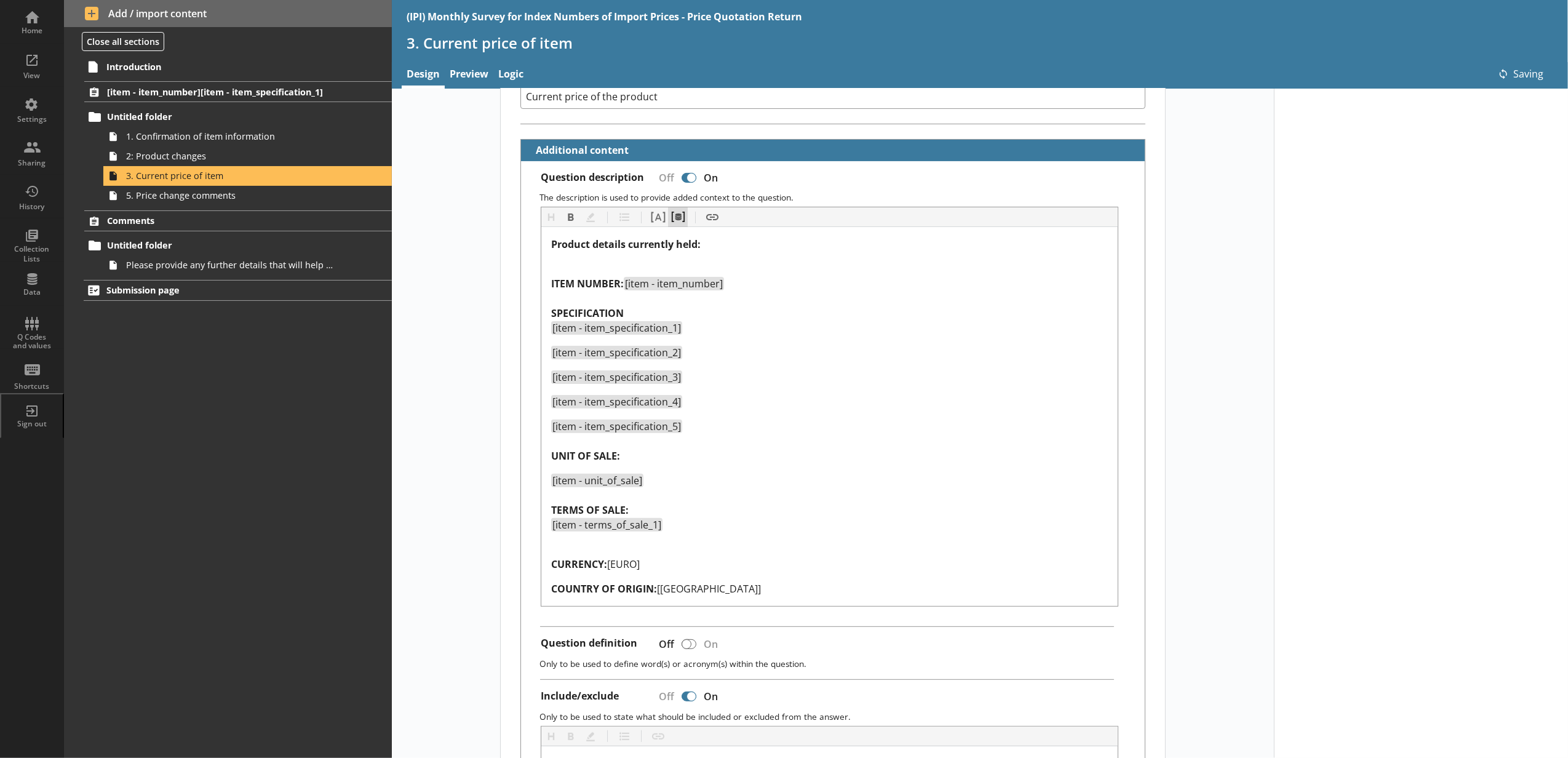
click at [680, 225] on button "Pipe metadata" at bounding box center [678, 217] width 20 height 20
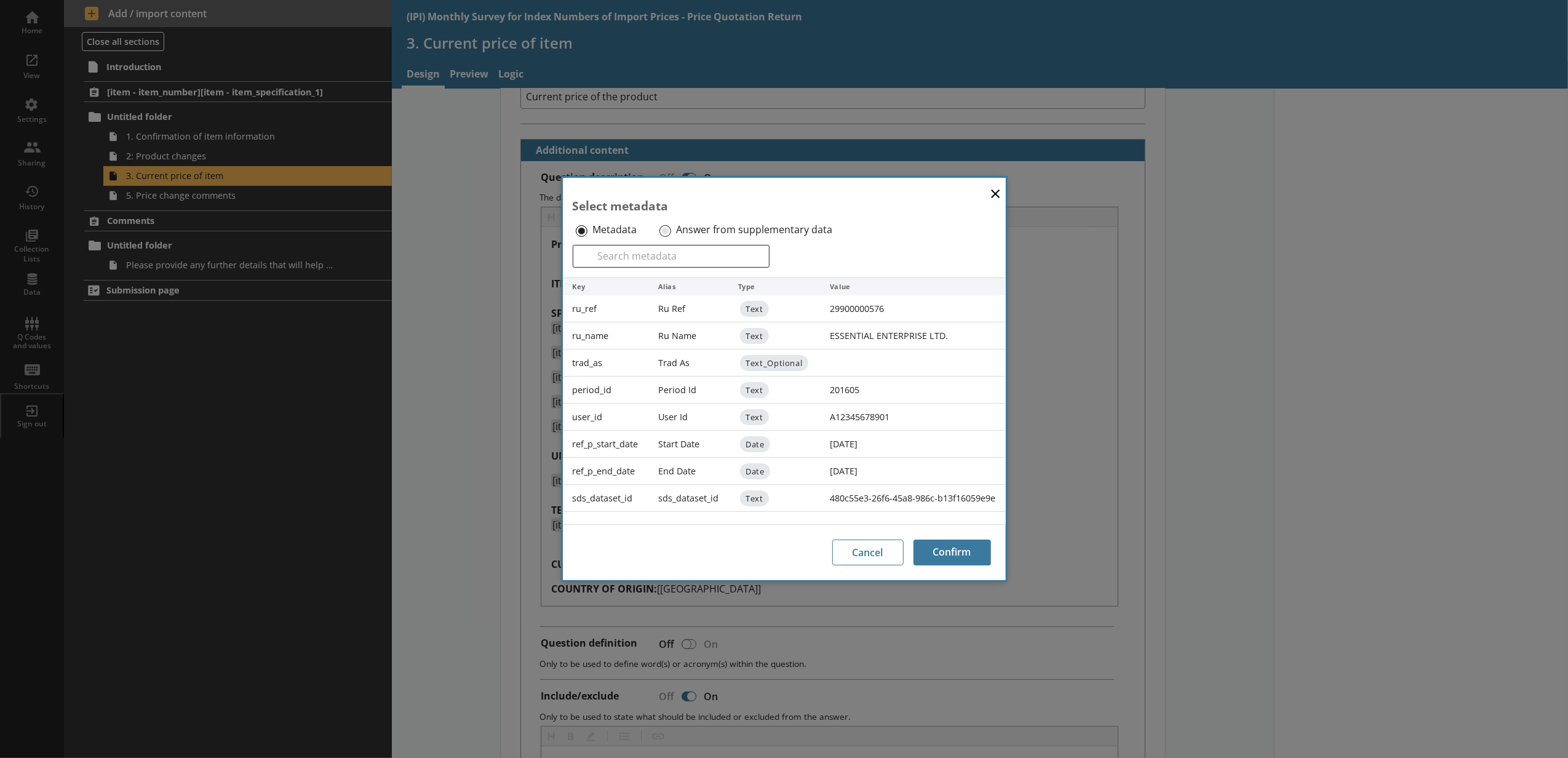
click at [680, 228] on label "Answer from supplementary data" at bounding box center [754, 230] width 156 height 13
click at [671, 228] on input "Answer from supplementary data" at bounding box center [665, 231] width 12 height 12
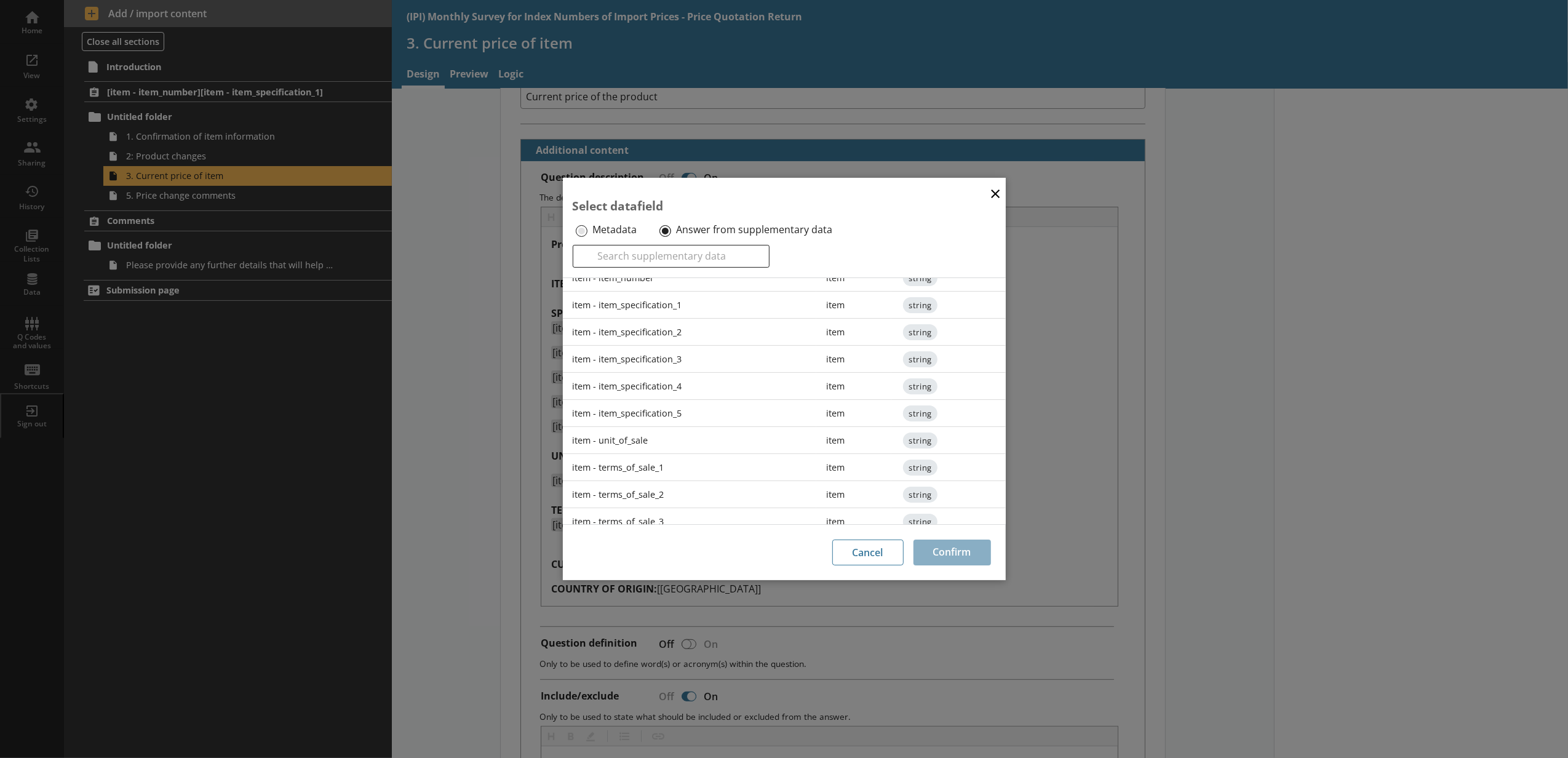
scroll to position [137, 0]
click at [654, 436] on div "item - terms_of_sale_2" at bounding box center [690, 442] width 254 height 27
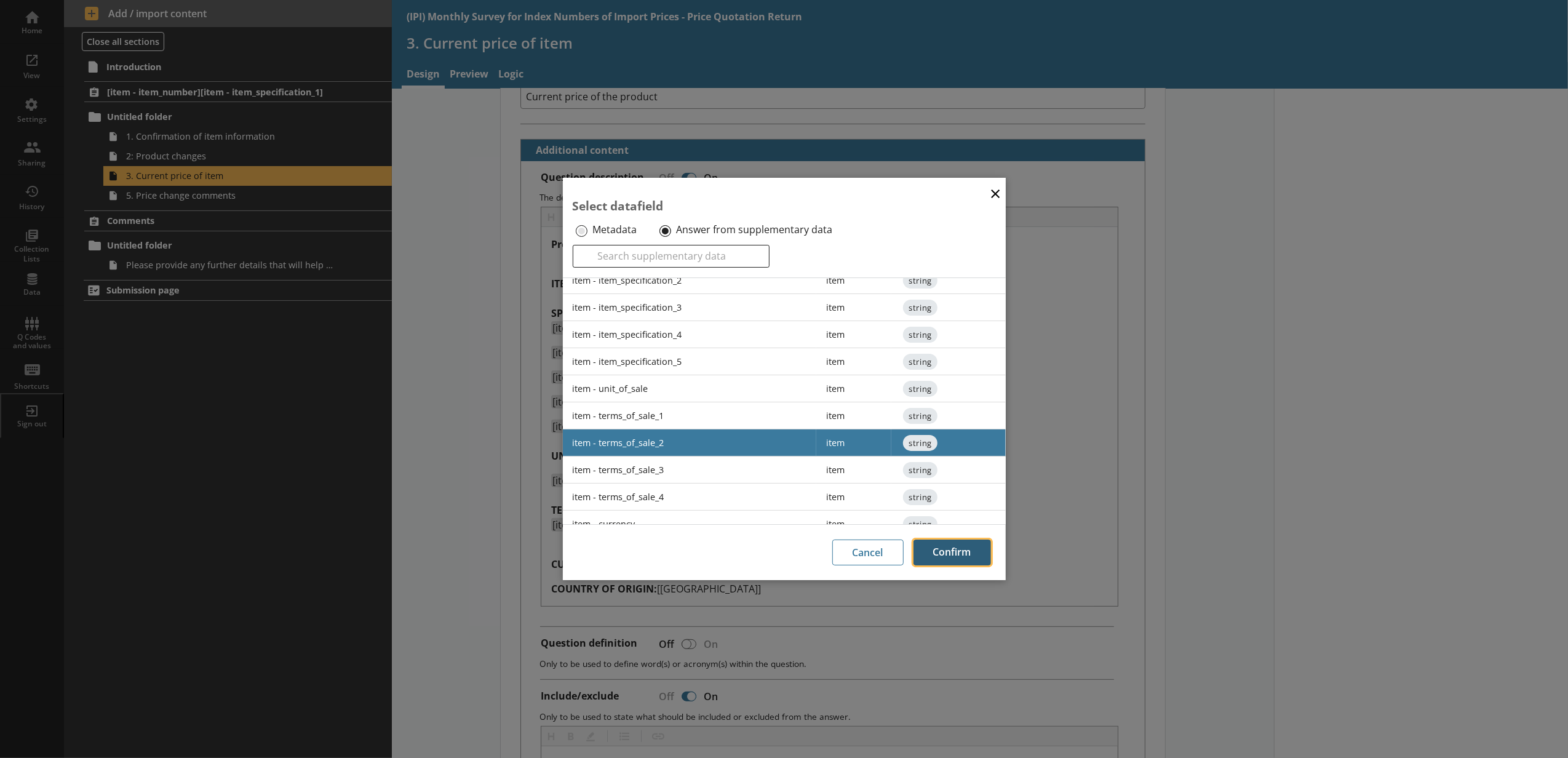
click at [963, 550] on button "Confirm" at bounding box center [952, 552] width 77 height 25
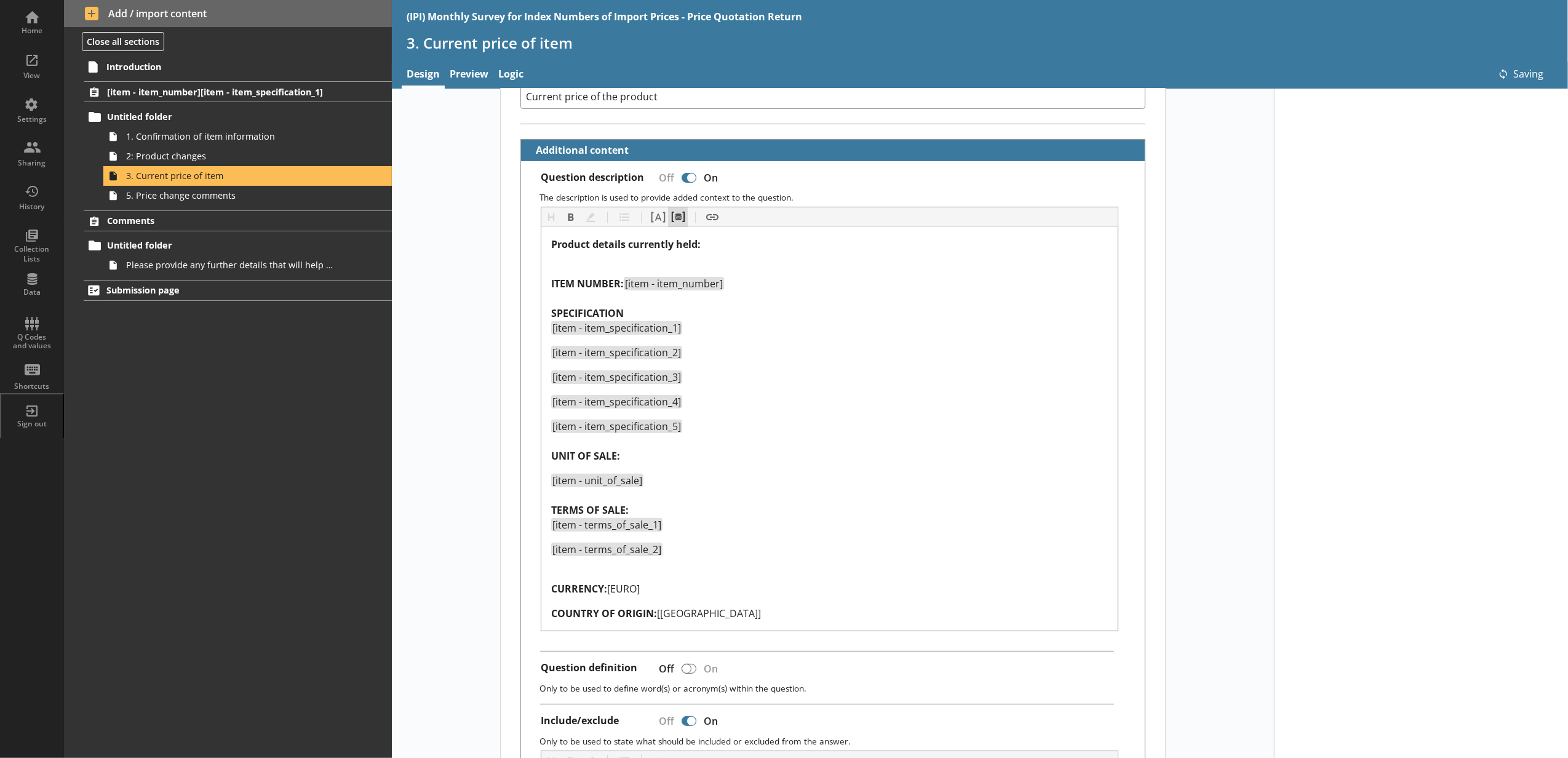
click at [682, 225] on button "Pipe metadata" at bounding box center [678, 217] width 20 height 20
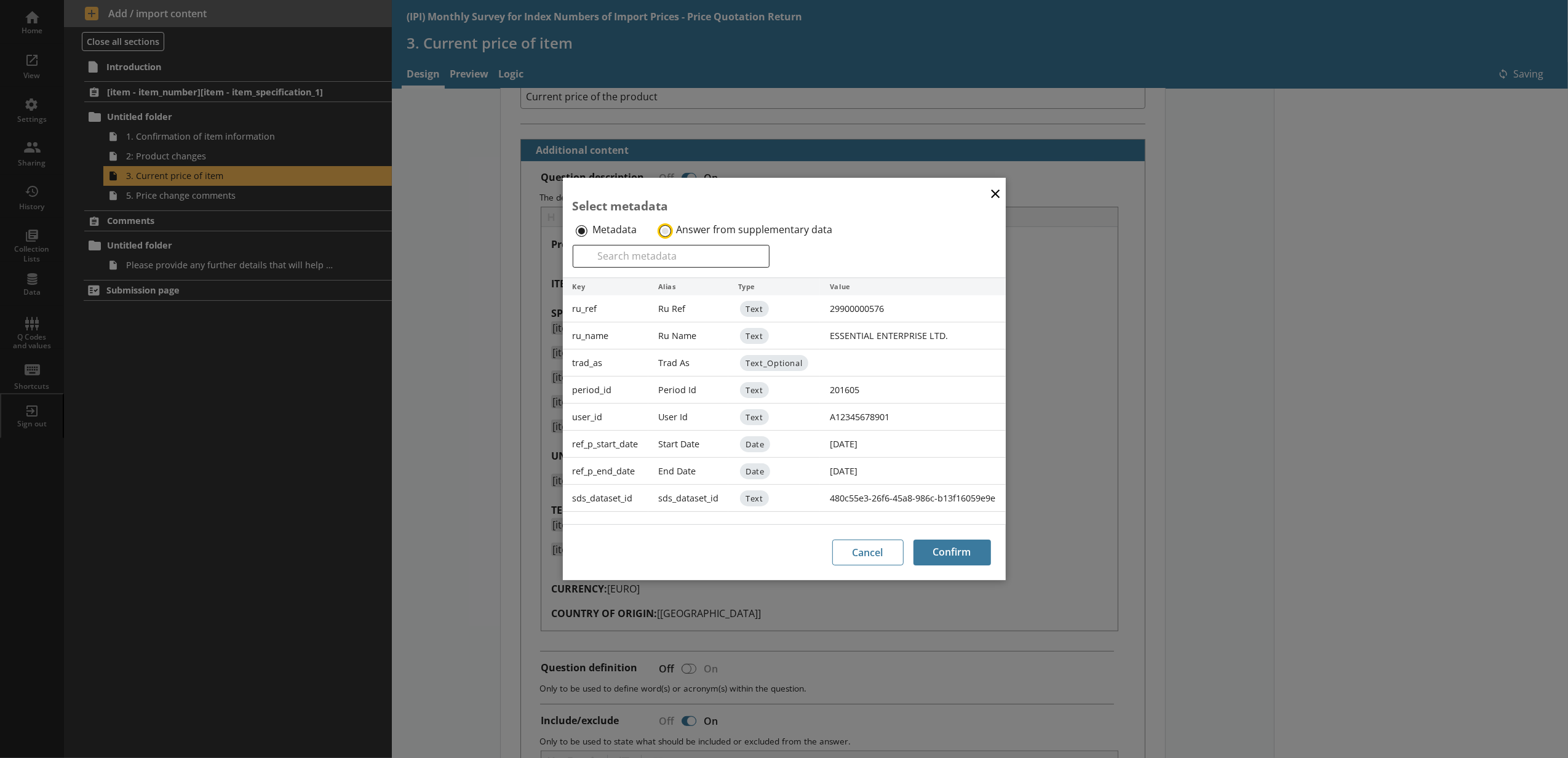
click at [669, 227] on input "Answer from supplementary data" at bounding box center [665, 231] width 12 height 12
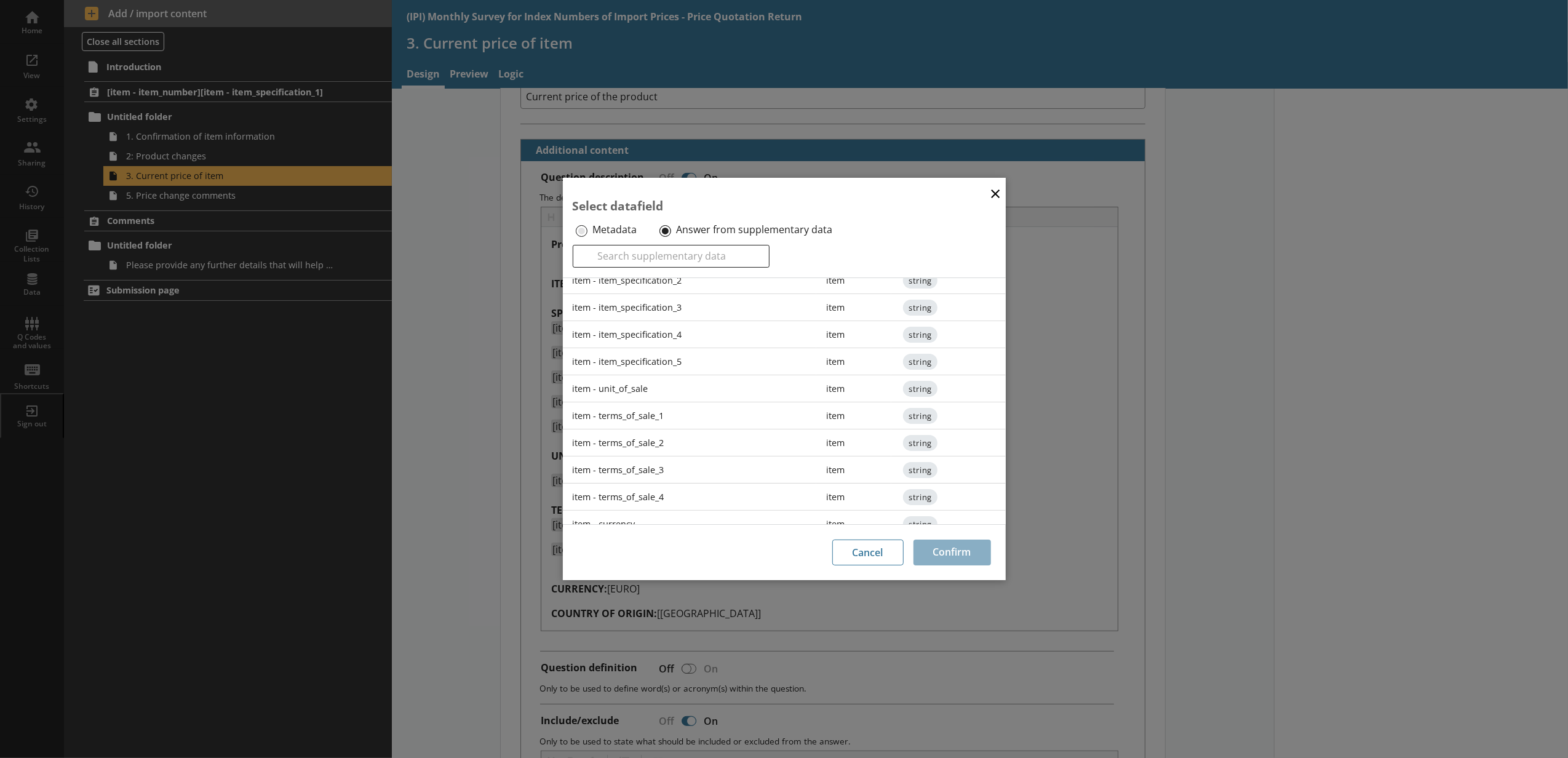
click at [687, 465] on div "item - terms_of_sale_3" at bounding box center [690, 470] width 254 height 27
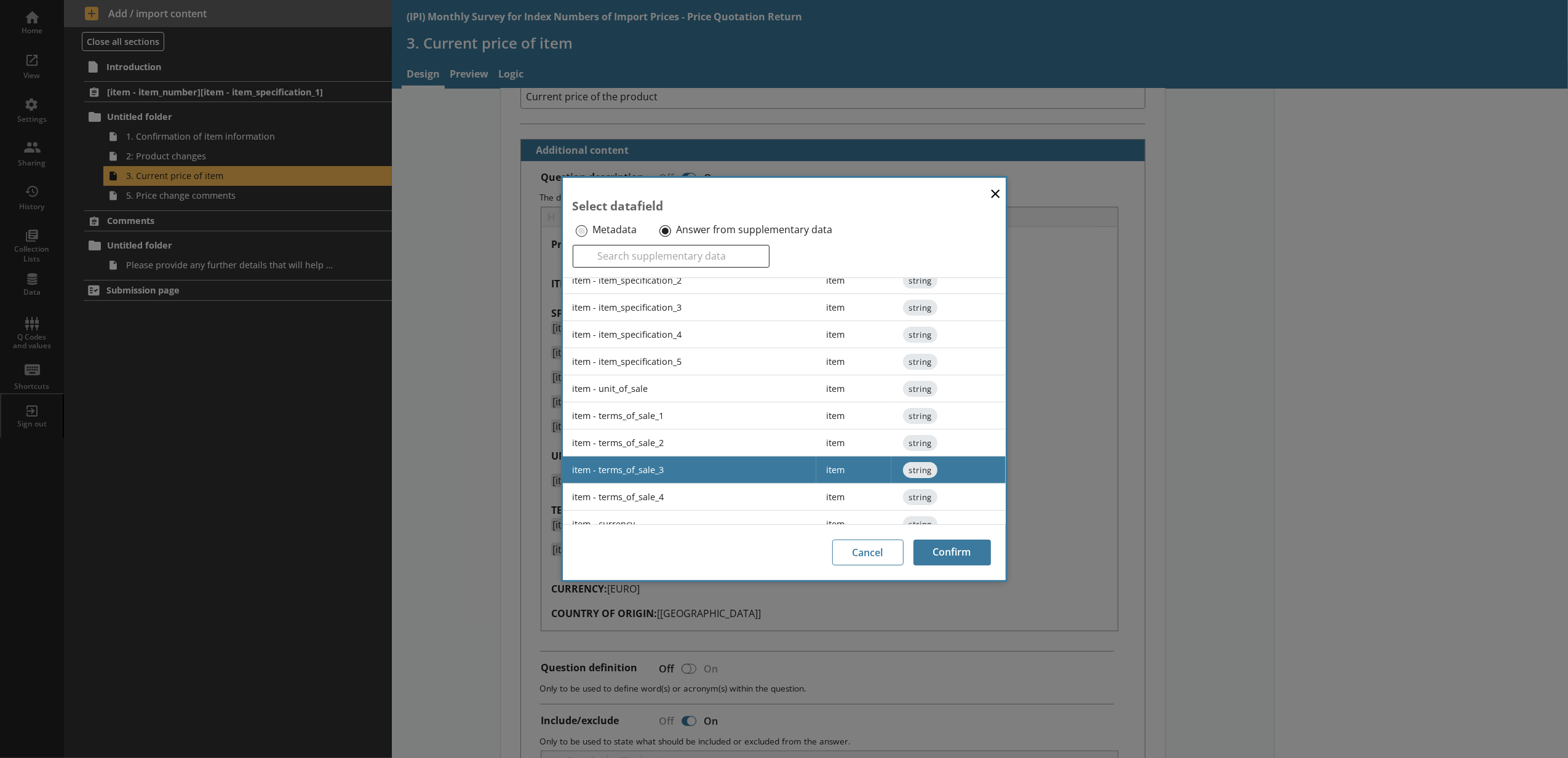
click at [993, 547] on div "Cancel Confirm" at bounding box center [784, 551] width 443 height 56
click at [974, 548] on button "Confirm" at bounding box center [952, 552] width 77 height 25
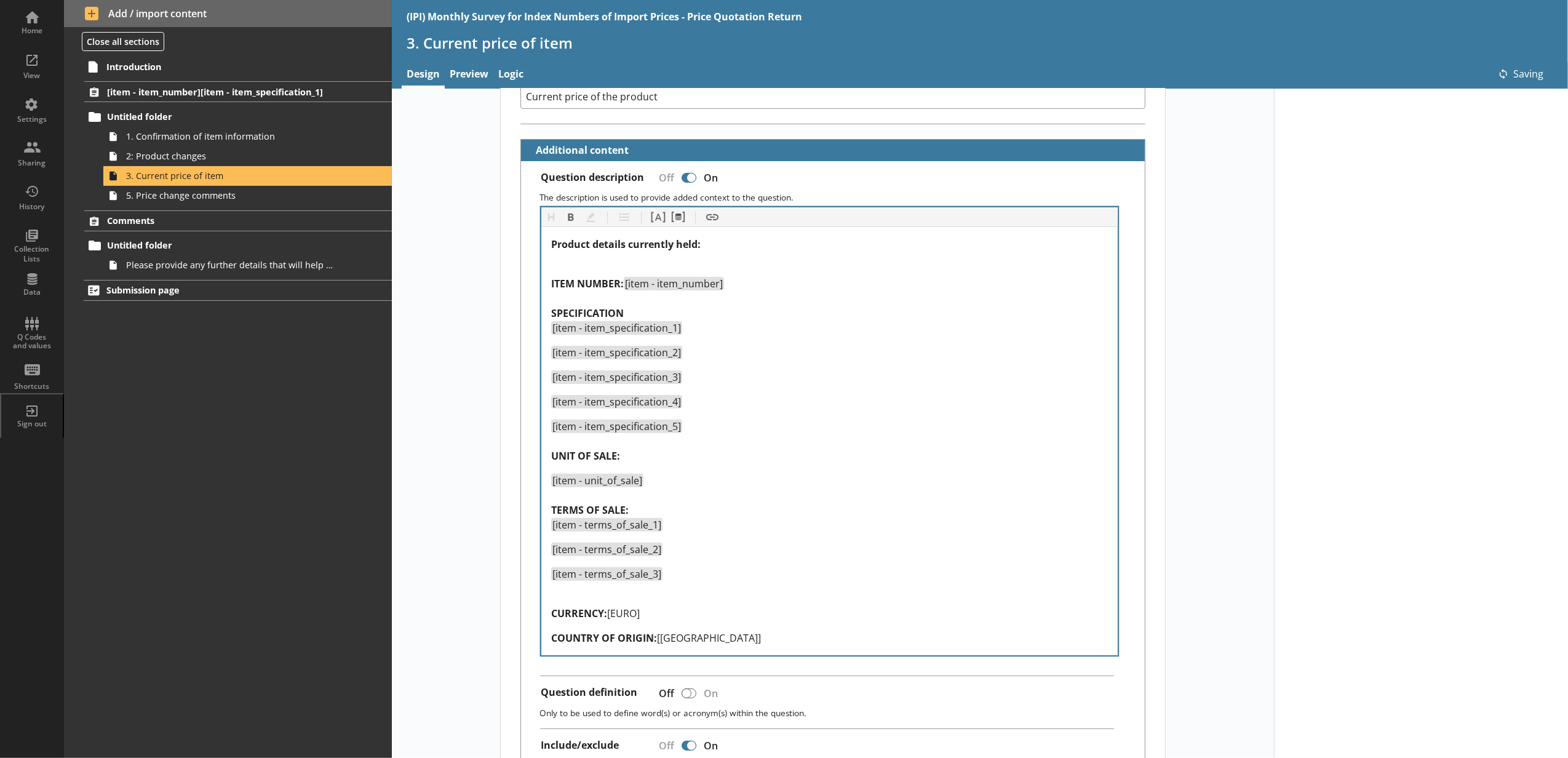
click at [672, 232] on div "Product details currently held: ITEM NUMBER: [item - item_number] SPECIFICATION…" at bounding box center [829, 441] width 576 height 428
click at [672, 225] on button "Pipe metadata" at bounding box center [678, 217] width 20 height 20
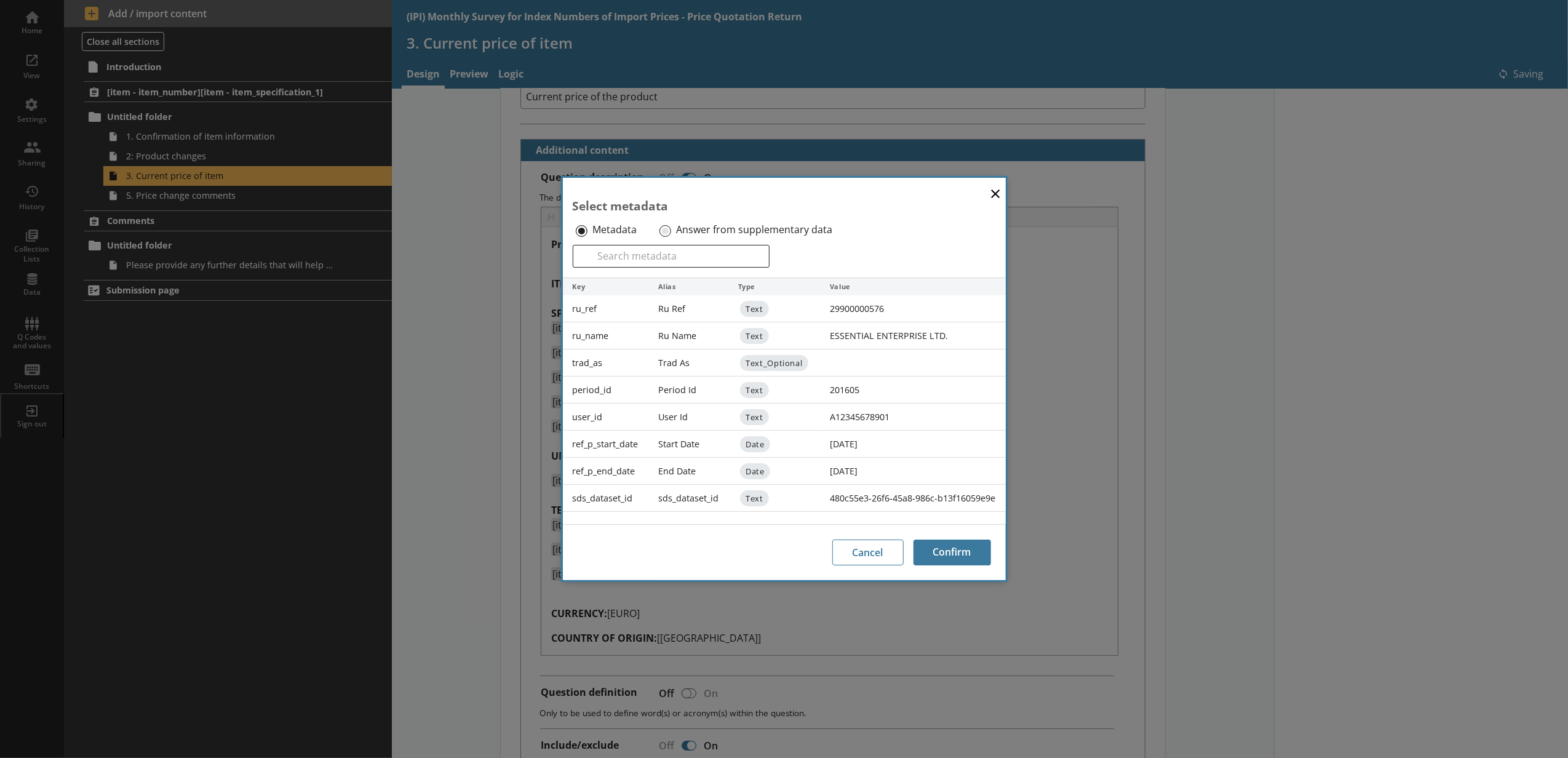
click at [667, 236] on div "Answer from supplementary data" at bounding box center [754, 230] width 195 height 20
click at [665, 230] on input "Answer from supplementary data" at bounding box center [665, 231] width 12 height 12
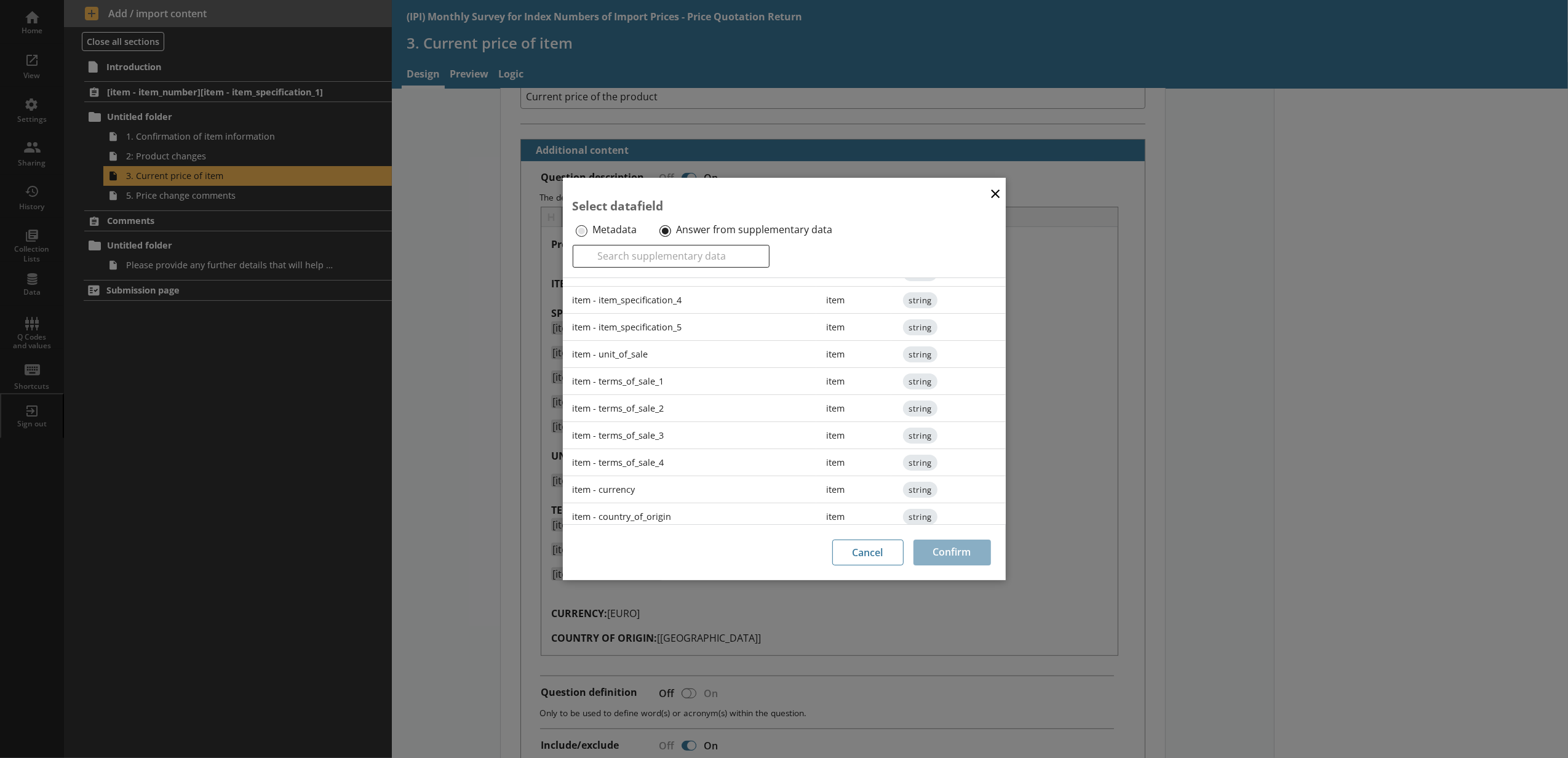
scroll to position [190, 0]
click at [645, 458] on div "item - terms_of_sale_4" at bounding box center [690, 456] width 254 height 27
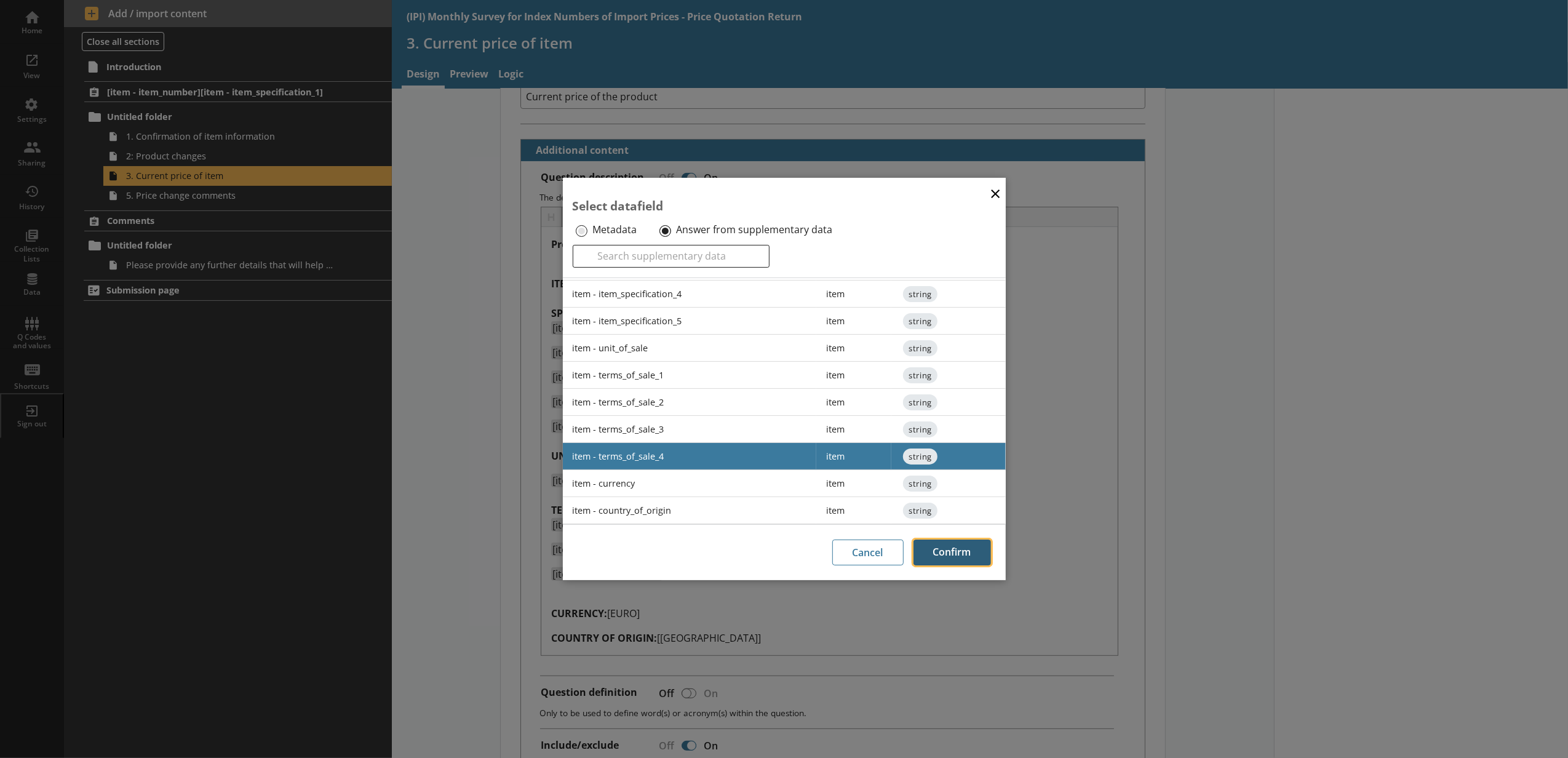
click at [935, 544] on button "Confirm" at bounding box center [952, 552] width 77 height 25
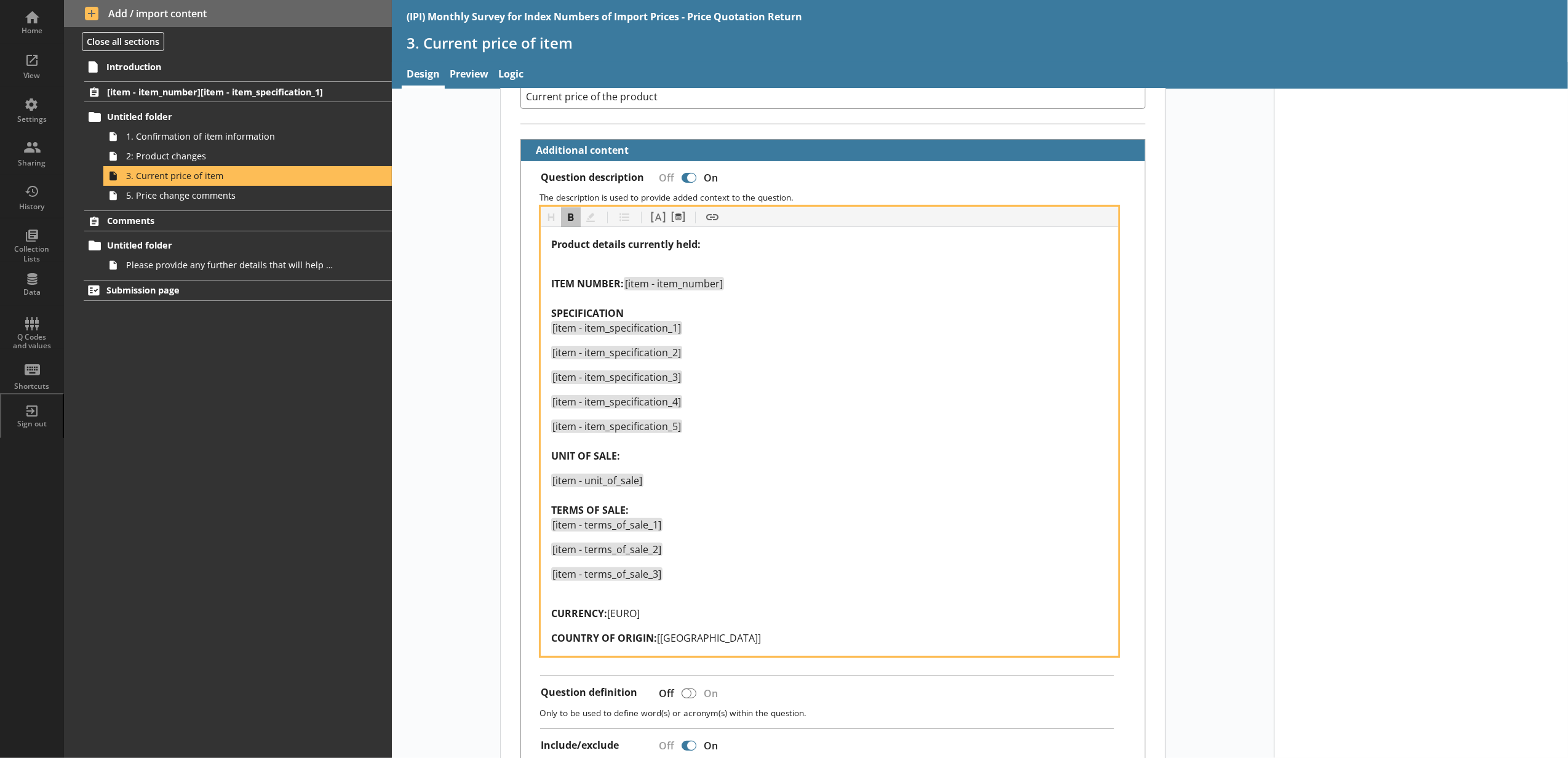
click at [612, 598] on div "CURRENCY: [EURO]" at bounding box center [829, 606] width 557 height 29
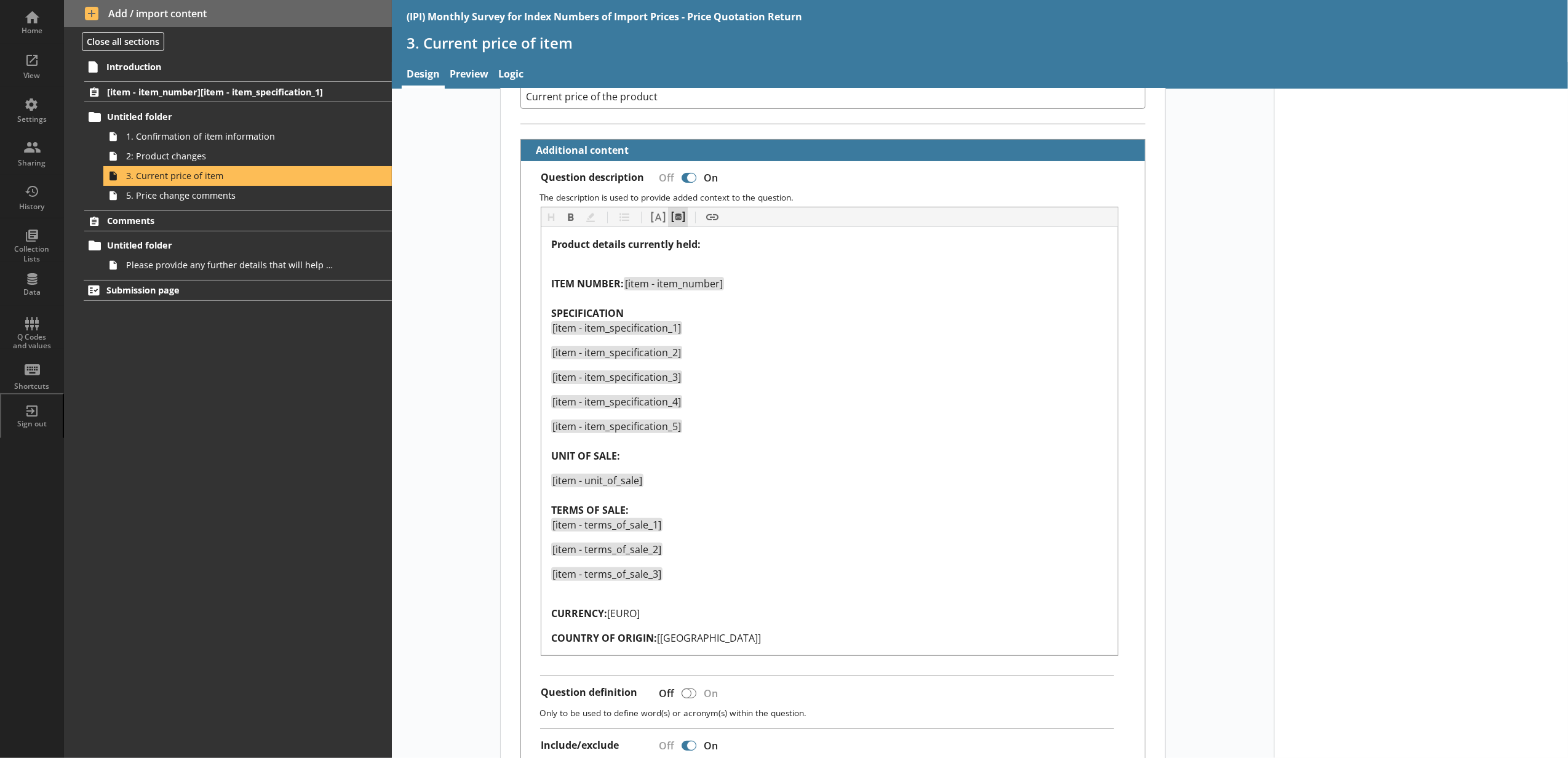
click at [675, 220] on button "Pipe metadata" at bounding box center [678, 217] width 20 height 20
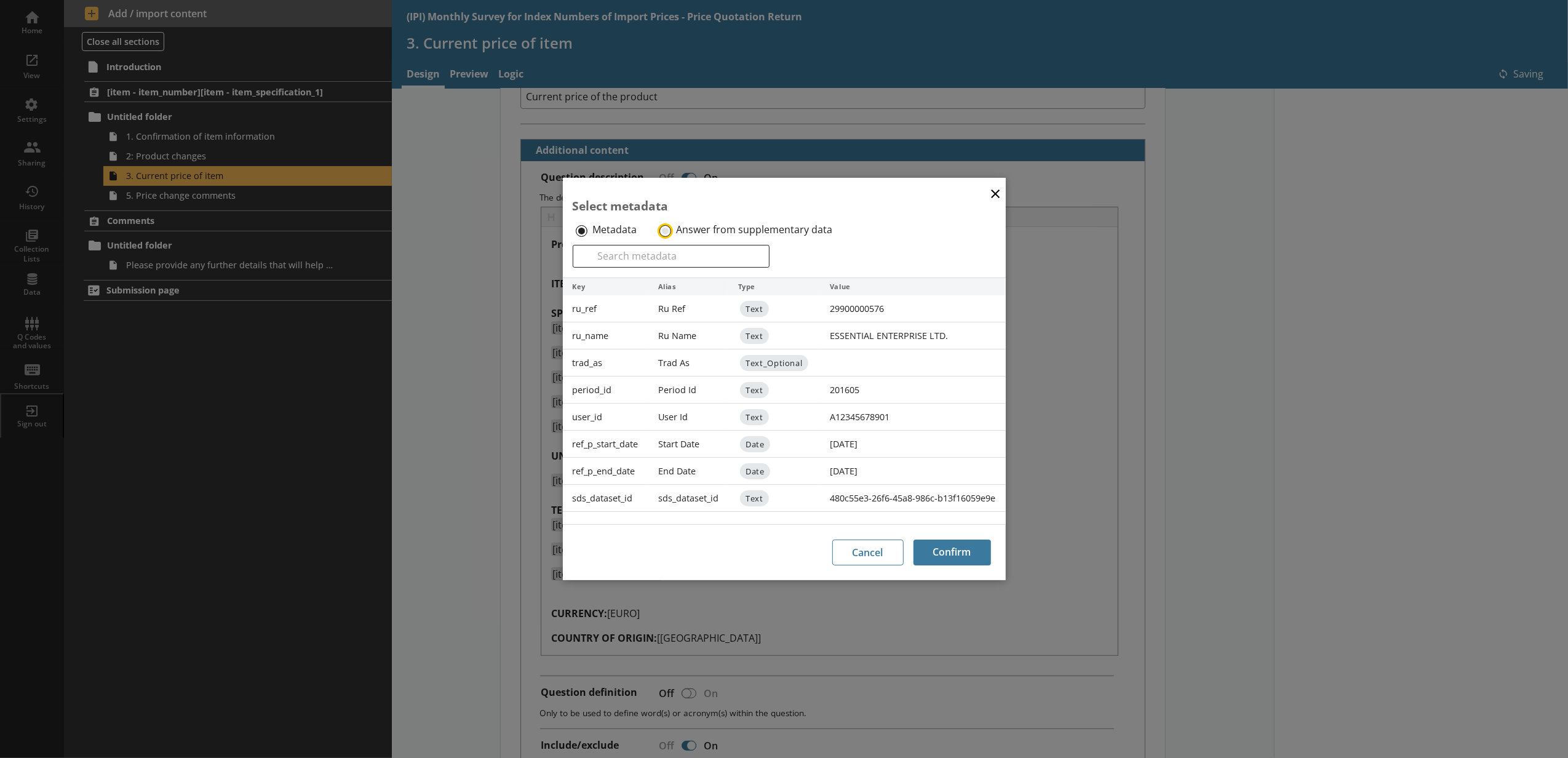
click at [662, 230] on input "Answer from supplementary data" at bounding box center [665, 231] width 12 height 12
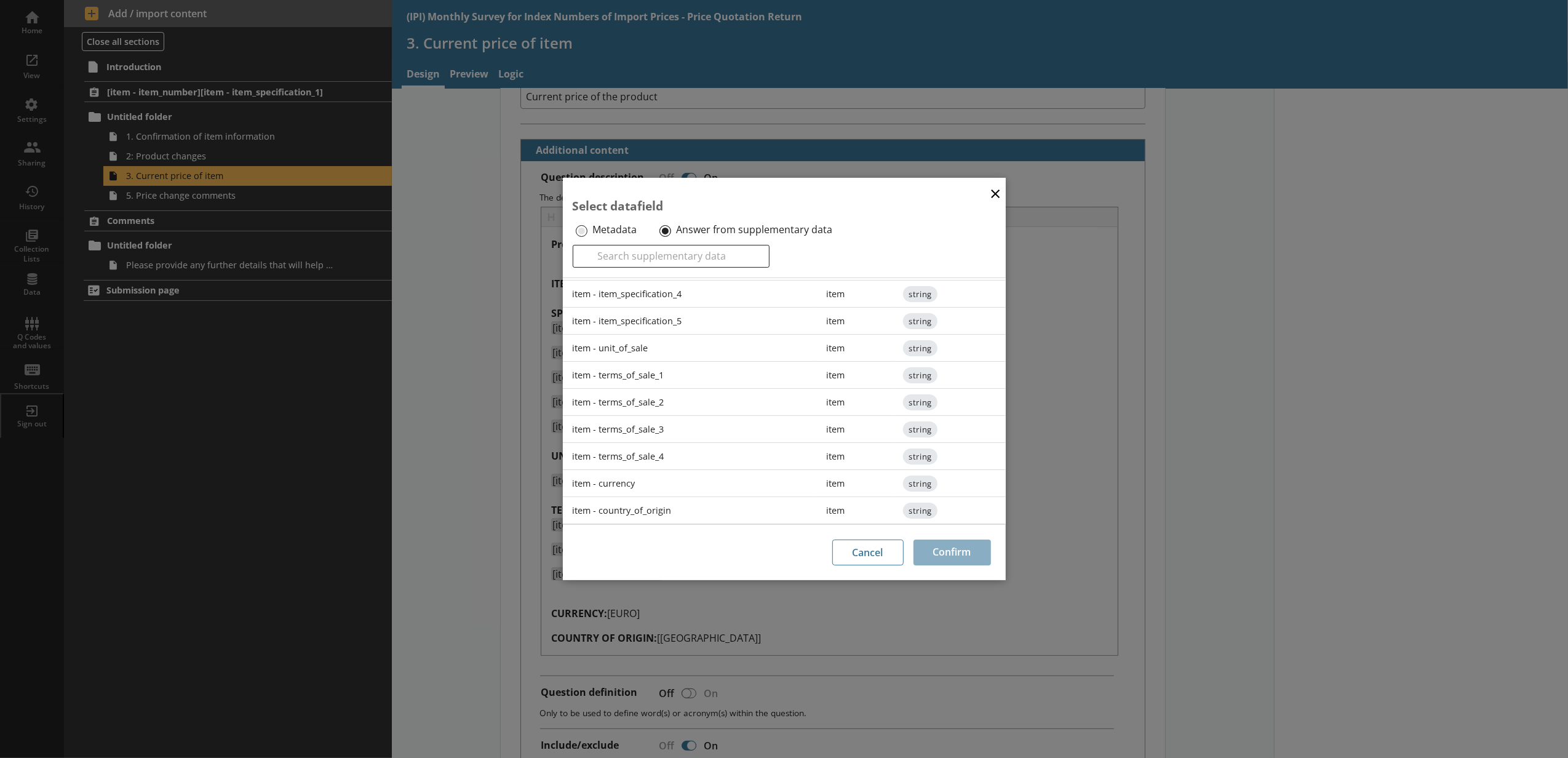
click at [675, 448] on div "item - terms_of_sale_4" at bounding box center [690, 456] width 254 height 27
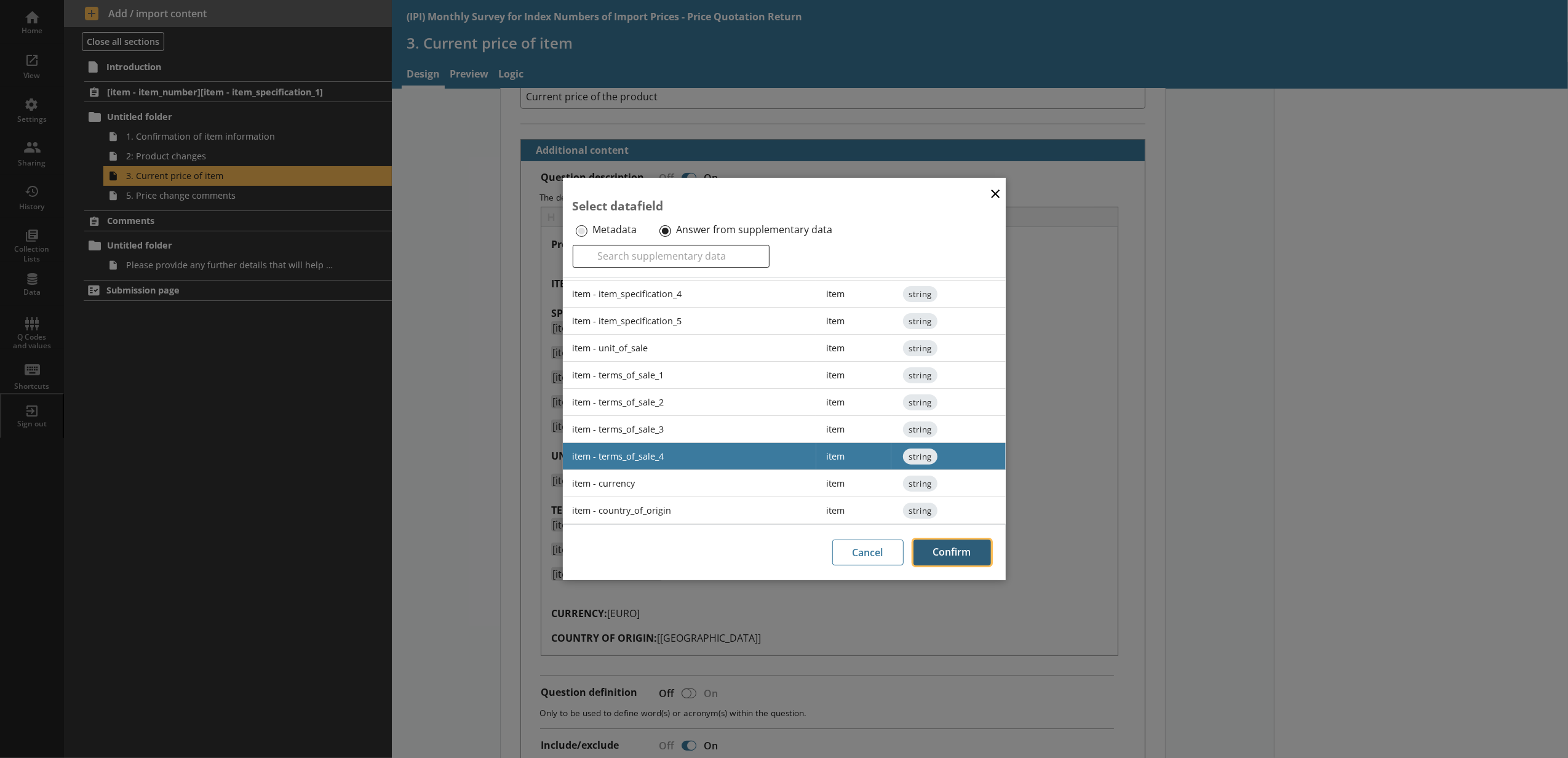
click at [932, 546] on button "Confirm" at bounding box center [952, 552] width 77 height 25
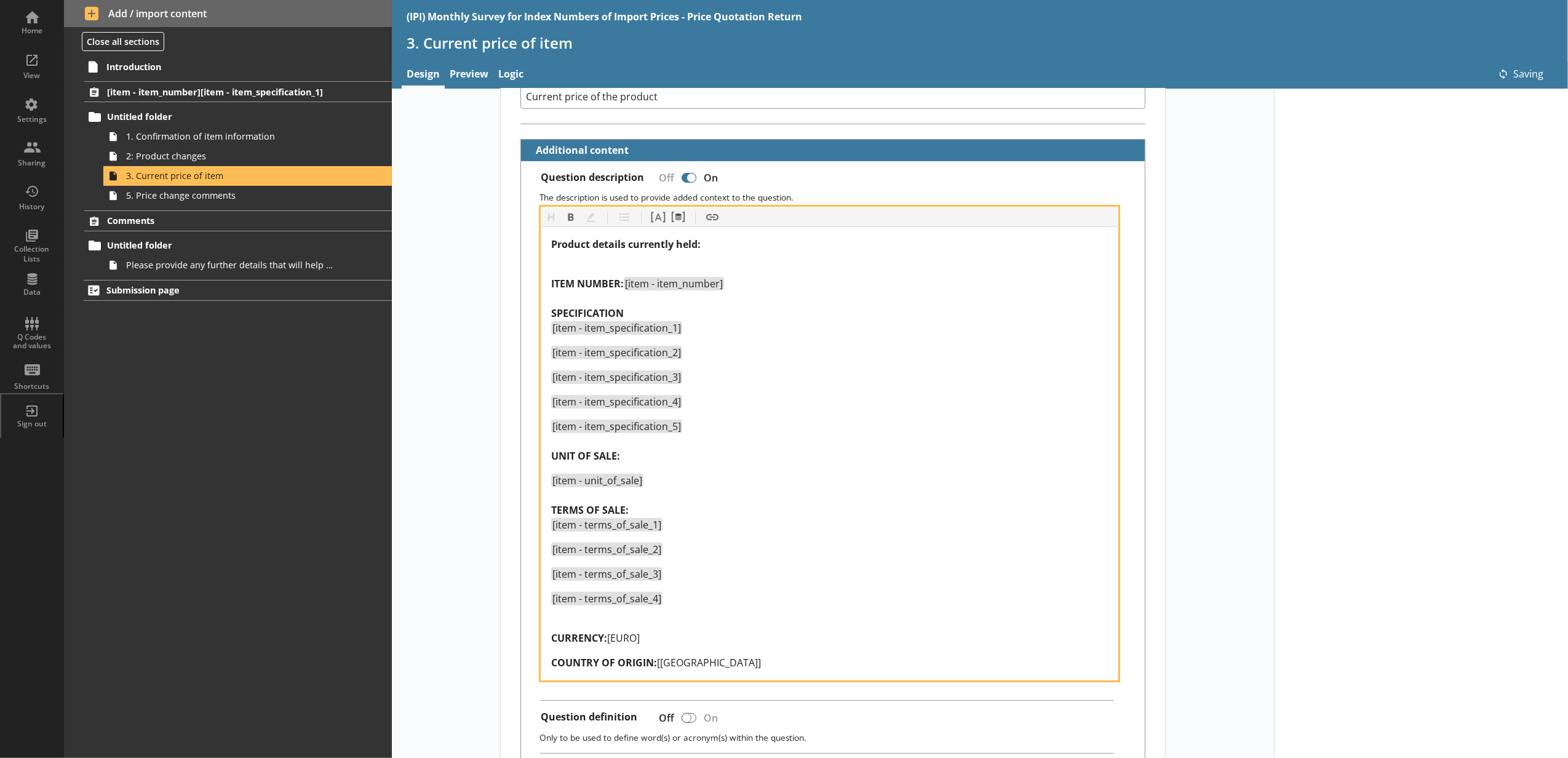
click at [683, 653] on div "Product details currently held: ITEM NUMBER: [item - item_number] SPECIFICATION…" at bounding box center [829, 452] width 557 height 433
click at [663, 638] on div "CURRENCY: [EURO]" at bounding box center [829, 630] width 557 height 29
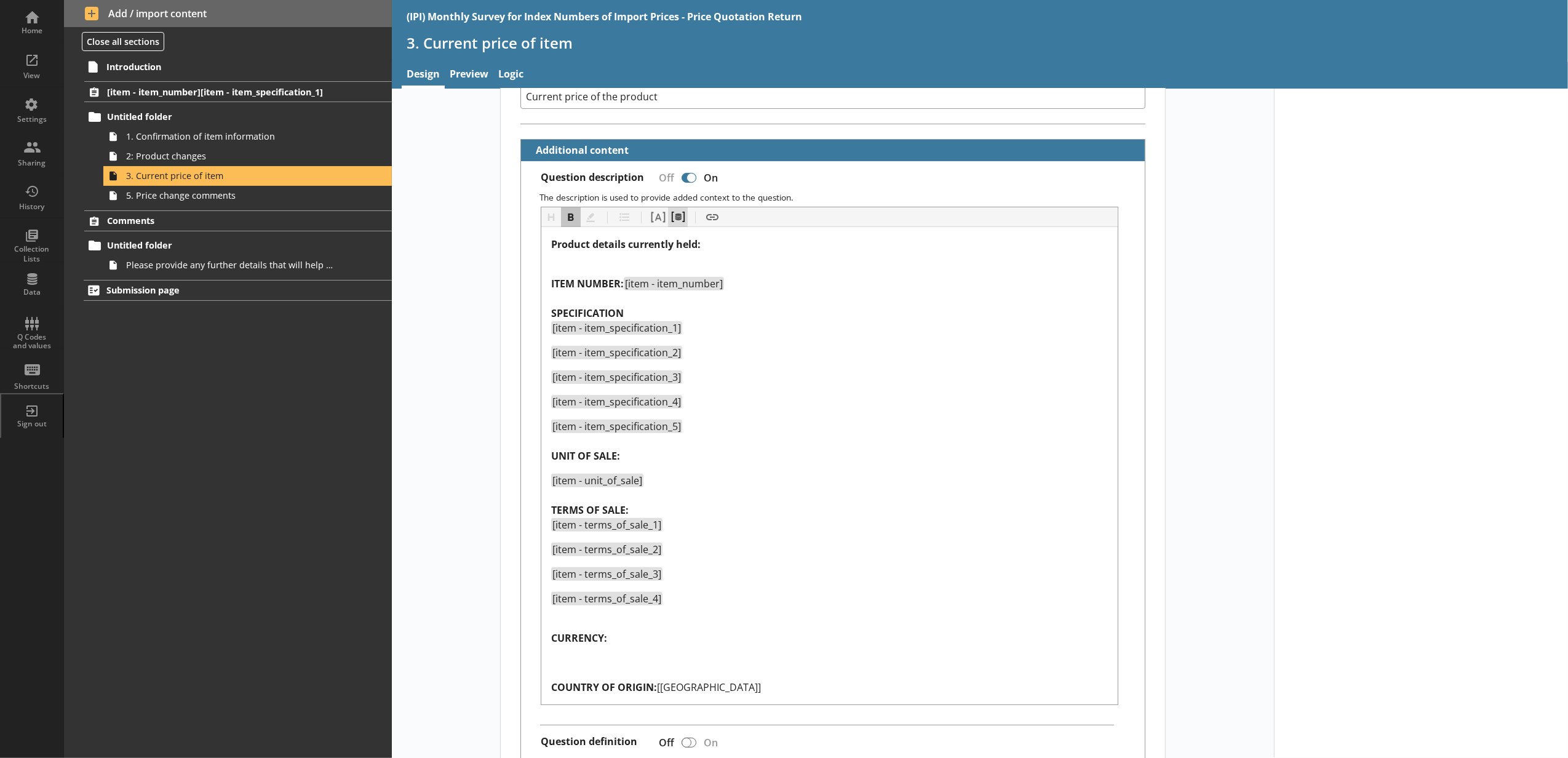
click at [681, 215] on button "Pipe metadata" at bounding box center [678, 217] width 20 height 20
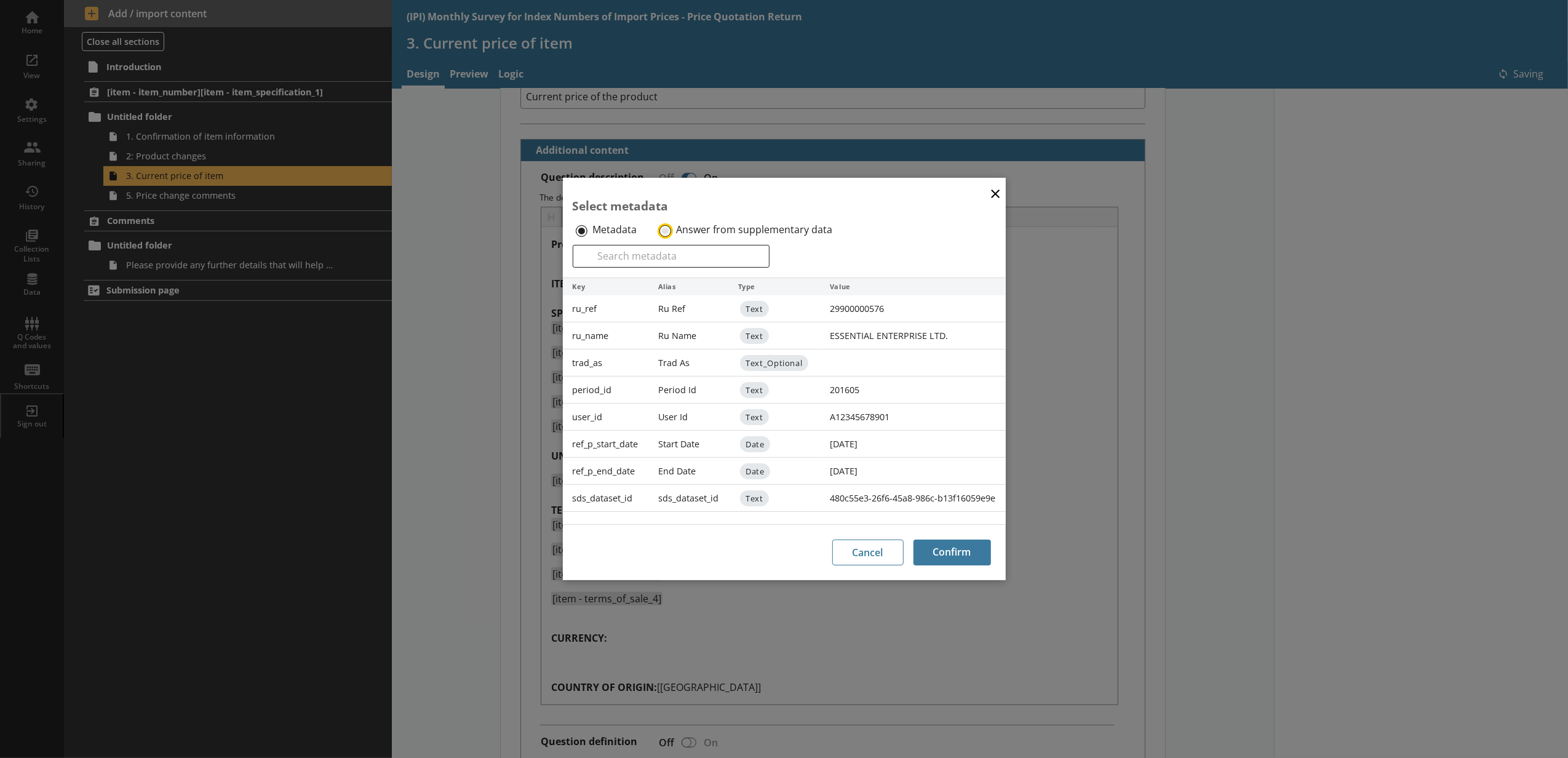
click at [665, 228] on input "Answer from supplementary data" at bounding box center [665, 231] width 12 height 12
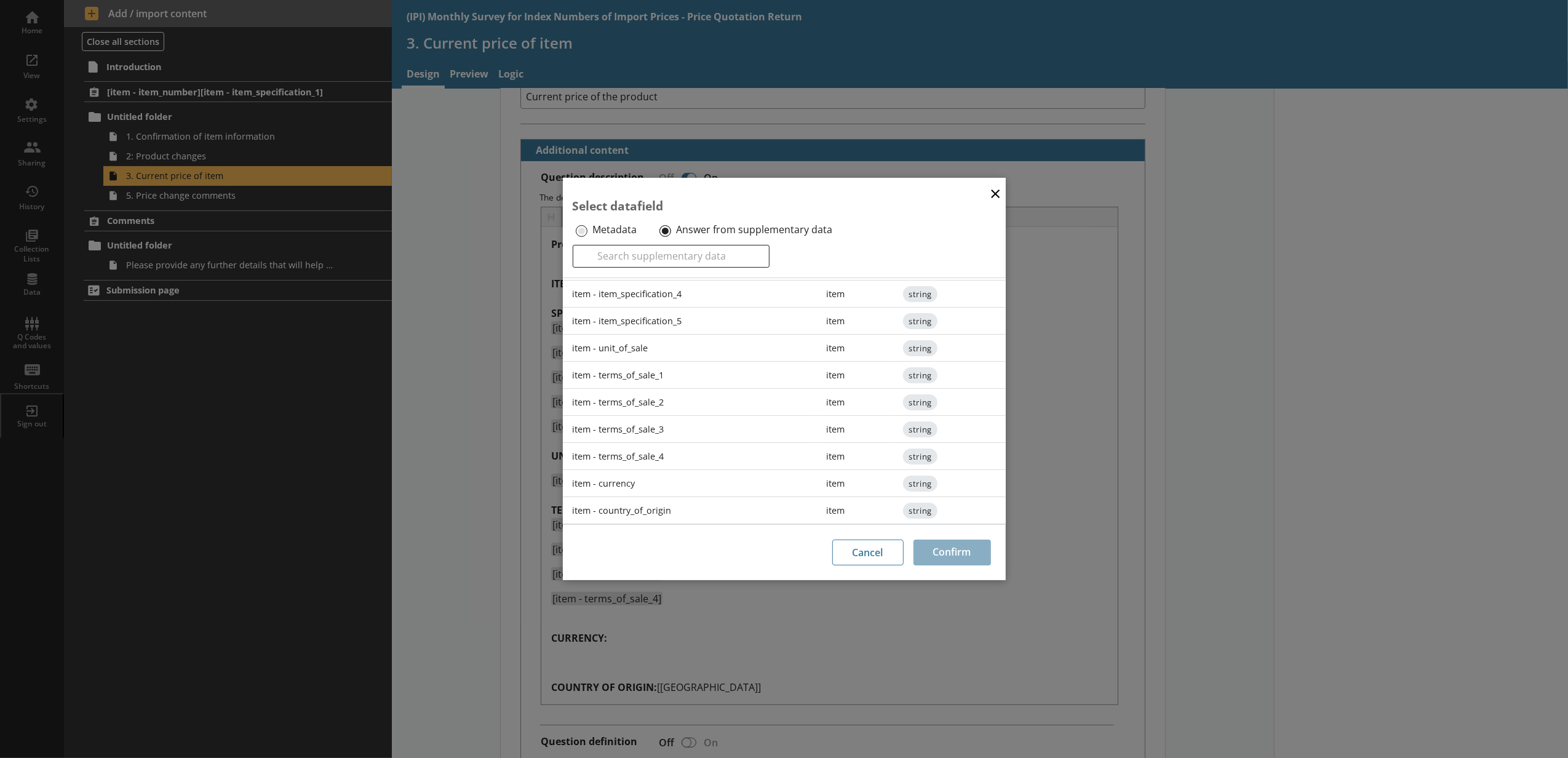
click at [670, 471] on div "item - currency" at bounding box center [690, 484] width 254 height 27
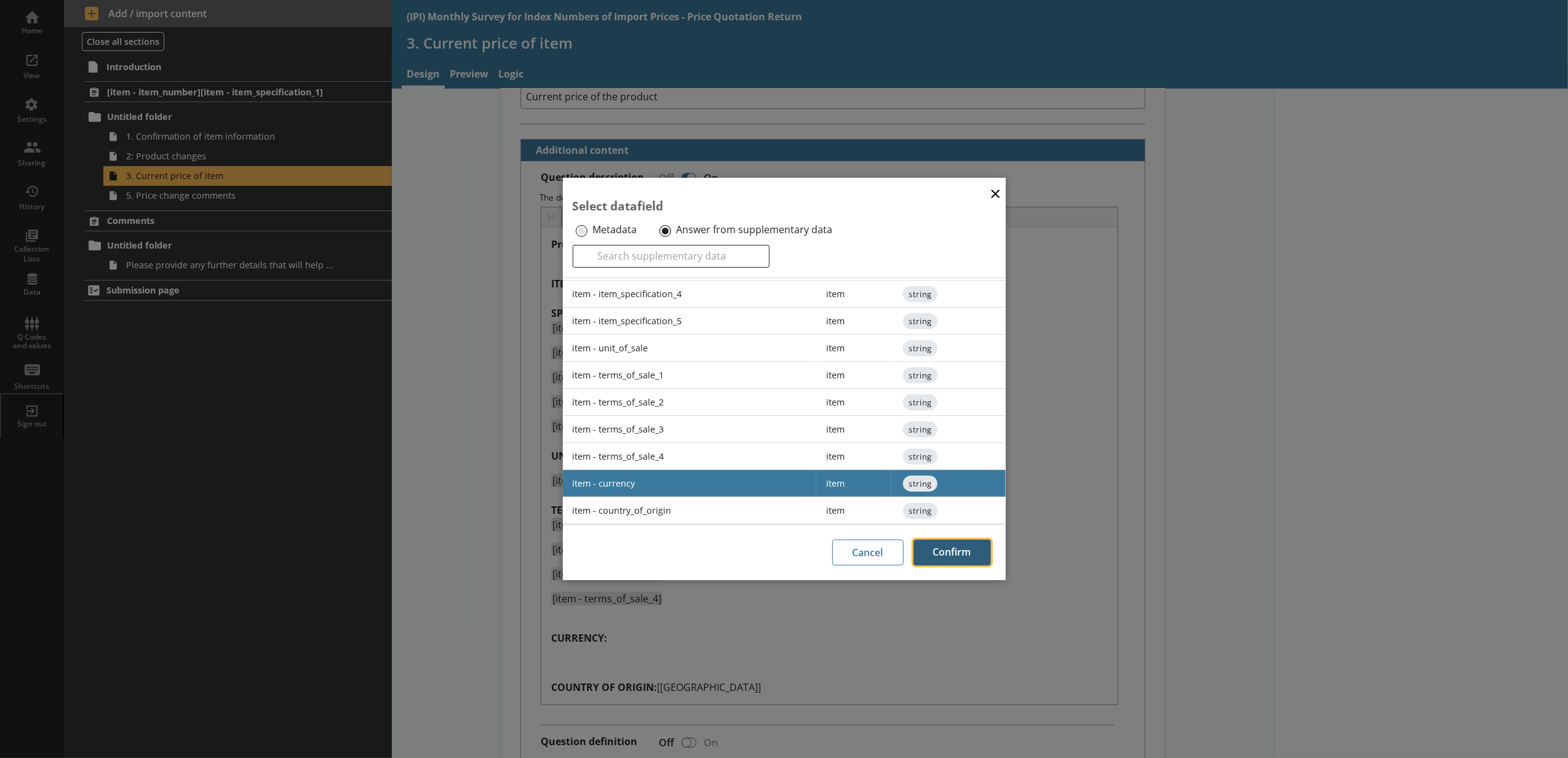
click at [950, 539] on button "Confirm" at bounding box center [952, 552] width 77 height 25
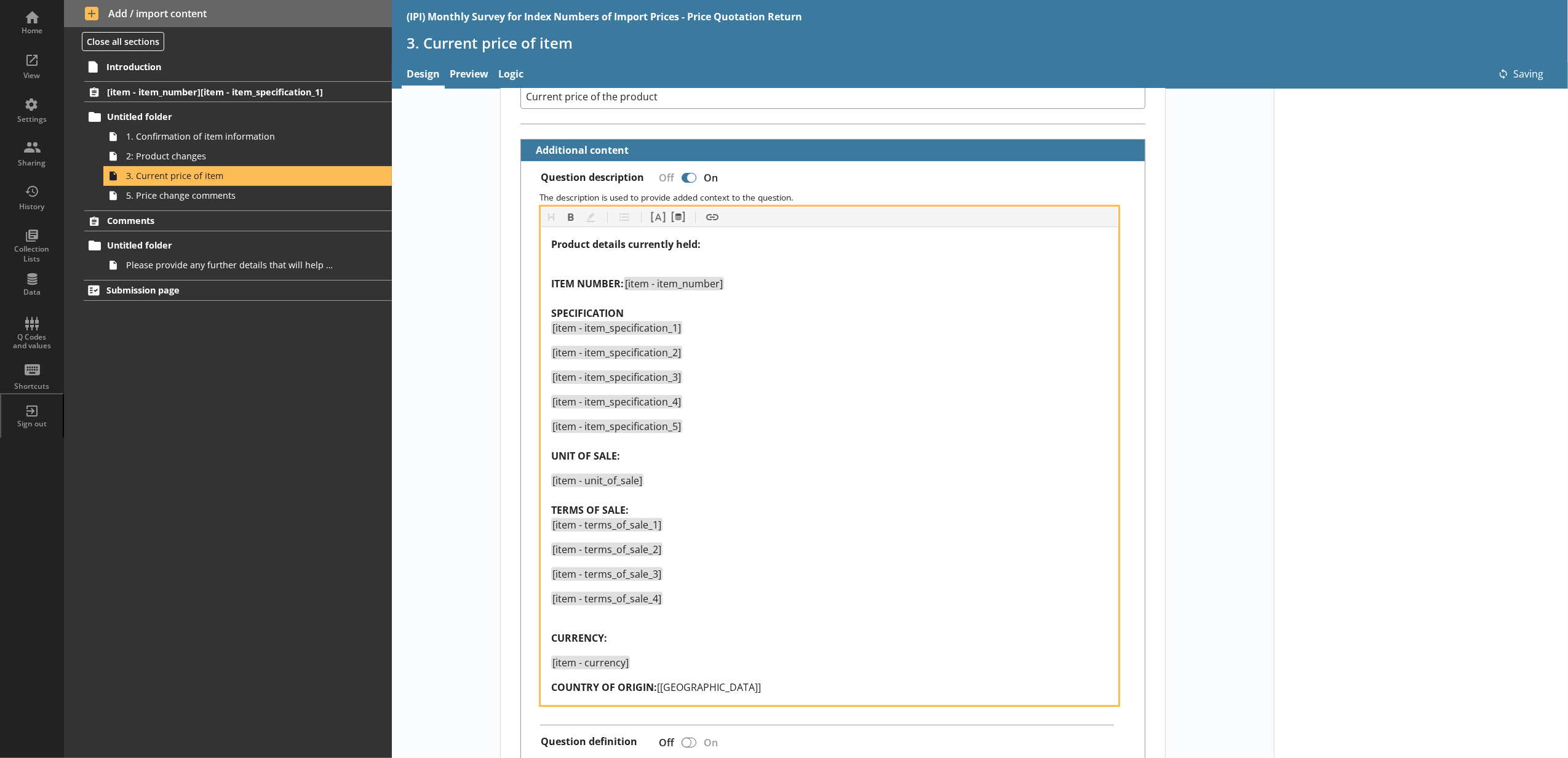
click at [753, 658] on div "COUNTRY OF ORIGIN: [MOROCCO]" at bounding box center [829, 687] width 557 height 15
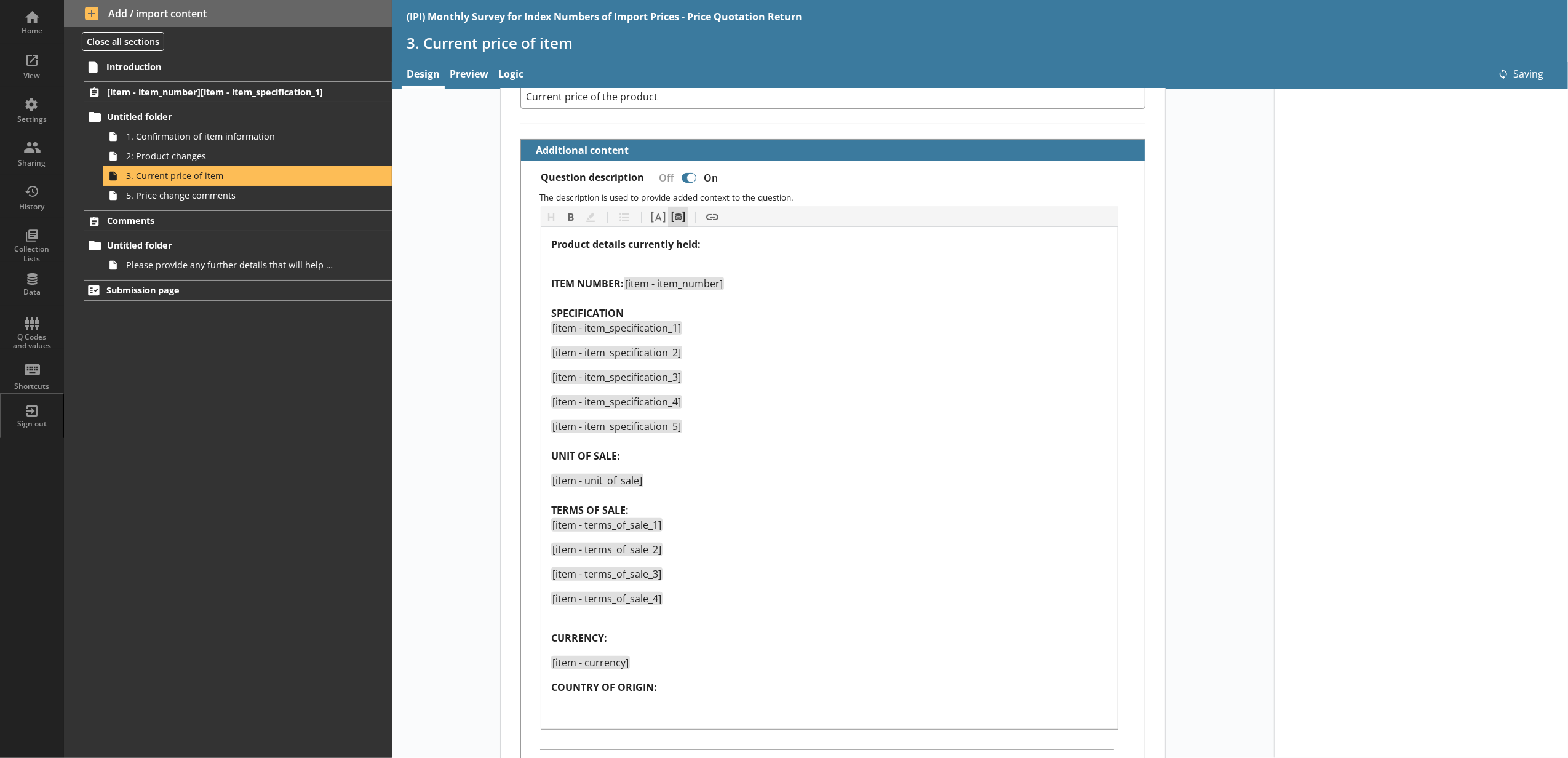
click at [669, 218] on button "Pipe metadata" at bounding box center [678, 217] width 20 height 20
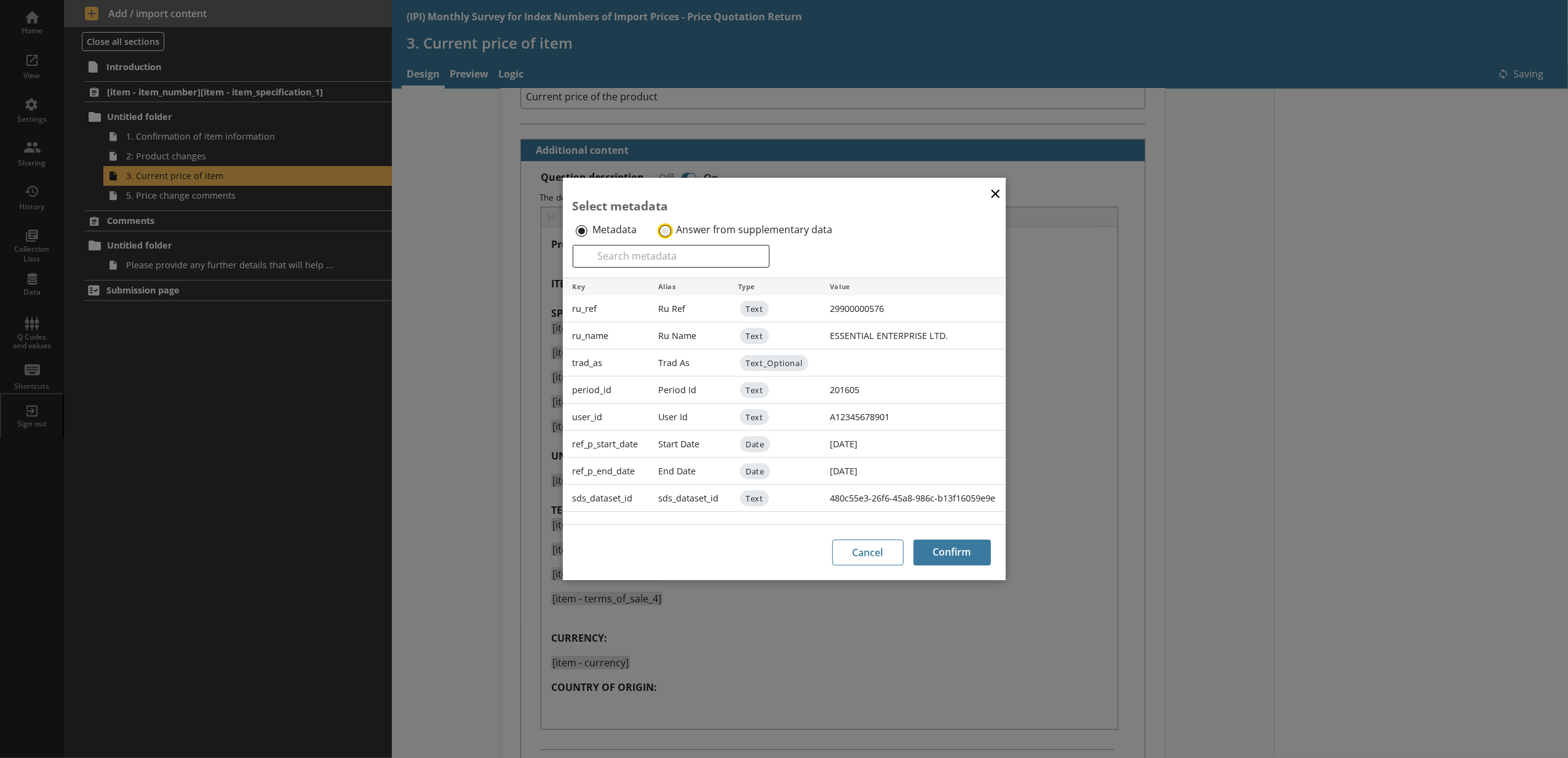
click at [668, 227] on input "Answer from supplementary data" at bounding box center [665, 231] width 12 height 12
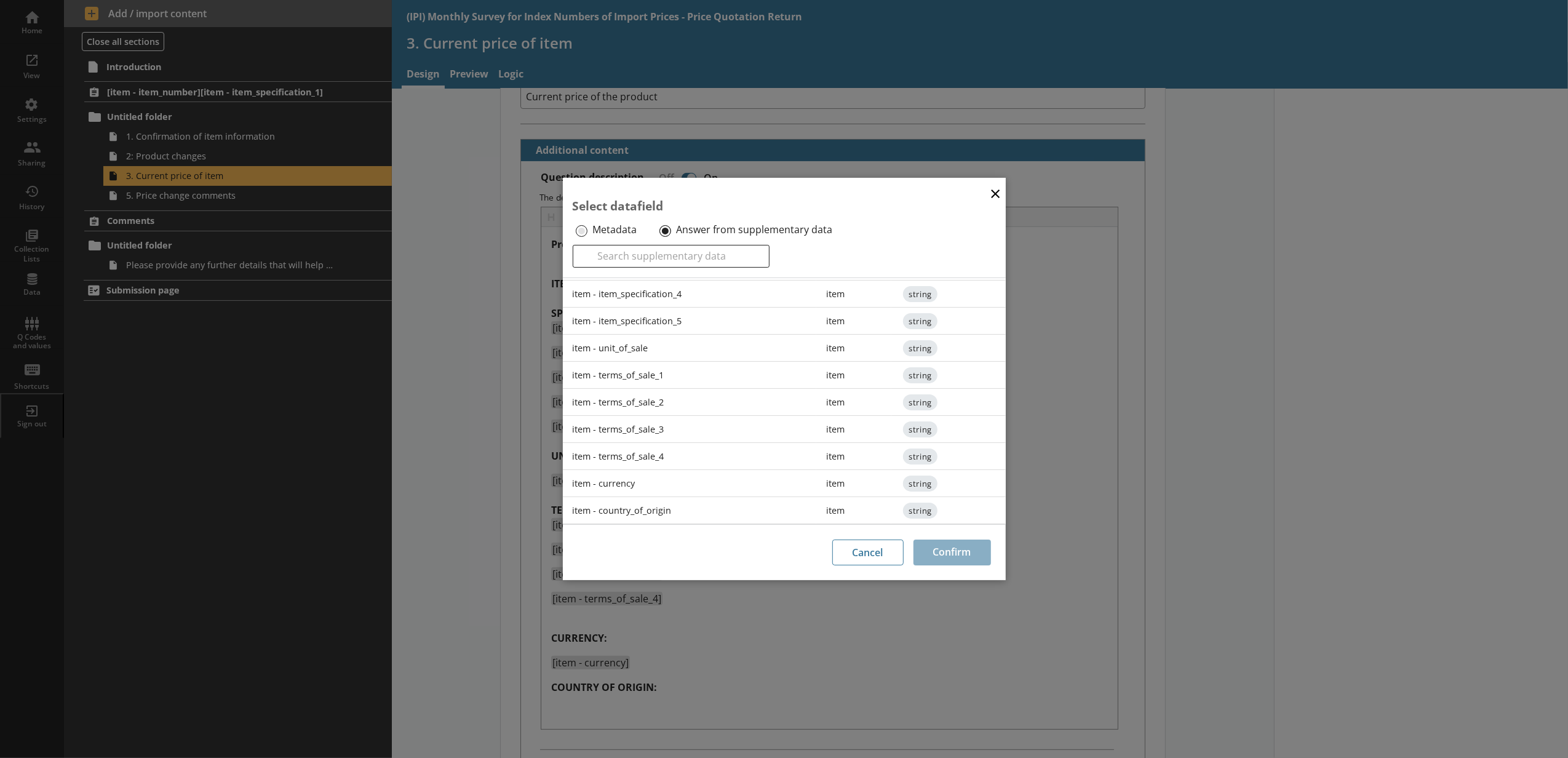
click at [685, 513] on div "item - country_of_origin" at bounding box center [690, 511] width 254 height 27
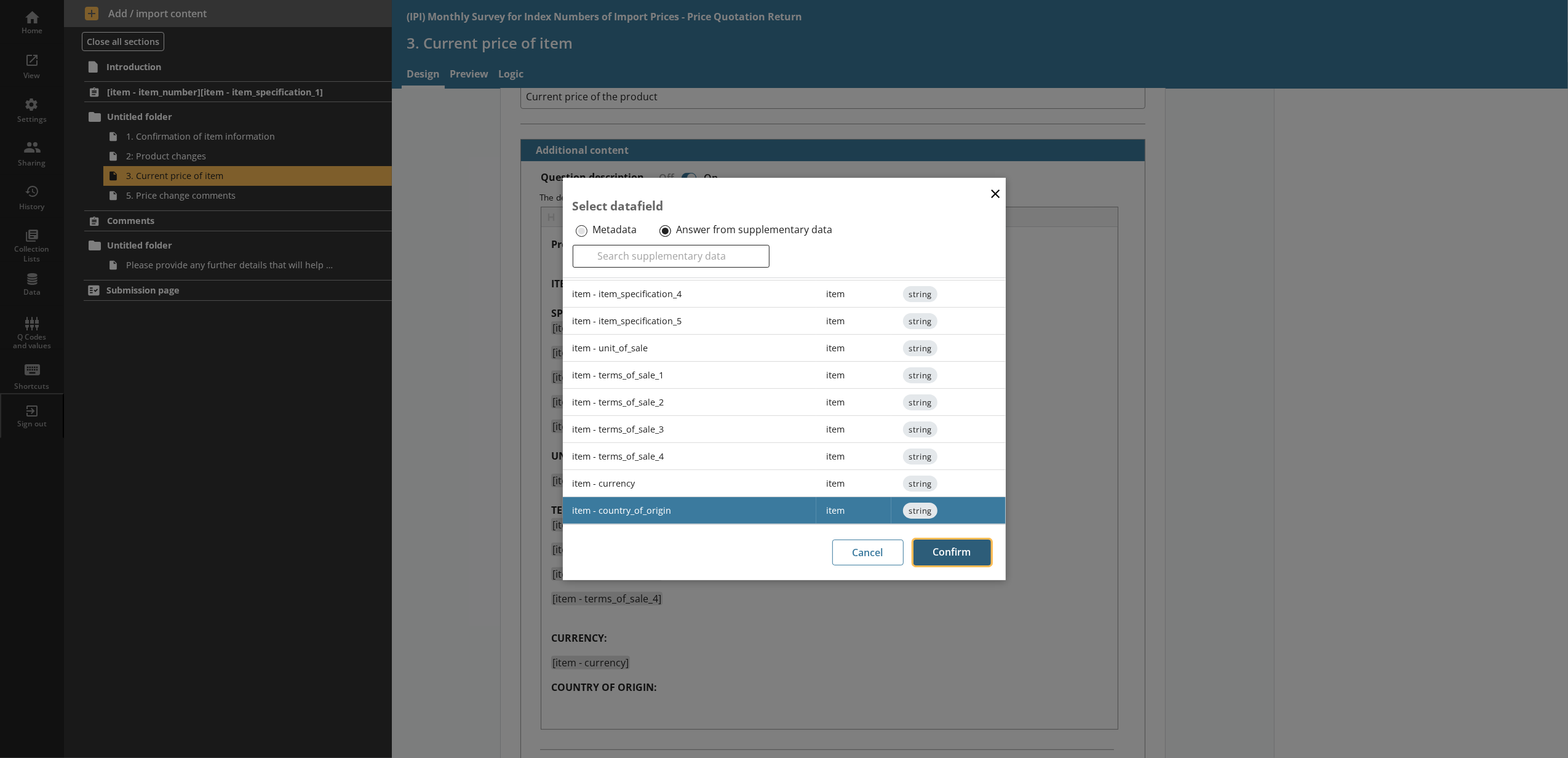
click at [922, 554] on button "Confirm" at bounding box center [952, 552] width 77 height 25
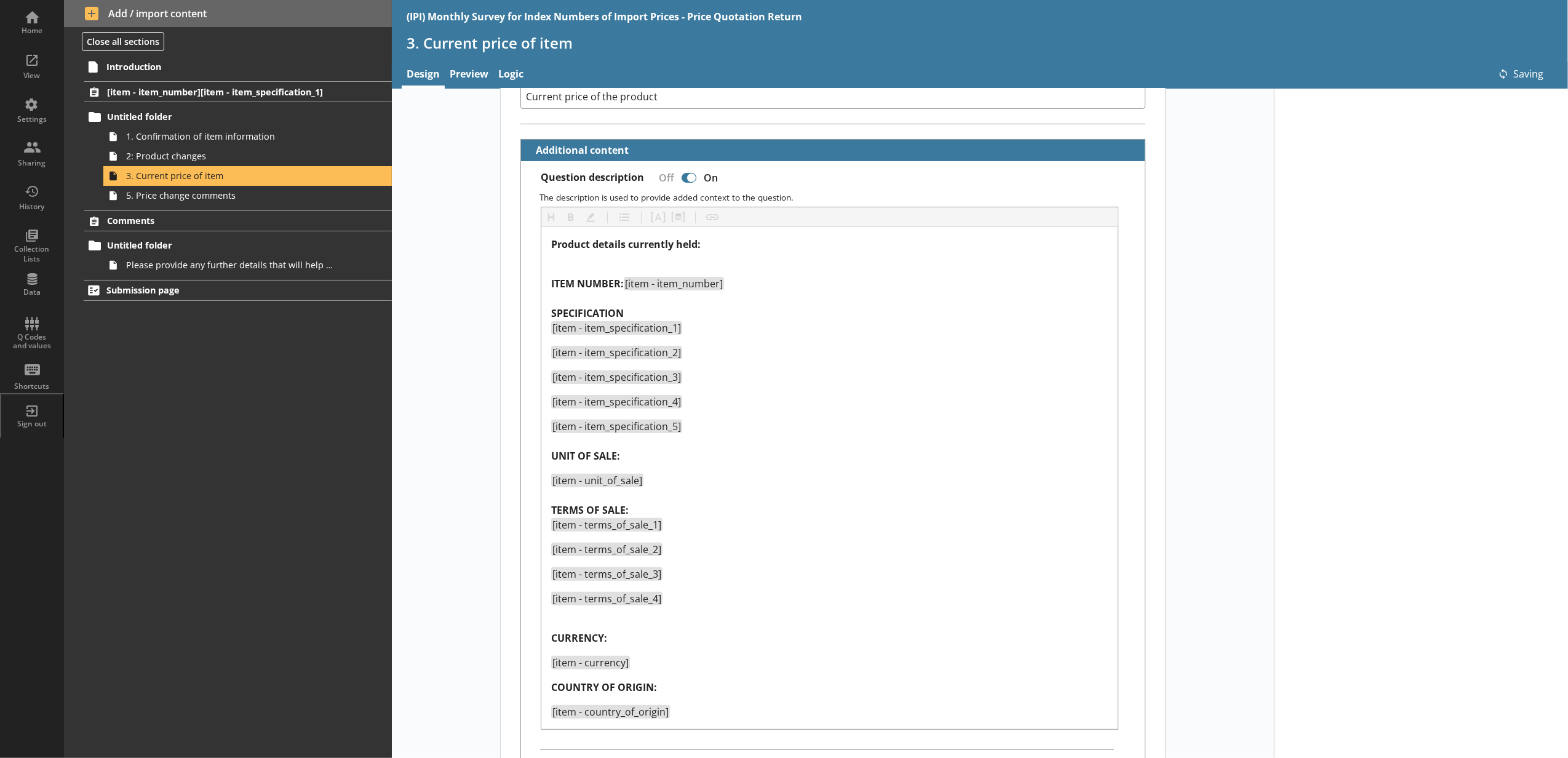
click at [1225, 483] on div "Short code 3. Current price of item 0 Move icon-copy Duplicate icon-delete Crea…" at bounding box center [832, 743] width 882 height 1834
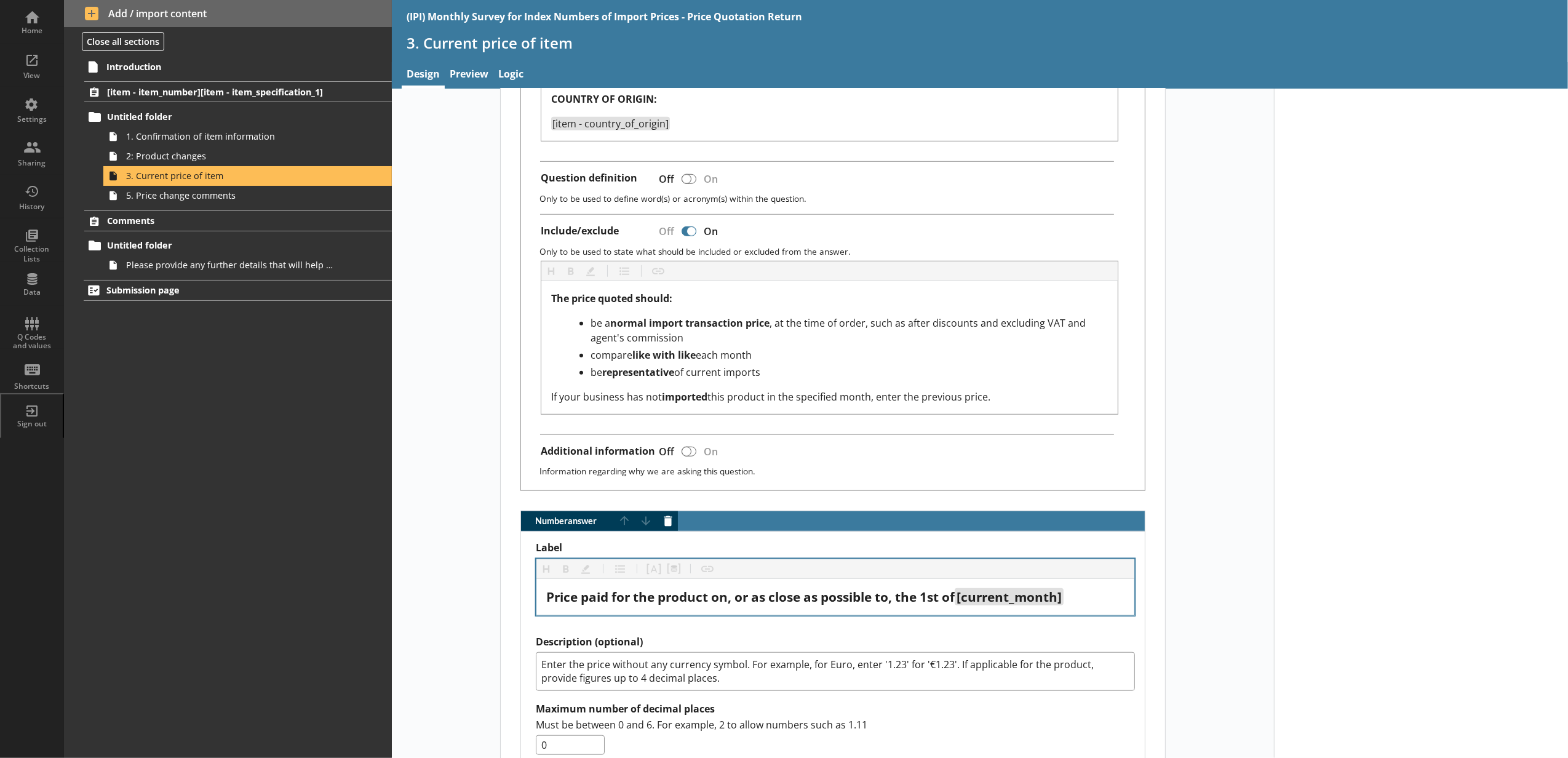
scroll to position [956, 0]
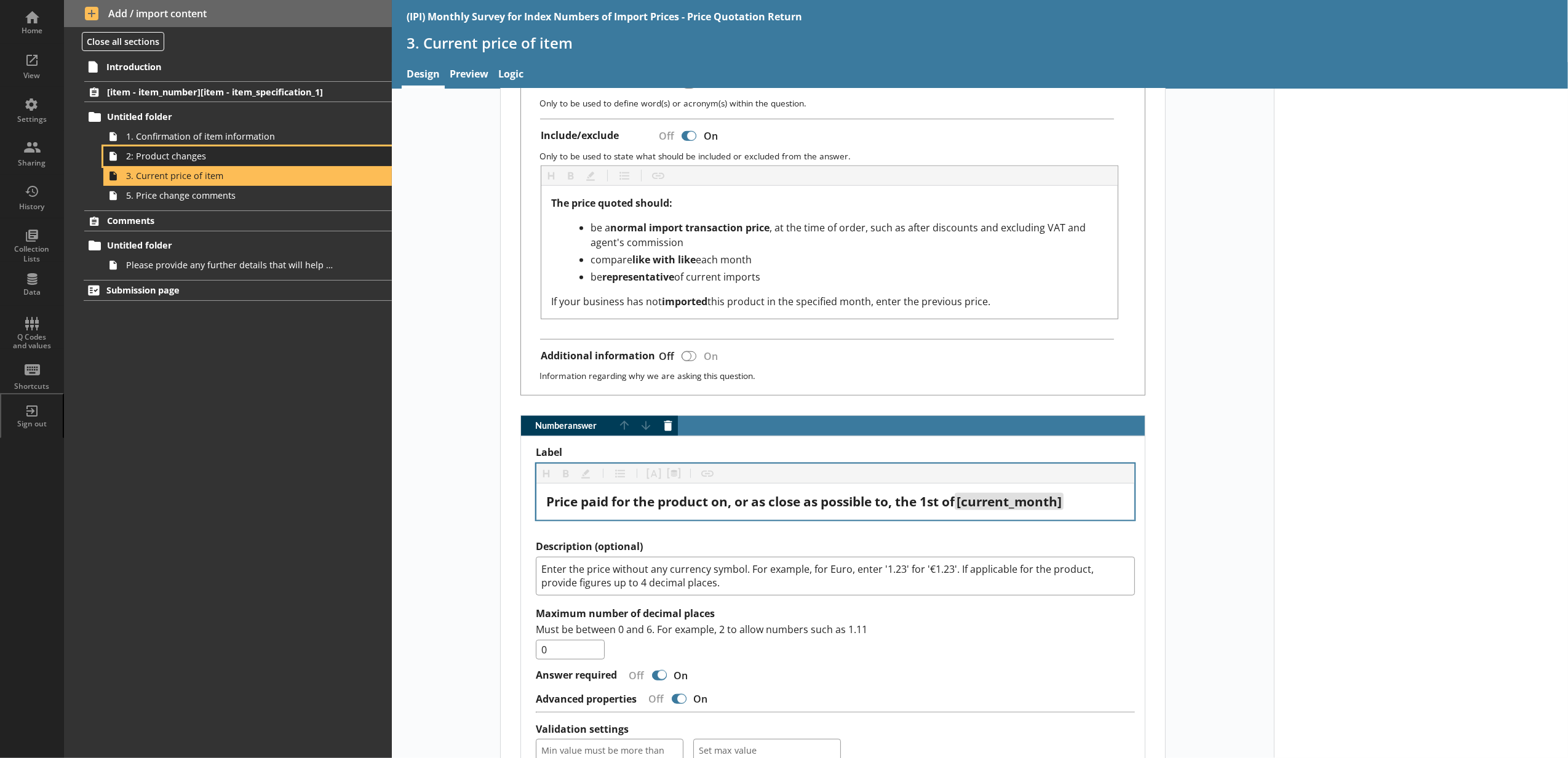
click at [175, 160] on span "2: Product changes" at bounding box center [231, 156] width 210 height 12
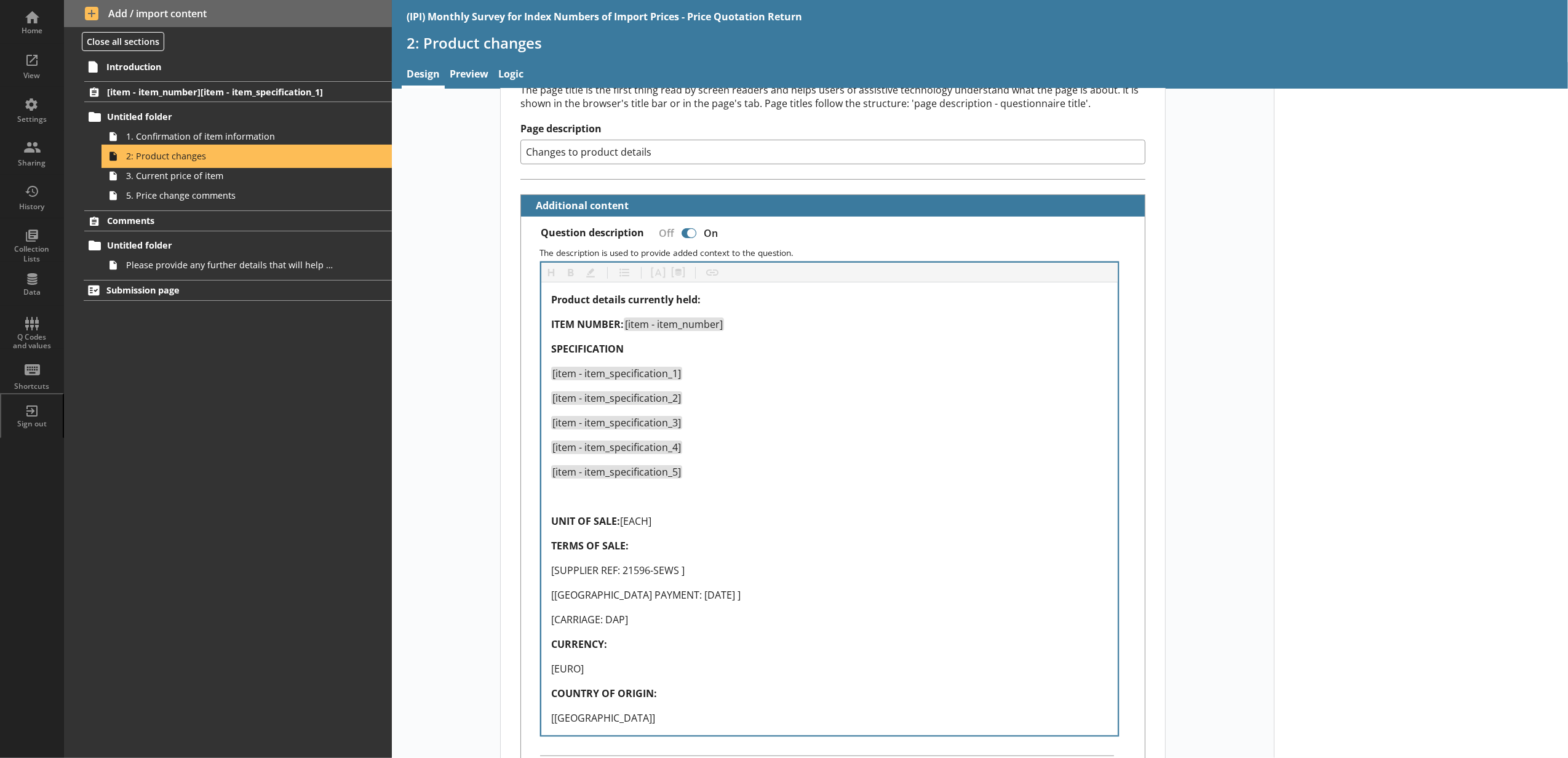
scroll to position [273, 0]
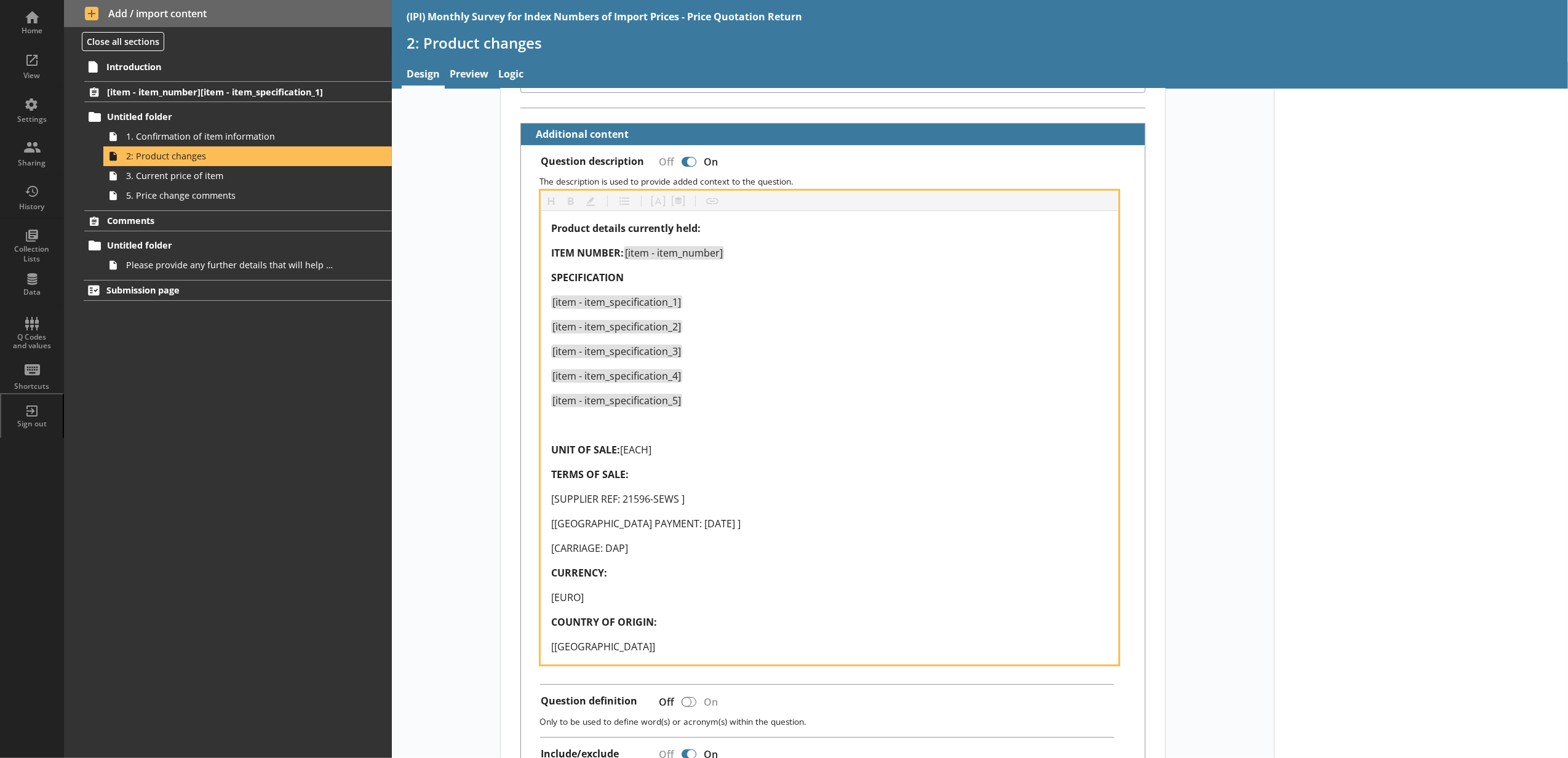
click at [651, 433] on div at bounding box center [829, 424] width 557 height 15
click at [661, 445] on div "UNIT OF SALE: [EACH]" at bounding box center [829, 449] width 557 height 15
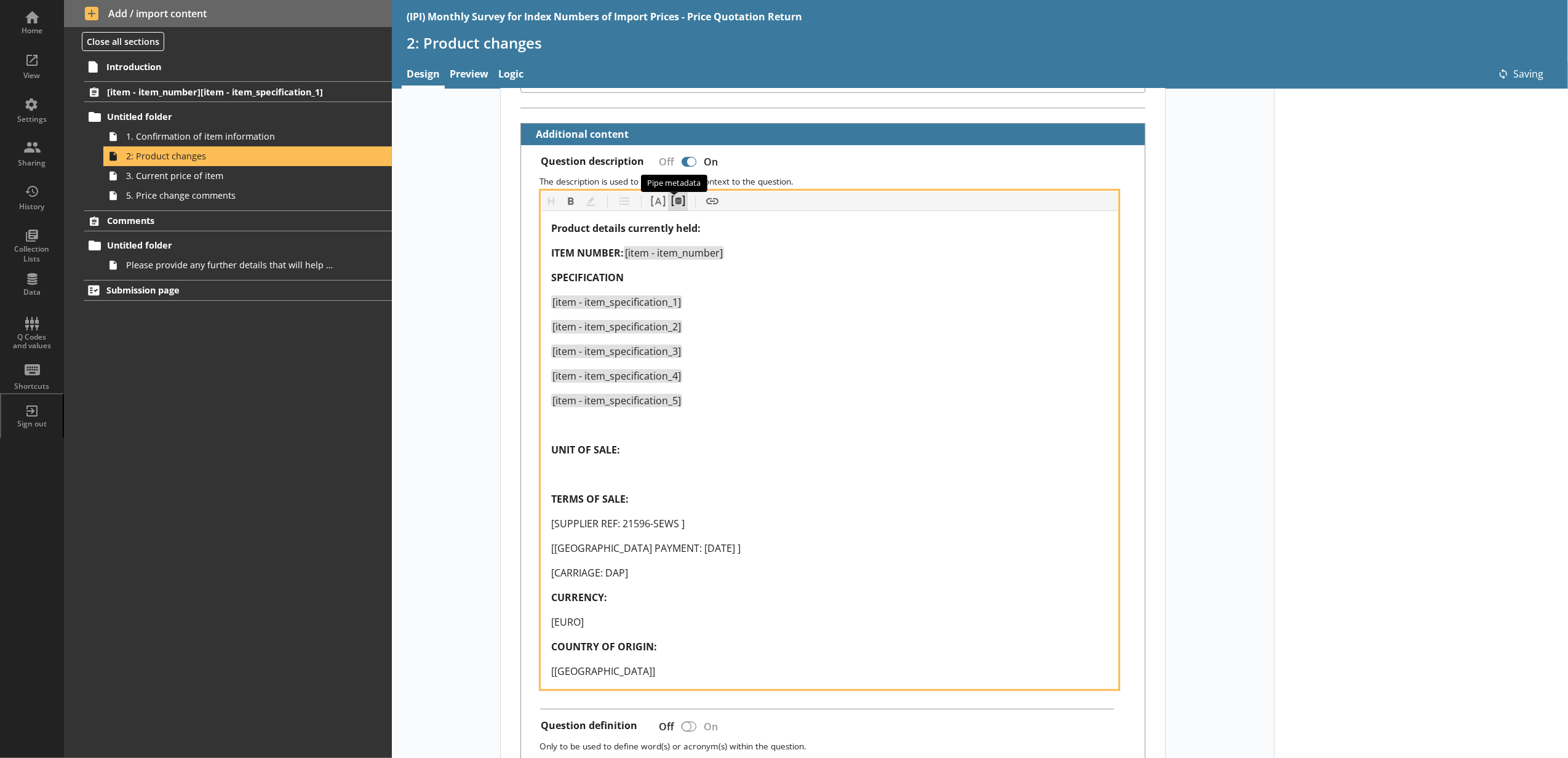
click at [672, 194] on button "Pipe metadata" at bounding box center [678, 201] width 20 height 20
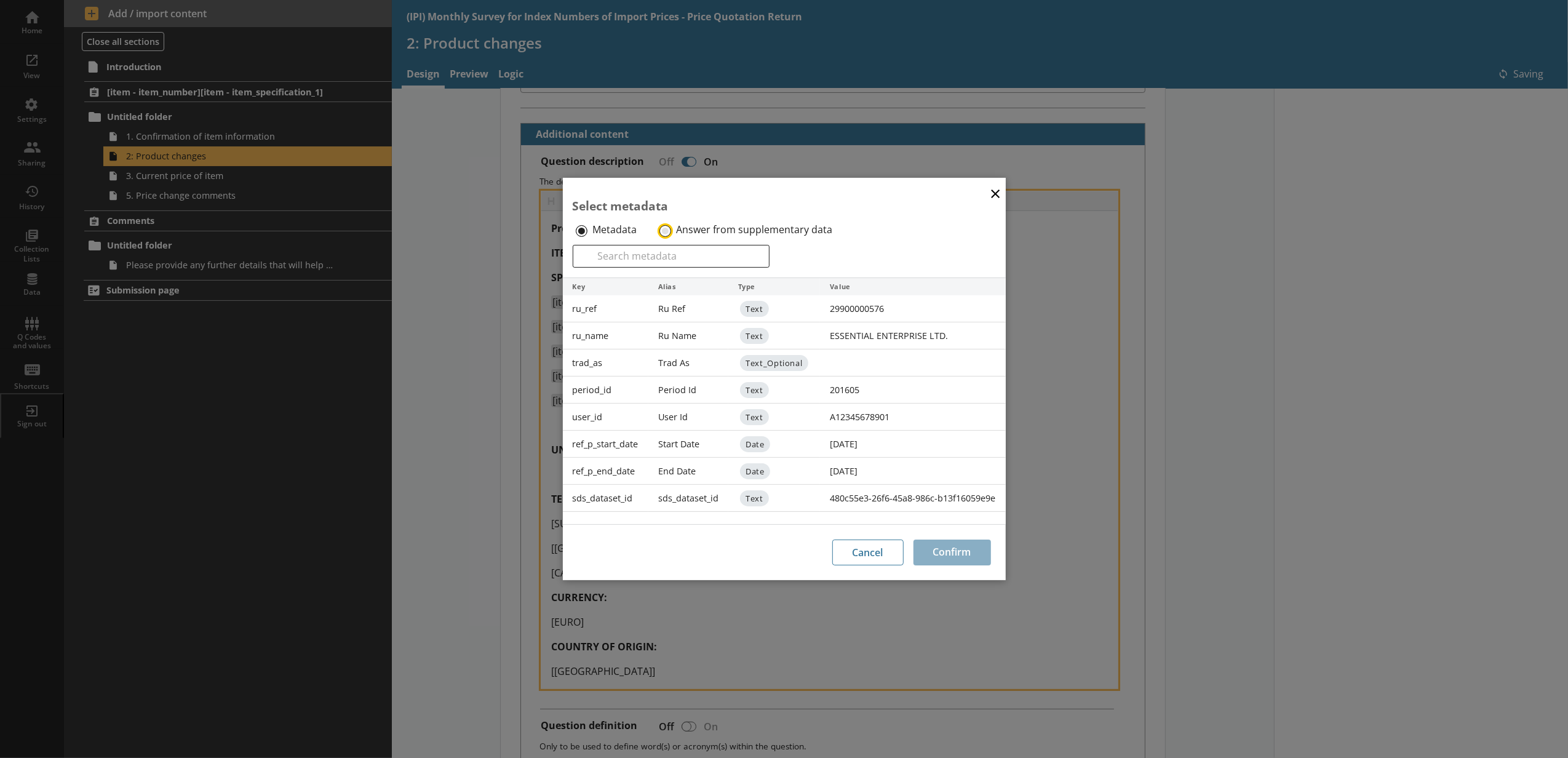
click at [667, 228] on input "Answer from supplementary data" at bounding box center [665, 231] width 12 height 12
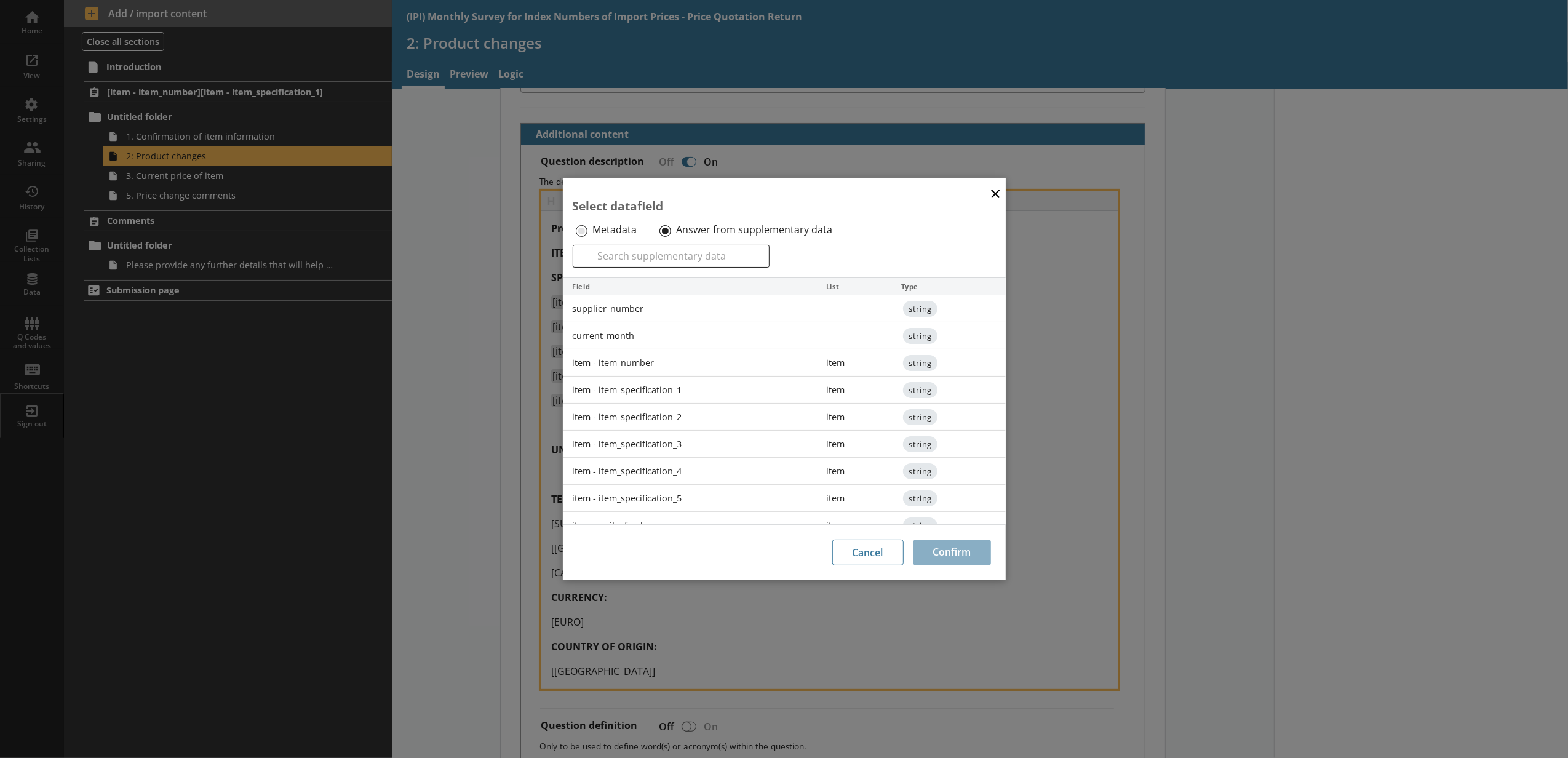
scroll to position [137, 0]
click at [670, 399] on div "item - unit_of_sale" at bounding box center [690, 389] width 254 height 27
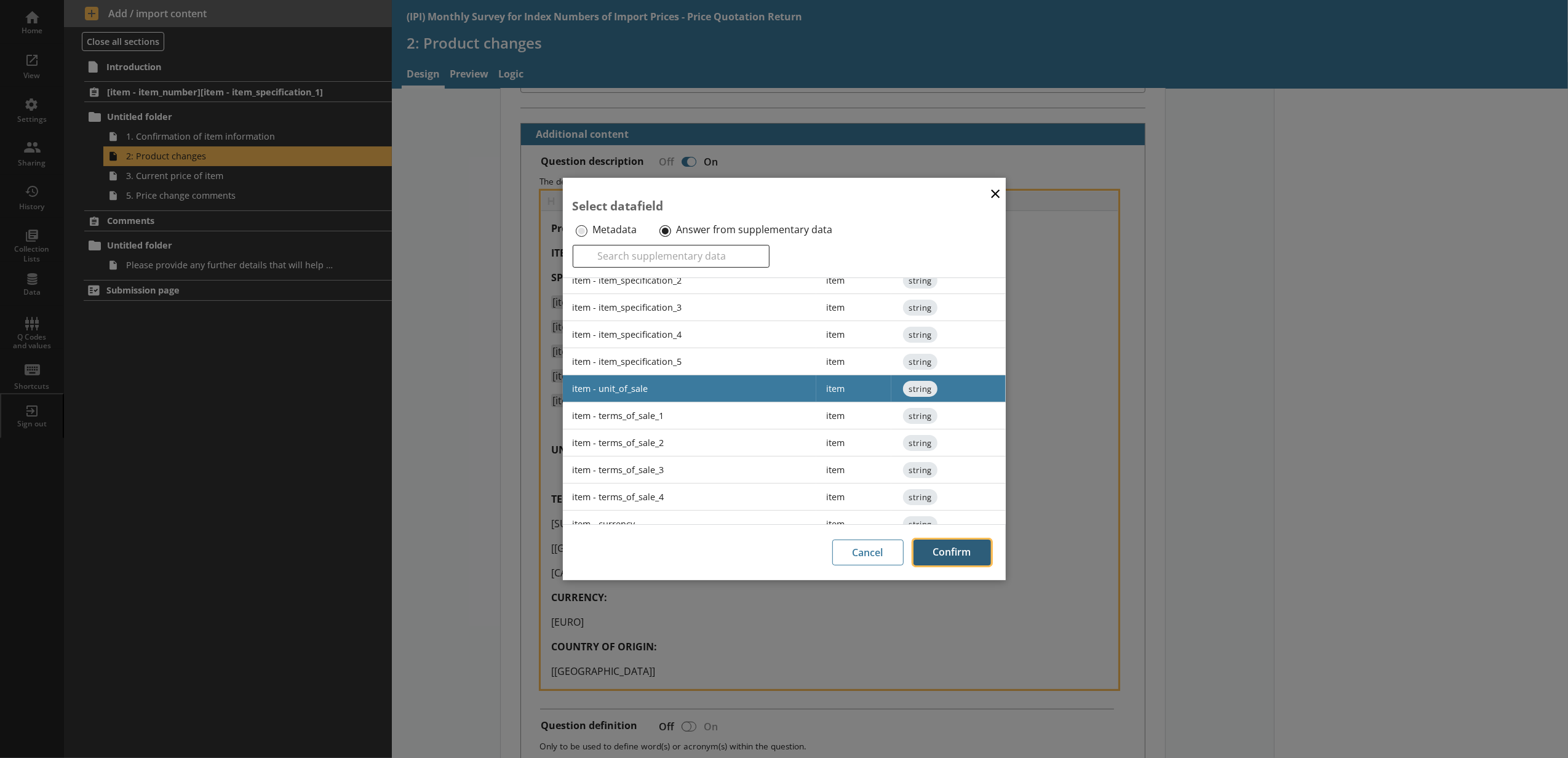
click at [955, 547] on button "Confirm" at bounding box center [952, 552] width 77 height 25
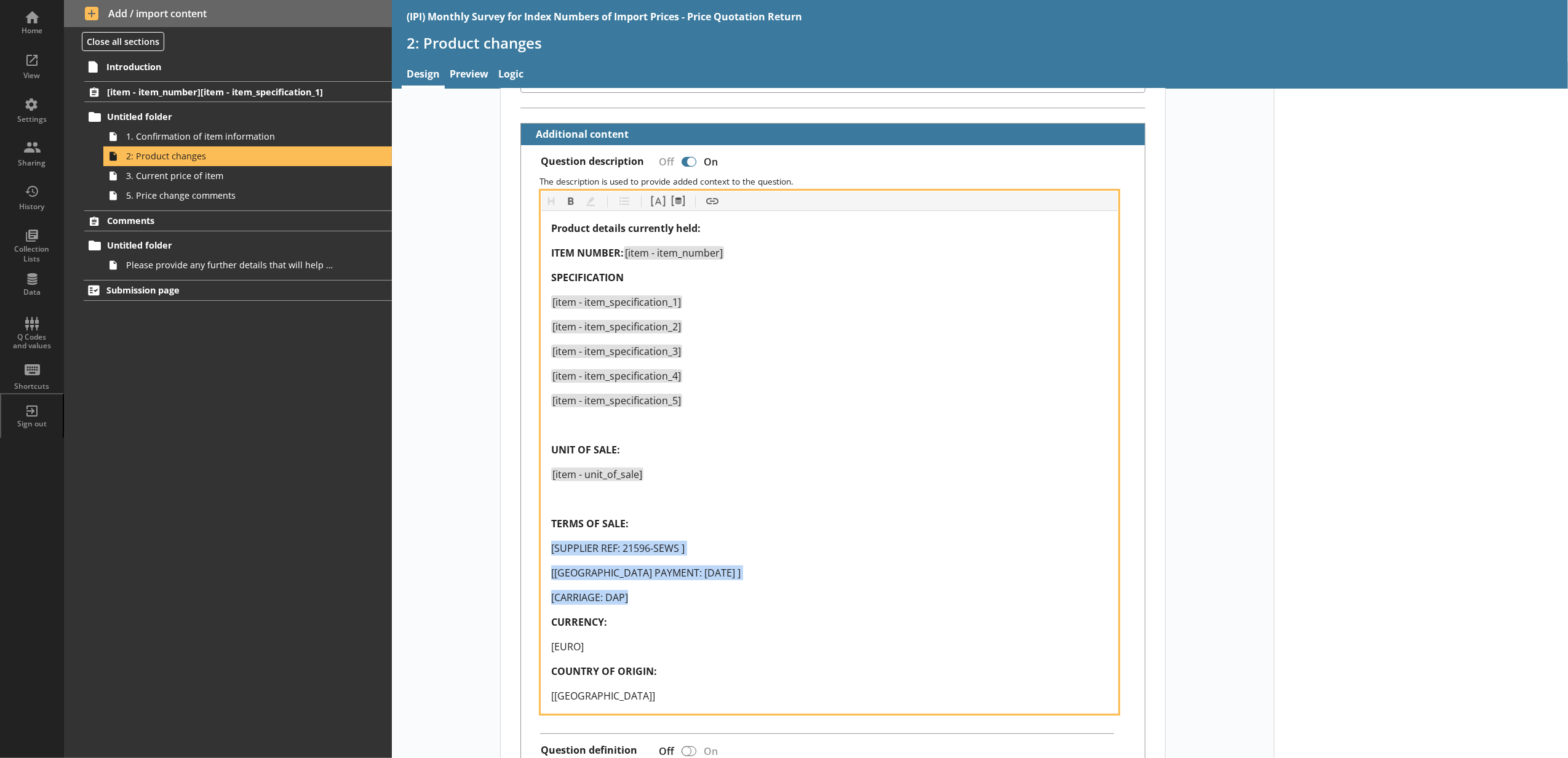
drag, startPoint x: 630, startPoint y: 604, endPoint x: 533, endPoint y: 554, distance: 109.1
click at [533, 554] on div "Heading Heading Bold Bold Highlight Highlight List List Pipe answer Pipe answer…" at bounding box center [832, 451] width 604 height 523
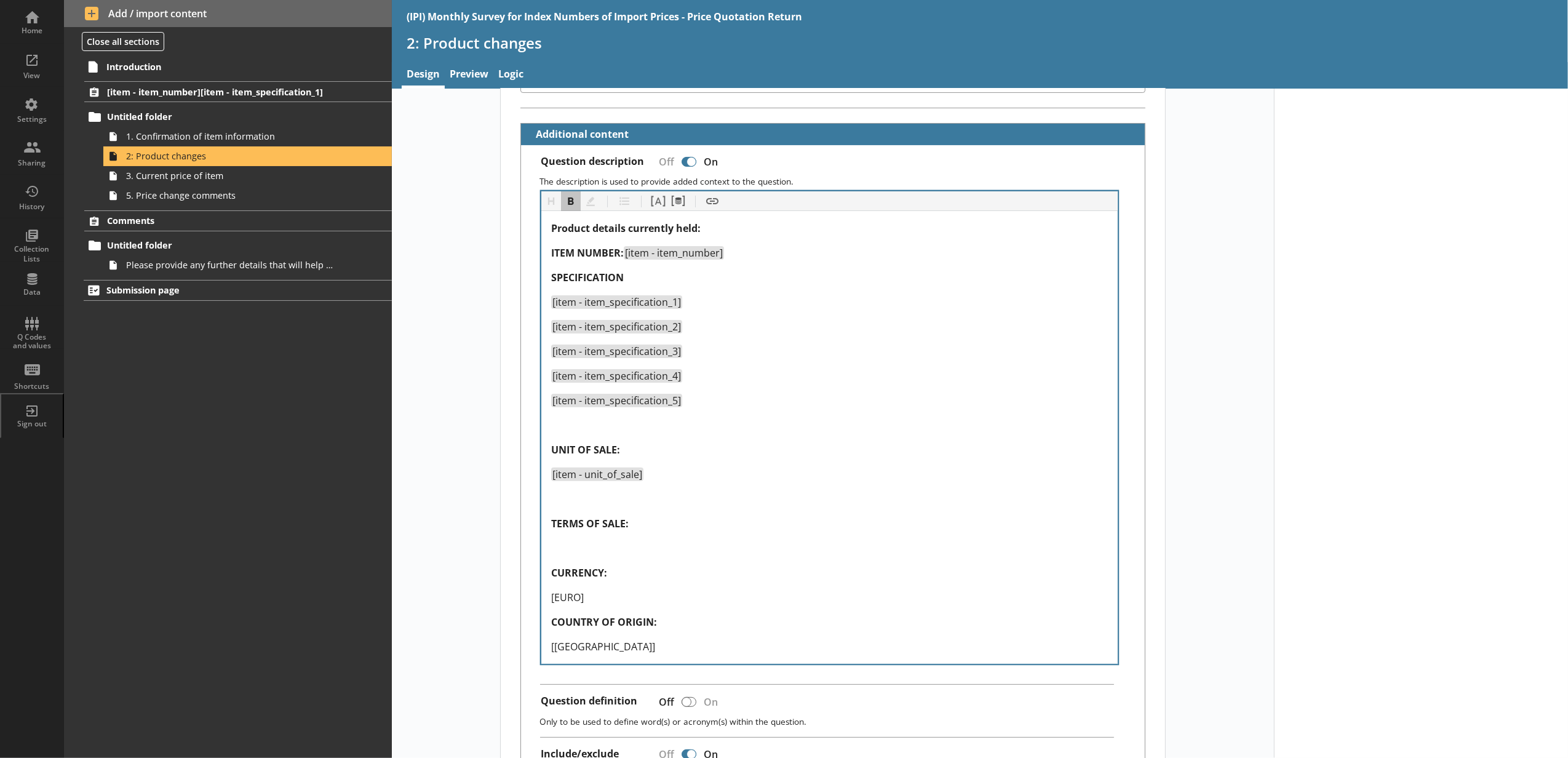
click at [664, 217] on div "Product details currently held: ITEM NUMBER: [item - item_number] SPECIFICATION…" at bounding box center [829, 437] width 576 height 452
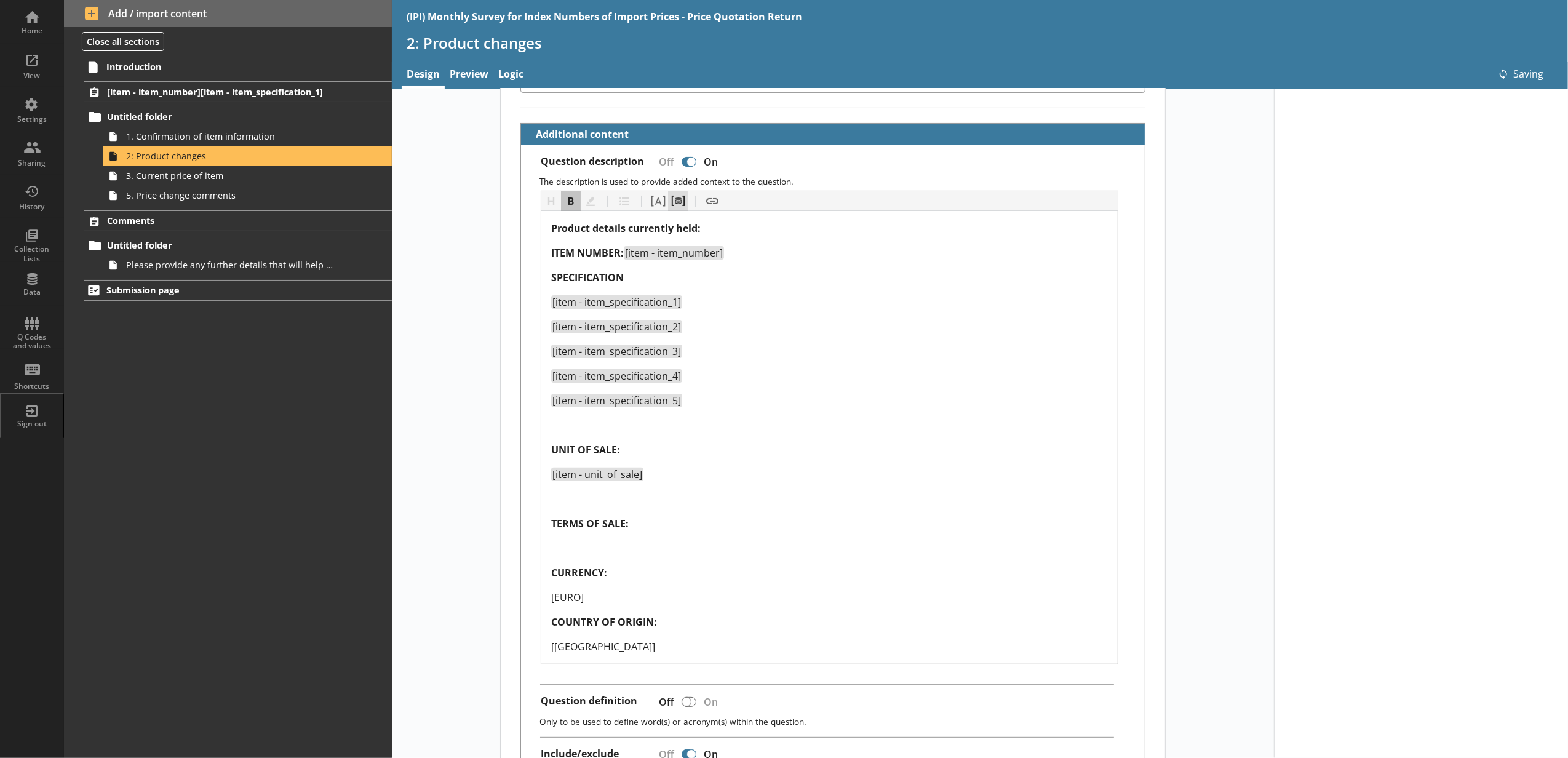
click at [669, 209] on button "Pipe metadata" at bounding box center [678, 201] width 20 height 20
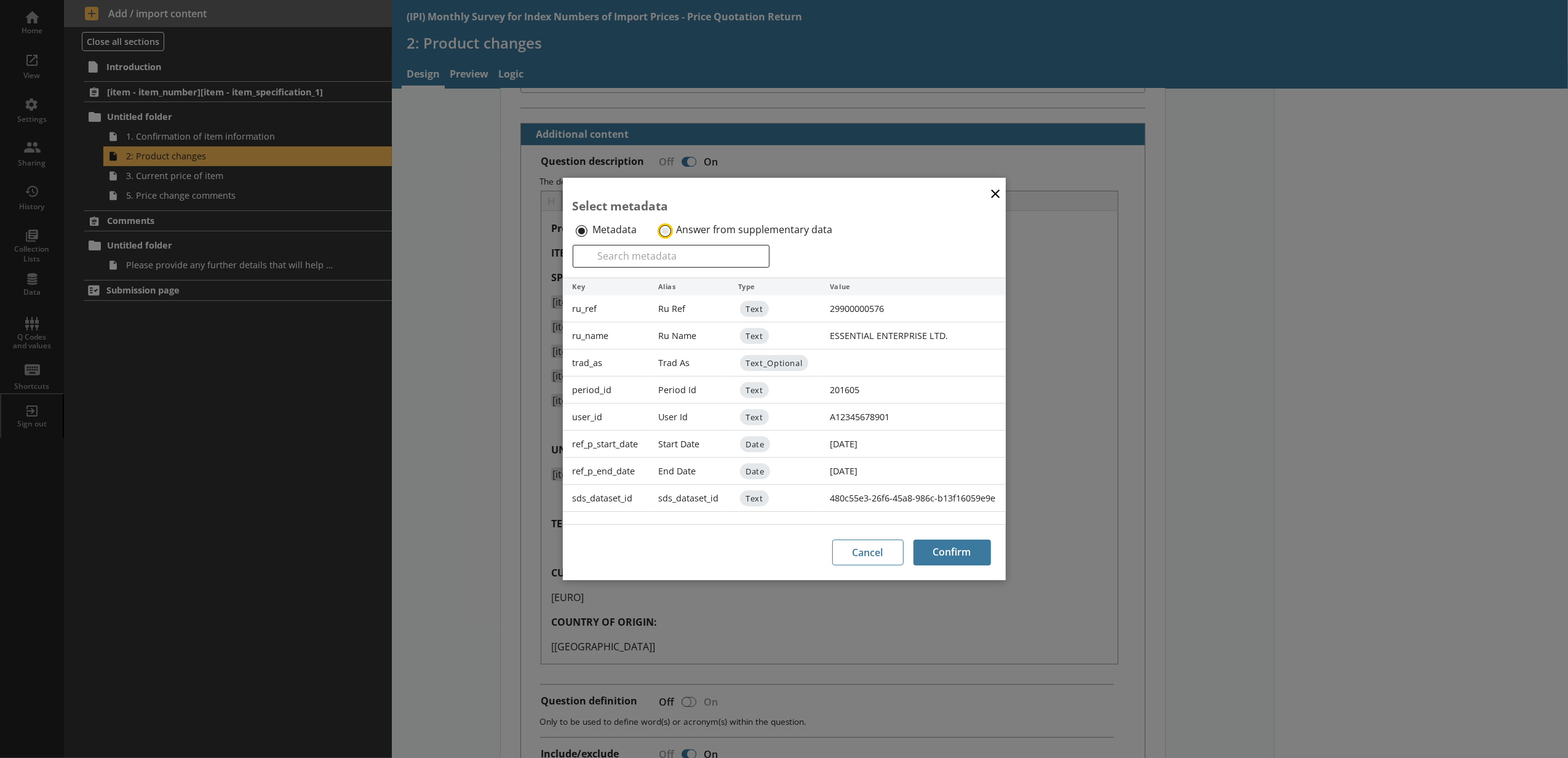
click at [666, 232] on input "Answer from supplementary data" at bounding box center [665, 231] width 12 height 12
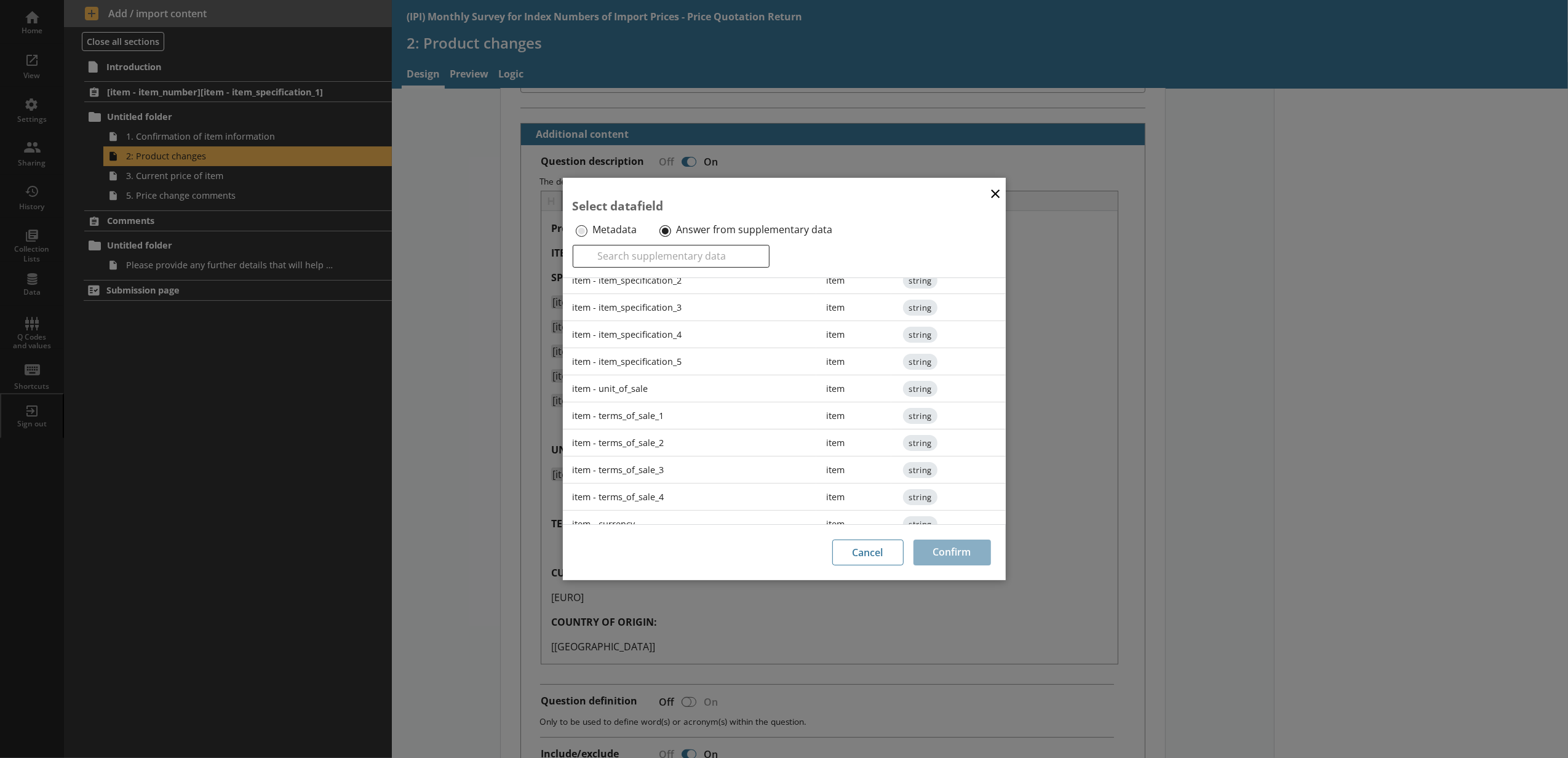
click at [686, 429] on div "item - terms_of_sale_1" at bounding box center [690, 416] width 254 height 27
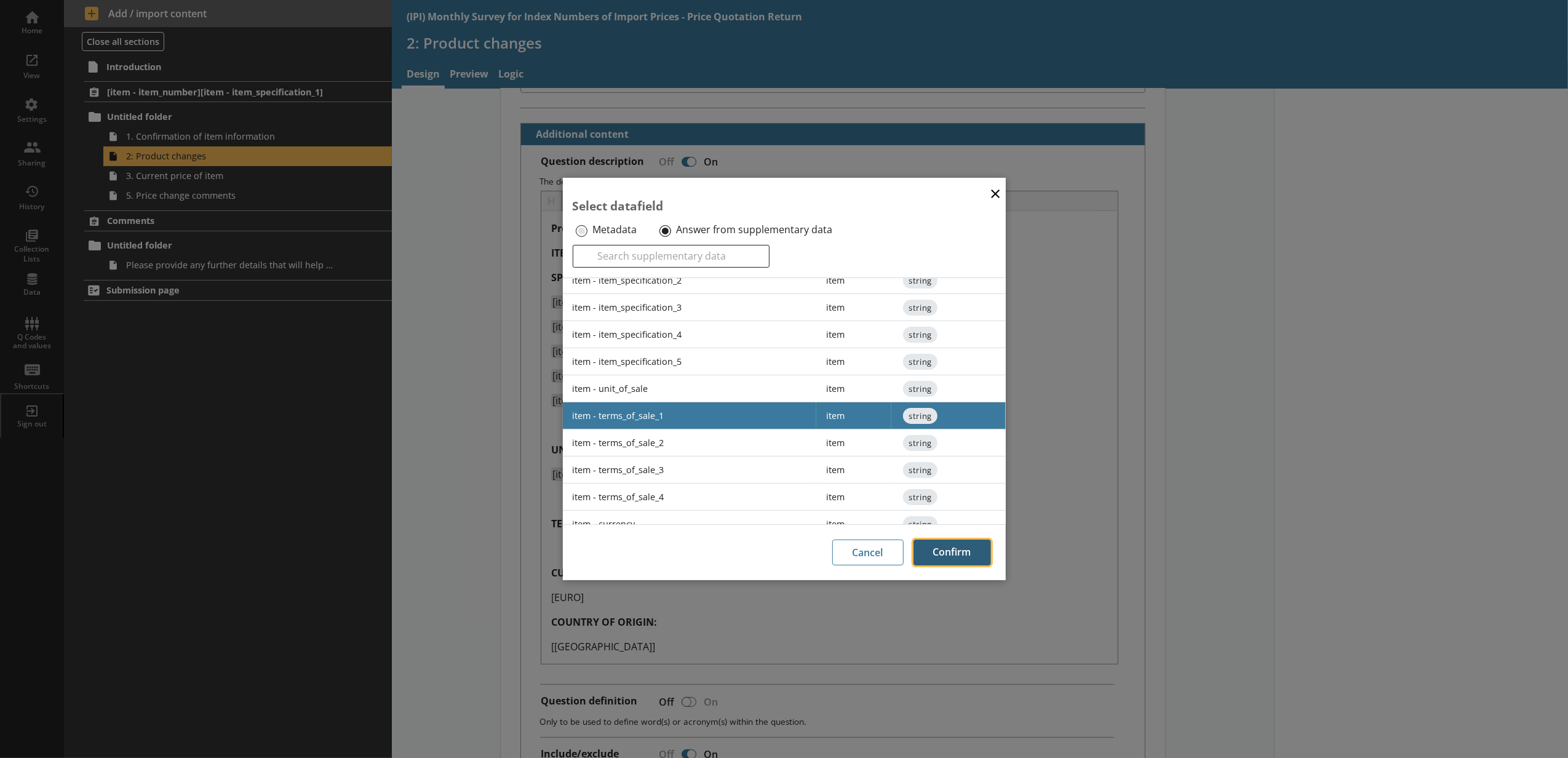
click at [930, 561] on button "Confirm" at bounding box center [952, 552] width 77 height 25
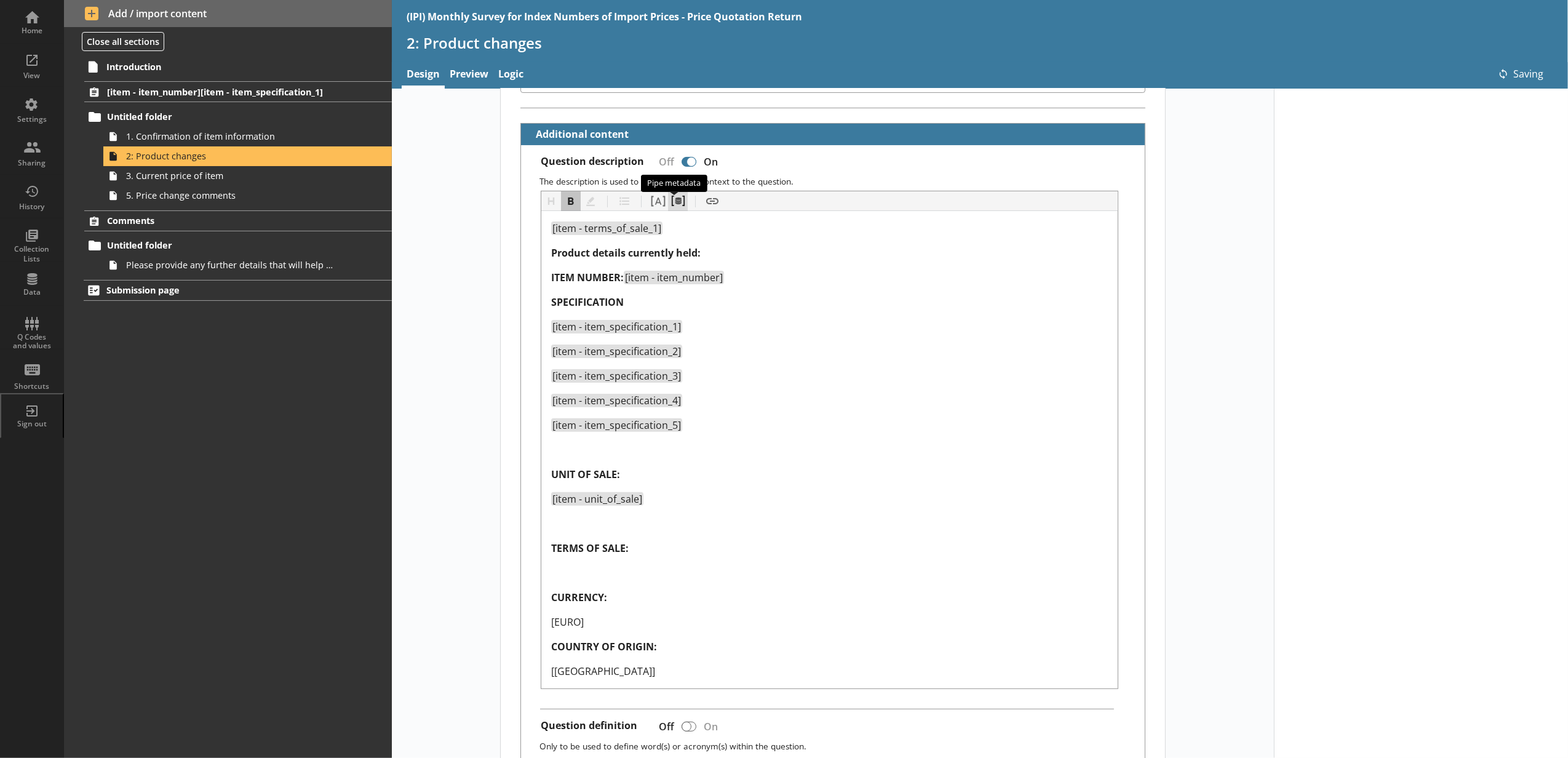
click at [671, 209] on button "Pipe metadata" at bounding box center [678, 201] width 20 height 20
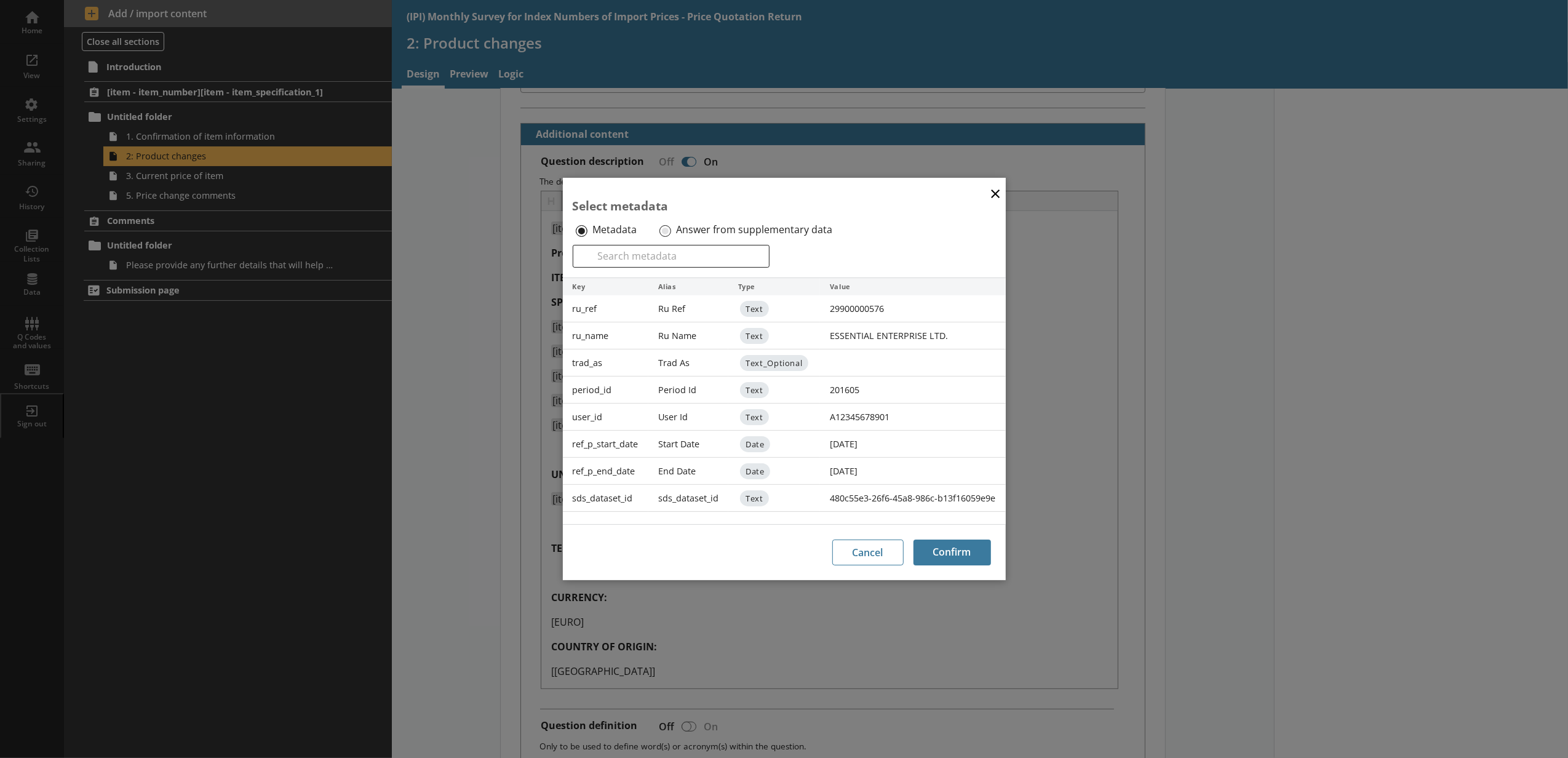
click at [1002, 180] on button "×" at bounding box center [995, 192] width 19 height 27
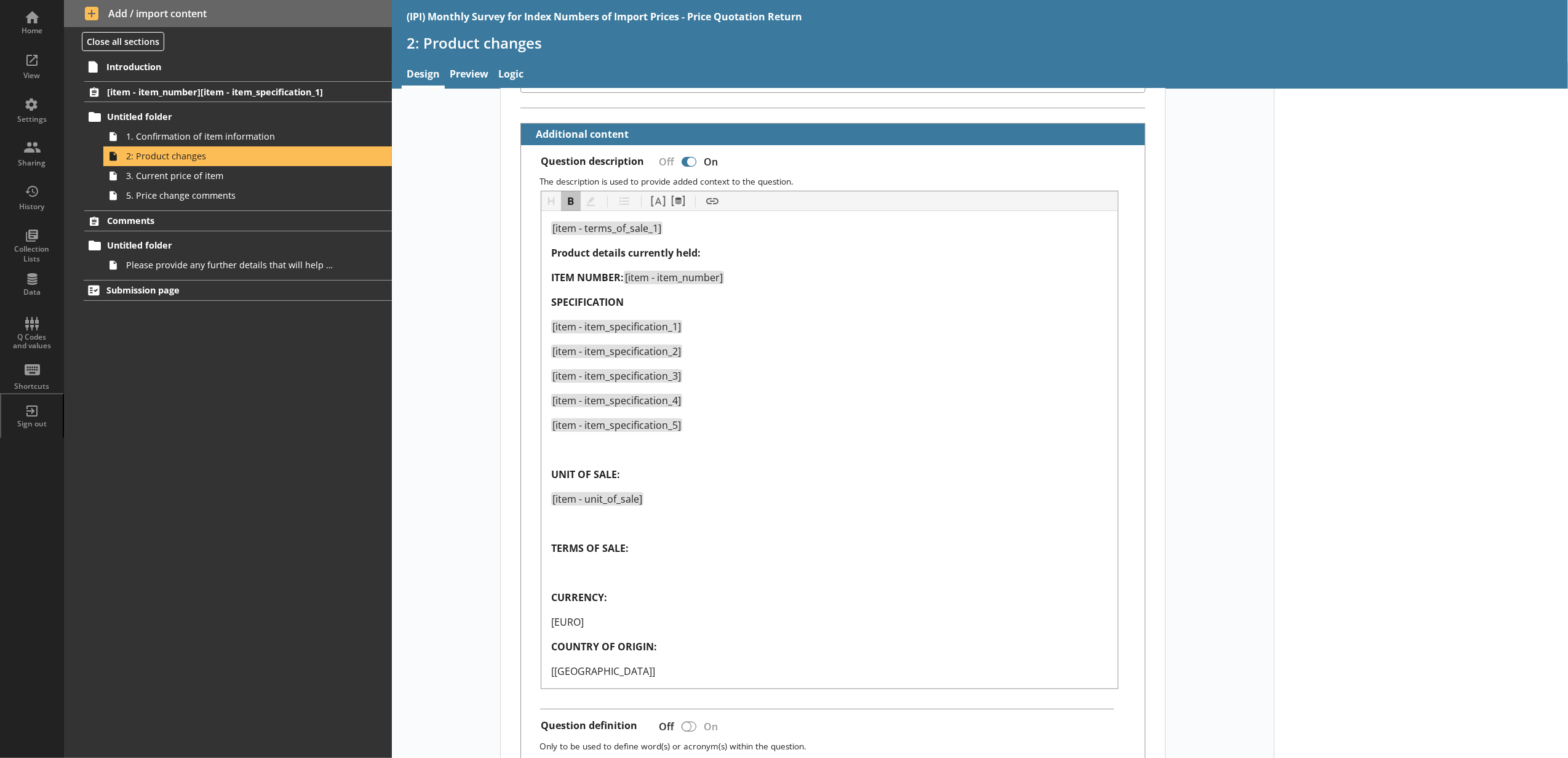
click at [1001, 190] on div "Question description Off On The description is used to provide added context to…" at bounding box center [832, 748] width 623 height 1206
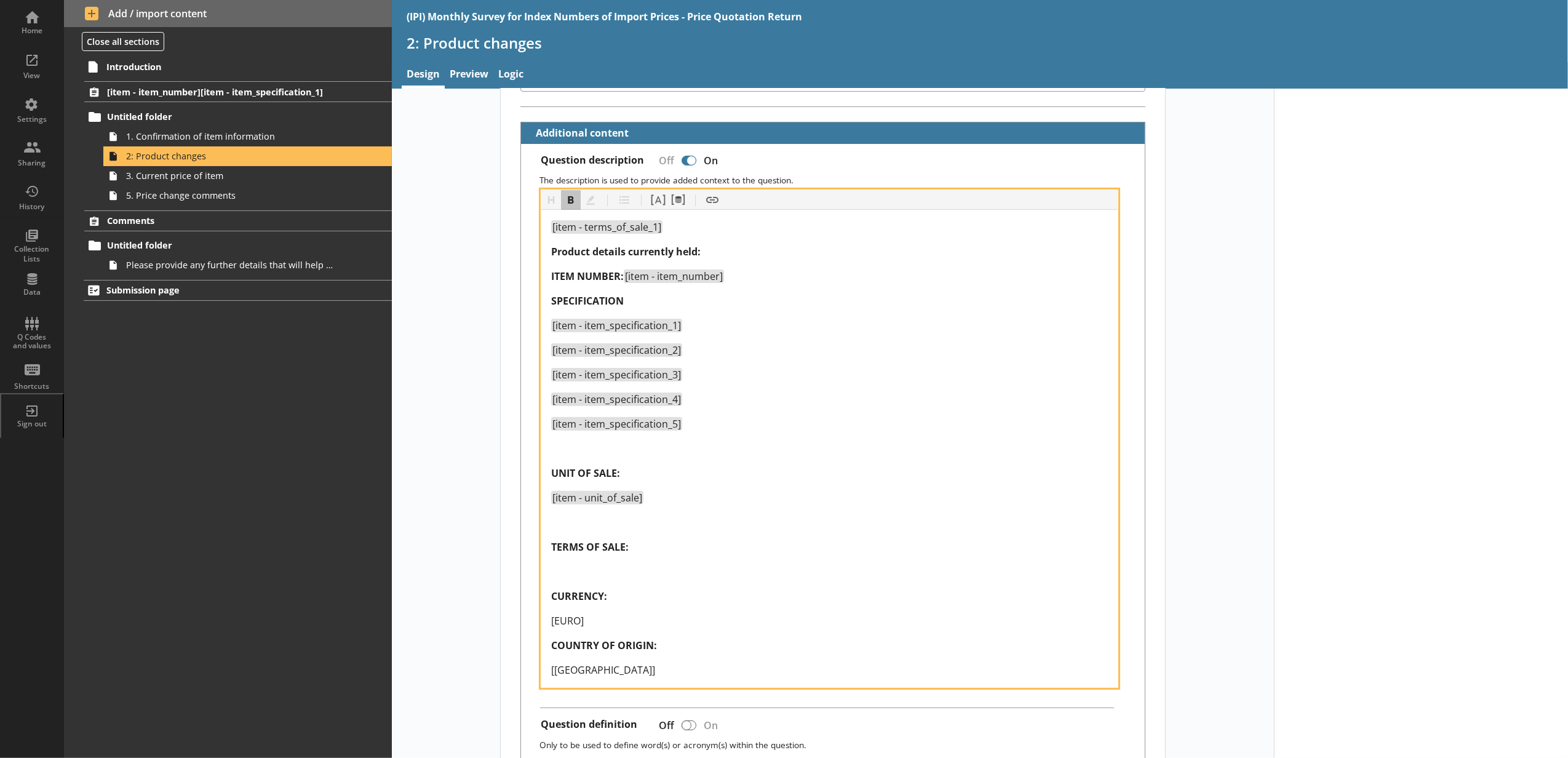
click at [671, 232] on div "[item - terms_of_sale_1]" at bounding box center [829, 227] width 557 height 15
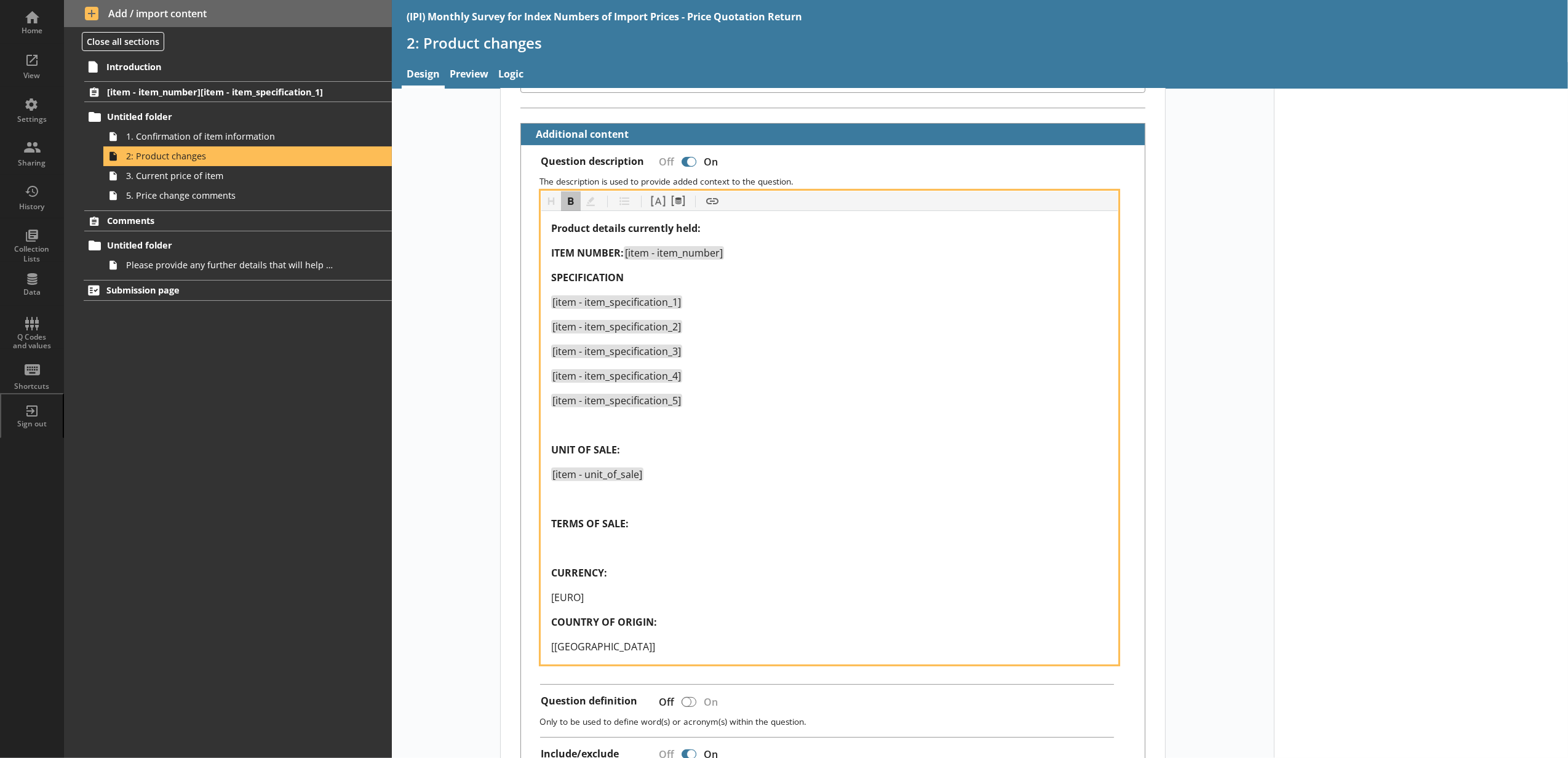
click at [574, 564] on div "Product details currently held: ITEM NUMBER: [item - item_number] SPECIFICATION…" at bounding box center [829, 437] width 557 height 433
click at [583, 499] on div at bounding box center [829, 498] width 557 height 15
click at [557, 546] on div at bounding box center [829, 547] width 557 height 15
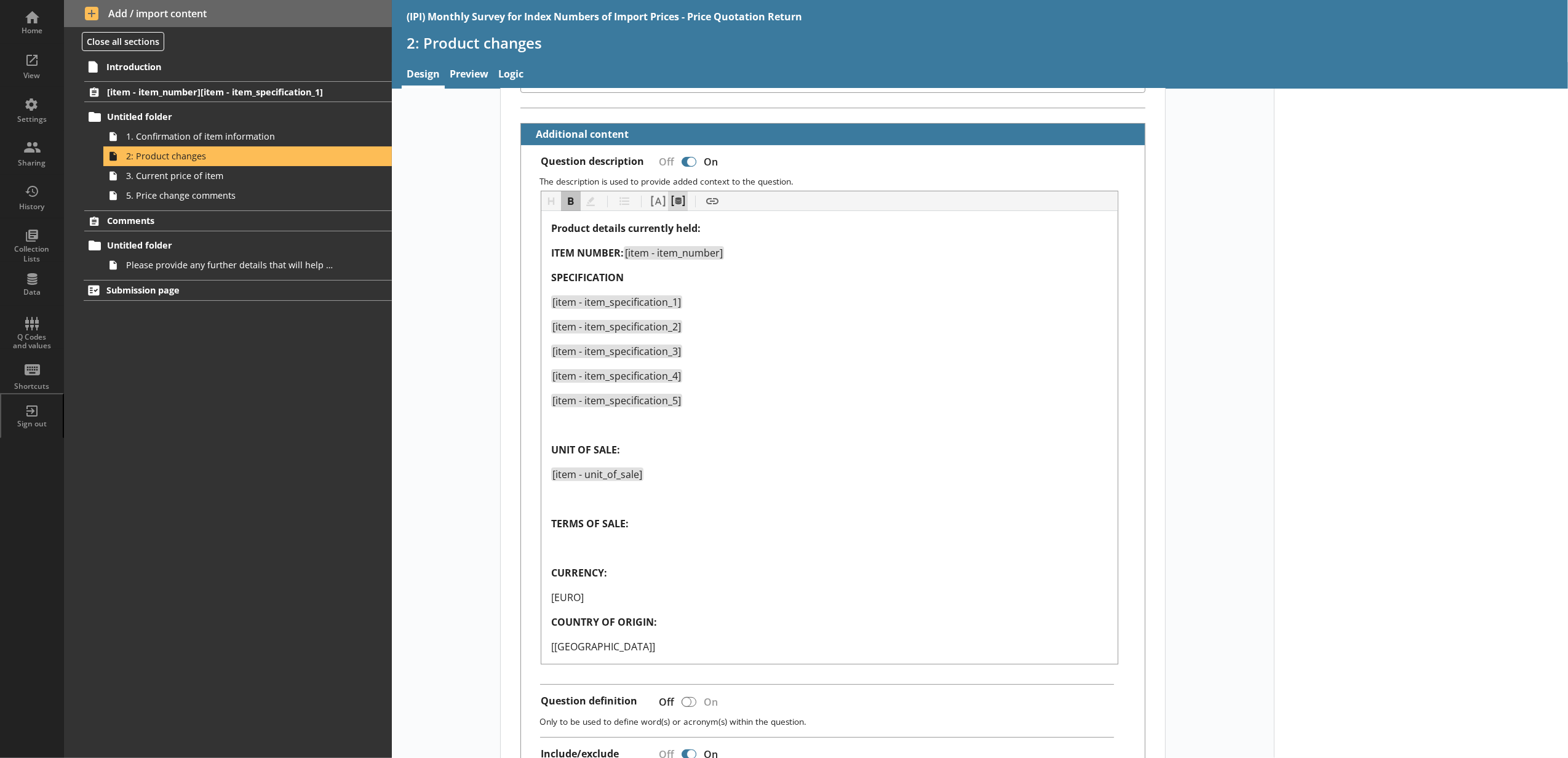
click at [670, 210] on button "Pipe metadata" at bounding box center [678, 201] width 20 height 20
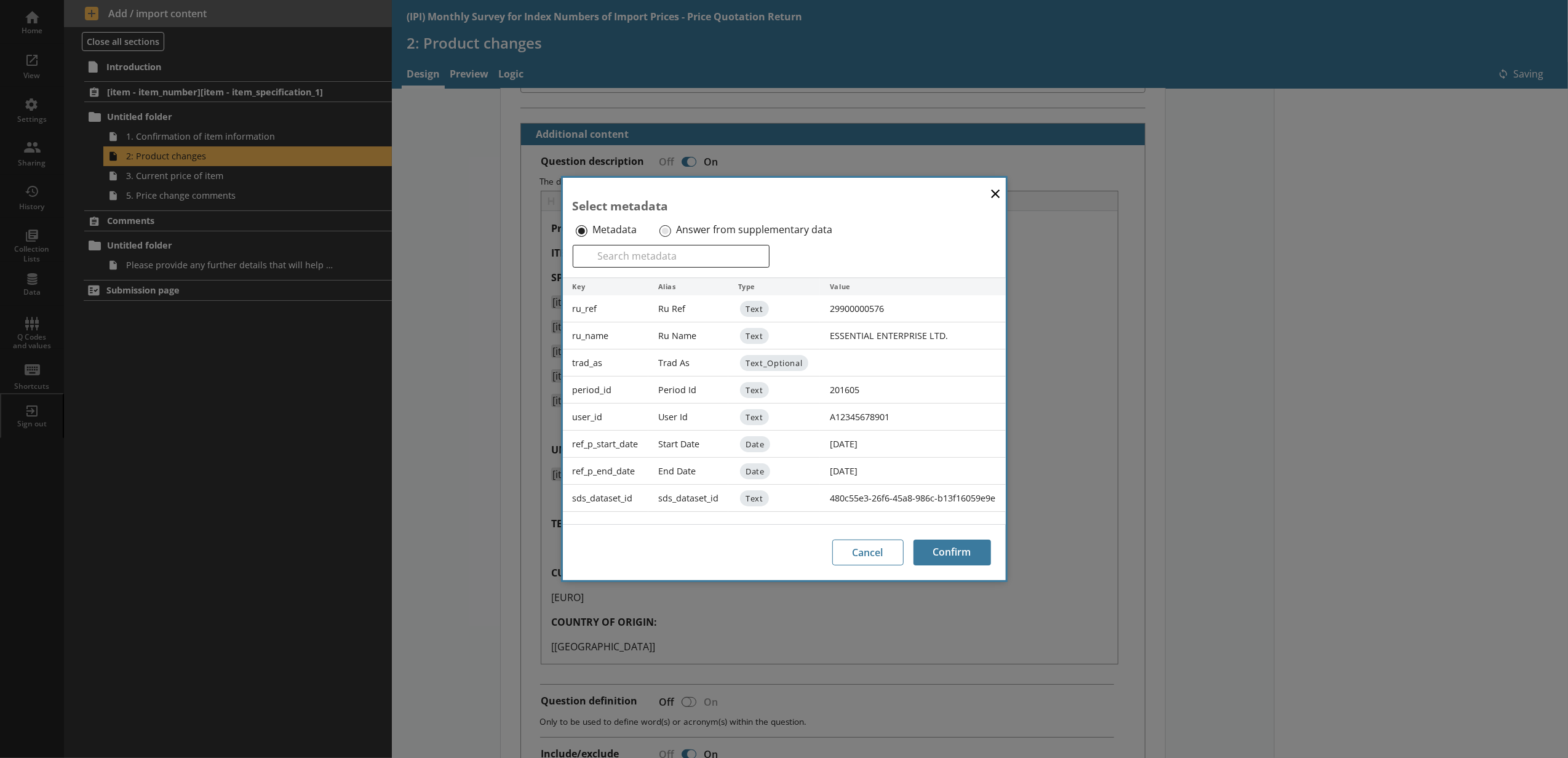
click at [676, 232] on label "Answer from supplementary data" at bounding box center [754, 230] width 156 height 13
click at [671, 232] on input "Answer from supplementary data" at bounding box center [665, 231] width 12 height 12
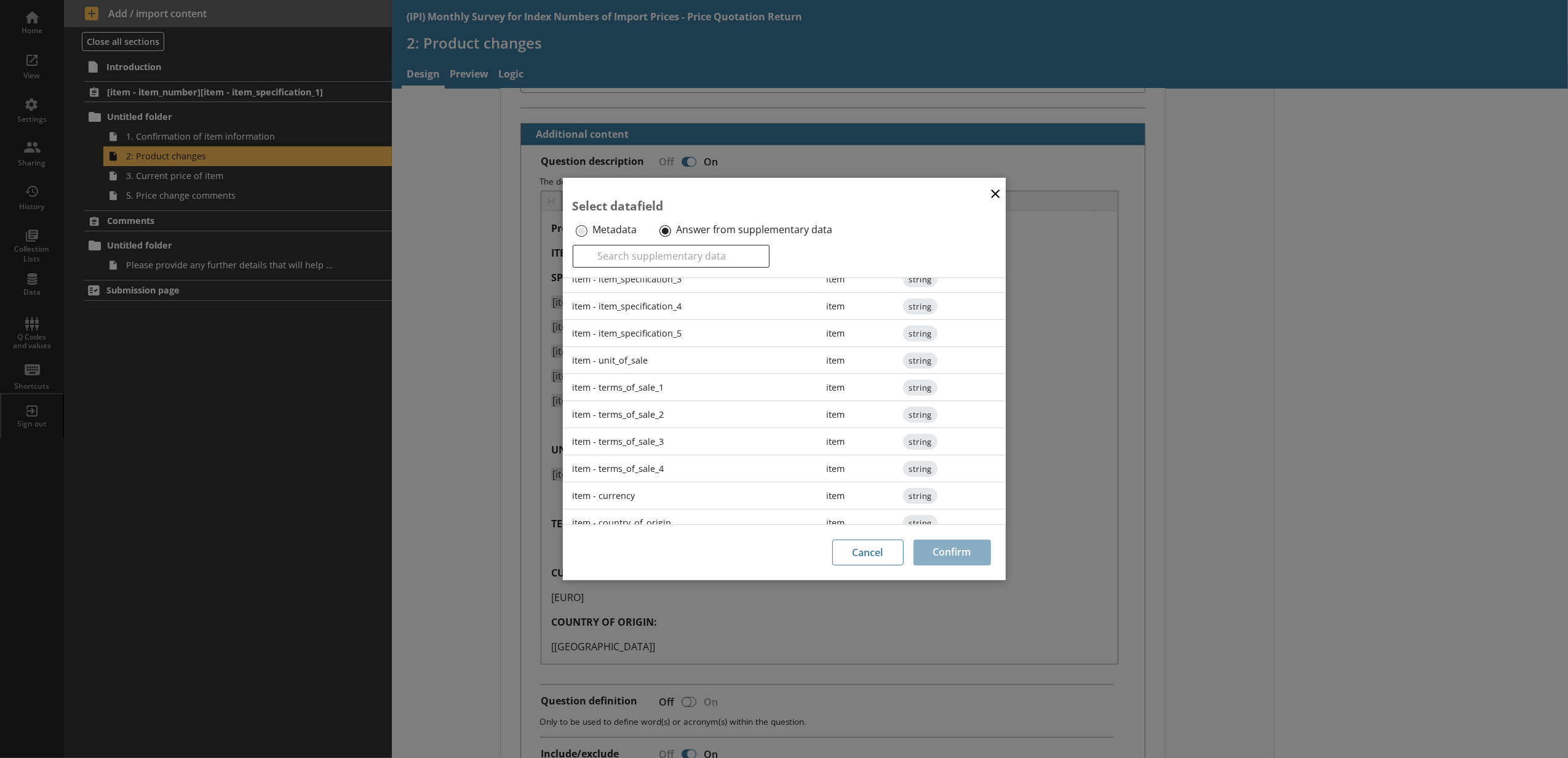
scroll to position [190, 0]
click at [645, 378] on div "item - terms_of_sale_1" at bounding box center [690, 375] width 254 height 27
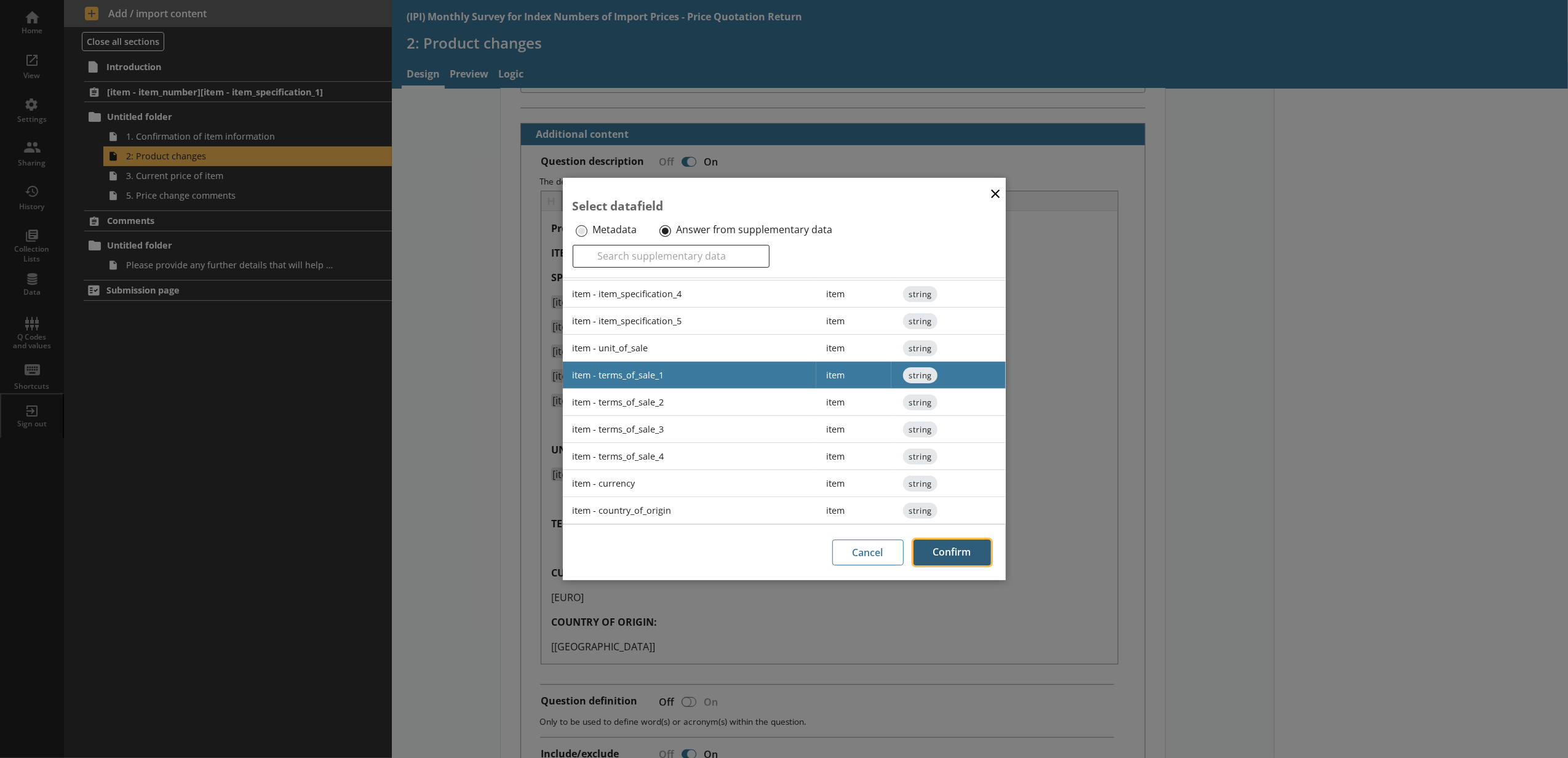
click at [934, 550] on button "Confirm" at bounding box center [952, 552] width 77 height 25
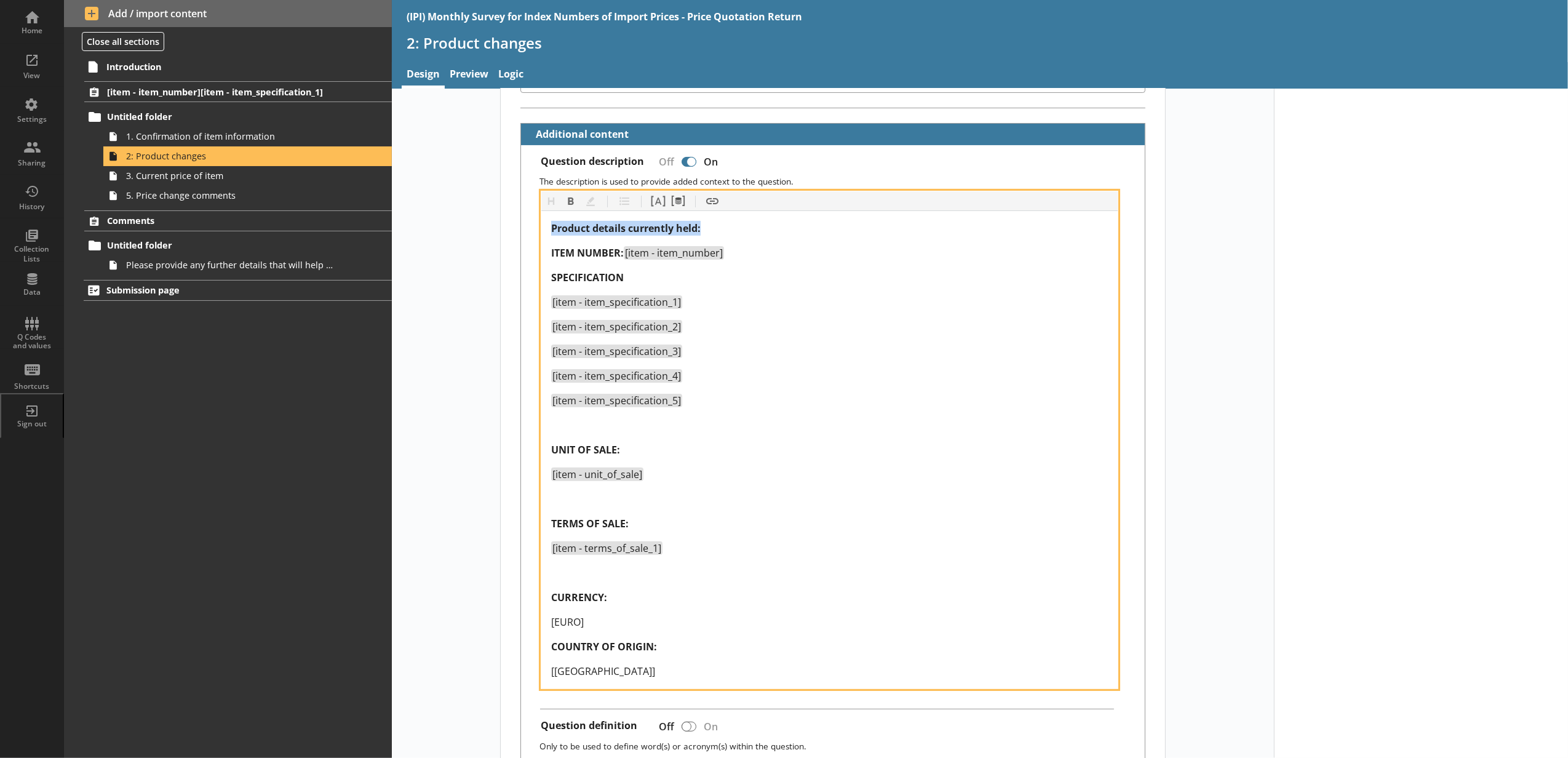
drag, startPoint x: 701, startPoint y: 230, endPoint x: 537, endPoint y: 230, distance: 164.0
click at [541, 230] on div "Product details currently held: ITEM NUMBER: [item - item_number] SPECIFICATION…" at bounding box center [829, 449] width 576 height 477
click at [768, 353] on div "[item - item_specification_3]" at bounding box center [829, 351] width 557 height 15
drag, startPoint x: 706, startPoint y: 229, endPoint x: 546, endPoint y: 230, distance: 160.0
click at [546, 230] on div "Product details currently held: ITEM NUMBER: [item - item_number] SPECIFICATION…" at bounding box center [829, 449] width 576 height 477
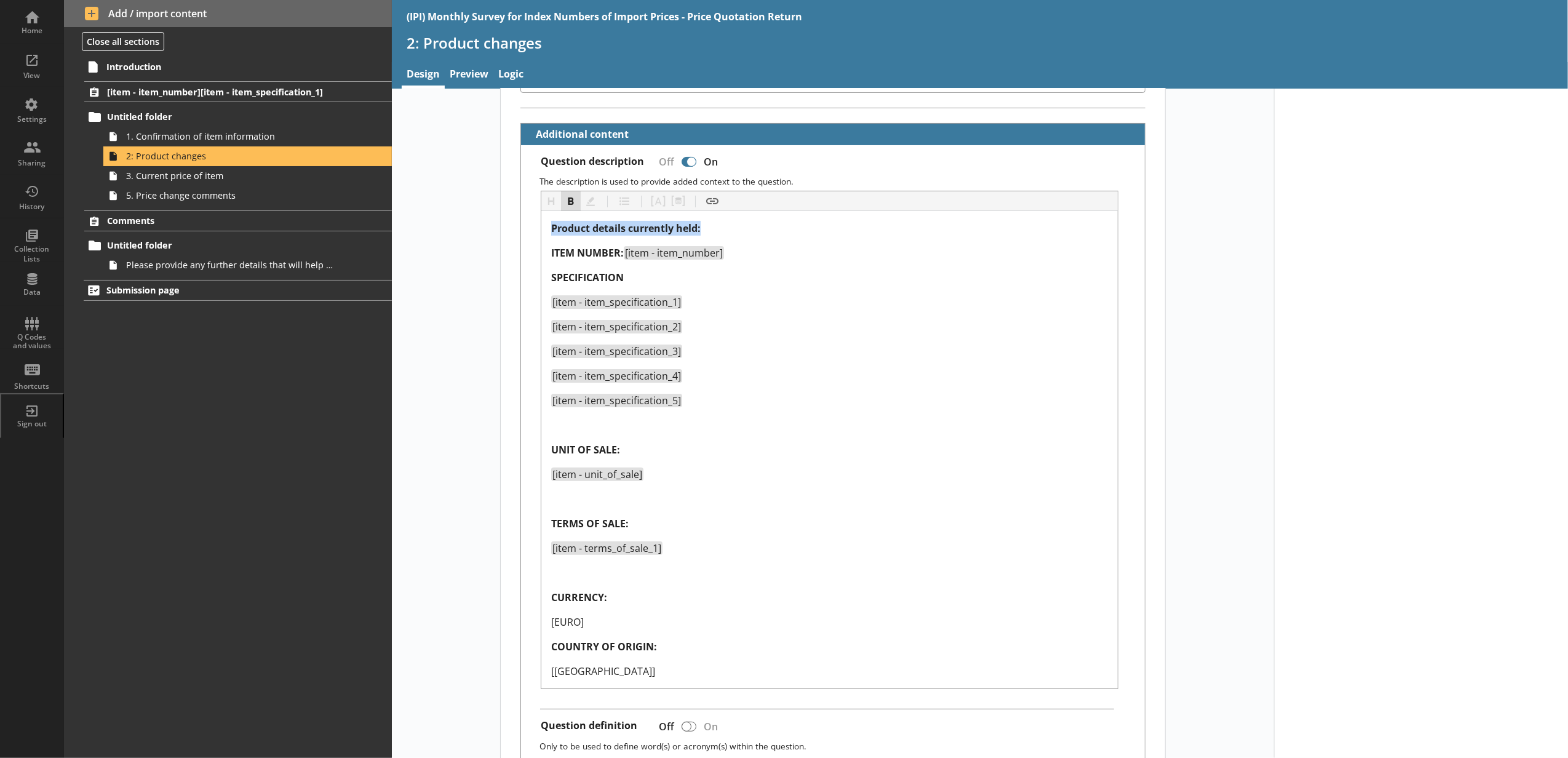
click at [561, 209] on button "Bold" at bounding box center [571, 201] width 20 height 20
click at [845, 358] on div "[item - item_specification_3]" at bounding box center [829, 351] width 557 height 15
click at [284, 179] on span "3. Current price of item" at bounding box center [231, 176] width 210 height 12
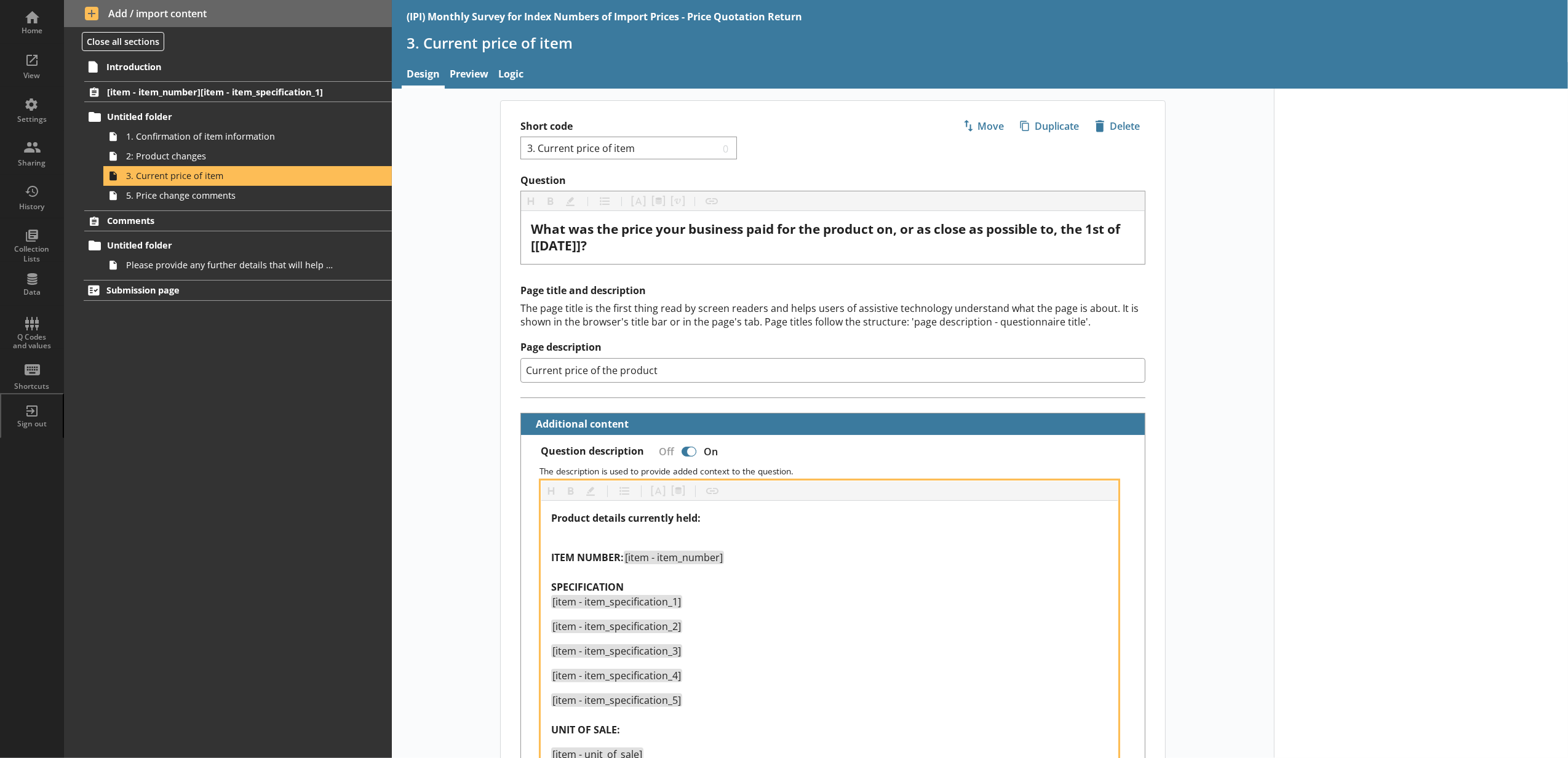
click at [578, 547] on div "ITEM NUMBER: [item - item_number] SPECIFICATION [item - item_specification_1]" at bounding box center [829, 572] width 557 height 74
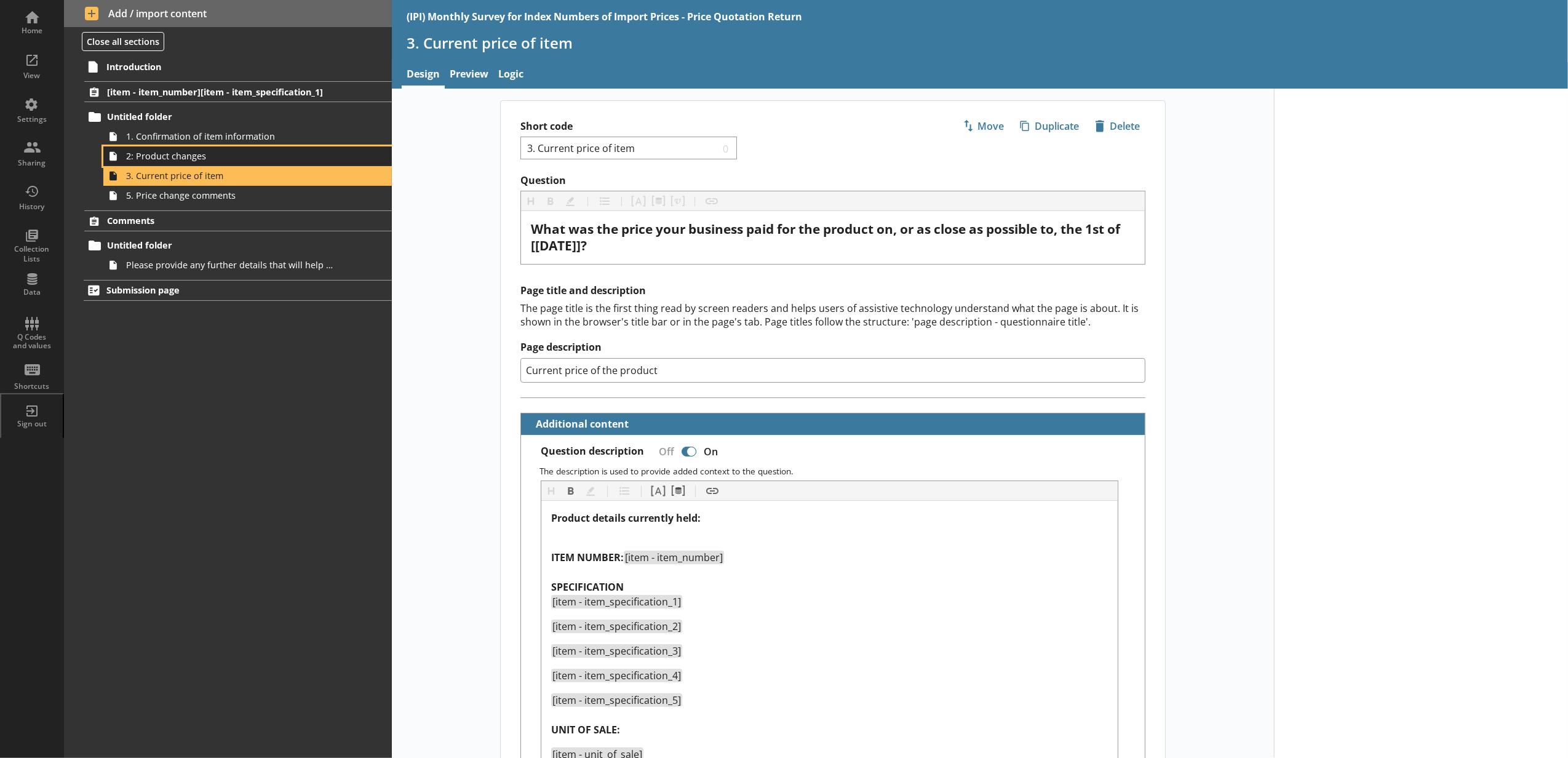
click at [243, 157] on span "2: Product changes" at bounding box center [231, 156] width 210 height 12
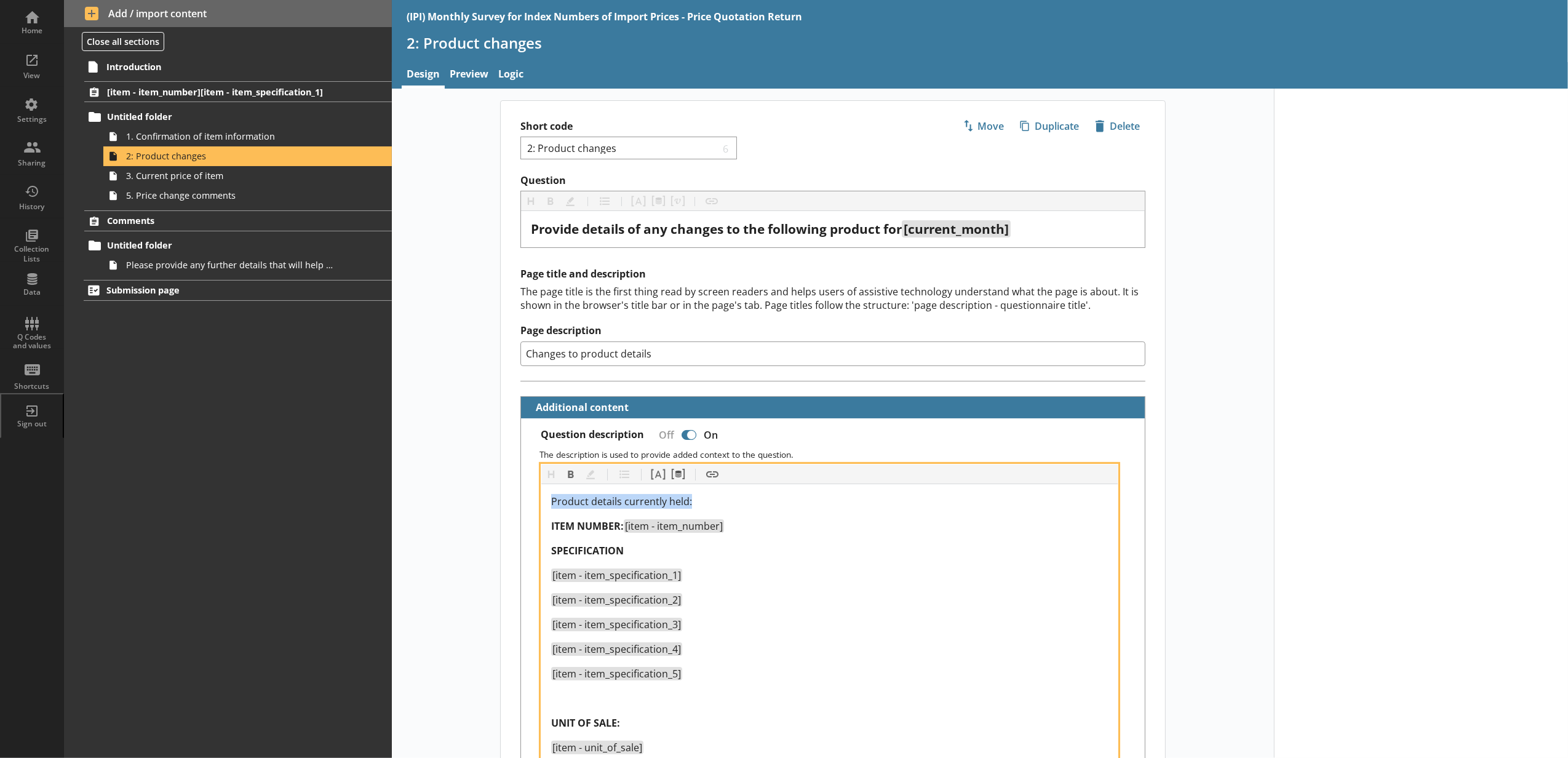
drag, startPoint x: 537, startPoint y: 503, endPoint x: 471, endPoint y: 497, distance: 66.3
click at [569, 483] on button "Bold" at bounding box center [571, 474] width 20 height 20
click at [761, 537] on div "Product details currently held: ITEM NUMBER: [item - item_number] SPECIFICATION…" at bounding box center [829, 722] width 557 height 457
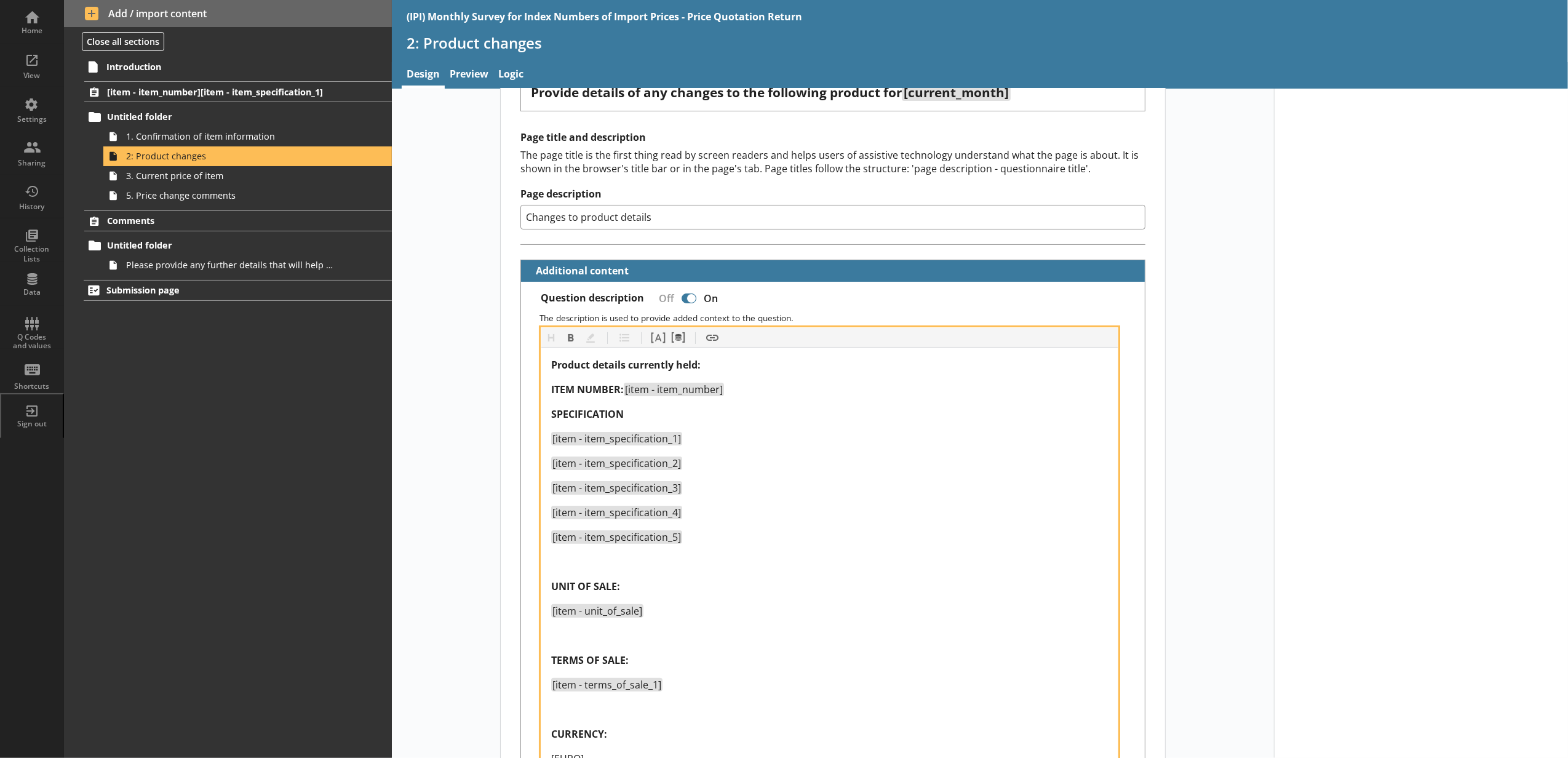
scroll to position [274, 0]
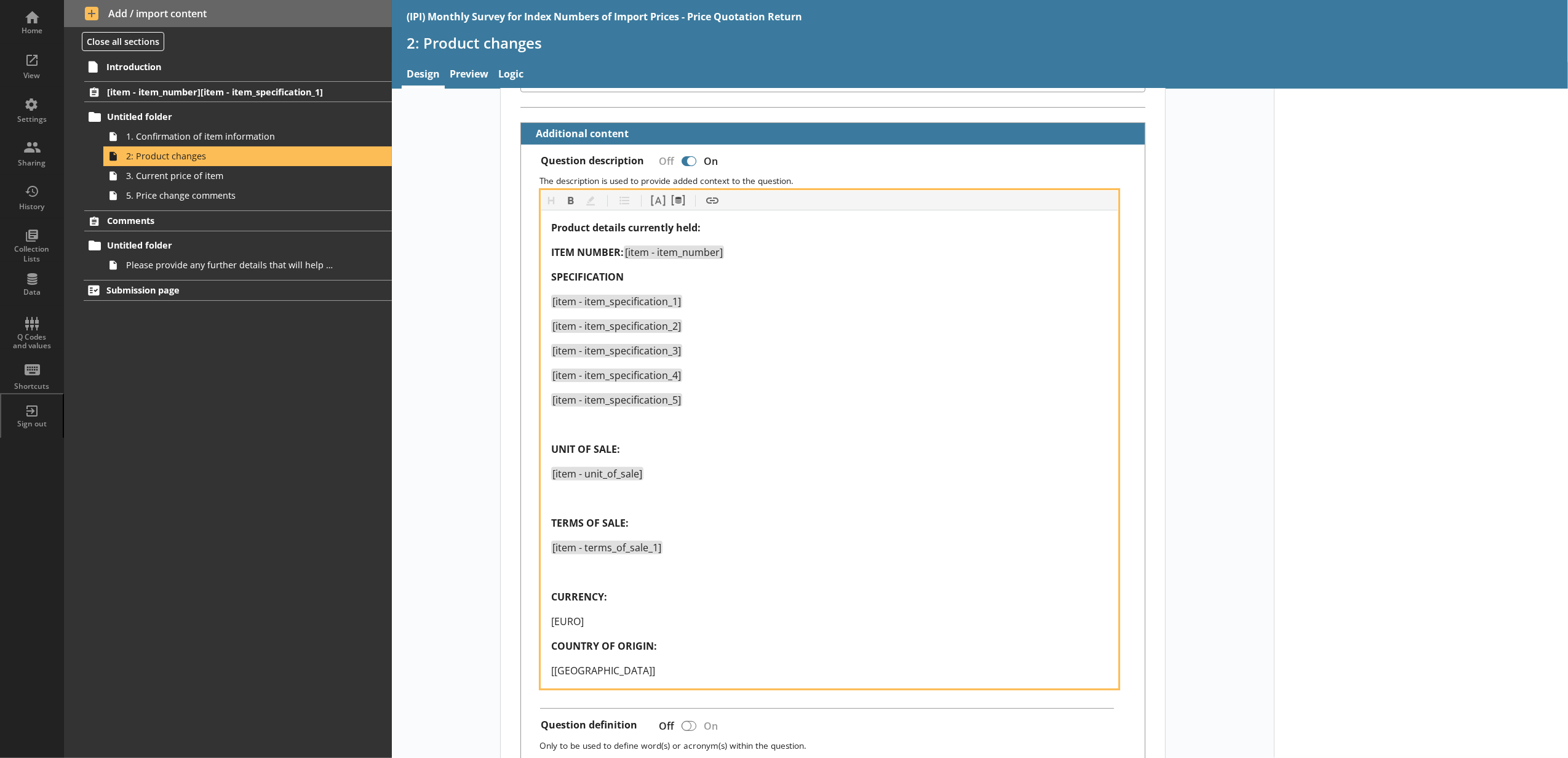
click at [595, 561] on div "Product details currently held: ITEM NUMBER: [item - item_number] SPECIFICATION…" at bounding box center [829, 448] width 557 height 457
click at [668, 194] on button "Pipe metadata" at bounding box center [678, 200] width 20 height 20
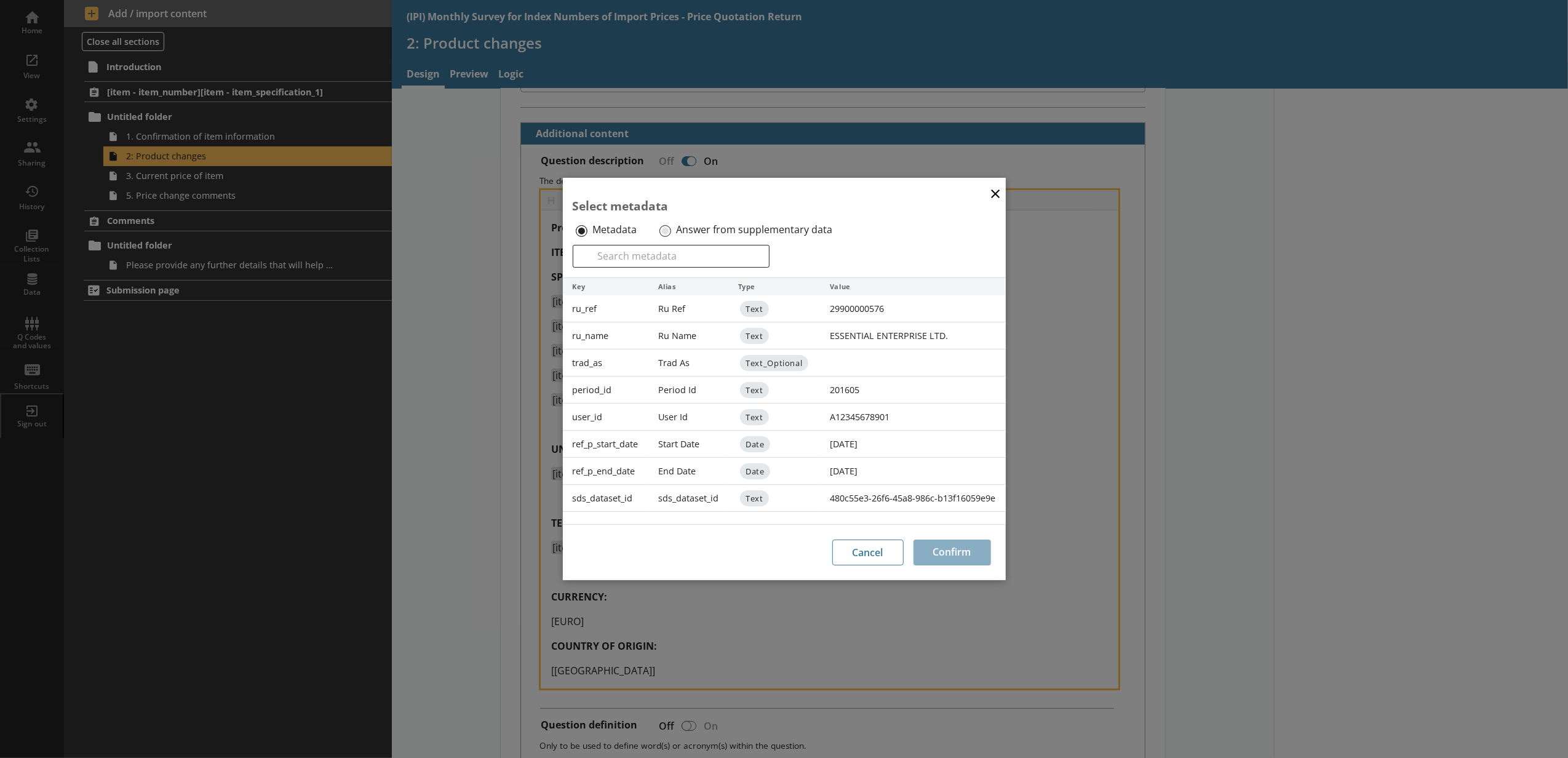
click at [670, 233] on div "Answer from supplementary data" at bounding box center [754, 230] width 195 height 20
click at [665, 225] on input "Answer from supplementary data" at bounding box center [665, 231] width 12 height 12
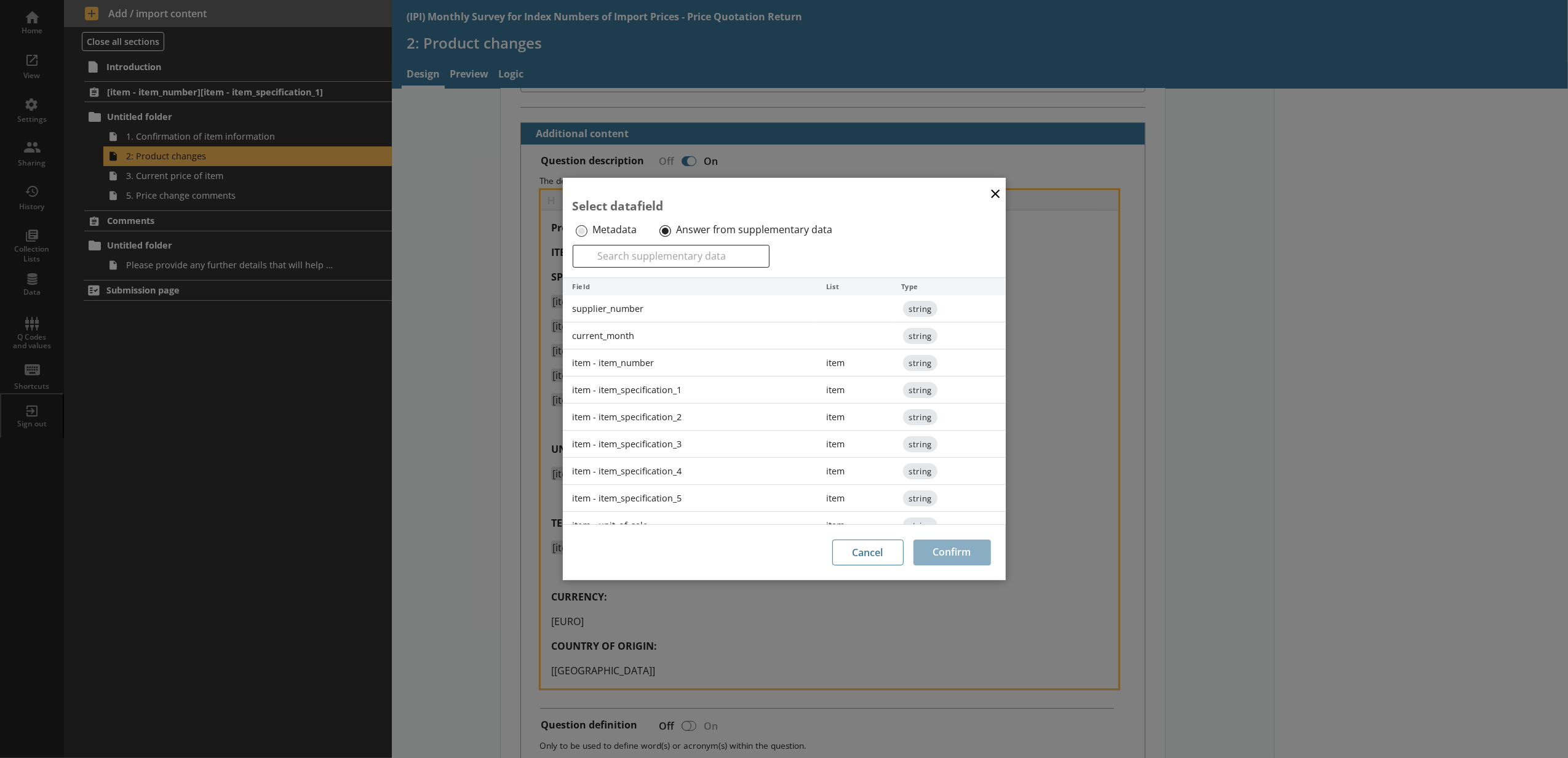
scroll to position [137, 0]
click at [685, 449] on div "item - terms_of_sale_2" at bounding box center [690, 442] width 254 height 27
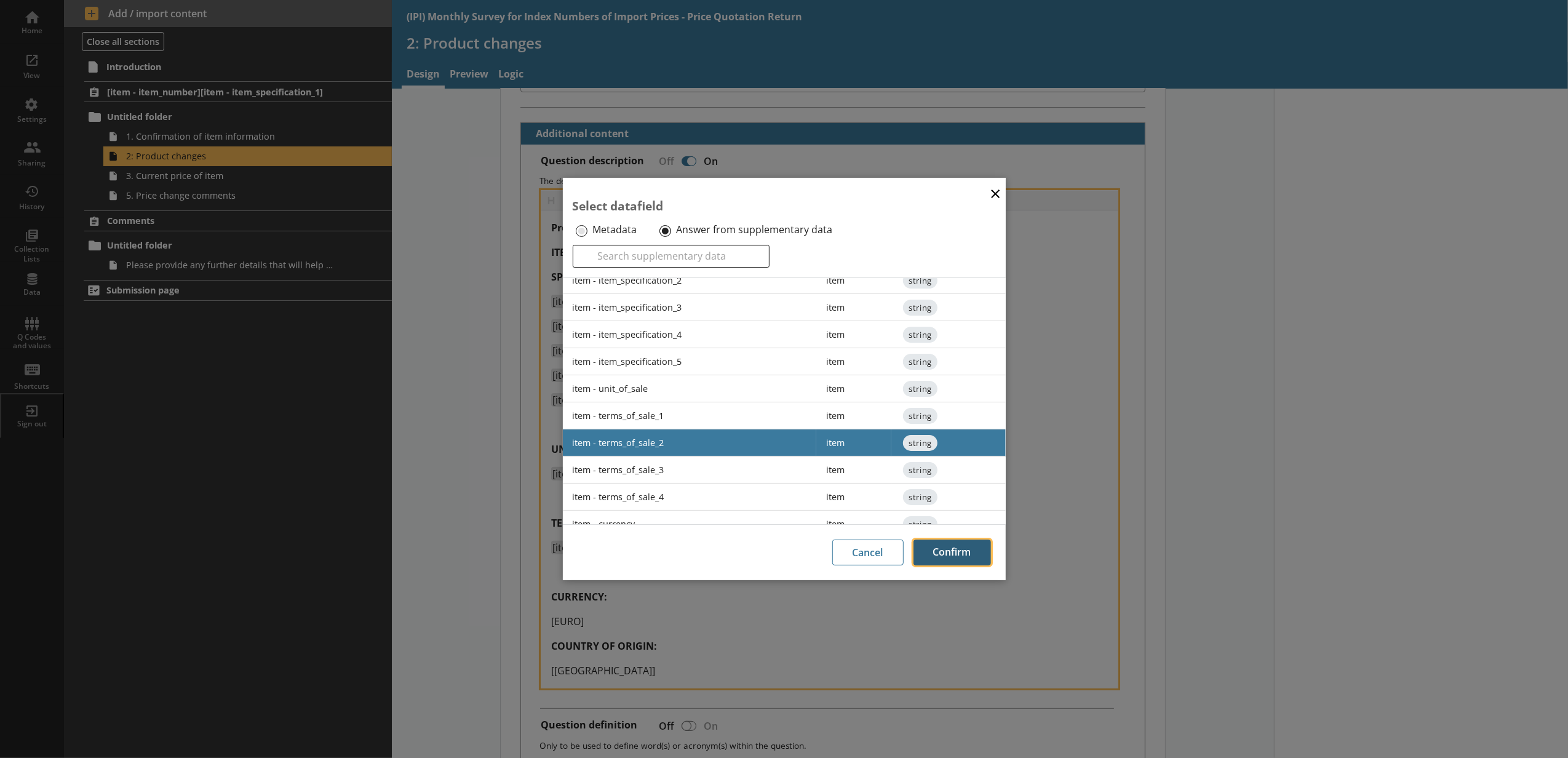
click at [925, 552] on button "Confirm" at bounding box center [952, 552] width 77 height 25
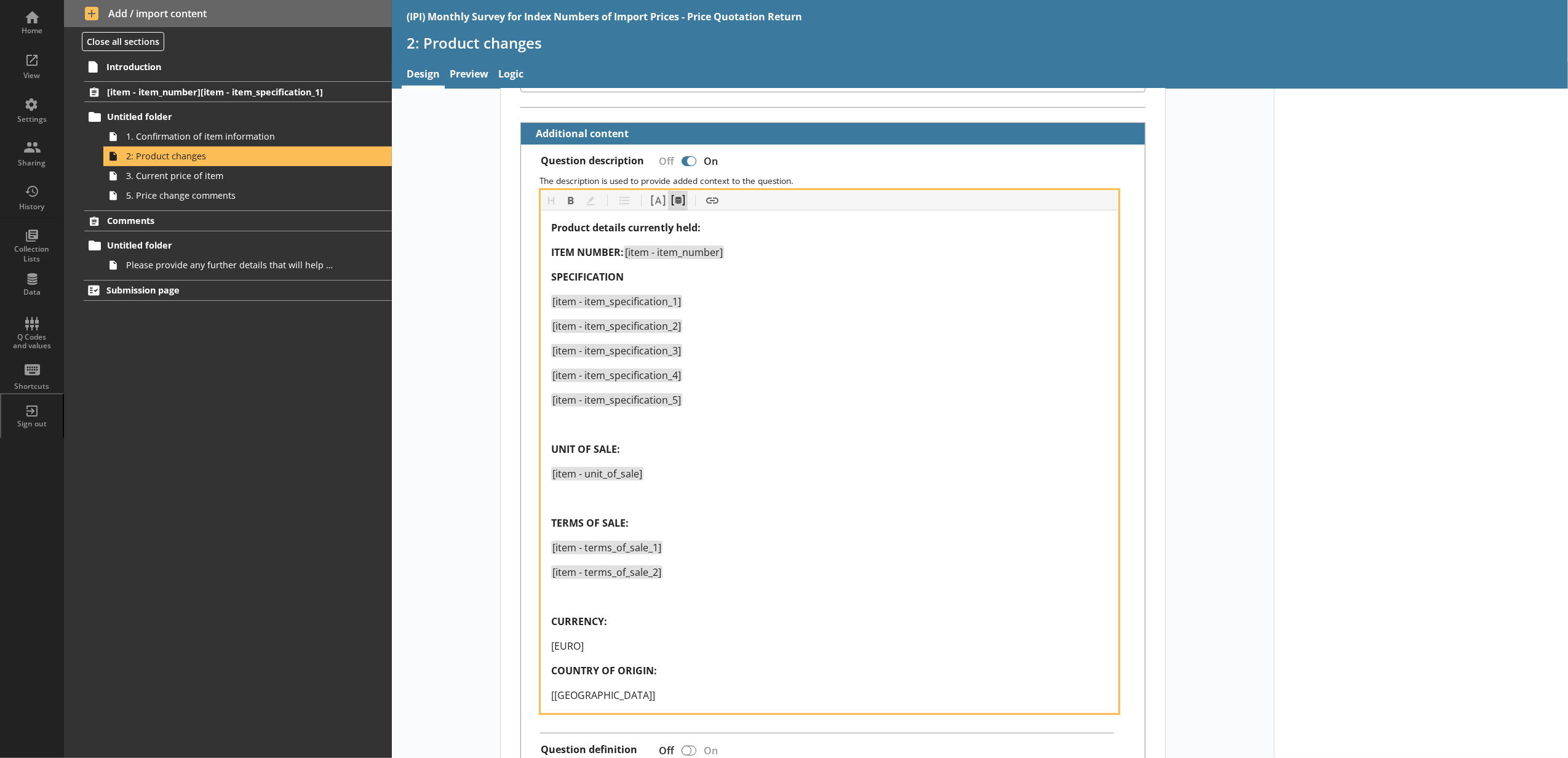
click at [680, 194] on button "Pipe metadata" at bounding box center [678, 200] width 20 height 20
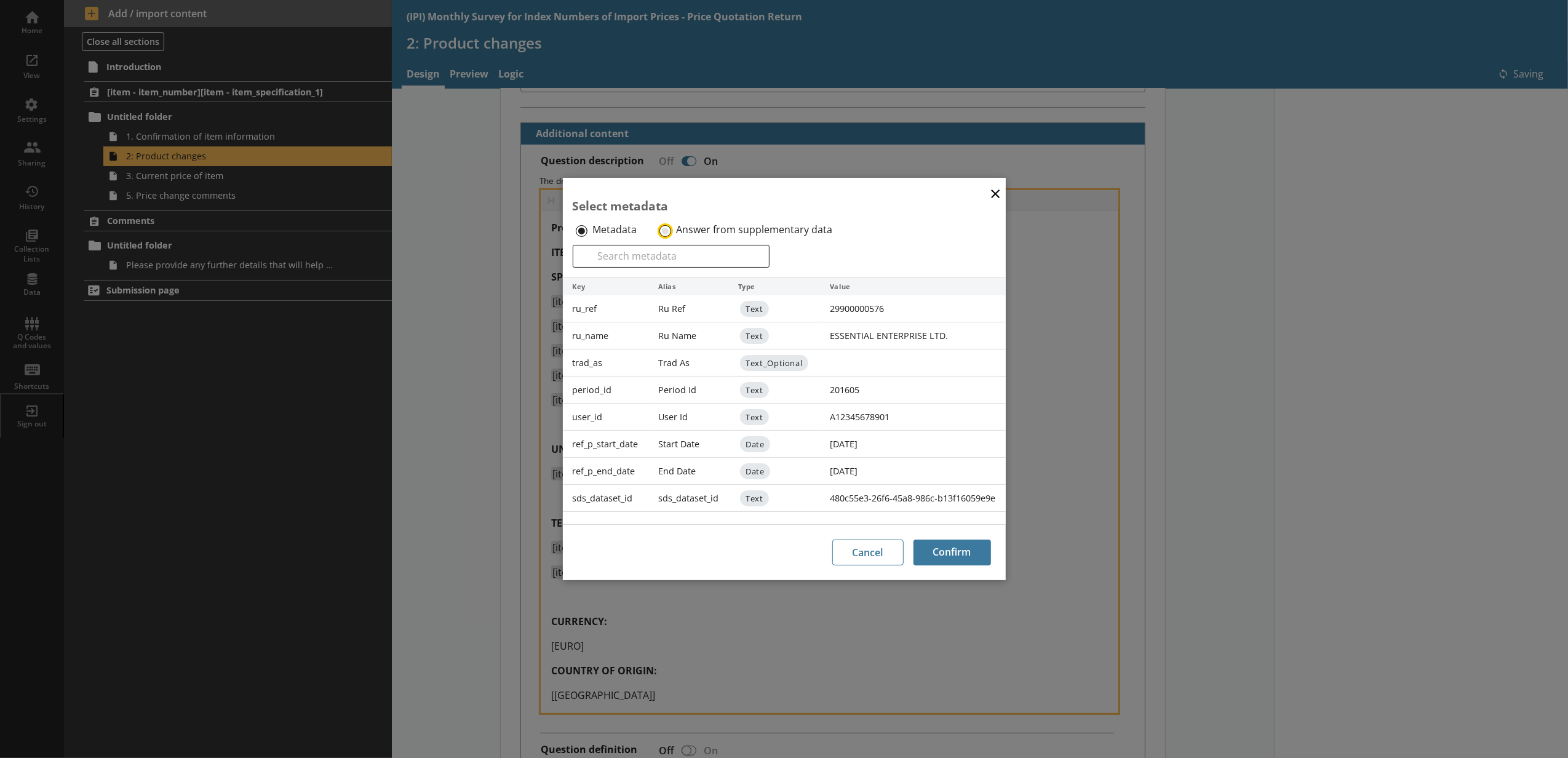
click at [662, 227] on input "Answer from supplementary data" at bounding box center [665, 231] width 12 height 12
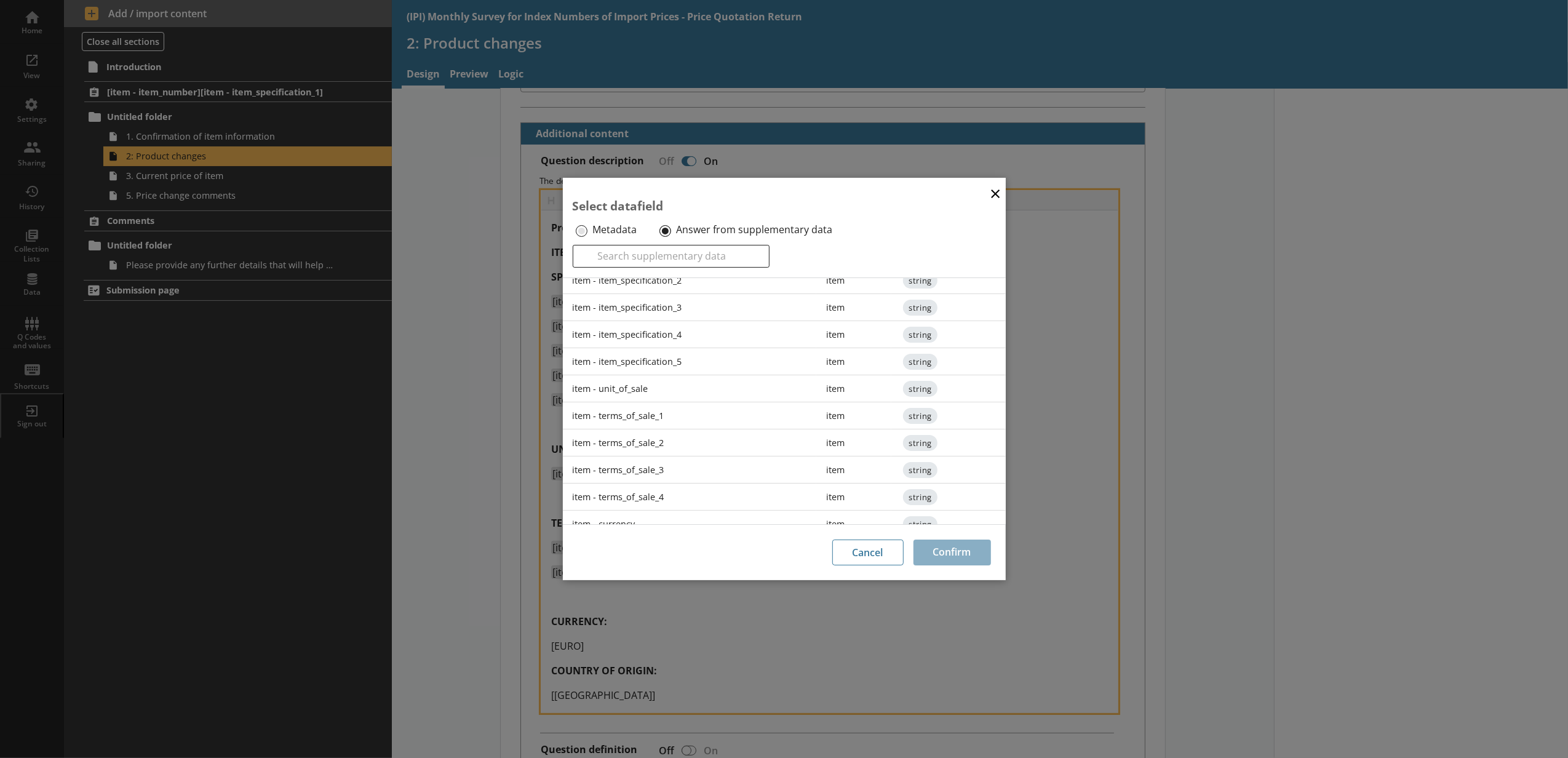
click at [702, 465] on div "item - terms_of_sale_3" at bounding box center [690, 470] width 254 height 27
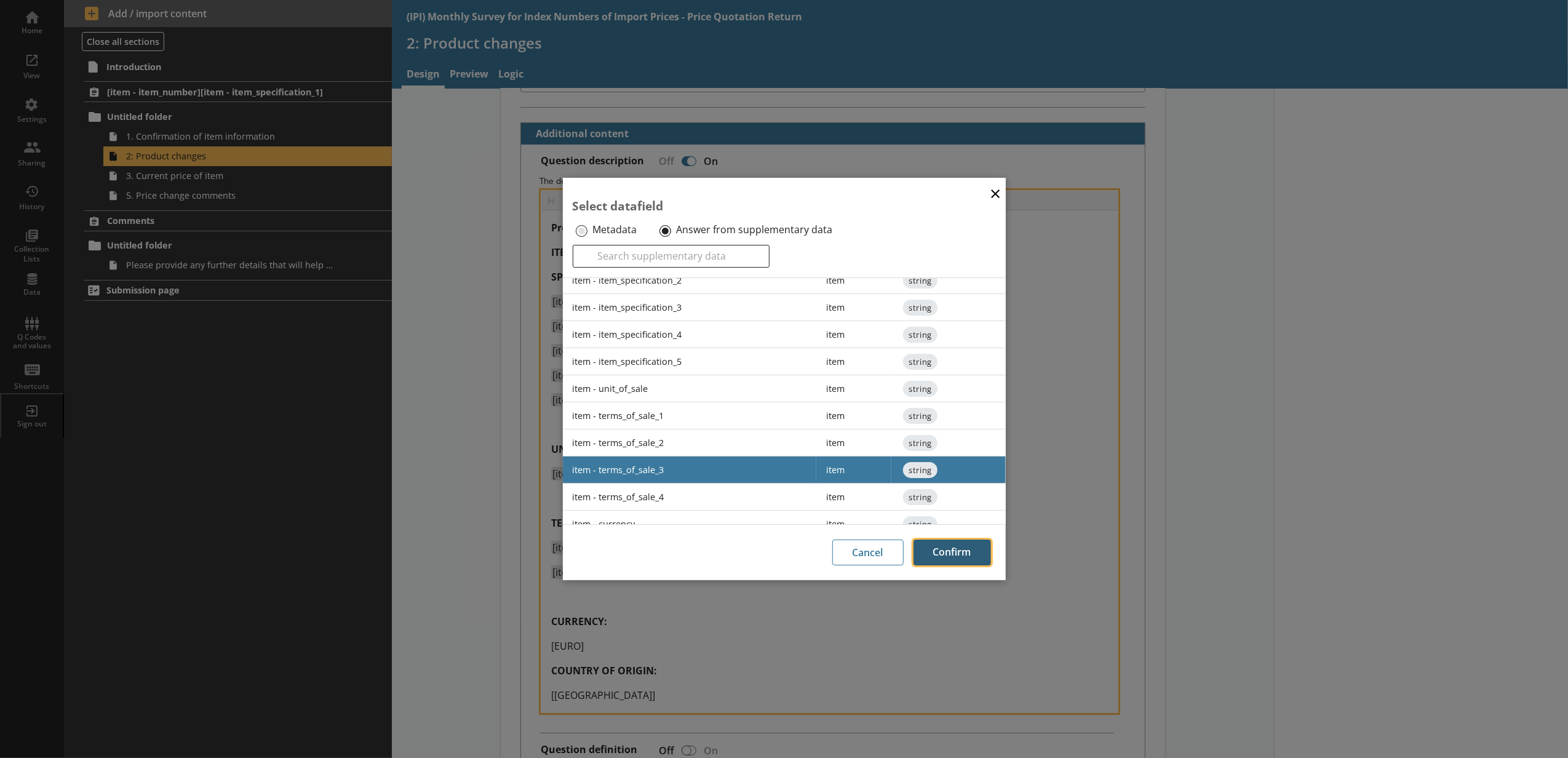
click at [932, 556] on button "Confirm" at bounding box center [952, 552] width 77 height 25
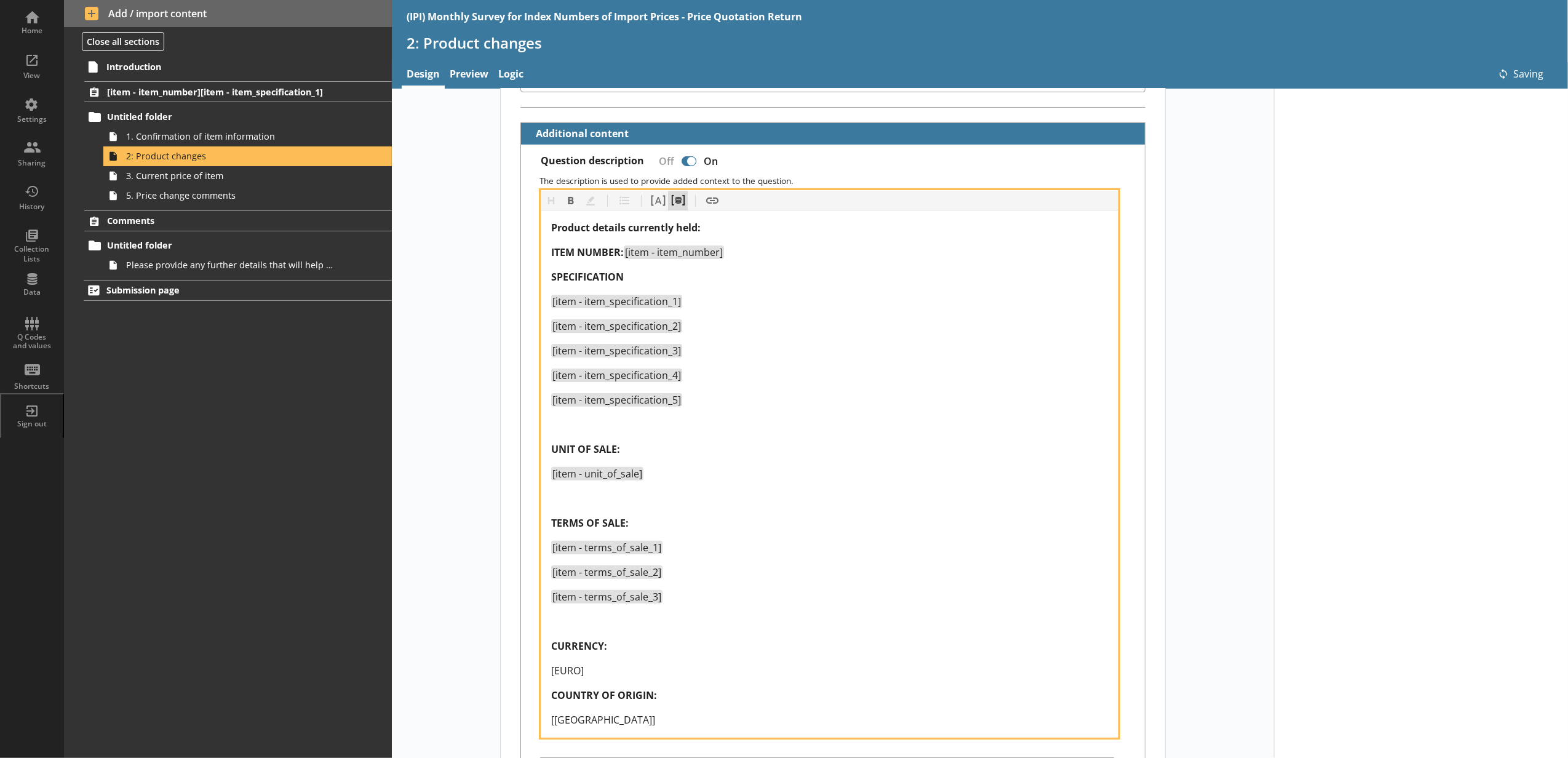
click at [675, 207] on button "Pipe metadata" at bounding box center [678, 200] width 20 height 20
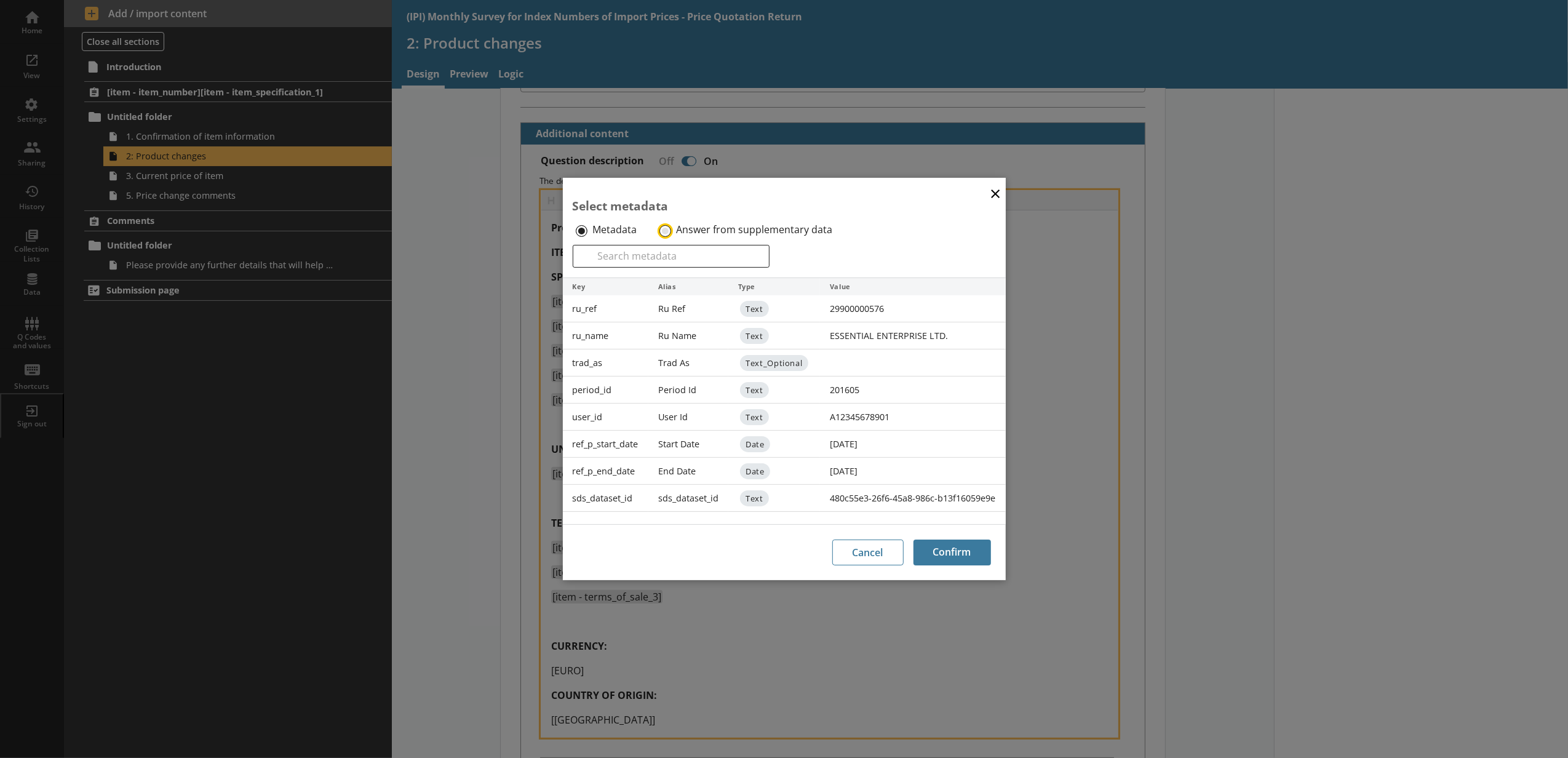
click at [664, 232] on input "Answer from supplementary data" at bounding box center [665, 231] width 12 height 12
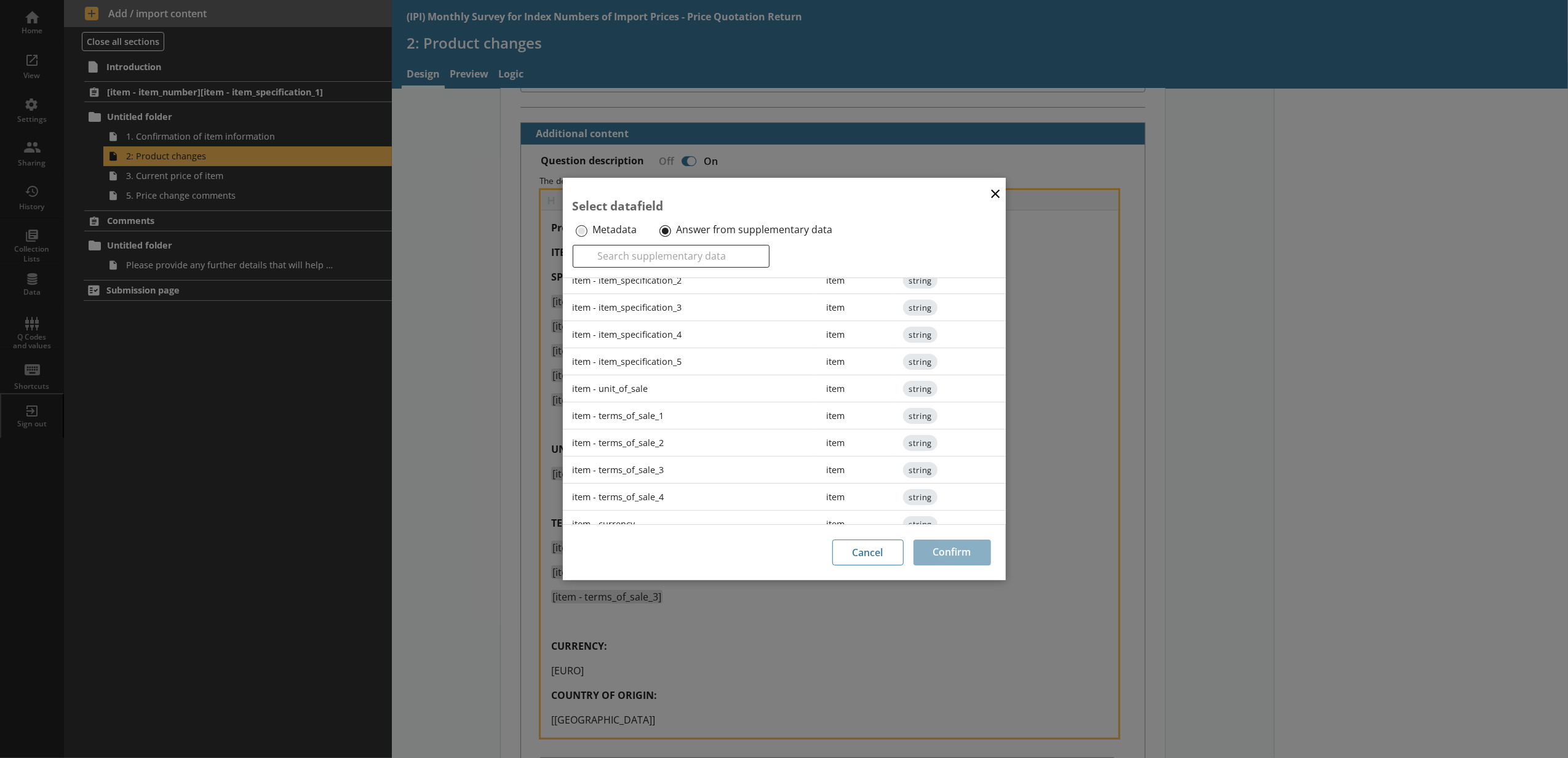
click at [667, 484] on div "item - terms_of_sale_3" at bounding box center [690, 470] width 254 height 27
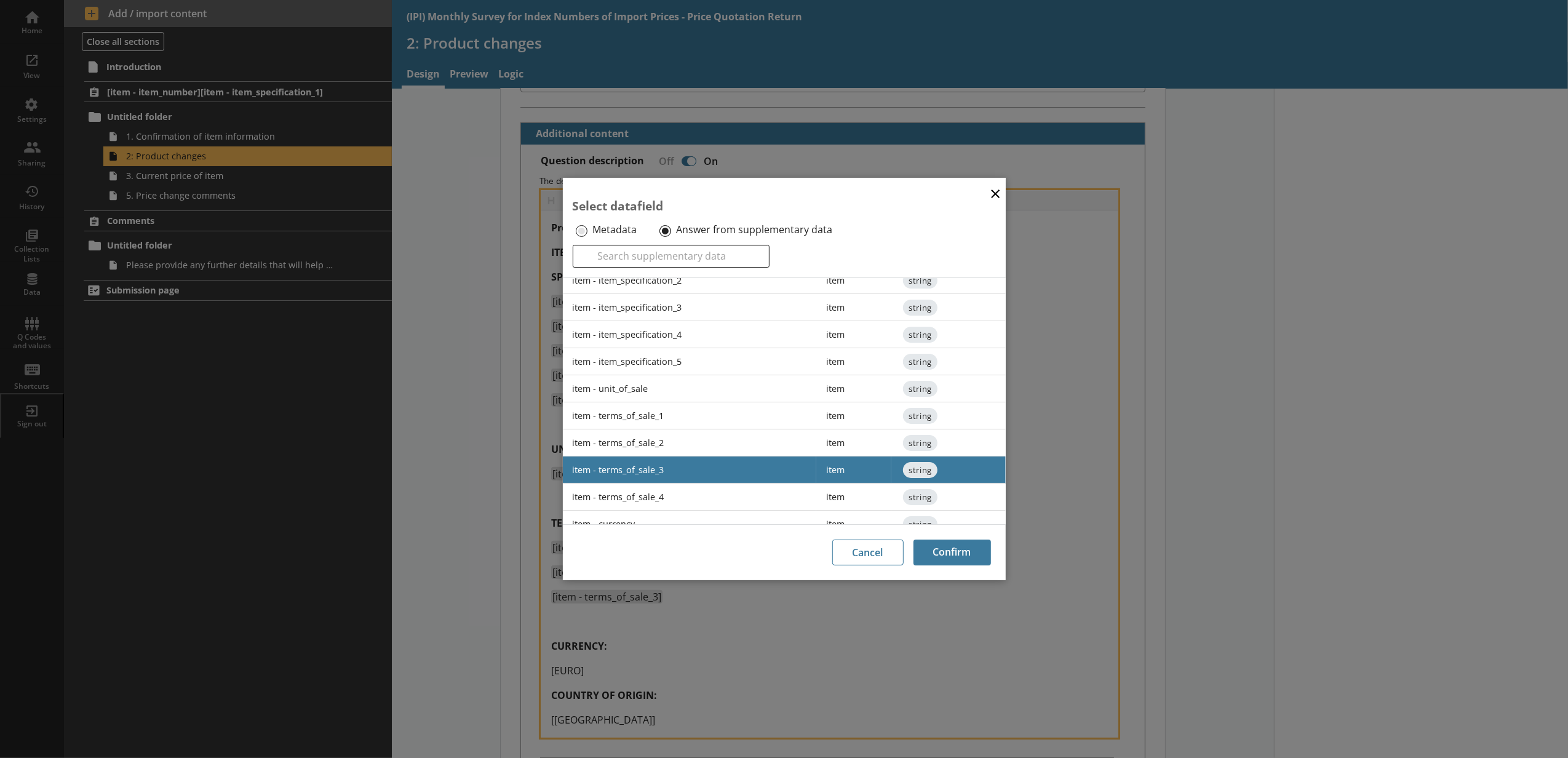
click at [678, 504] on div "item - terms_of_sale_4" at bounding box center [690, 497] width 254 height 27
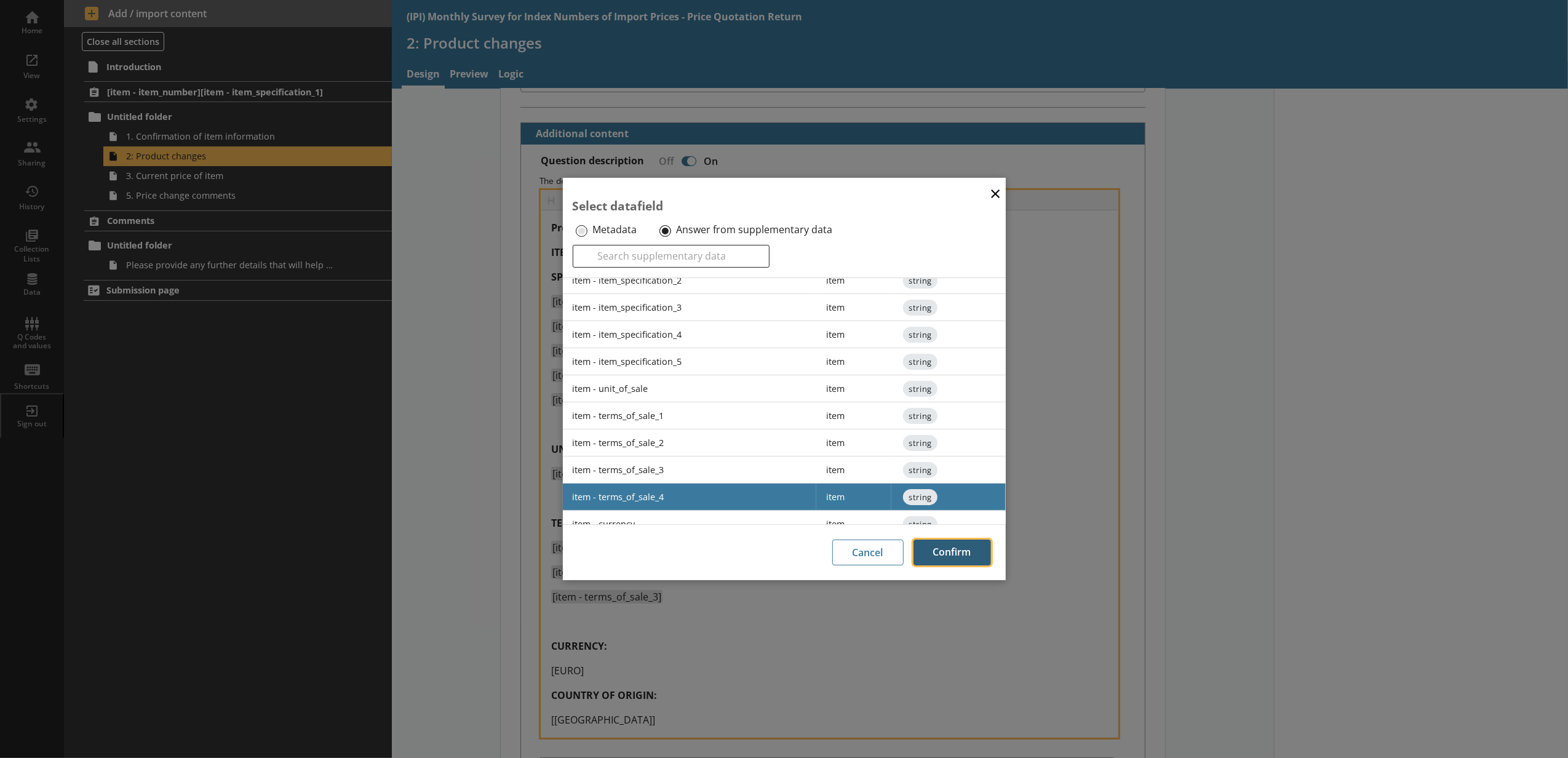
click at [965, 552] on button "Confirm" at bounding box center [952, 552] width 77 height 25
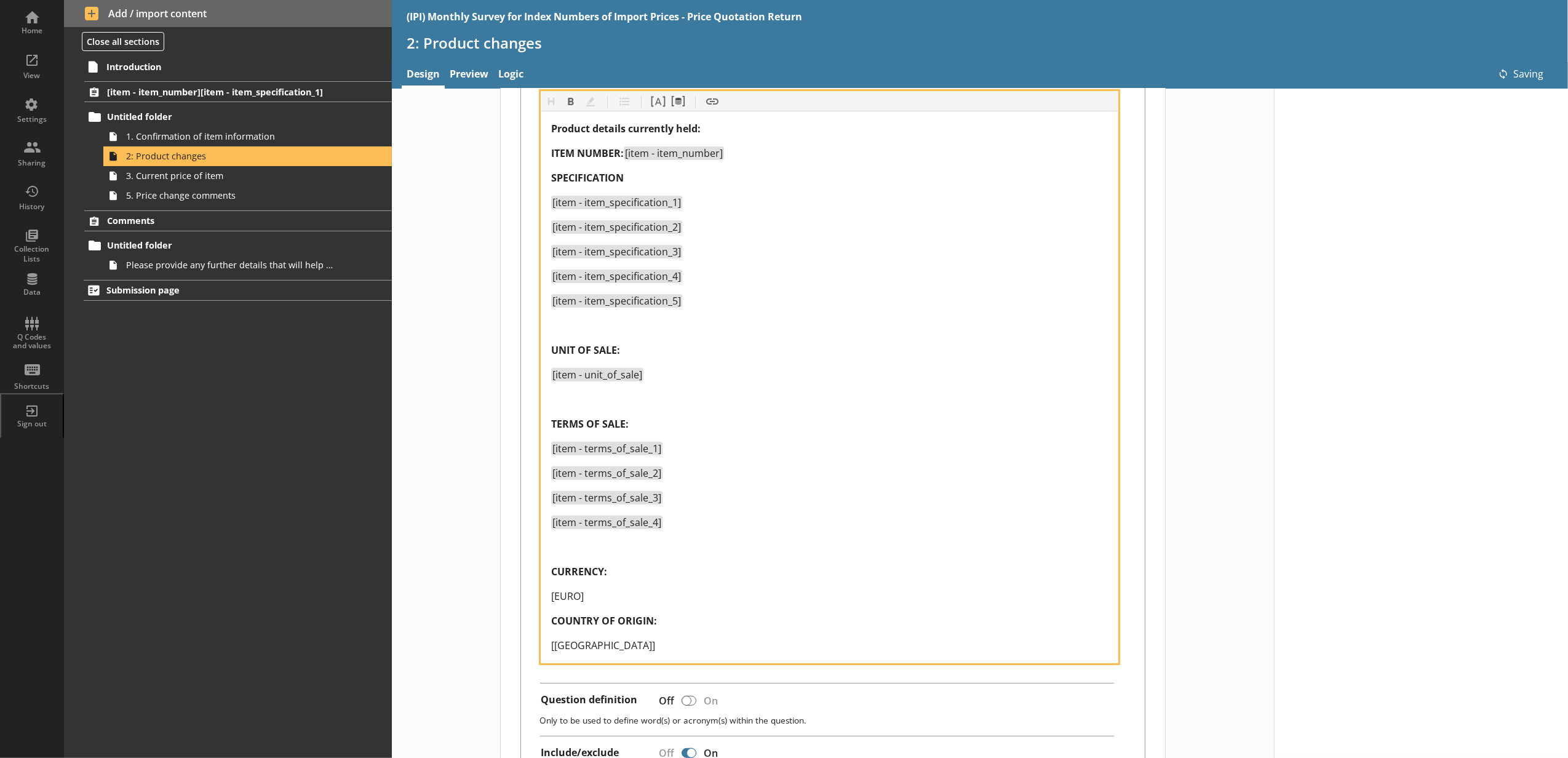
scroll to position [409, 0]
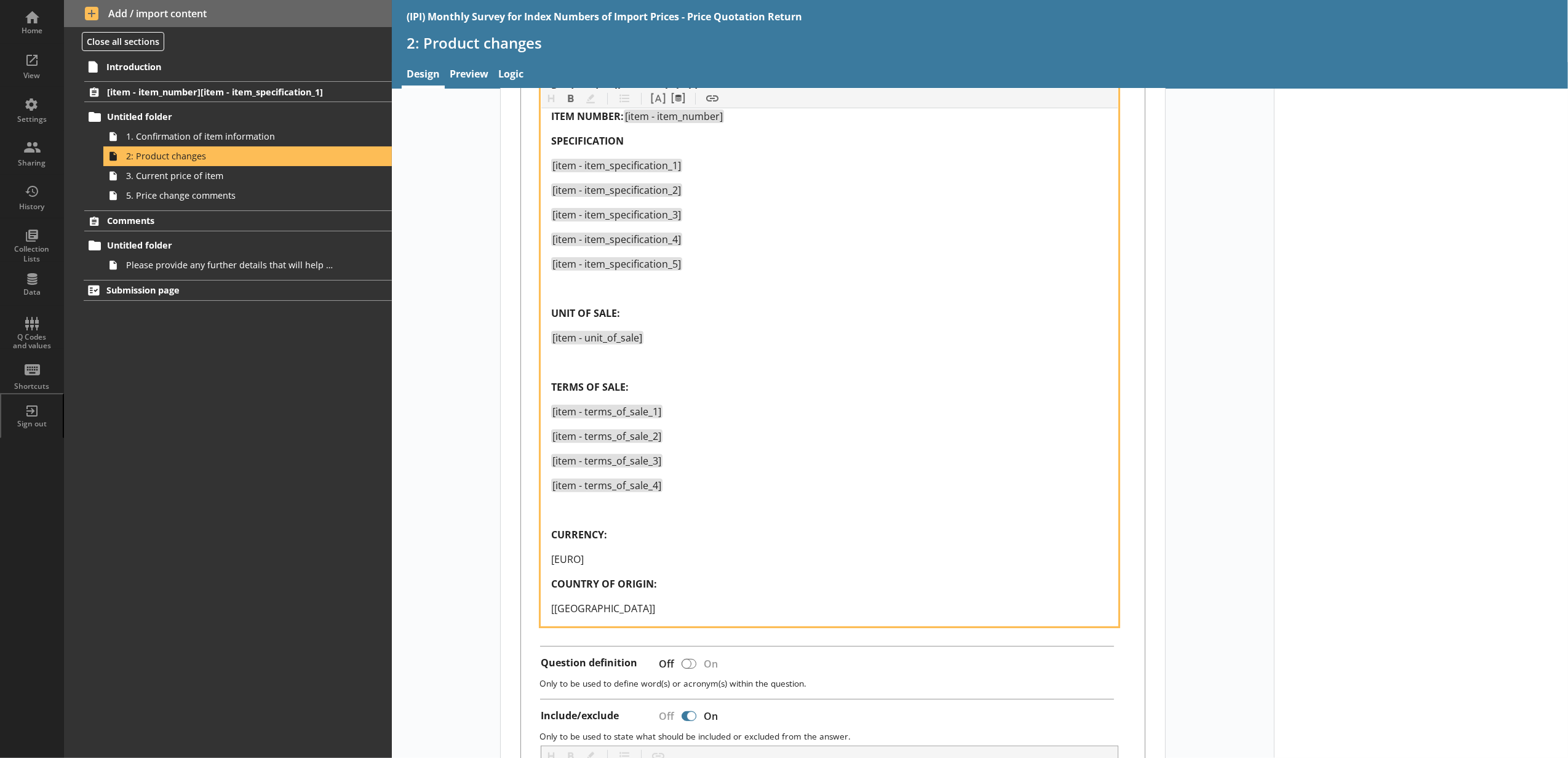
click at [614, 552] on div "Product details currently held: ITEM NUMBER: [item - item_number] SPECIFICATION…" at bounding box center [829, 350] width 557 height 531
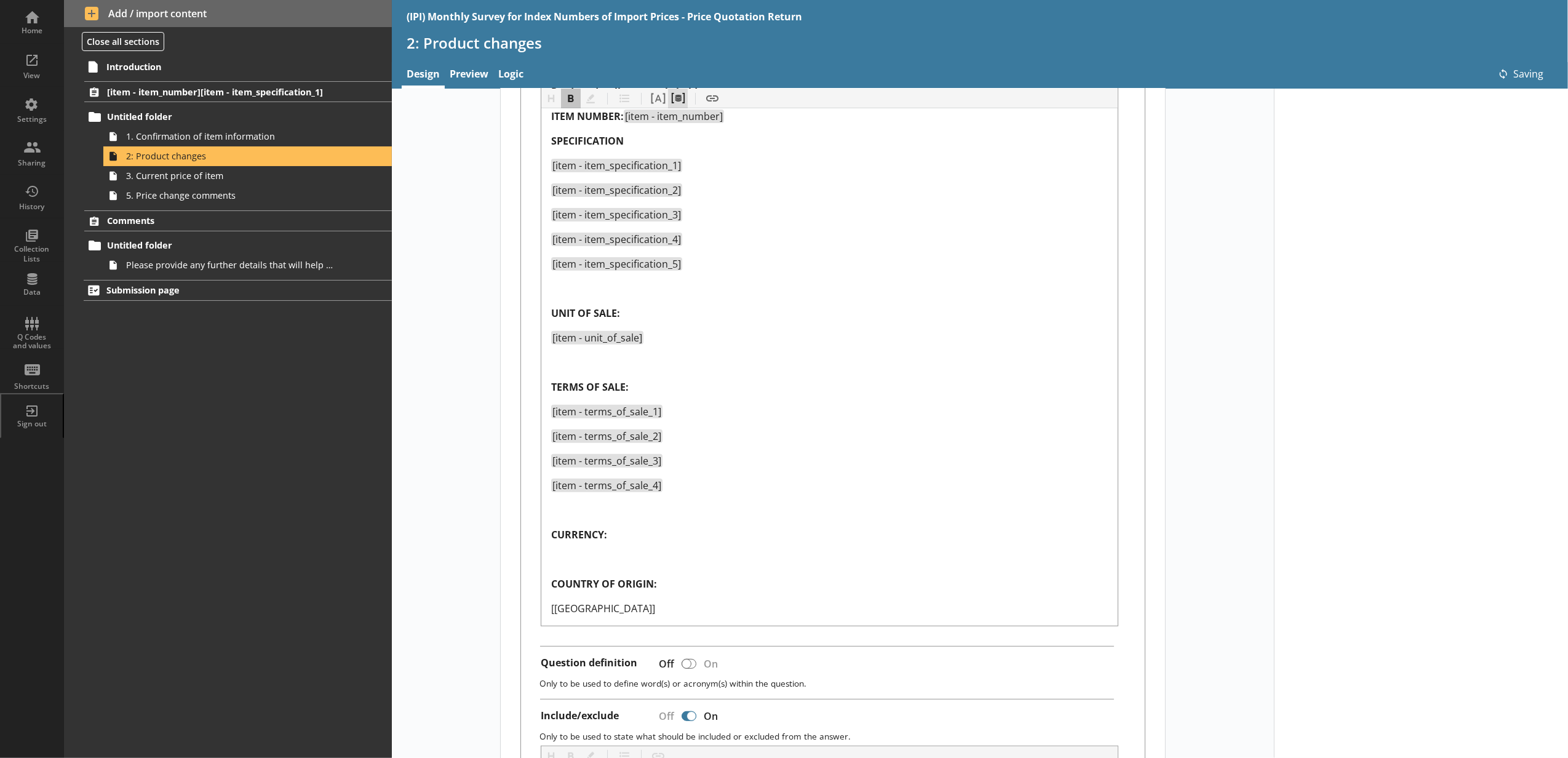
click at [674, 102] on button "Pipe metadata" at bounding box center [678, 99] width 20 height 20
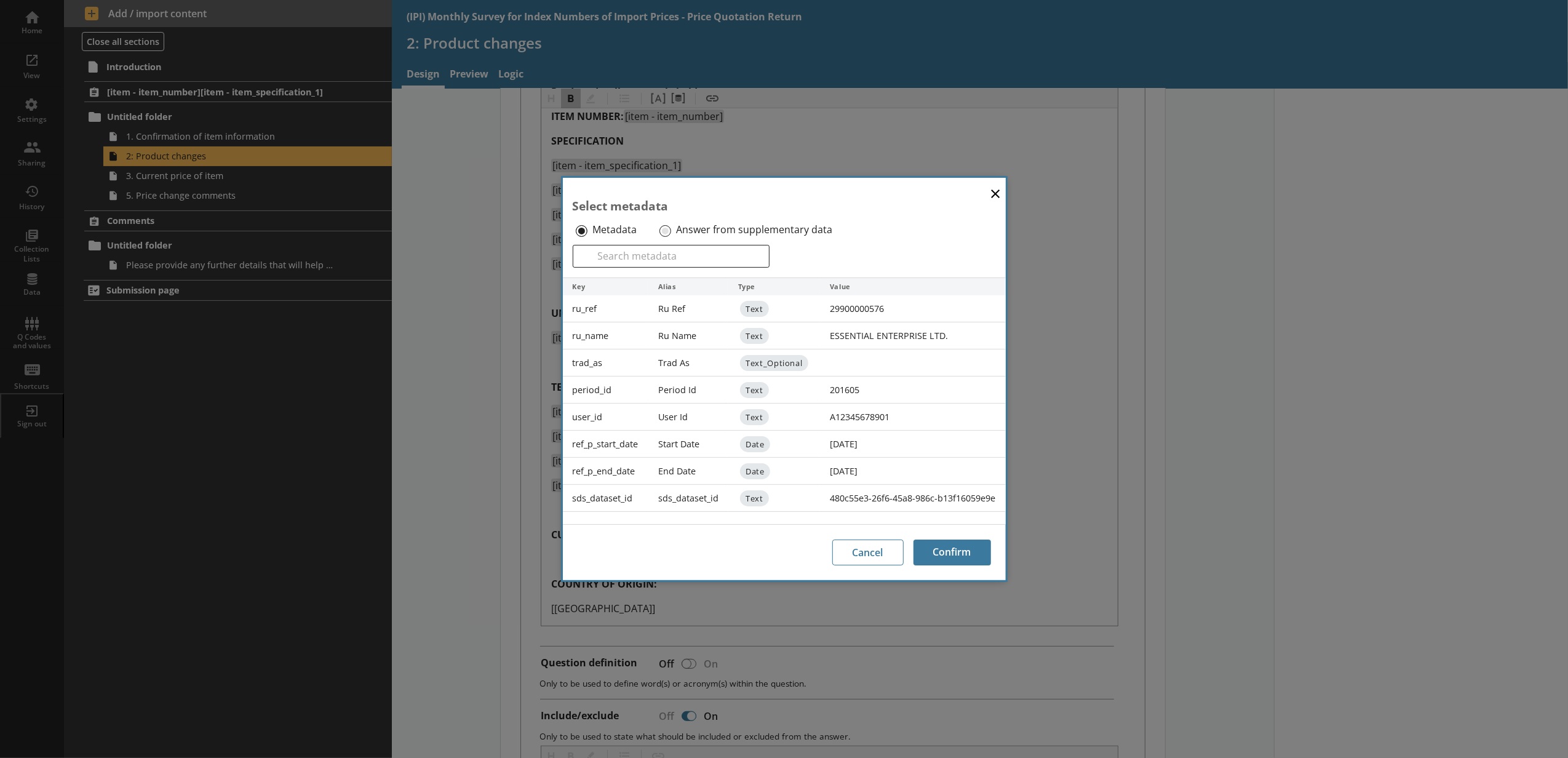
click at [673, 229] on div "Answer from supplementary data" at bounding box center [754, 230] width 195 height 20
click at [668, 229] on input "Answer from supplementary data" at bounding box center [665, 231] width 12 height 12
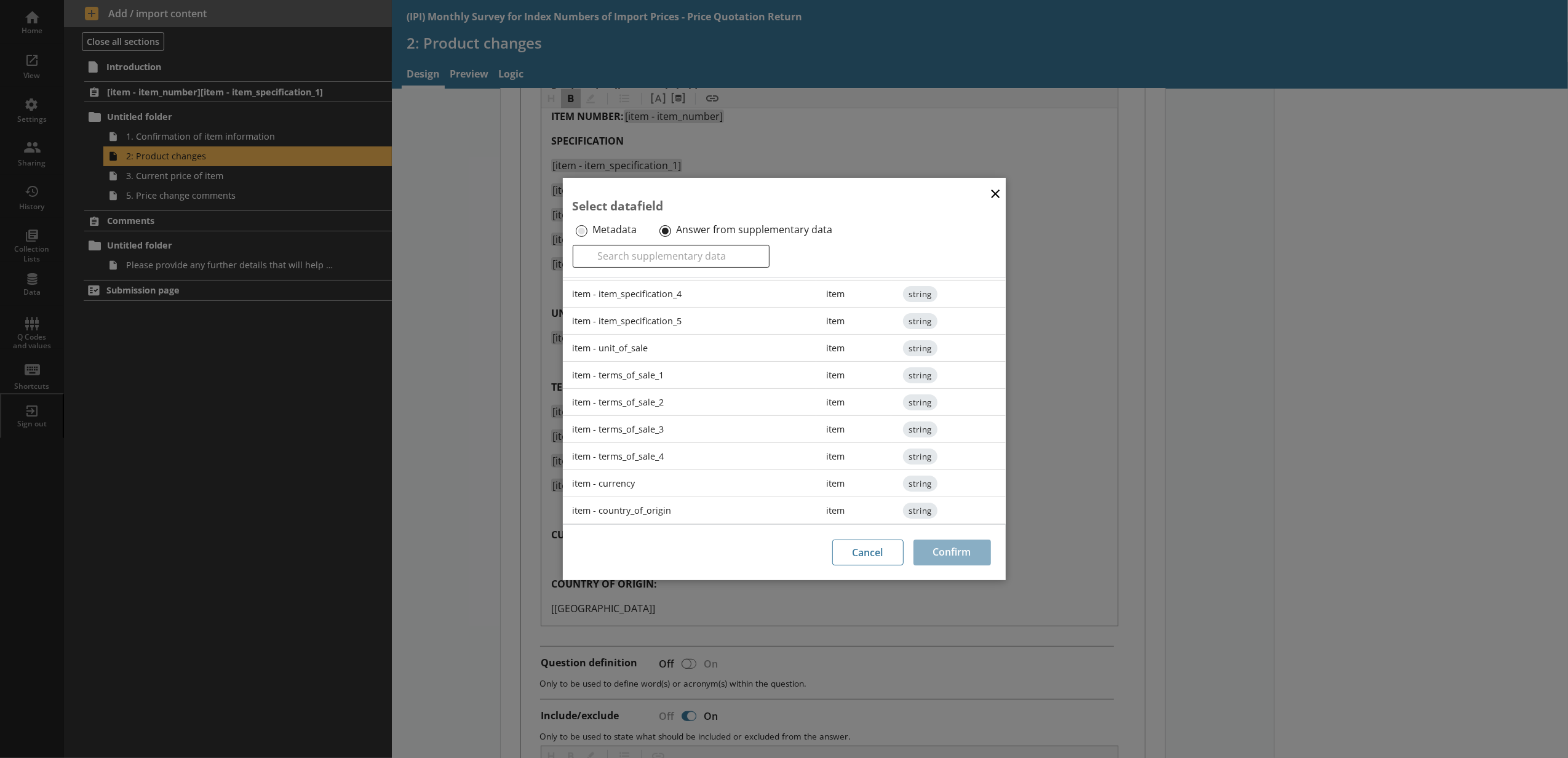
scroll to position [190, 0]
click at [702, 474] on div "item - currency" at bounding box center [690, 484] width 254 height 27
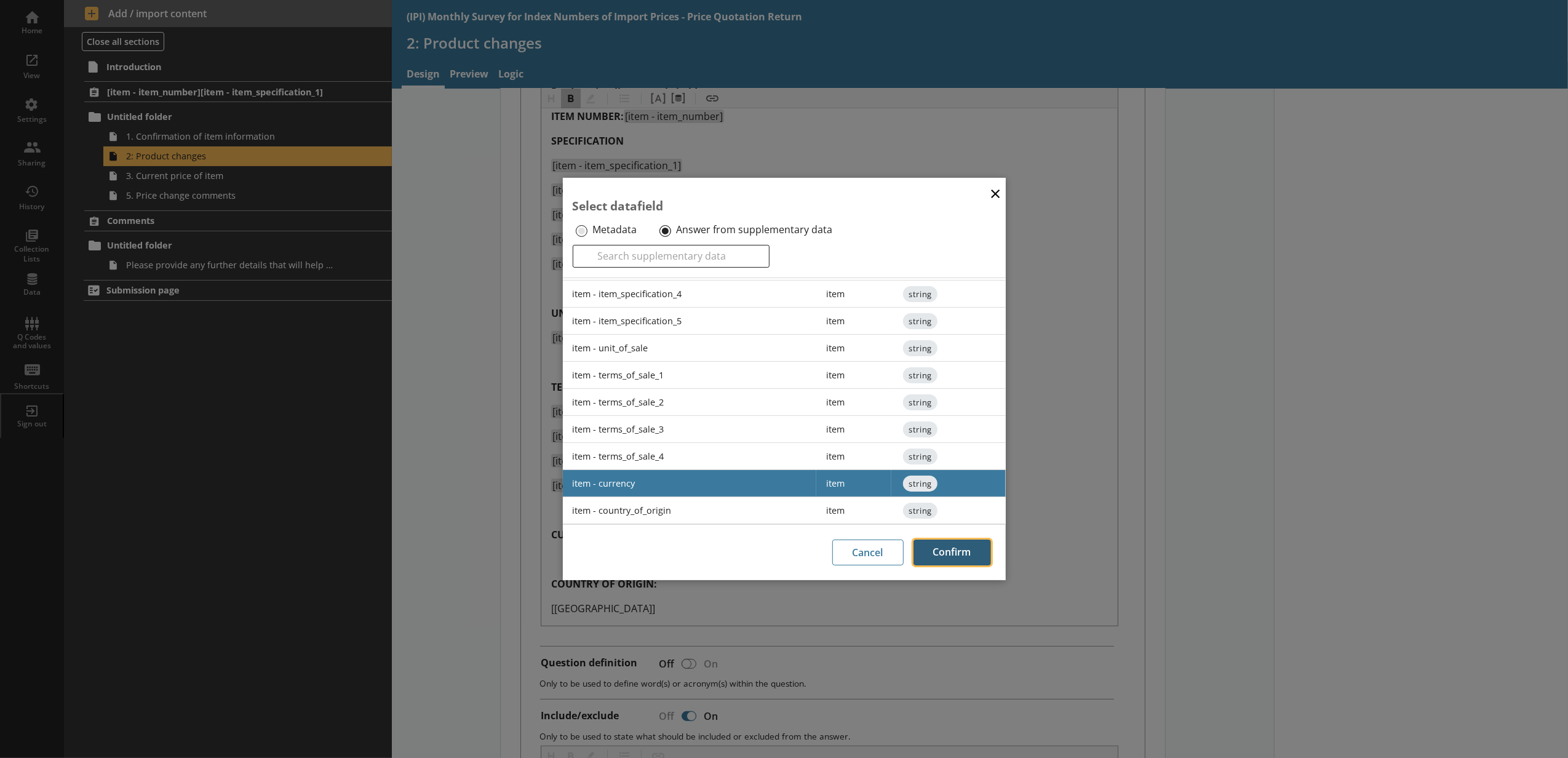
click at [940, 556] on button "Confirm" at bounding box center [952, 552] width 77 height 25
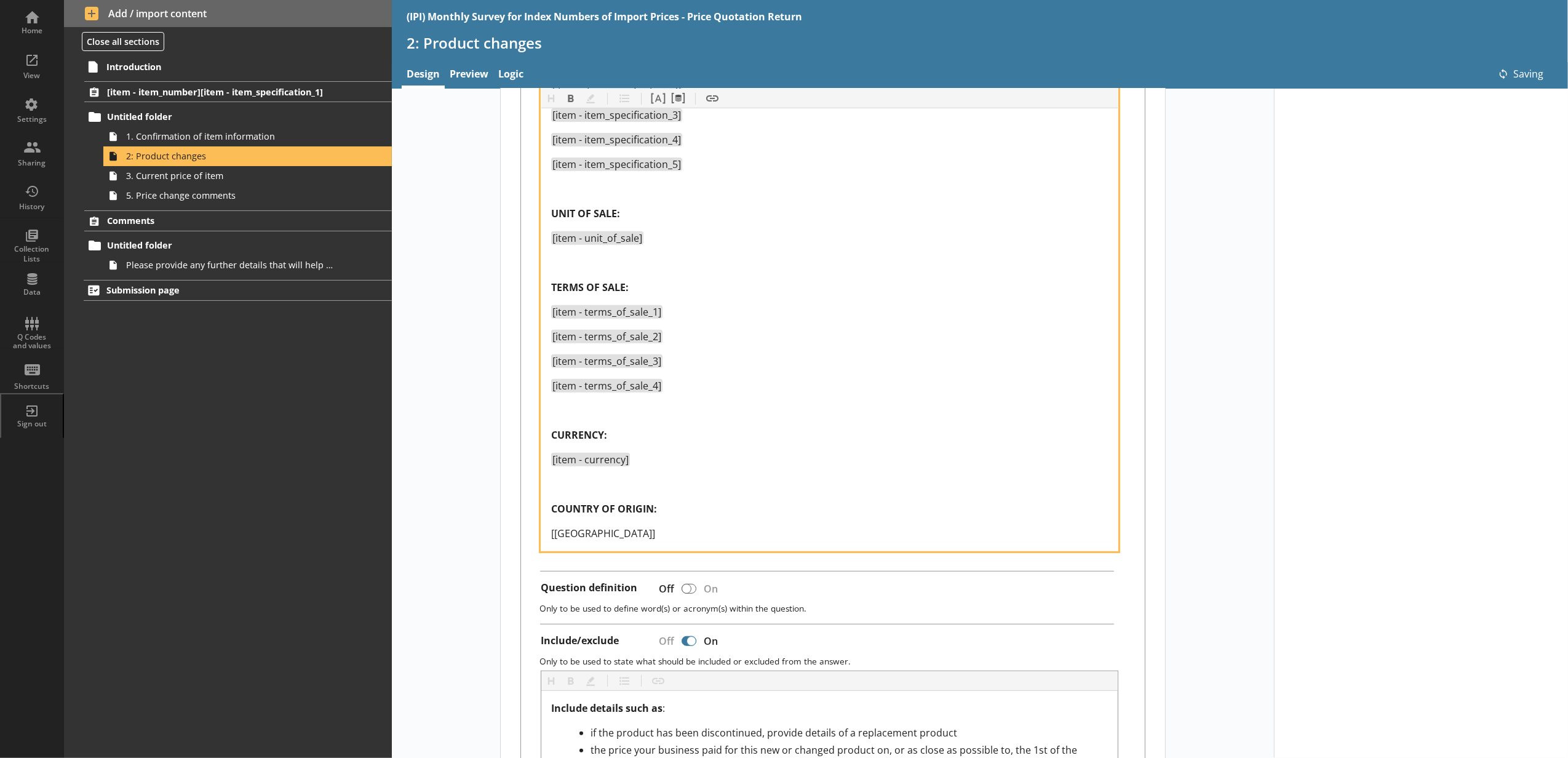
scroll to position [547, 0]
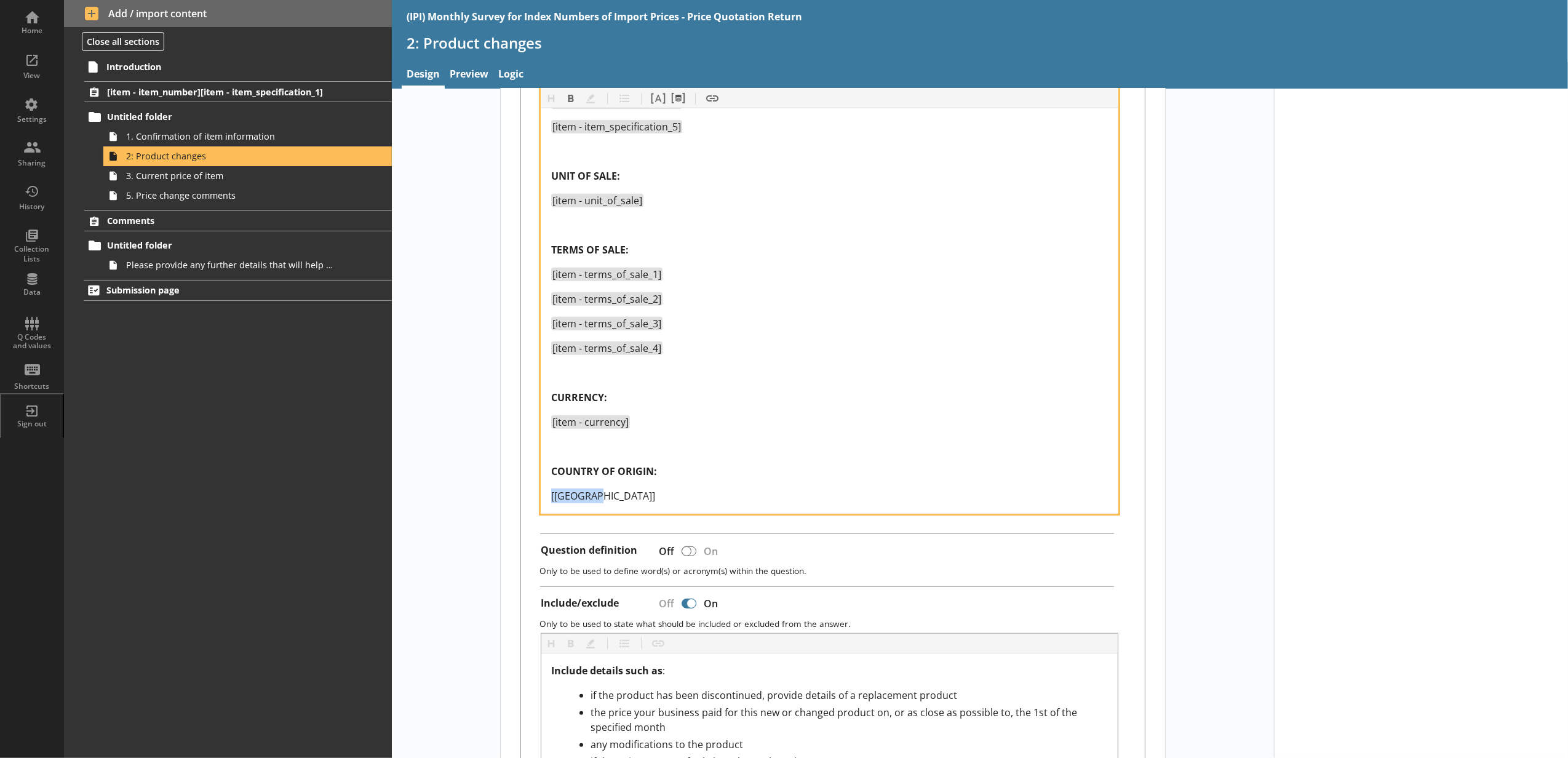
drag, startPoint x: 611, startPoint y: 492, endPoint x: 519, endPoint y: 487, distance: 92.1
click at [521, 487] on div "Question description Off On The description is used to provide added context to…" at bounding box center [832, 524] width 623 height 1305
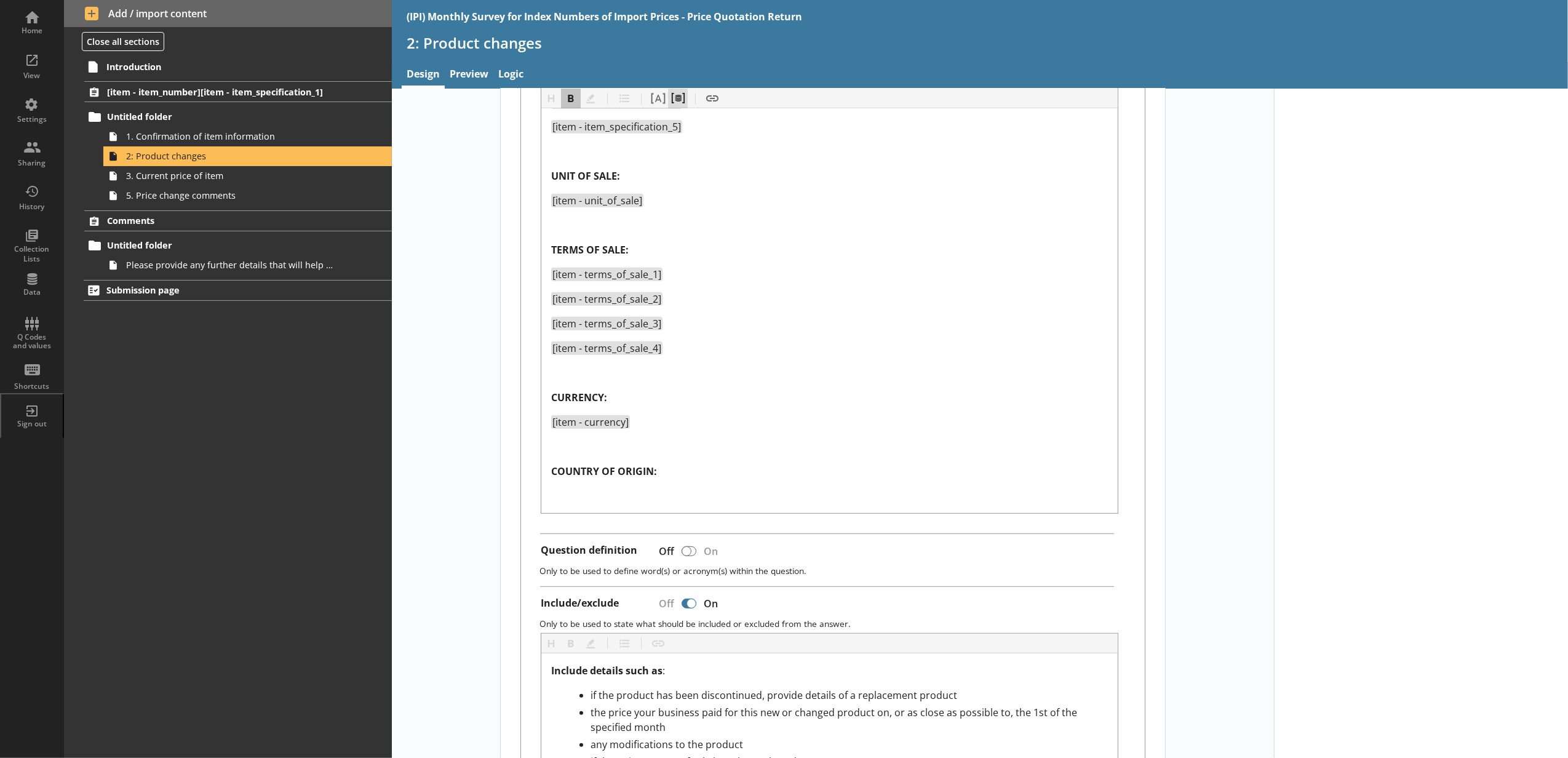
click at [674, 104] on button "Pipe metadata" at bounding box center [678, 99] width 20 height 20
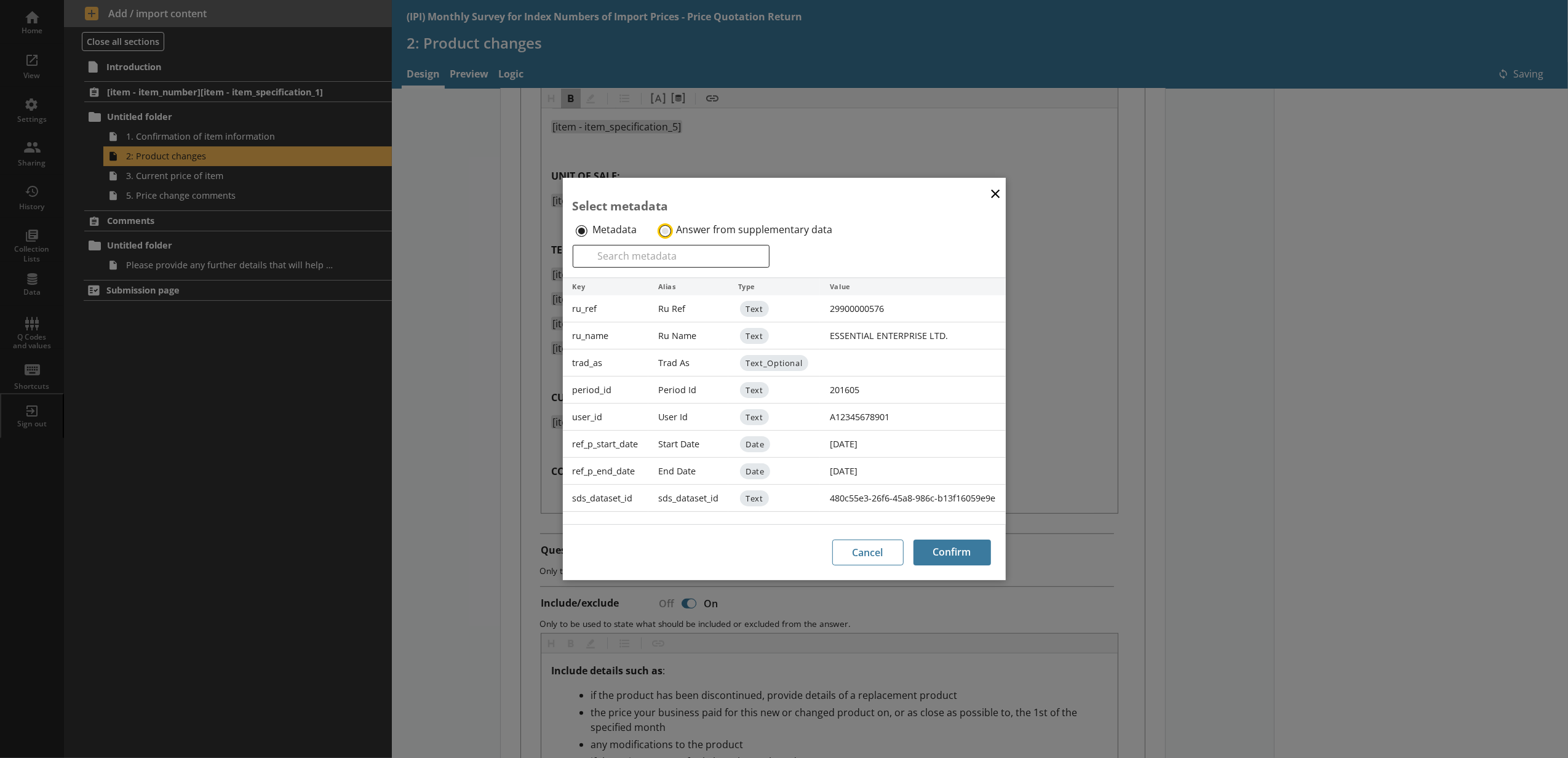
click at [662, 234] on input "Answer from supplementary data" at bounding box center [665, 231] width 12 height 12
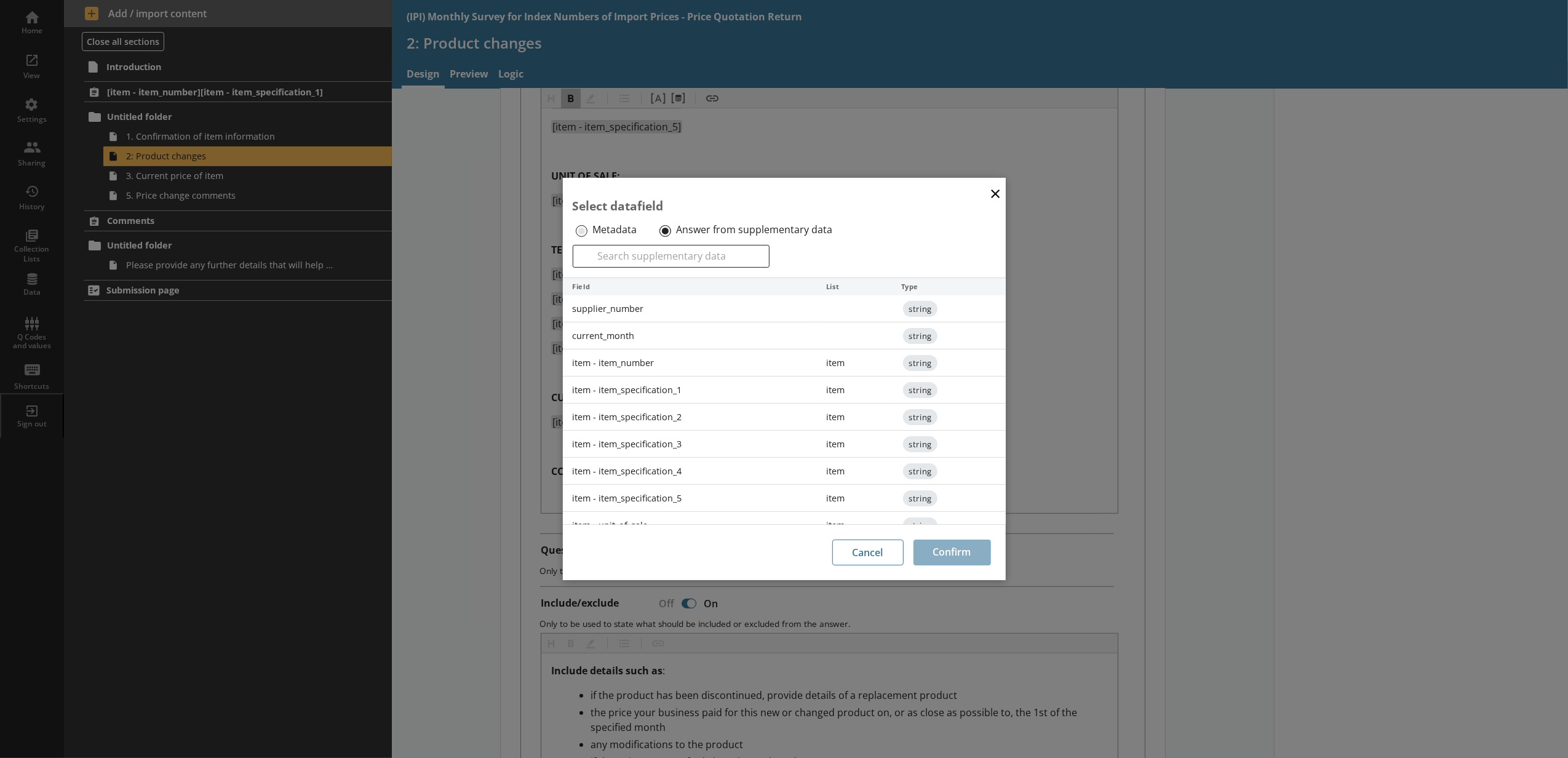
scroll to position [190, 0]
click at [702, 510] on div "item - country_of_origin" at bounding box center [690, 511] width 254 height 27
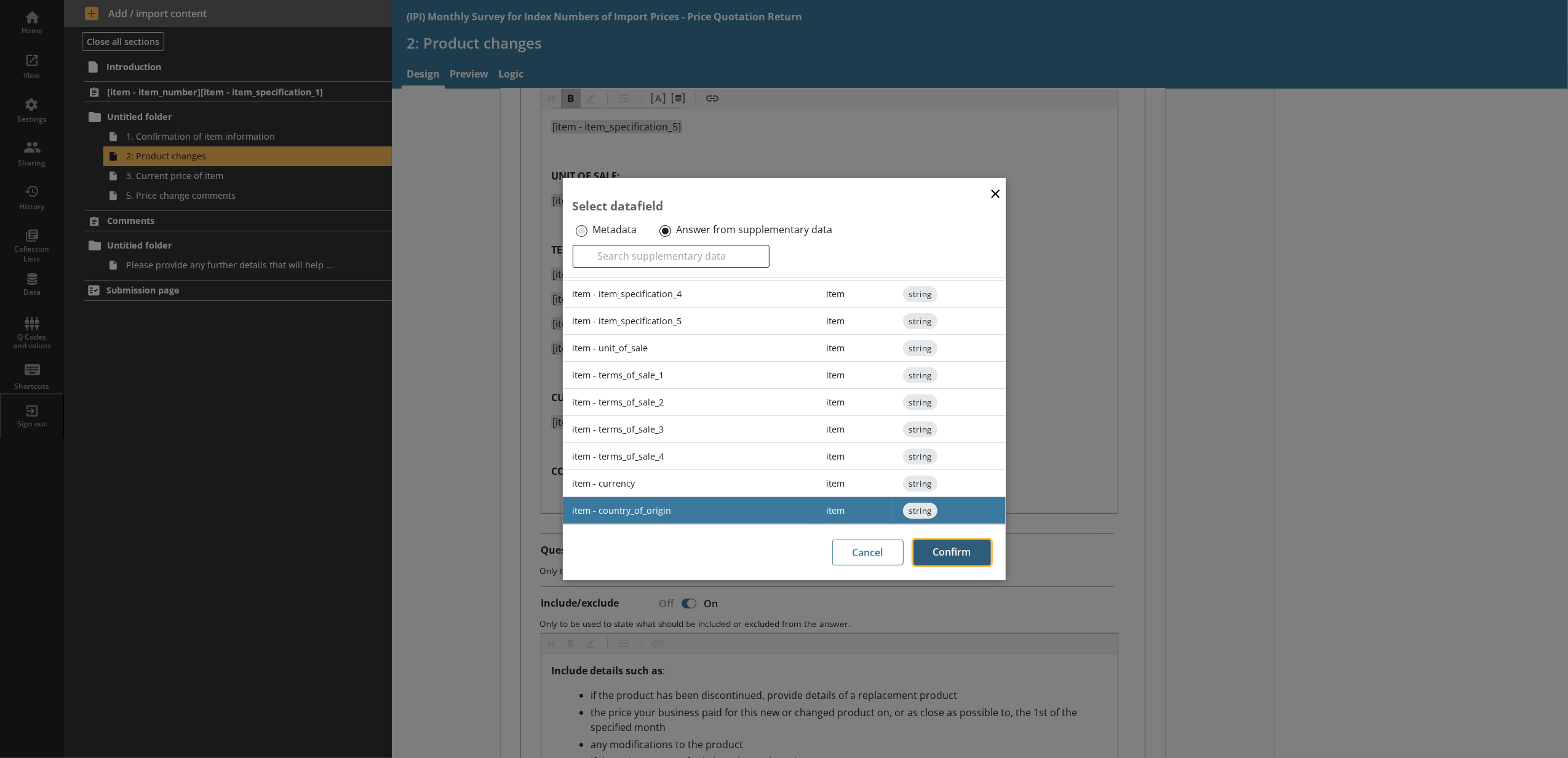
click at [942, 545] on button "Confirm" at bounding box center [952, 552] width 77 height 25
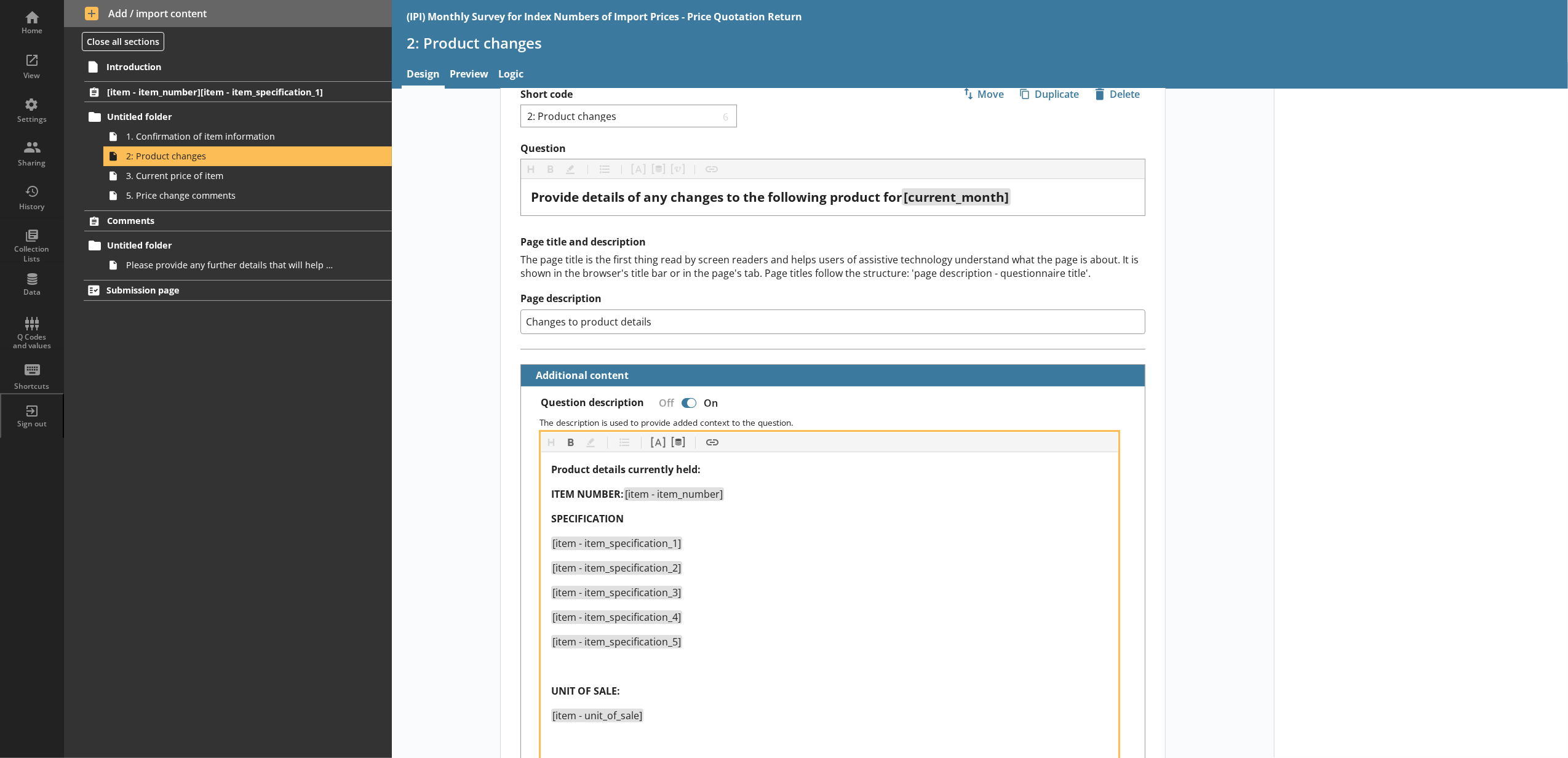
scroll to position [0, 0]
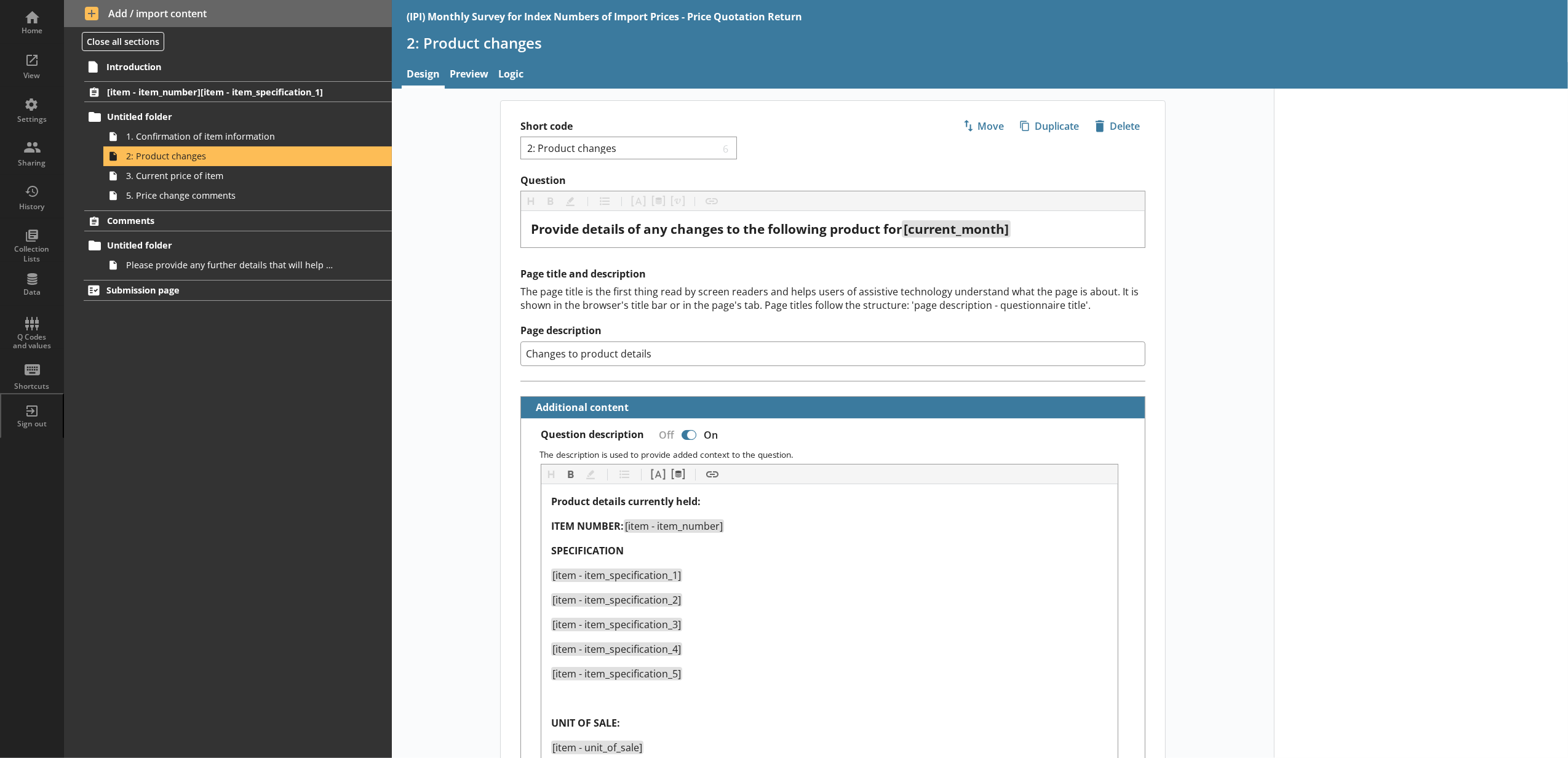
click at [486, 76] on link "Preview" at bounding box center [469, 75] width 49 height 26
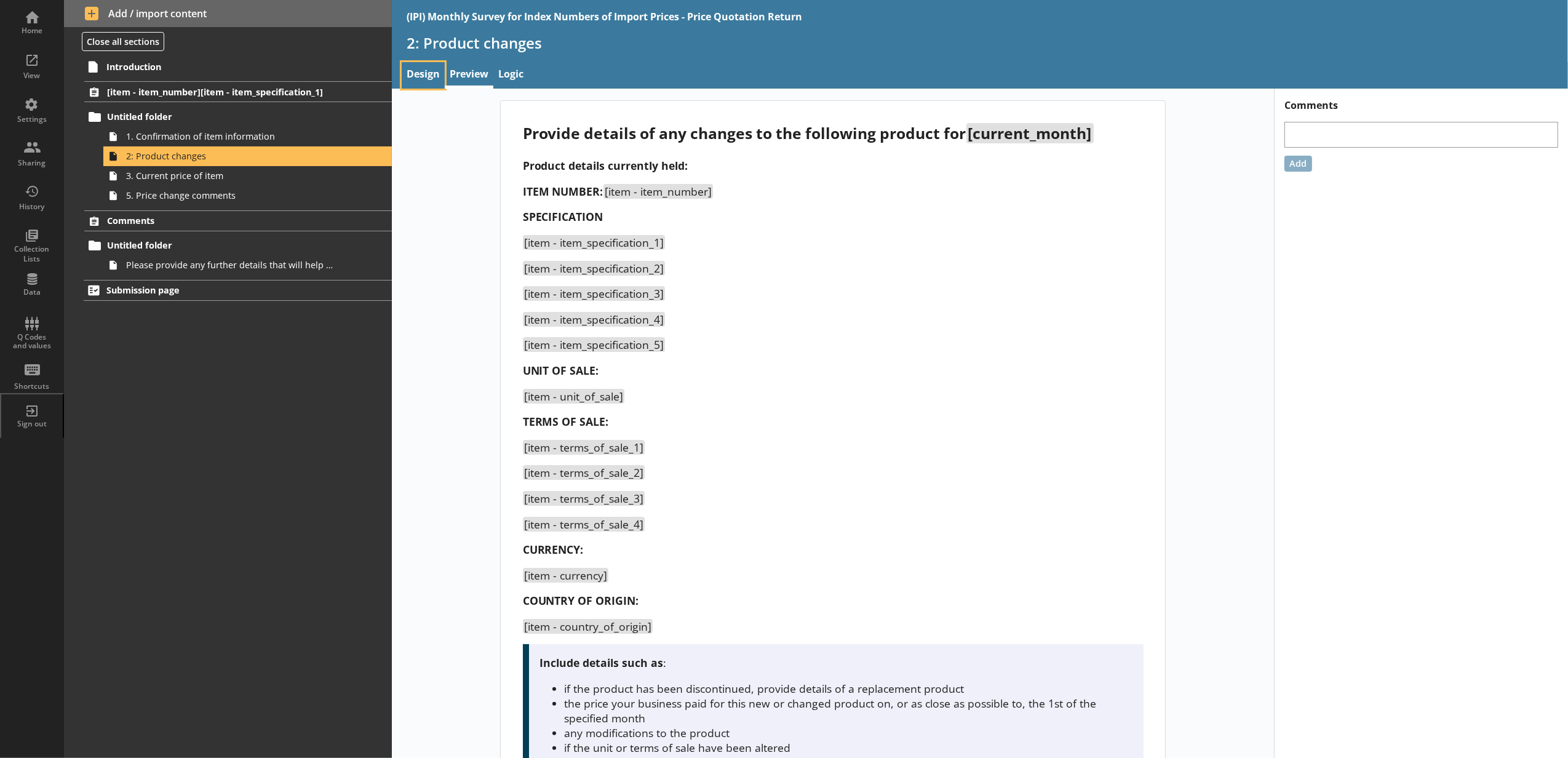
click at [443, 72] on link "Design" at bounding box center [423, 75] width 43 height 26
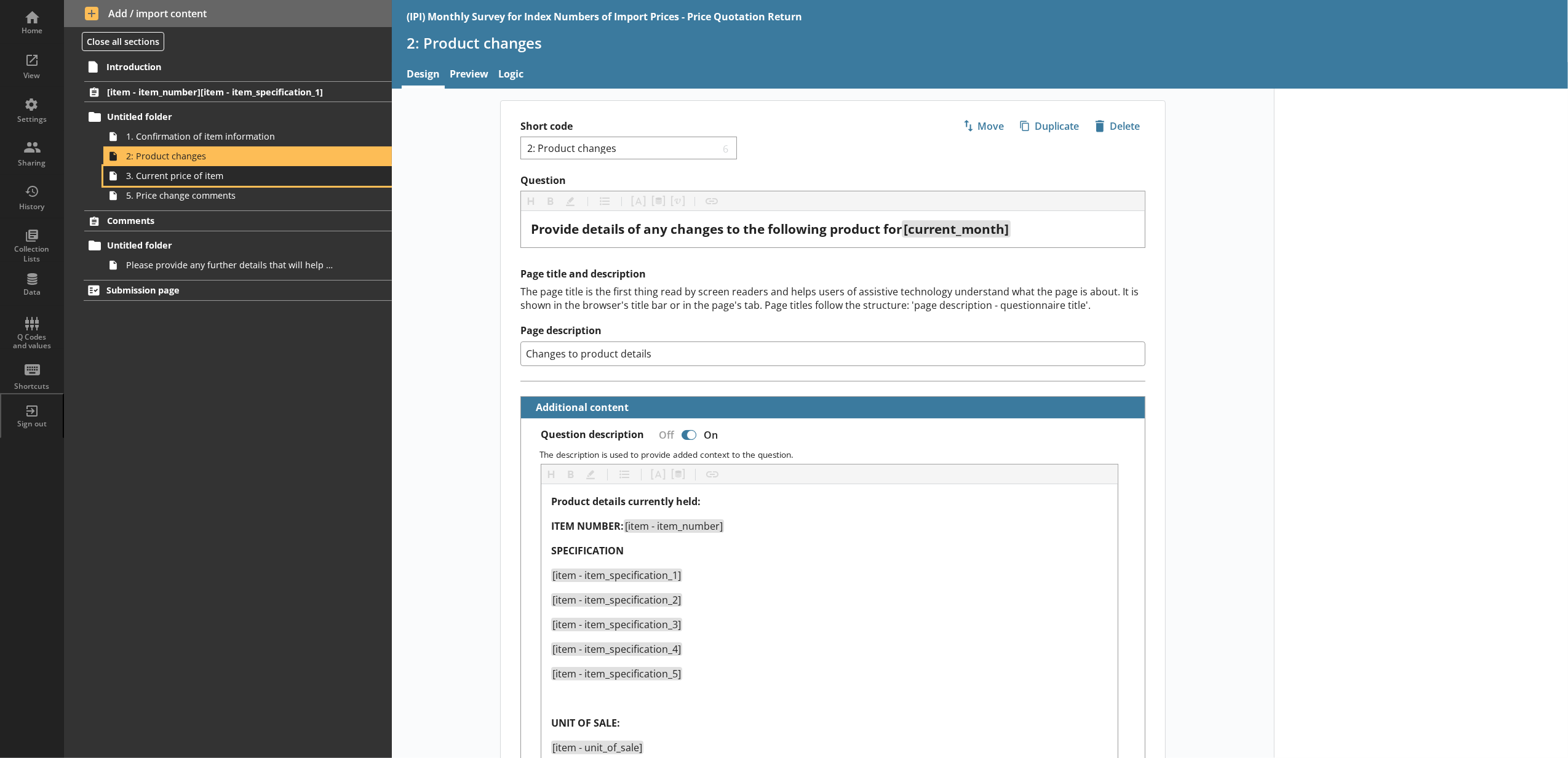
click at [268, 179] on span "3. Current price of item" at bounding box center [231, 176] width 210 height 12
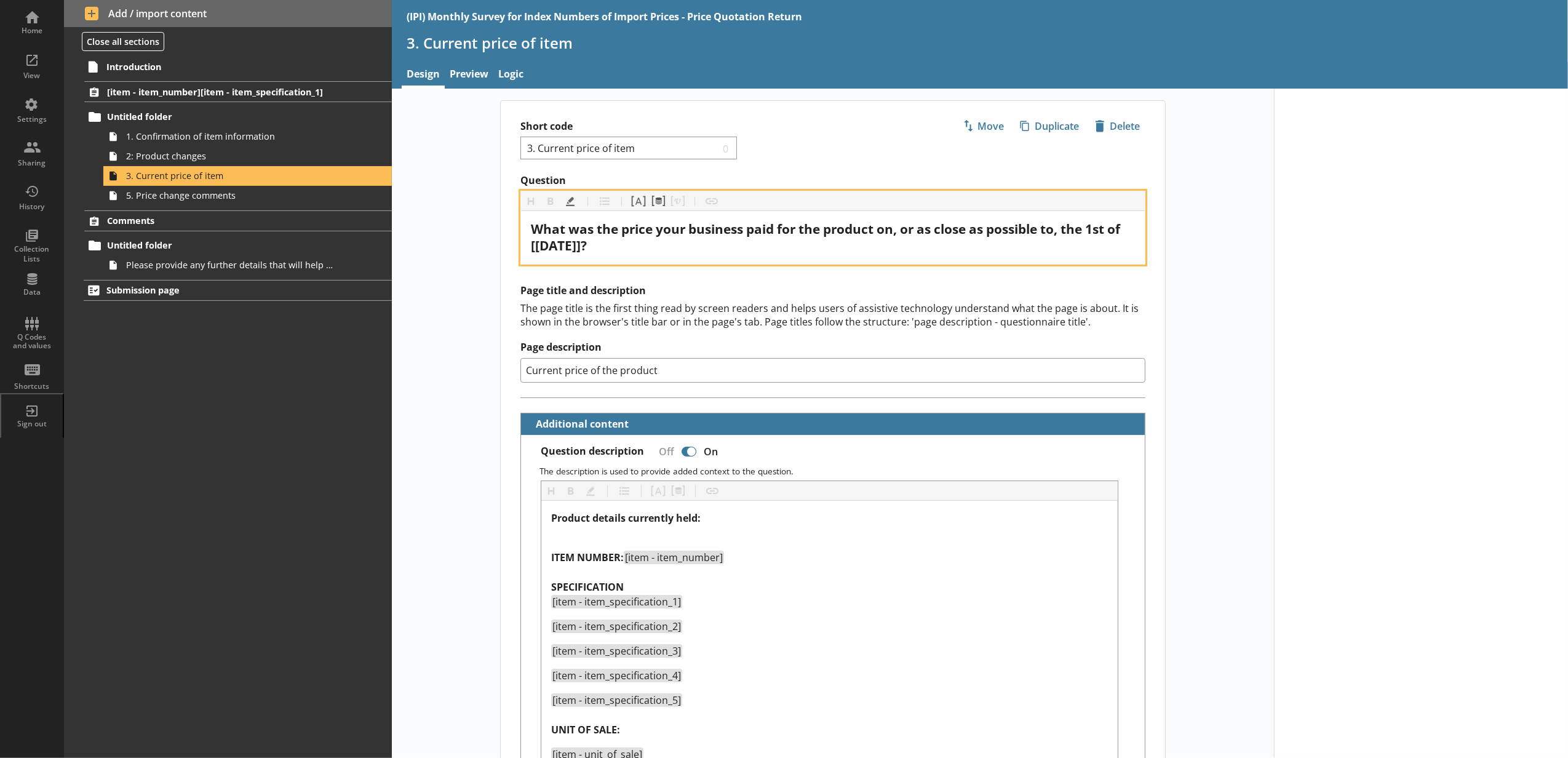
click at [585, 251] on span "What was the price your business paid for the product on, or as close as possib…" at bounding box center [826, 236] width 592 height 34
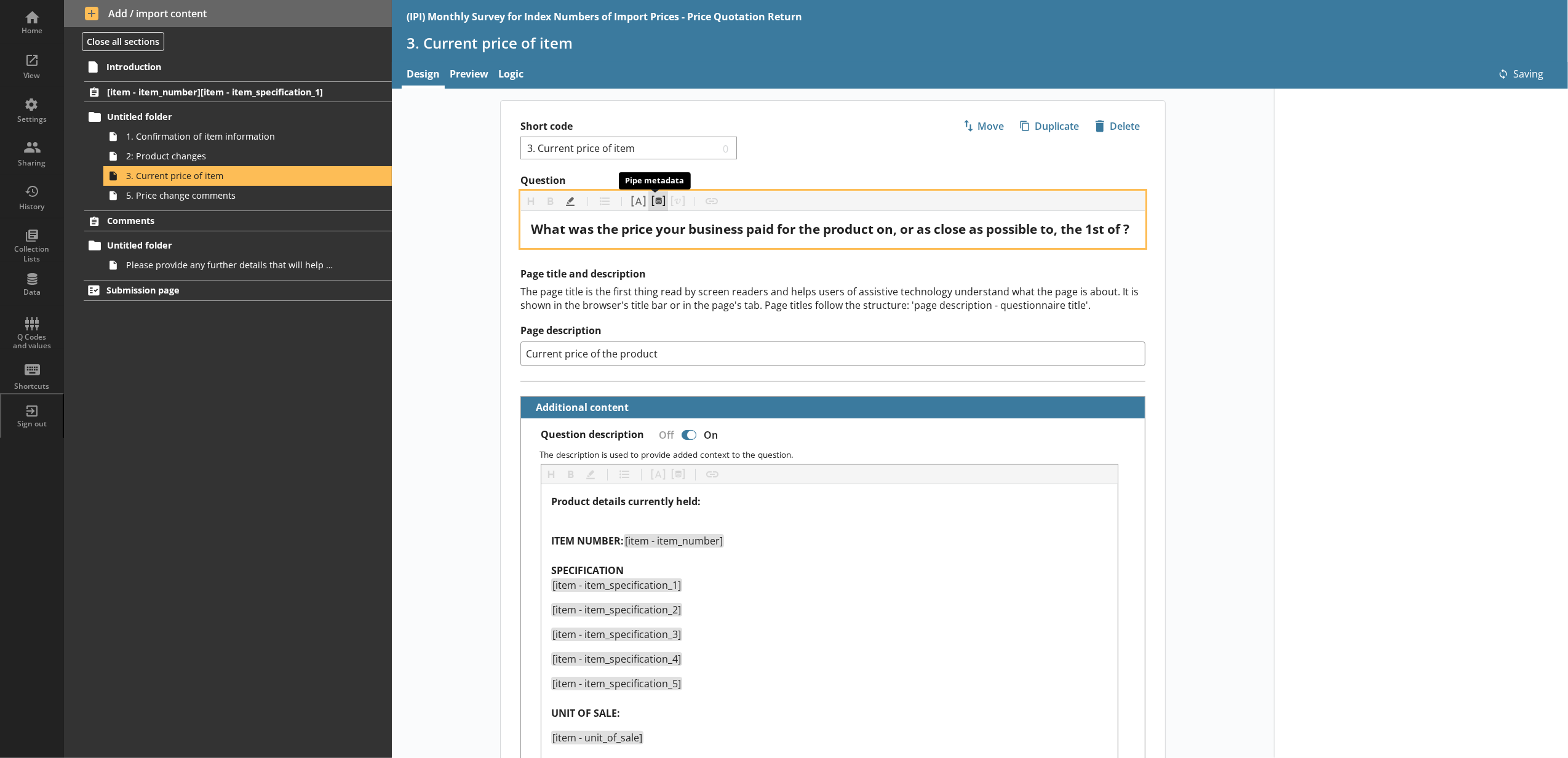
click at [664, 200] on button "Pipe metadata" at bounding box center [657, 201] width 20 height 20
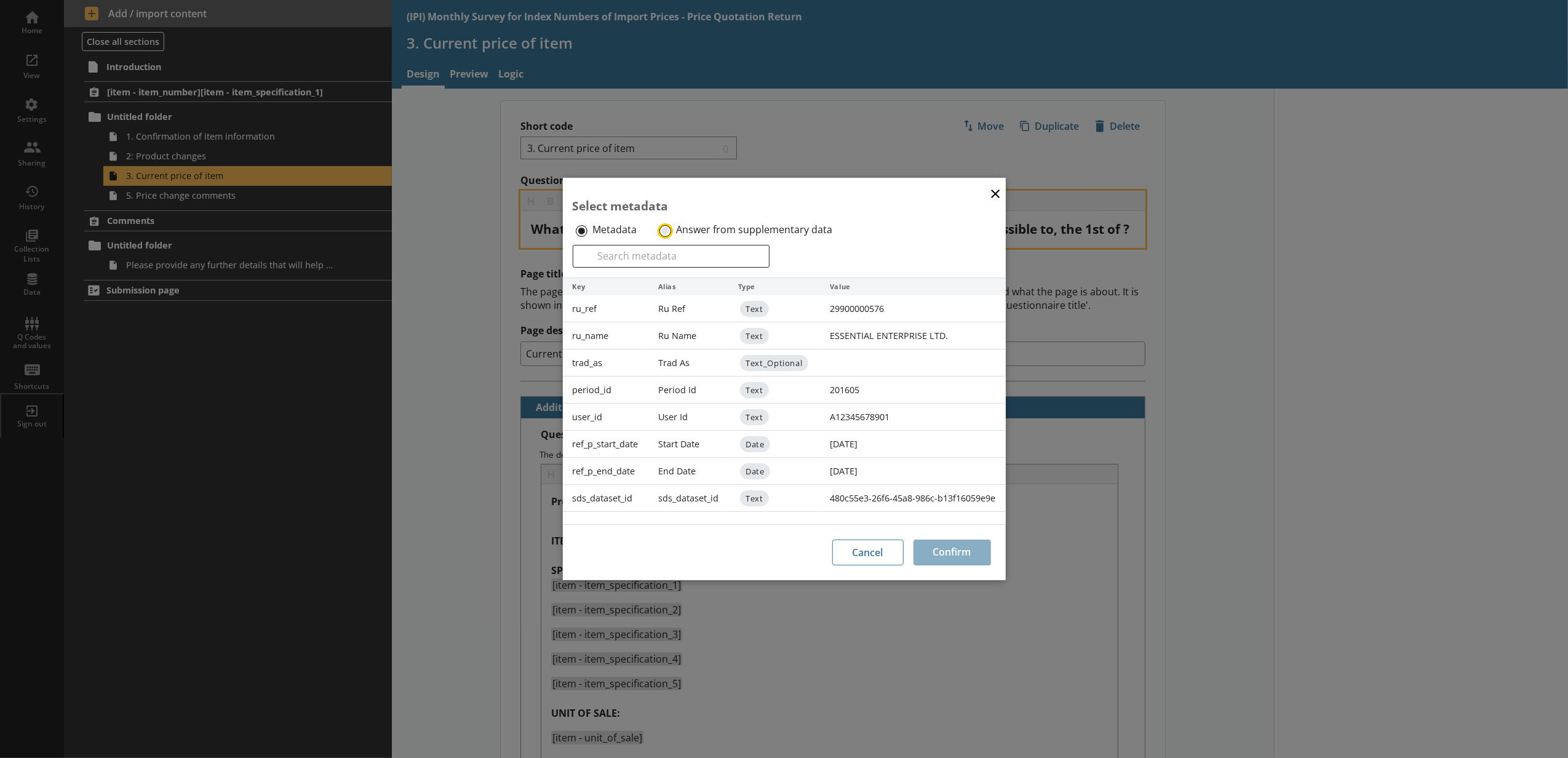
click at [659, 233] on input "Answer from supplementary data" at bounding box center [665, 231] width 12 height 12
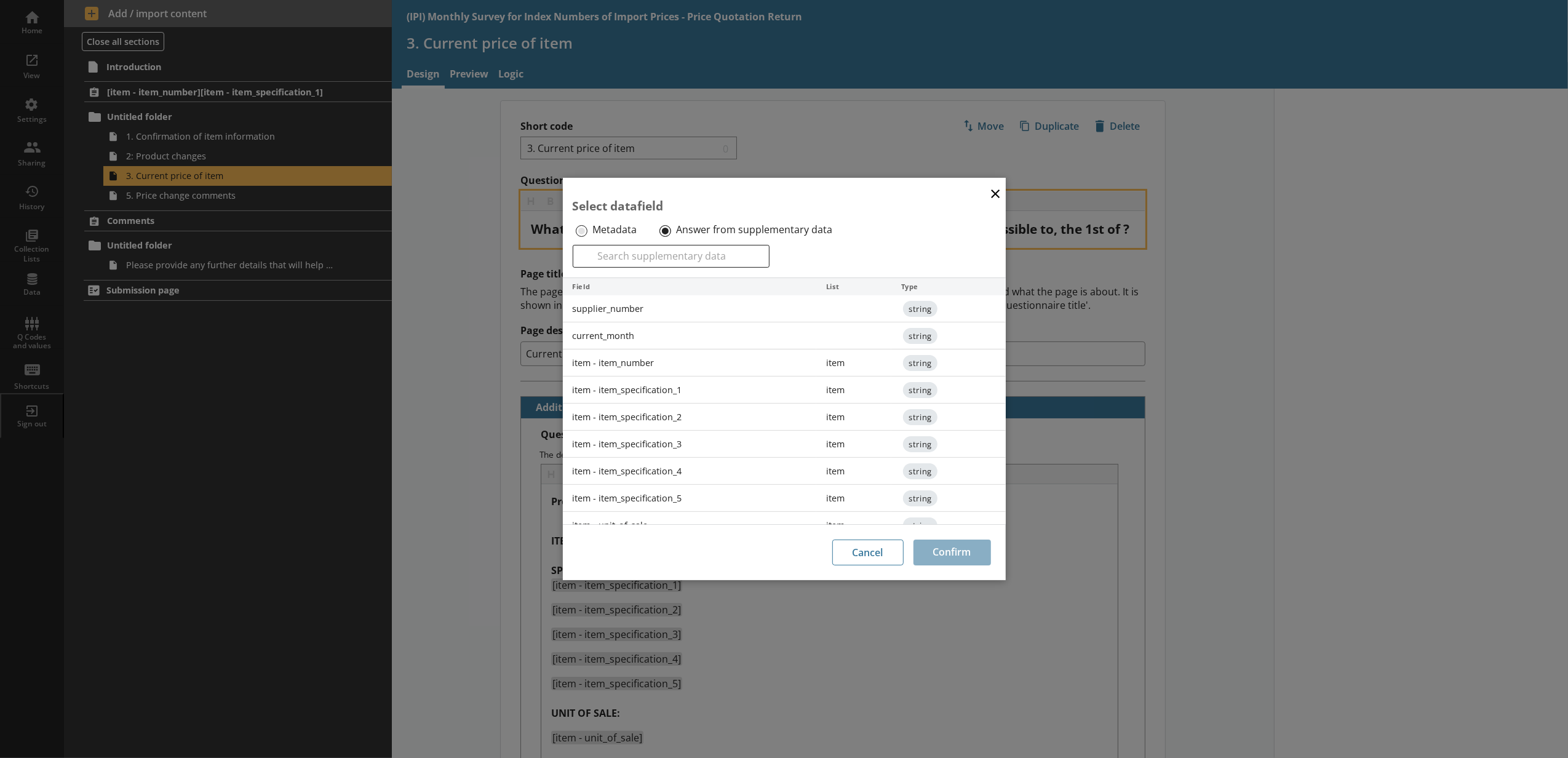
click at [647, 342] on div "current_month" at bounding box center [690, 336] width 254 height 27
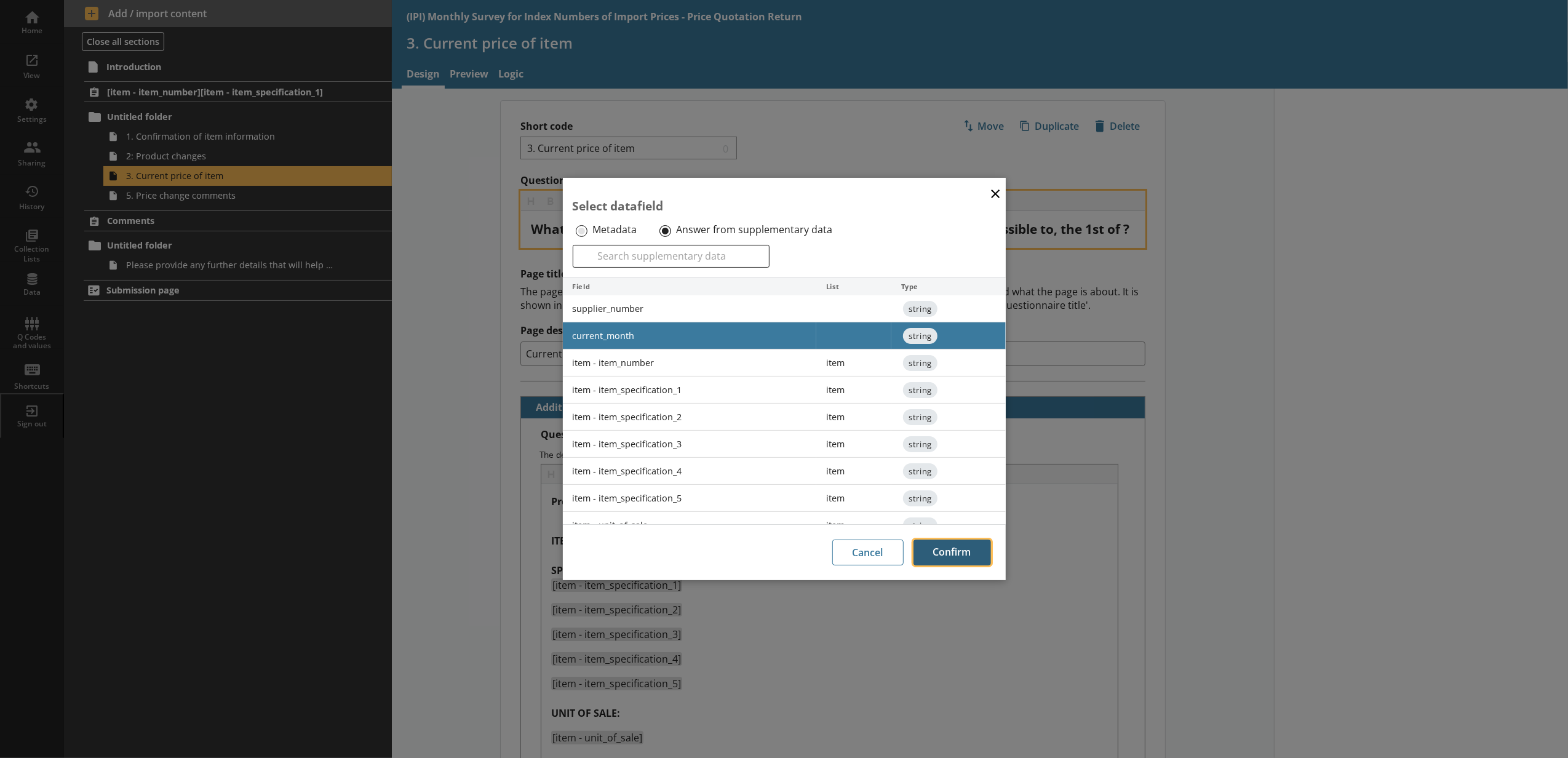
click at [979, 557] on button "Confirm" at bounding box center [952, 552] width 77 height 25
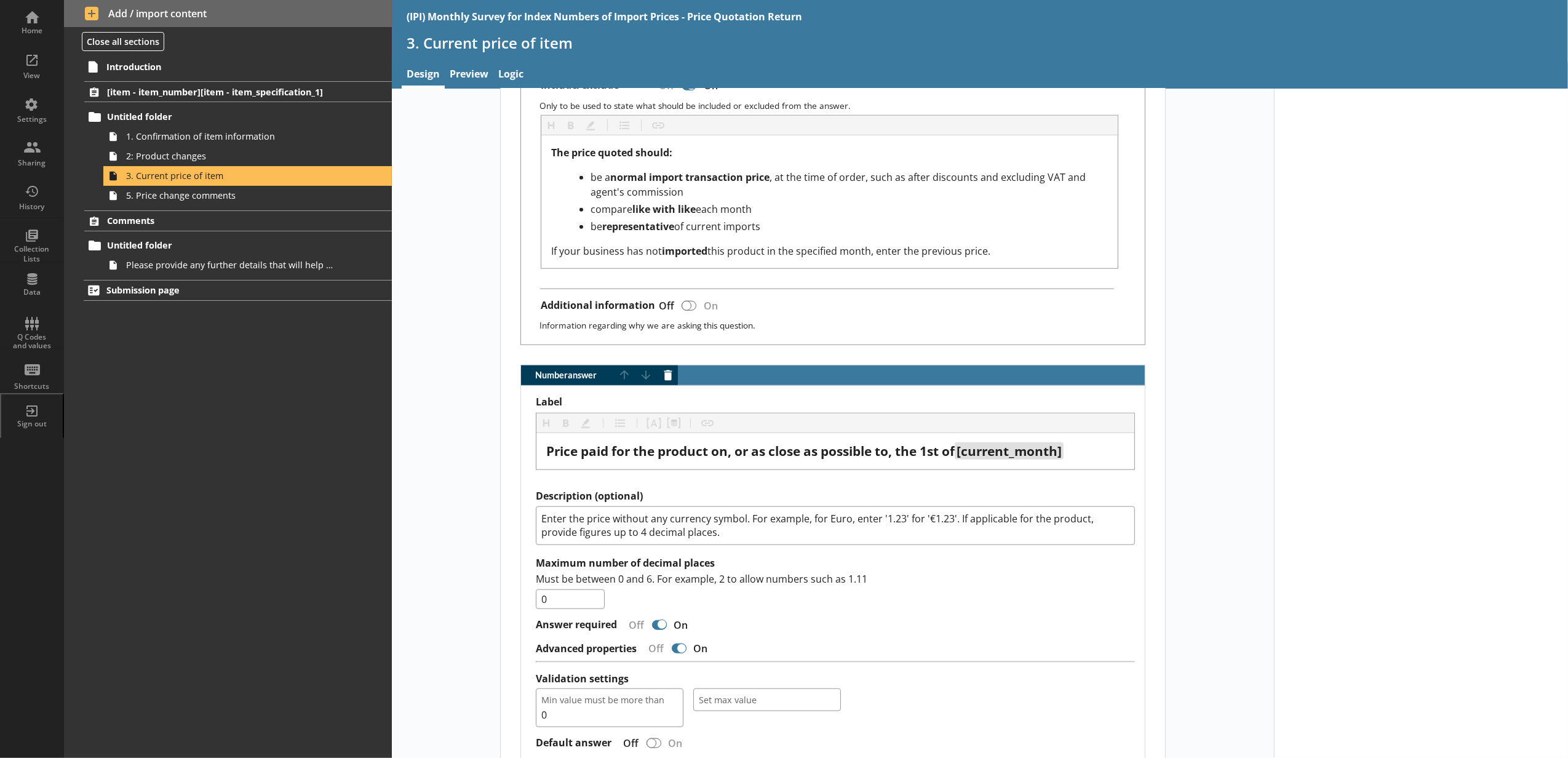
scroll to position [1093, 0]
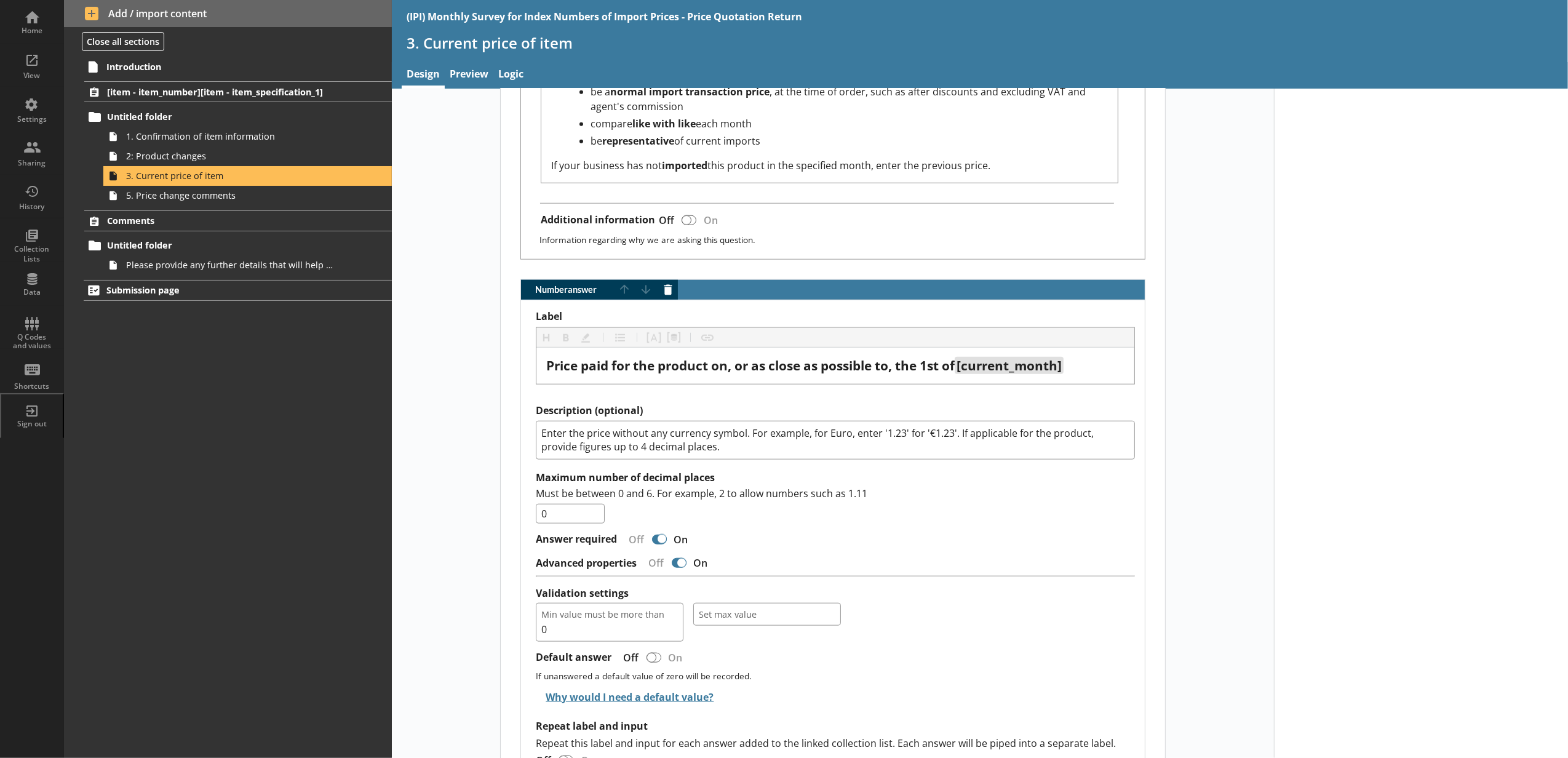
click at [141, 202] on link "5. Price change comments" at bounding box center [247, 195] width 288 height 20
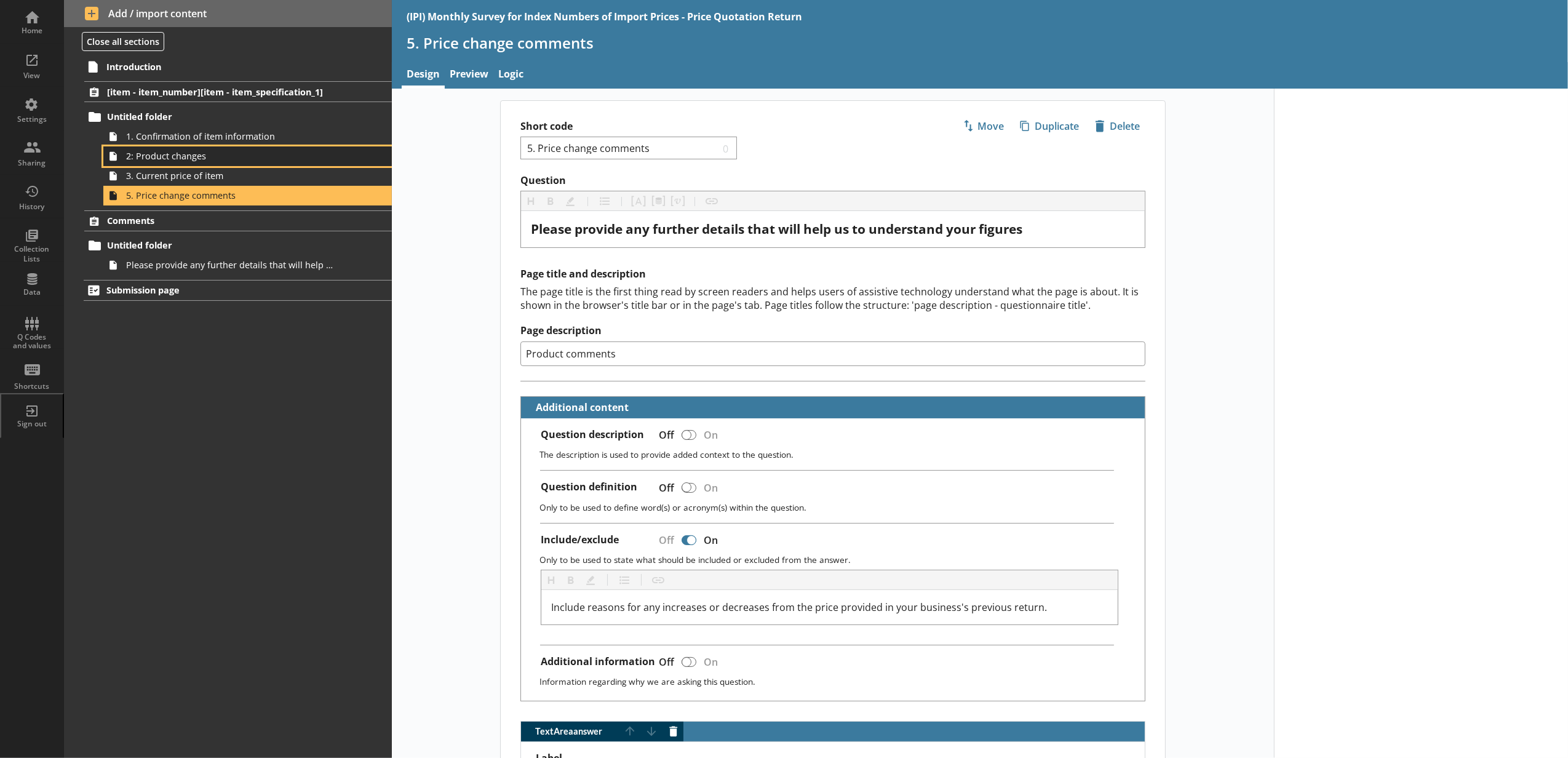
click at [177, 147] on link "2: Product changes" at bounding box center [247, 156] width 288 height 20
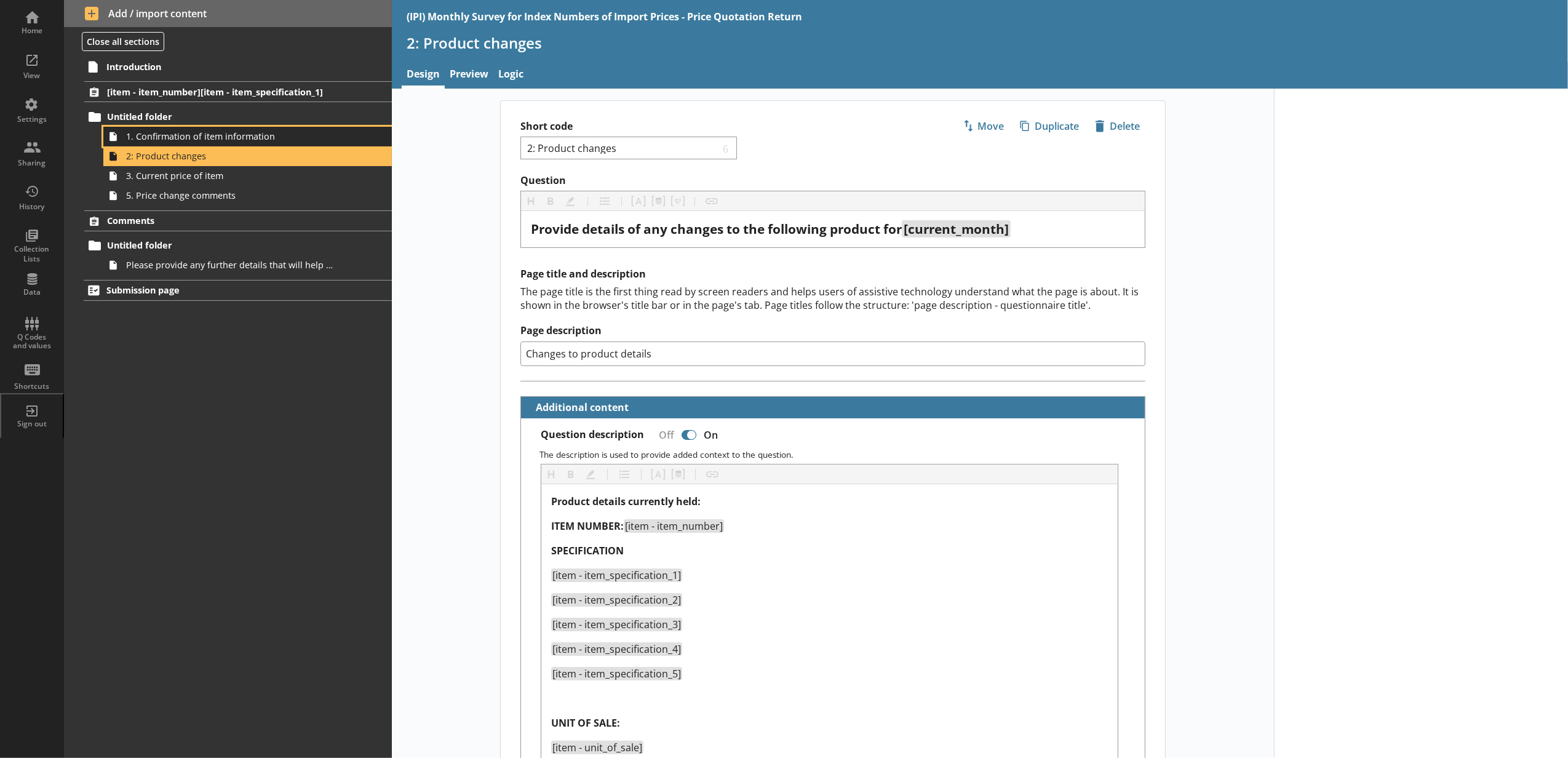
click at [180, 141] on span "1. Confirmation of item information" at bounding box center [231, 136] width 210 height 12
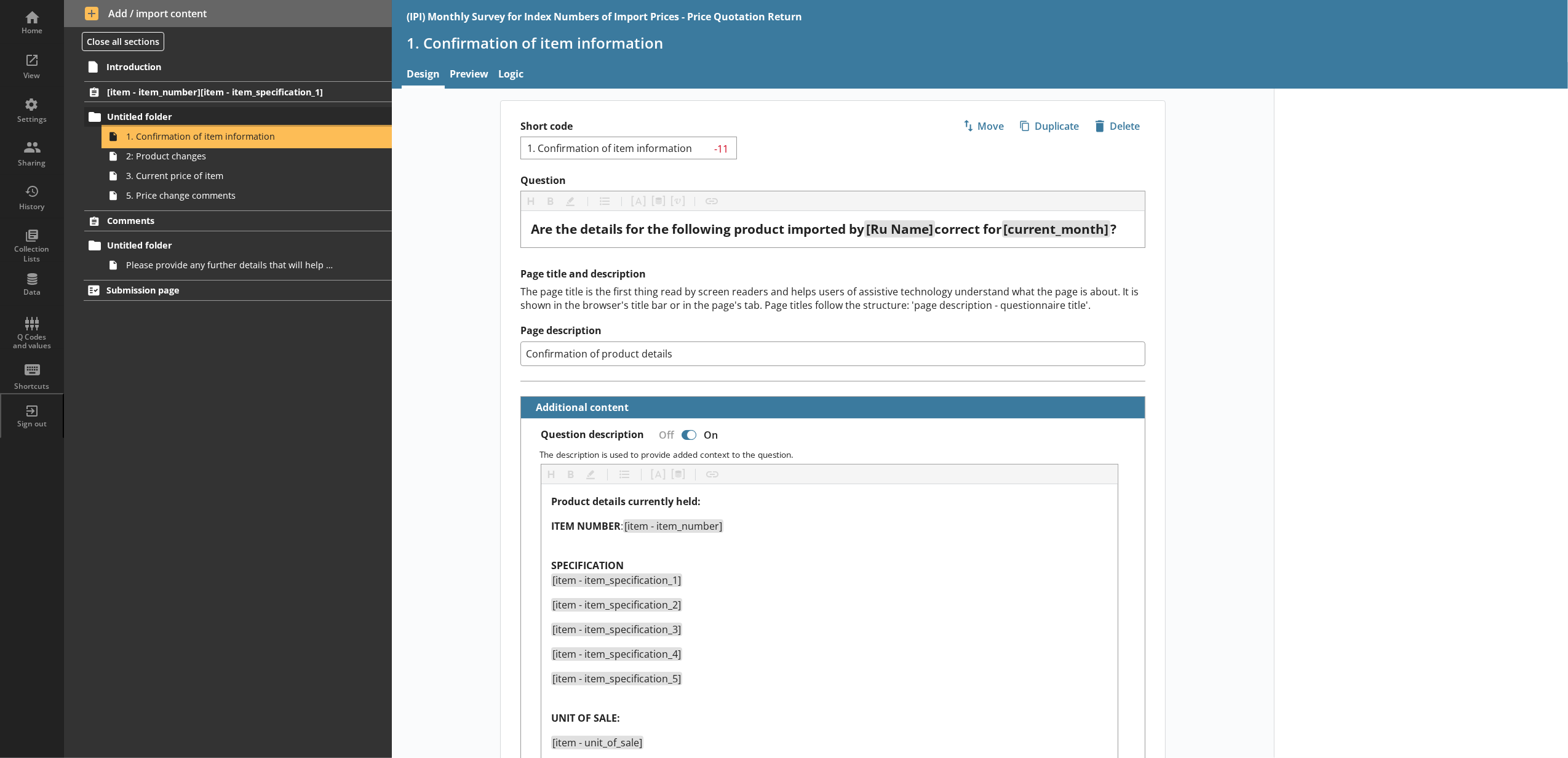
type textarea "x"
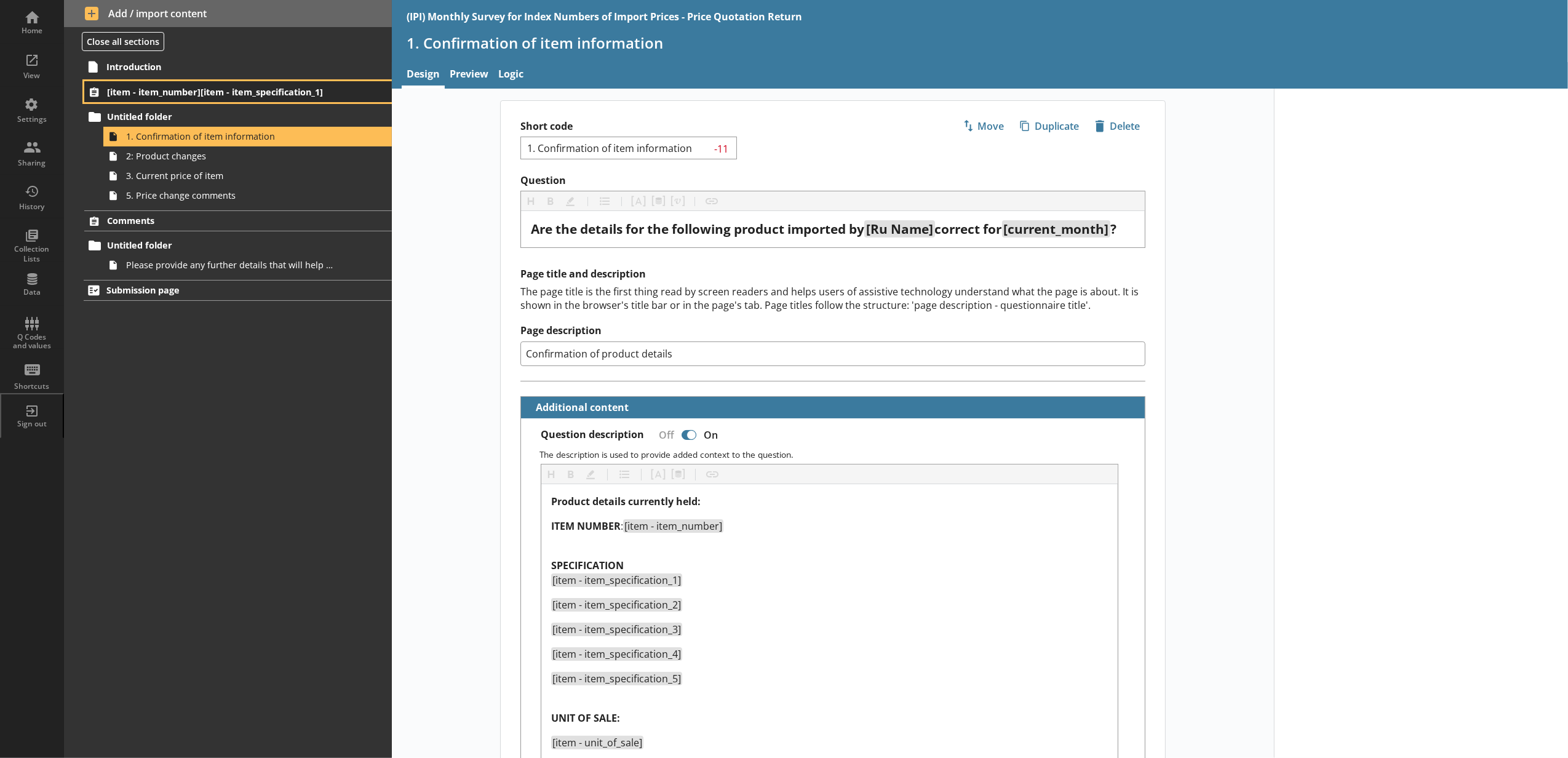
click at [234, 99] on link "[item - item_number][item - item_specification_1]" at bounding box center [237, 91] width 308 height 21
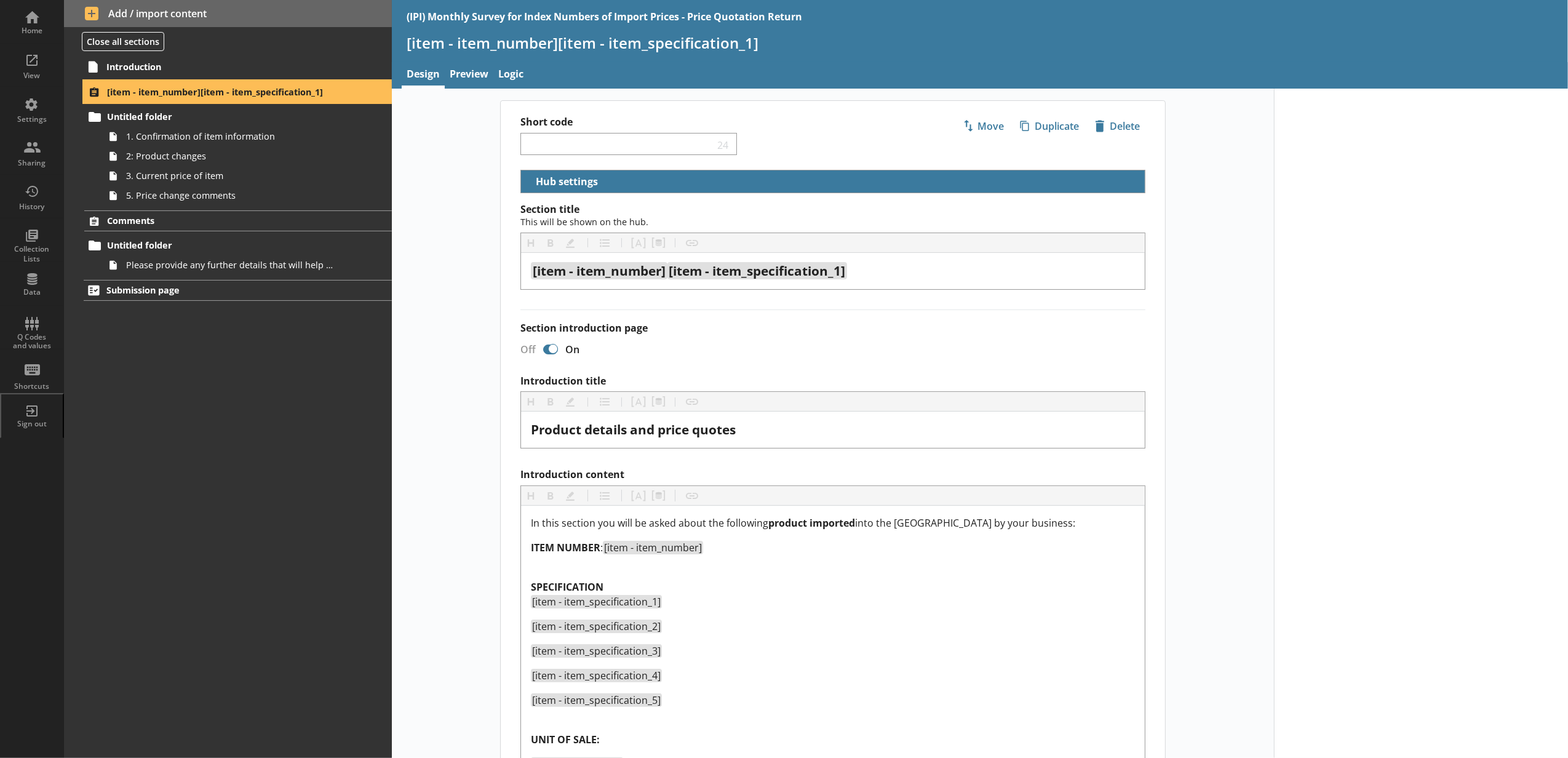
select select "18c8d37d-0af8-4842-925b-360f30585748"
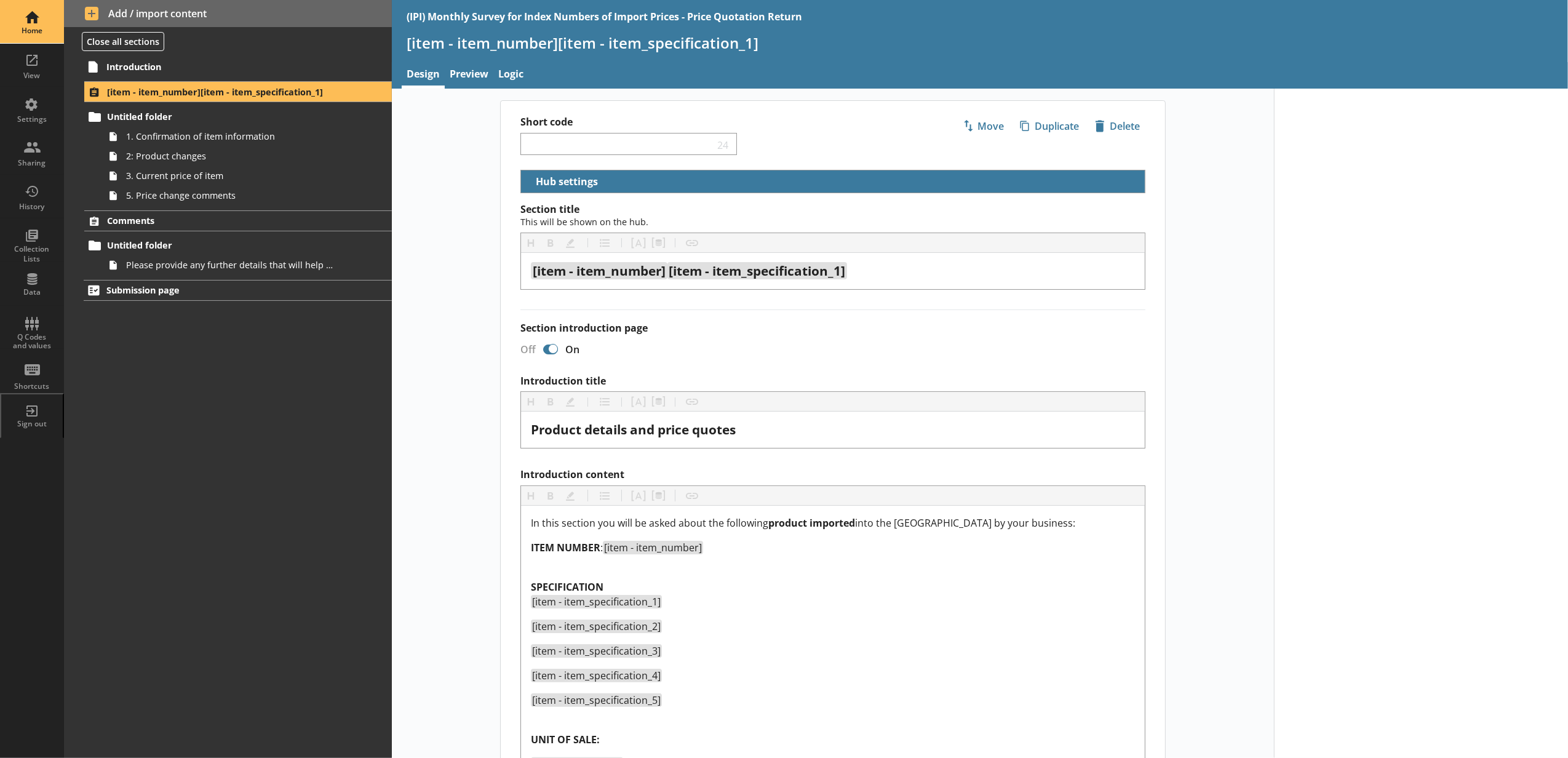
click at [23, 24] on div "Home" at bounding box center [32, 21] width 43 height 43
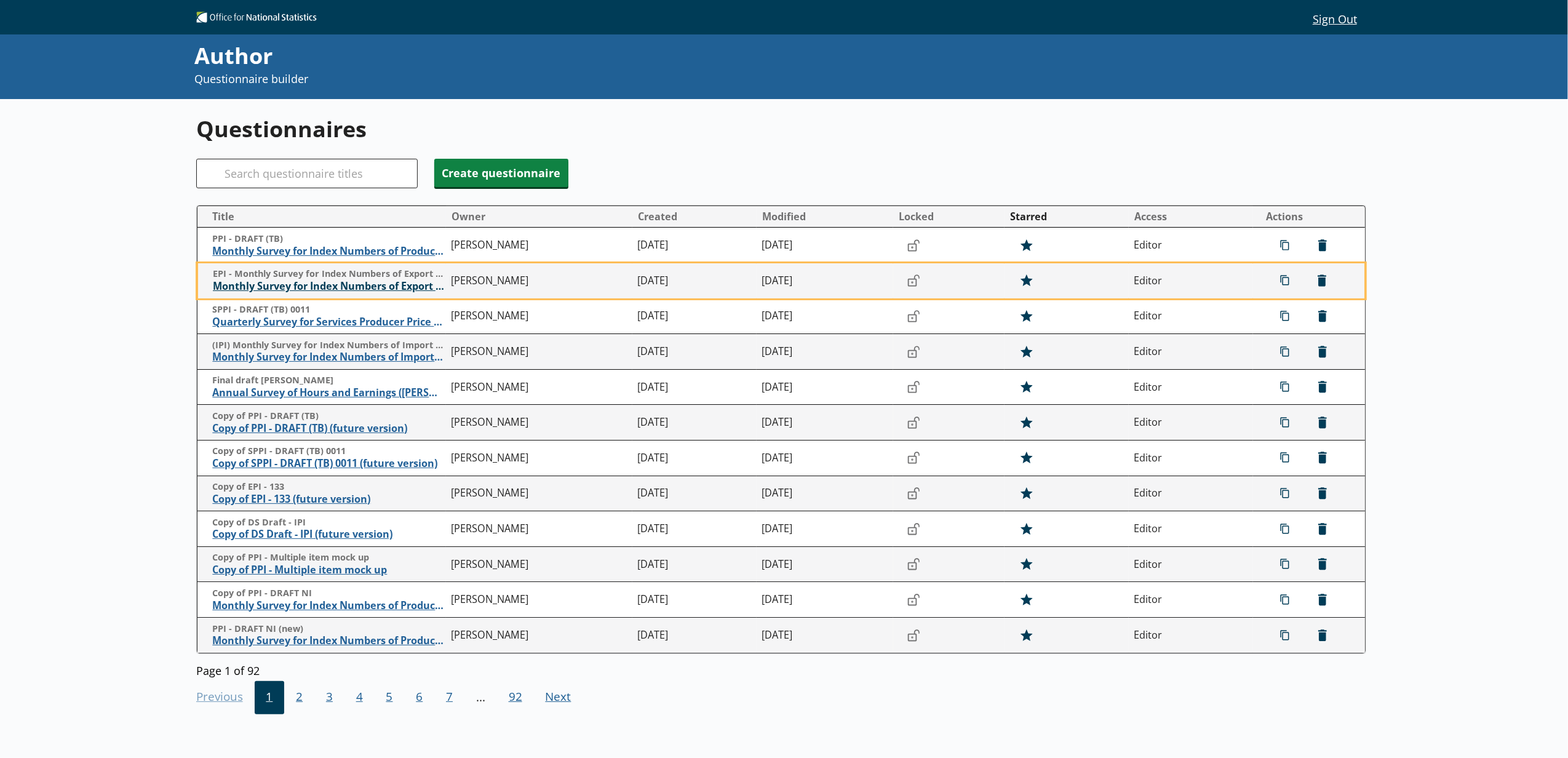
click at [241, 290] on span "Monthly Survey for Index Numbers of Export Prices - Price Quotation Return" at bounding box center [329, 285] width 233 height 13
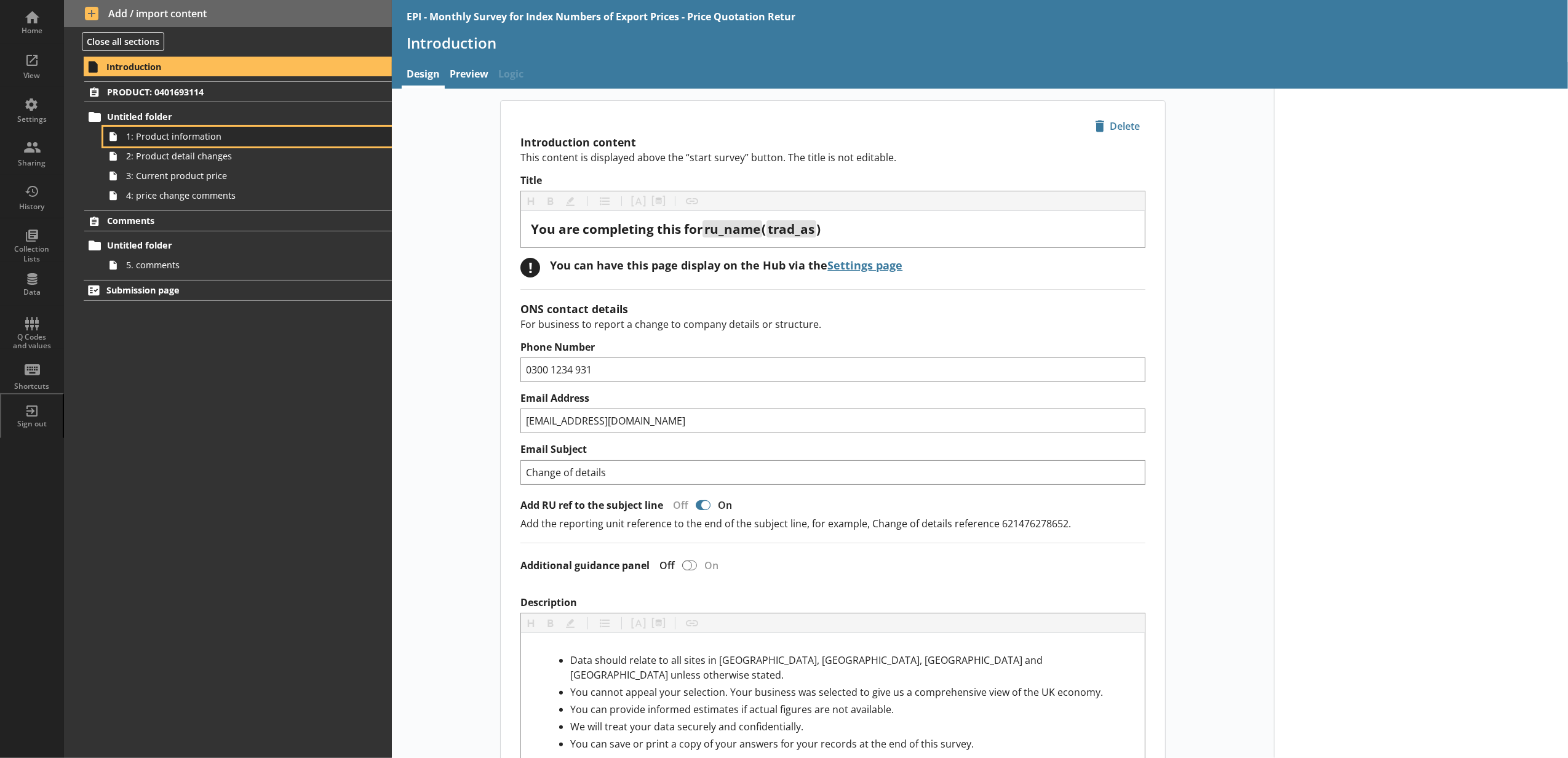
click at [179, 146] on link "1: Product information" at bounding box center [247, 137] width 288 height 20
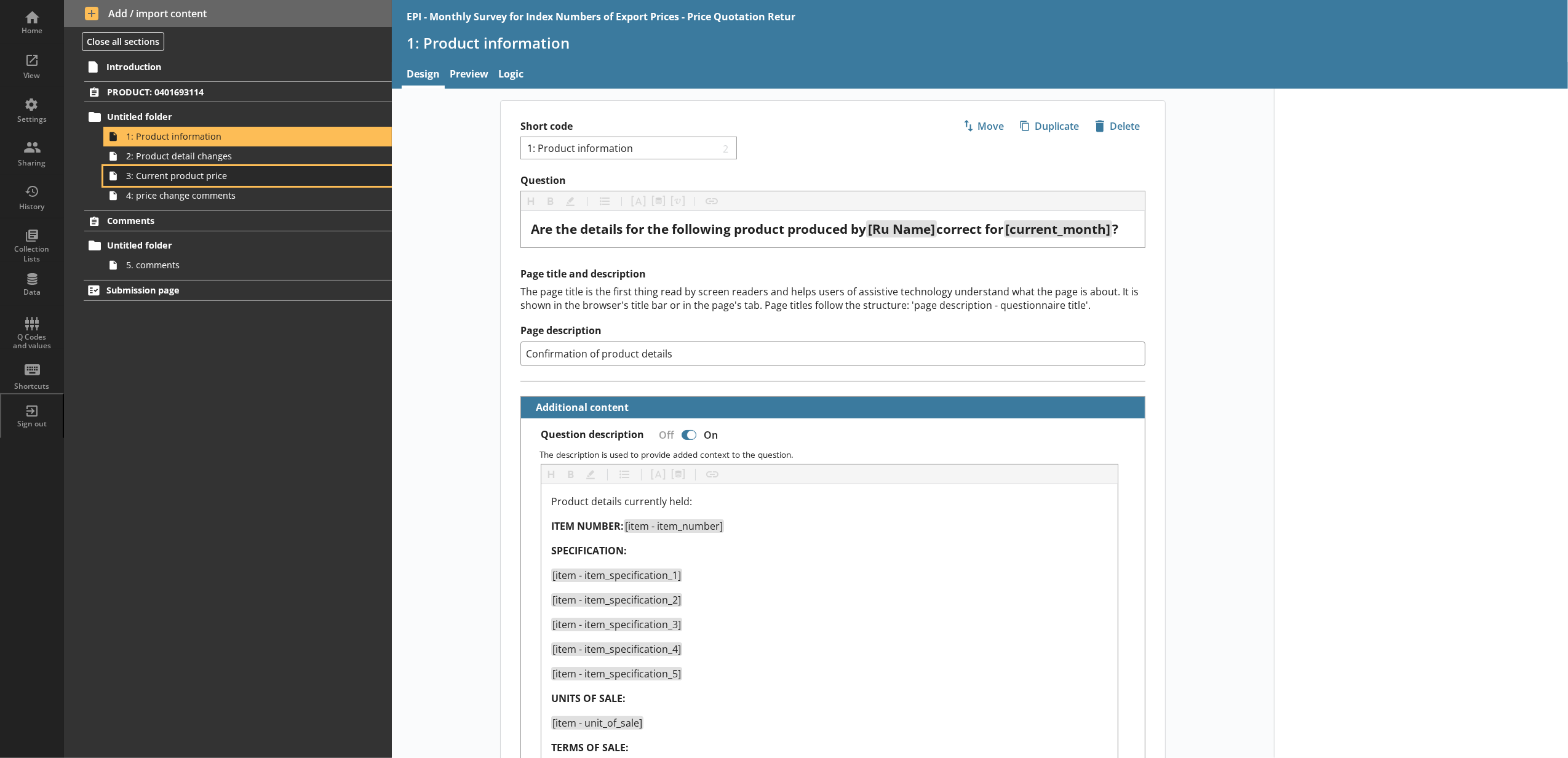
click at [183, 170] on span "3: Current product price" at bounding box center [231, 176] width 210 height 12
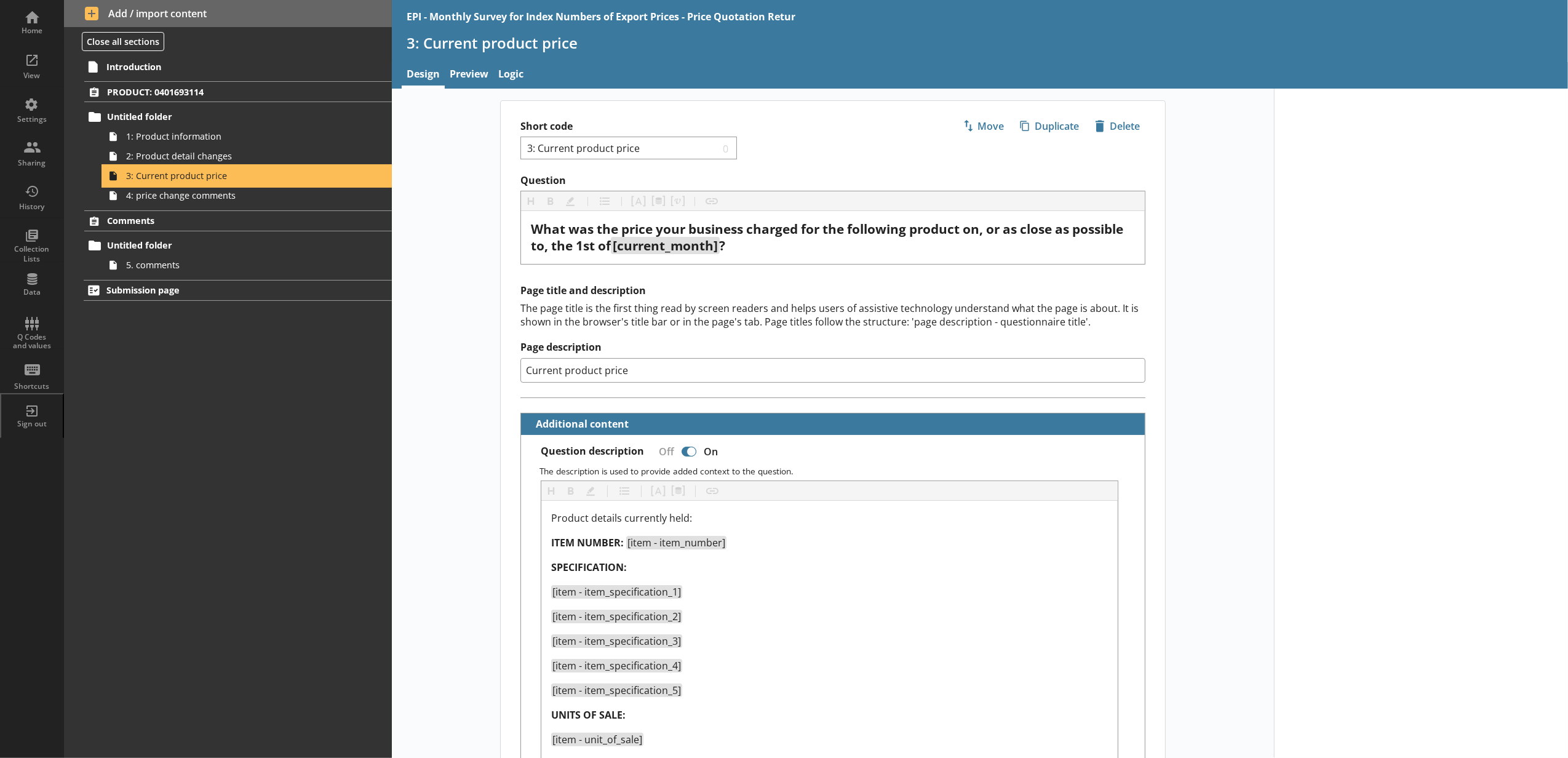
click at [189, 166] on link "3: Current product price" at bounding box center [247, 176] width 288 height 20
click at [194, 155] on span "2: Product detail changes" at bounding box center [231, 156] width 210 height 12
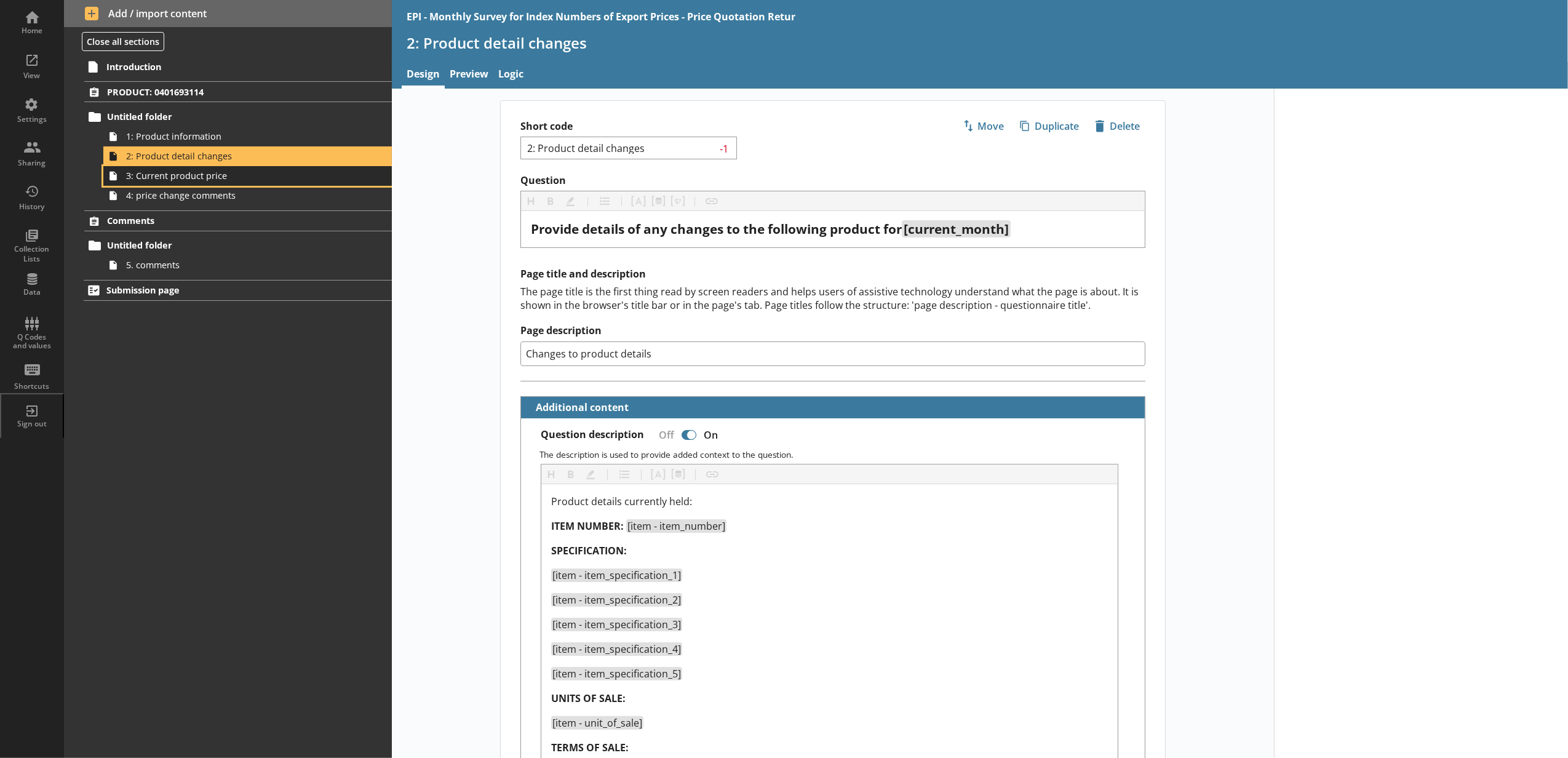
click at [191, 185] on link "3: Current product price" at bounding box center [247, 176] width 288 height 20
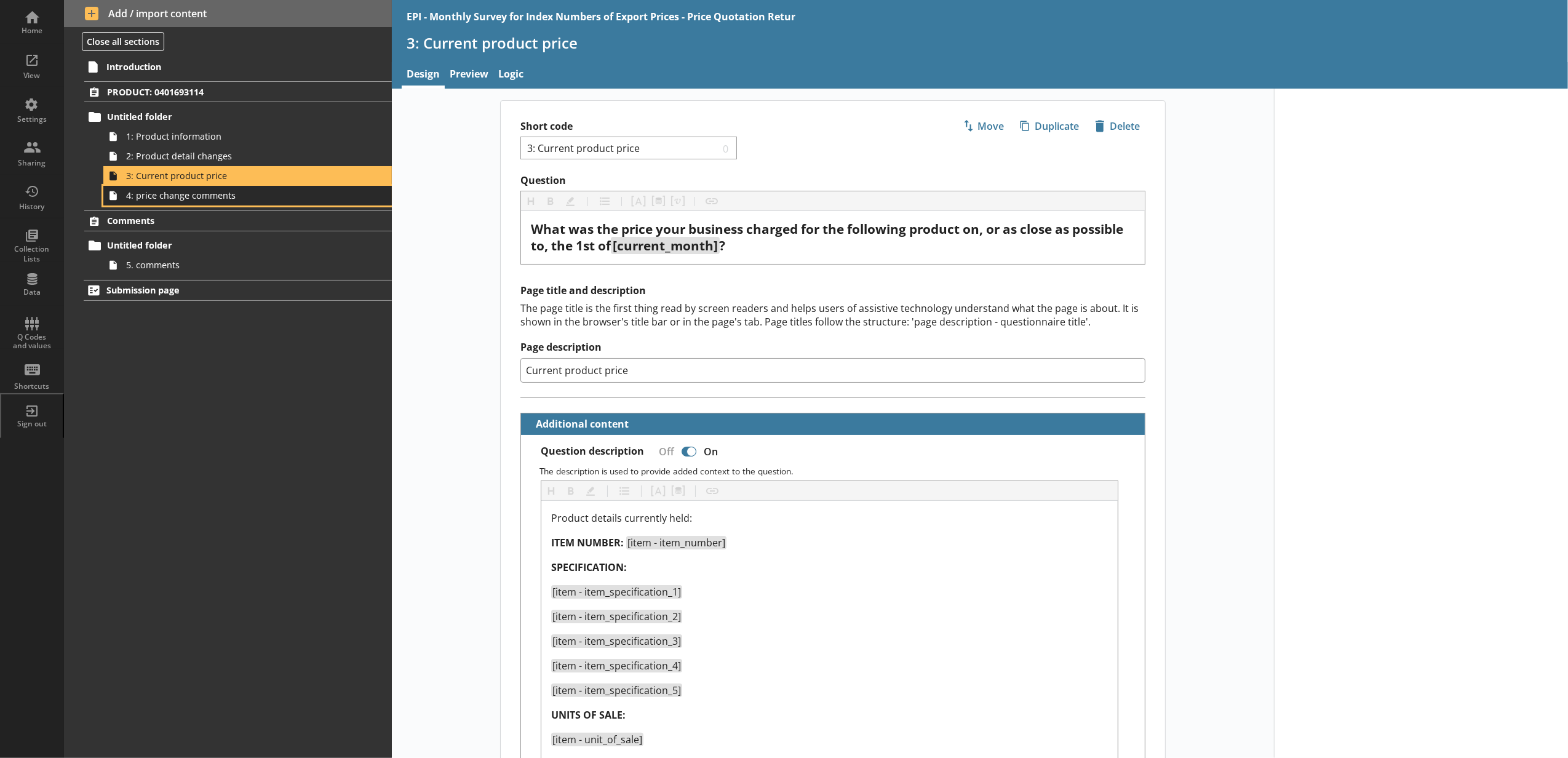
click at [188, 204] on link "4: price change comments" at bounding box center [247, 195] width 288 height 20
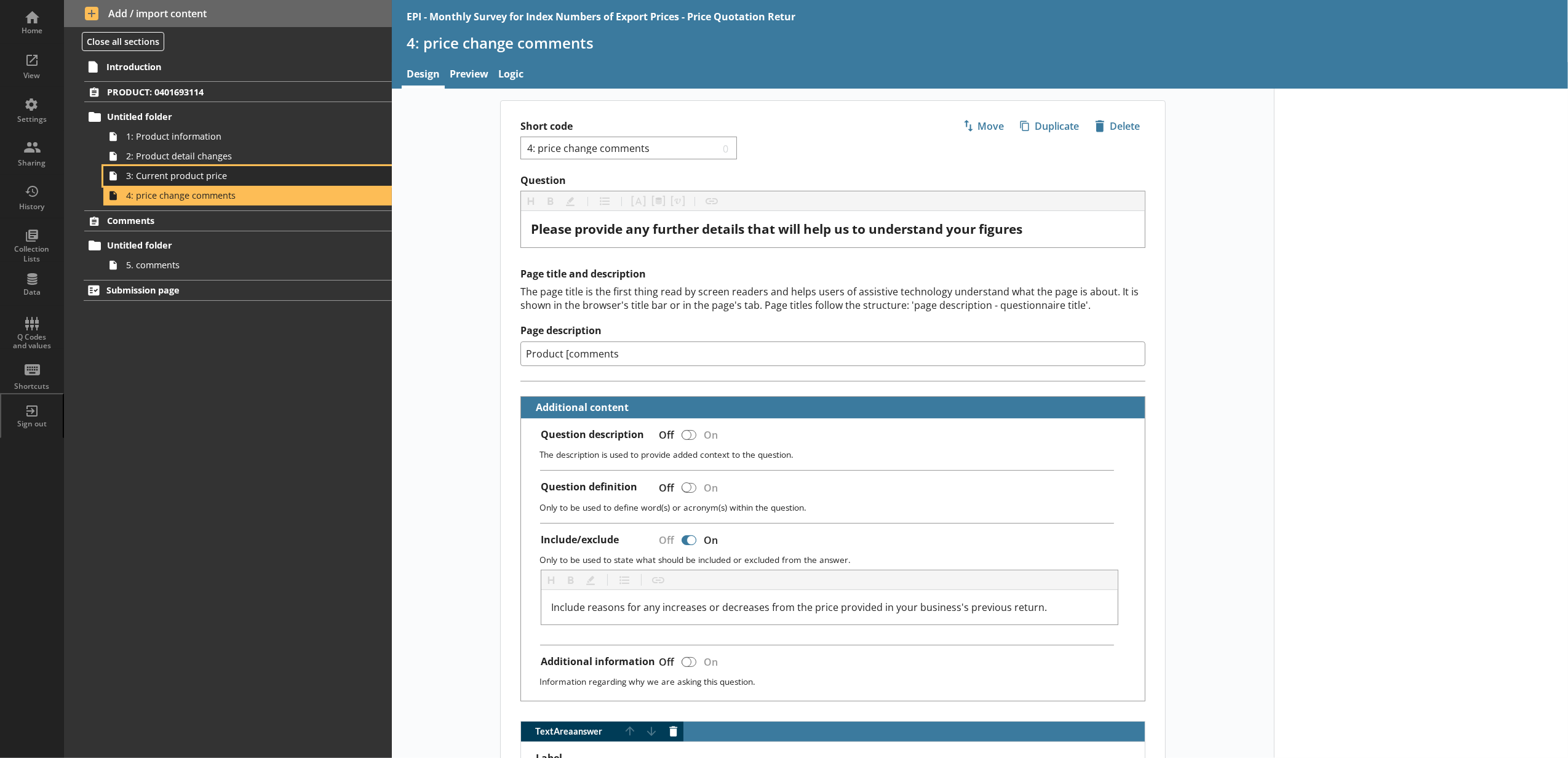
click at [326, 185] on link "3: Current product price" at bounding box center [247, 176] width 288 height 20
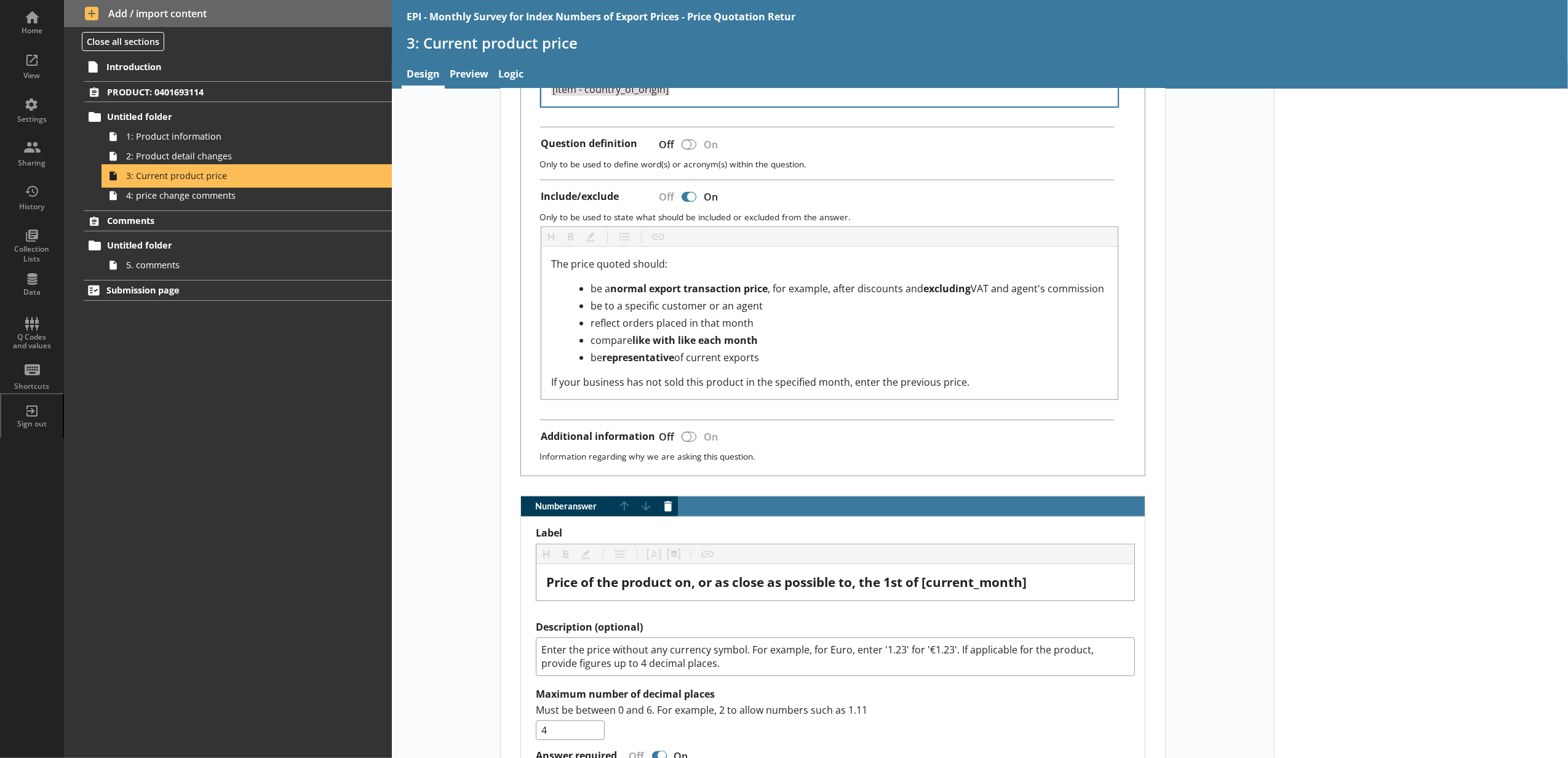
scroll to position [1093, 0]
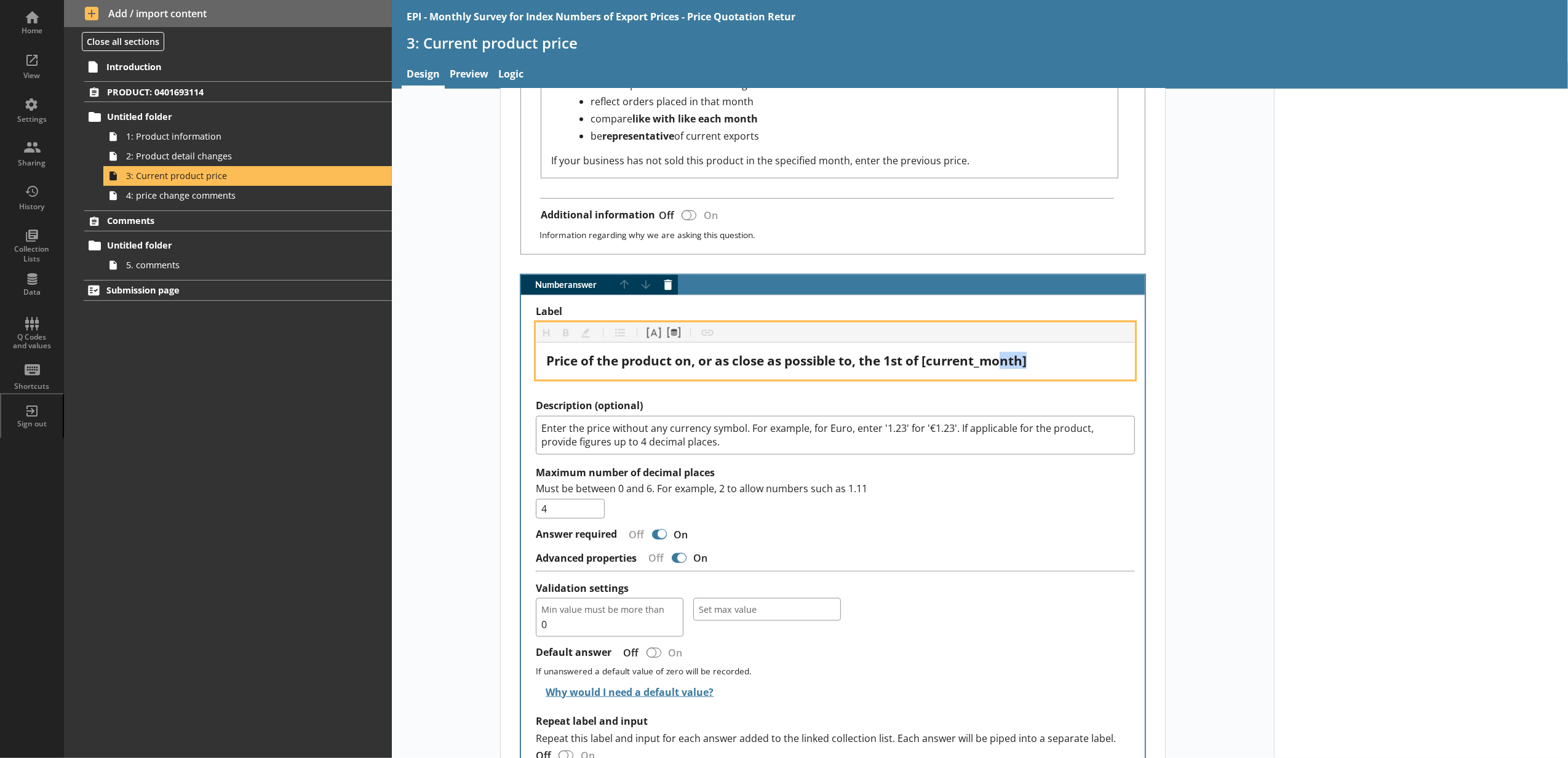
drag, startPoint x: 1046, startPoint y: 358, endPoint x: 997, endPoint y: 359, distance: 49.0
click at [997, 359] on div "Price of the product on, or as close as possible to, the 1st of [current_month]" at bounding box center [835, 360] width 578 height 17
click at [663, 331] on button "Pipe metadata" at bounding box center [673, 332] width 20 height 20
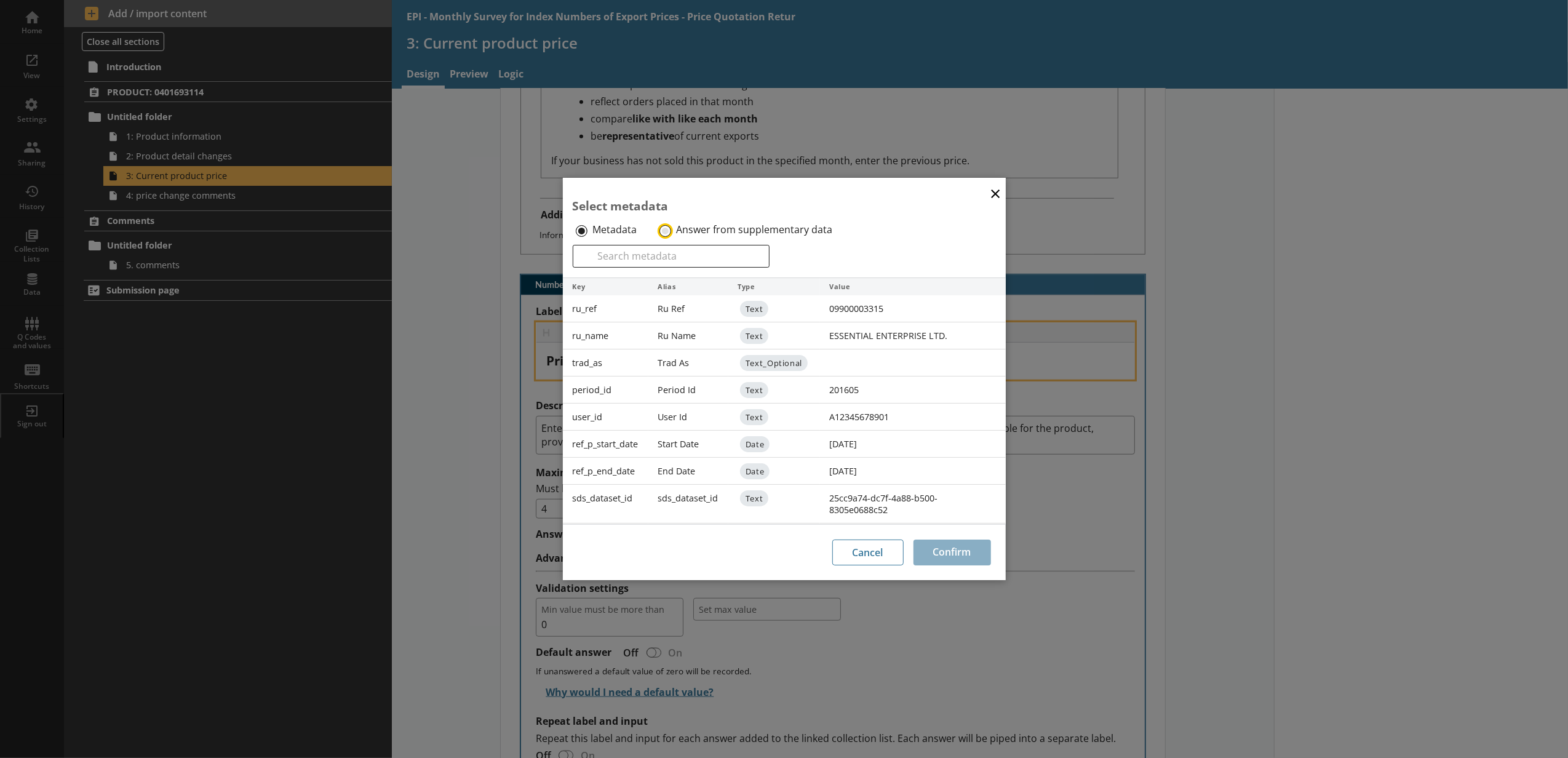
click at [661, 230] on input "Answer from supplementary data" at bounding box center [665, 231] width 12 height 12
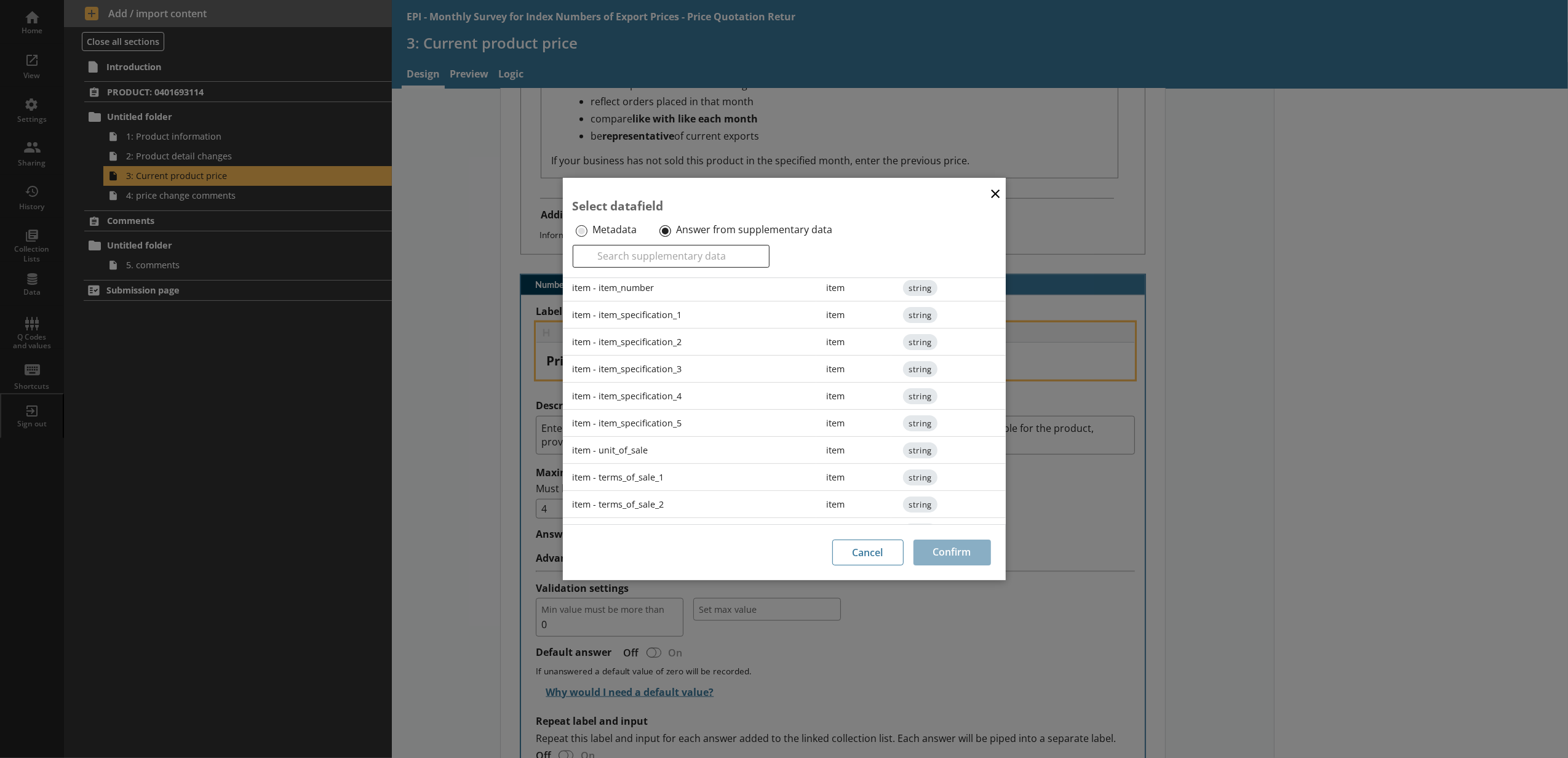
scroll to position [0, 0]
click at [671, 332] on div "current_month" at bounding box center [690, 336] width 254 height 27
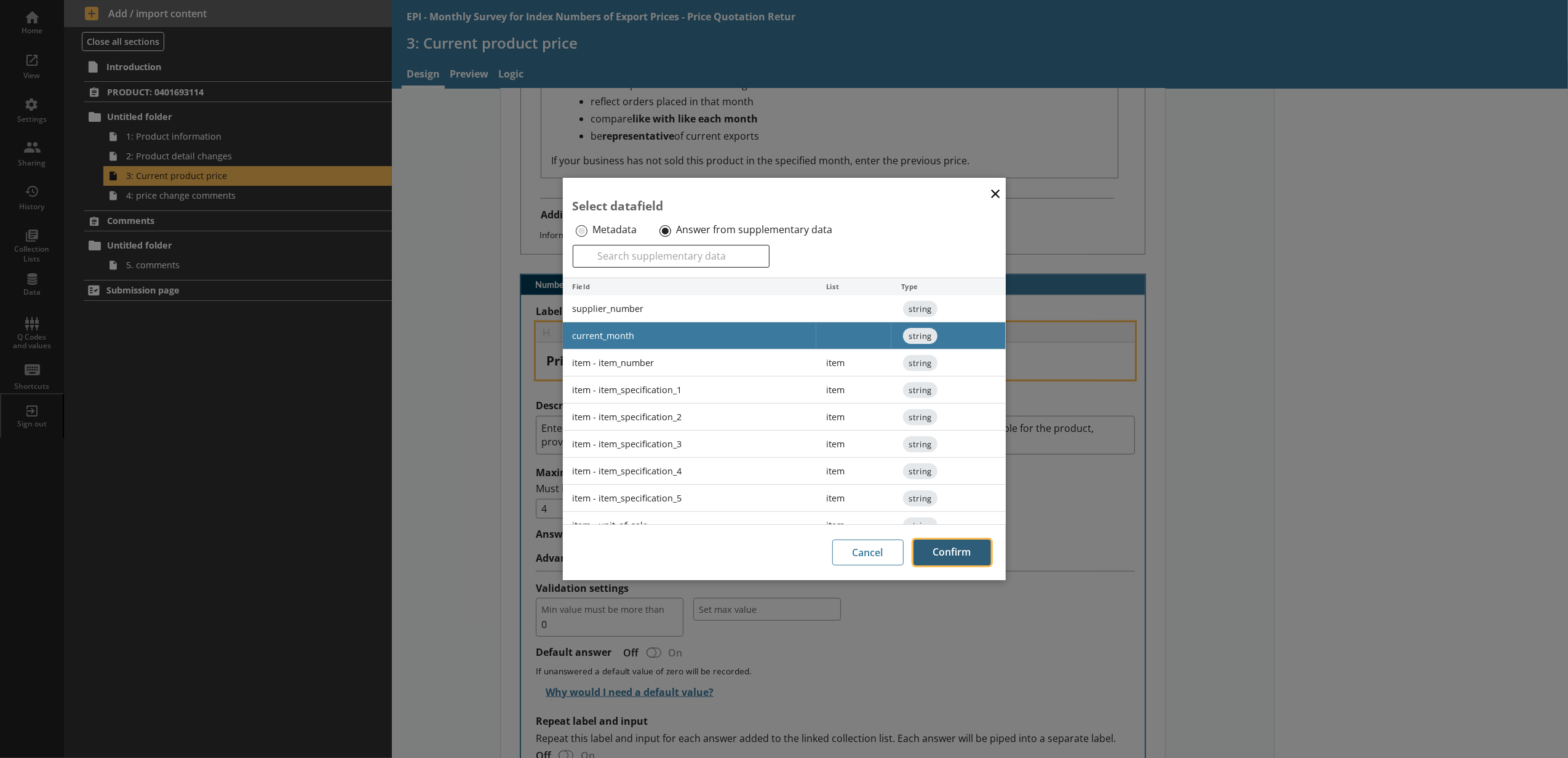
click at [939, 554] on button "Confirm" at bounding box center [952, 552] width 77 height 25
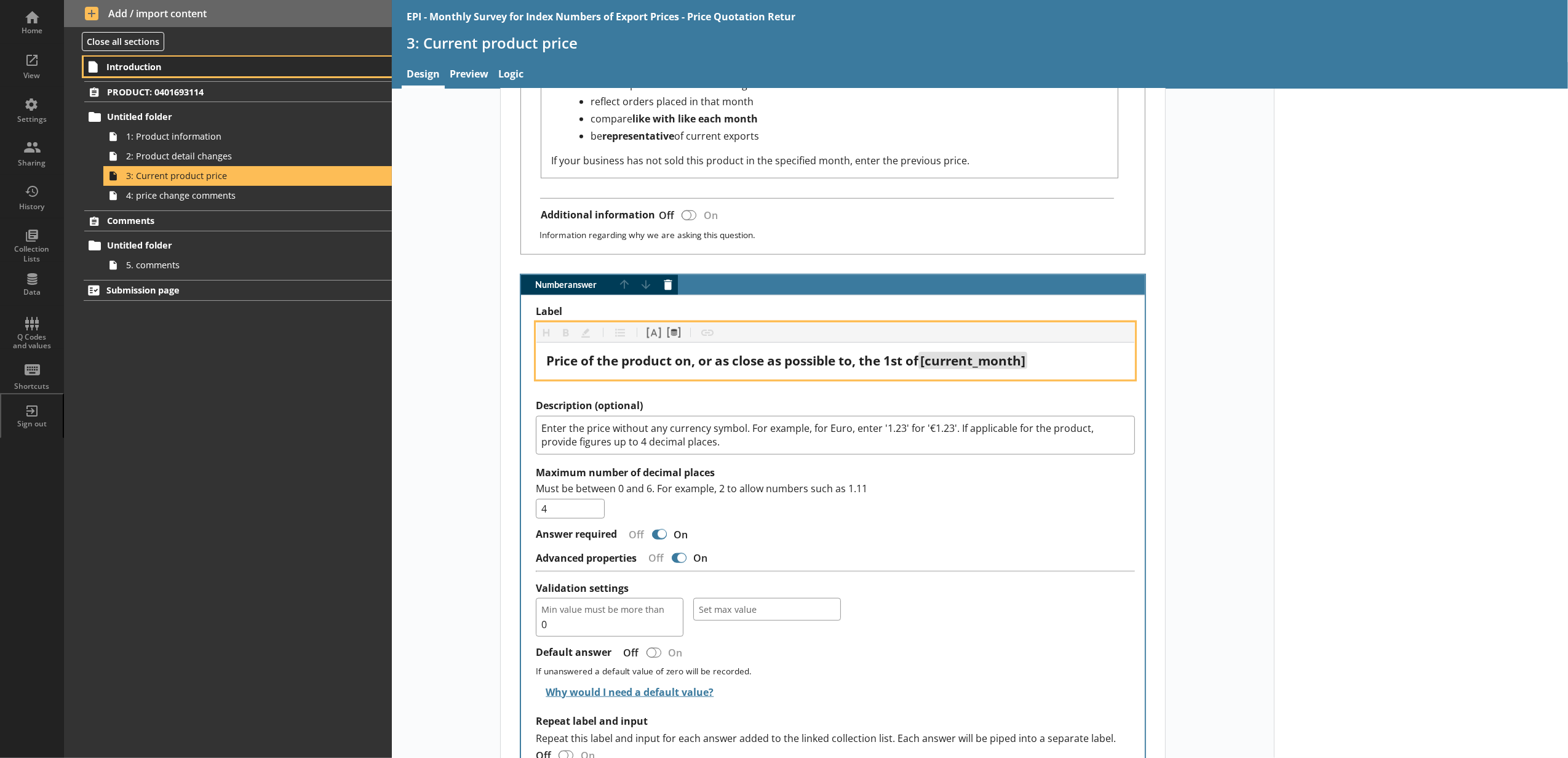
type textarea "x"
click at [203, 65] on span "Introduction" at bounding box center [219, 66] width 225 height 12
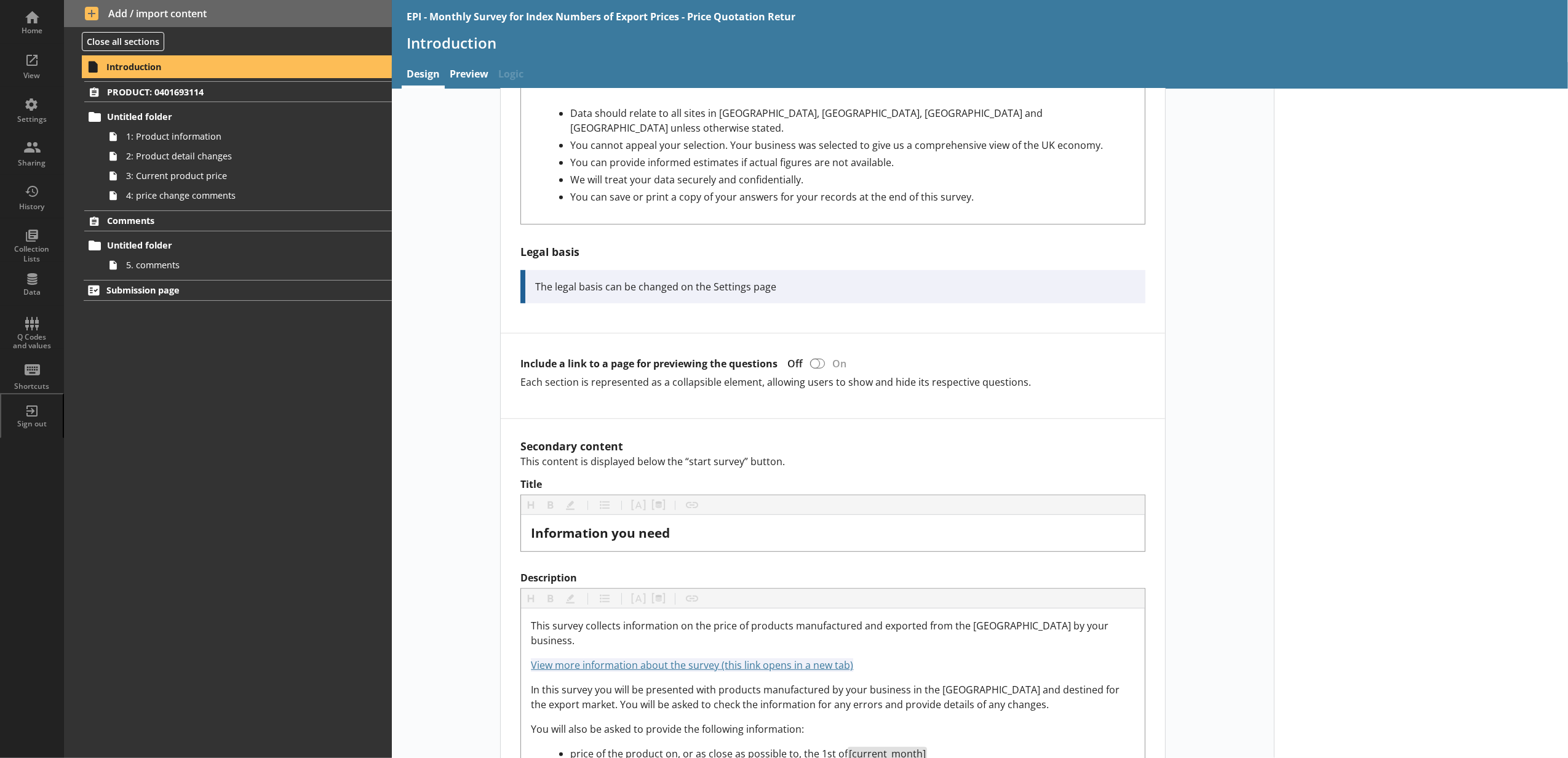
scroll to position [1014, 0]
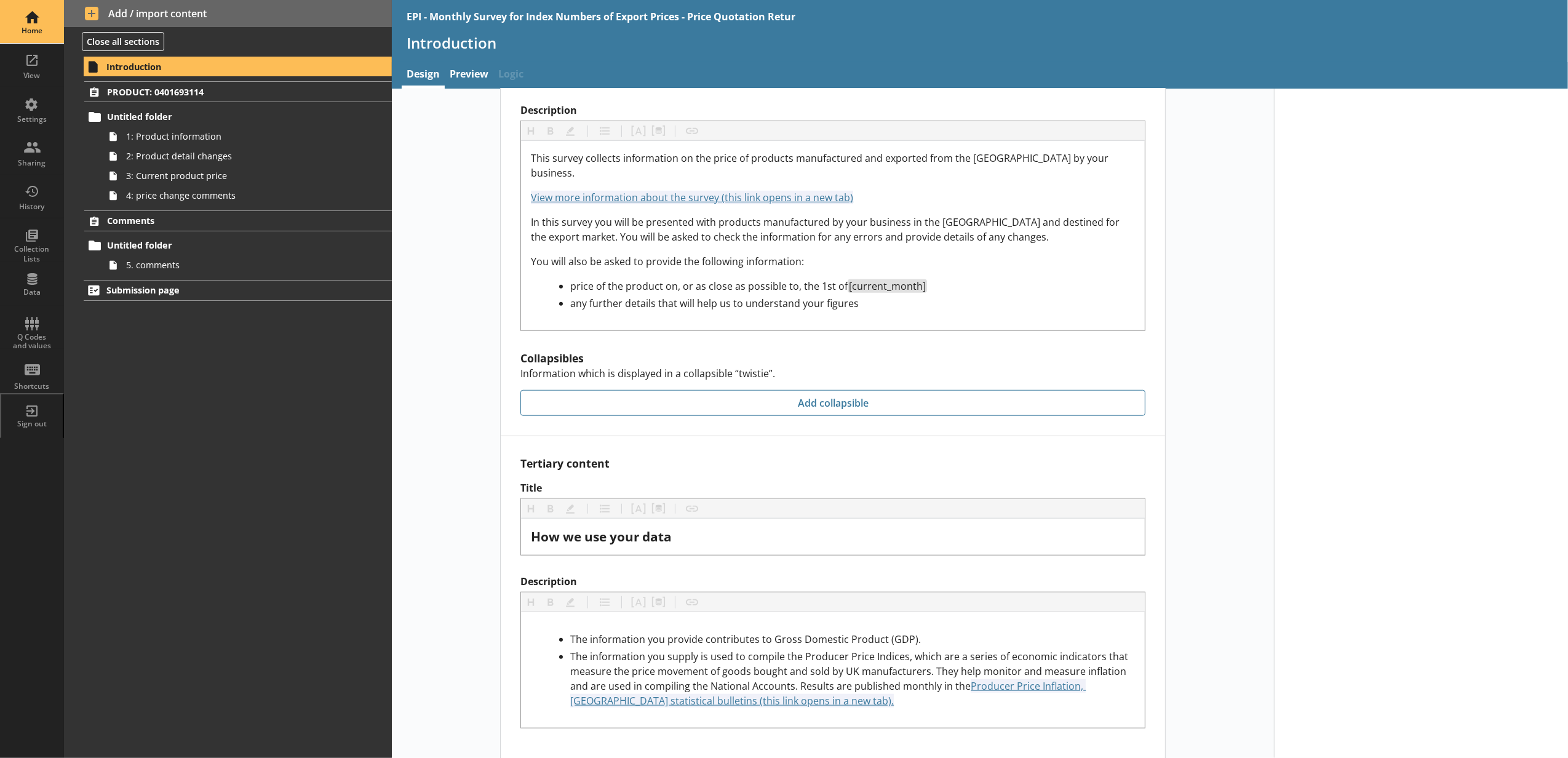
click at [35, 21] on div "Home" at bounding box center [32, 21] width 43 height 43
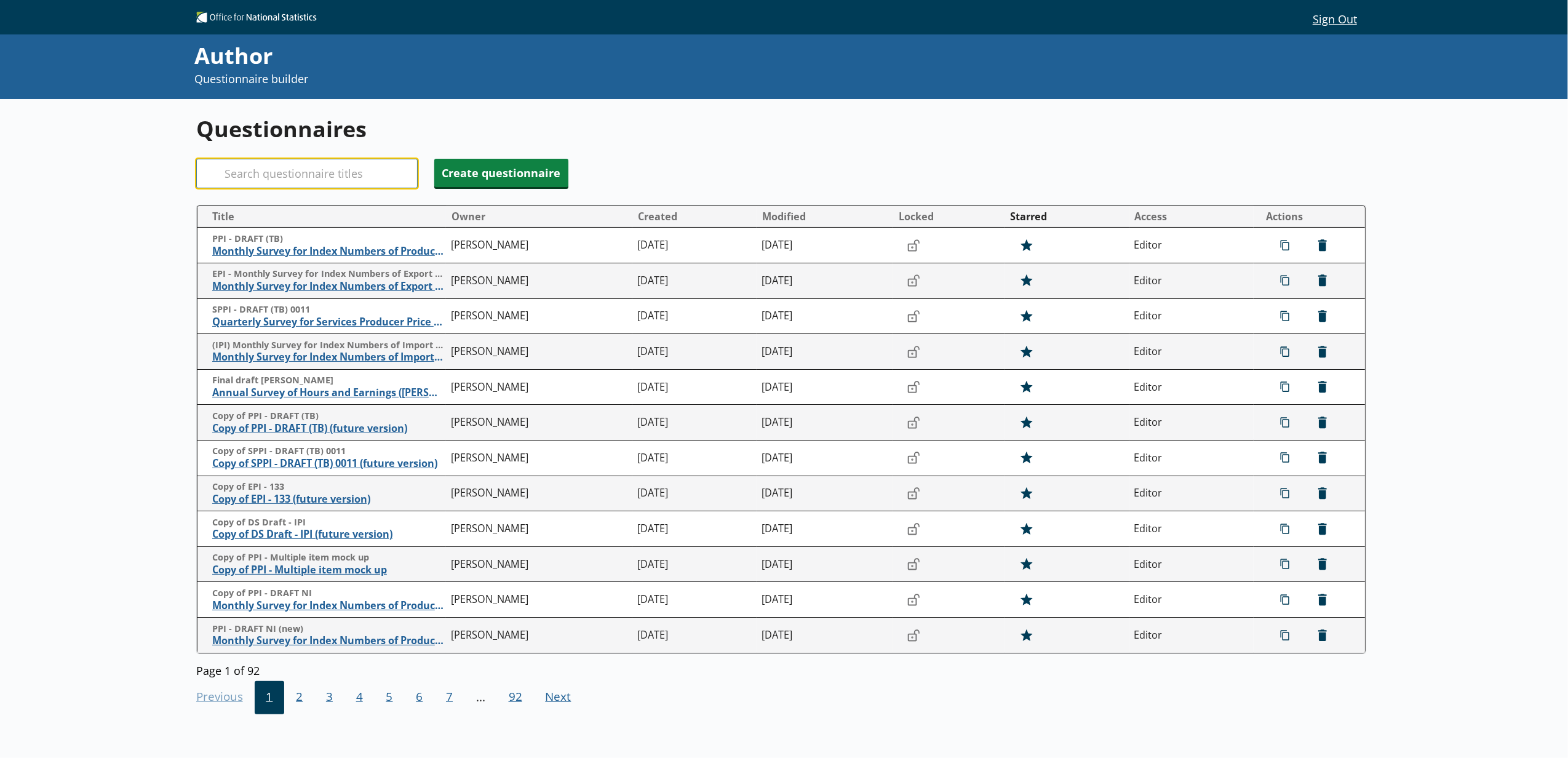
click at [306, 176] on input "Search" at bounding box center [307, 173] width 222 height 29
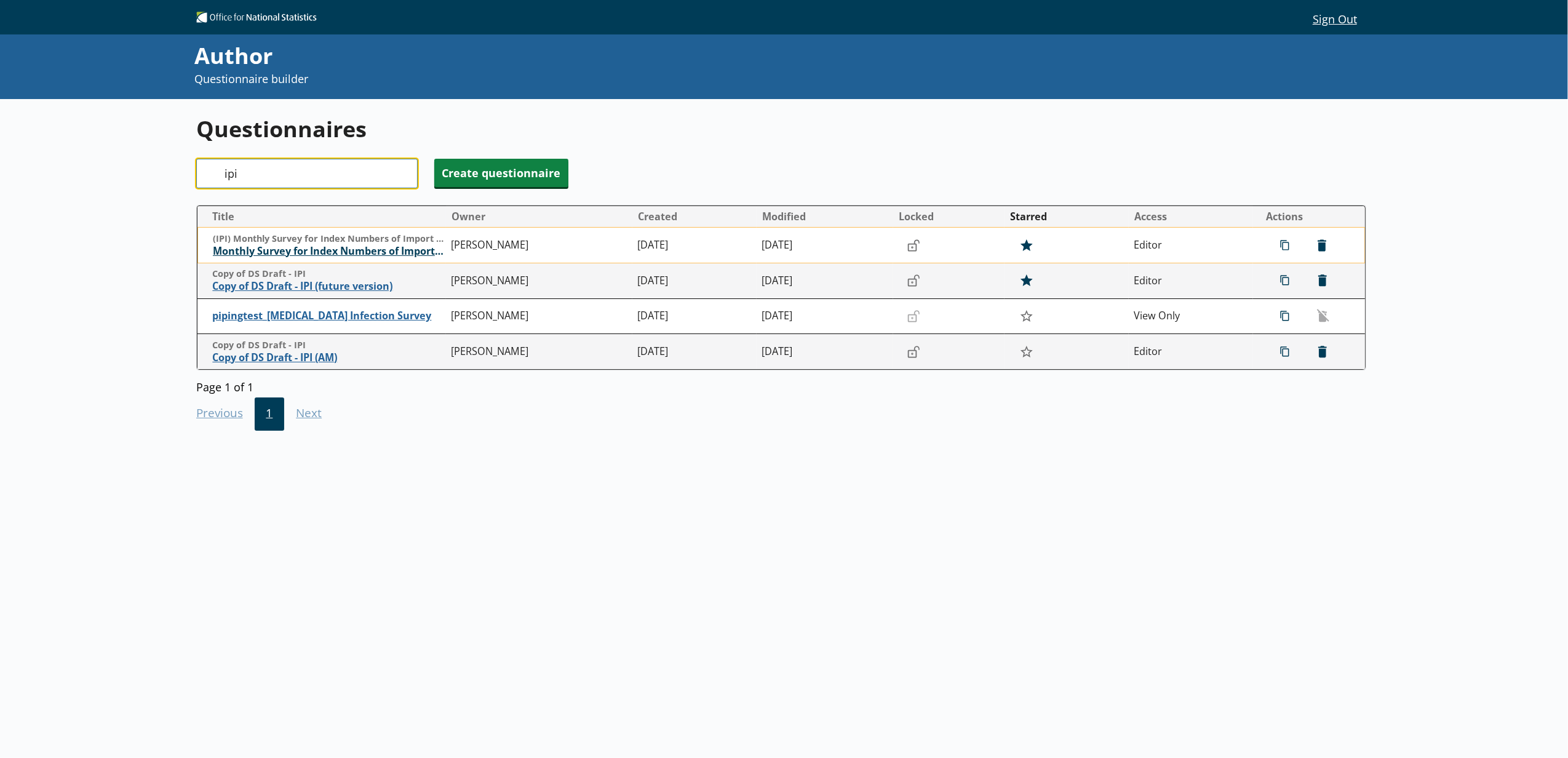
type input "ipi"
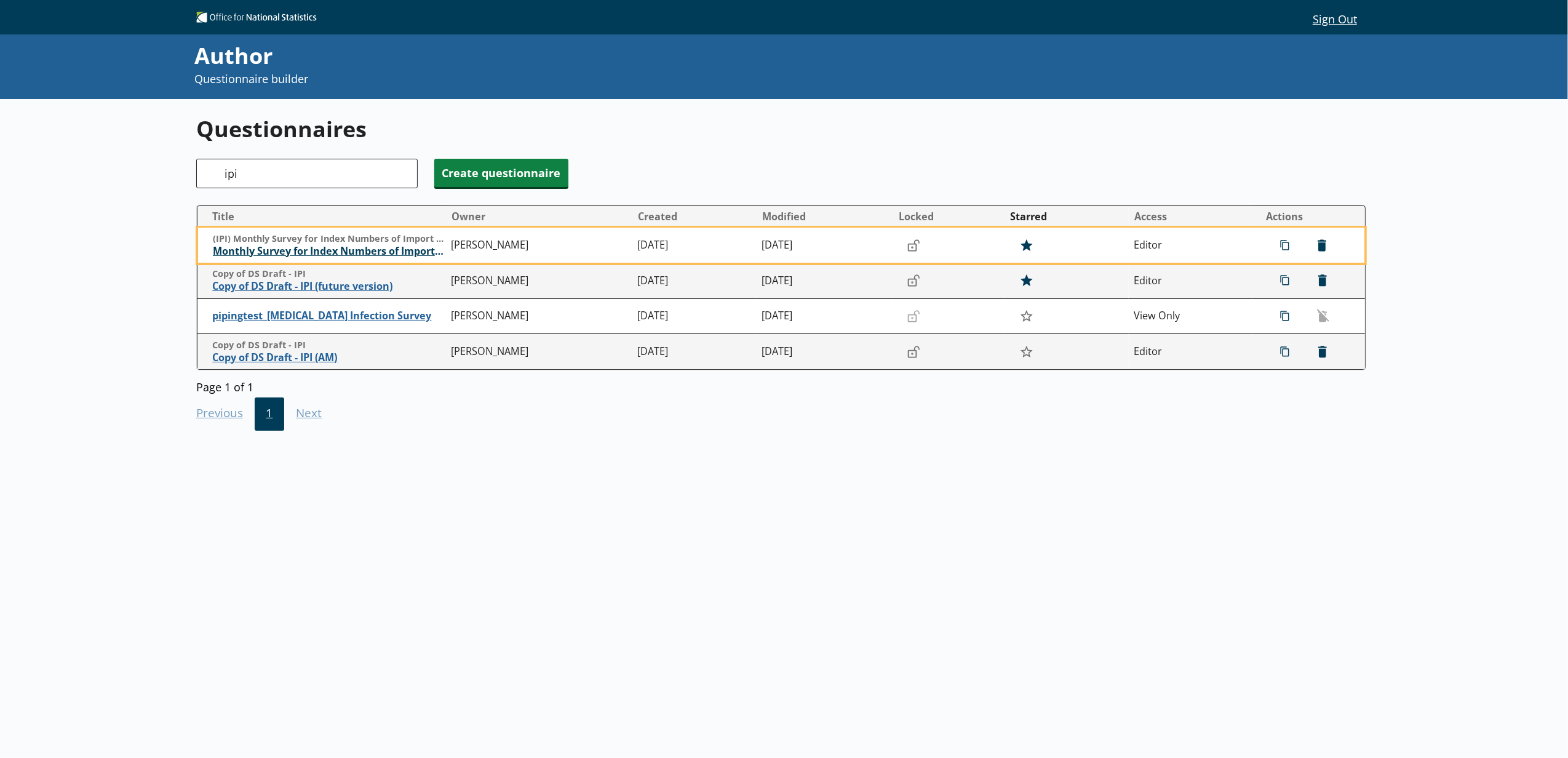
click at [298, 257] on span "Monthly Survey for Index Numbers of Import Prices - Price Quotation Return" at bounding box center [329, 251] width 233 height 13
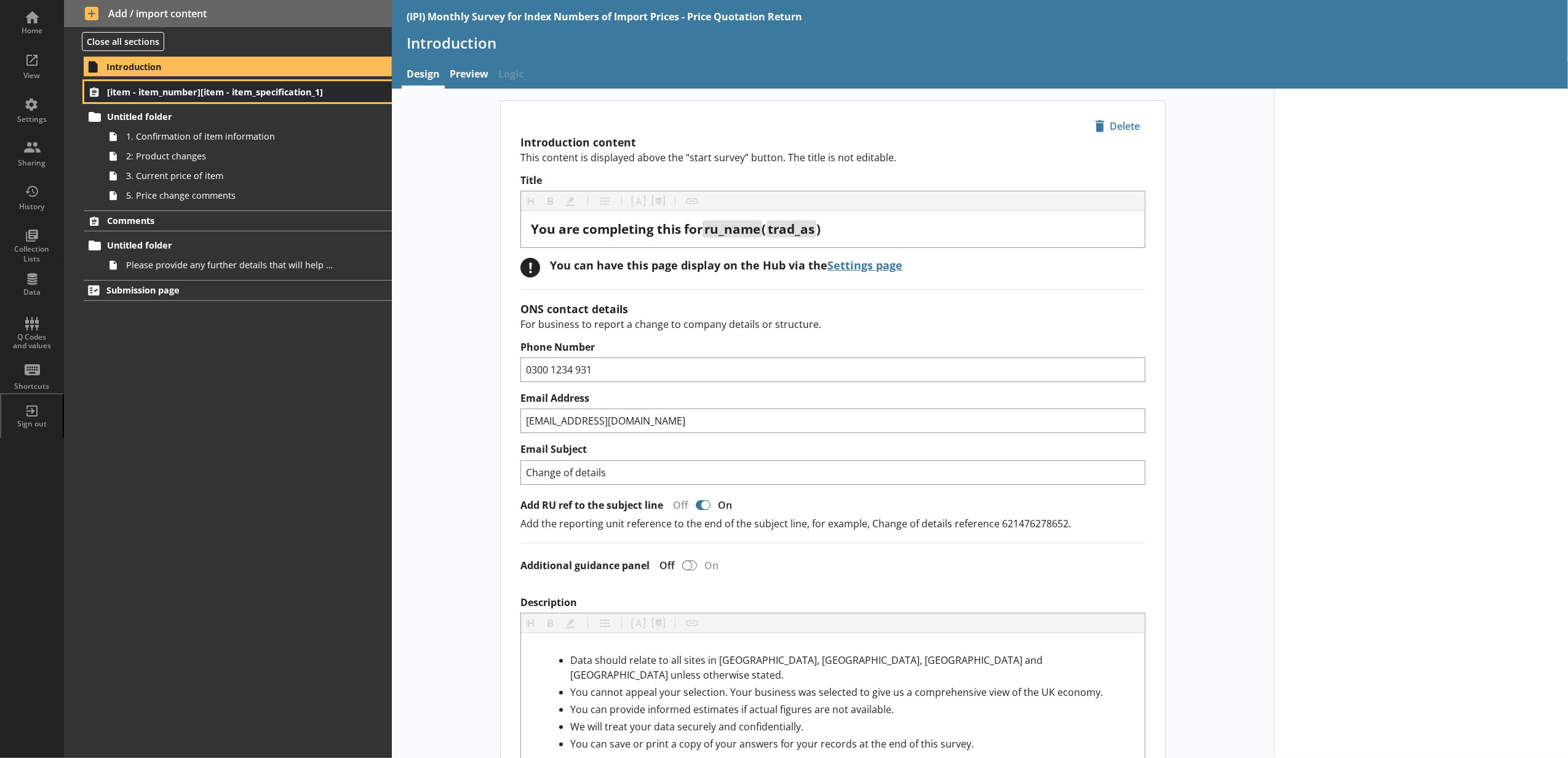
click at [185, 100] on link "[item - item_number][item - item_specification_1]" at bounding box center [237, 91] width 308 height 21
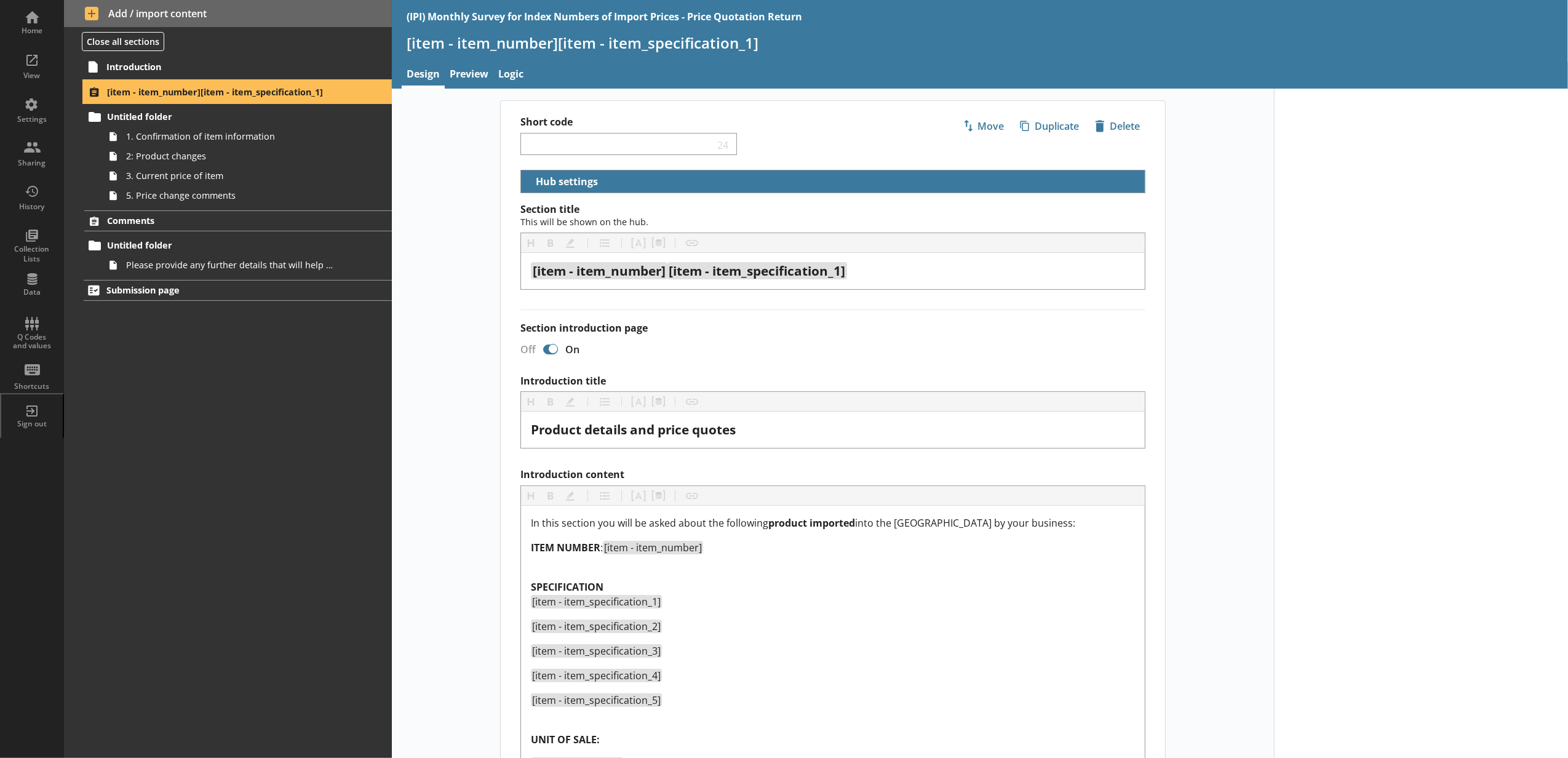
select select "18c8d37d-0af8-4842-925b-360f30585748"
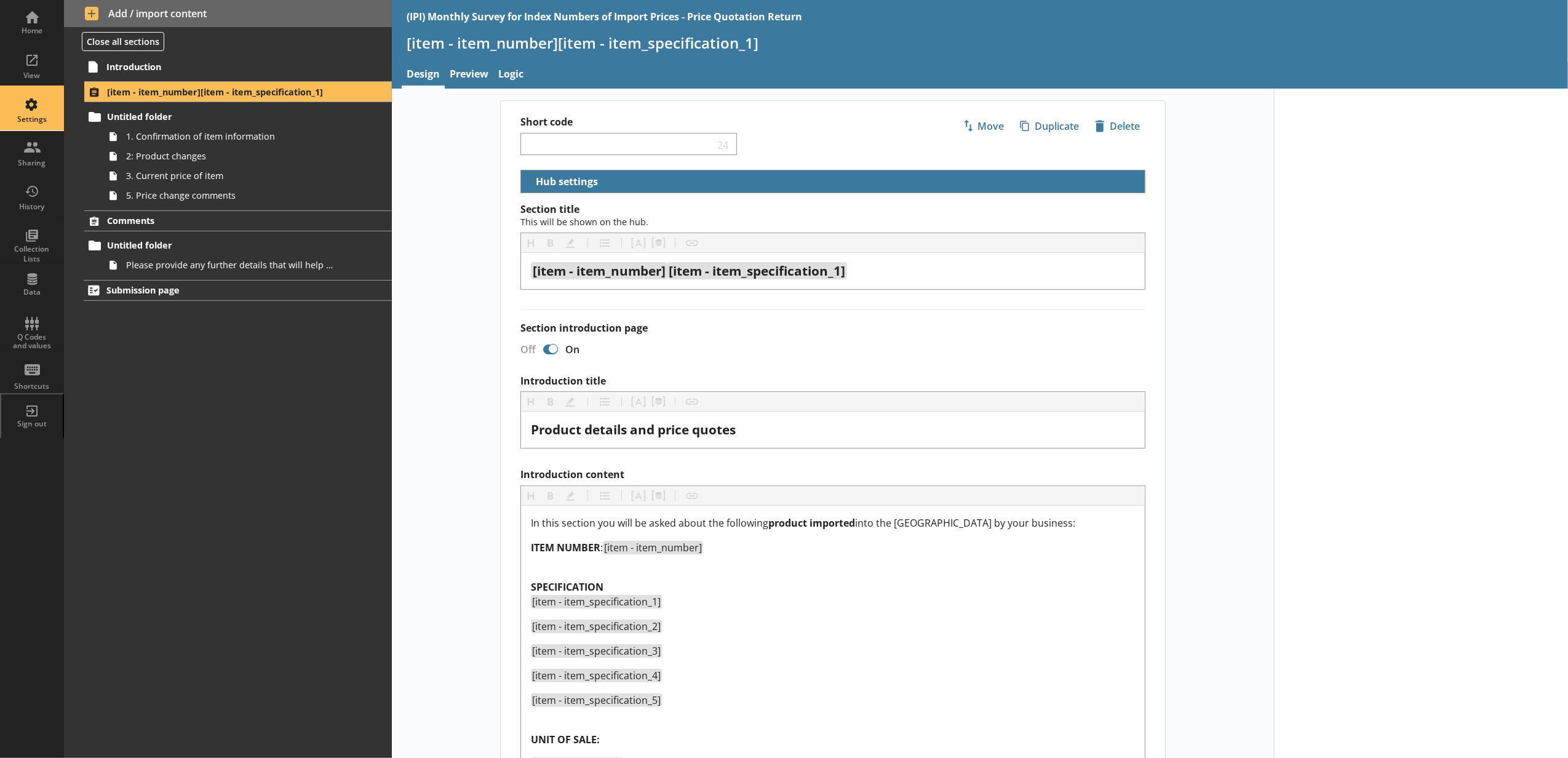
click at [33, 104] on div "Settings" at bounding box center [32, 108] width 43 height 43
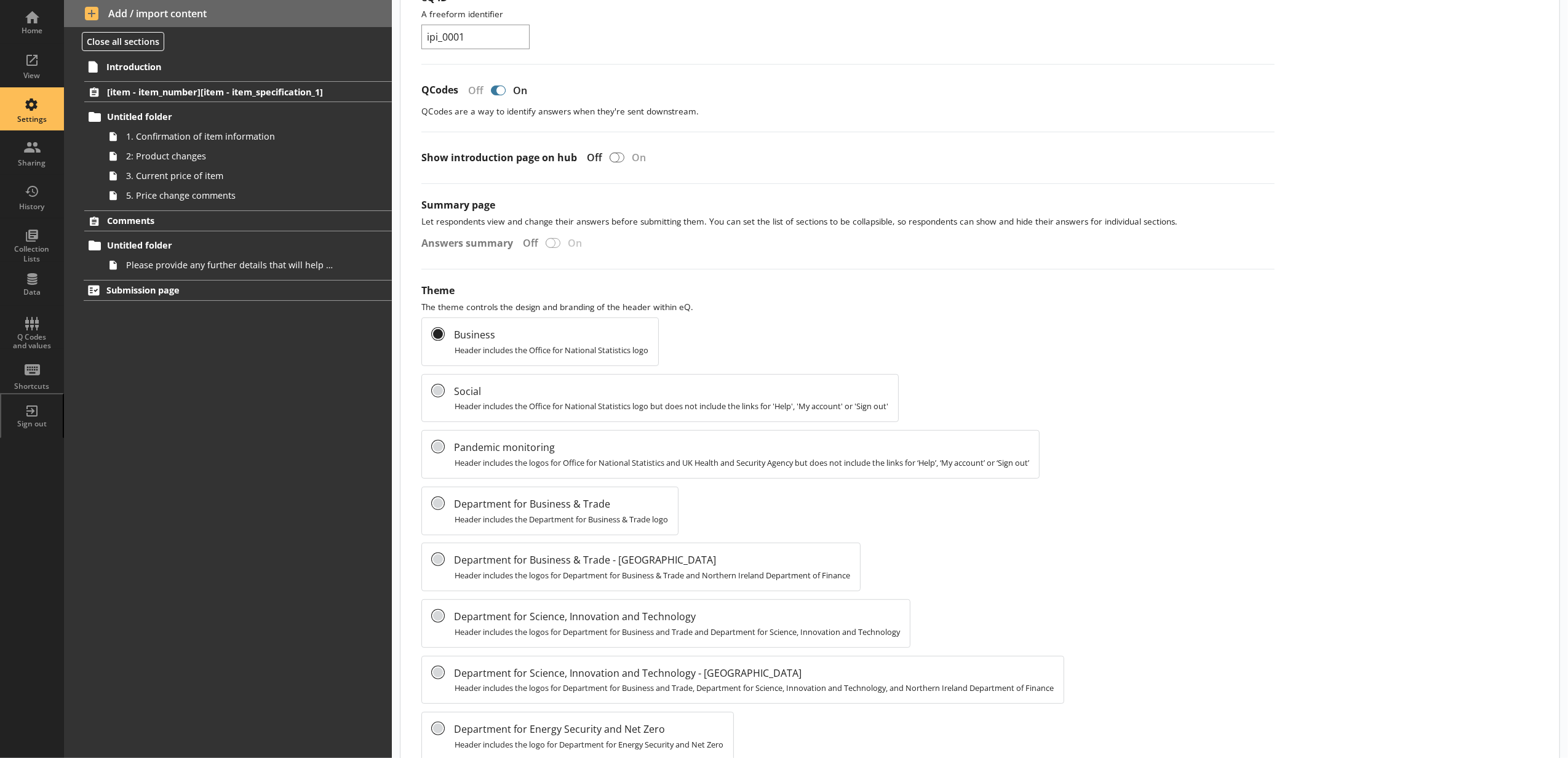
scroll to position [409, 0]
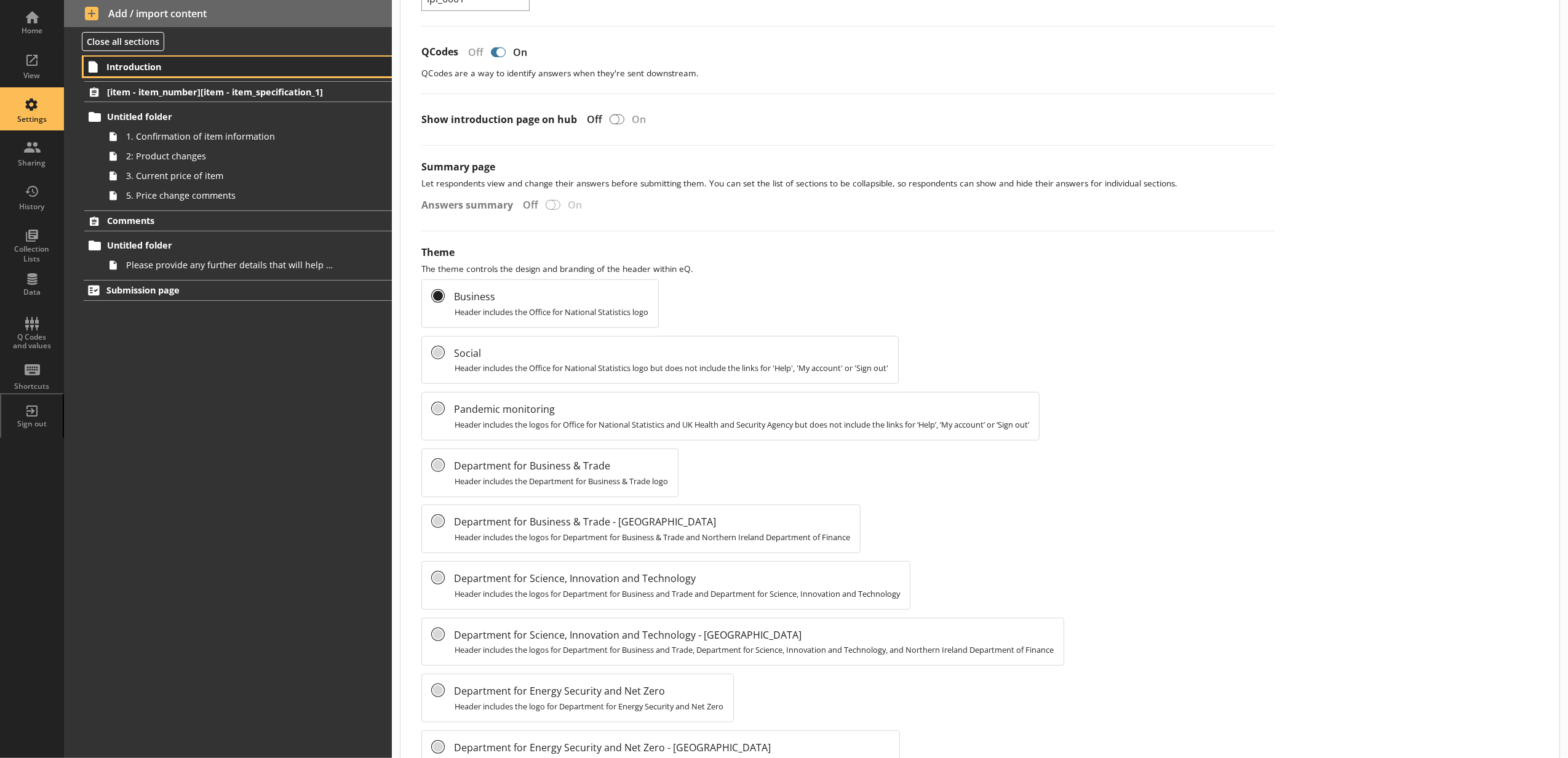
click at [113, 63] on span "Introduction" at bounding box center [219, 66] width 225 height 12
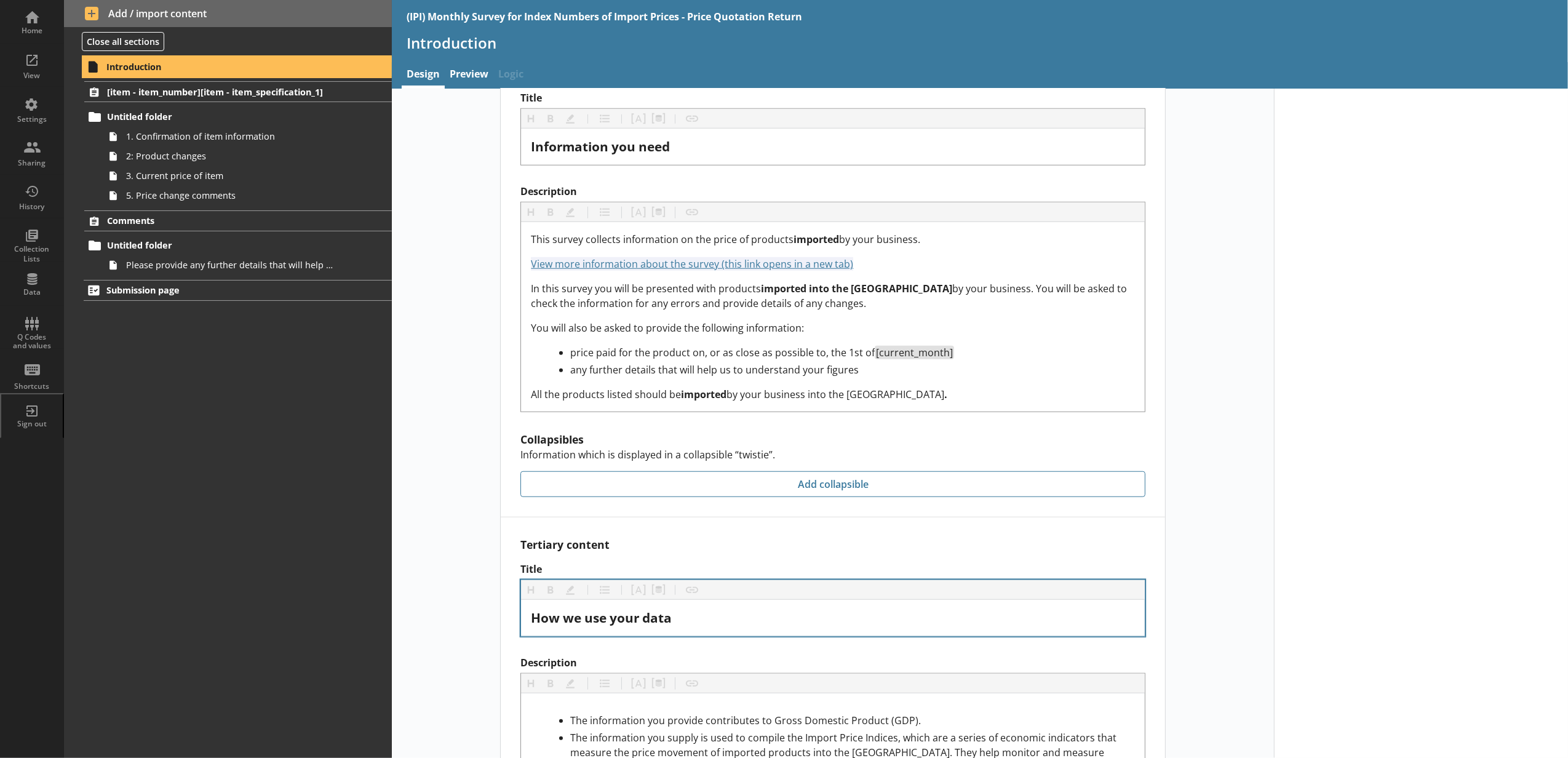
scroll to position [1014, 0]
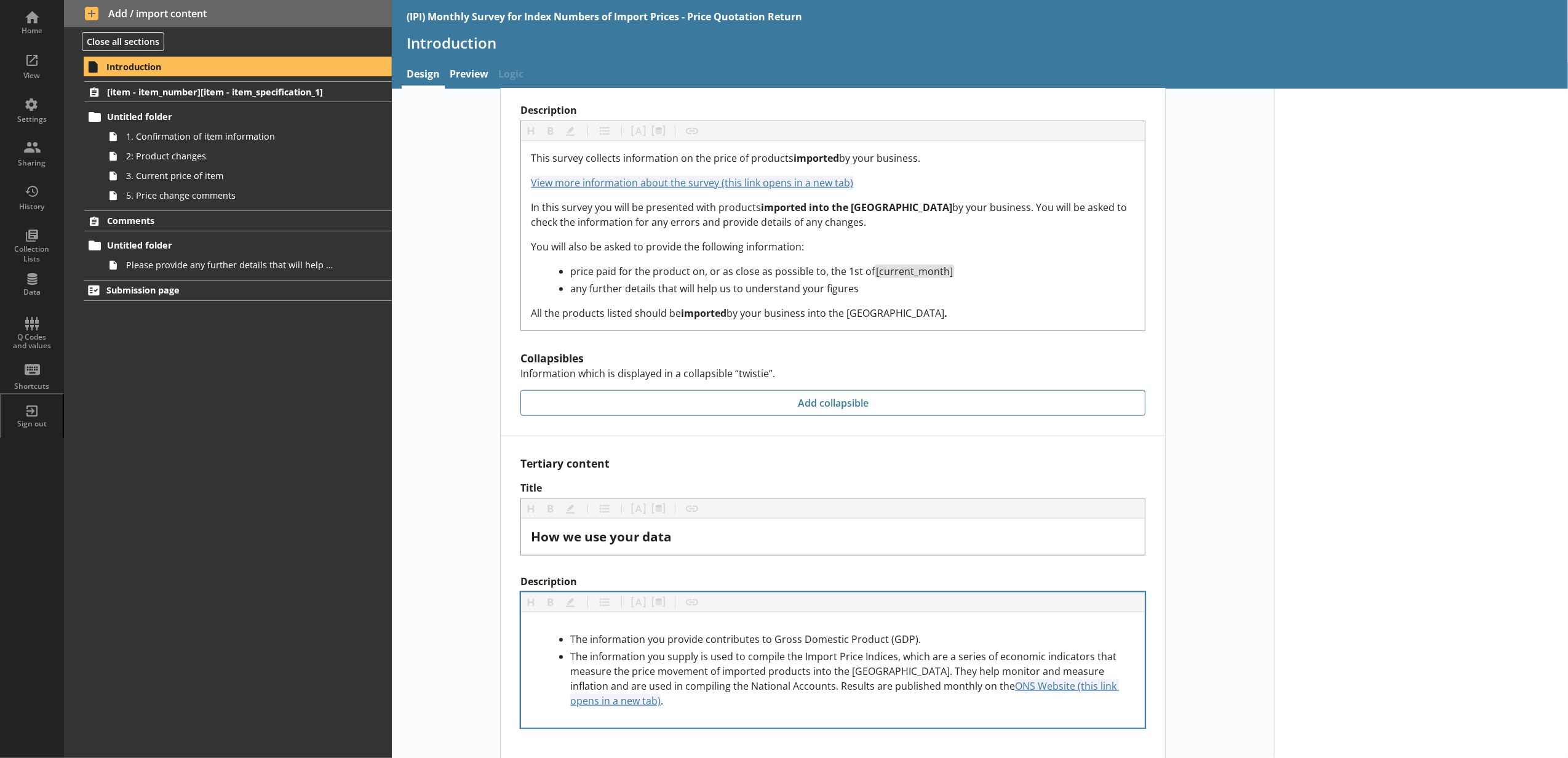
drag, startPoint x: 1015, startPoint y: 692, endPoint x: 969, endPoint y: 687, distance: 46.3
click at [960, 658] on div "The information you provide contributes to Gross Domestic Product (GDP). The in…" at bounding box center [832, 669] width 623 height 115
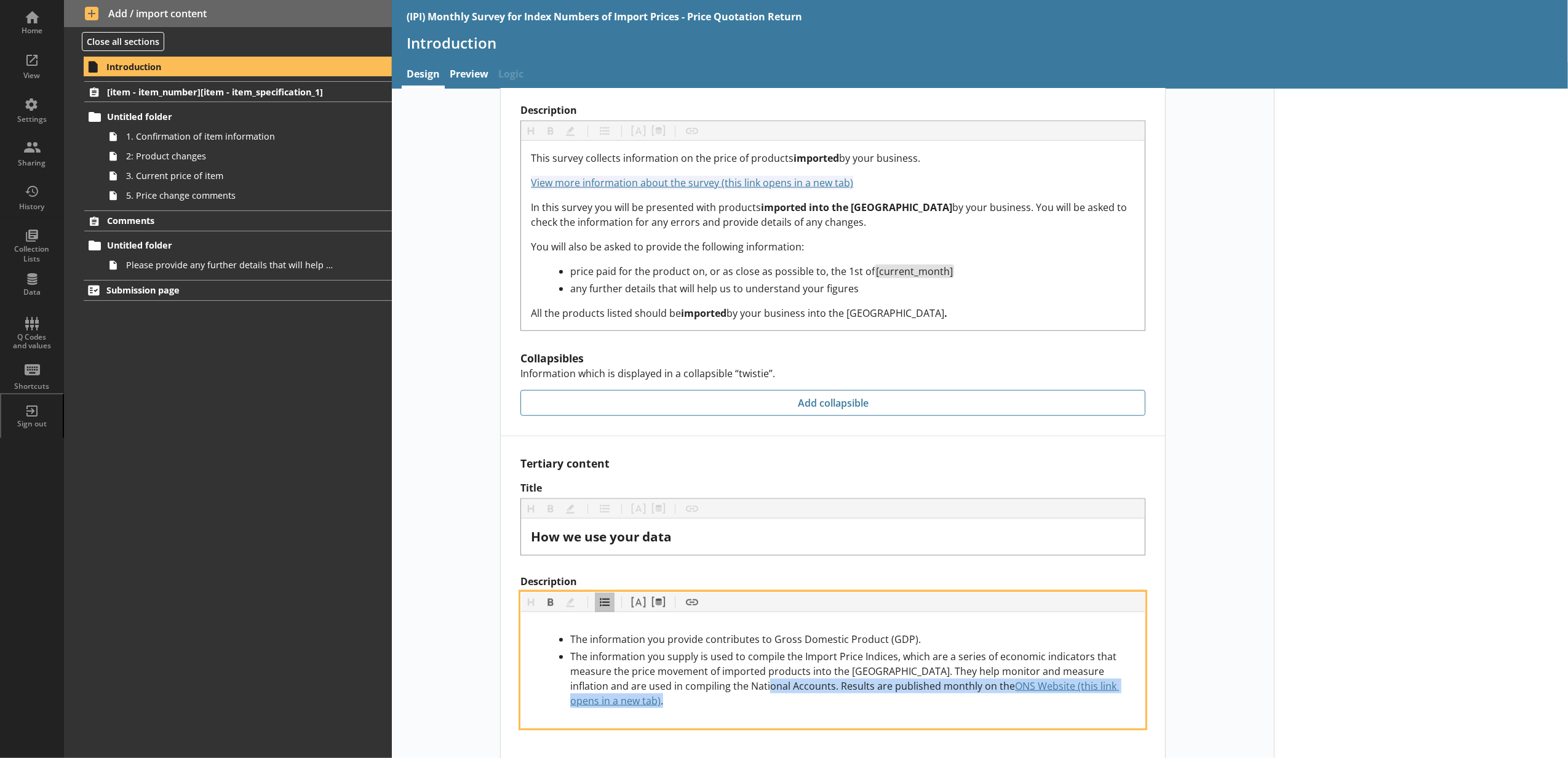
drag, startPoint x: 1011, startPoint y: 680, endPoint x: 630, endPoint y: 686, distance: 381.0
click at [630, 658] on div "The information you supply is used to compile the Import Price Indices, which a…" at bounding box center [853, 678] width 565 height 59
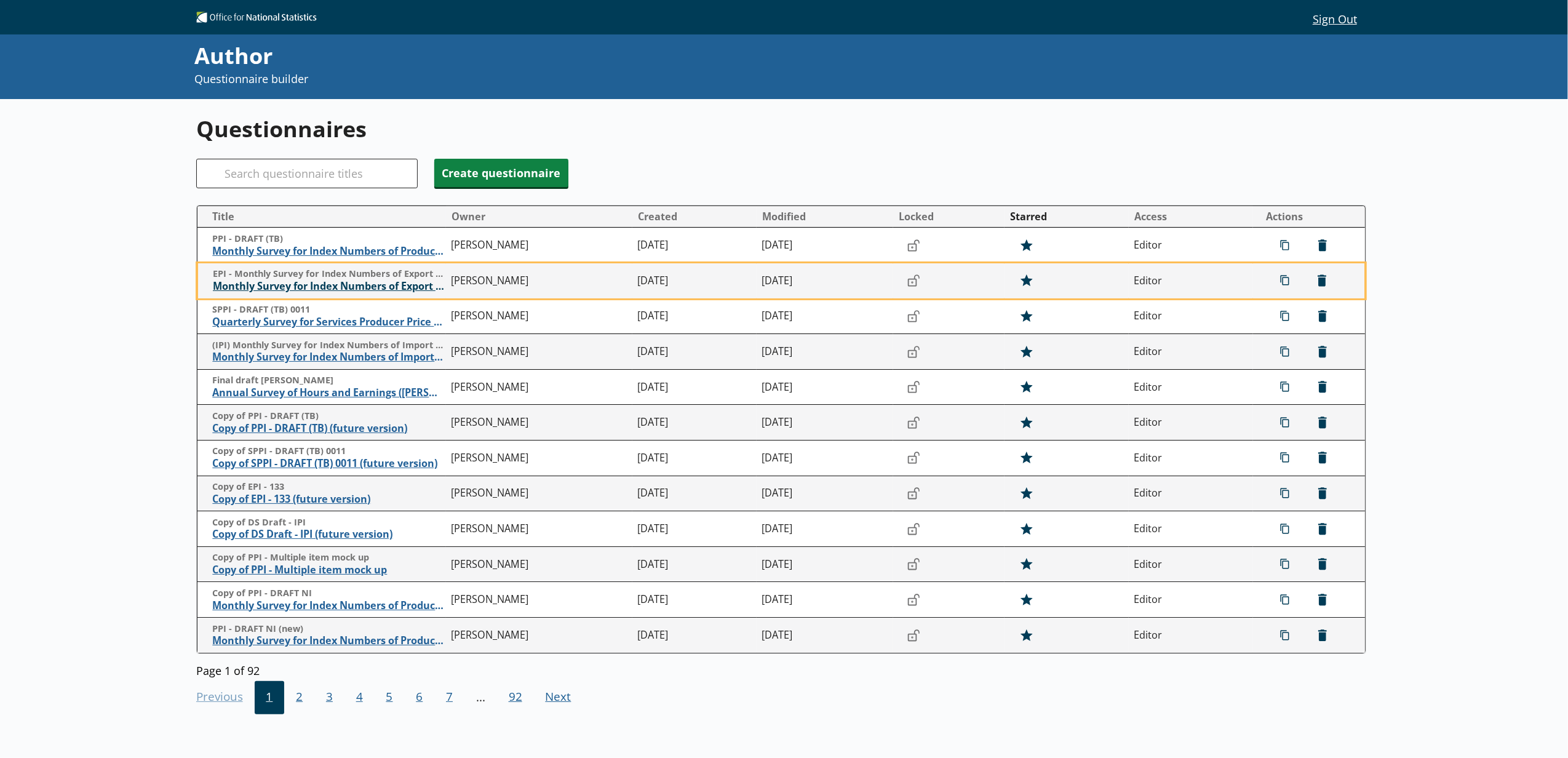
click at [325, 288] on span "Monthly Survey for Index Numbers of Export Prices - Price Quotation Return" at bounding box center [329, 285] width 233 height 13
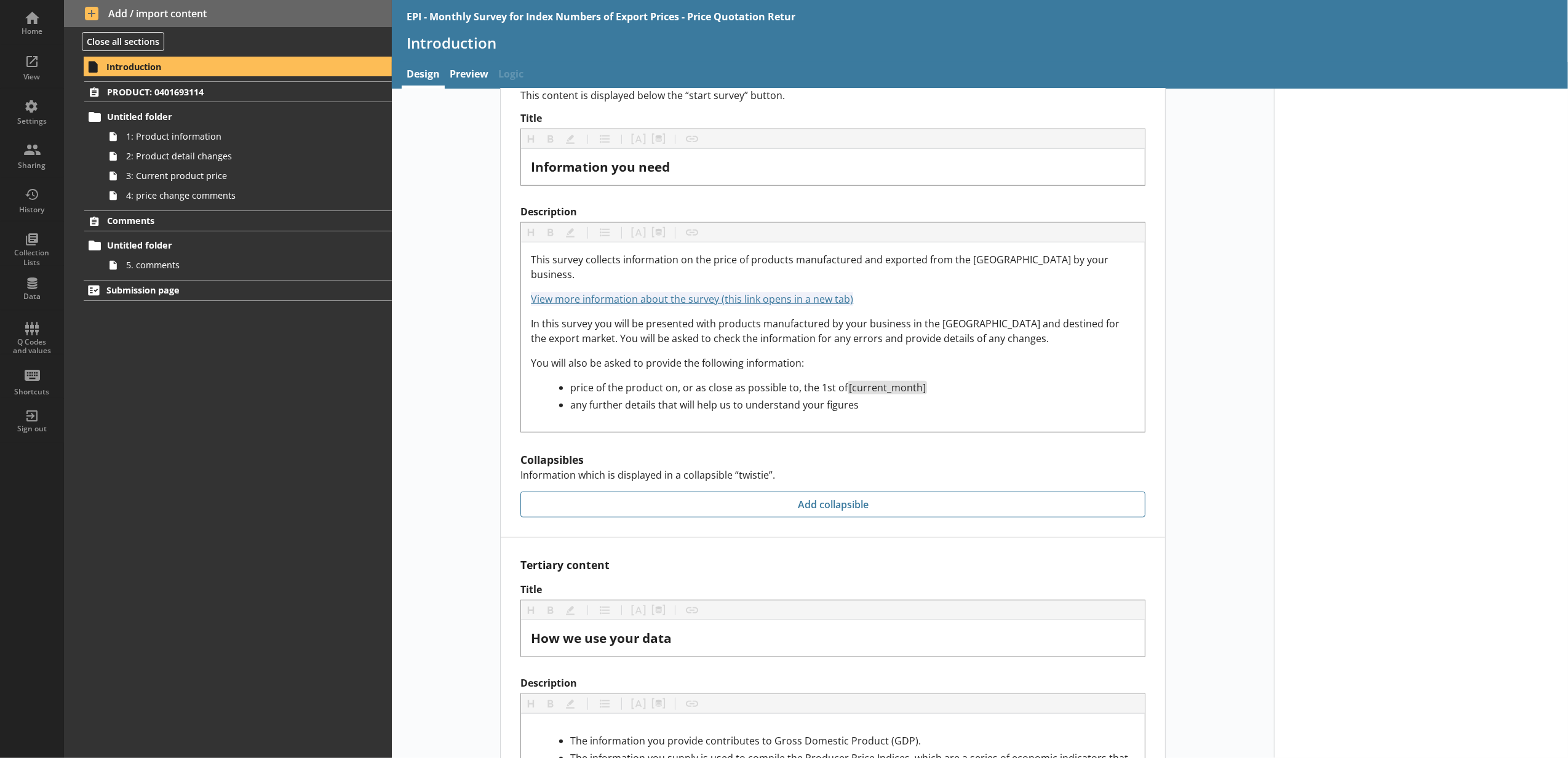
scroll to position [1014, 0]
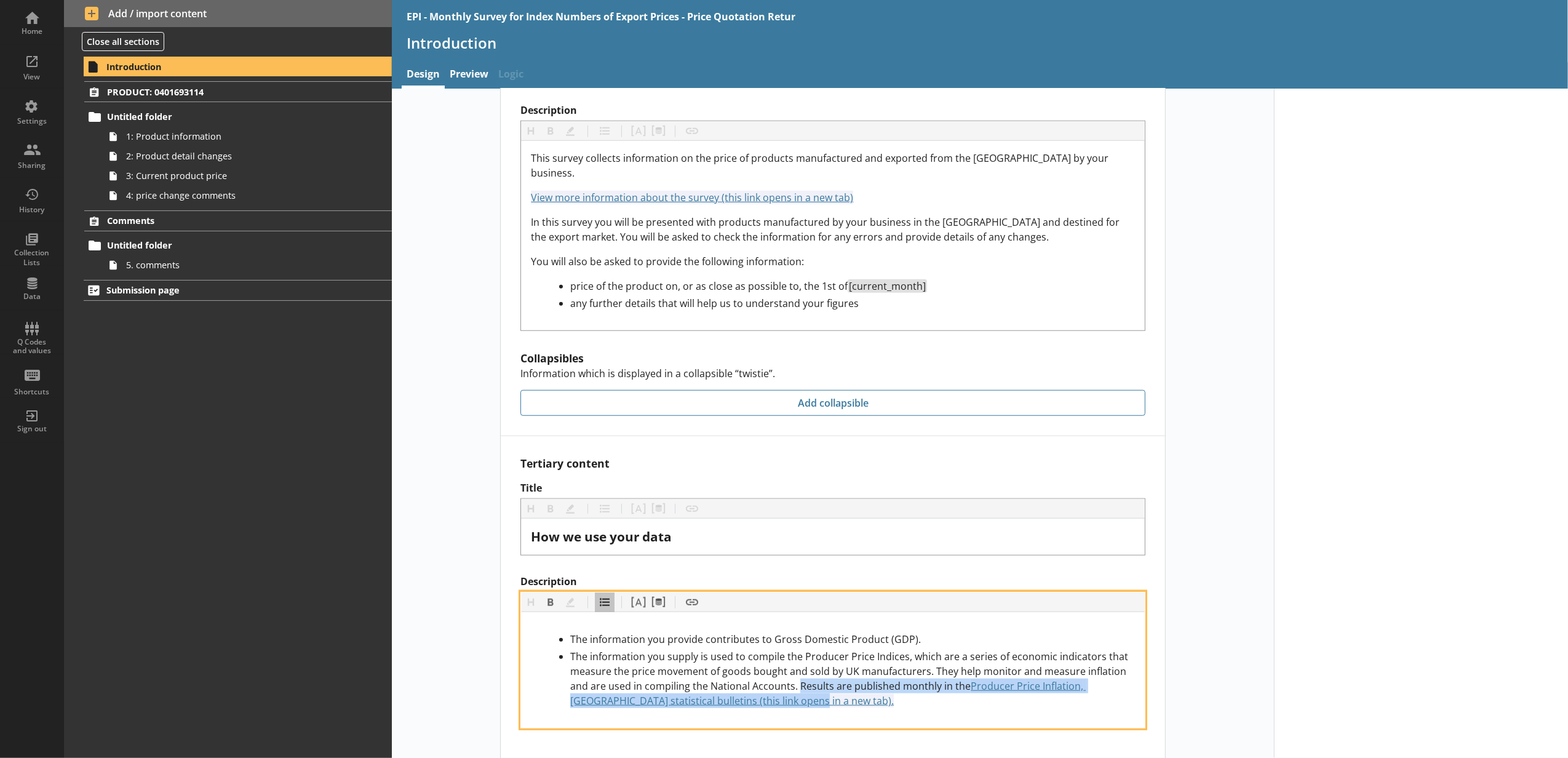
drag, startPoint x: 799, startPoint y: 687, endPoint x: 734, endPoint y: 664, distance: 68.9
click at [734, 664] on div "The information you supply is used to compile the Producer Price Indices, which…" at bounding box center [853, 678] width 565 height 59
copy div "Results are published monthly in the Producer Price Inflation, [GEOGRAPHIC_DATA…"
